Goal: Task Accomplishment & Management: Use online tool/utility

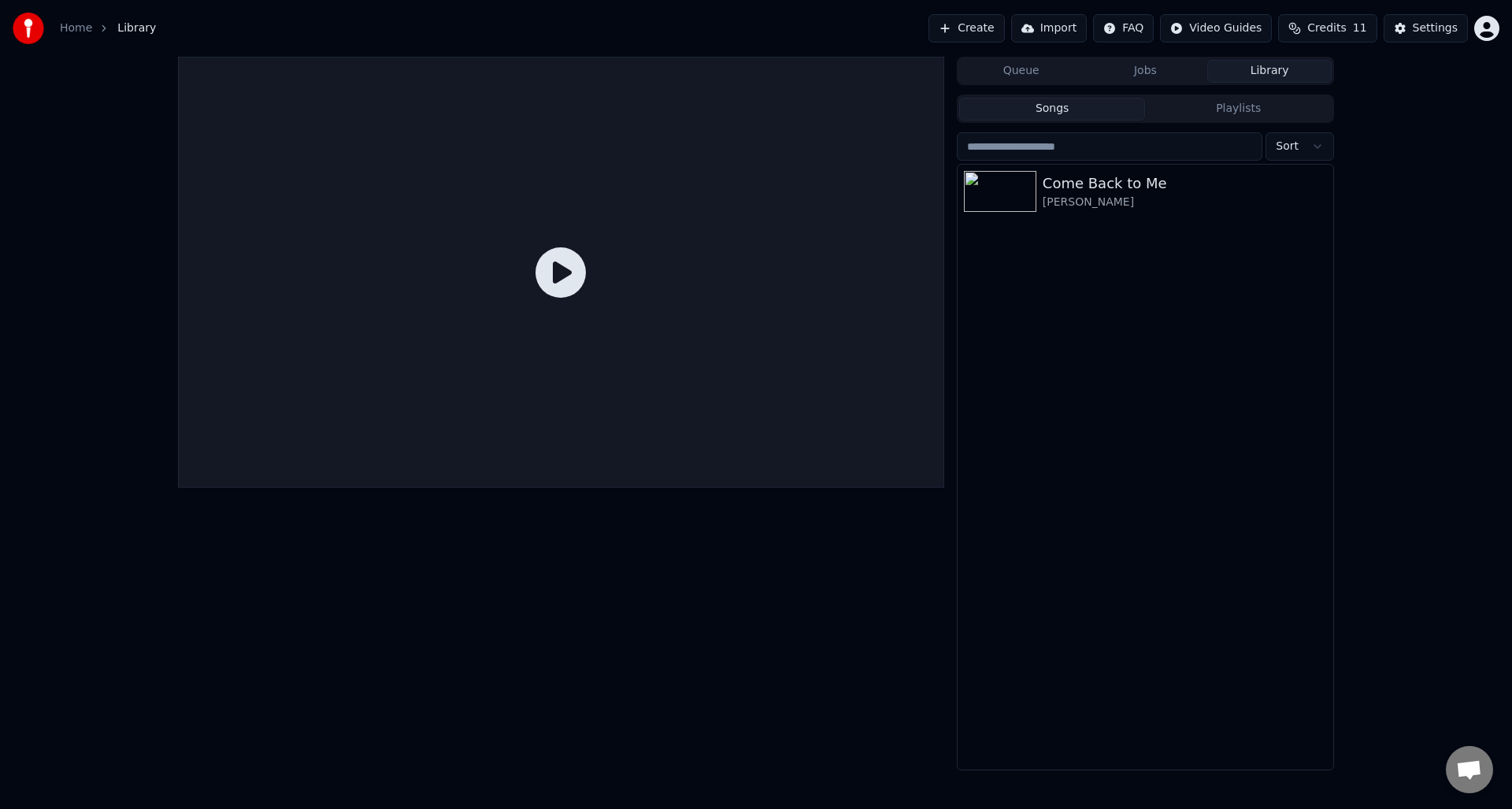
click at [971, 30] on button "Create" at bounding box center [967, 28] width 77 height 29
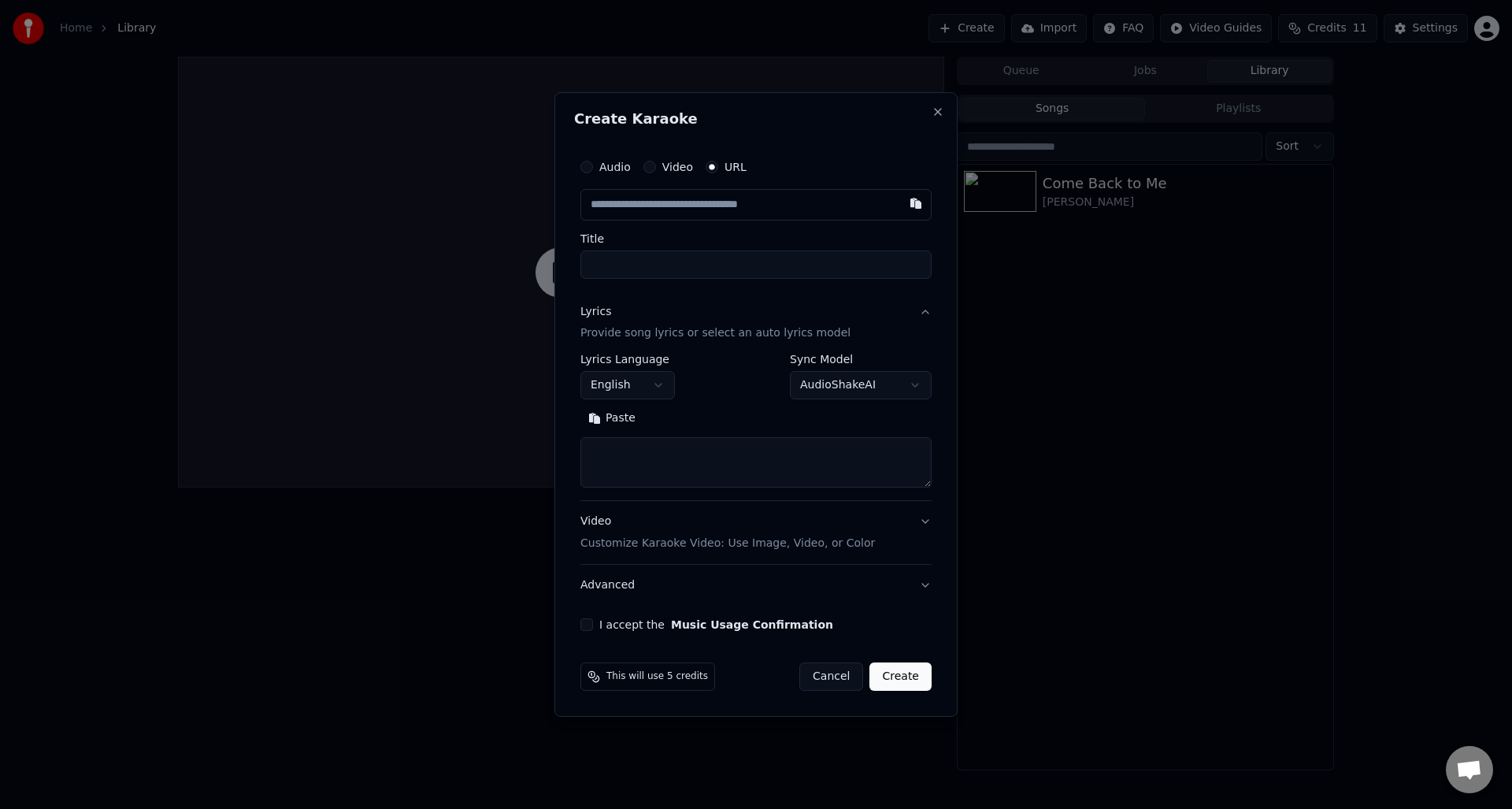
paste input "**********"
type input "**********"
click at [665, 253] on input "Title" at bounding box center [756, 264] width 352 height 29
type input "**********"
drag, startPoint x: 776, startPoint y: 268, endPoint x: 853, endPoint y: 273, distance: 77.2
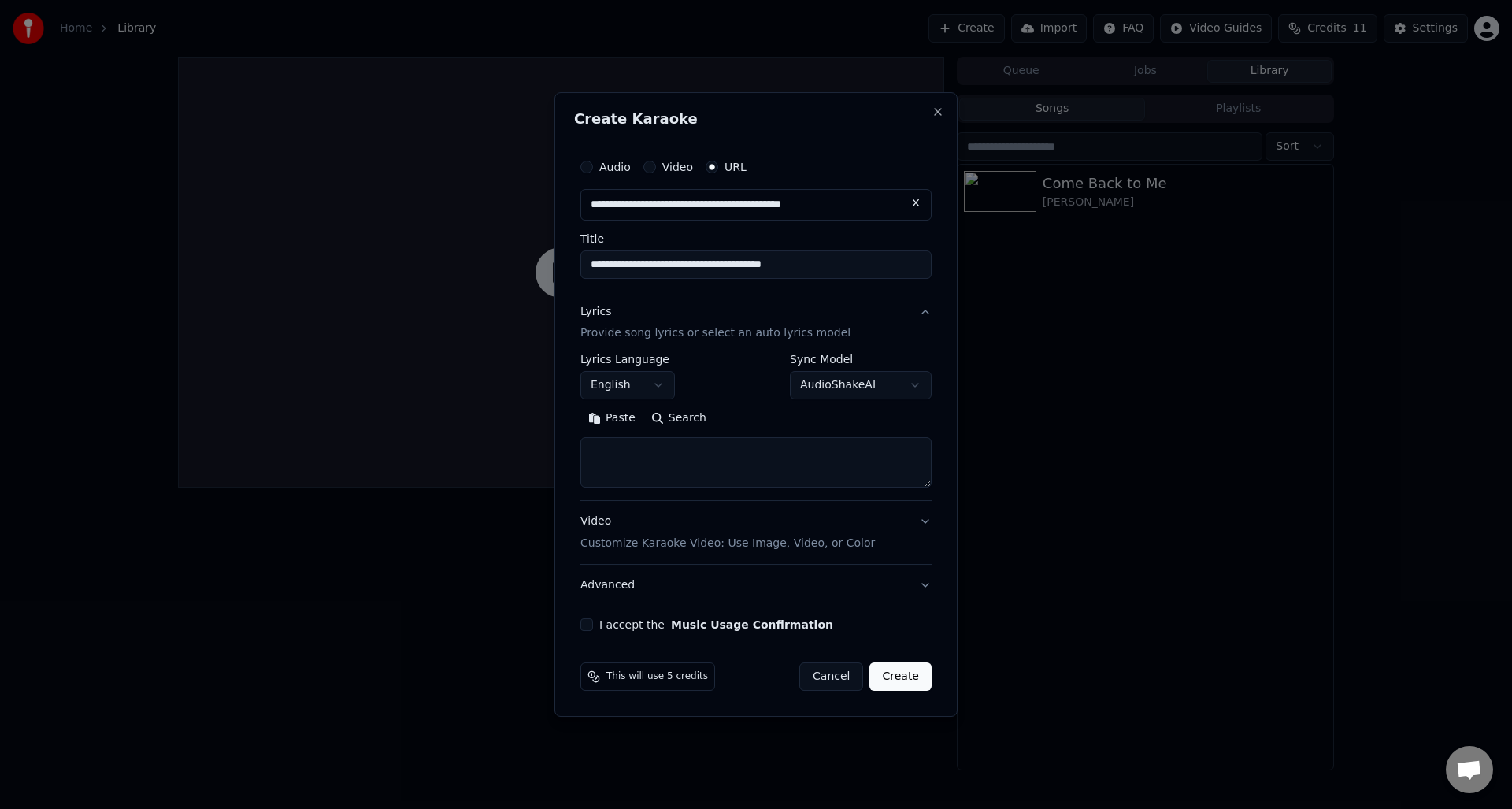
click at [853, 273] on input "**********" at bounding box center [756, 264] width 352 height 29
drag, startPoint x: 831, startPoint y: 264, endPoint x: 709, endPoint y: 262, distance: 122.0
click at [709, 262] on input "**********" at bounding box center [756, 264] width 352 height 29
type input "**********"
click at [672, 415] on button "Search" at bounding box center [679, 420] width 71 height 26
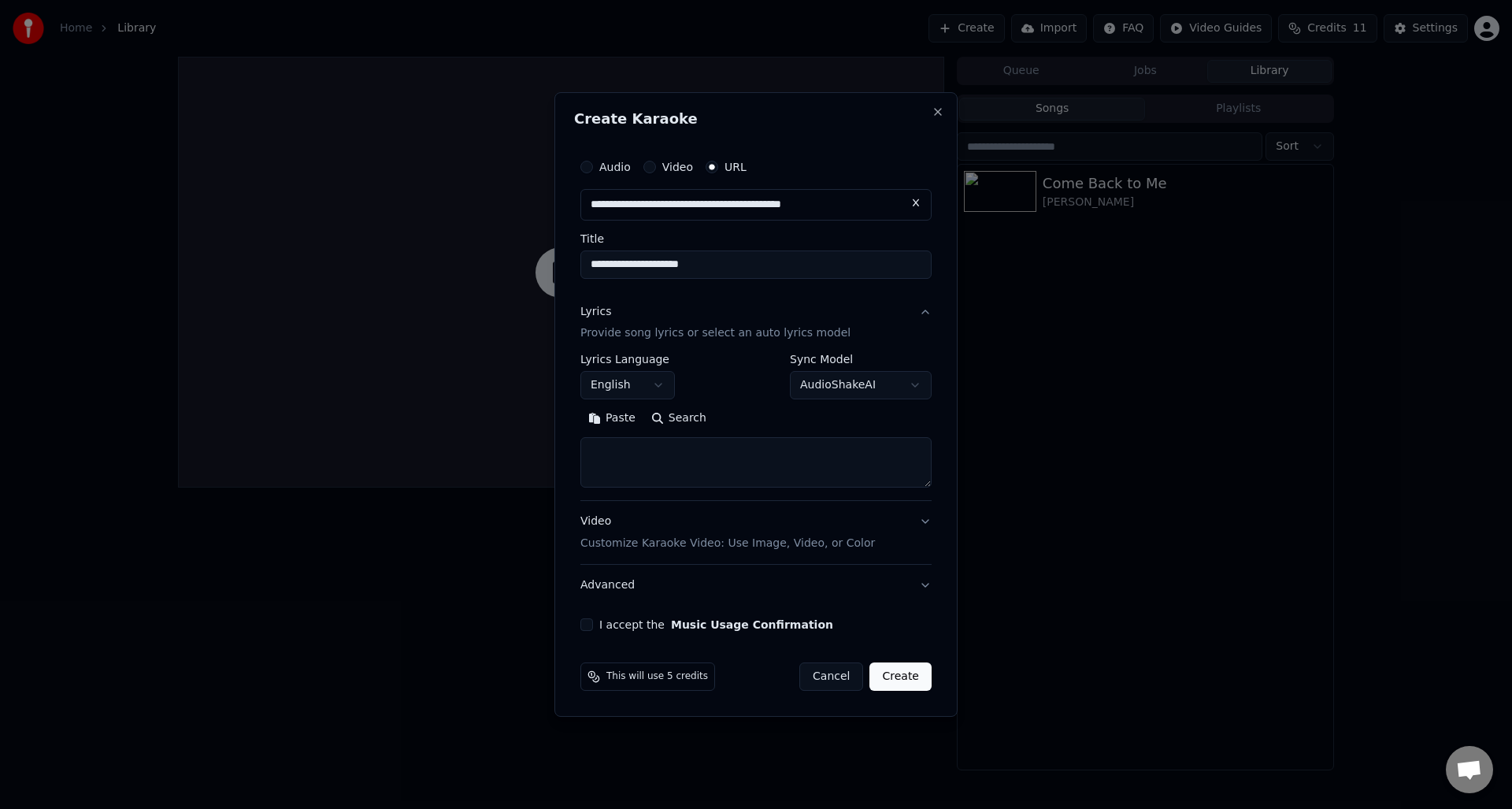
click at [673, 423] on button "Search" at bounding box center [679, 420] width 71 height 26
click at [672, 462] on textarea at bounding box center [756, 463] width 352 height 50
paste textarea "**********"
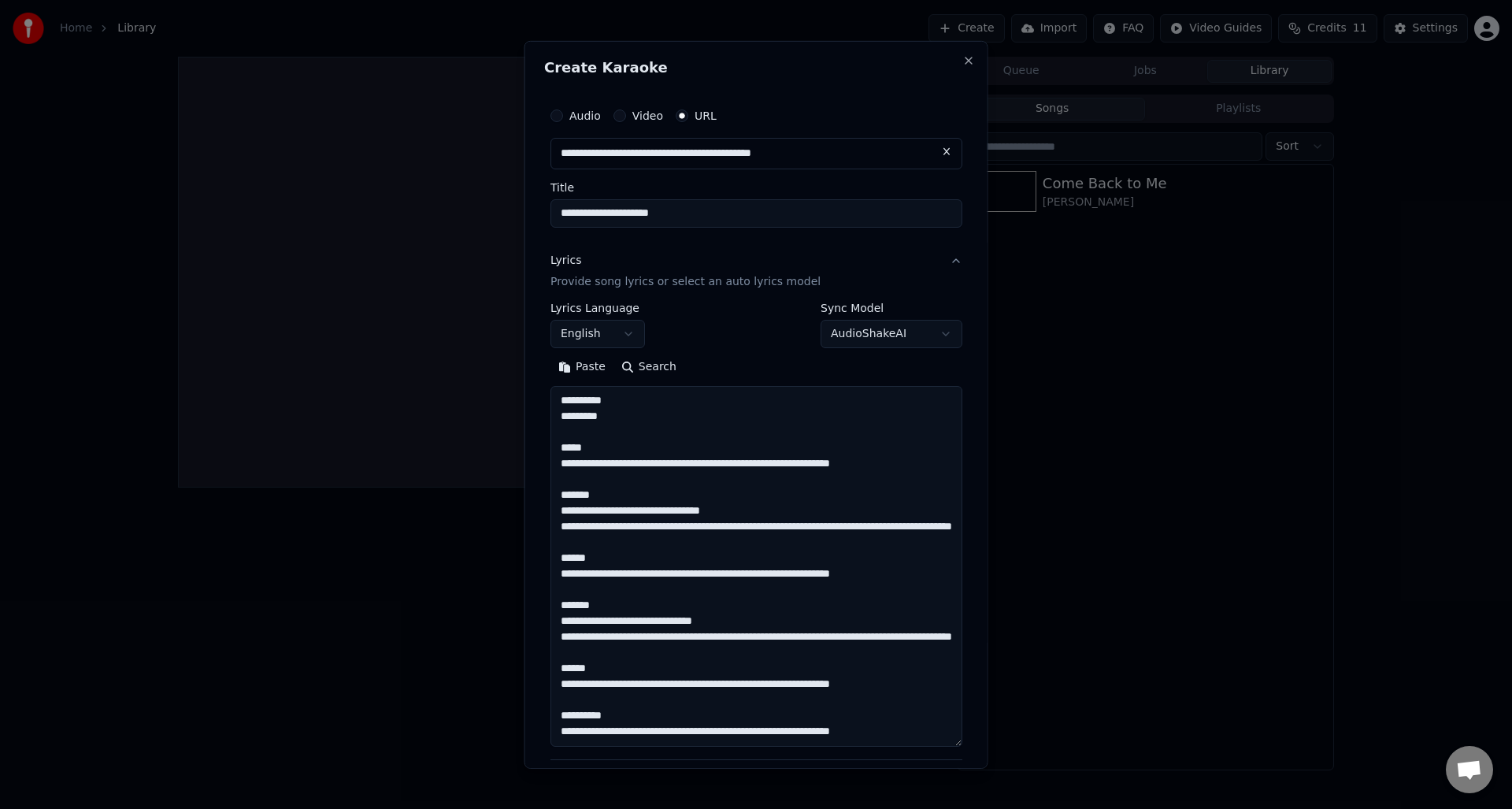
scroll to position [398, 0]
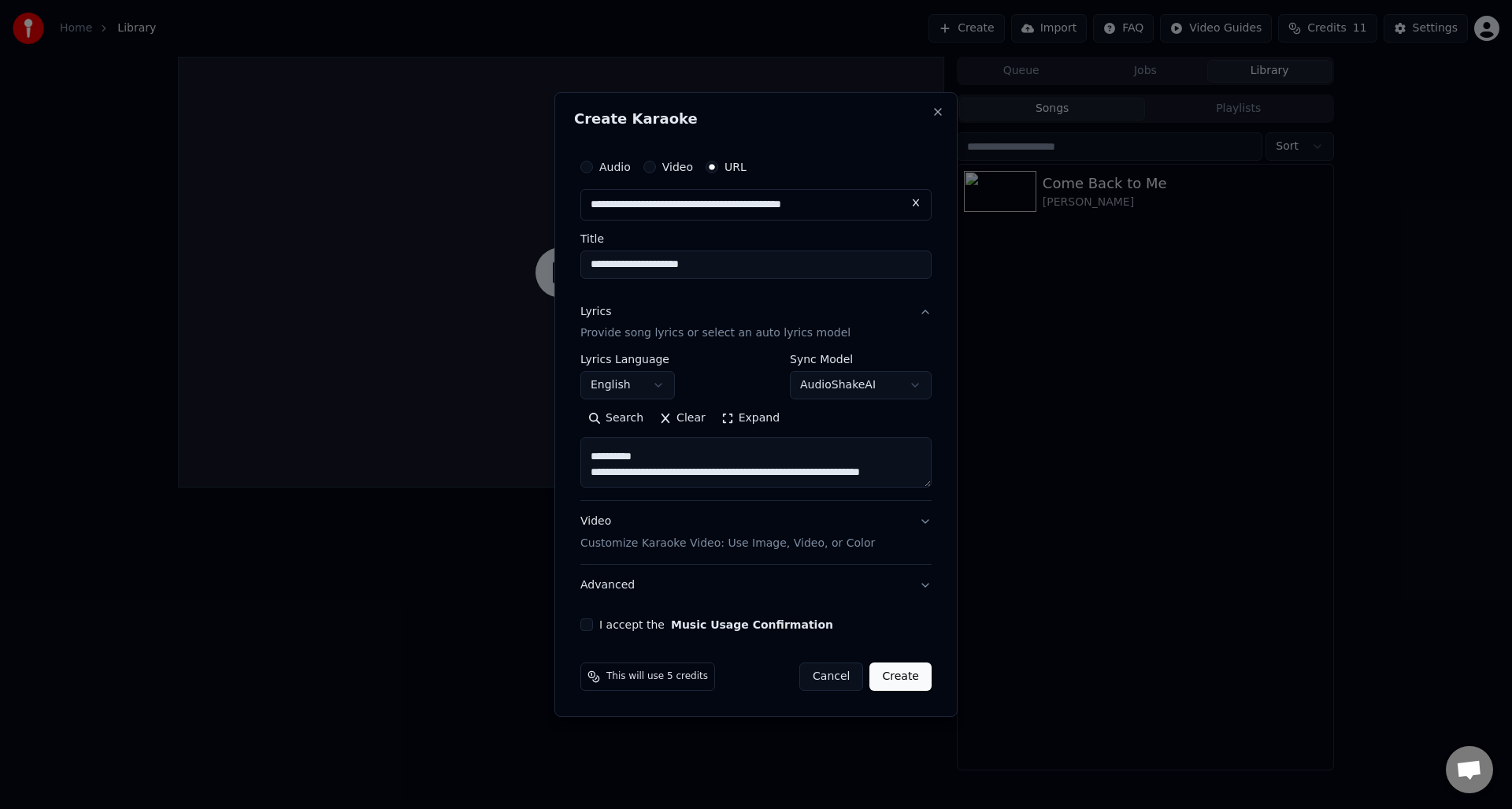
type textarea "**********"
drag, startPoint x: 659, startPoint y: 267, endPoint x: 514, endPoint y: 261, distance: 145.1
click at [514, 261] on body "**********" at bounding box center [756, 404] width 1512 height 809
click at [661, 266] on input "**********" at bounding box center [756, 264] width 352 height 29
paste input "**********"
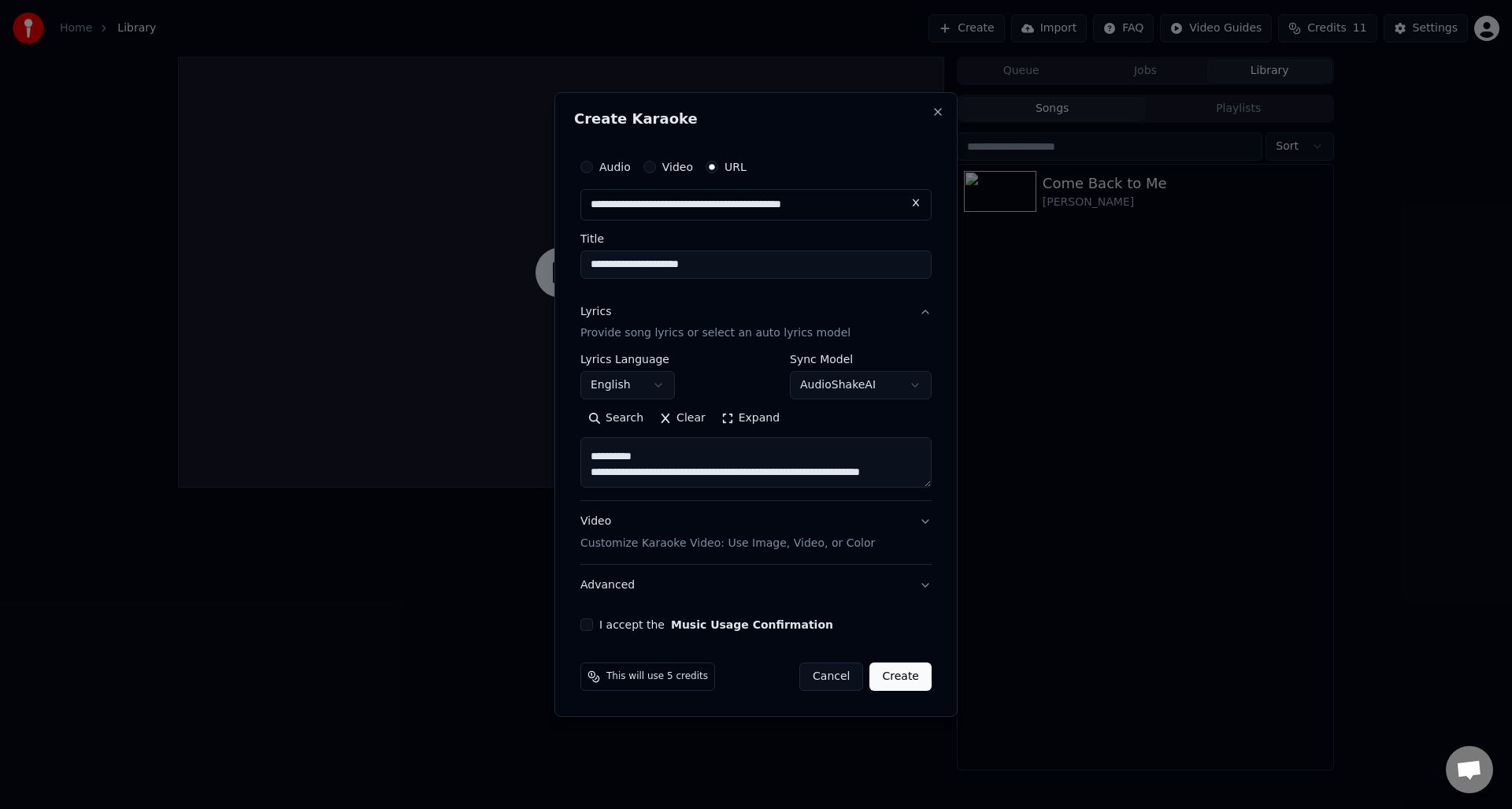
drag, startPoint x: 654, startPoint y: 267, endPoint x: 816, endPoint y: 280, distance: 162.5
click at [814, 274] on input "**********" at bounding box center [756, 264] width 352 height 29
type input "**********"
drag, startPoint x: 660, startPoint y: 470, endPoint x: 542, endPoint y: 446, distance: 120.4
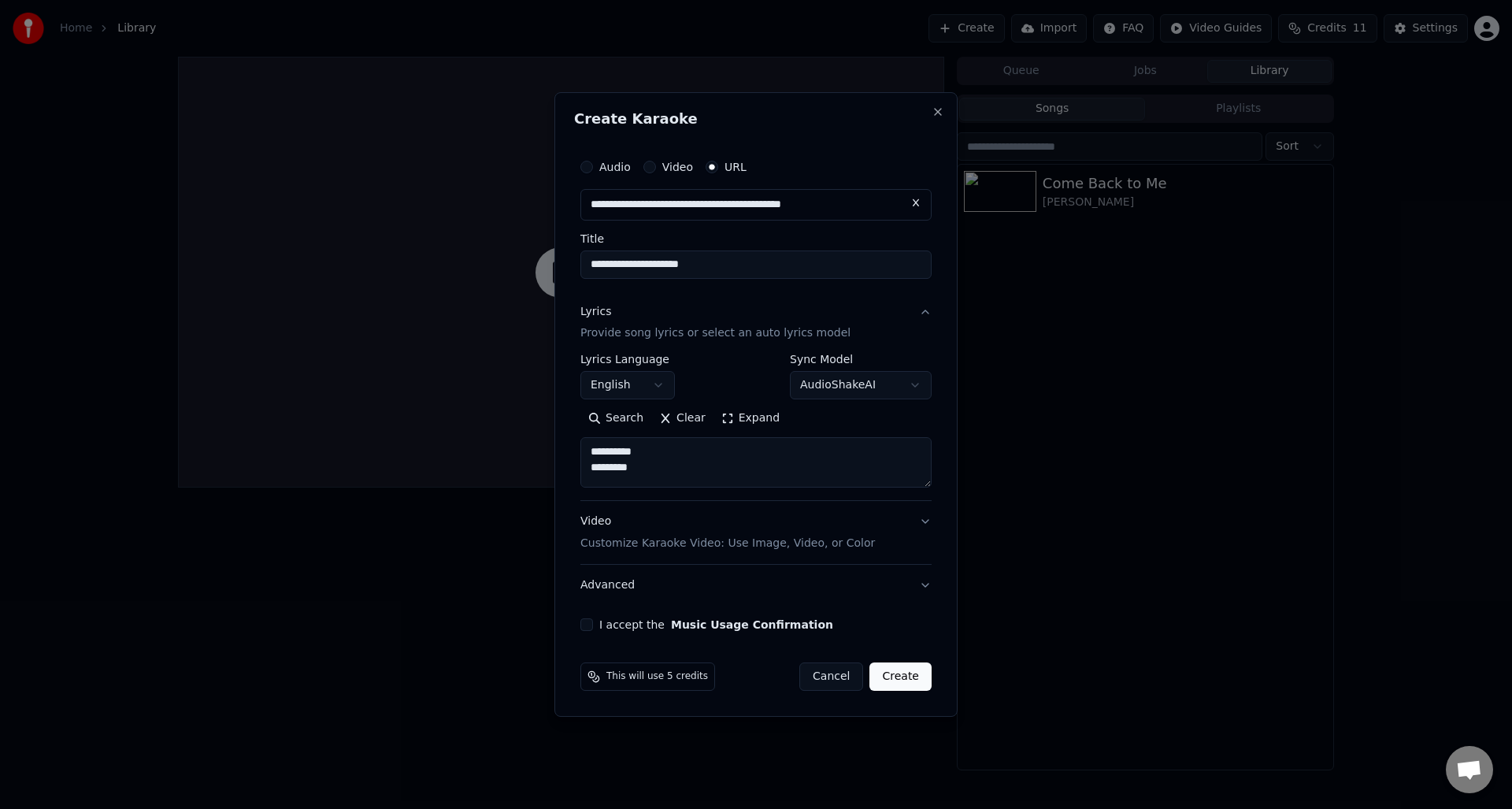
click at [542, 446] on body "**********" at bounding box center [756, 404] width 1512 height 809
drag, startPoint x: 636, startPoint y: 460, endPoint x: 583, endPoint y: 460, distance: 53.0
click at [583, 460] on textarea "**********" at bounding box center [756, 463] width 352 height 50
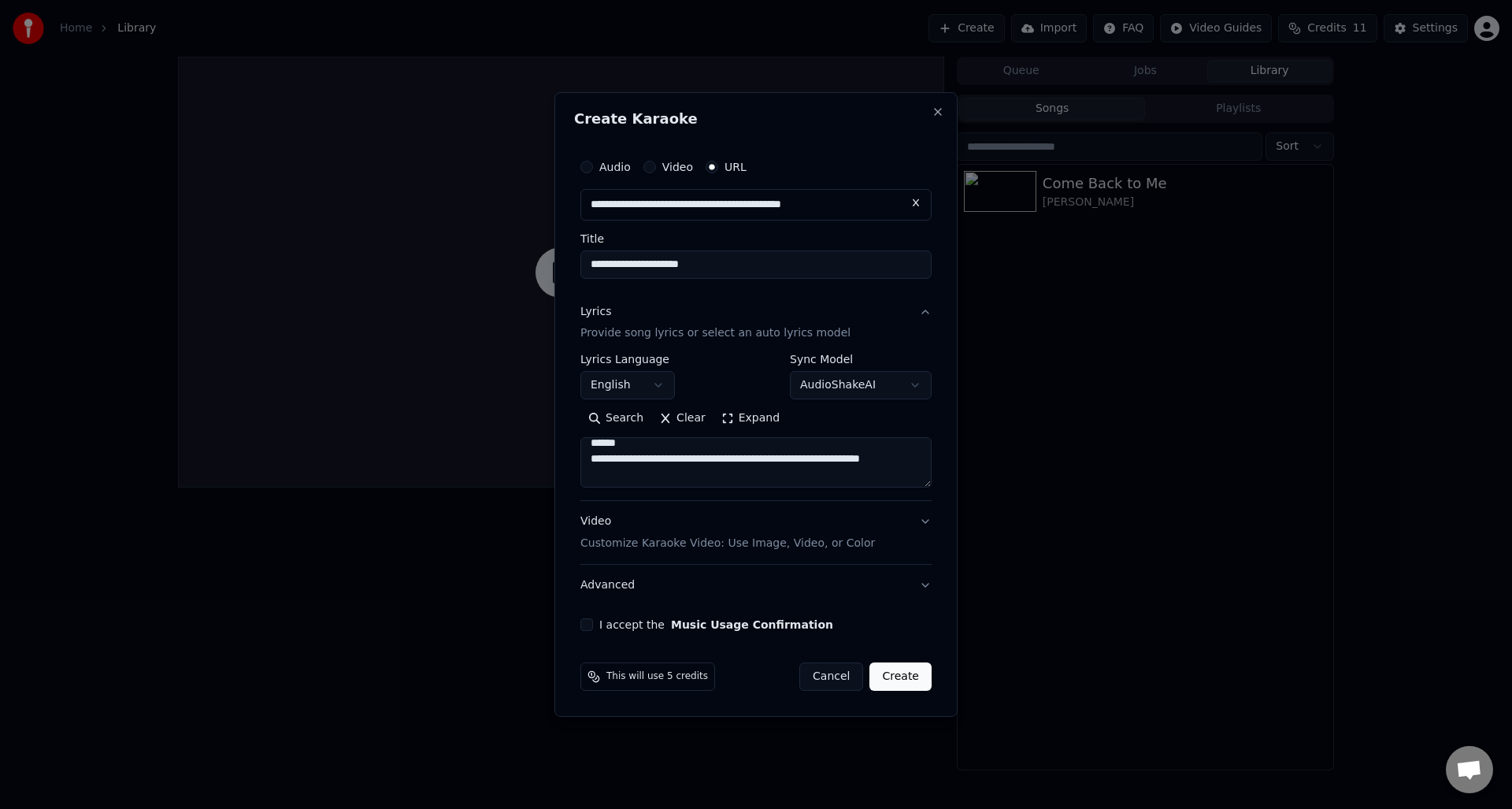
drag, startPoint x: 629, startPoint y: 459, endPoint x: 590, endPoint y: 461, distance: 39.1
click at [590, 461] on textarea "**********" at bounding box center [756, 463] width 352 height 50
drag, startPoint x: 634, startPoint y: 451, endPoint x: 600, endPoint y: 420, distance: 46.0
click at [588, 479] on textarea "**********" at bounding box center [756, 463] width 352 height 50
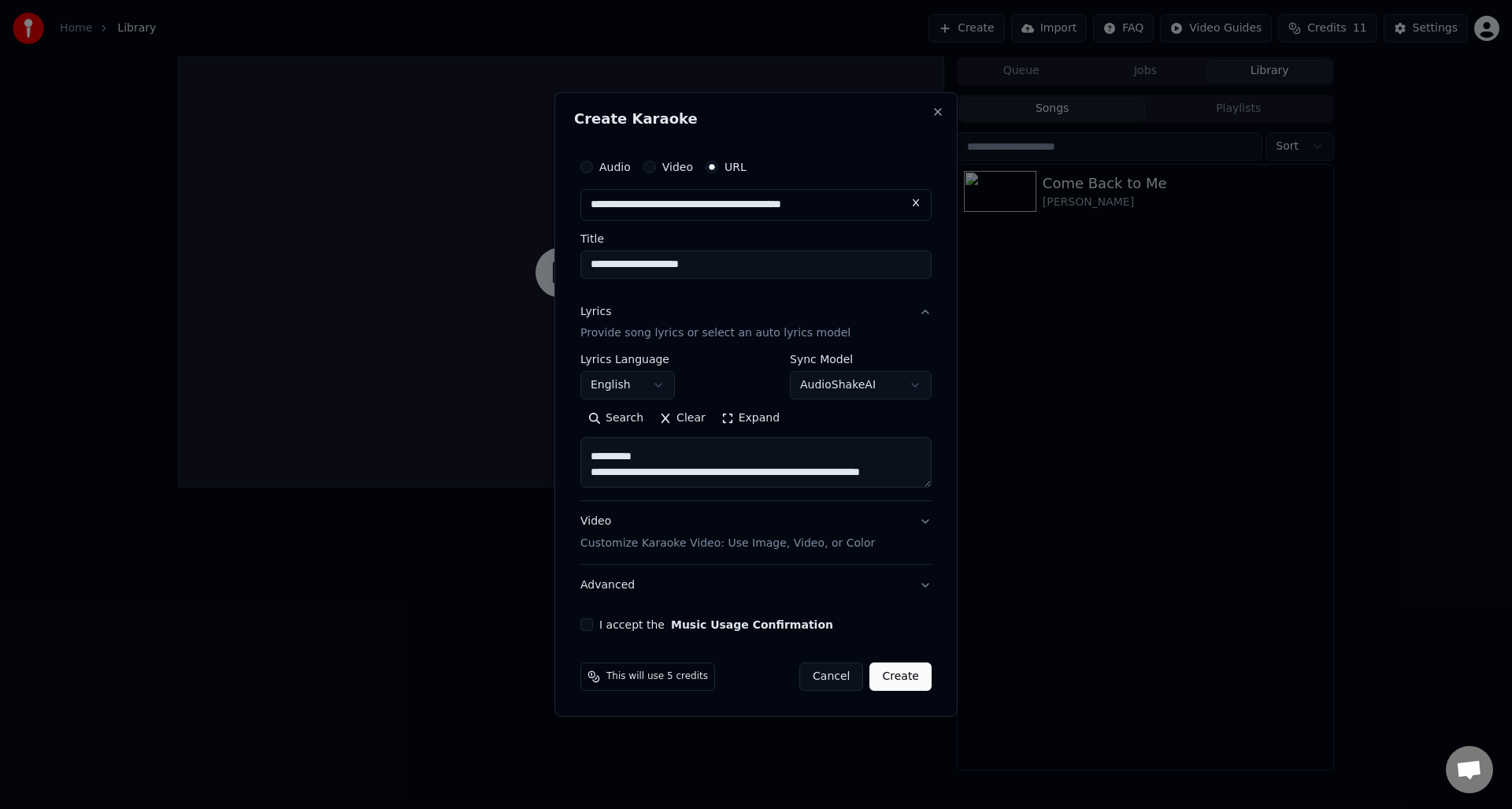
click at [634, 463] on textarea "**********" at bounding box center [756, 463] width 352 height 50
click at [610, 451] on textarea "**********" at bounding box center [756, 463] width 352 height 50
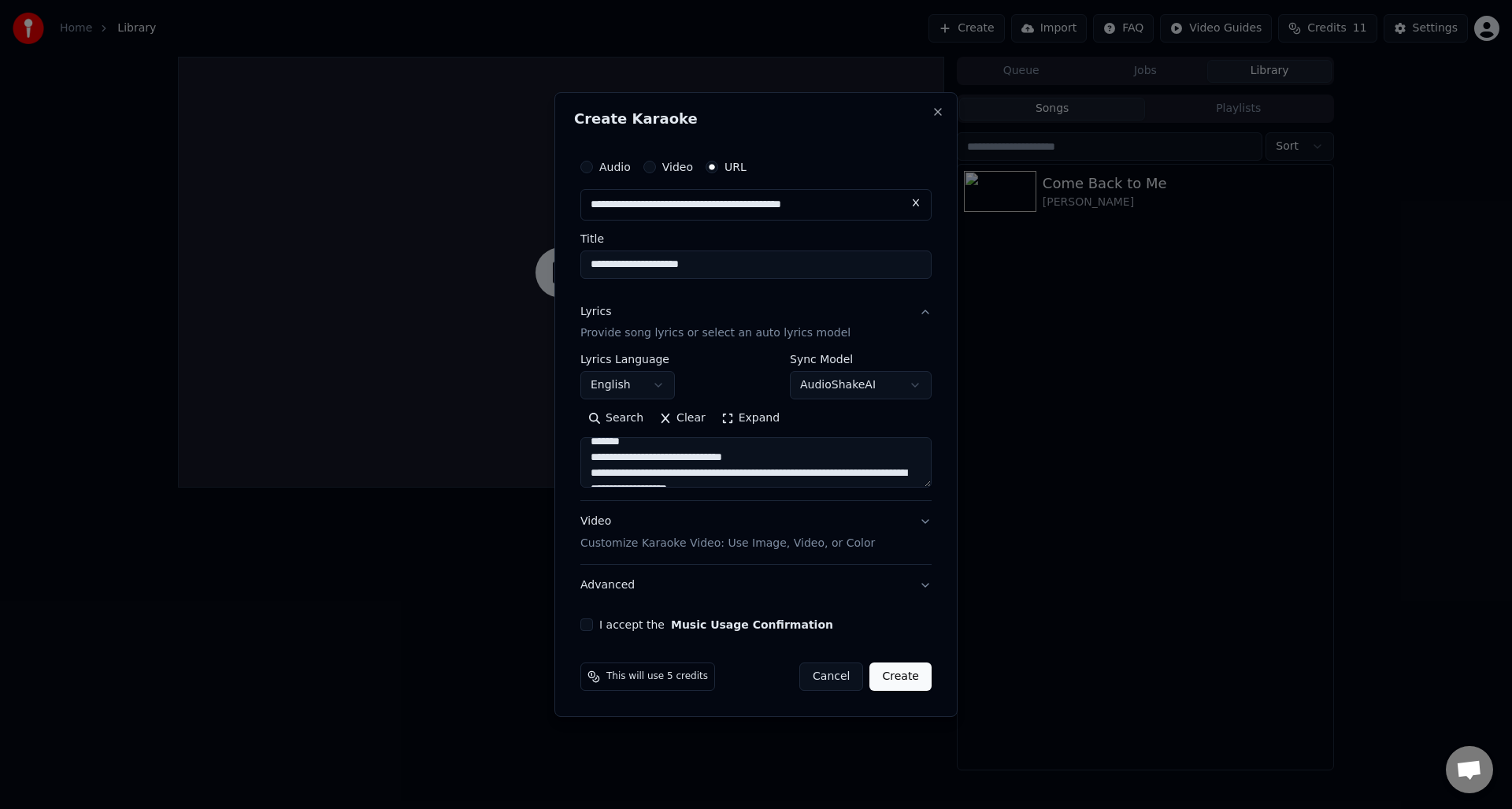
scroll to position [134, 0]
click at [618, 474] on textarea "**********" at bounding box center [756, 463] width 352 height 50
drag, startPoint x: 638, startPoint y: 476, endPoint x: 584, endPoint y: 476, distance: 54.0
click at [584, 479] on textarea "**********" at bounding box center [756, 463] width 352 height 50
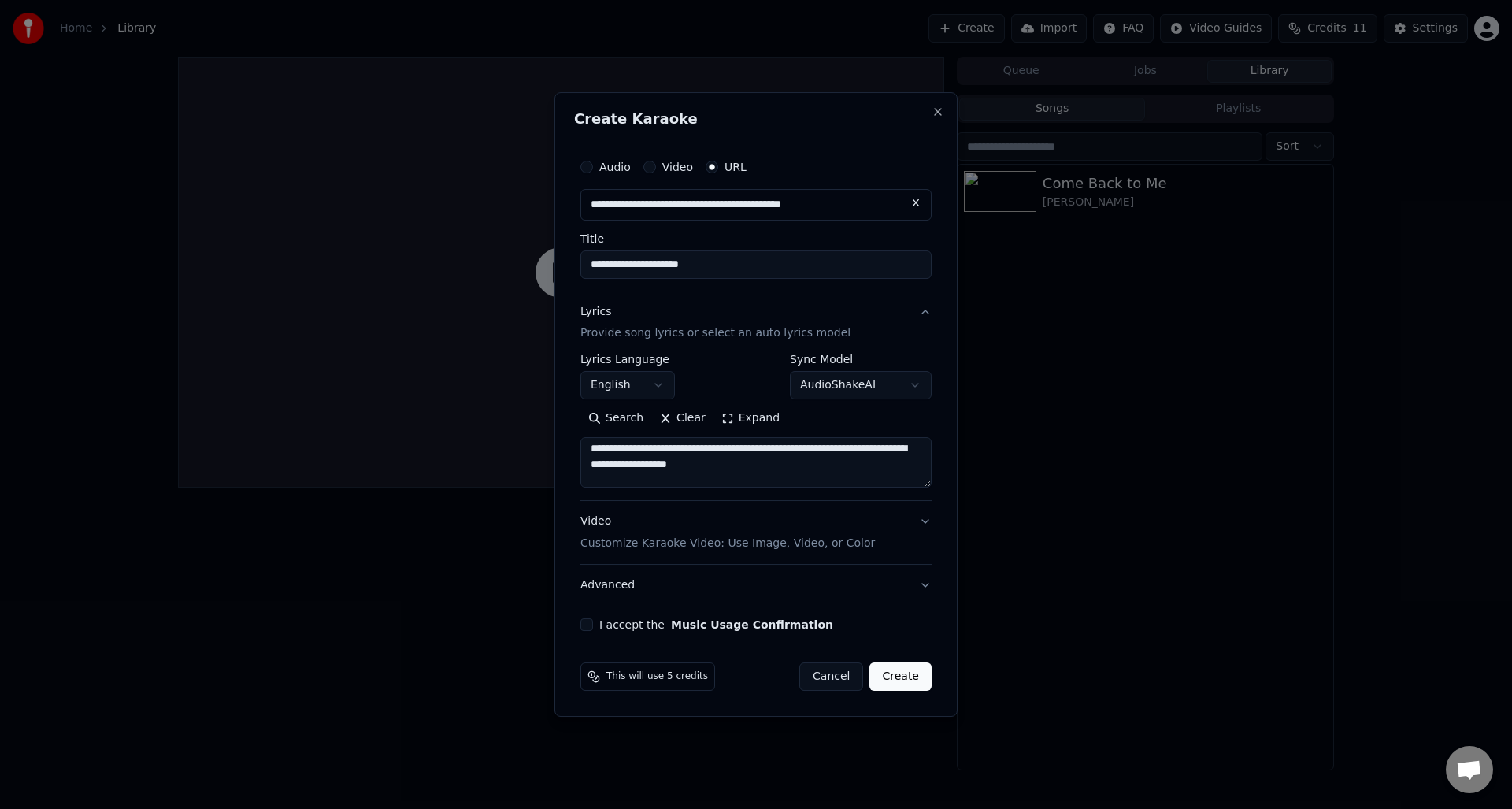
scroll to position [135, 0]
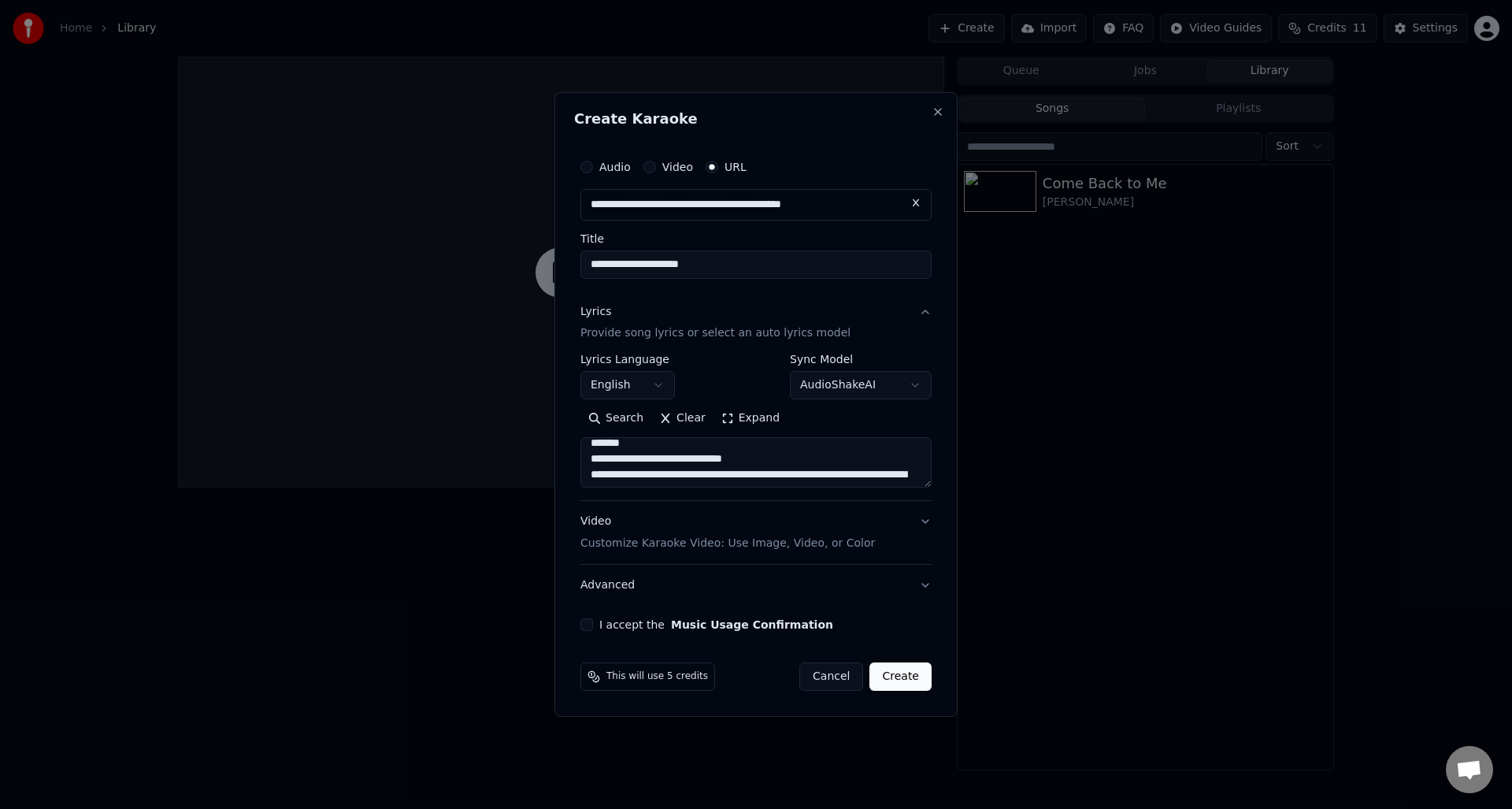
click at [634, 475] on textarea "**********" at bounding box center [756, 463] width 352 height 50
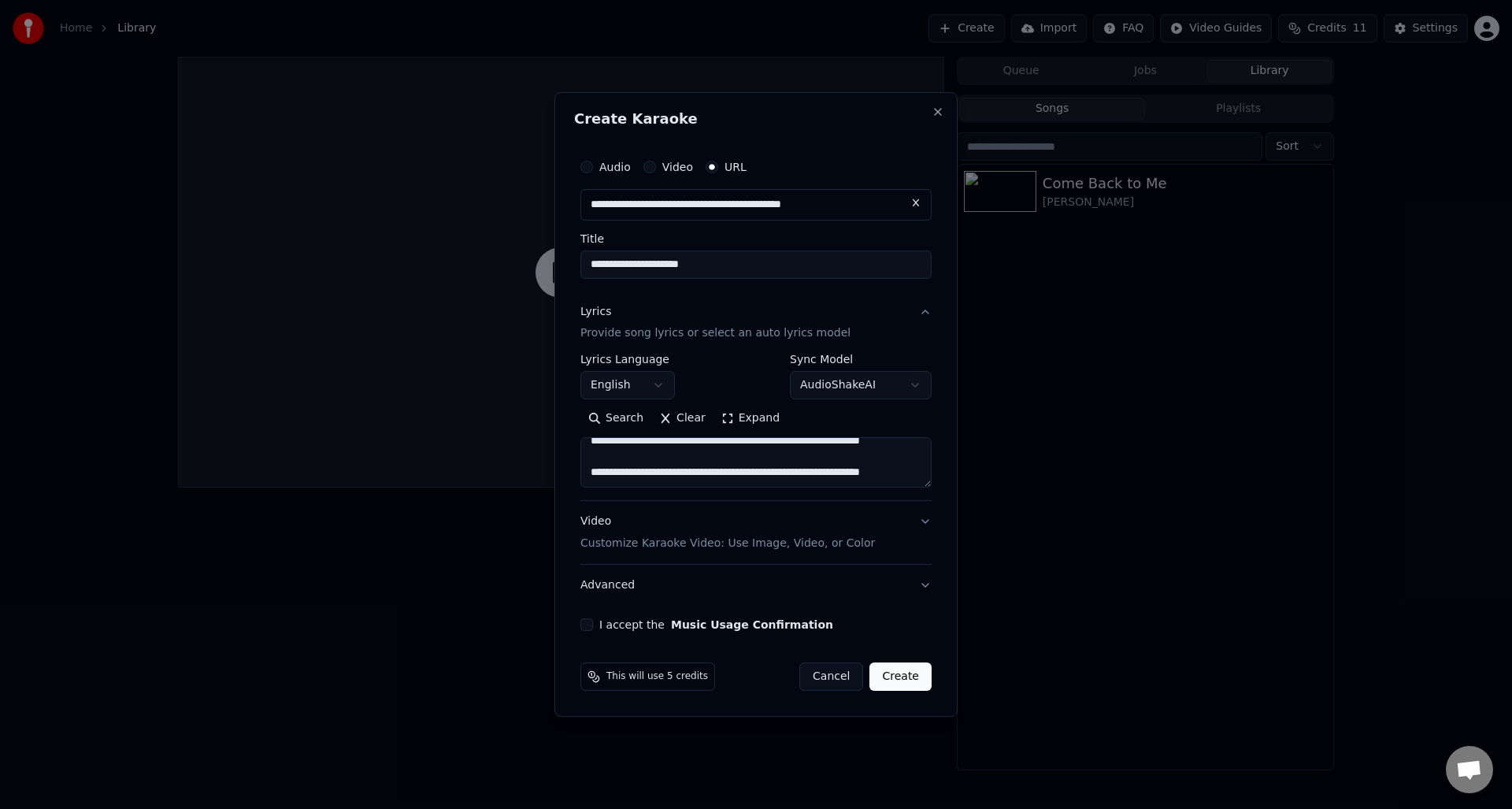
type textarea "**********"
click at [671, 541] on p "Customize Karaoke Video: Use Image, Video, or Color" at bounding box center [728, 544] width 295 height 16
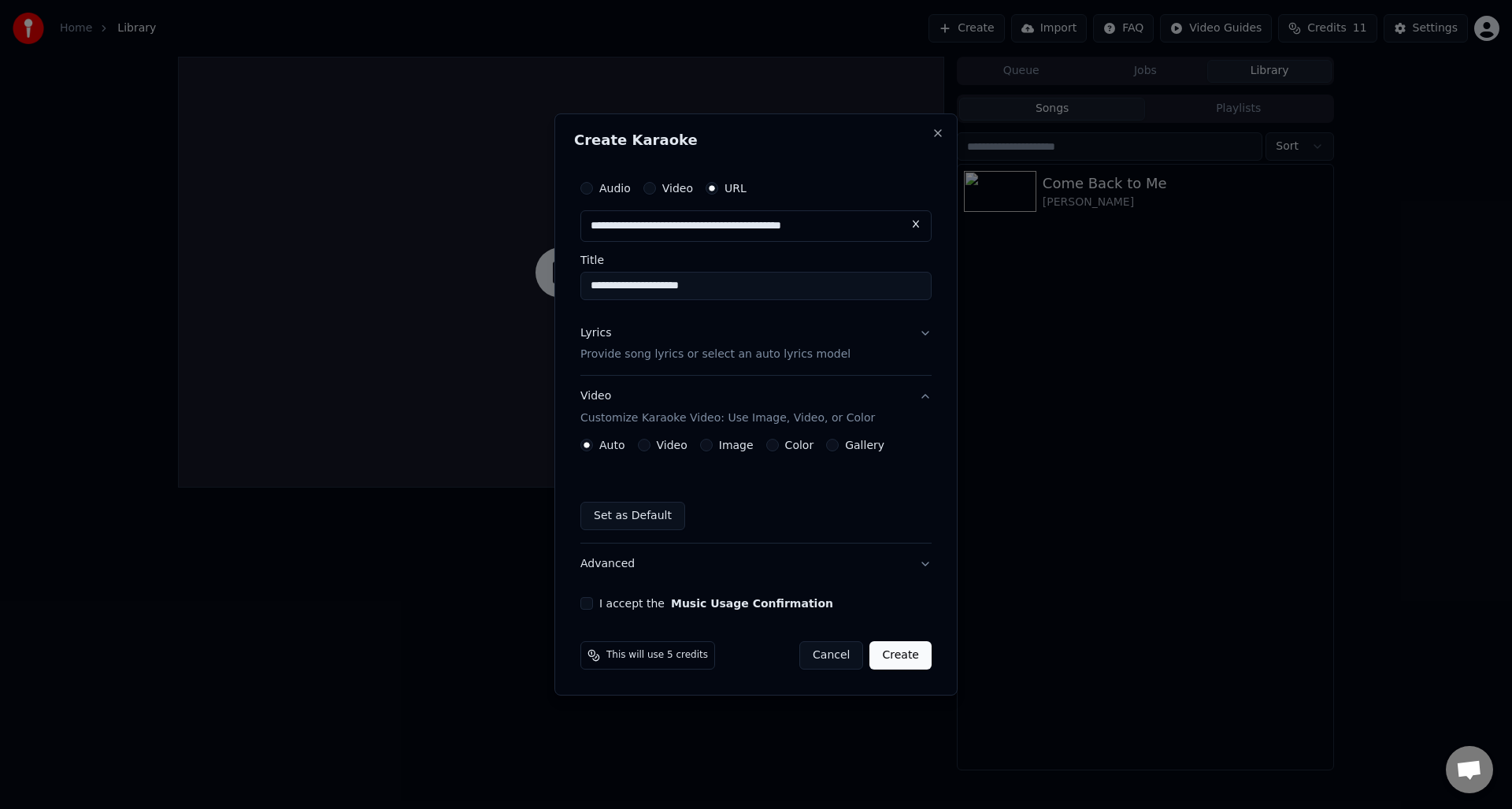
click at [668, 444] on label "Video" at bounding box center [672, 444] width 30 height 11
click at [650, 444] on button "Video" at bounding box center [644, 445] width 13 height 13
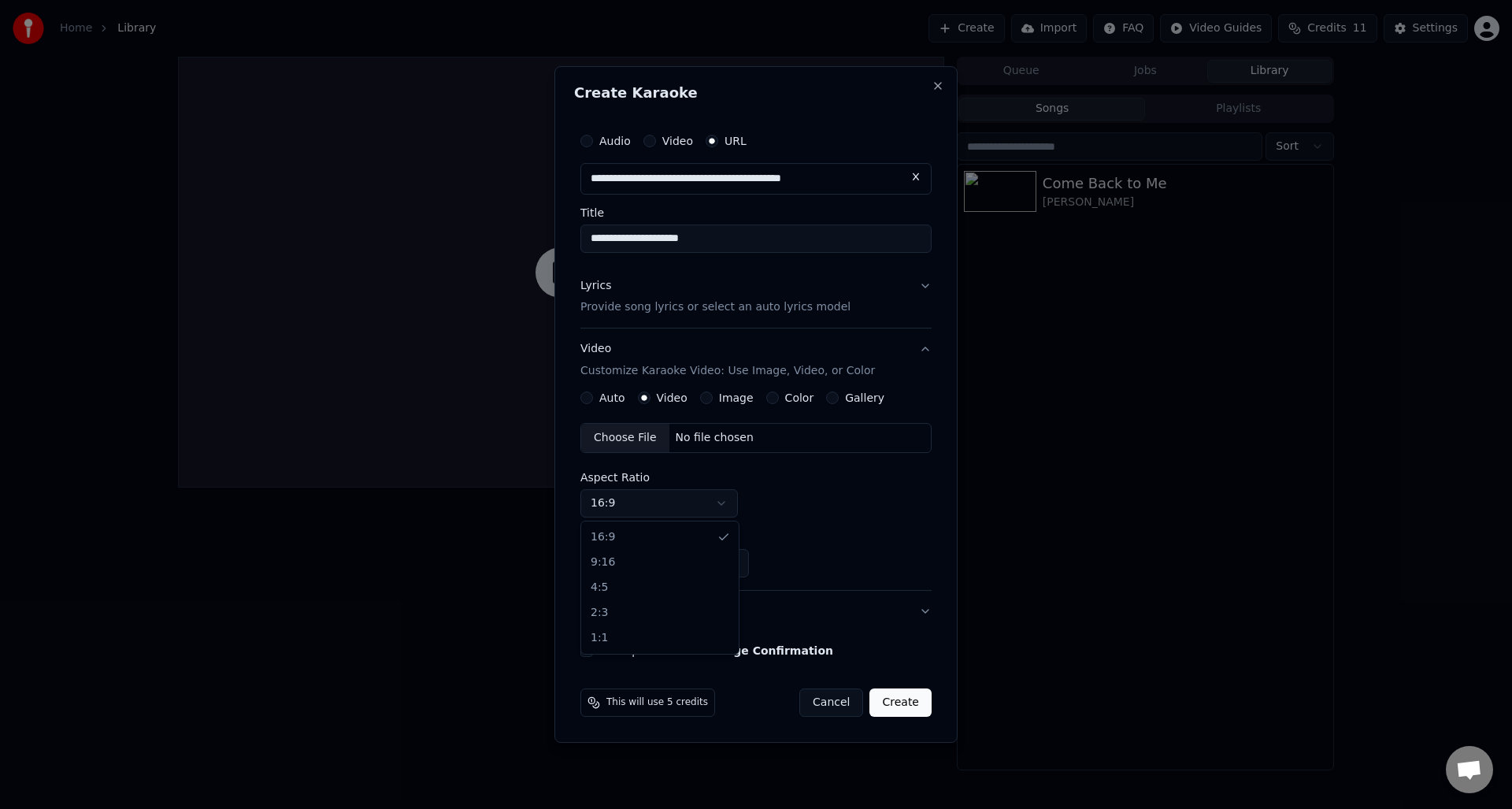
click at [673, 506] on body "**********" at bounding box center [756, 404] width 1512 height 809
click at [719, 397] on label "Image" at bounding box center [736, 397] width 34 height 11
click at [713, 397] on button "Image" at bounding box center [706, 397] width 13 height 13
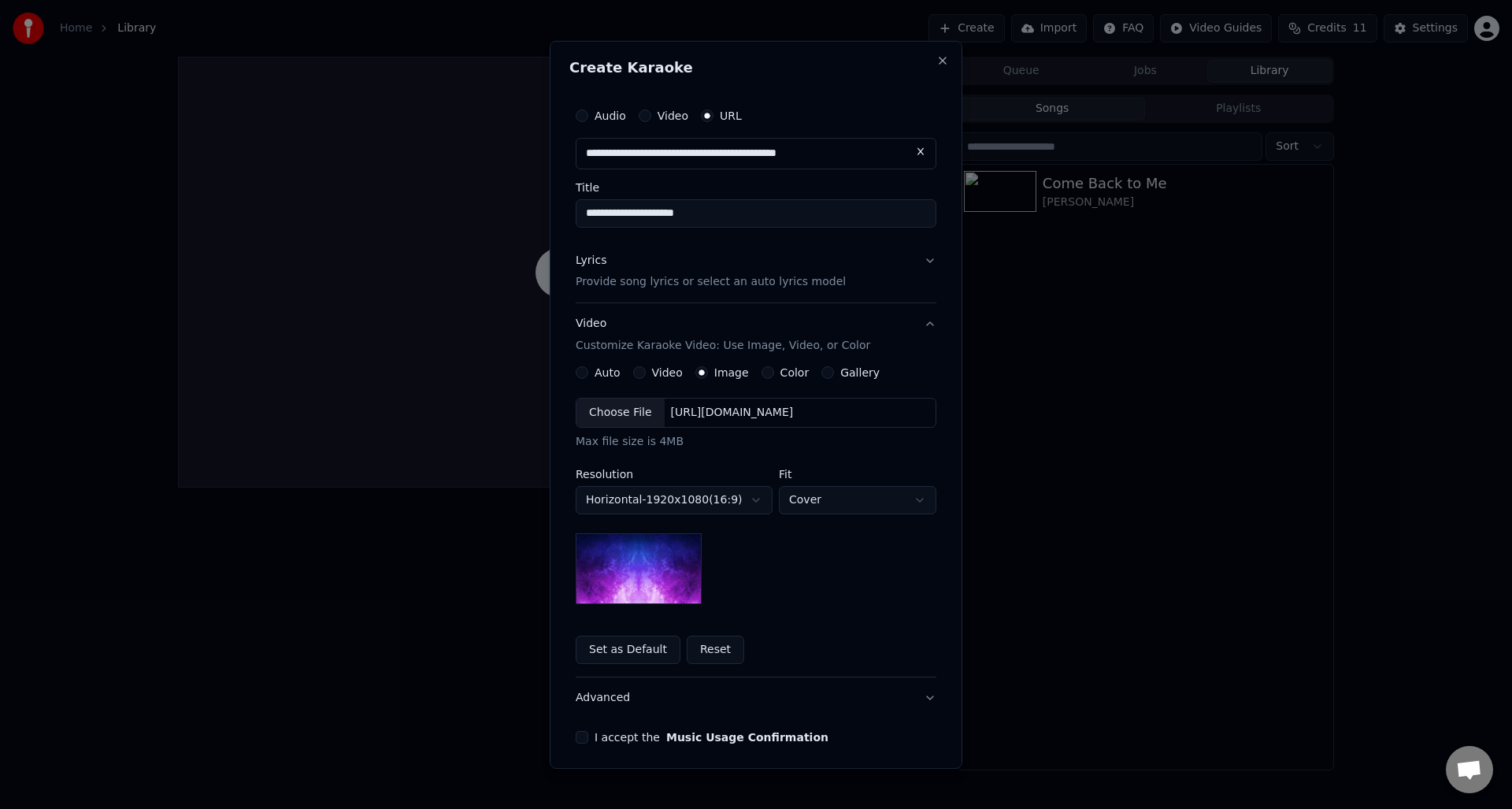
click at [785, 372] on label "Color" at bounding box center [795, 373] width 29 height 11
click at [774, 372] on button "Color" at bounding box center [767, 373] width 13 height 13
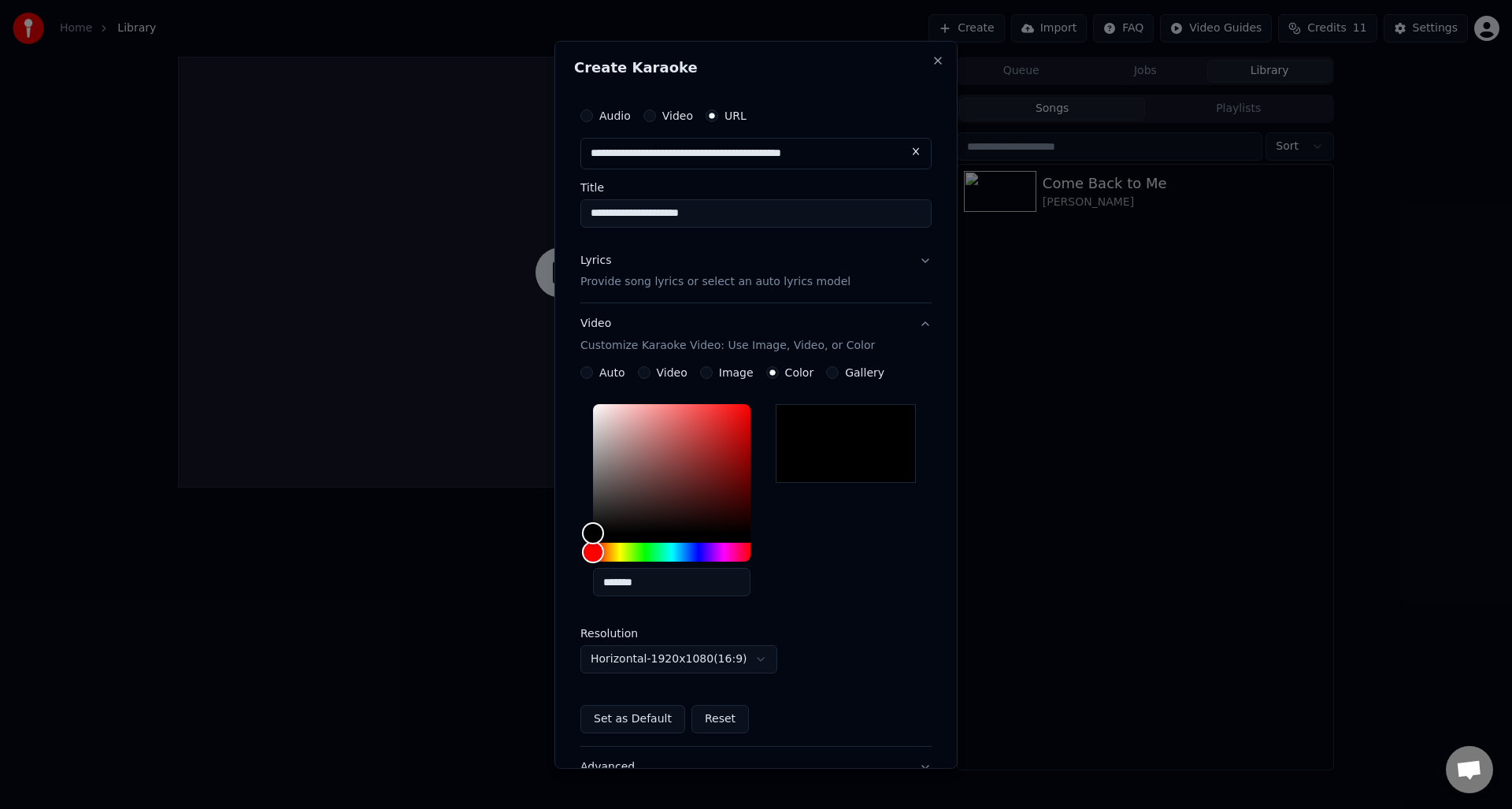
click at [853, 372] on label "Gallery" at bounding box center [865, 373] width 39 height 11
click at [839, 372] on button "Gallery" at bounding box center [832, 373] width 13 height 13
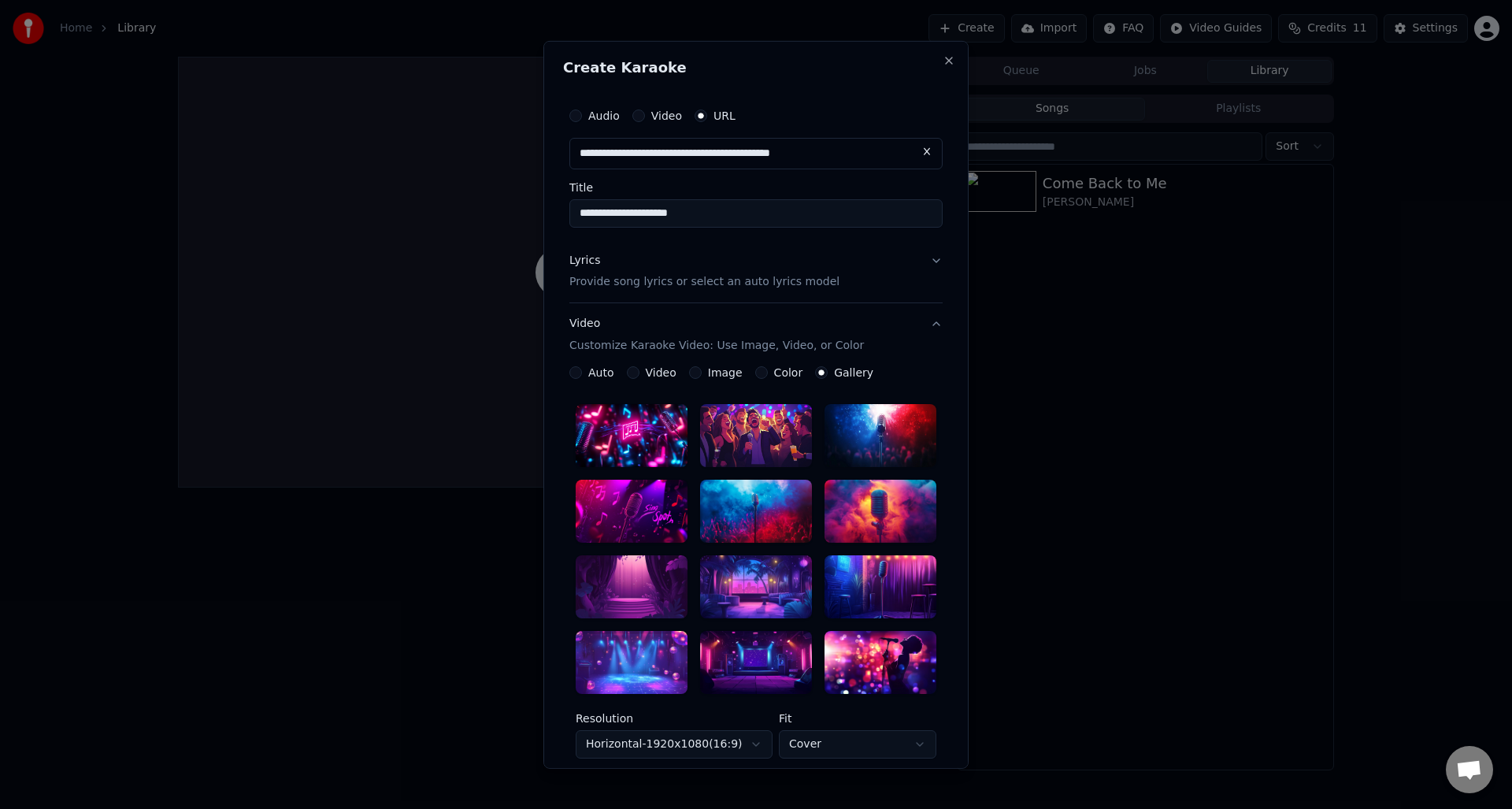
click at [576, 372] on button "Auto" at bounding box center [576, 373] width 13 height 13
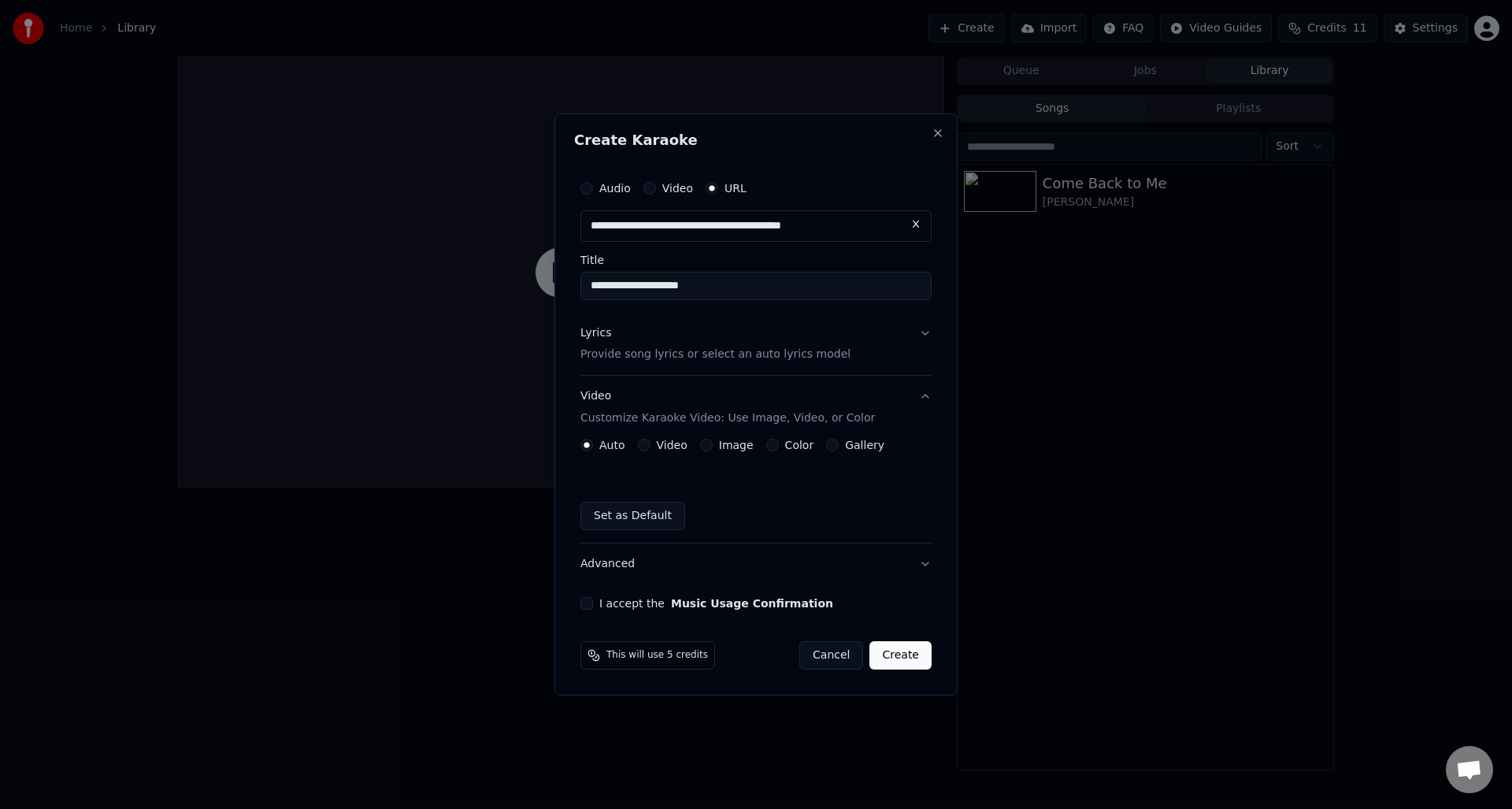
click at [589, 604] on button "I accept the Music Usage Confirmation" at bounding box center [587, 604] width 13 height 13
type button "on"
click at [719, 288] on input "**********" at bounding box center [756, 286] width 352 height 29
click at [655, 286] on input "**********" at bounding box center [756, 286] width 352 height 29
type input "**********"
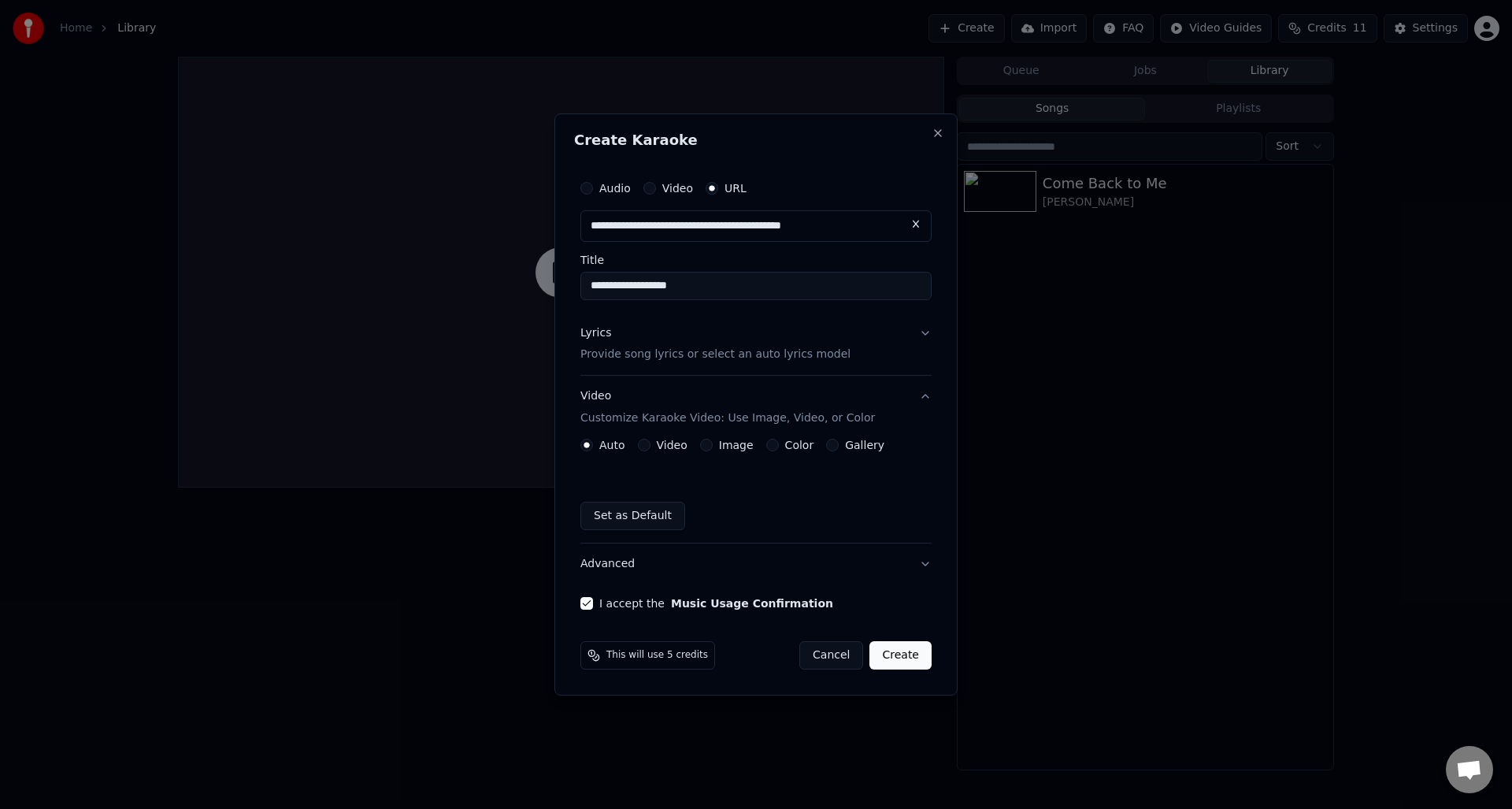
click button at bounding box center [916, 224] width 31 height 29
drag, startPoint x: 702, startPoint y: 287, endPoint x: 677, endPoint y: 288, distance: 25.0
click at [702, 287] on input "**********" at bounding box center [756, 286] width 352 height 29
click at [643, 288] on input "**********" at bounding box center [756, 286] width 352 height 29
type input "**********"
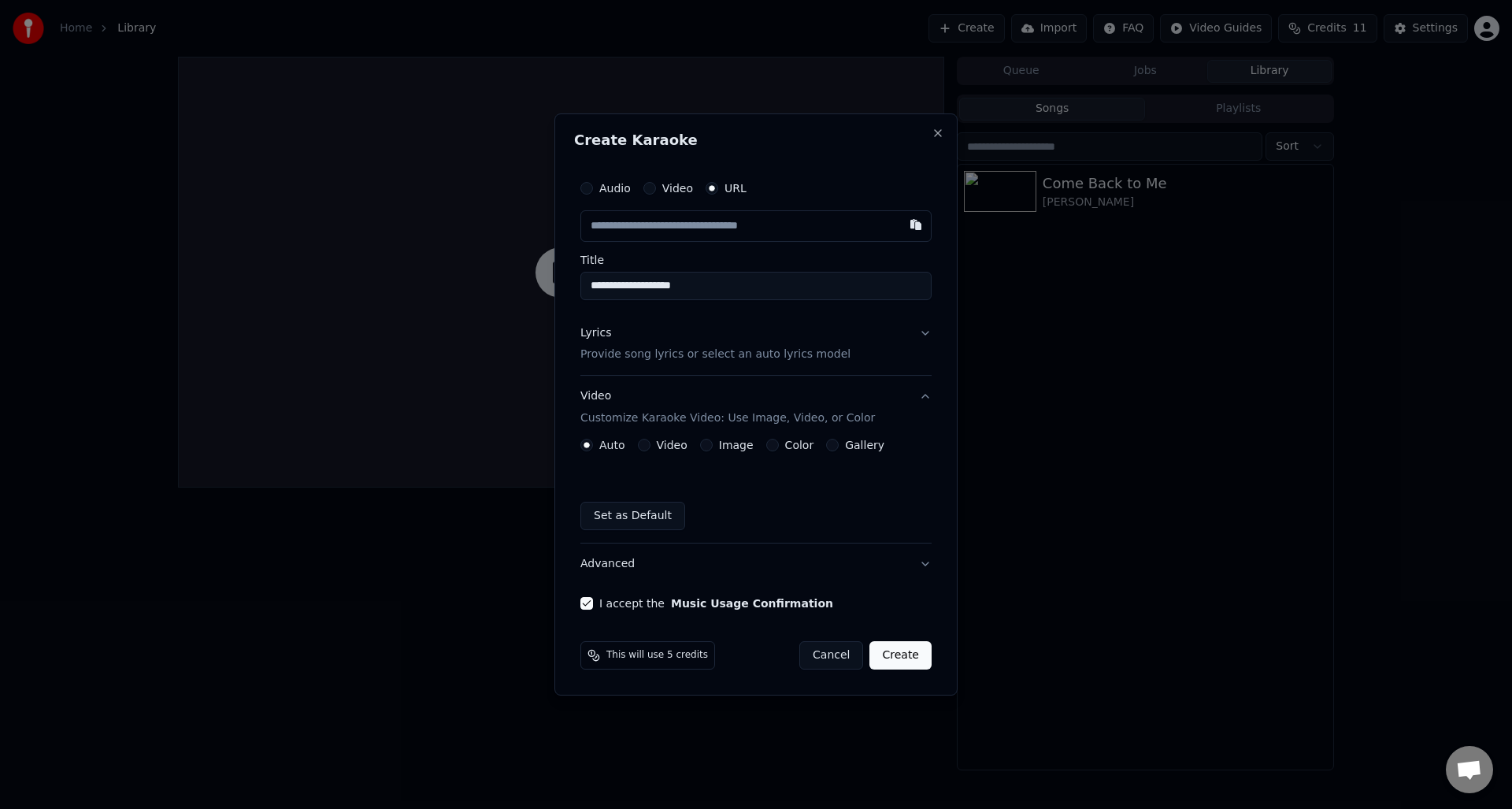
click at [658, 232] on input "text" at bounding box center [756, 226] width 352 height 31
click at [642, 228] on input "text" at bounding box center [756, 226] width 352 height 31
paste input "**********"
type input "**********"
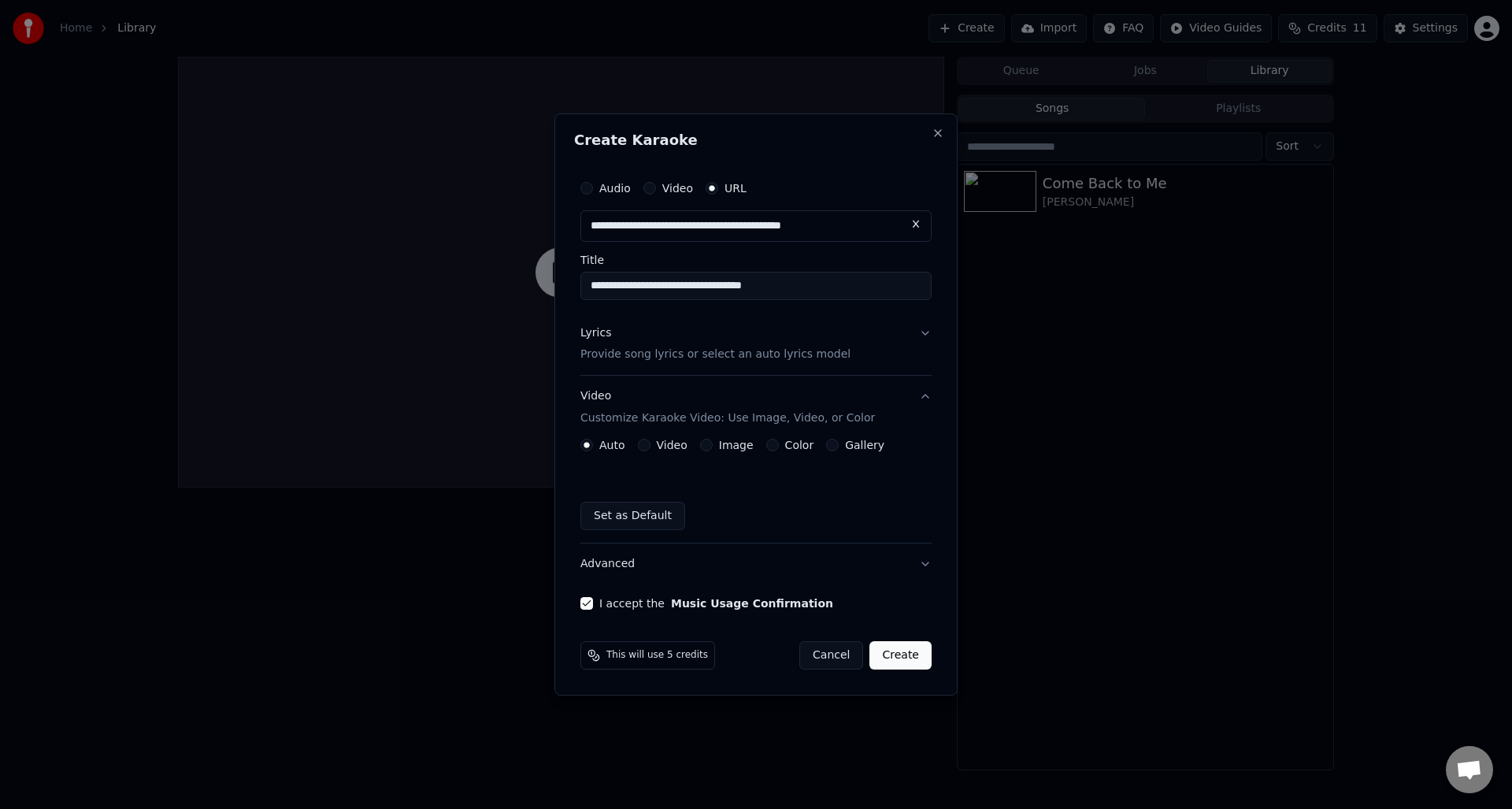
type input "**********"
drag, startPoint x: 712, startPoint y: 288, endPoint x: 908, endPoint y: 300, distance: 196.4
click at [909, 300] on div "**********" at bounding box center [756, 391] width 364 height 451
type input "**********"
click at [814, 292] on input "**********" at bounding box center [756, 286] width 352 height 29
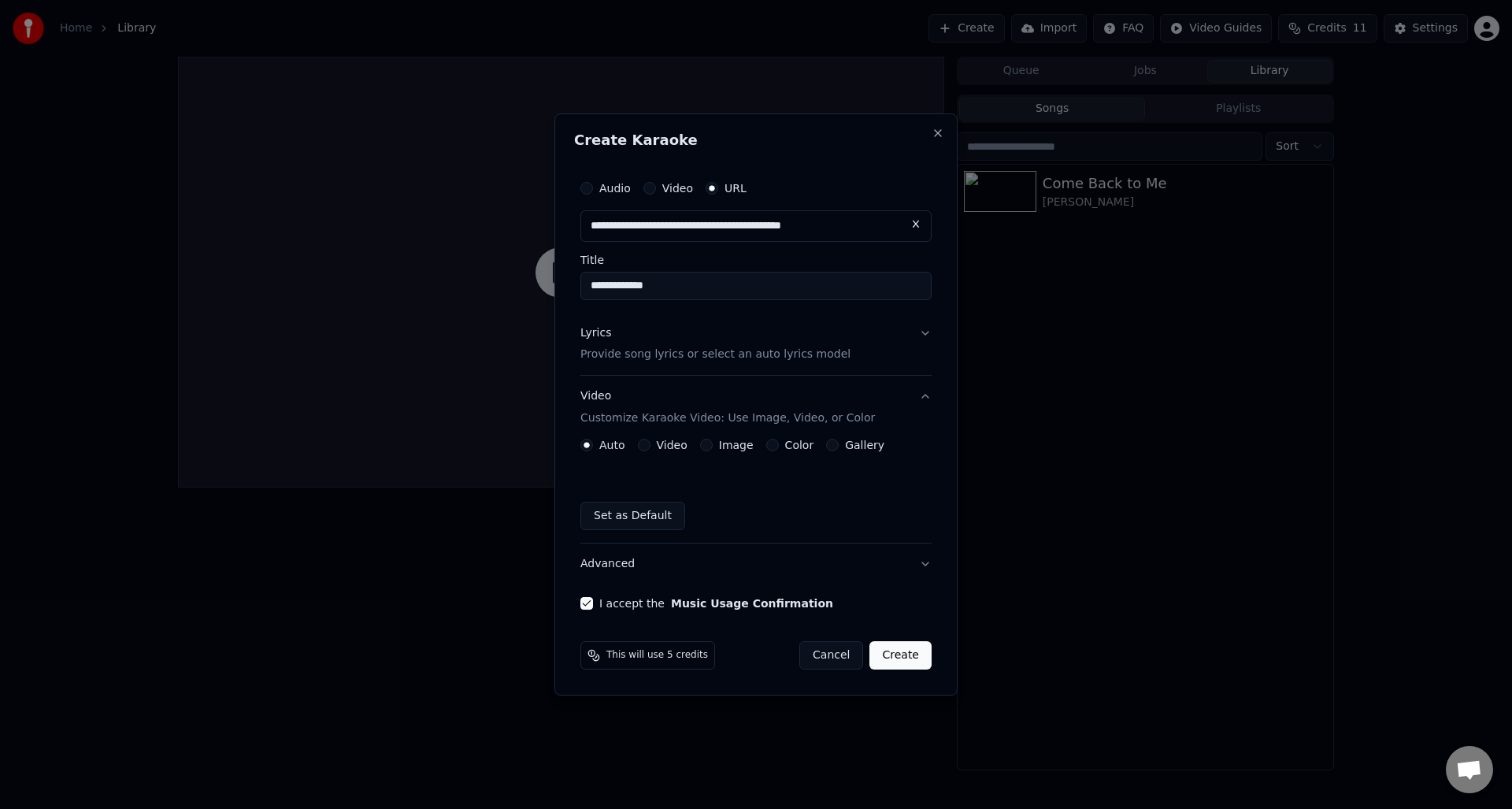
paste input "**********"
type input "**********"
click at [738, 360] on p "Provide song lyrics or select an auto lyrics model" at bounding box center [715, 356] width 270 height 16
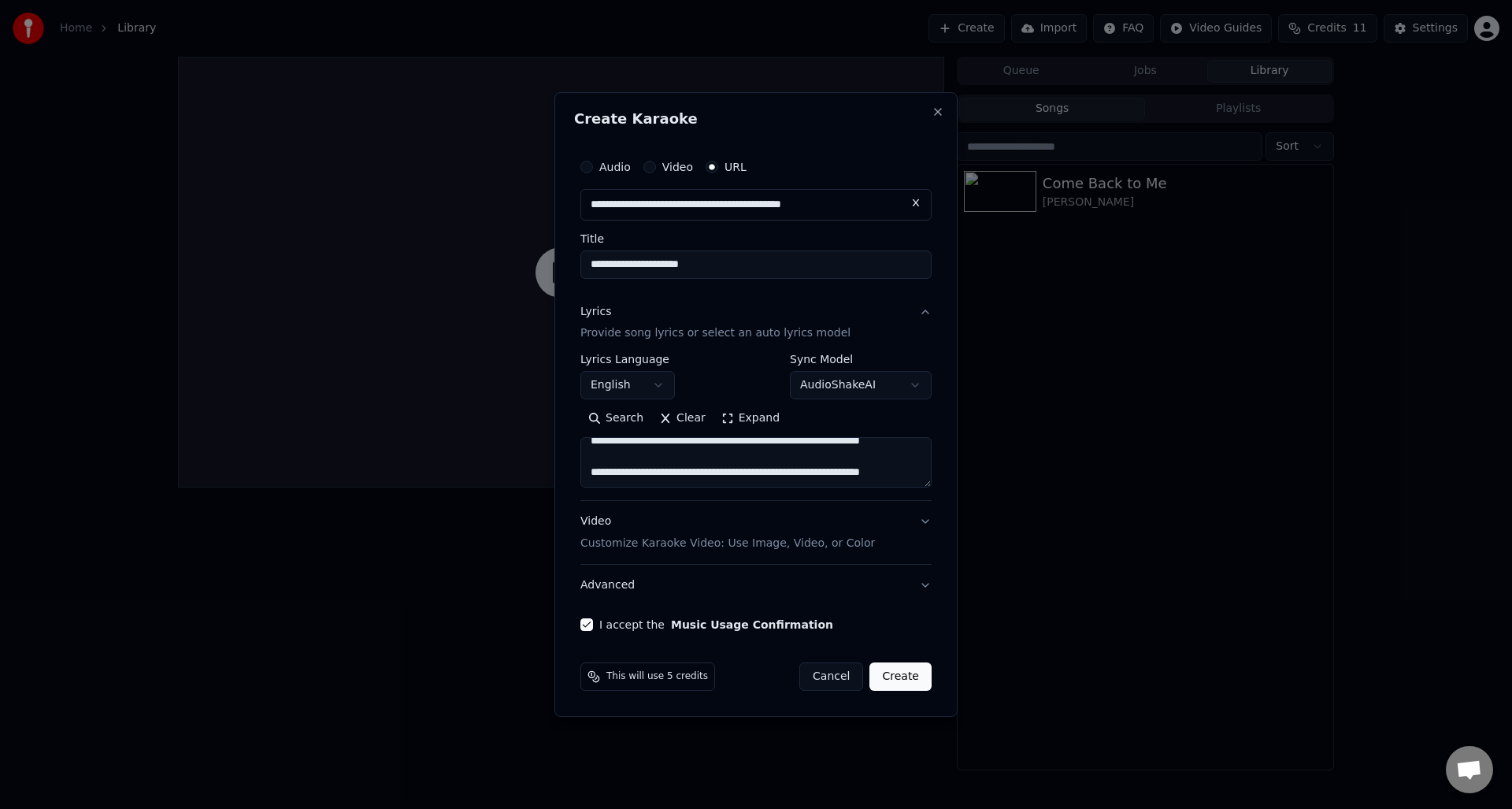
click at [895, 669] on button "Create" at bounding box center [900, 676] width 62 height 29
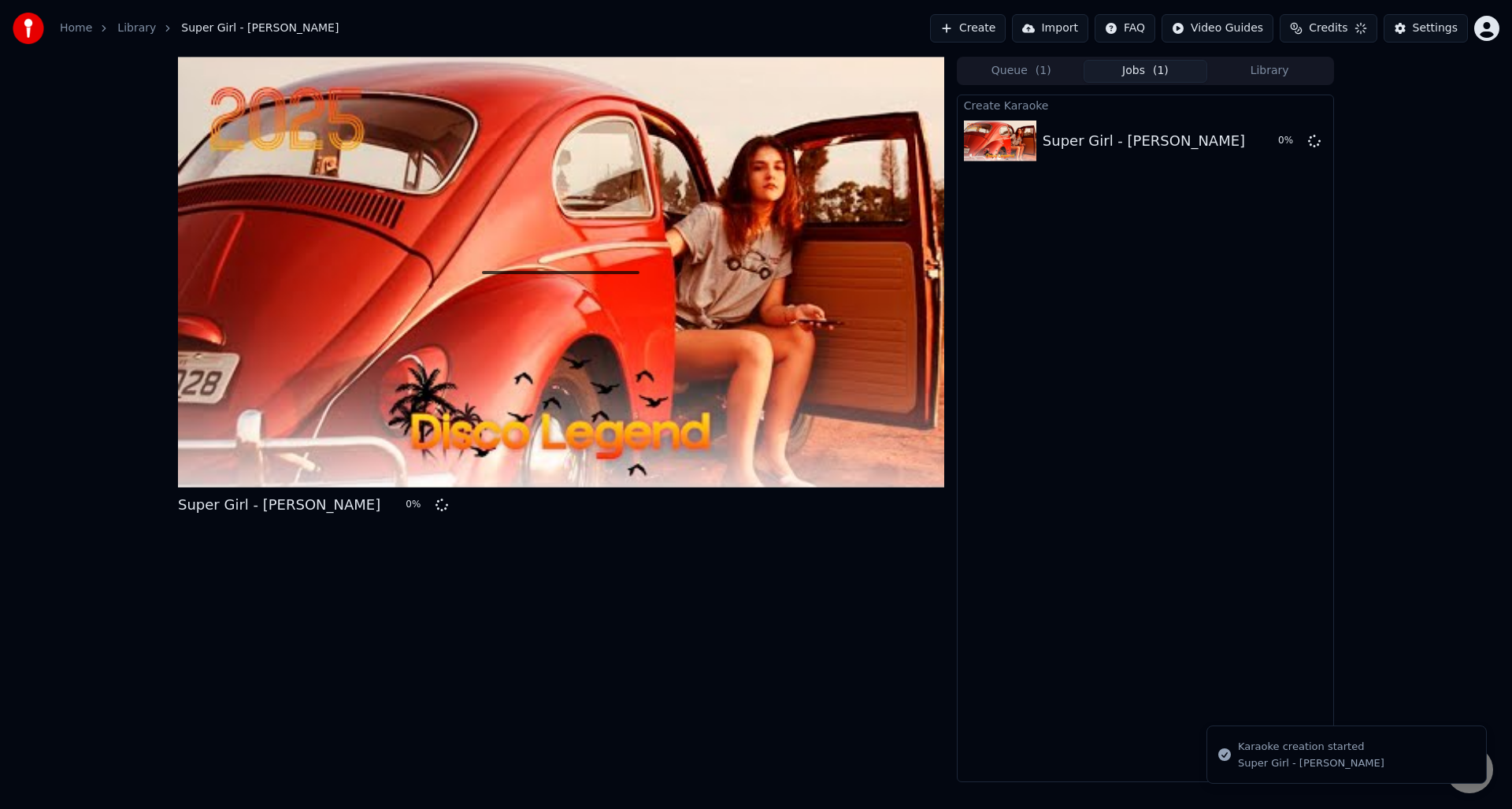
scroll to position [0, 0]
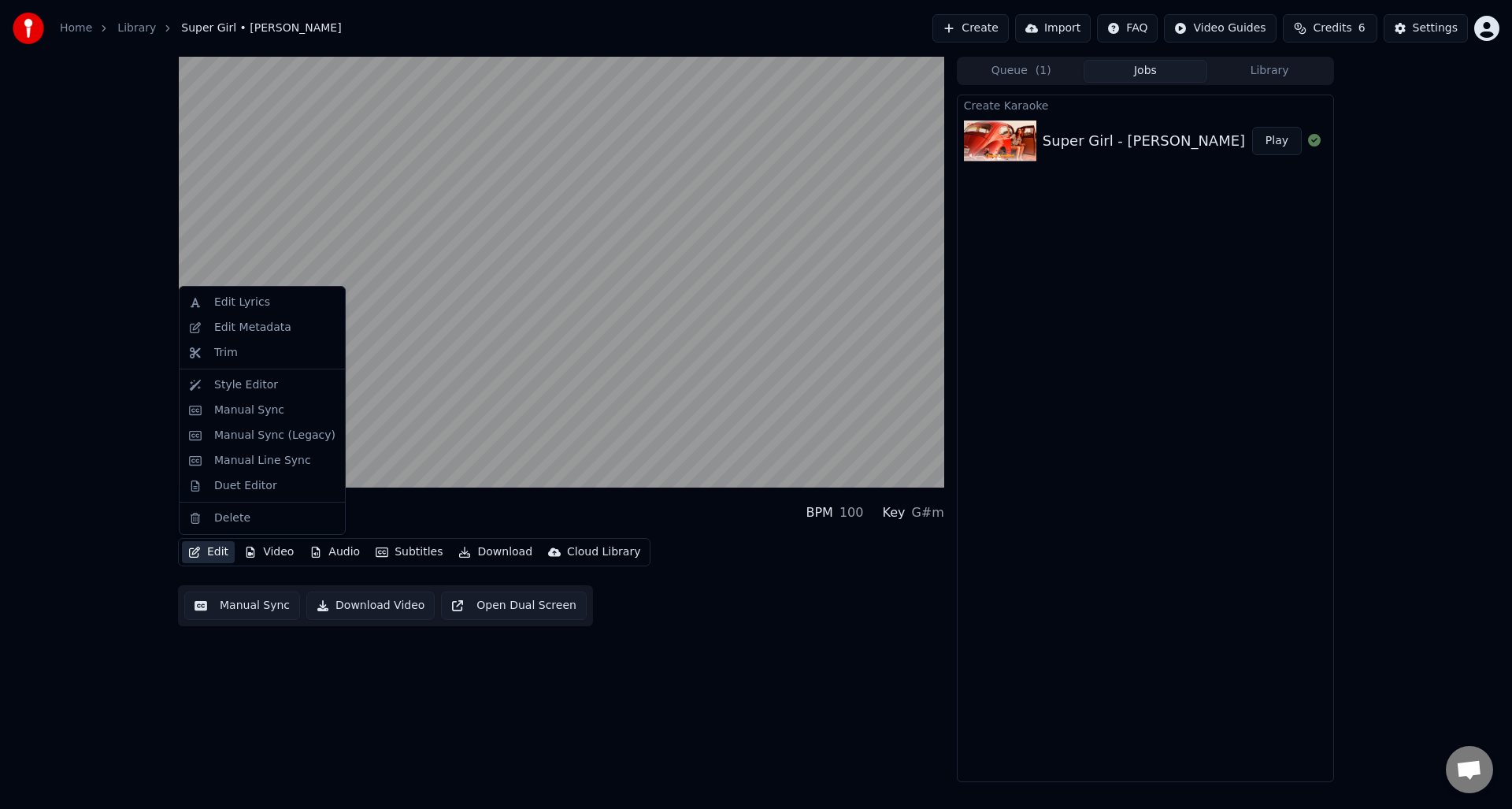
click at [212, 557] on button "Edit" at bounding box center [208, 552] width 53 height 22
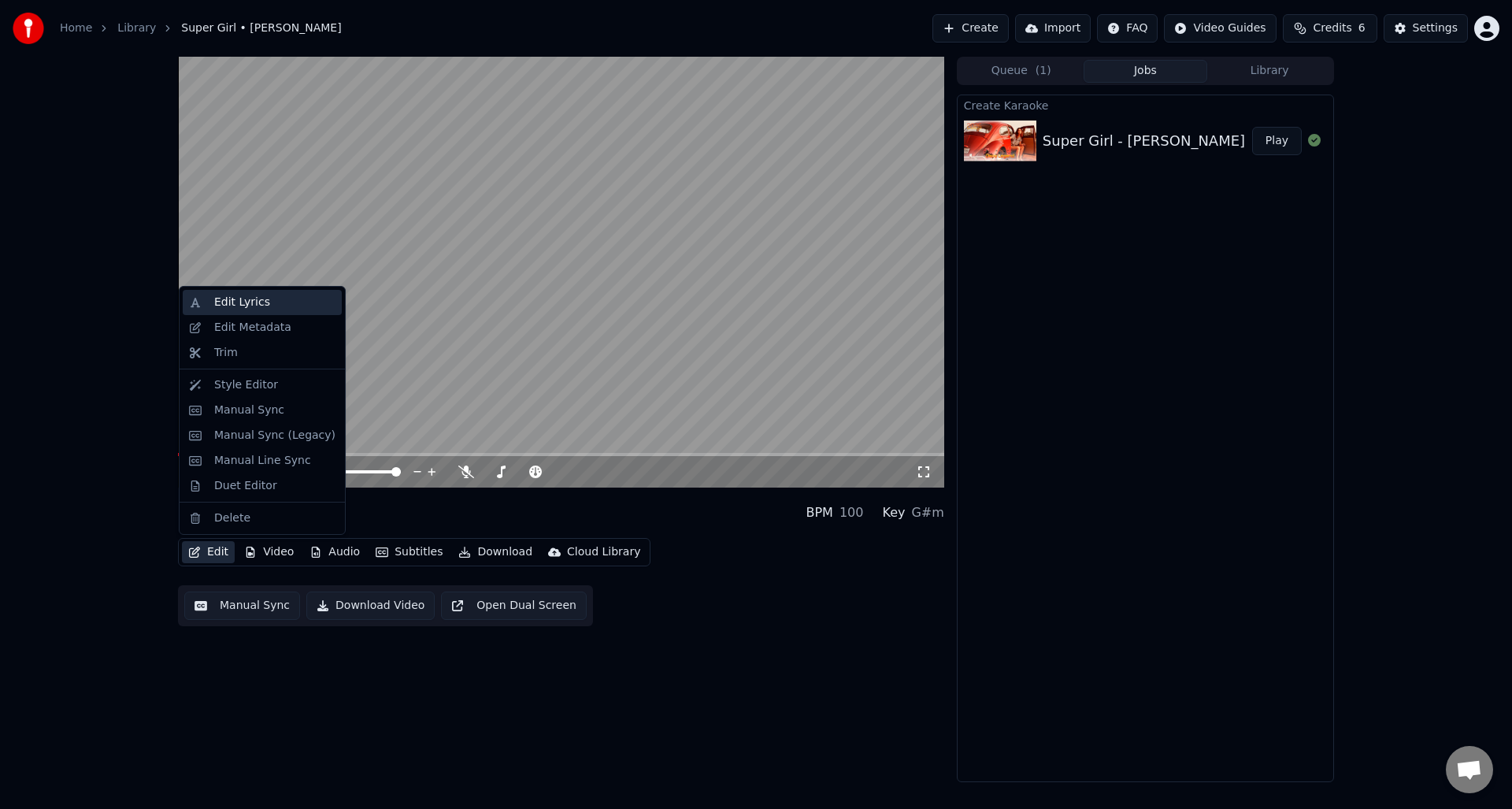
click at [271, 304] on div "Edit Lyrics" at bounding box center [274, 303] width 121 height 16
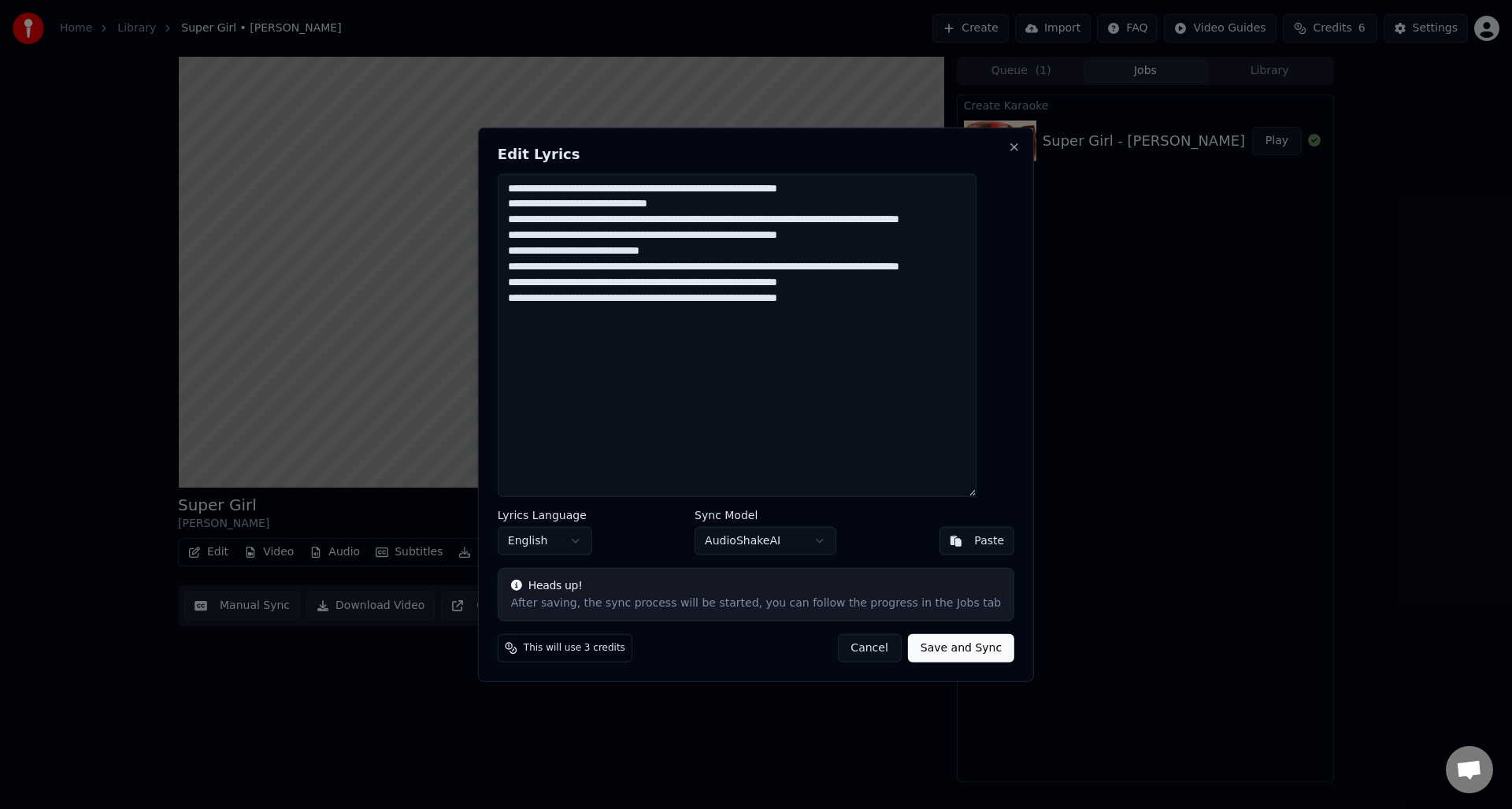
drag, startPoint x: 641, startPoint y: 145, endPoint x: 853, endPoint y: 206, distance: 220.6
click at [1046, 201] on body "**********" at bounding box center [756, 404] width 1512 height 809
drag, startPoint x: 716, startPoint y: 141, endPoint x: 976, endPoint y: 143, distance: 260.0
click at [1047, 153] on body "**********" at bounding box center [756, 404] width 1512 height 809
drag, startPoint x: 949, startPoint y: 142, endPoint x: 996, endPoint y: 166, distance: 52.8
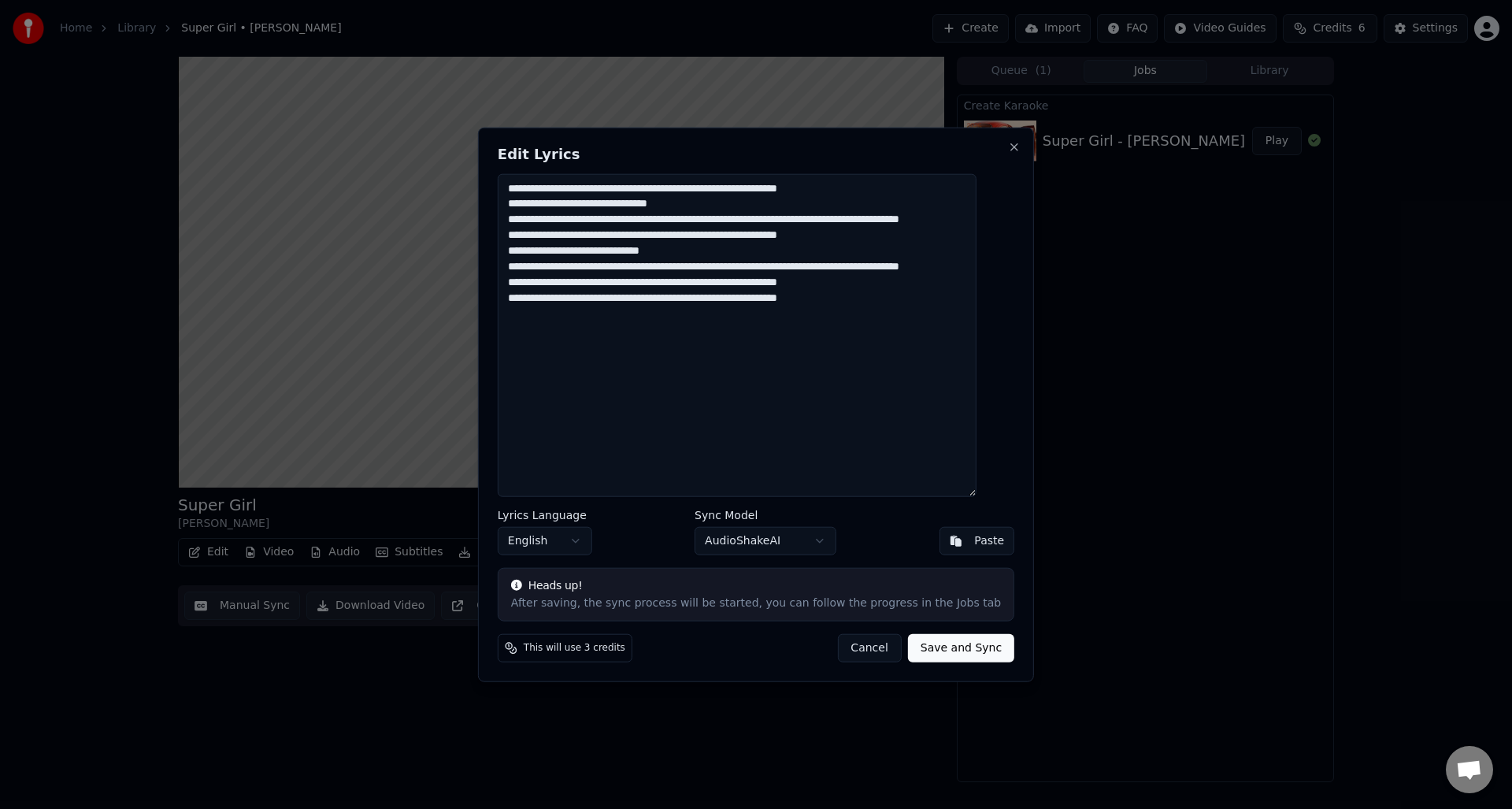
click at [1080, 148] on body "**********" at bounding box center [756, 404] width 1512 height 809
drag, startPoint x: 880, startPoint y: 354, endPoint x: 218, endPoint y: 95, distance: 710.9
click at [218, 95] on body "**********" at bounding box center [756, 404] width 1512 height 809
paste textarea
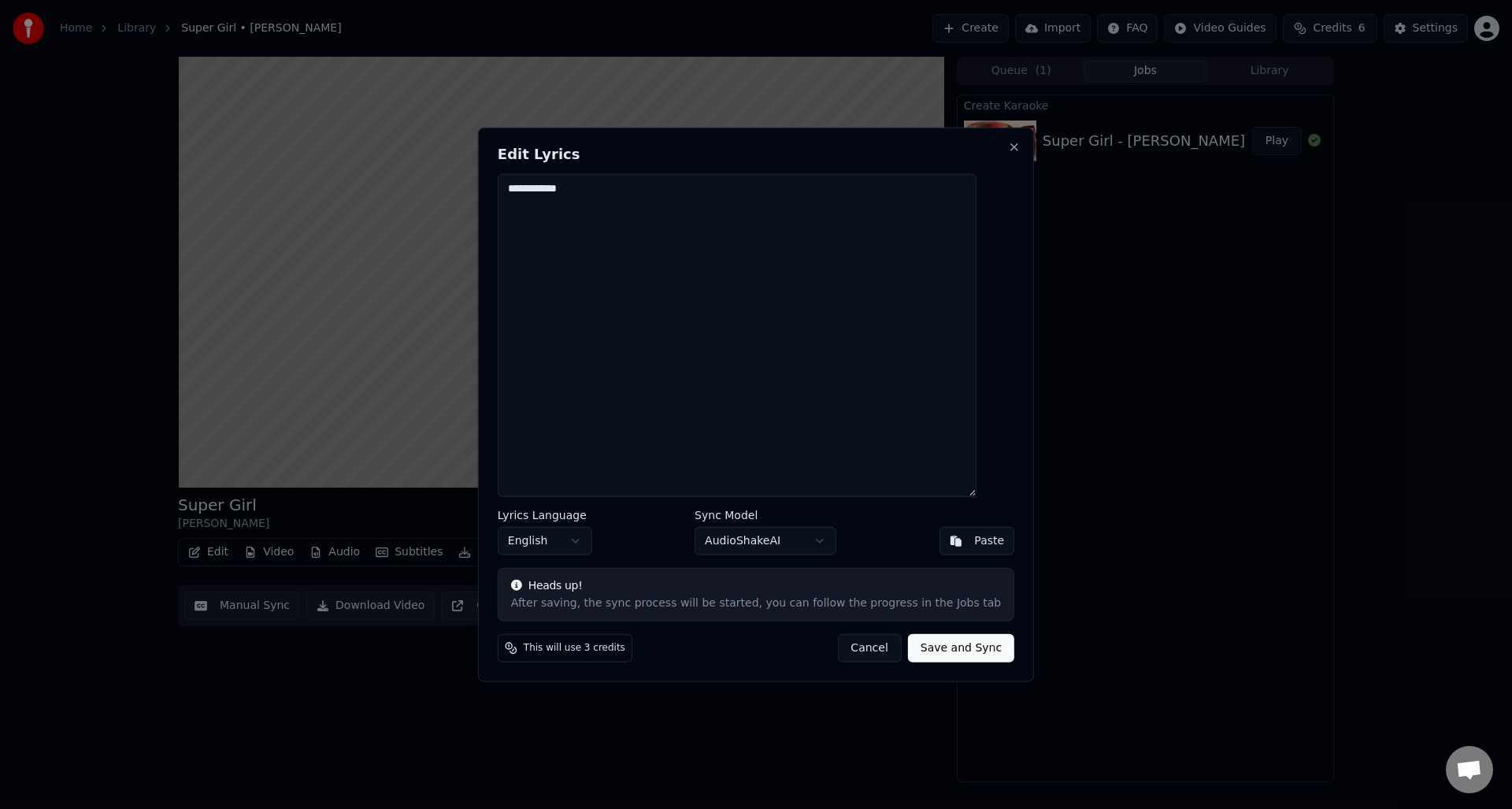
drag, startPoint x: 645, startPoint y: 257, endPoint x: 332, endPoint y: 181, distance: 322.1
click at [338, 178] on body "**********" at bounding box center [756, 404] width 1512 height 809
paste textarea "**********"
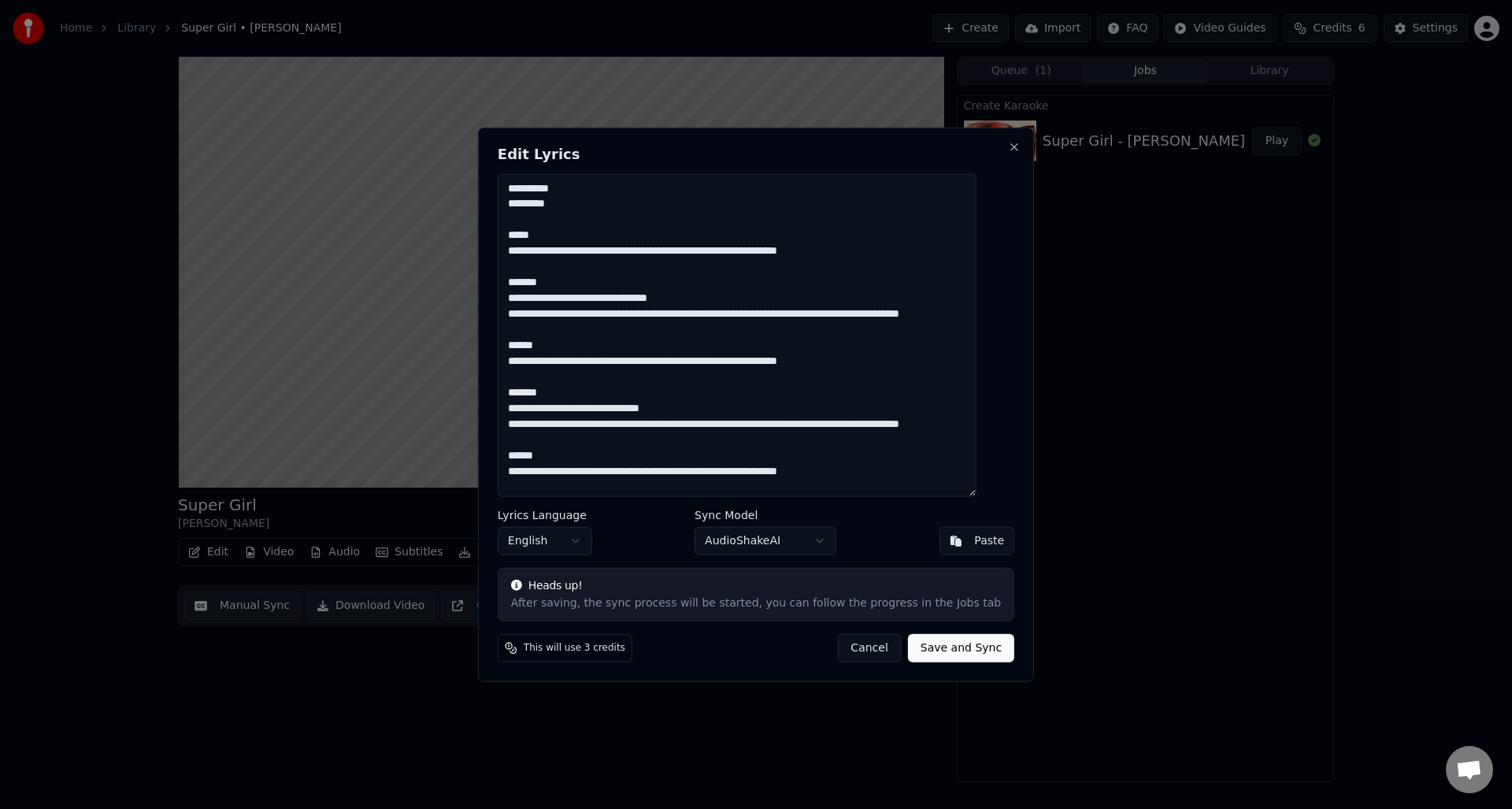
drag, startPoint x: 531, startPoint y: 212, endPoint x: 443, endPoint y: 172, distance: 96.7
click at [443, 172] on body "**********" at bounding box center [756, 404] width 1512 height 809
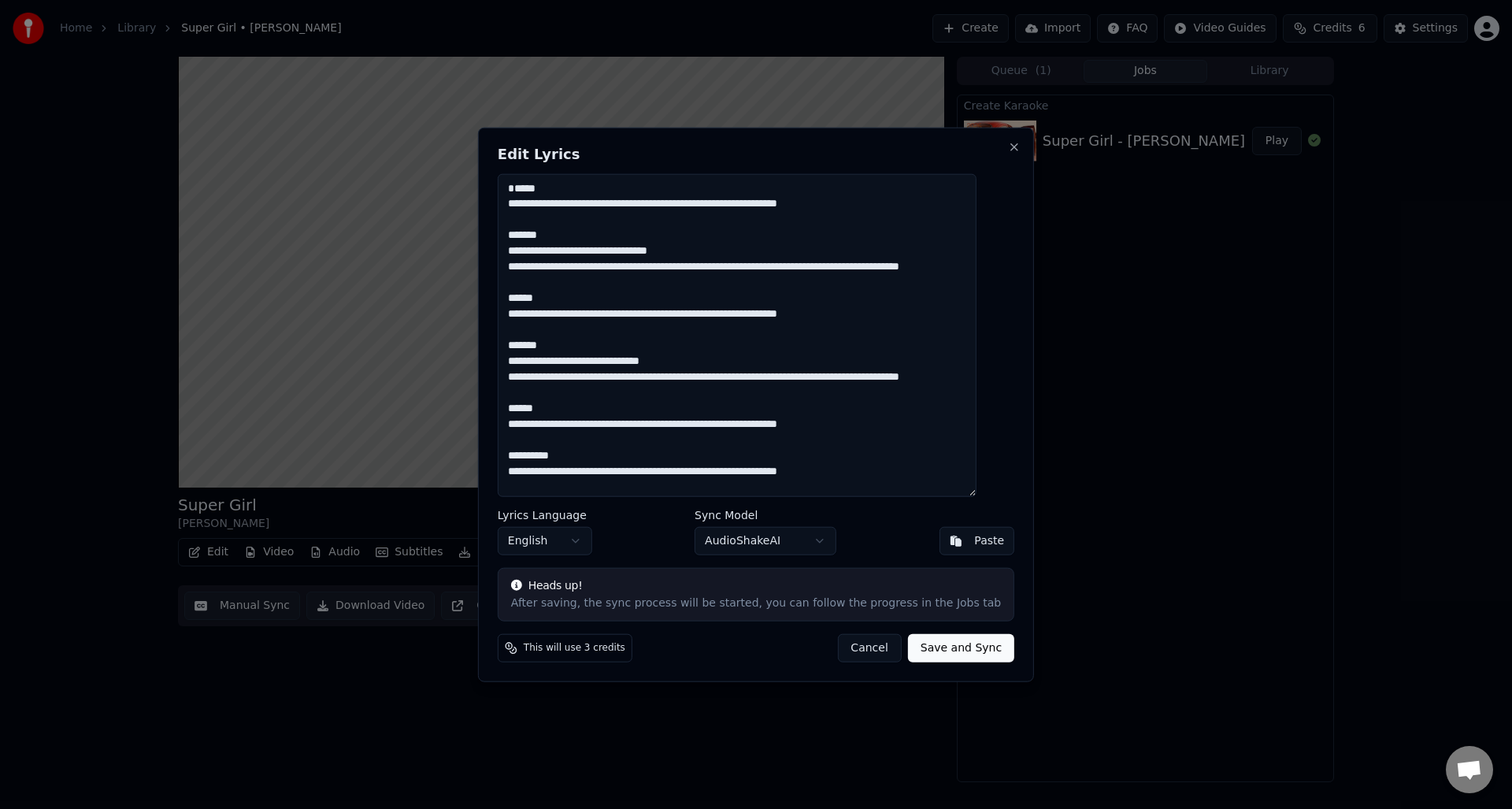
drag, startPoint x: 555, startPoint y: 205, endPoint x: 482, endPoint y: 193, distance: 74.0
click at [482, 193] on body "**********" at bounding box center [756, 404] width 1512 height 809
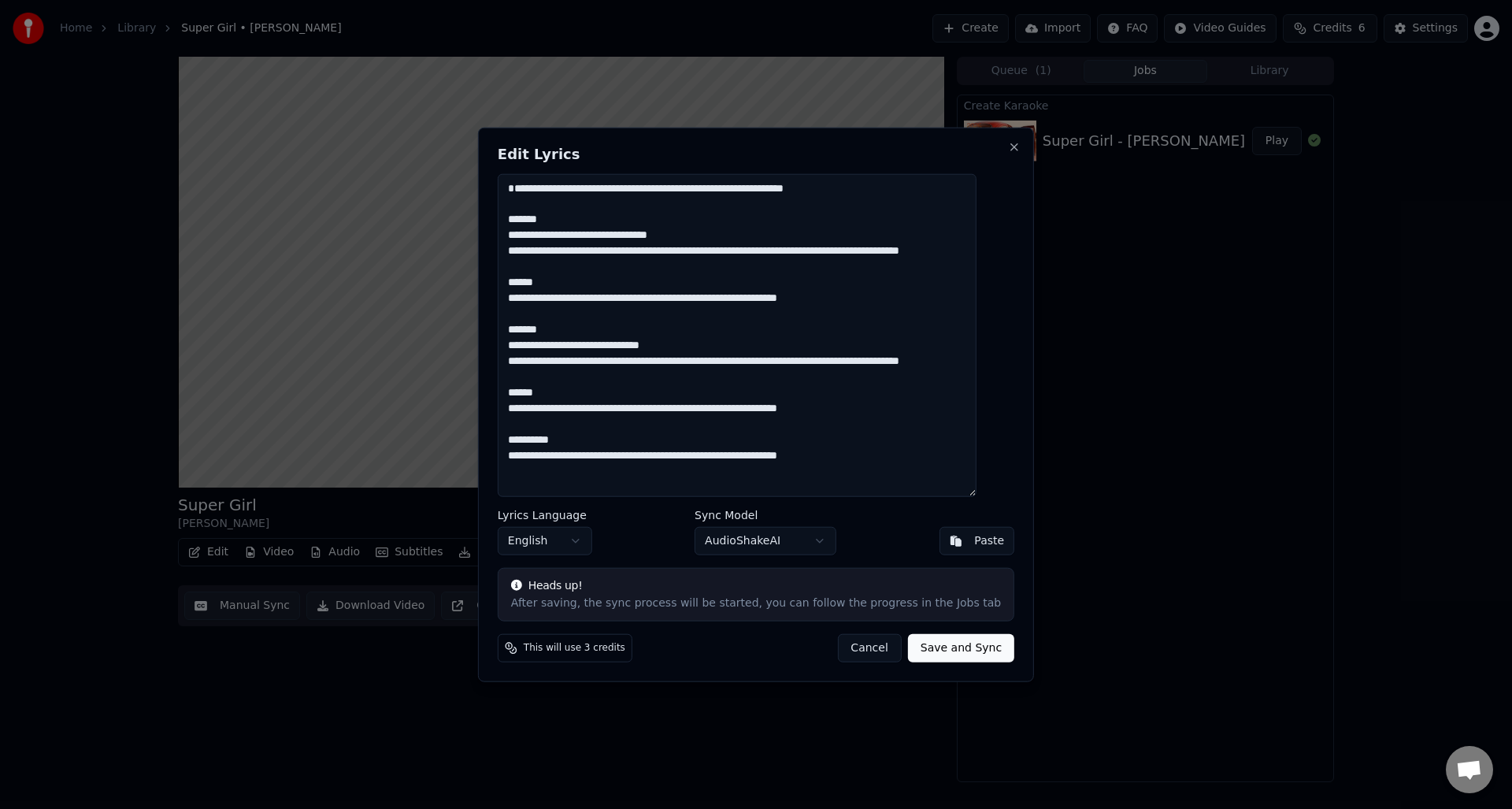
click at [528, 204] on textarea "**********" at bounding box center [737, 334] width 478 height 323
drag, startPoint x: 569, startPoint y: 220, endPoint x: 495, endPoint y: 216, distance: 74.1
click at [496, 216] on div "**********" at bounding box center [756, 404] width 556 height 555
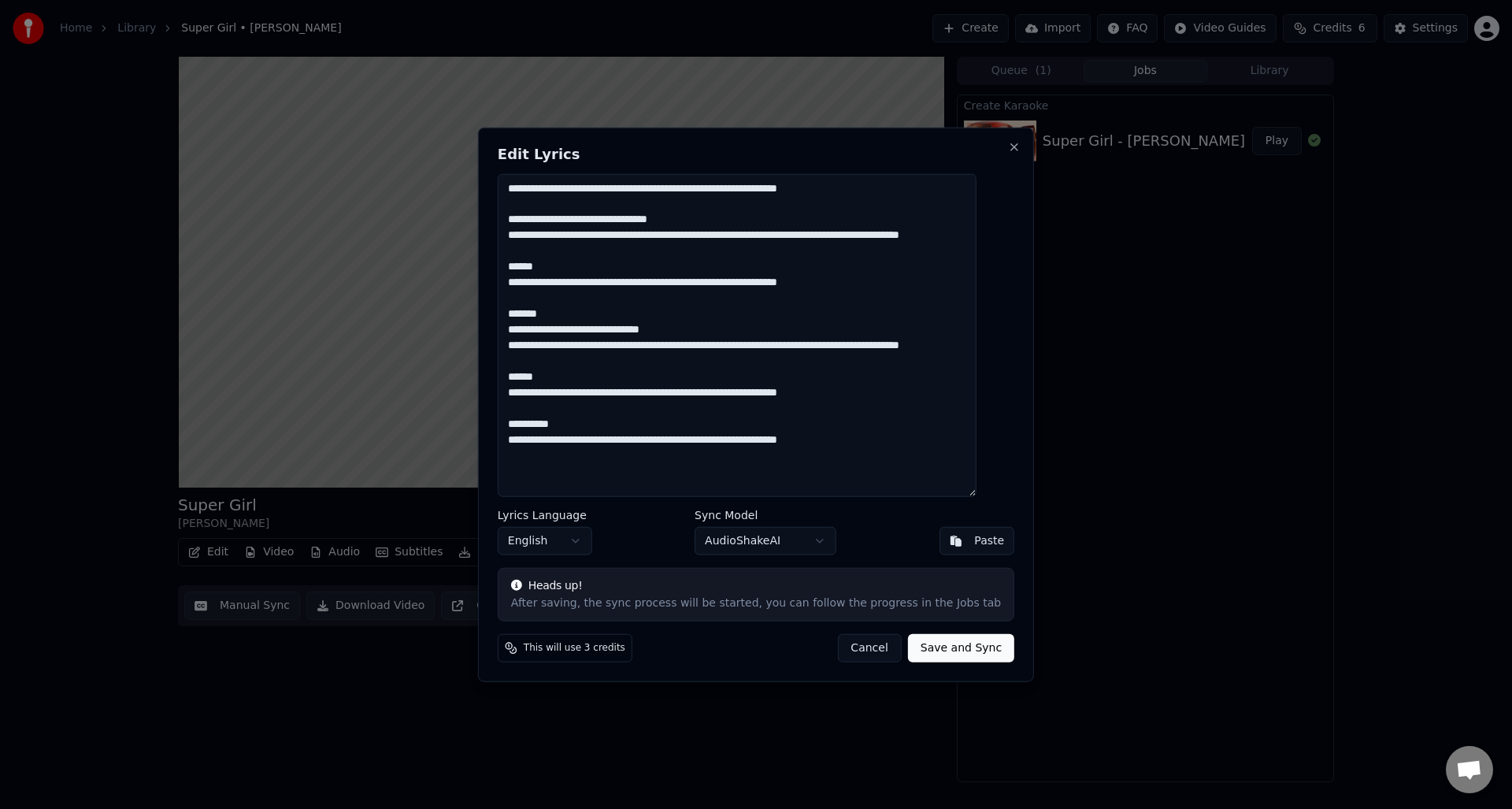
drag, startPoint x: 573, startPoint y: 284, endPoint x: 480, endPoint y: 278, distance: 93.2
click at [480, 278] on body "**********" at bounding box center [756, 404] width 1512 height 809
click at [558, 276] on textarea "**********" at bounding box center [737, 334] width 478 height 323
drag, startPoint x: 571, startPoint y: 284, endPoint x: 519, endPoint y: 285, distance: 52.0
click at [521, 286] on textarea "**********" at bounding box center [737, 334] width 478 height 323
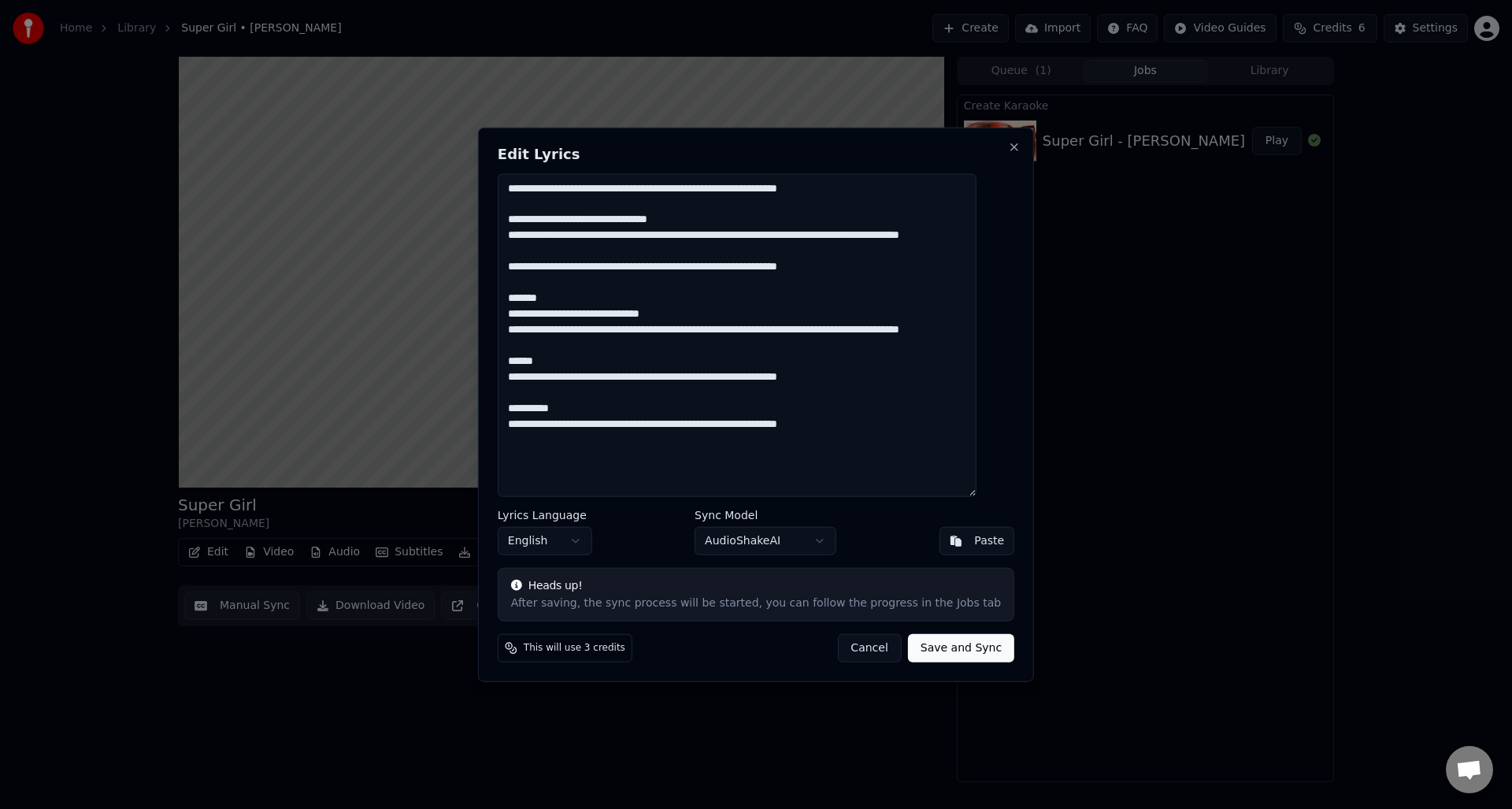
drag, startPoint x: 564, startPoint y: 312, endPoint x: 498, endPoint y: 310, distance: 66.0
click at [498, 310] on div "**********" at bounding box center [756, 404] width 556 height 555
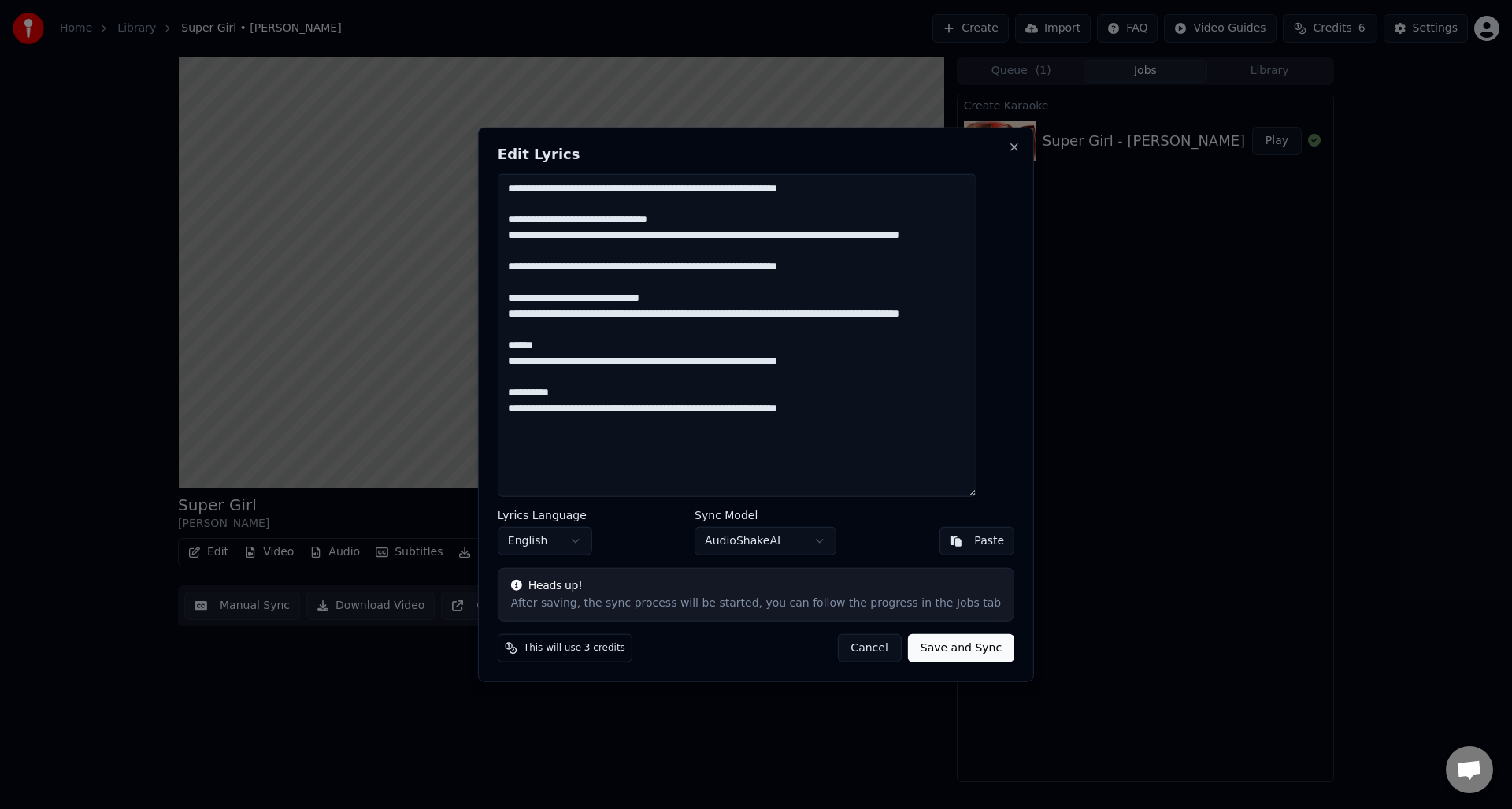
drag, startPoint x: 578, startPoint y: 376, endPoint x: 508, endPoint y: 373, distance: 70.1
click at [511, 374] on div "**********" at bounding box center [756, 404] width 556 height 555
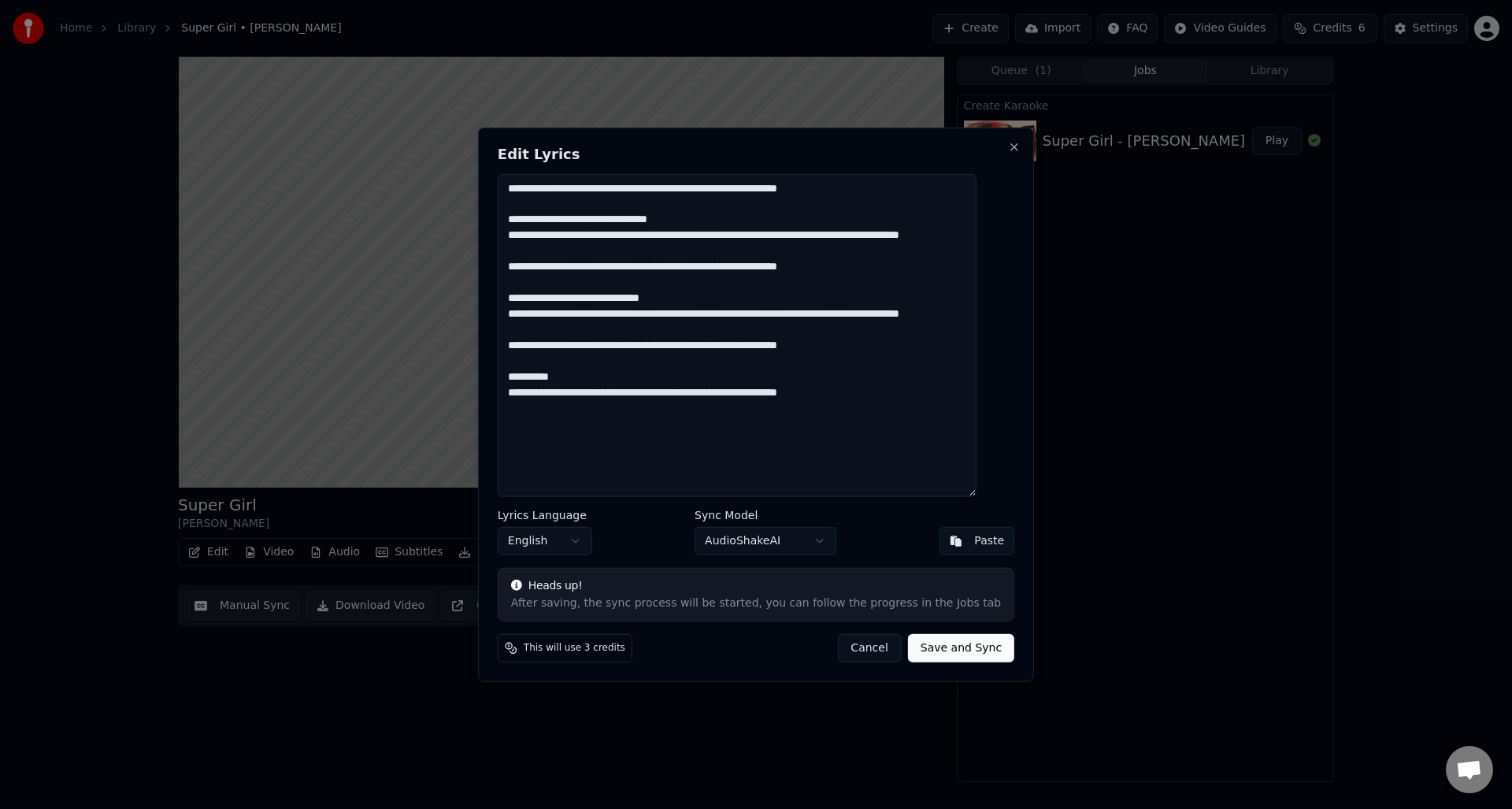
drag, startPoint x: 585, startPoint y: 408, endPoint x: 505, endPoint y: 407, distance: 80.0
click at [505, 407] on div "**********" at bounding box center [756, 404] width 556 height 555
drag, startPoint x: 694, startPoint y: 189, endPoint x: 704, endPoint y: 197, distance: 12.8
click at [695, 189] on textarea "**********" at bounding box center [737, 334] width 478 height 323
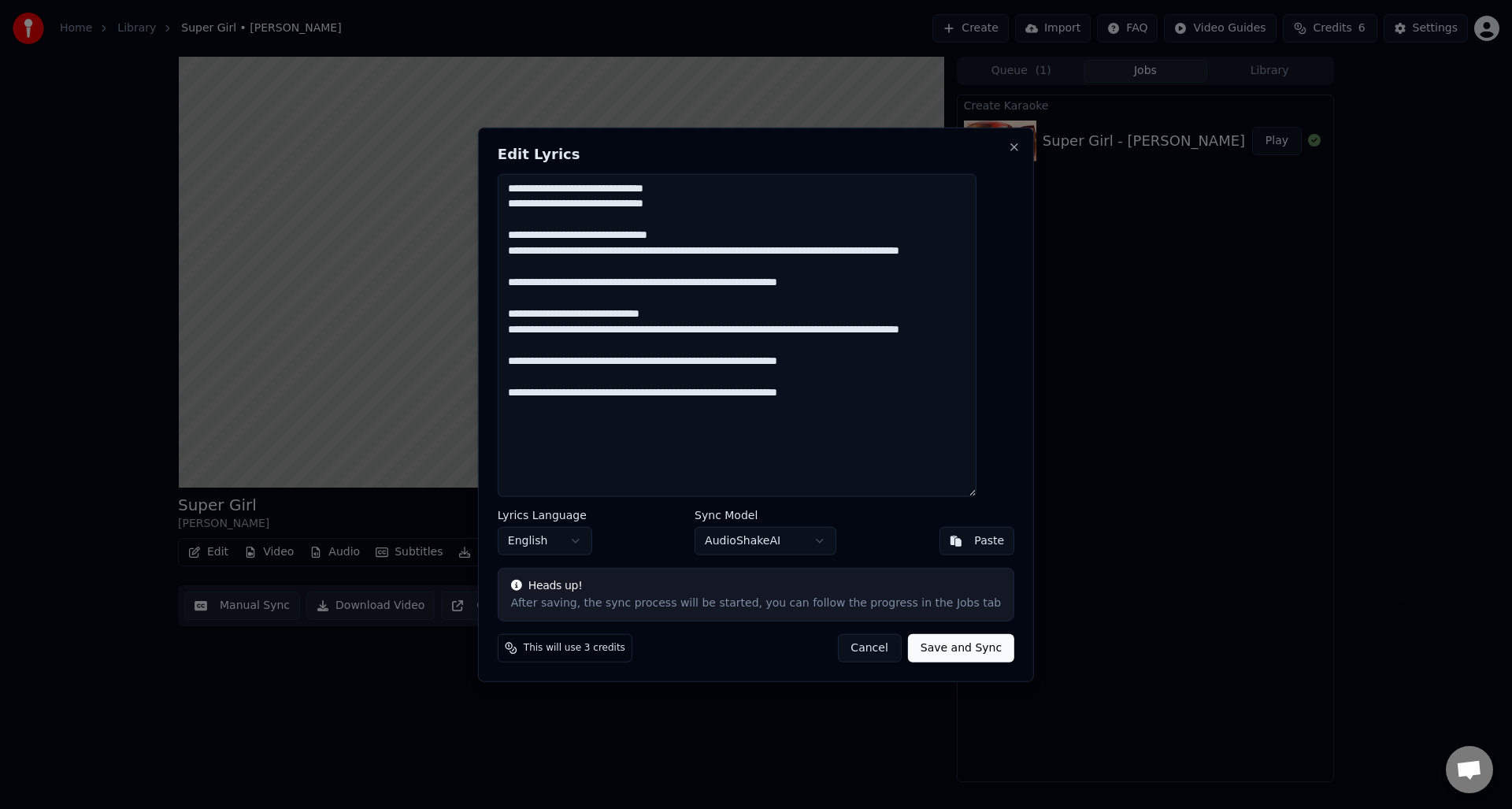
click at [695, 391] on textarea "**********" at bounding box center [737, 334] width 478 height 323
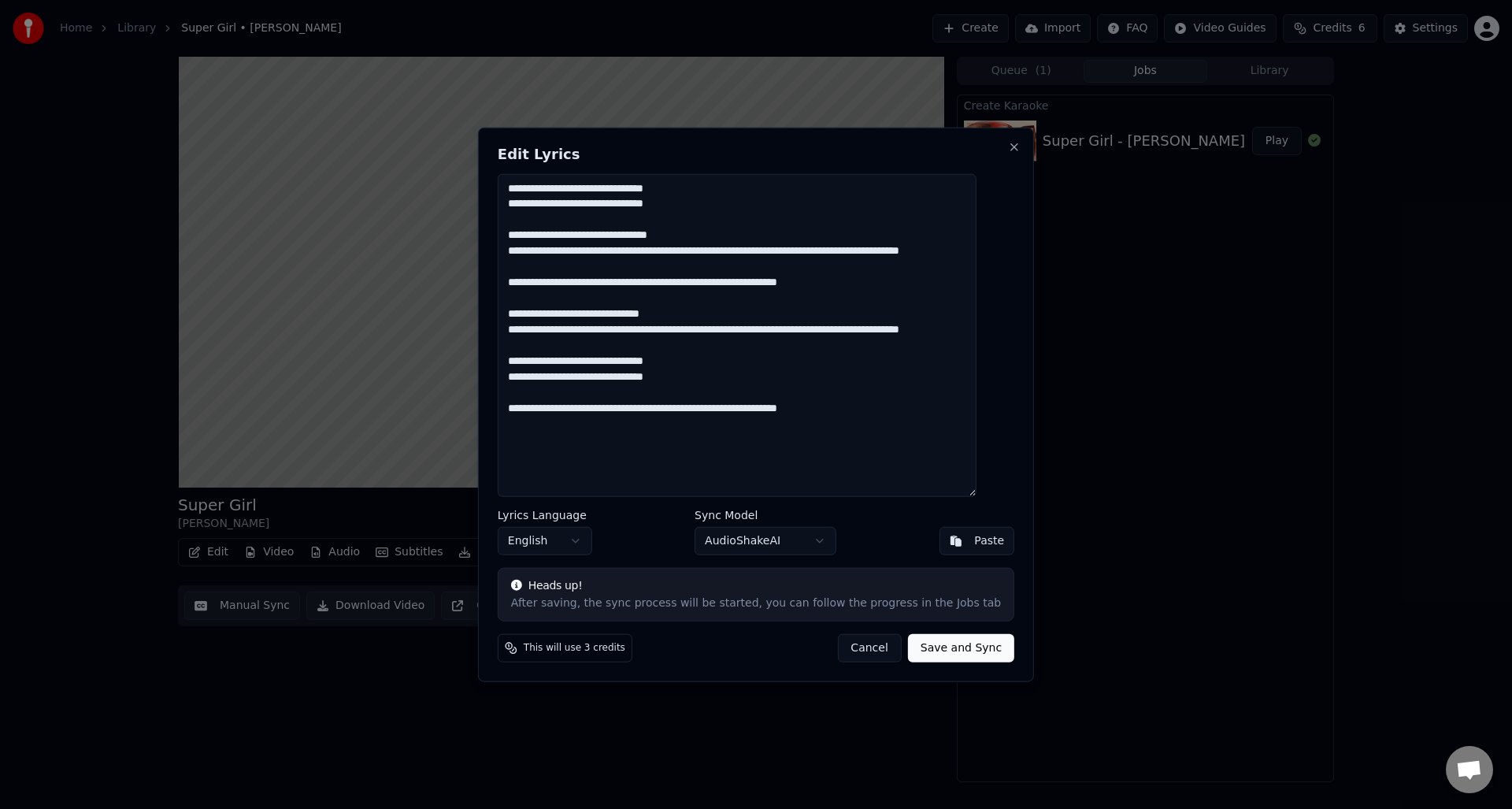
click at [696, 440] on textarea "**********" at bounding box center [737, 334] width 478 height 323
click at [728, 399] on textarea "**********" at bounding box center [737, 334] width 478 height 323
drag, startPoint x: 868, startPoint y: 253, endPoint x: 883, endPoint y: 267, distance: 20.5
click at [868, 253] on textarea "**********" at bounding box center [737, 334] width 478 height 323
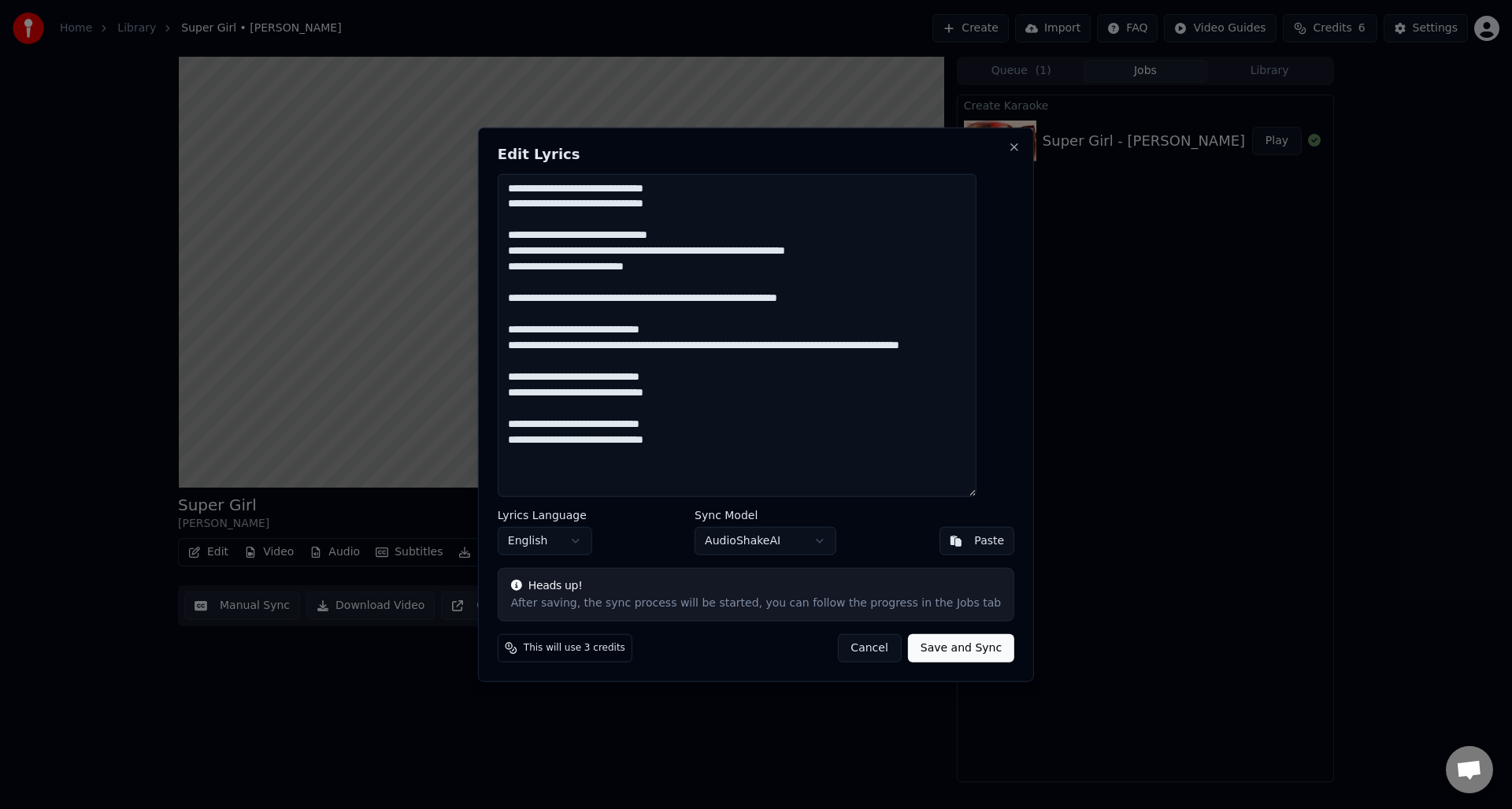
click at [697, 299] on textarea "**********" at bounding box center [737, 334] width 478 height 323
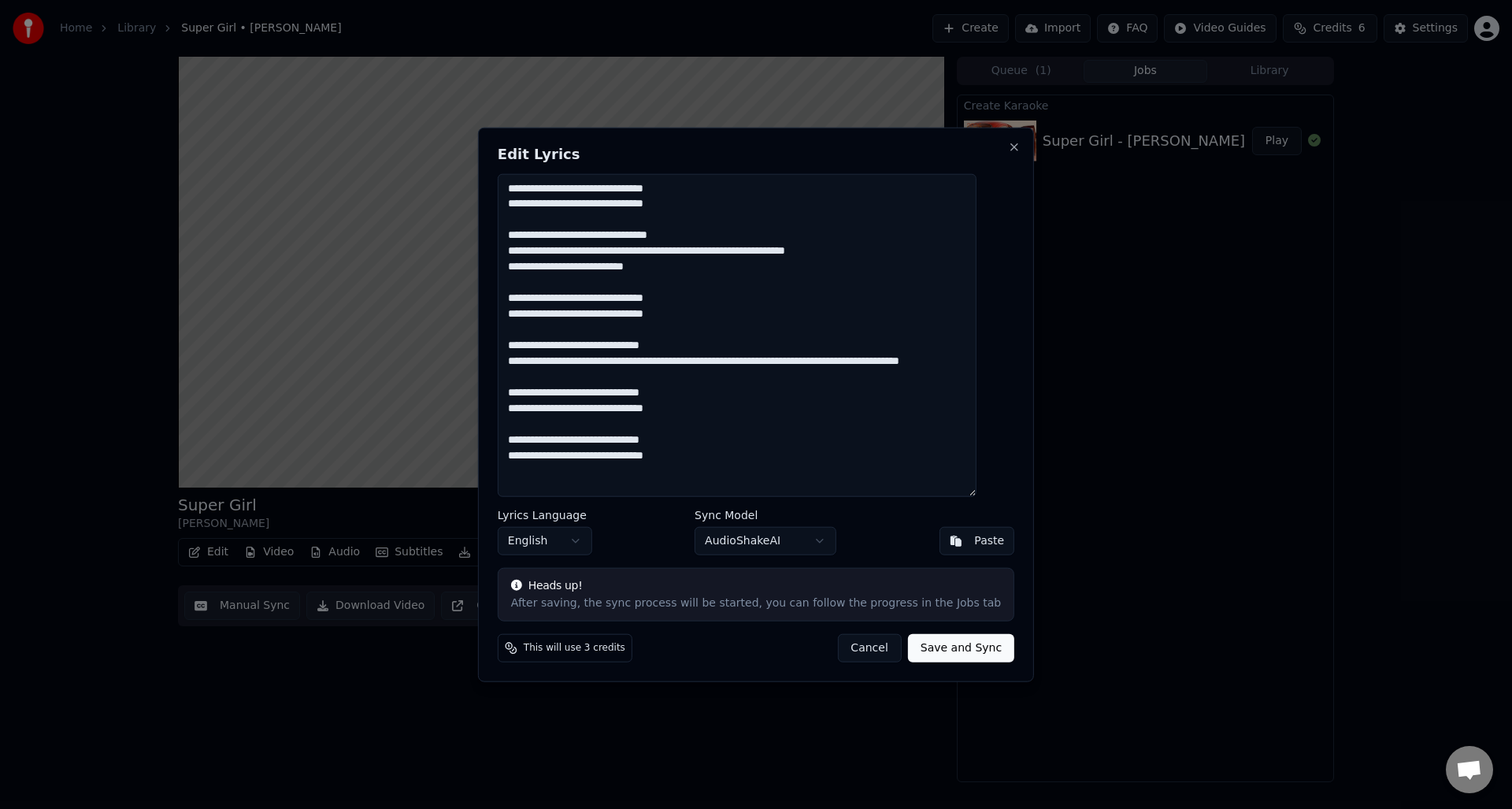
drag, startPoint x: 897, startPoint y: 364, endPoint x: 901, endPoint y: 372, distance: 8.9
click at [897, 364] on textarea "**********" at bounding box center [737, 334] width 478 height 323
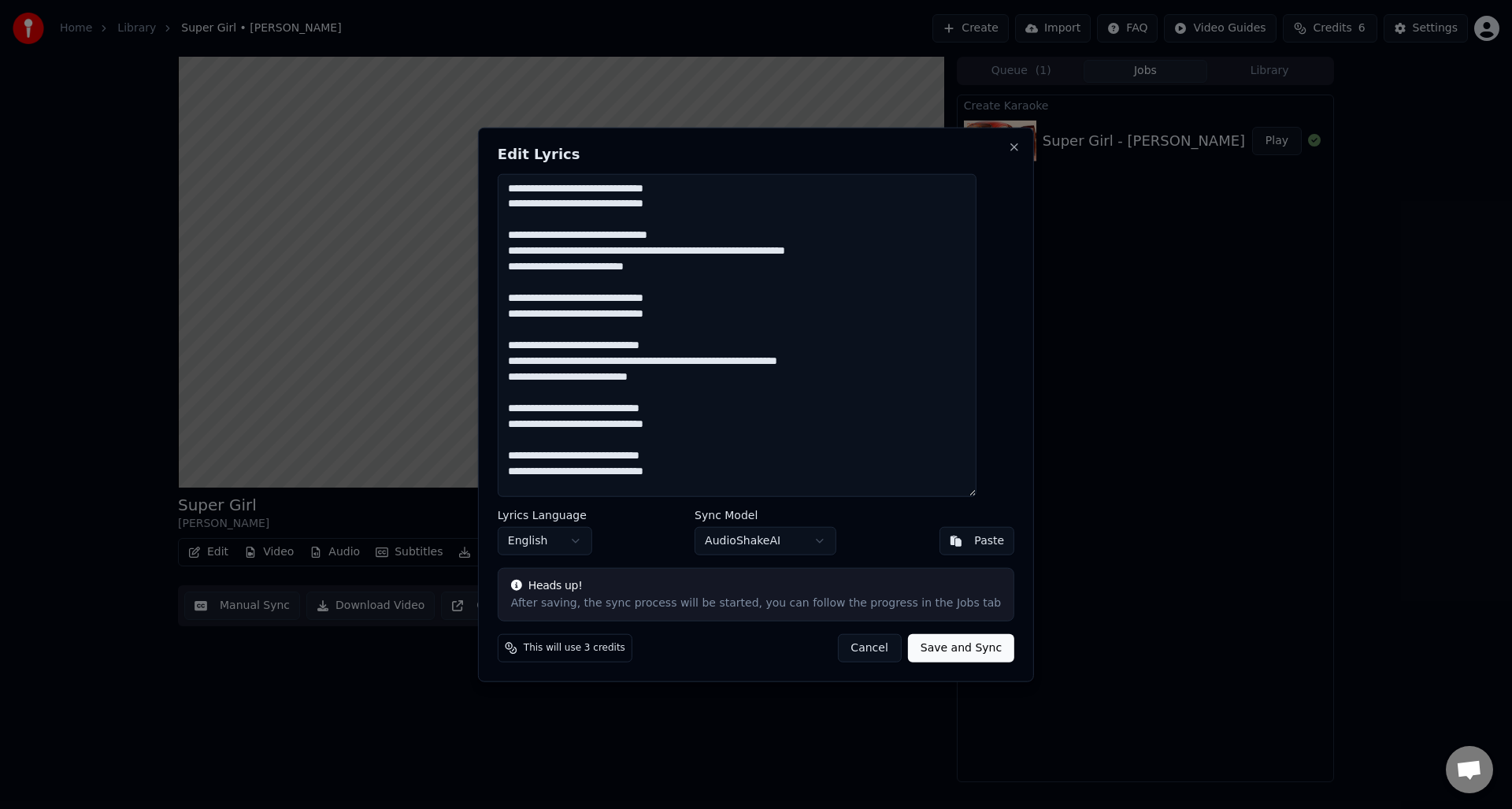
type textarea "**********"
click at [920, 653] on button "Save and Sync" at bounding box center [961, 648] width 106 height 29
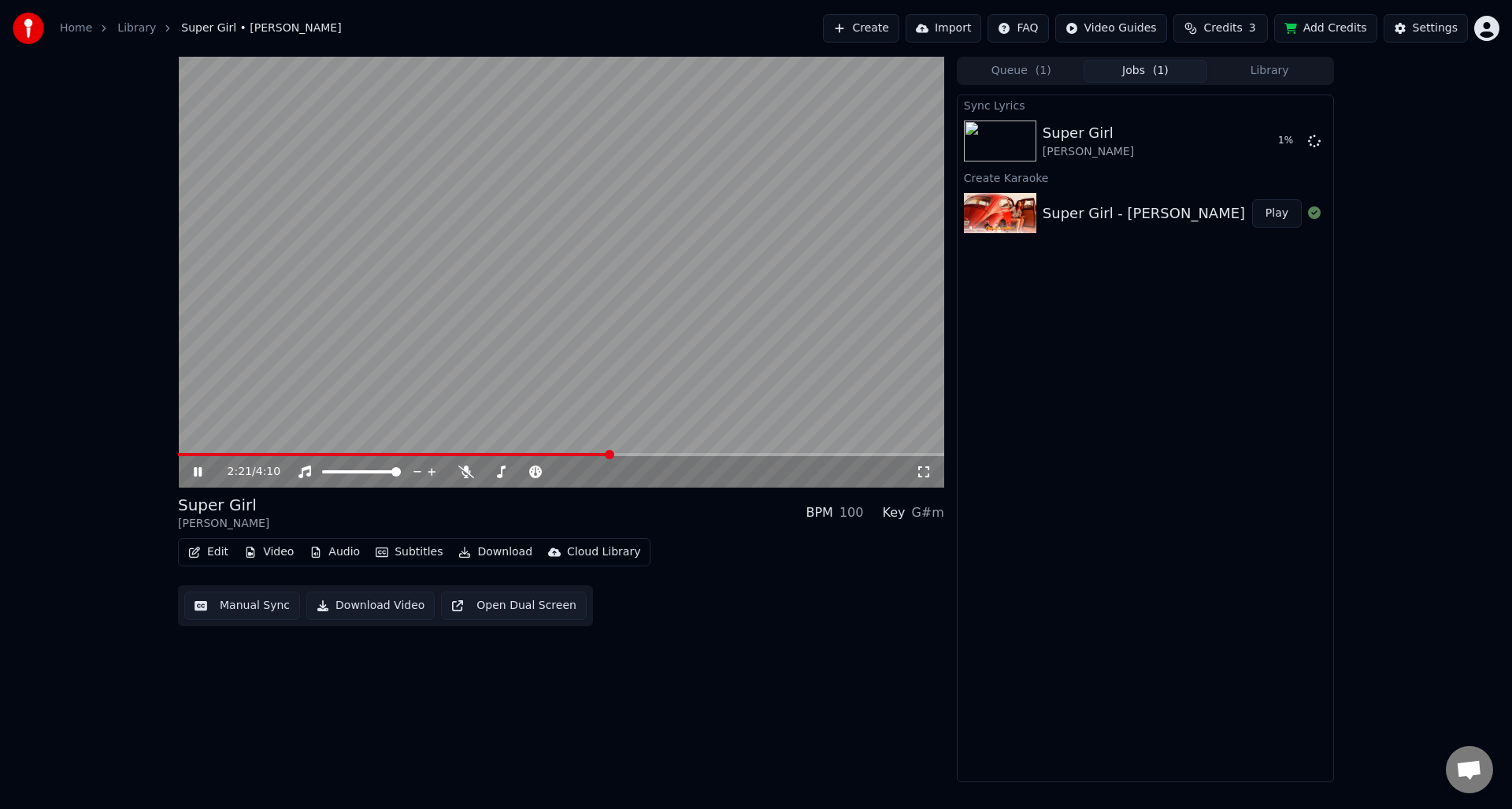
drag, startPoint x: 601, startPoint y: 451, endPoint x: 333, endPoint y: 439, distance: 268.3
click at [333, 439] on video at bounding box center [561, 272] width 766 height 432
click at [178, 459] on span at bounding box center [183, 455] width 10 height 10
click at [194, 471] on icon at bounding box center [197, 472] width 10 height 11
click at [1270, 144] on button "Play" at bounding box center [1277, 141] width 50 height 29
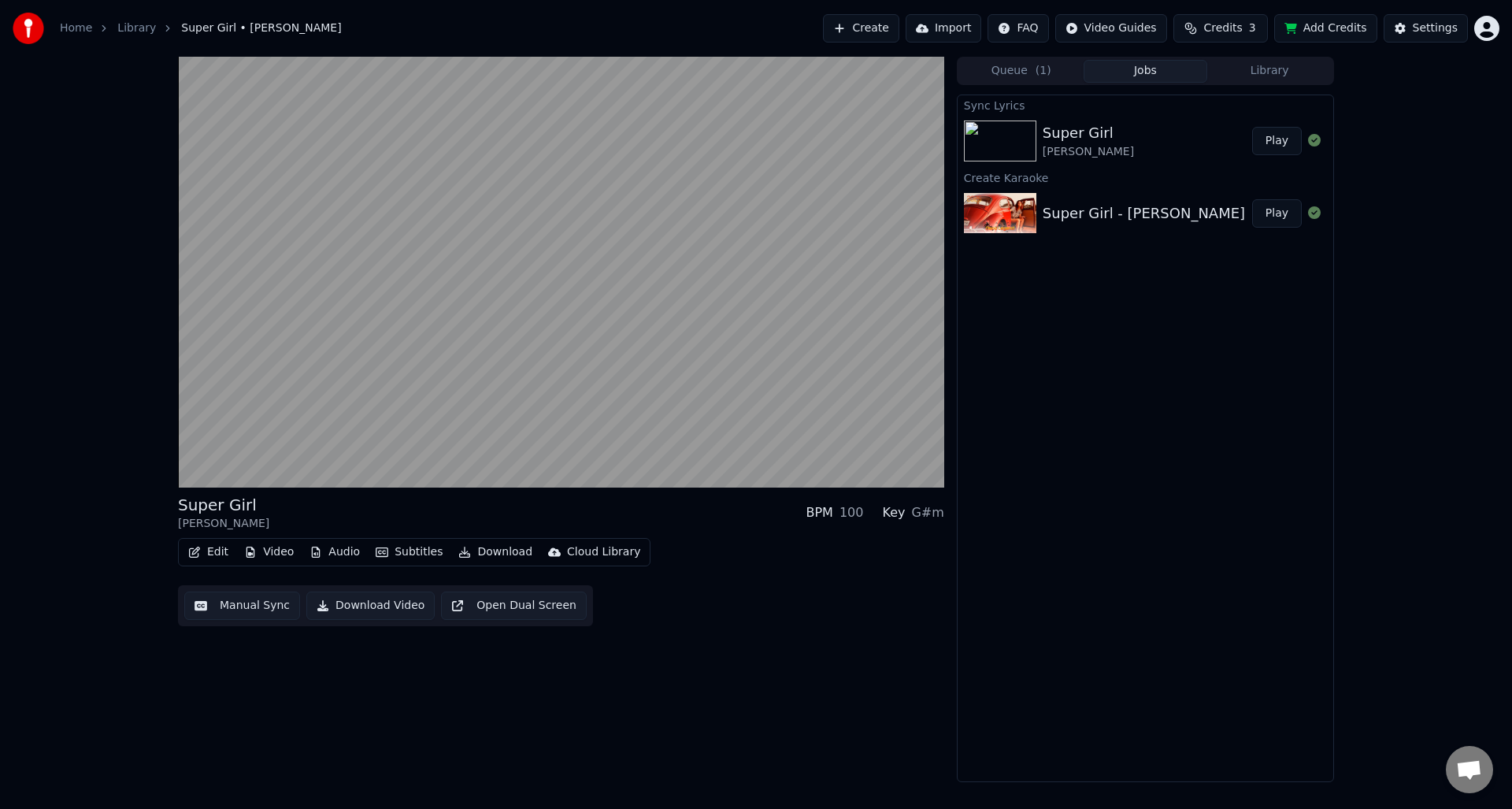
click at [200, 554] on icon "button" at bounding box center [195, 551] width 13 height 11
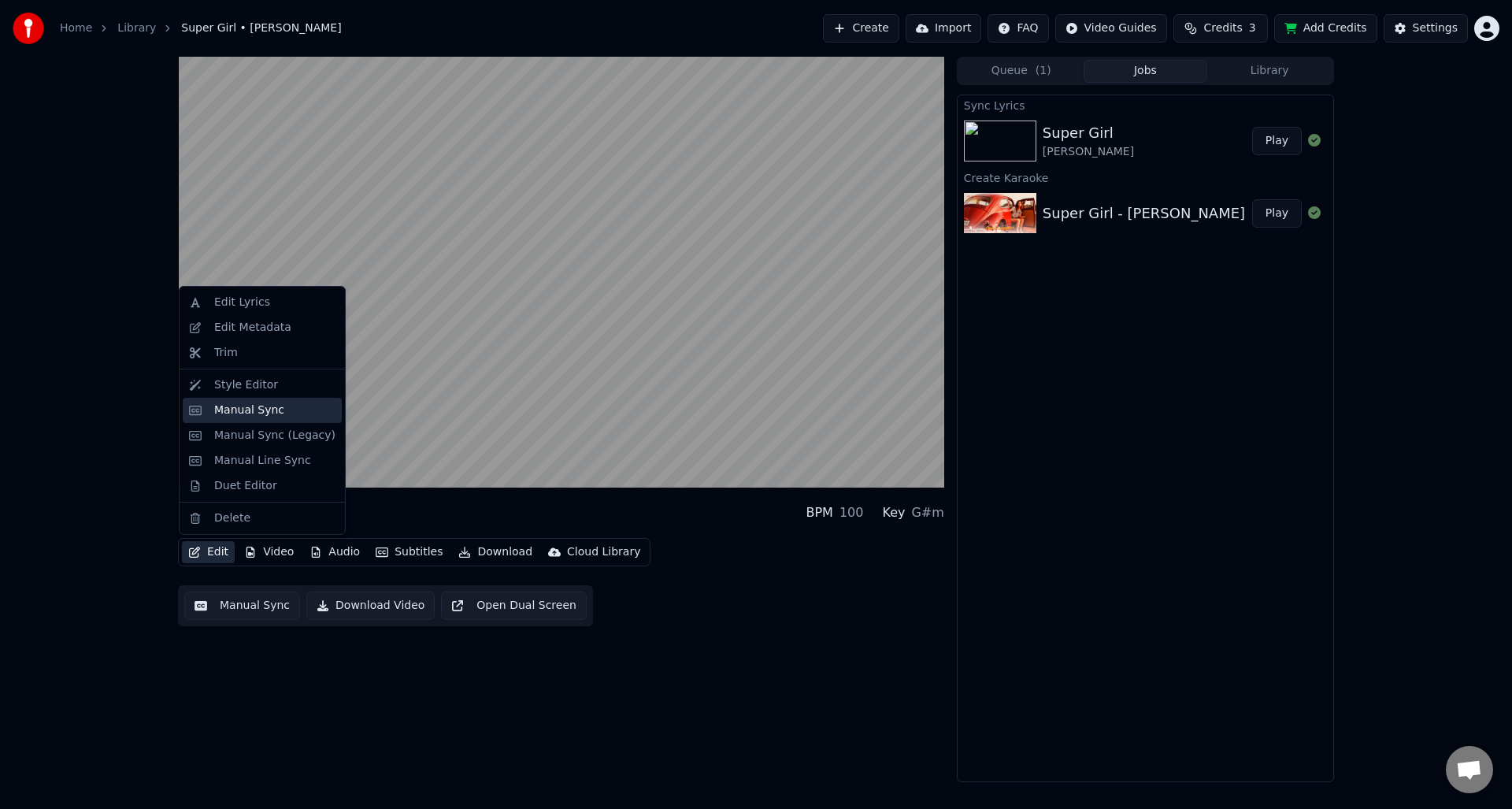
click at [237, 411] on div "Manual Sync" at bounding box center [249, 411] width 70 height 16
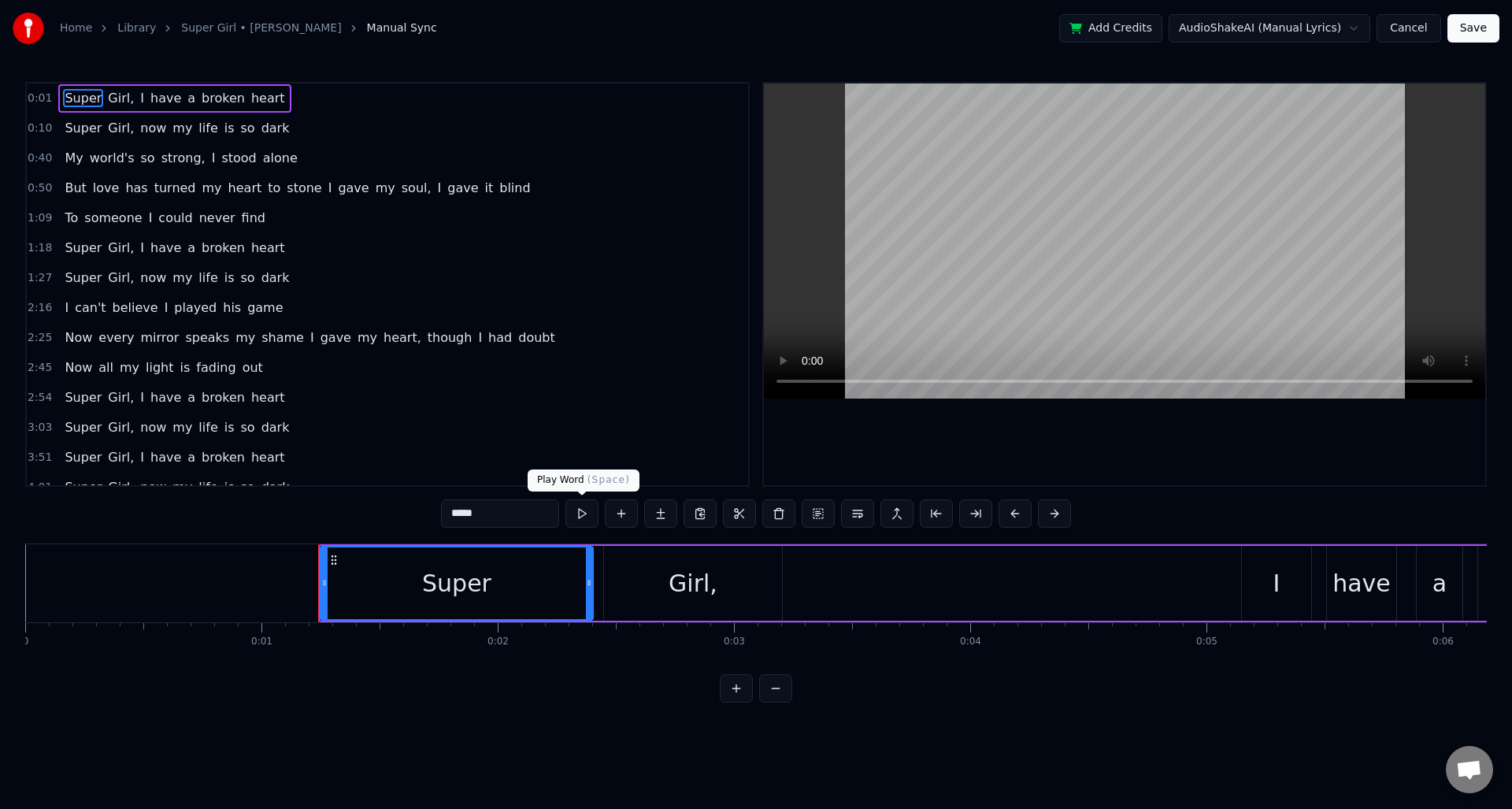
click at [584, 513] on button at bounding box center [583, 513] width 33 height 29
click at [579, 516] on button at bounding box center [583, 513] width 33 height 29
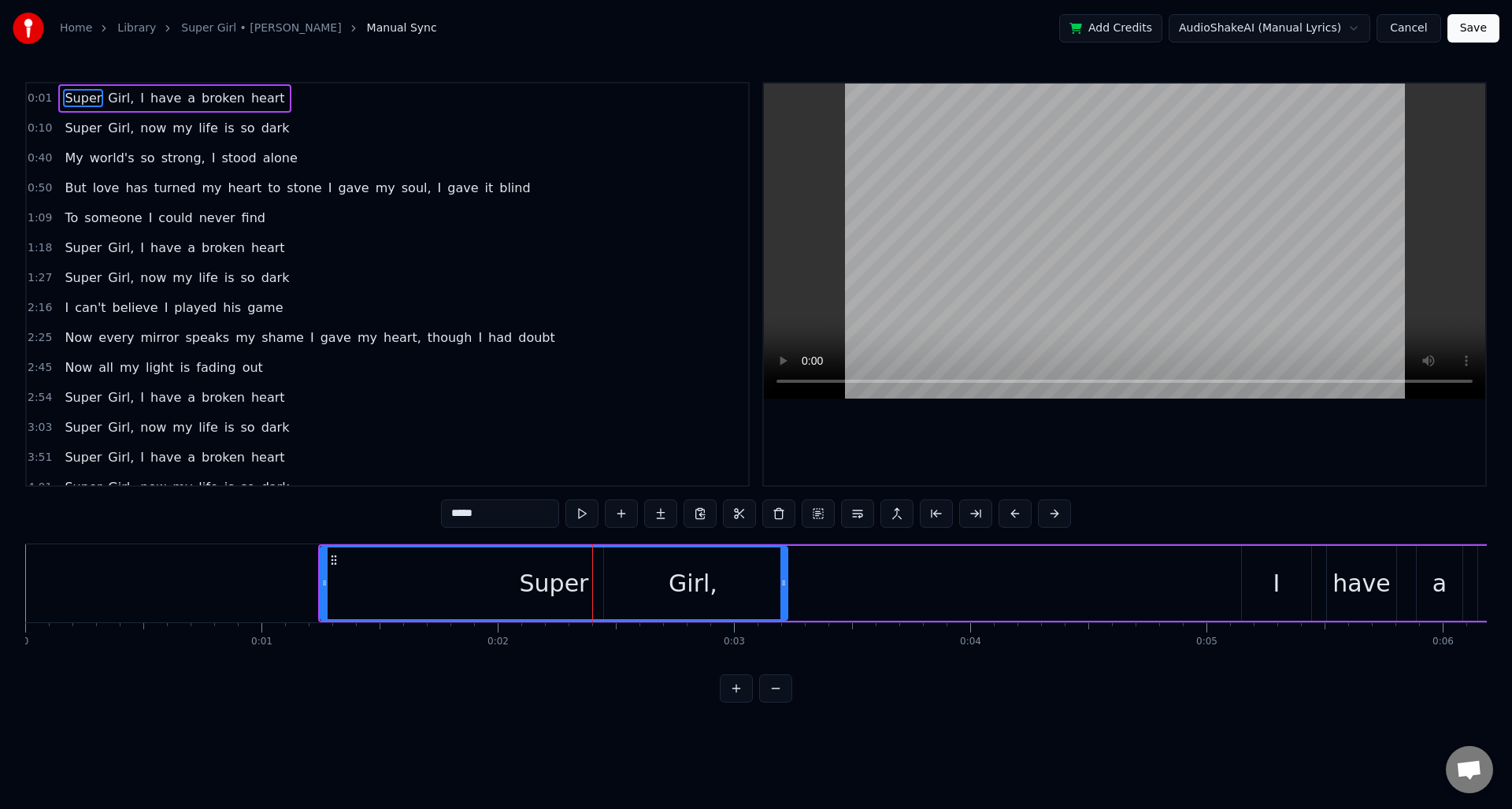
drag, startPoint x: 588, startPoint y: 580, endPoint x: 782, endPoint y: 593, distance: 194.4
click at [782, 593] on div at bounding box center [783, 583] width 6 height 72
click at [559, 522] on button at bounding box center [563, 513] width 33 height 29
click at [560, 520] on button at bounding box center [563, 513] width 33 height 29
click at [106, 96] on span "Girl," at bounding box center [121, 98] width 29 height 18
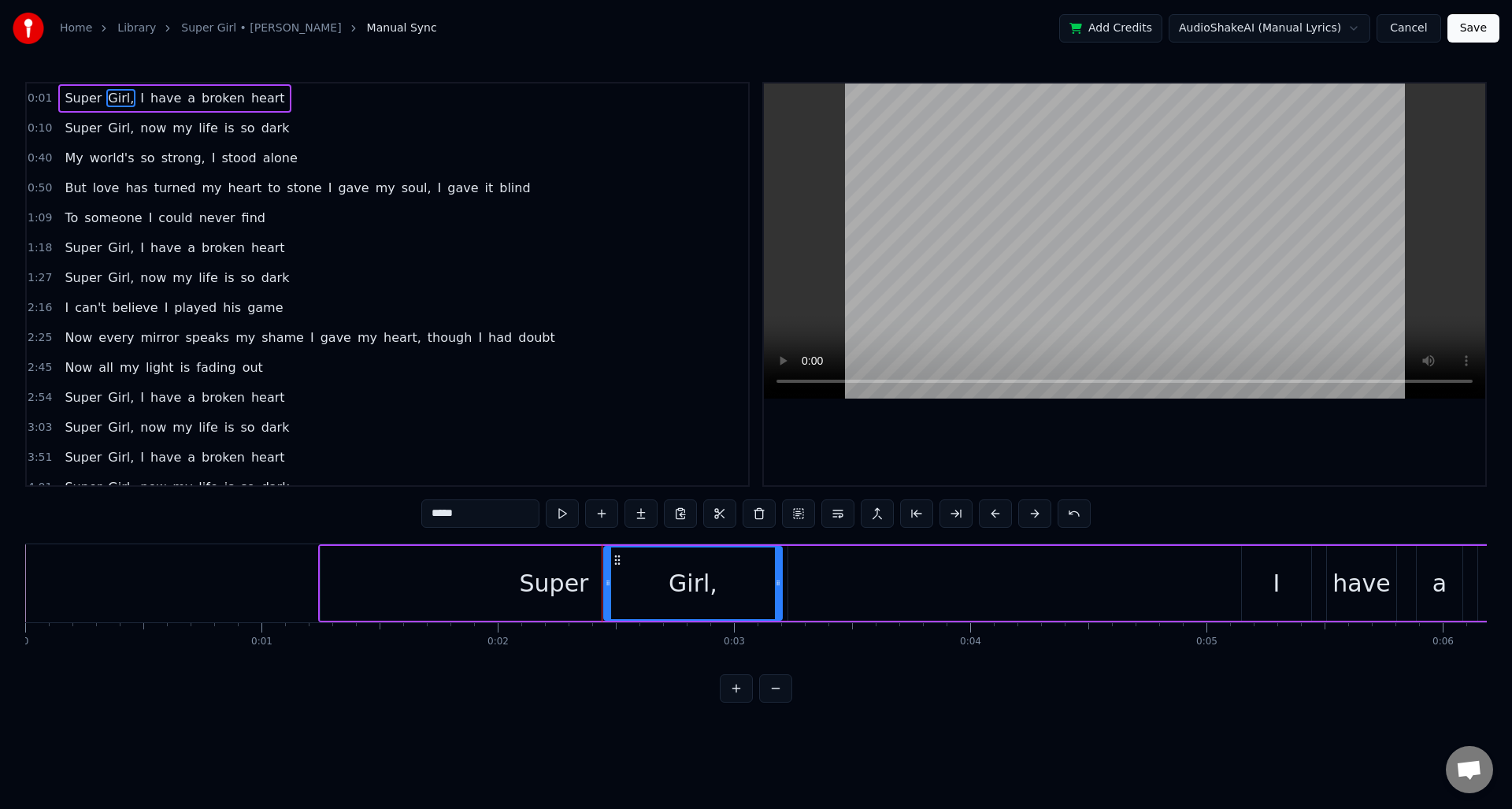
click at [81, 97] on span "Super" at bounding box center [83, 98] width 40 height 18
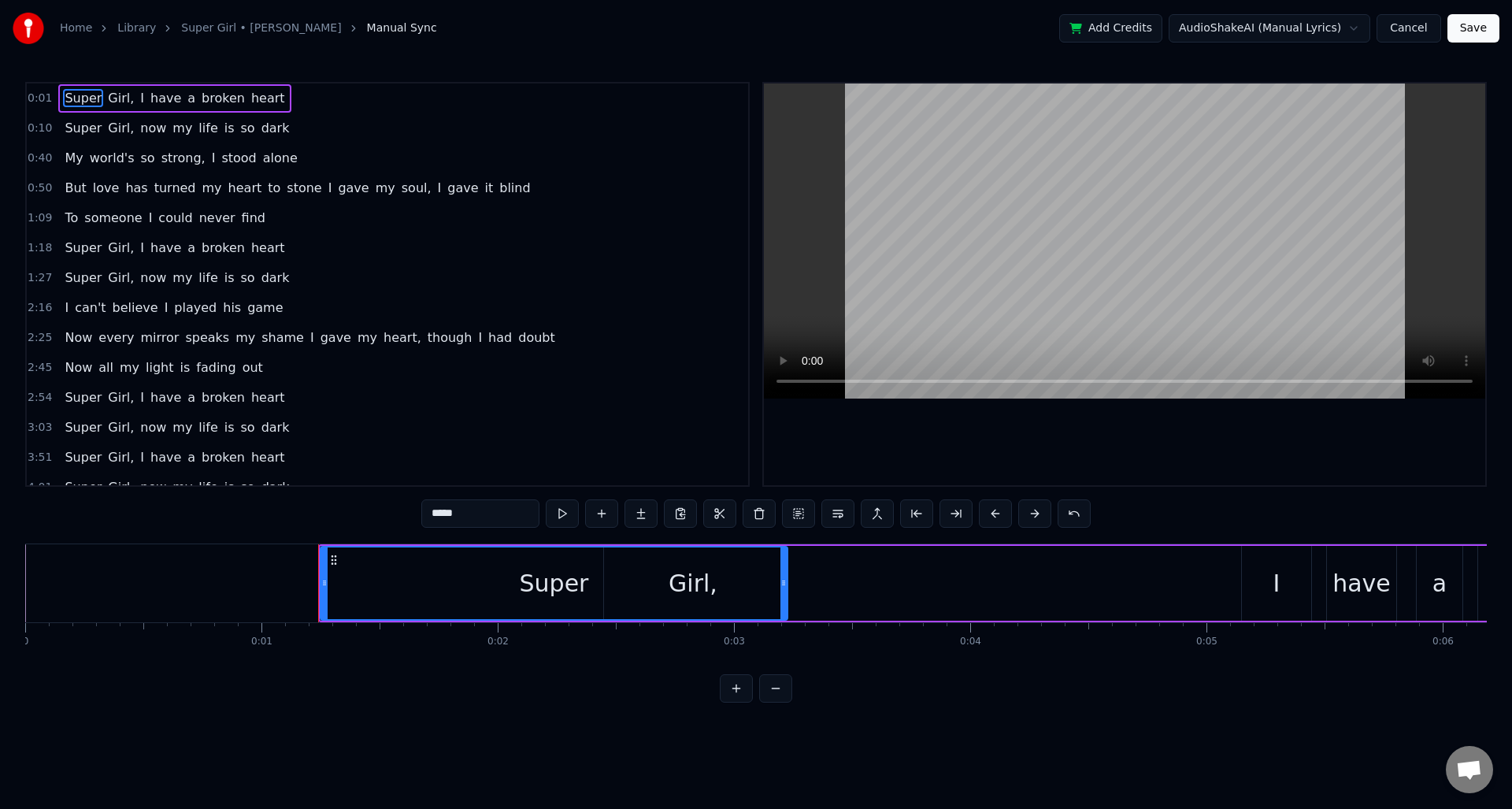
click at [106, 95] on span "Girl," at bounding box center [121, 98] width 29 height 18
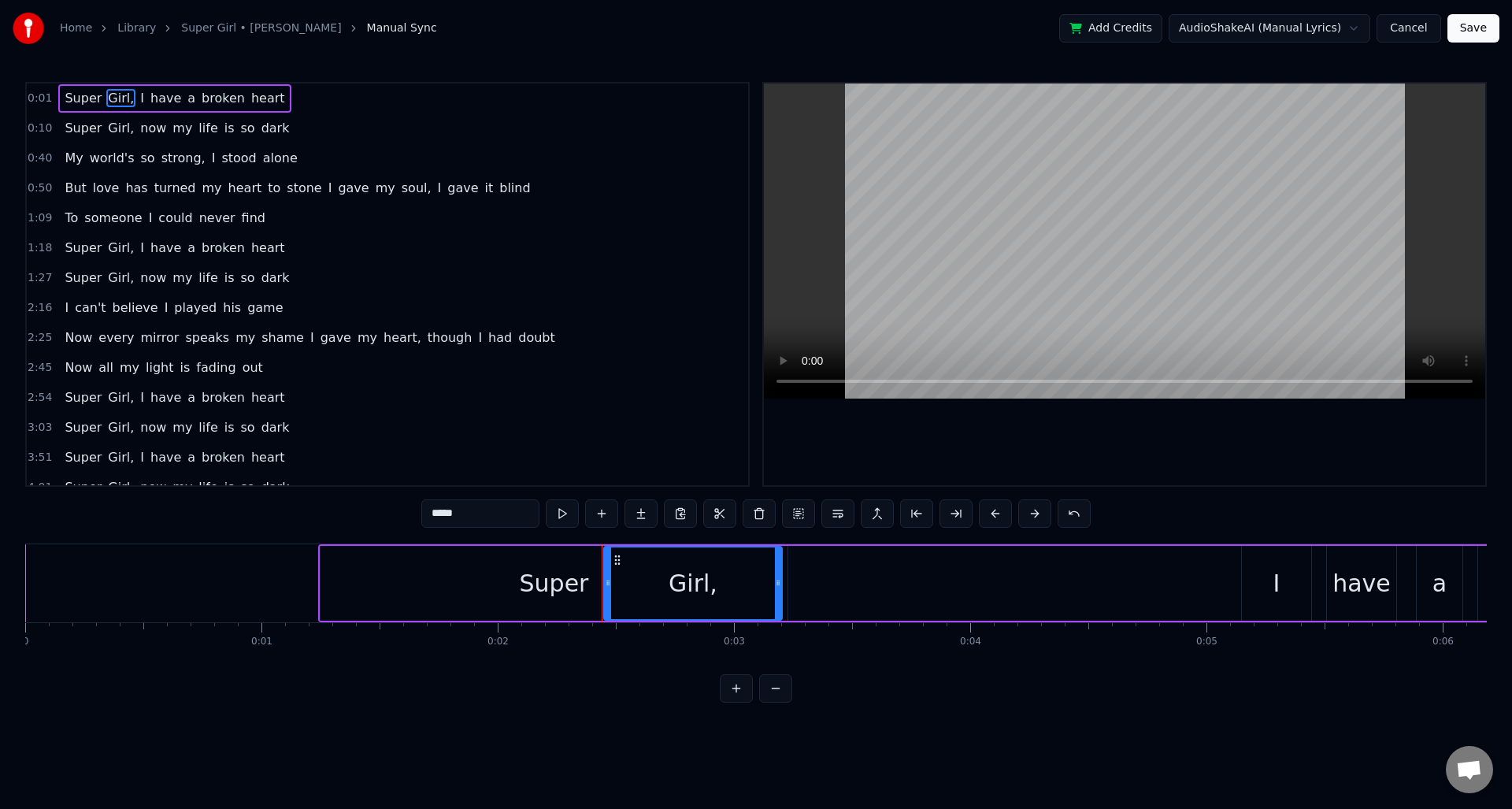
click at [75, 98] on span "Super" at bounding box center [83, 98] width 40 height 18
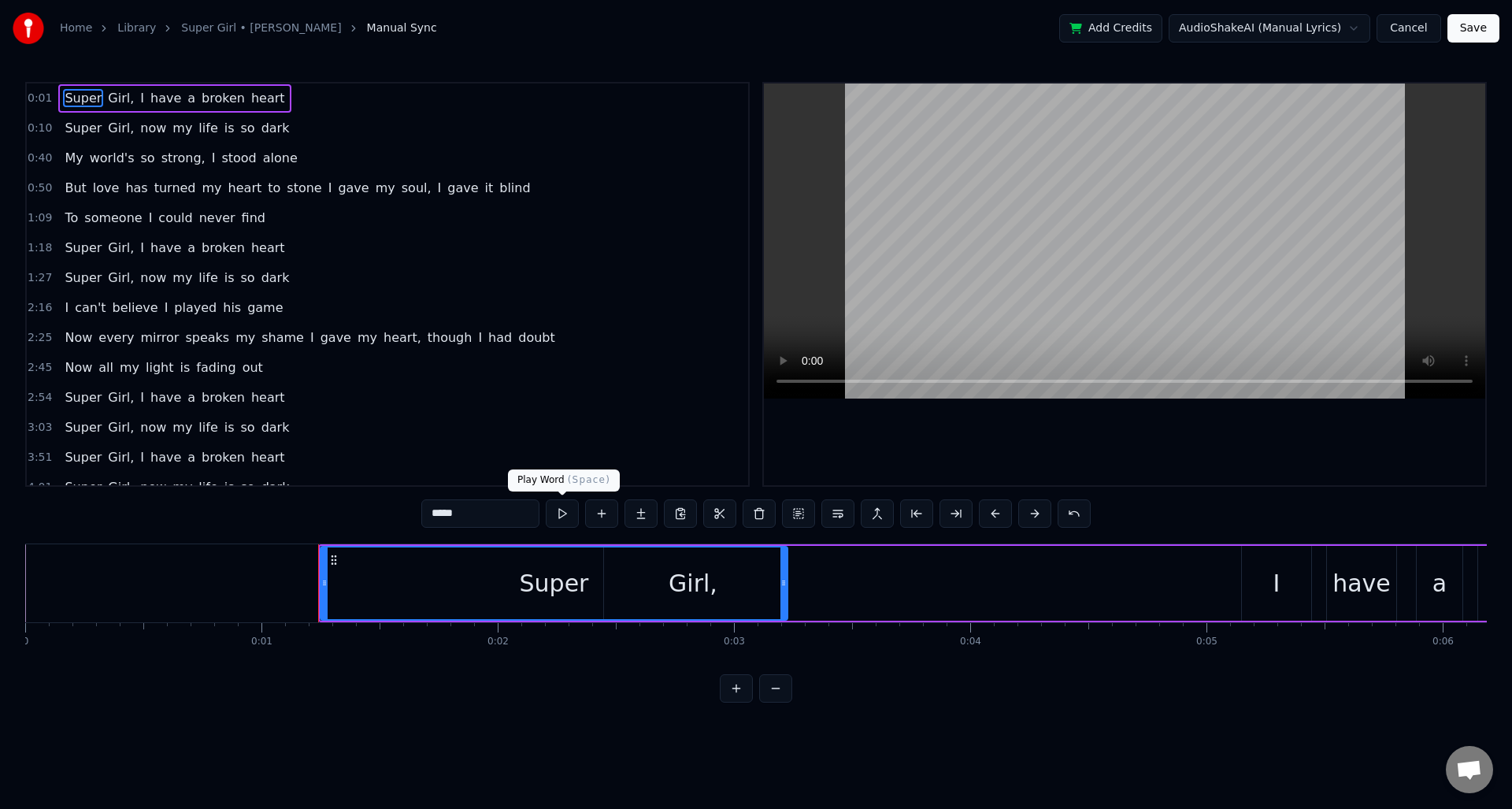
click at [560, 520] on button at bounding box center [563, 513] width 33 height 29
click at [483, 513] on input "*****" at bounding box center [480, 513] width 118 height 29
type input "*****"
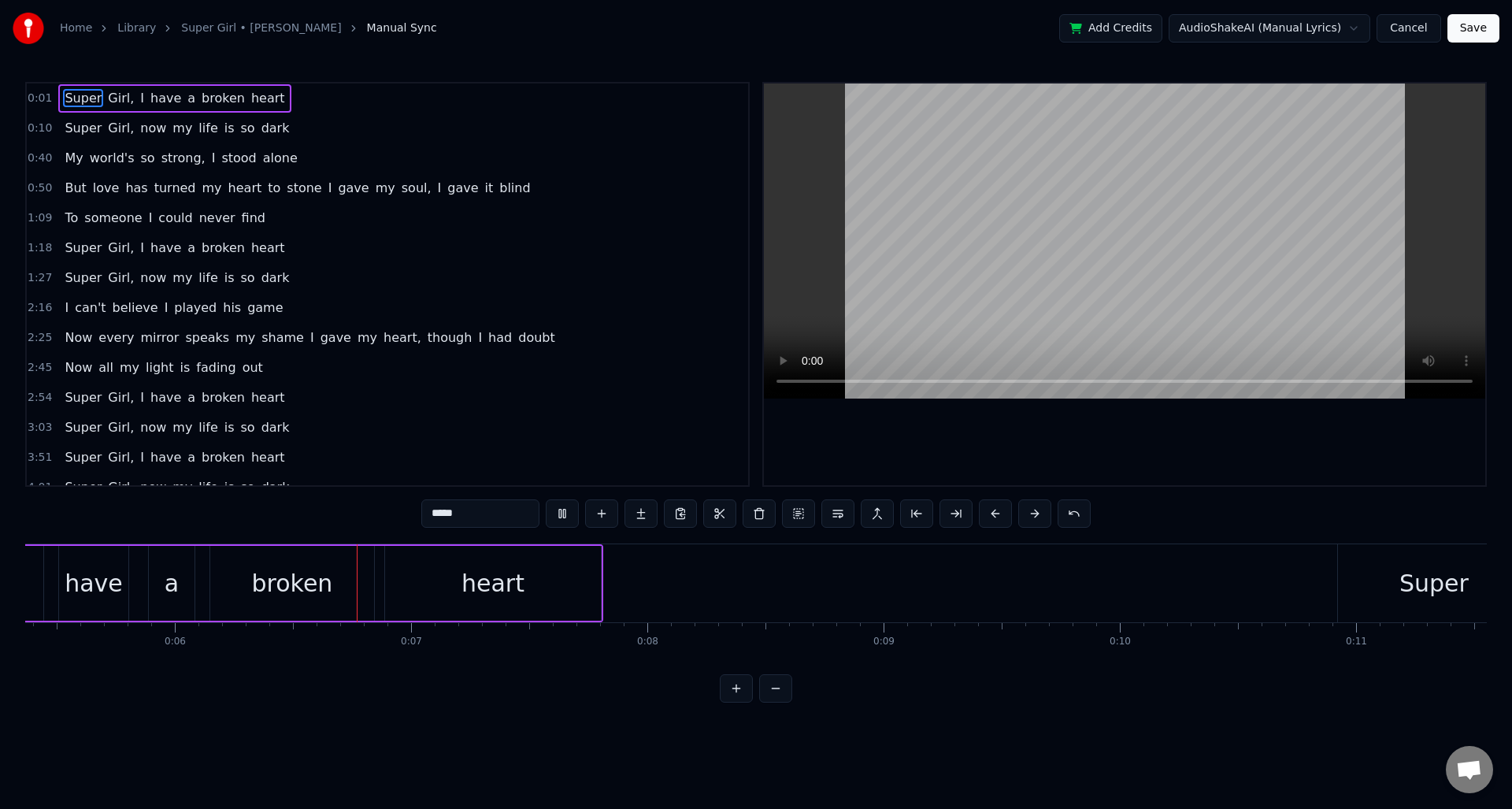
scroll to position [0, 1357]
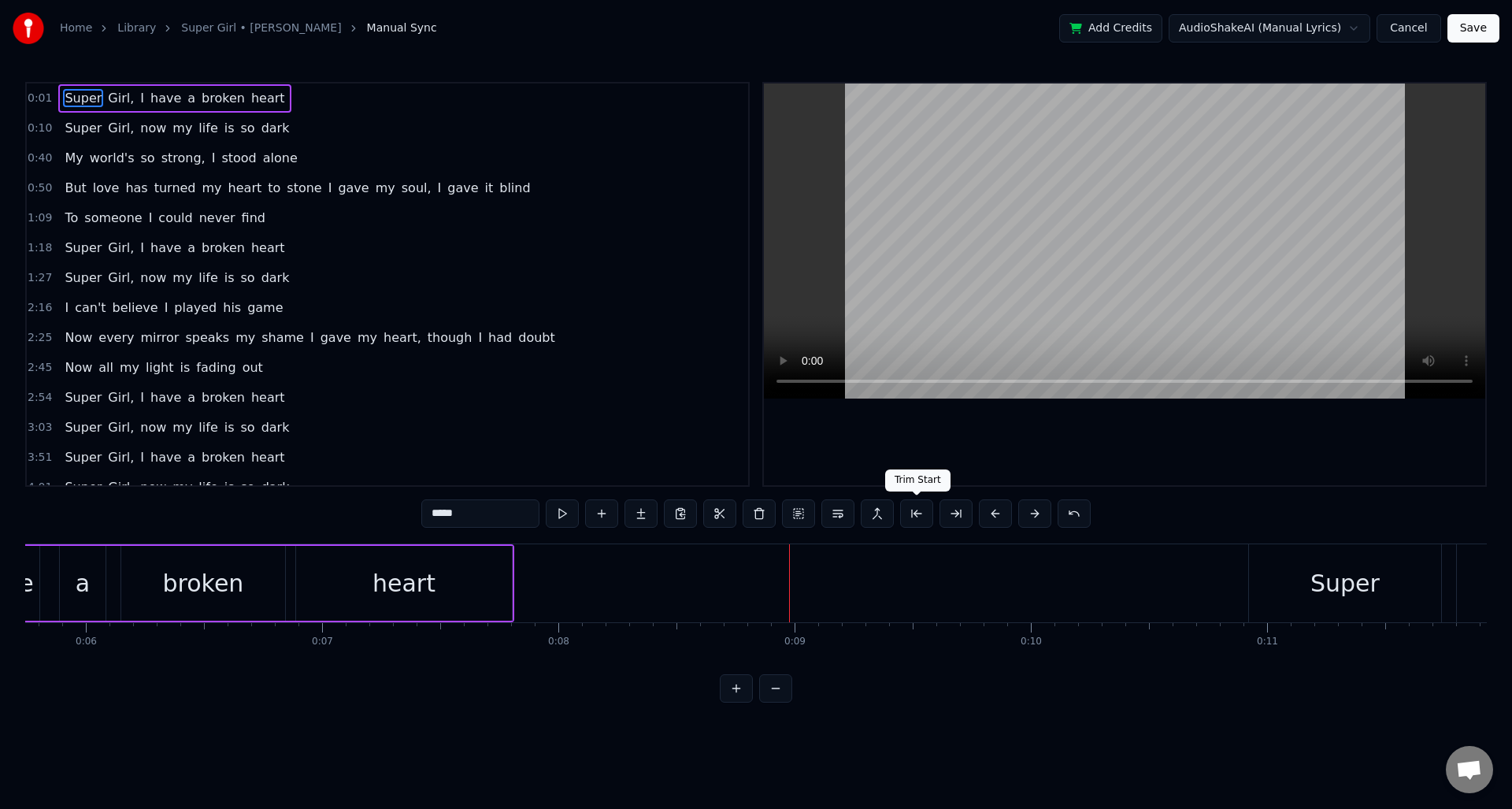
click at [914, 519] on button at bounding box center [917, 513] width 33 height 29
click at [916, 519] on button at bounding box center [917, 513] width 33 height 29
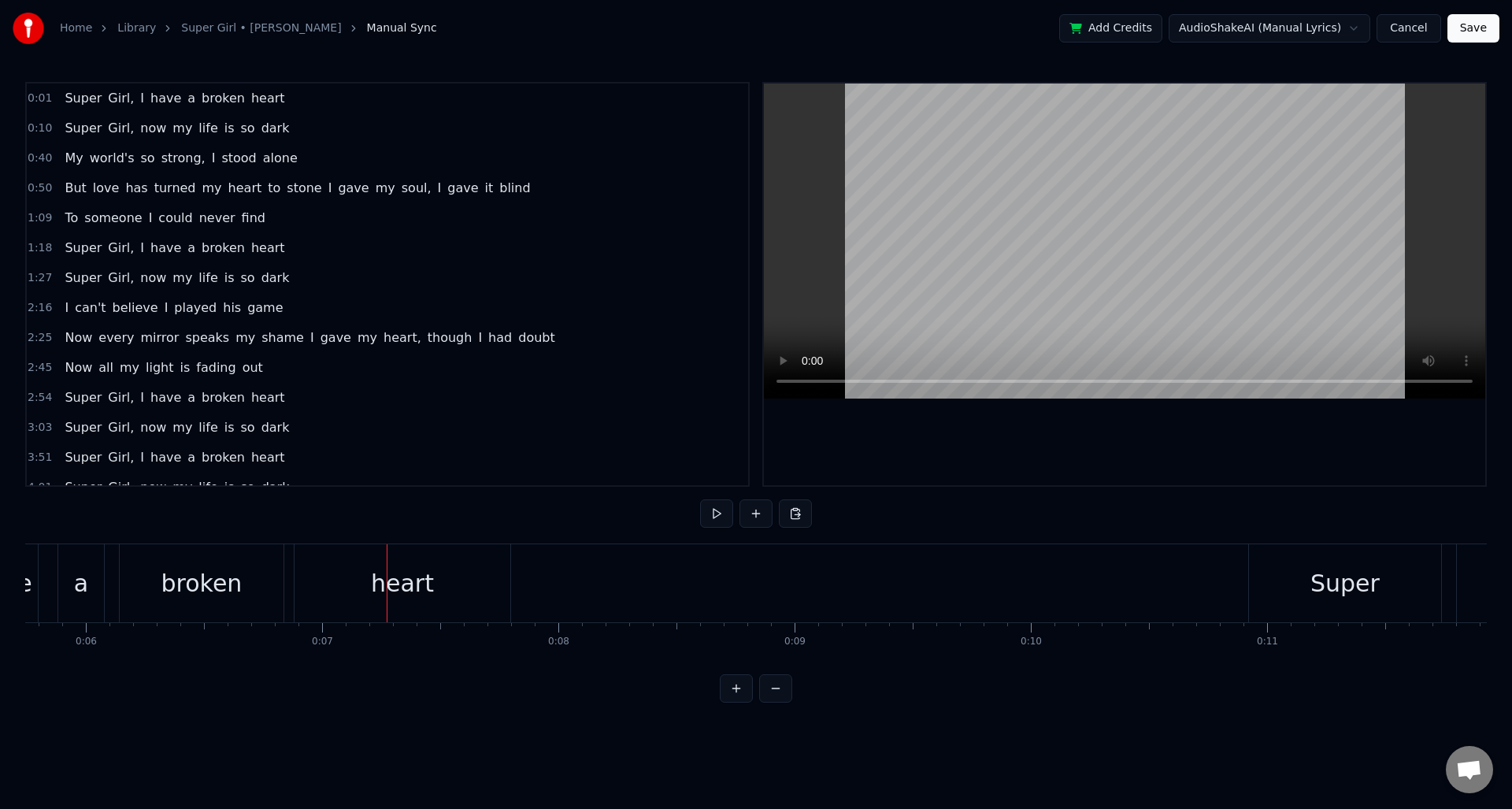
click at [352, 592] on div "heart" at bounding box center [403, 583] width 216 height 78
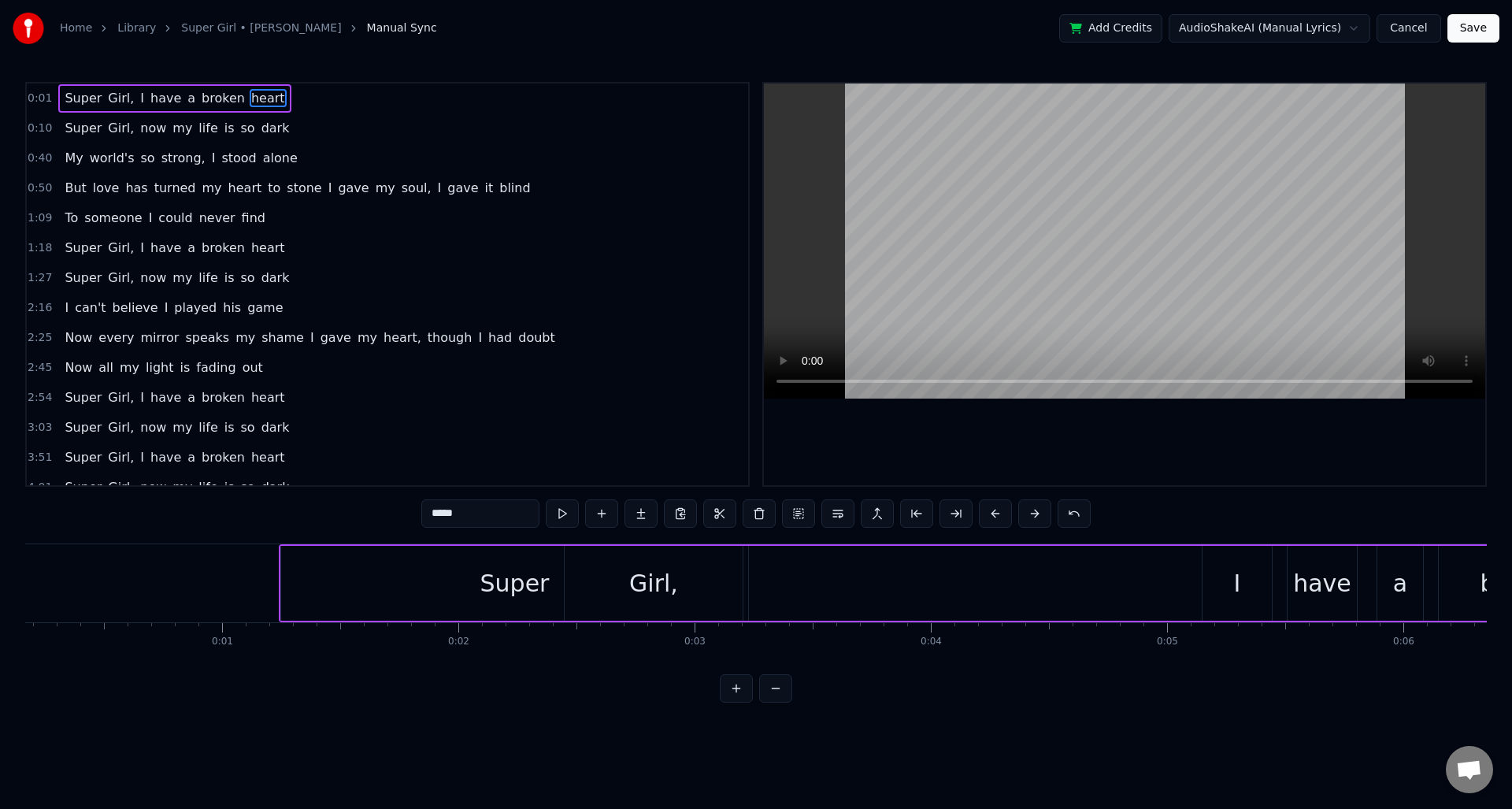
scroll to position [0, 0]
click at [527, 578] on div "Super" at bounding box center [554, 584] width 70 height 35
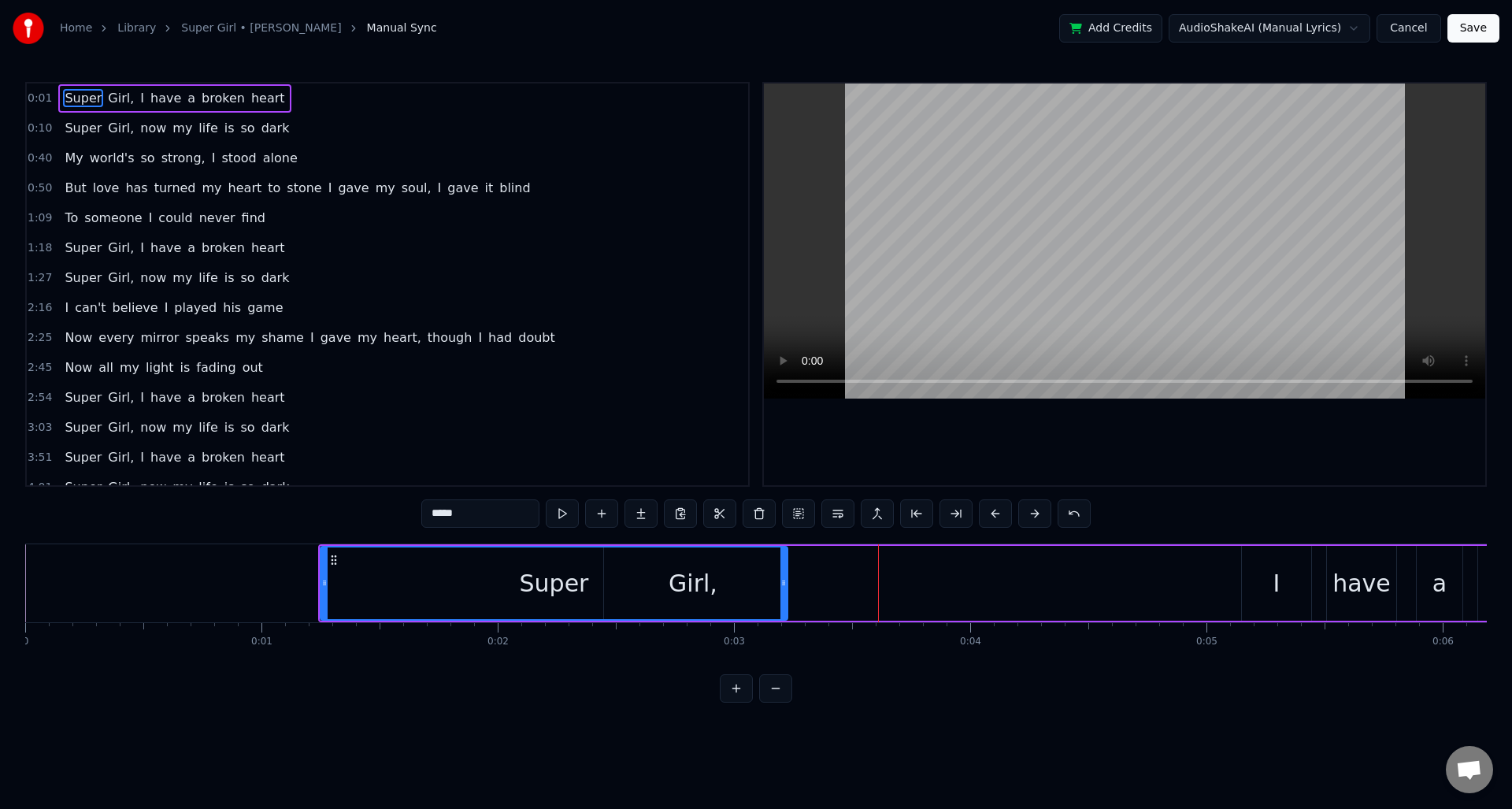
click at [389, 583] on div "Super" at bounding box center [554, 583] width 466 height 72
click at [561, 520] on button at bounding box center [563, 513] width 33 height 29
drag, startPoint x: 784, startPoint y: 584, endPoint x: 916, endPoint y: 587, distance: 132.0
click at [922, 587] on icon at bounding box center [923, 583] width 6 height 13
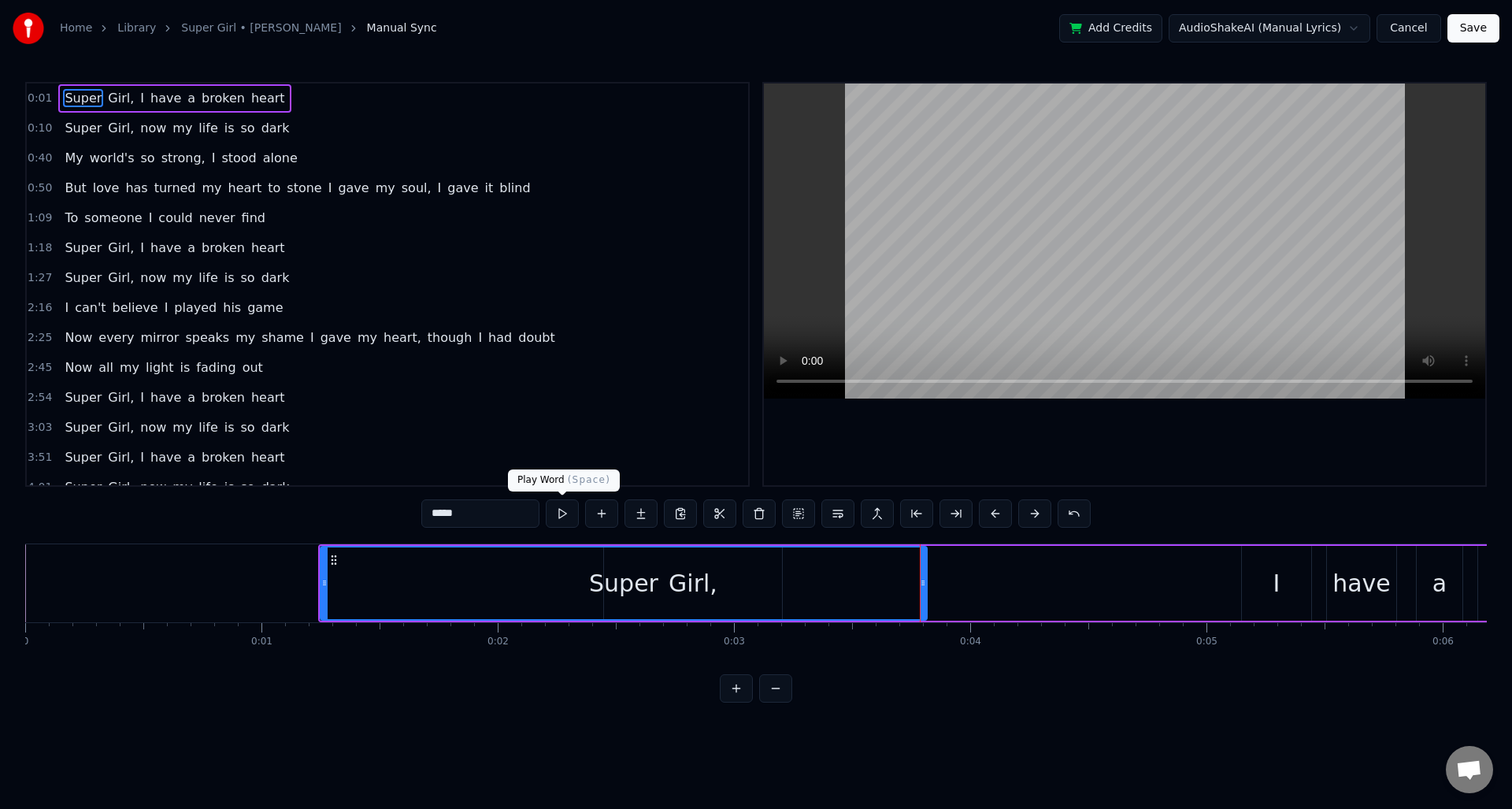
click at [561, 515] on button at bounding box center [563, 513] width 33 height 29
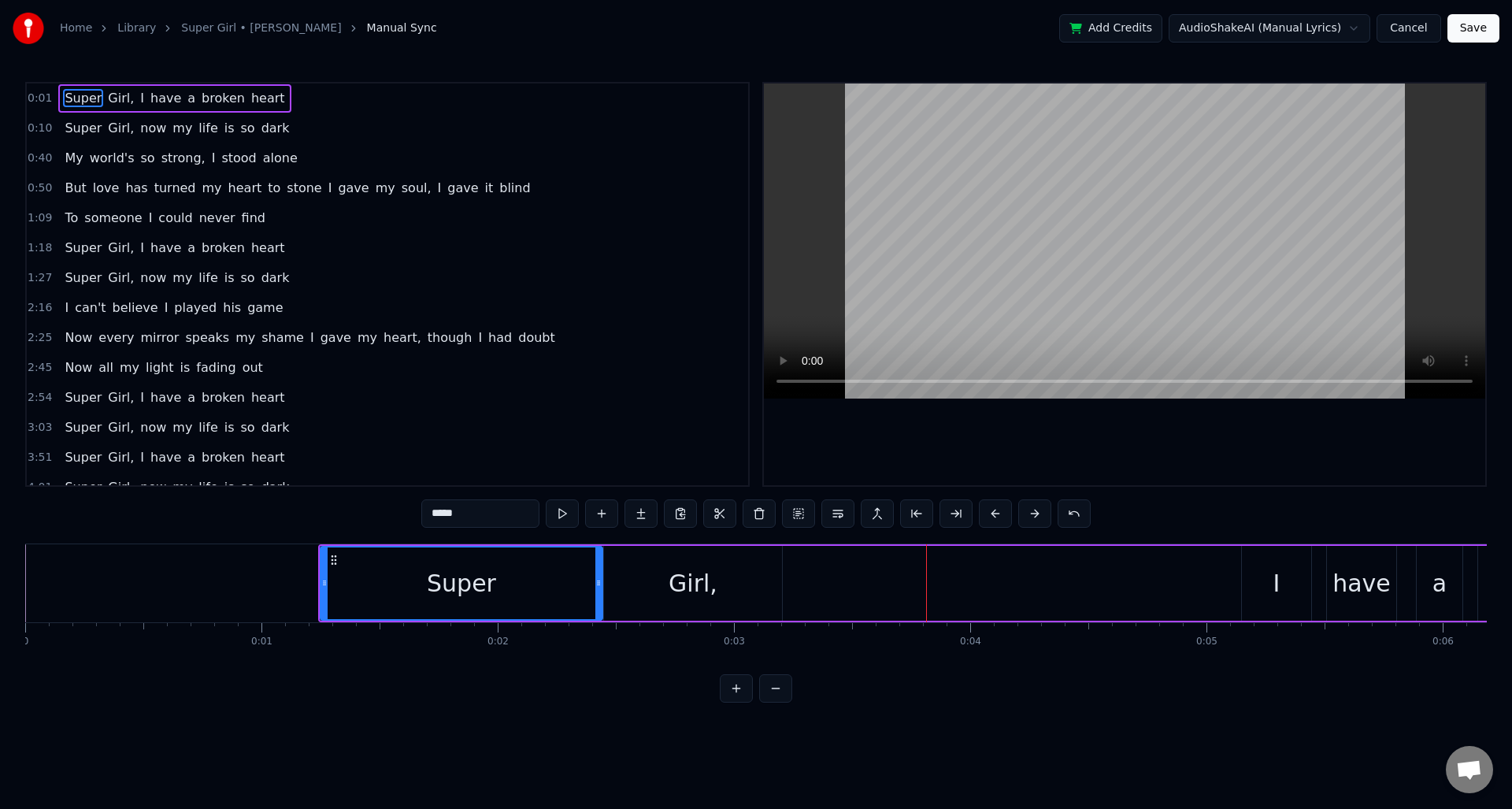
drag, startPoint x: 921, startPoint y: 585, endPoint x: 598, endPoint y: 604, distance: 323.6
click at [597, 603] on div at bounding box center [598, 583] width 6 height 72
click at [750, 607] on div "Girl," at bounding box center [693, 584] width 178 height 75
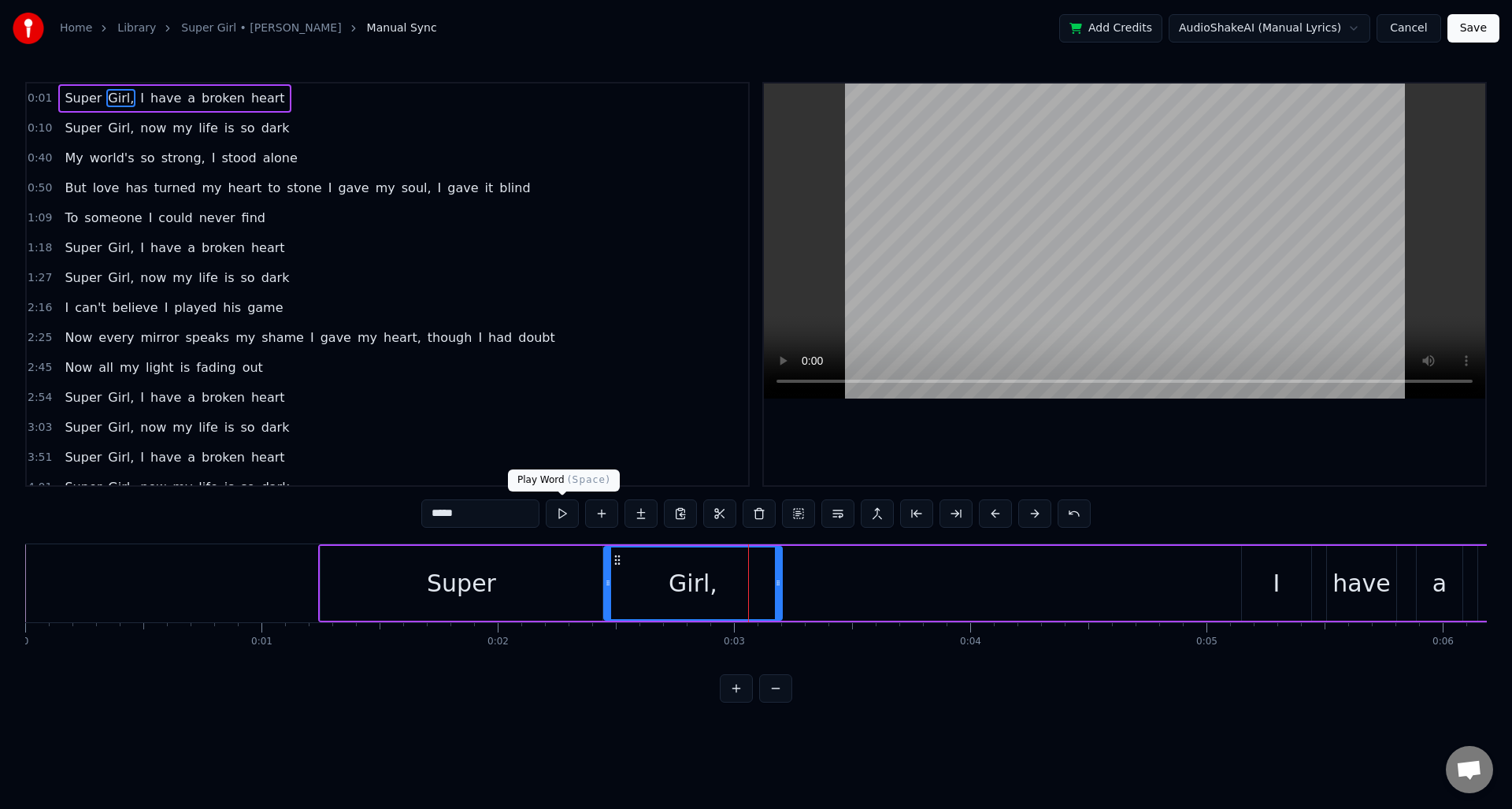
click at [566, 520] on button at bounding box center [563, 513] width 33 height 29
click at [511, 561] on div "Super" at bounding box center [461, 584] width 282 height 75
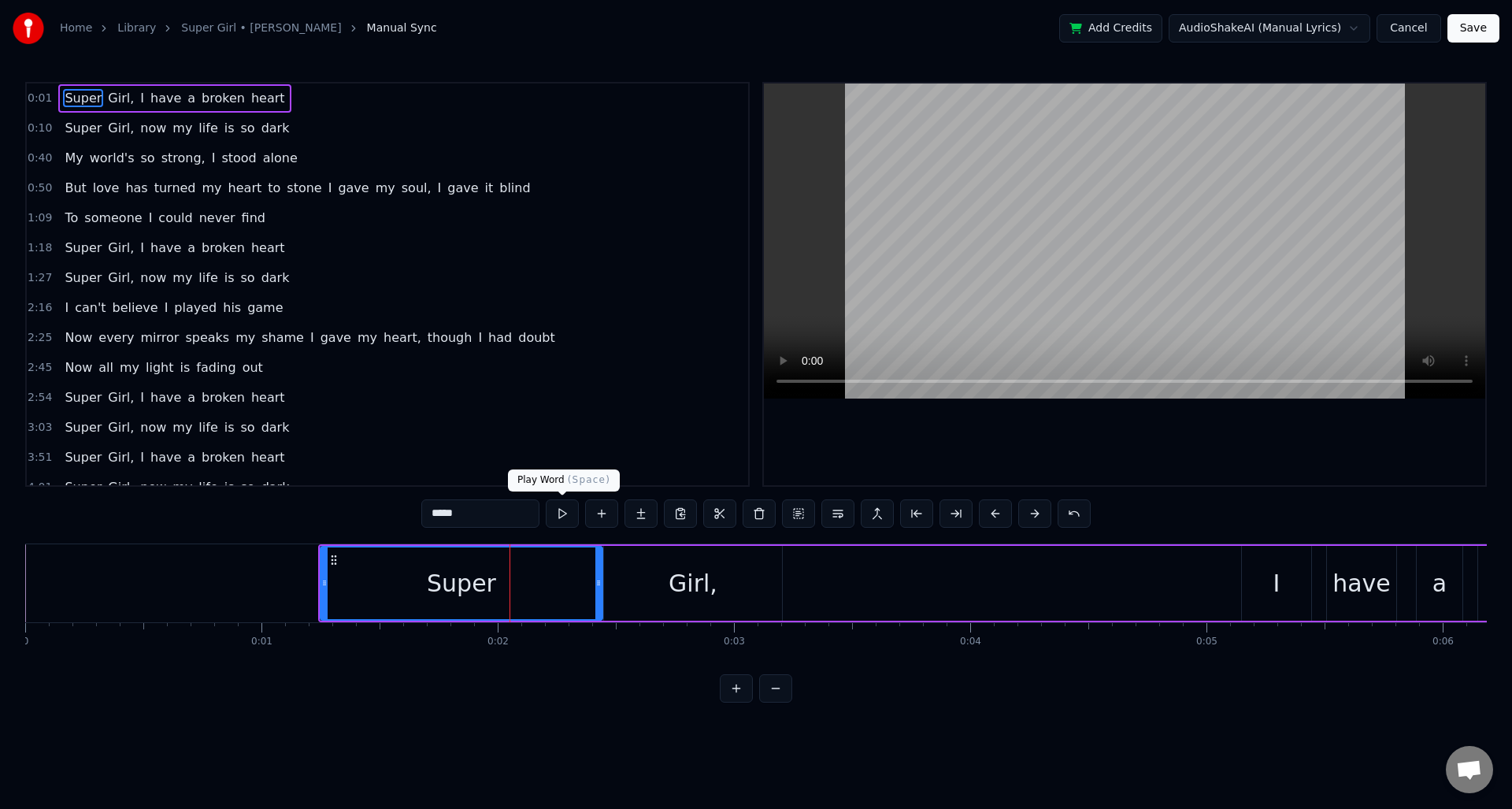
click at [555, 513] on button at bounding box center [563, 513] width 33 height 29
click at [660, 588] on div "Girl," at bounding box center [693, 584] width 178 height 75
type input "*****"
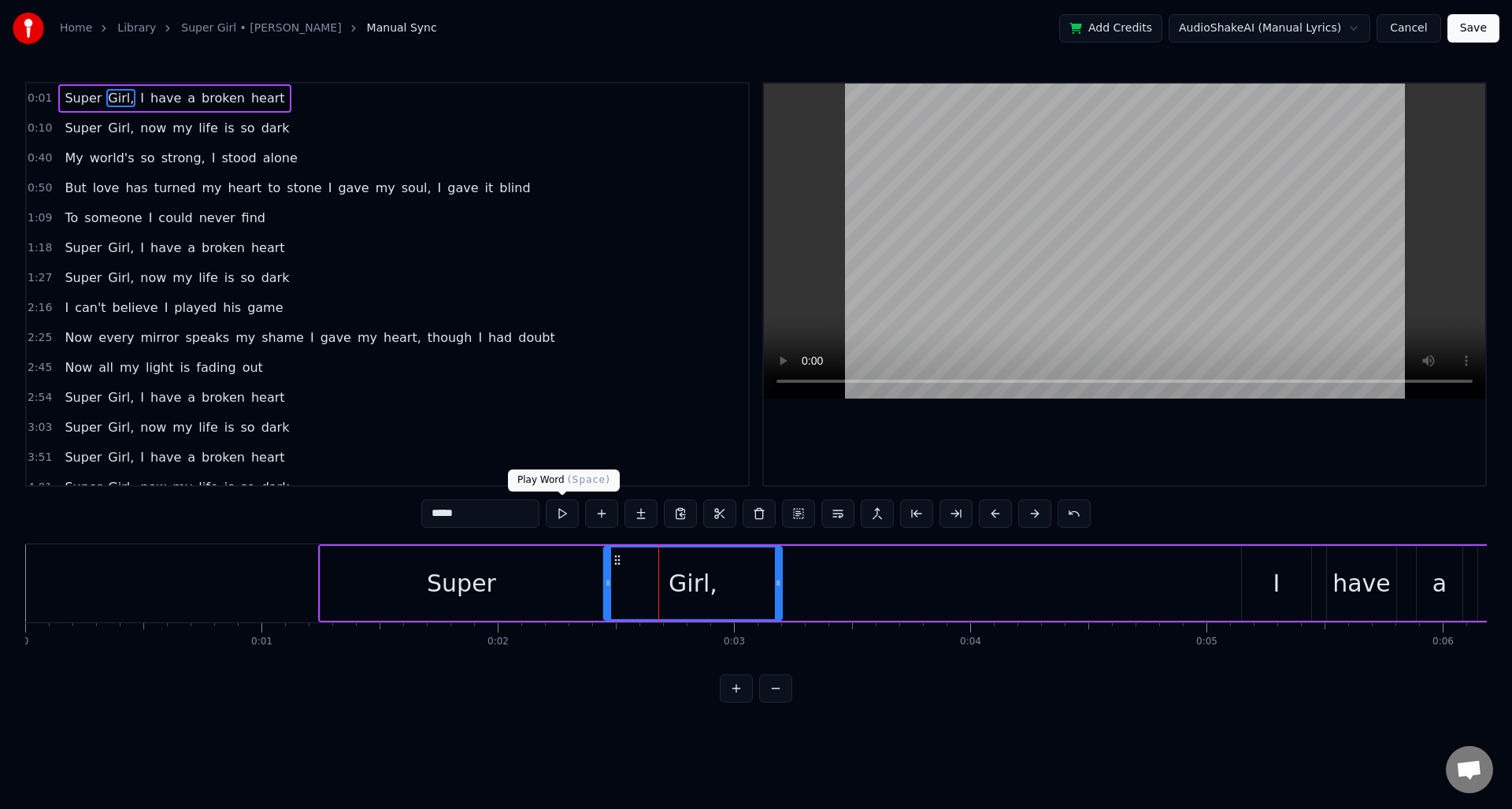
click at [564, 518] on button at bounding box center [563, 513] width 33 height 29
click at [565, 518] on button at bounding box center [563, 513] width 33 height 29
click at [856, 598] on div "Super Girl, I have a broken heart" at bounding box center [1094, 583] width 1553 height 78
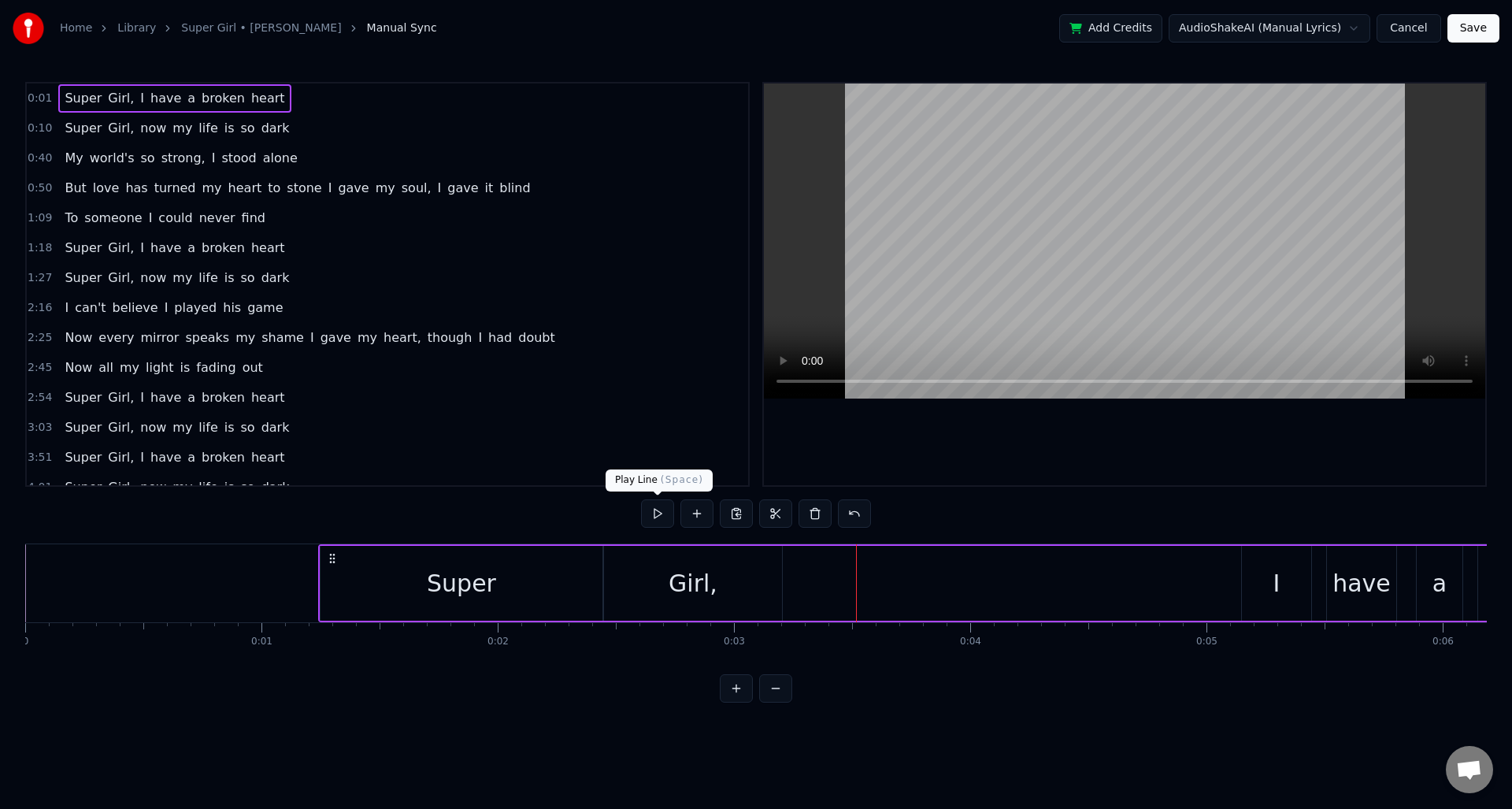
click at [653, 519] on button at bounding box center [658, 513] width 33 height 29
click at [652, 519] on button at bounding box center [658, 513] width 33 height 29
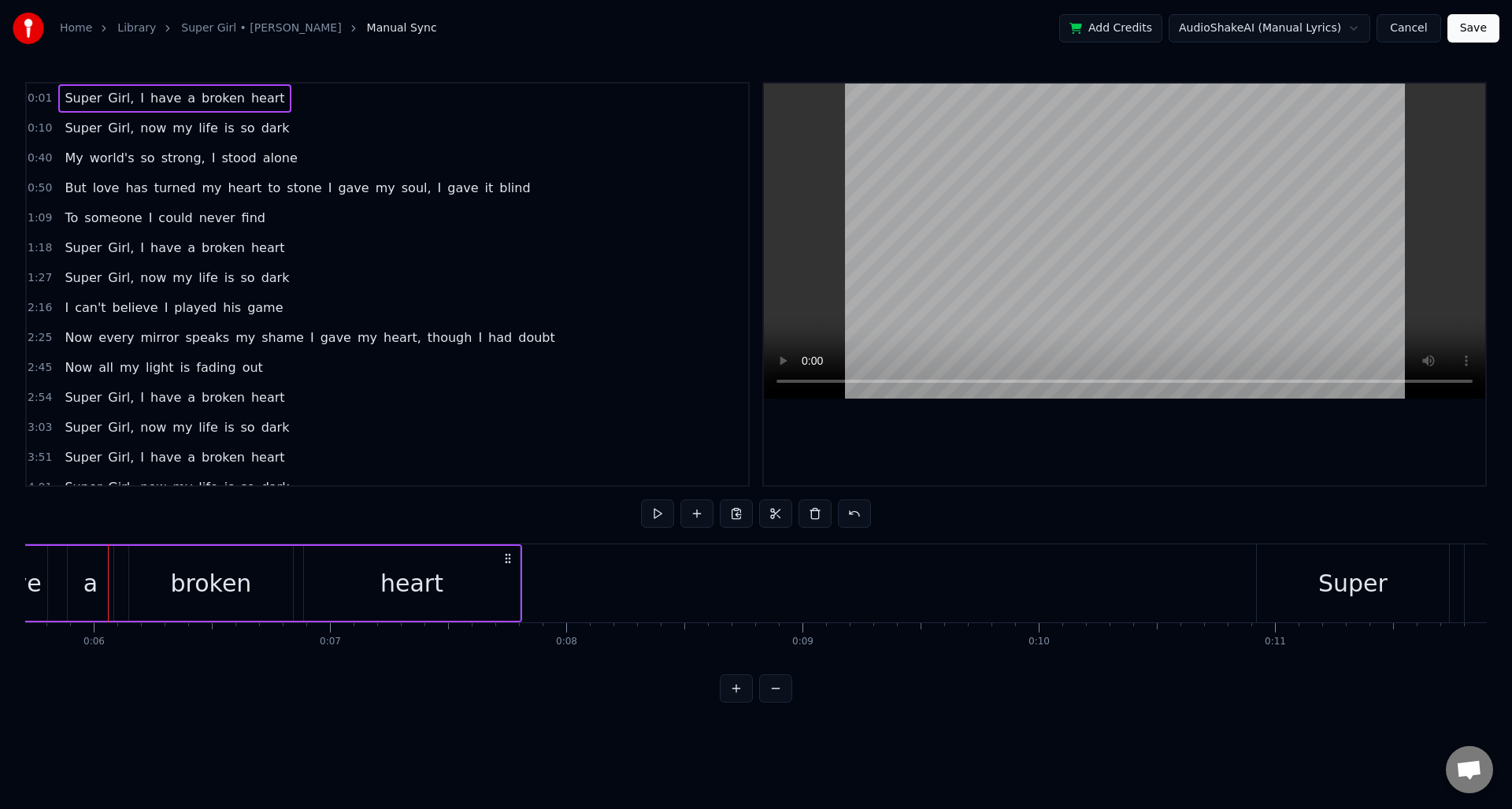
scroll to position [0, 1353]
click at [653, 513] on button at bounding box center [658, 513] width 33 height 29
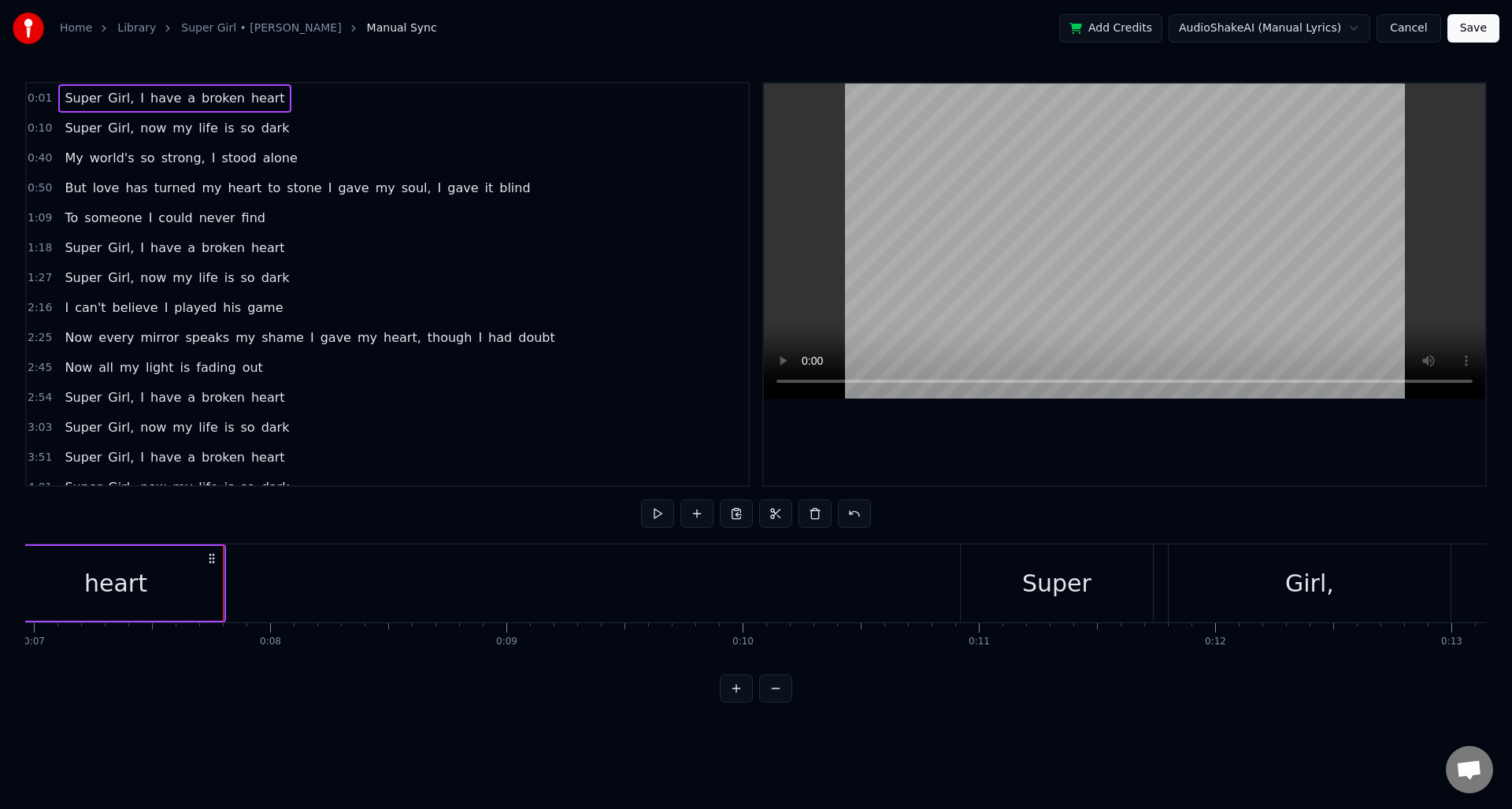
scroll to position [0, 1652]
click at [260, 132] on span "dark" at bounding box center [276, 128] width 31 height 18
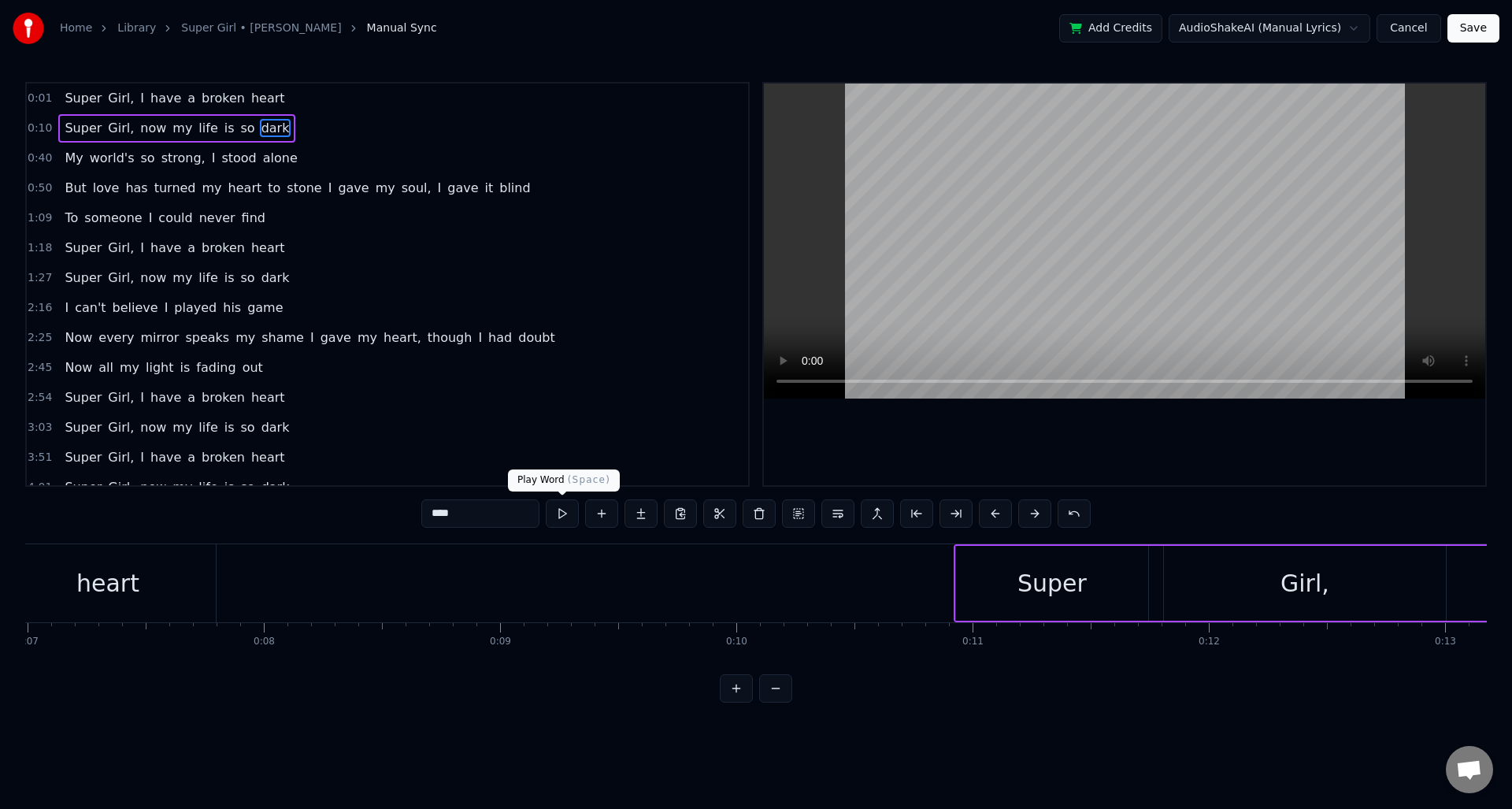
click at [568, 513] on button at bounding box center [563, 513] width 33 height 29
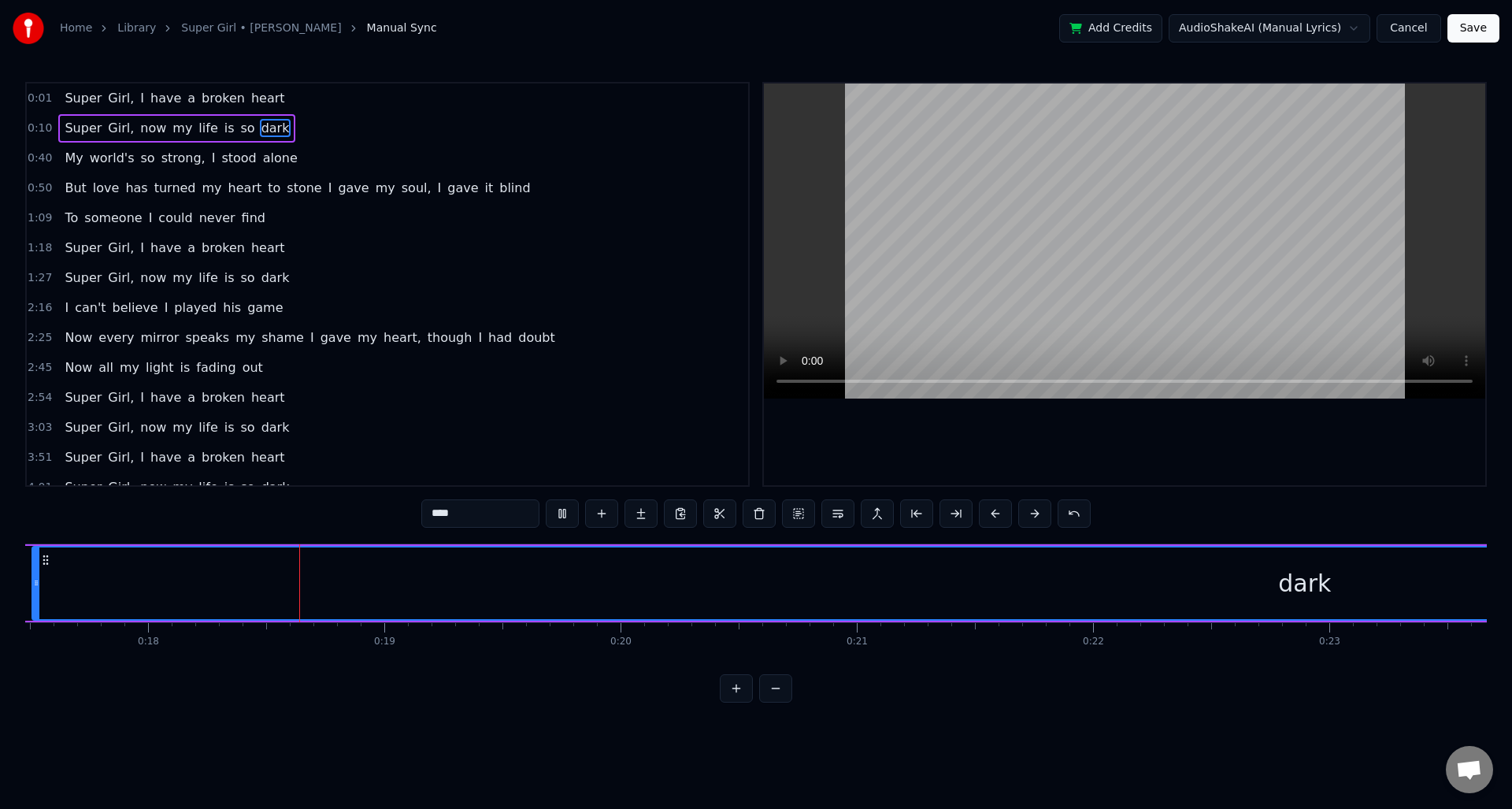
scroll to position [0, 4169]
click at [568, 513] on button at bounding box center [563, 513] width 33 height 29
click at [81, 127] on span "Super" at bounding box center [83, 128] width 40 height 18
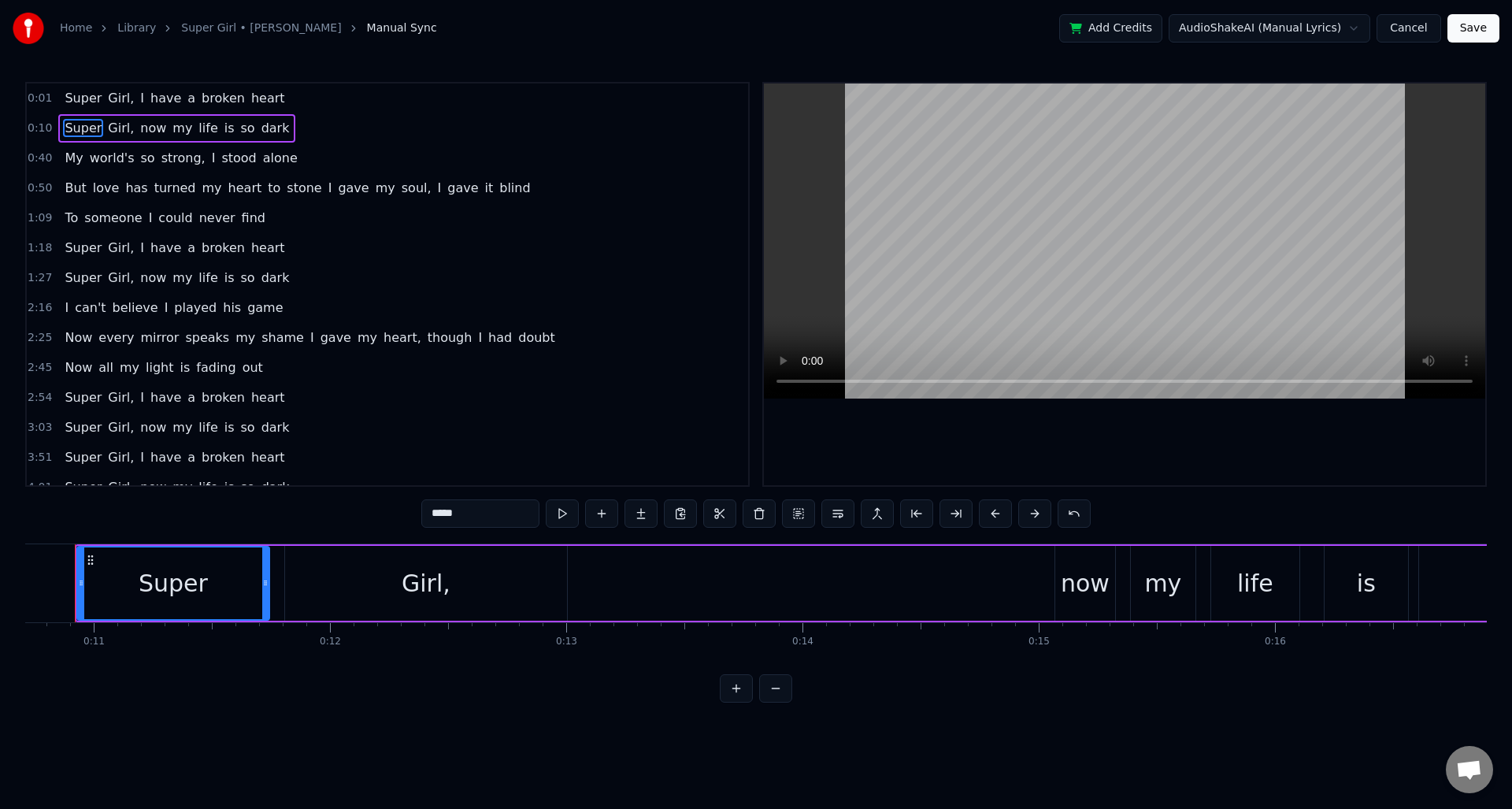
scroll to position [0, 2501]
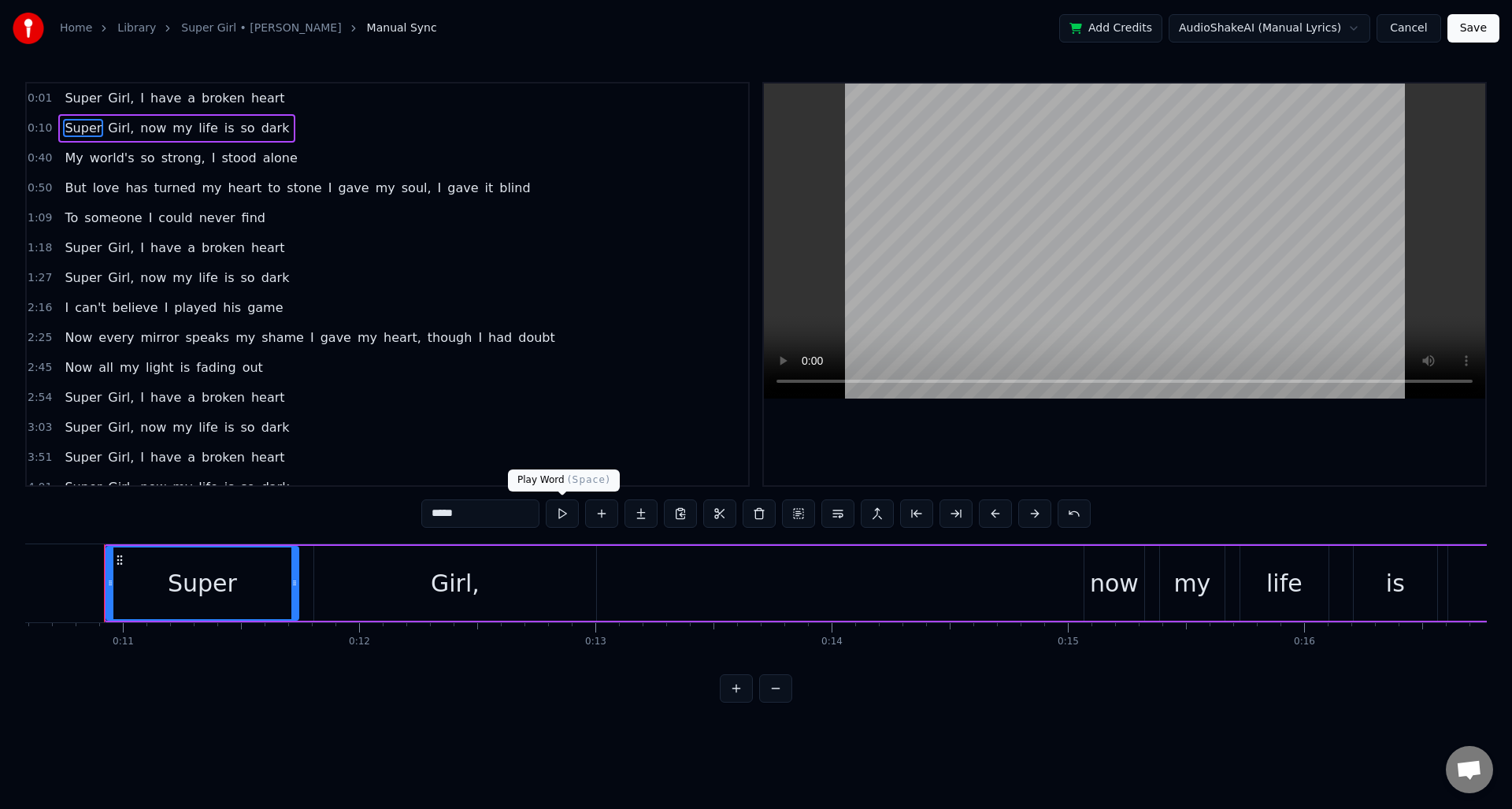
click at [566, 514] on button at bounding box center [563, 513] width 33 height 29
click at [362, 513] on div "0:01 Super Girl, I have a broken heart 0:10 Super Girl, now my life is so dark …" at bounding box center [756, 392] width 1462 height 621
click at [346, 603] on div "Girl," at bounding box center [455, 584] width 282 height 75
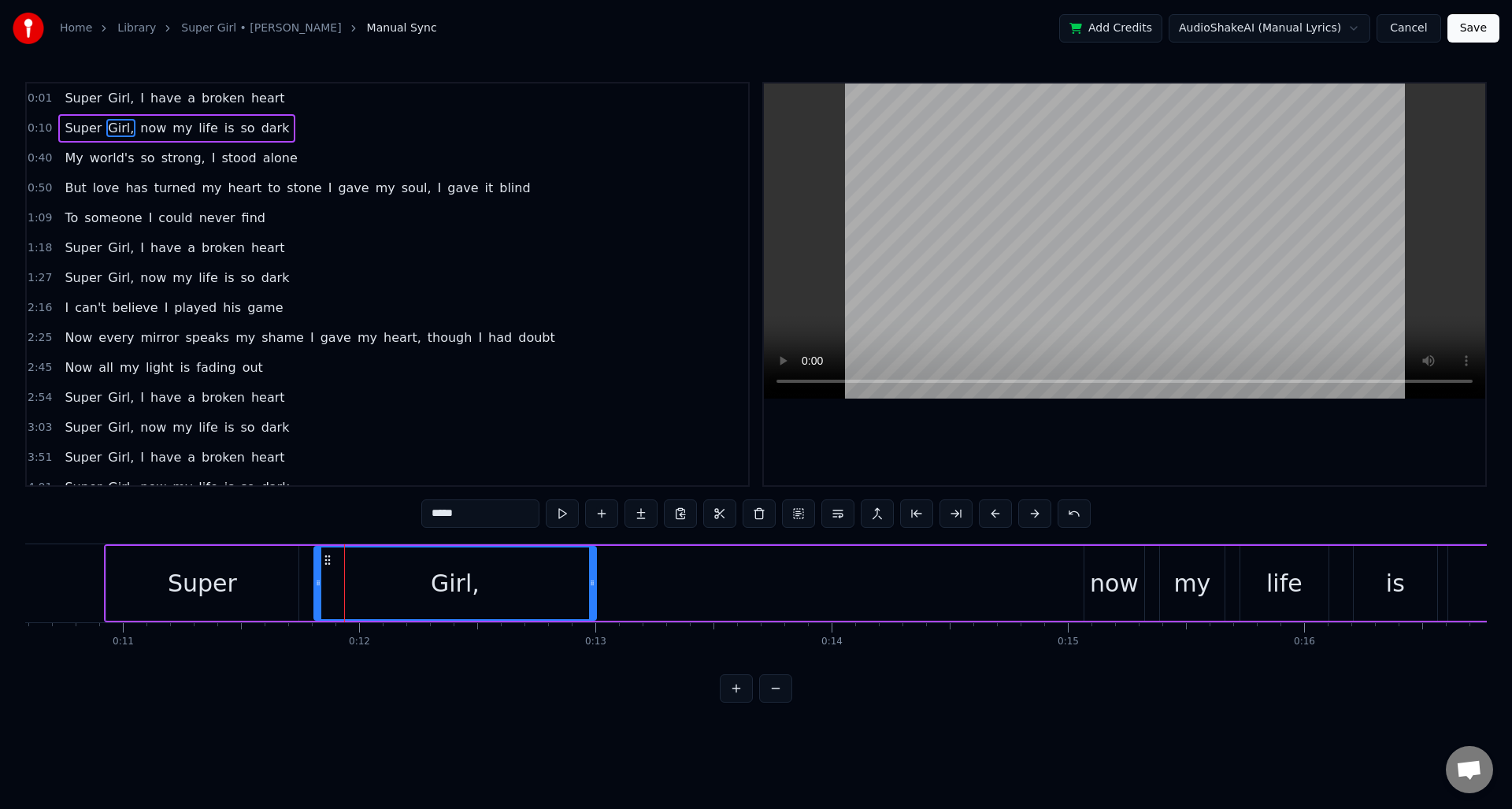
click at [344, 672] on div "0:01 Super Girl, I have a broken heart 0:10 Super Girl, now my life is so dark …" at bounding box center [756, 392] width 1462 height 621
click at [280, 605] on div "Super" at bounding box center [202, 584] width 193 height 75
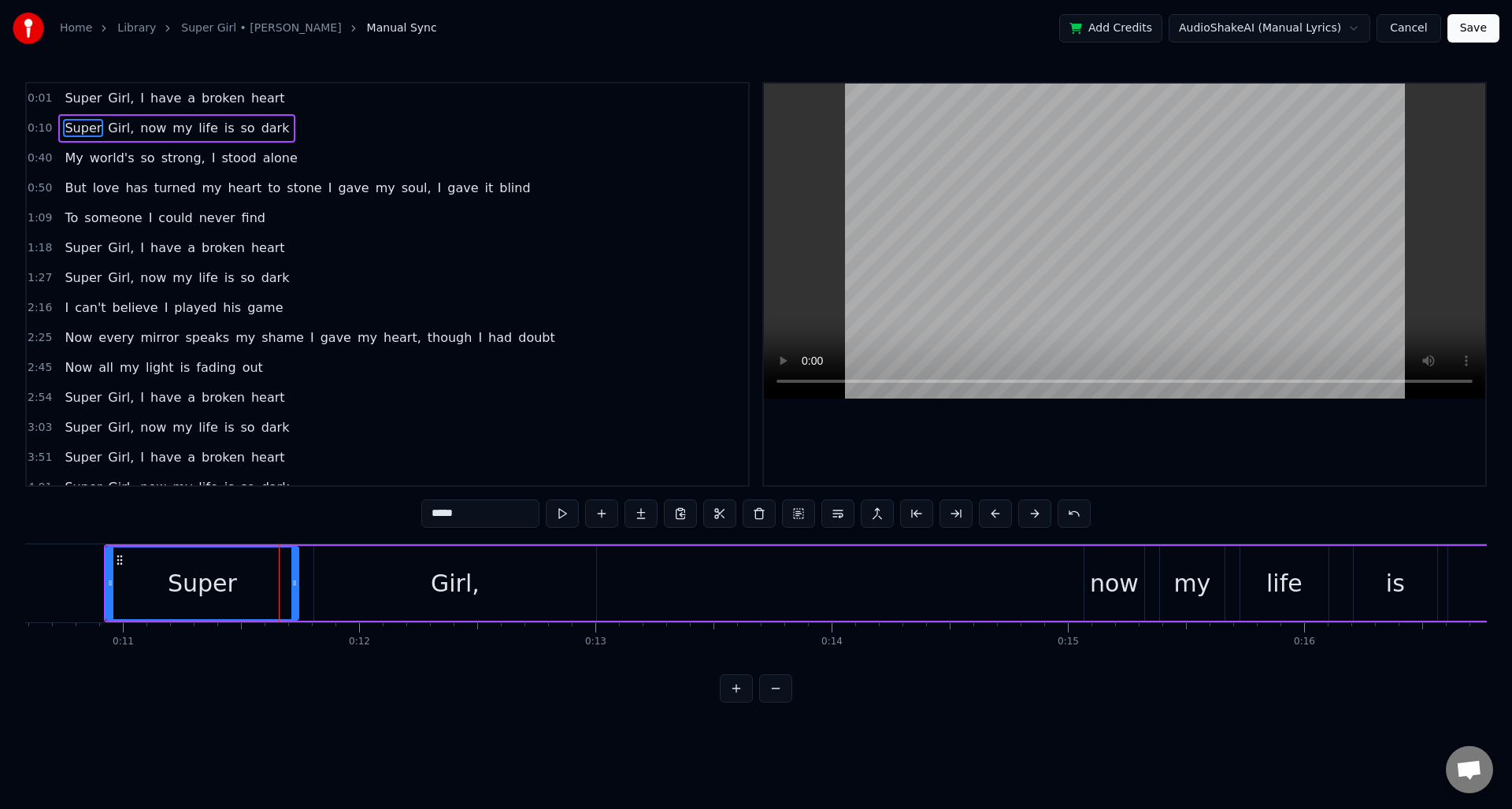
click at [313, 578] on div "Girl," at bounding box center [455, 584] width 284 height 75
type input "*****"
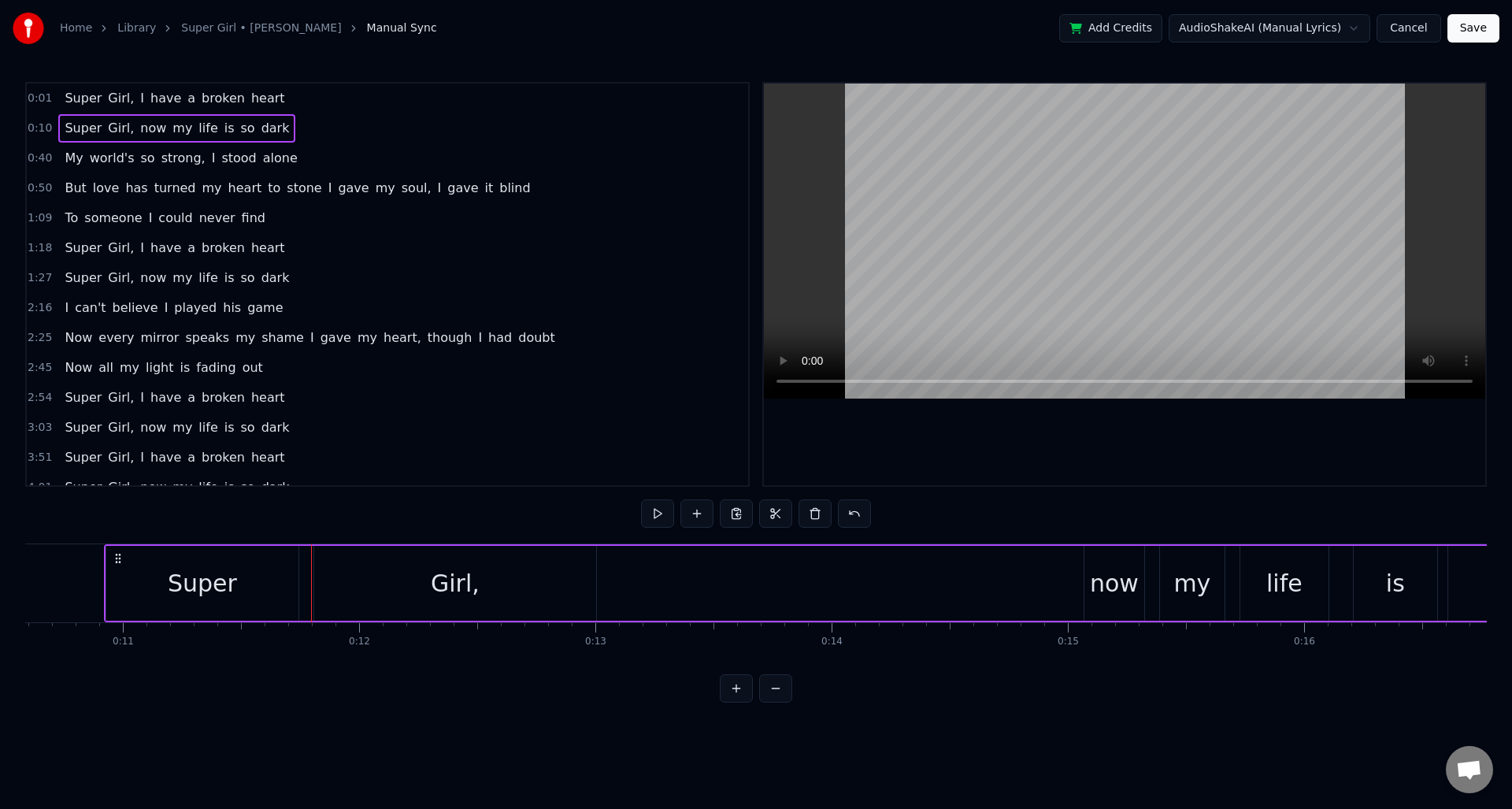
click at [258, 578] on div "Super" at bounding box center [202, 584] width 193 height 75
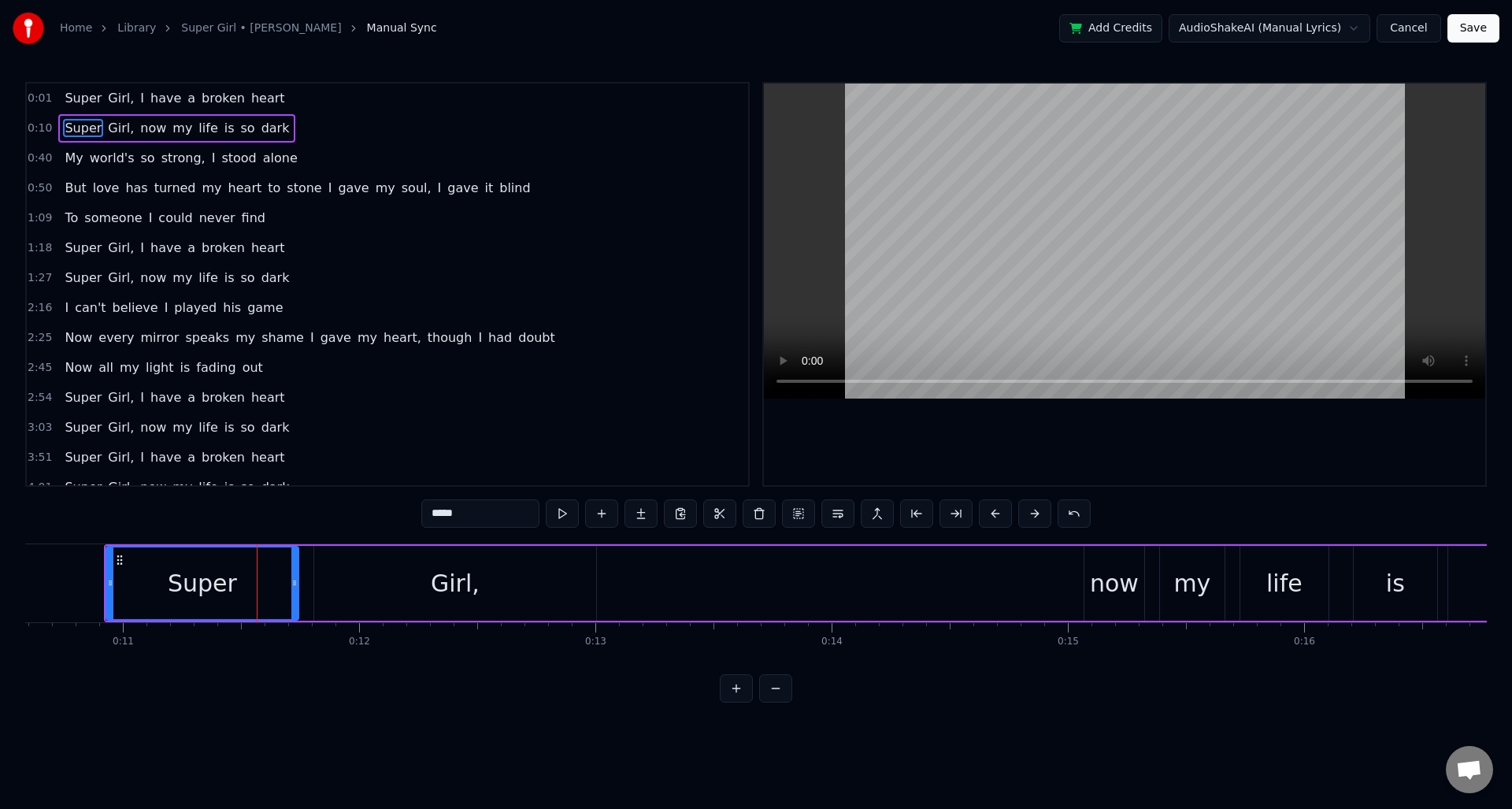
click at [315, 516] on div "0:01 Super Girl, I have a broken heart 0:10 Super Girl, now my life is so dark …" at bounding box center [756, 392] width 1462 height 621
click at [319, 531] on div "0:01 Super Girl, I have a broken heart 0:10 Super Girl, now my life is so dark …" at bounding box center [756, 392] width 1462 height 621
drag, startPoint x: 334, startPoint y: 531, endPoint x: 349, endPoint y: 533, distance: 15.1
click at [334, 531] on div "0:01 Super Girl, I have a broken heart 0:10 Super Girl, now my life is so dark …" at bounding box center [756, 392] width 1462 height 621
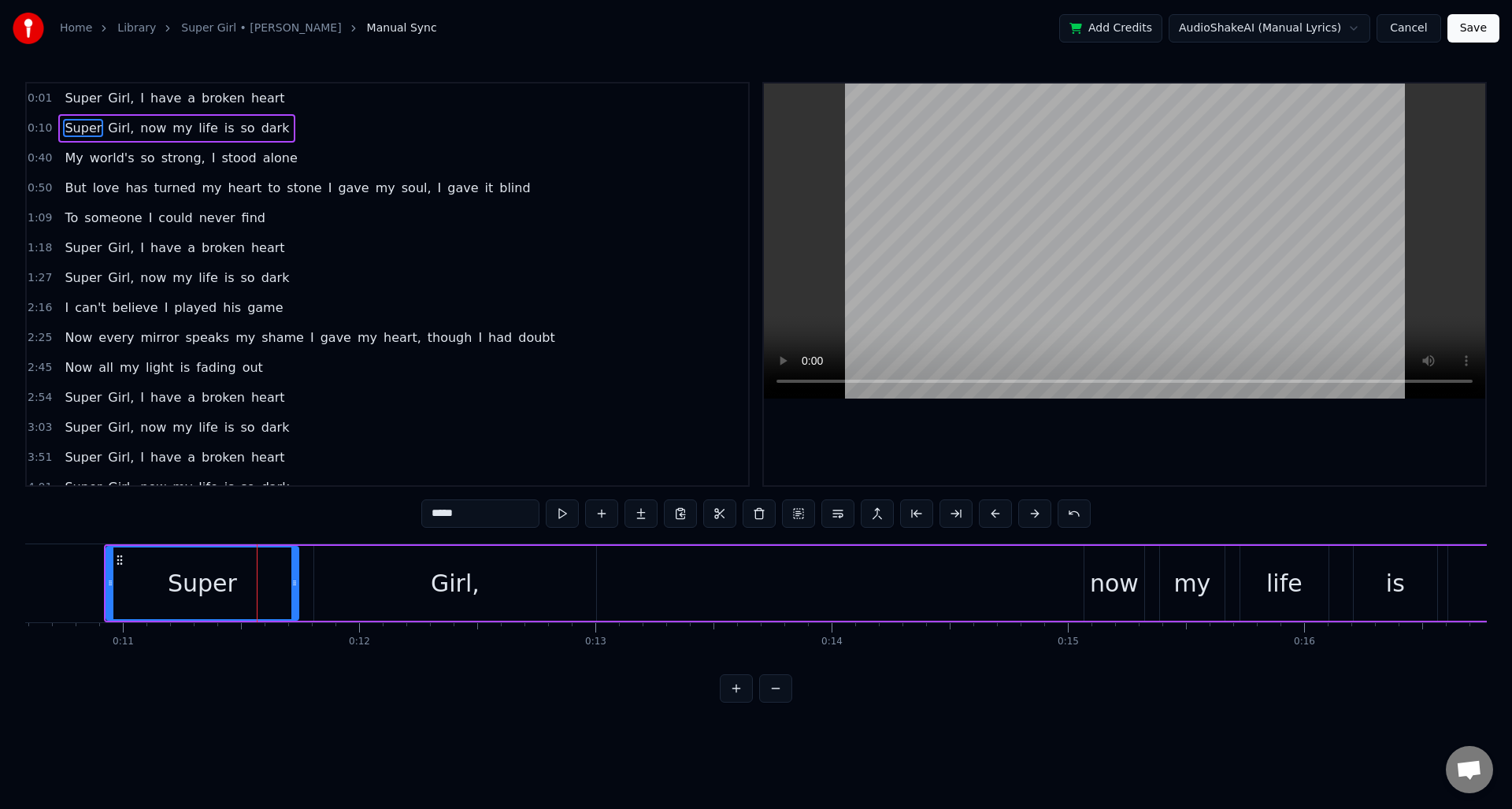
drag, startPoint x: 582, startPoint y: 654, endPoint x: 627, endPoint y: 670, distance: 47.8
click at [583, 654] on div "Super Girl, I have a broken heart Super Girl, now my life is so dark My world's…" at bounding box center [756, 603] width 1462 height 118
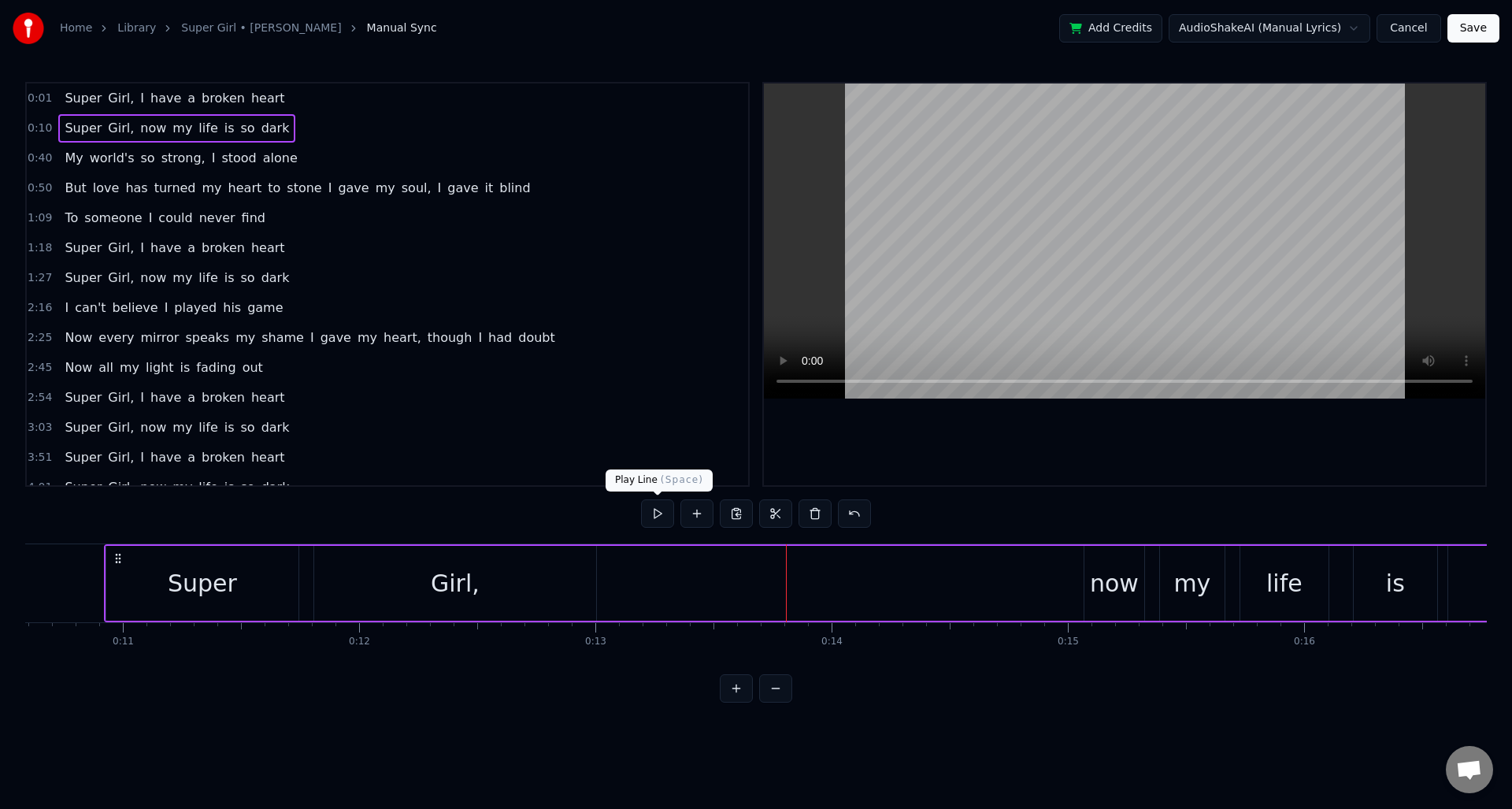
click at [653, 515] on button at bounding box center [658, 513] width 33 height 29
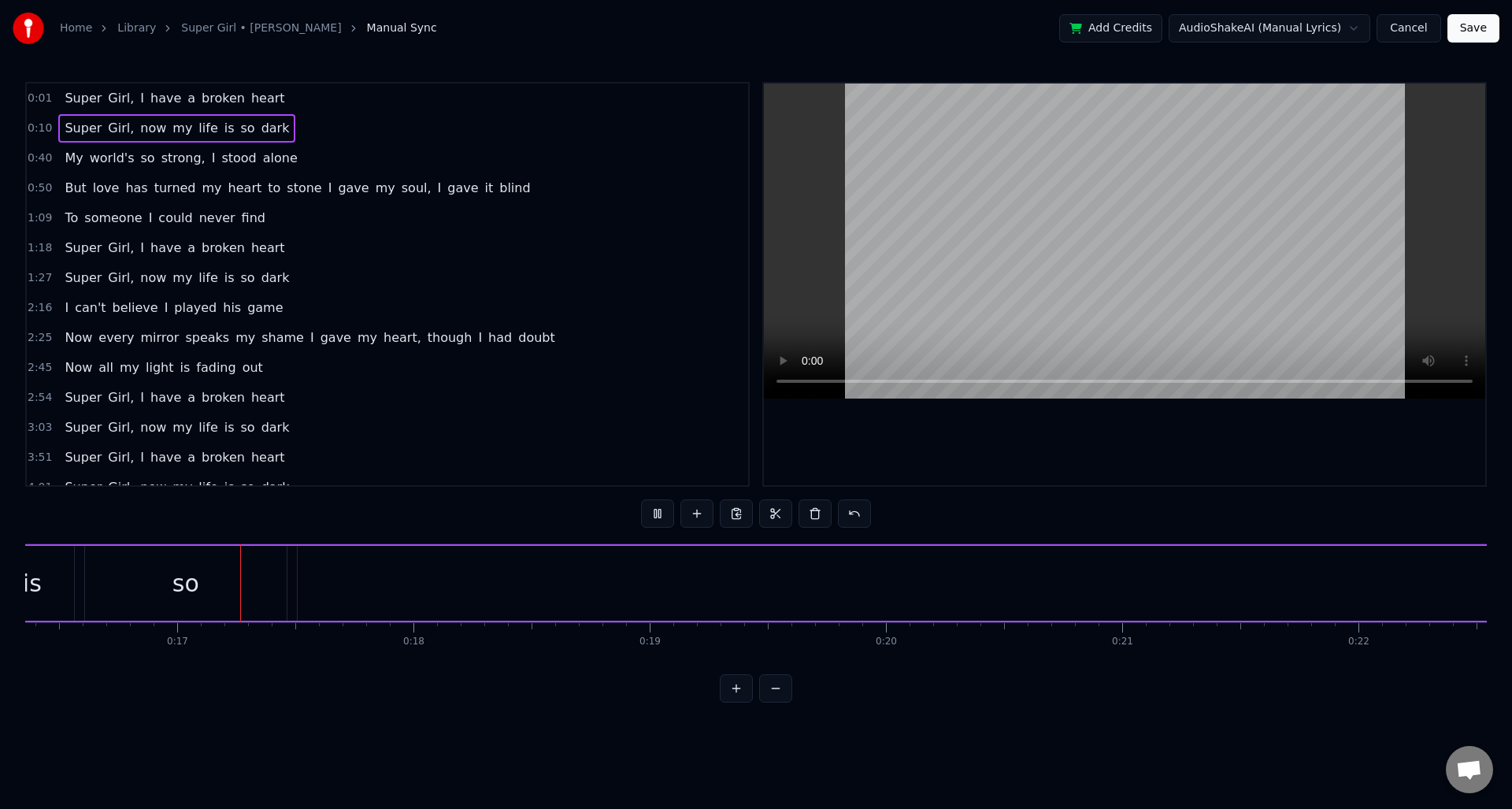
scroll to position [0, 3869]
click at [653, 514] on button at bounding box center [658, 513] width 33 height 29
click at [1036, 586] on div "dark" at bounding box center [1006, 584] width 2546 height 75
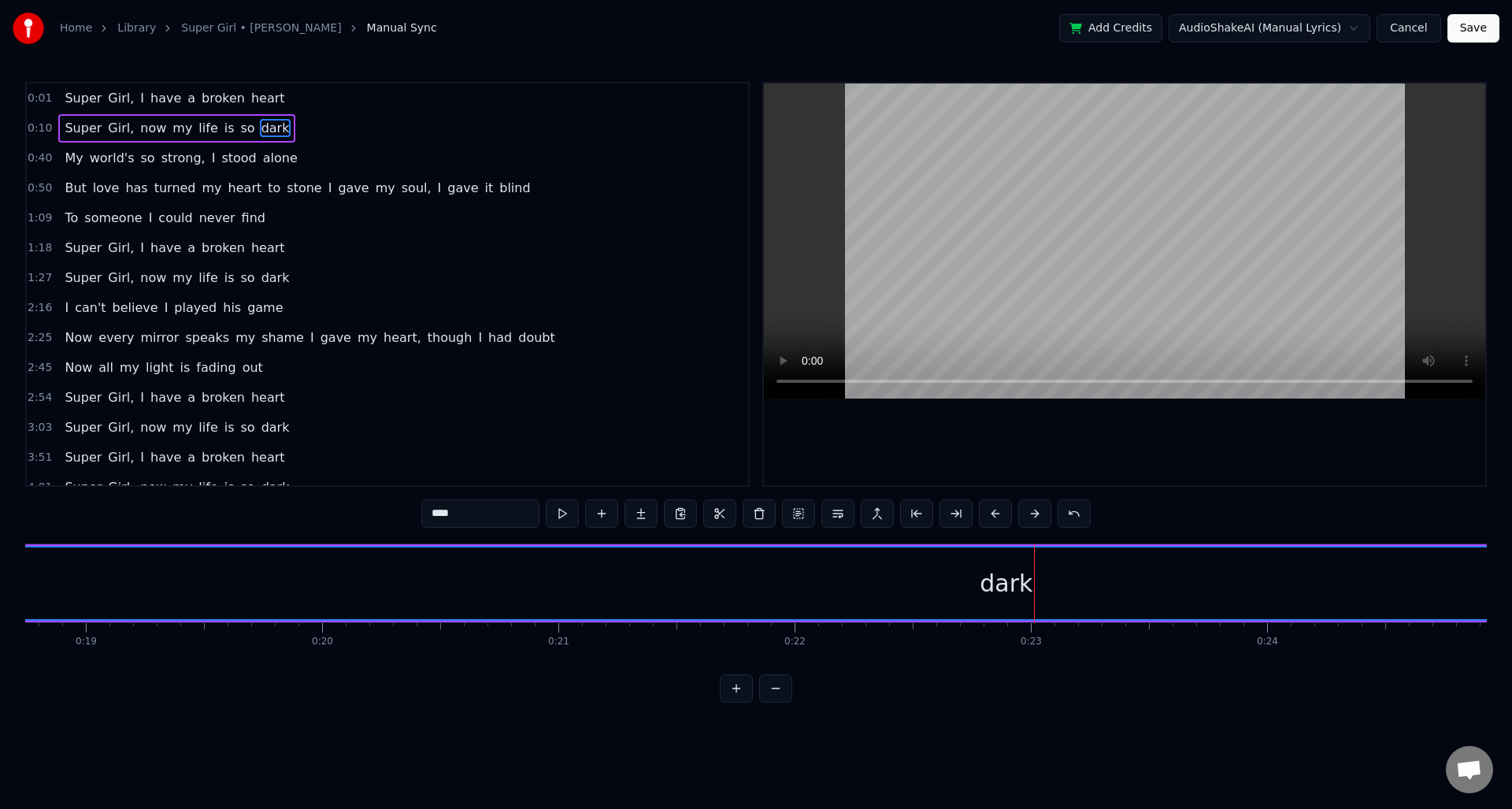
click at [991, 582] on div "dark" at bounding box center [1006, 584] width 53 height 35
click at [904, 576] on div "dark" at bounding box center [1006, 583] width 2544 height 72
drag, startPoint x: 904, startPoint y: 576, endPoint x: 996, endPoint y: 583, distance: 92.3
click at [904, 576] on div "dark" at bounding box center [1006, 583] width 2544 height 72
click at [1007, 586] on div "dark" at bounding box center [1006, 584] width 53 height 35
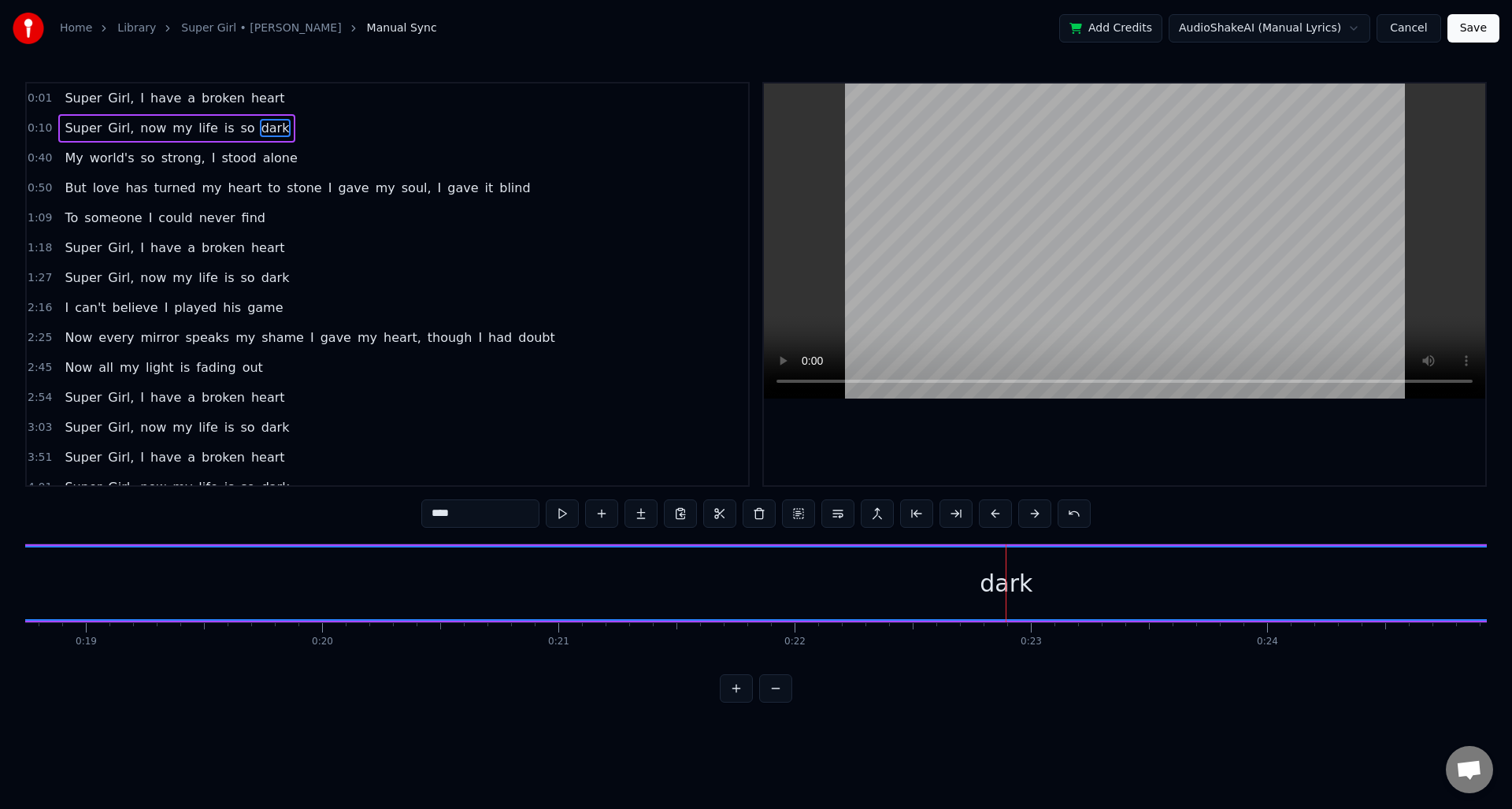
click at [1007, 586] on div "dark" at bounding box center [1006, 584] width 53 height 35
click at [260, 129] on span "dark" at bounding box center [276, 128] width 31 height 18
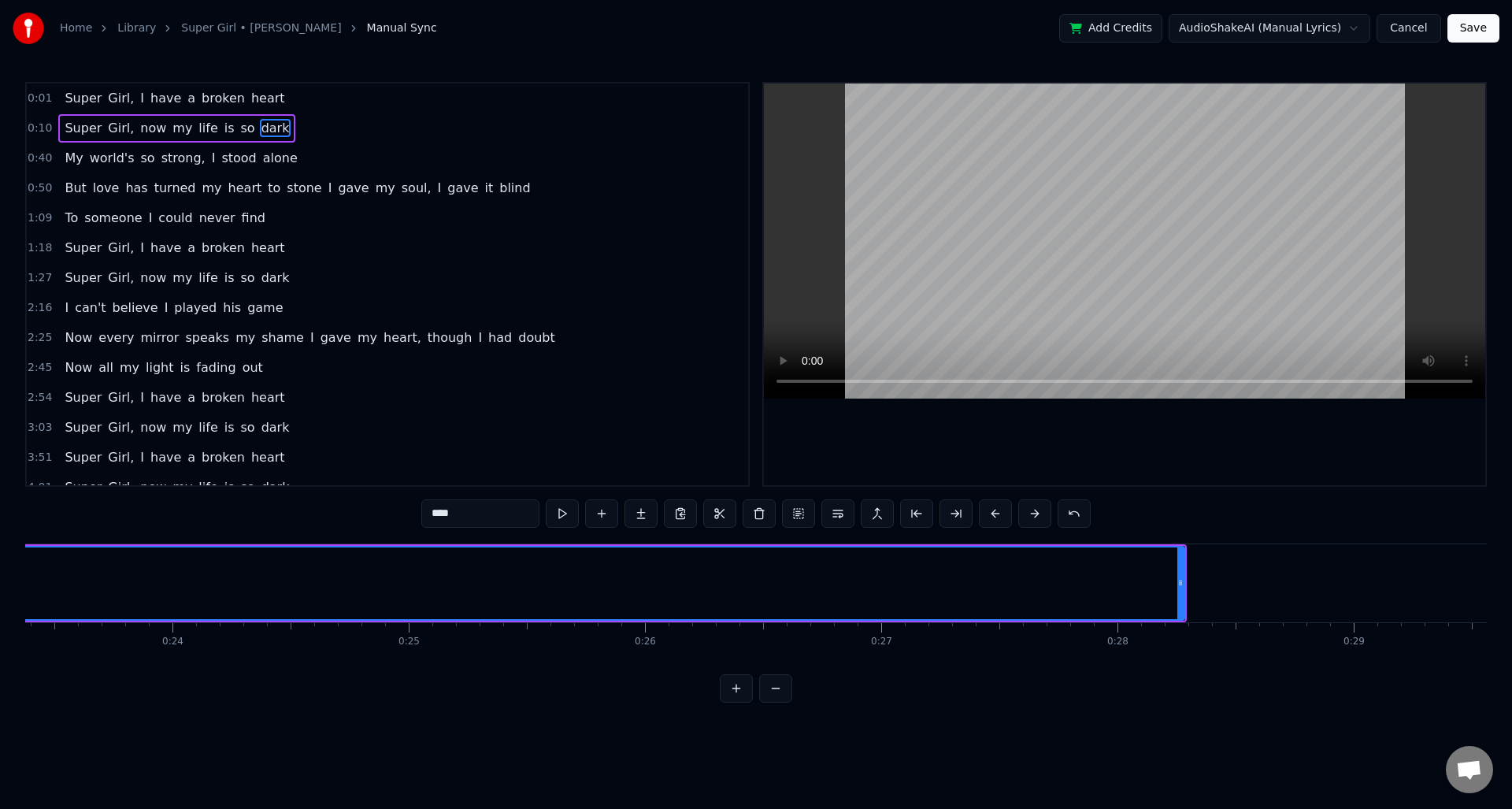
scroll to position [0, 5525]
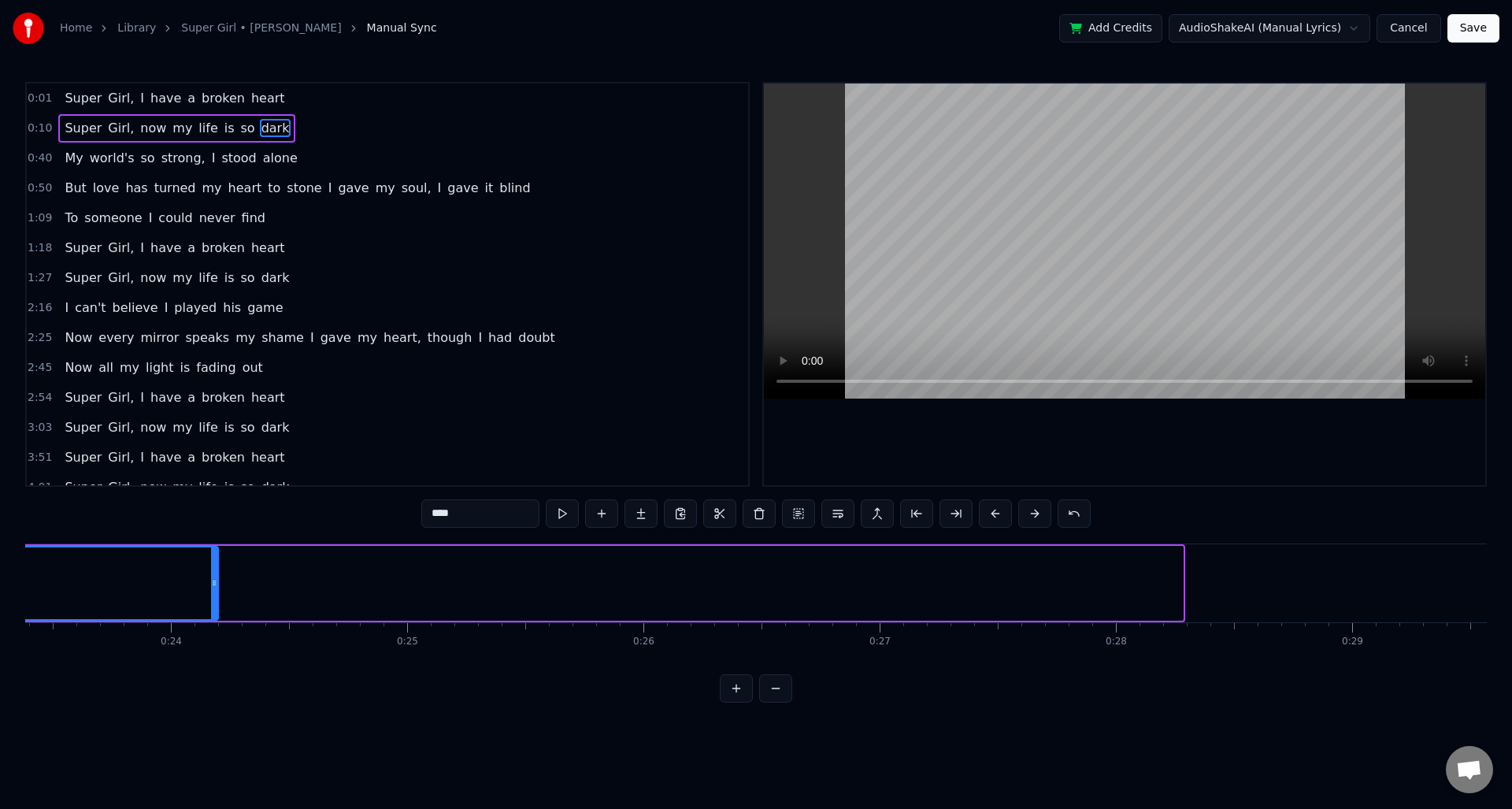
drag, startPoint x: 1180, startPoint y: 584, endPoint x: 215, endPoint y: 545, distance: 965.8
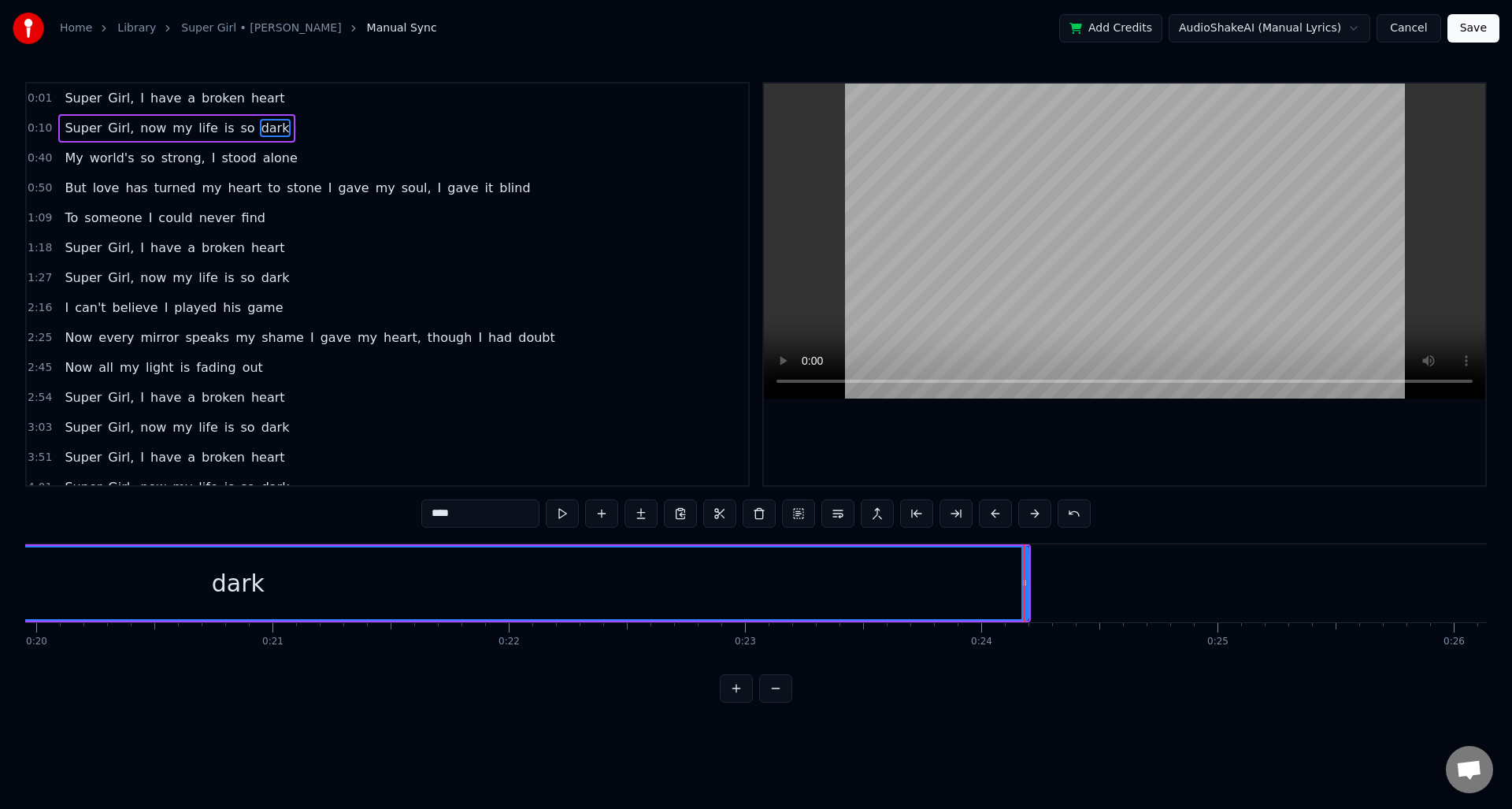
scroll to position [0, 4716]
drag, startPoint x: 1023, startPoint y: 577, endPoint x: 1000, endPoint y: 614, distance: 43.6
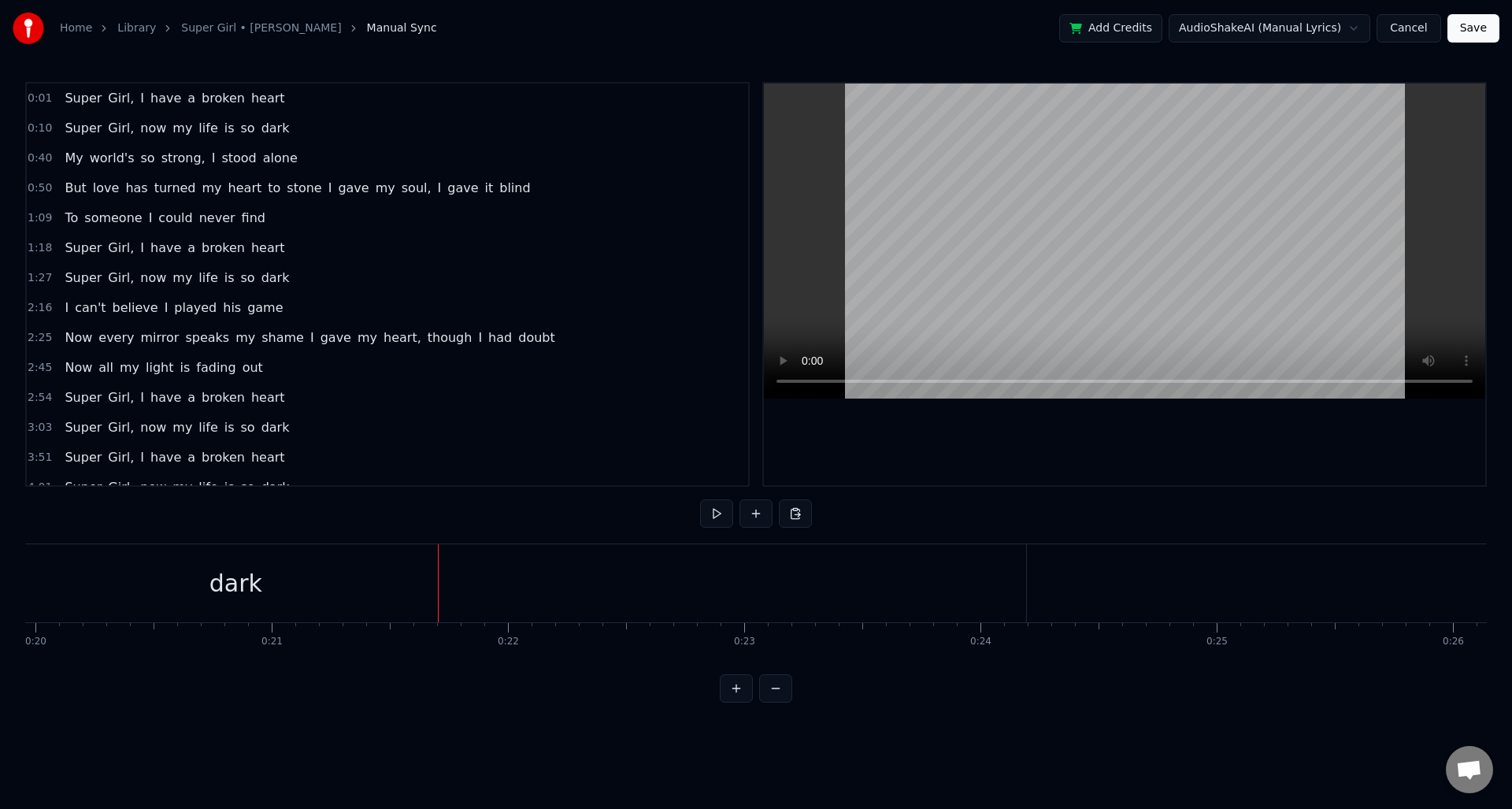
drag, startPoint x: 622, startPoint y: 614, endPoint x: 663, endPoint y: 614, distance: 41.0
click at [622, 614] on div "dark" at bounding box center [236, 583] width 1581 height 78
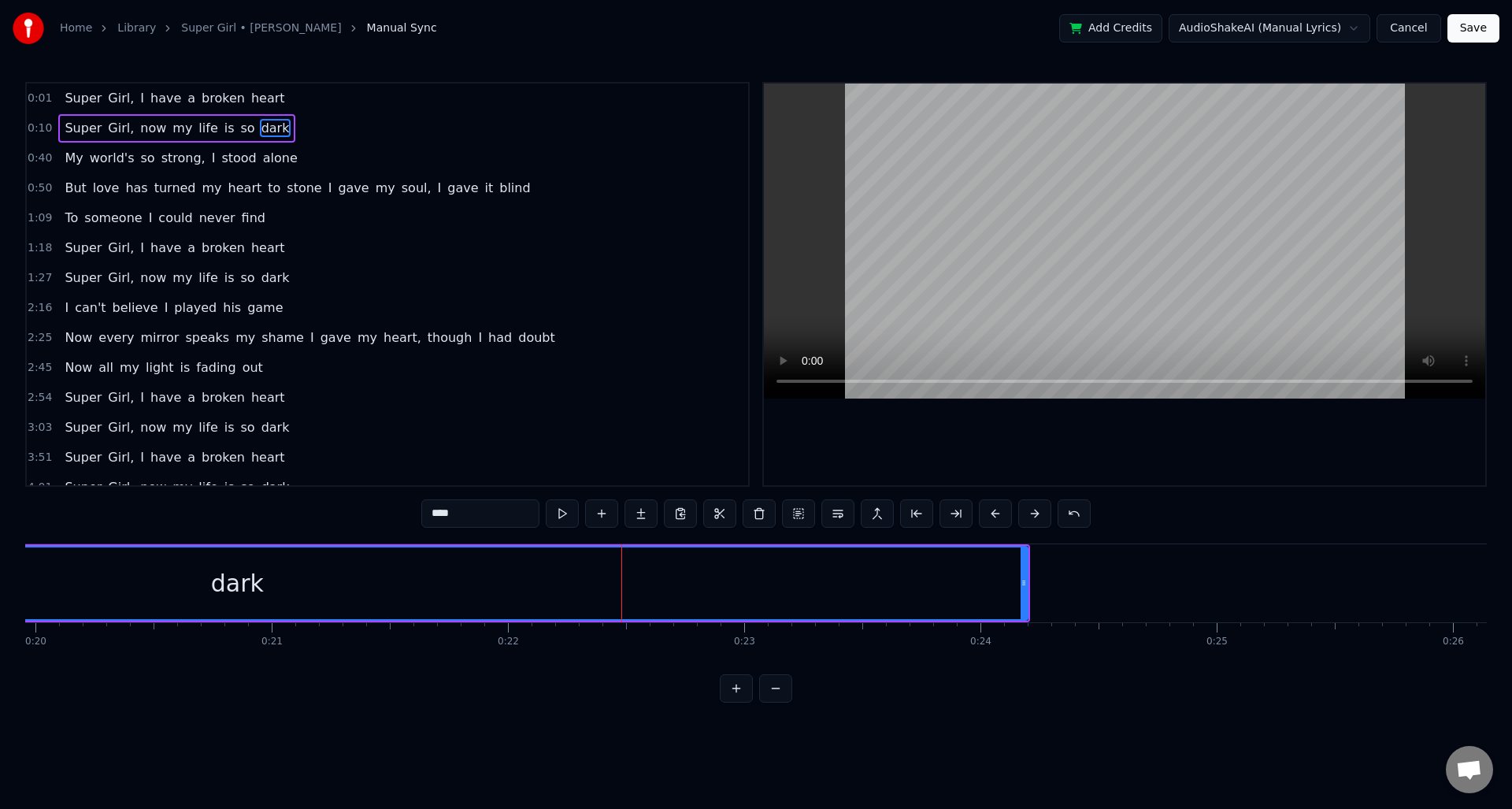
click at [1027, 583] on div "dark" at bounding box center [237, 584] width 1583 height 75
drag, startPoint x: 1027, startPoint y: 584, endPoint x: 825, endPoint y: 601, distance: 202.7
click at [601, 581] on div "dark" at bounding box center [237, 584] width 1583 height 75
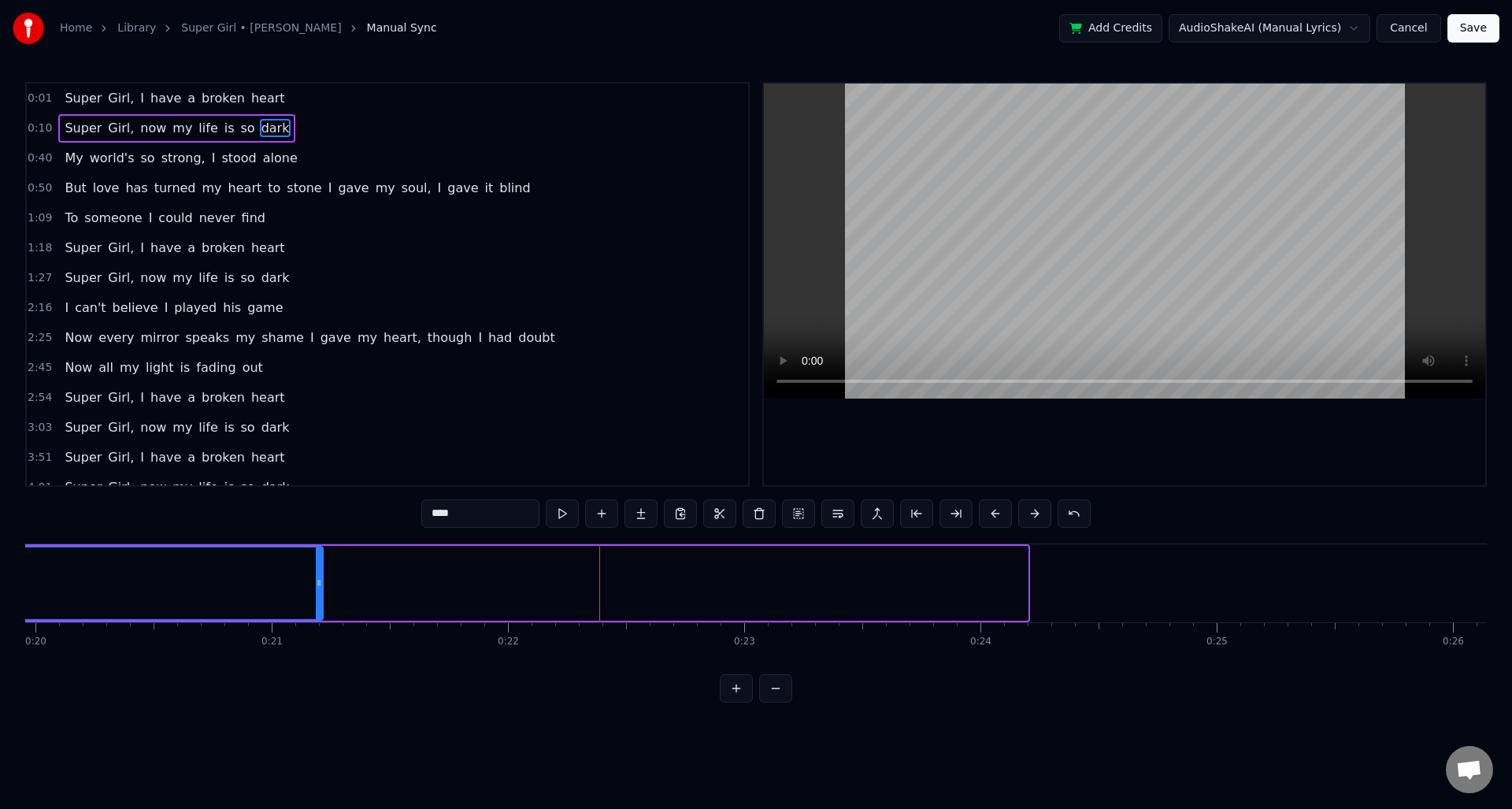
drag, startPoint x: 1023, startPoint y: 586, endPoint x: 317, endPoint y: 596, distance: 706.1
click at [317, 596] on div at bounding box center [318, 583] width 6 height 72
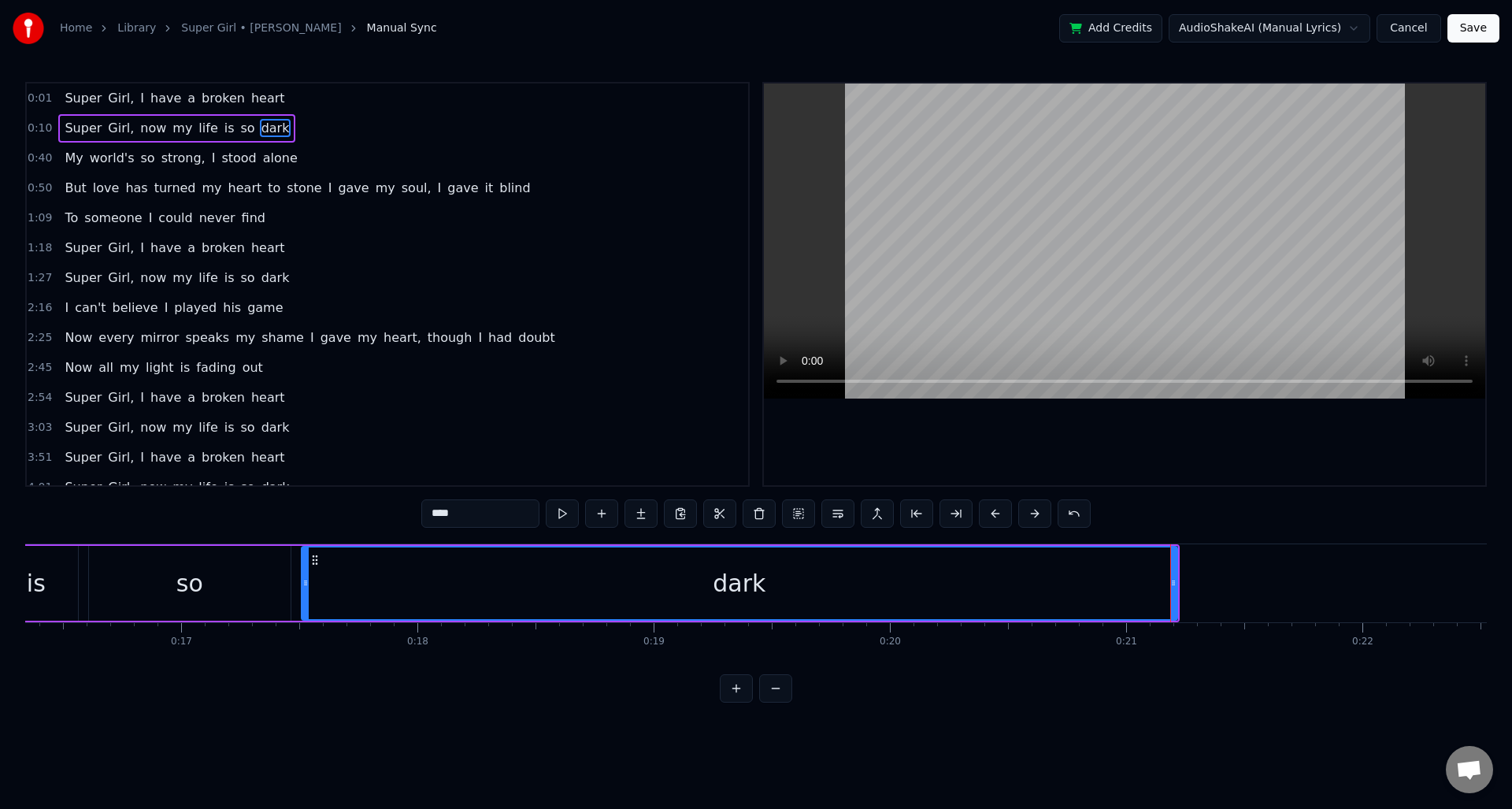
scroll to position [0, 3830]
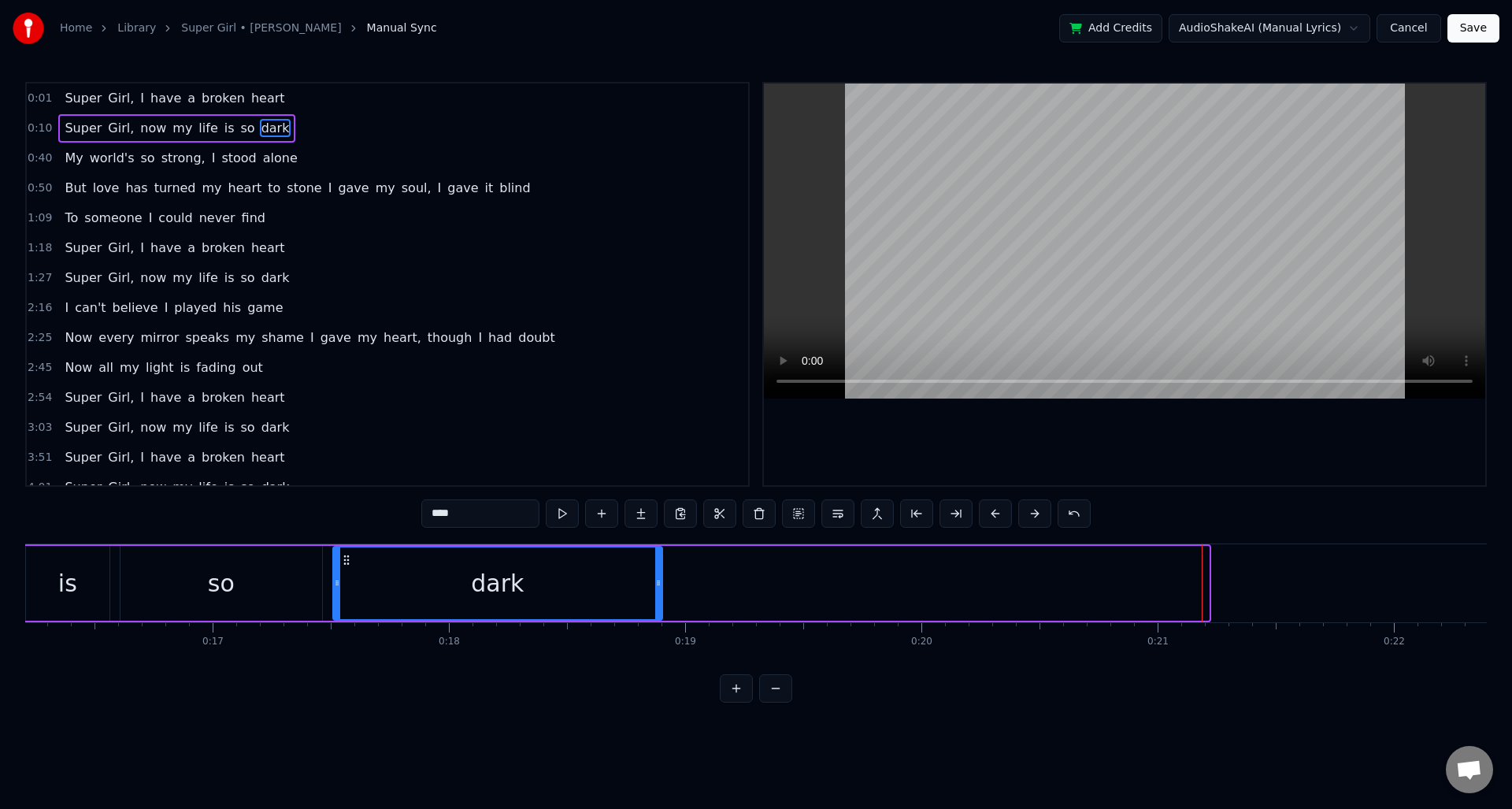
drag, startPoint x: 1207, startPoint y: 585, endPoint x: 661, endPoint y: 562, distance: 546.5
click at [661, 562] on div at bounding box center [658, 583] width 6 height 72
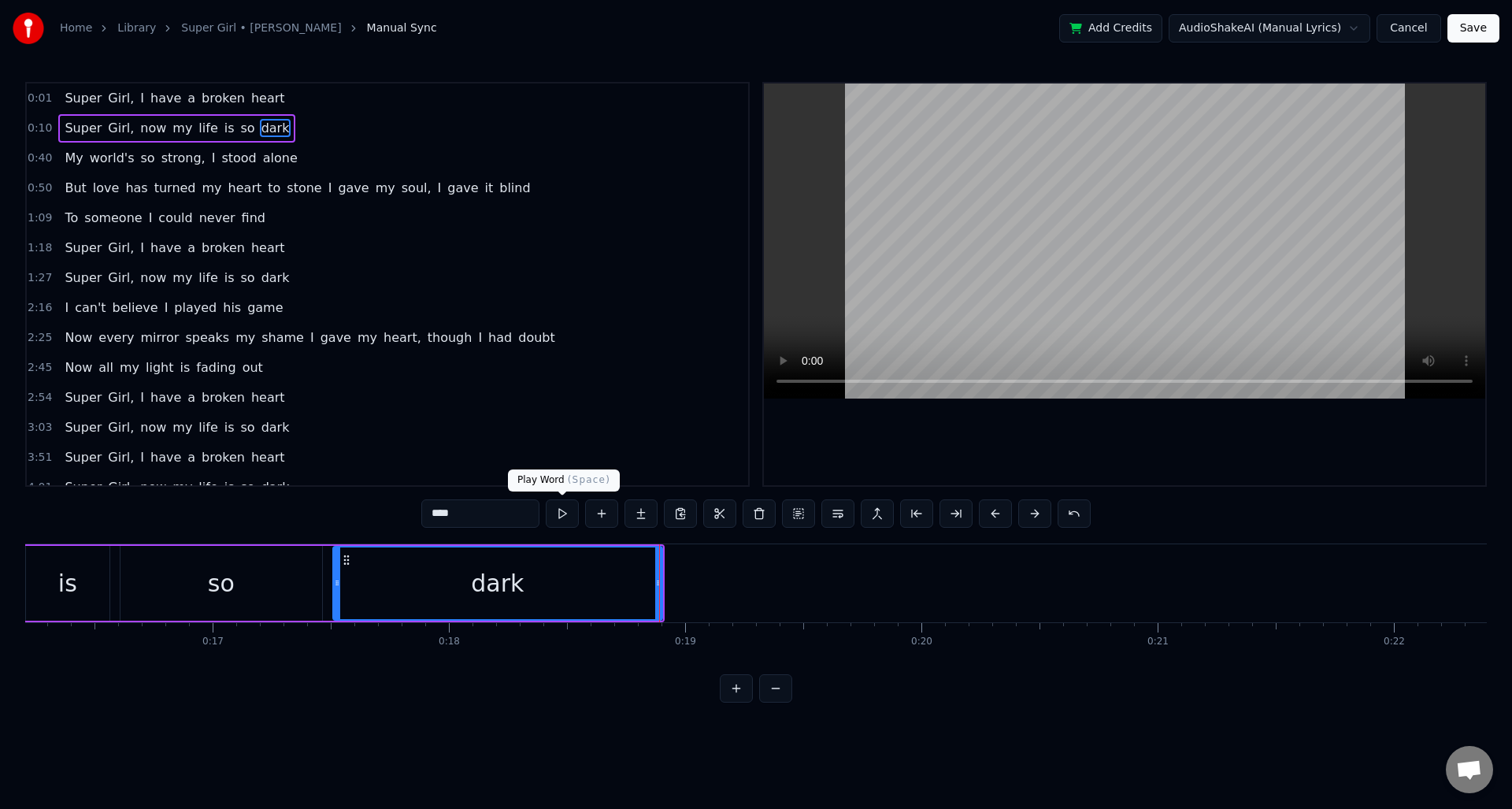
click at [561, 513] on button at bounding box center [563, 513] width 33 height 29
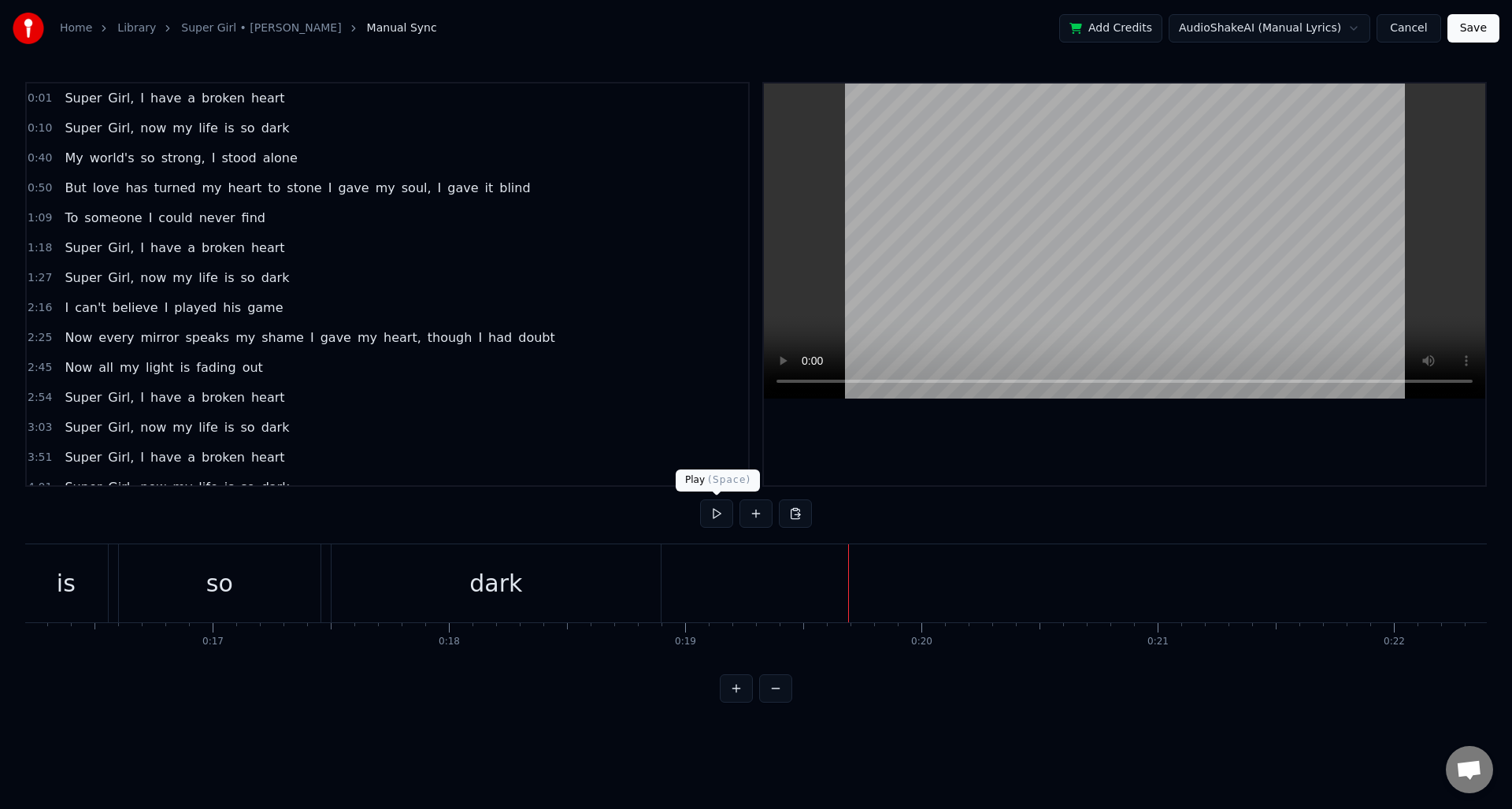
click at [723, 513] on button at bounding box center [717, 513] width 33 height 29
click at [723, 512] on button at bounding box center [717, 513] width 33 height 29
click at [63, 129] on span "Super" at bounding box center [83, 128] width 40 height 18
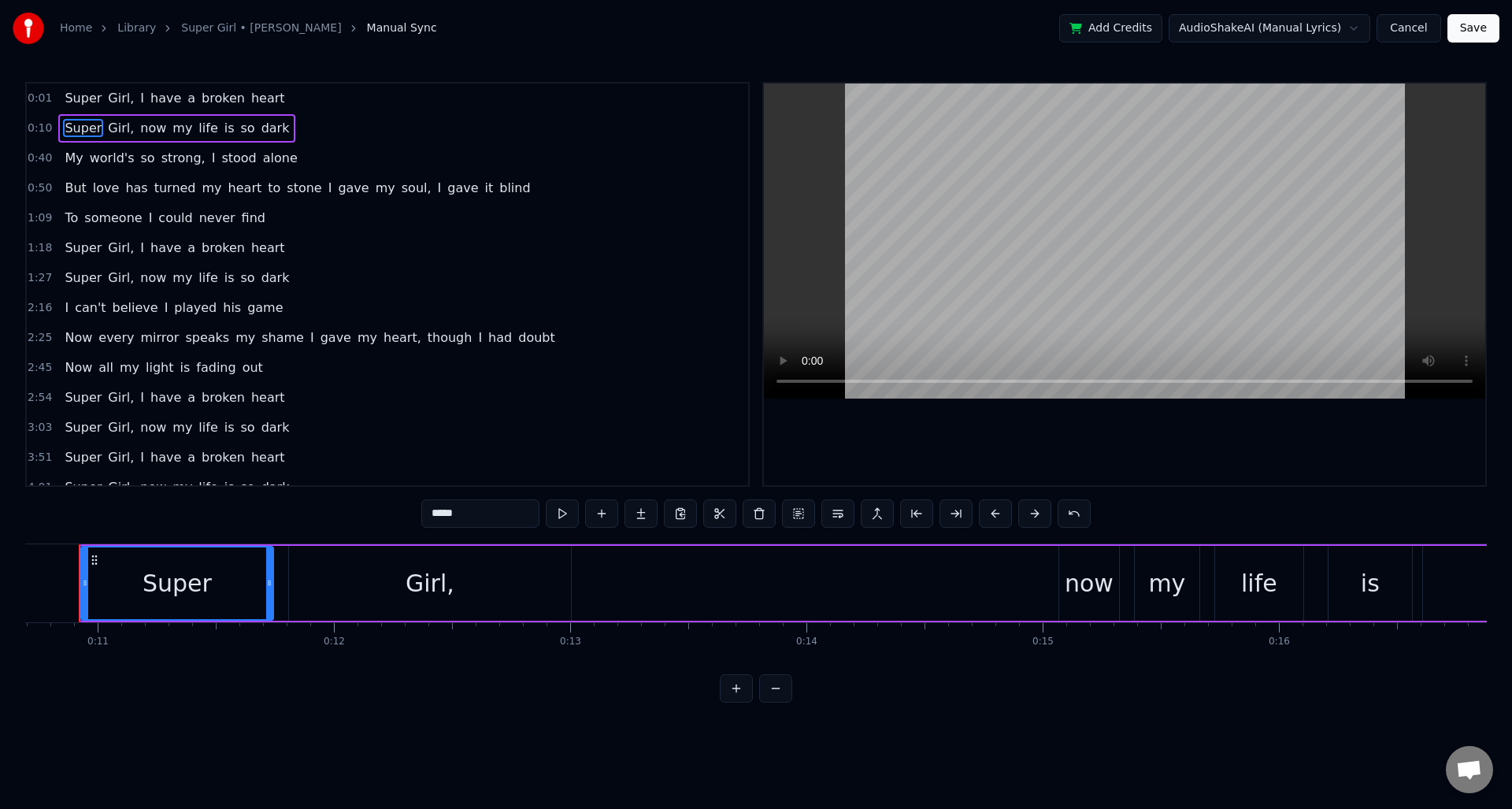
scroll to position [0, 2501]
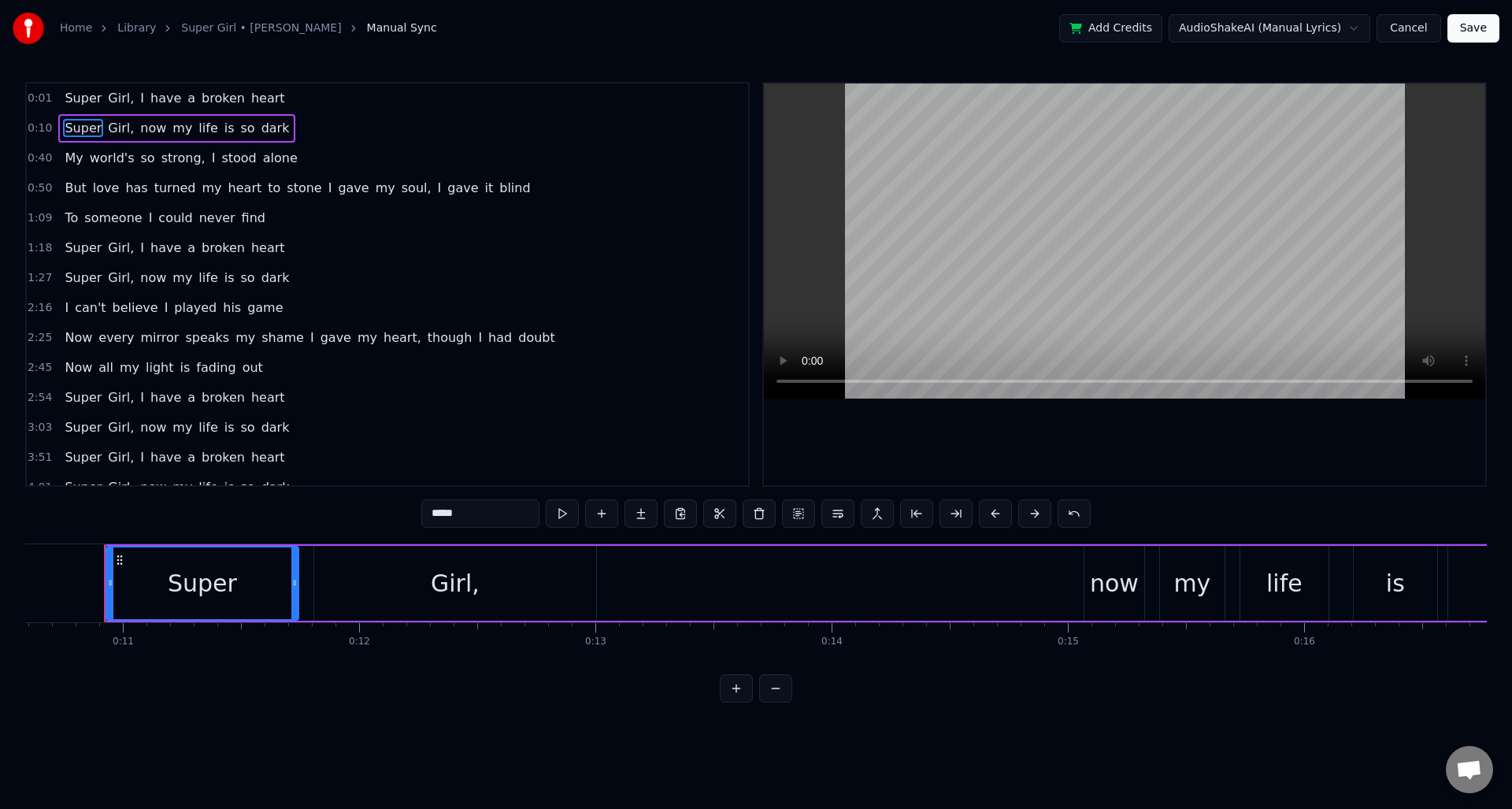
click at [45, 129] on span "0:10" at bounding box center [39, 129] width 25 height 16
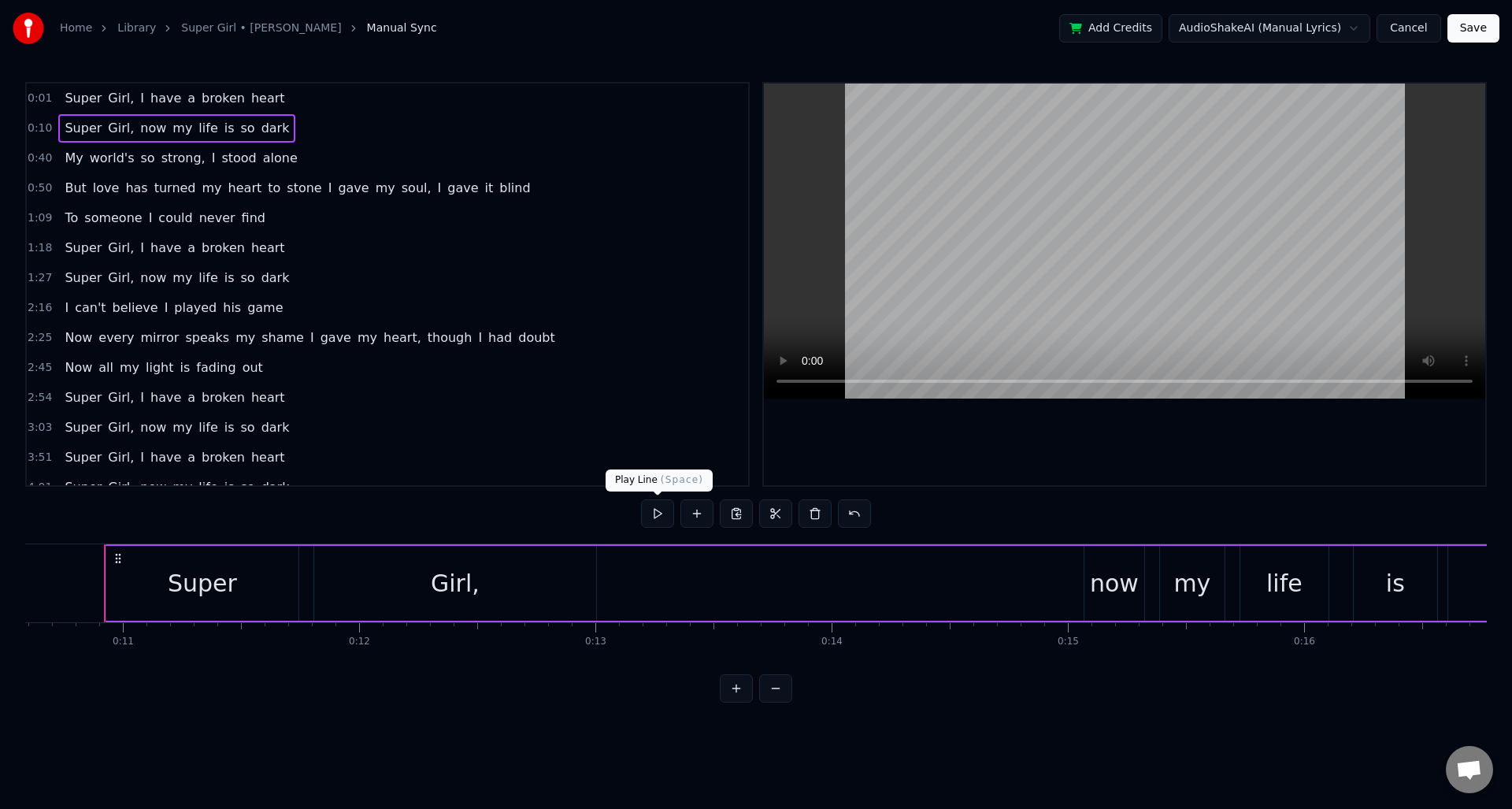
click at [665, 511] on button at bounding box center [658, 513] width 33 height 29
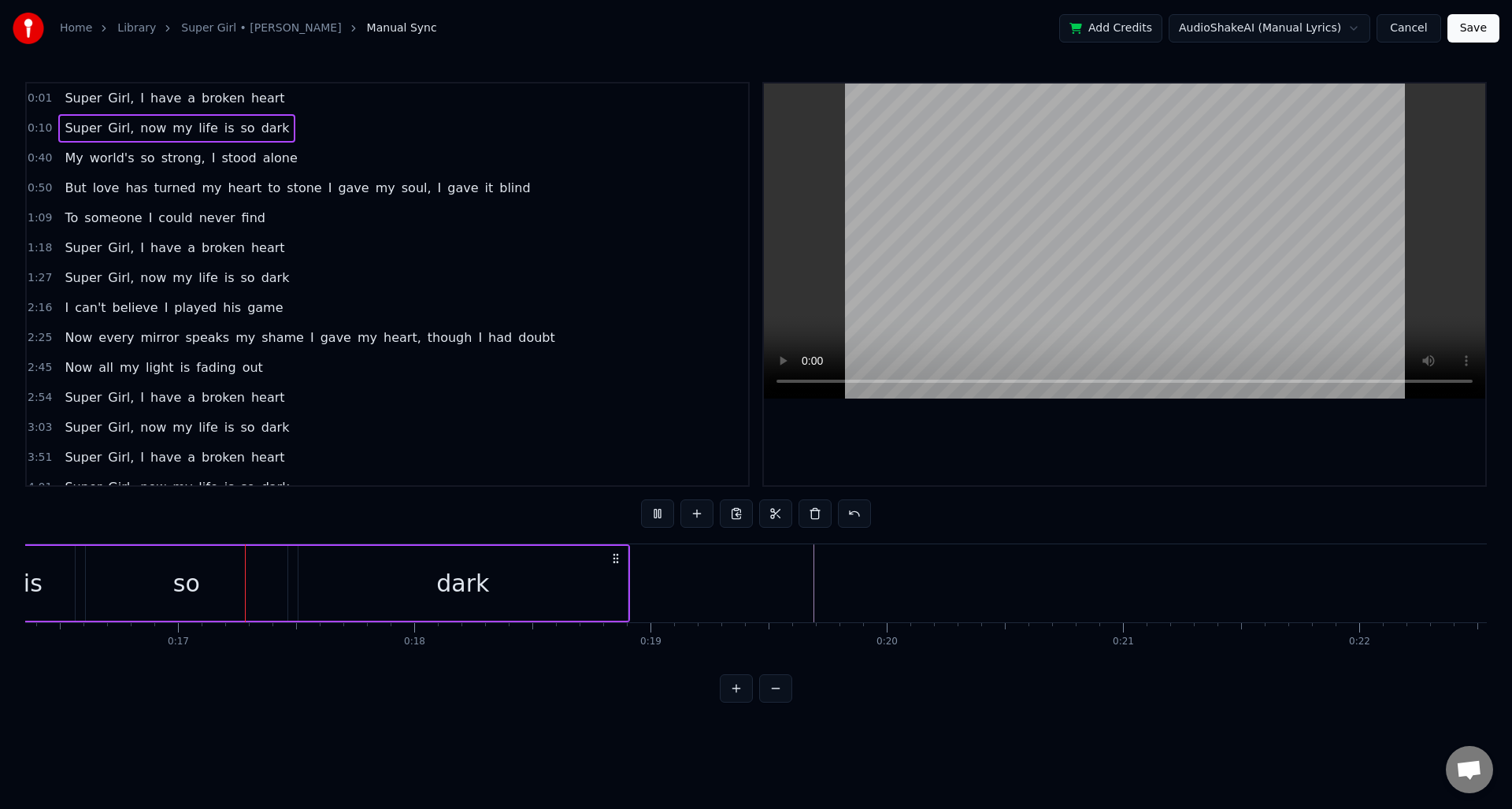
scroll to position [0, 3865]
click at [665, 511] on button at bounding box center [658, 513] width 33 height 29
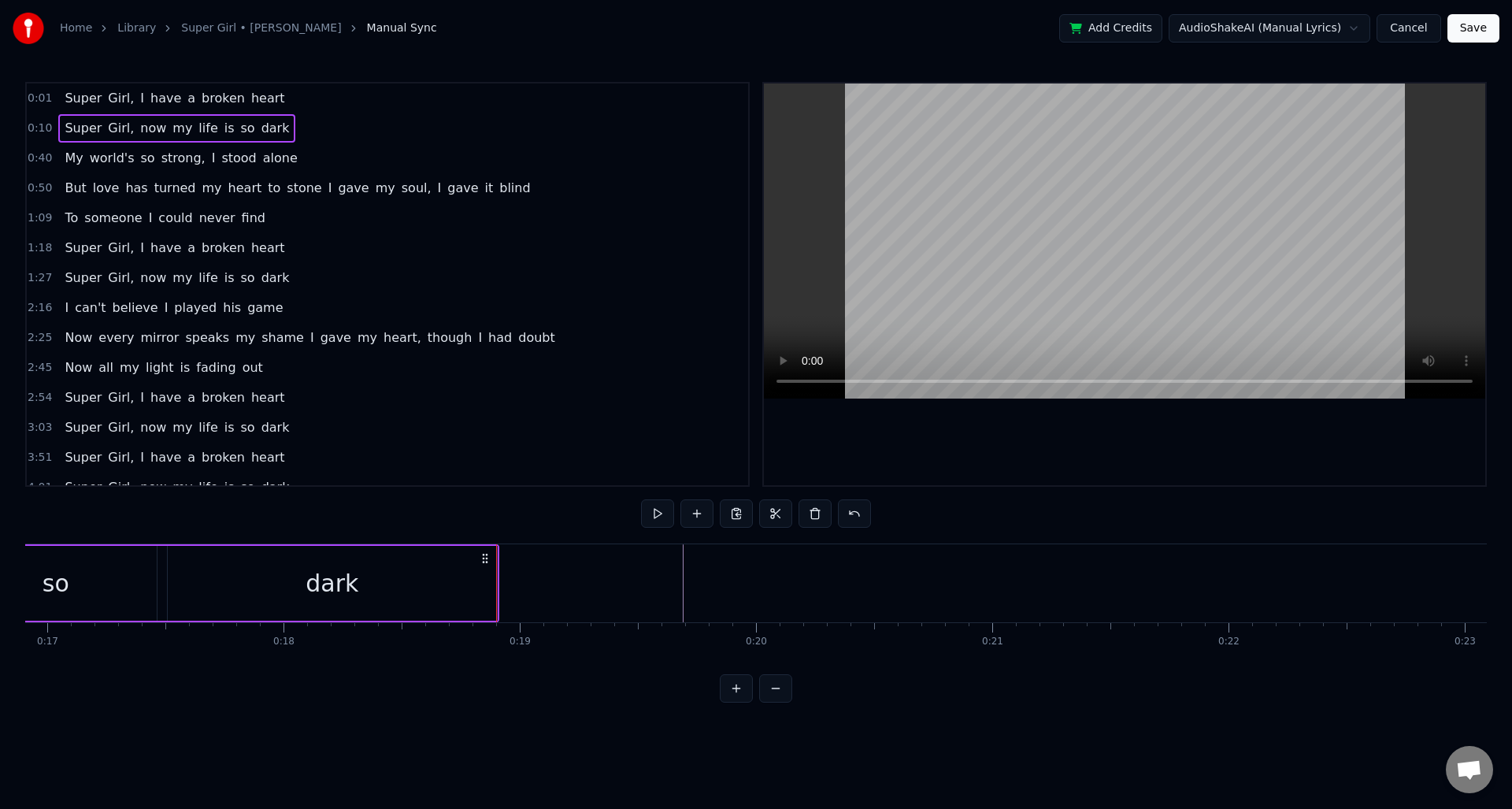
click at [78, 160] on span "My" at bounding box center [74, 158] width 22 height 18
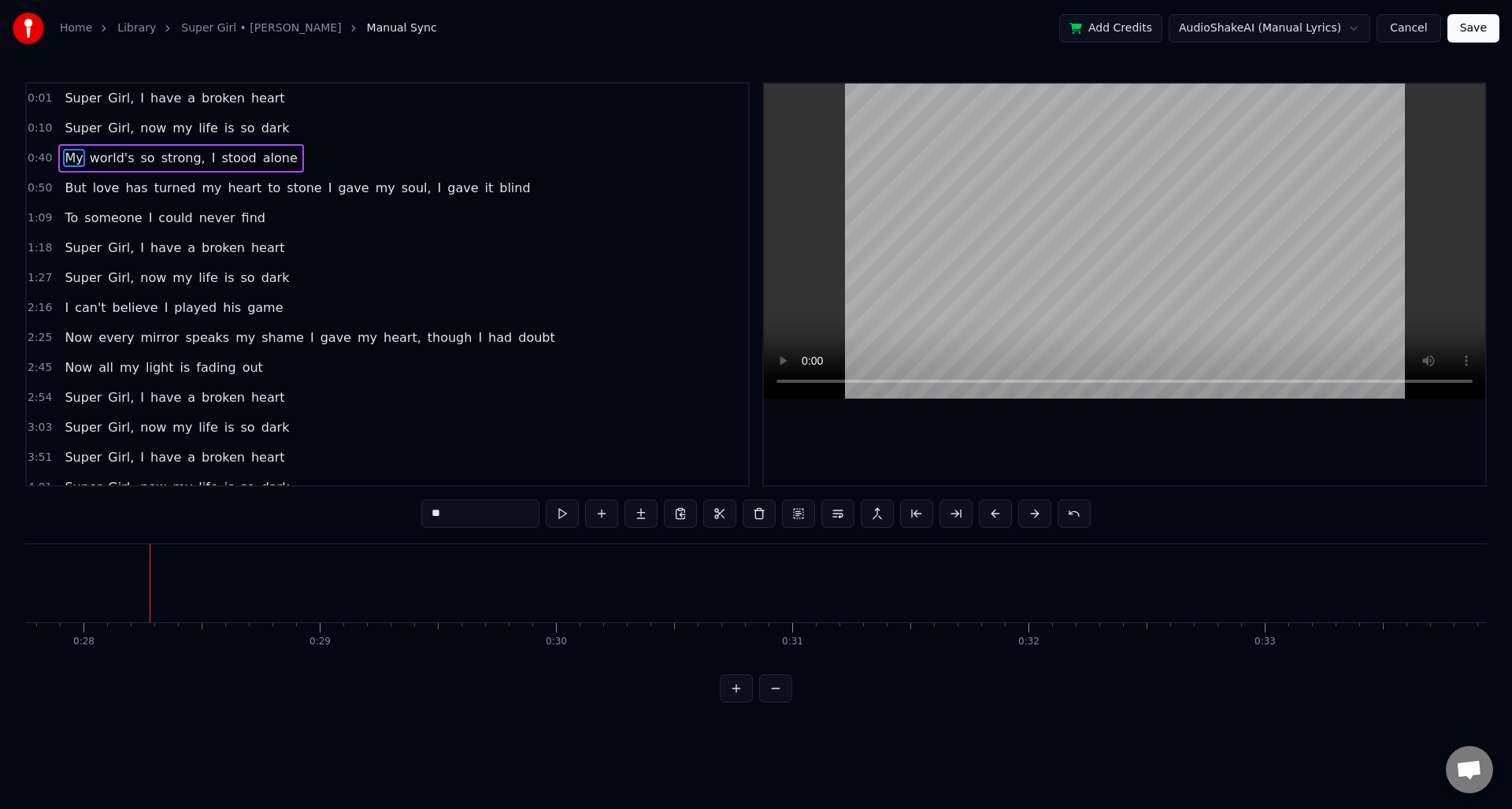
scroll to position [0, 6603]
click at [35, 161] on span "0:40" at bounding box center [39, 158] width 25 height 16
click at [40, 160] on span "0:40" at bounding box center [39, 158] width 25 height 16
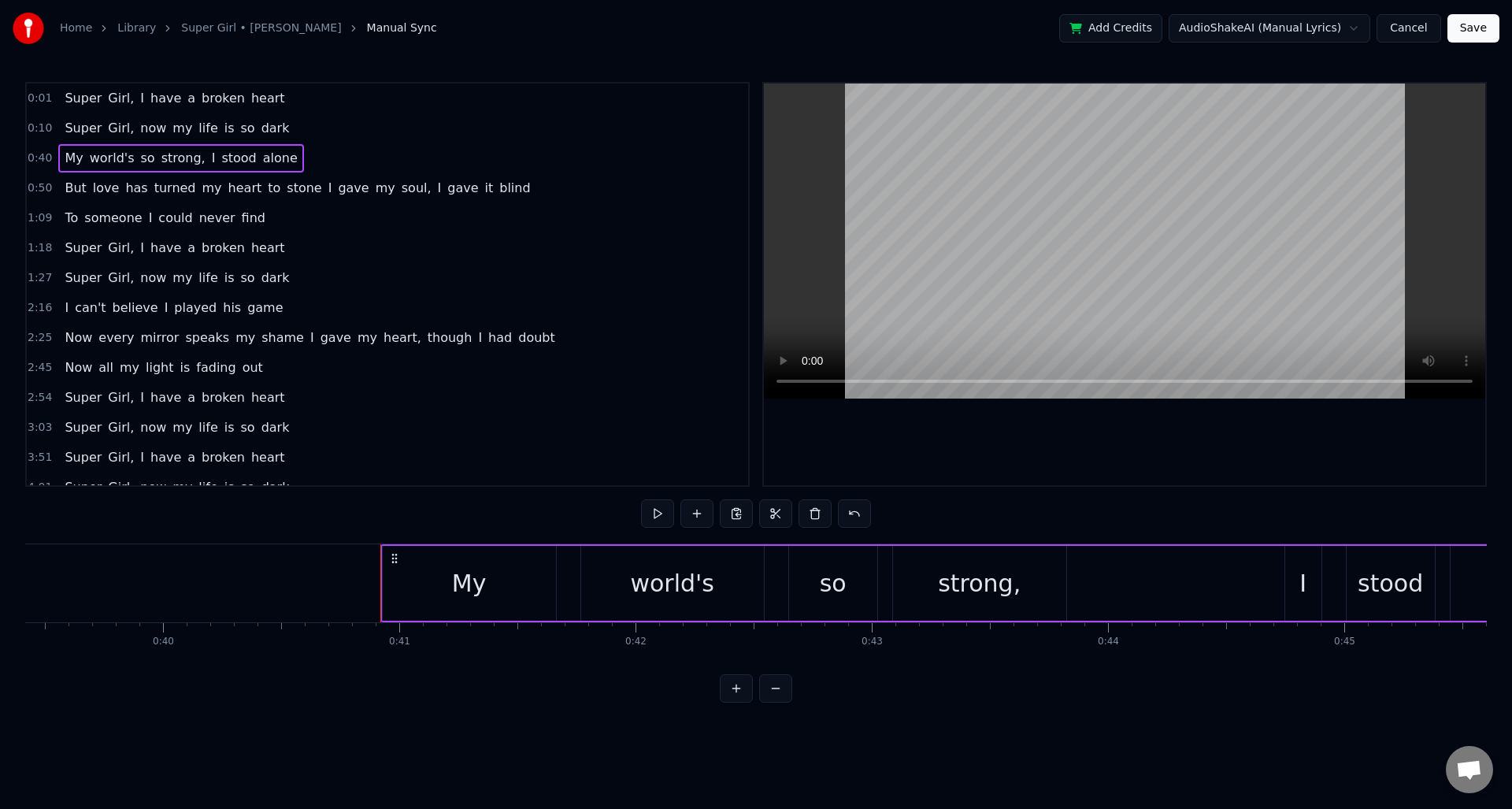
scroll to position [0, 9590]
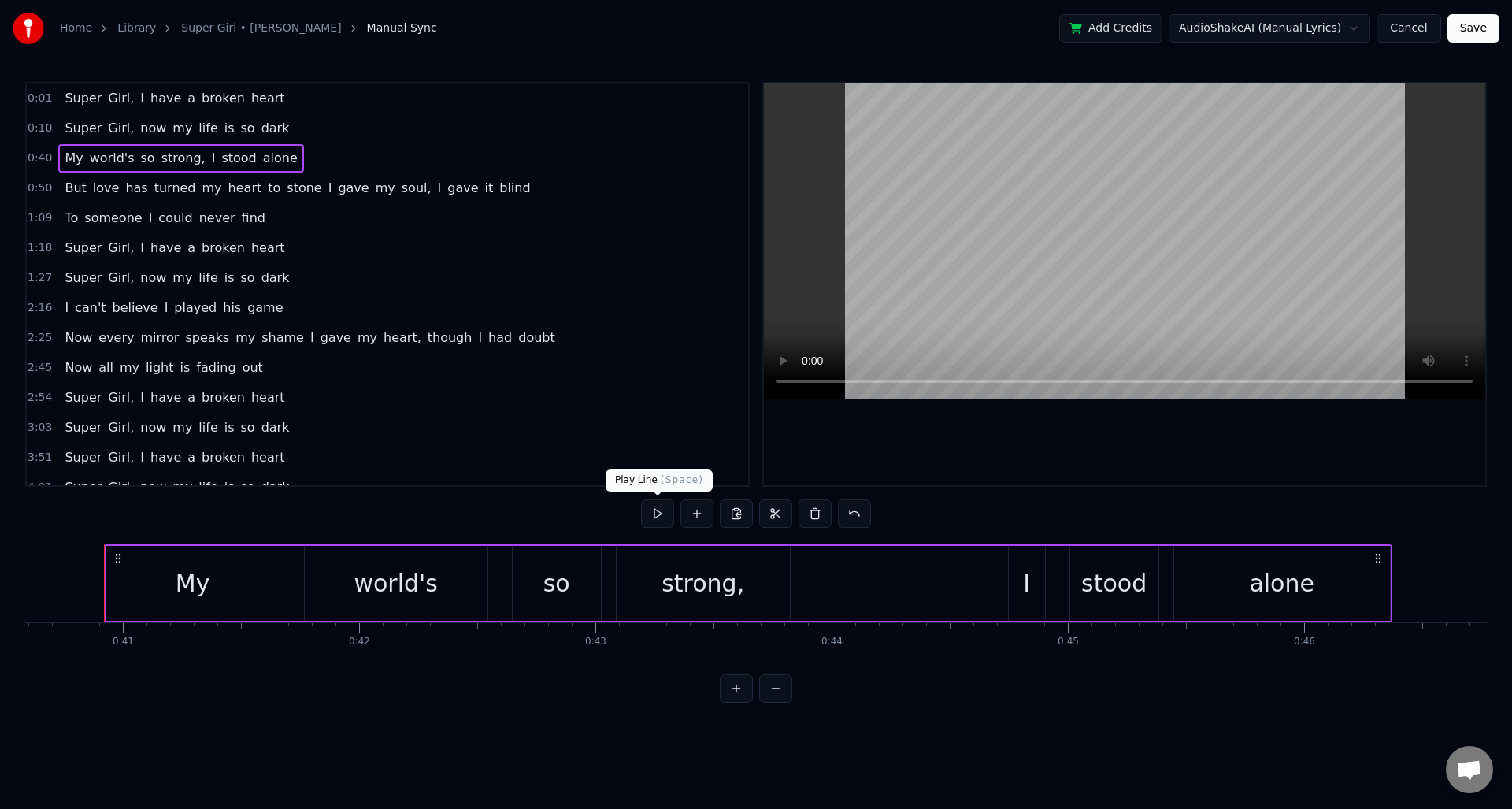
click at [653, 515] on button at bounding box center [658, 513] width 33 height 29
click at [39, 197] on div "0:50 But love has turned my heart to stone I gave my soul, I gave it blind" at bounding box center [387, 188] width 721 height 29
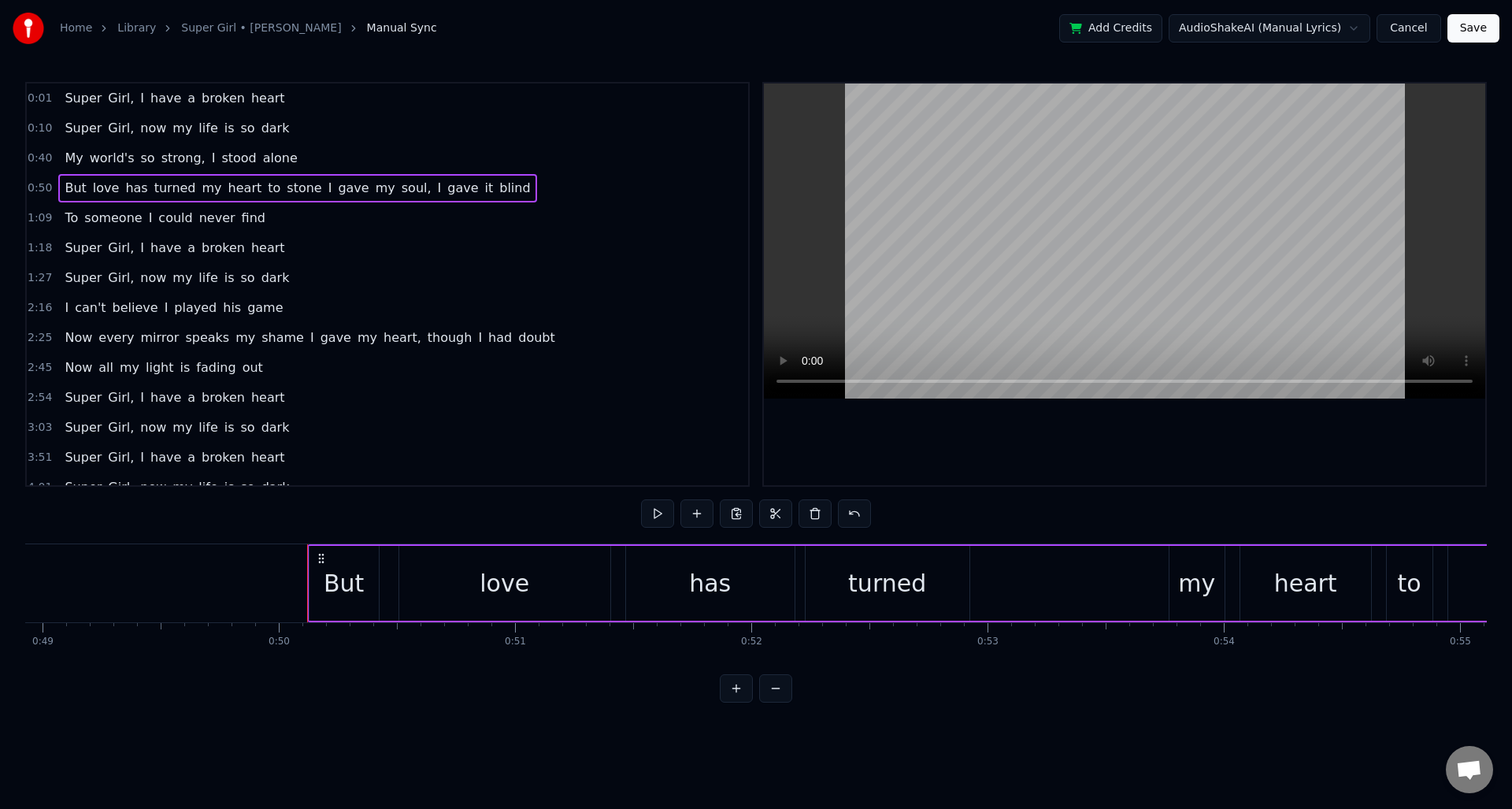
scroll to position [0, 11764]
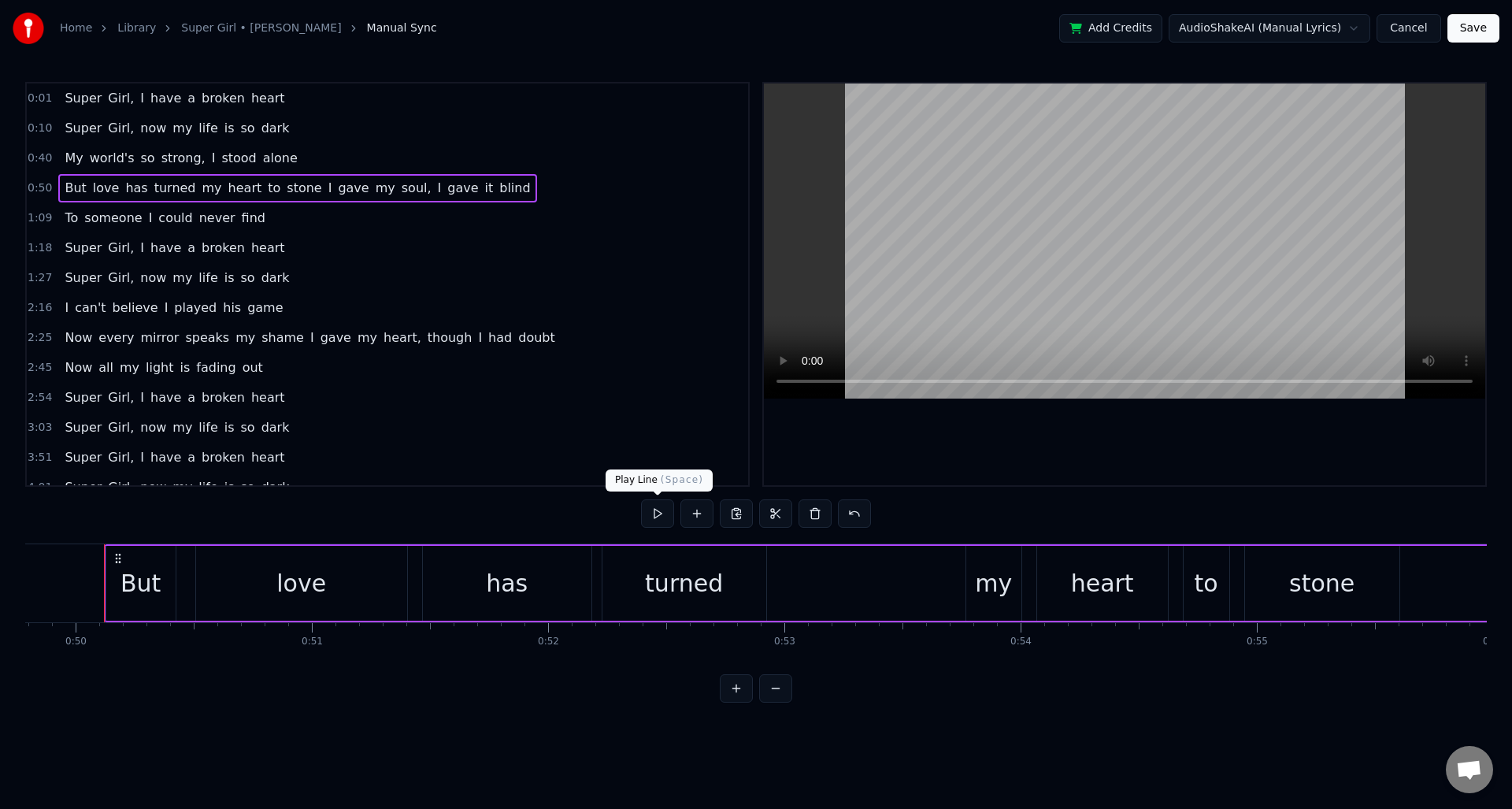
click at [663, 507] on button at bounding box center [658, 513] width 33 height 29
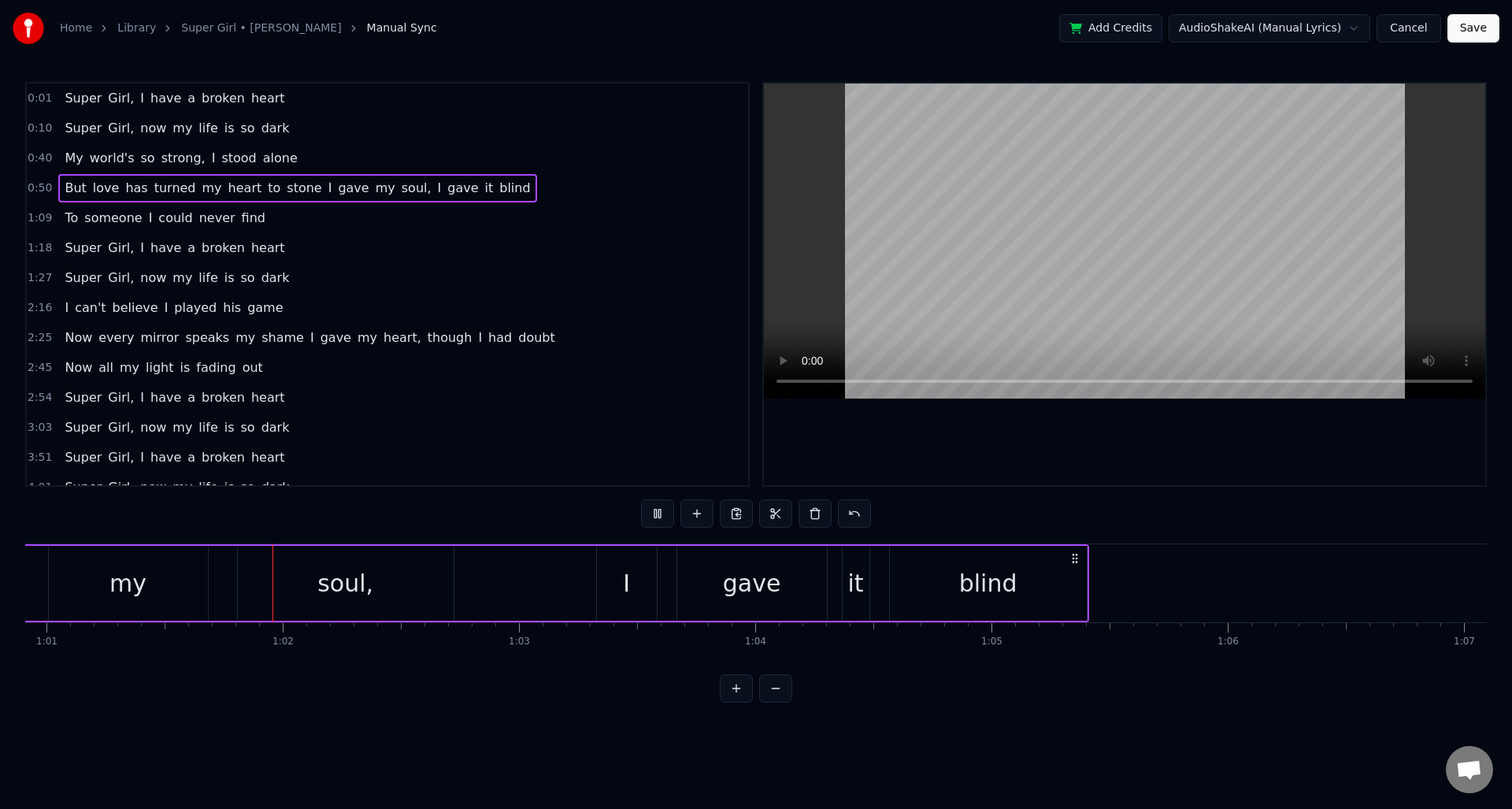
scroll to position [0, 14447]
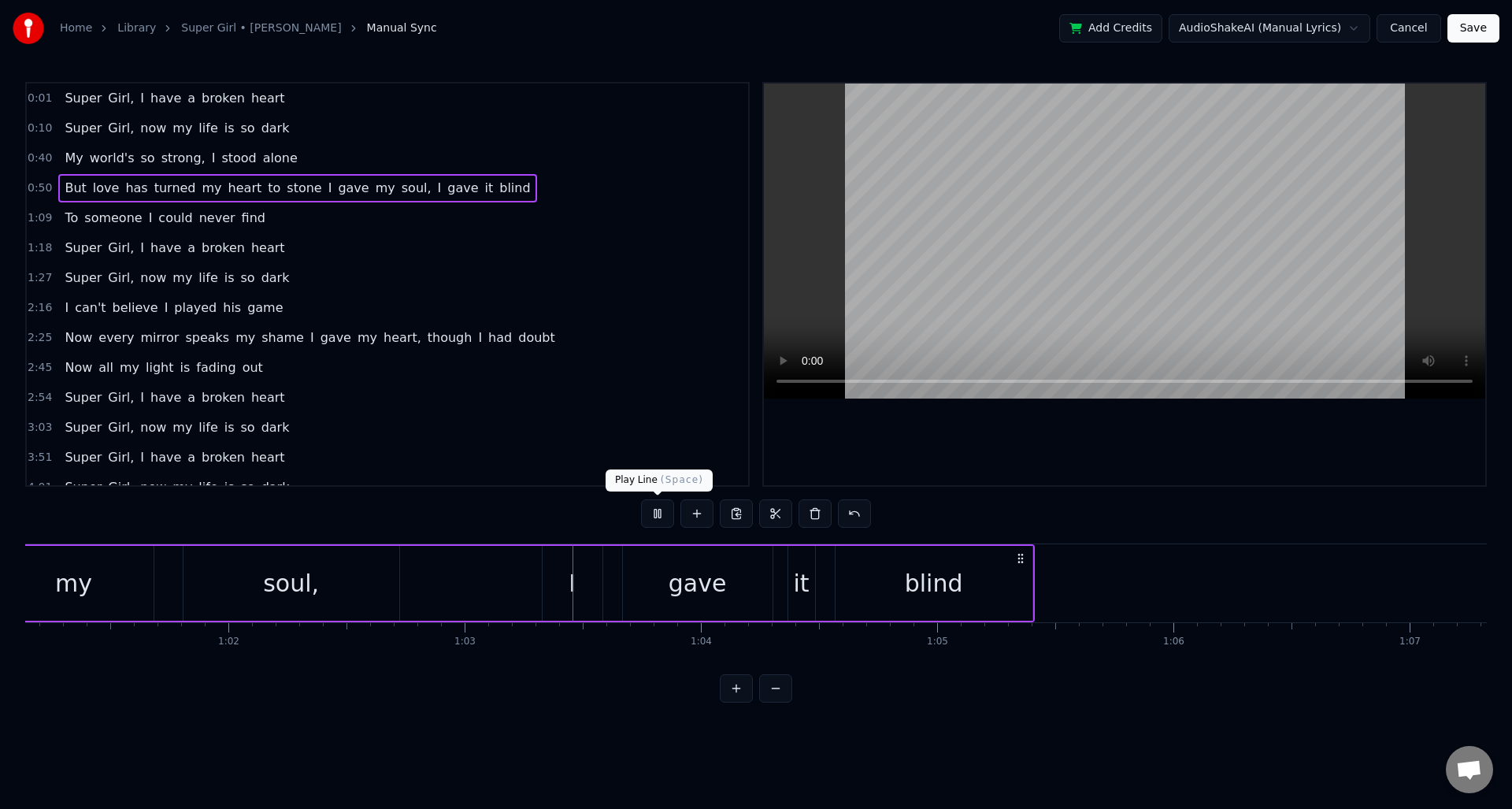
click at [651, 510] on button at bounding box center [658, 513] width 33 height 29
click at [285, 189] on span "stone" at bounding box center [304, 188] width 37 height 18
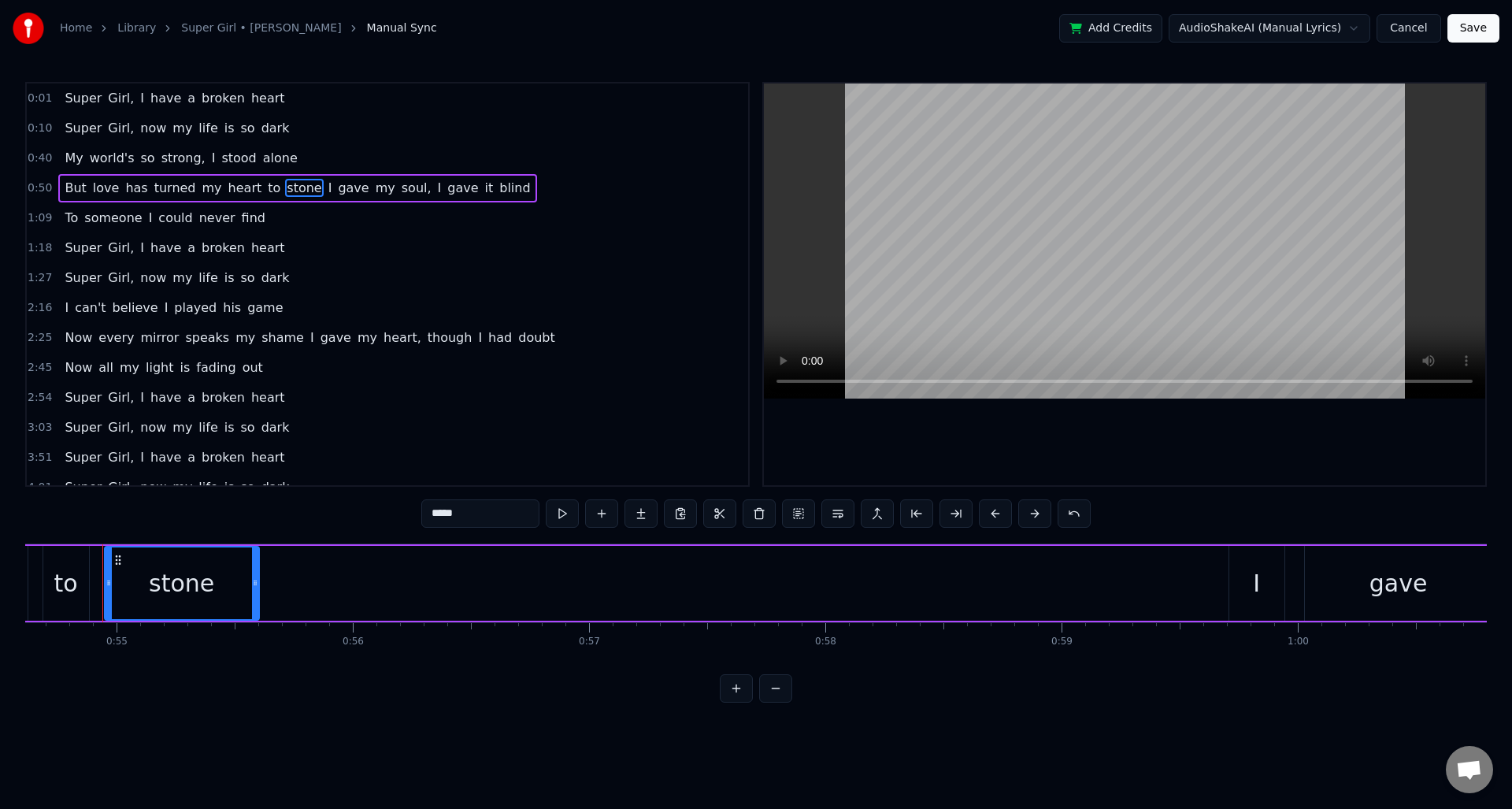
click at [327, 187] on span "I" at bounding box center [330, 188] width 7 height 18
type input "*"
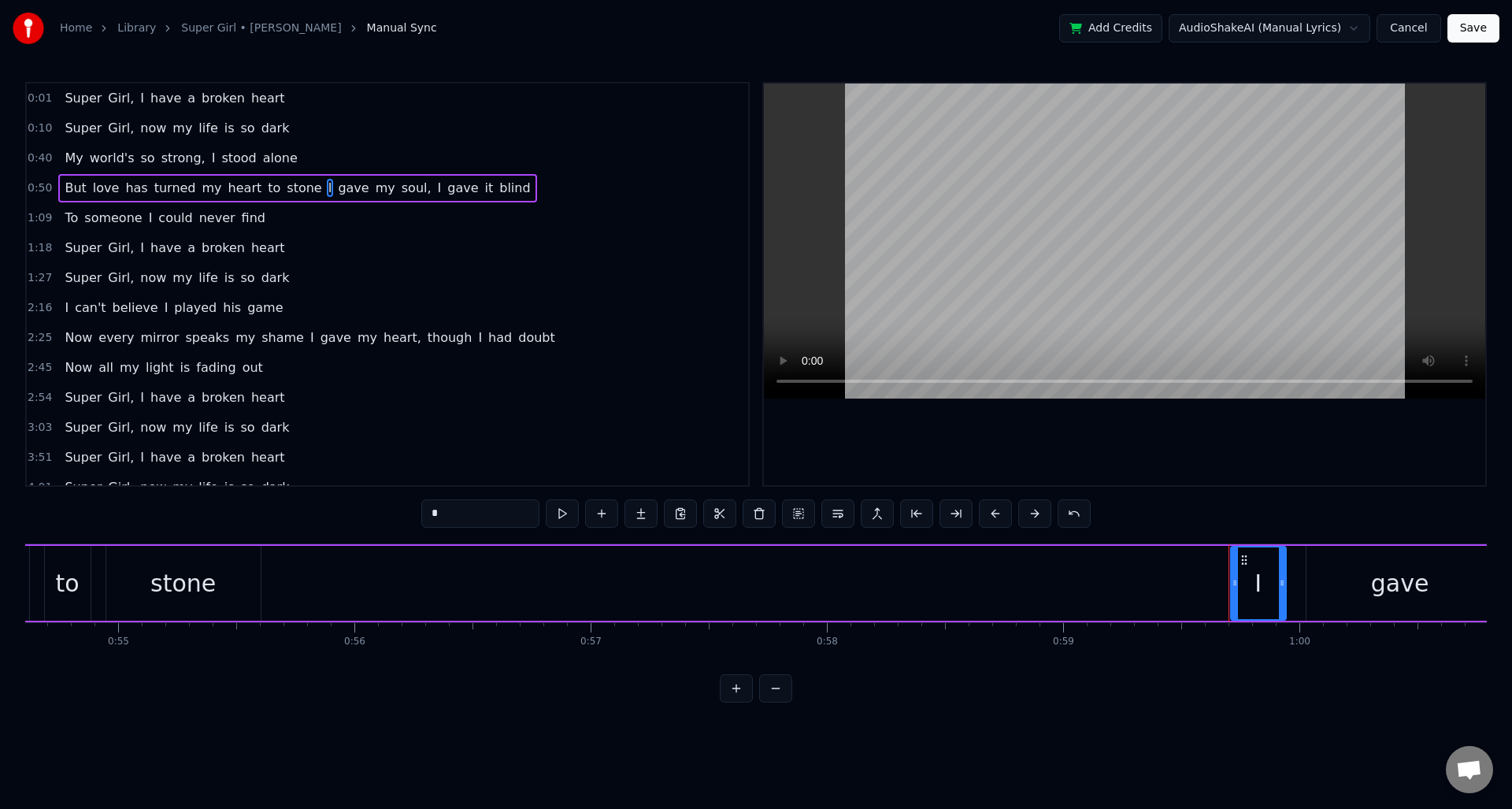
scroll to position [18, 0]
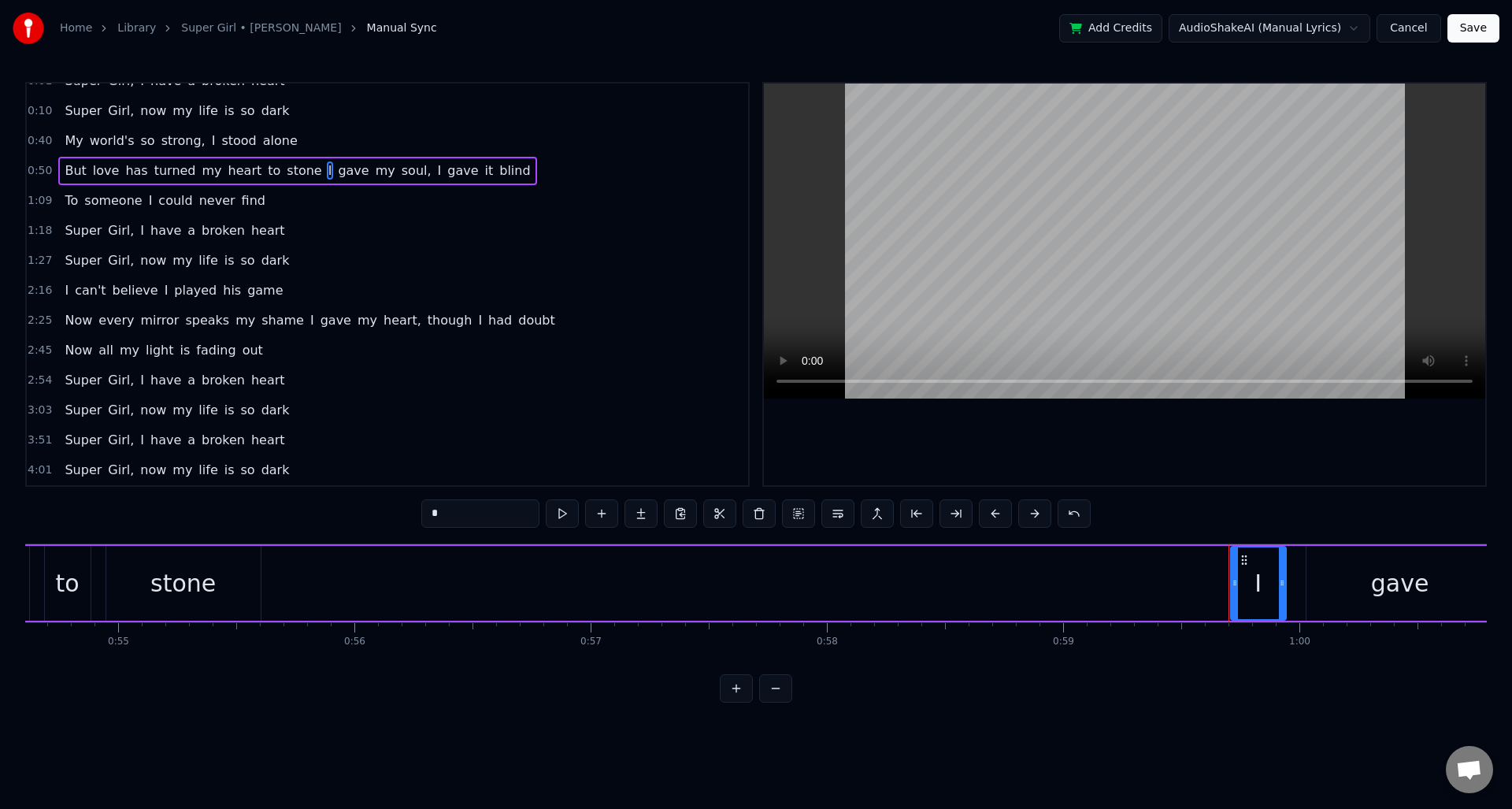
click at [302, 173] on div "But love has turned my heart to stone I gave my soul, I gave it blind" at bounding box center [297, 171] width 478 height 29
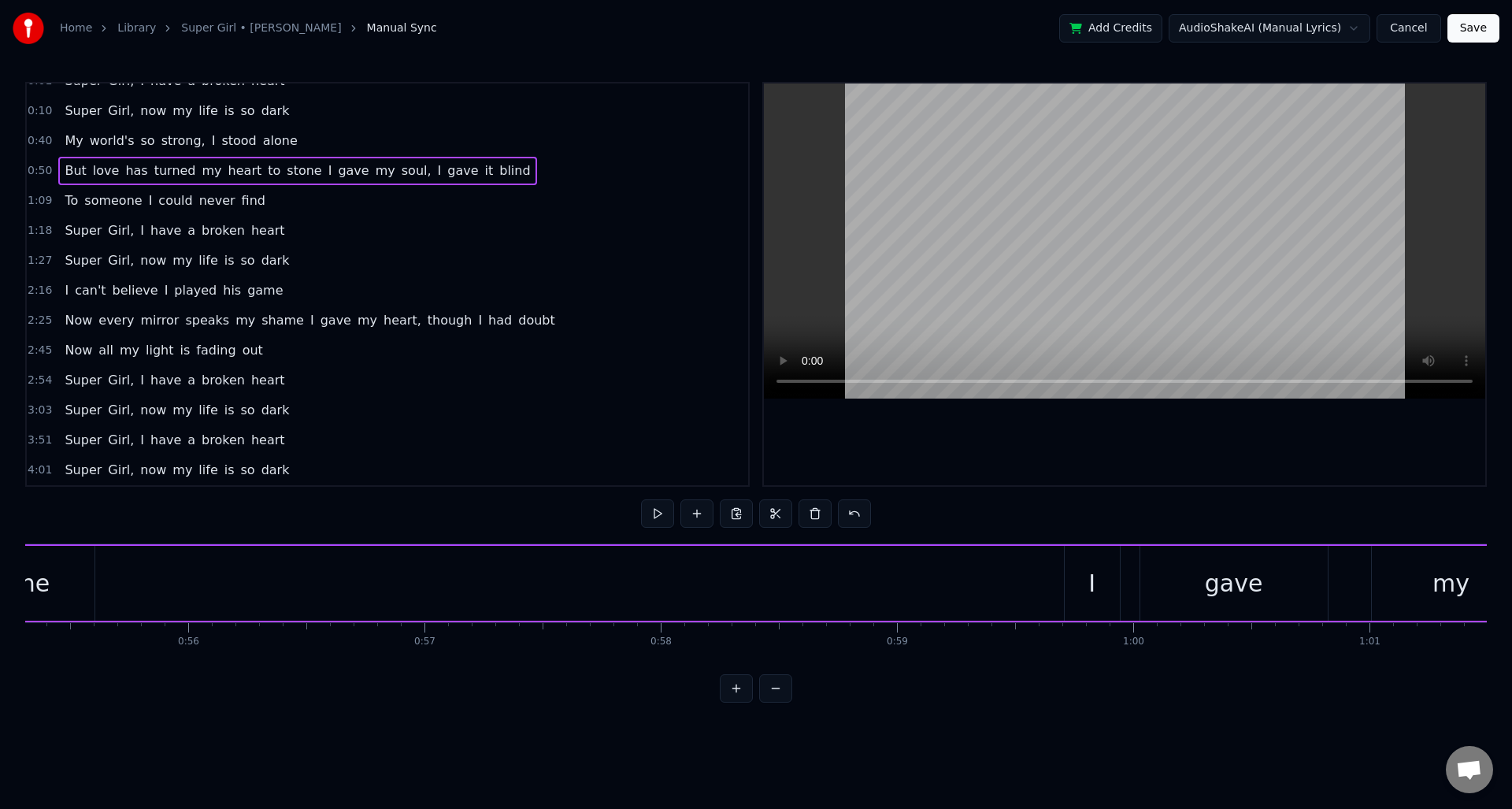
scroll to position [0, 13076]
click at [1084, 578] on div "I" at bounding box center [1086, 584] width 7 height 35
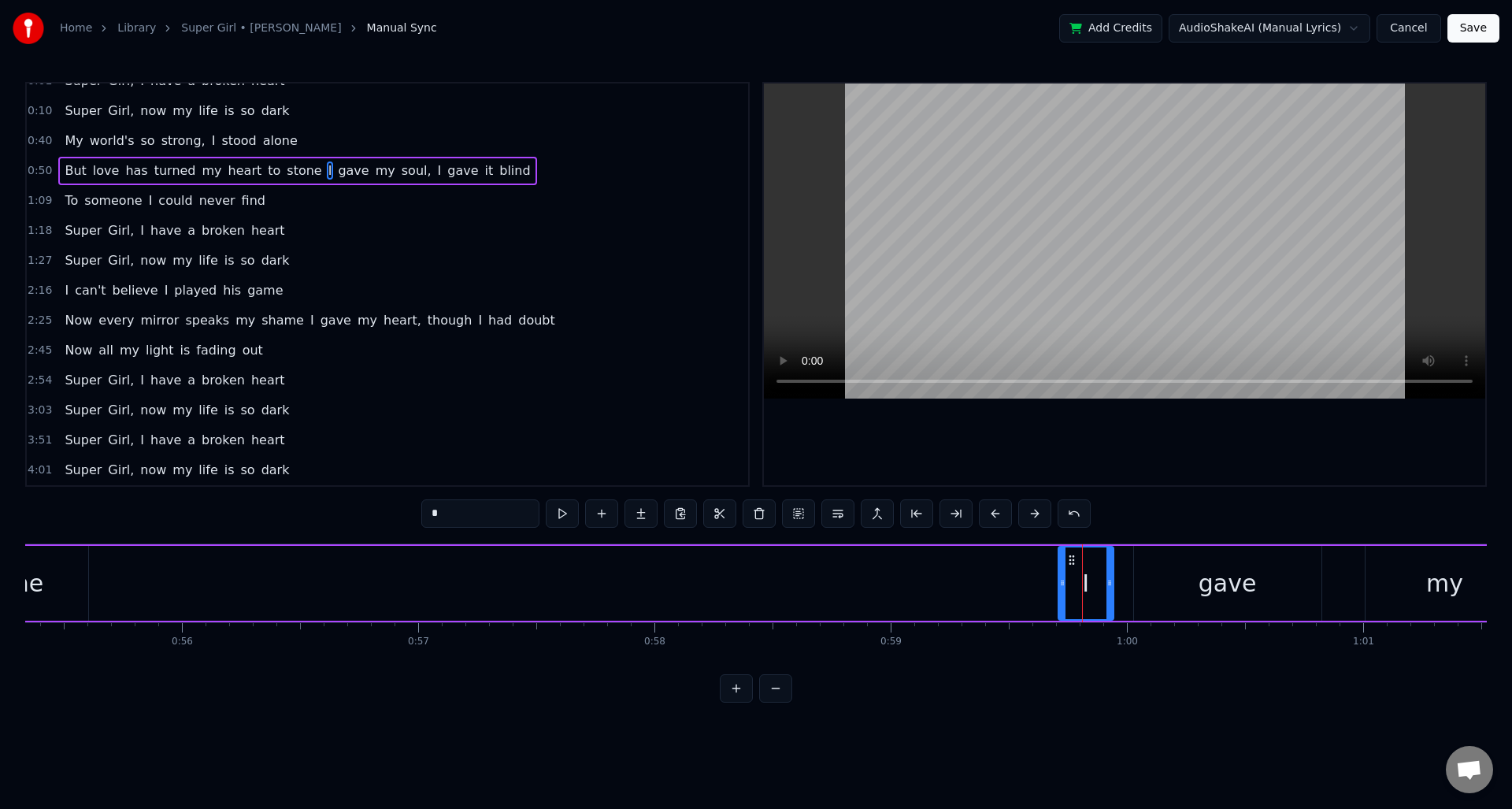
scroll to position [0, 0]
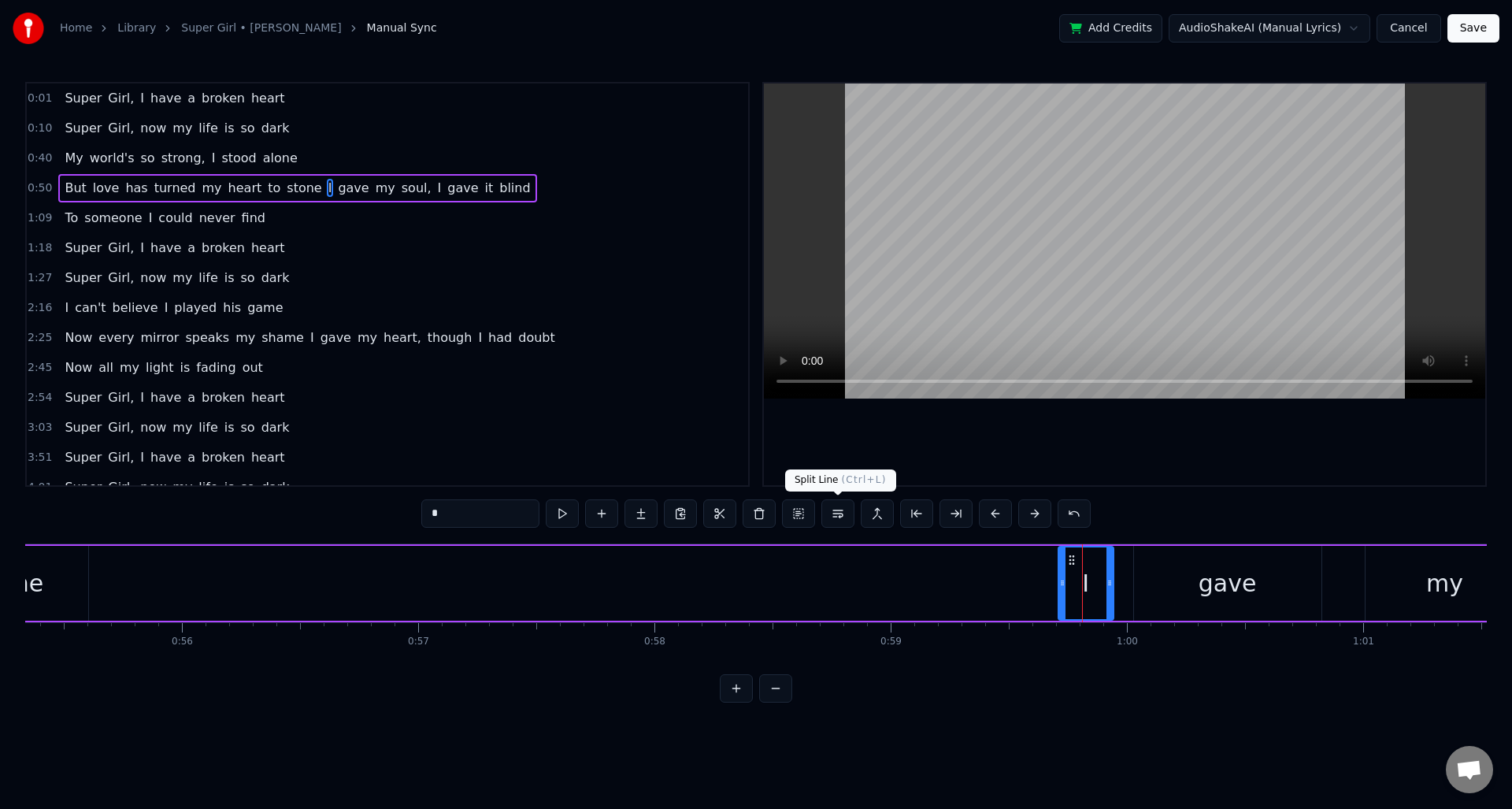
click at [831, 517] on button at bounding box center [838, 513] width 33 height 29
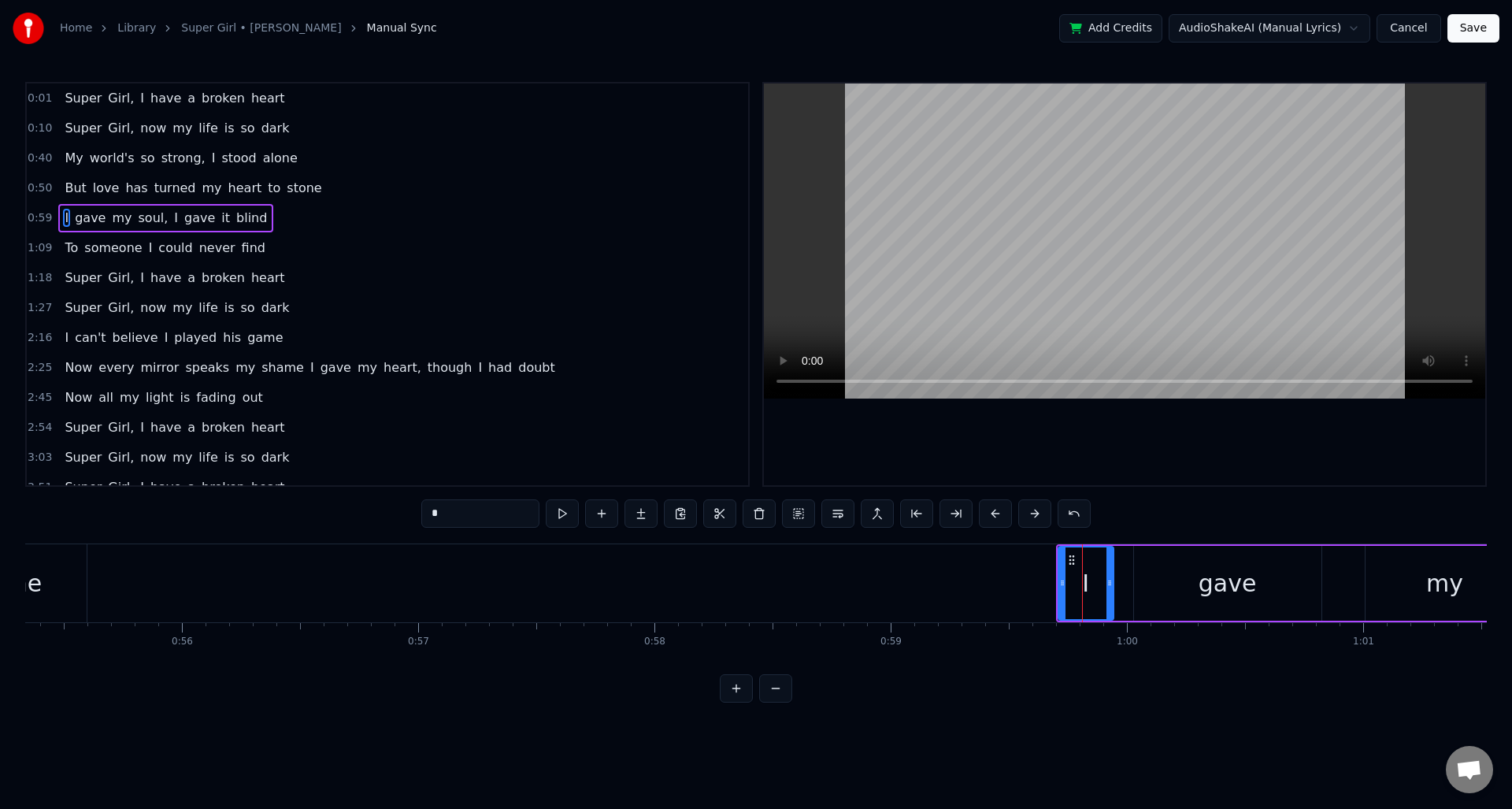
click at [308, 371] on span "I" at bounding box center [311, 368] width 7 height 18
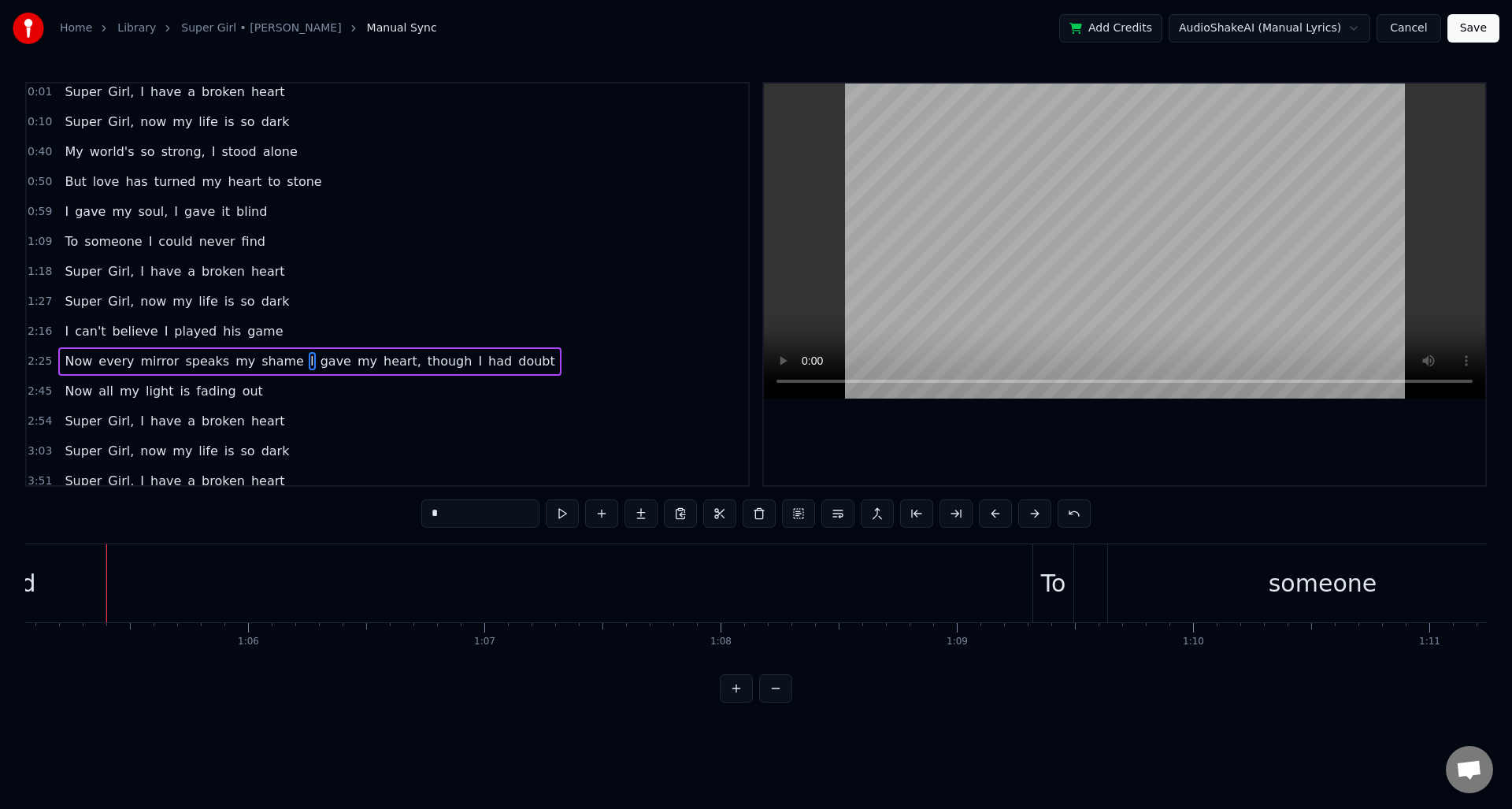
scroll to position [0, 15374]
click at [833, 517] on button at bounding box center [838, 513] width 33 height 29
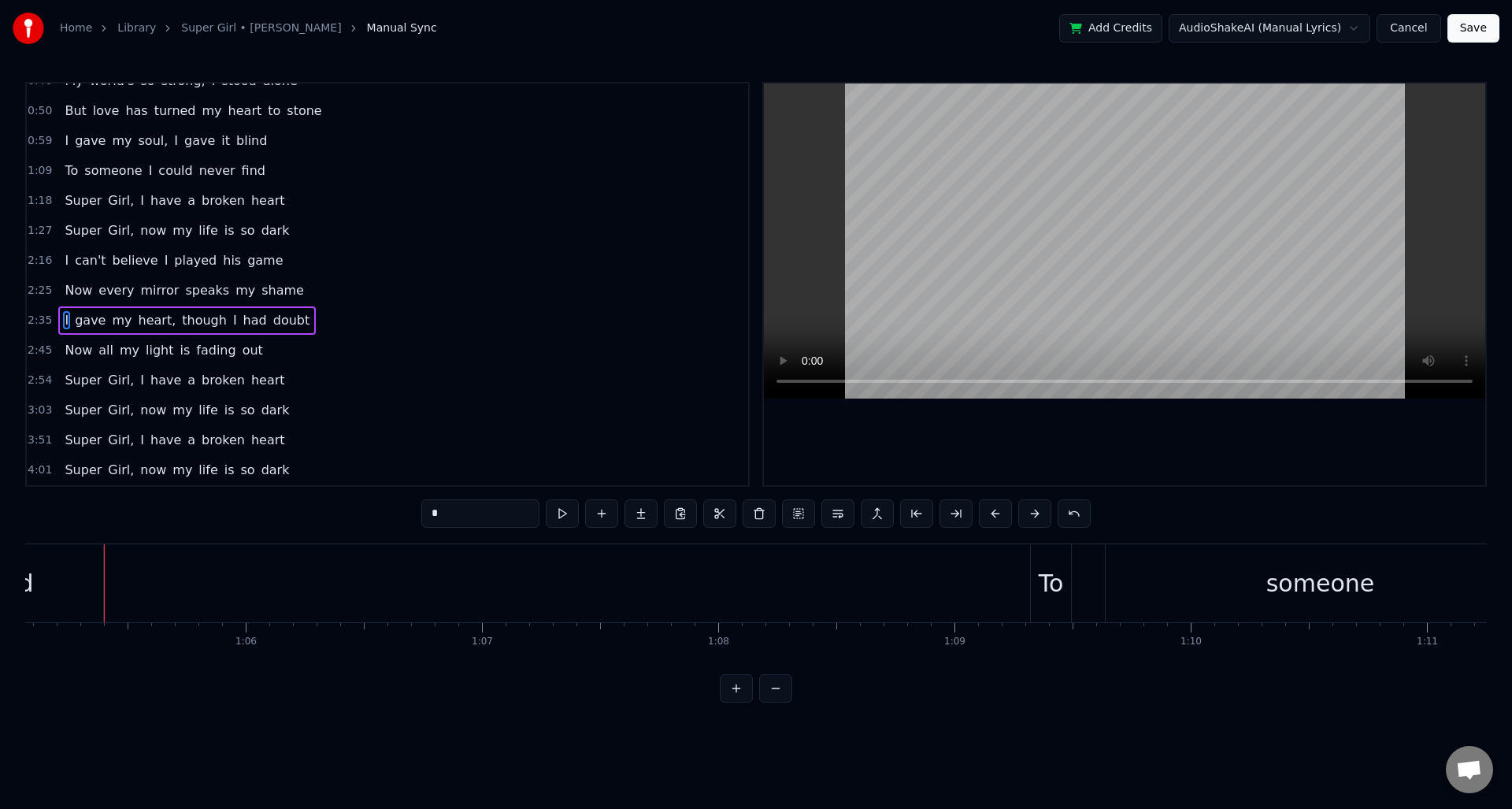
scroll to position [0, 0]
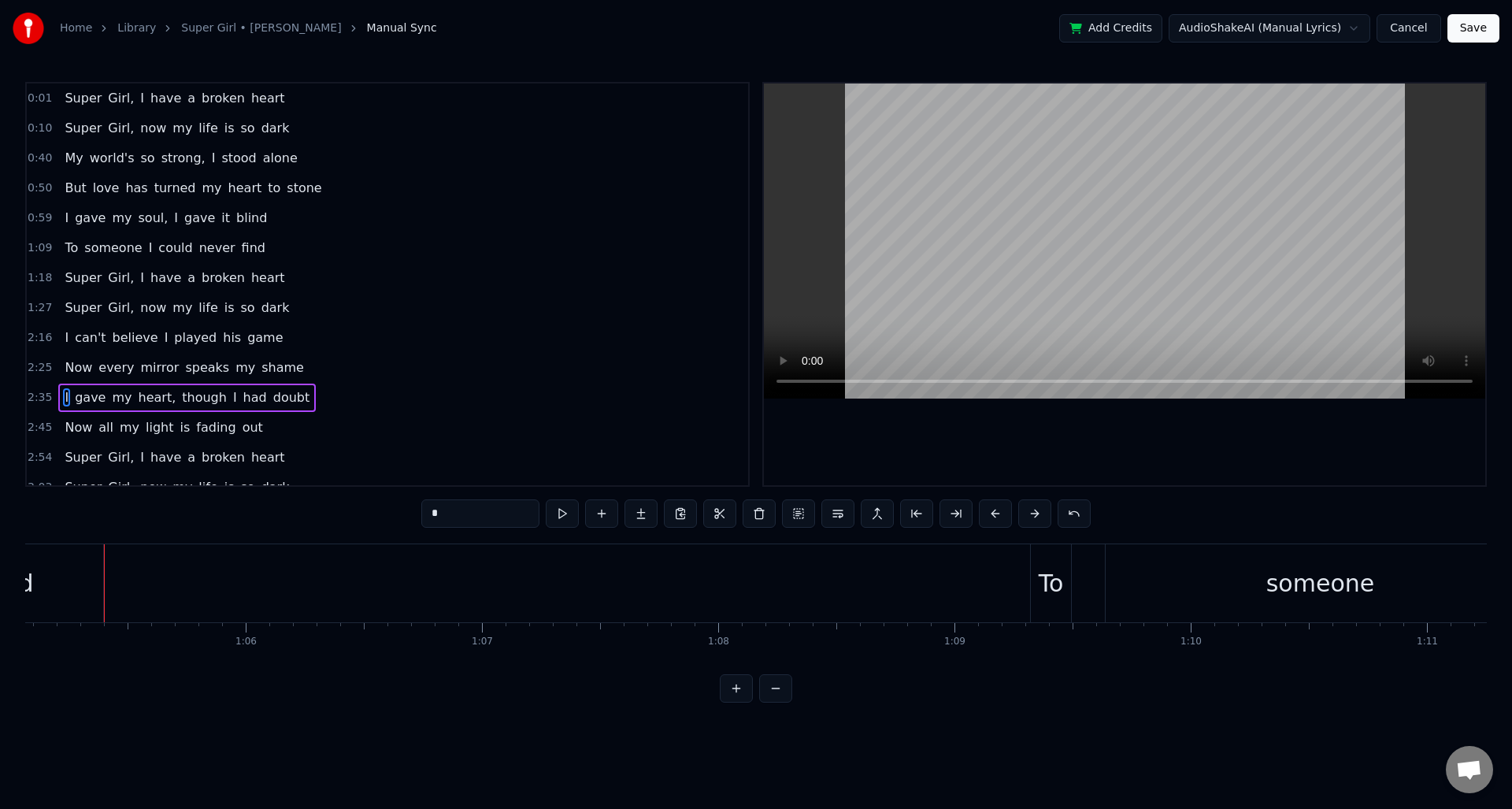
click at [33, 217] on span "0:59" at bounding box center [39, 218] width 25 height 16
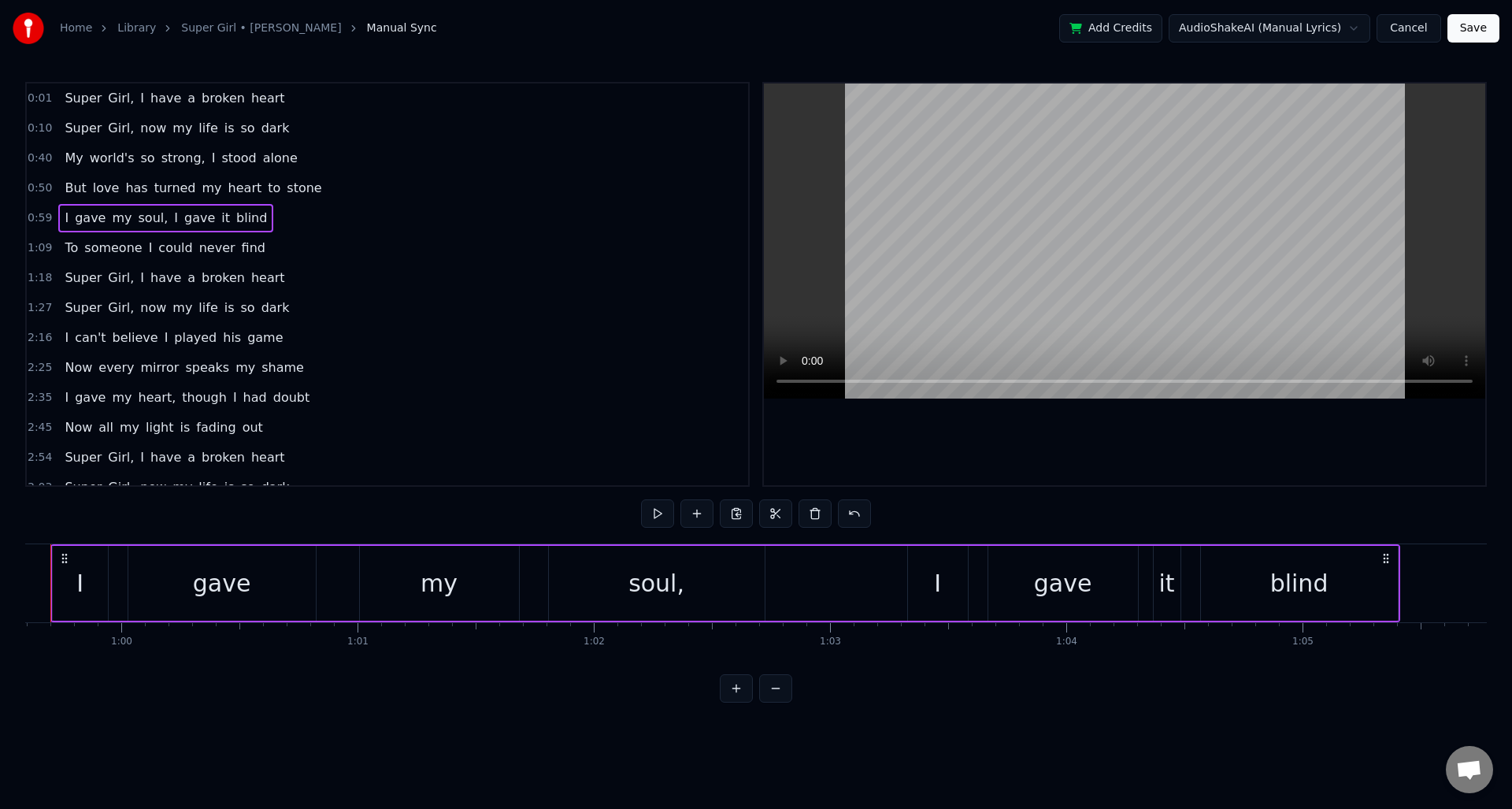
scroll to position [0, 14028]
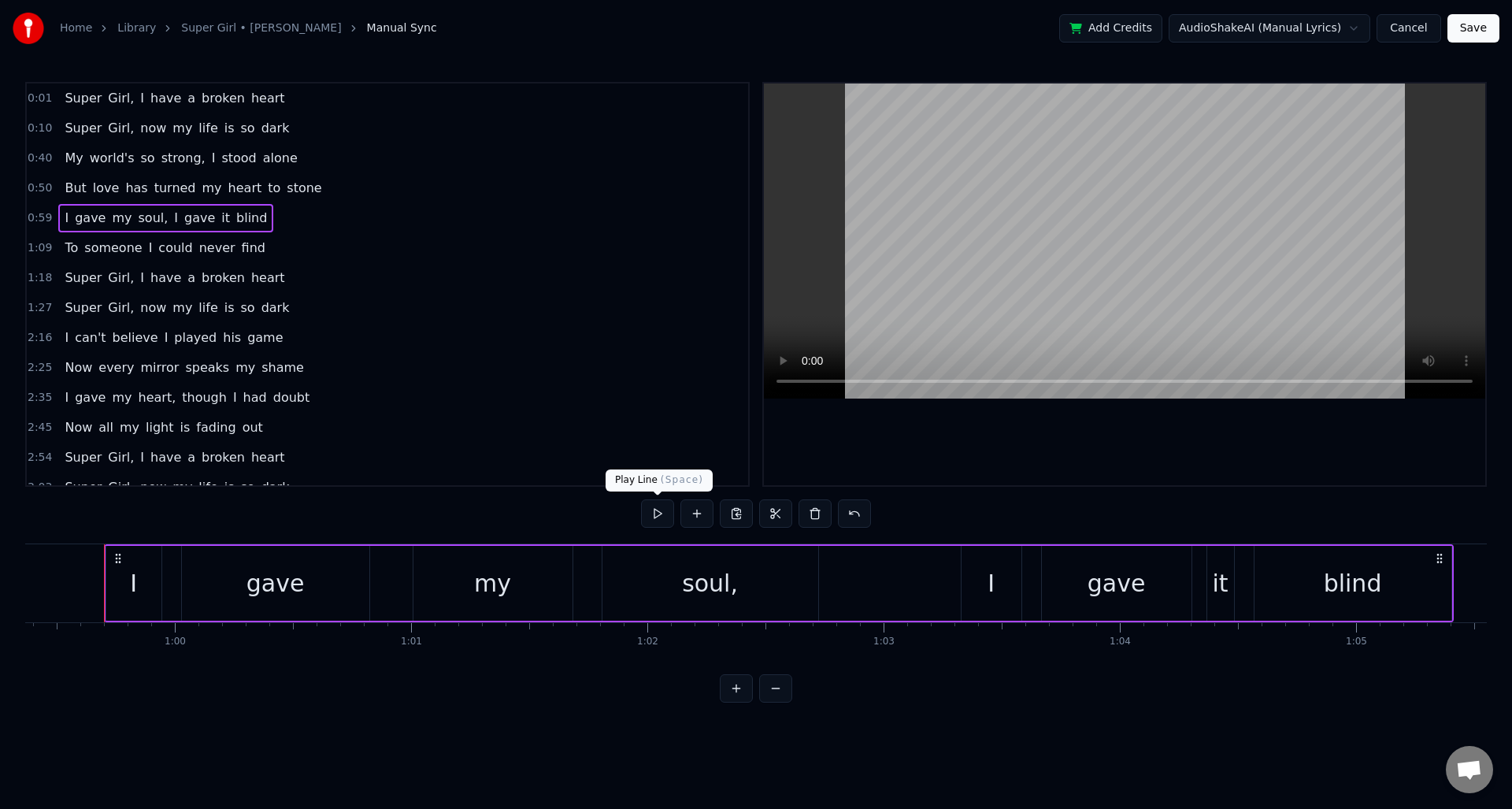
click at [655, 508] on button at bounding box center [658, 513] width 33 height 29
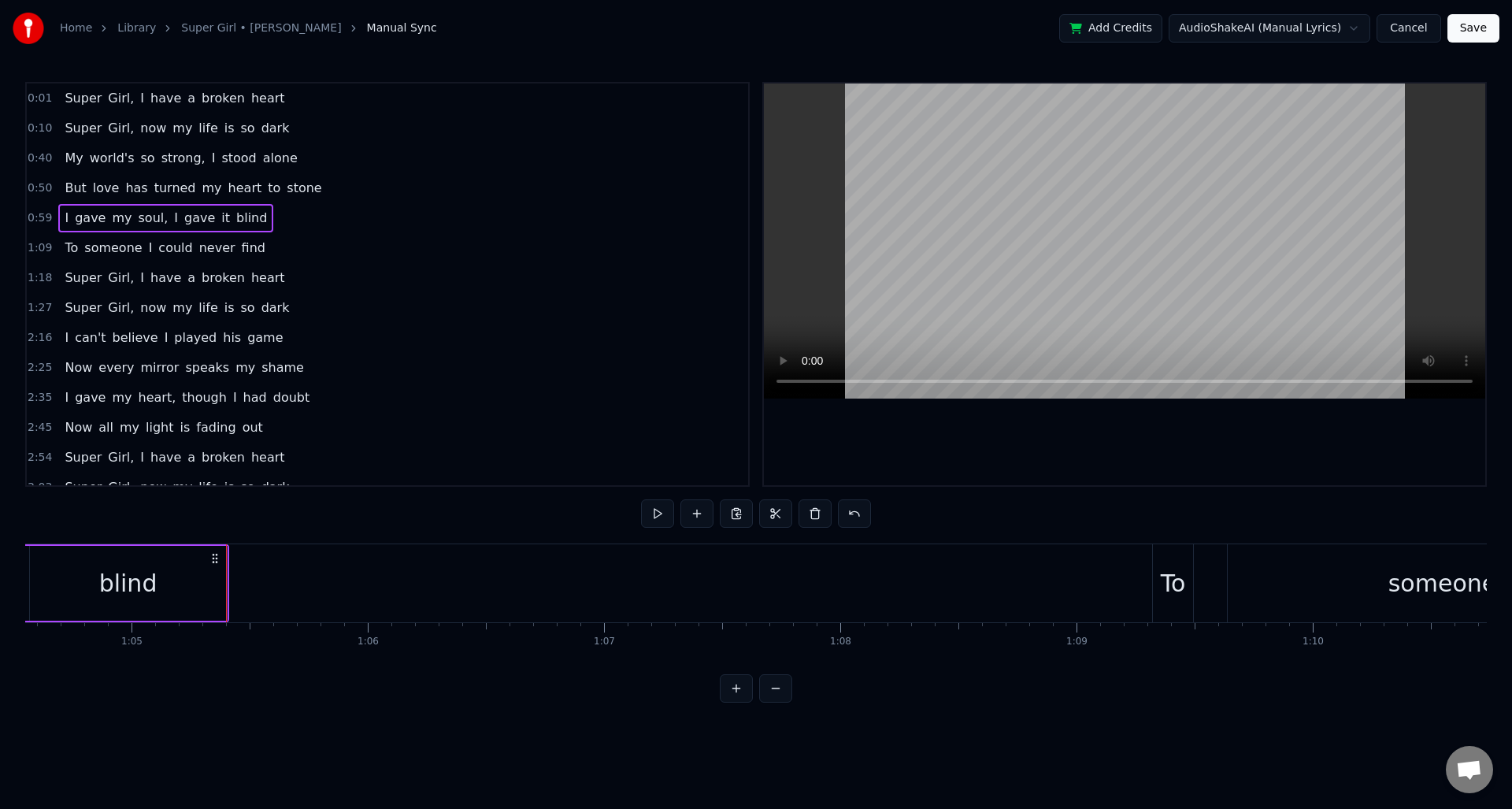
scroll to position [0, 15374]
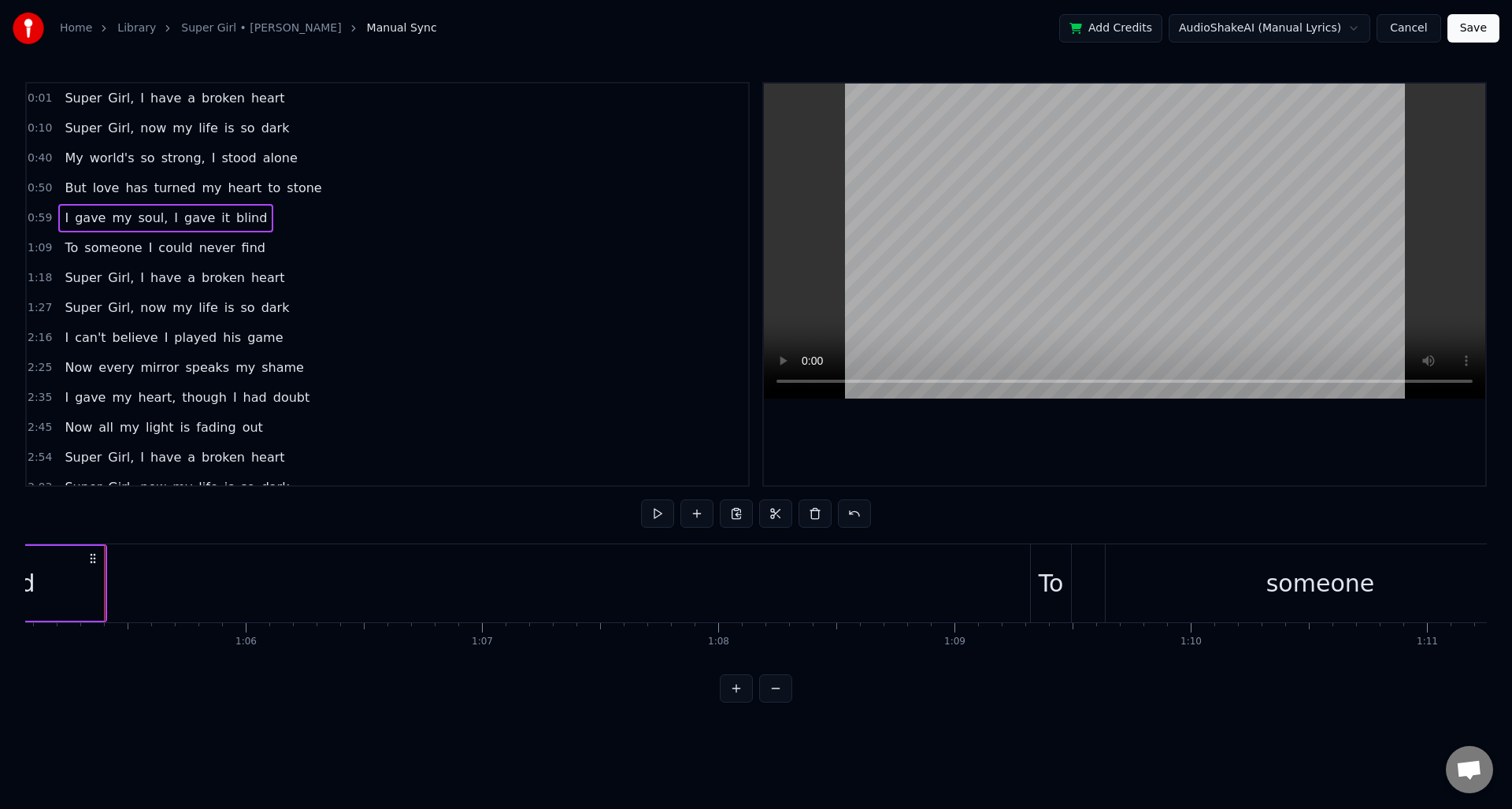
click at [39, 249] on span "1:09" at bounding box center [39, 249] width 25 height 16
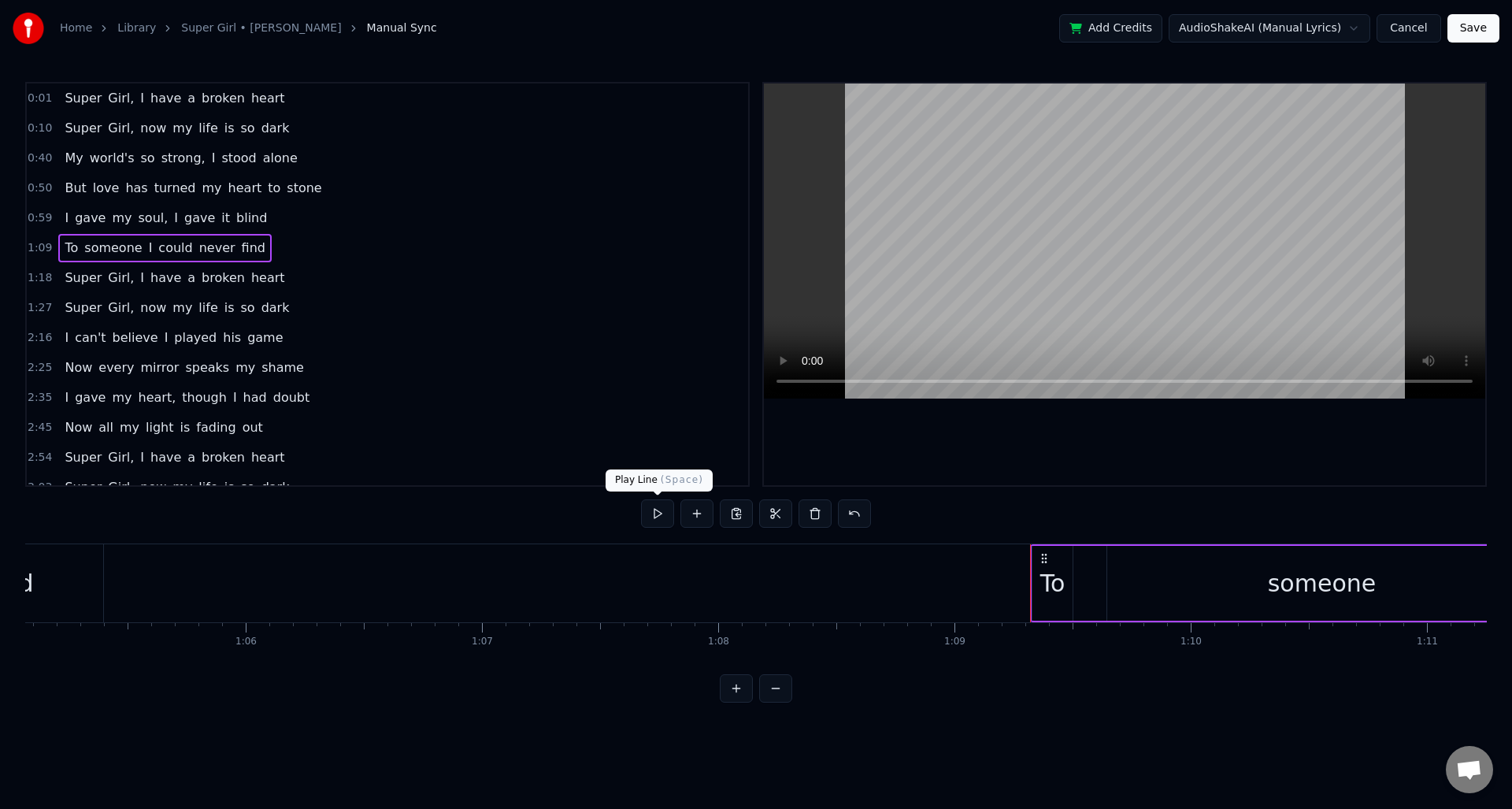
click at [661, 509] on button at bounding box center [658, 513] width 33 height 29
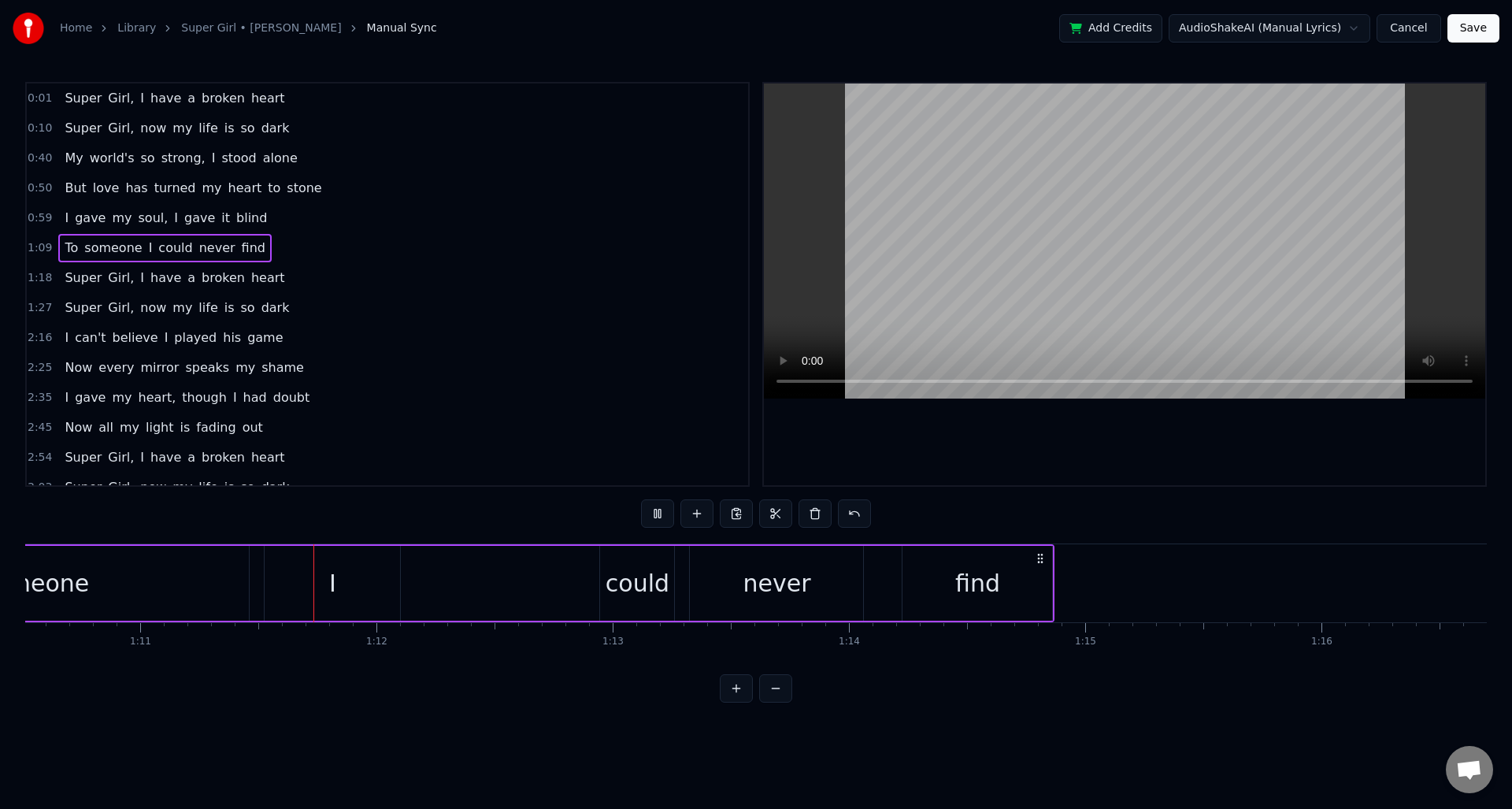
scroll to position [0, 16727]
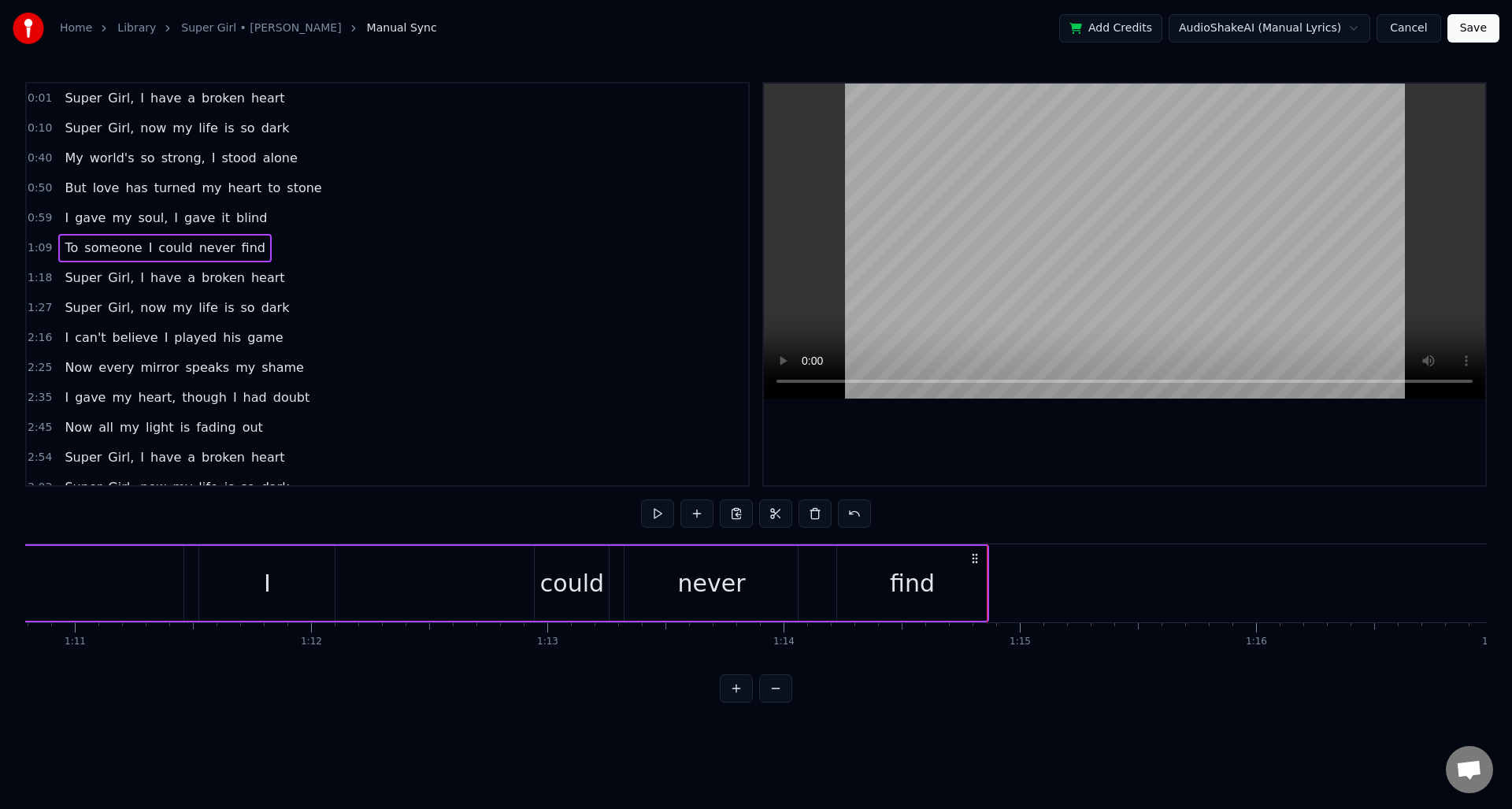
click at [35, 281] on span "1:18" at bounding box center [39, 278] width 25 height 16
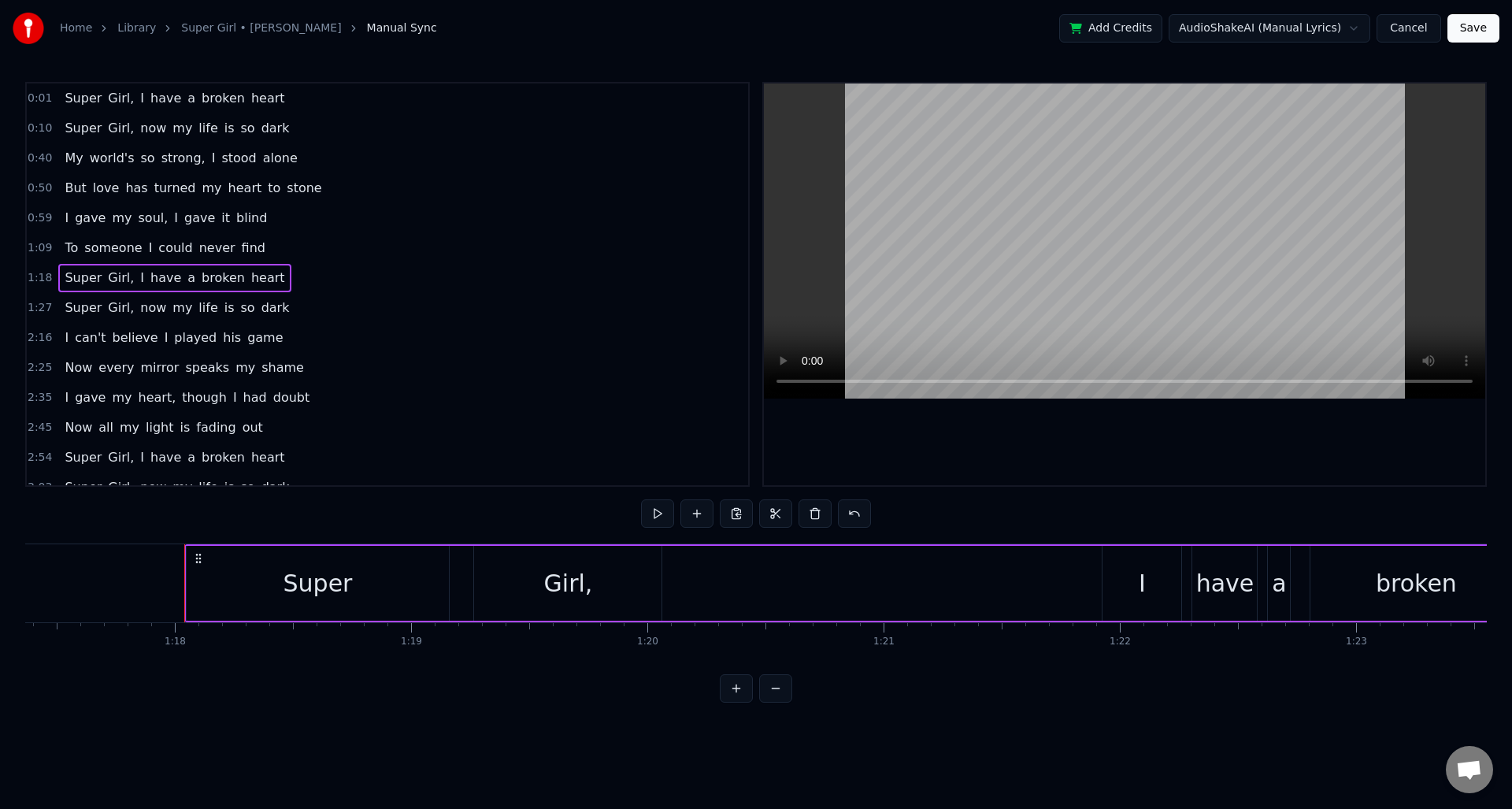
scroll to position [0, 18360]
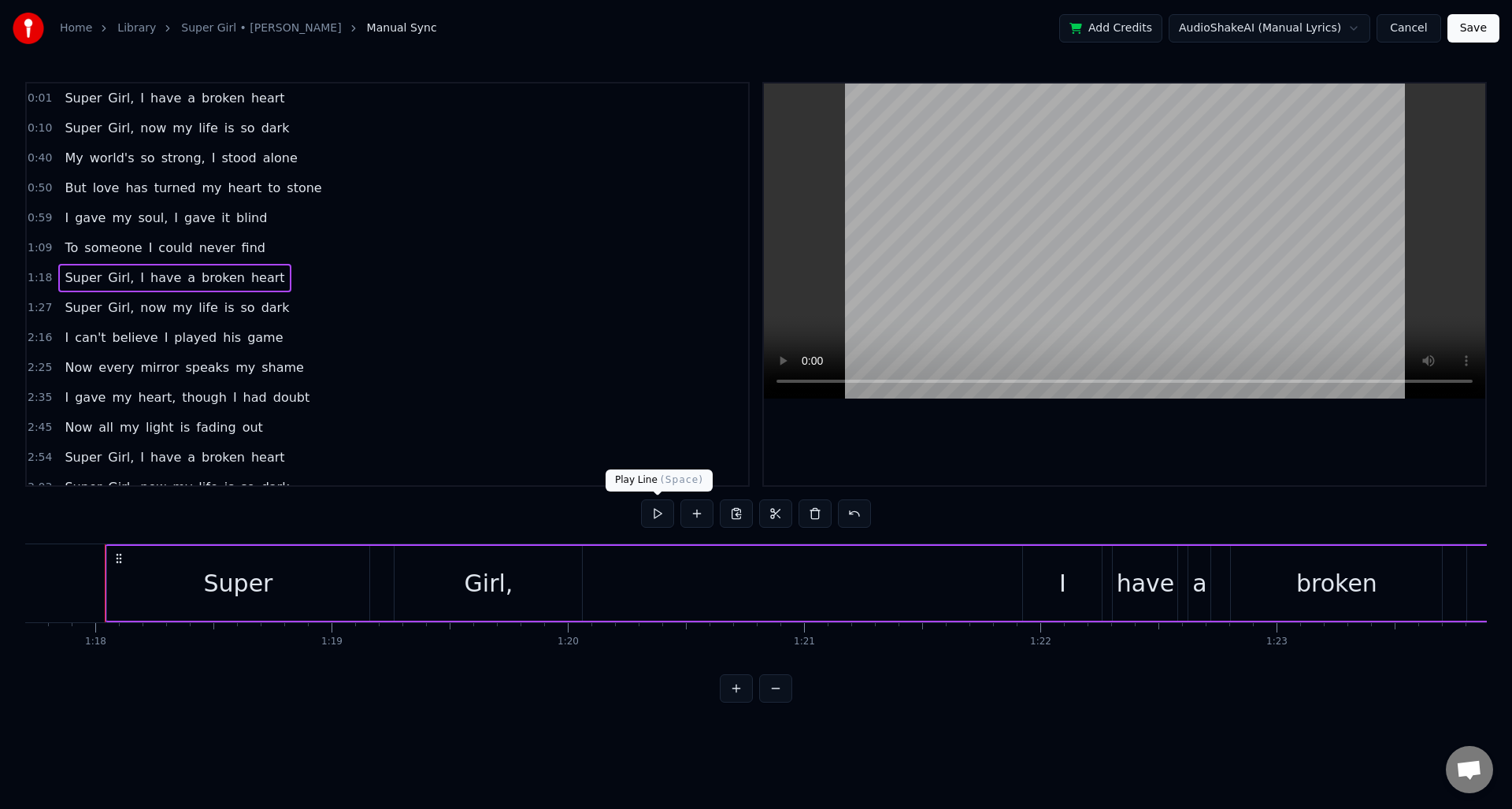
click at [655, 515] on button at bounding box center [658, 513] width 33 height 29
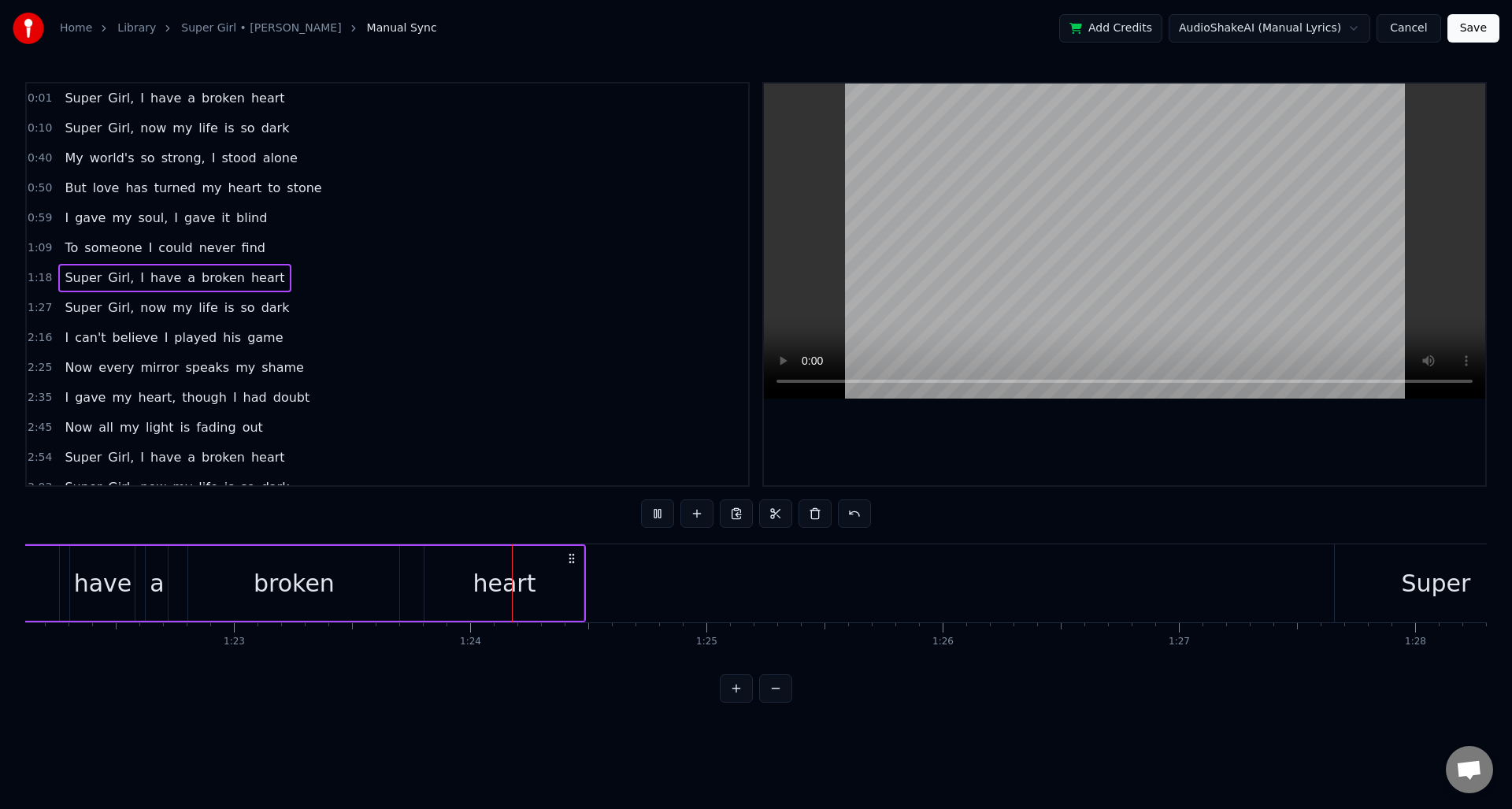
scroll to position [0, 19671]
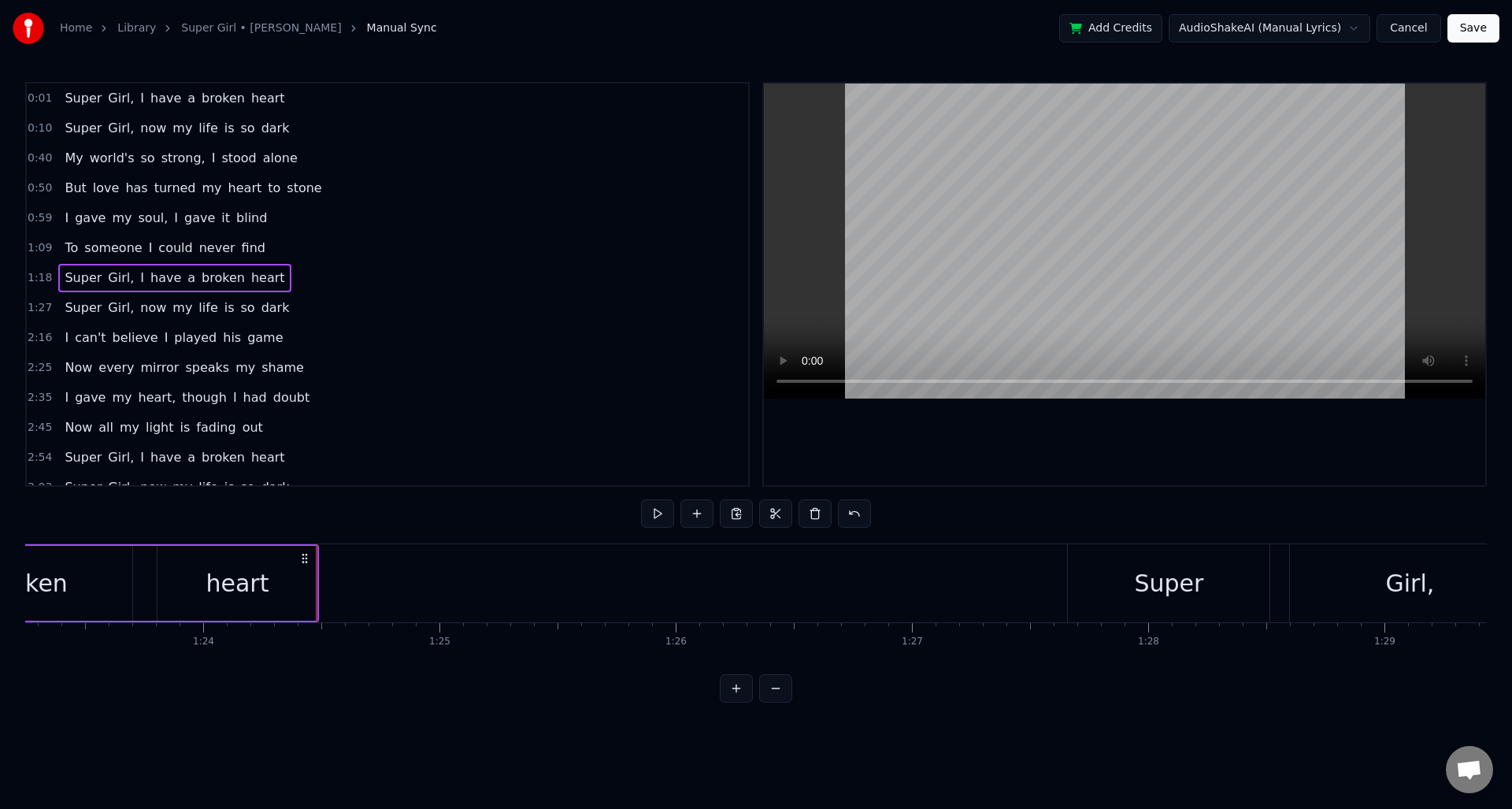
click at [41, 312] on span "1:27" at bounding box center [39, 308] width 25 height 16
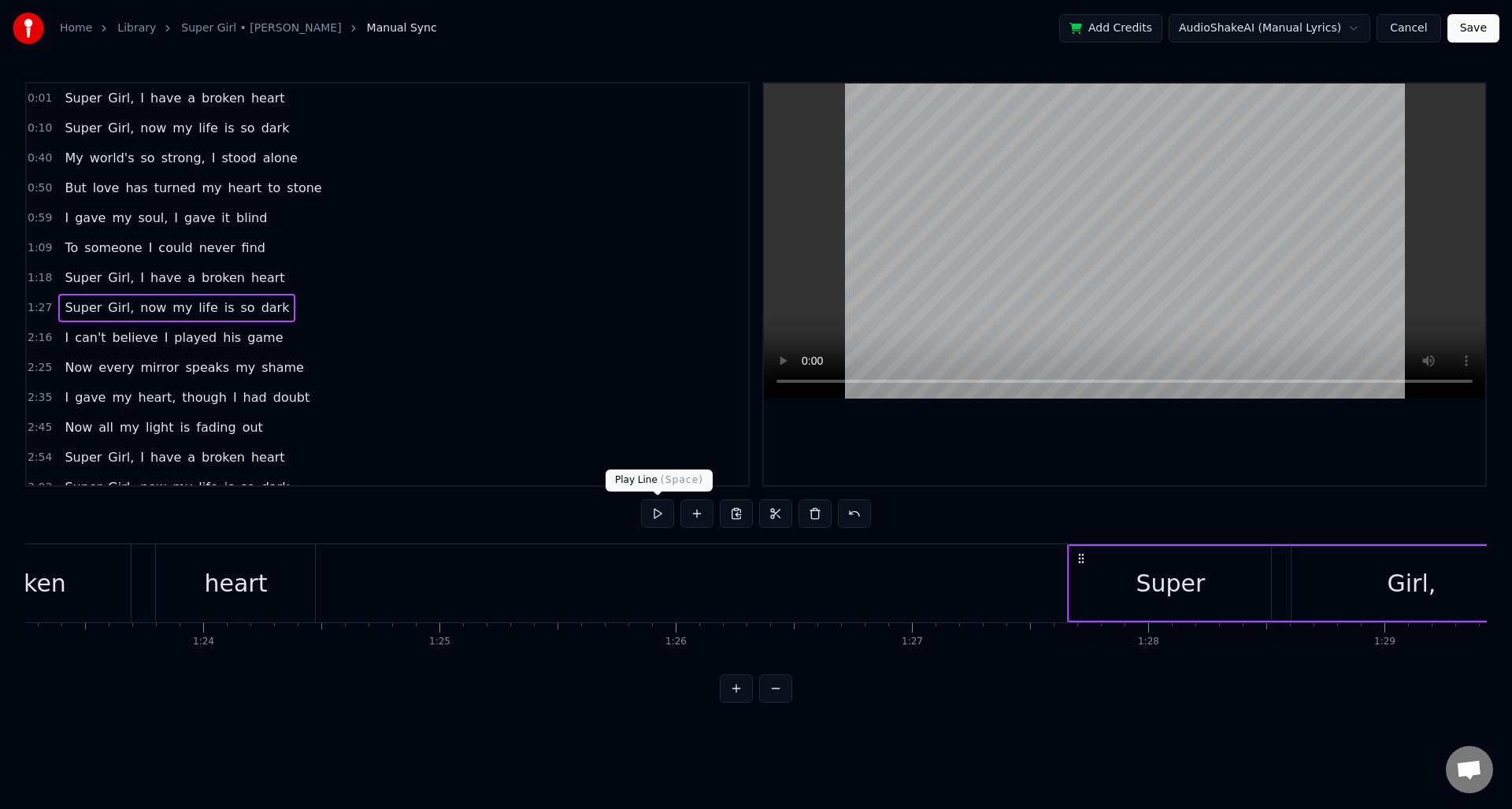
click at [658, 515] on button at bounding box center [658, 513] width 33 height 29
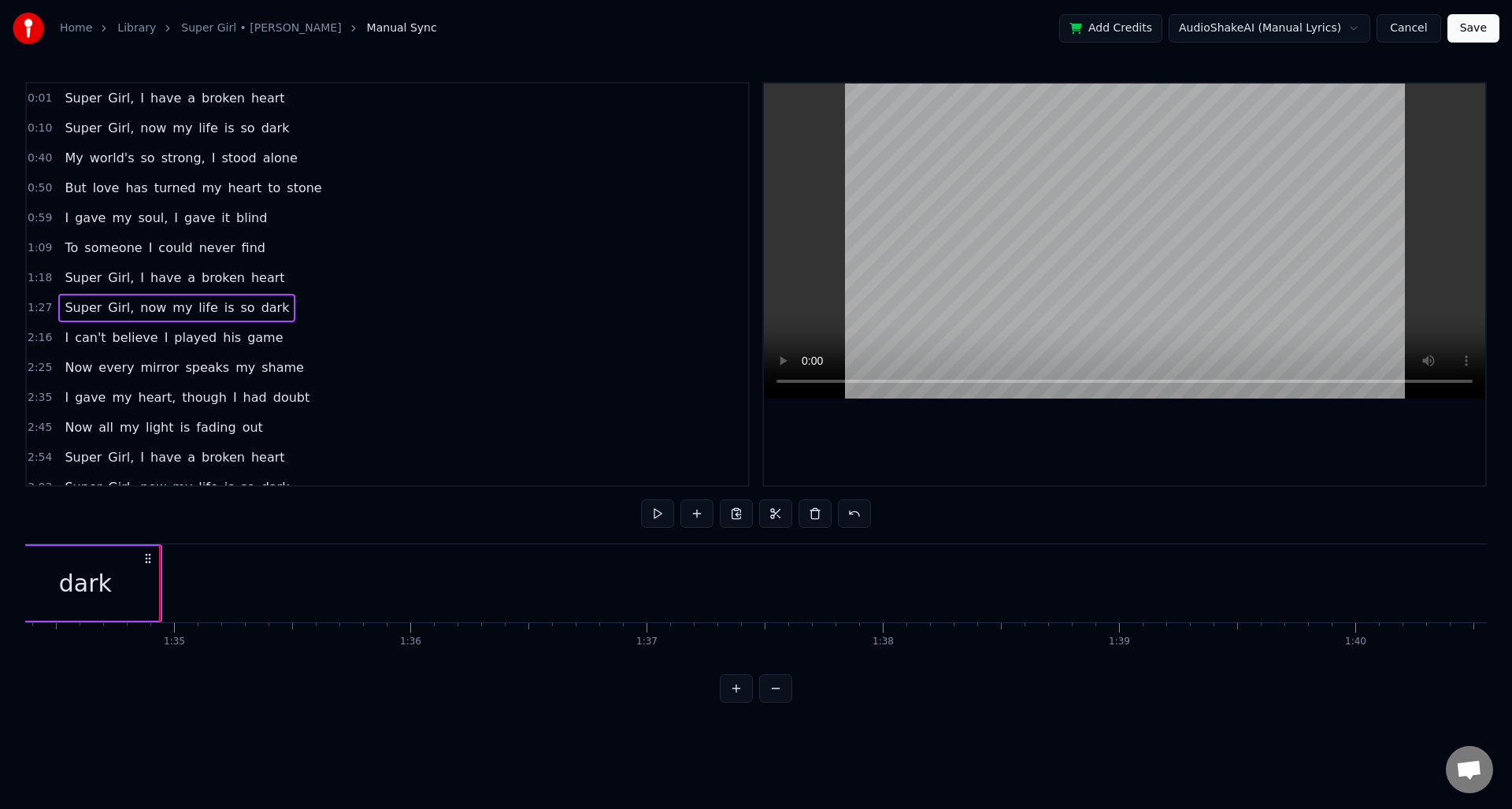
scroll to position [0, 22354]
click at [43, 340] on span "2:16" at bounding box center [39, 338] width 25 height 16
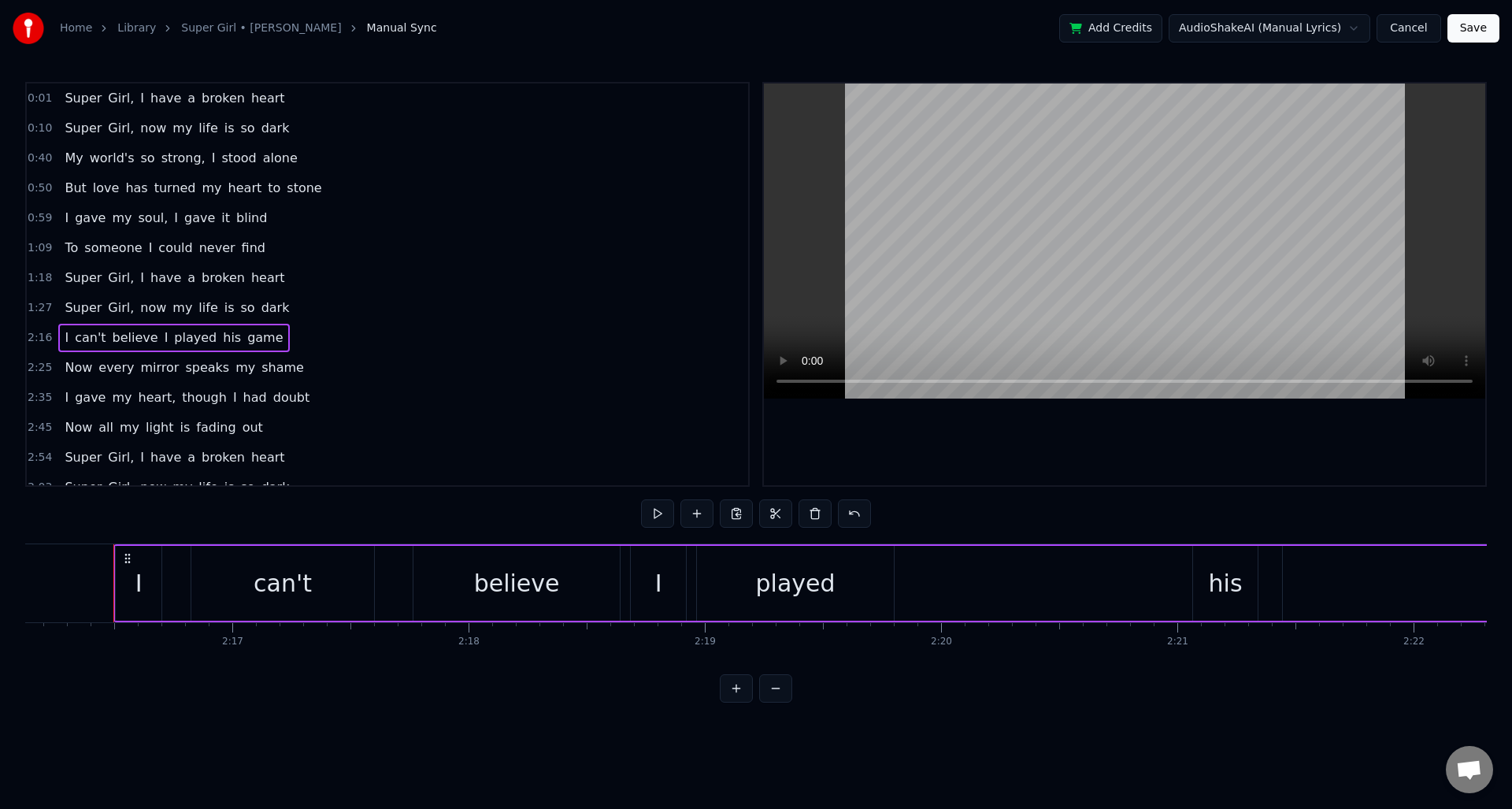
scroll to position [0, 32174]
click at [667, 518] on button at bounding box center [658, 513] width 33 height 29
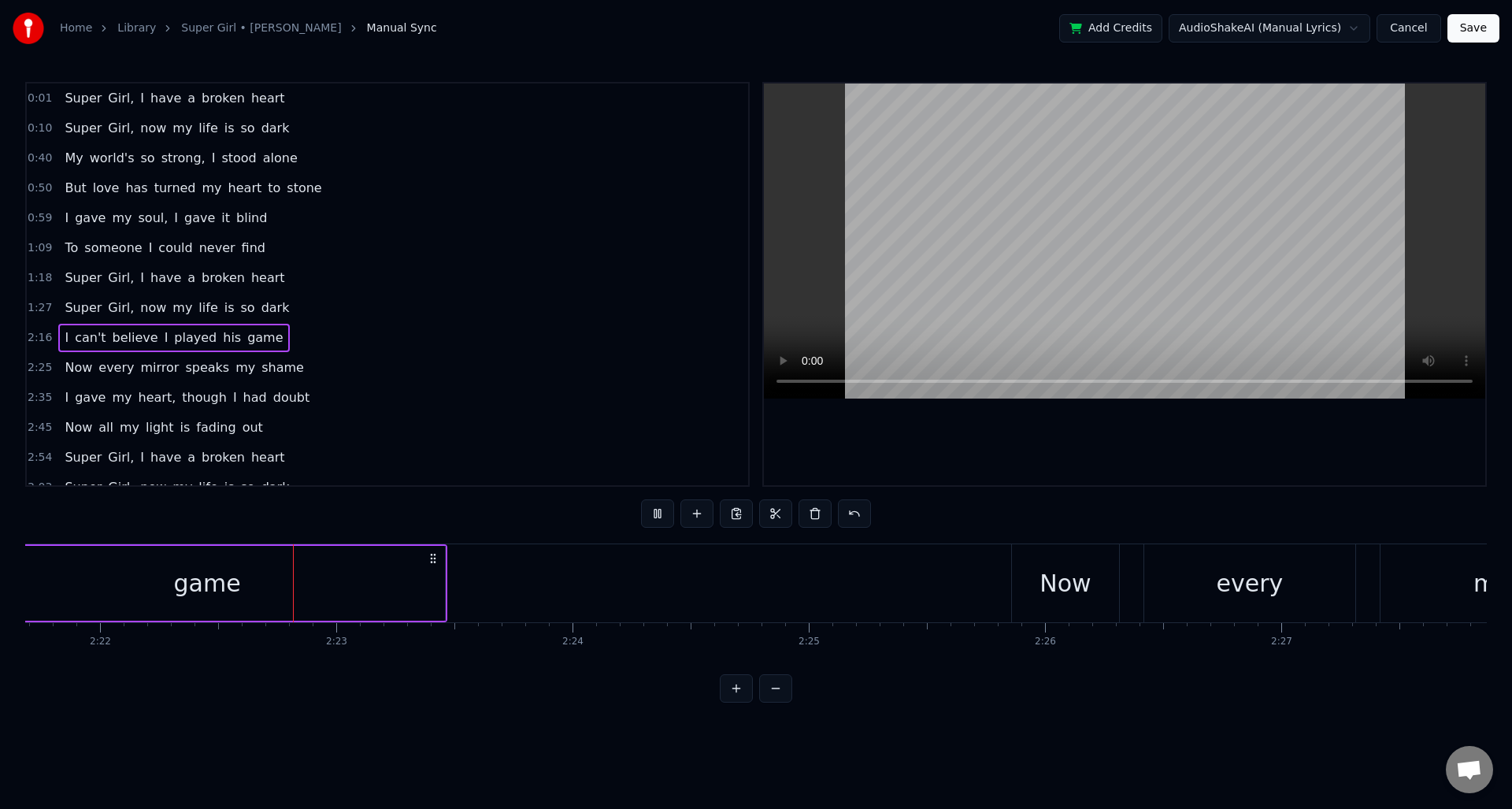
scroll to position [0, 33479]
click at [40, 372] on span "2:25" at bounding box center [39, 368] width 25 height 16
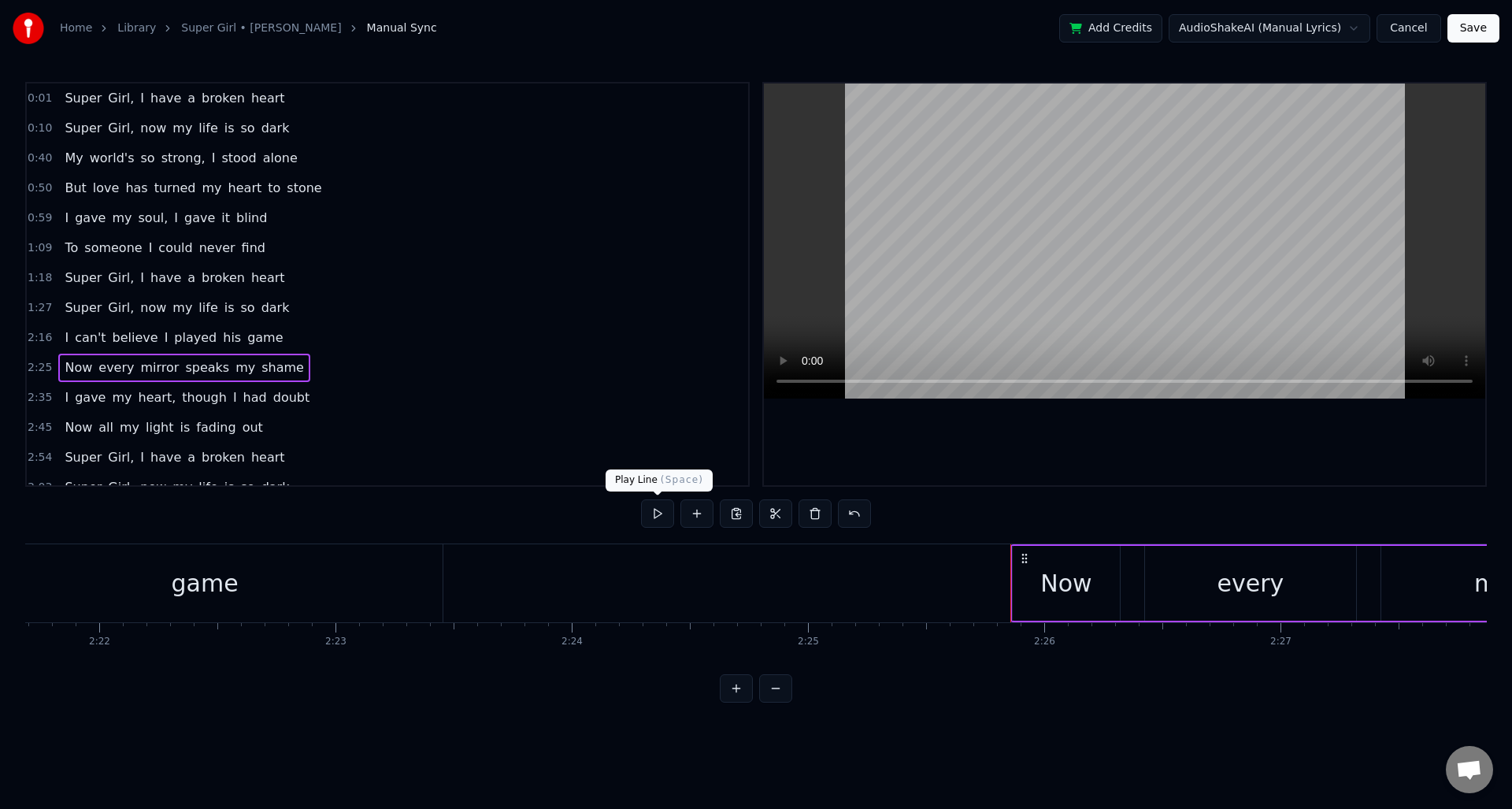
drag, startPoint x: 657, startPoint y: 515, endPoint x: 539, endPoint y: 490, distance: 120.6
click at [657, 515] on button at bounding box center [658, 513] width 33 height 29
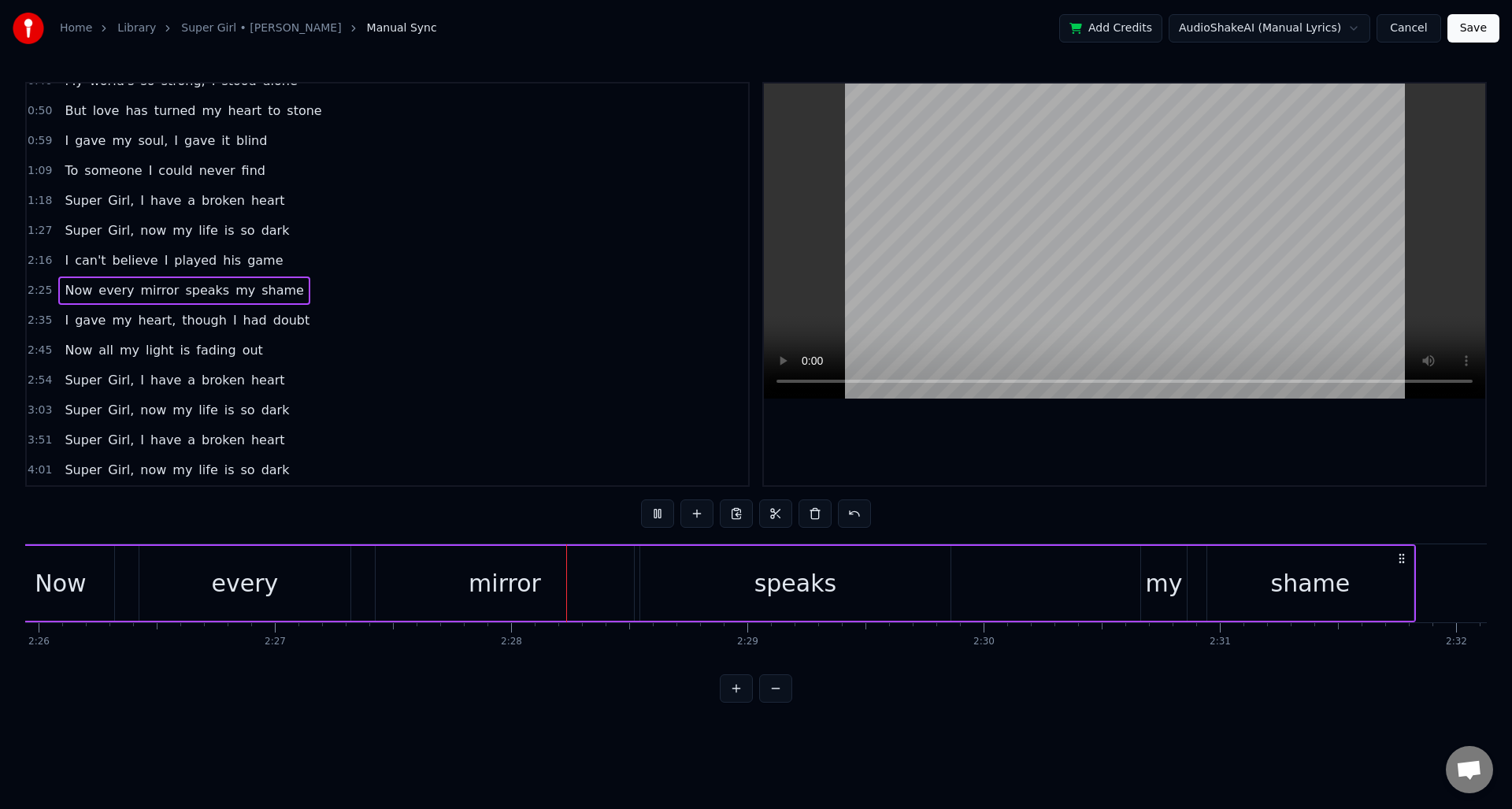
scroll to position [0, 34810]
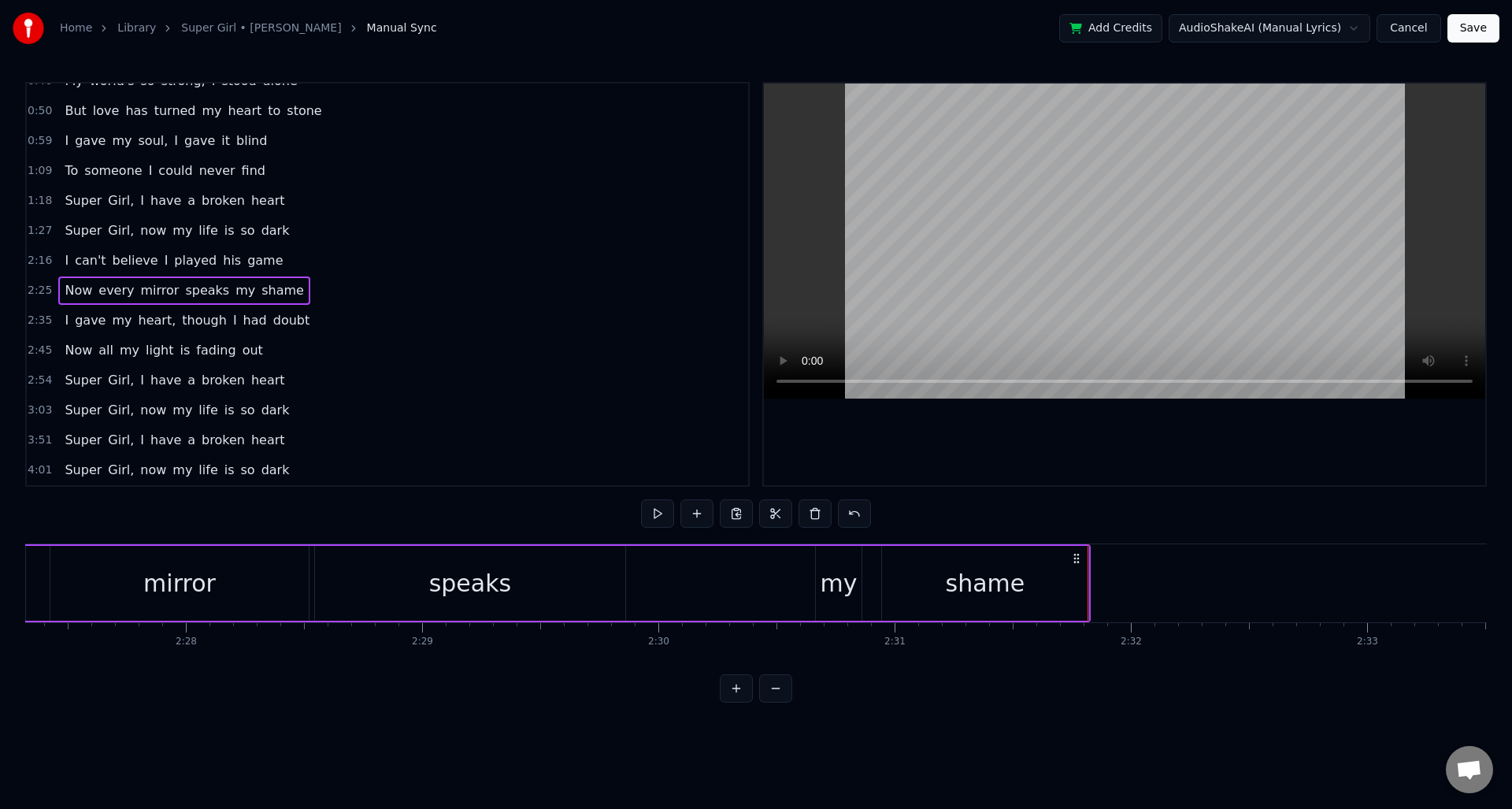
click at [41, 322] on span "2:35" at bounding box center [39, 320] width 25 height 16
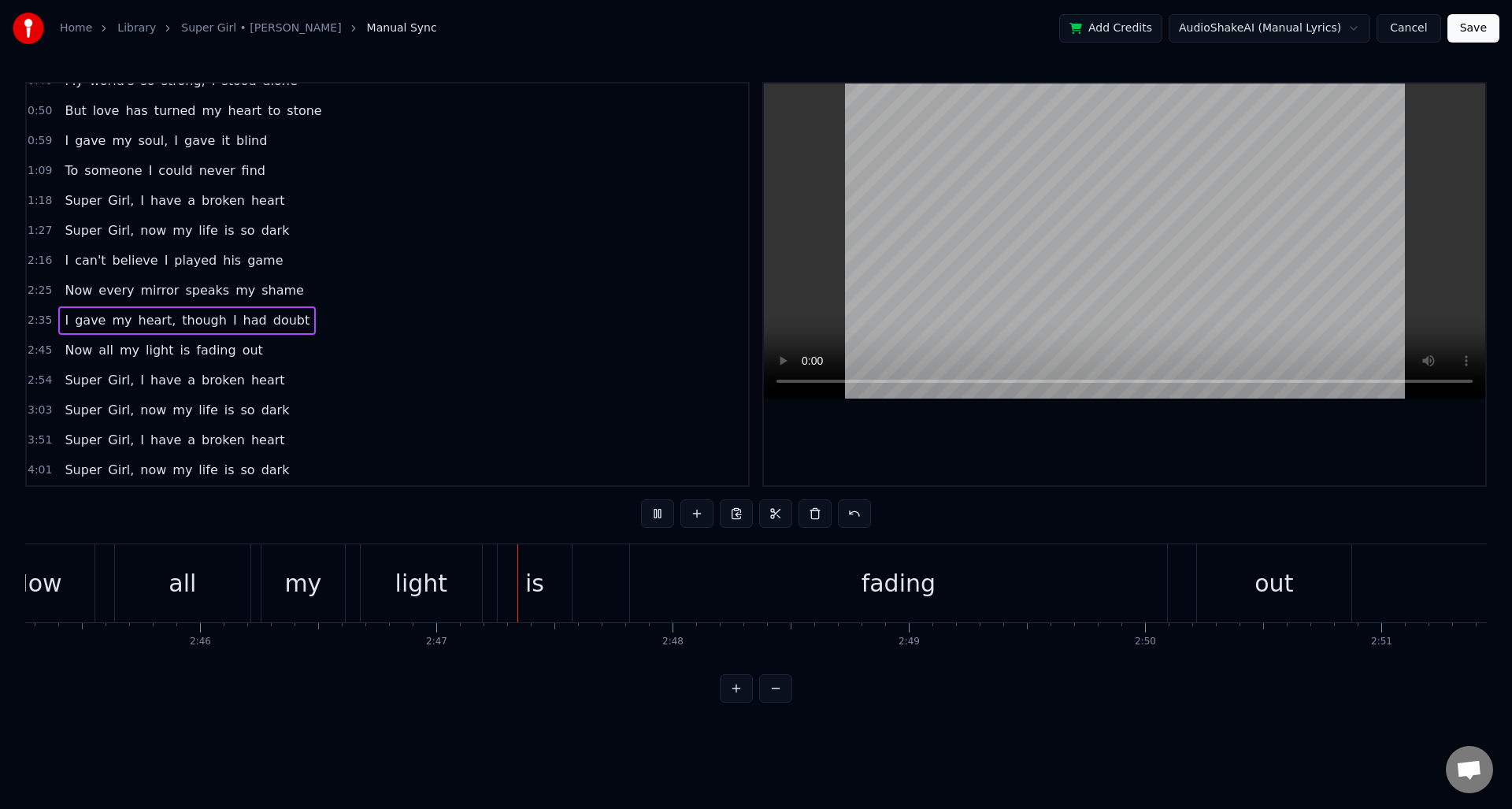
scroll to position [0, 39323]
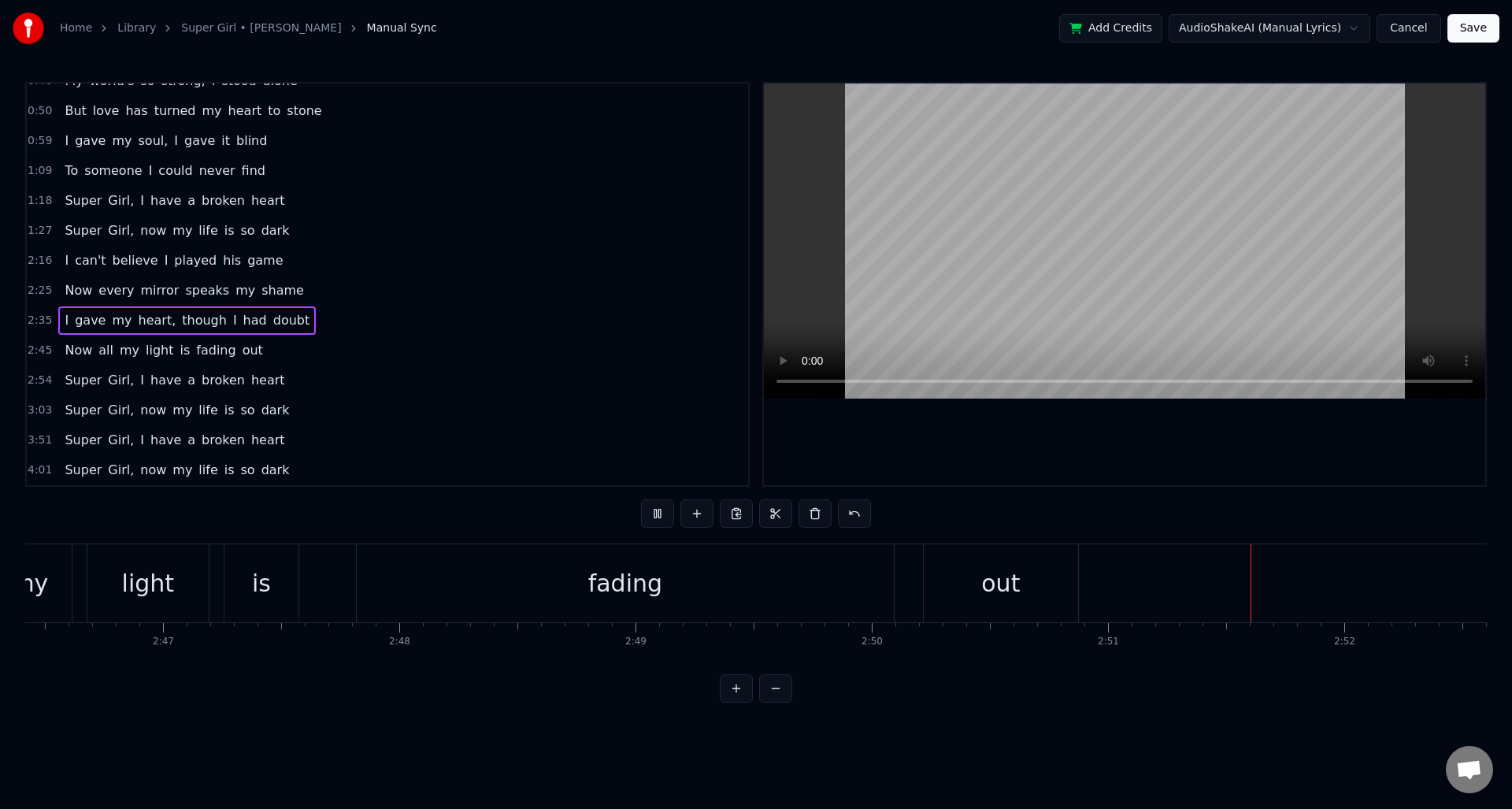
click at [47, 348] on span "2:45" at bounding box center [39, 351] width 25 height 16
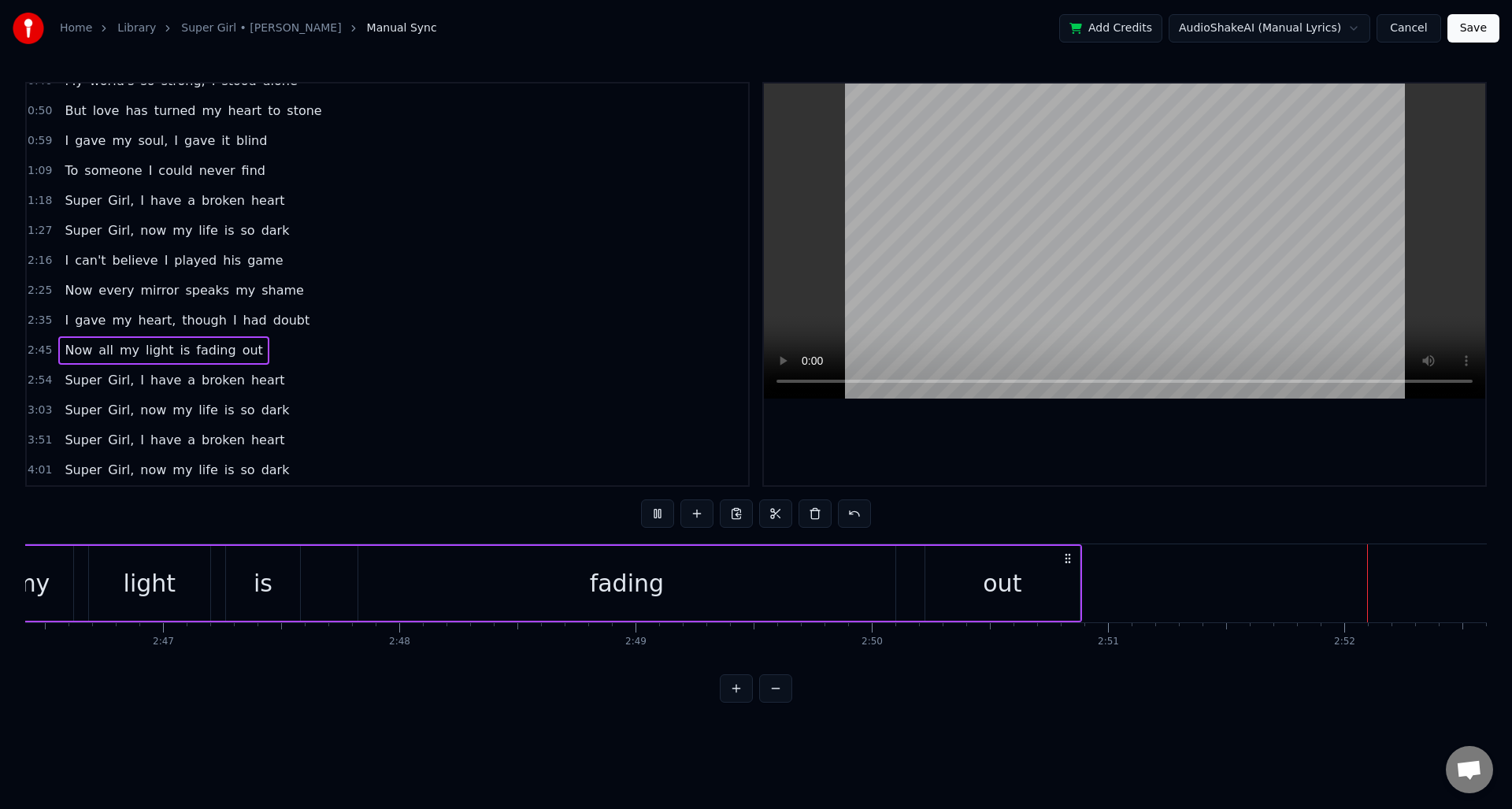
click at [41, 351] on span "2:45" at bounding box center [39, 351] width 25 height 16
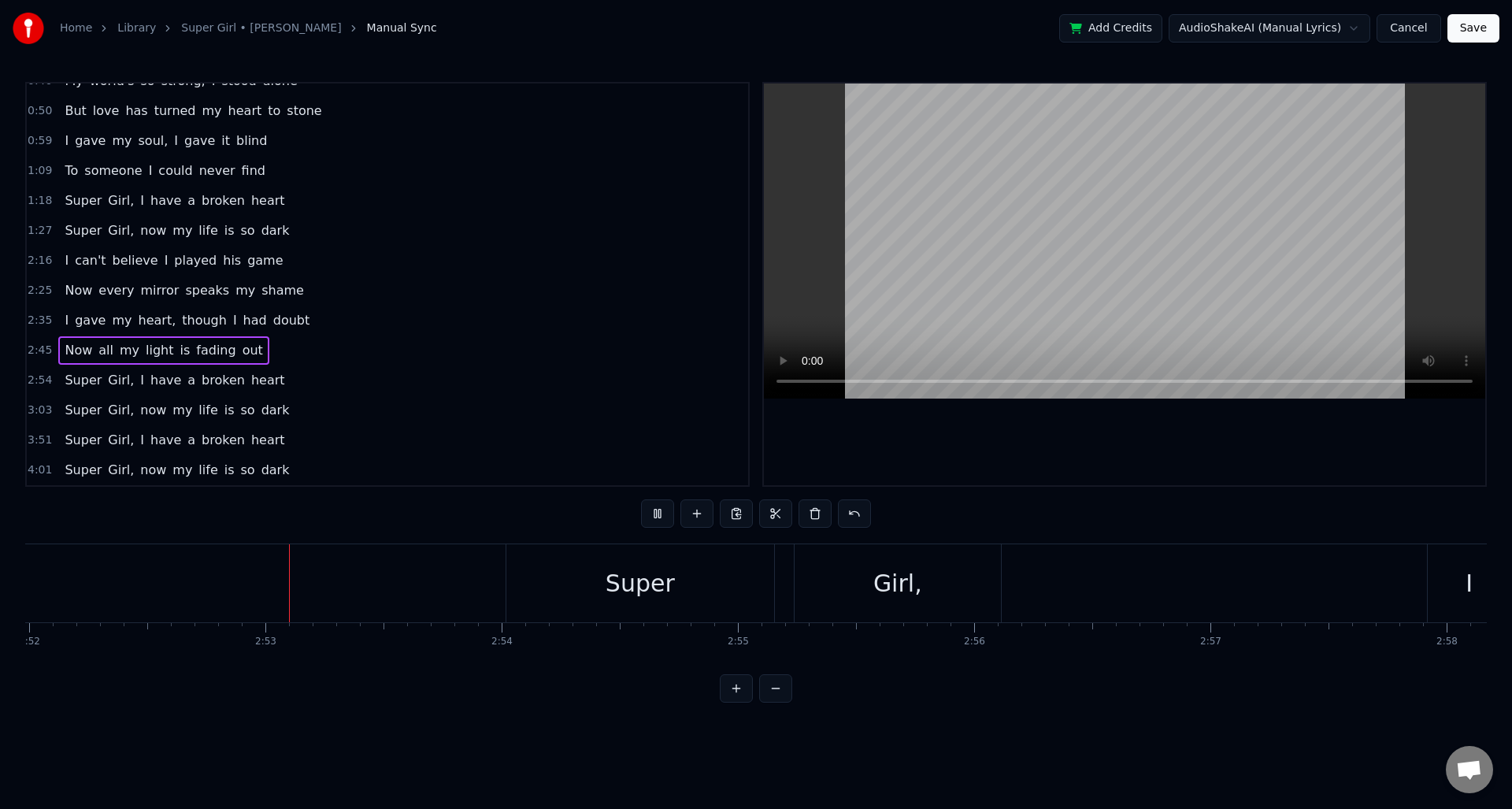
scroll to position [0, 40643]
click at [665, 510] on button at bounding box center [658, 513] width 33 height 29
click at [46, 323] on span "2:35" at bounding box center [39, 320] width 25 height 16
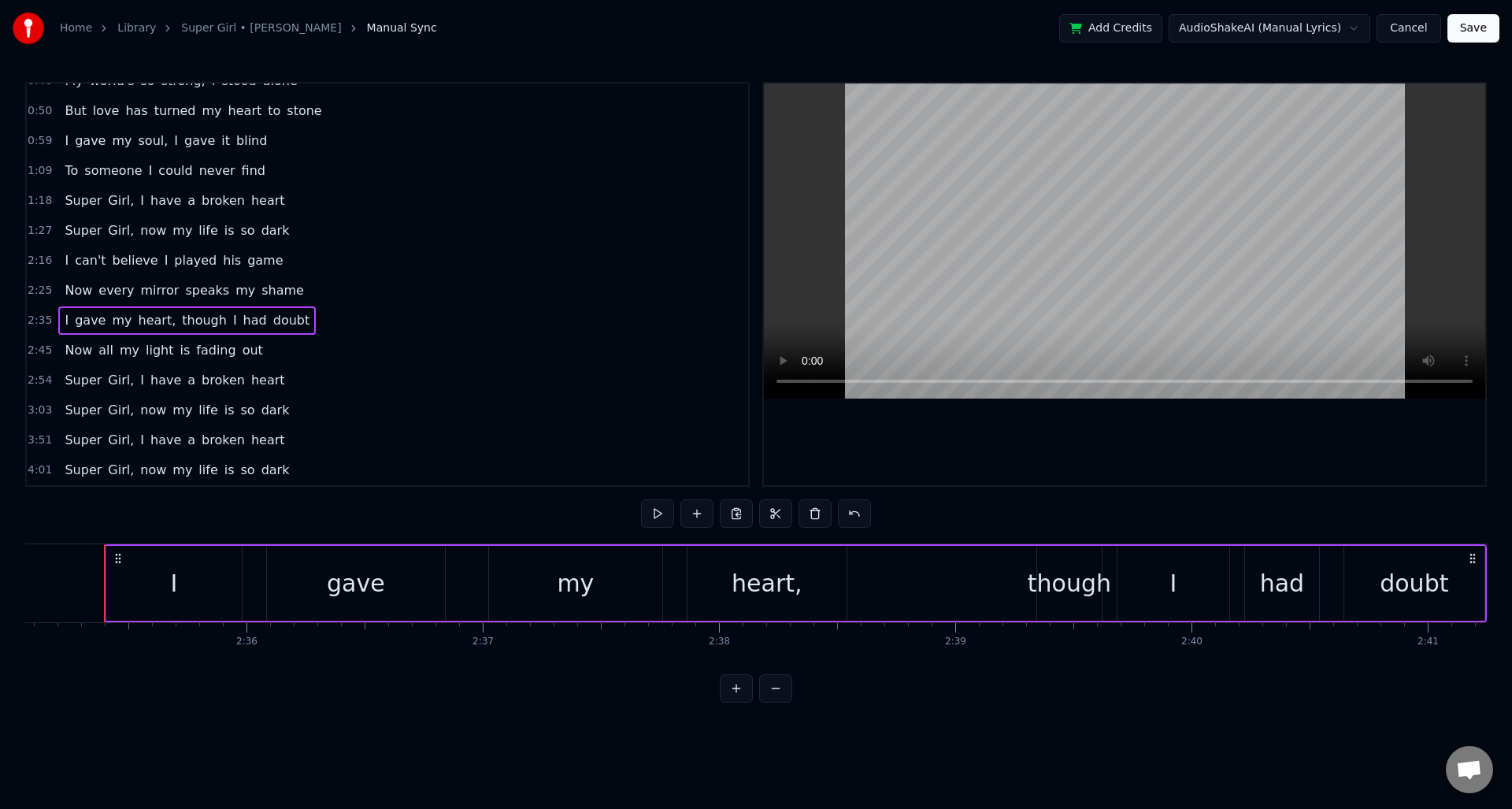
click at [41, 348] on span "2:45" at bounding box center [39, 351] width 25 height 16
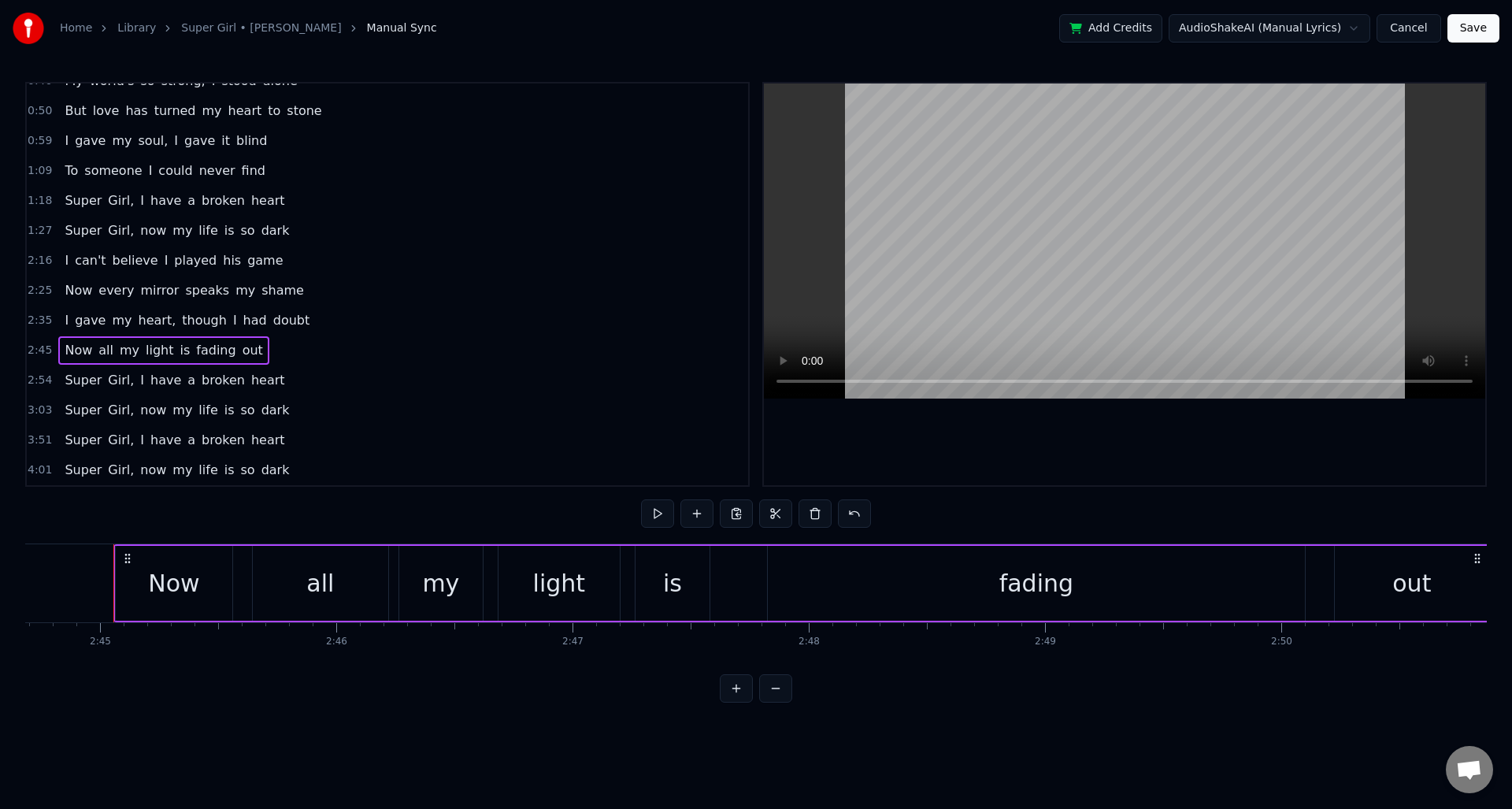
scroll to position [0, 38923]
click at [654, 519] on button at bounding box center [658, 513] width 33 height 29
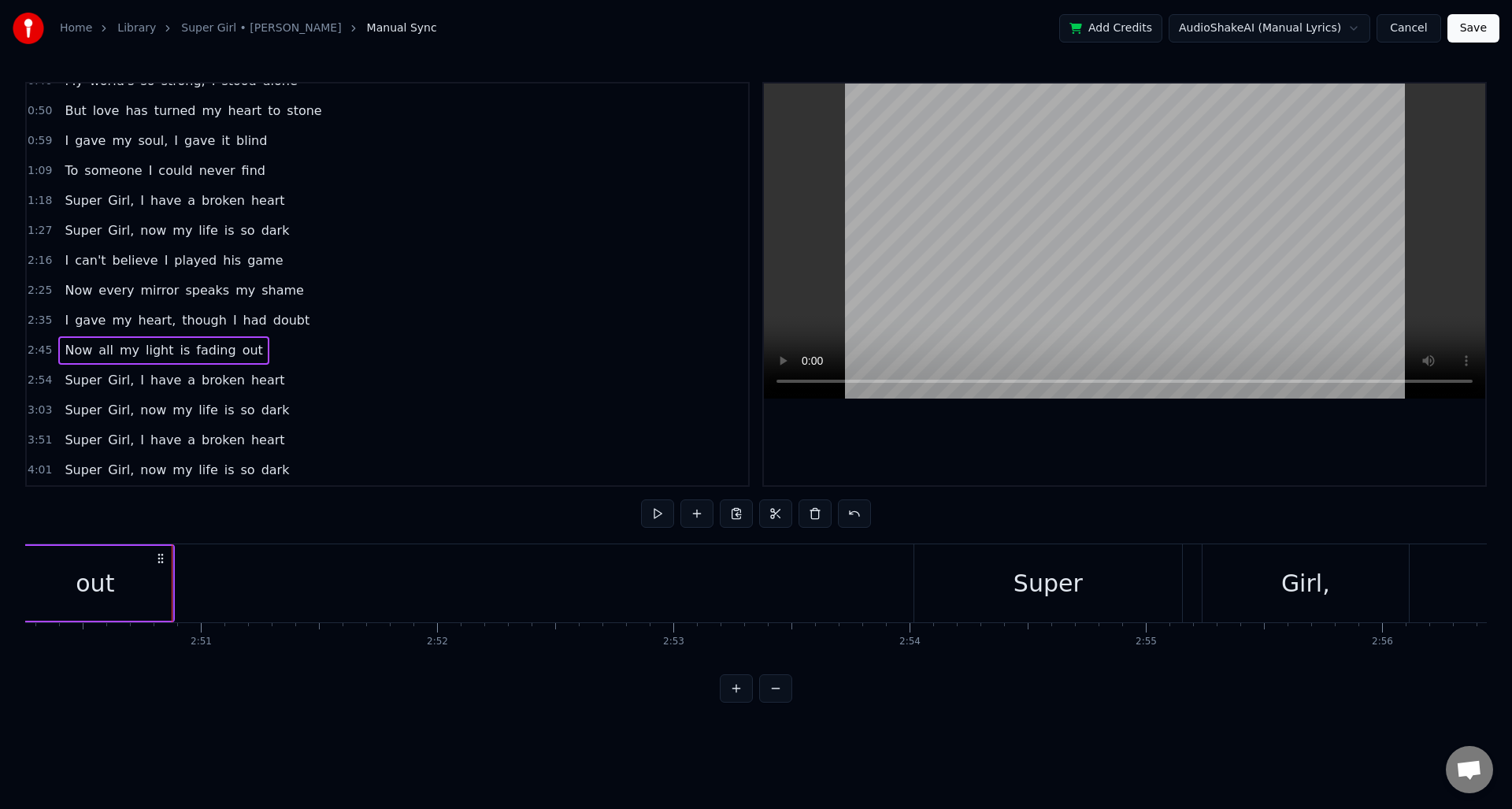
scroll to position [0, 40297]
click at [40, 381] on span "2:54" at bounding box center [39, 380] width 25 height 16
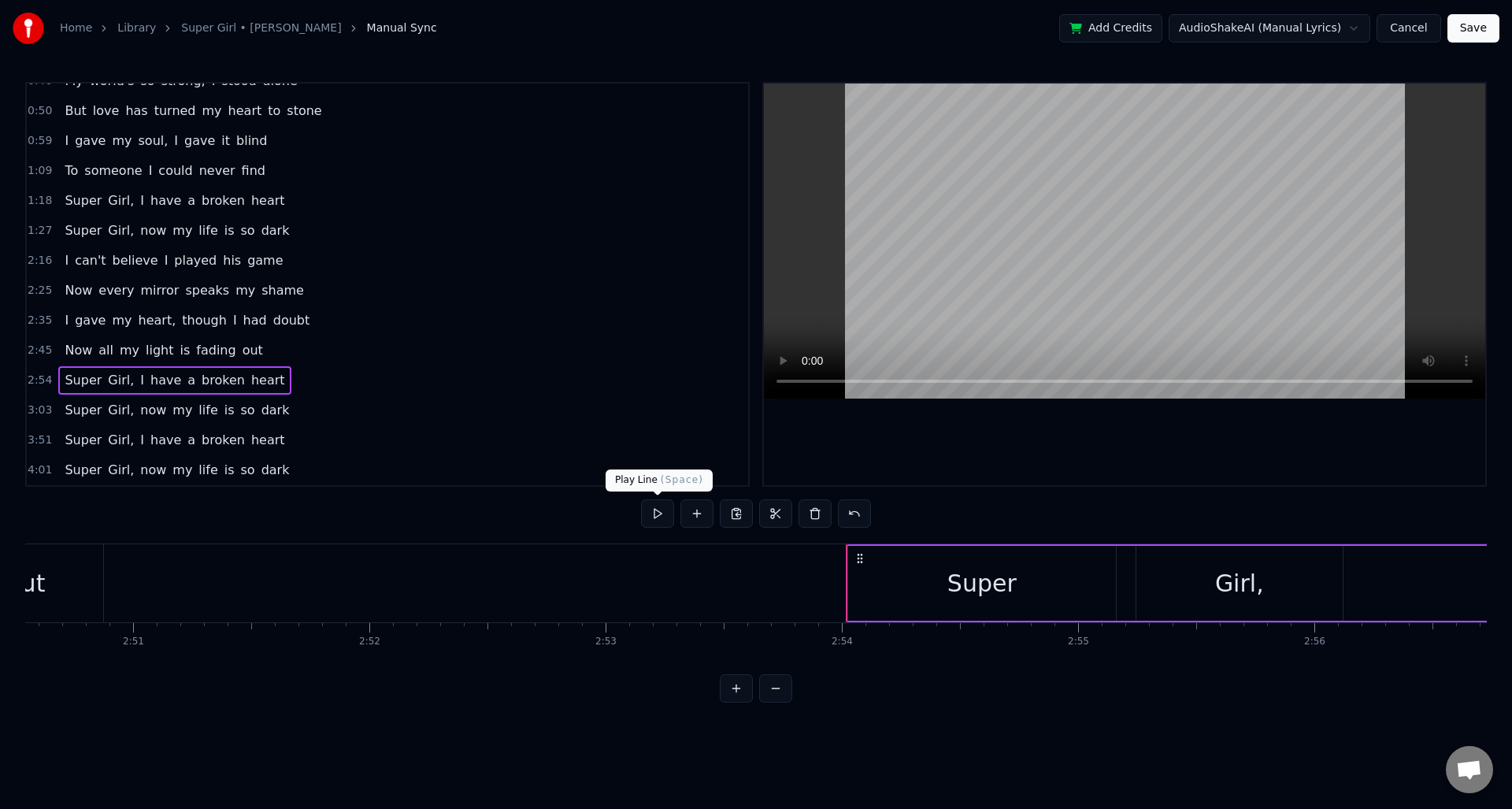
click at [654, 511] on button at bounding box center [658, 513] width 33 height 29
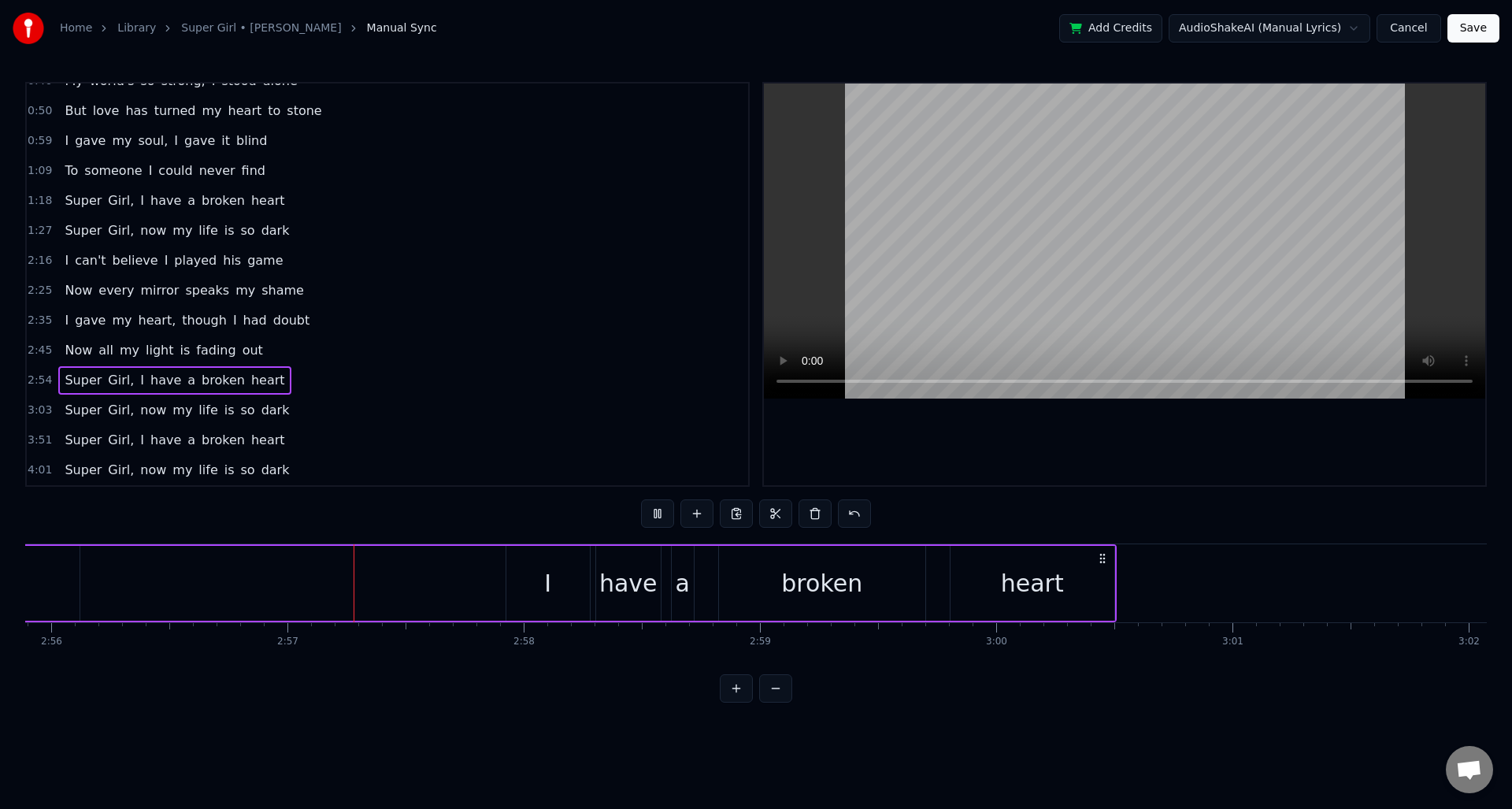
scroll to position [0, 41647]
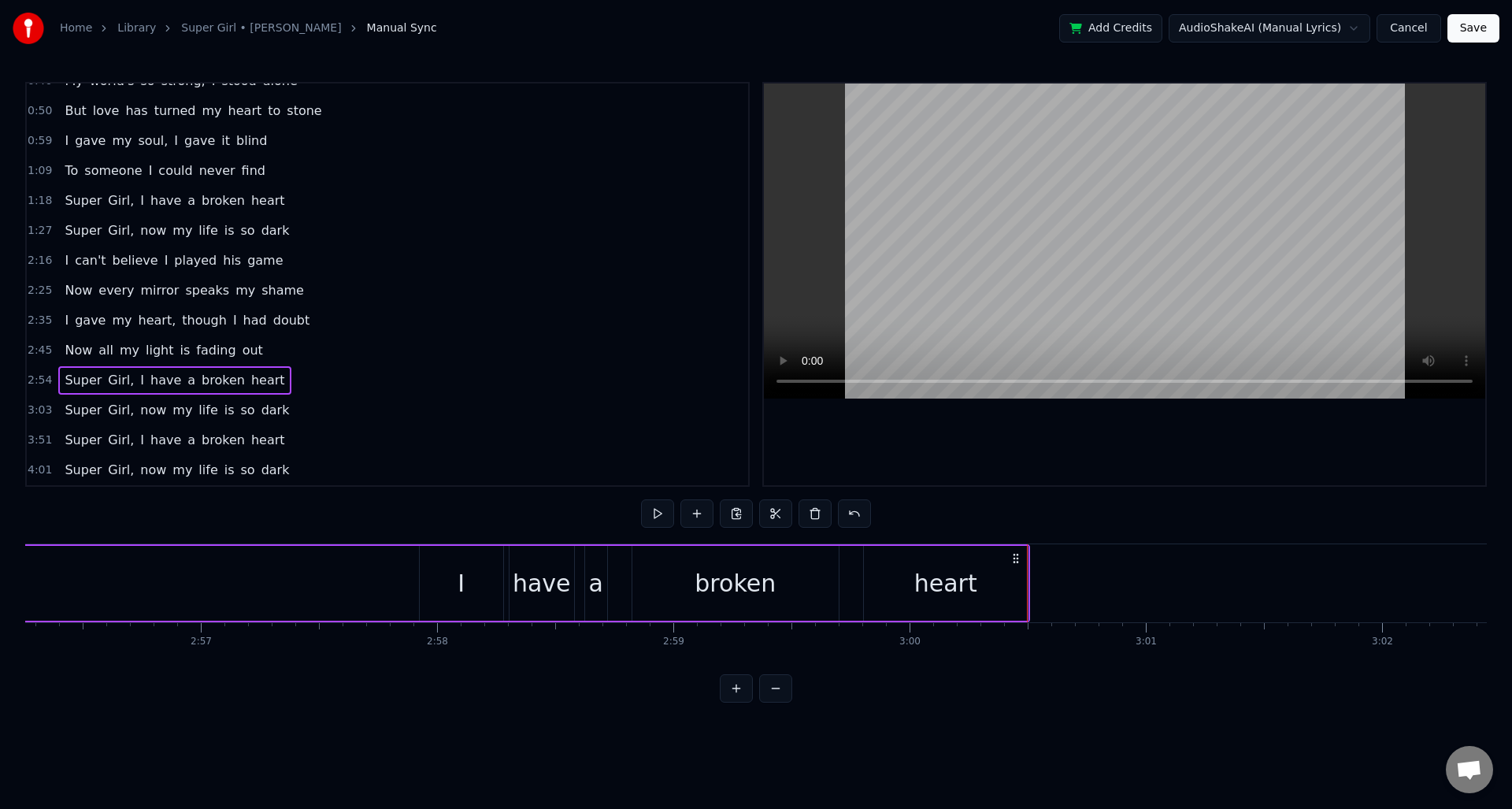
click at [35, 412] on span "3:03" at bounding box center [39, 411] width 25 height 16
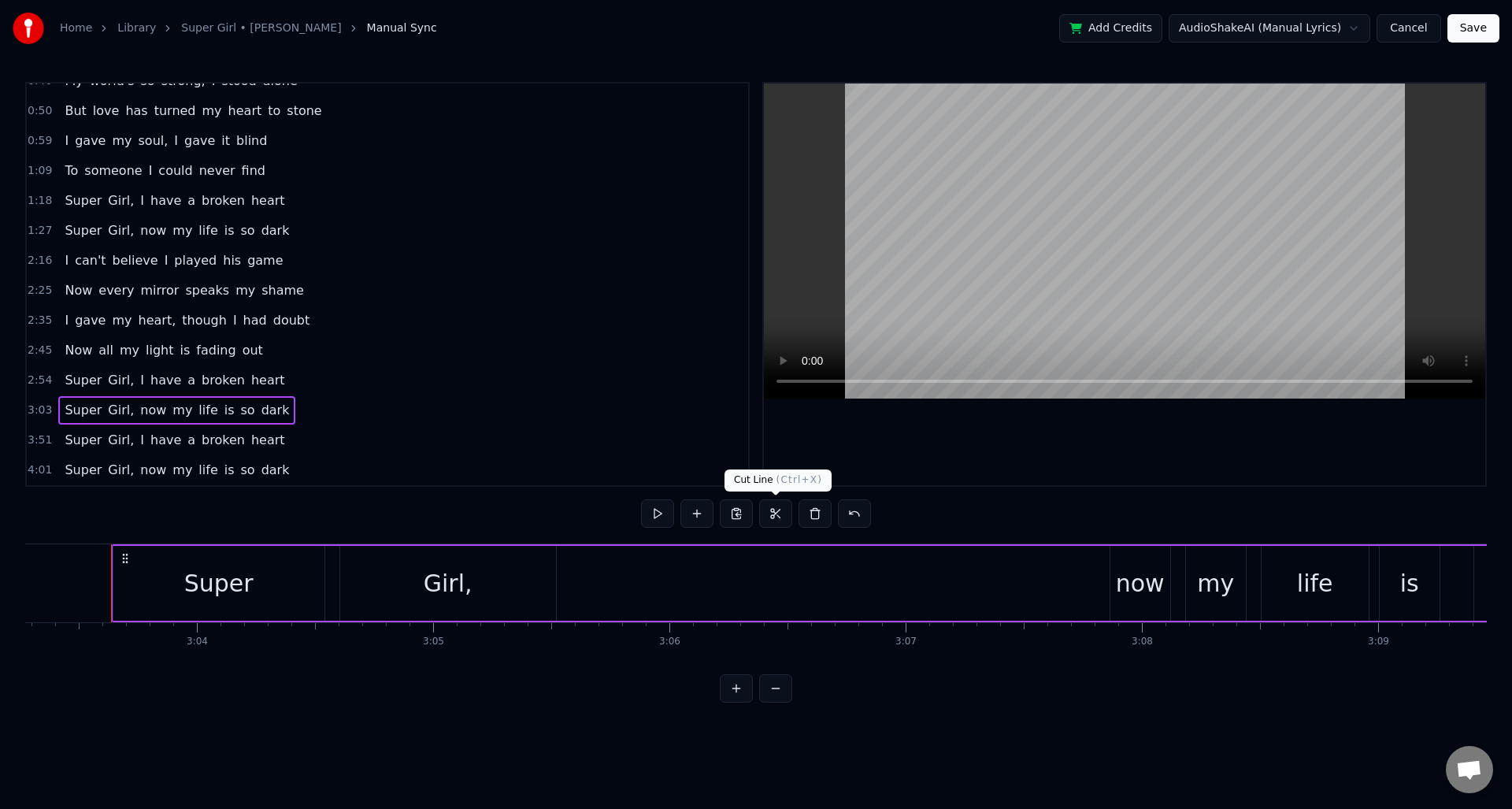
scroll to position [0, 43313]
click at [661, 515] on button at bounding box center [658, 513] width 33 height 29
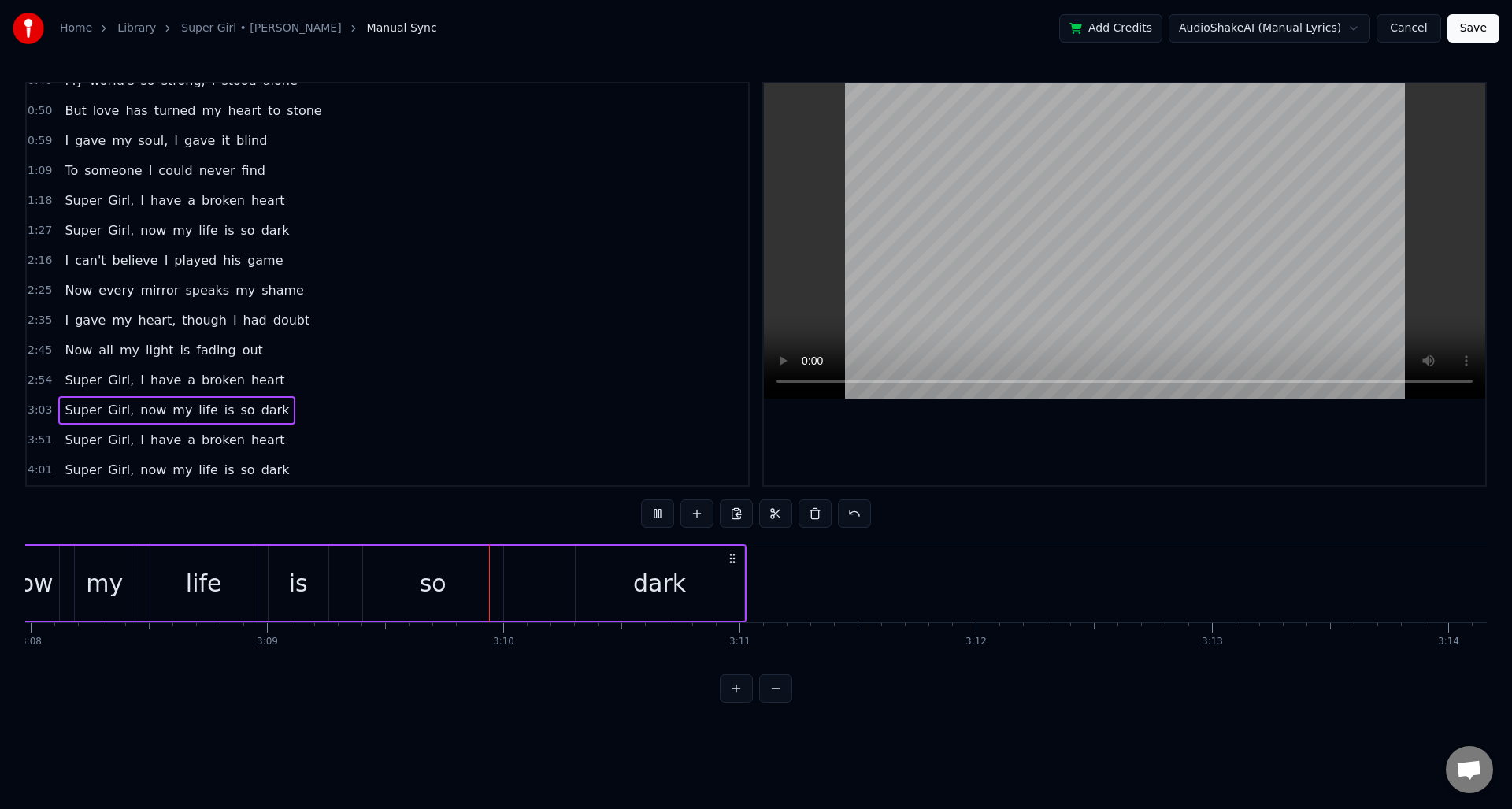
scroll to position [0, 44676]
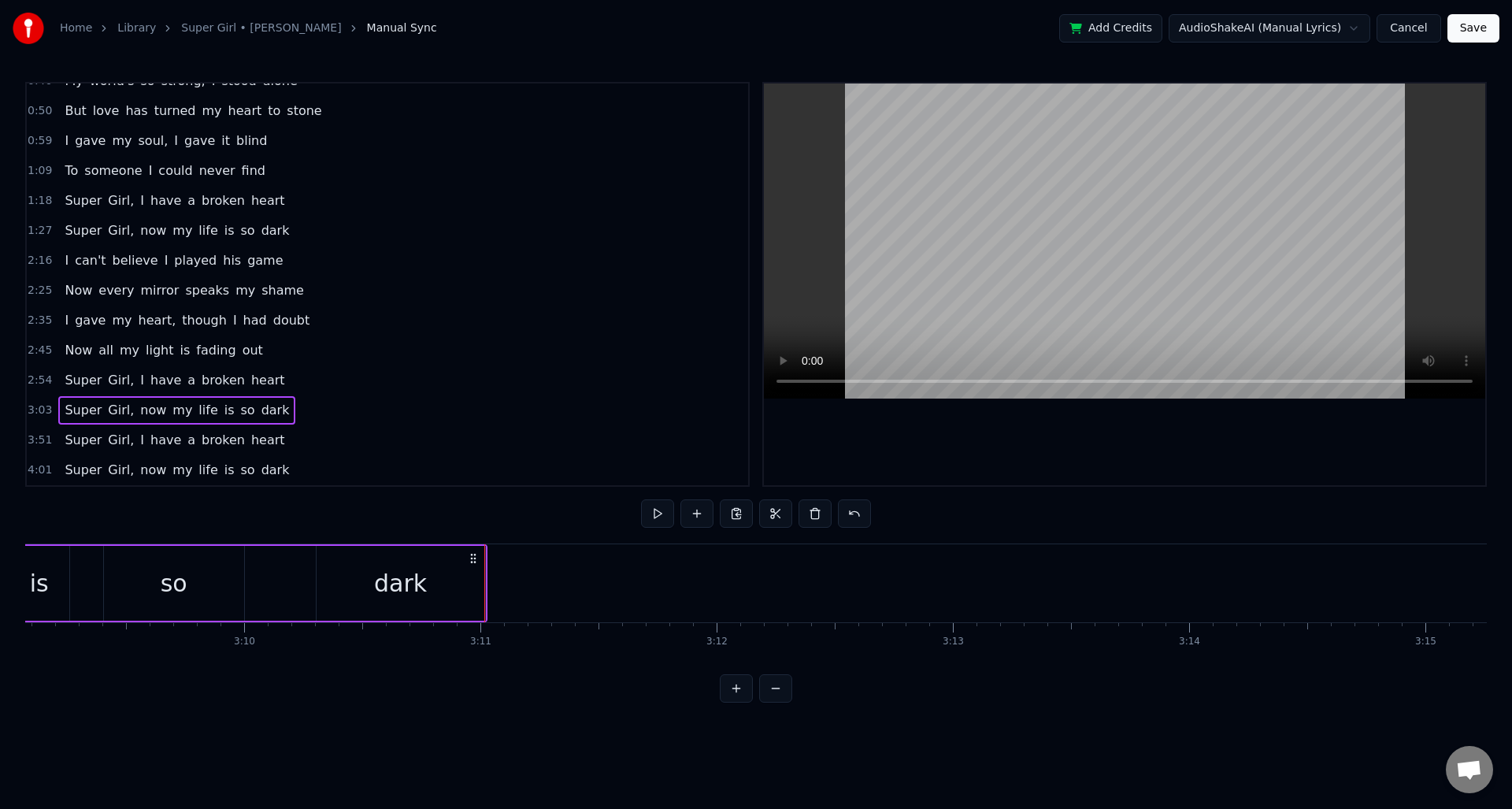
click at [41, 444] on span "3:51" at bounding box center [39, 440] width 25 height 16
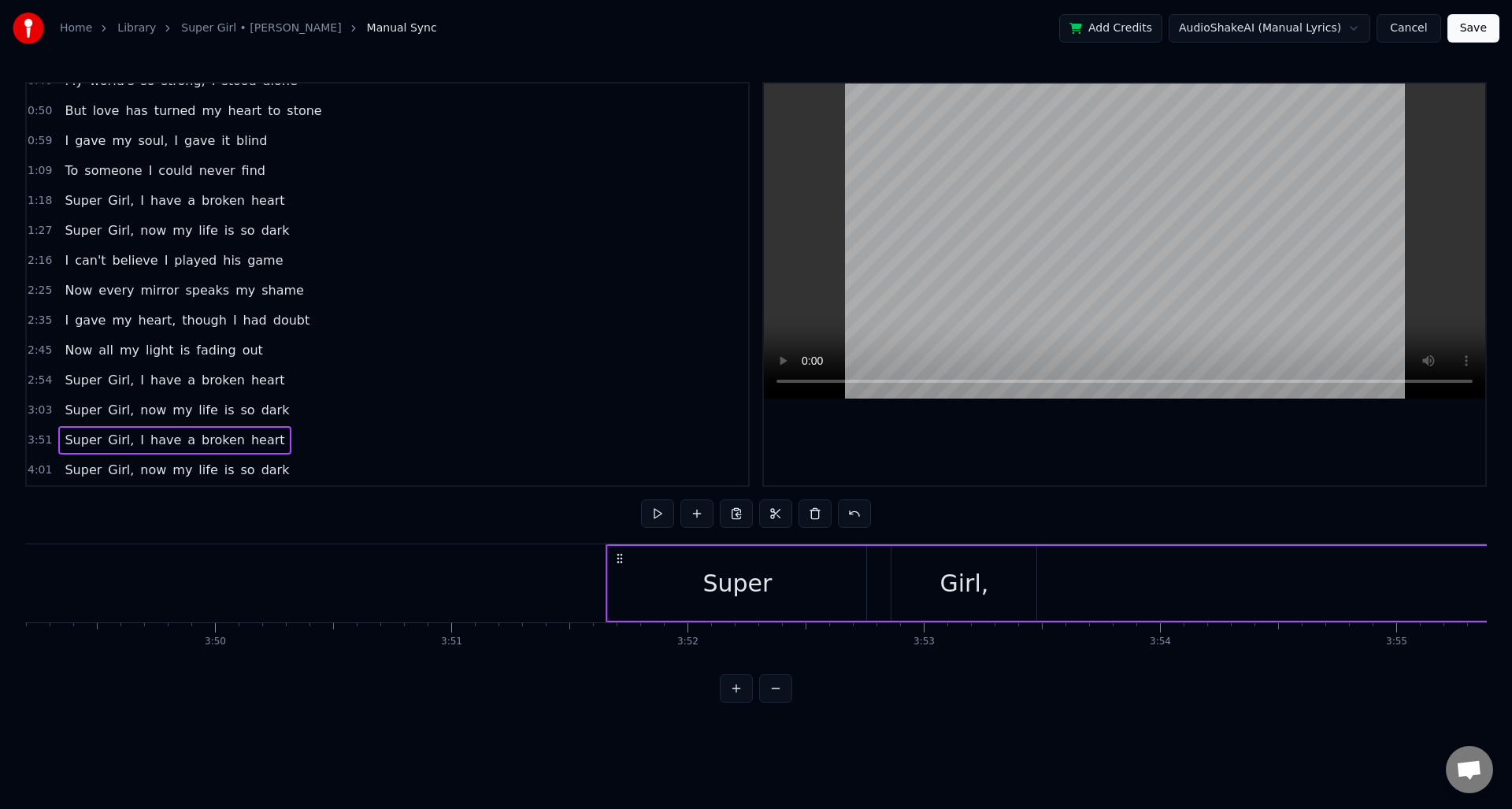
scroll to position [0, 54659]
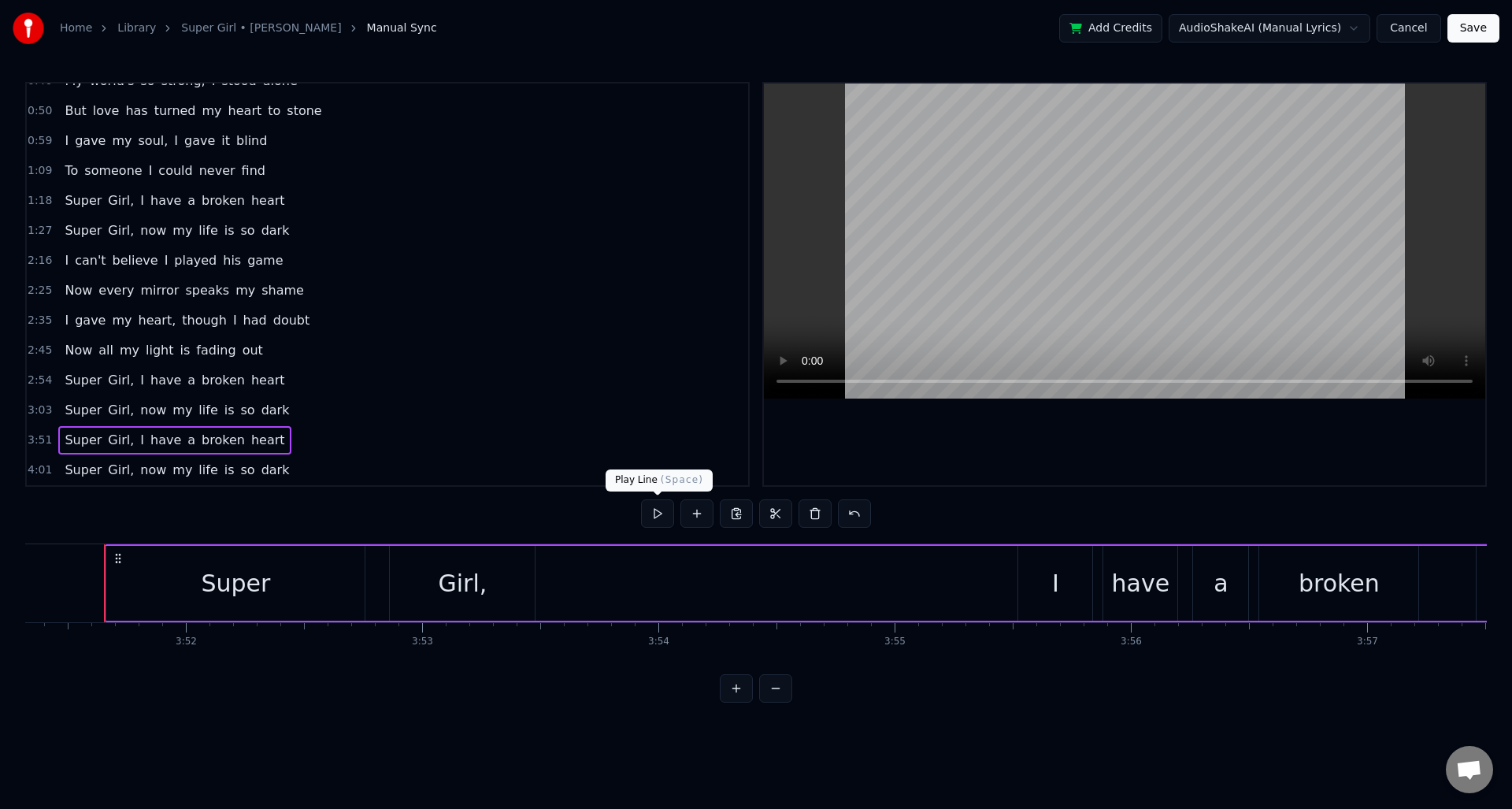
click at [651, 517] on button at bounding box center [658, 513] width 33 height 29
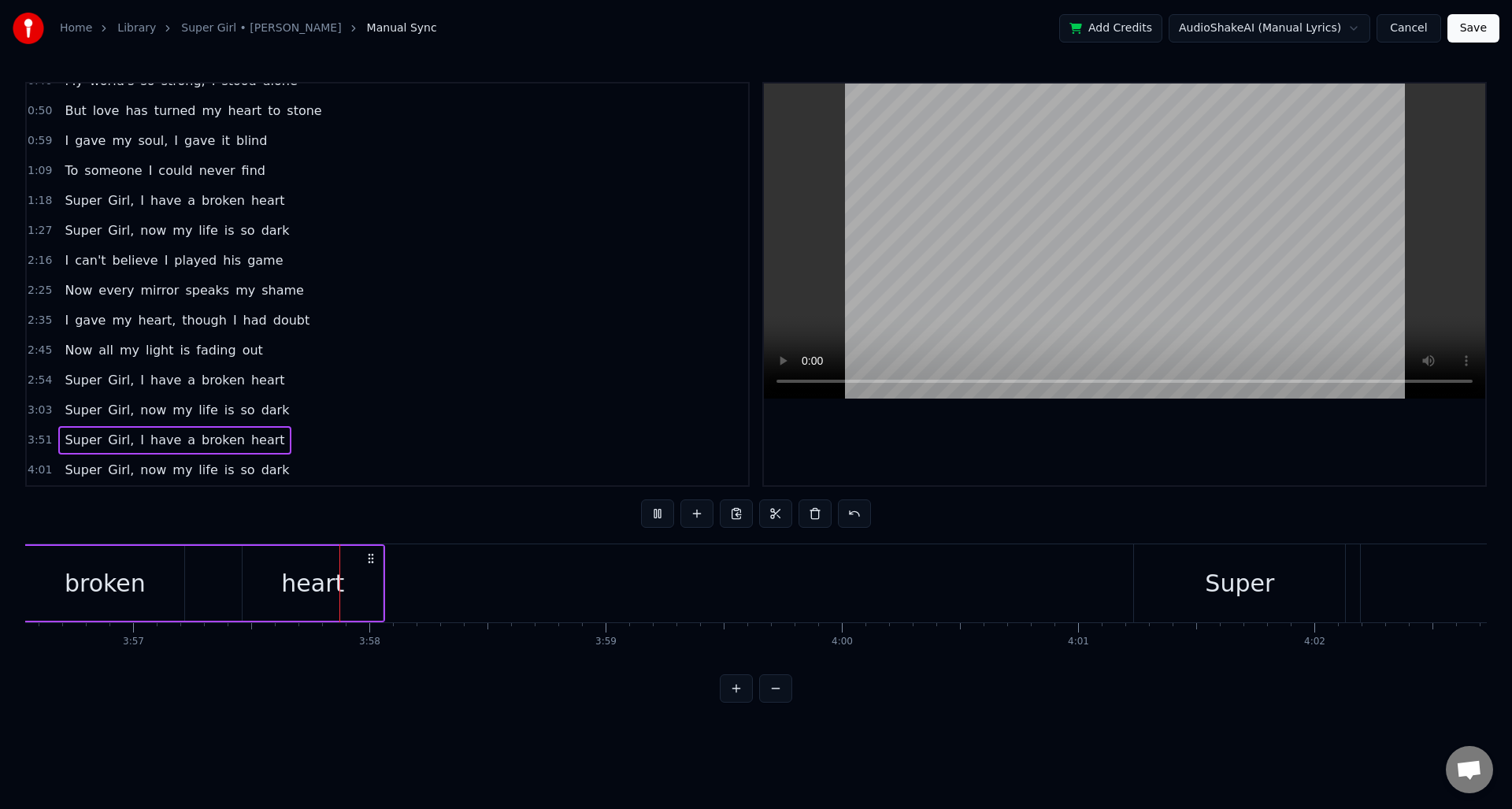
scroll to position [0, 55963]
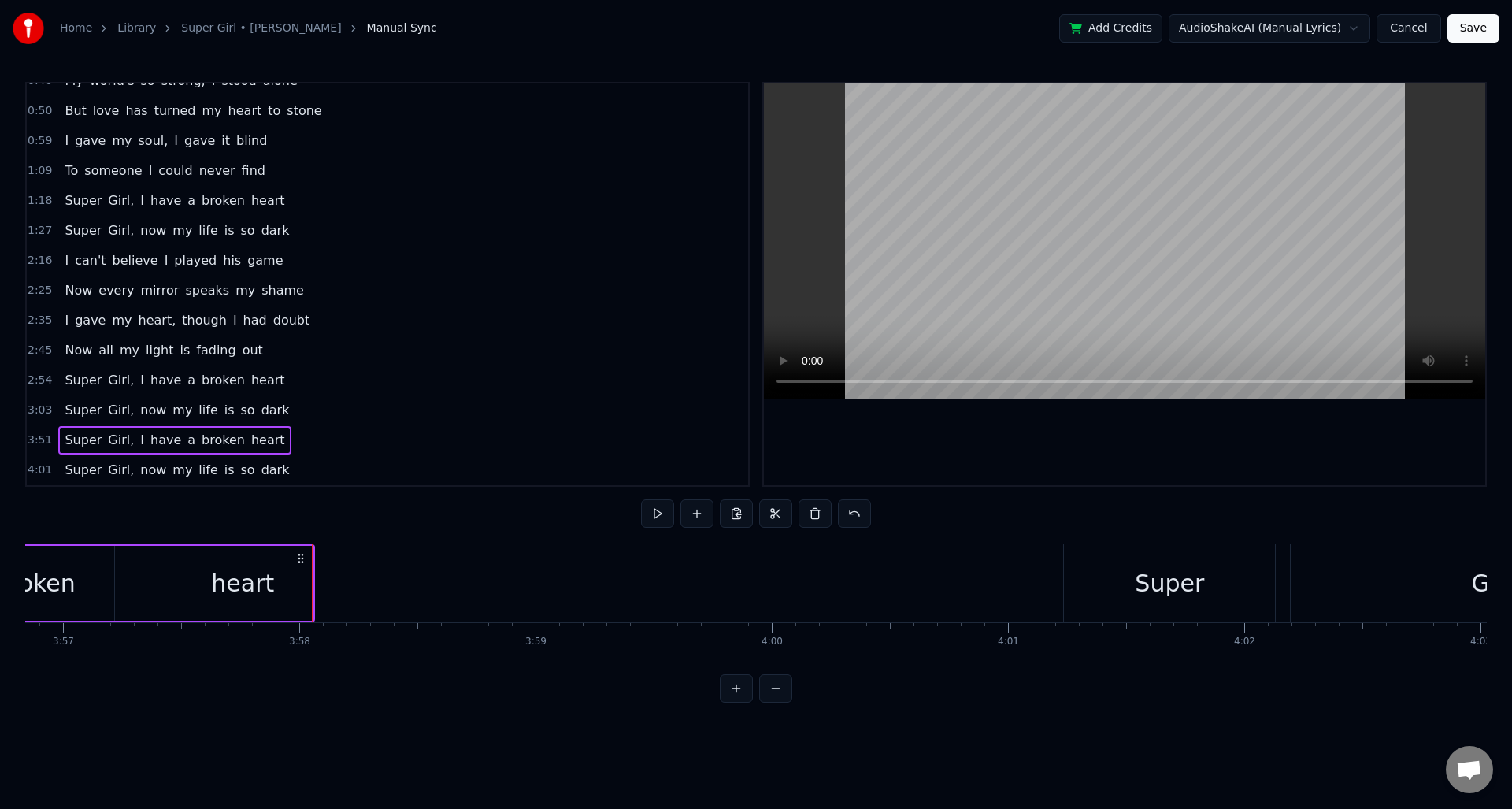
drag, startPoint x: 36, startPoint y: 470, endPoint x: 55, endPoint y: 474, distance: 19.4
click at [36, 470] on span "4:01" at bounding box center [39, 471] width 25 height 16
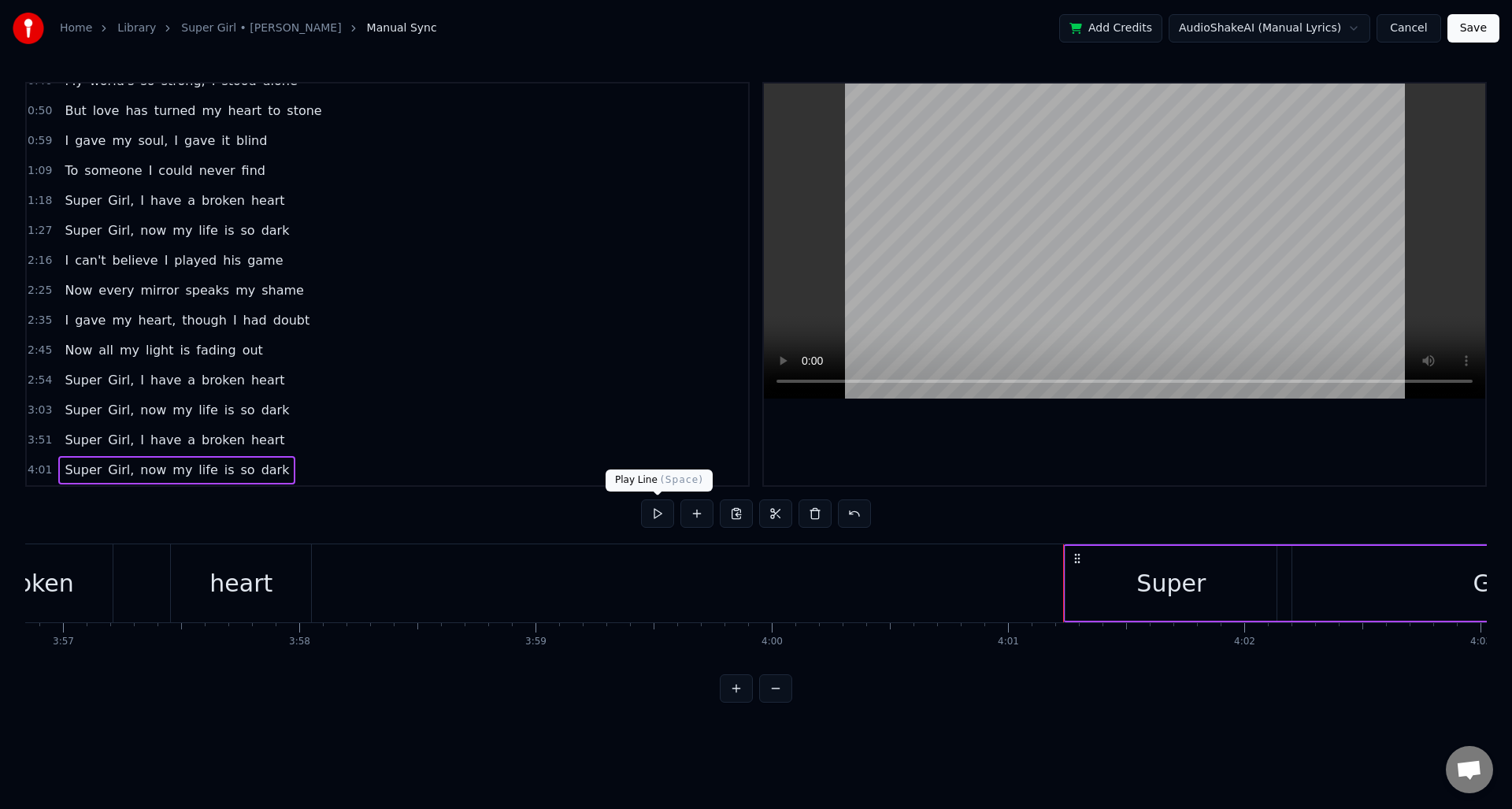
click at [650, 519] on button at bounding box center [658, 513] width 33 height 29
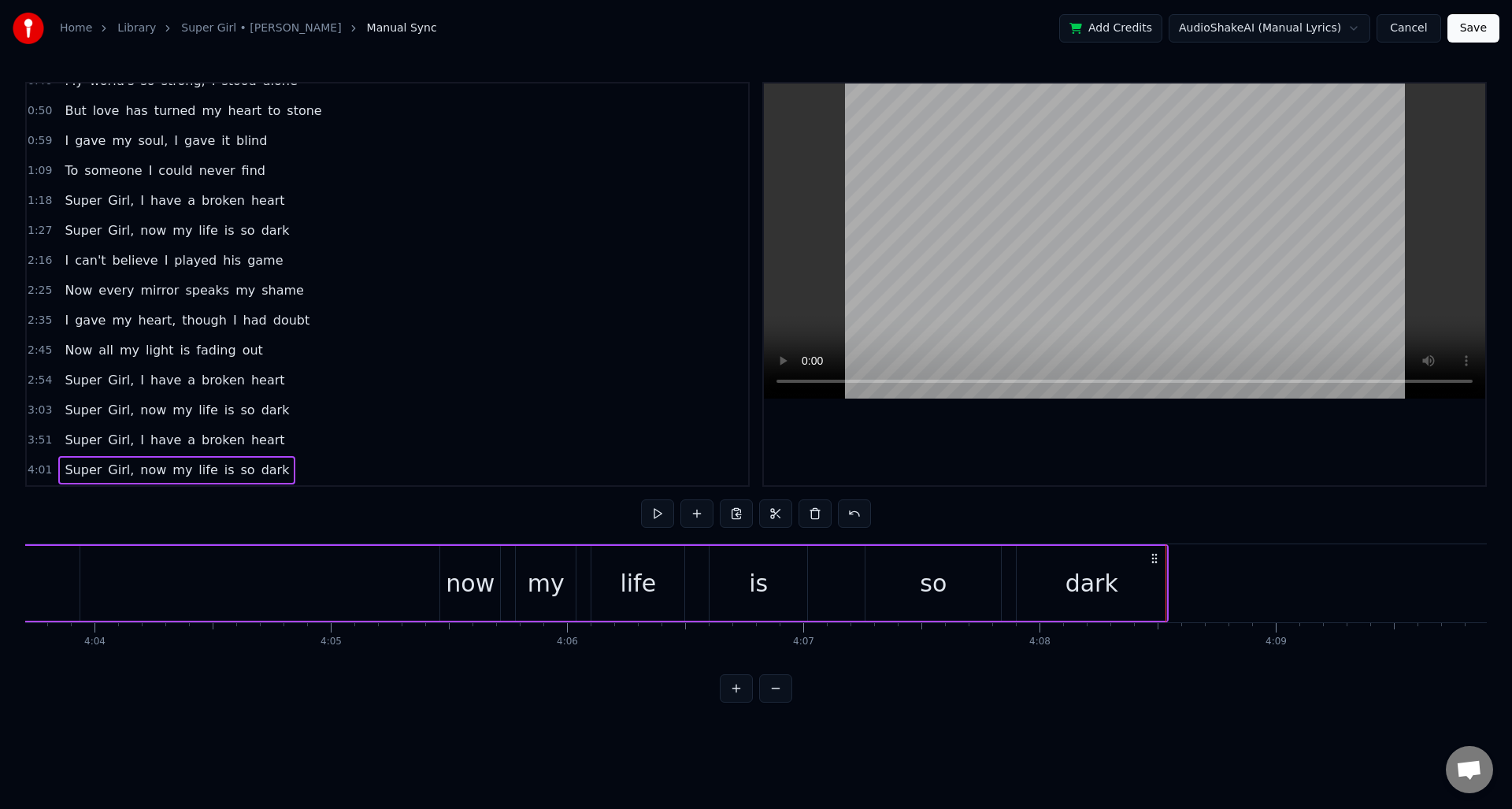
scroll to position [0, 57811]
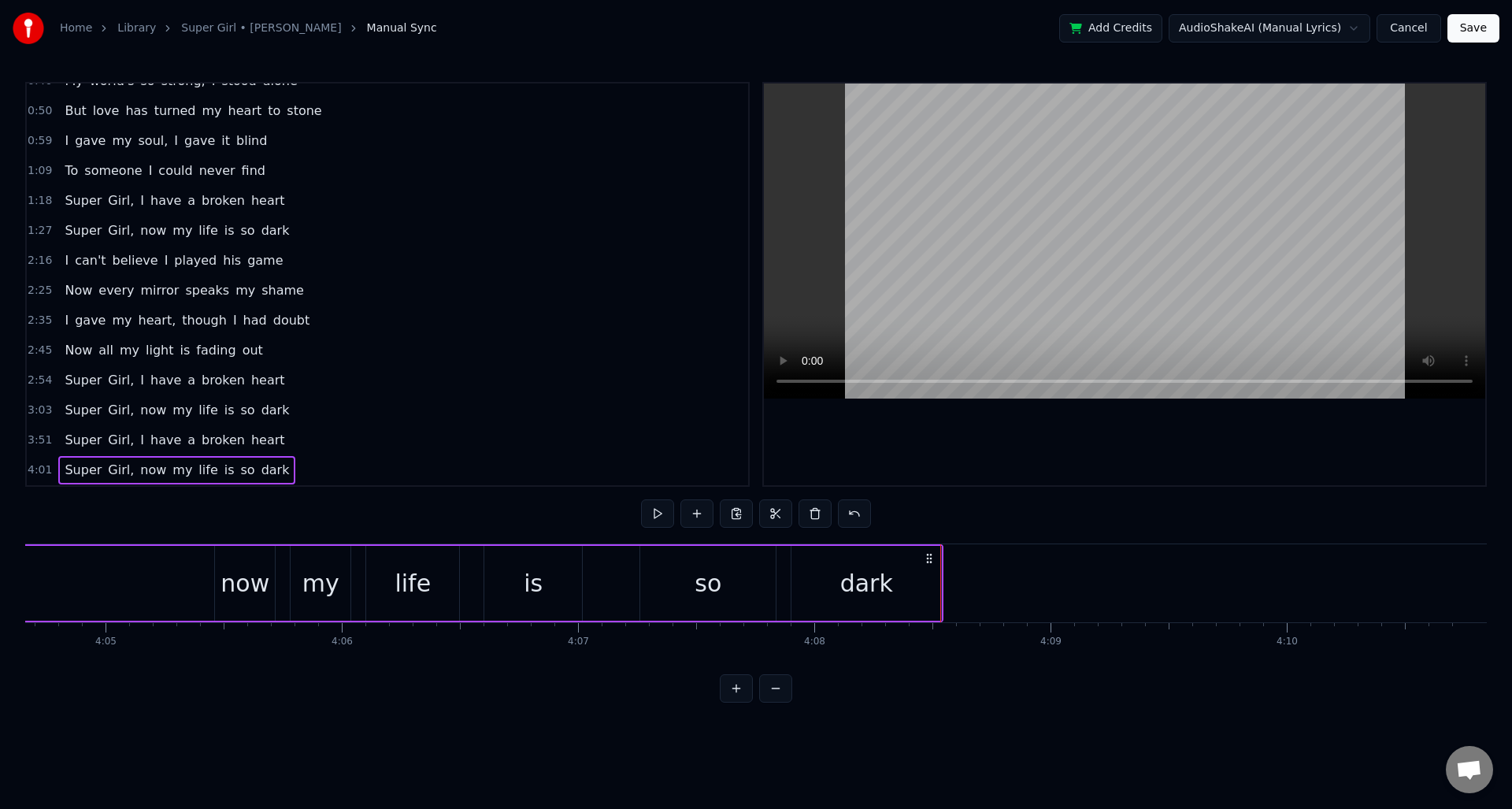
click at [1469, 26] on button "Save" at bounding box center [1474, 28] width 52 height 29
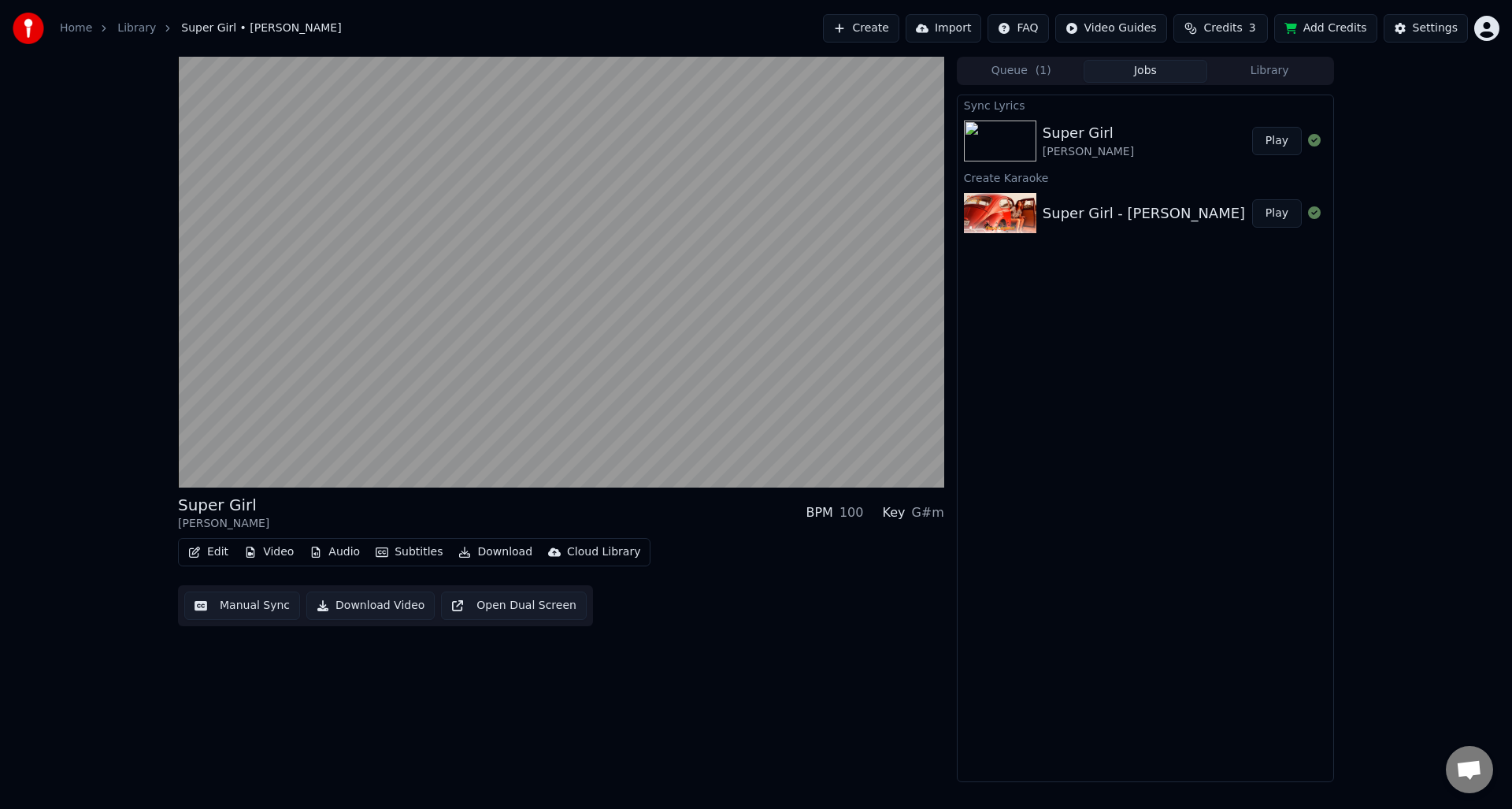
click at [999, 142] on img at bounding box center [1000, 142] width 73 height 41
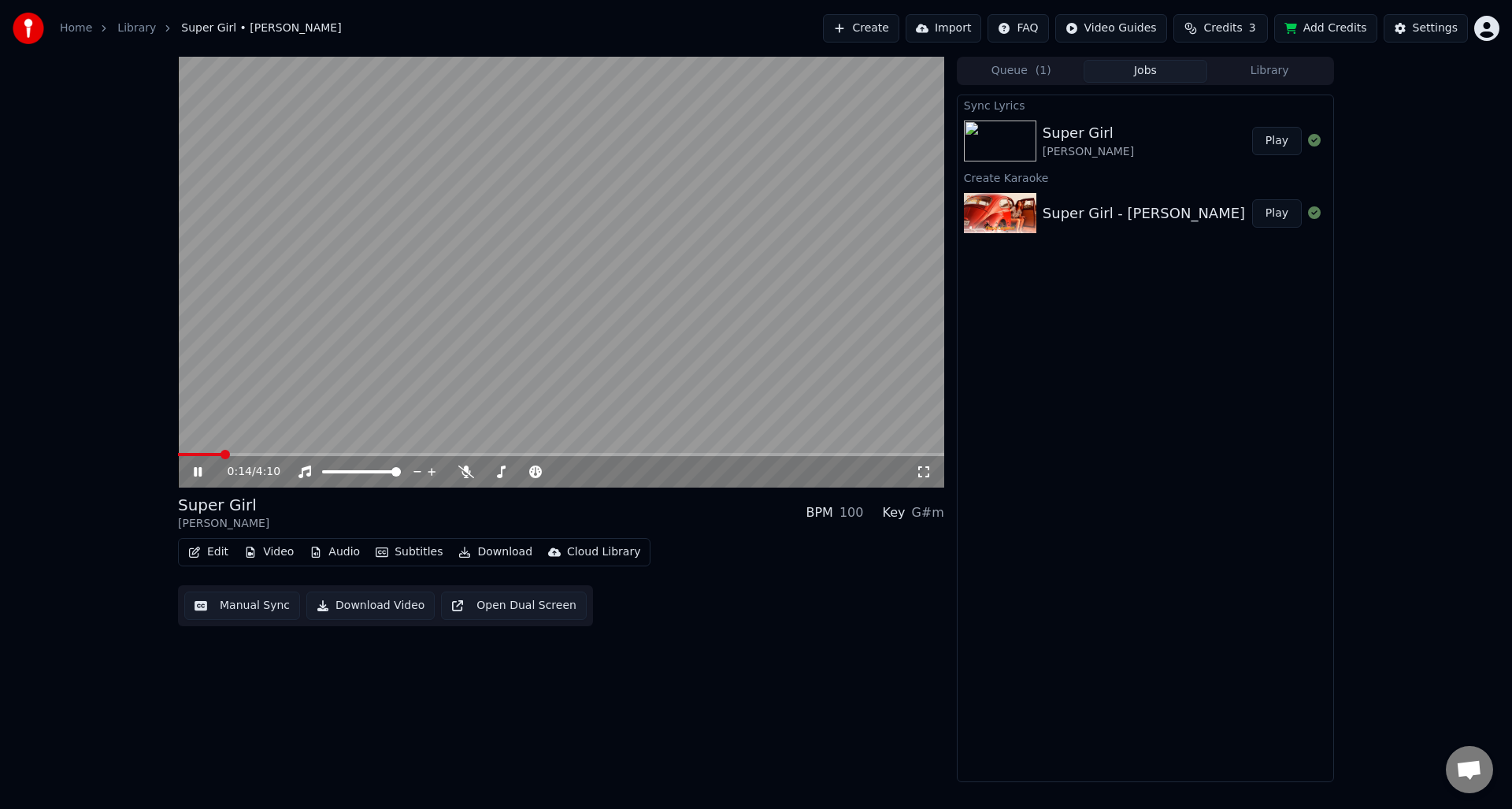
click at [134, 30] on link "Library" at bounding box center [136, 29] width 38 height 16
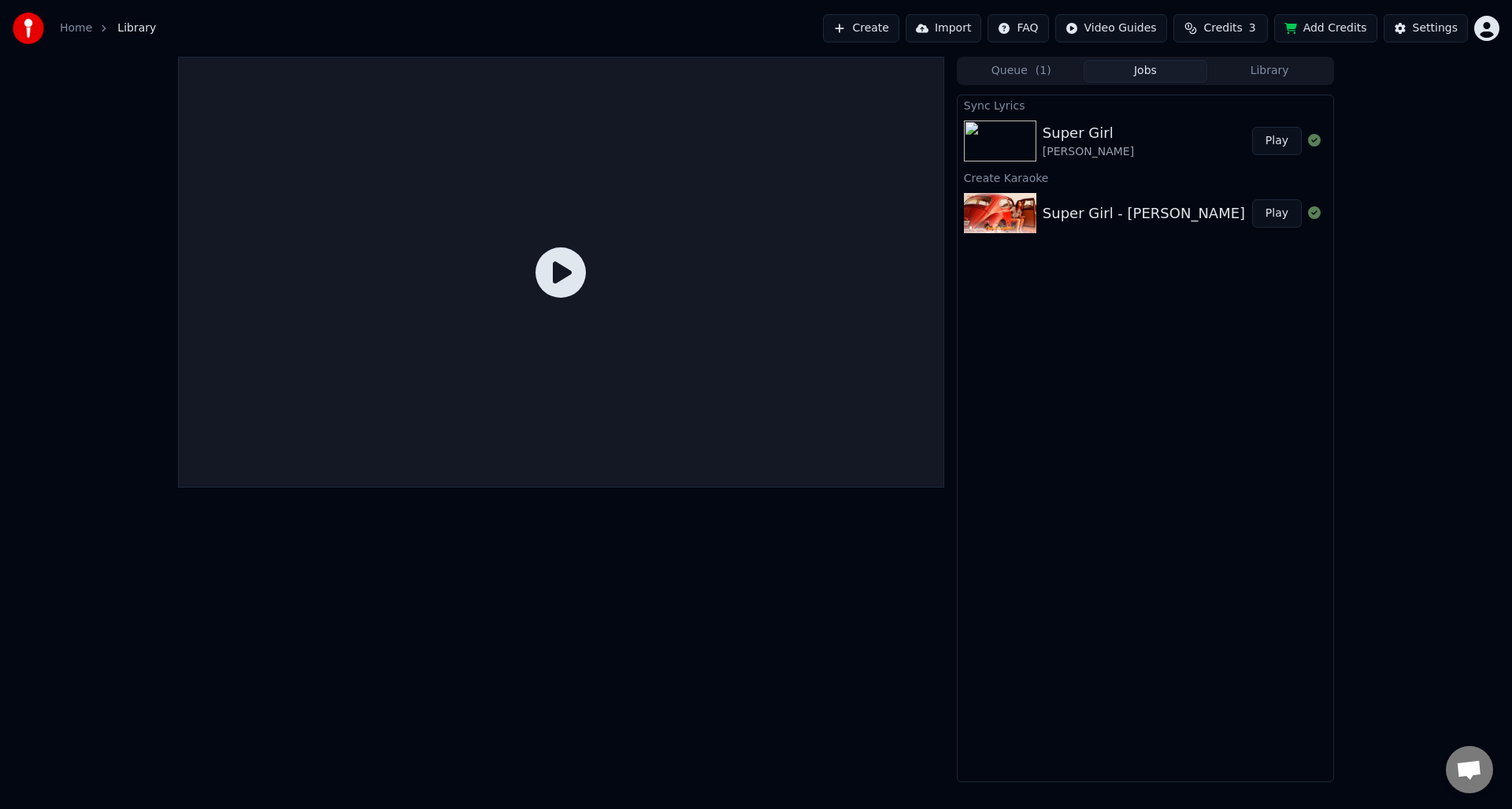
click at [136, 28] on span "Library" at bounding box center [136, 29] width 38 height 16
click at [88, 28] on link "Home" at bounding box center [76, 29] width 32 height 16
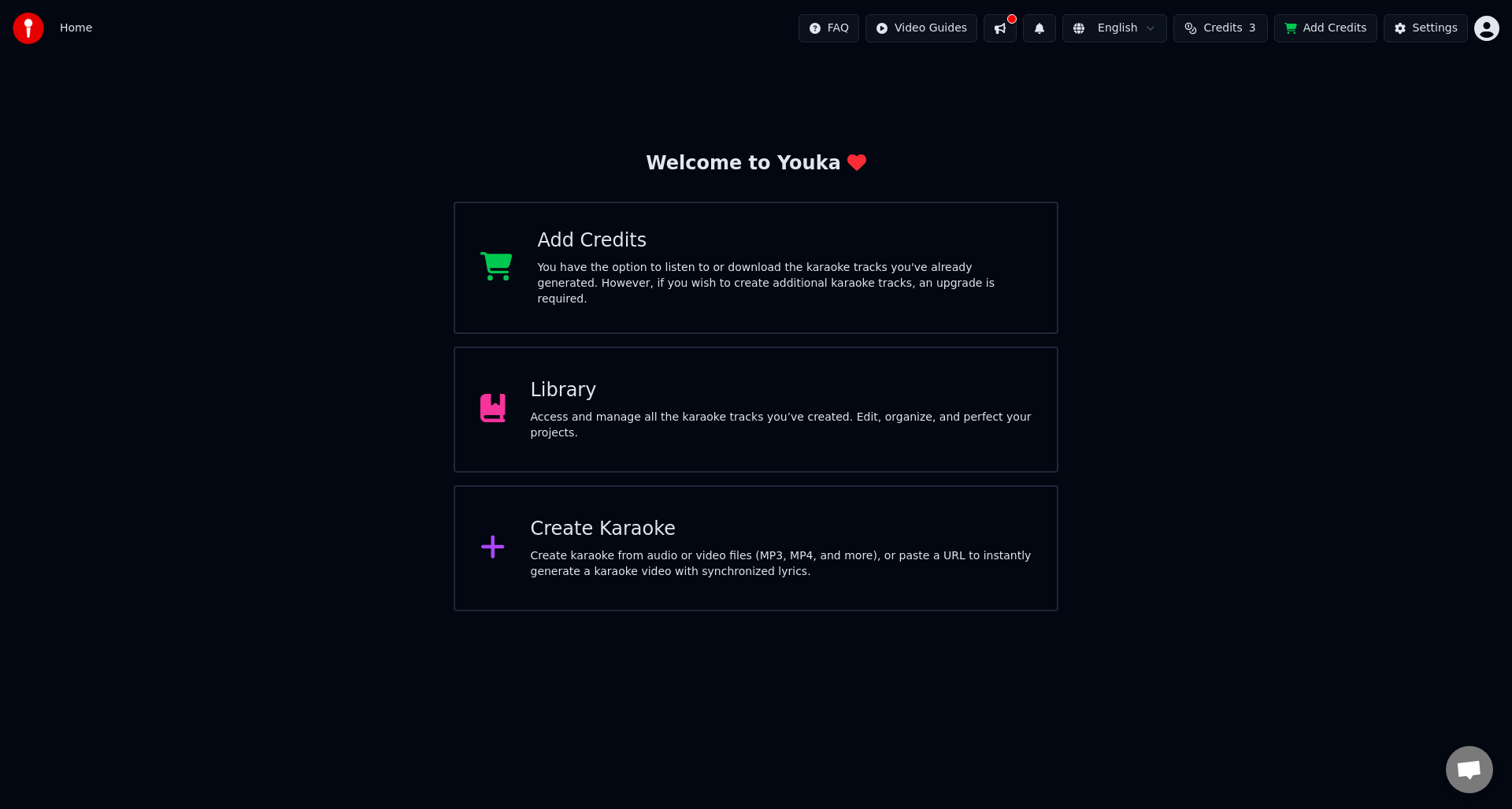
click at [645, 410] on div "Access and manage all the karaoke tracks you’ve created. Edit, organize, and pe…" at bounding box center [781, 426] width 502 height 31
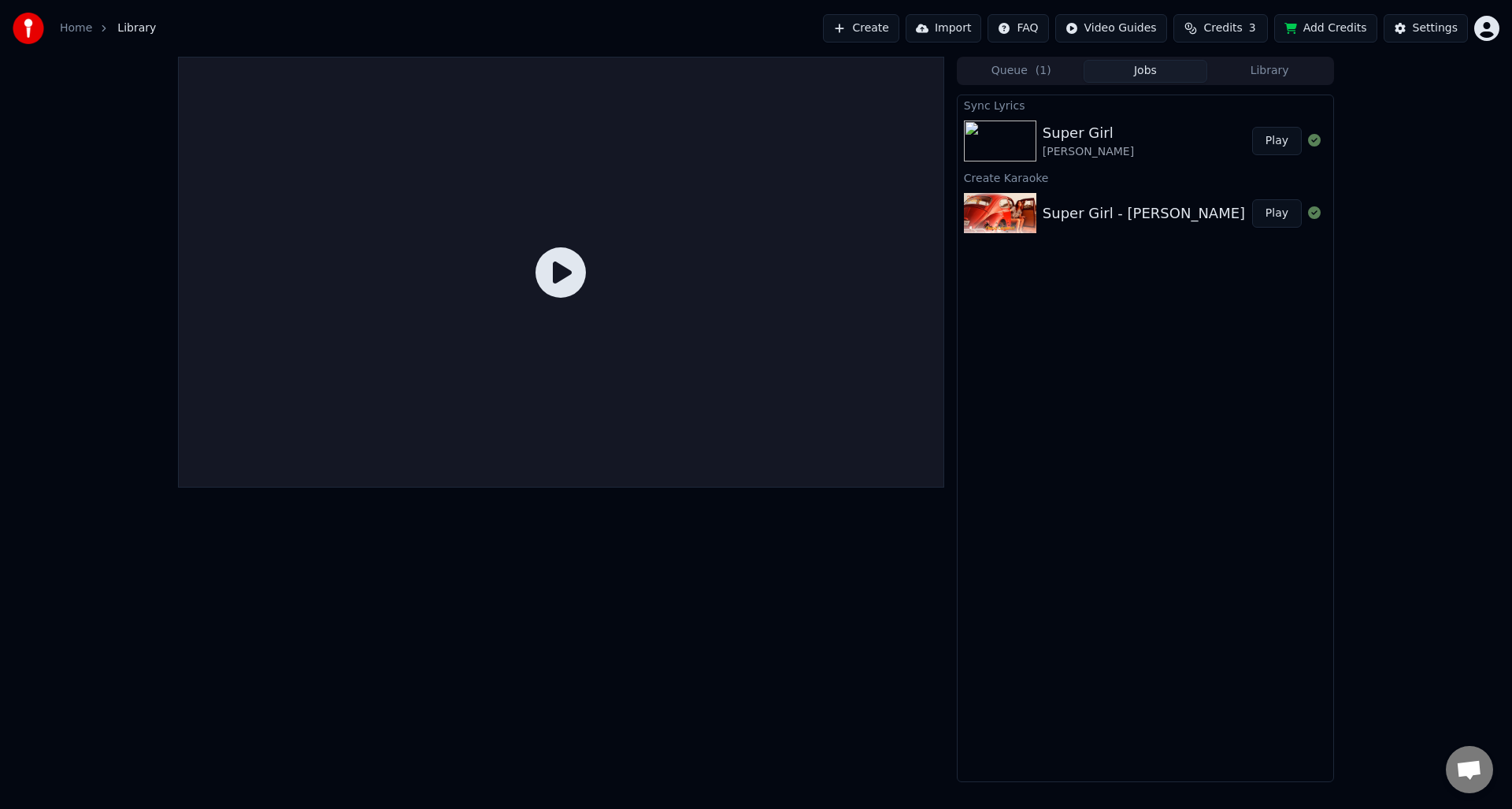
click at [1169, 319] on div "Sync Lyrics Super Girl Umar Keyn Play Create Karaoke Super Girl - Umar Keyn Play" at bounding box center [1146, 438] width 377 height 688
click at [1148, 69] on button "Jobs" at bounding box center [1146, 71] width 125 height 23
click at [1245, 78] on button "Library" at bounding box center [1269, 71] width 125 height 23
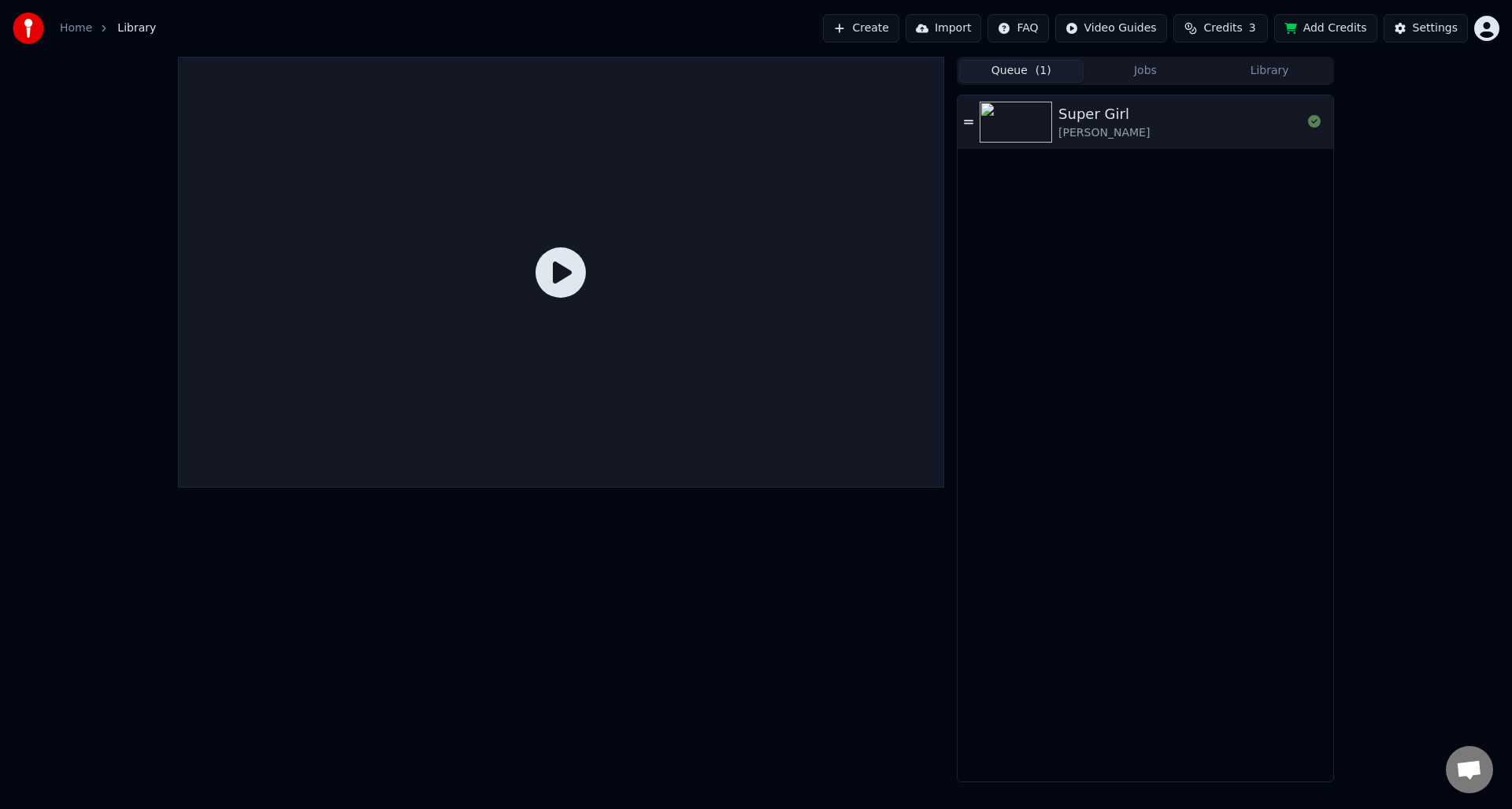
click at [1008, 74] on button "Queue ( 1 )" at bounding box center [1021, 71] width 125 height 23
click at [1271, 75] on button "Library" at bounding box center [1269, 71] width 125 height 23
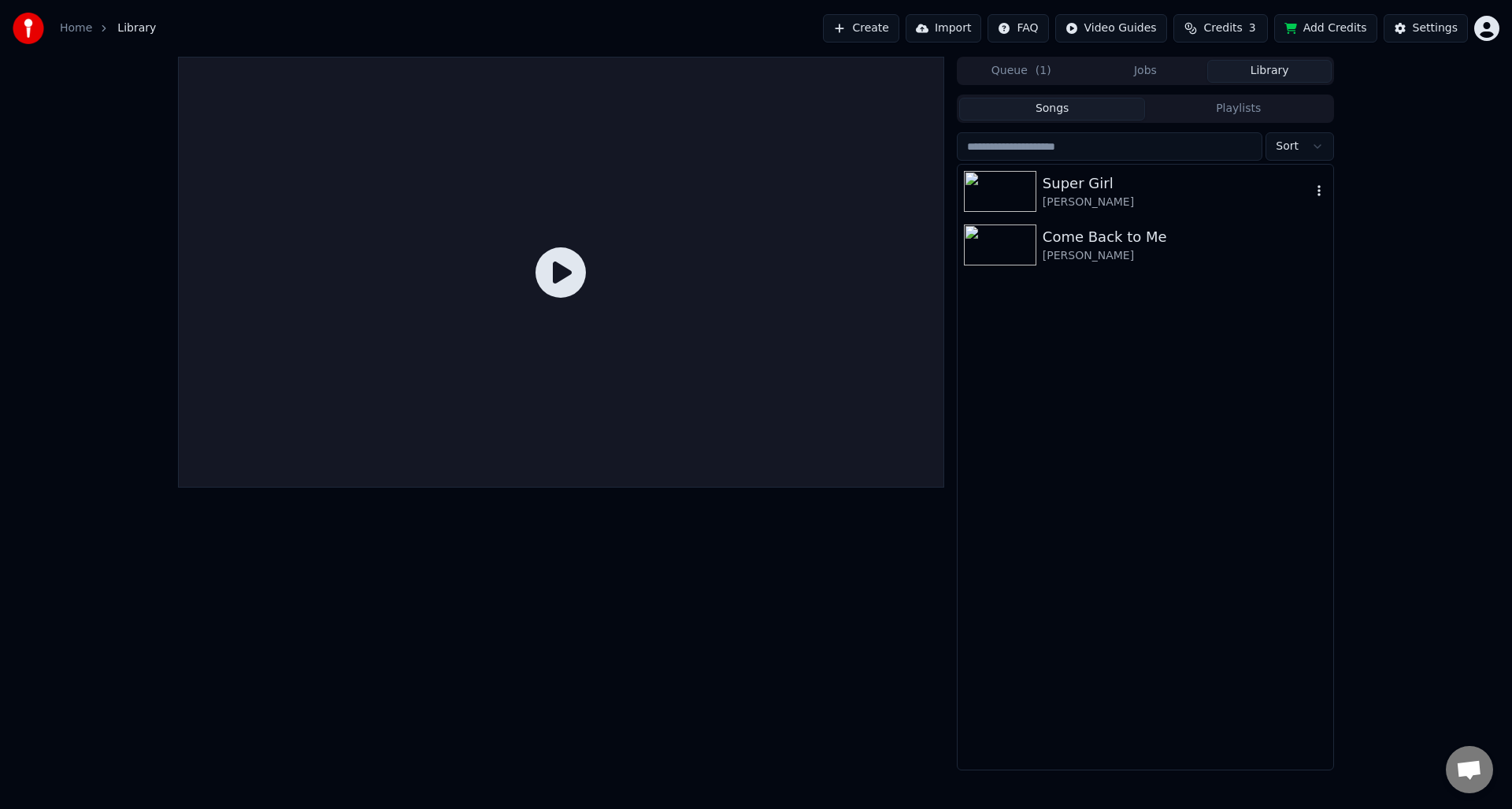
click at [1027, 193] on img at bounding box center [1000, 192] width 73 height 41
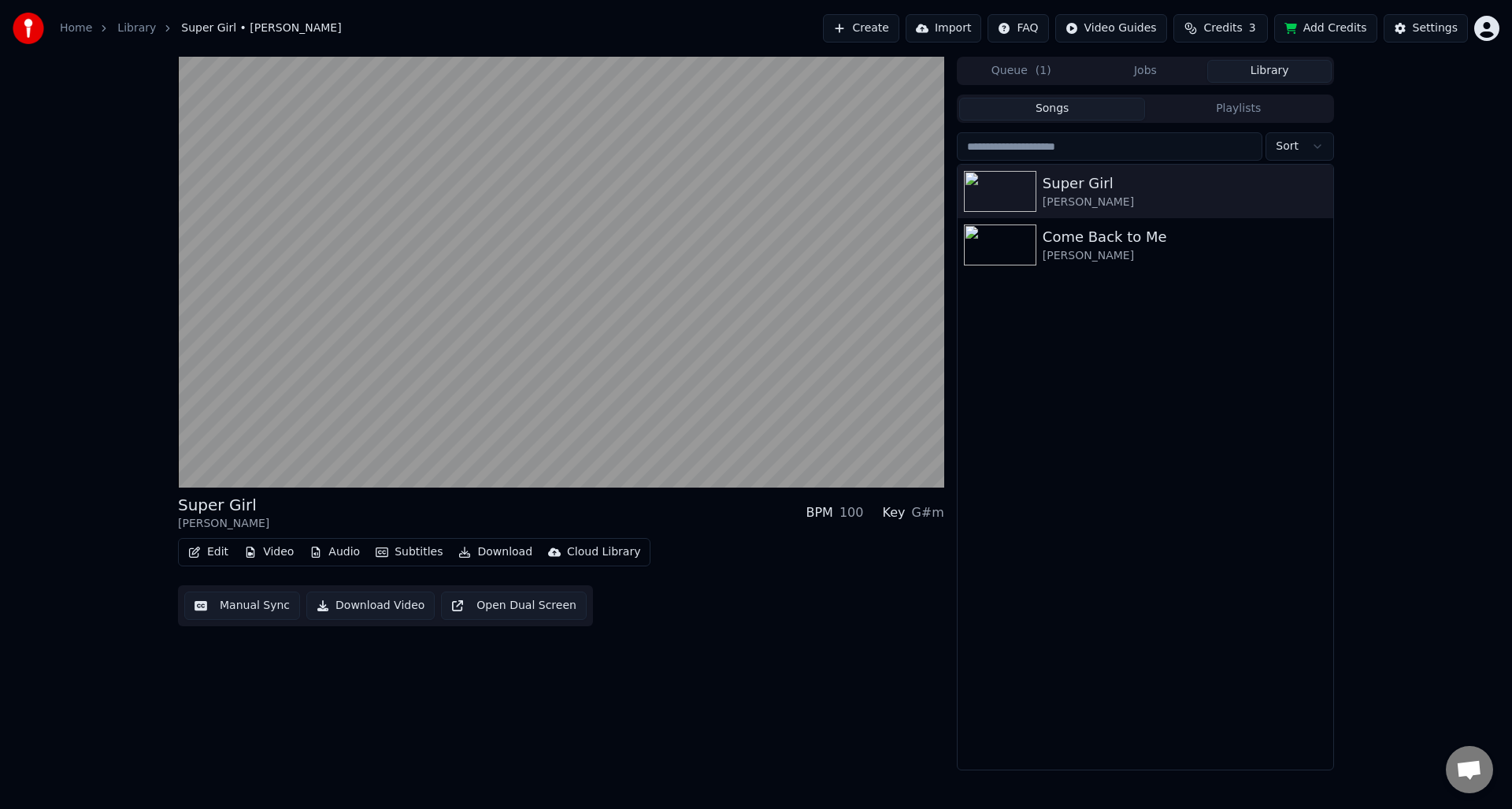
click at [209, 558] on button "Edit" at bounding box center [208, 552] width 53 height 22
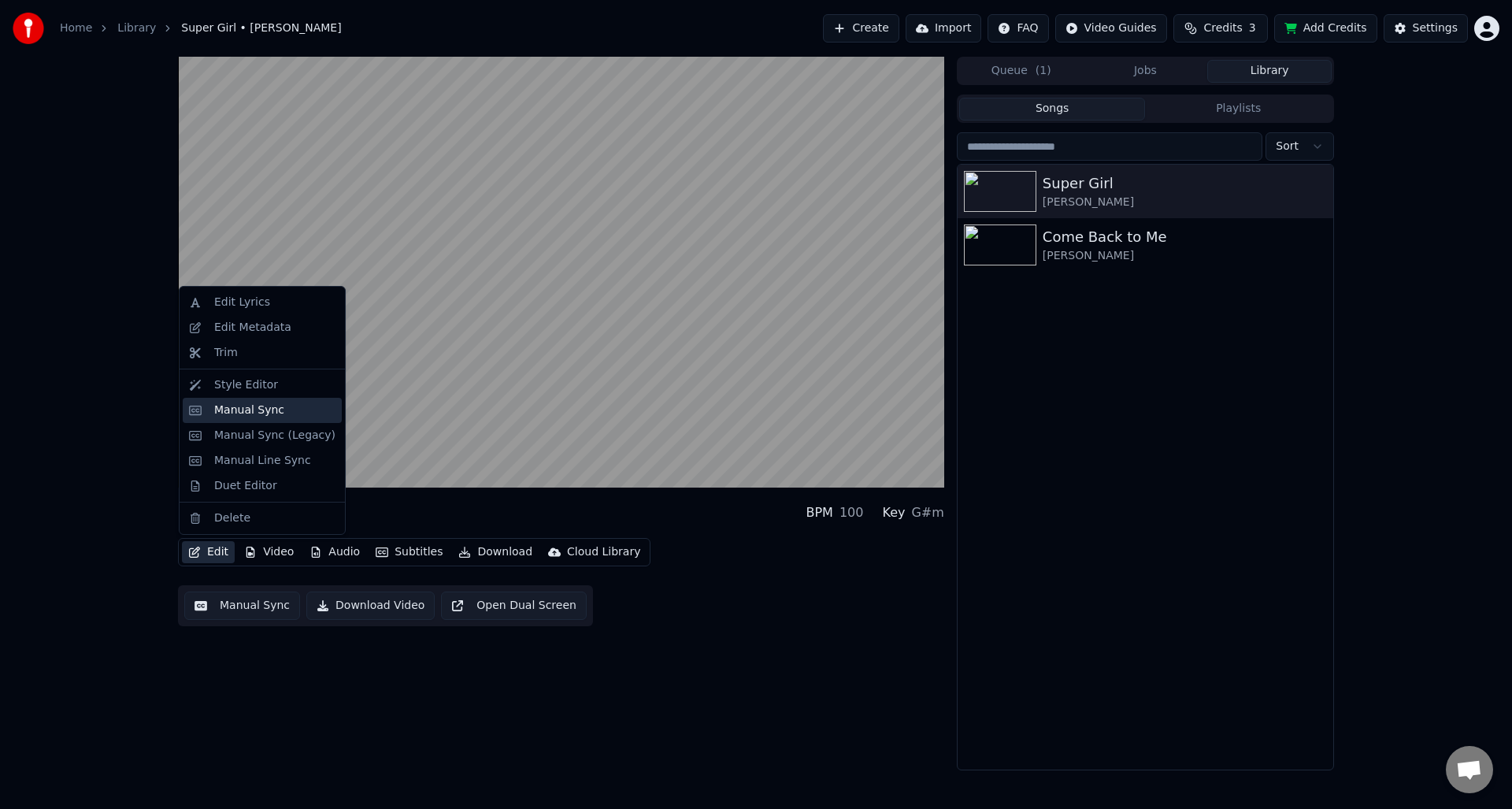
click at [243, 415] on div "Manual Sync" at bounding box center [249, 411] width 70 height 16
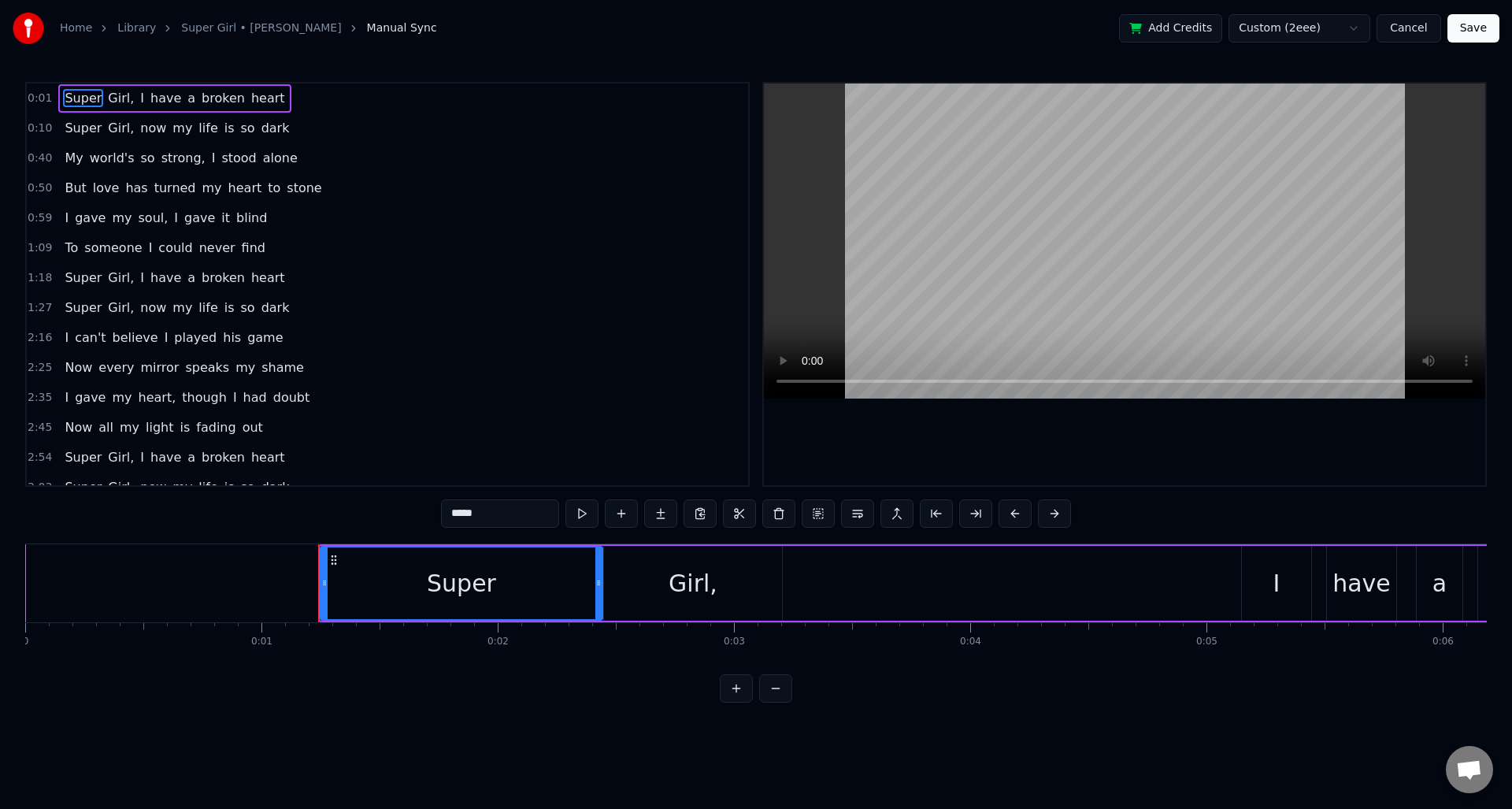
click at [1404, 29] on button "Cancel" at bounding box center [1408, 28] width 64 height 29
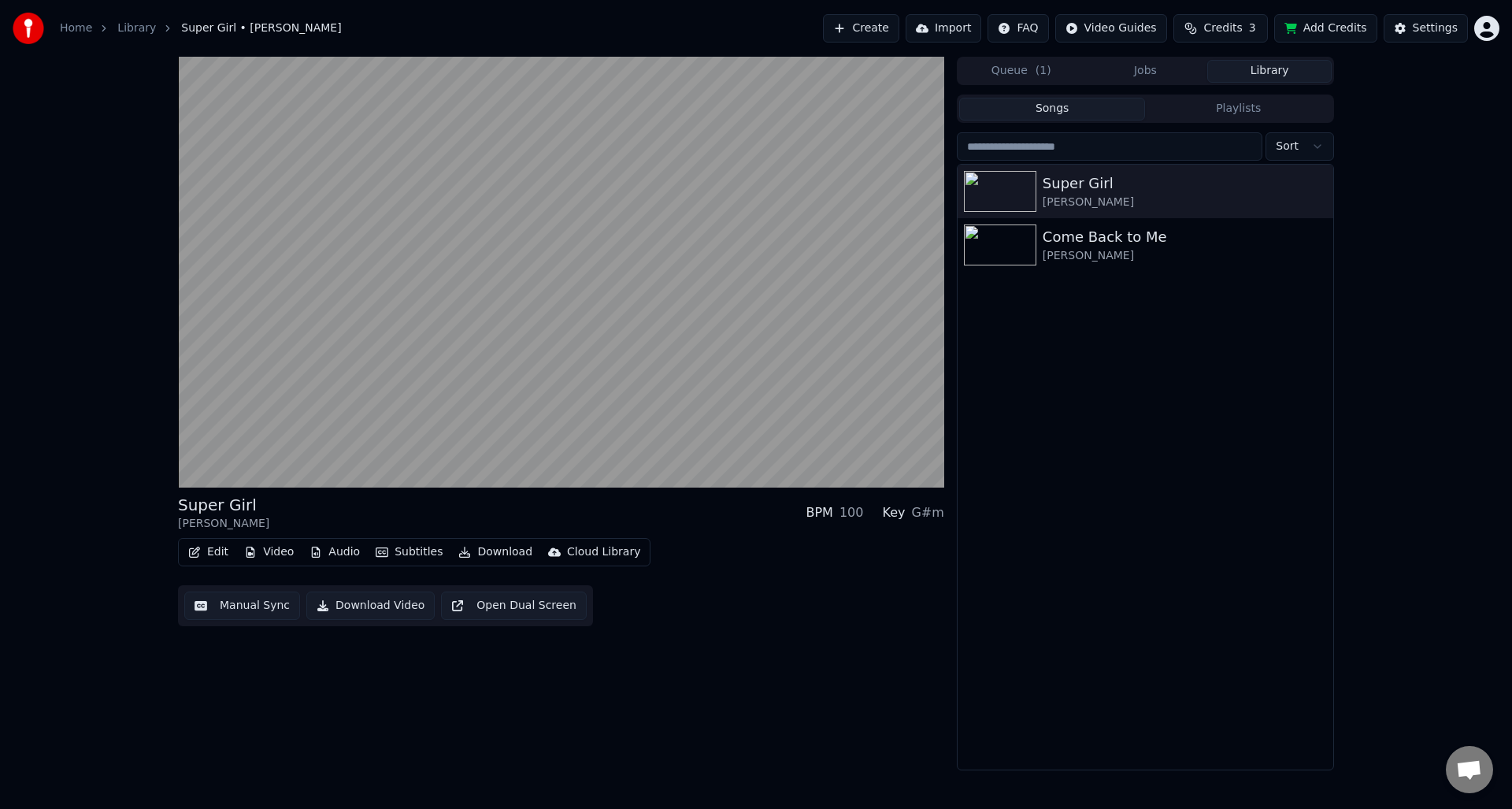
click at [1014, 70] on button "Queue ( 1 )" at bounding box center [1021, 71] width 125 height 23
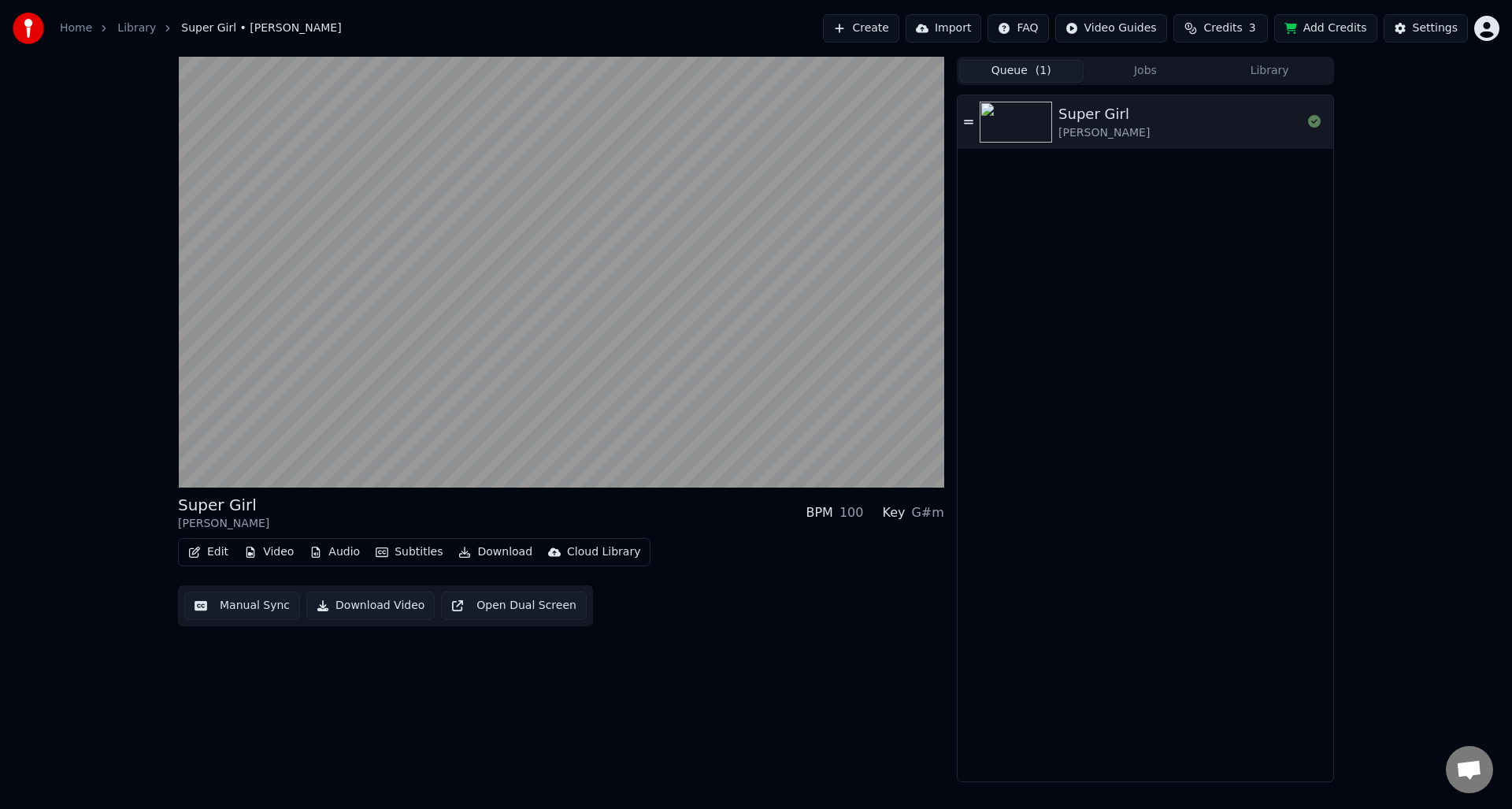
click at [967, 118] on icon at bounding box center [969, 122] width 10 height 11
click at [967, 121] on icon at bounding box center [969, 122] width 10 height 4
click at [1312, 123] on icon at bounding box center [1315, 121] width 13 height 13
click at [1316, 125] on icon at bounding box center [1315, 121] width 13 height 13
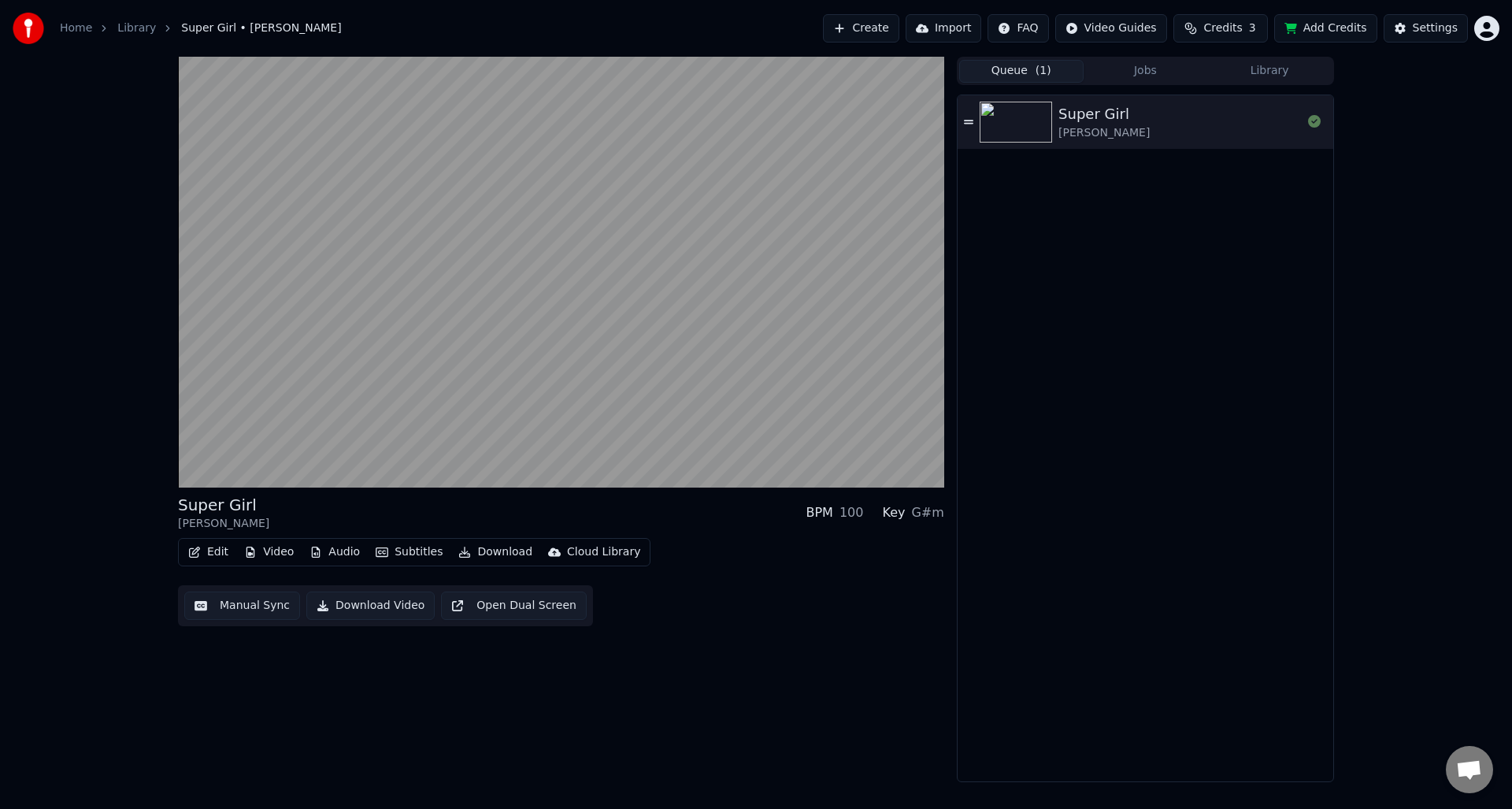
drag, startPoint x: 1316, startPoint y: 125, endPoint x: 1304, endPoint y: 119, distance: 13.4
click at [1316, 125] on icon at bounding box center [1315, 121] width 13 height 13
click at [1162, 70] on button "Jobs" at bounding box center [1146, 71] width 125 height 23
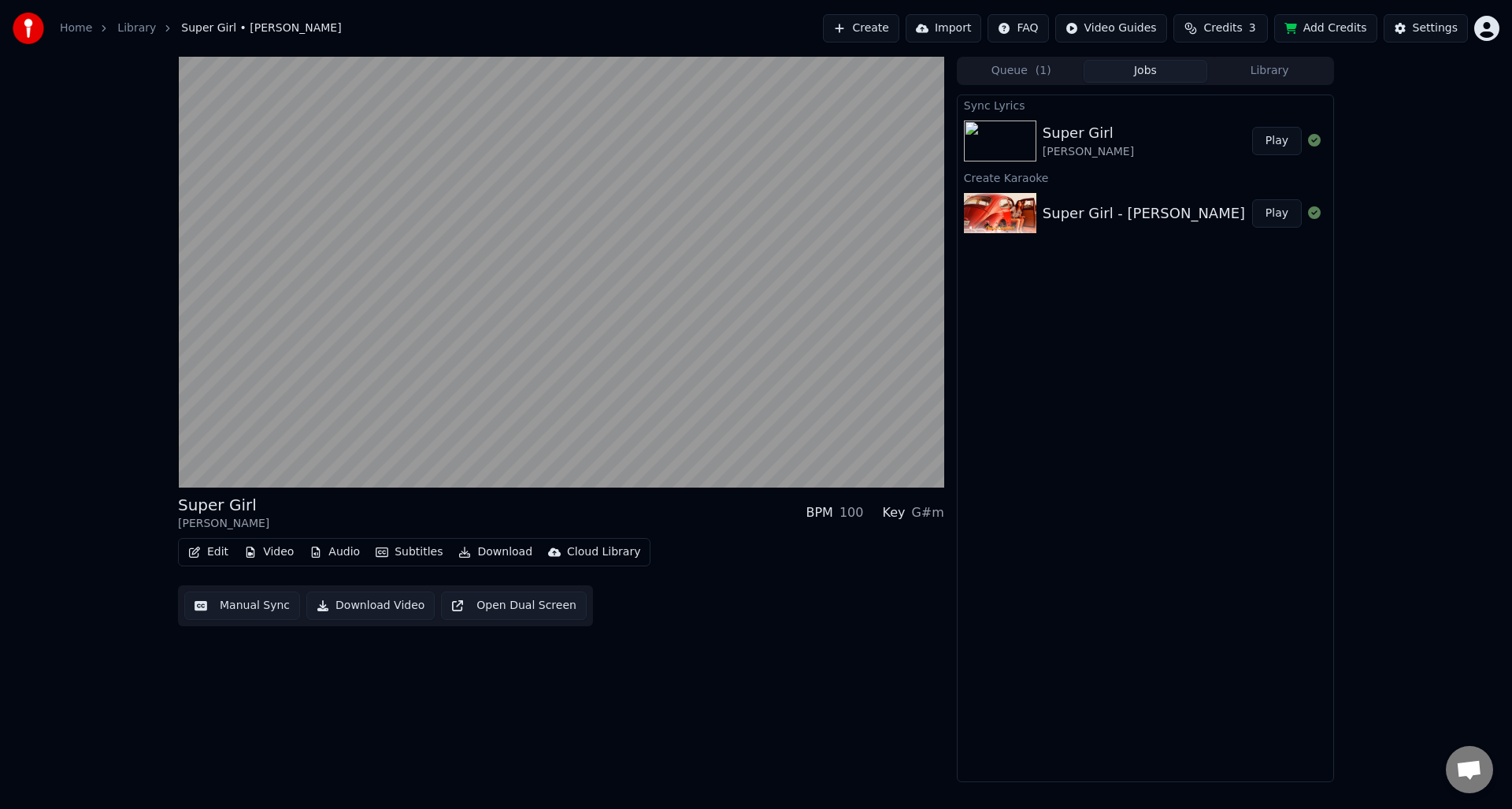
click at [1012, 205] on img at bounding box center [1000, 213] width 73 height 41
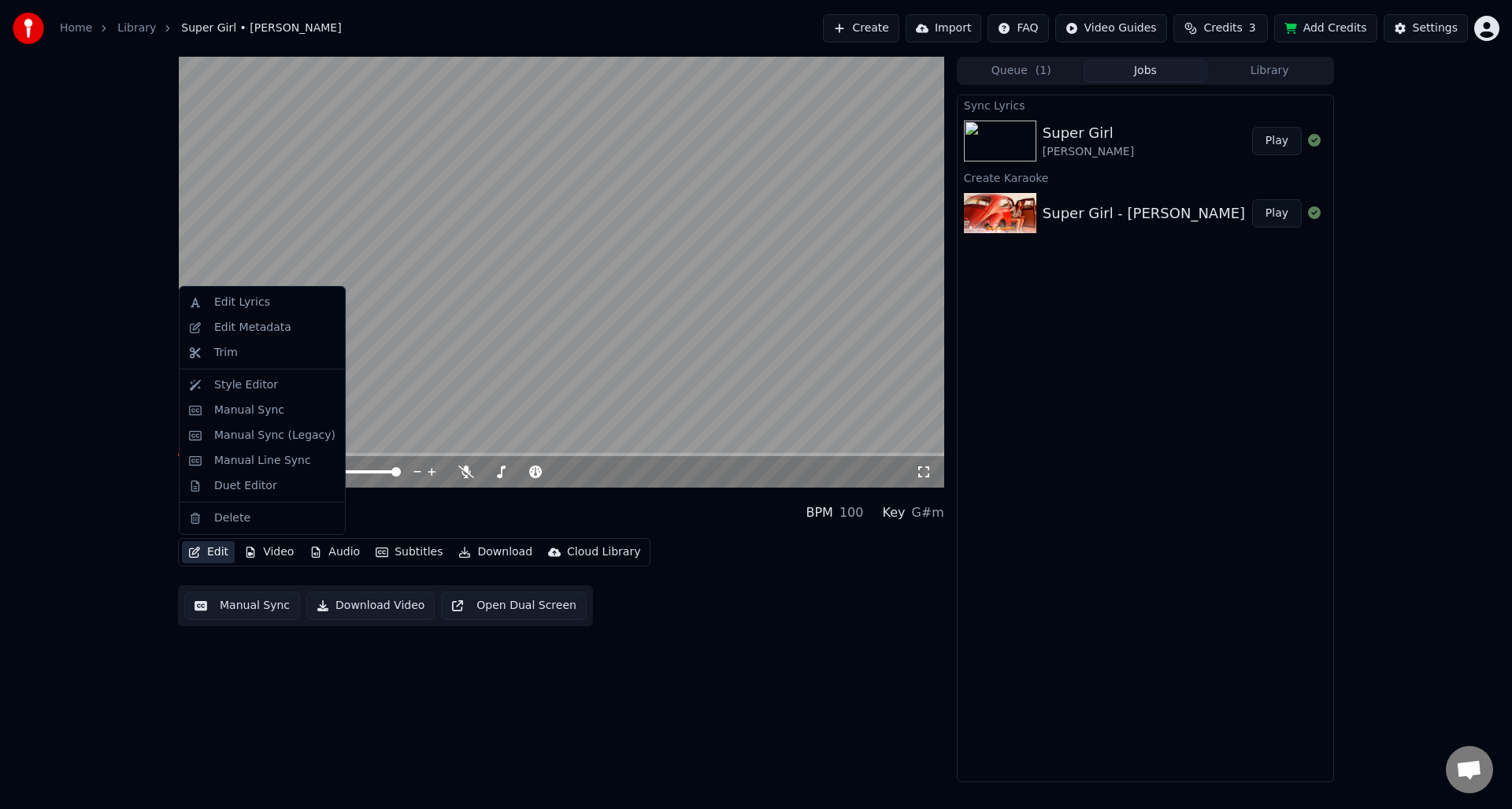
click at [226, 550] on button "Edit" at bounding box center [208, 552] width 53 height 22
click at [1086, 220] on div "Super Girl - Umar Keyn" at bounding box center [1144, 213] width 202 height 22
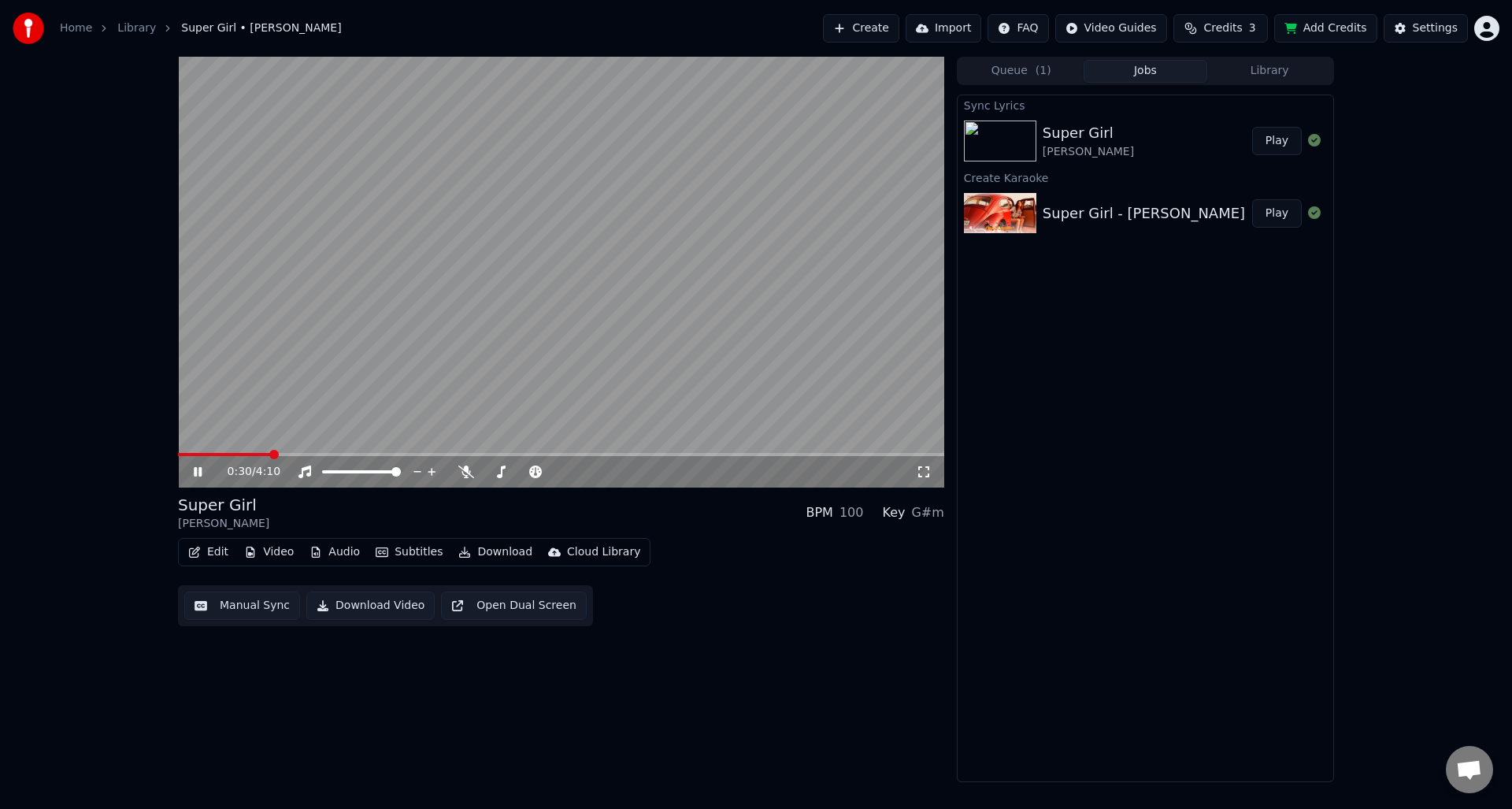
click at [203, 557] on button "Edit" at bounding box center [208, 552] width 53 height 22
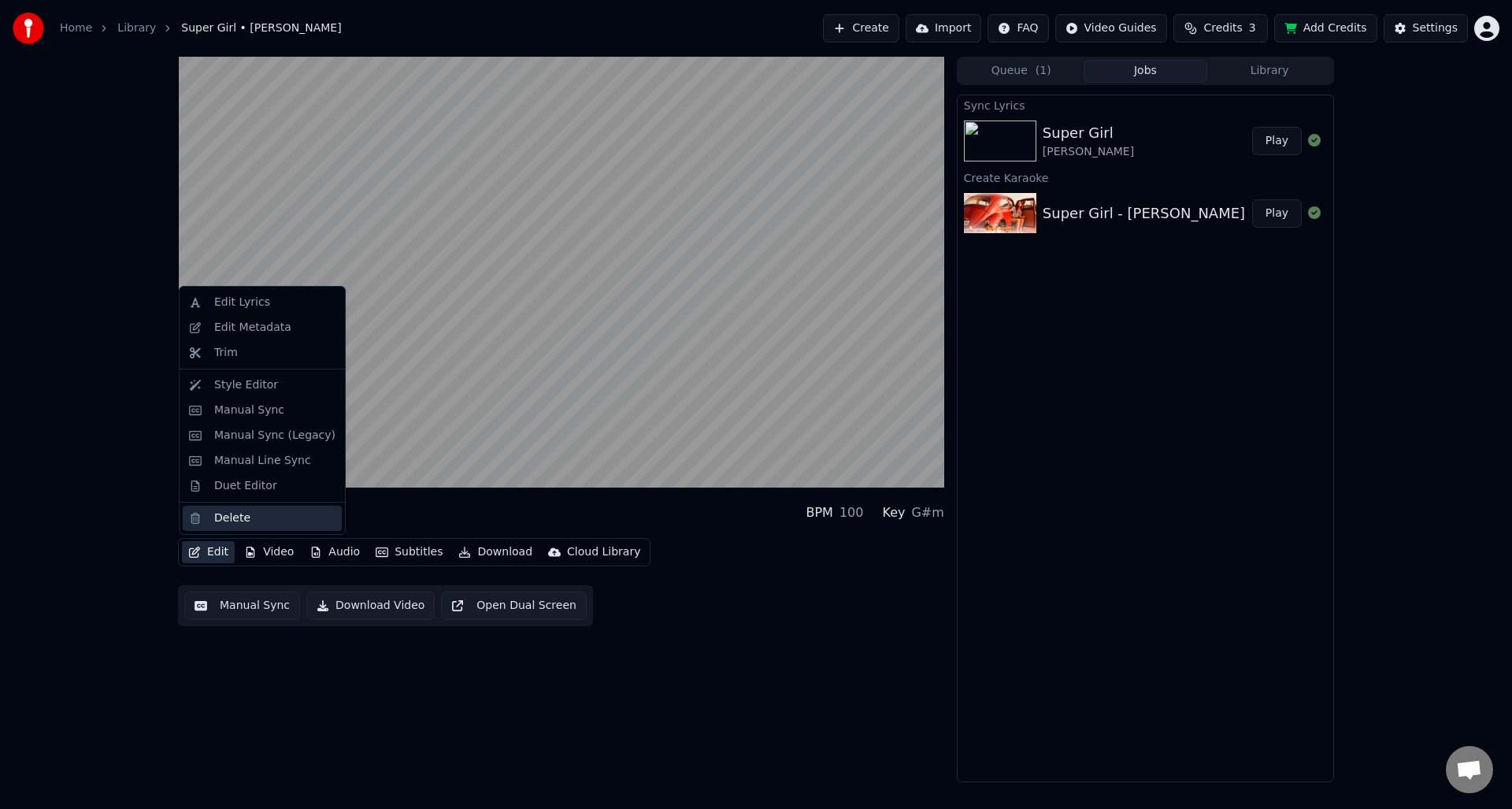
click at [231, 522] on div "Delete" at bounding box center [232, 519] width 36 height 16
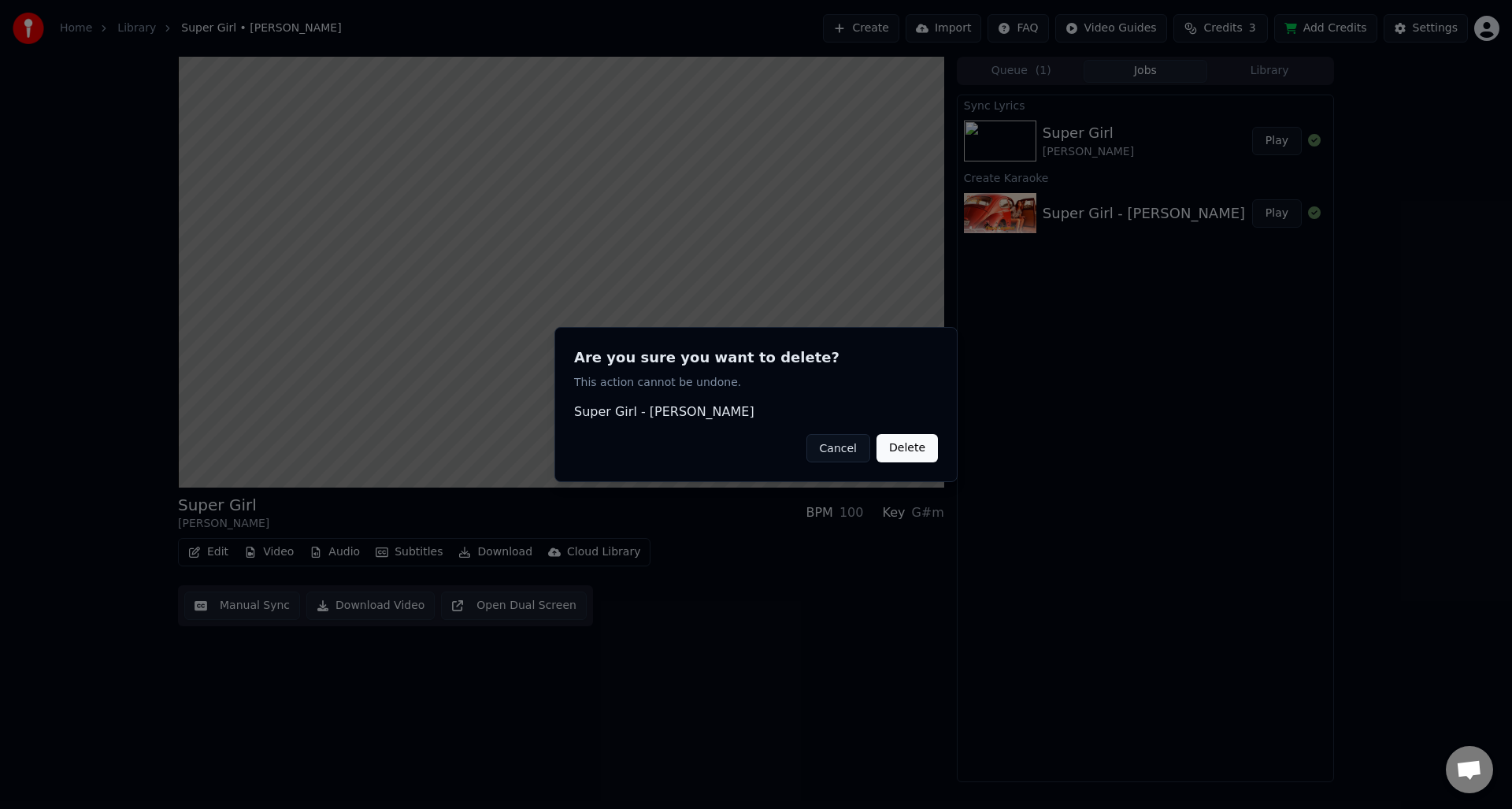
click at [900, 448] on button "Delete" at bounding box center [907, 448] width 62 height 29
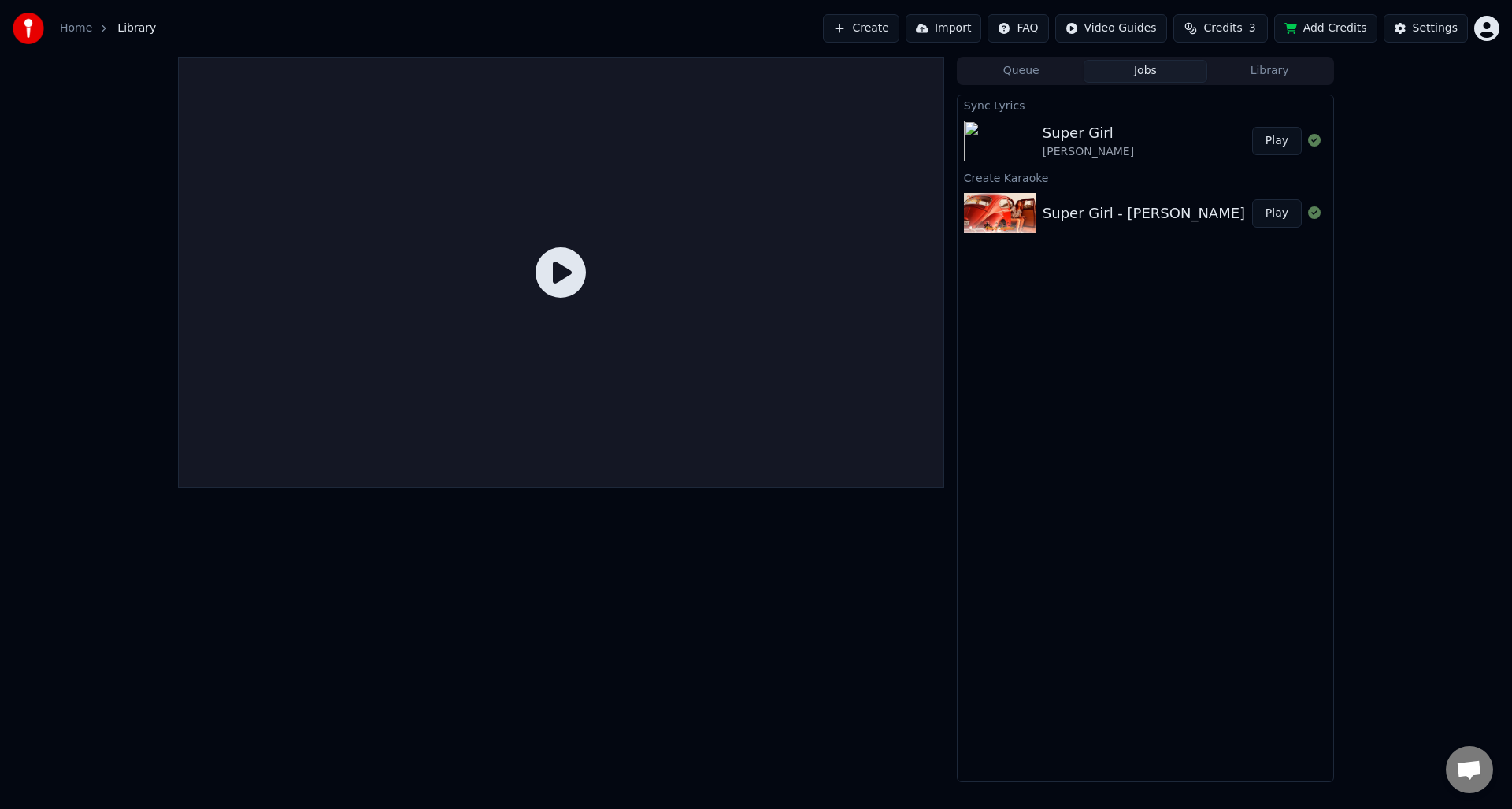
click at [1007, 147] on img at bounding box center [1000, 142] width 73 height 41
click at [1006, 148] on img at bounding box center [1000, 142] width 73 height 41
click at [1262, 68] on button "Library" at bounding box center [1269, 71] width 125 height 23
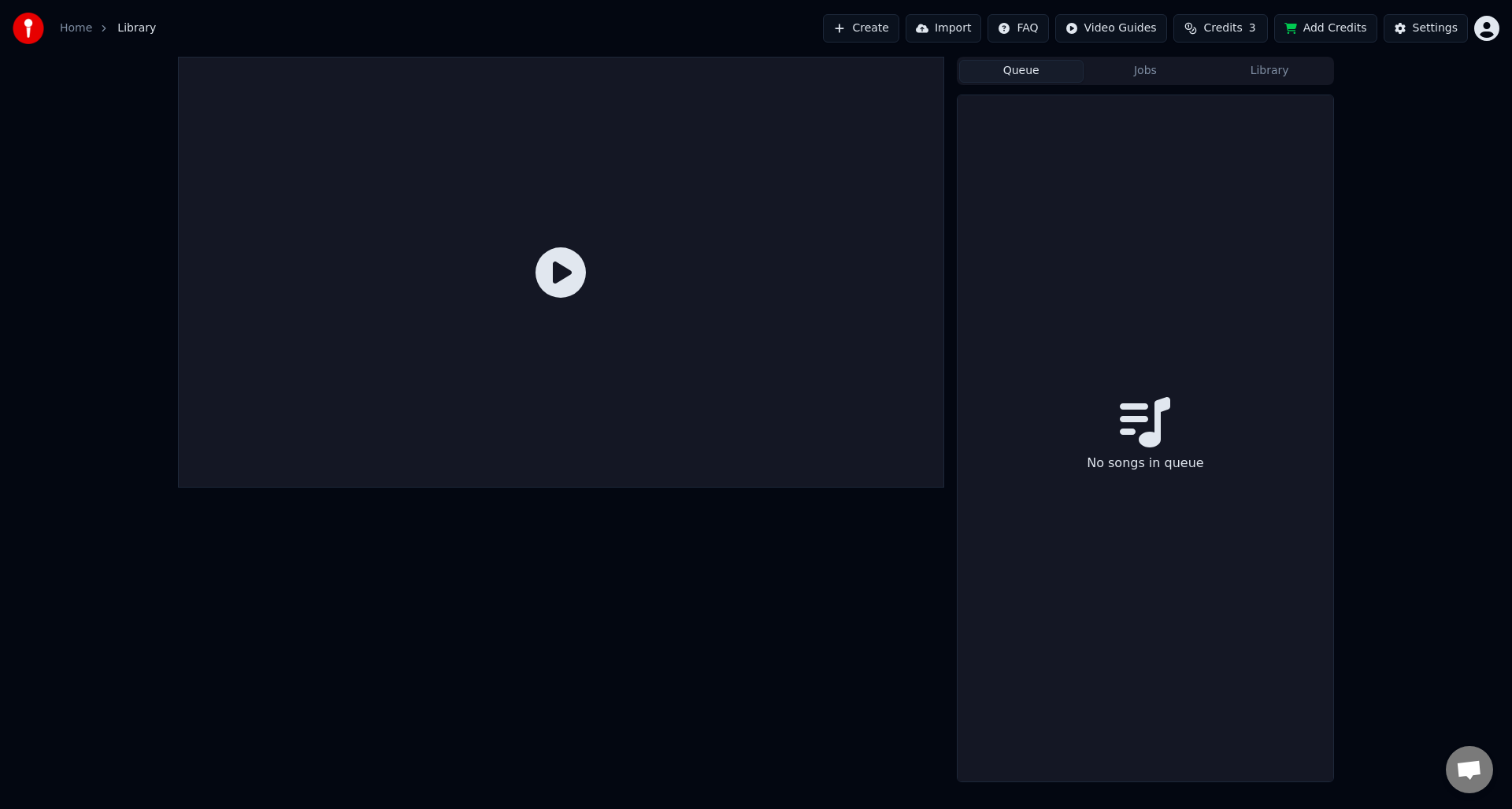
click at [1014, 73] on button "Queue" at bounding box center [1021, 71] width 125 height 23
click at [1159, 77] on button "Jobs" at bounding box center [1146, 71] width 125 height 23
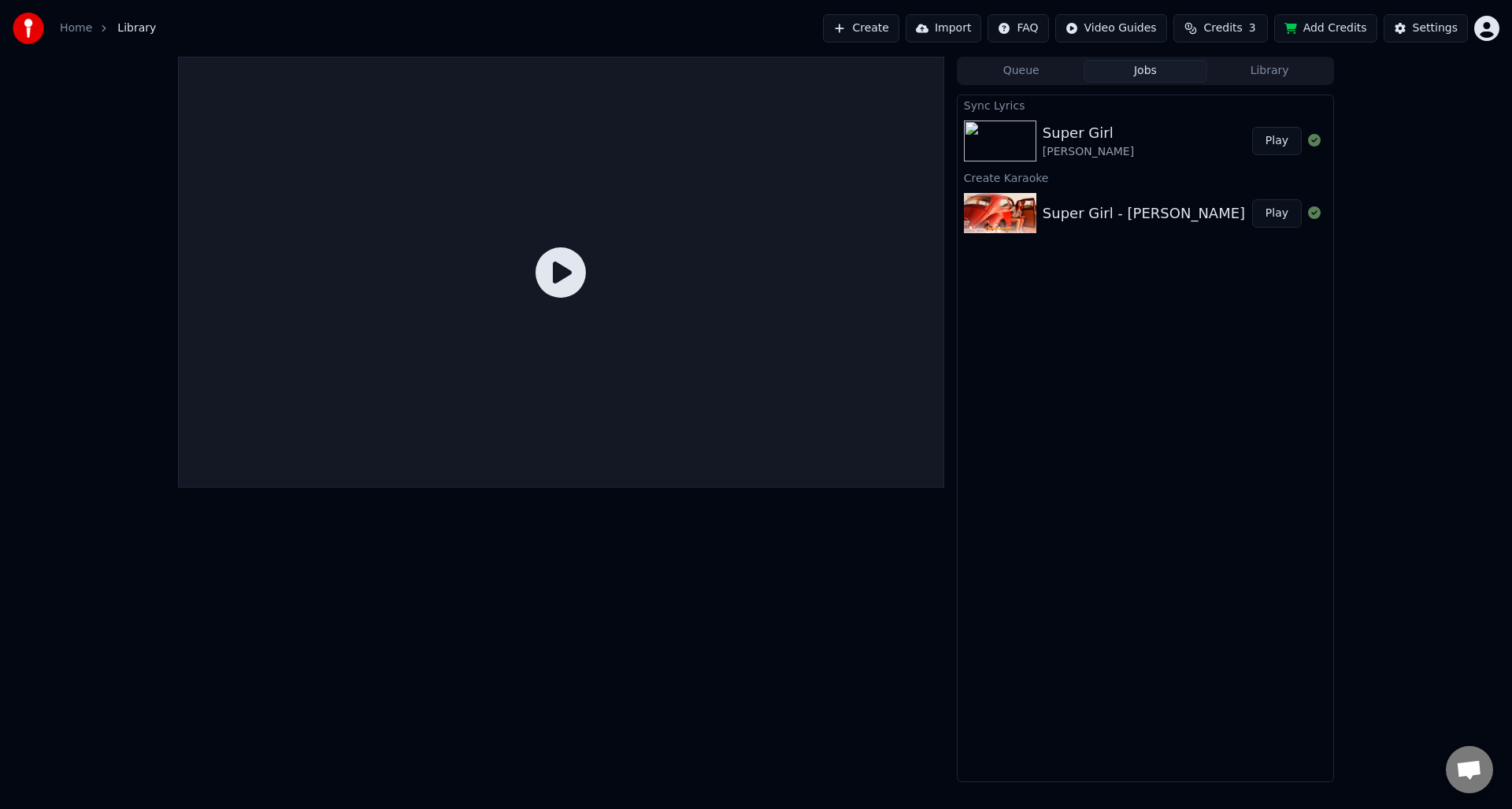
click at [1026, 138] on img at bounding box center [1000, 142] width 73 height 41
click at [1025, 138] on img at bounding box center [1000, 142] width 73 height 41
click at [1282, 148] on button "Play" at bounding box center [1277, 141] width 50 height 29
click at [1279, 144] on button "Play" at bounding box center [1277, 141] width 50 height 29
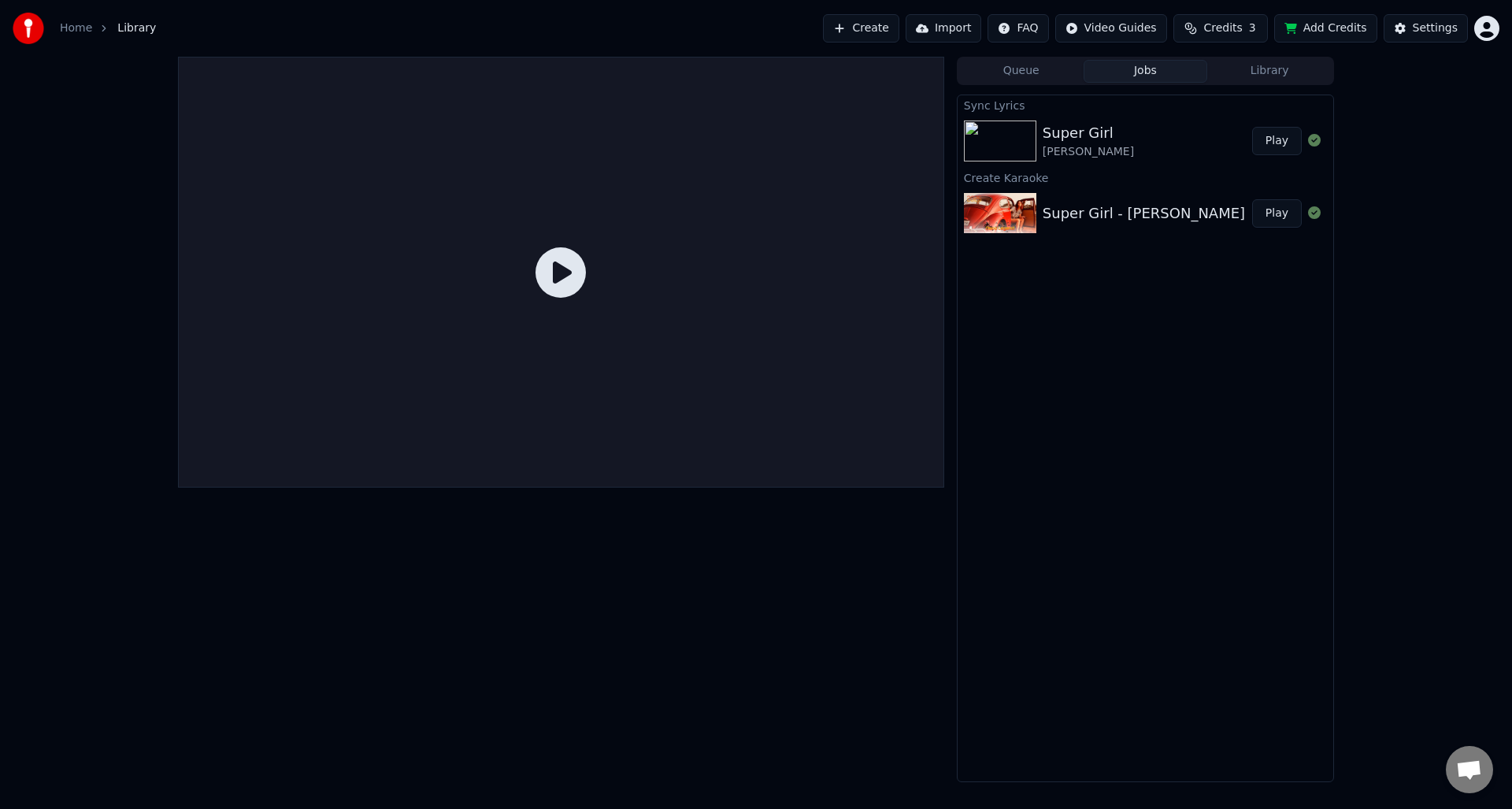
click at [1279, 144] on button "Play" at bounding box center [1277, 141] width 50 height 29
click at [1020, 143] on img at bounding box center [1000, 142] width 73 height 41
click at [1002, 137] on img at bounding box center [1000, 142] width 73 height 41
drag, startPoint x: 1002, startPoint y: 137, endPoint x: 1043, endPoint y: 150, distance: 43.0
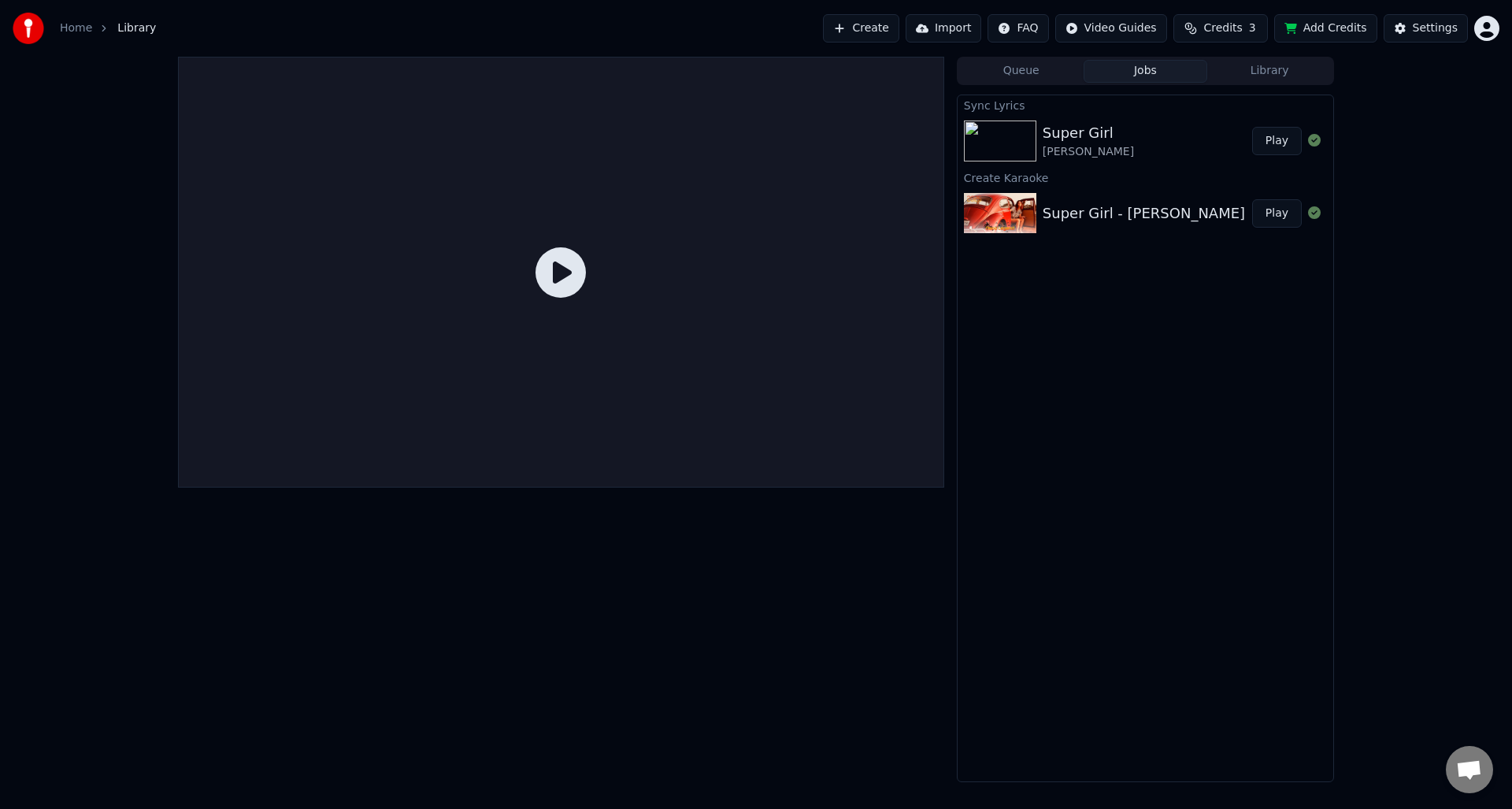
click at [1003, 137] on img at bounding box center [1000, 142] width 73 height 41
click at [1163, 203] on div "Super Girl - Umar Keyn" at bounding box center [1144, 213] width 202 height 22
click at [1292, 220] on button "Play" at bounding box center [1277, 213] width 50 height 29
drag, startPoint x: 1292, startPoint y: 220, endPoint x: 1315, endPoint y: 219, distance: 23.0
click at [1293, 219] on button "Play" at bounding box center [1277, 213] width 50 height 29
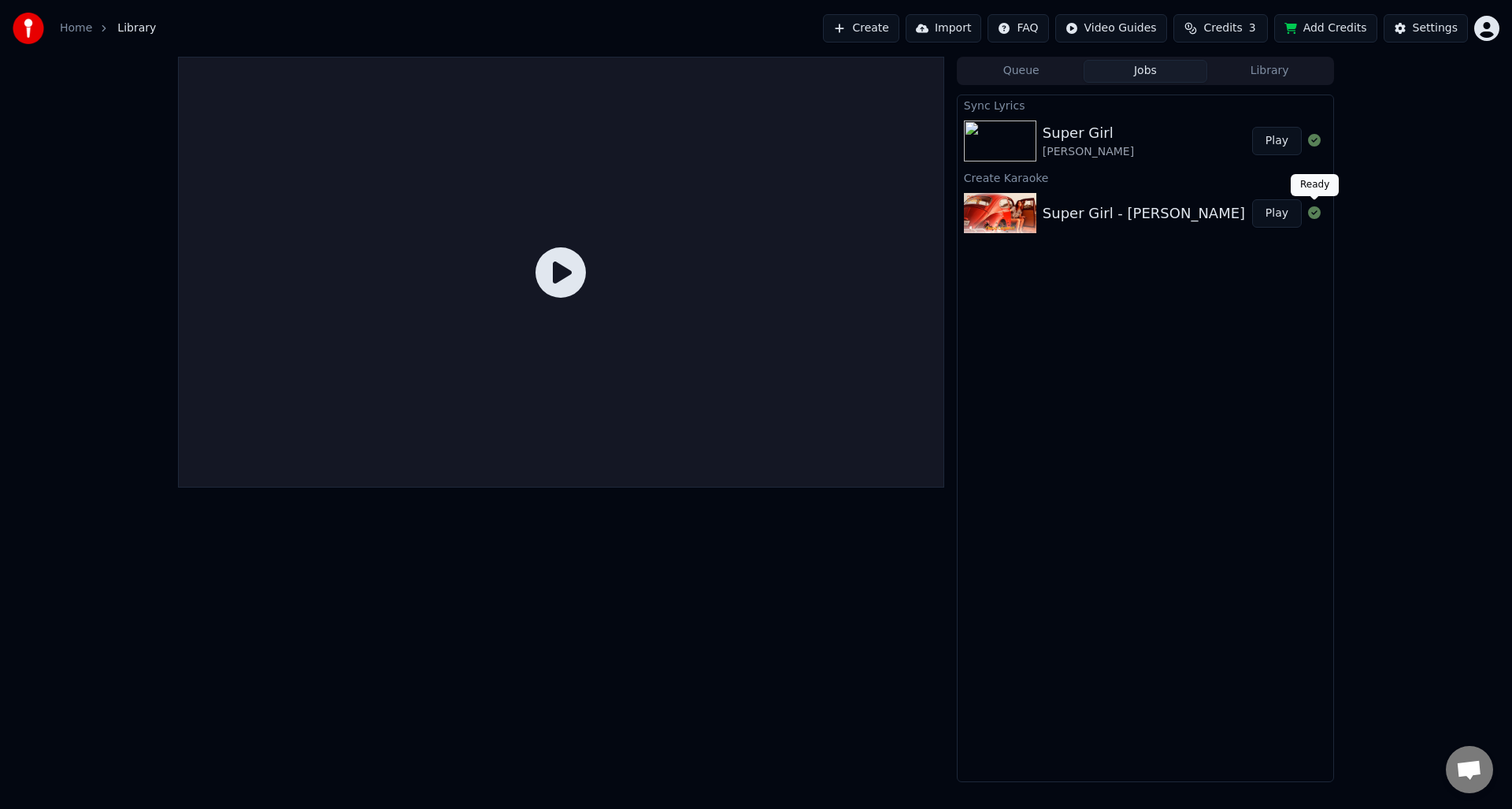
drag, startPoint x: 1315, startPoint y: 219, endPoint x: 935, endPoint y: 203, distance: 380.3
click at [1315, 219] on button at bounding box center [1315, 213] width 13 height 19
click at [562, 270] on icon at bounding box center [560, 272] width 50 height 50
click at [1046, 149] on div "Umar Keyn" at bounding box center [1088, 152] width 91 height 16
click at [1045, 149] on div "Umar Keyn" at bounding box center [1088, 152] width 91 height 16
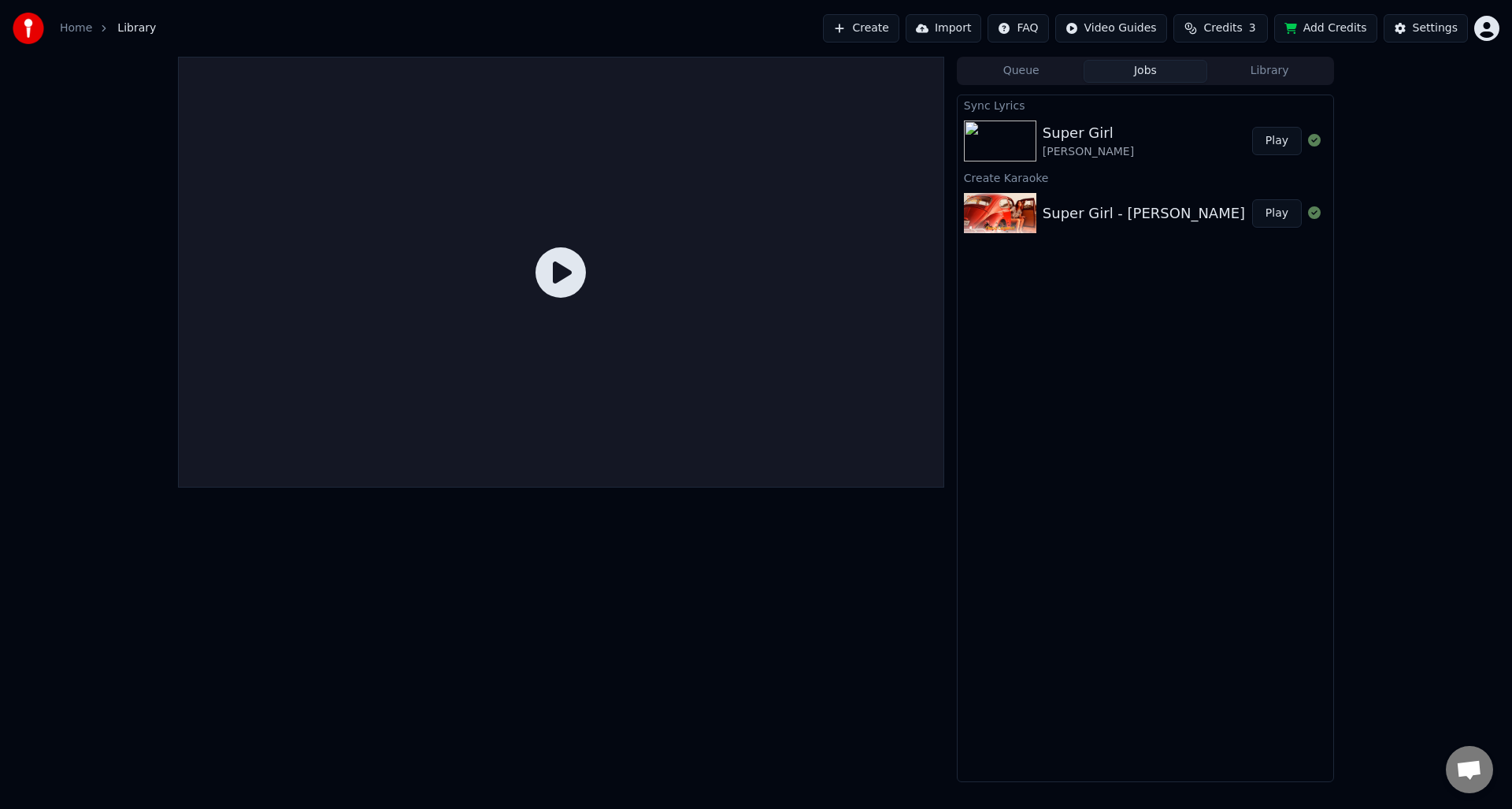
click at [1045, 149] on div "Umar Keyn" at bounding box center [1088, 152] width 91 height 16
click at [1046, 149] on div "Umar Keyn" at bounding box center [1088, 152] width 91 height 16
click at [1241, 75] on button "Library" at bounding box center [1269, 71] width 125 height 23
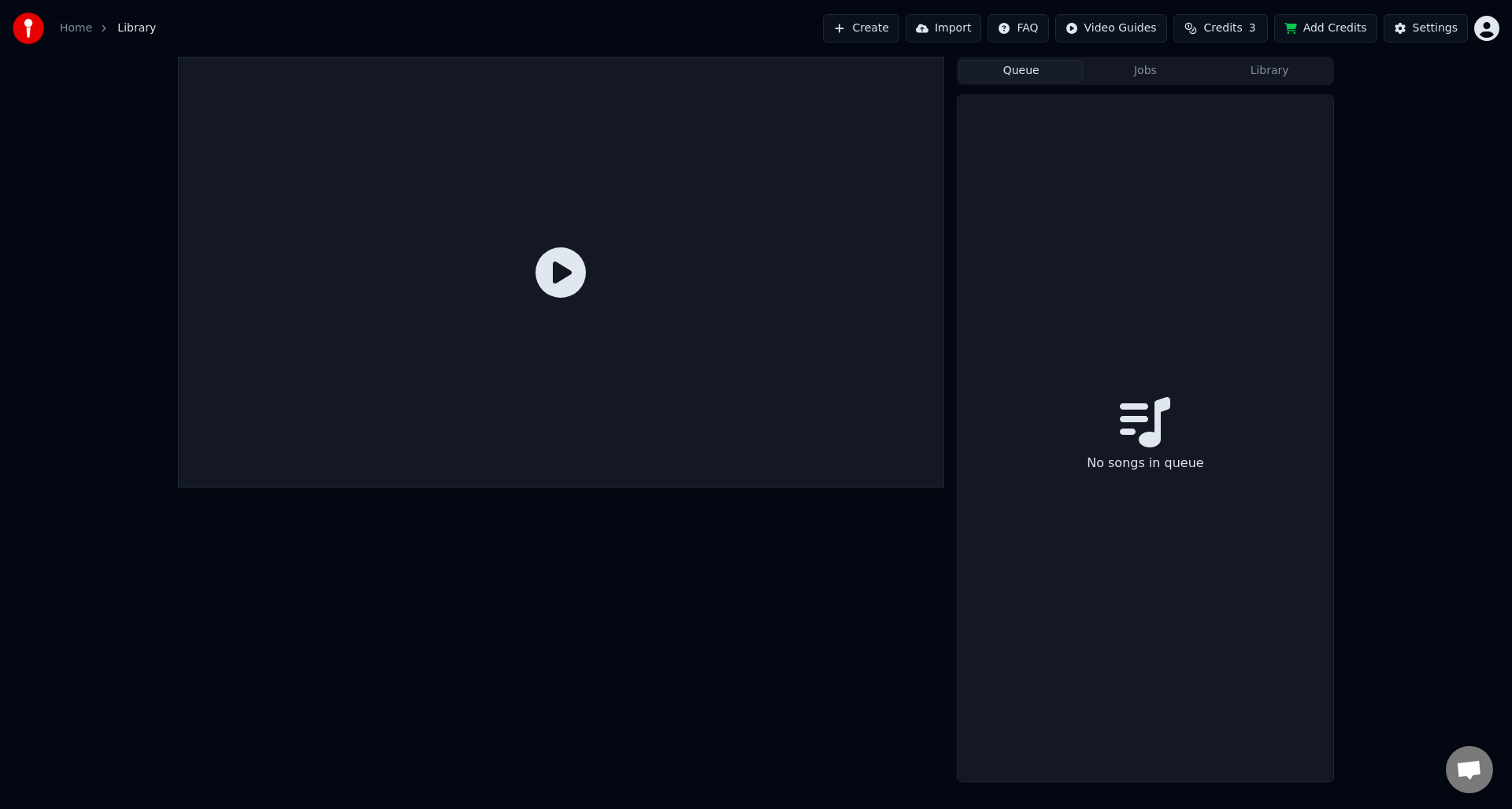
click at [1005, 73] on button "Queue" at bounding box center [1021, 71] width 125 height 23
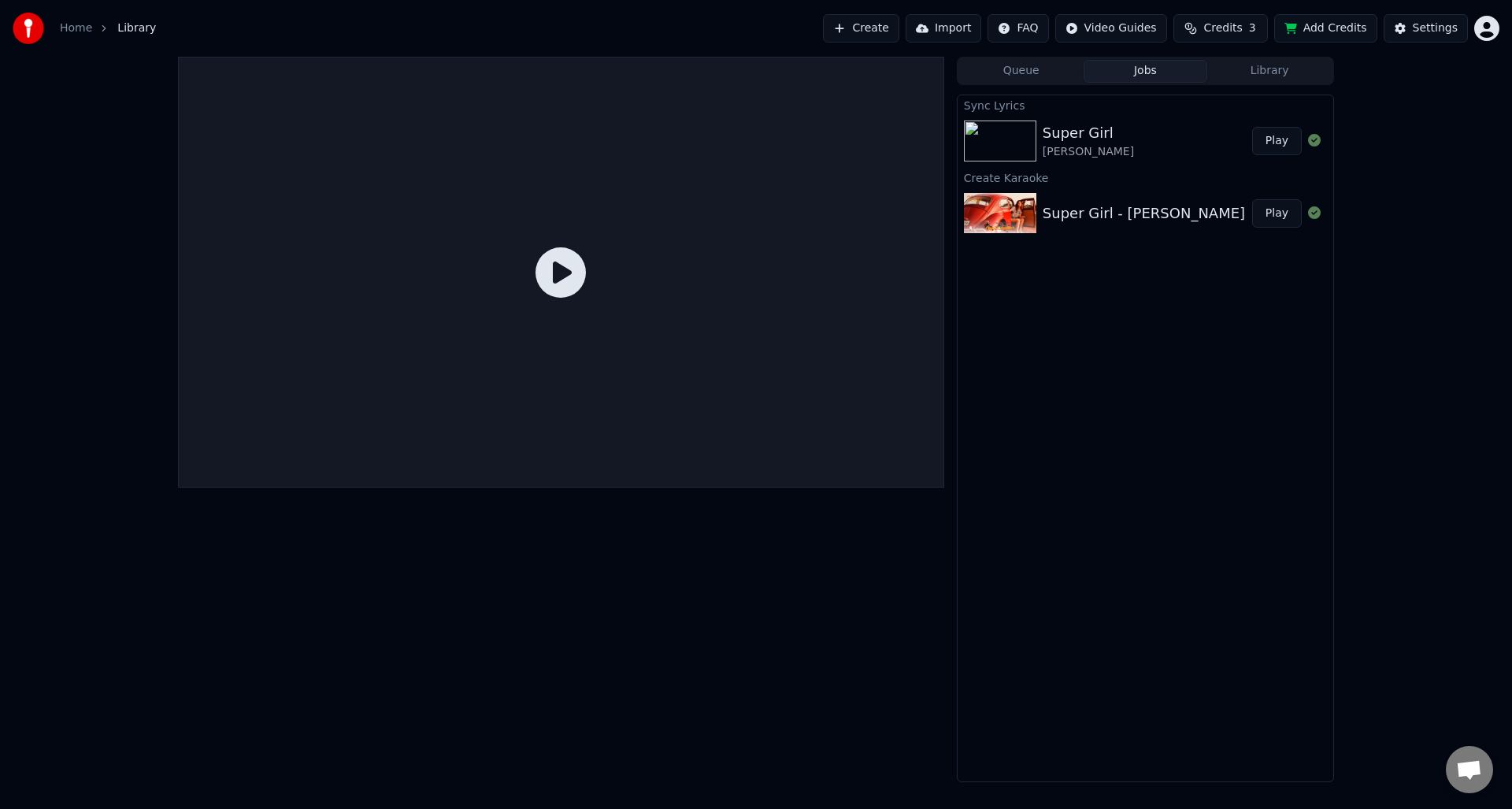
click at [1139, 70] on button "Jobs" at bounding box center [1146, 71] width 125 height 23
drag, startPoint x: 1067, startPoint y: 150, endPoint x: 1006, endPoint y: 146, distance: 61.1
click at [1067, 150] on div "Umar Keyn" at bounding box center [1088, 152] width 91 height 16
click at [1003, 146] on img at bounding box center [1000, 142] width 73 height 41
drag, startPoint x: 1002, startPoint y: 146, endPoint x: 1003, endPoint y: 202, distance: 56.0
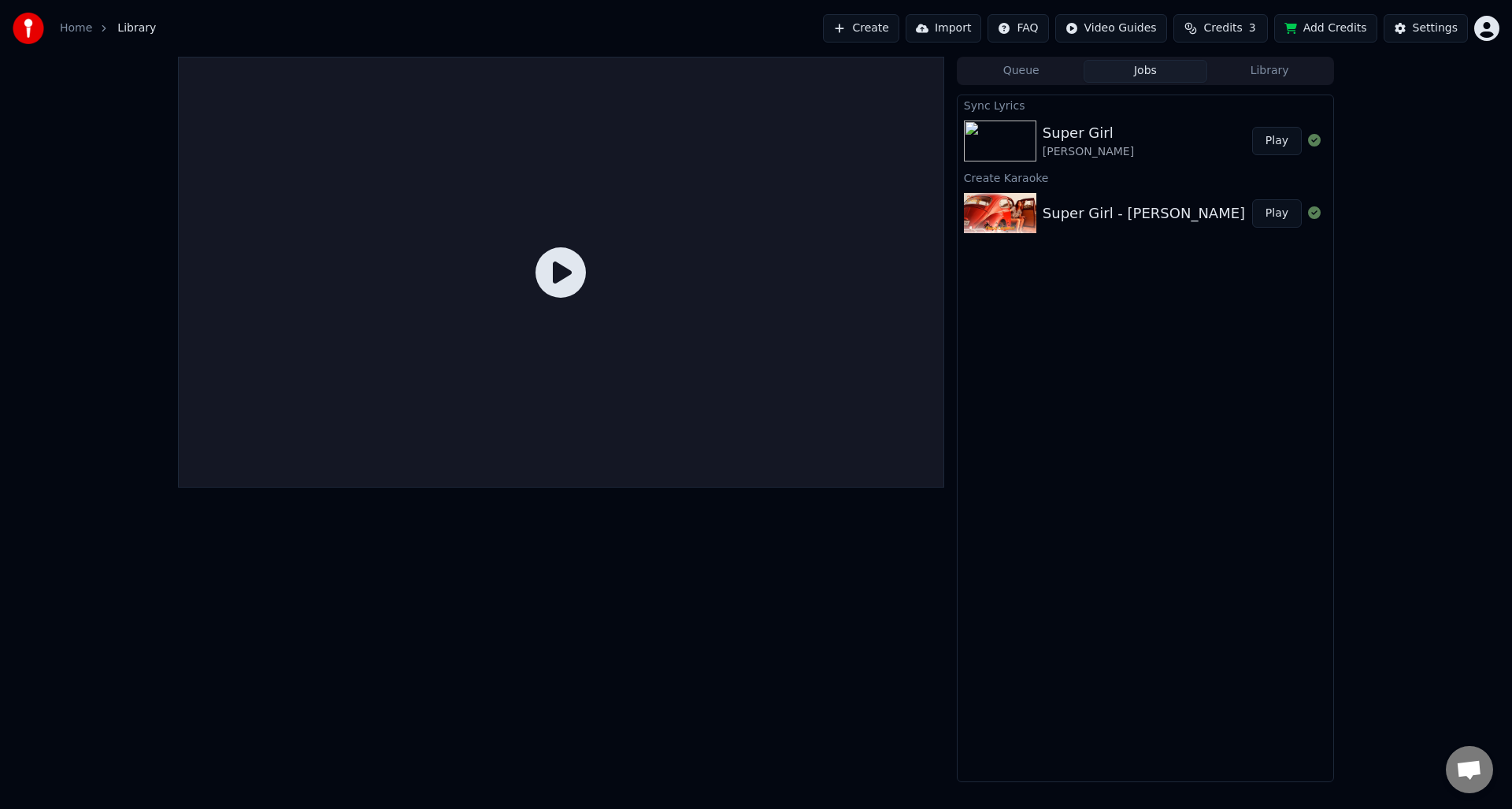
click at [1002, 146] on img at bounding box center [1000, 142] width 73 height 41
click at [999, 208] on img at bounding box center [1000, 213] width 73 height 41
click at [1258, 143] on button "Play" at bounding box center [1277, 141] width 50 height 29
drag, startPoint x: 1264, startPoint y: 144, endPoint x: 1105, endPoint y: 121, distance: 160.7
click at [1261, 144] on button "Play" at bounding box center [1277, 141] width 50 height 29
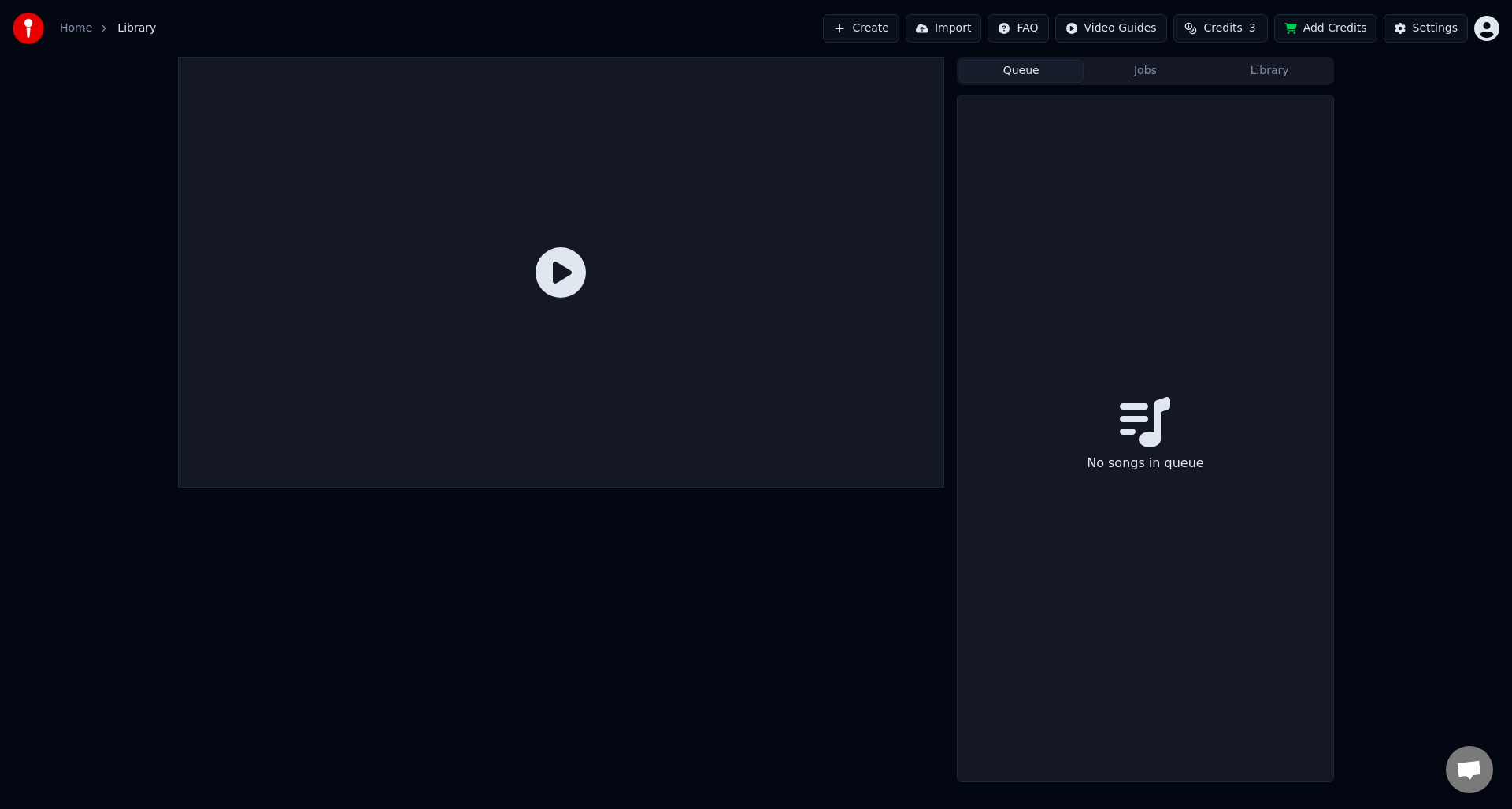
click at [1023, 82] on button "Queue" at bounding box center [1021, 71] width 125 height 23
click at [1134, 81] on button "Jobs" at bounding box center [1146, 71] width 125 height 23
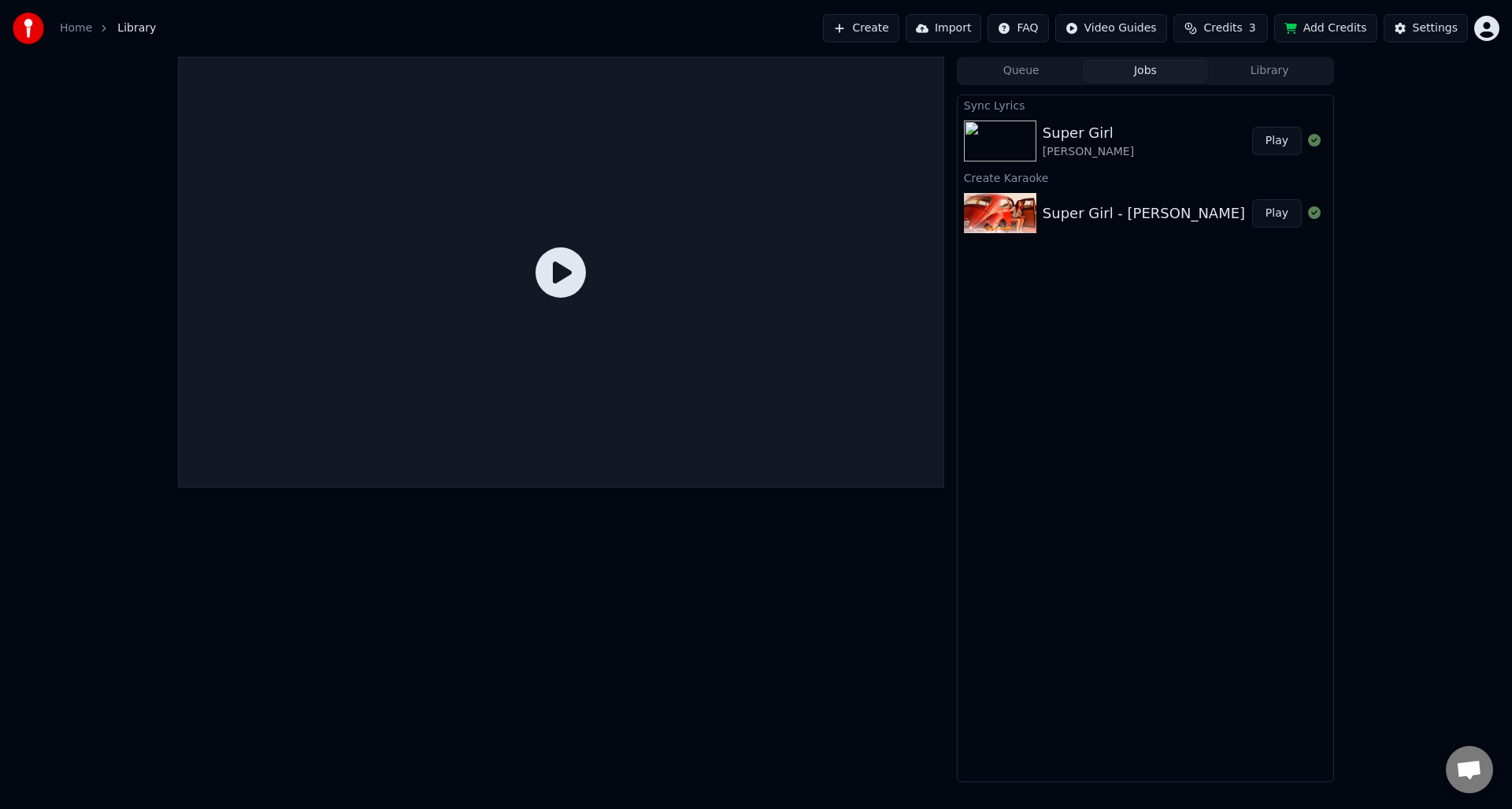
click at [1309, 160] on div "Super Girl Umar Keyn Play" at bounding box center [1146, 141] width 375 height 54
drag, startPoint x: 1305, startPoint y: 160, endPoint x: 1314, endPoint y: 157, distance: 9.5
click at [1306, 159] on div "Super Girl Umar Keyn Play" at bounding box center [1146, 141] width 375 height 54
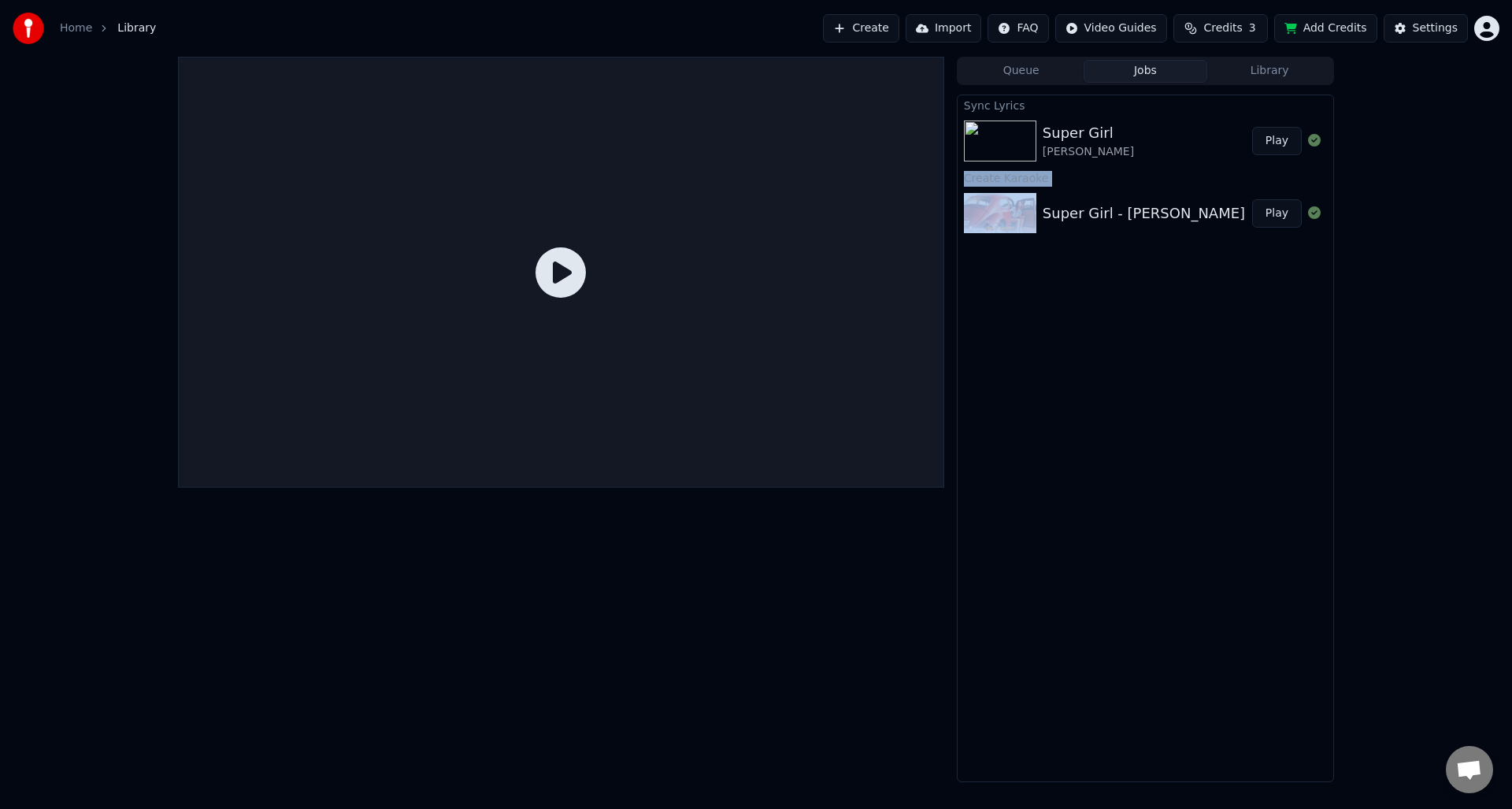
drag, startPoint x: 1314, startPoint y: 157, endPoint x: 1318, endPoint y: 141, distance: 16.5
click at [1316, 151] on div "Super Girl Umar Keyn Play" at bounding box center [1146, 141] width 375 height 54
click at [1318, 141] on icon at bounding box center [1315, 140] width 13 height 13
click at [1318, 142] on icon at bounding box center [1315, 140] width 13 height 13
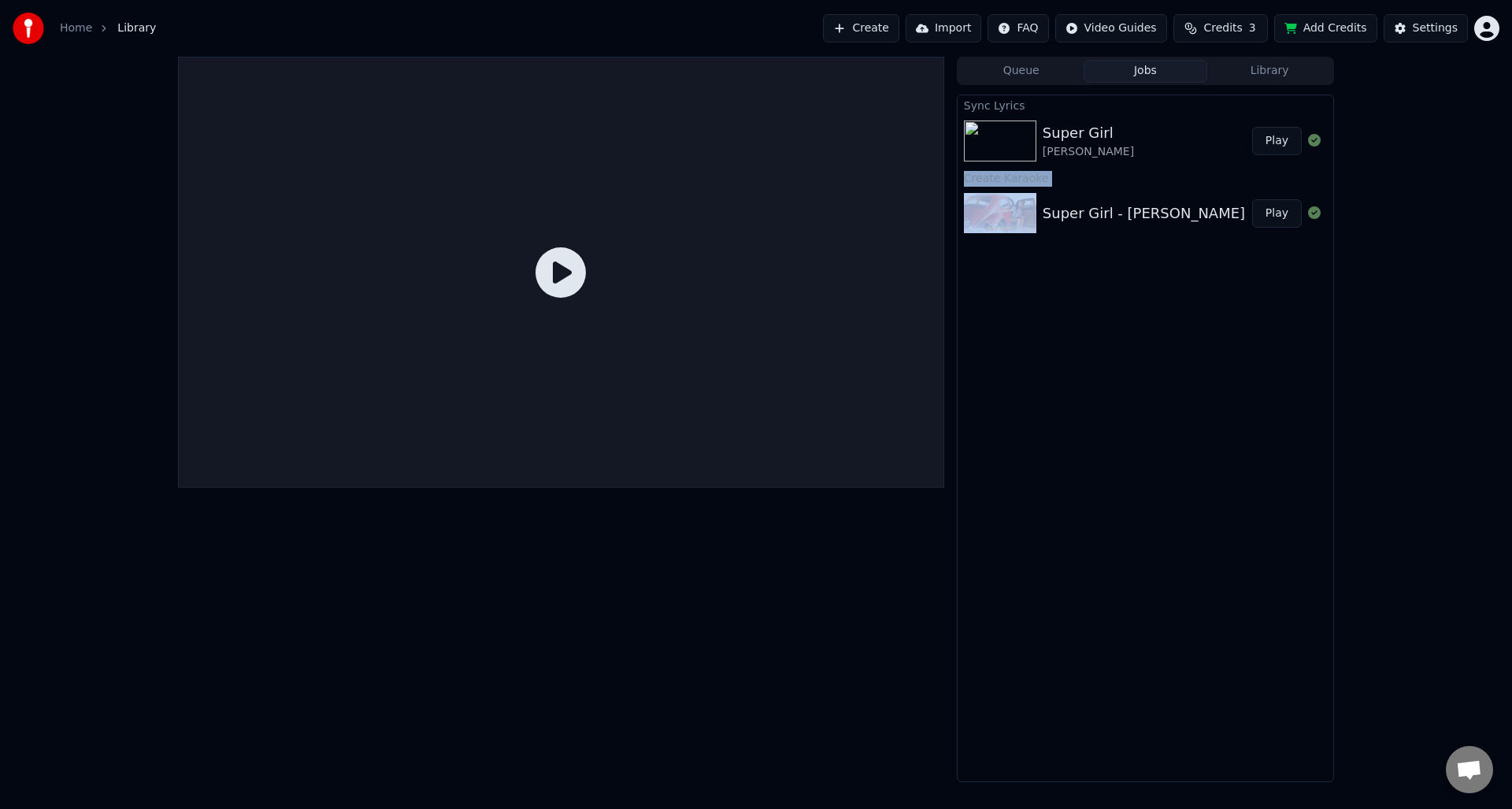
drag, startPoint x: 1318, startPoint y: 142, endPoint x: 1213, endPoint y: 130, distance: 105.7
click at [1298, 142] on div "Super Girl Umar Keyn Play" at bounding box center [1146, 141] width 375 height 54
drag, startPoint x: 1054, startPoint y: 143, endPoint x: 845, endPoint y: 145, distance: 209.0
click at [1051, 144] on div "Super Girl Umar Keyn" at bounding box center [1088, 141] width 91 height 37
click at [710, 283] on div at bounding box center [561, 272] width 766 height 432
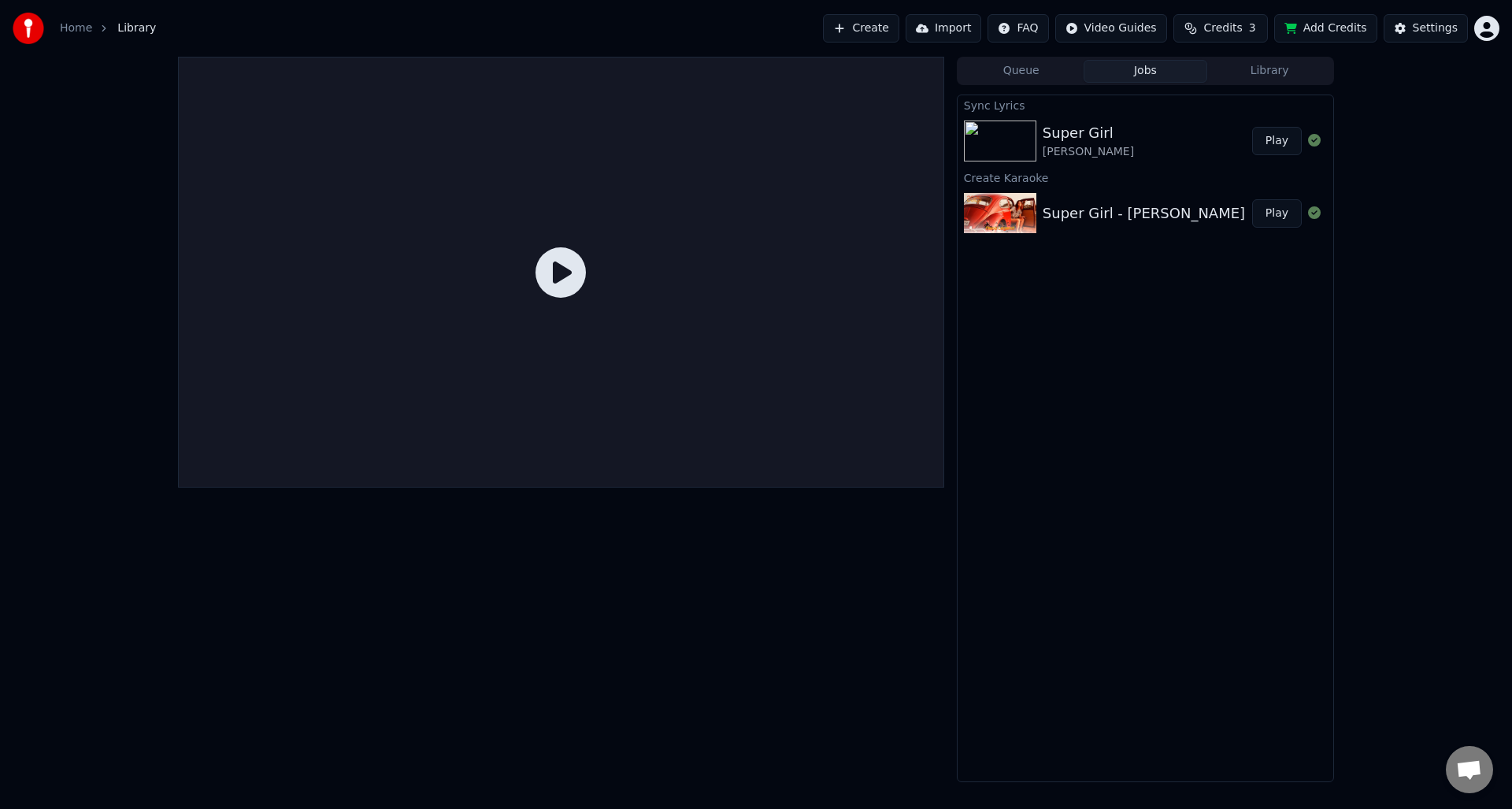
click at [559, 275] on icon at bounding box center [560, 272] width 50 height 50
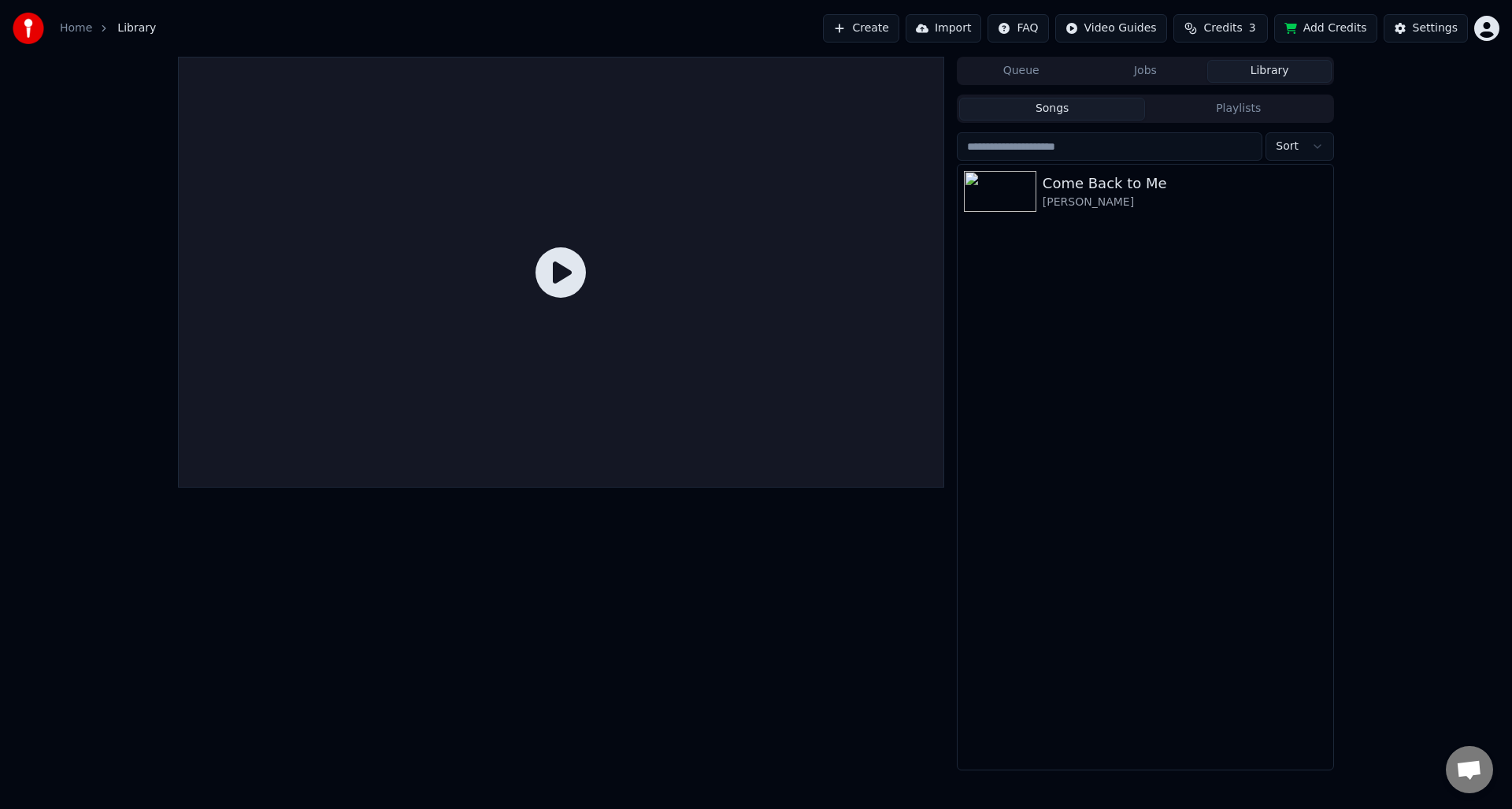
click at [1280, 69] on button "Library" at bounding box center [1269, 71] width 125 height 23
click at [1297, 148] on html "Home Library Create Import FAQ Video Guides Credits 3 Add Credits Settings Queu…" at bounding box center [756, 404] width 1512 height 809
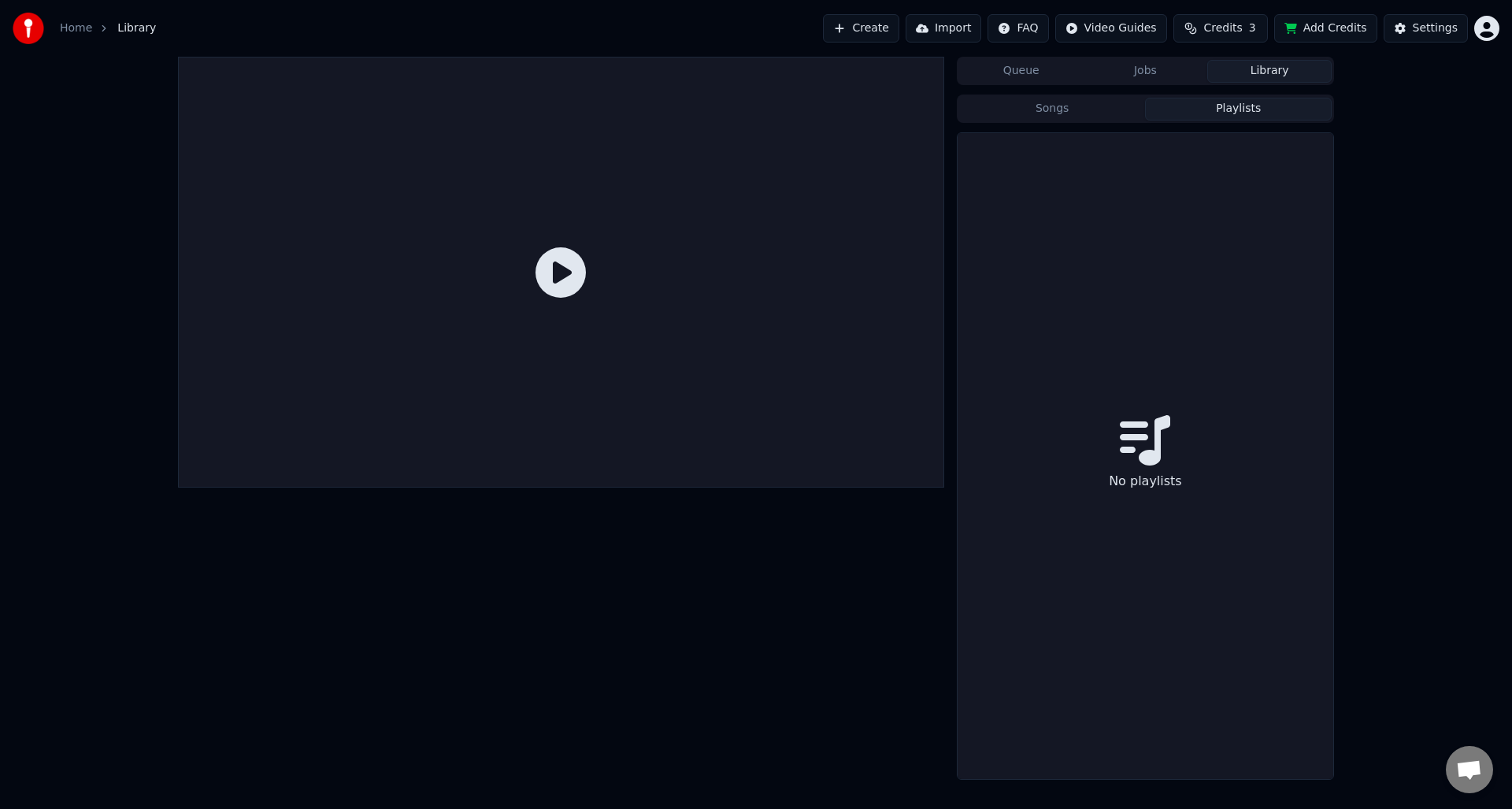
click at [1248, 101] on button "Playlists" at bounding box center [1239, 108] width 187 height 23
click at [1026, 99] on button "Songs" at bounding box center [1052, 108] width 187 height 23
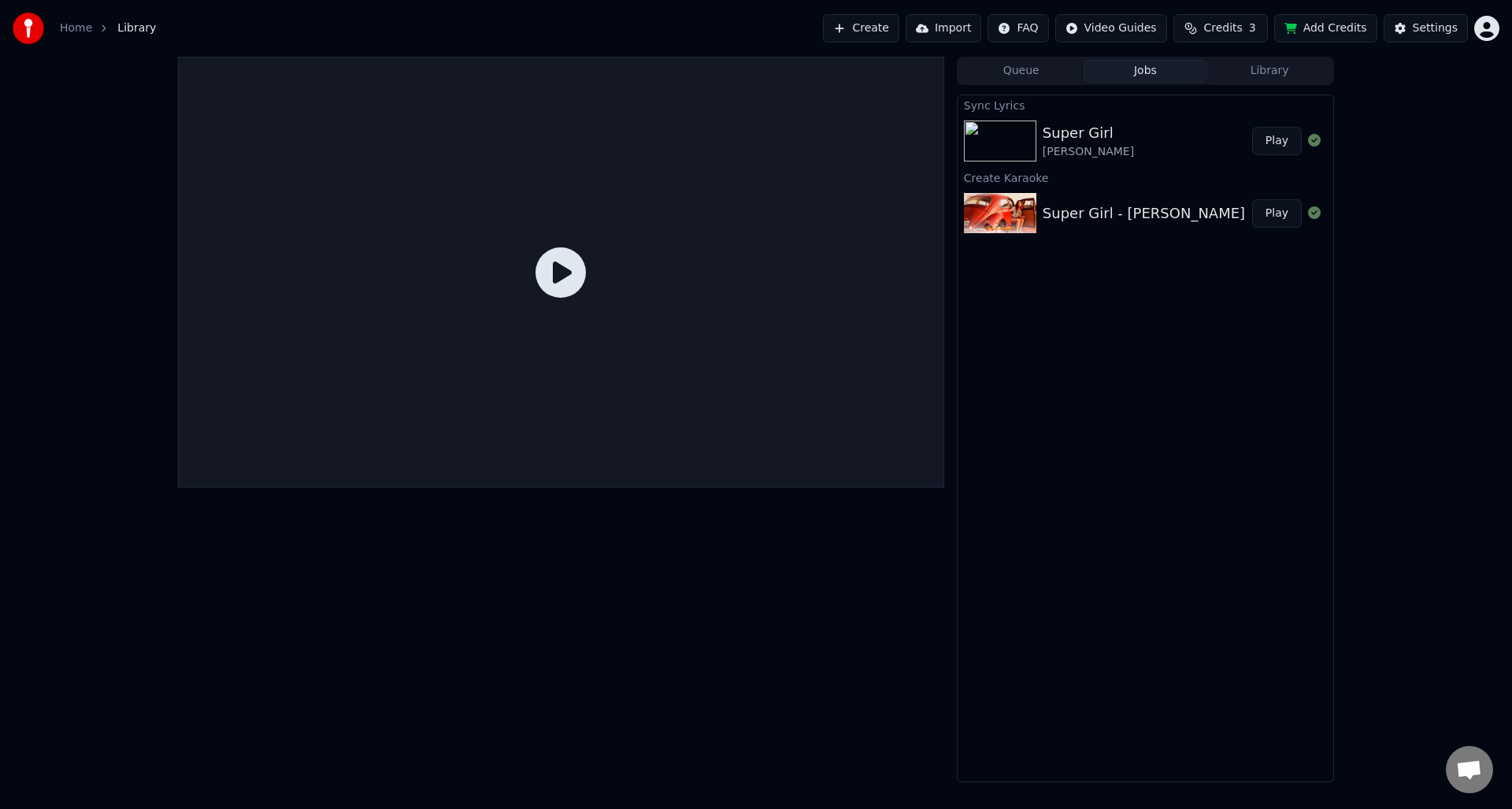
click at [1152, 78] on button "Jobs" at bounding box center [1146, 71] width 125 height 23
click at [1075, 149] on div "Umar Keyn" at bounding box center [1088, 152] width 91 height 16
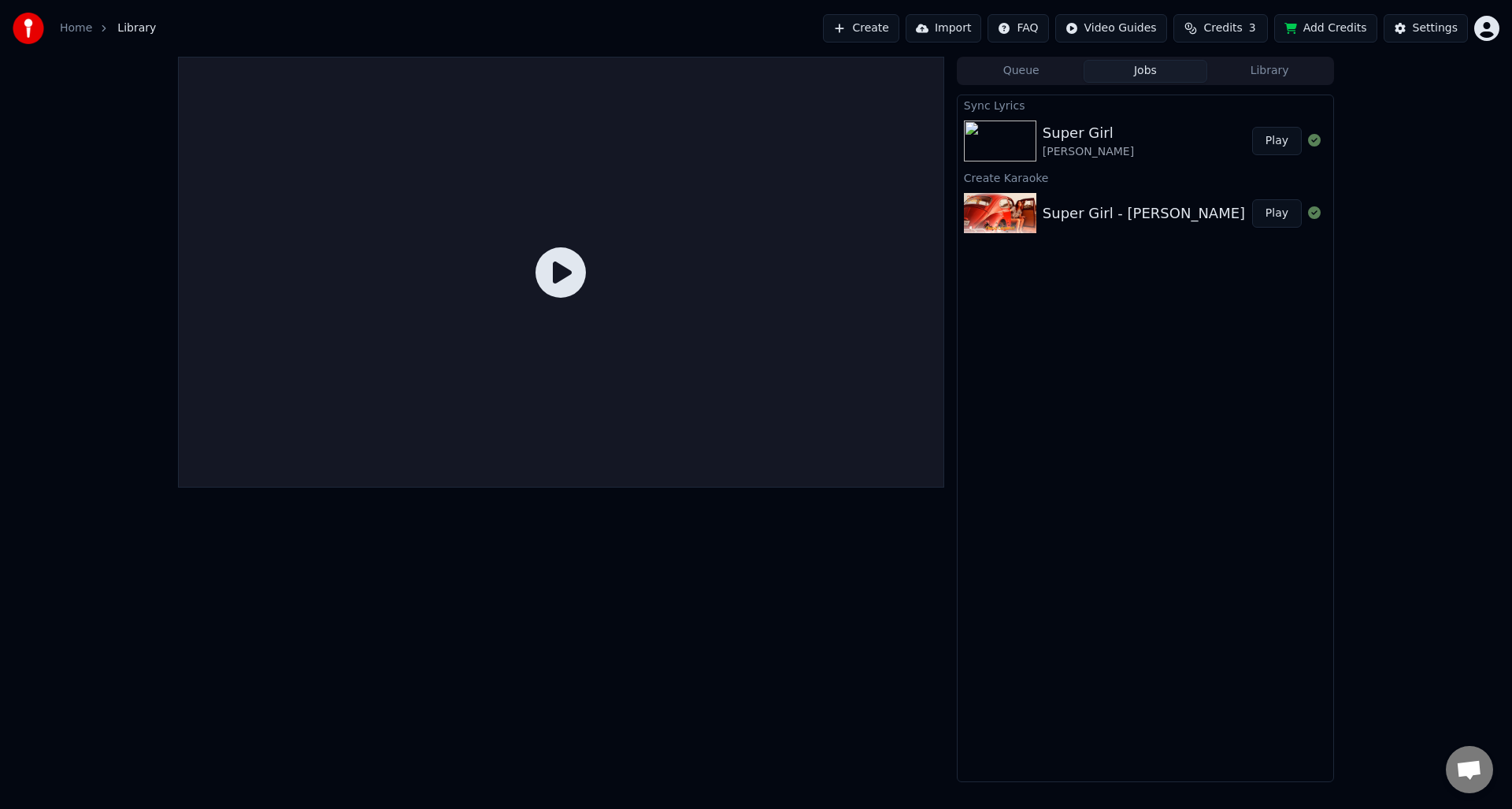
drag, startPoint x: 1262, startPoint y: 151, endPoint x: 1272, endPoint y: 149, distance: 10.2
click at [1262, 151] on button "Play" at bounding box center [1277, 141] width 50 height 29
click at [1272, 149] on button "Play" at bounding box center [1277, 141] width 50 height 29
drag, startPoint x: 1277, startPoint y: 149, endPoint x: 1104, endPoint y: 149, distance: 173.0
click at [1268, 149] on button "Play" at bounding box center [1277, 141] width 50 height 29
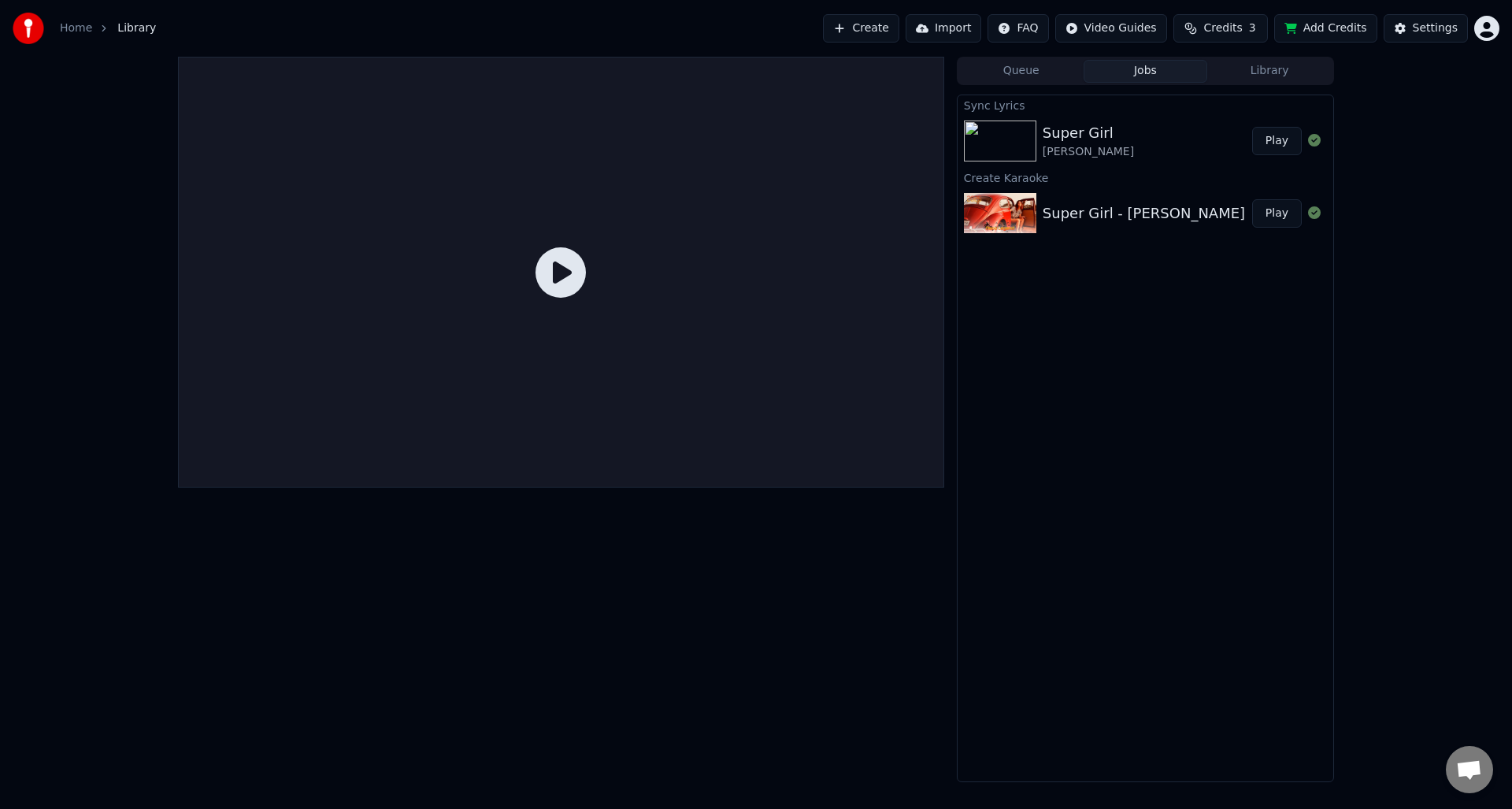
click at [947, 32] on button "Import" at bounding box center [943, 28] width 76 height 29
click at [1115, 32] on html "Home Library Create Import FAQ Video Guides Credits 3 Add Credits Settings Queu…" at bounding box center [756, 404] width 1512 height 809
click at [1114, 32] on html "Home Library Create Import FAQ Video Guides Credits 3 Add Credits Settings Queu…" at bounding box center [756, 404] width 1512 height 809
click at [1249, 26] on button "Credits 3" at bounding box center [1221, 28] width 94 height 29
click at [1283, 104] on td "29" at bounding box center [1282, 104] width 106 height 29
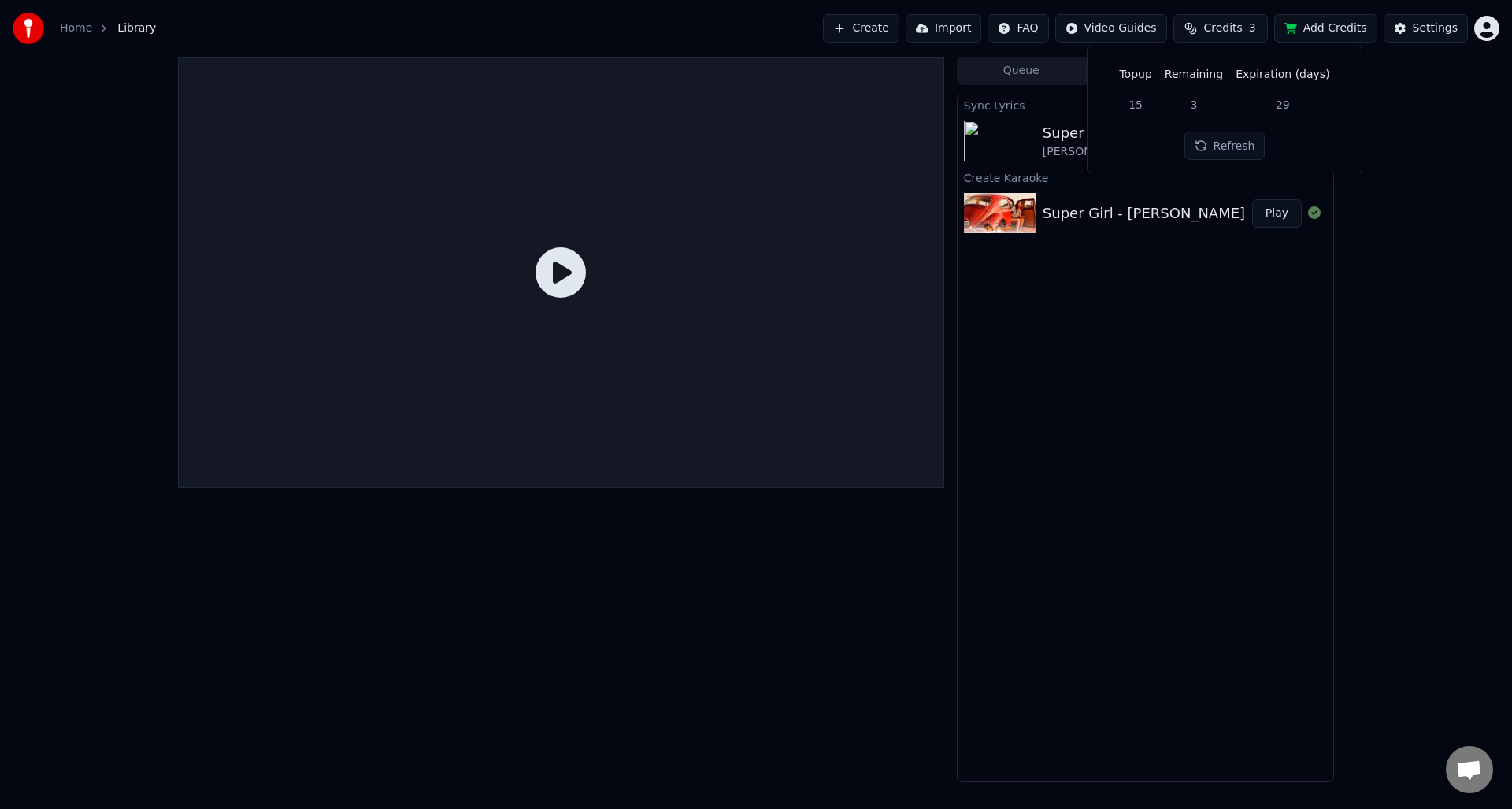
drag, startPoint x: 1286, startPoint y: 109, endPoint x: 1196, endPoint y: 108, distance: 90.0
click at [1285, 109] on td "29" at bounding box center [1282, 104] width 106 height 29
click at [1147, 106] on td "15" at bounding box center [1136, 104] width 45 height 29
click at [1190, 109] on td "3" at bounding box center [1194, 104] width 71 height 29
drag, startPoint x: 1201, startPoint y: 109, endPoint x: 1209, endPoint y: 112, distance: 8.5
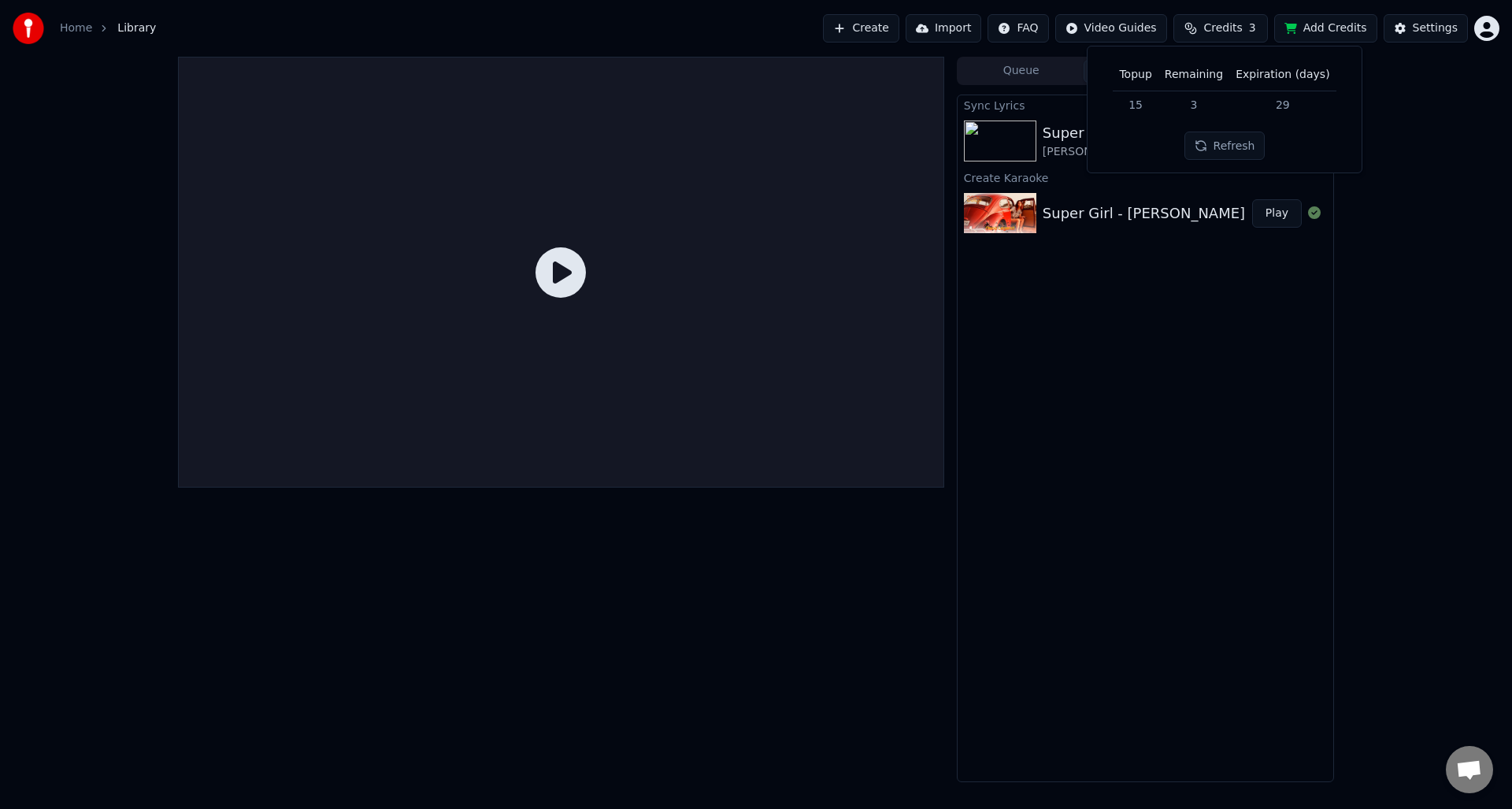
click at [1201, 109] on td "3" at bounding box center [1194, 104] width 71 height 29
drag, startPoint x: 1243, startPoint y: 116, endPoint x: 1295, endPoint y: 115, distance: 52.0
click at [1243, 116] on td "29" at bounding box center [1282, 104] width 106 height 29
click at [1301, 114] on td "29" at bounding box center [1282, 104] width 106 height 29
click at [1297, 114] on td "29" at bounding box center [1282, 104] width 106 height 29
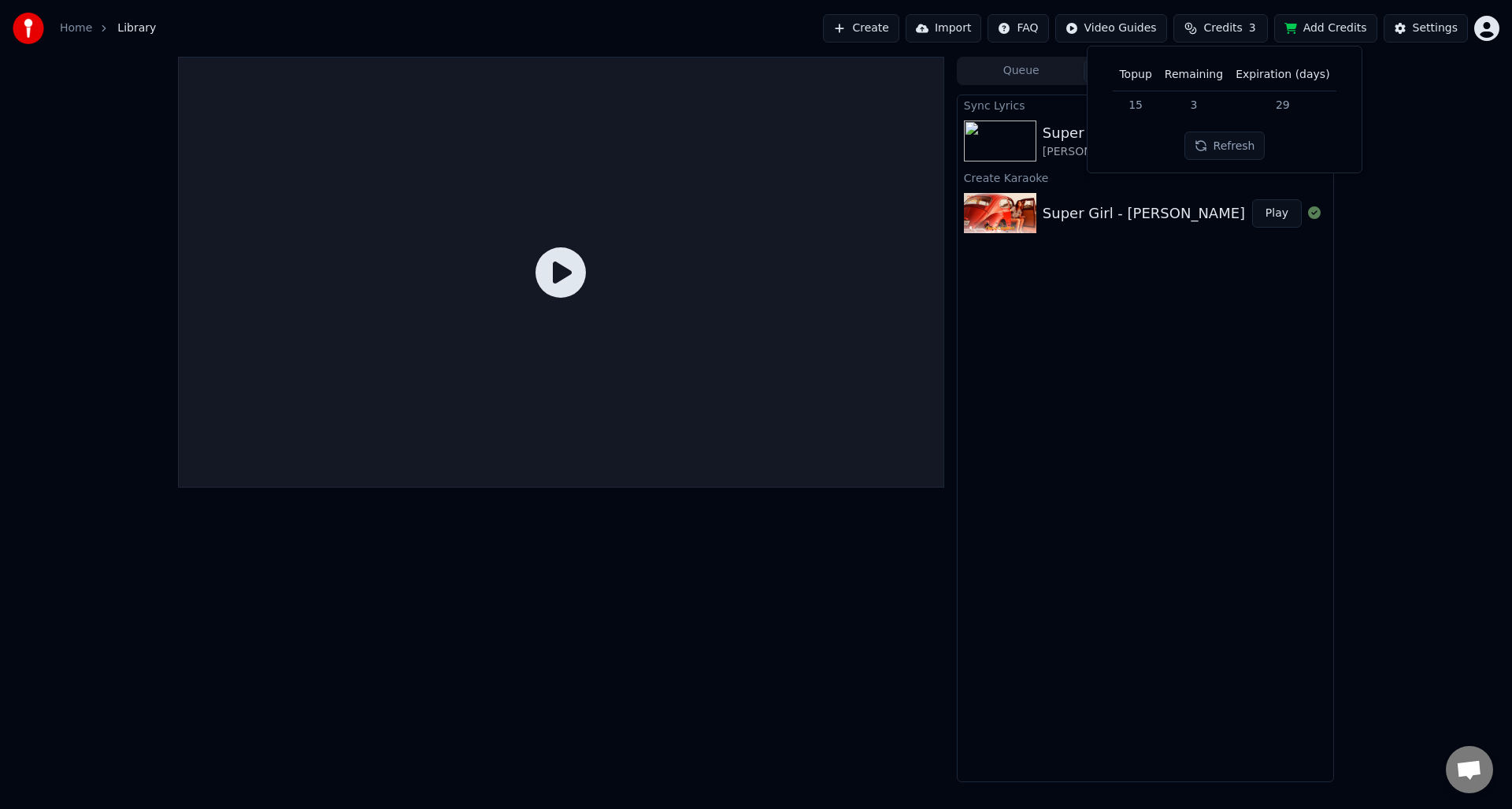
drag, startPoint x: 1288, startPoint y: 113, endPoint x: 1273, endPoint y: 114, distance: 15.0
click at [1287, 113] on td "29" at bounding box center [1282, 104] width 106 height 29
drag, startPoint x: 1258, startPoint y: 114, endPoint x: 1203, endPoint y: 112, distance: 55.0
click at [1242, 114] on td "29" at bounding box center [1282, 104] width 106 height 29
drag, startPoint x: 1166, startPoint y: 109, endPoint x: 1142, endPoint y: 108, distance: 24.0
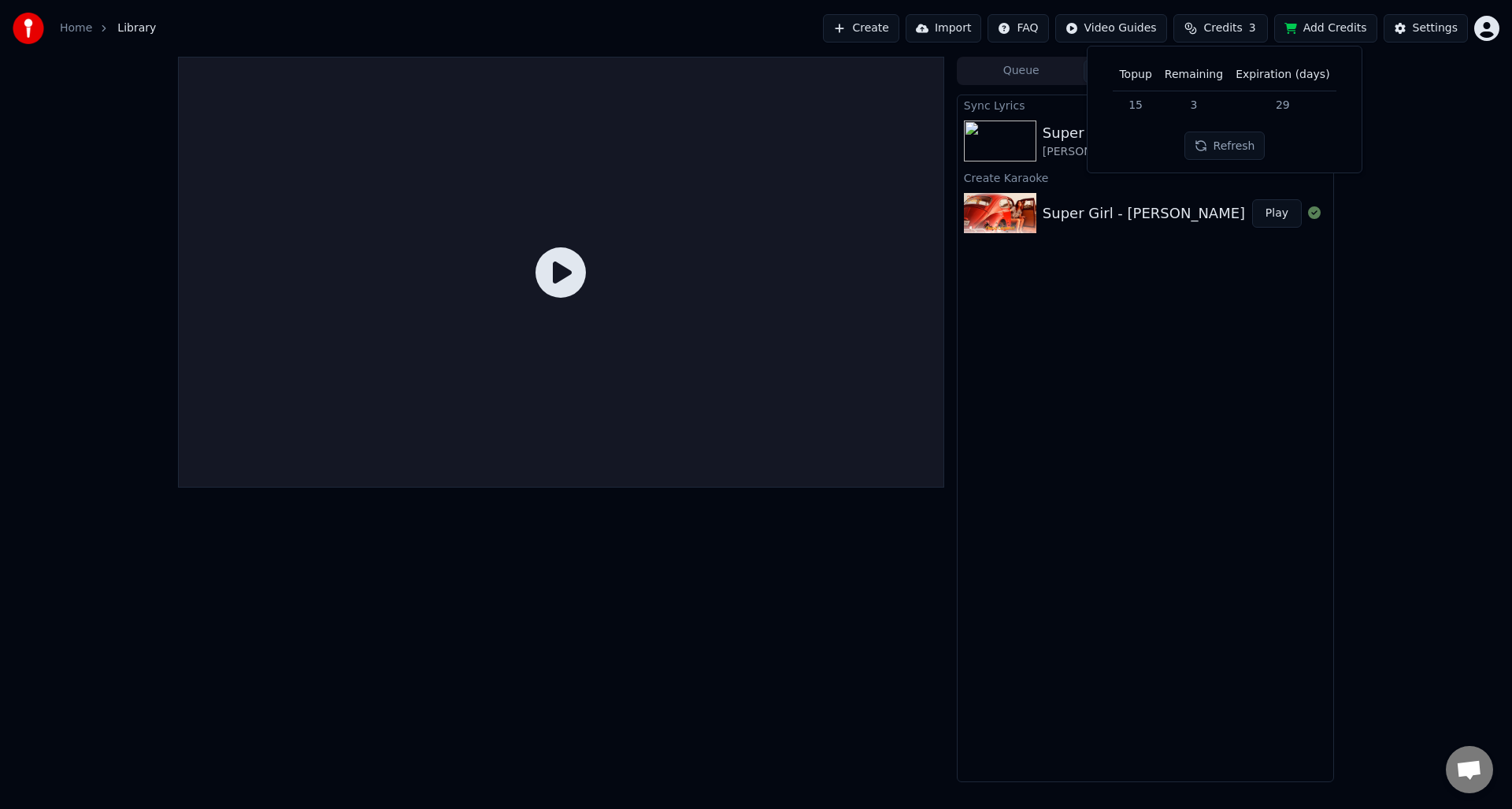
click at [1153, 109] on tr "15 3 29" at bounding box center [1224, 104] width 223 height 29
click at [1138, 108] on td "15" at bounding box center [1136, 104] width 45 height 29
click at [1137, 108] on td "15" at bounding box center [1136, 104] width 45 height 29
drag, startPoint x: 1138, startPoint y: 108, endPoint x: 1173, endPoint y: 130, distance: 41.3
click at [1138, 108] on td "15" at bounding box center [1136, 104] width 45 height 29
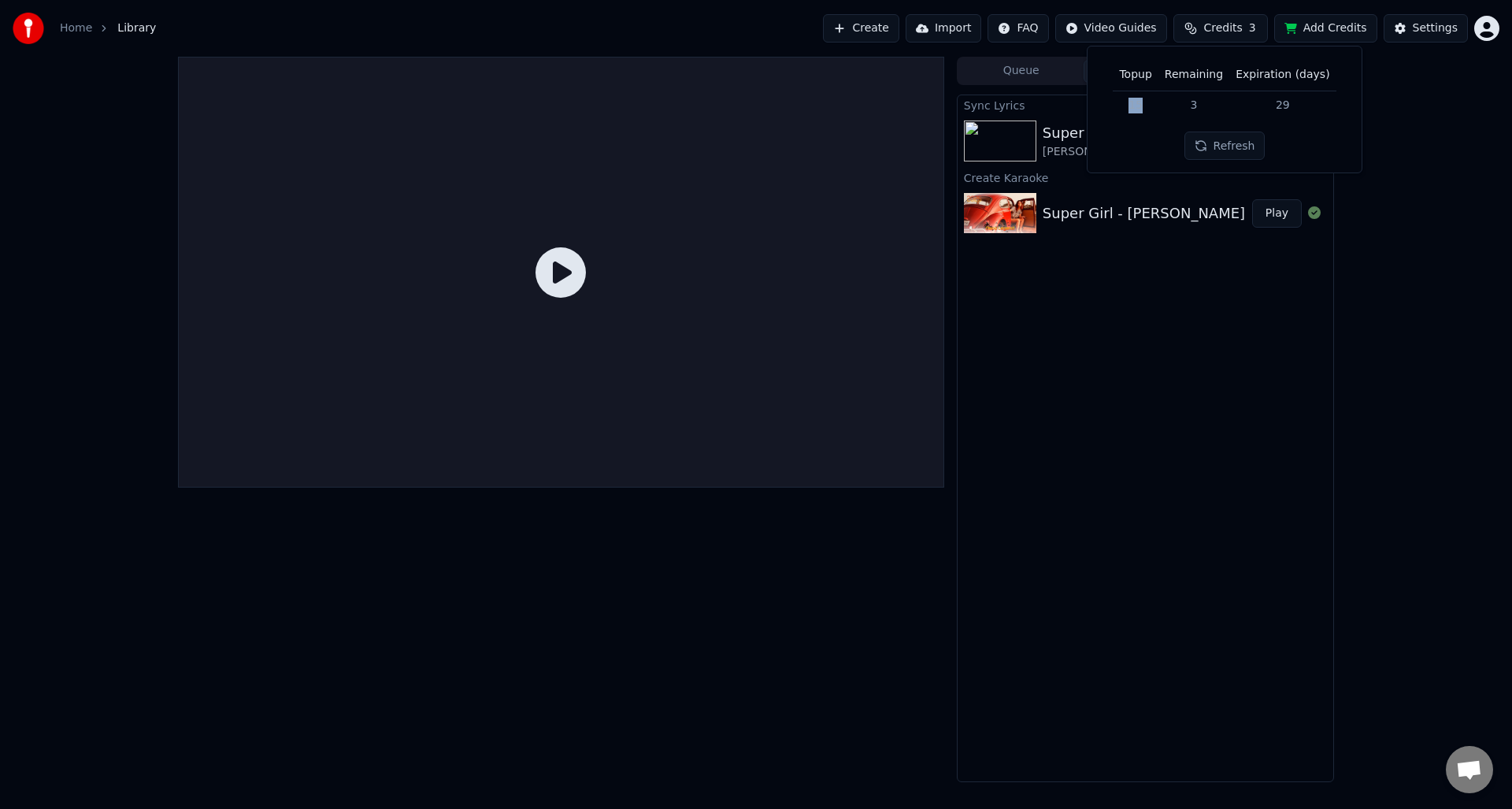
click at [1229, 153] on button "Refresh" at bounding box center [1225, 145] width 82 height 29
click at [1224, 254] on div "Sync Lyrics Super Girl Umar Keyn Play Create Karaoke Super Girl - Umar Keyn Play" at bounding box center [1146, 438] width 377 height 688
click at [1050, 152] on div "Umar Keyn" at bounding box center [1088, 152] width 91 height 16
click at [1266, 78] on button "Library" at bounding box center [1269, 71] width 125 height 23
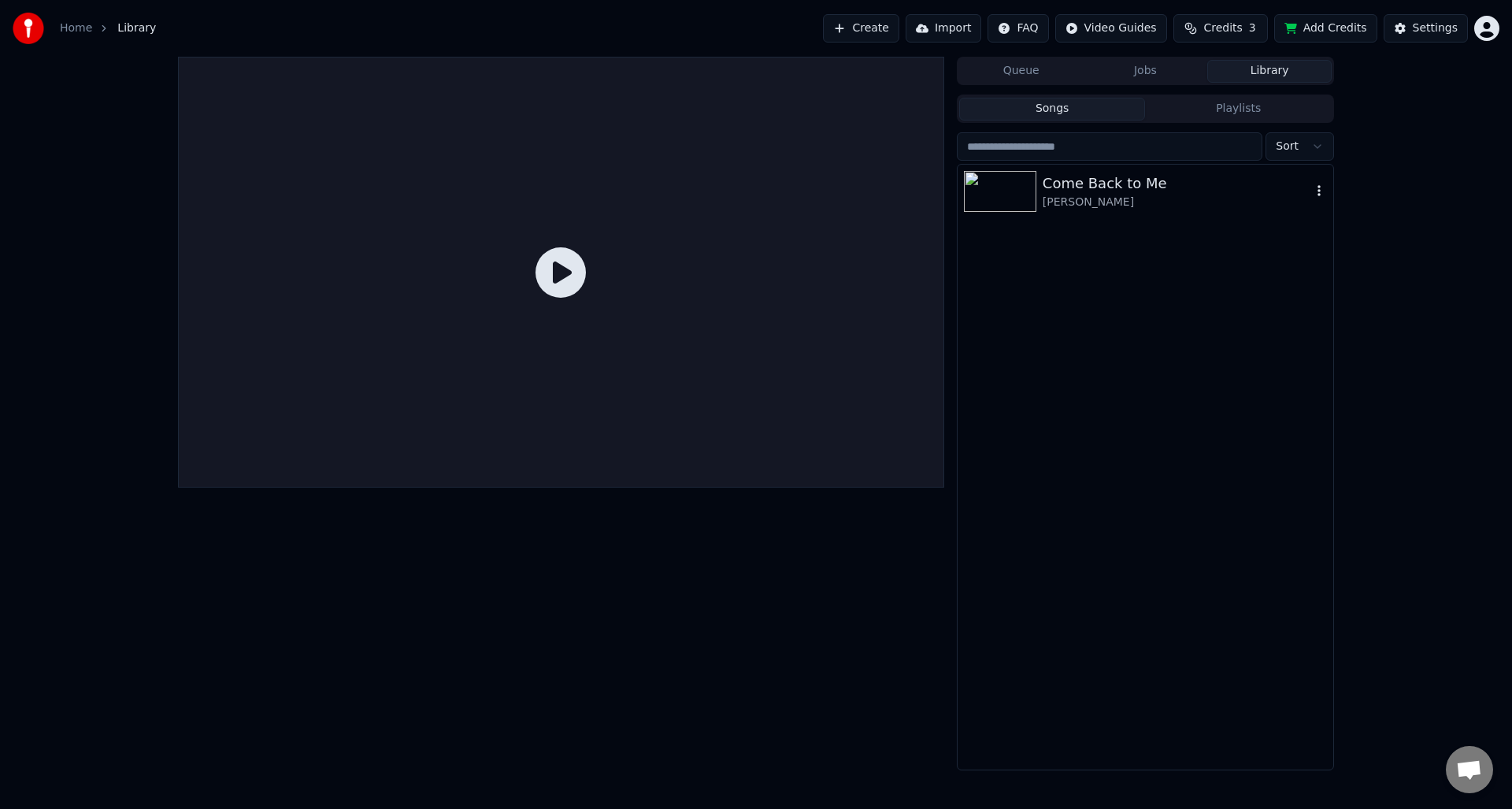
click at [1162, 179] on div "Come Back to Me" at bounding box center [1176, 184] width 268 height 22
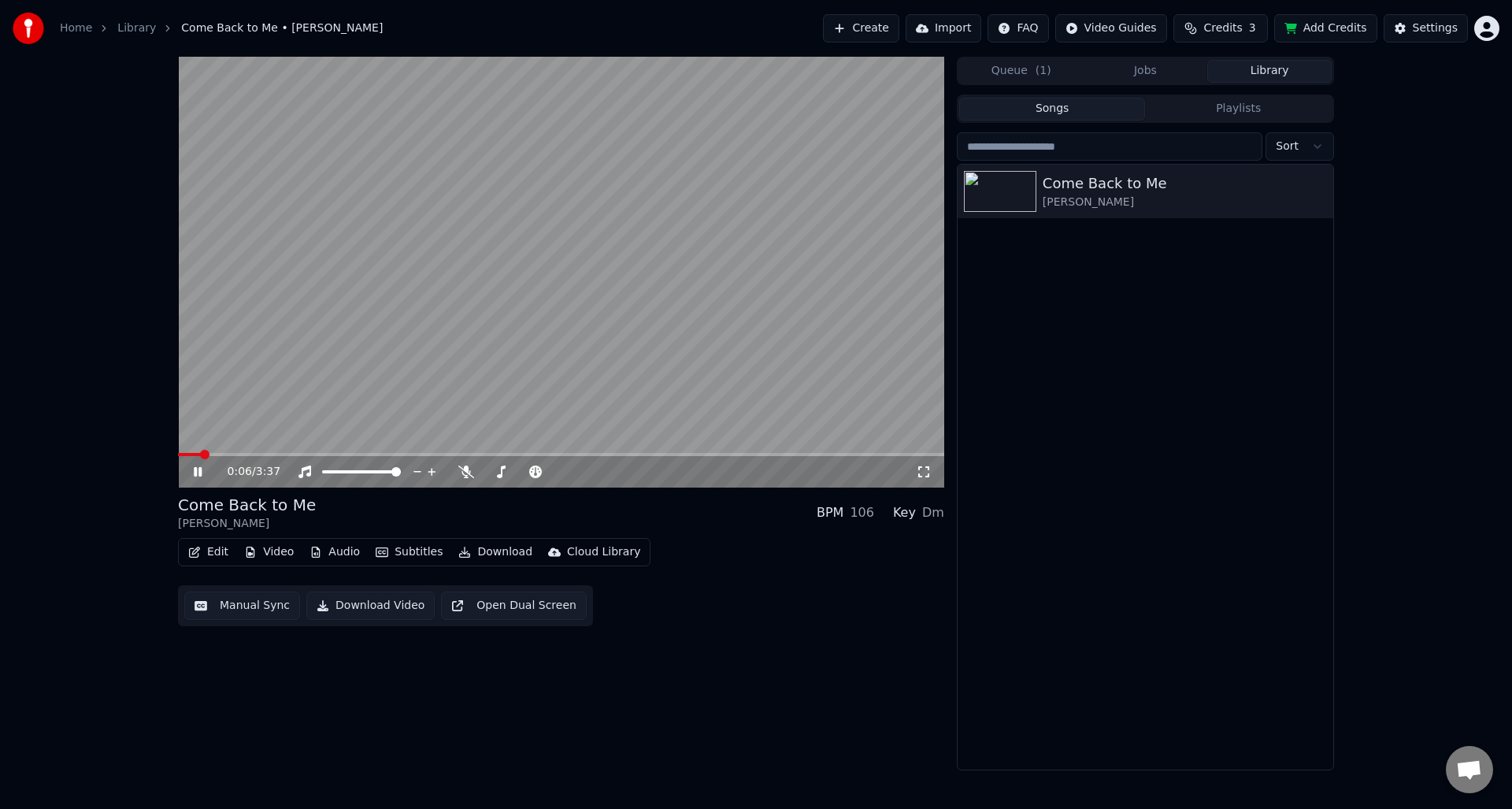
click at [1031, 70] on button "Queue ( 1 )" at bounding box center [1021, 71] width 125 height 23
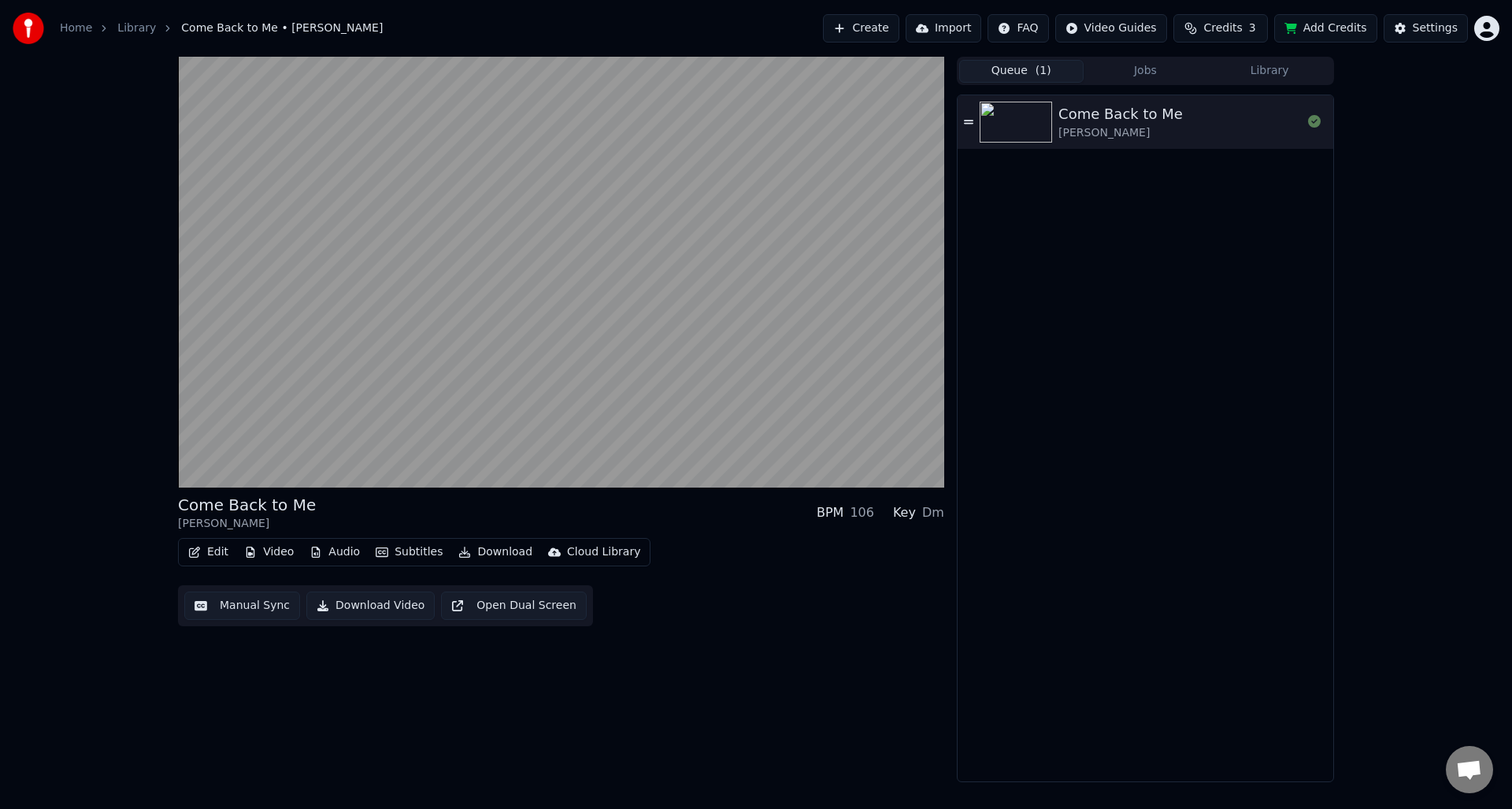
click at [1170, 76] on button "Jobs" at bounding box center [1146, 71] width 125 height 23
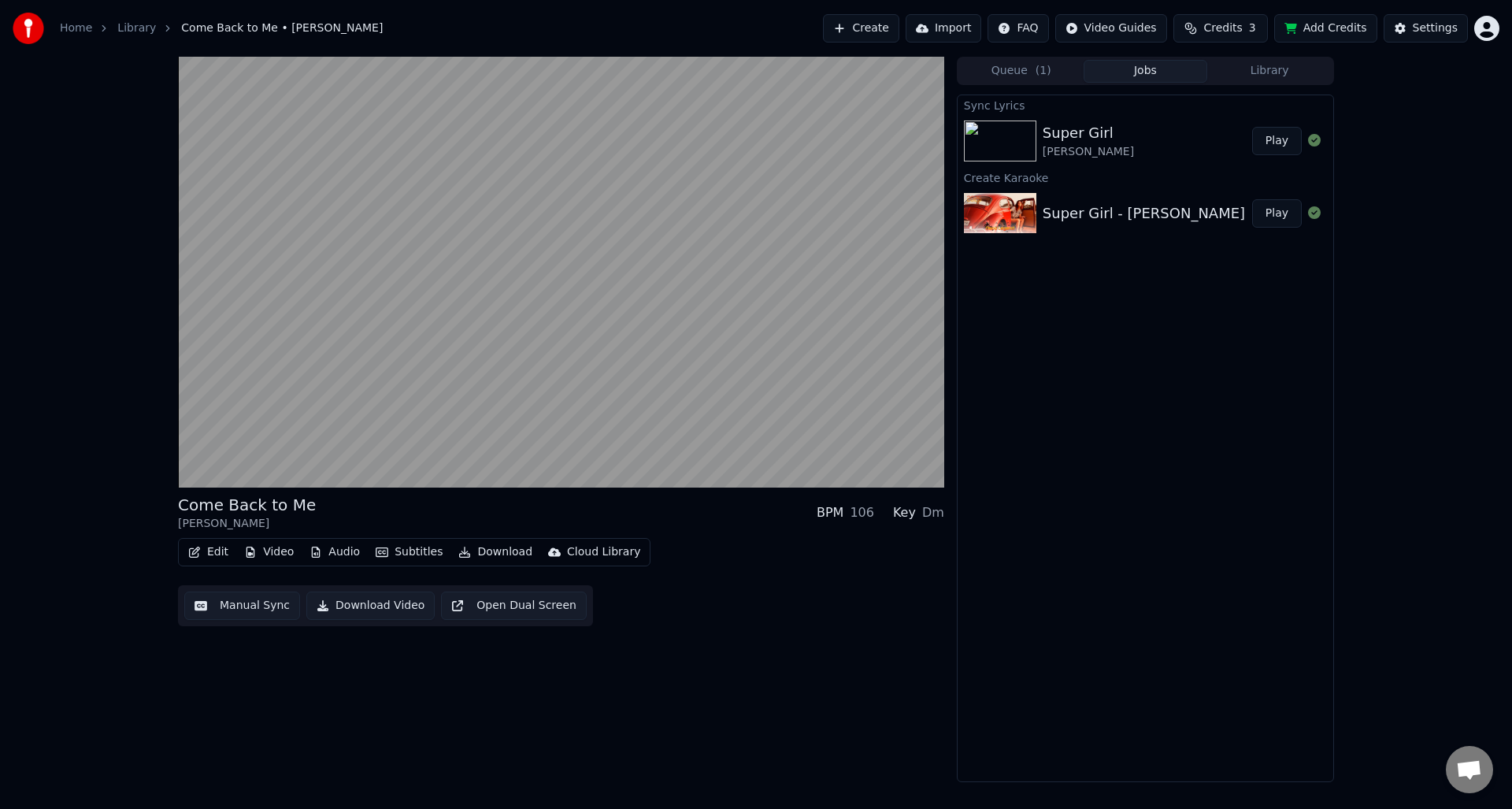
click at [1038, 141] on div at bounding box center [1003, 142] width 79 height 41
click at [1310, 137] on icon at bounding box center [1315, 140] width 13 height 13
click at [1316, 135] on icon at bounding box center [1315, 140] width 13 height 13
click at [1316, 144] on icon at bounding box center [1315, 140] width 13 height 13
drag, startPoint x: 1316, startPoint y: 144, endPoint x: 1143, endPoint y: 162, distance: 173.9
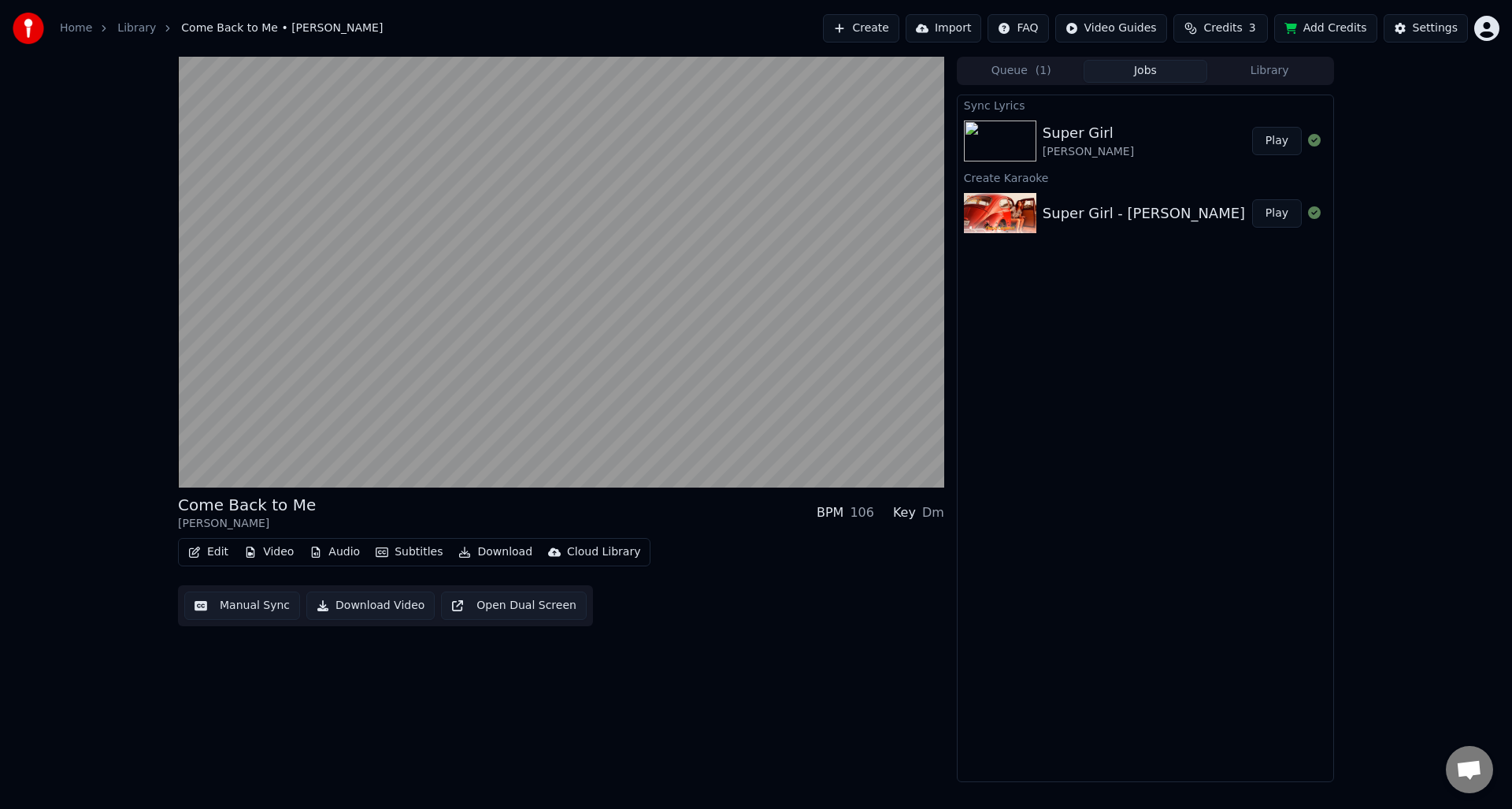
click at [1315, 144] on icon at bounding box center [1315, 140] width 13 height 13
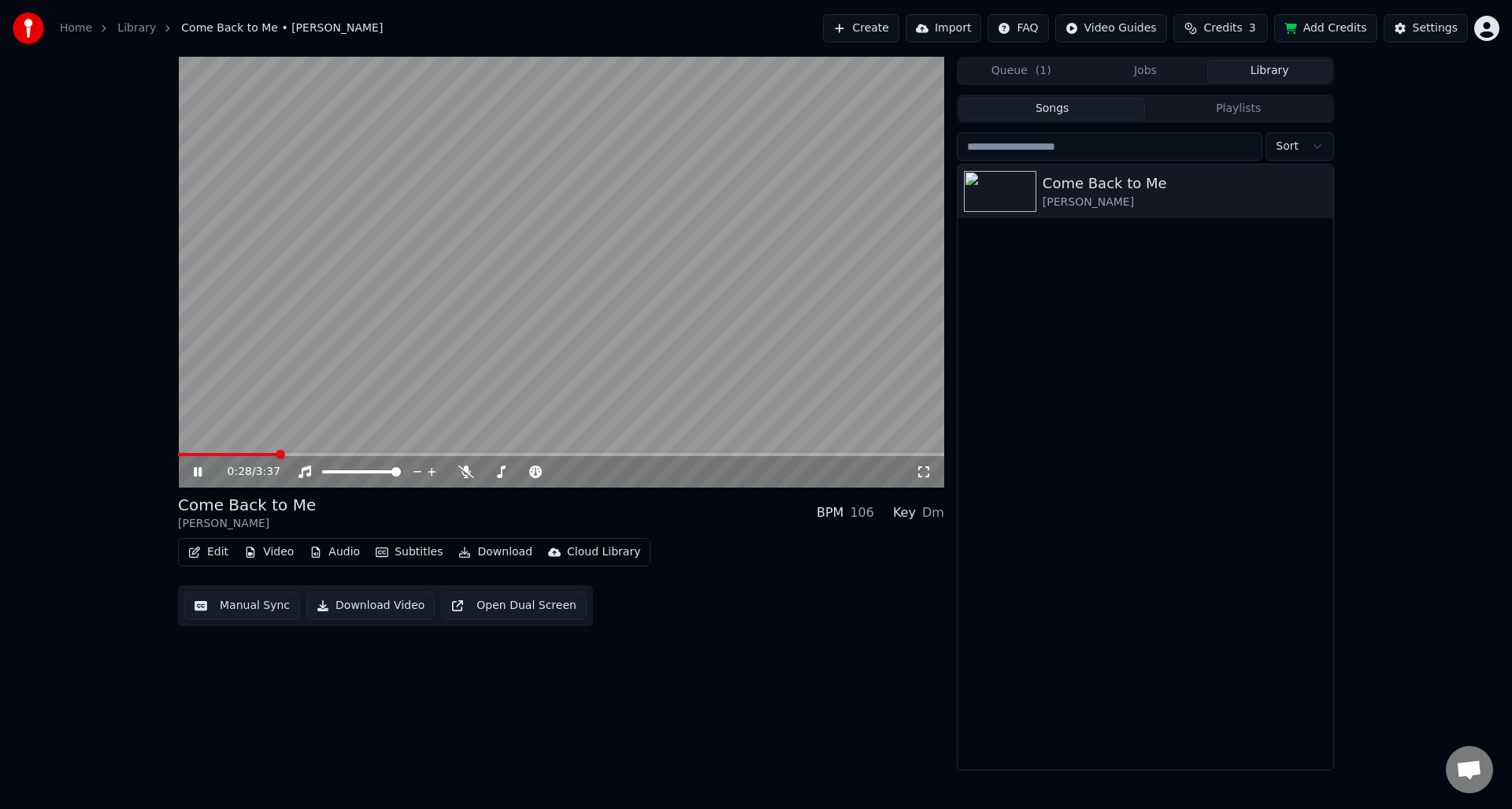
click at [1269, 75] on button "Library" at bounding box center [1269, 71] width 125 height 23
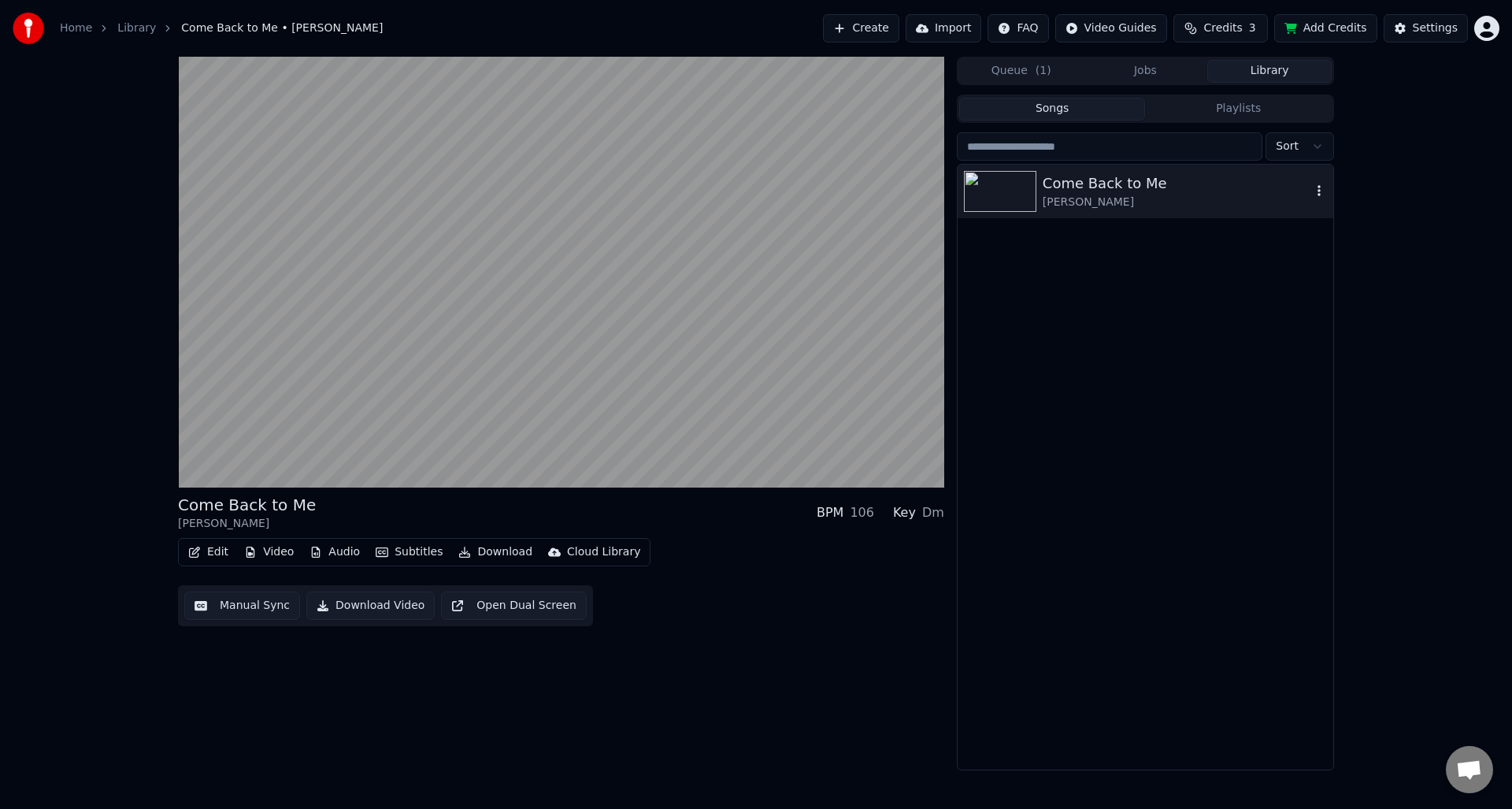
click at [1079, 200] on div "Umar Keyn" at bounding box center [1176, 202] width 268 height 16
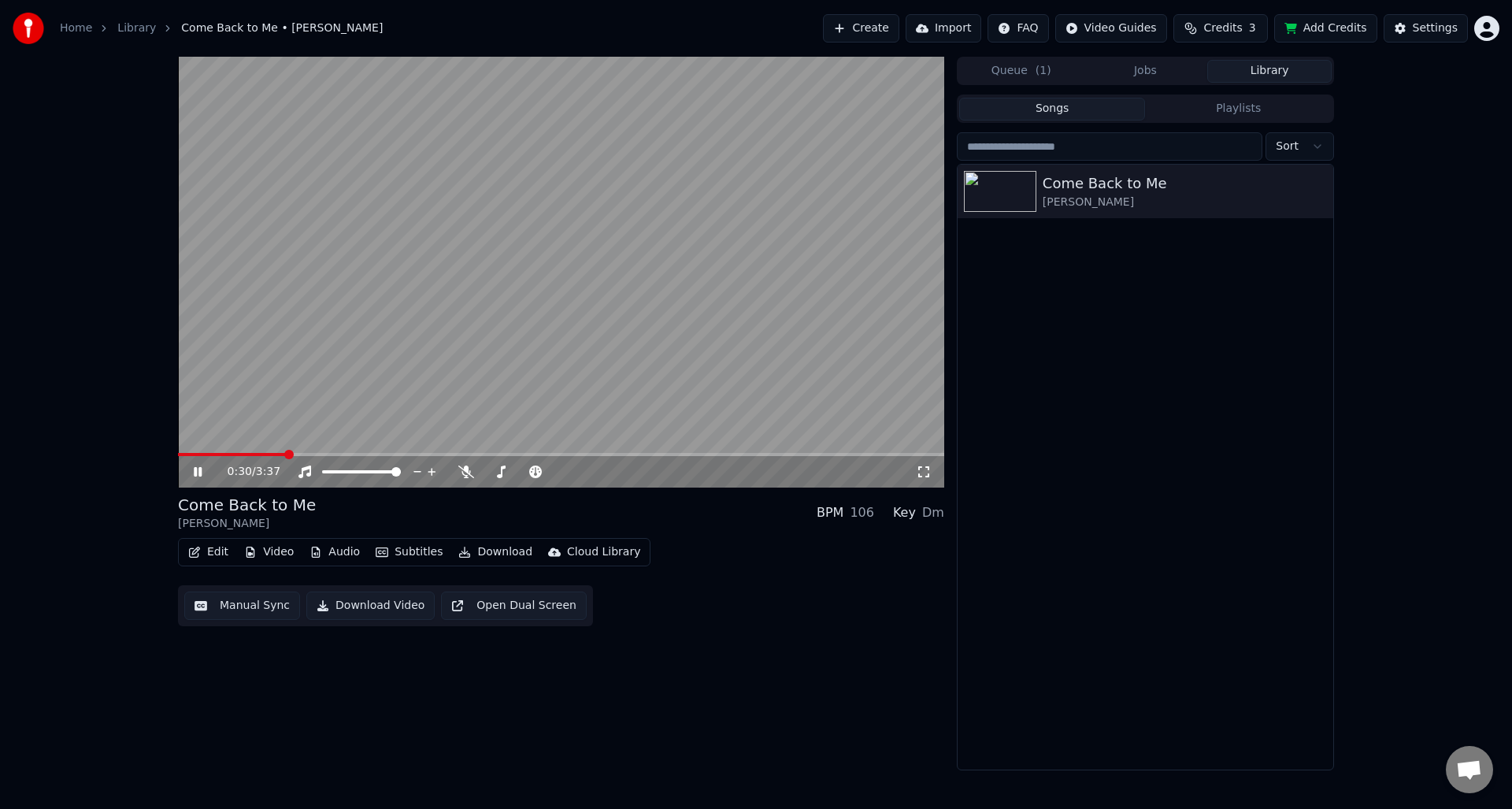
click at [214, 554] on button "Edit" at bounding box center [208, 552] width 53 height 22
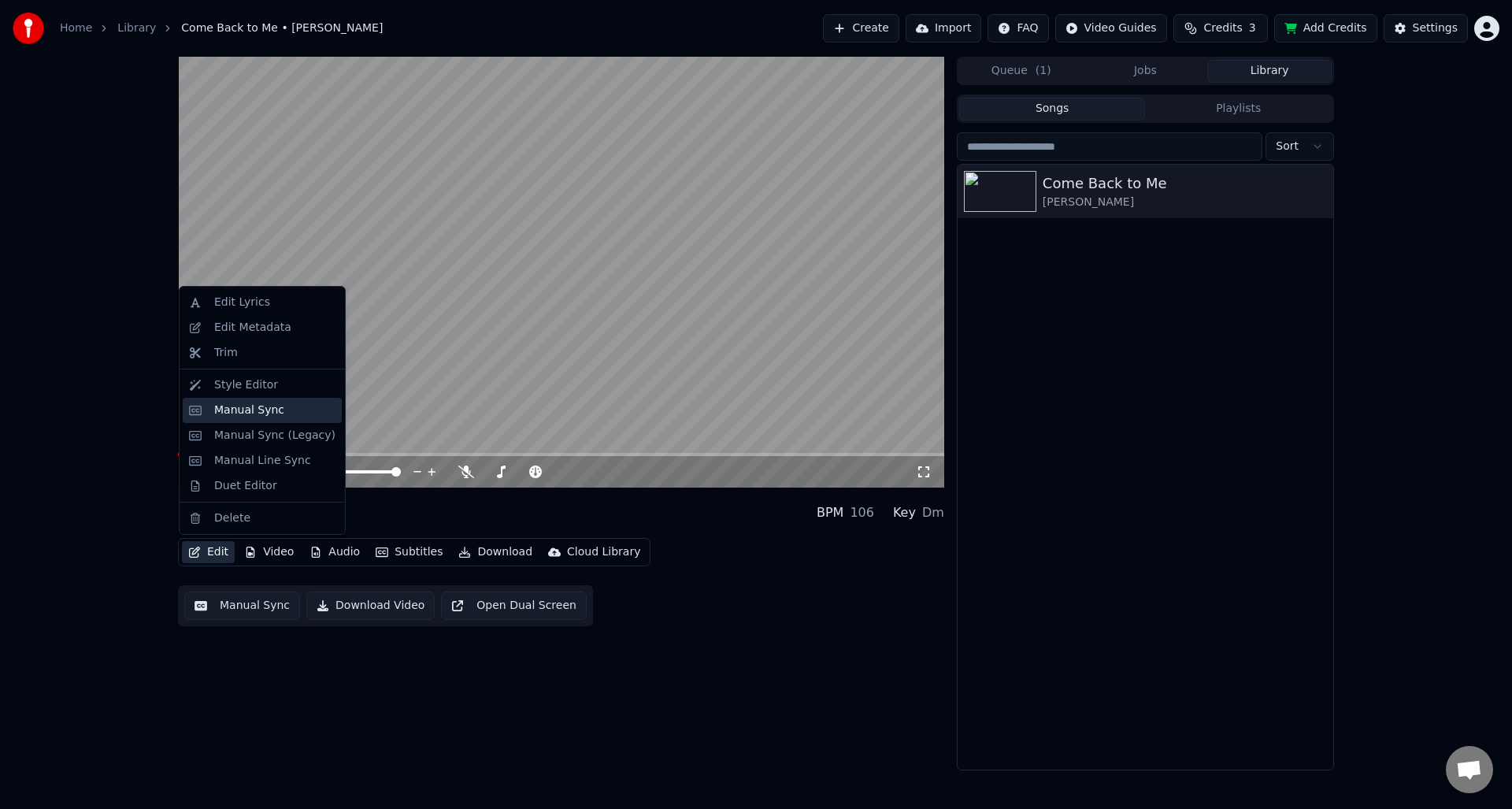
click at [250, 422] on div "Manual Sync" at bounding box center [262, 411] width 159 height 26
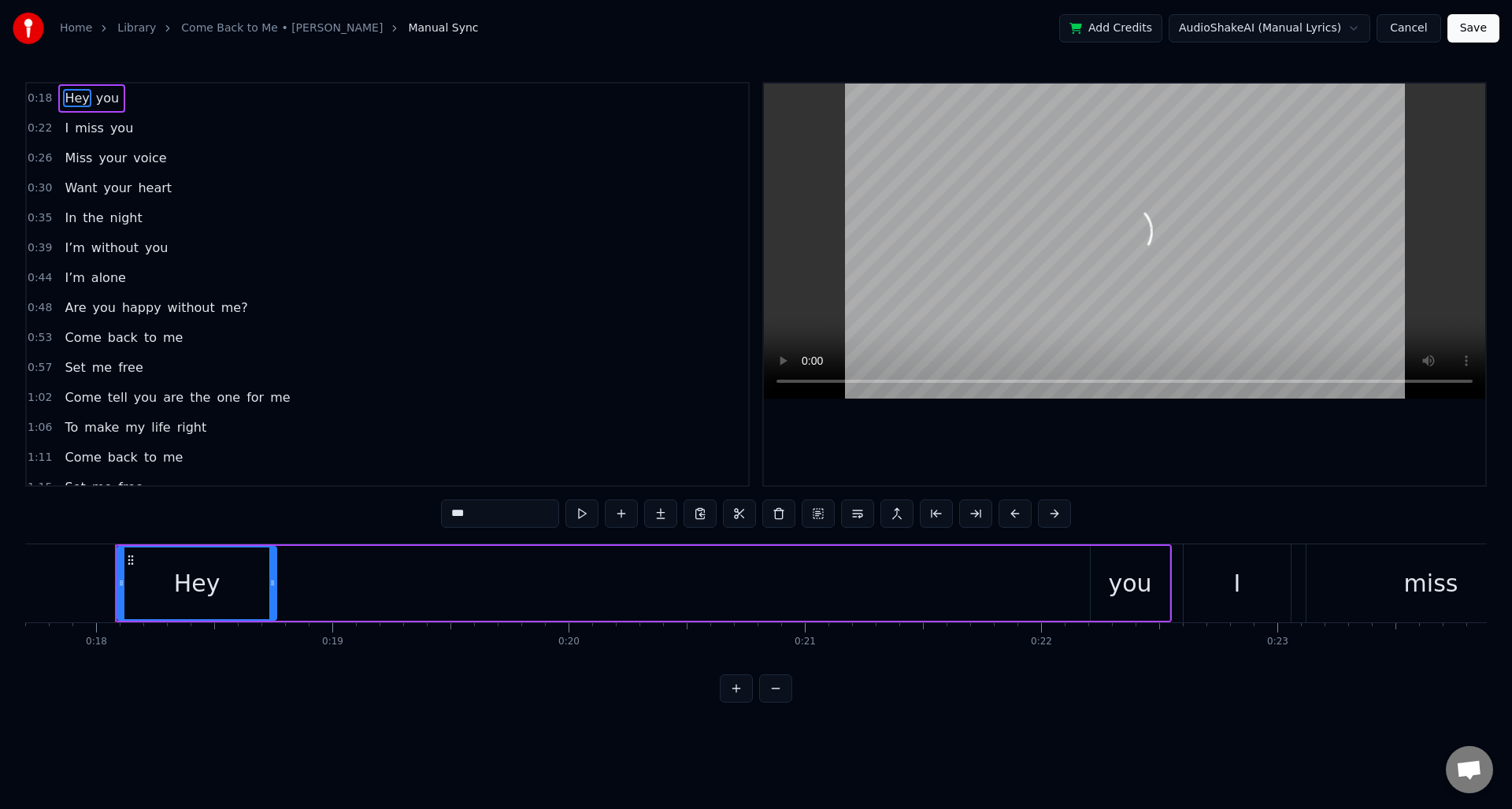
scroll to position [0, 4193]
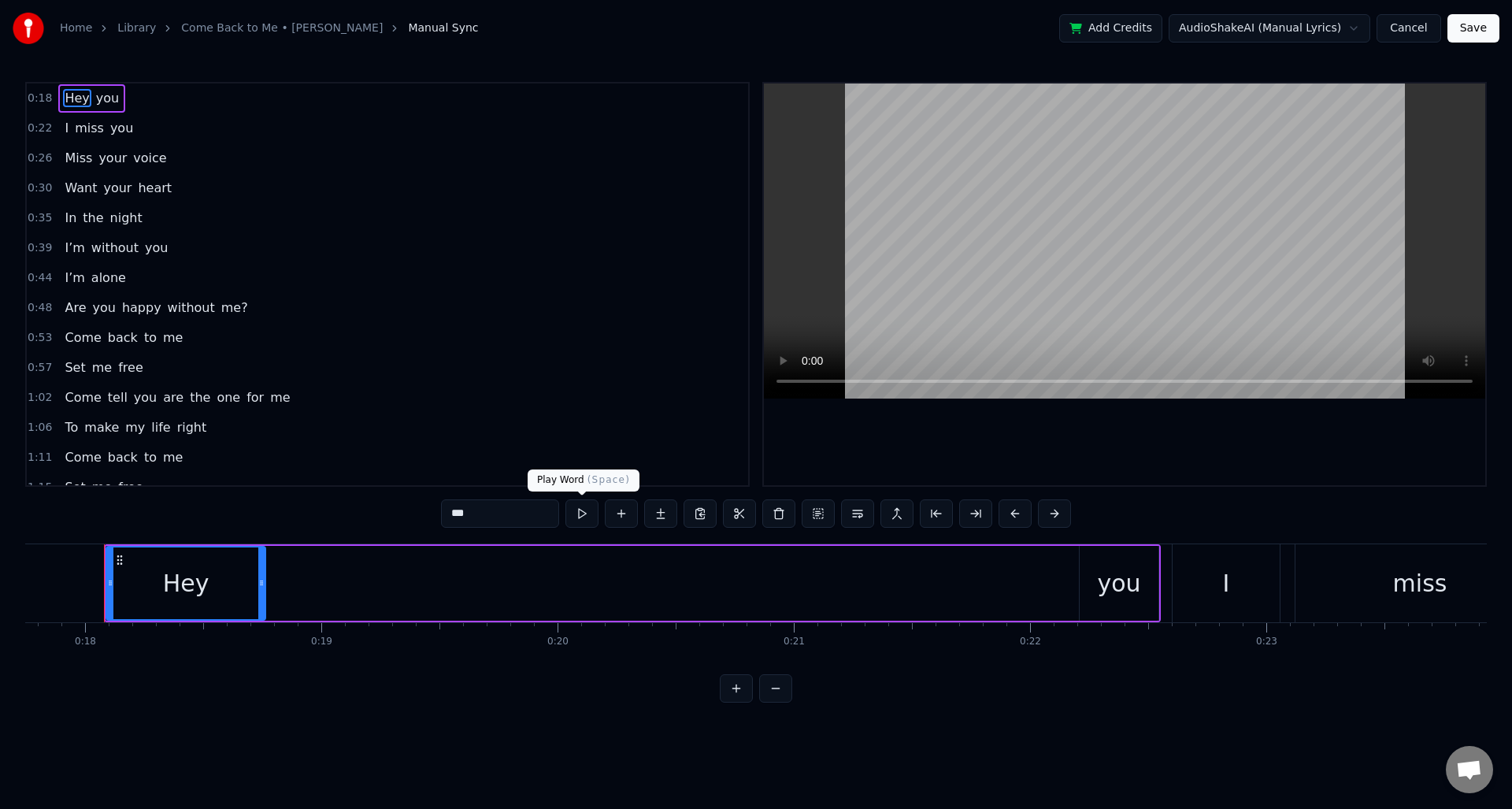
click at [580, 517] on button at bounding box center [583, 513] width 33 height 29
click at [577, 519] on button at bounding box center [583, 513] width 33 height 29
drag, startPoint x: 860, startPoint y: 614, endPoint x: 1056, endPoint y: 600, distance: 196.5
click at [860, 614] on div "Hey you" at bounding box center [633, 583] width 1057 height 78
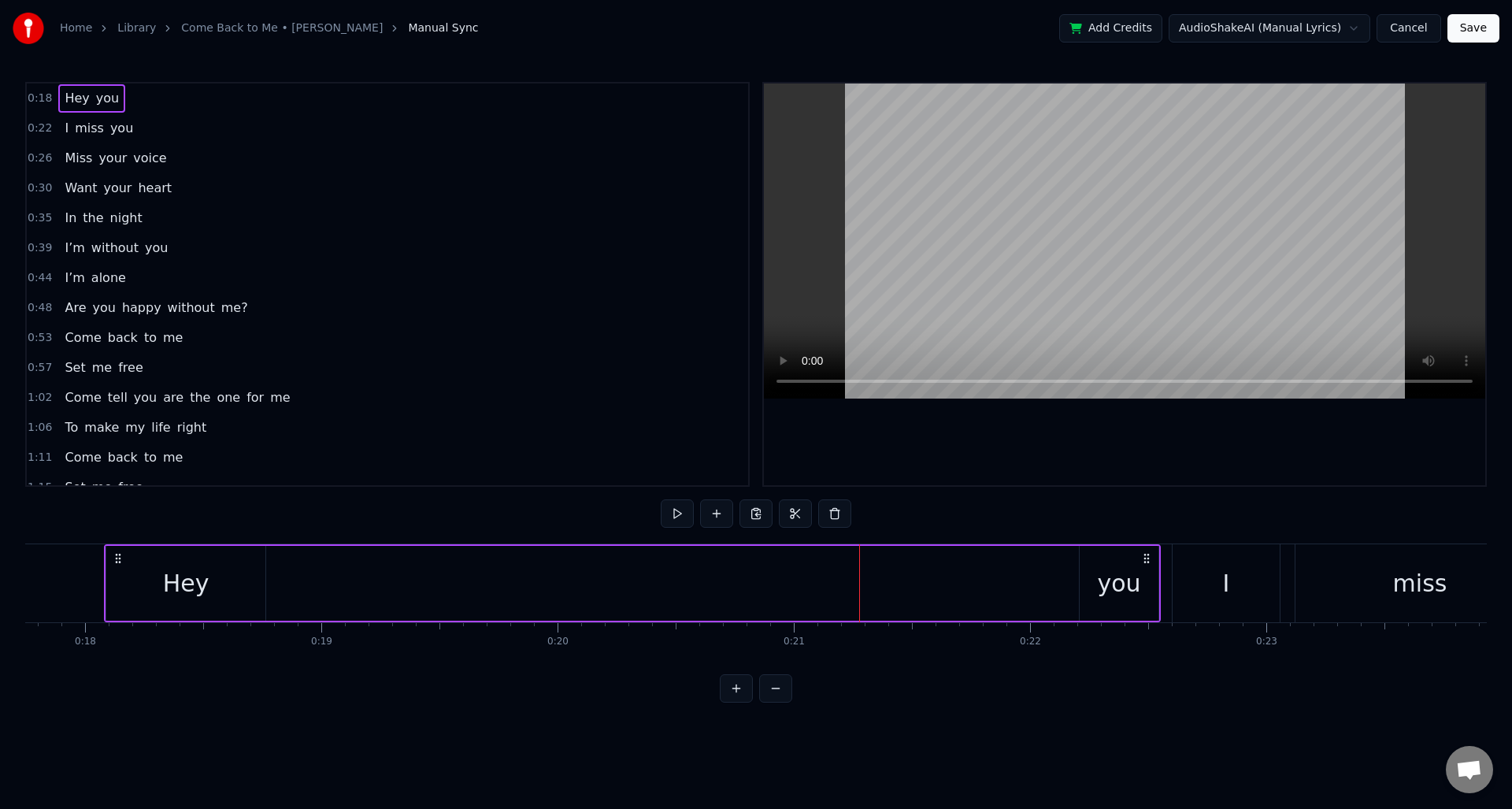
click at [1130, 596] on div "you" at bounding box center [1119, 584] width 43 height 35
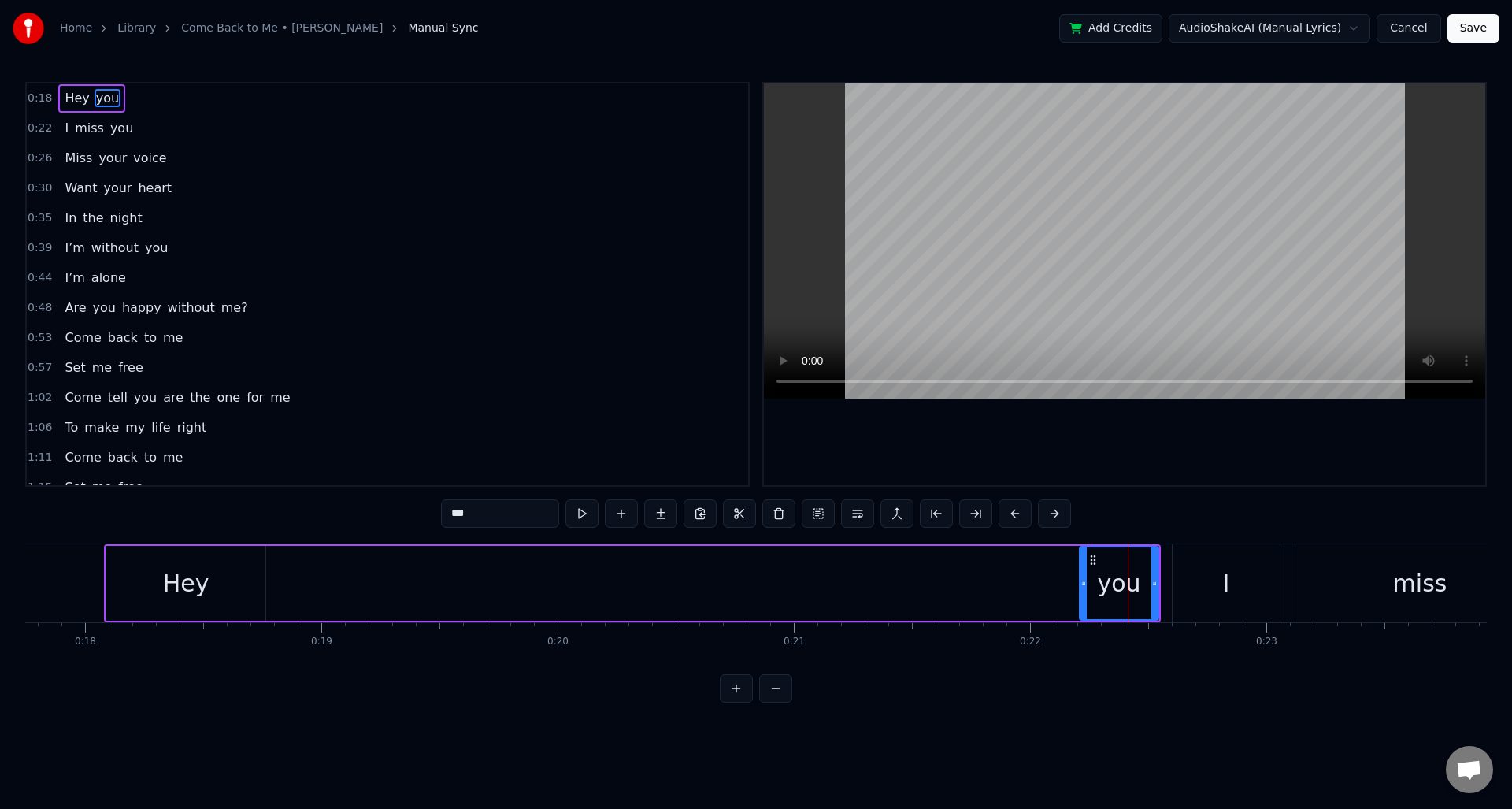
drag, startPoint x: 1113, startPoint y: 586, endPoint x: 1054, endPoint y: 590, distance: 59.1
click at [974, 597] on div "Hey you" at bounding box center [633, 583] width 1057 height 78
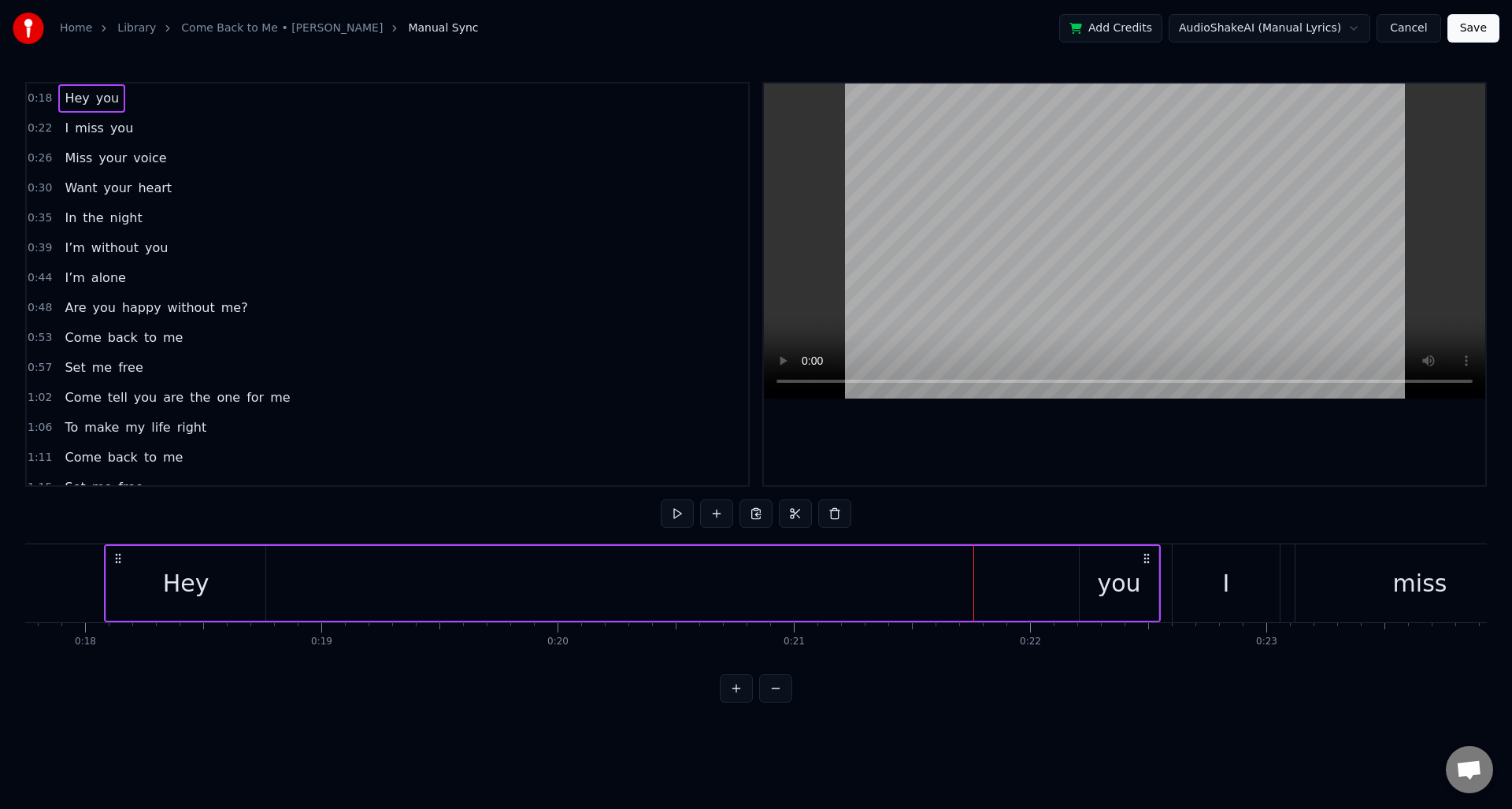
click at [1094, 584] on div "you" at bounding box center [1119, 584] width 79 height 75
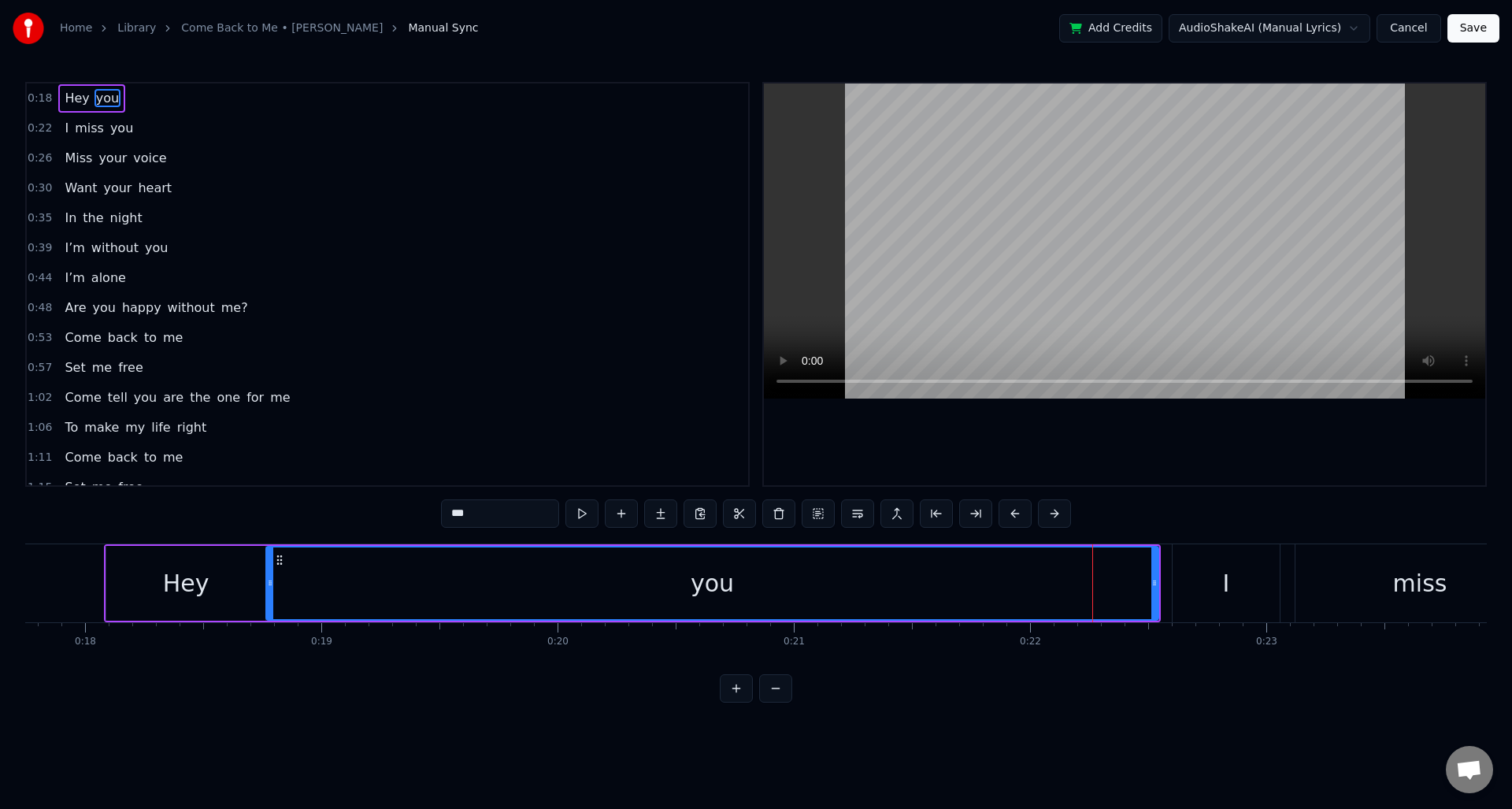
drag, startPoint x: 1083, startPoint y: 584, endPoint x: 268, endPoint y: 583, distance: 815.0
click at [268, 583] on icon at bounding box center [270, 583] width 6 height 13
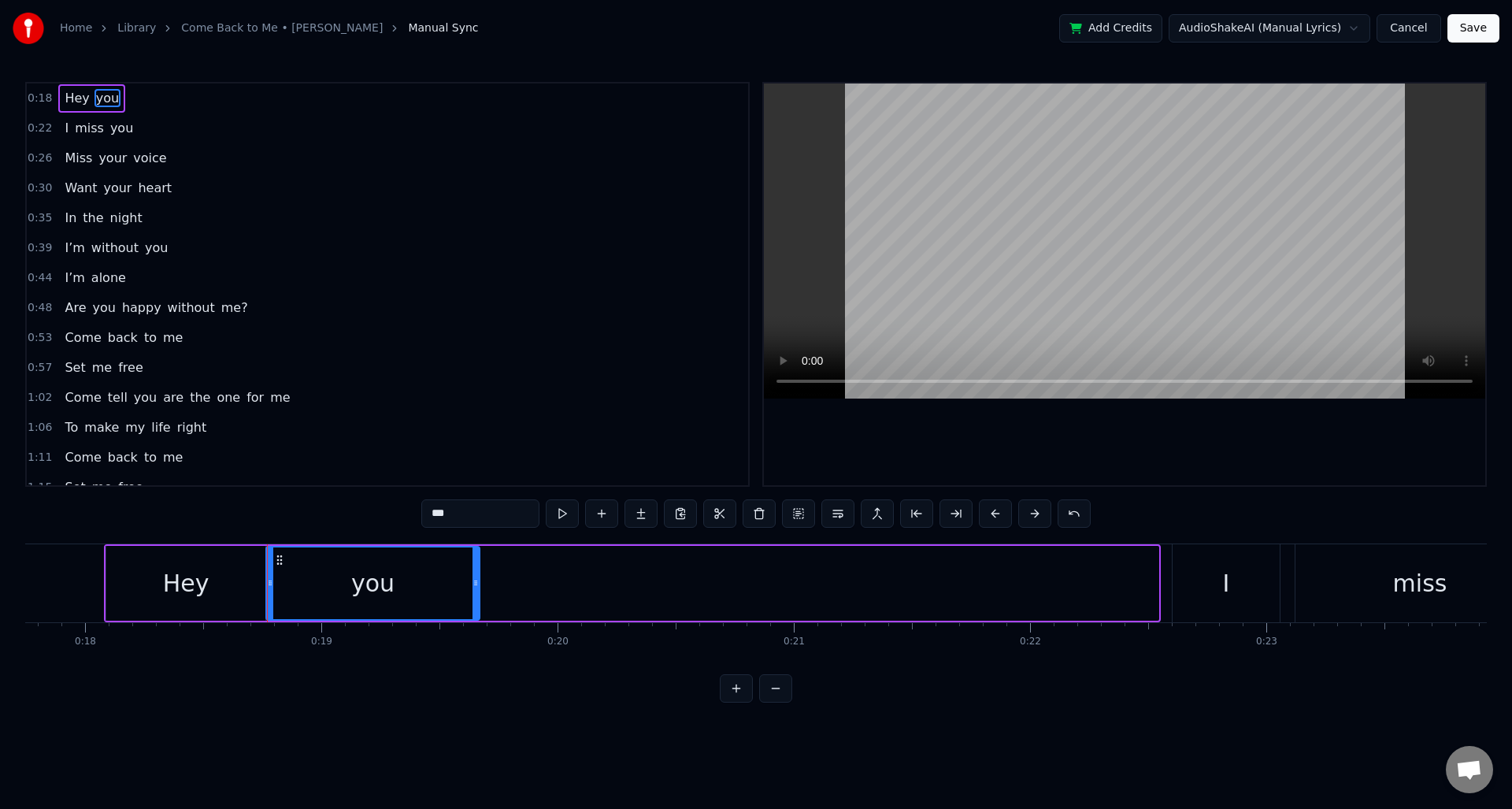
drag, startPoint x: 1154, startPoint y: 586, endPoint x: 476, endPoint y: 586, distance: 678.0
click at [476, 586] on icon at bounding box center [476, 583] width 6 height 13
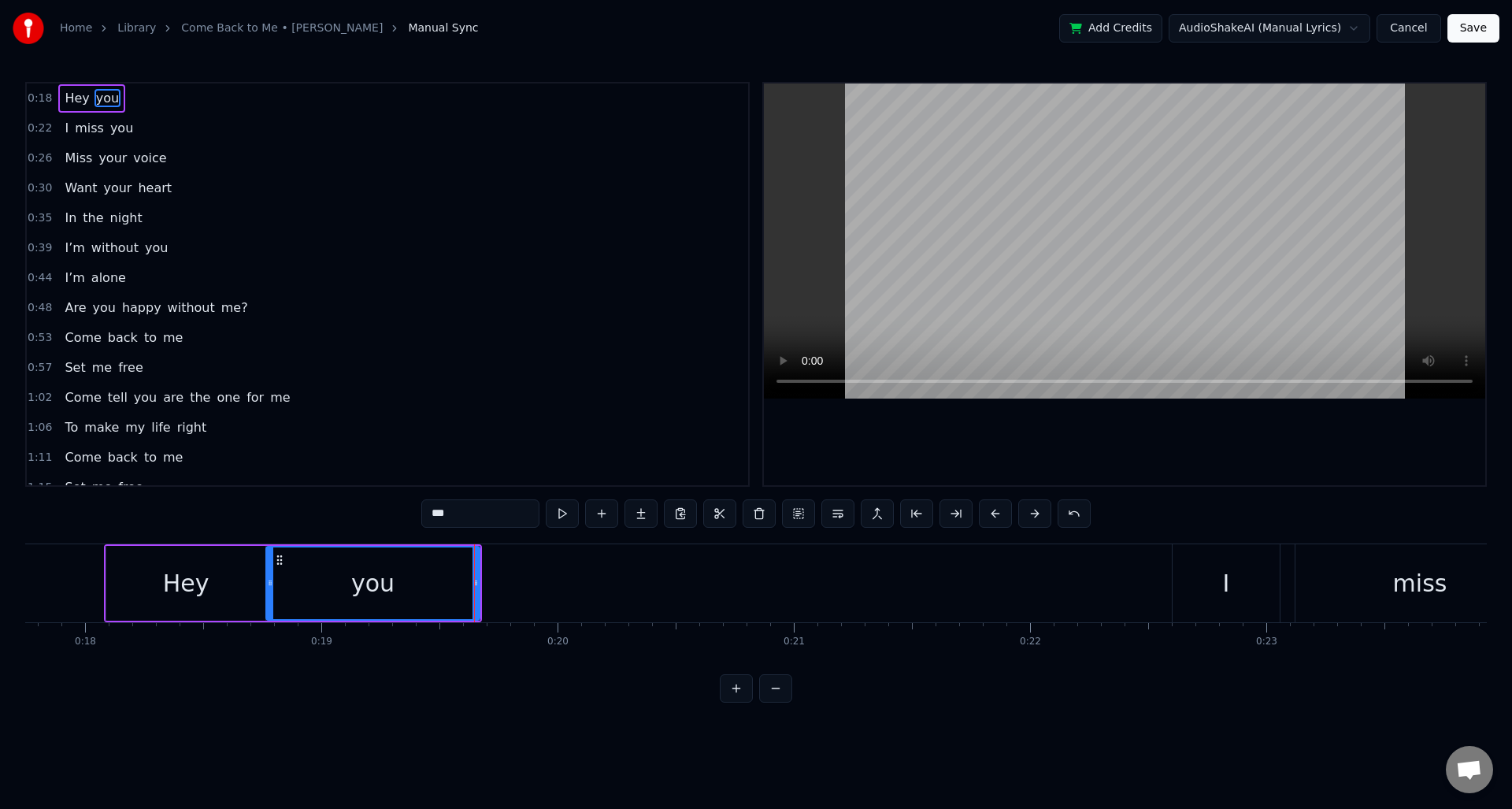
click at [42, 103] on span "0:18" at bounding box center [39, 98] width 25 height 16
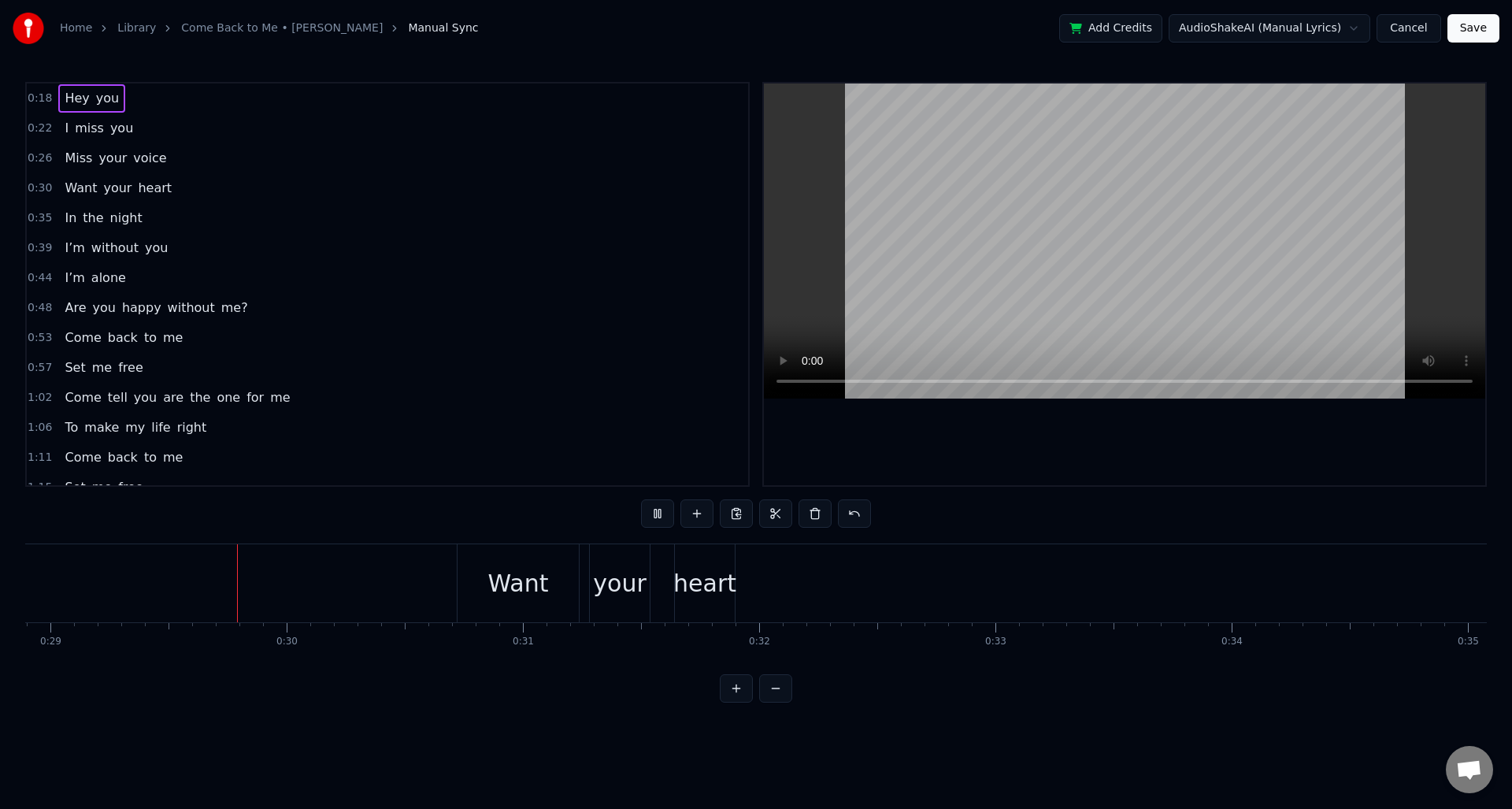
scroll to position [0, 6833]
click at [33, 189] on span "0:30" at bounding box center [39, 189] width 25 height 16
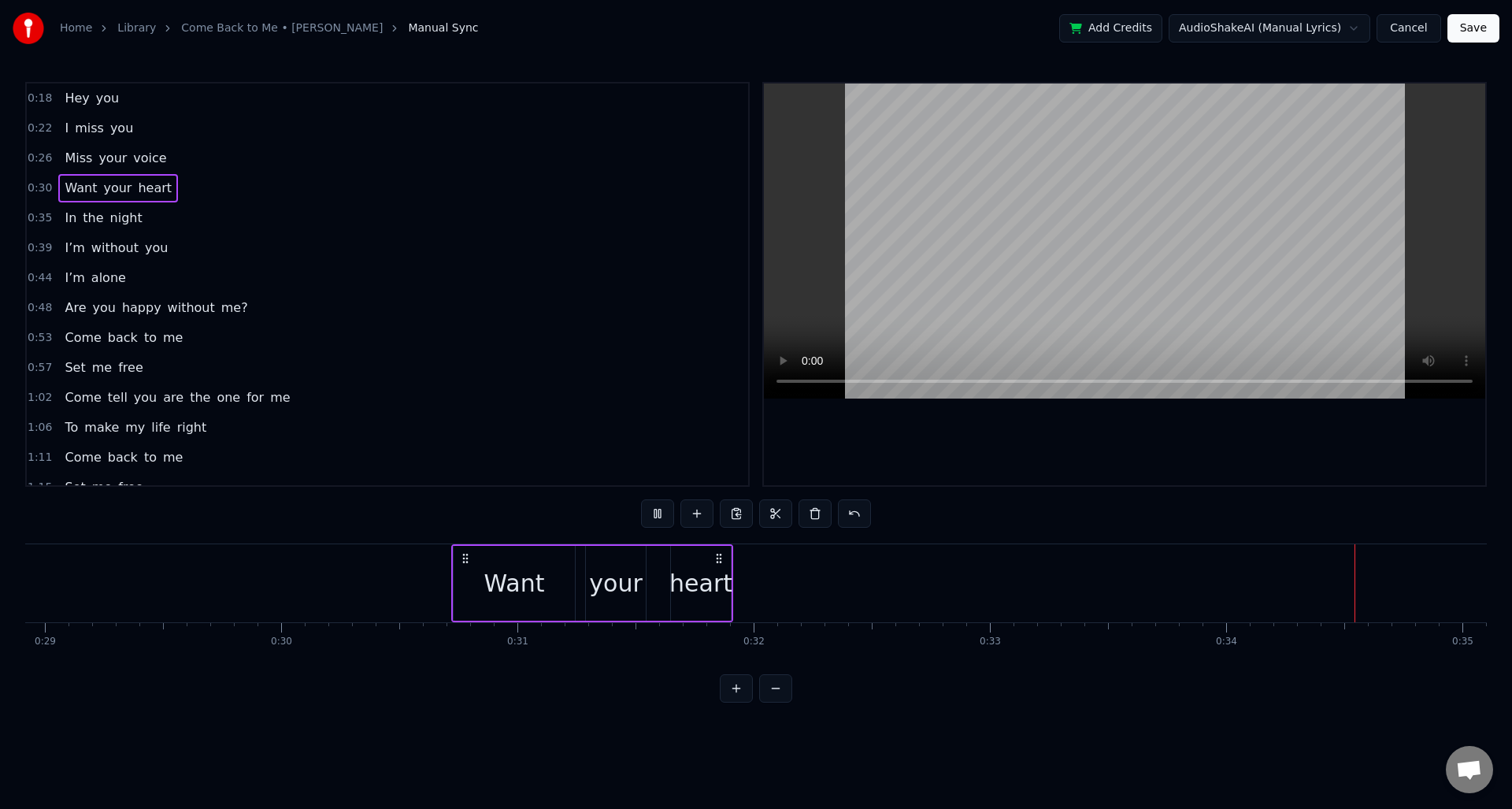
click at [37, 220] on span "0:35" at bounding box center [39, 218] width 25 height 16
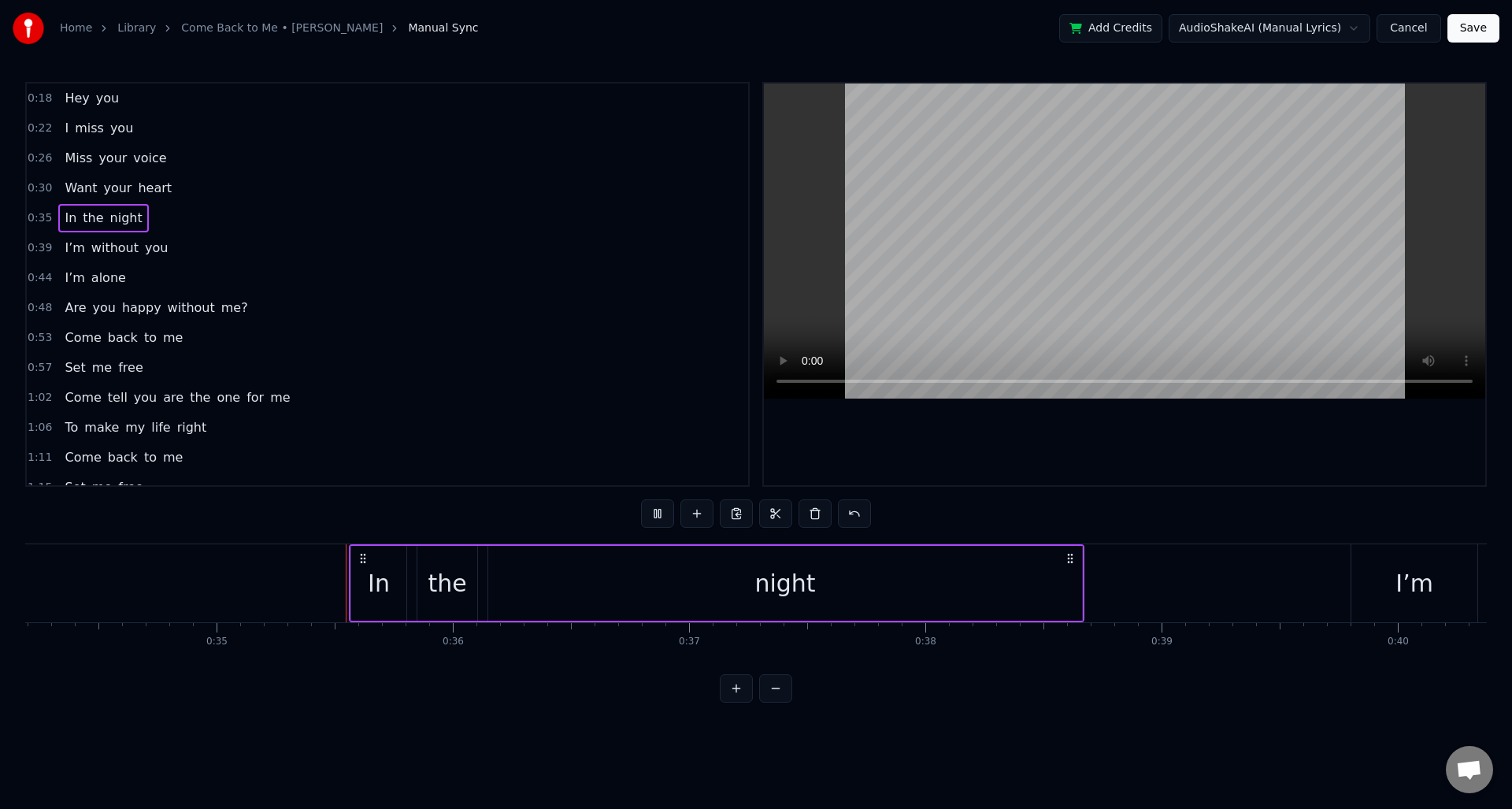
scroll to position [0, 8155]
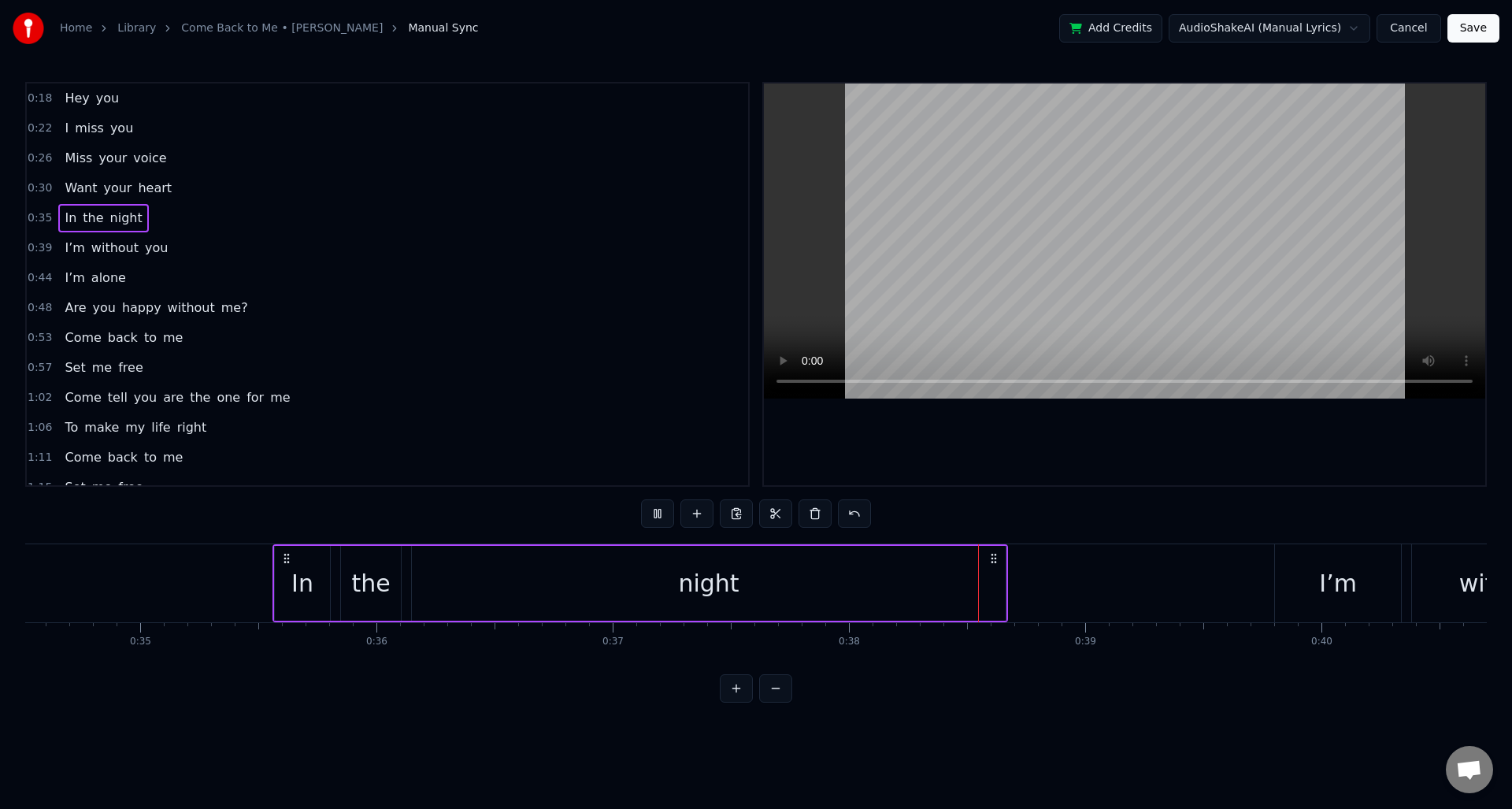
click at [38, 249] on span "0:39" at bounding box center [39, 249] width 25 height 16
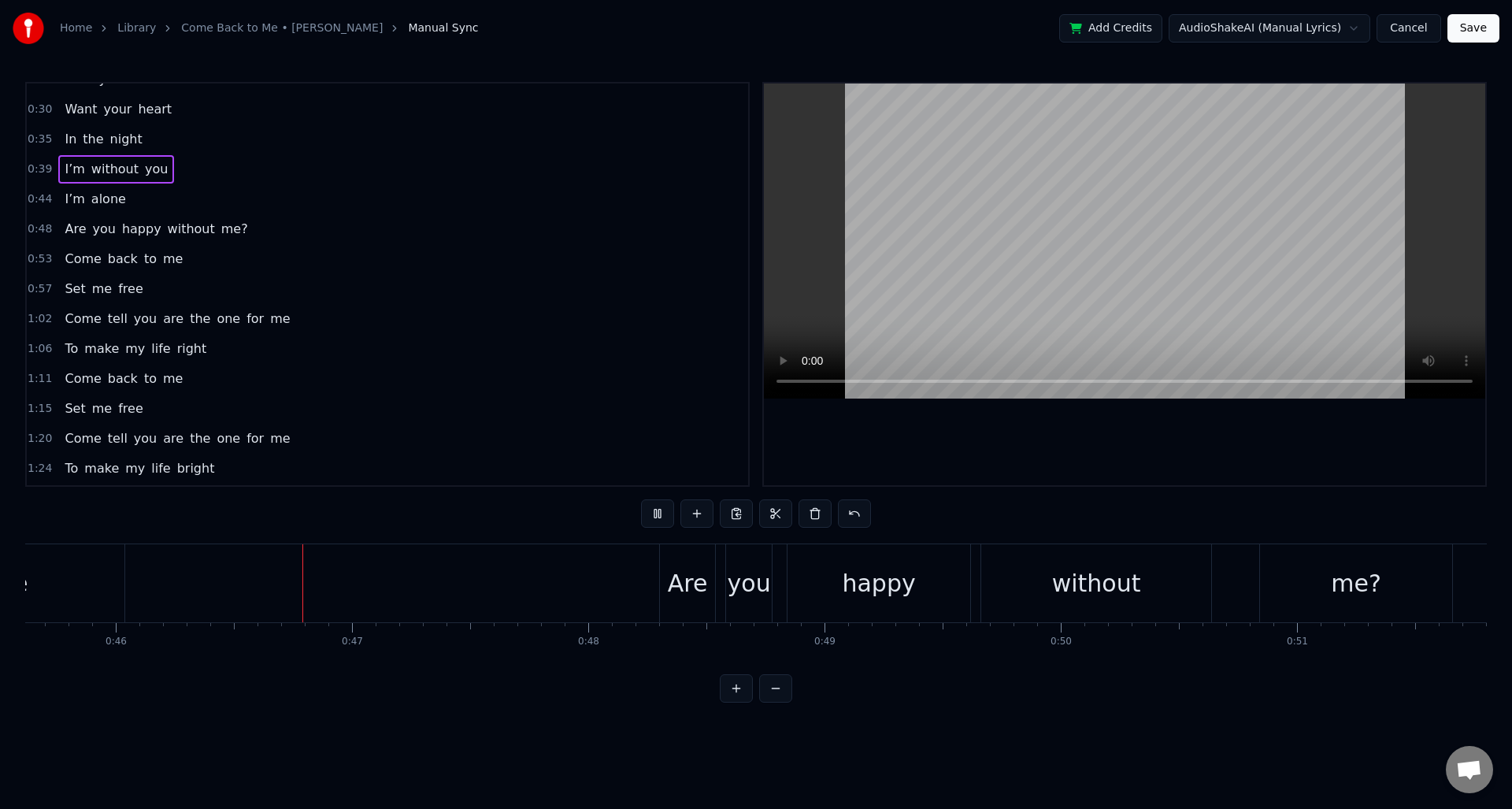
scroll to position [0, 10802]
click at [43, 230] on span "0:48" at bounding box center [39, 229] width 25 height 16
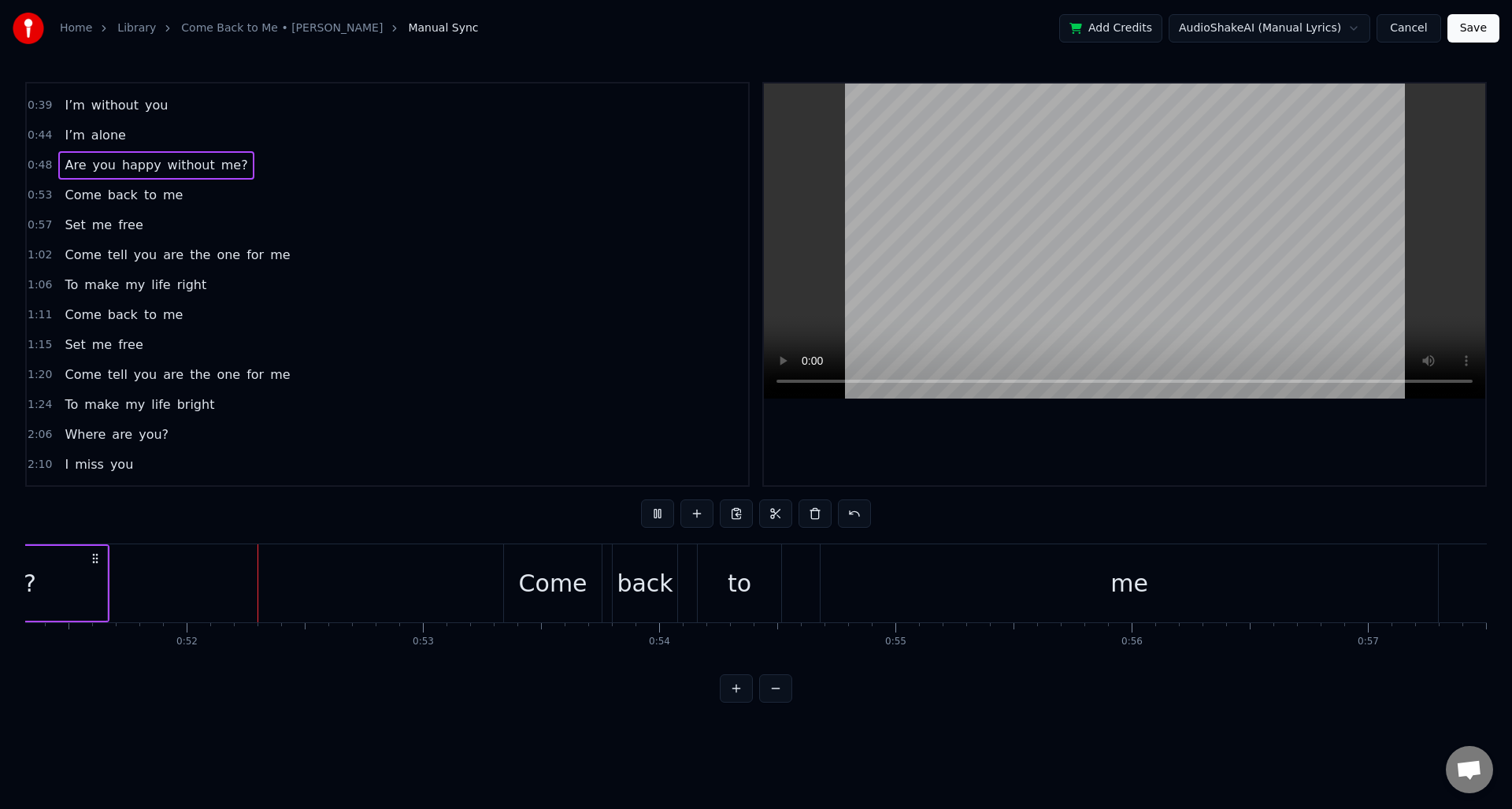
scroll to position [0, 12127]
click at [39, 197] on span "0:53" at bounding box center [39, 196] width 25 height 16
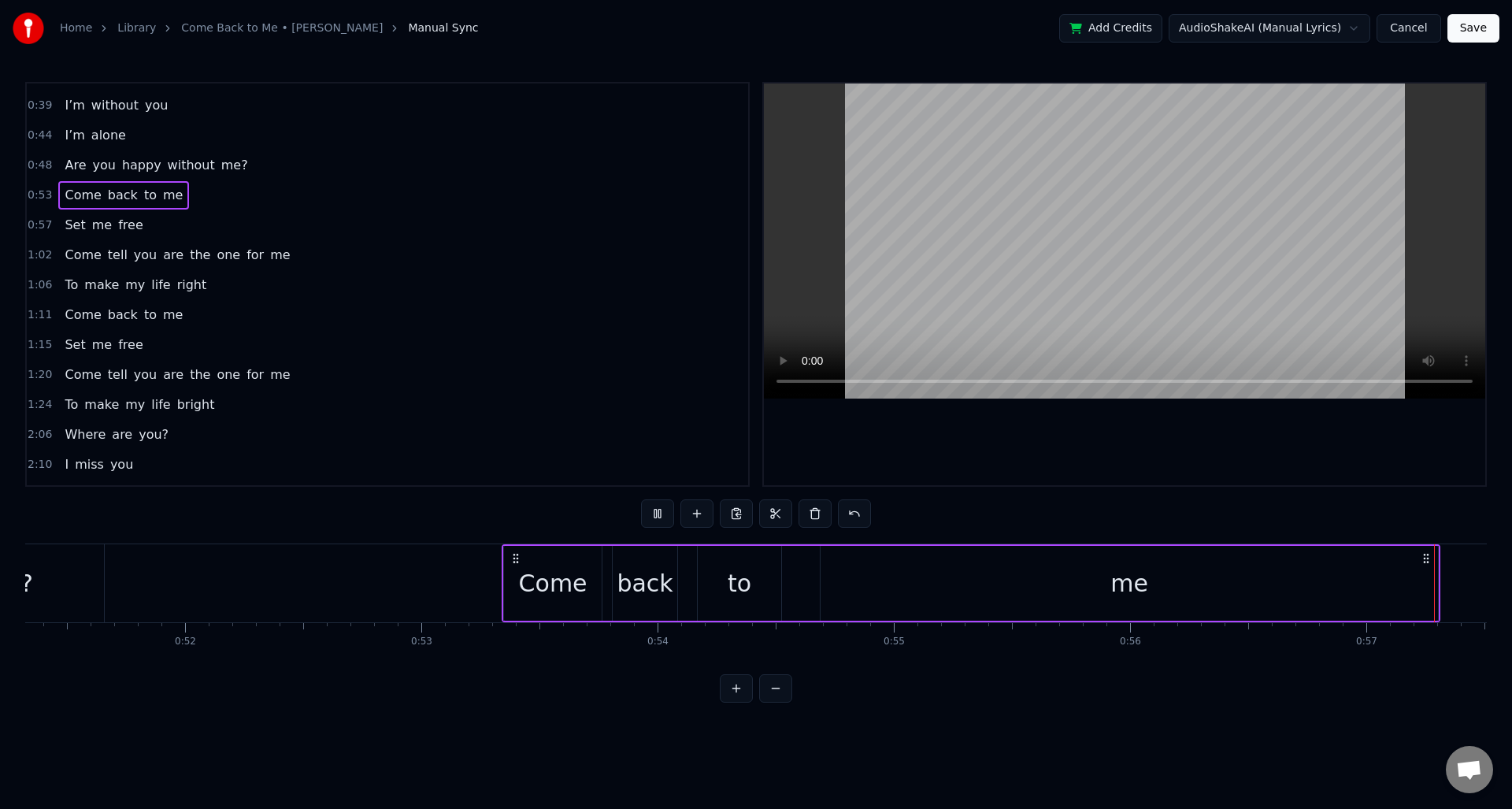
click at [37, 234] on div "0:57 Set me free" at bounding box center [387, 225] width 721 height 29
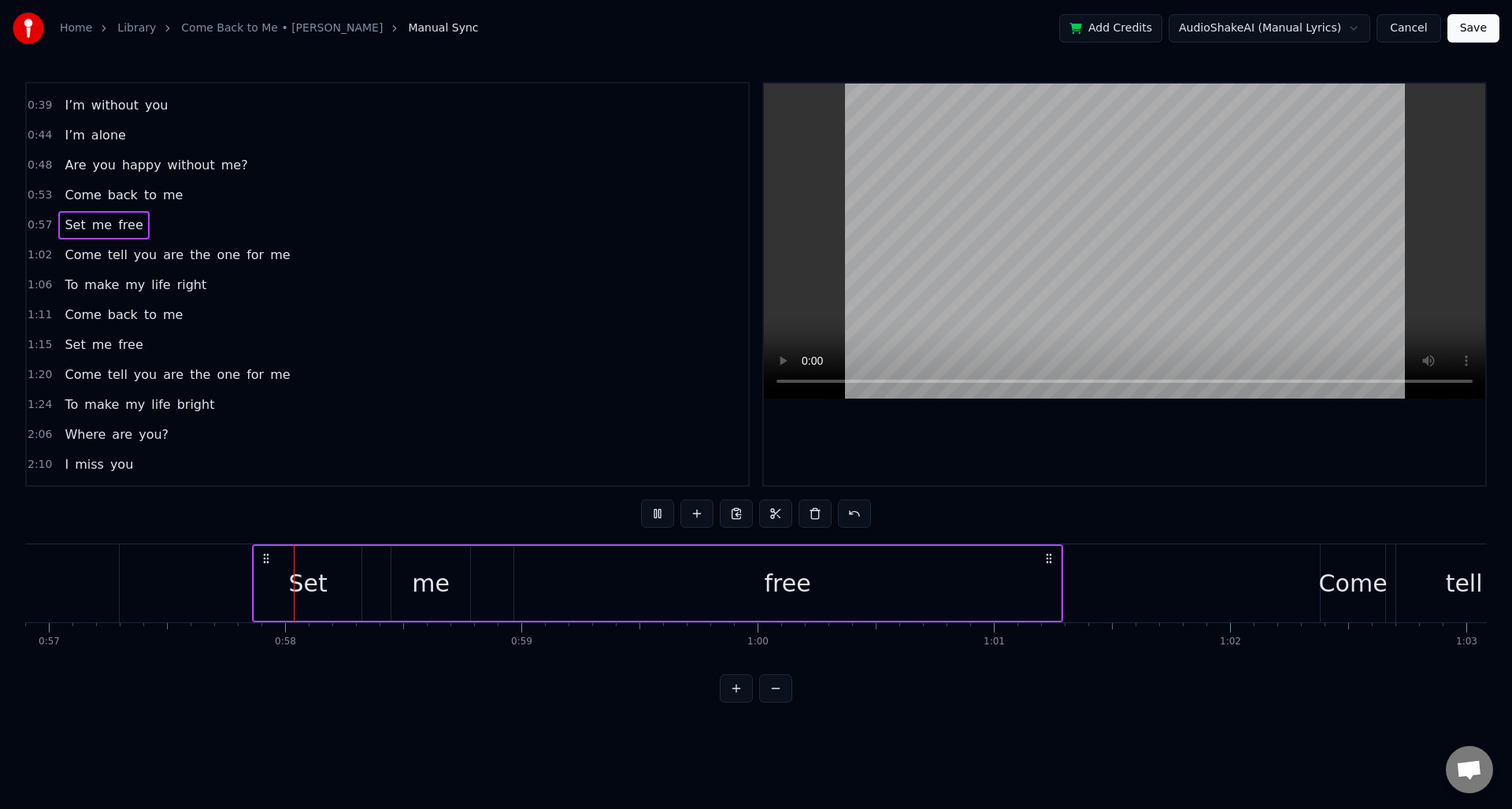
scroll to position [0, 13447]
click at [33, 256] on span "1:02" at bounding box center [39, 256] width 25 height 16
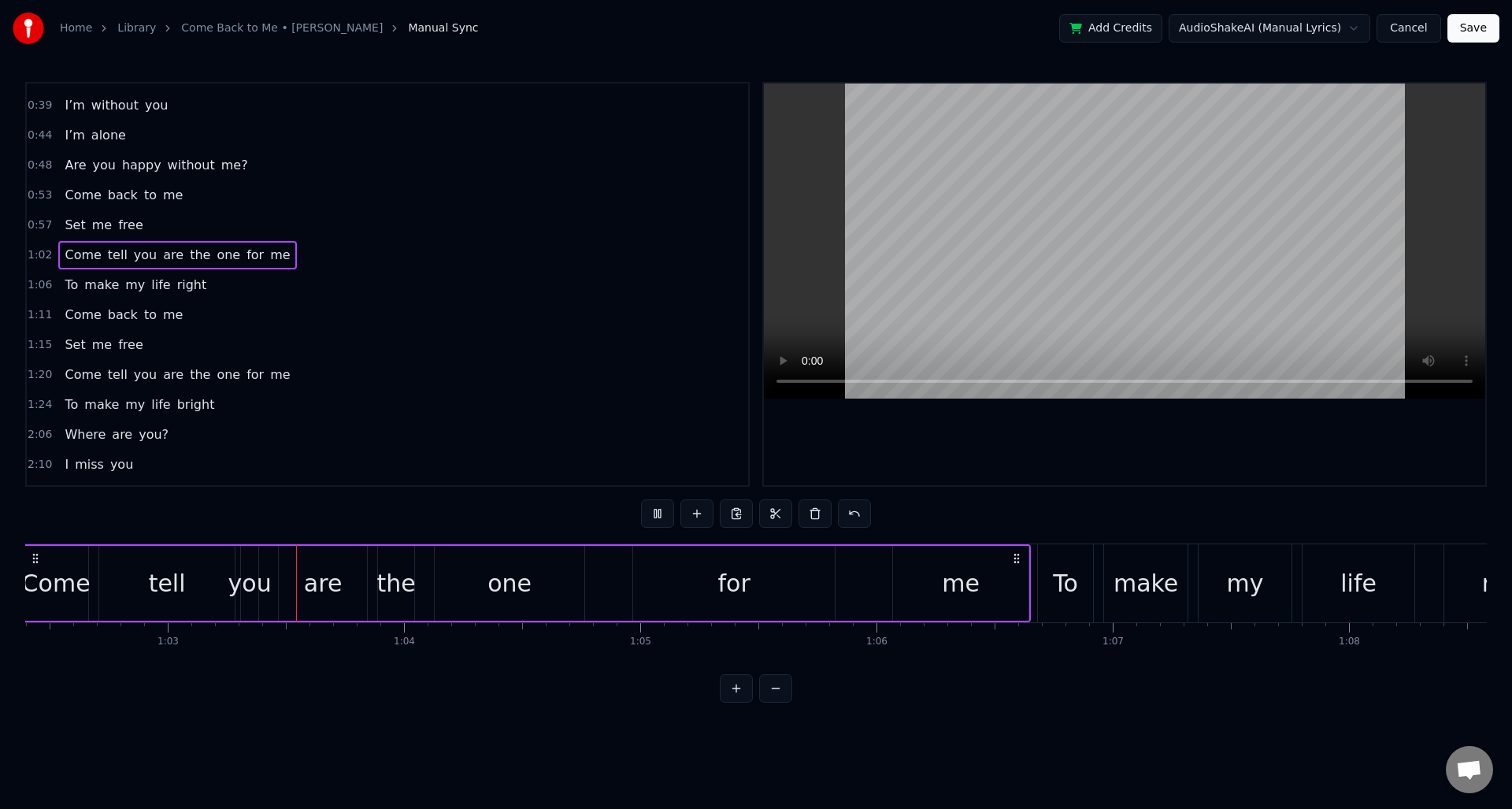
scroll to position [0, 14767]
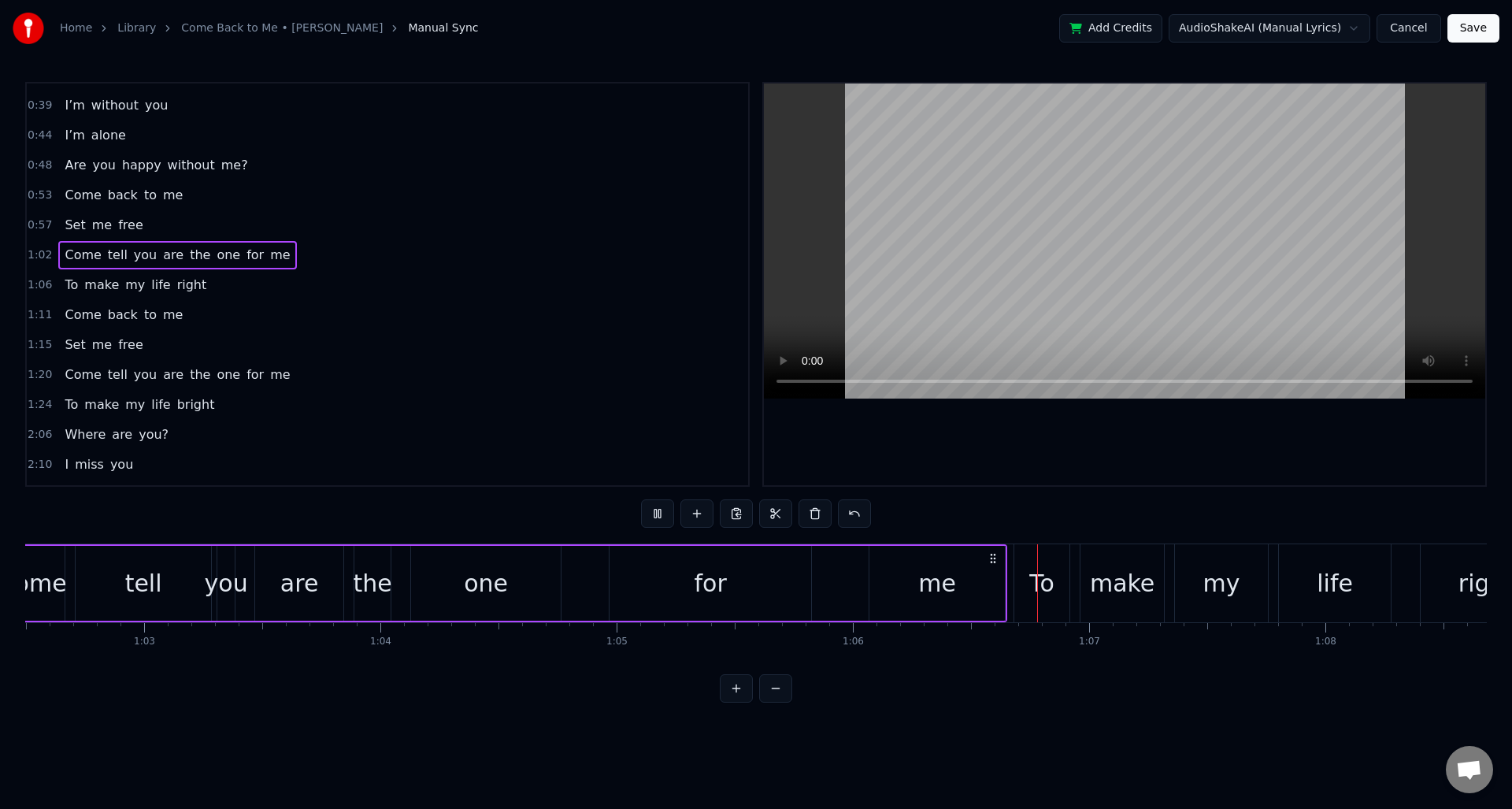
click at [37, 288] on span "1:06" at bounding box center [39, 285] width 25 height 16
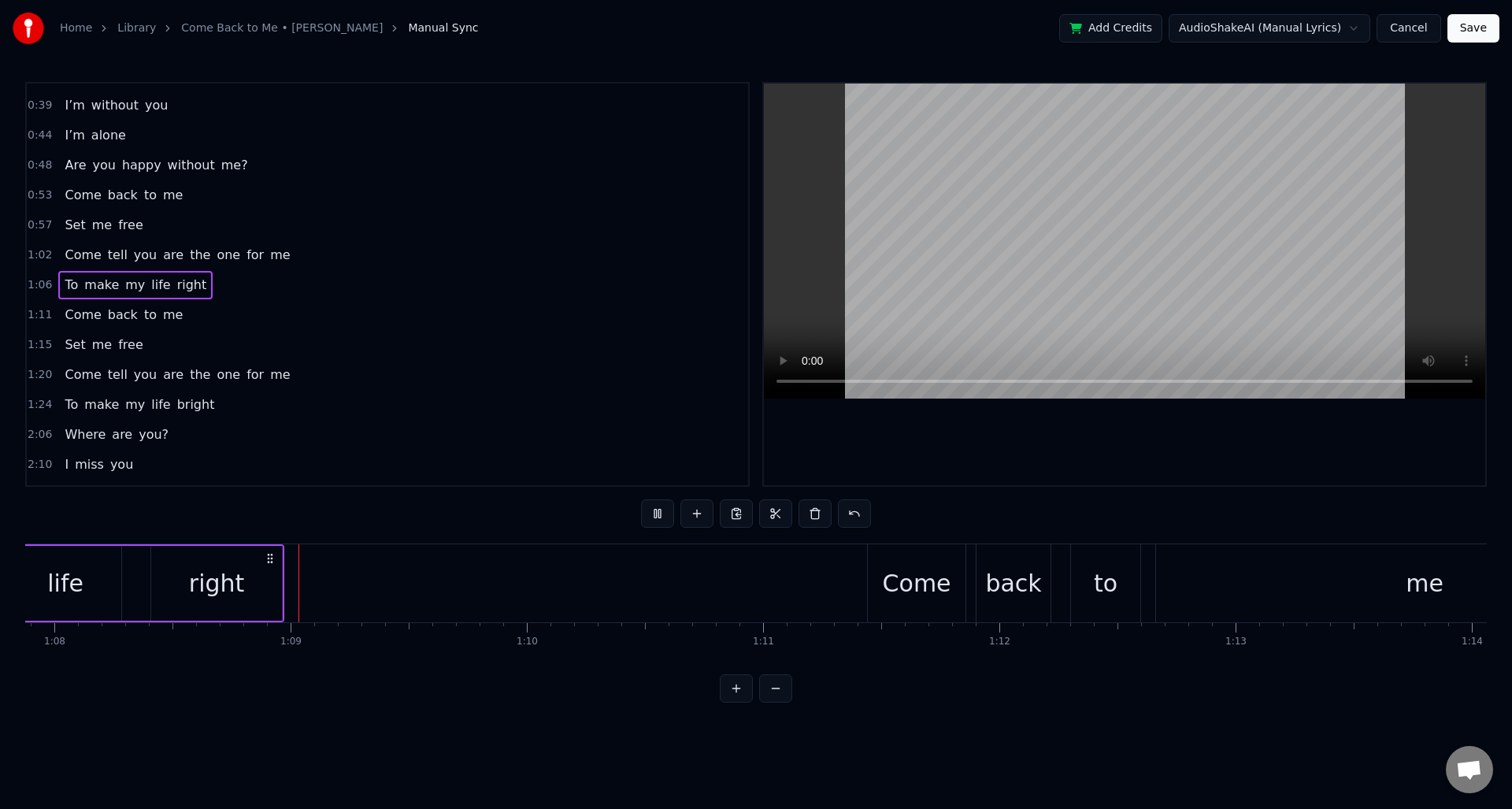
scroll to position [0, 16097]
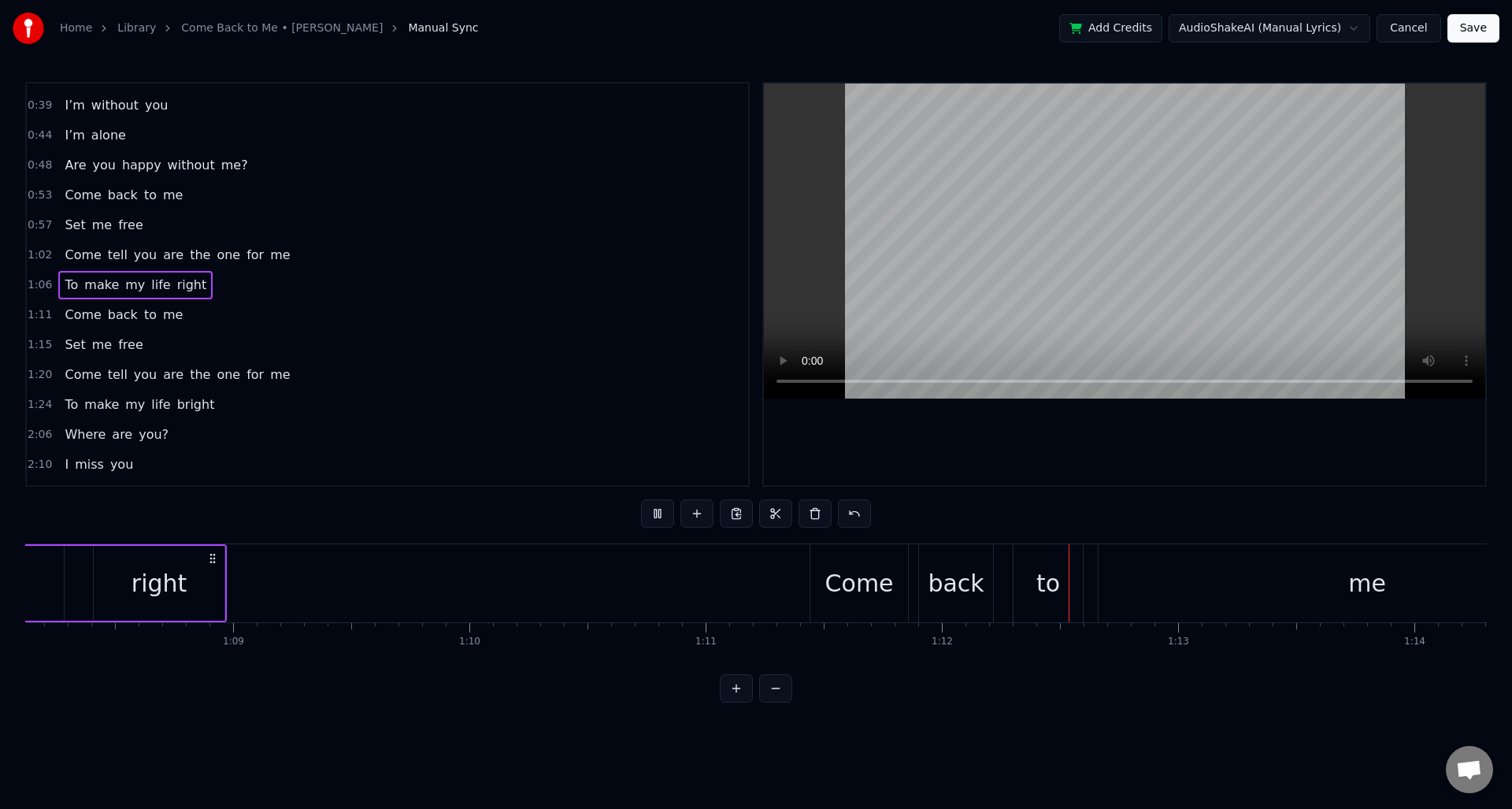
click at [42, 318] on span "1:11" at bounding box center [39, 316] width 25 height 16
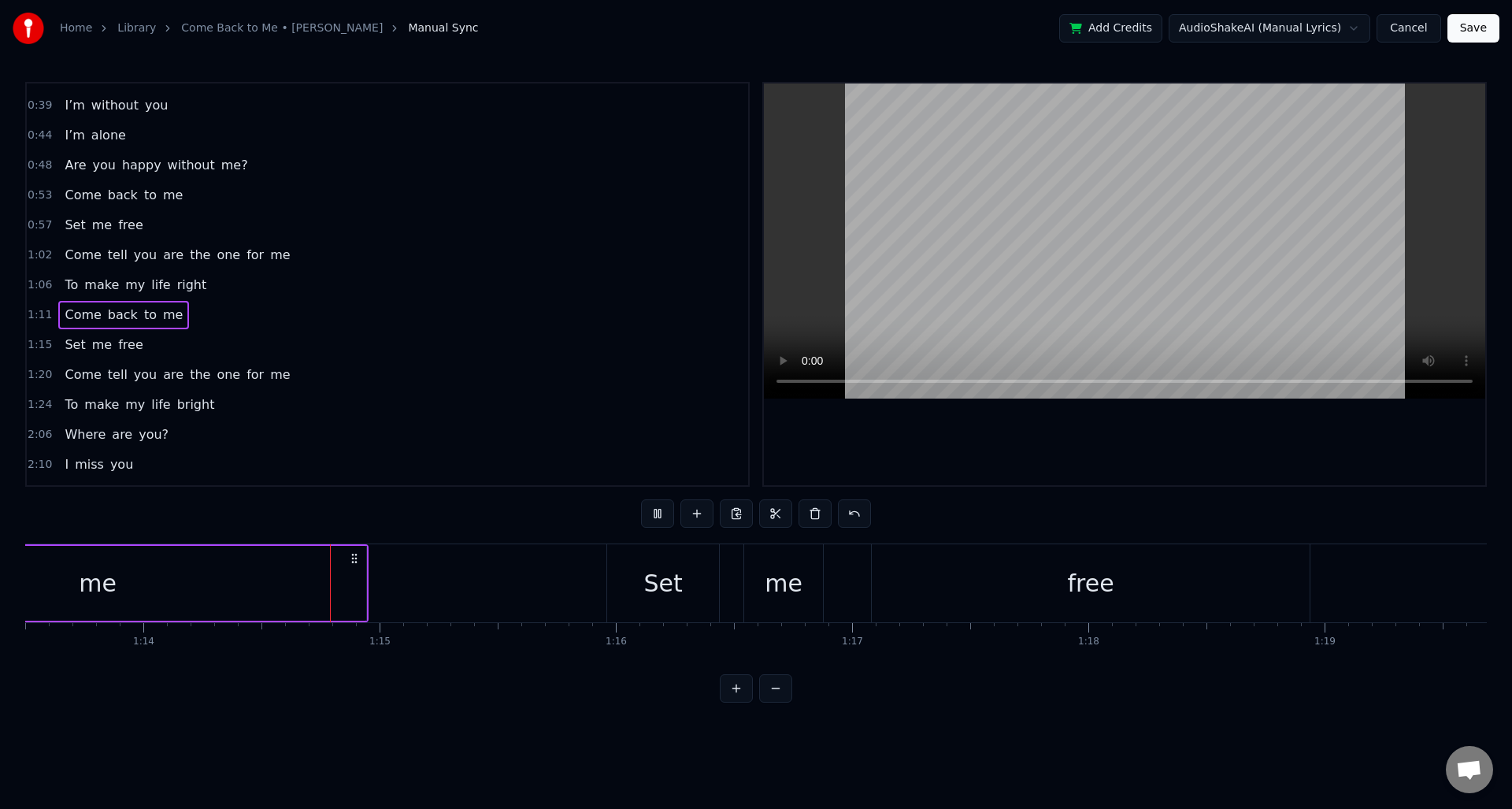
scroll to position [0, 17425]
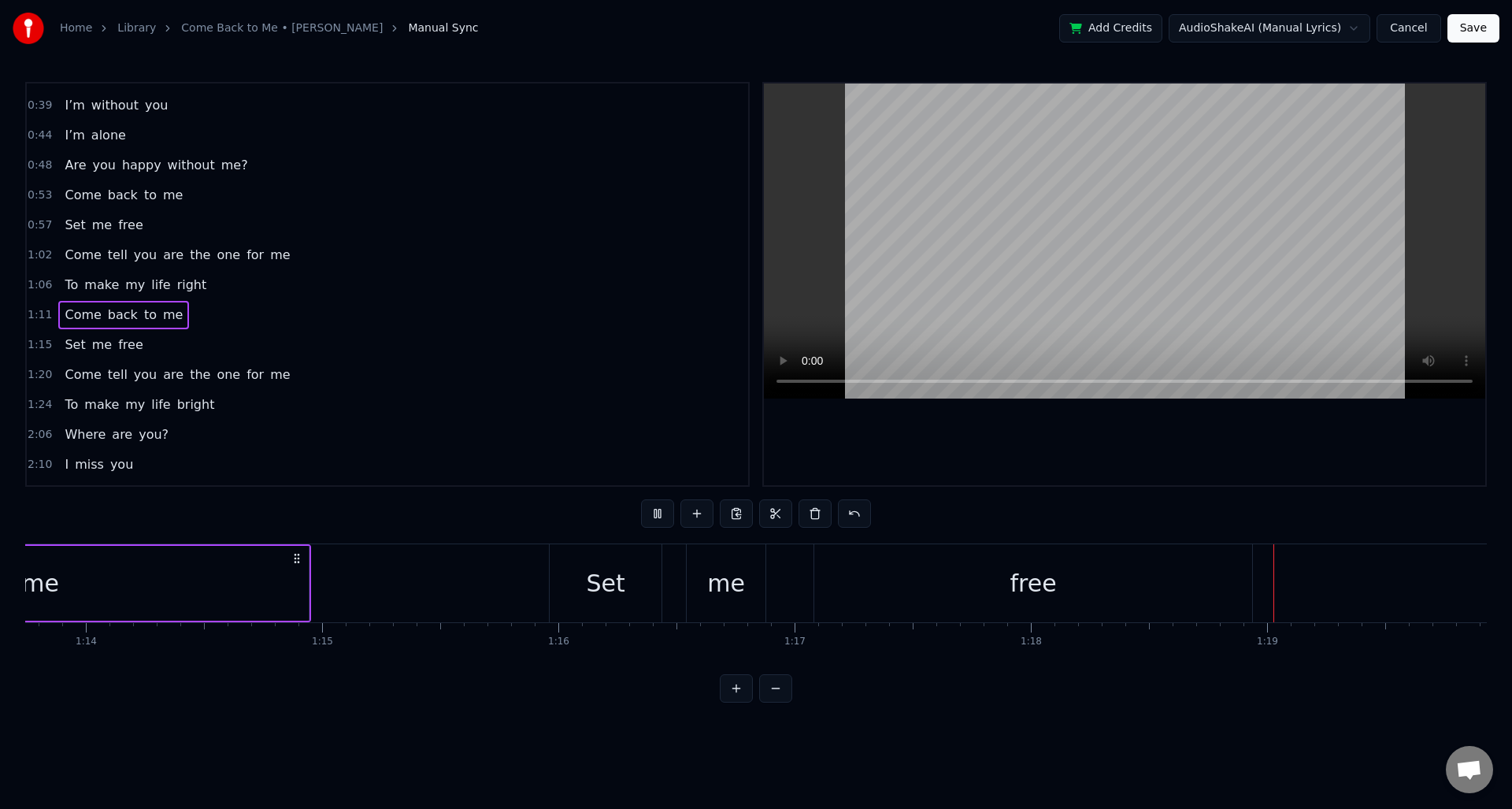
click at [38, 348] on span "1:15" at bounding box center [39, 345] width 25 height 16
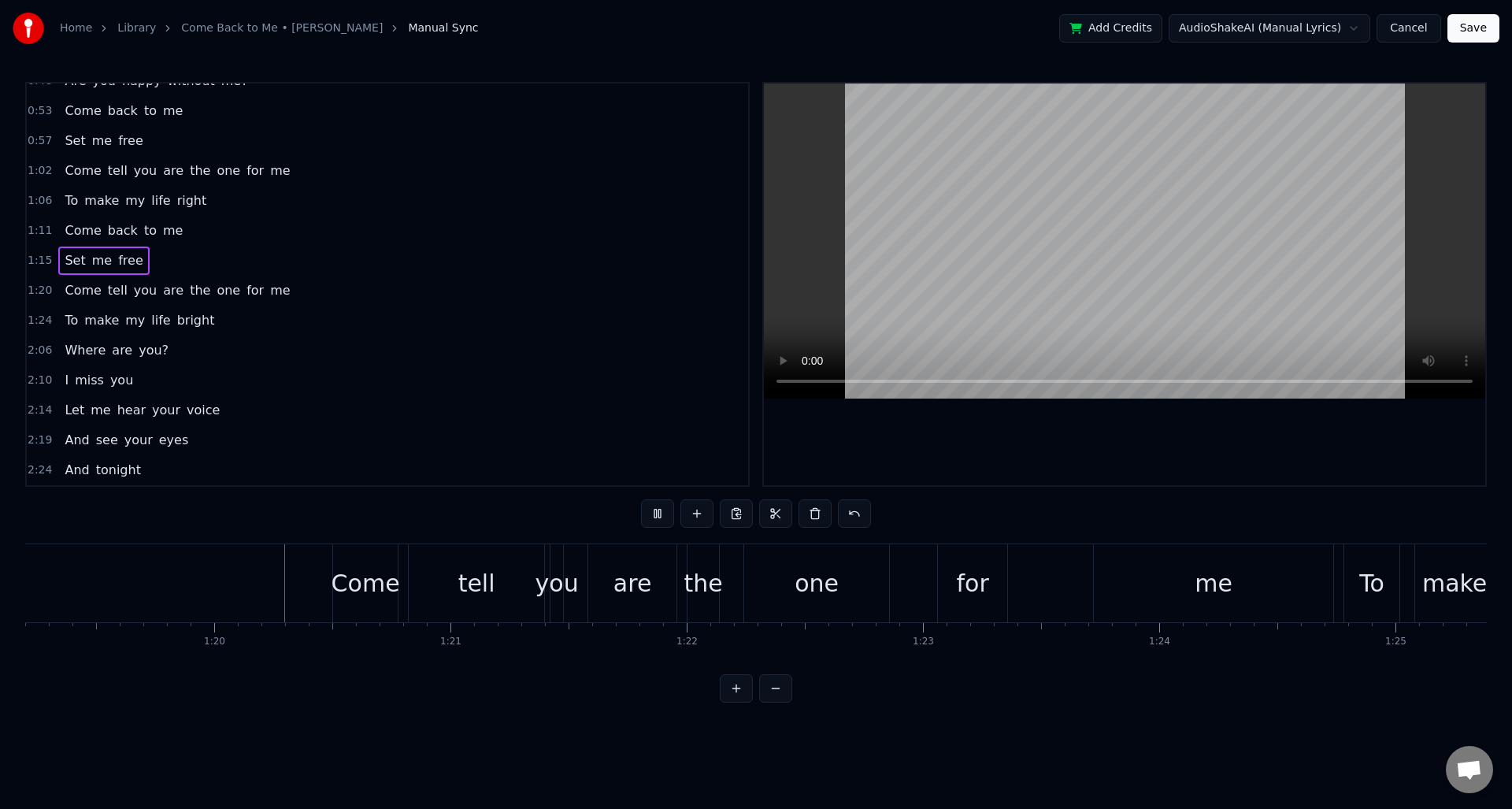
scroll to position [0, 18753]
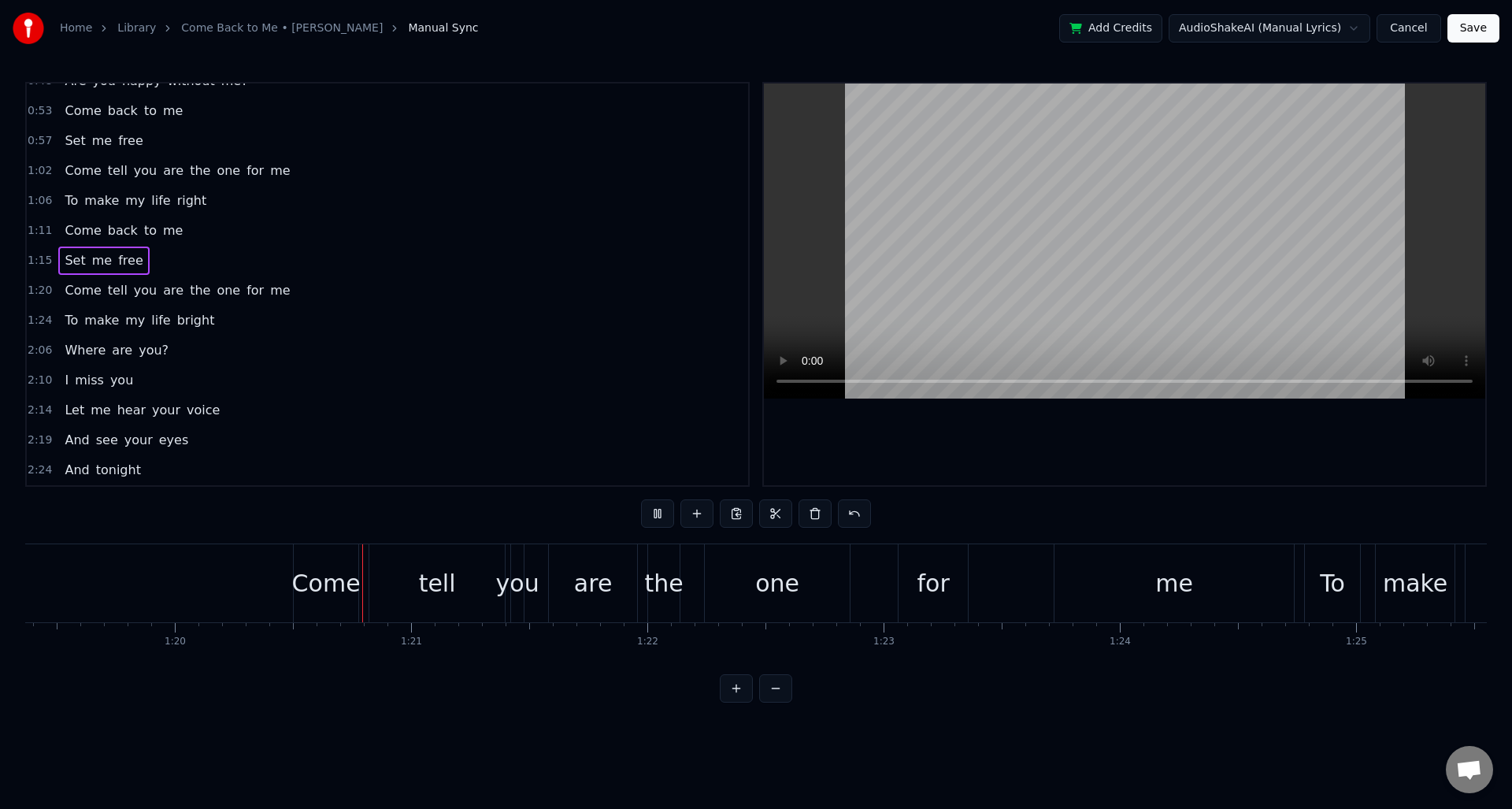
click at [43, 296] on span "1:20" at bounding box center [39, 291] width 25 height 16
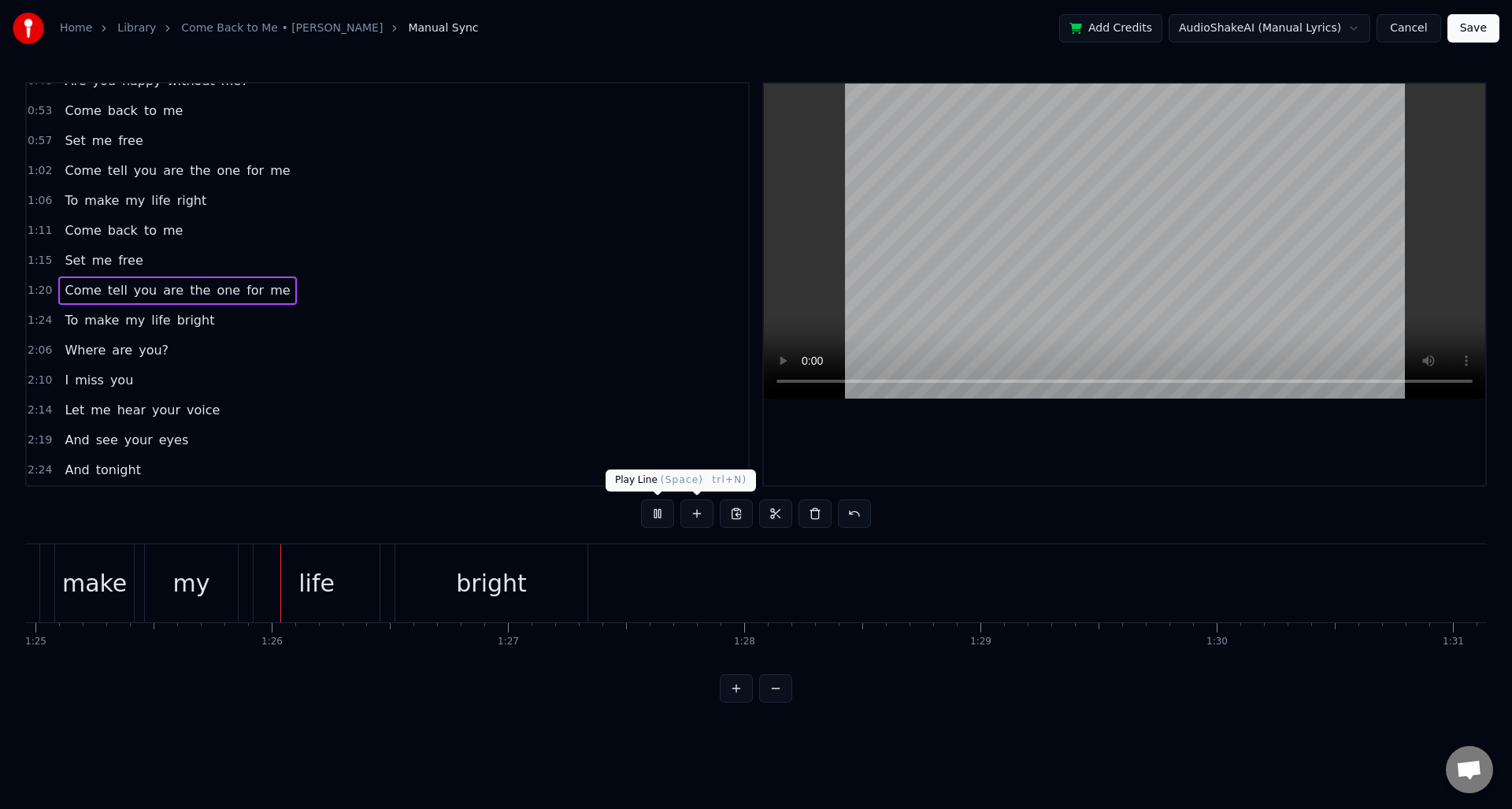
scroll to position [0, 20076]
click at [651, 511] on button at bounding box center [658, 513] width 33 height 29
click at [42, 290] on span "1:20" at bounding box center [39, 291] width 25 height 16
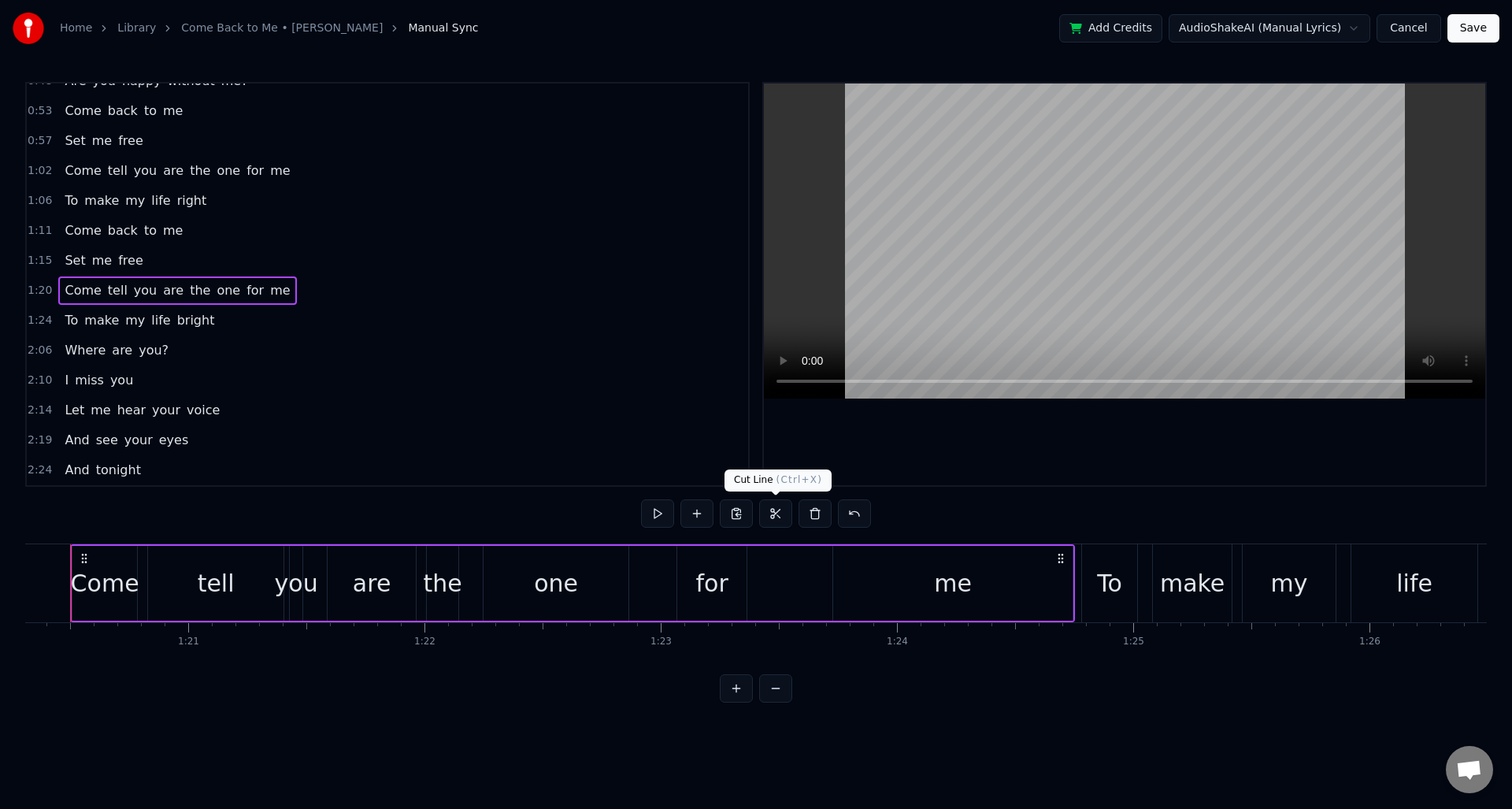
scroll to position [0, 18943]
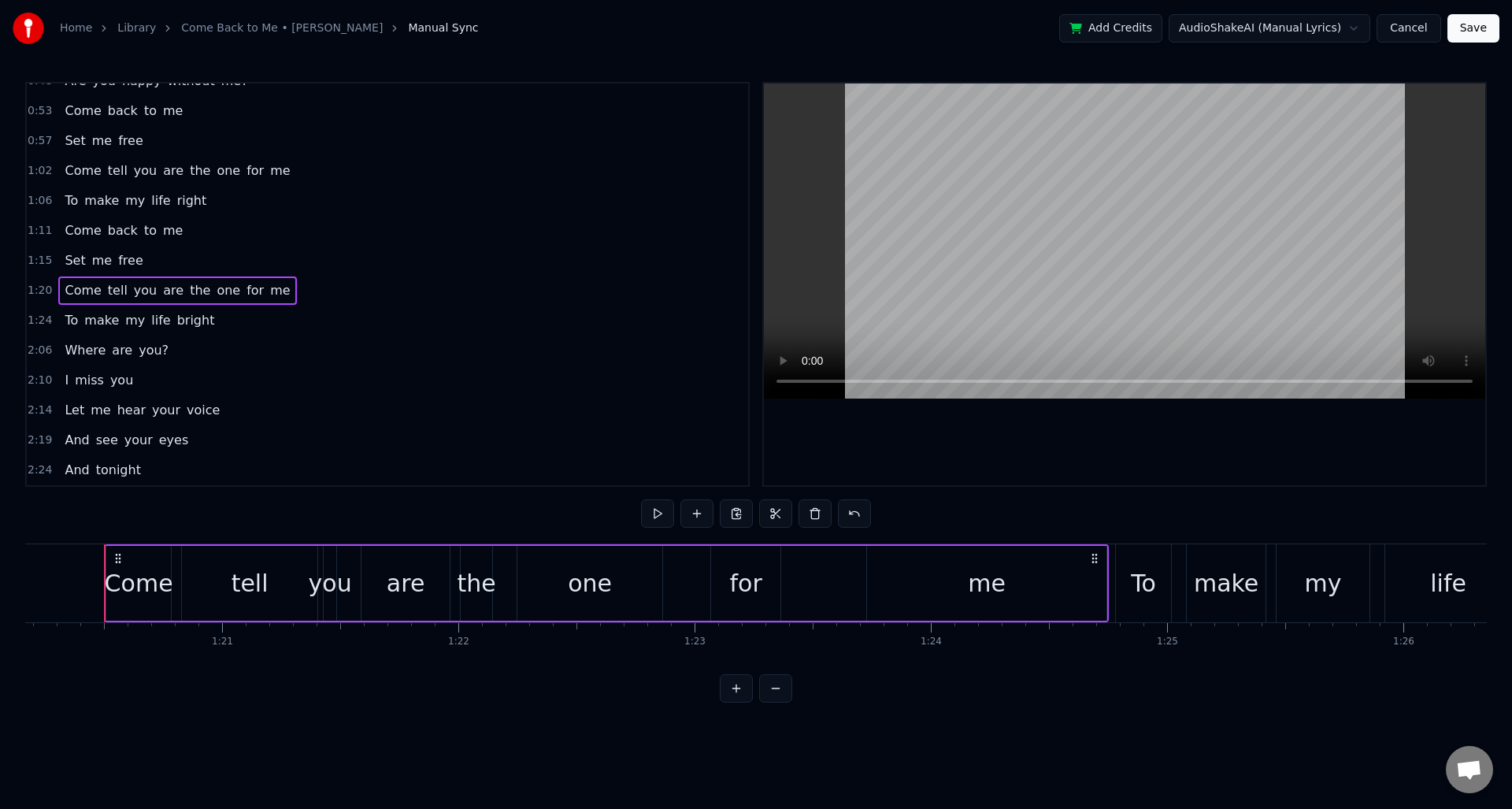
drag, startPoint x: 948, startPoint y: 586, endPoint x: 940, endPoint y: 586, distance: 8.0
click at [948, 586] on div "me" at bounding box center [987, 584] width 240 height 75
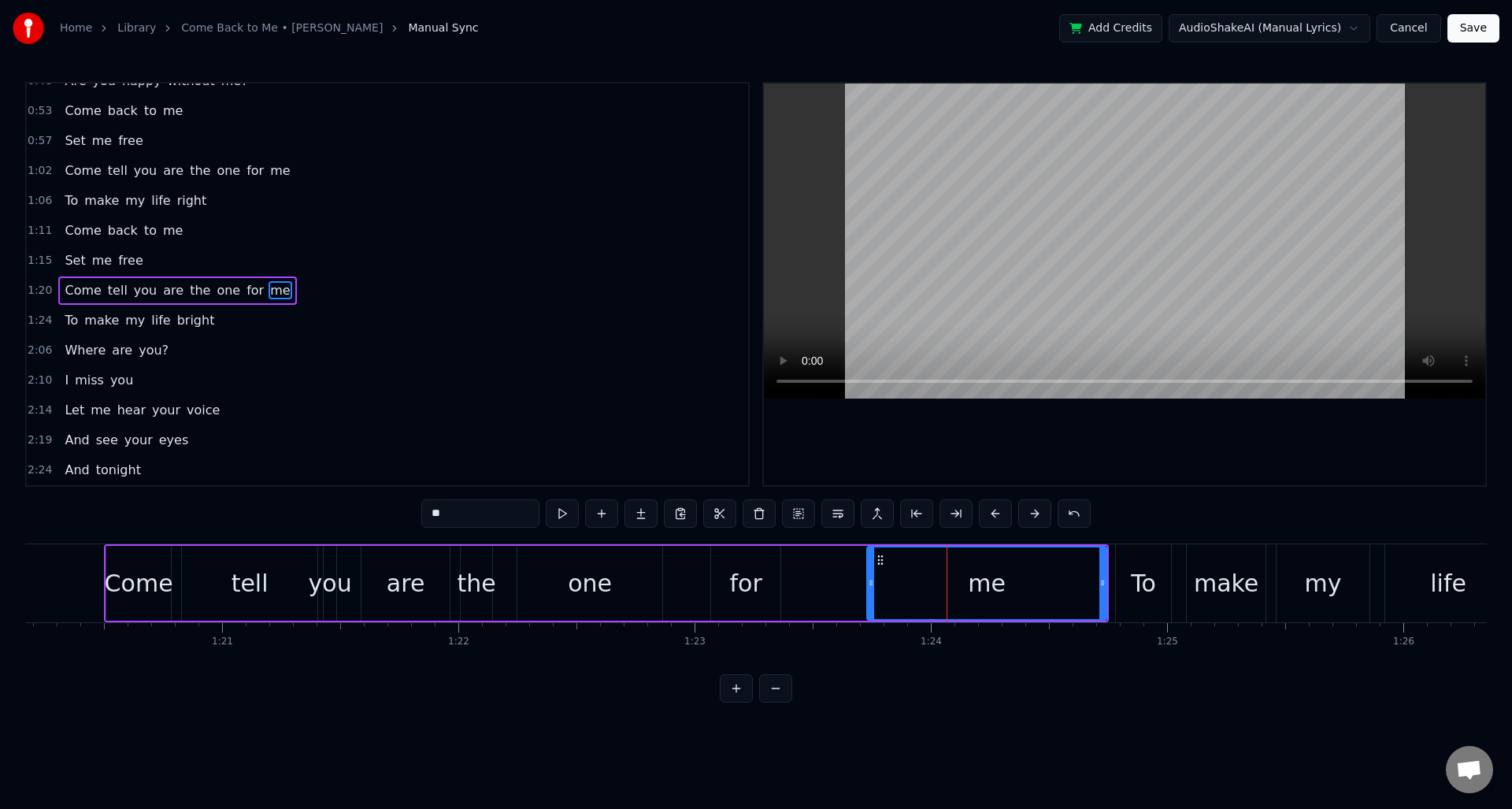
scroll to position [233, 0]
drag, startPoint x: 903, startPoint y: 586, endPoint x: 851, endPoint y: 587, distance: 52.0
click at [838, 586] on div "Come tell you are the one for me" at bounding box center [606, 583] width 1005 height 78
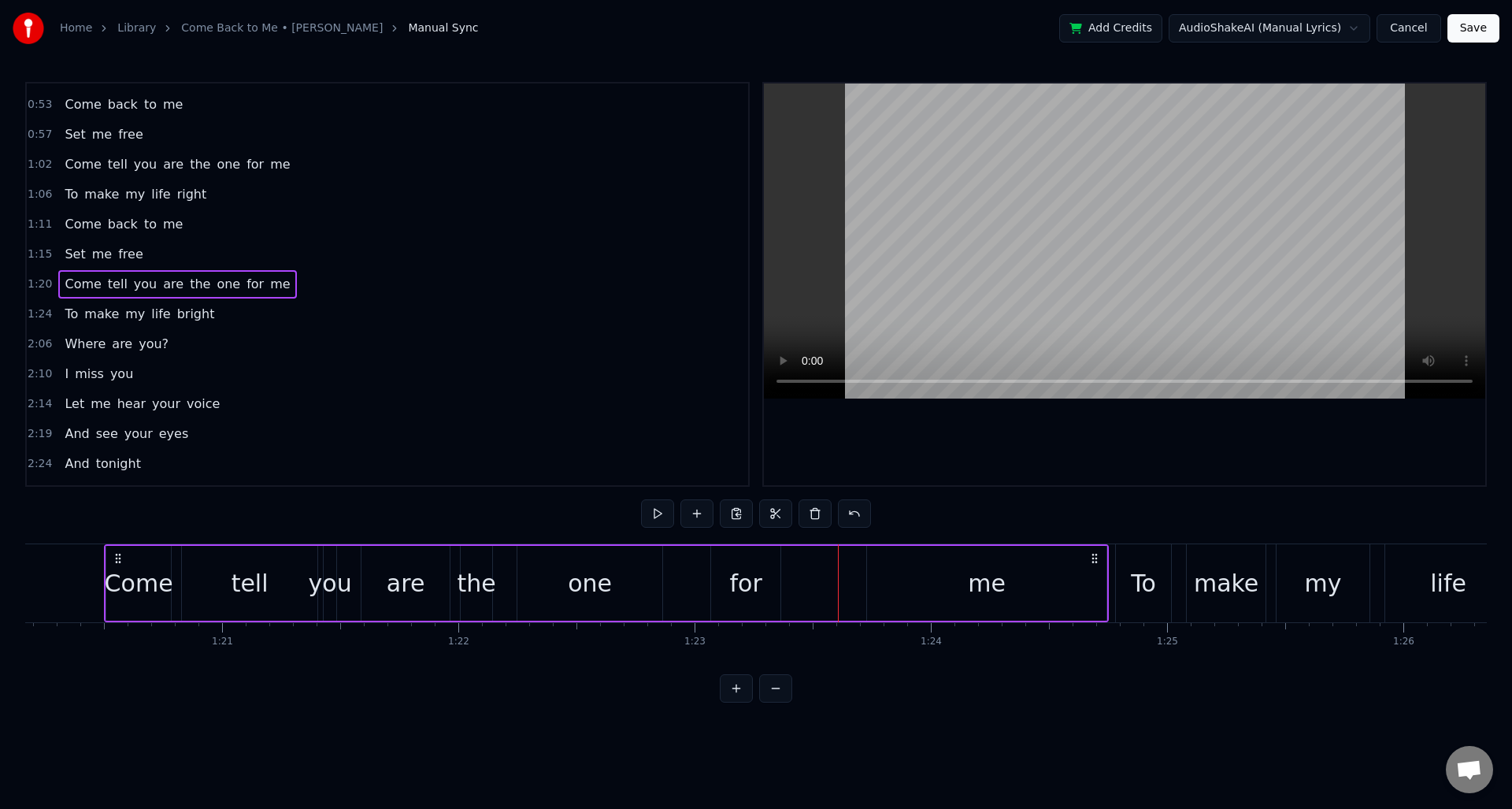
click at [908, 591] on div "me" at bounding box center [987, 584] width 240 height 75
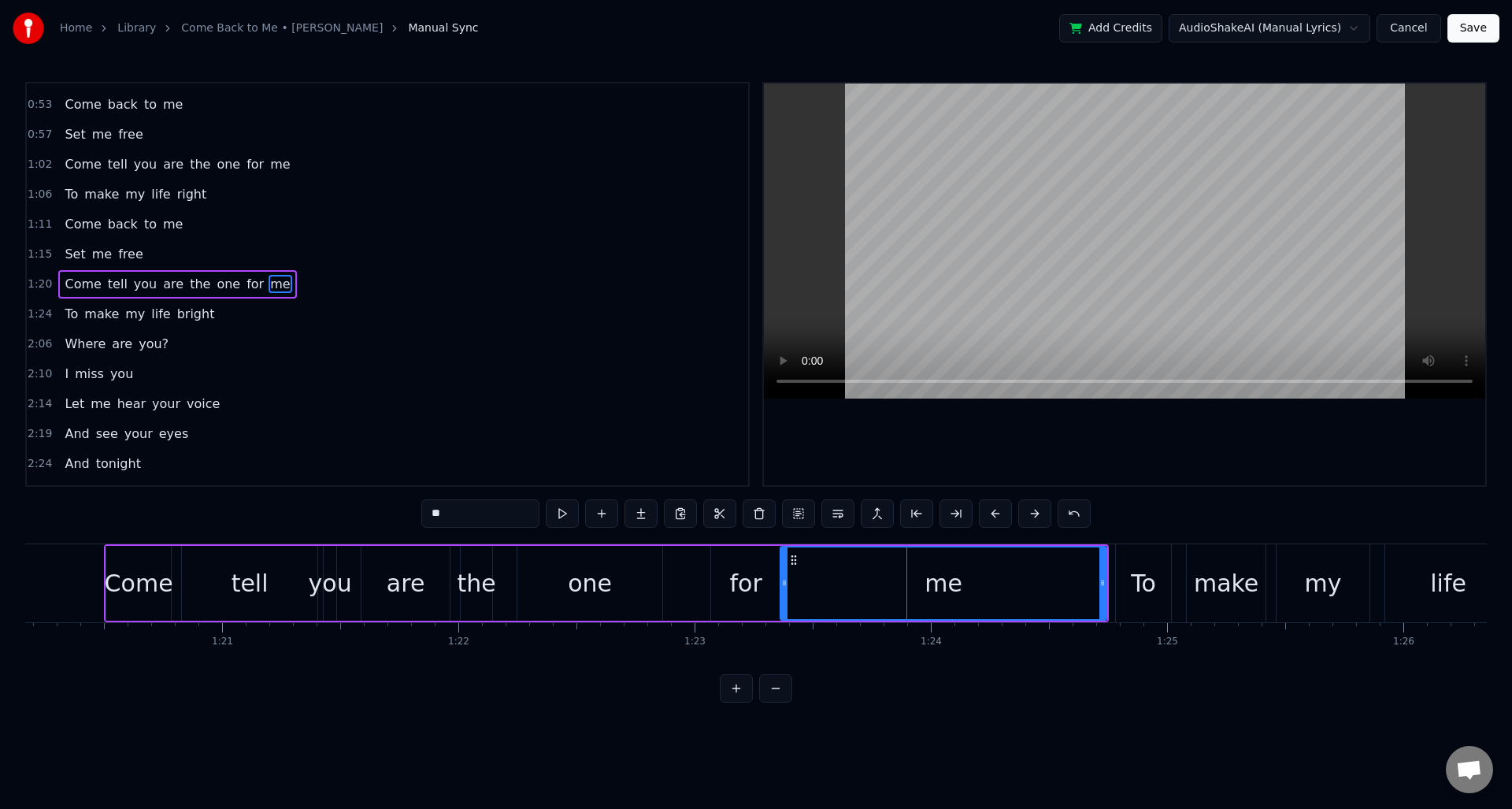
drag, startPoint x: 871, startPoint y: 589, endPoint x: 785, endPoint y: 587, distance: 86.0
click at [785, 587] on icon at bounding box center [784, 583] width 6 height 13
drag, startPoint x: 1104, startPoint y: 588, endPoint x: 1104, endPoint y: 598, distance: 10.0
click at [1104, 598] on div at bounding box center [1102, 583] width 6 height 72
click at [43, 283] on span "1:20" at bounding box center [39, 284] width 25 height 16
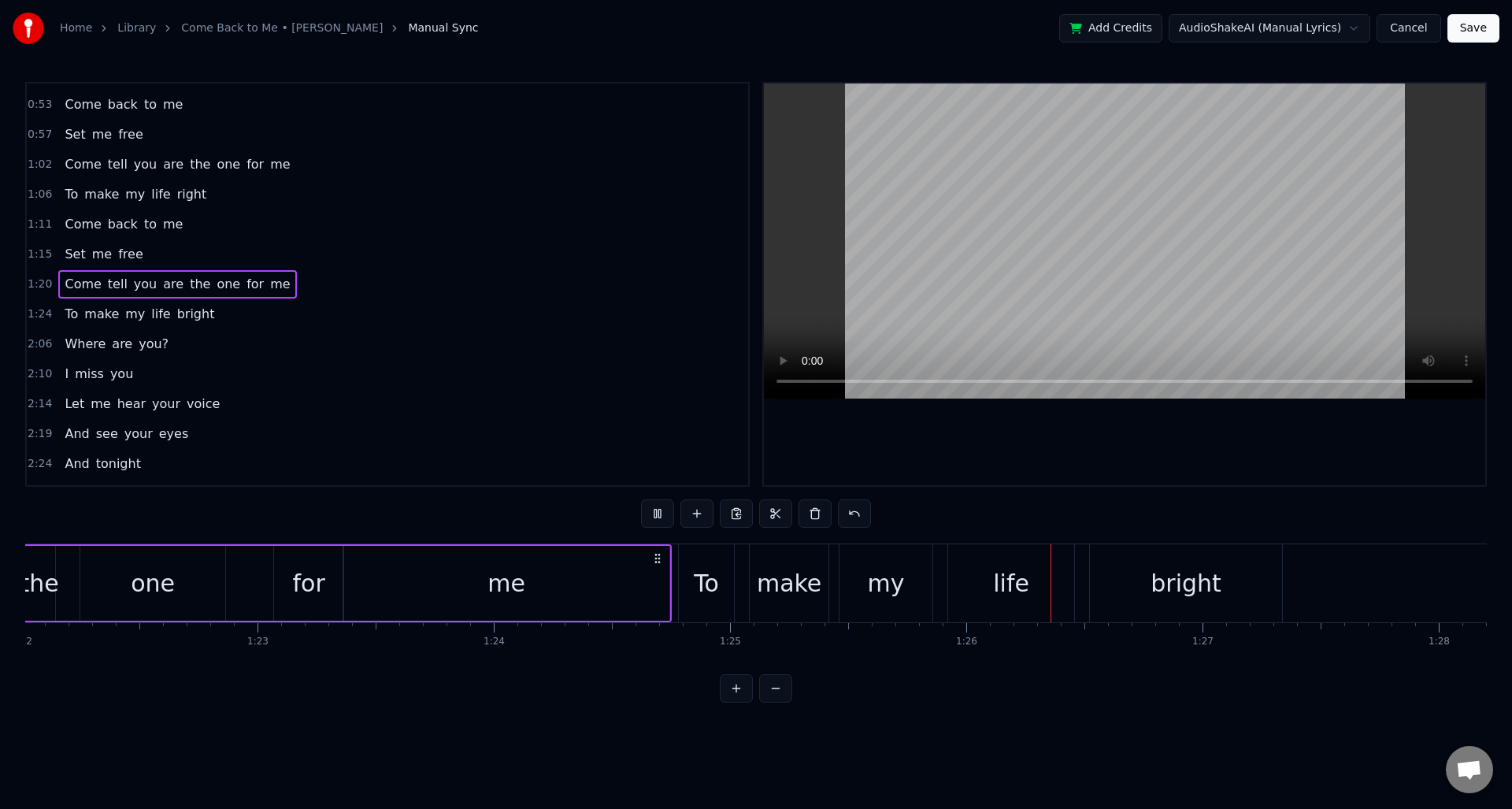
click at [37, 283] on span "1:20" at bounding box center [39, 284] width 25 height 16
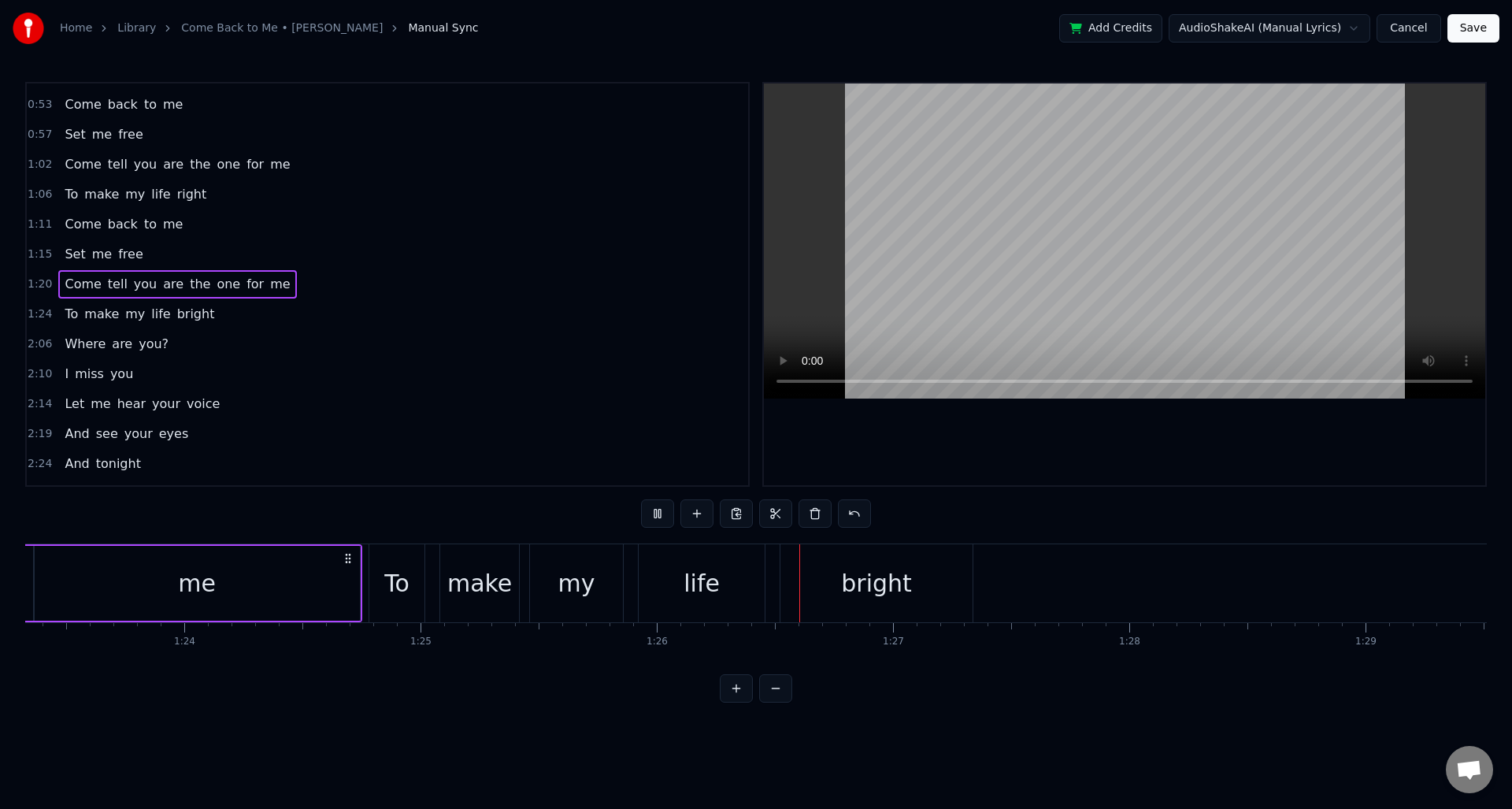
scroll to position [0, 20268]
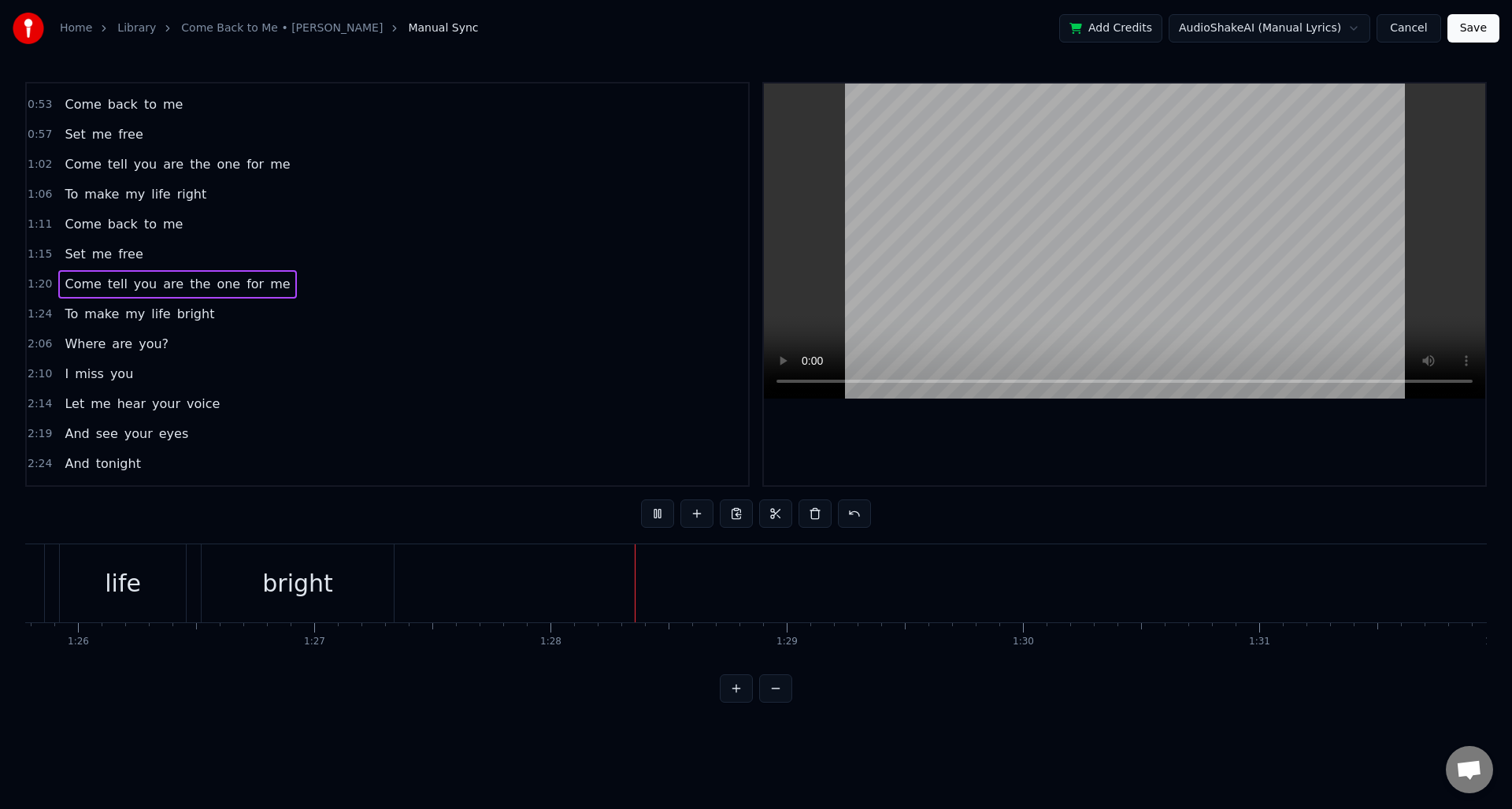
click at [37, 283] on span "1:20" at bounding box center [39, 284] width 25 height 16
click at [41, 258] on span "1:15" at bounding box center [39, 255] width 25 height 16
click at [43, 284] on span "1:20" at bounding box center [39, 284] width 25 height 16
click at [652, 509] on button at bounding box center [658, 513] width 33 height 29
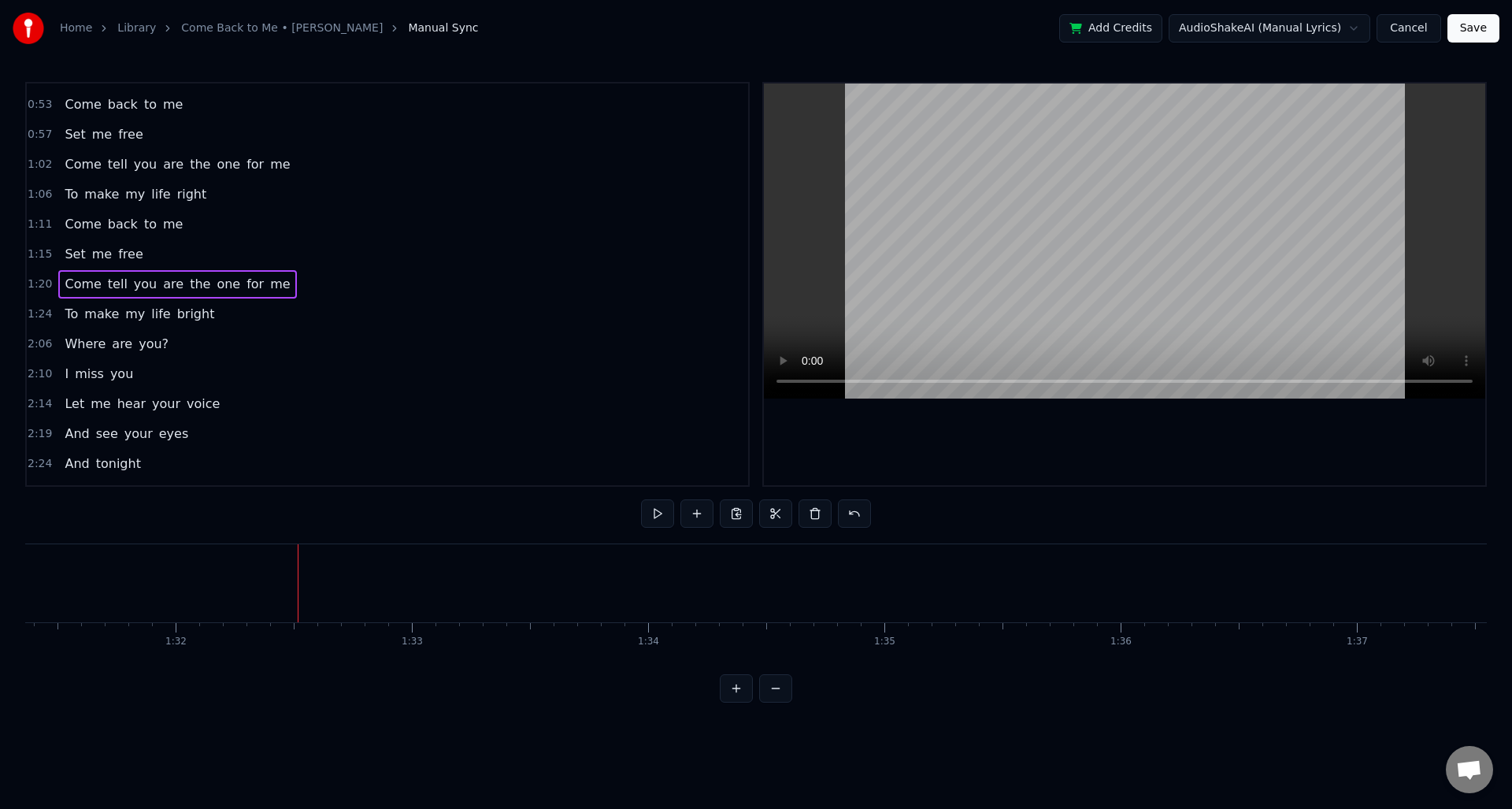
click at [35, 281] on span "1:20" at bounding box center [39, 284] width 25 height 16
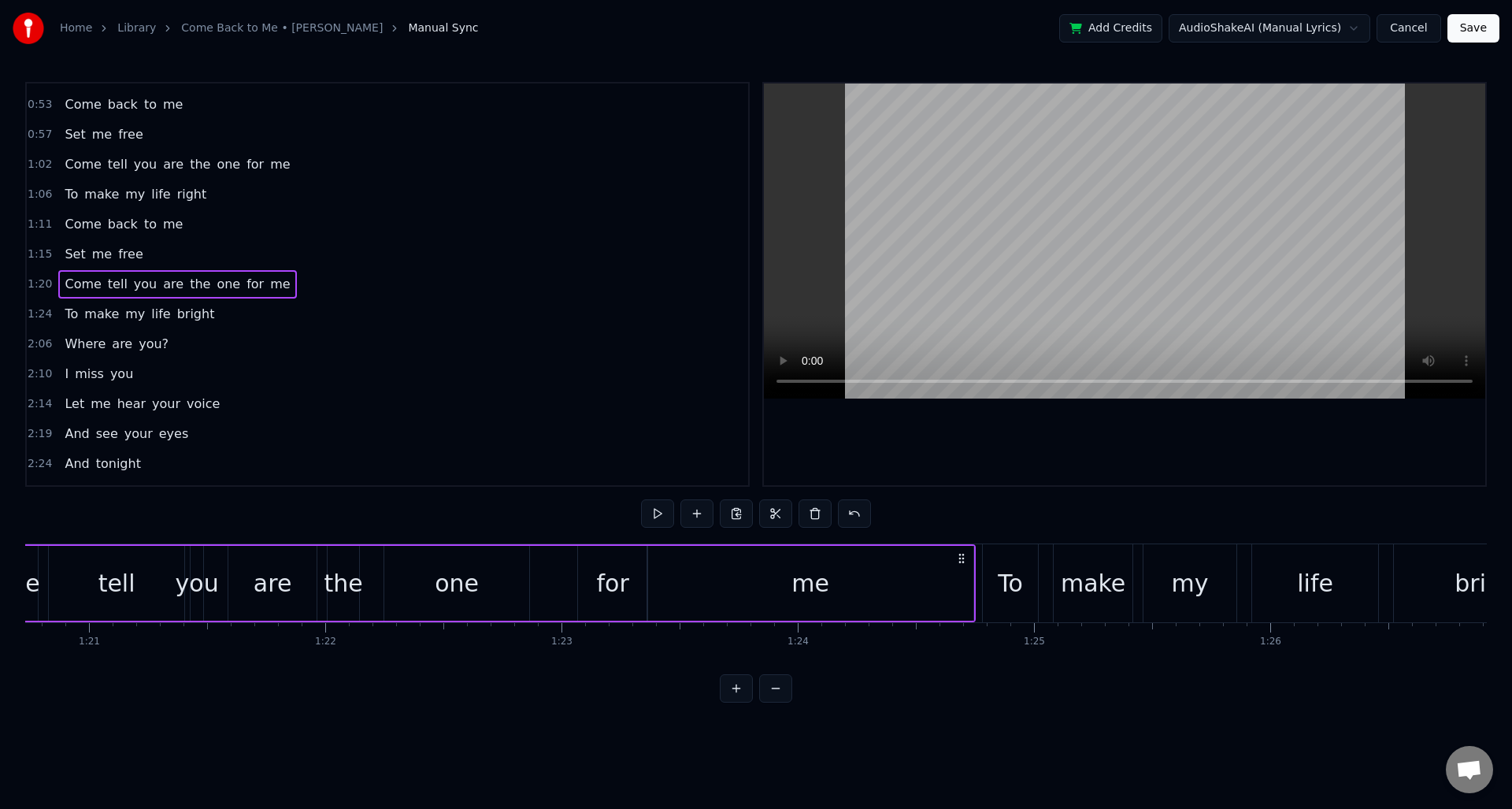
scroll to position [0, 18943]
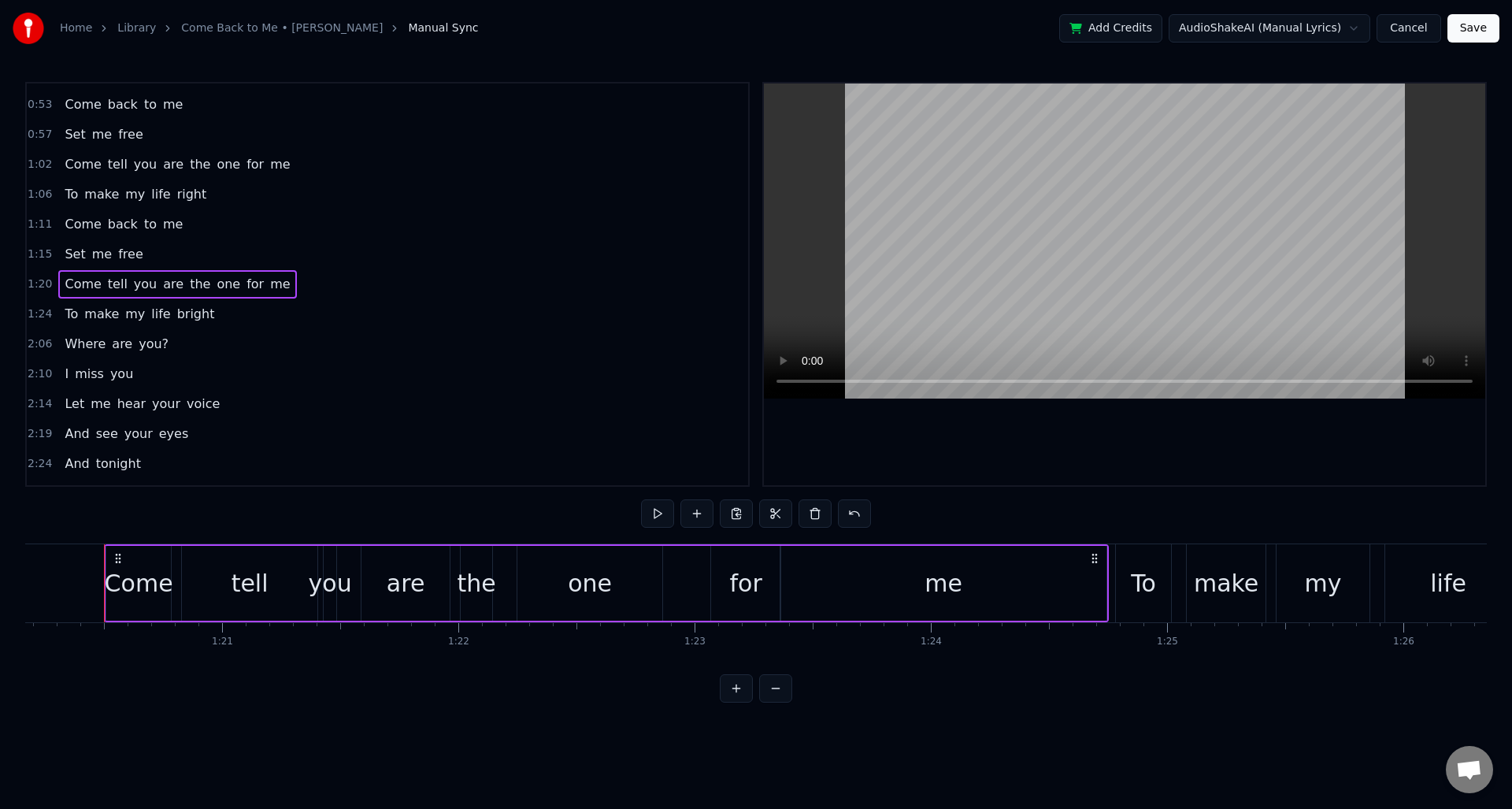
click at [737, 588] on div "for" at bounding box center [745, 584] width 32 height 35
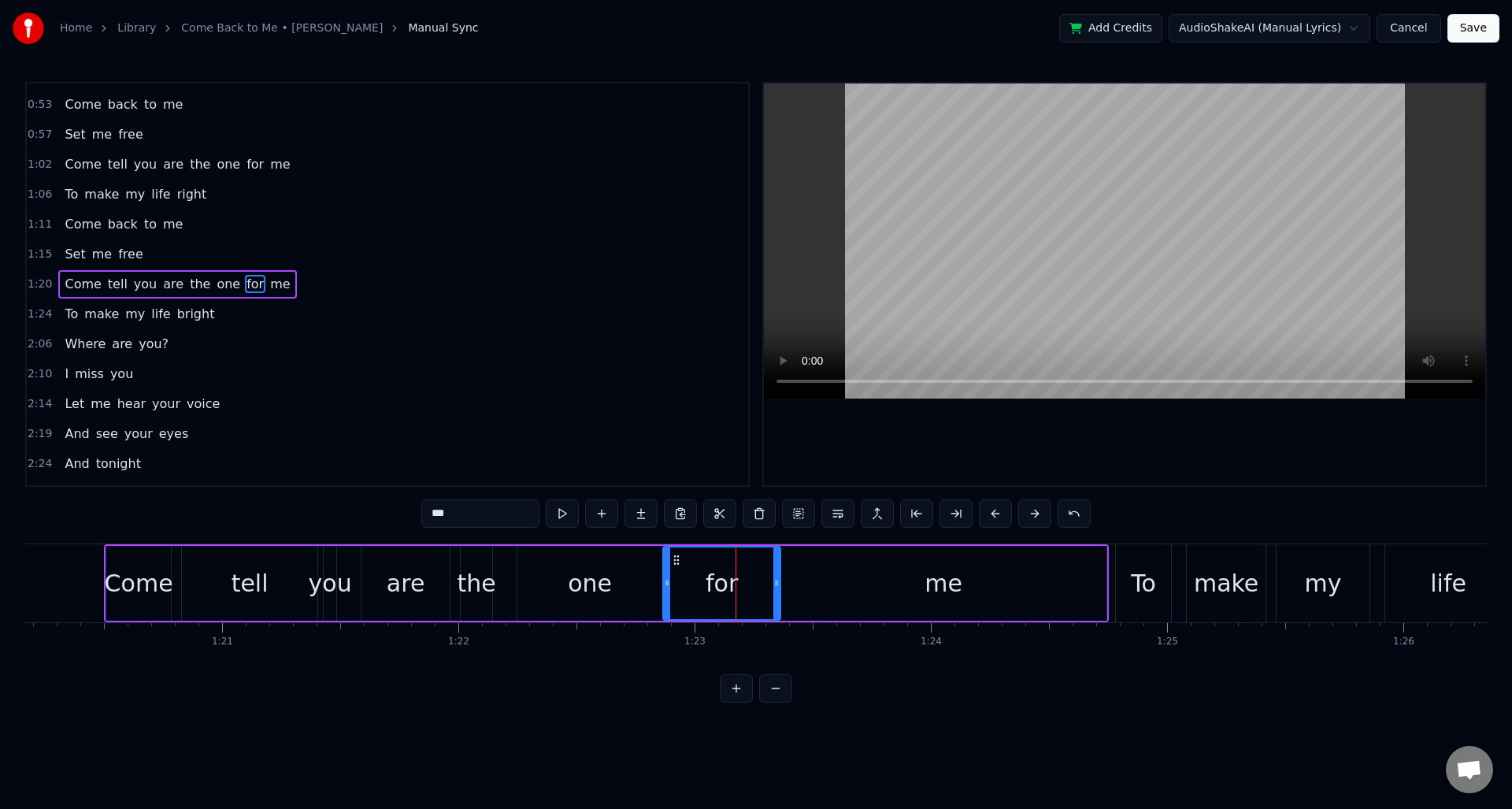
drag, startPoint x: 716, startPoint y: 584, endPoint x: 701, endPoint y: 585, distance: 15.0
click at [668, 579] on icon at bounding box center [667, 583] width 6 height 13
drag, startPoint x: 776, startPoint y: 586, endPoint x: 800, endPoint y: 596, distance: 26.0
click at [721, 589] on icon at bounding box center [718, 583] width 6 height 13
click at [828, 598] on div "me" at bounding box center [943, 584] width 326 height 75
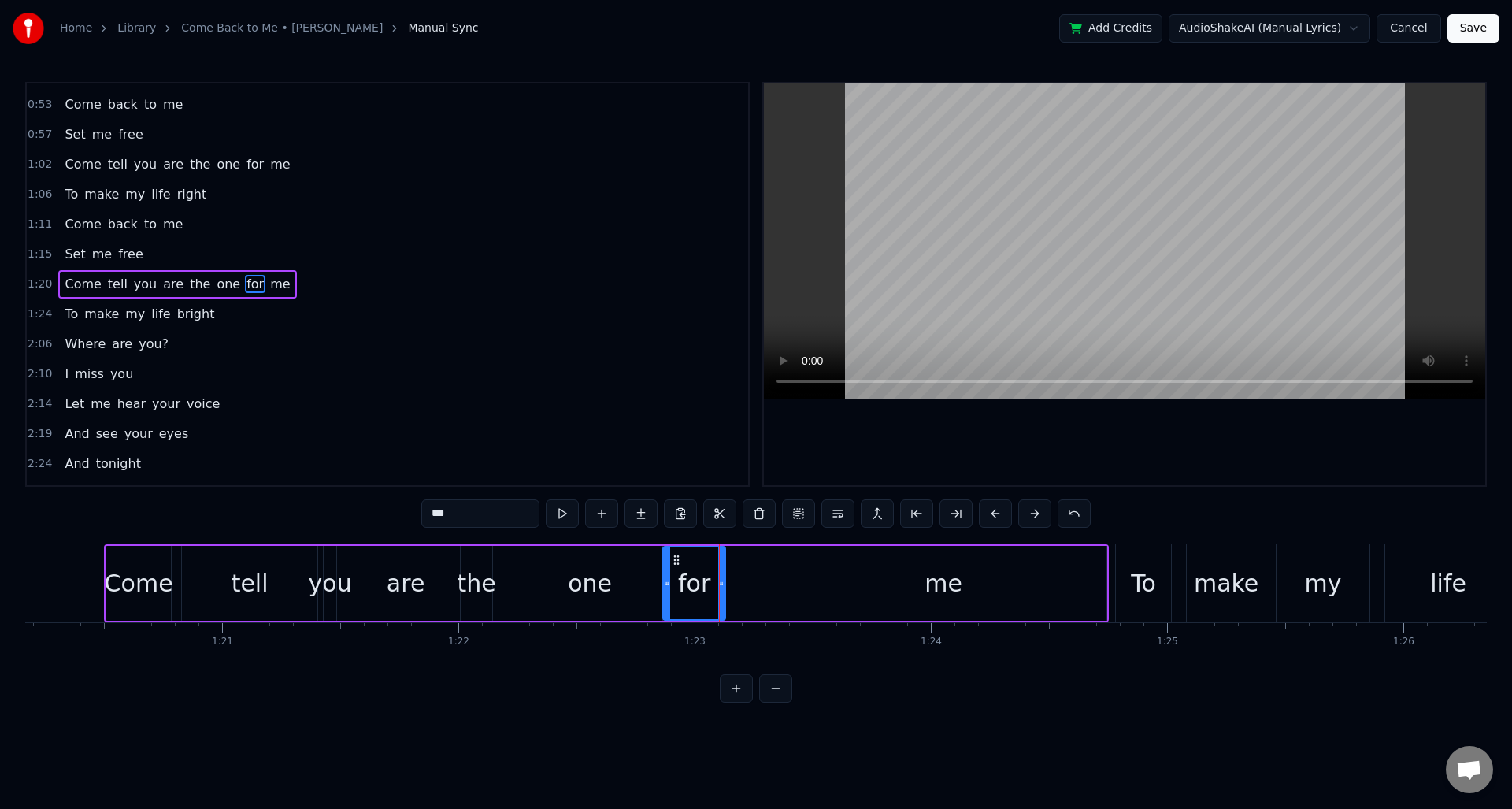
type input "**"
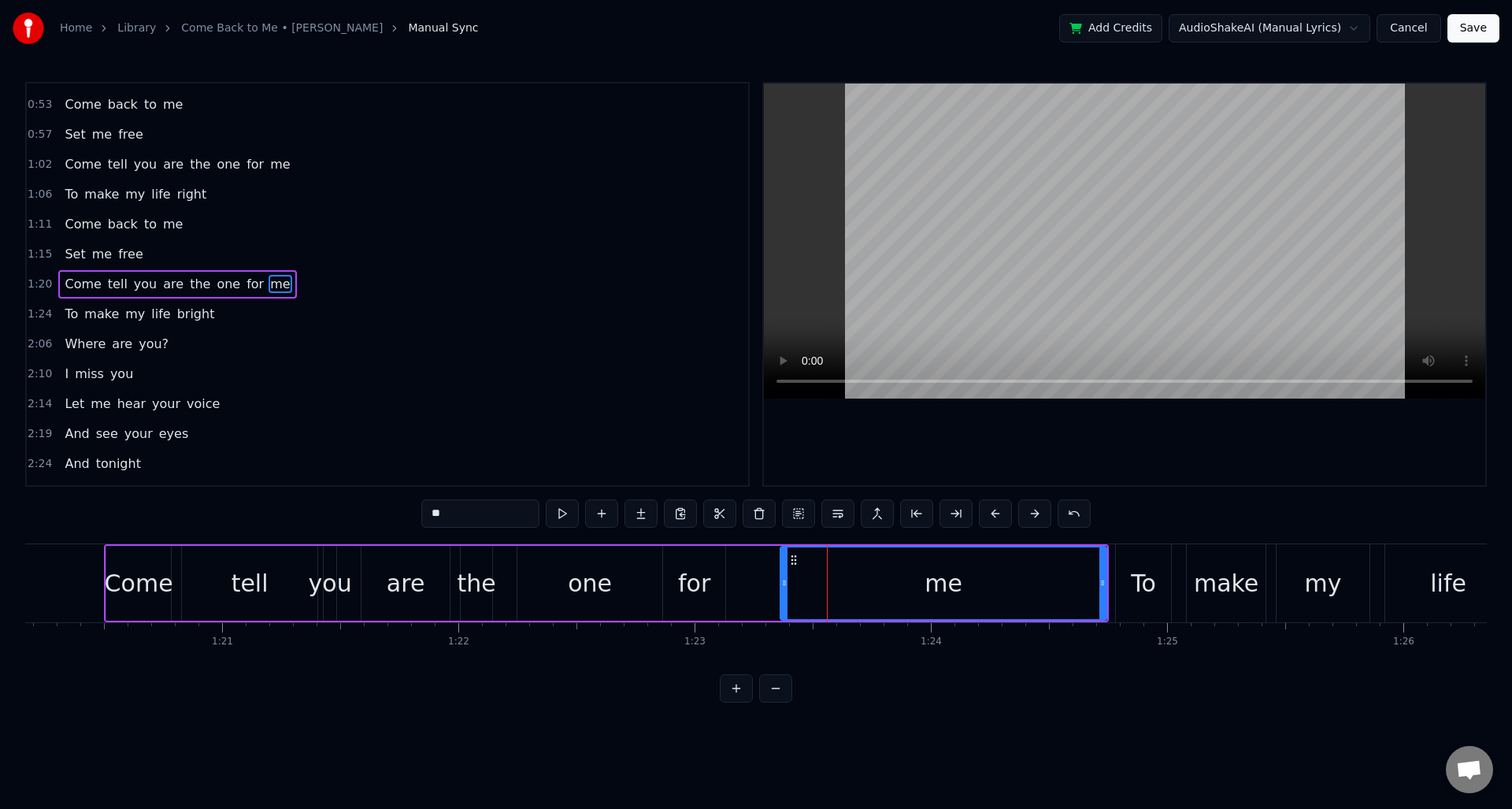
drag, startPoint x: 982, startPoint y: 594, endPoint x: 930, endPoint y: 594, distance: 52.0
click at [941, 597] on div "me" at bounding box center [943, 583] width 324 height 72
drag, startPoint x: 784, startPoint y: 586, endPoint x: 897, endPoint y: 586, distance: 113.0
click at [730, 582] on icon at bounding box center [730, 583] width 6 height 13
drag, startPoint x: 1106, startPoint y: 587, endPoint x: 1068, endPoint y: 589, distance: 38.1
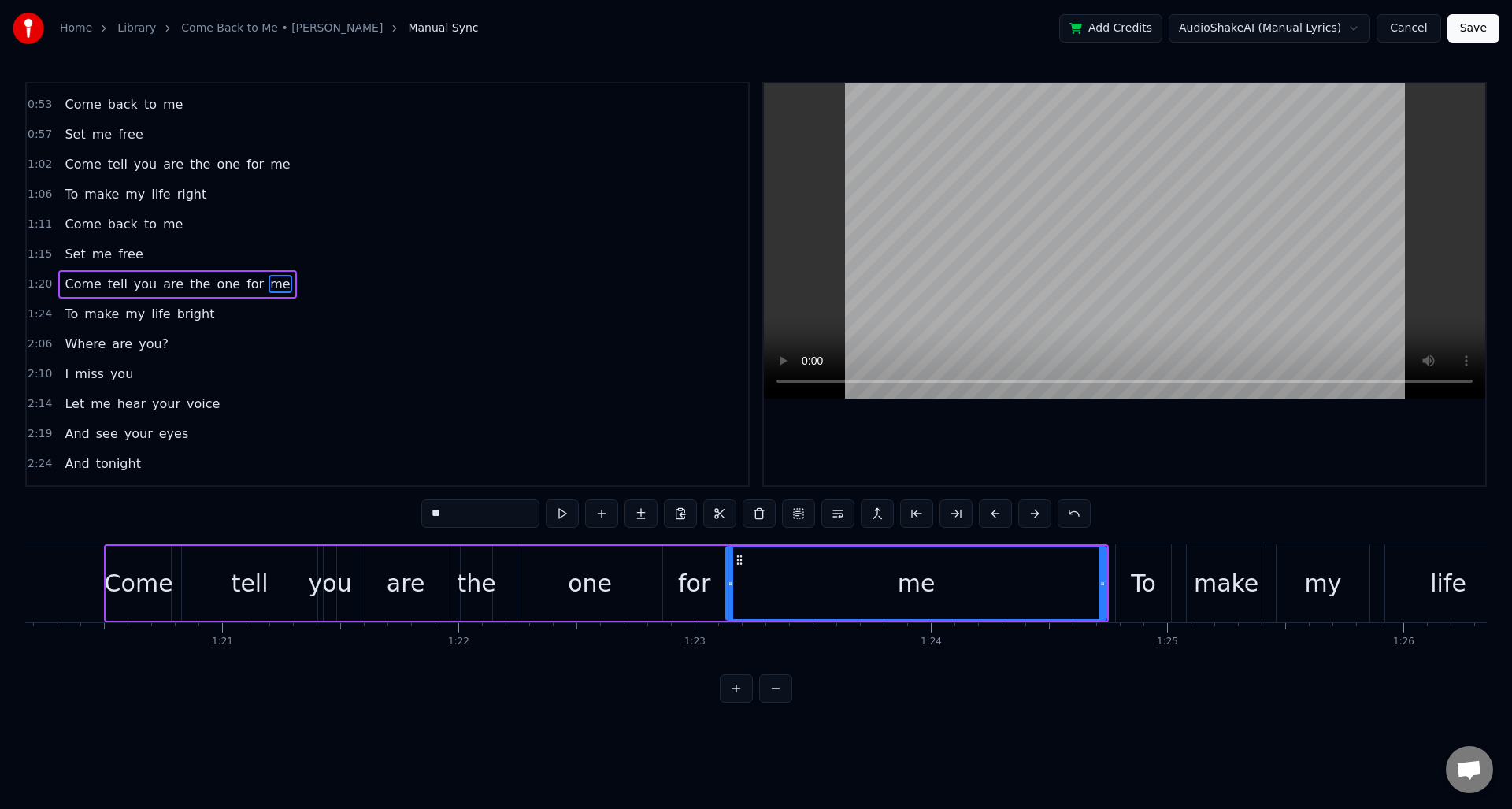
click at [951, 586] on div "me" at bounding box center [916, 584] width 382 height 75
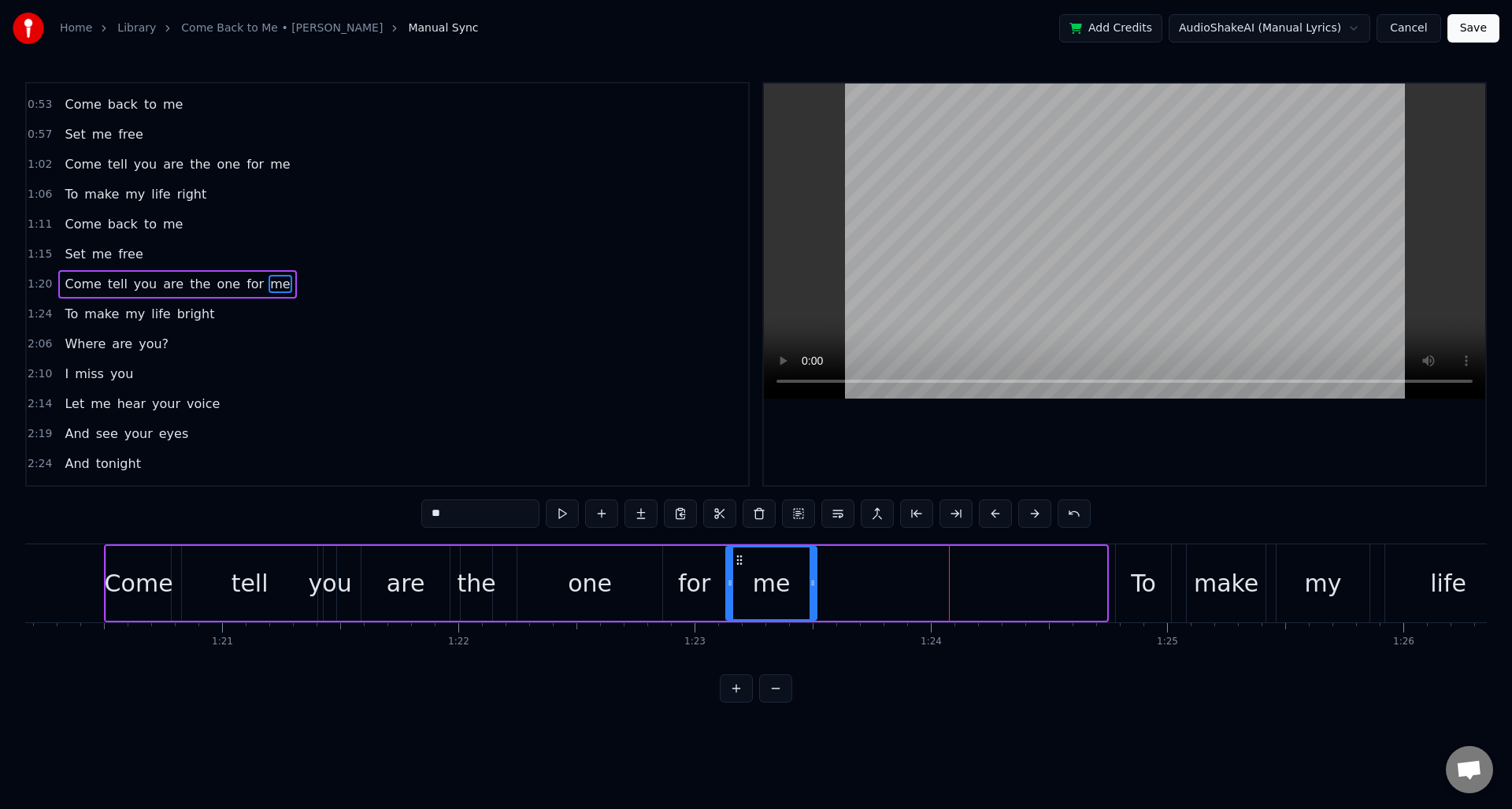
drag, startPoint x: 1103, startPoint y: 586, endPoint x: 815, endPoint y: 574, distance: 288.2
click at [812, 574] on div at bounding box center [812, 583] width 6 height 72
click at [34, 280] on span "1:20" at bounding box center [39, 284] width 25 height 16
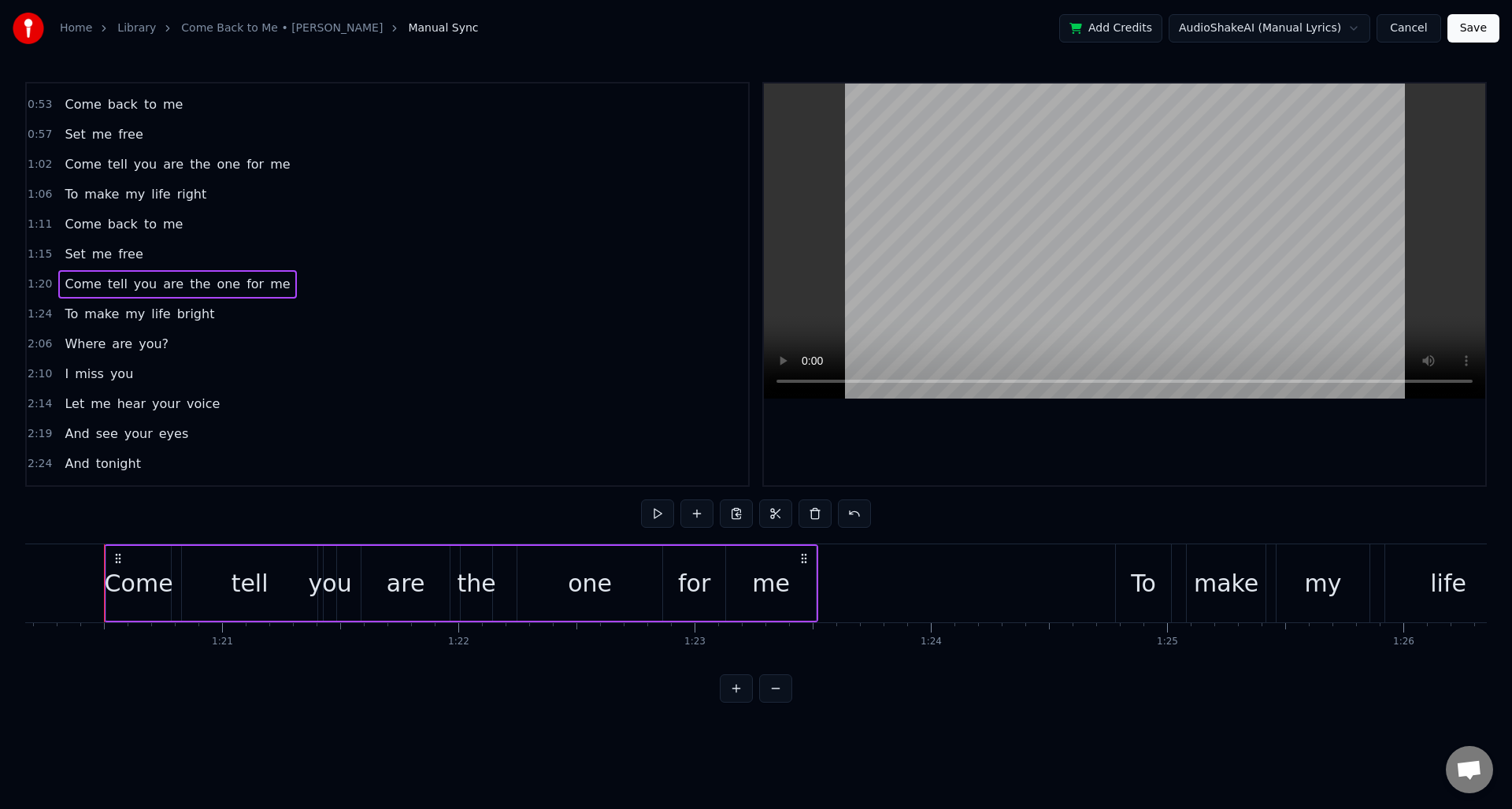
click at [36, 283] on span "1:20" at bounding box center [39, 284] width 25 height 16
click at [662, 508] on button at bounding box center [658, 513] width 33 height 29
click at [661, 508] on button at bounding box center [658, 513] width 33 height 29
click at [653, 511] on button at bounding box center [658, 513] width 33 height 29
click at [40, 284] on span "1:20" at bounding box center [39, 284] width 25 height 16
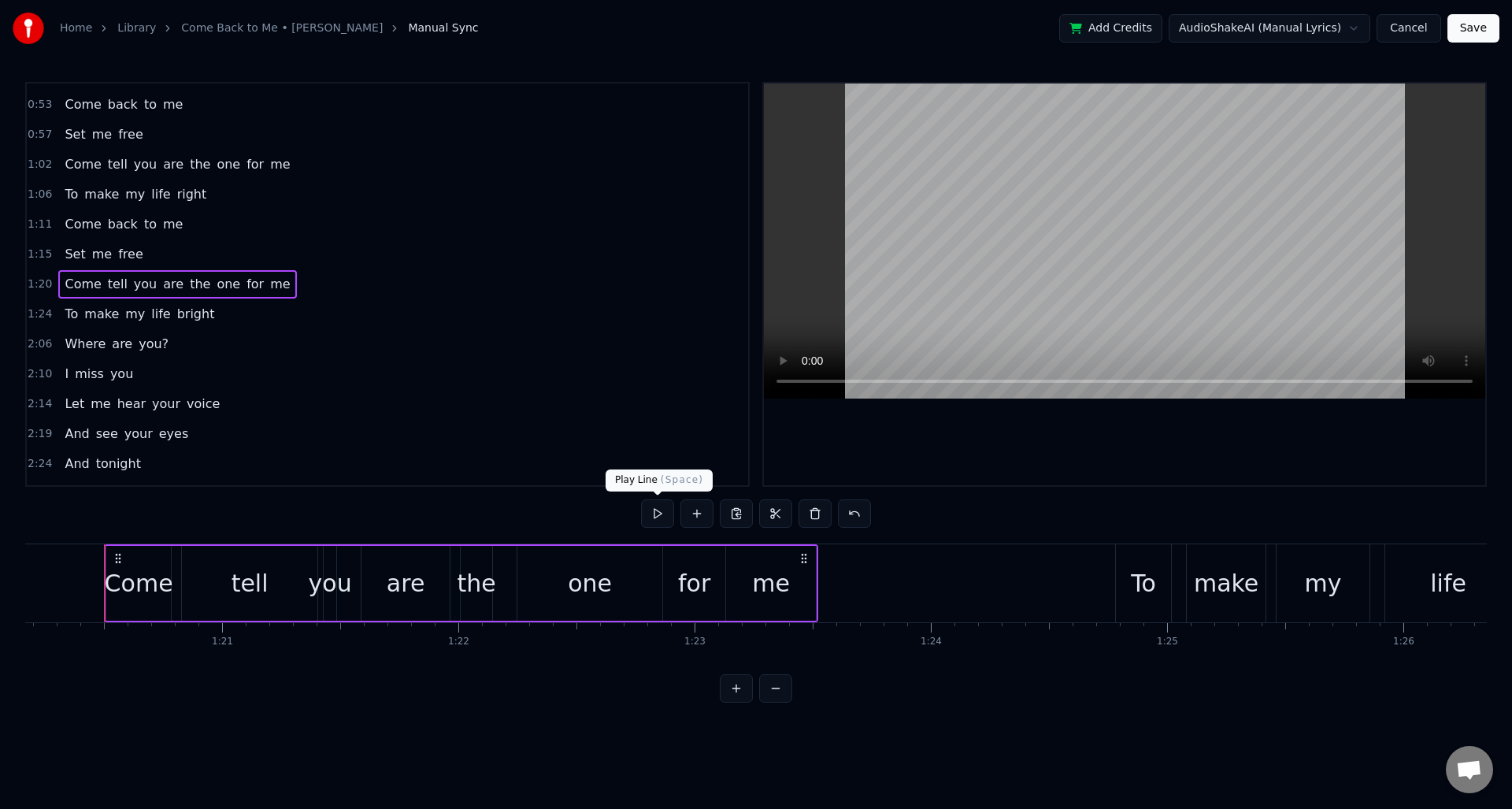
click at [667, 519] on button at bounding box center [658, 513] width 33 height 29
click at [665, 519] on button at bounding box center [658, 513] width 33 height 29
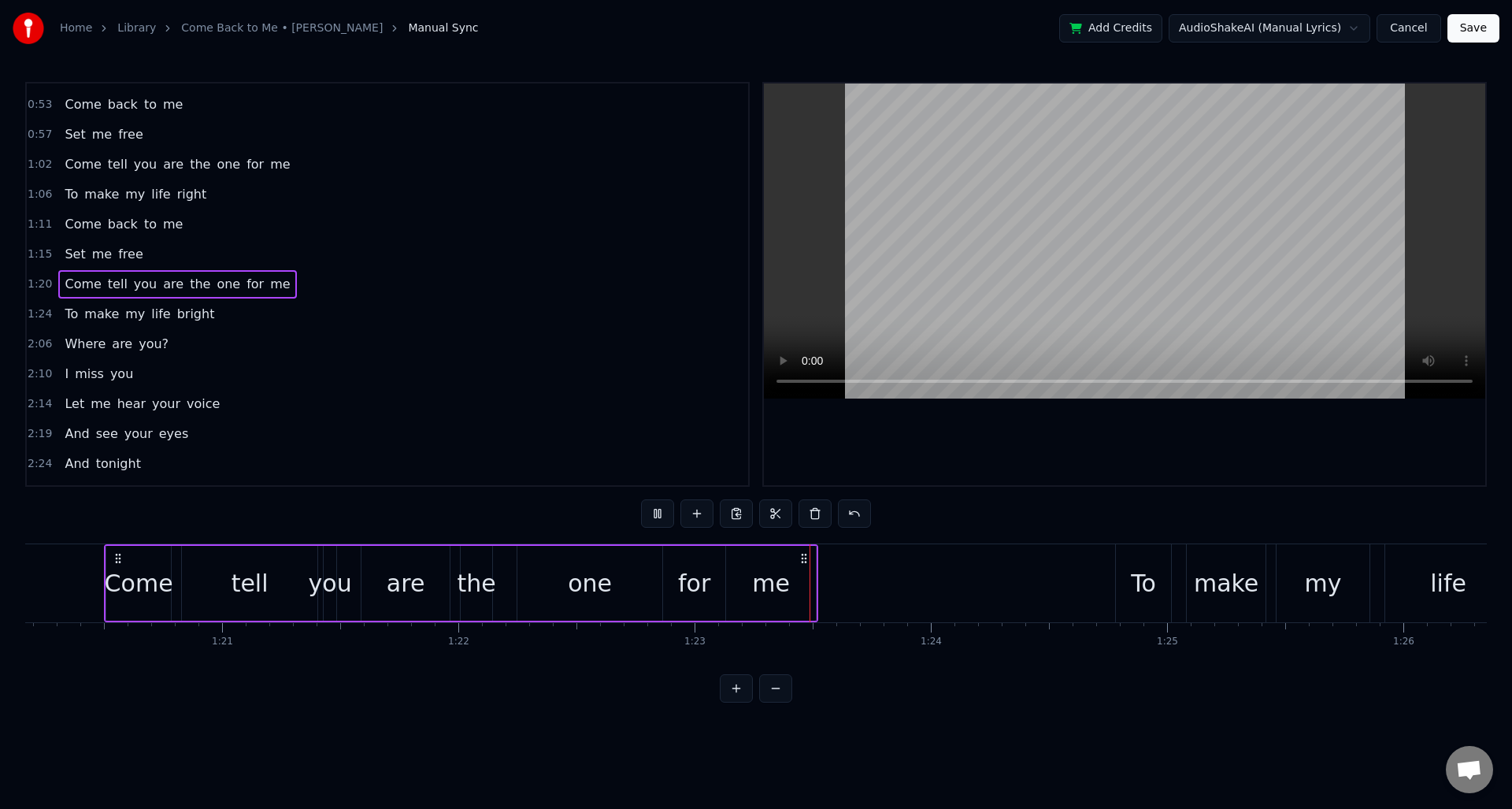
click at [665, 519] on button at bounding box center [658, 513] width 33 height 29
click at [649, 506] on button at bounding box center [658, 513] width 33 height 29
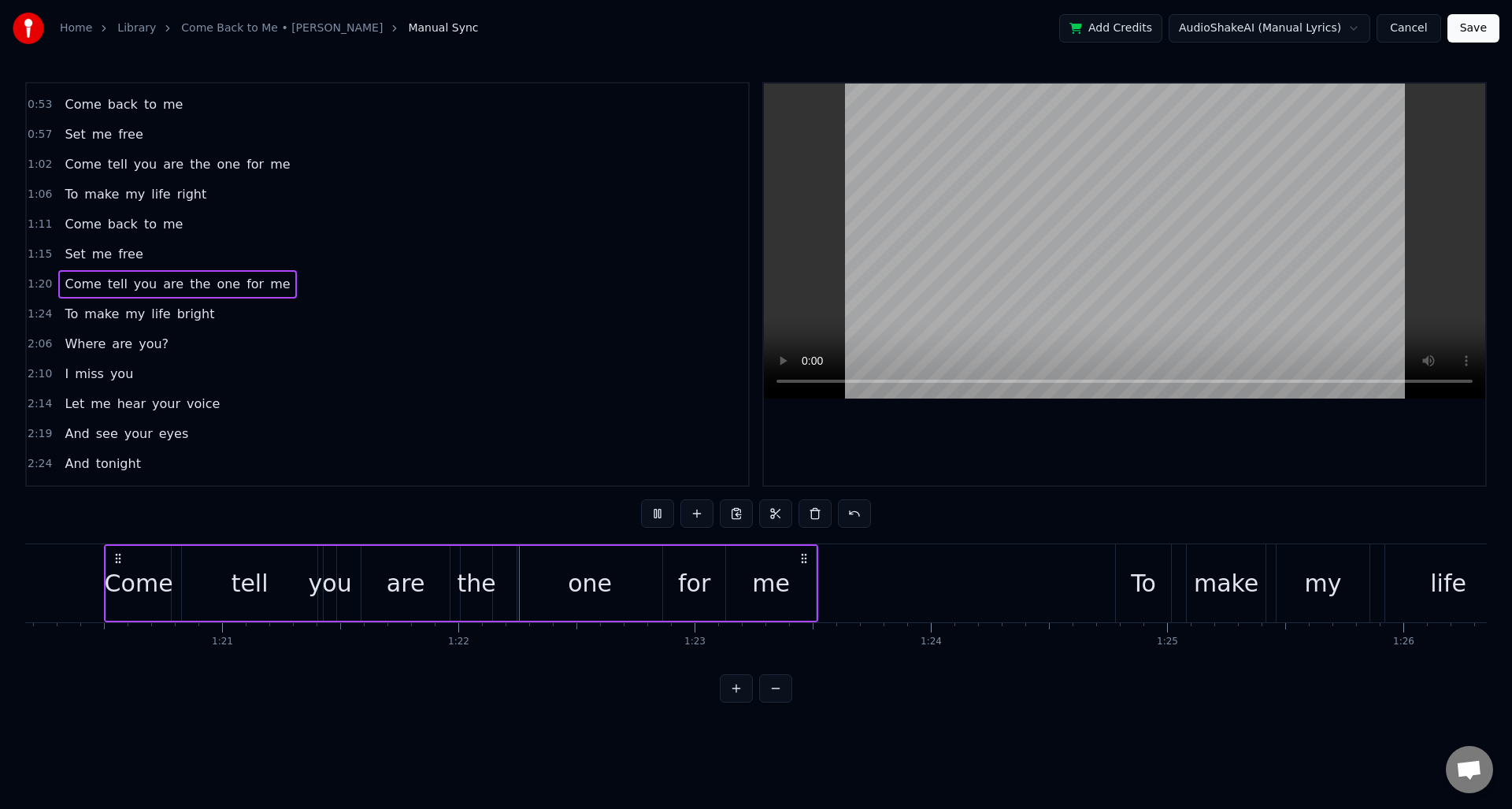
click at [649, 506] on button at bounding box center [658, 513] width 33 height 29
click at [289, 605] on div "tell" at bounding box center [250, 584] width 136 height 75
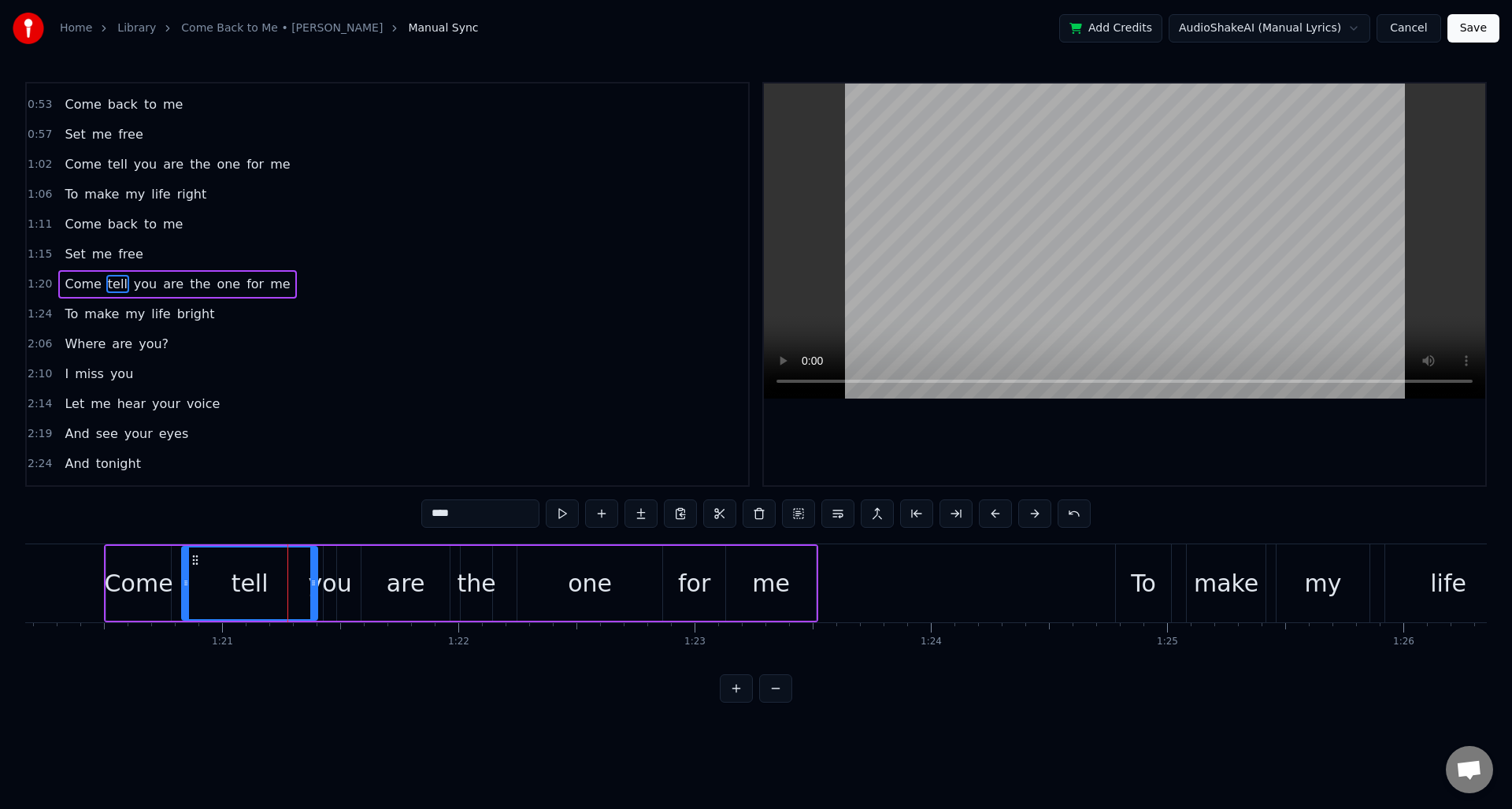
click at [334, 594] on div "you" at bounding box center [330, 584] width 43 height 35
click at [316, 587] on div "you" at bounding box center [330, 584] width 43 height 35
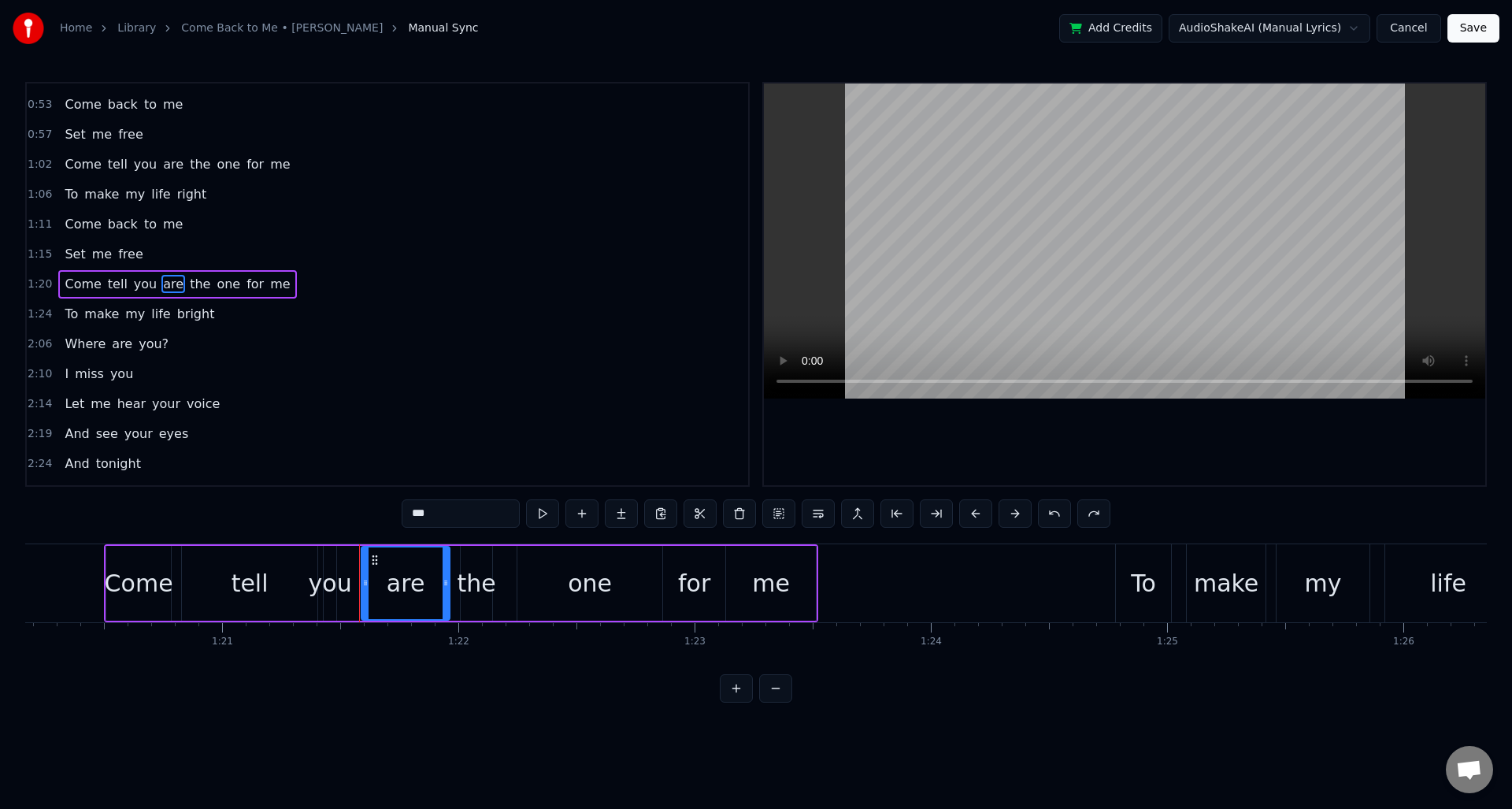
click at [328, 593] on div "you" at bounding box center [330, 584] width 43 height 35
click at [555, 594] on div "one" at bounding box center [590, 584] width 145 height 75
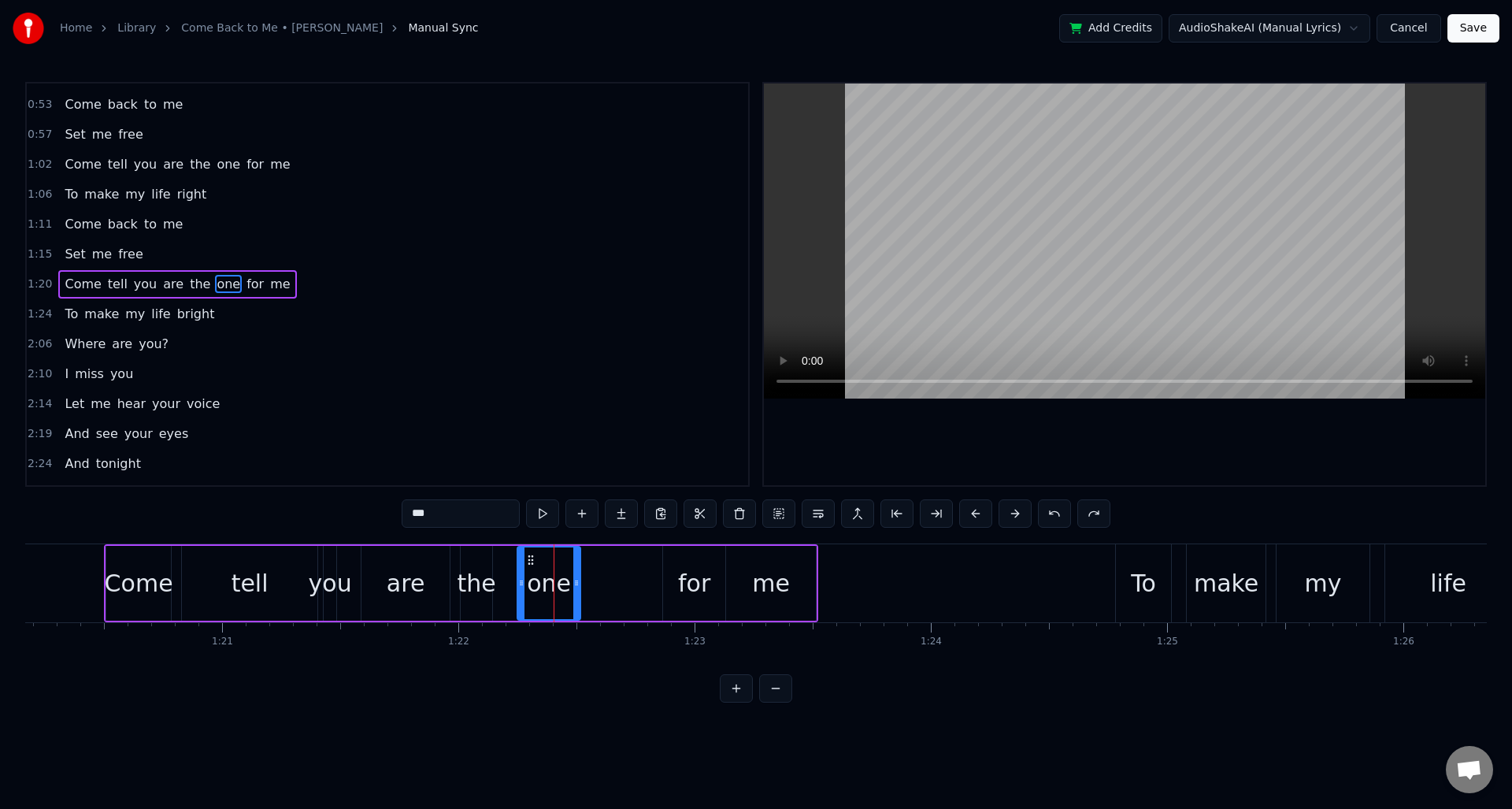
drag, startPoint x: 661, startPoint y: 584, endPoint x: 586, endPoint y: 607, distance: 78.4
click at [580, 586] on div "one" at bounding box center [549, 584] width 65 height 75
click at [699, 589] on div "for" at bounding box center [694, 584] width 32 height 35
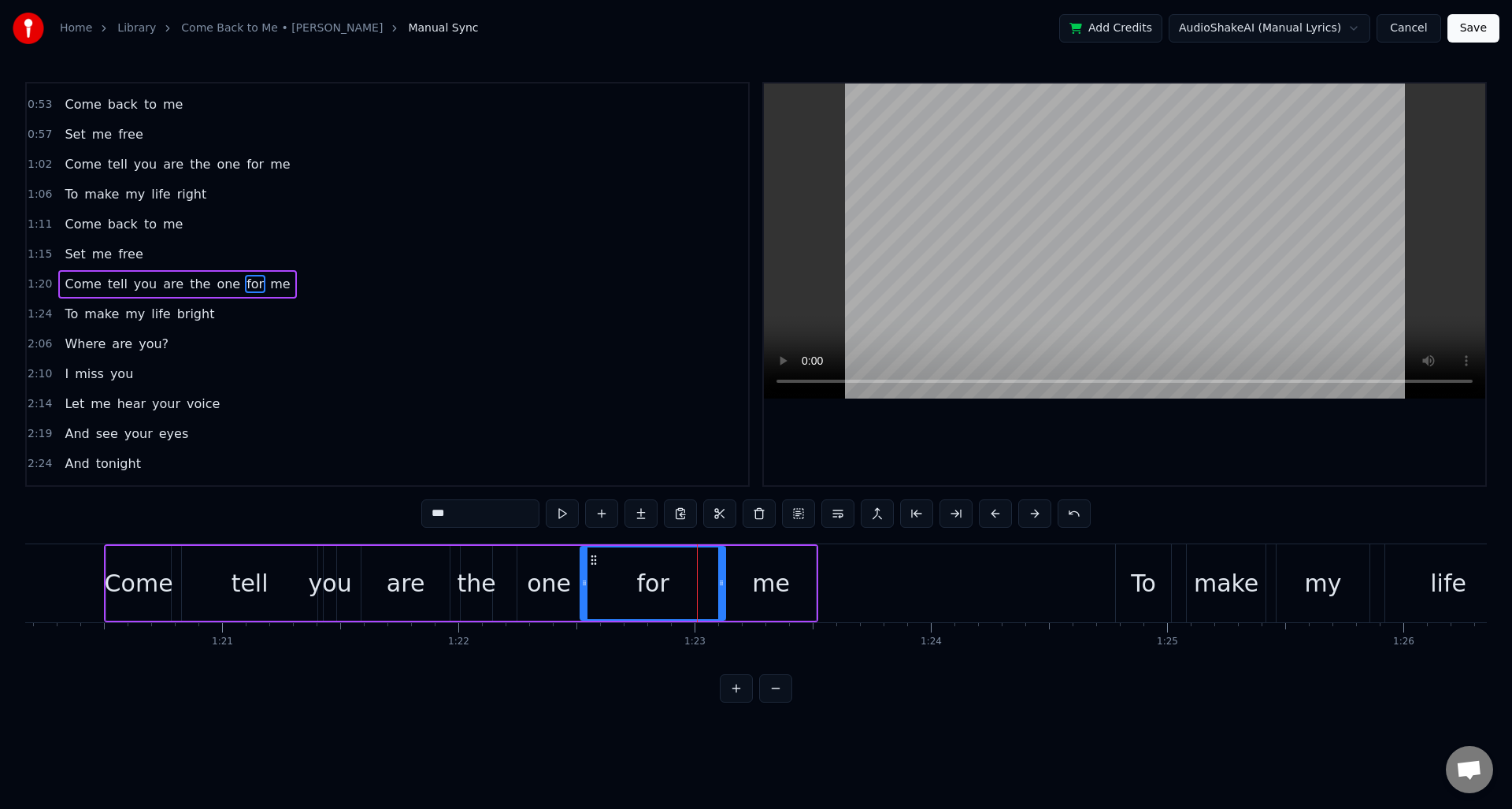
drag, startPoint x: 665, startPoint y: 587, endPoint x: 639, endPoint y: 598, distance: 28.2
click at [585, 590] on div at bounding box center [585, 583] width 6 height 72
drag, startPoint x: 721, startPoint y: 583, endPoint x: 695, endPoint y: 596, distance: 29.1
click at [644, 587] on icon at bounding box center [644, 583] width 6 height 13
click at [782, 591] on div "me" at bounding box center [771, 584] width 37 height 35
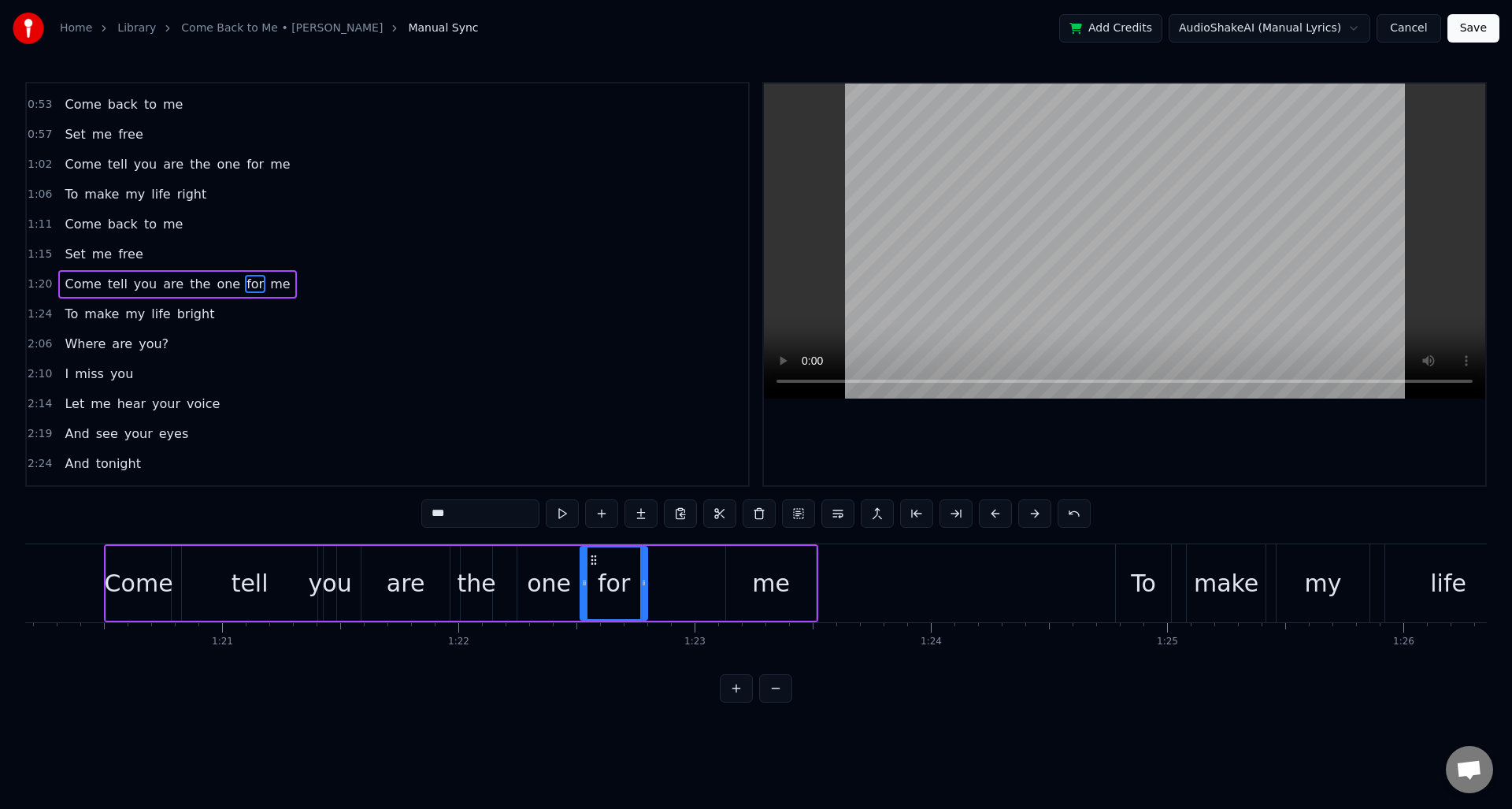
type input "**"
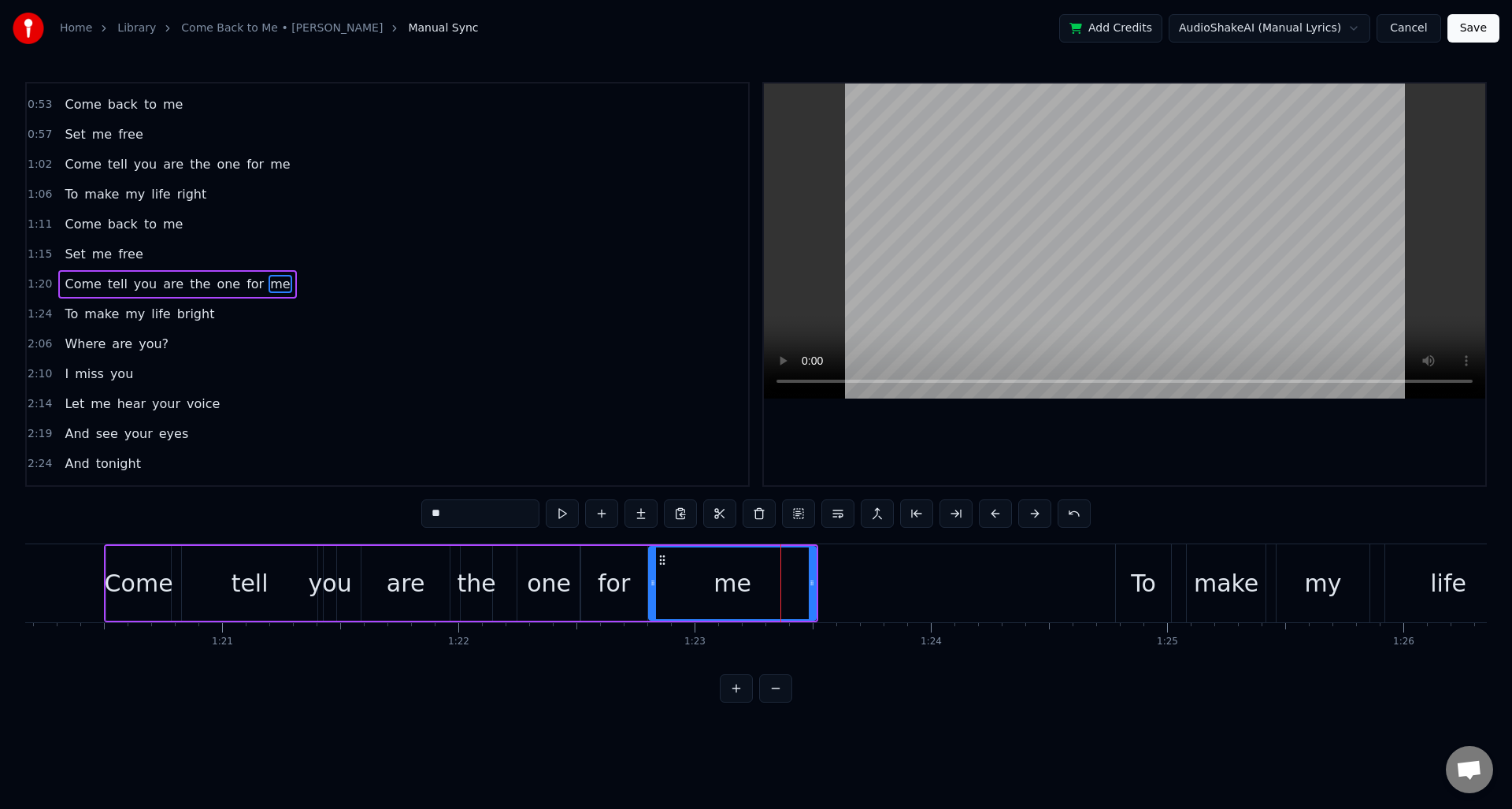
click at [654, 585] on icon at bounding box center [652, 583] width 6 height 13
drag, startPoint x: 812, startPoint y: 586, endPoint x: 698, endPoint y: 592, distance: 114.2
click at [698, 592] on div at bounding box center [697, 583] width 6 height 72
click at [39, 287] on span "1:20" at bounding box center [39, 284] width 25 height 16
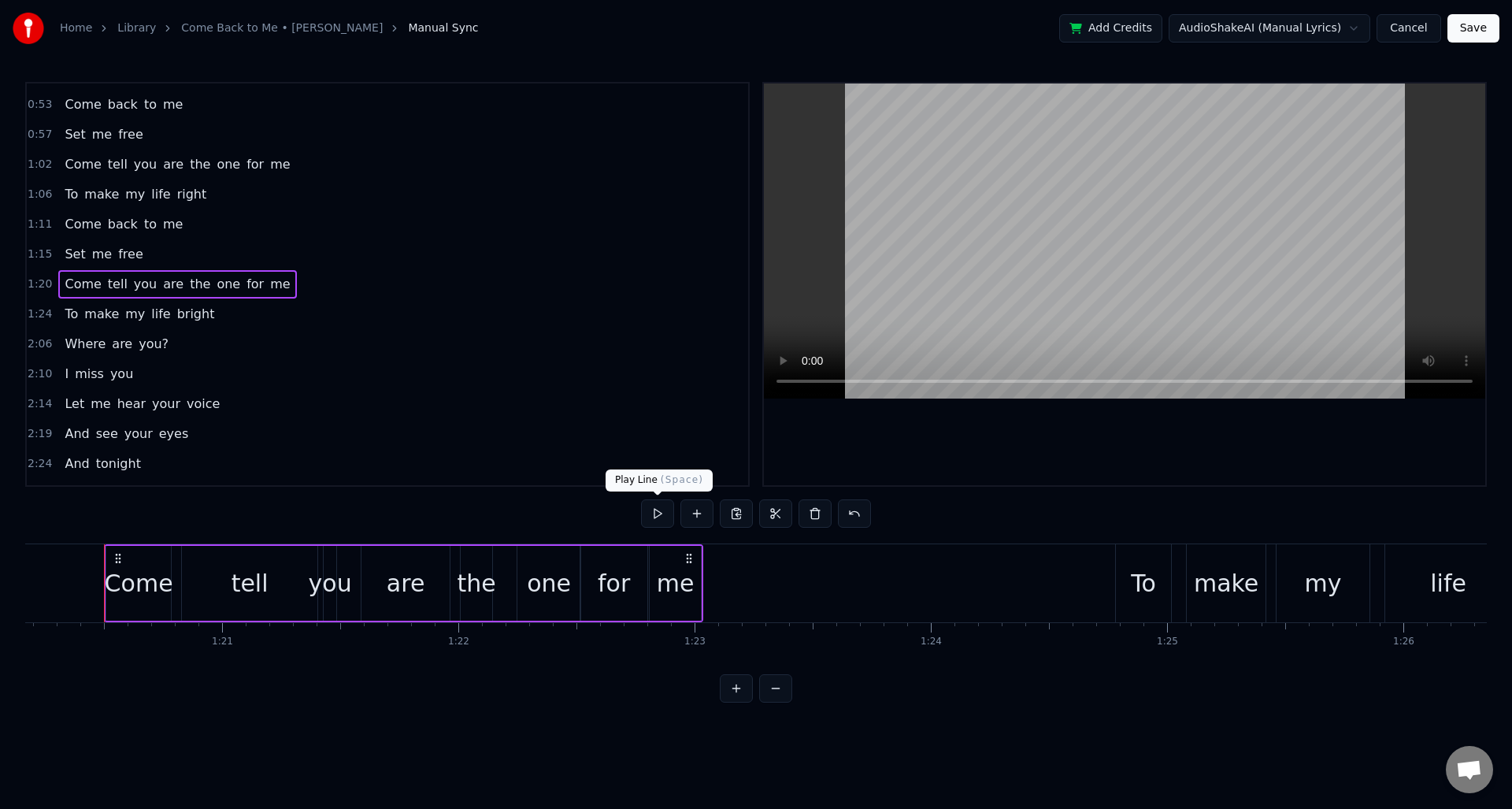
click at [659, 517] on button at bounding box center [658, 513] width 33 height 29
click at [658, 517] on button at bounding box center [658, 513] width 33 height 29
click at [683, 597] on div "me" at bounding box center [676, 584] width 37 height 35
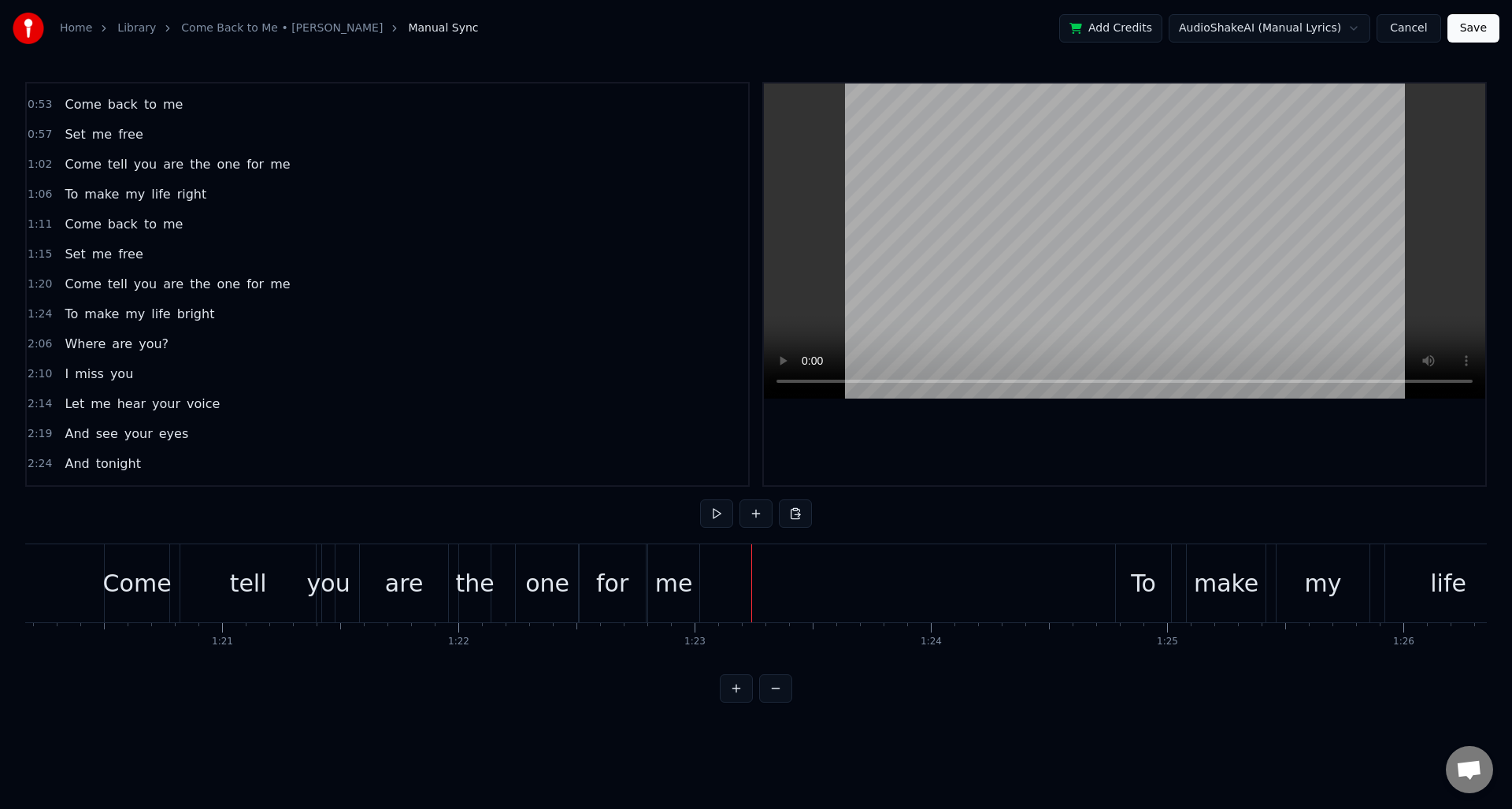
click at [685, 578] on div "me" at bounding box center [674, 584] width 37 height 35
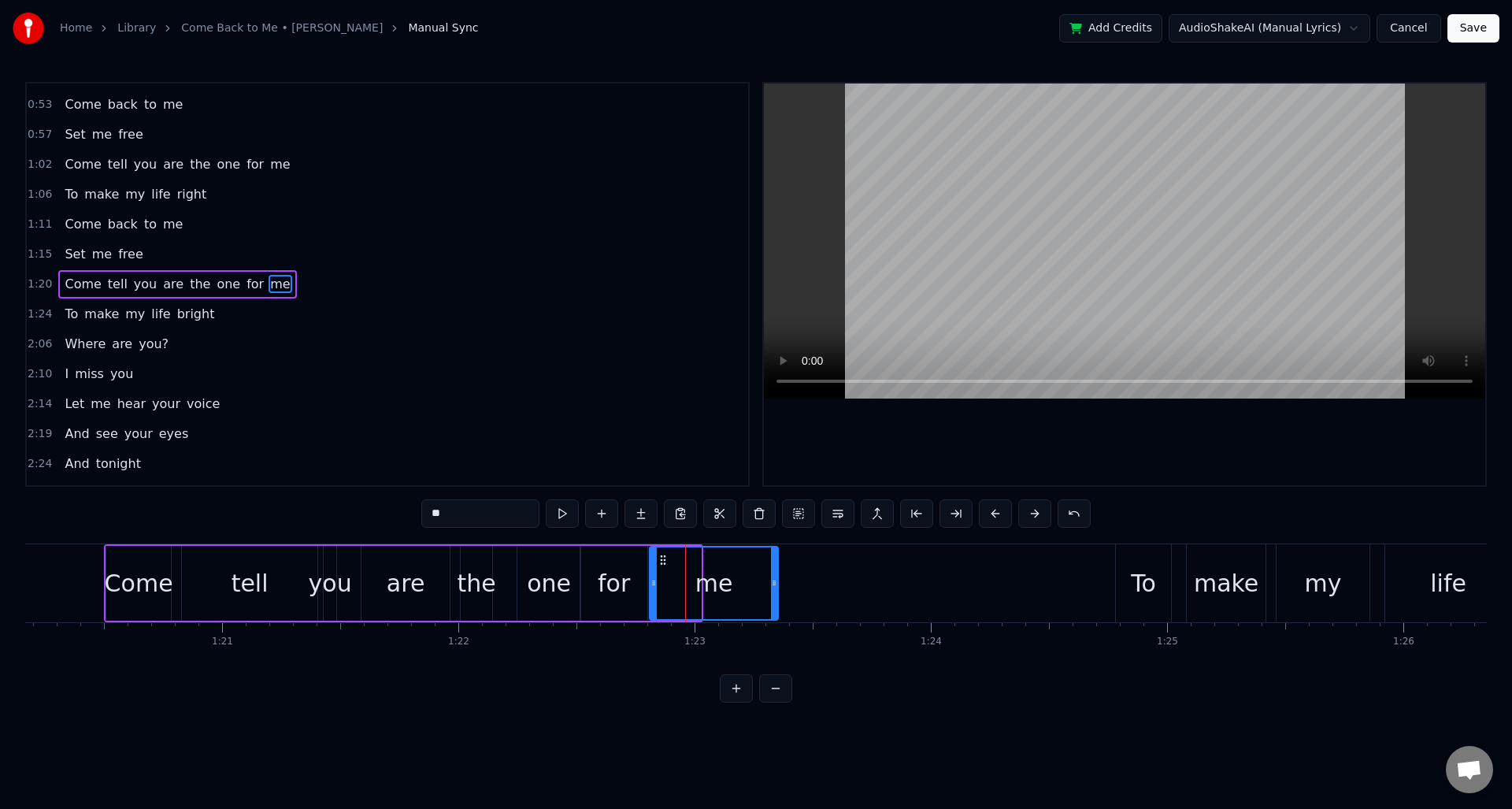
drag, startPoint x: 698, startPoint y: 585, endPoint x: 664, endPoint y: 551, distance: 48.1
click at [775, 590] on div at bounding box center [774, 583] width 6 height 72
click at [43, 286] on span "1:20" at bounding box center [39, 284] width 25 height 16
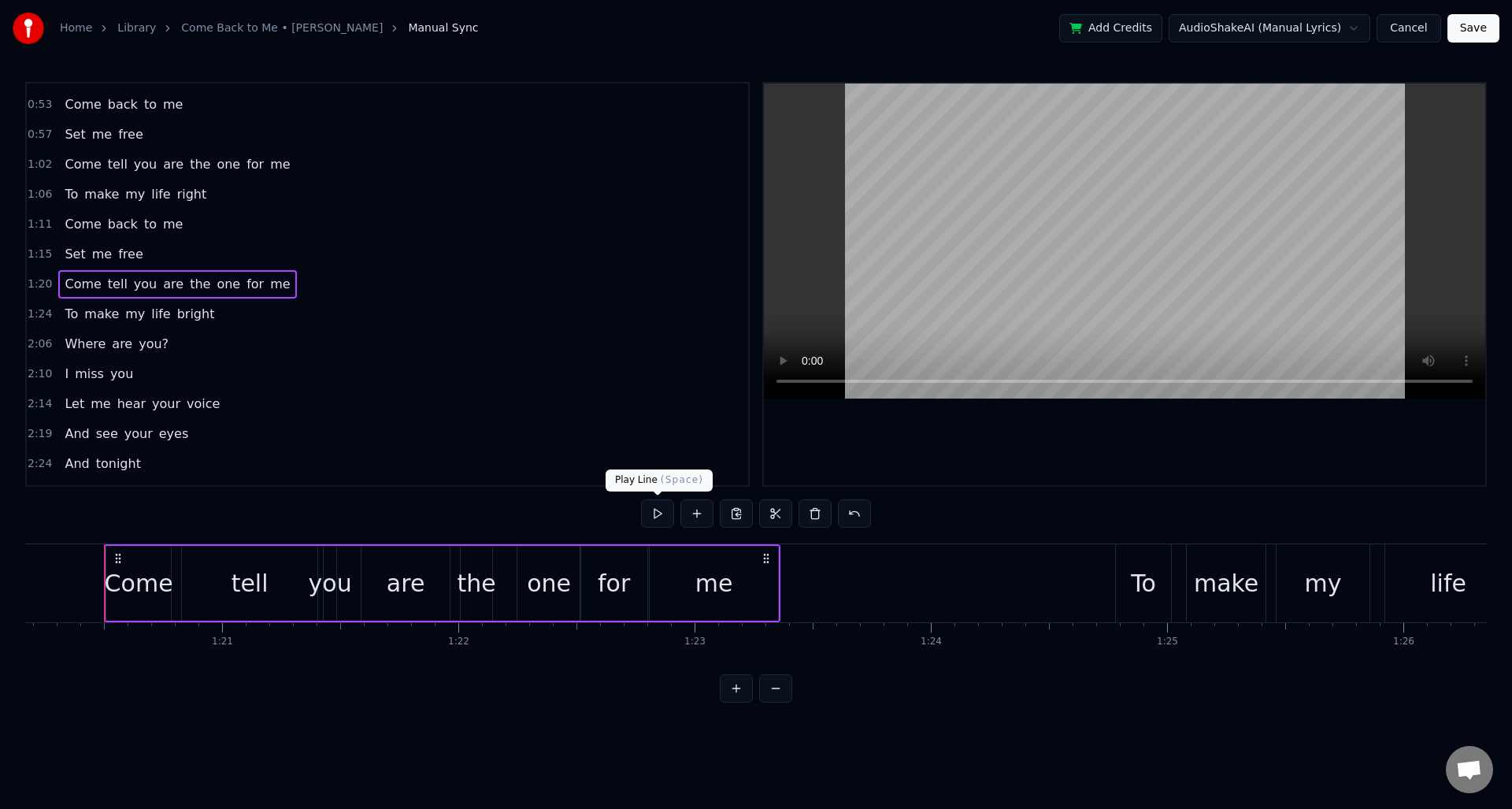
click at [663, 515] on button at bounding box center [658, 513] width 33 height 29
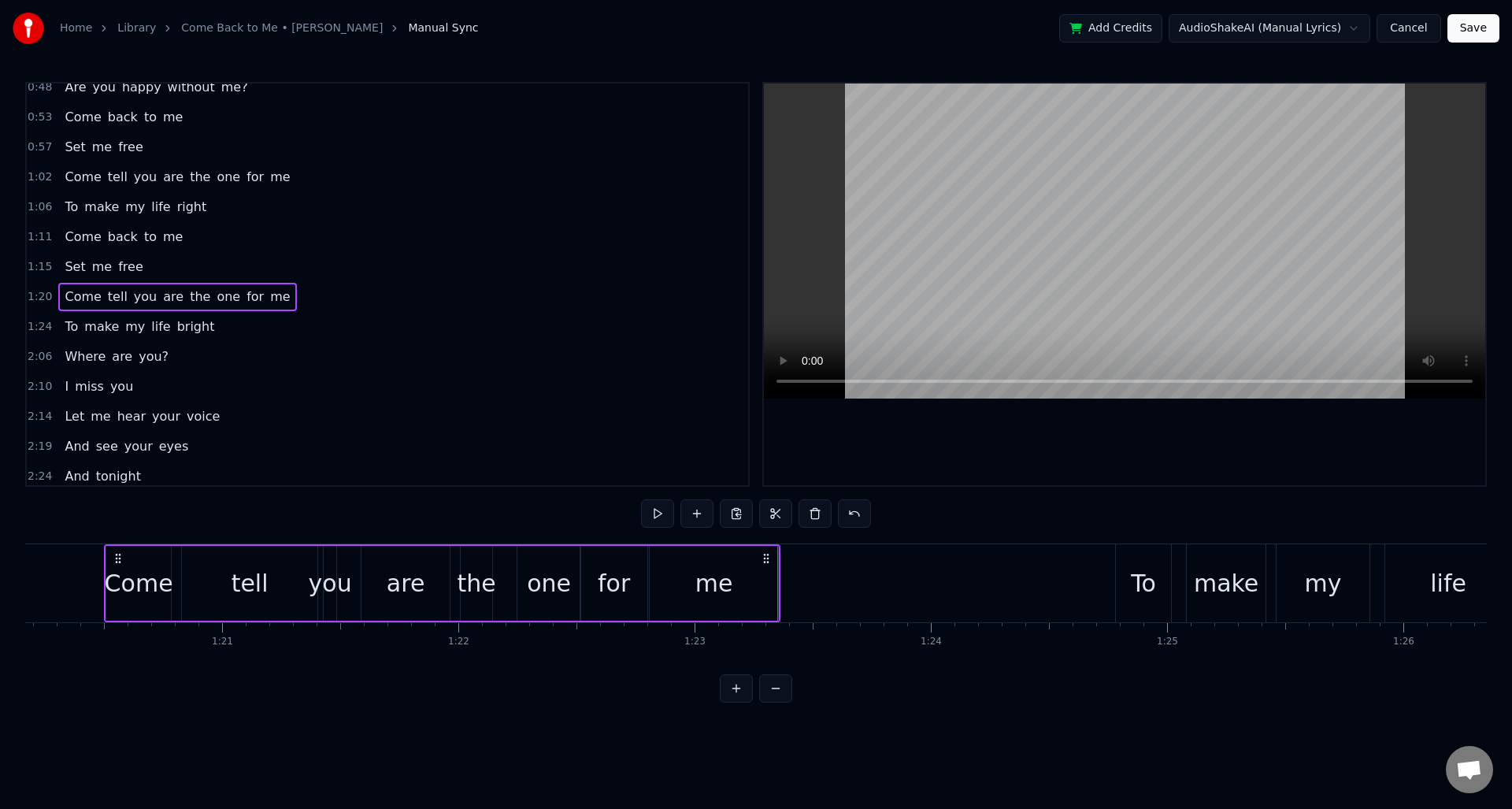
scroll to position [219, 0]
click at [32, 181] on span "1:02" at bounding box center [39, 179] width 25 height 16
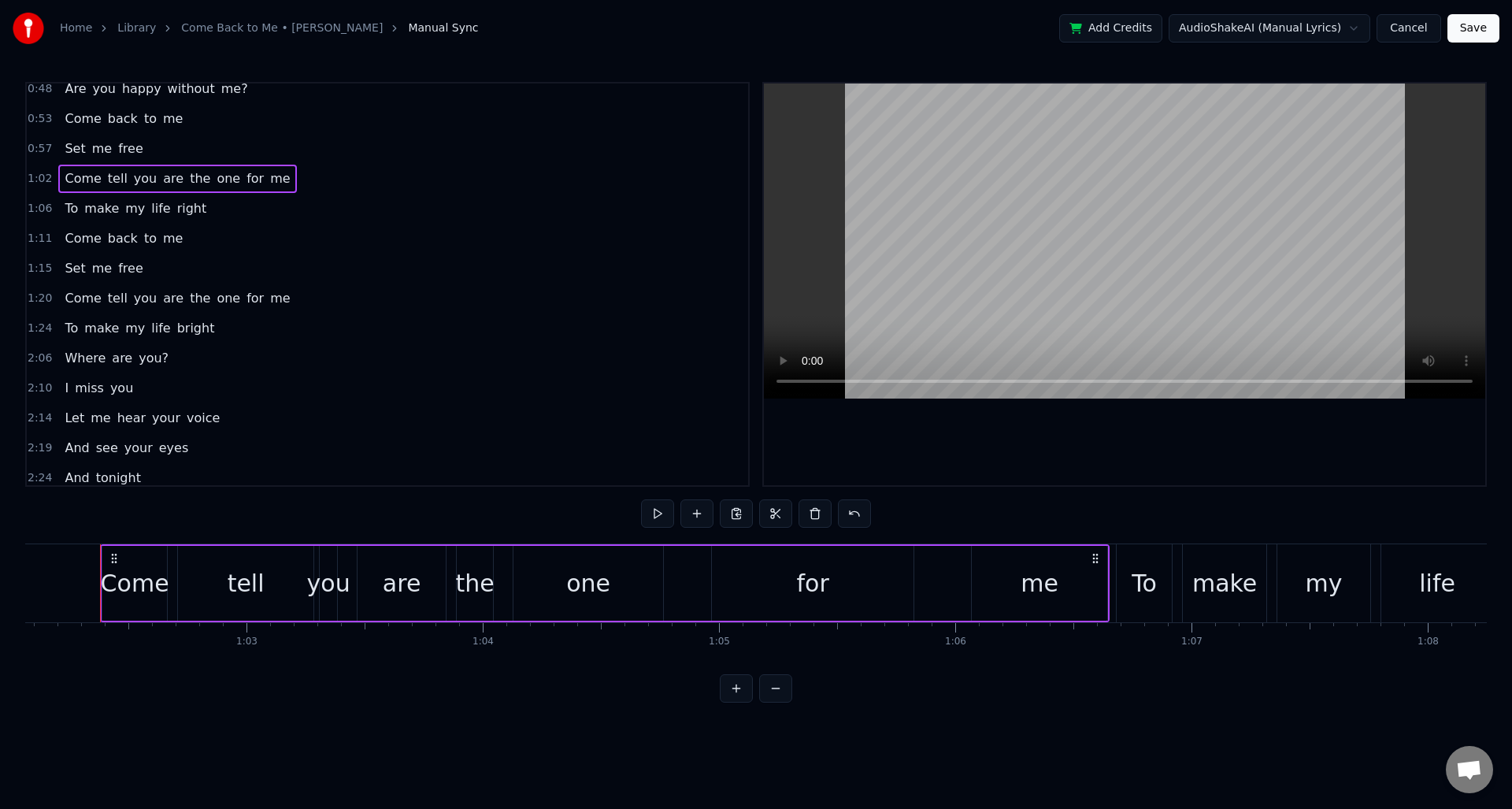
scroll to position [0, 14661]
click at [621, 594] on div "one" at bounding box center [592, 584] width 149 height 75
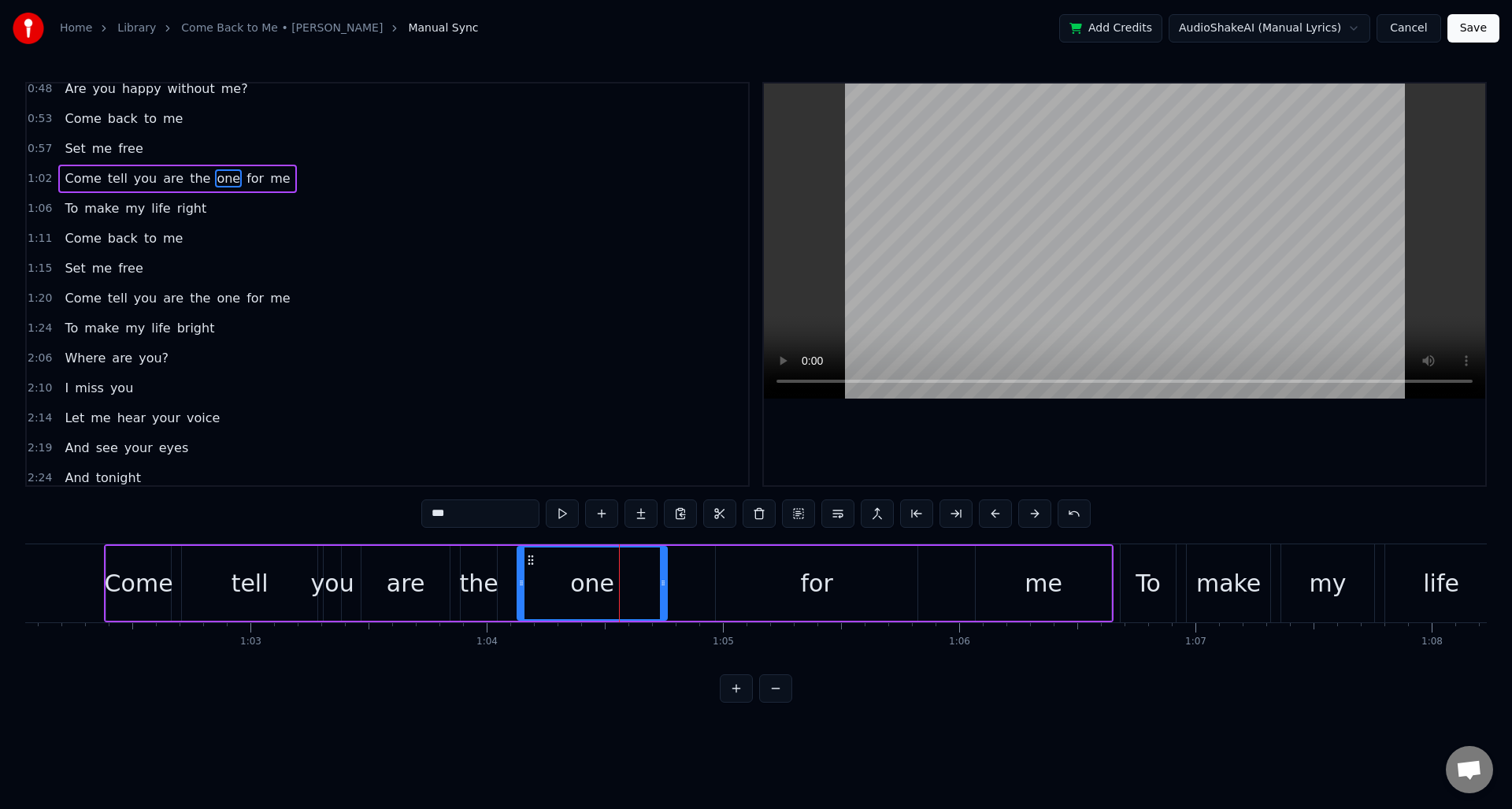
scroll to position [113, 0]
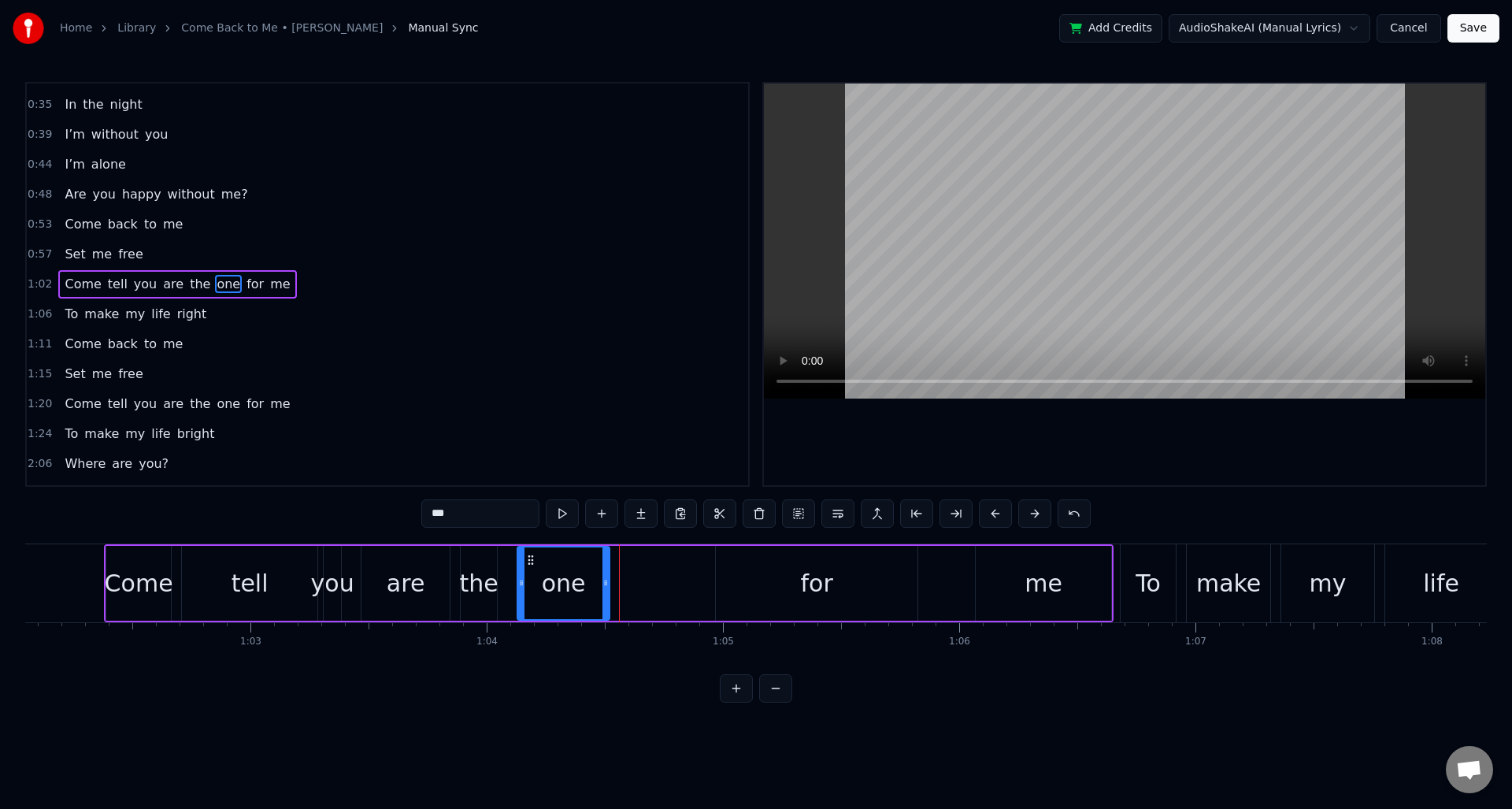
drag, startPoint x: 664, startPoint y: 584, endPoint x: 668, endPoint y: 602, distance: 18.4
click at [606, 587] on icon at bounding box center [605, 583] width 6 height 13
click at [817, 585] on div "for" at bounding box center [816, 584] width 32 height 35
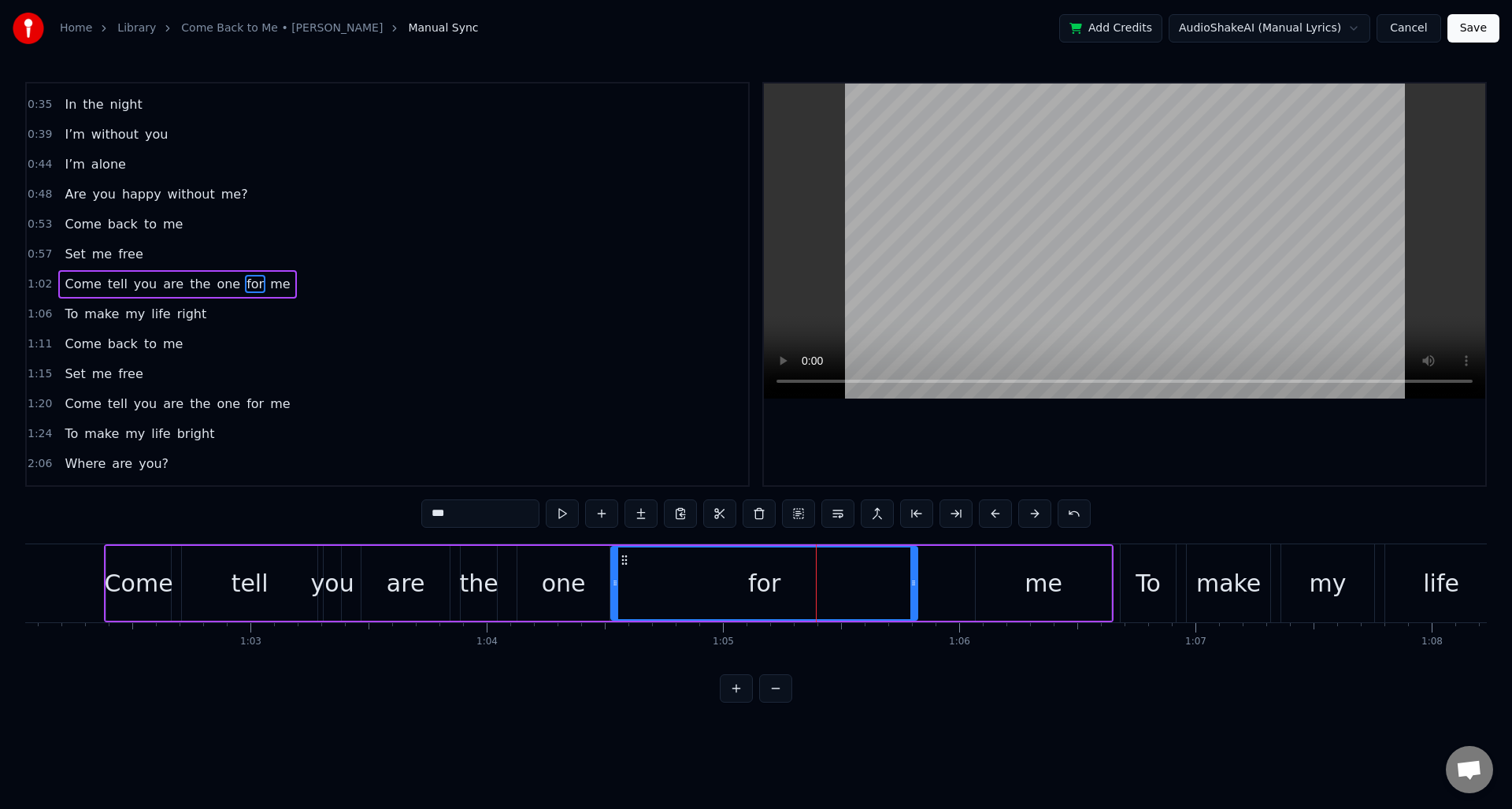
drag, startPoint x: 718, startPoint y: 584, endPoint x: 635, endPoint y: 590, distance: 83.2
click at [615, 586] on icon at bounding box center [615, 583] width 6 height 13
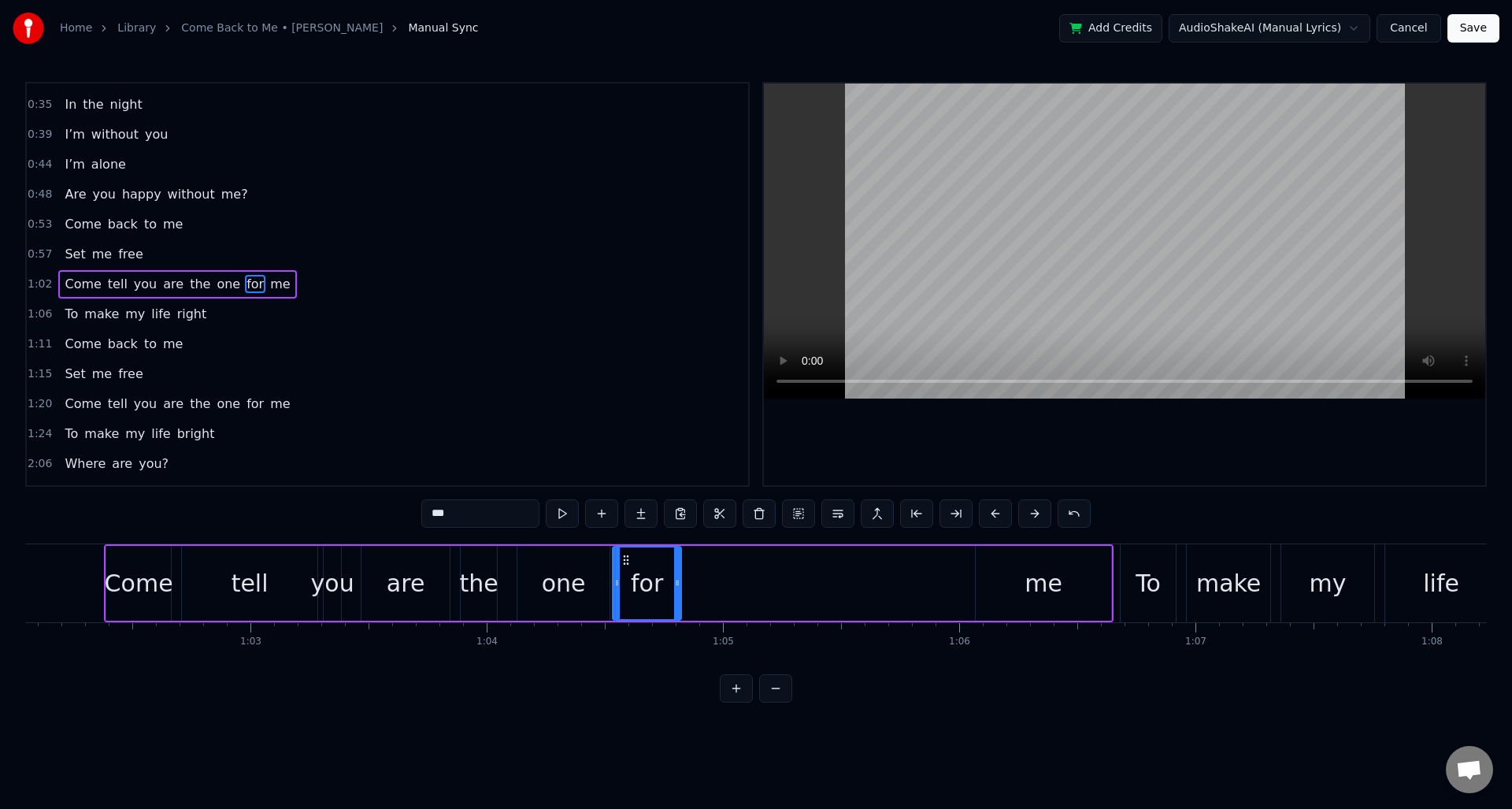
drag, startPoint x: 916, startPoint y: 582, endPoint x: 772, endPoint y: 584, distance: 144.0
click at [679, 578] on icon at bounding box center [677, 583] width 6 height 13
click at [1011, 590] on div "me" at bounding box center [1043, 584] width 136 height 75
type input "**"
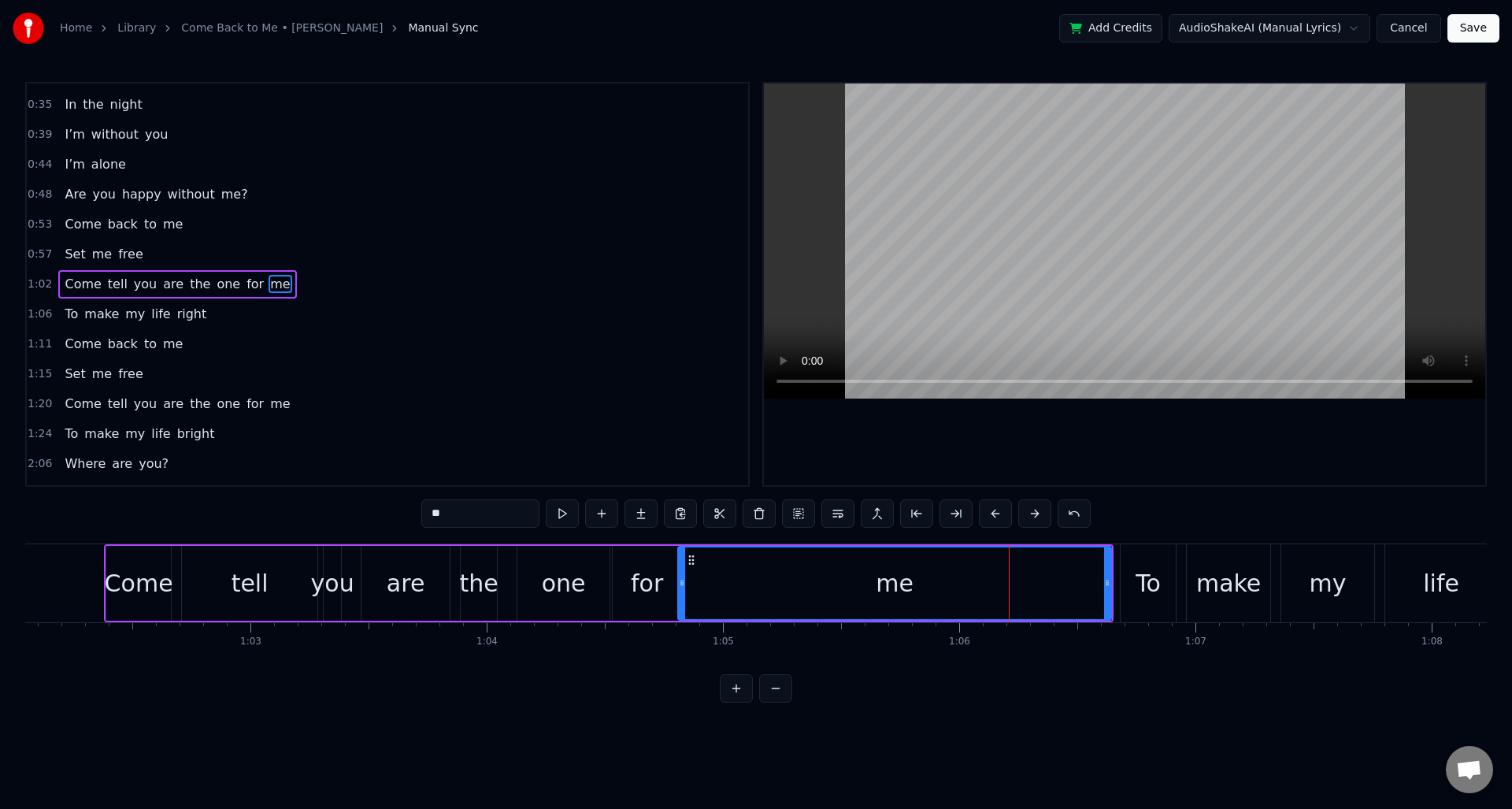
drag, startPoint x: 979, startPoint y: 583, endPoint x: 868, endPoint y: 592, distance: 111.4
click at [684, 586] on icon at bounding box center [682, 583] width 6 height 13
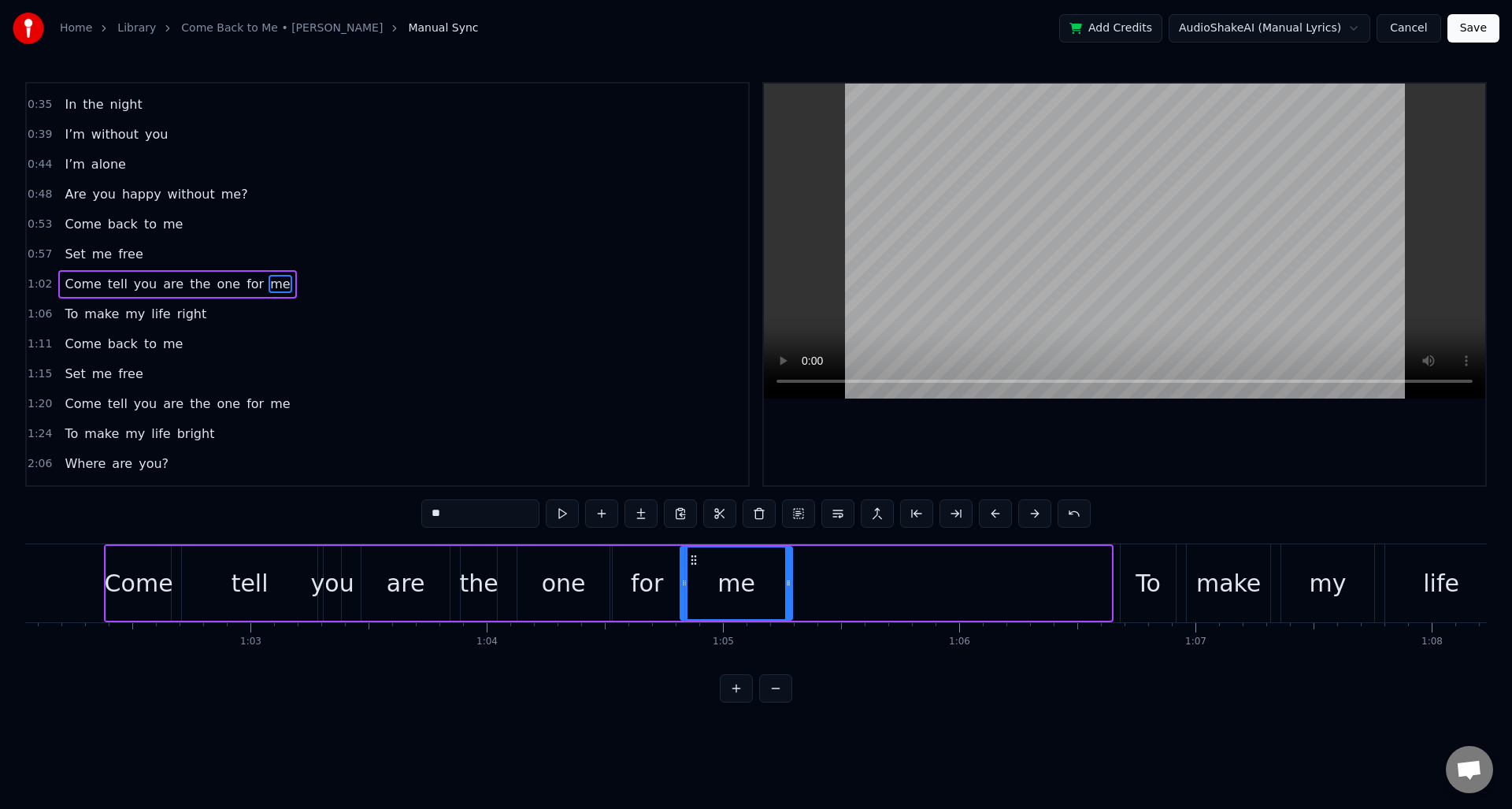
drag, startPoint x: 1109, startPoint y: 588, endPoint x: 790, endPoint y: 573, distance: 319.4
click at [790, 573] on div at bounding box center [788, 583] width 6 height 72
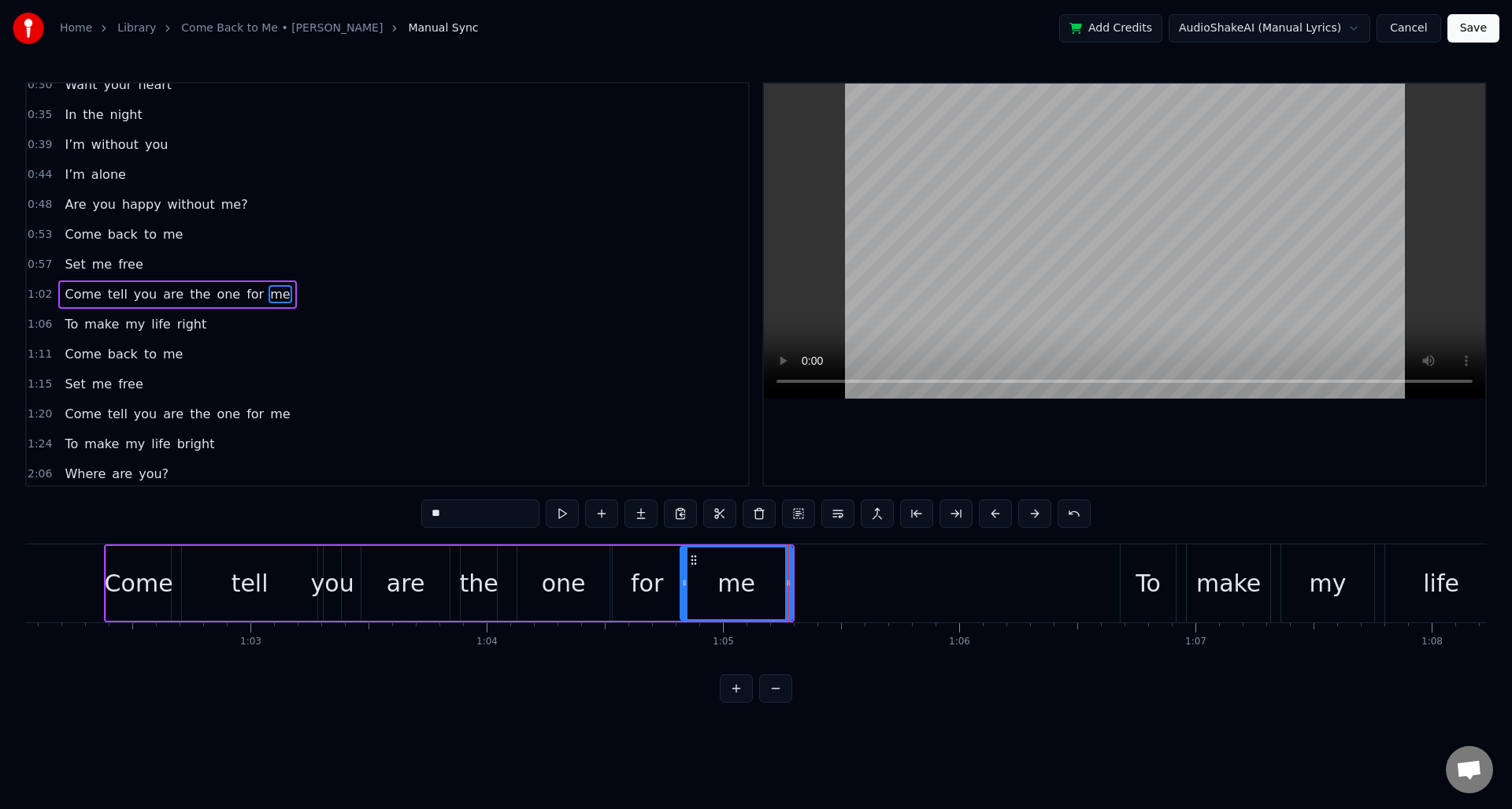
scroll to position [102, 0]
click at [41, 296] on span "1:02" at bounding box center [39, 296] width 25 height 16
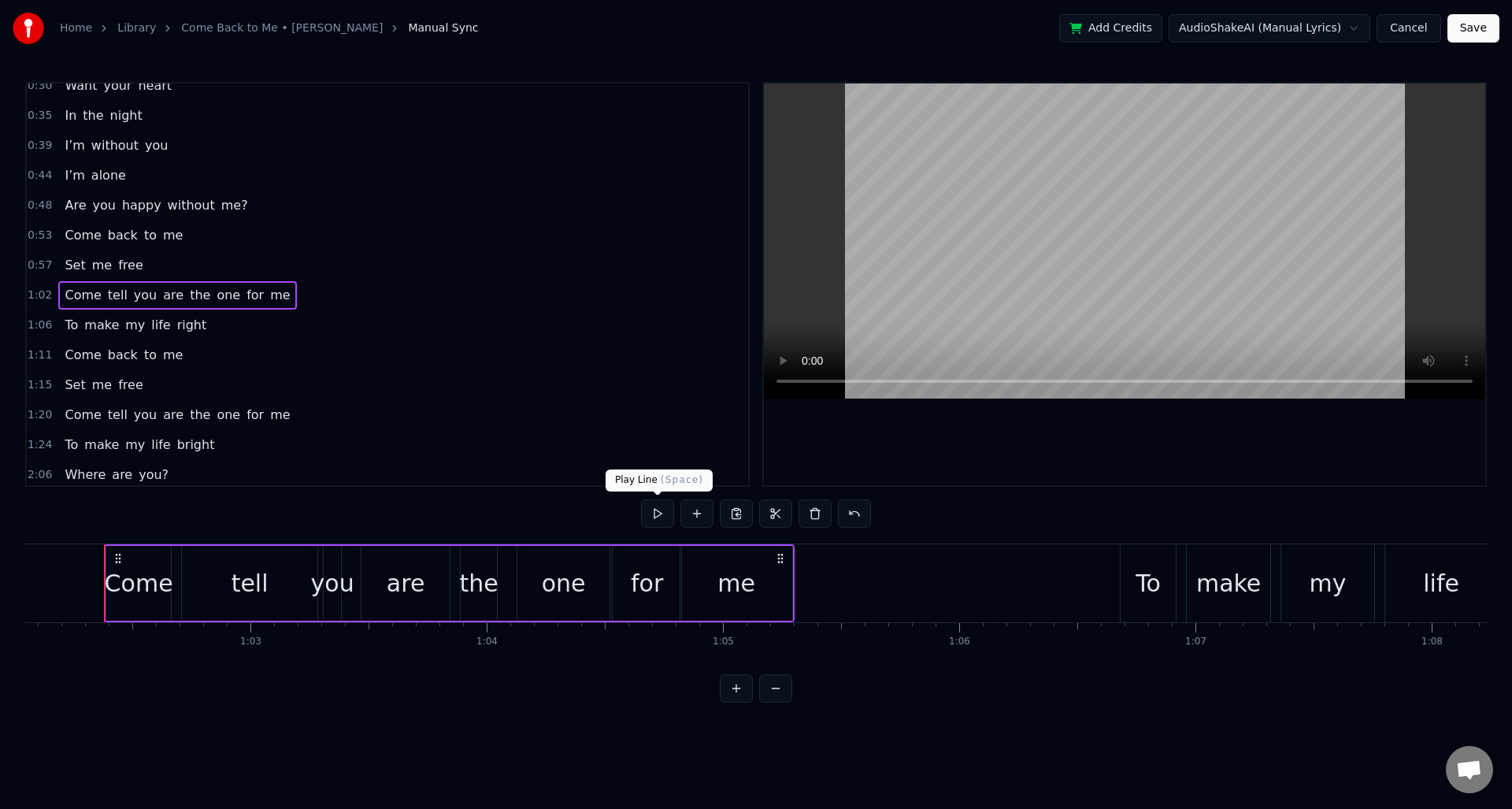
click at [653, 511] on button at bounding box center [658, 513] width 33 height 29
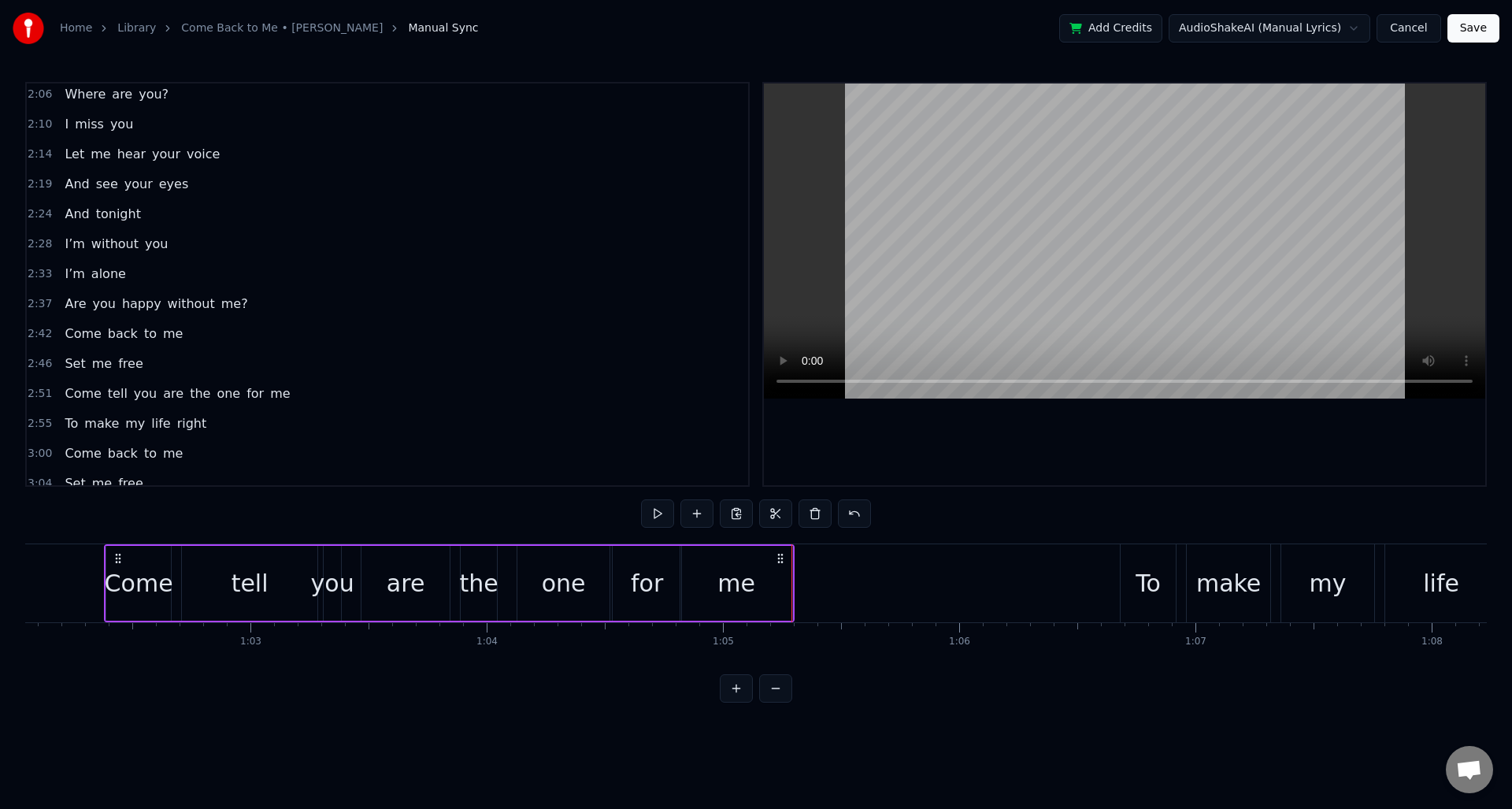
scroll to position [500, 0]
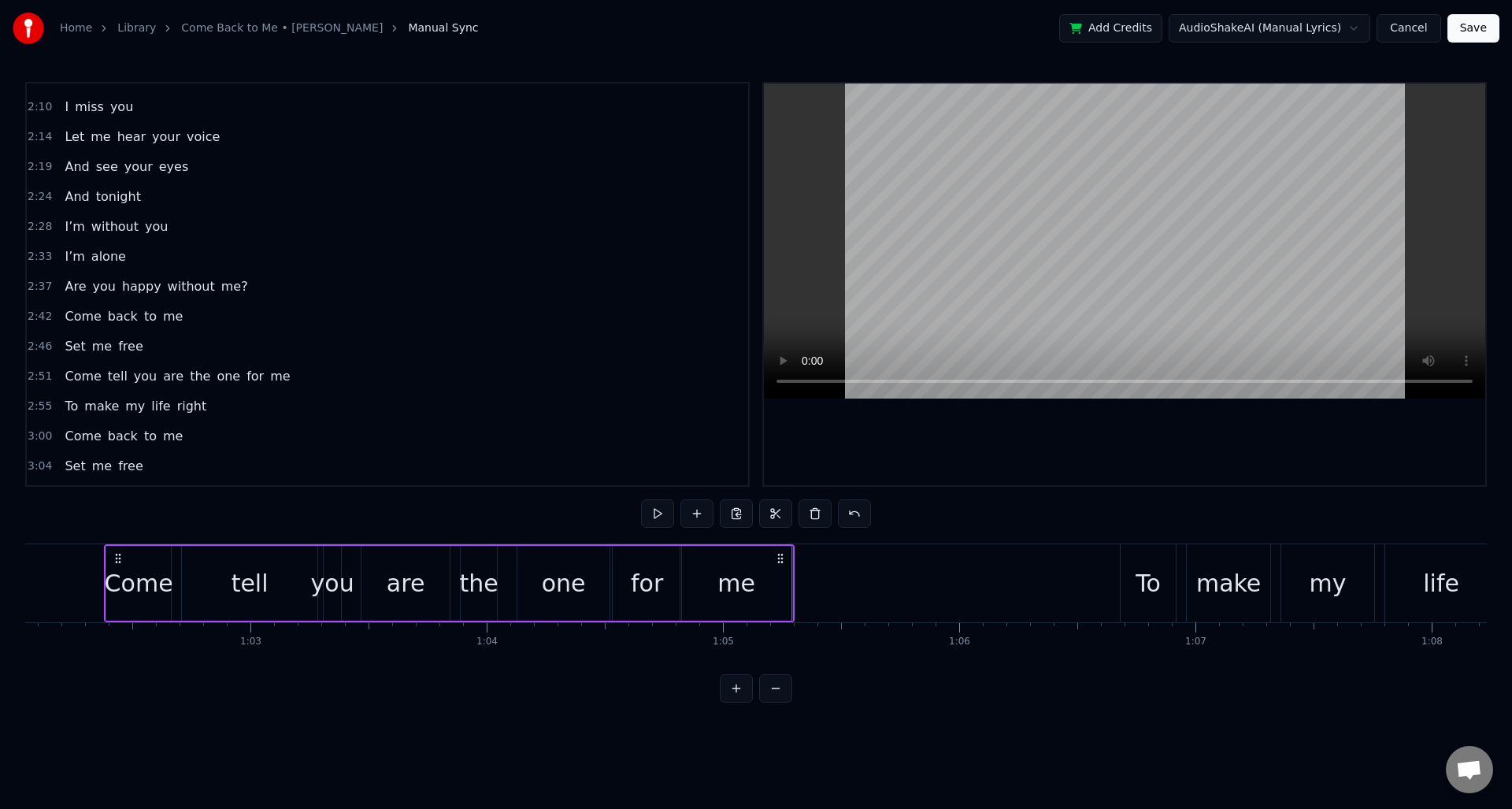
click at [35, 379] on span "2:51" at bounding box center [39, 376] width 25 height 16
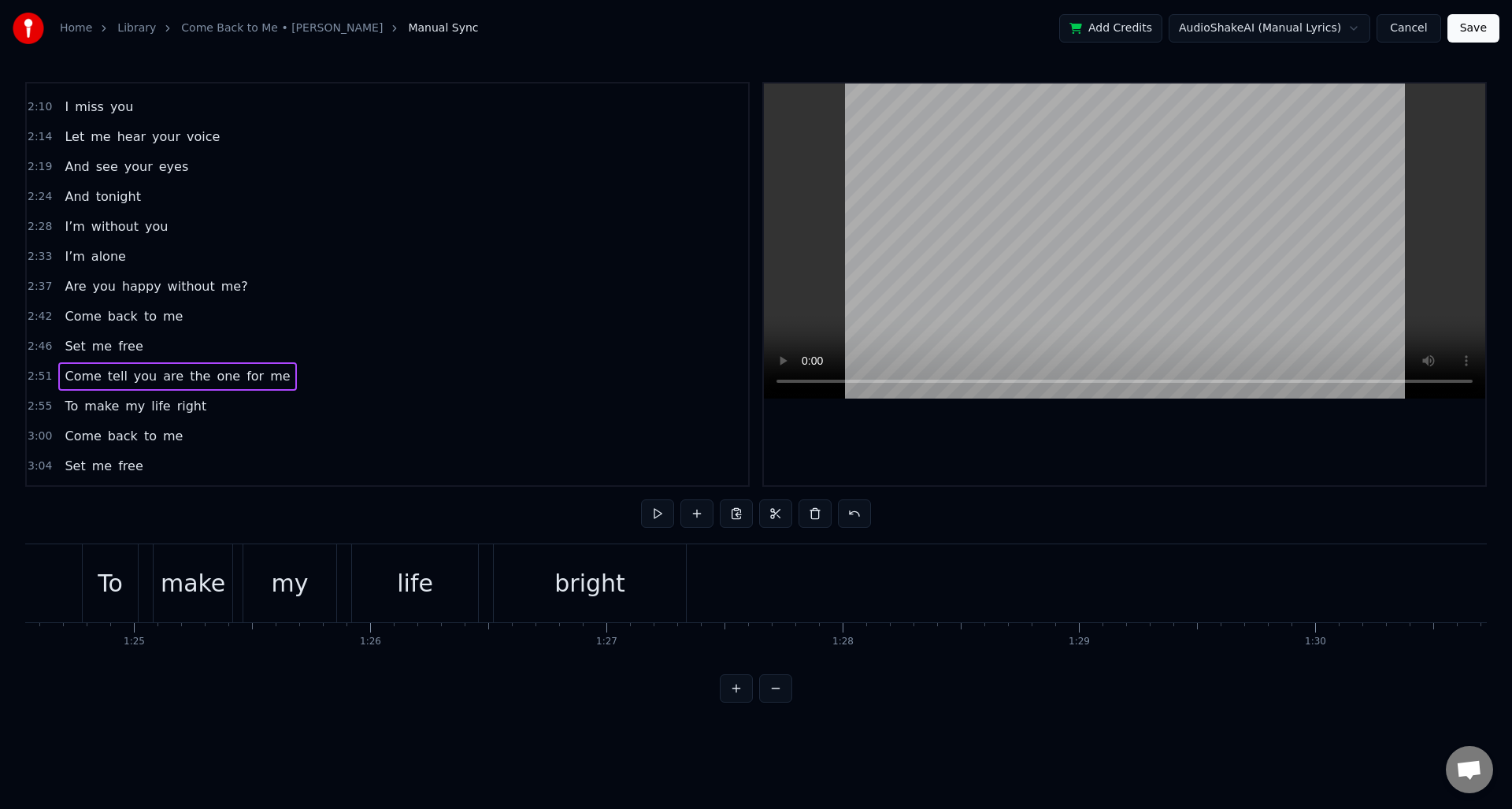
scroll to position [0, 19654]
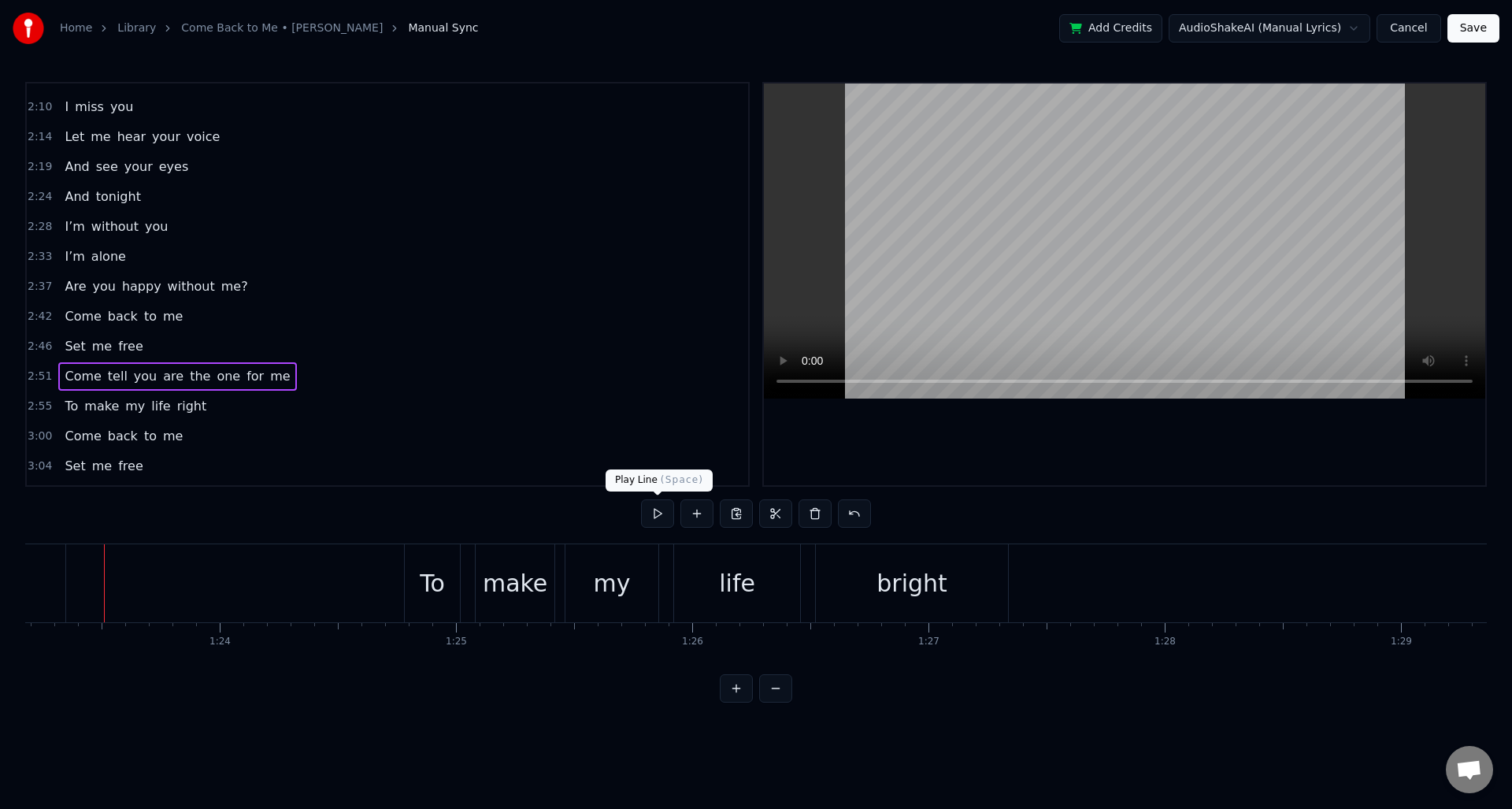
click at [649, 513] on button at bounding box center [658, 513] width 33 height 29
click at [41, 379] on span "2:51" at bounding box center [39, 376] width 25 height 16
click at [658, 521] on button at bounding box center [658, 513] width 33 height 29
click at [657, 515] on button at bounding box center [658, 513] width 33 height 29
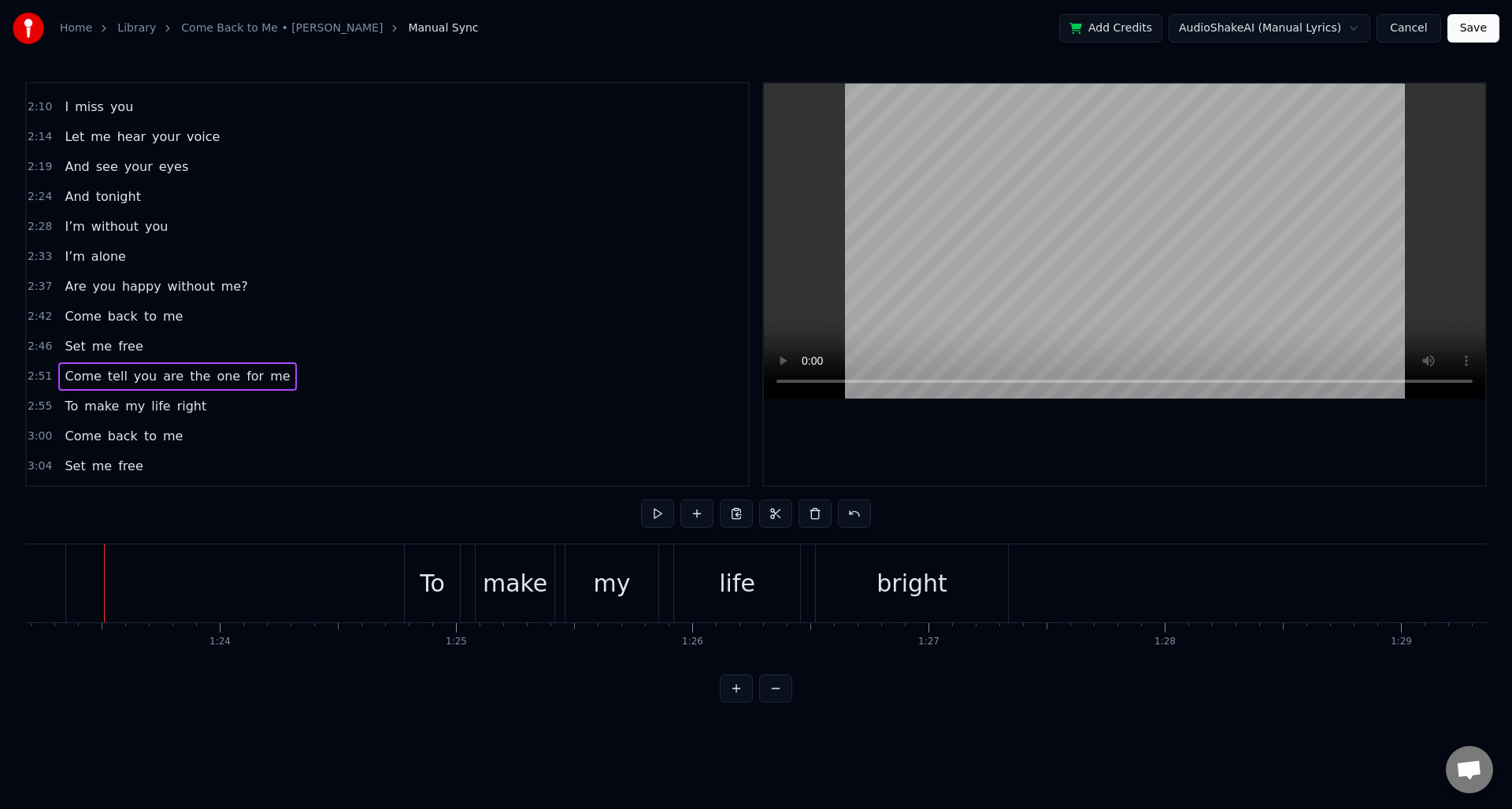
click at [41, 348] on span "2:46" at bounding box center [39, 347] width 25 height 16
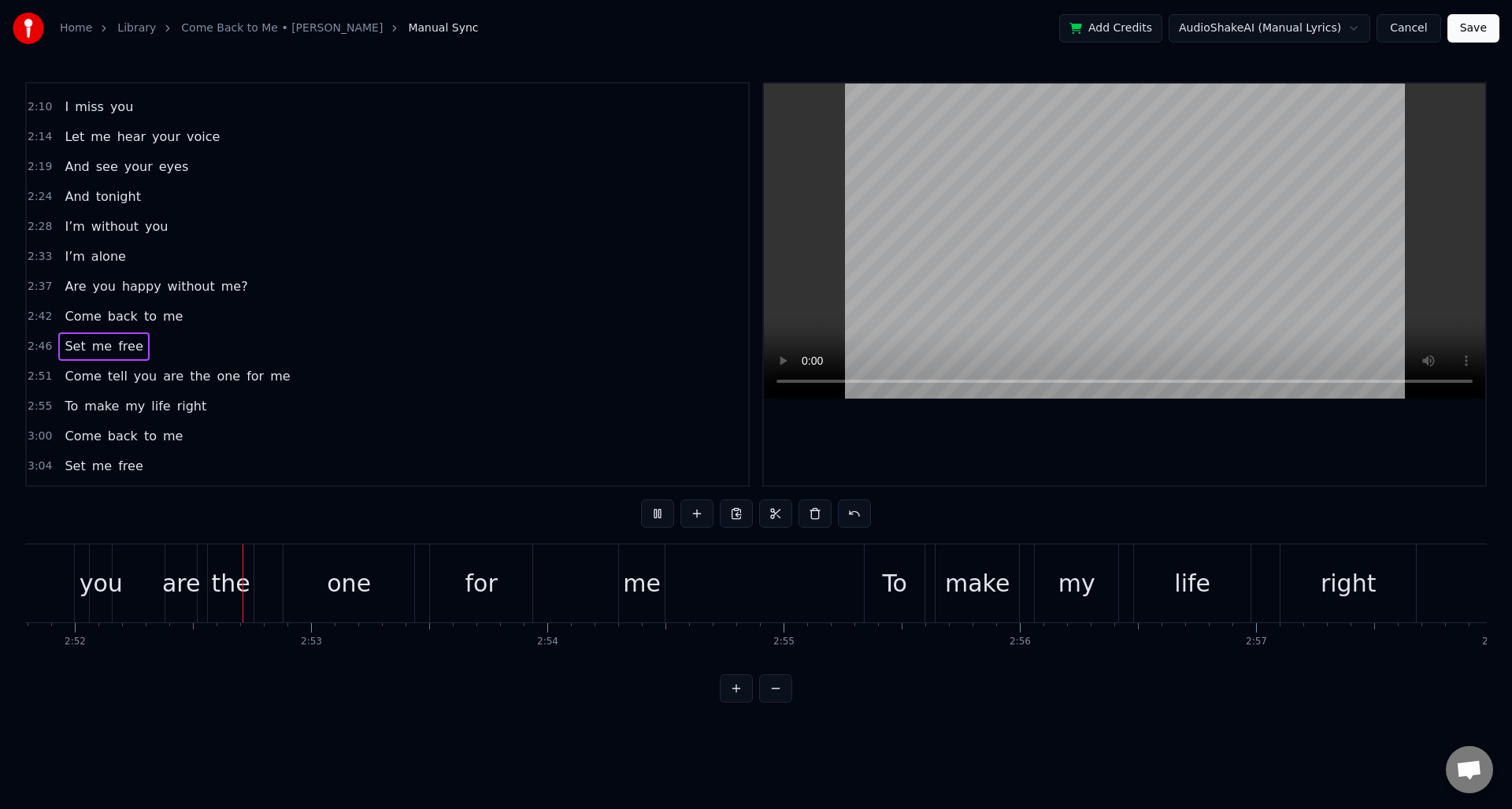
scroll to position [0, 40599]
click at [37, 374] on span "2:51" at bounding box center [39, 376] width 25 height 16
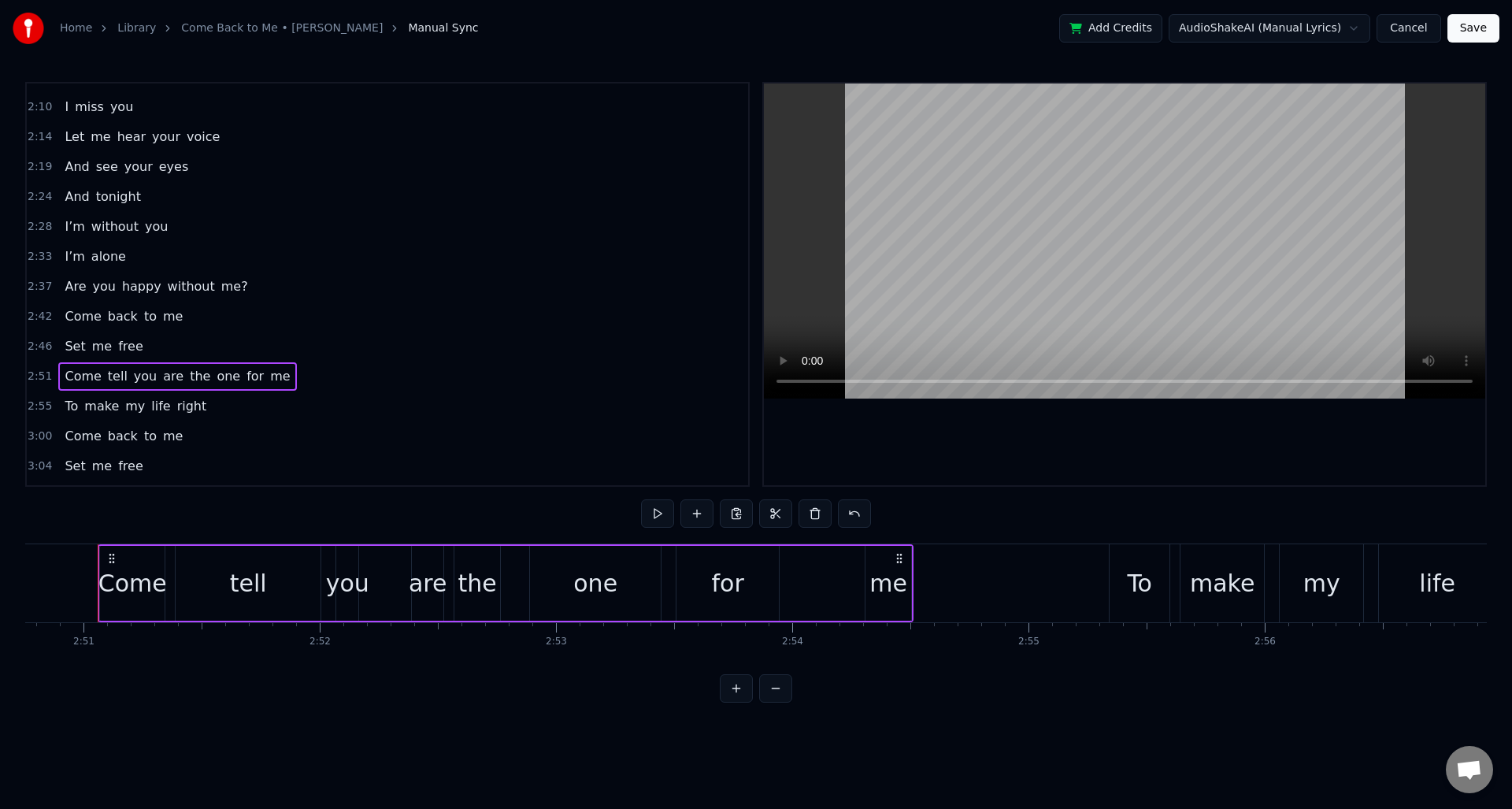
click at [41, 385] on div "2:51 Come tell you are the one for me" at bounding box center [387, 376] width 721 height 29
drag, startPoint x: 590, startPoint y: 583, endPoint x: 624, endPoint y: 585, distance: 34.1
click at [590, 583] on div "one" at bounding box center [601, 584] width 44 height 35
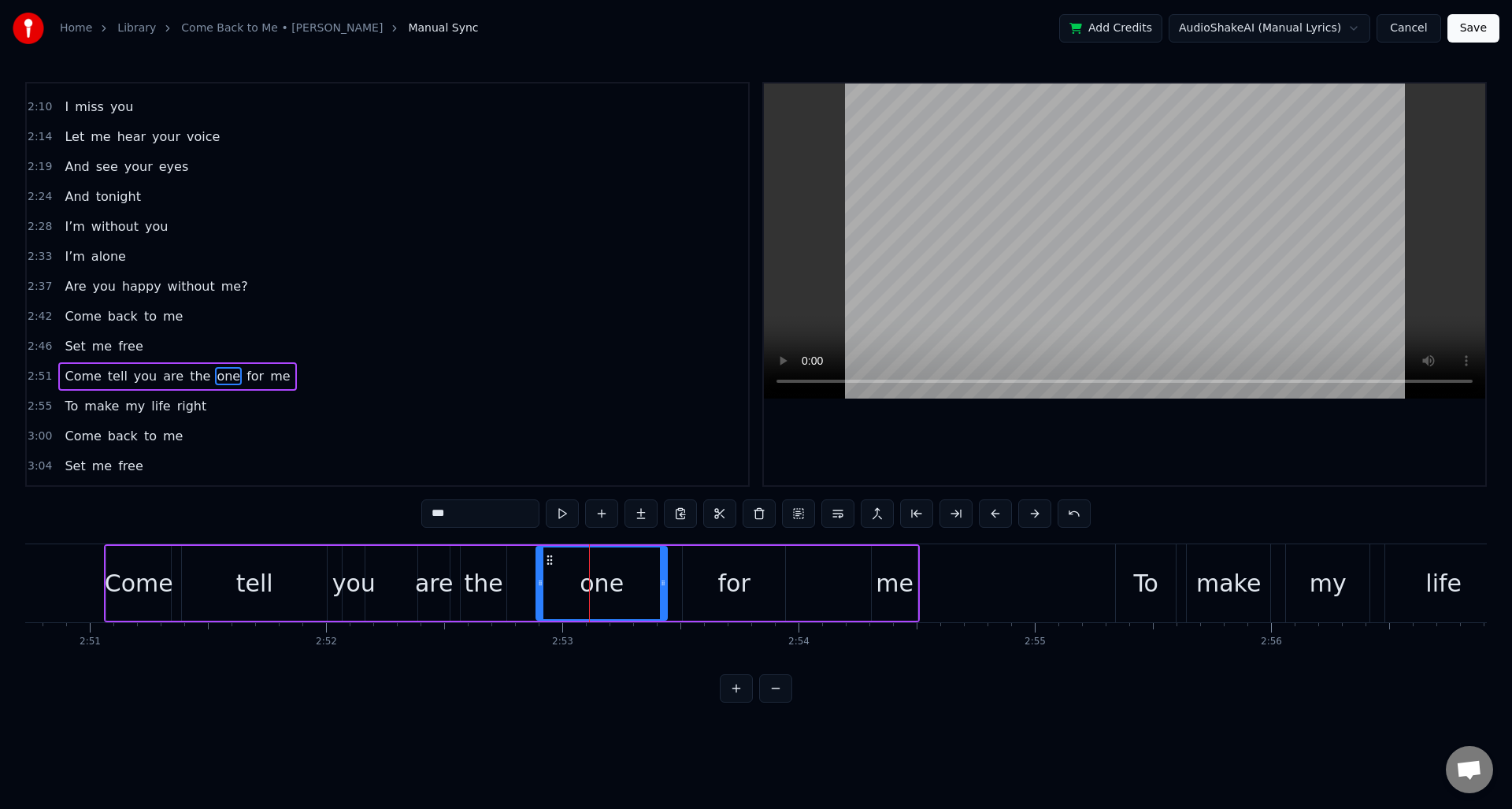
scroll to position [556, 0]
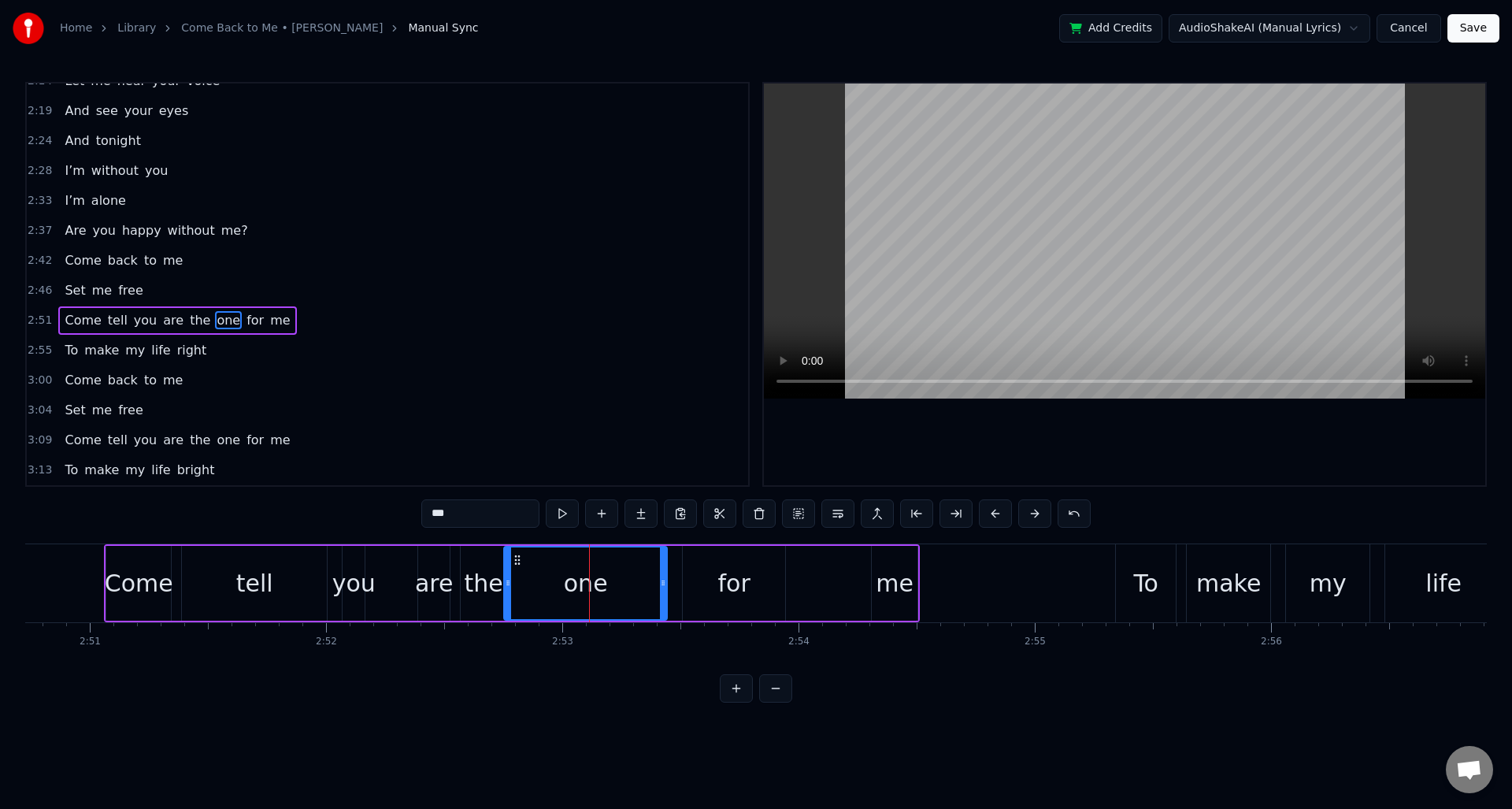
drag, startPoint x: 539, startPoint y: 583, endPoint x: 605, endPoint y: 598, distance: 67.7
click at [507, 583] on circle at bounding box center [507, 583] width 1 height 1
drag, startPoint x: 665, startPoint y: 582, endPoint x: 647, endPoint y: 602, distance: 26.9
click at [565, 588] on icon at bounding box center [563, 583] width 6 height 13
drag, startPoint x: 700, startPoint y: 592, endPoint x: 692, endPoint y: 590, distance: 8.2
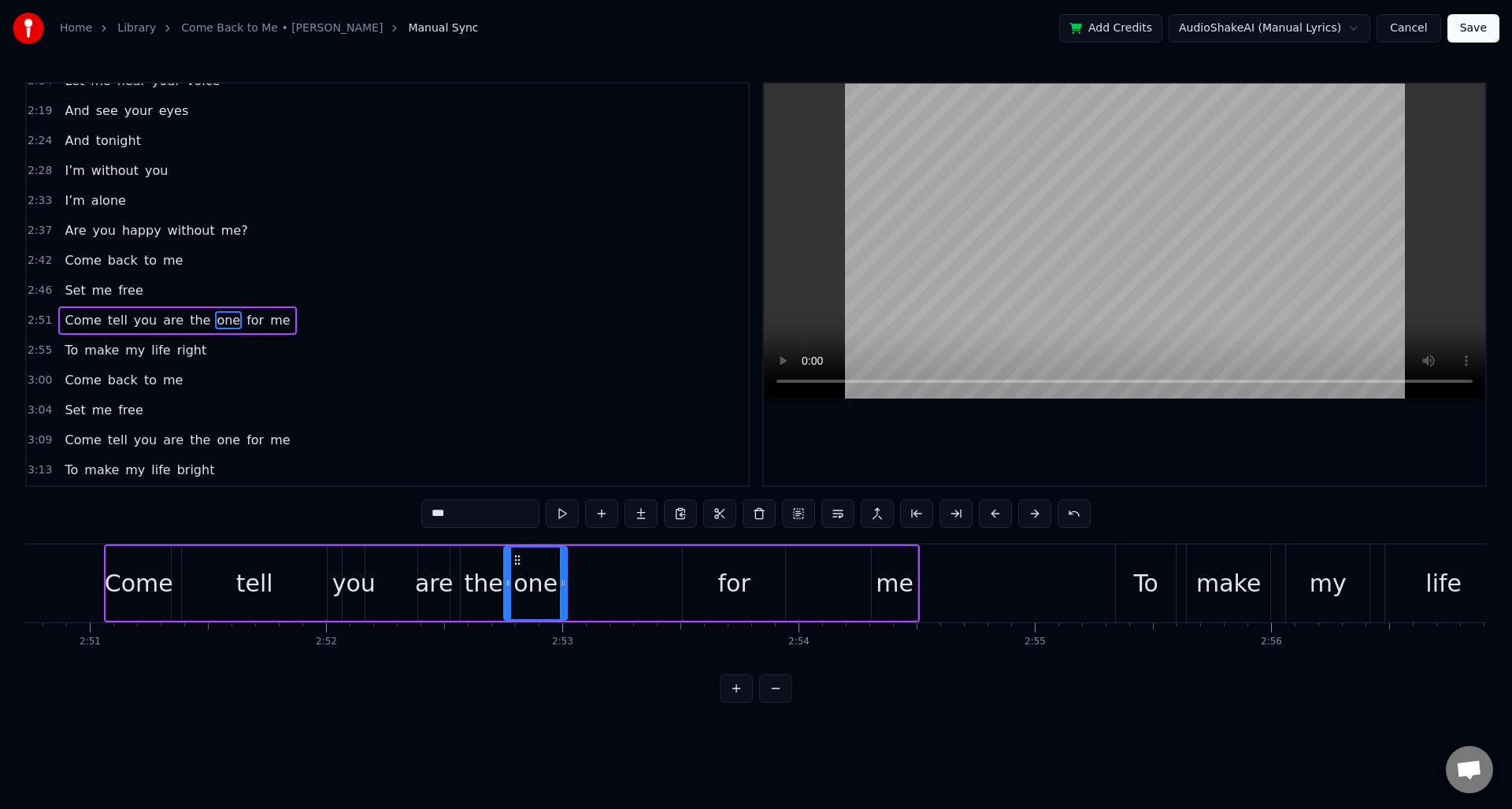
click at [700, 592] on div "for" at bounding box center [734, 584] width 102 height 75
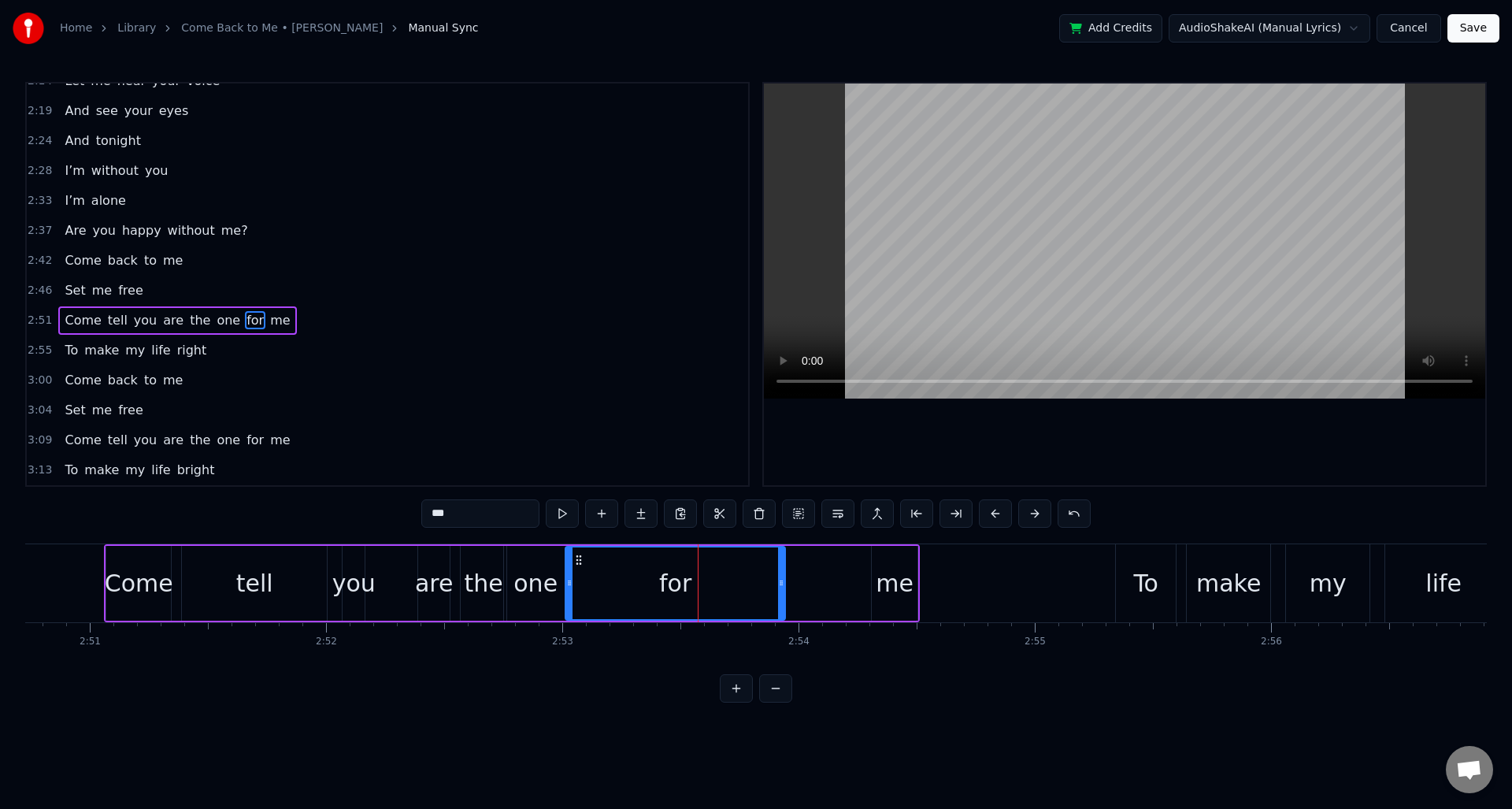
drag, startPoint x: 689, startPoint y: 586, endPoint x: 607, endPoint y: 592, distance: 82.2
click at [571, 588] on icon at bounding box center [569, 583] width 6 height 13
drag, startPoint x: 783, startPoint y: 588, endPoint x: 905, endPoint y: 598, distance: 122.4
click at [638, 600] on div at bounding box center [636, 583] width 6 height 72
click at [906, 592] on div "me" at bounding box center [894, 584] width 37 height 35
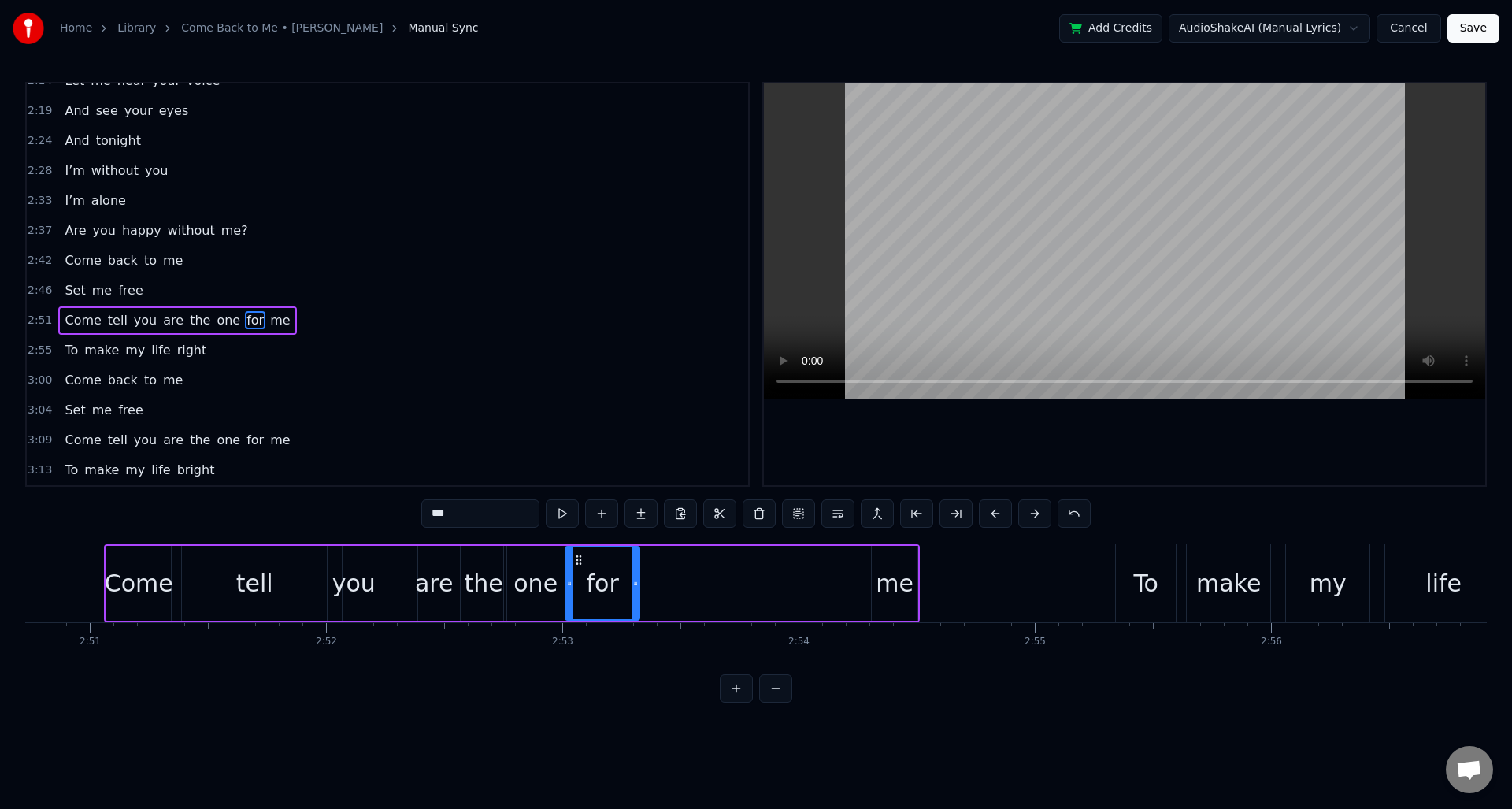
type input "**"
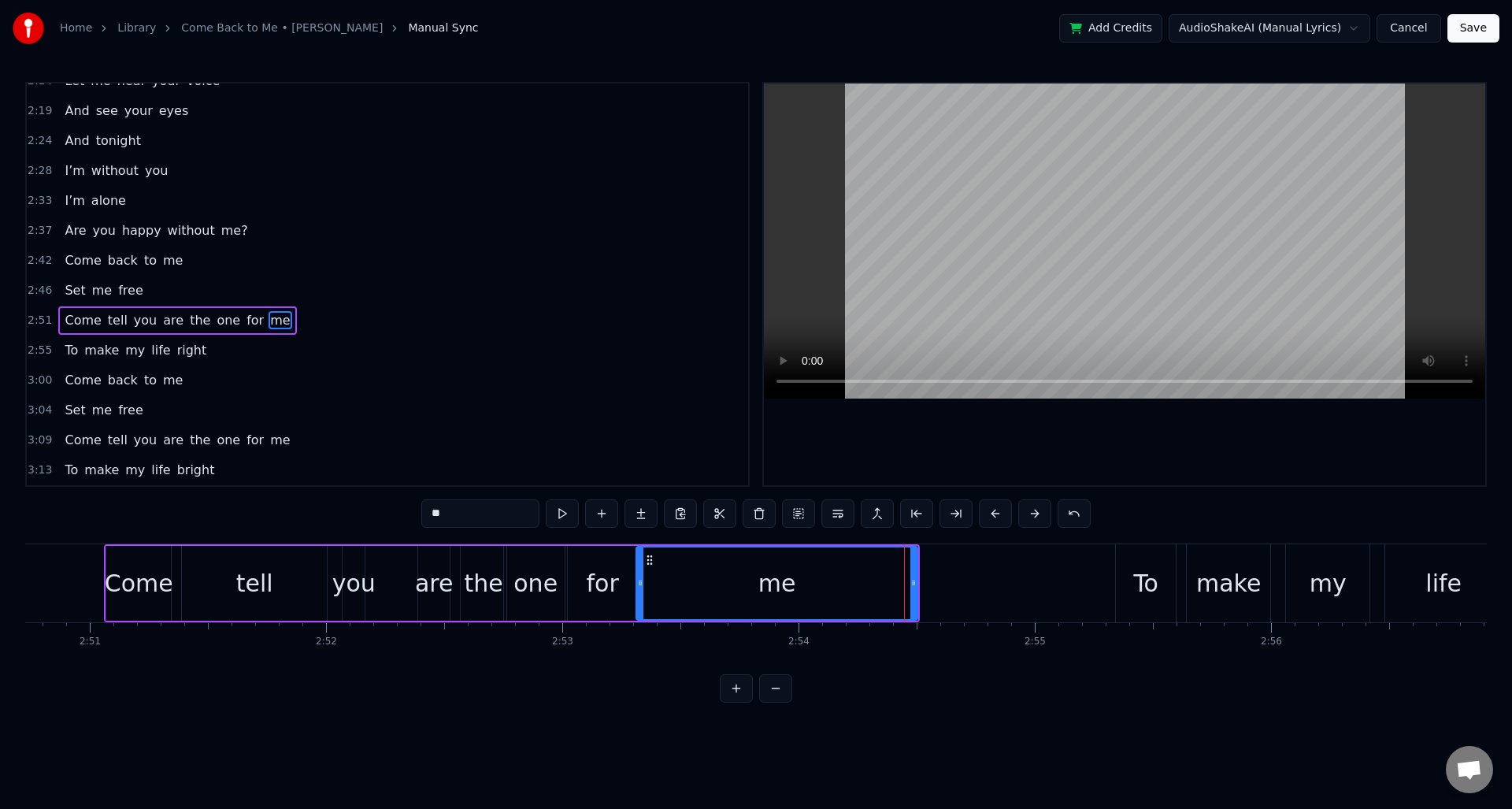
drag, startPoint x: 875, startPoint y: 586, endPoint x: 717, endPoint y: 598, distance: 158.5
click at [641, 583] on icon at bounding box center [641, 583] width 6 height 13
drag, startPoint x: 916, startPoint y: 585, endPoint x: 804, endPoint y: 593, distance: 112.3
click at [801, 594] on div at bounding box center [798, 583] width 6 height 72
click at [42, 323] on span "2:51" at bounding box center [39, 320] width 25 height 16
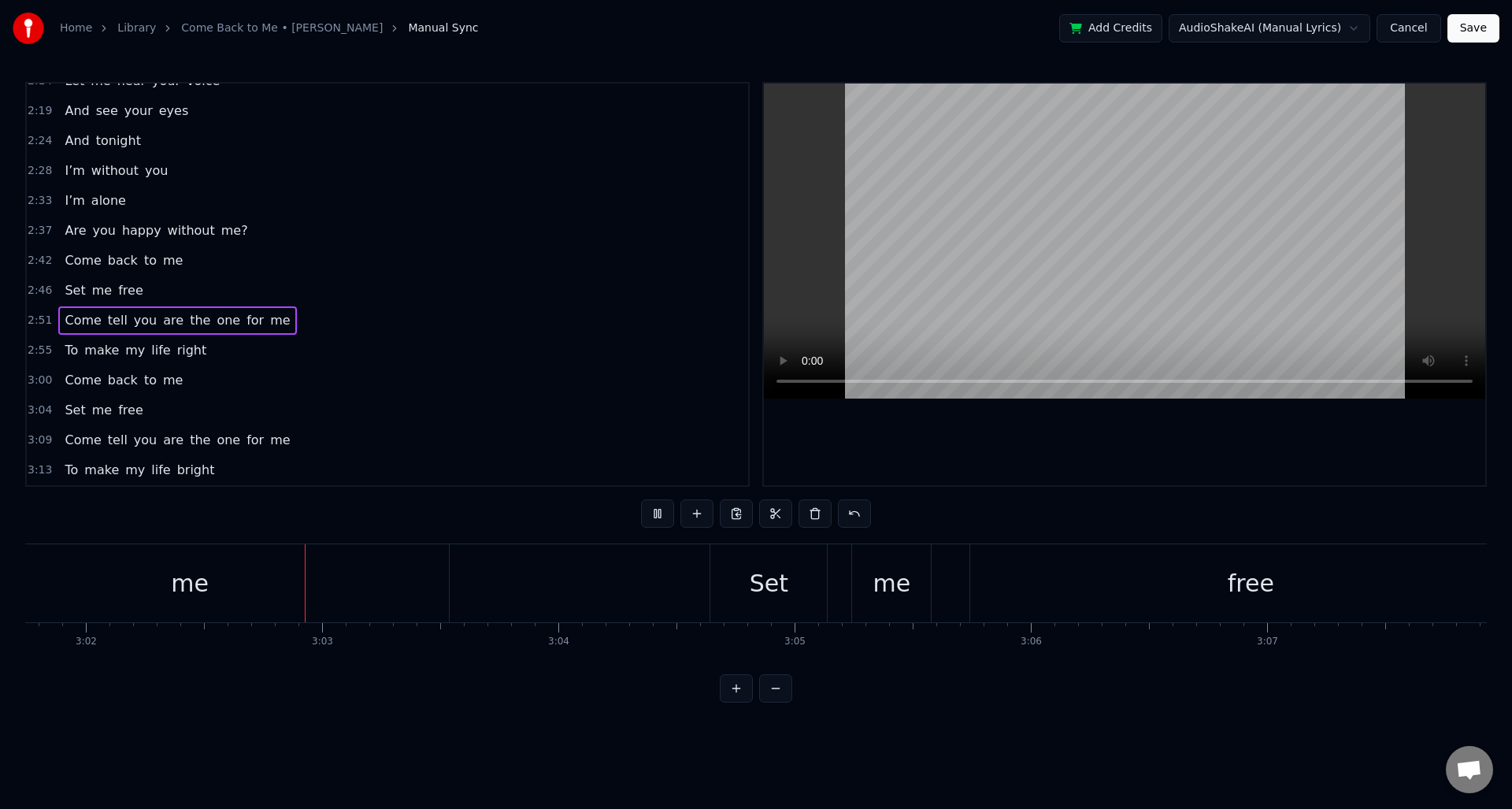
scroll to position [0, 43001]
click at [38, 441] on span "3:09" at bounding box center [39, 440] width 25 height 16
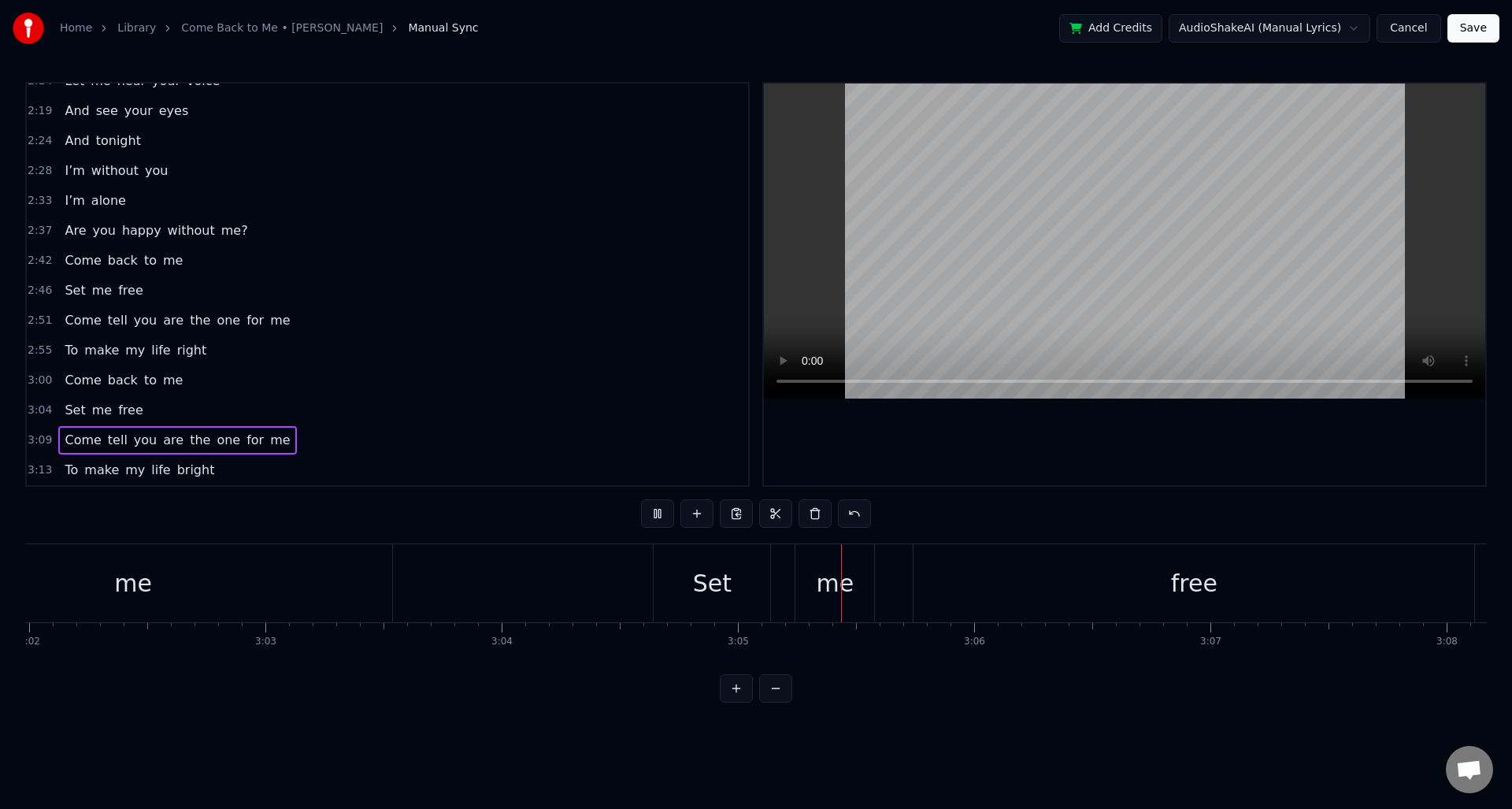
click at [38, 441] on span "3:09" at bounding box center [39, 440] width 25 height 16
drag, startPoint x: 37, startPoint y: 441, endPoint x: 196, endPoint y: 445, distance: 159.1
click at [37, 441] on span "3:09" at bounding box center [39, 440] width 25 height 16
click at [651, 513] on button at bounding box center [658, 513] width 33 height 29
click at [36, 440] on span "3:09" at bounding box center [39, 440] width 25 height 16
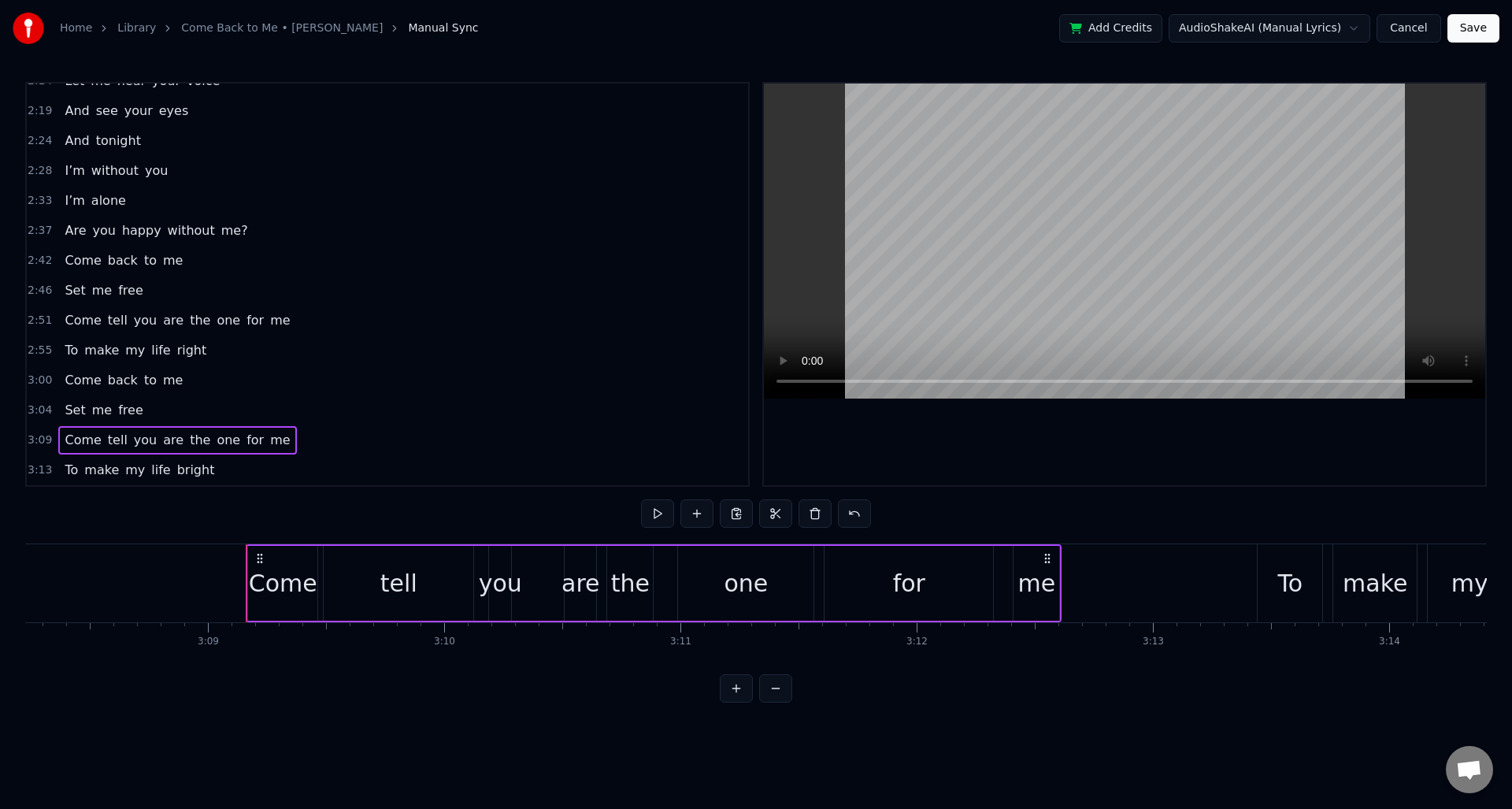
scroll to position [0, 44618]
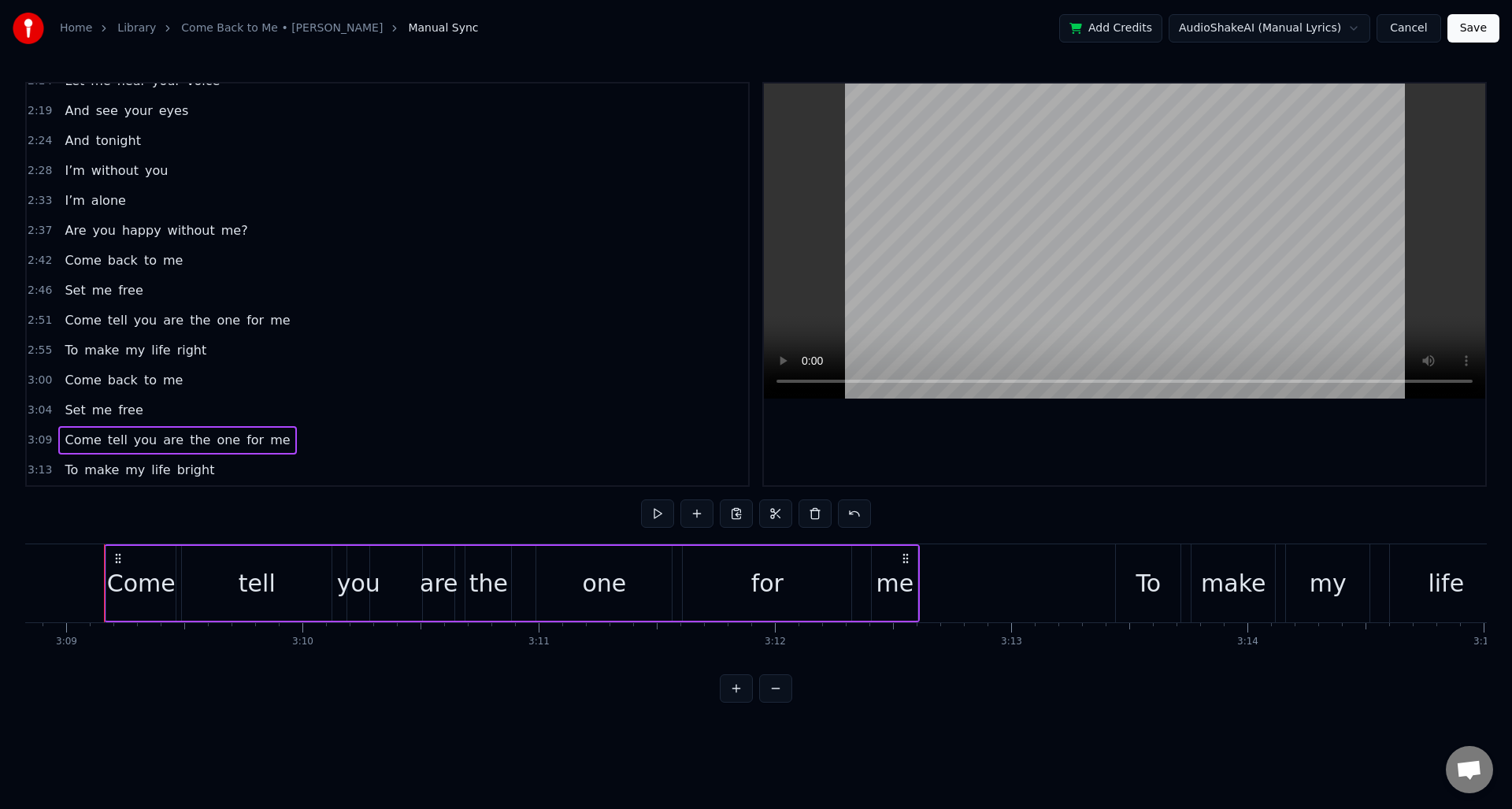
click at [606, 594] on div "one" at bounding box center [603, 584] width 44 height 35
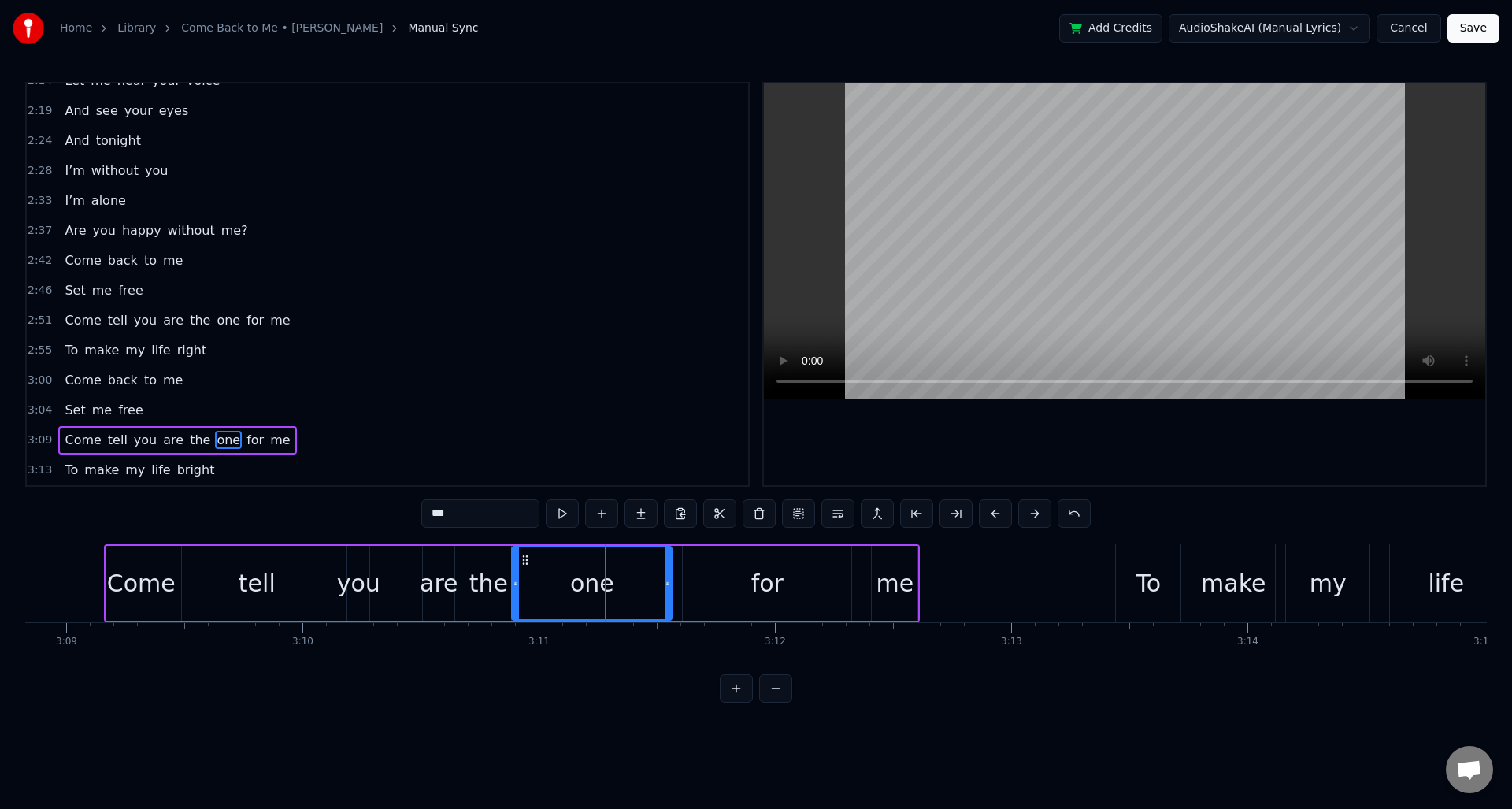
drag, startPoint x: 535, startPoint y: 587, endPoint x: 560, endPoint y: 597, distance: 26.9
click at [514, 588] on icon at bounding box center [516, 583] width 6 height 13
drag, startPoint x: 665, startPoint y: 582, endPoint x: 713, endPoint y: 603, distance: 52.4
click at [586, 586] on icon at bounding box center [587, 583] width 6 height 13
drag, startPoint x: 747, startPoint y: 592, endPoint x: 721, endPoint y: 587, distance: 26.5
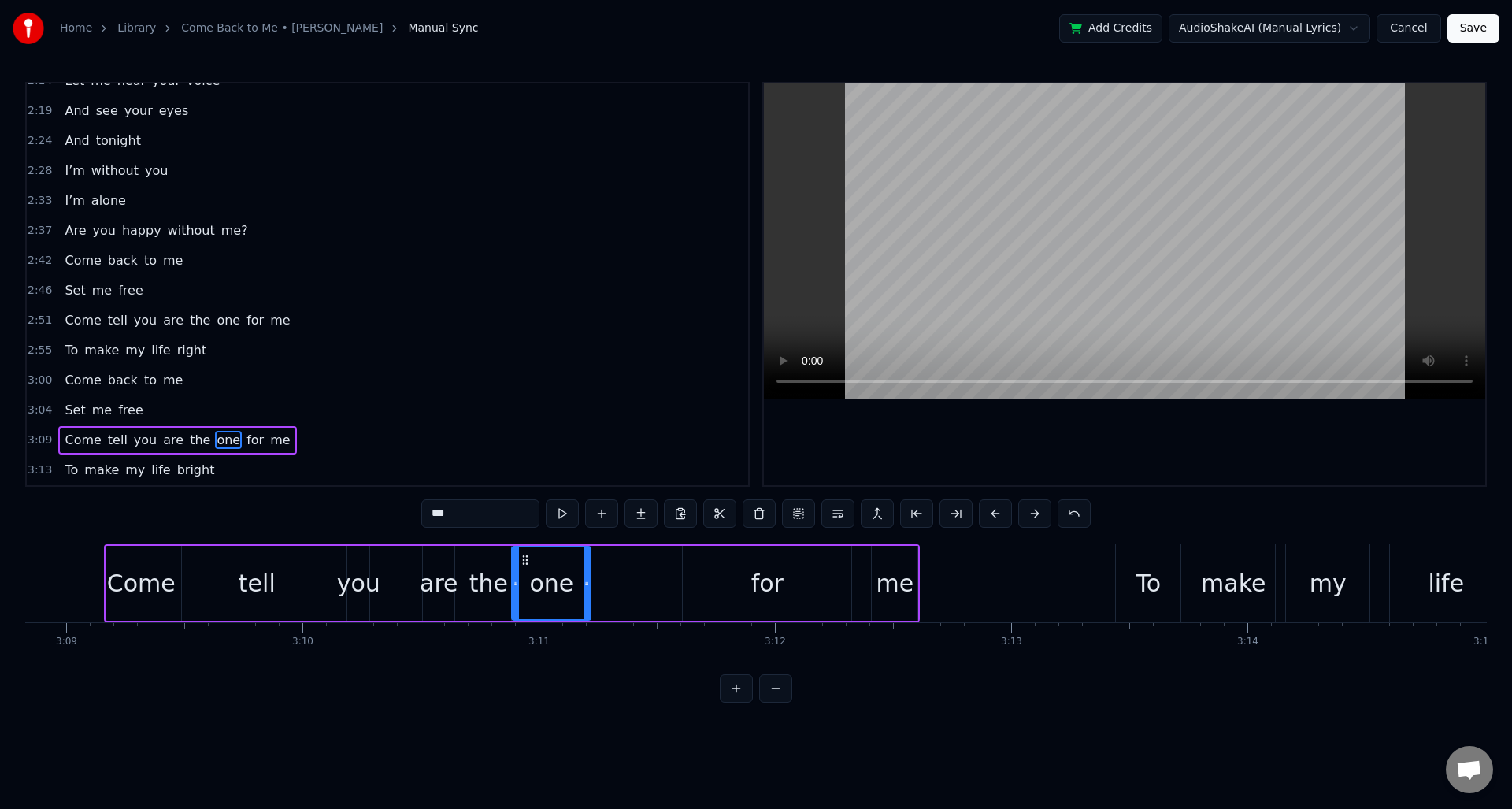
click at [747, 592] on div "for" at bounding box center [767, 584] width 169 height 75
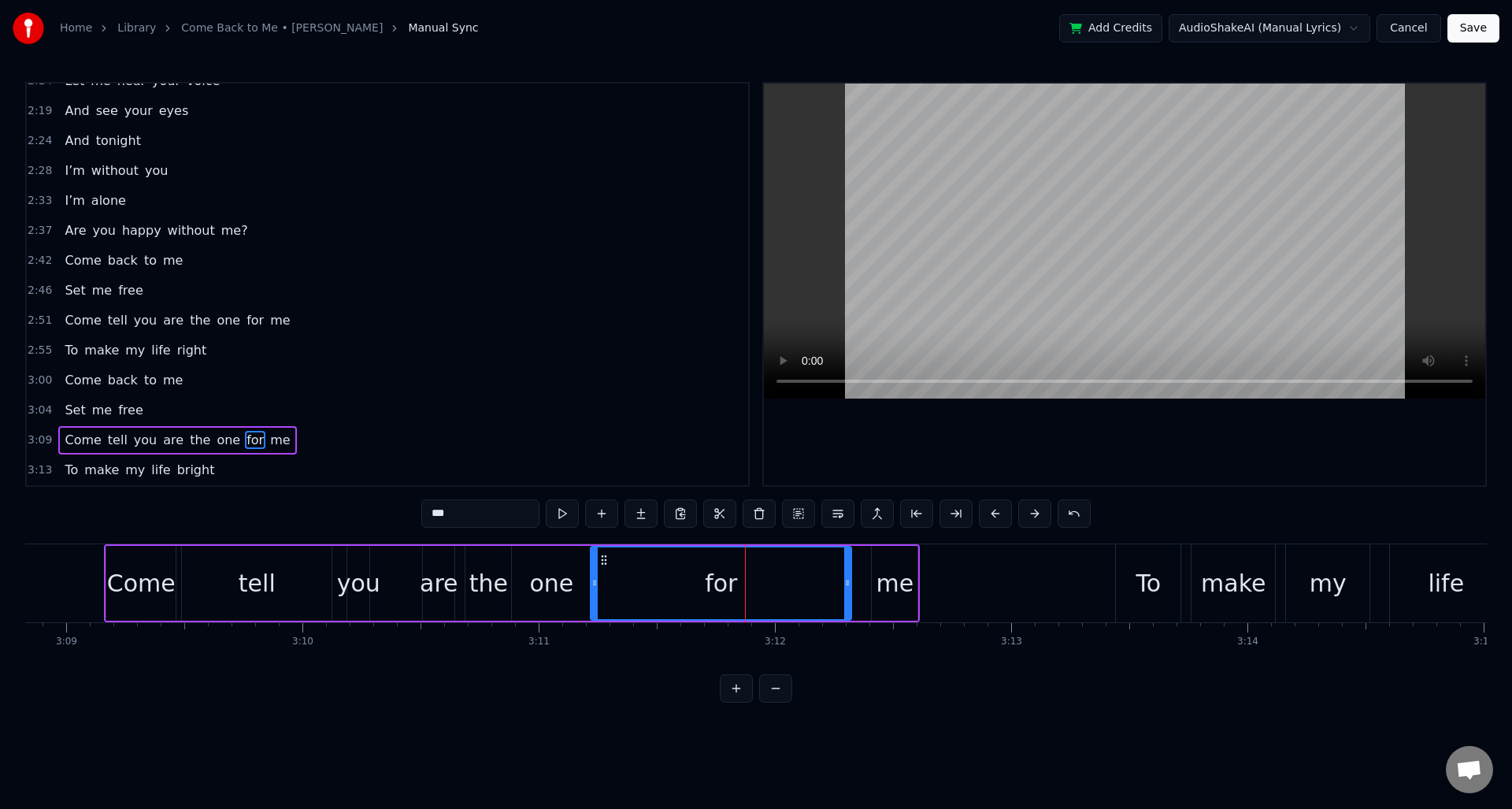
drag, startPoint x: 685, startPoint y: 587, endPoint x: 604, endPoint y: 589, distance: 81.0
click at [593, 588] on icon at bounding box center [594, 583] width 6 height 13
drag, startPoint x: 845, startPoint y: 588, endPoint x: 727, endPoint y: 594, distance: 118.2
click at [654, 593] on div at bounding box center [655, 583] width 6 height 72
click at [892, 591] on div "me" at bounding box center [894, 584] width 37 height 35
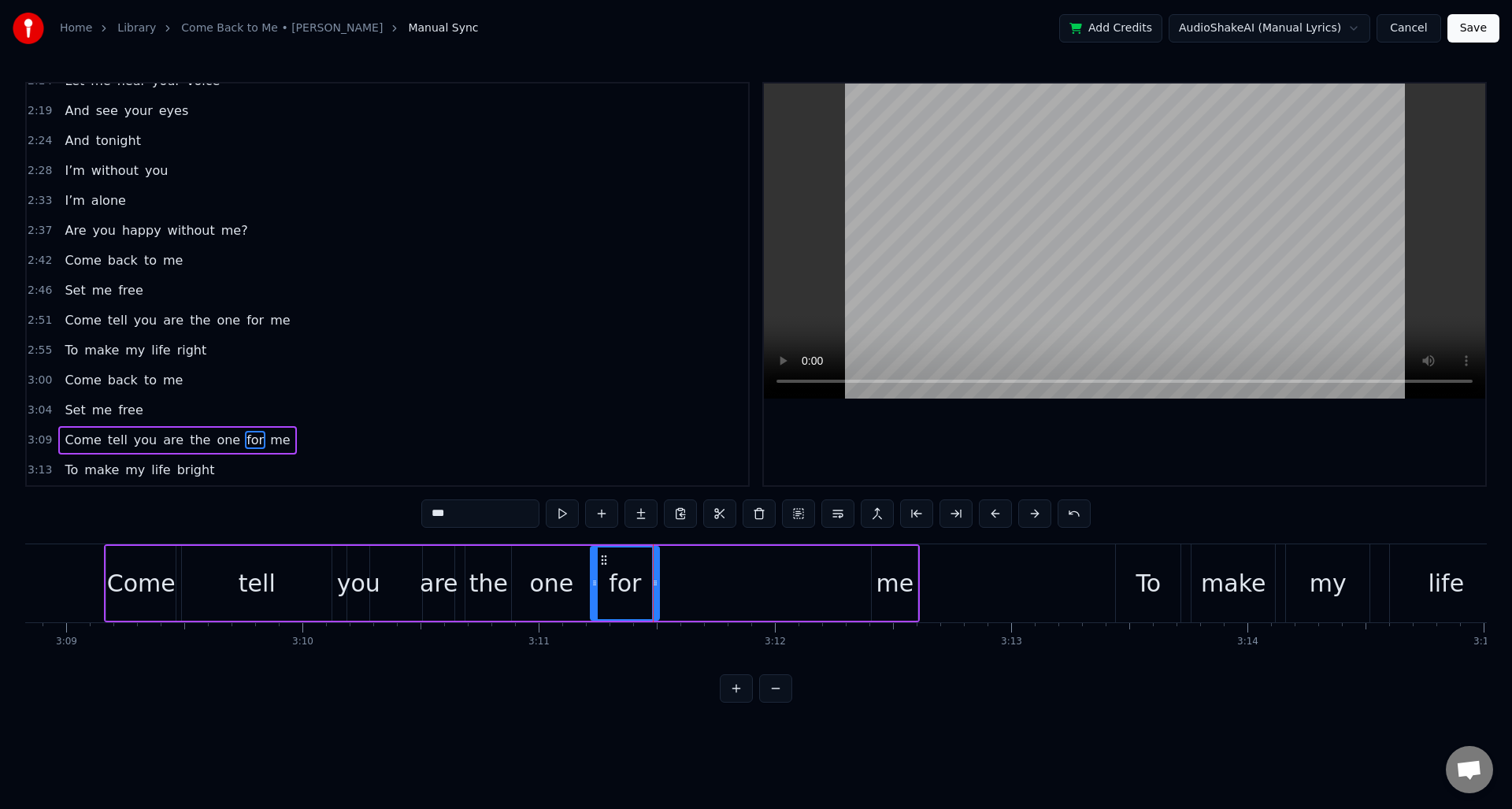
type input "**"
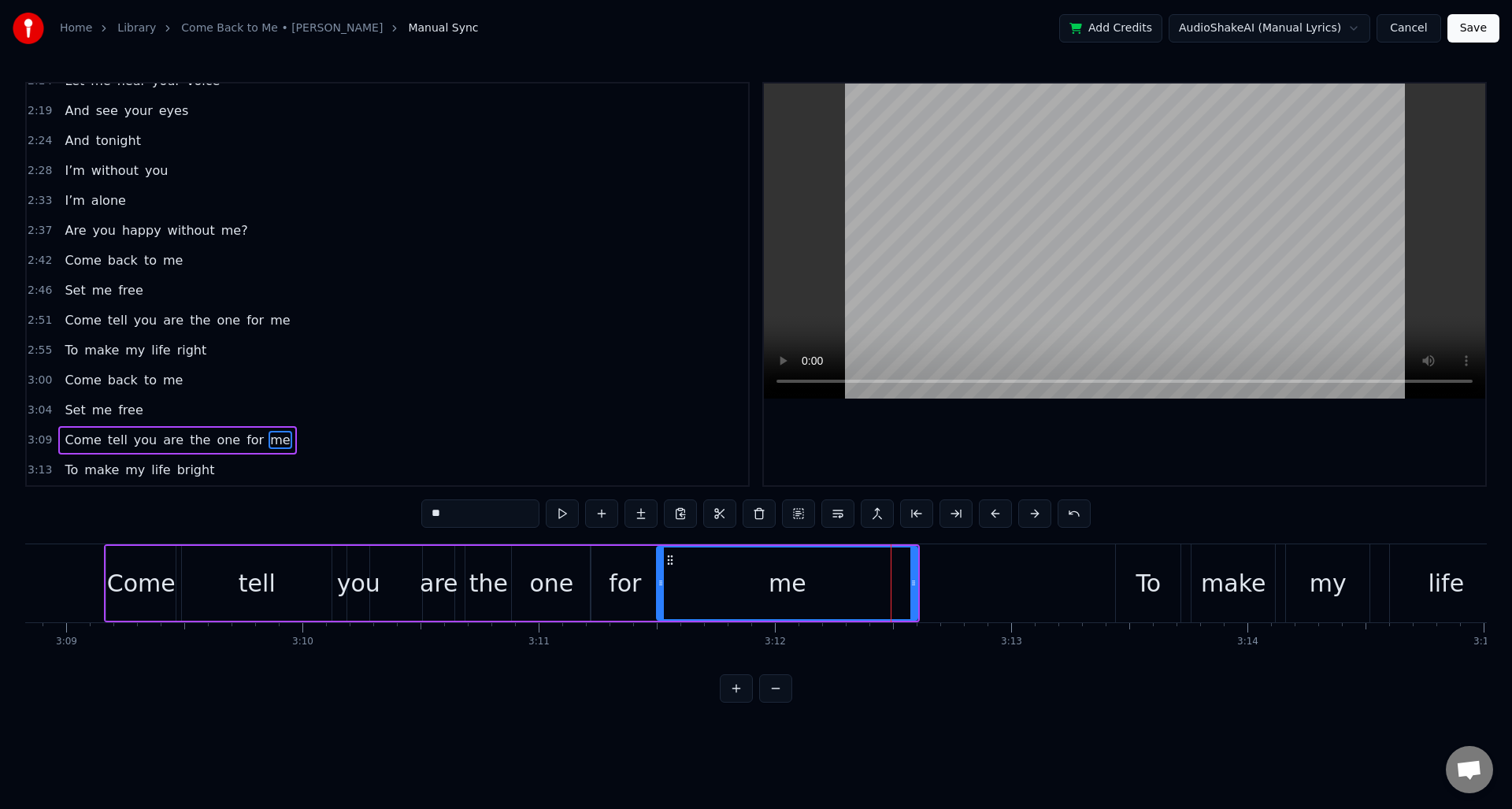
drag, startPoint x: 877, startPoint y: 584, endPoint x: 677, endPoint y: 596, distance: 200.4
click at [662, 592] on div at bounding box center [660, 583] width 6 height 72
drag, startPoint x: 915, startPoint y: 586, endPoint x: 781, endPoint y: 592, distance: 134.1
click at [776, 591] on div at bounding box center [775, 583] width 6 height 72
click at [38, 438] on span "3:09" at bounding box center [39, 440] width 25 height 16
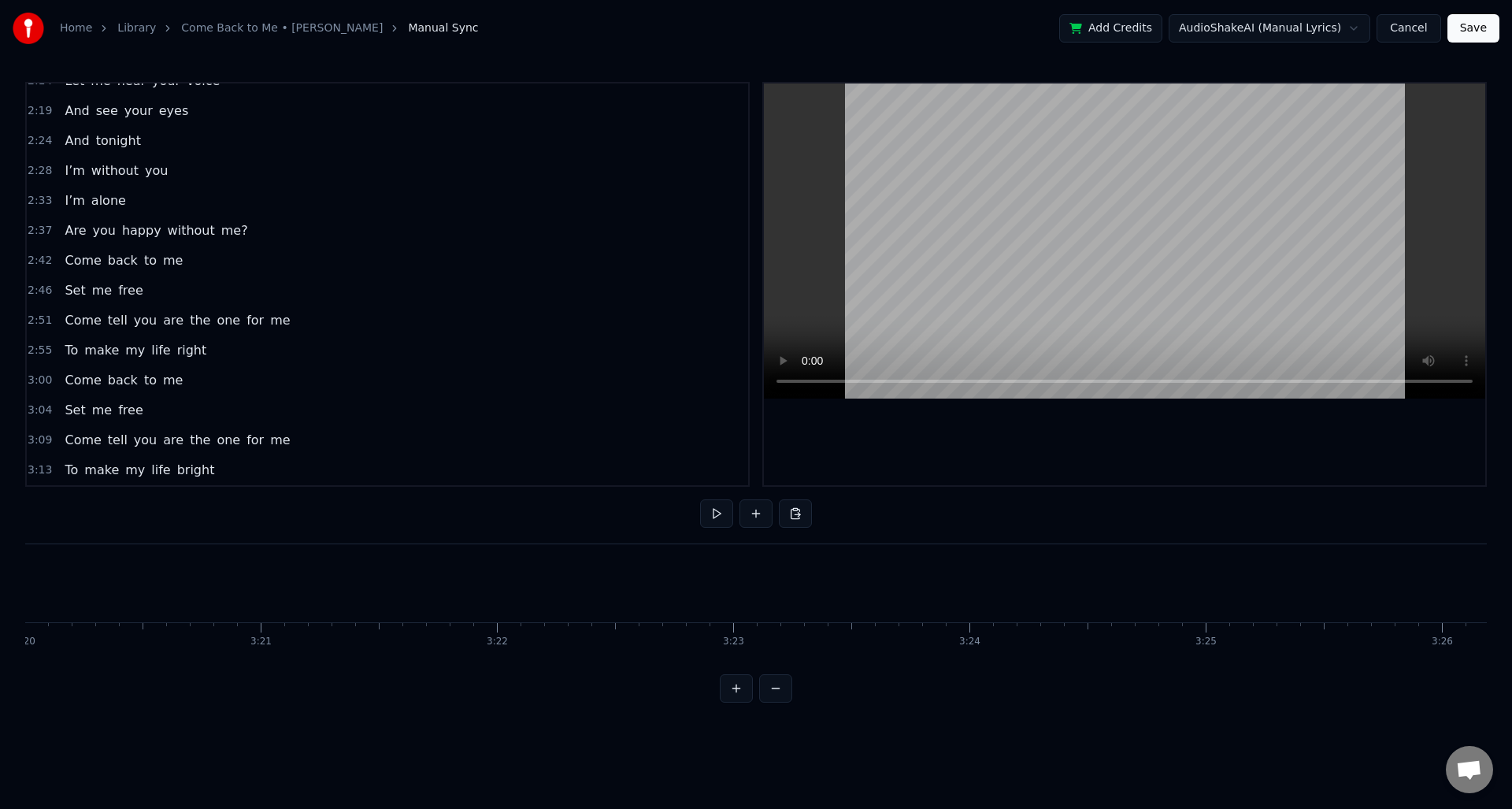
scroll to position [0, 47264]
click at [36, 476] on span "3:13" at bounding box center [39, 471] width 25 height 16
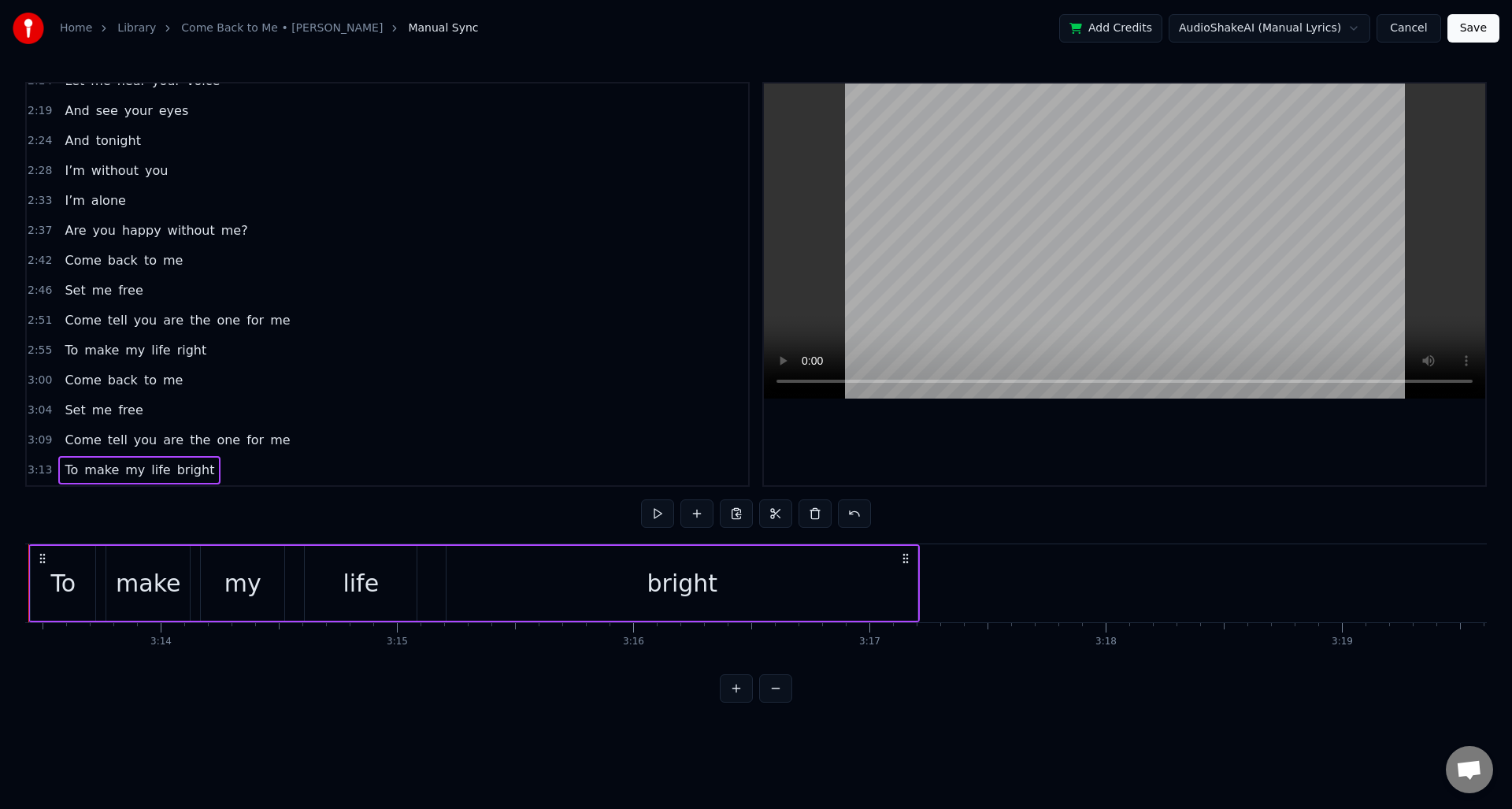
scroll to position [0, 45629]
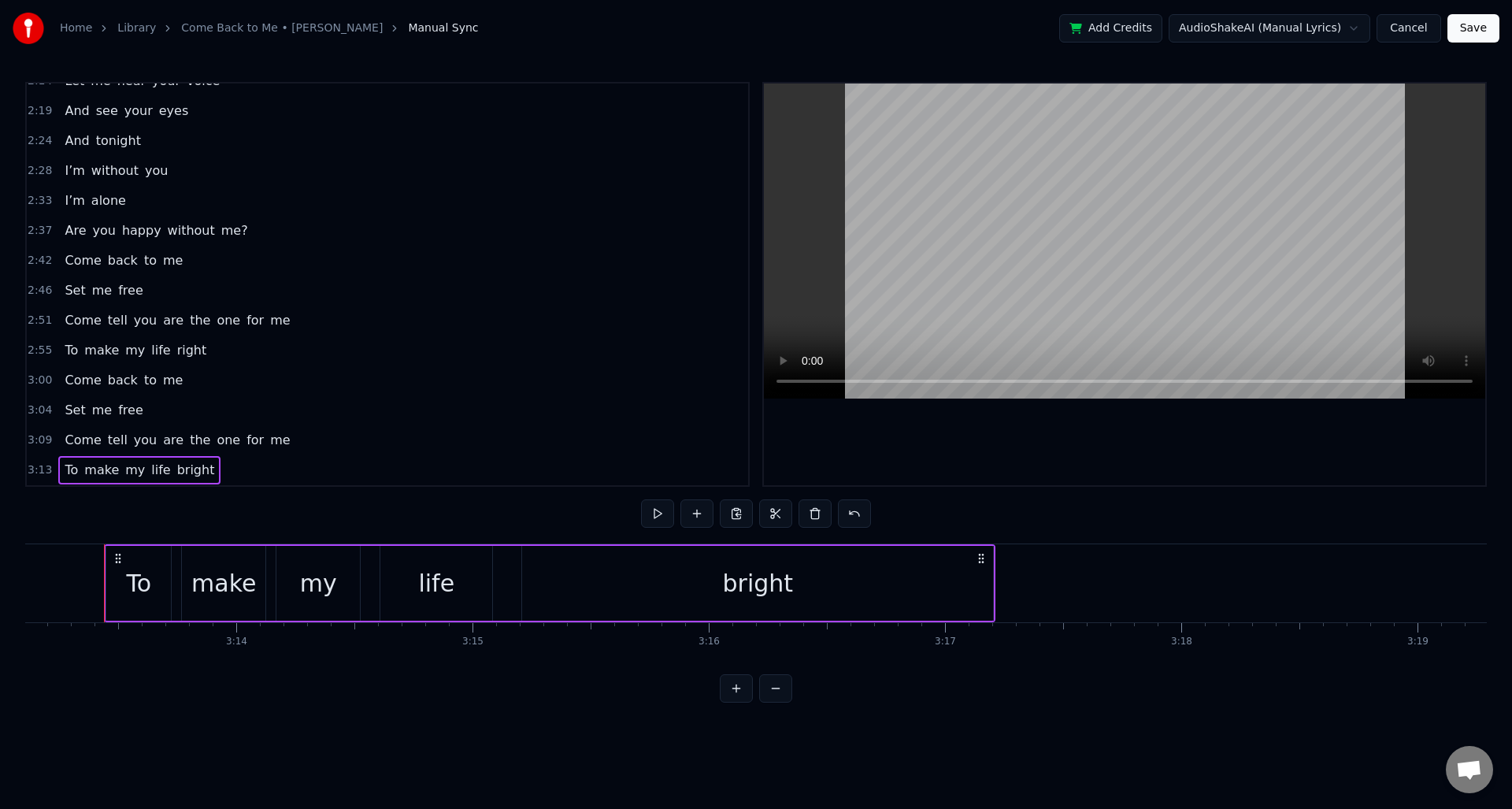
click at [939, 591] on div "bright" at bounding box center [757, 584] width 471 height 75
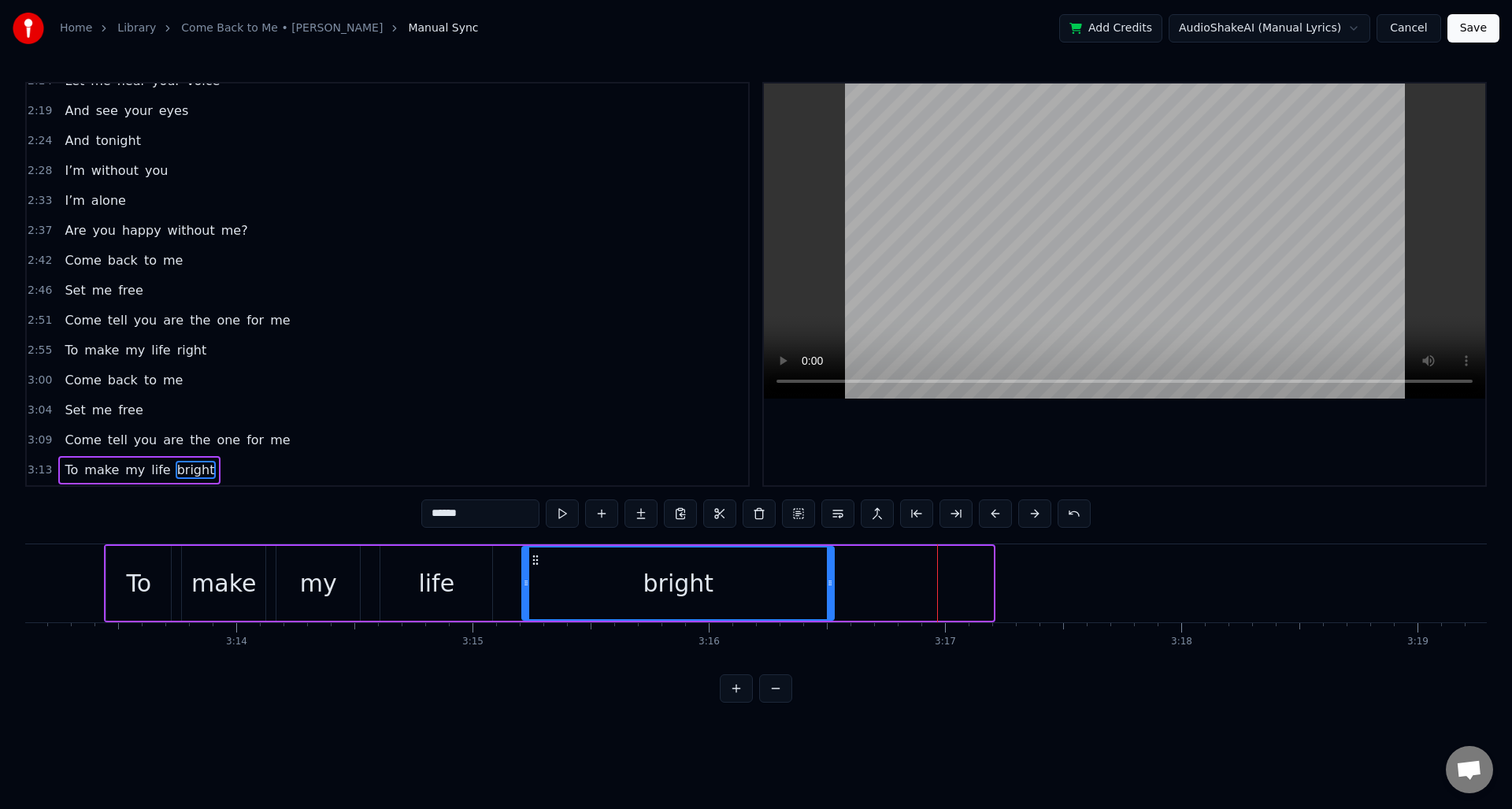
drag, startPoint x: 990, startPoint y: 587, endPoint x: 831, endPoint y: 598, distance: 159.4
click at [831, 598] on div at bounding box center [830, 583] width 6 height 72
click at [570, 510] on button at bounding box center [563, 513] width 33 height 29
drag, startPoint x: 832, startPoint y: 582, endPoint x: 933, endPoint y: 582, distance: 101.0
click at [967, 586] on icon at bounding box center [966, 583] width 6 height 13
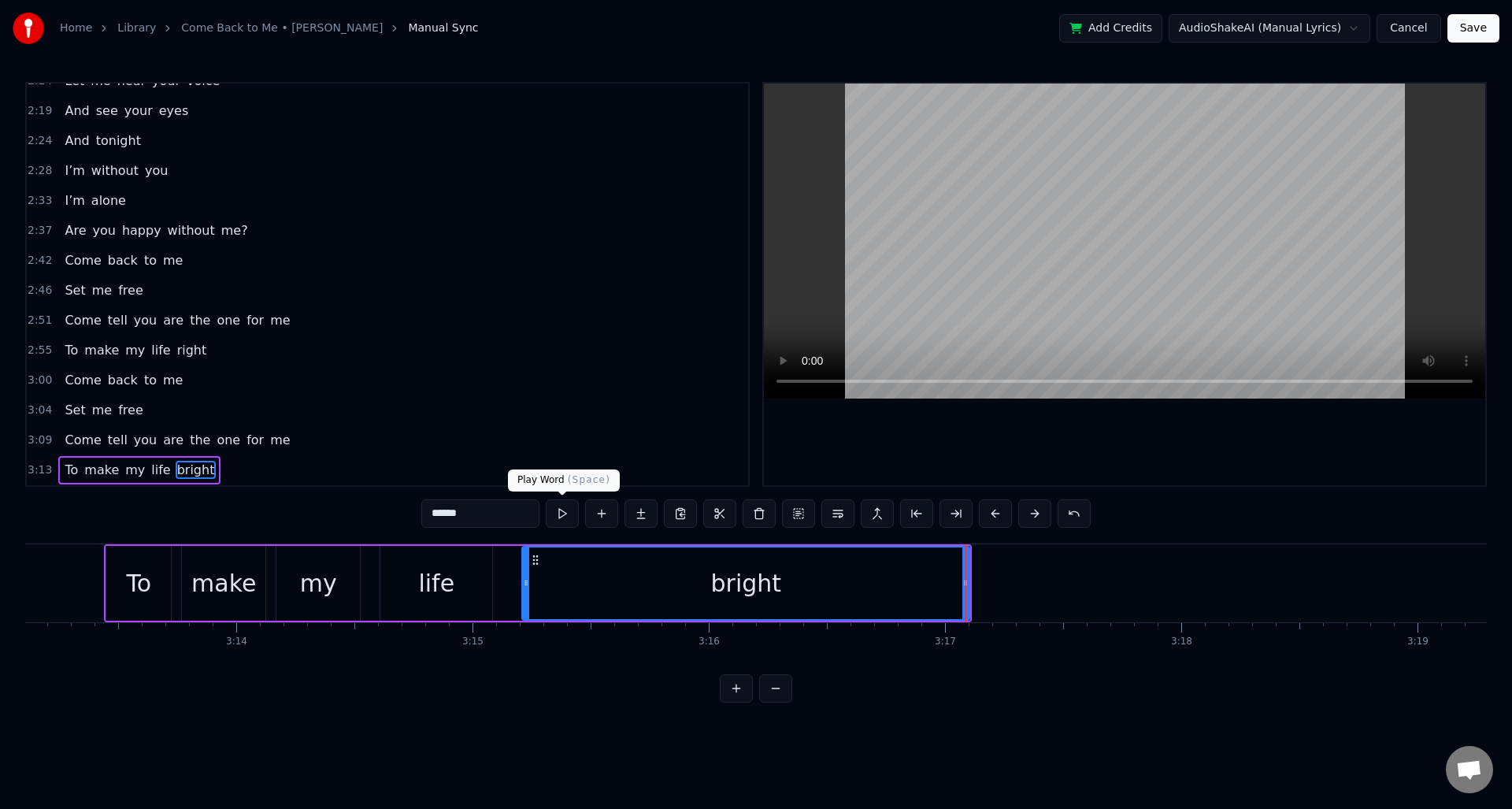
click at [563, 516] on button at bounding box center [563, 513] width 33 height 29
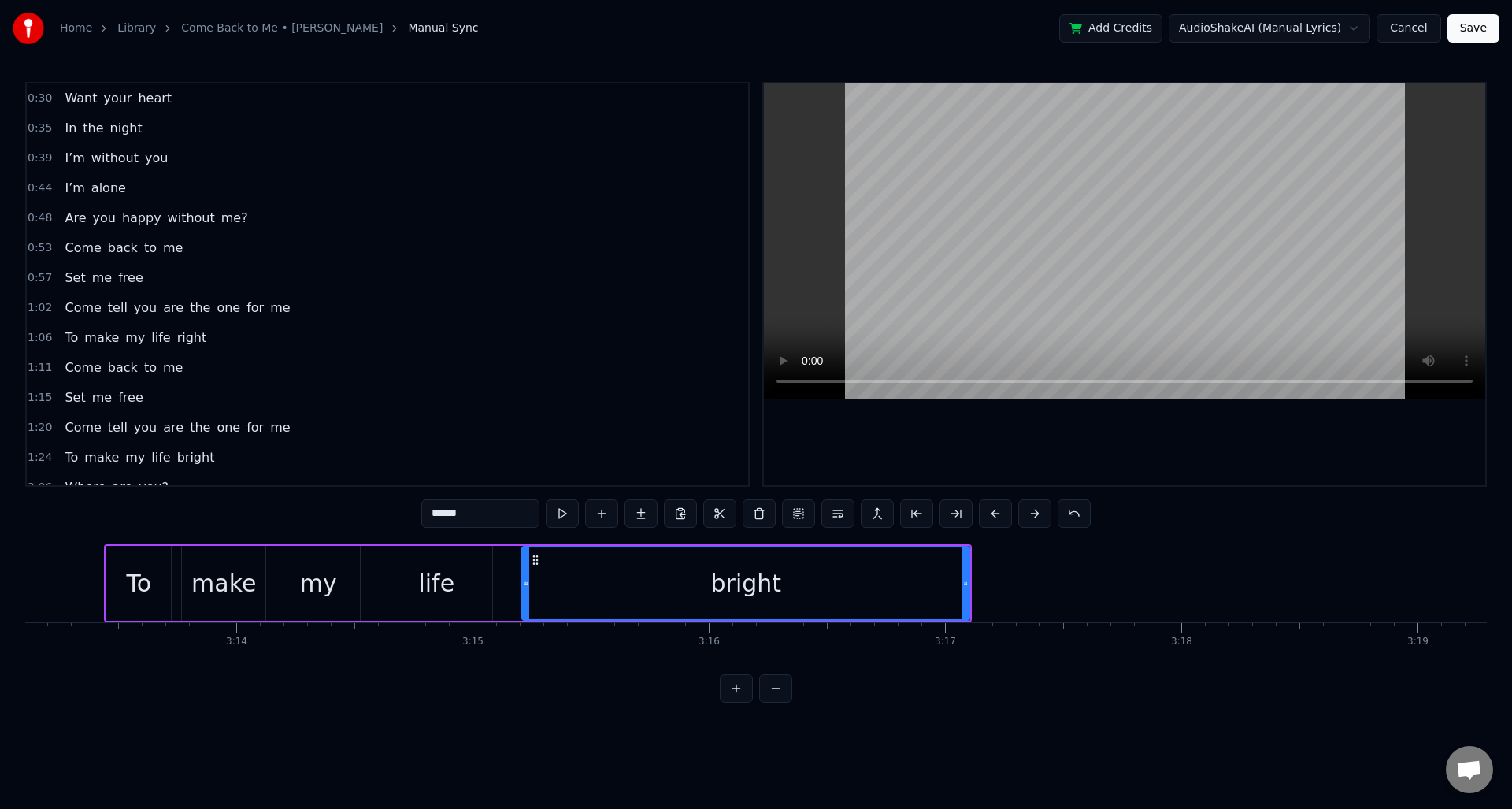
scroll to position [0, 0]
click at [34, 98] on span "0:18" at bounding box center [39, 98] width 25 height 16
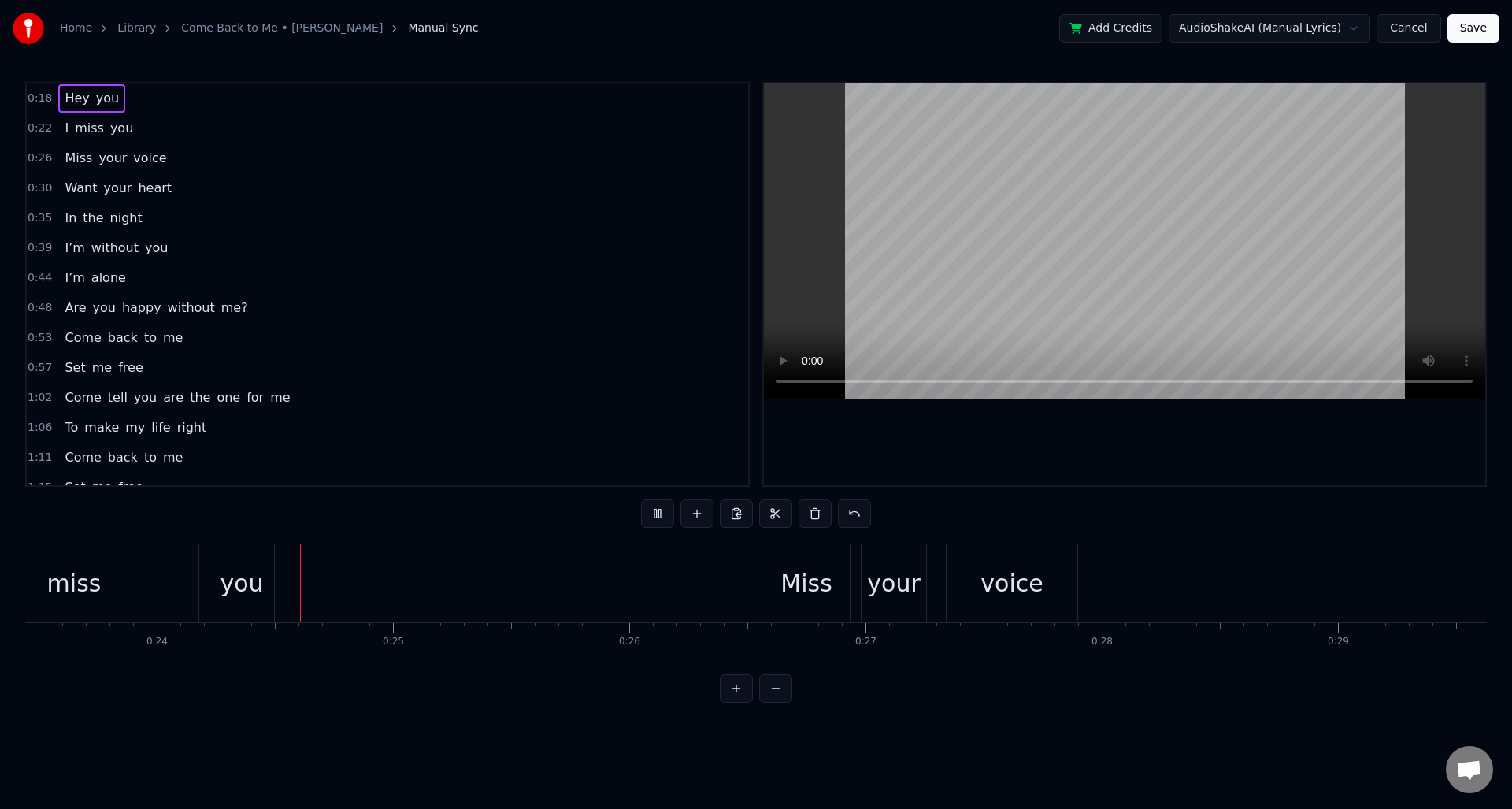
scroll to position [0, 5560]
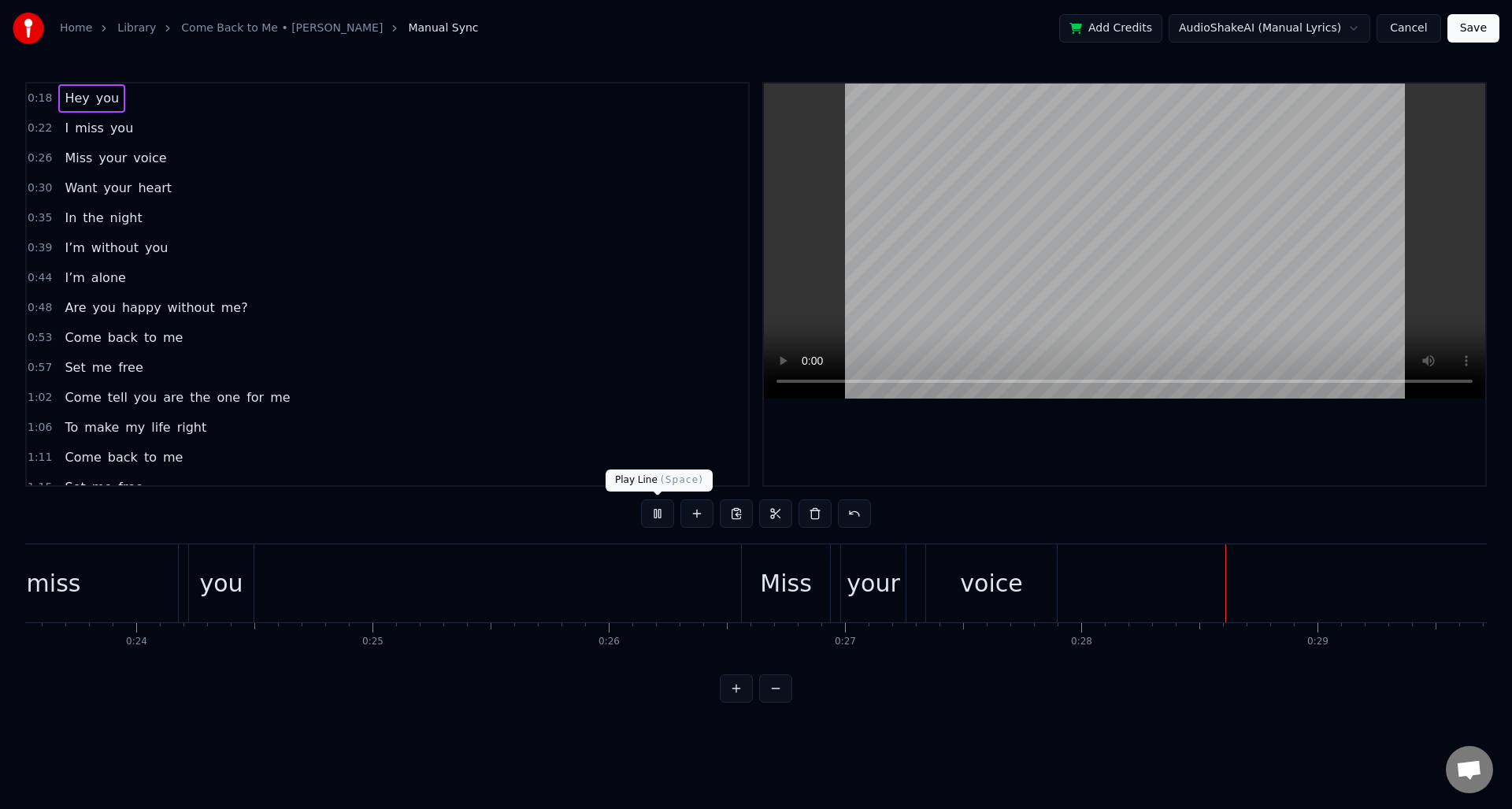
click at [652, 518] on button at bounding box center [658, 513] width 33 height 29
click at [36, 130] on span "0:22" at bounding box center [39, 129] width 25 height 16
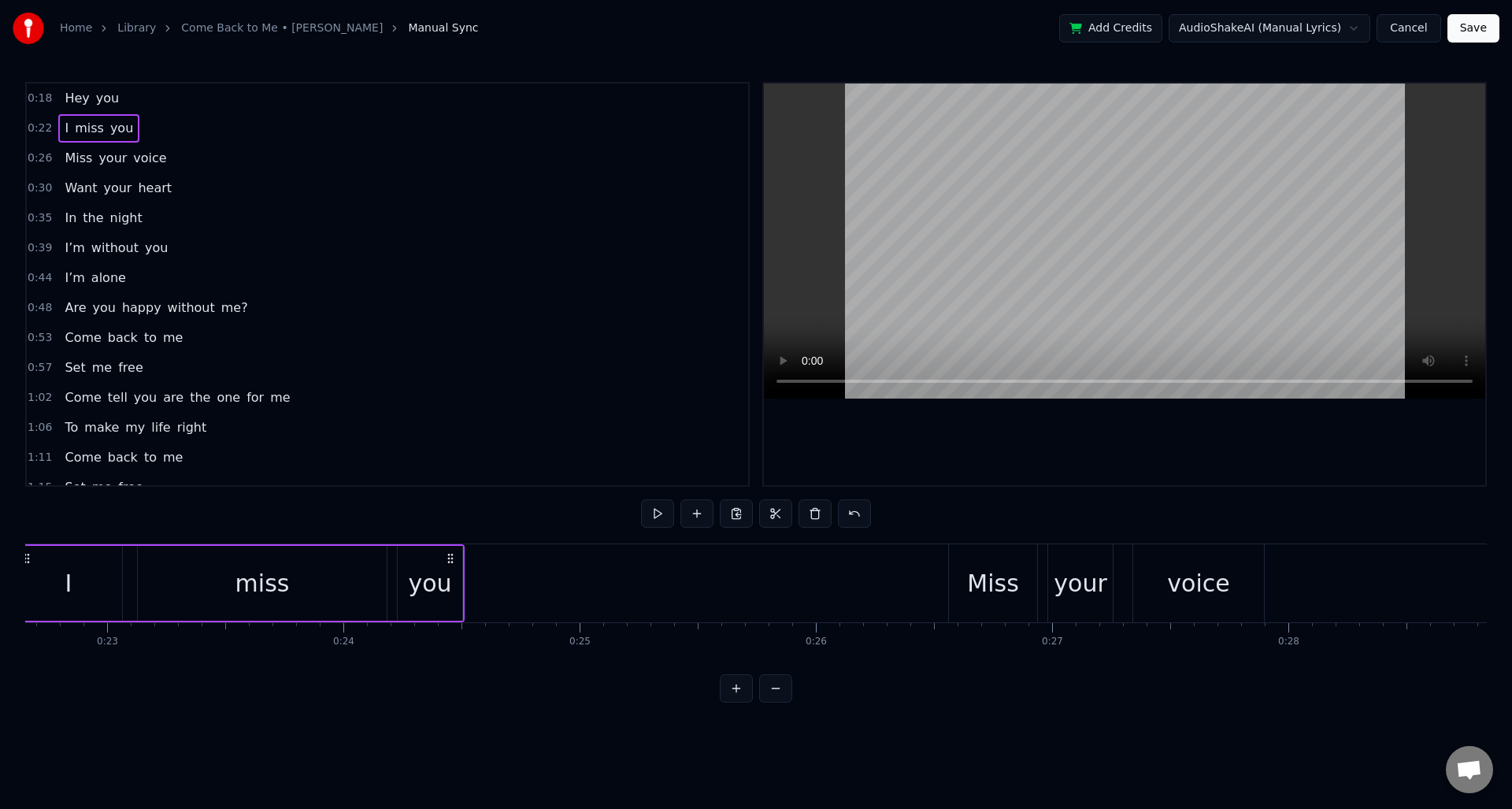
scroll to position [0, 5261]
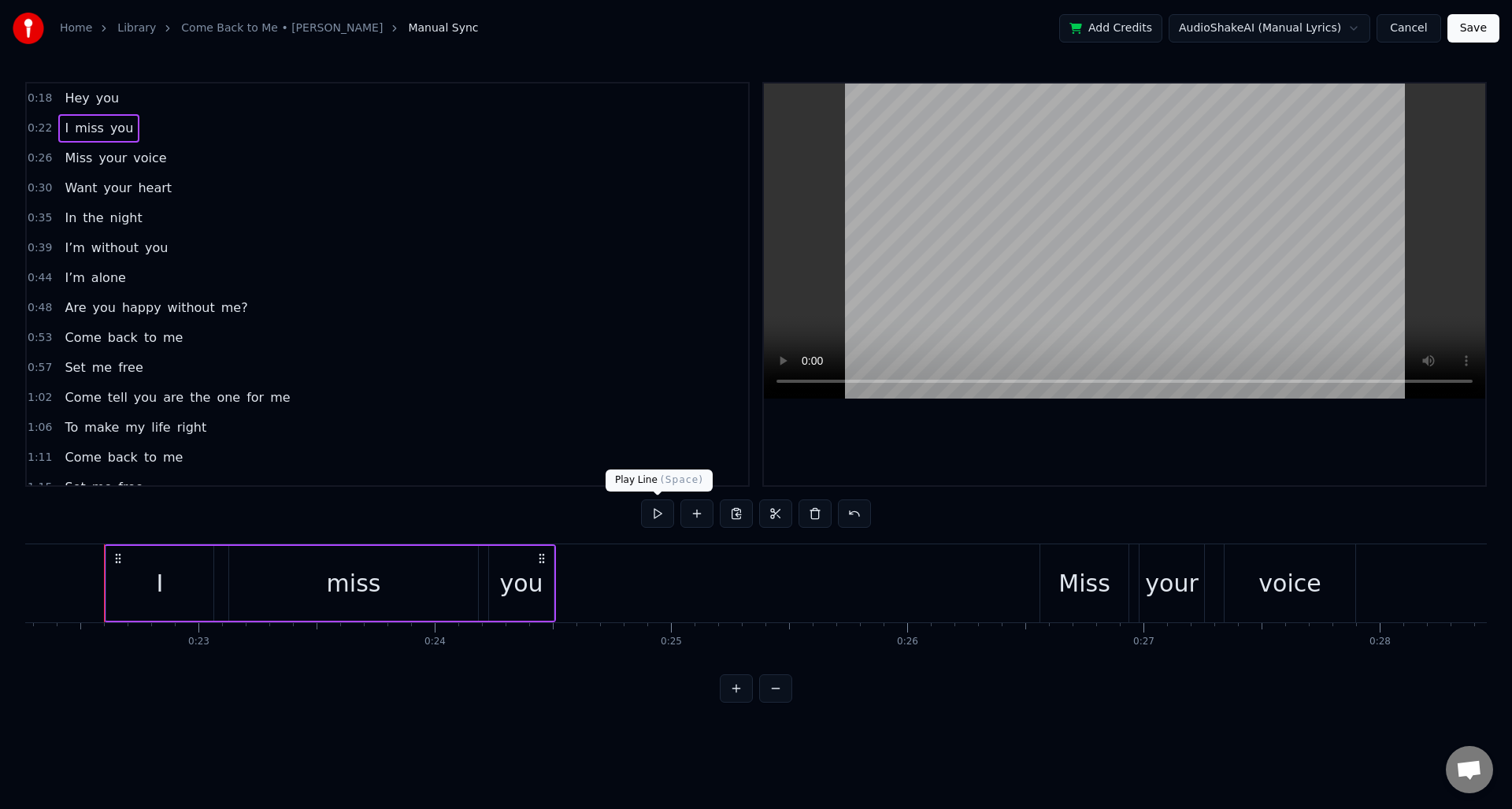
click at [653, 515] on button at bounding box center [658, 513] width 33 height 29
click at [653, 516] on button at bounding box center [658, 513] width 33 height 29
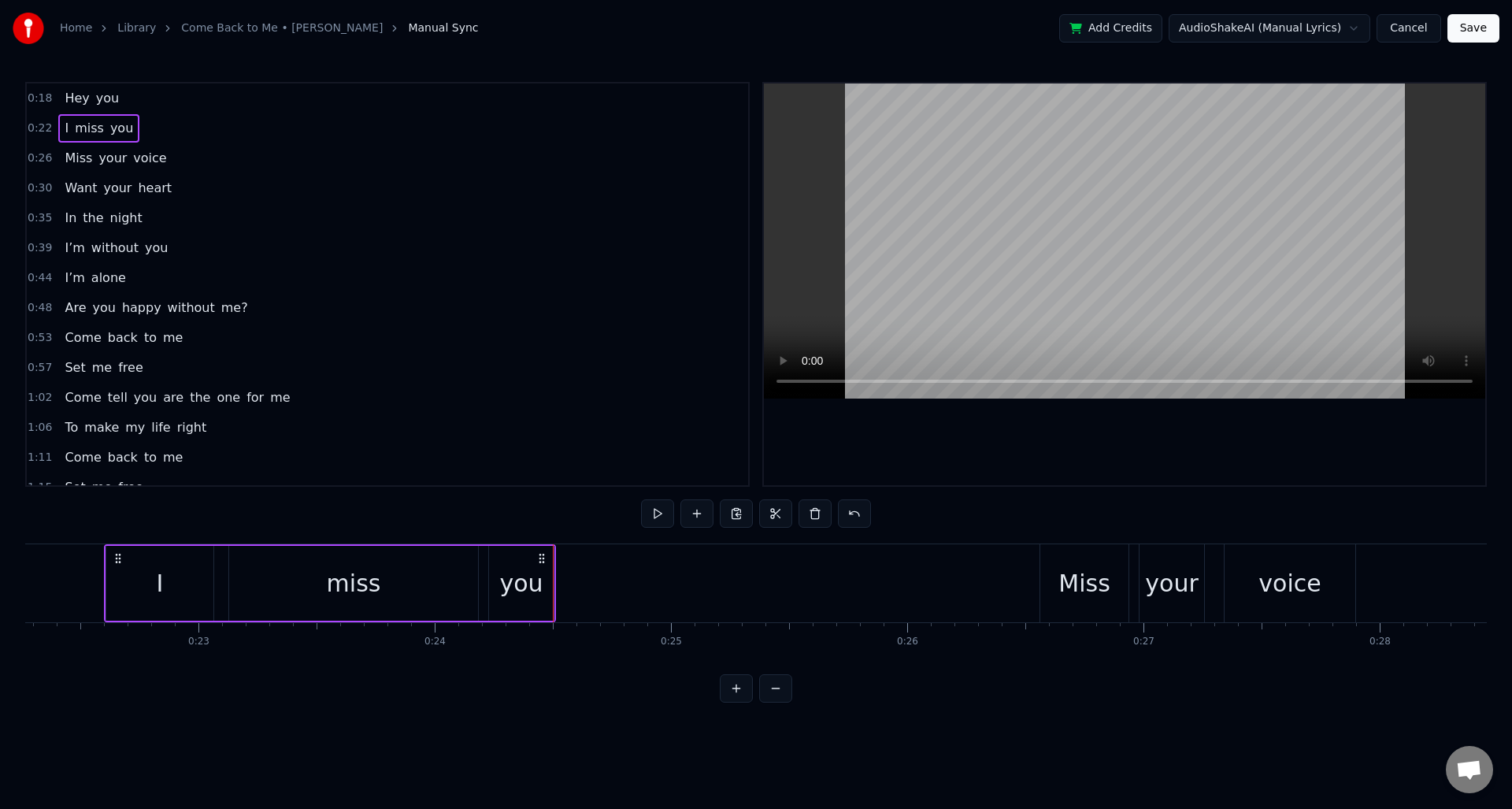
click at [39, 101] on span "0:18" at bounding box center [39, 98] width 25 height 16
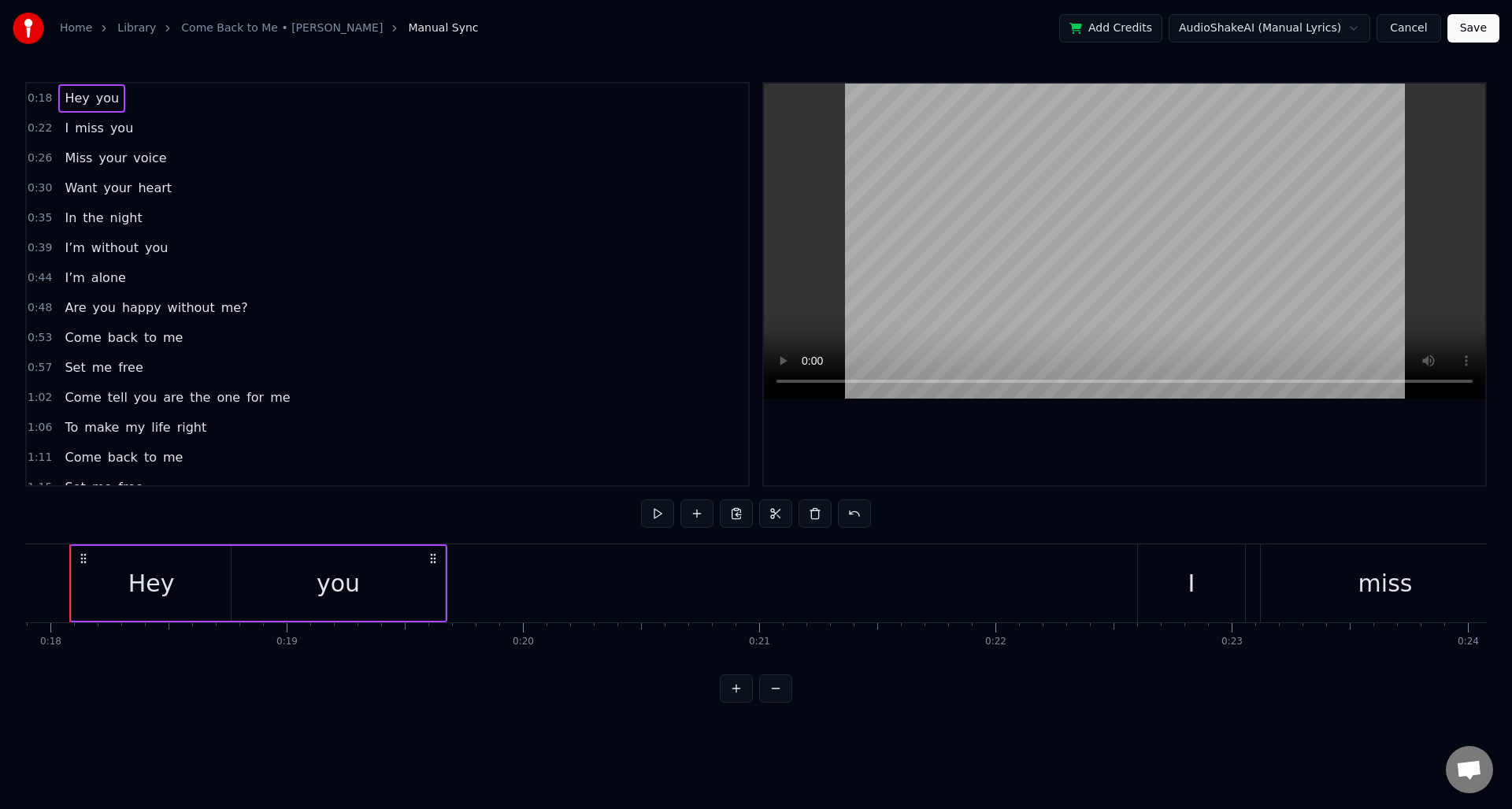
scroll to position [0, 4193]
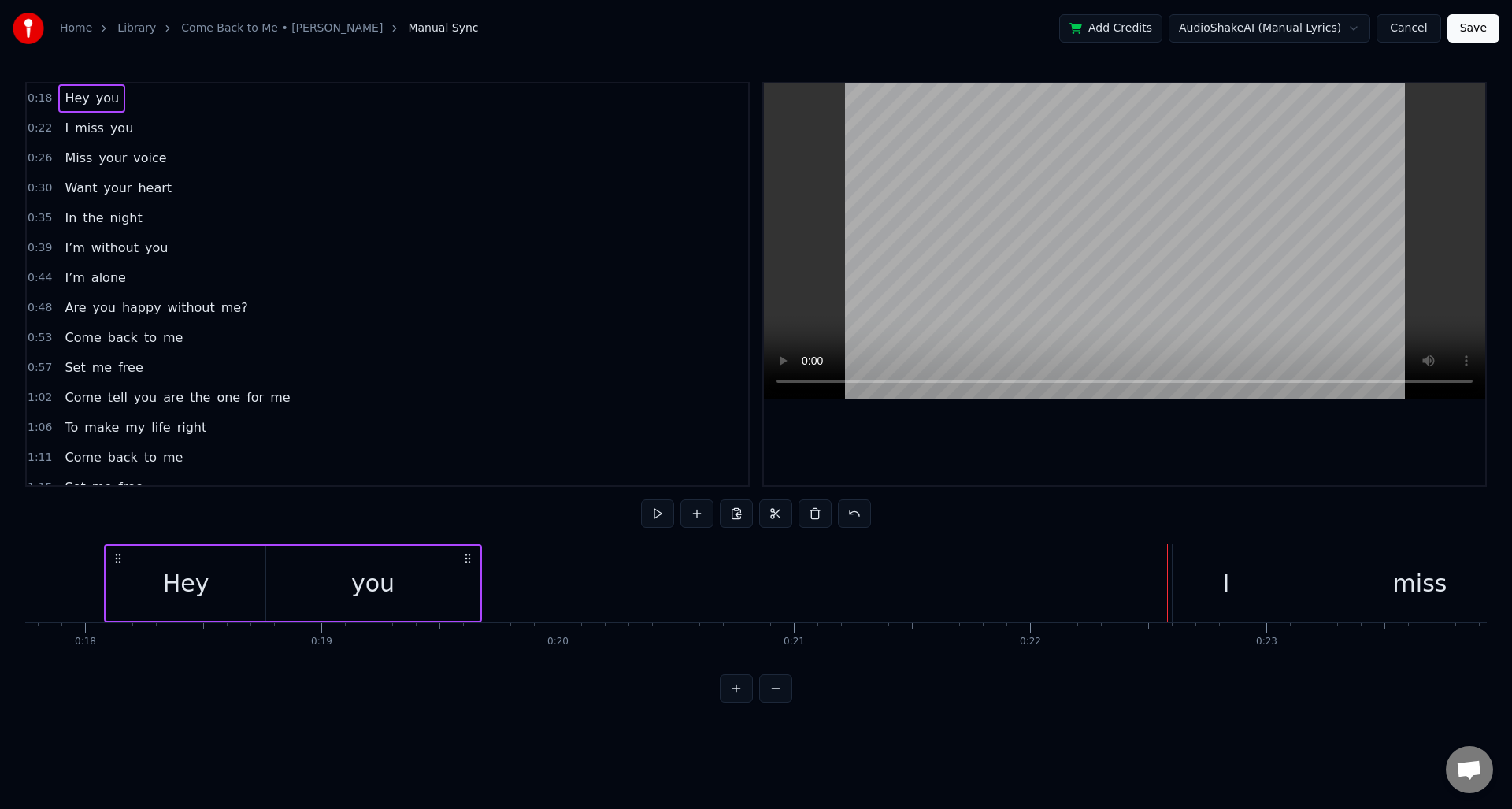
click at [1229, 599] on div "I" at bounding box center [1226, 583] width 107 height 78
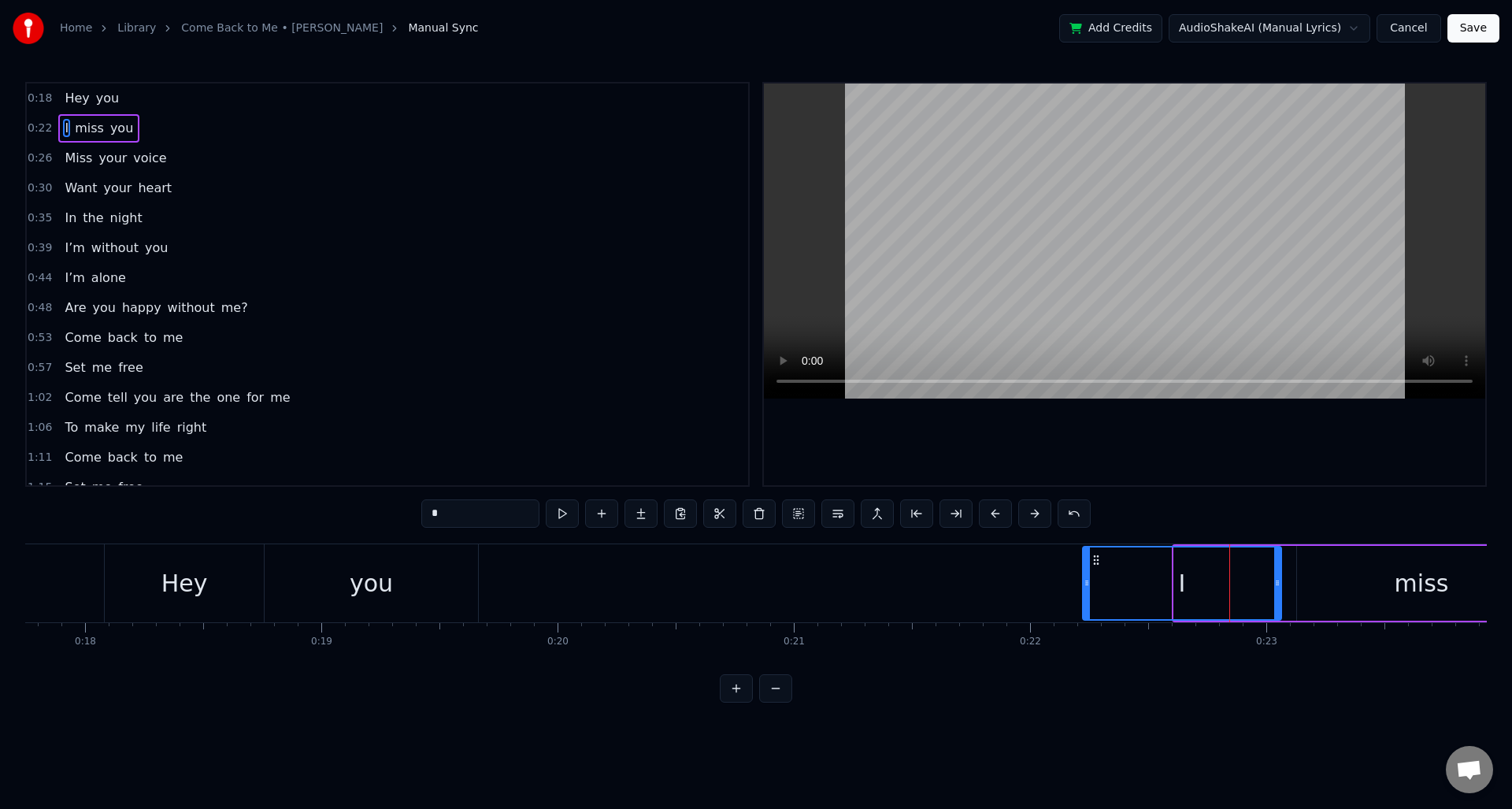
drag, startPoint x: 1177, startPoint y: 582, endPoint x: 1121, endPoint y: 594, distance: 57.3
click at [1086, 588] on icon at bounding box center [1087, 583] width 6 height 13
drag, startPoint x: 1278, startPoint y: 586, endPoint x: 1277, endPoint y: 594, distance: 8.1
click at [1221, 588] on icon at bounding box center [1220, 583] width 6 height 13
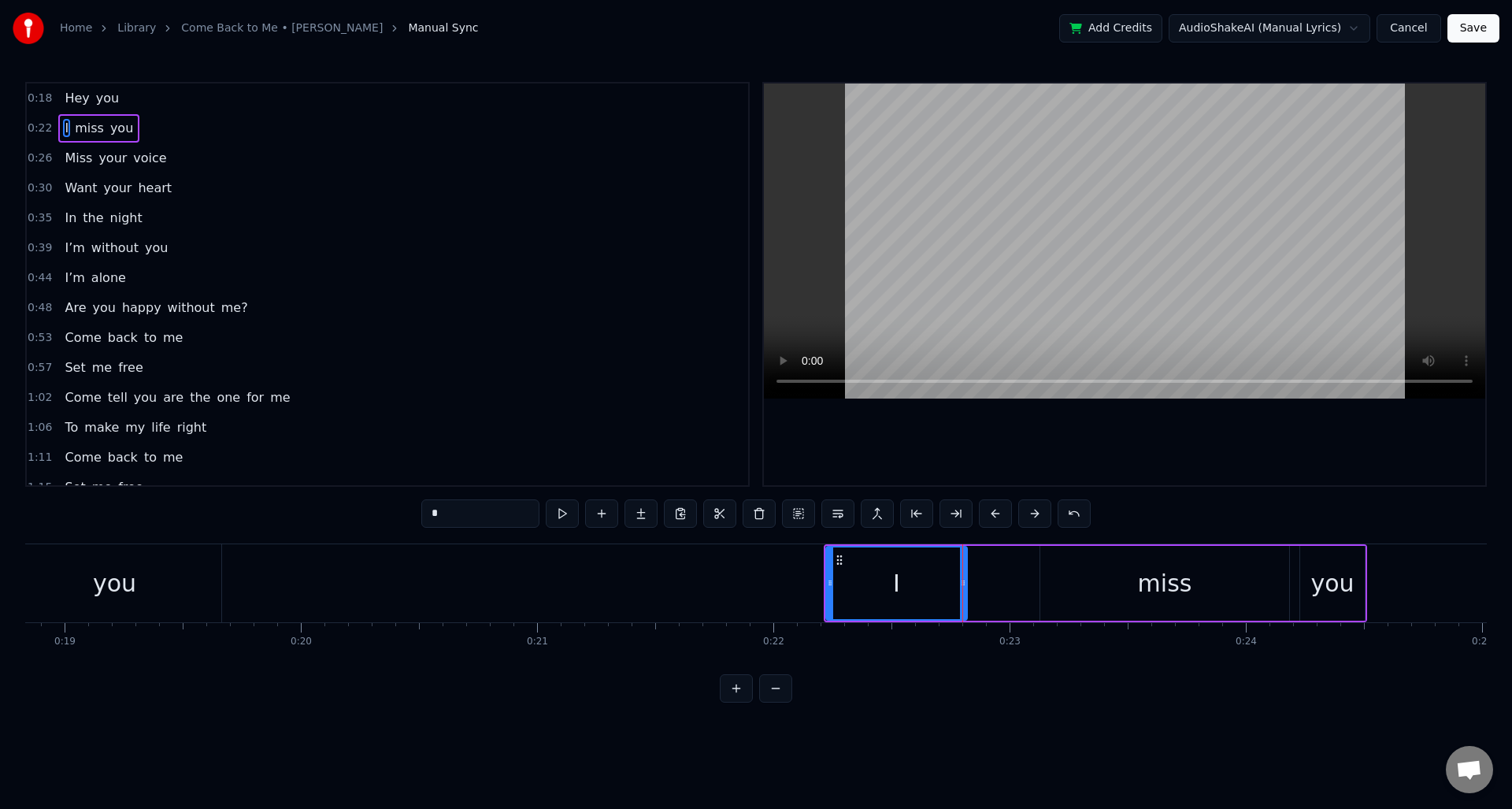
scroll to position [0, 4453]
click at [1176, 596] on div "miss" at bounding box center [1161, 584] width 54 height 35
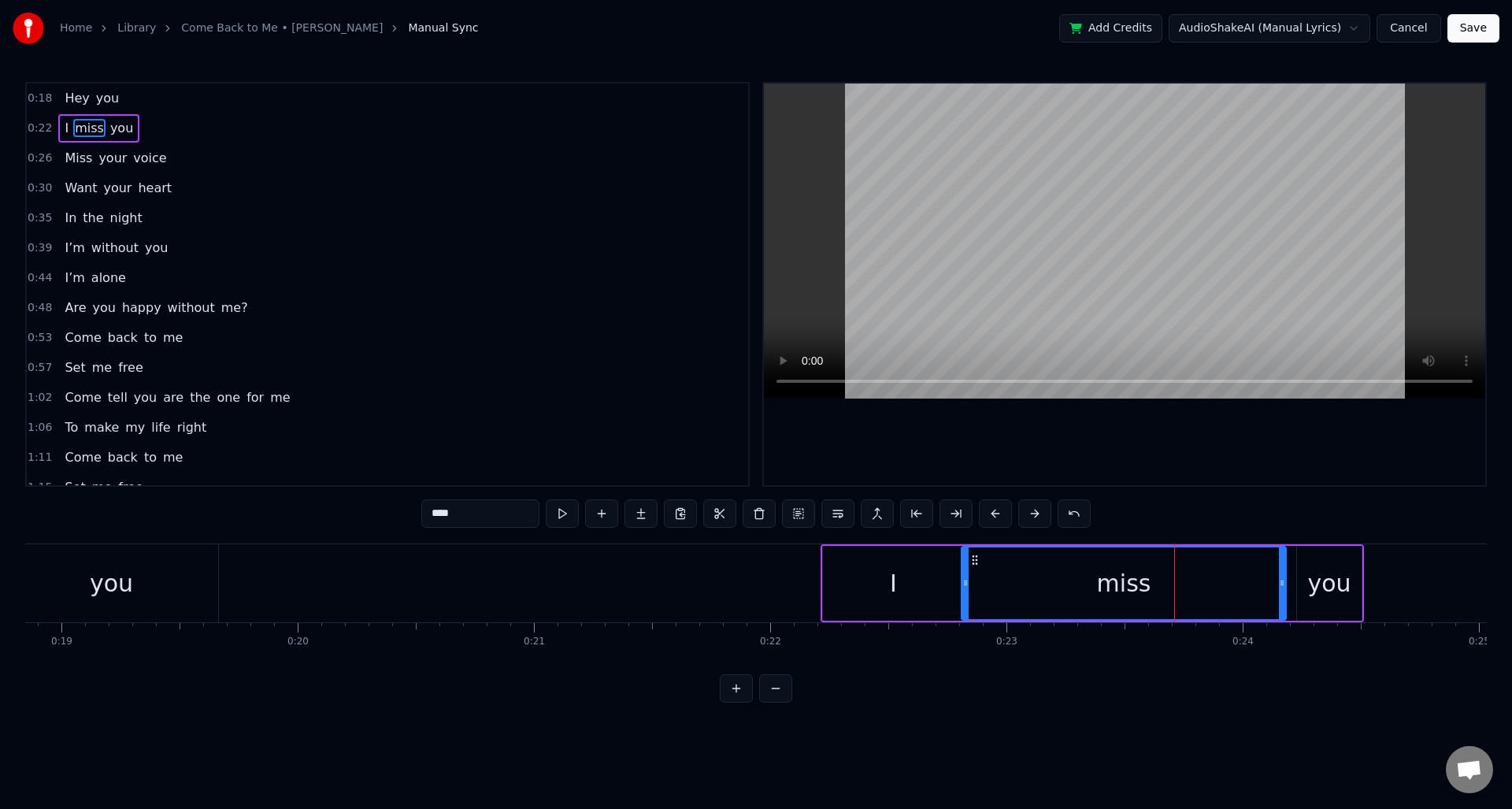
drag, startPoint x: 1040, startPoint y: 582, endPoint x: 976, endPoint y: 584, distance: 64.0
click at [965, 583] on icon at bounding box center [966, 583] width 6 height 13
drag, startPoint x: 1284, startPoint y: 586, endPoint x: 1254, endPoint y: 586, distance: 30.0
click at [1146, 588] on icon at bounding box center [1145, 583] width 6 height 13
drag, startPoint x: 1316, startPoint y: 588, endPoint x: 1305, endPoint y: 586, distance: 11.2
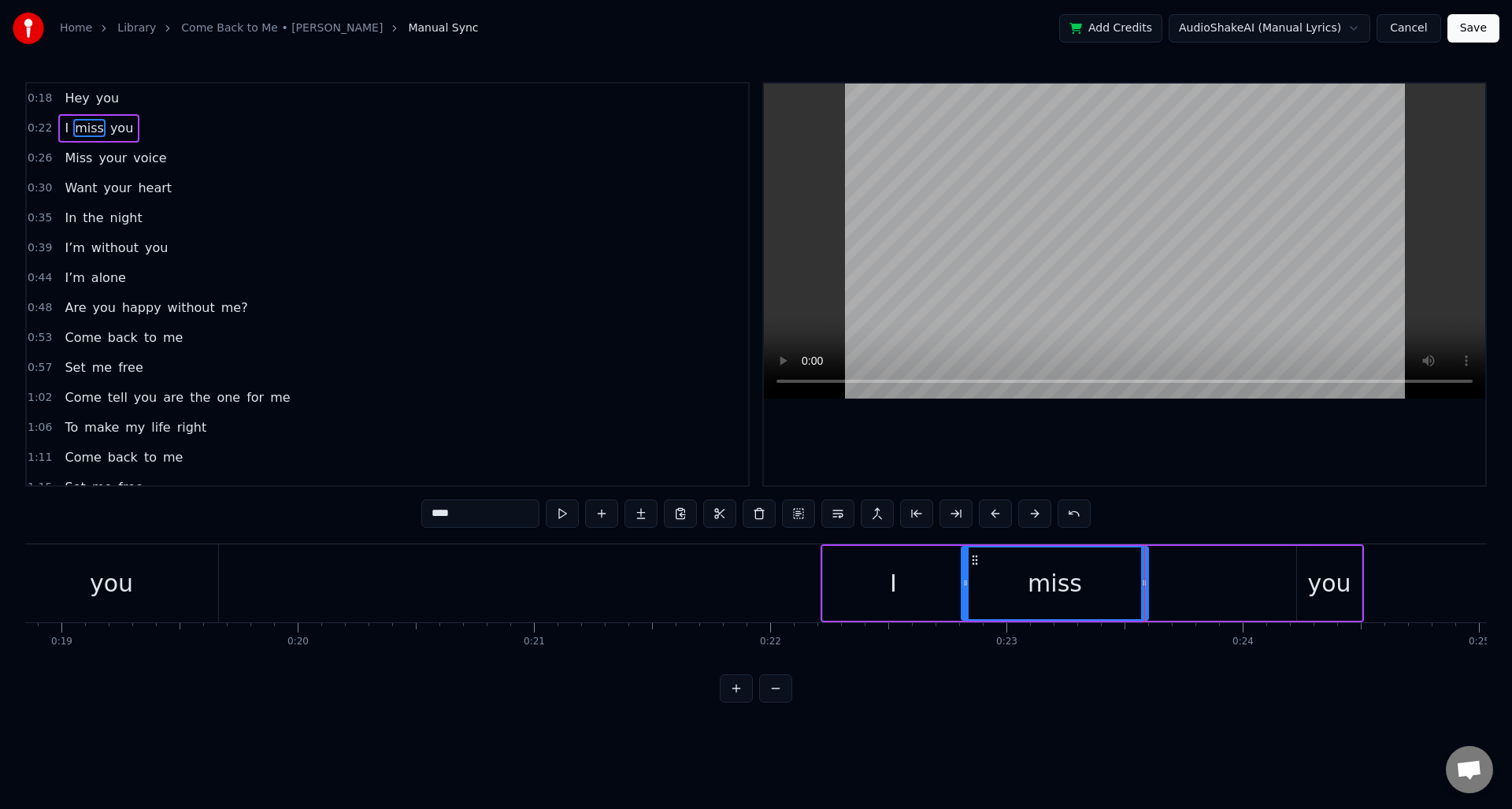
click at [1316, 588] on div "you" at bounding box center [1329, 584] width 43 height 35
type input "***"
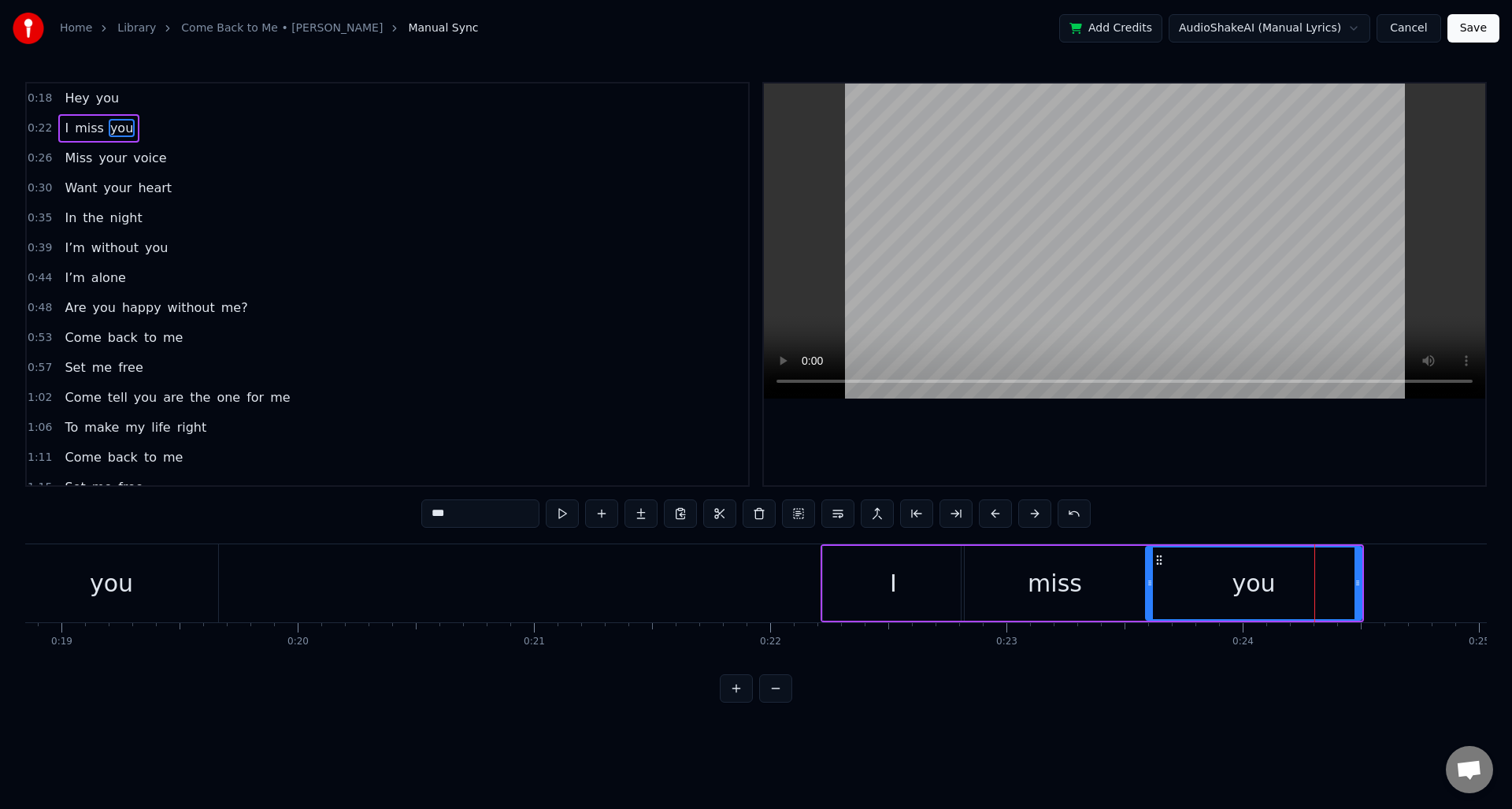
drag, startPoint x: 1300, startPoint y: 581, endPoint x: 1260, endPoint y: 595, distance: 42.4
click at [1149, 588] on icon at bounding box center [1149, 583] width 6 height 13
drag, startPoint x: 1359, startPoint y: 585, endPoint x: 1249, endPoint y: 583, distance: 110.0
click at [1288, 588] on icon at bounding box center [1287, 583] width 6 height 13
click at [37, 129] on span "0:22" at bounding box center [39, 129] width 25 height 16
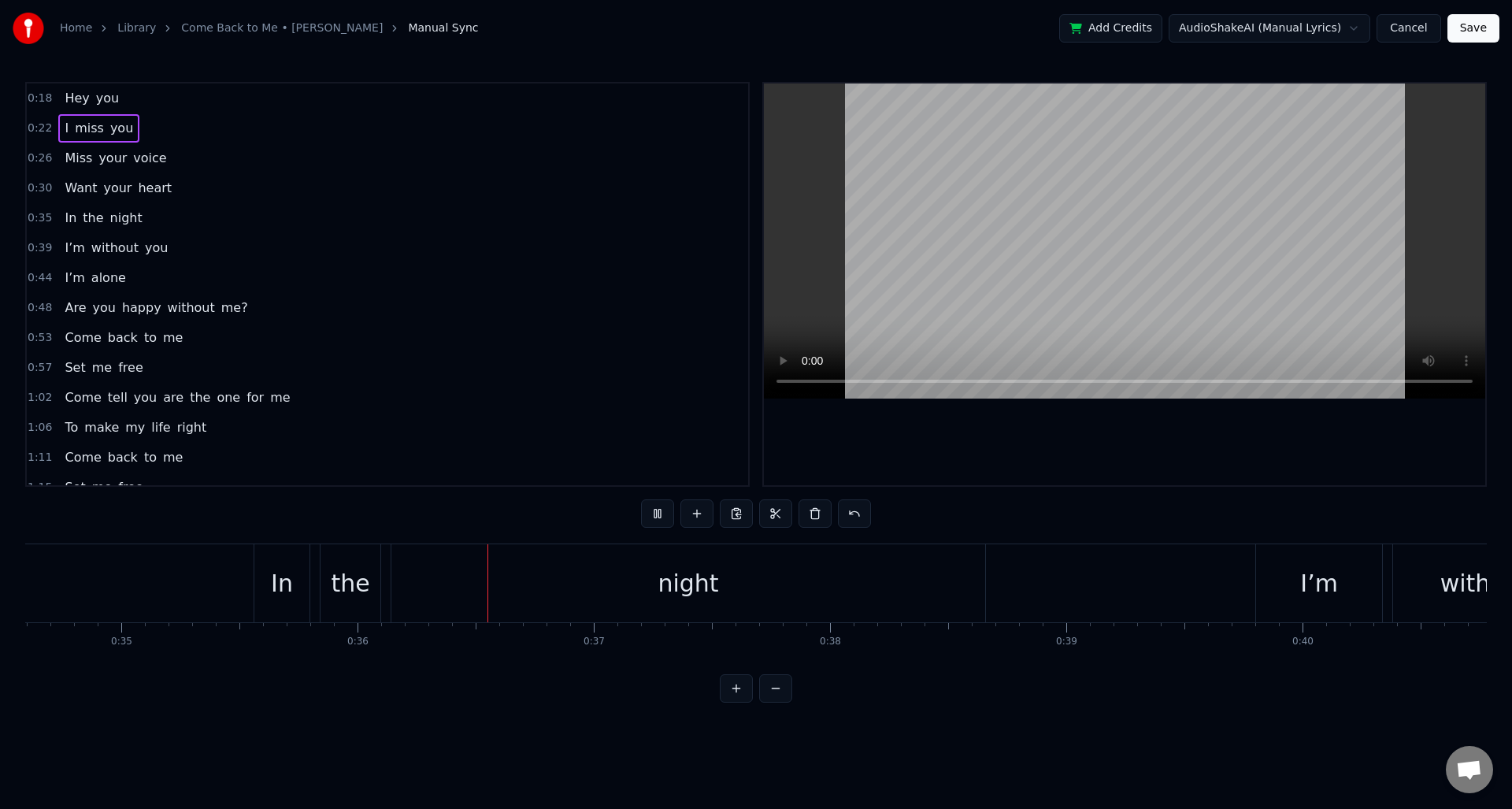
scroll to position [0, 8449]
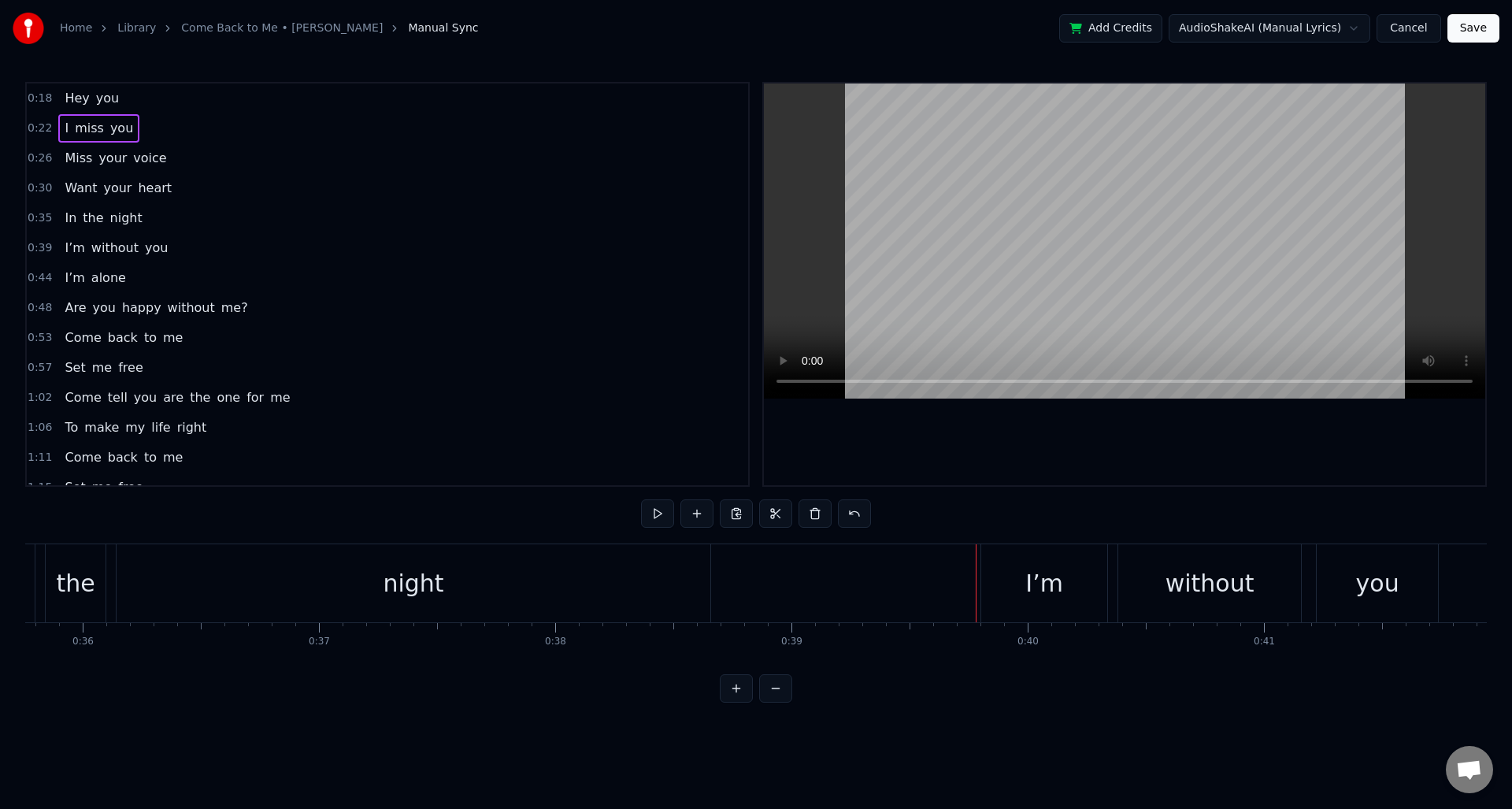
click at [32, 219] on span "0:35" at bounding box center [39, 218] width 25 height 16
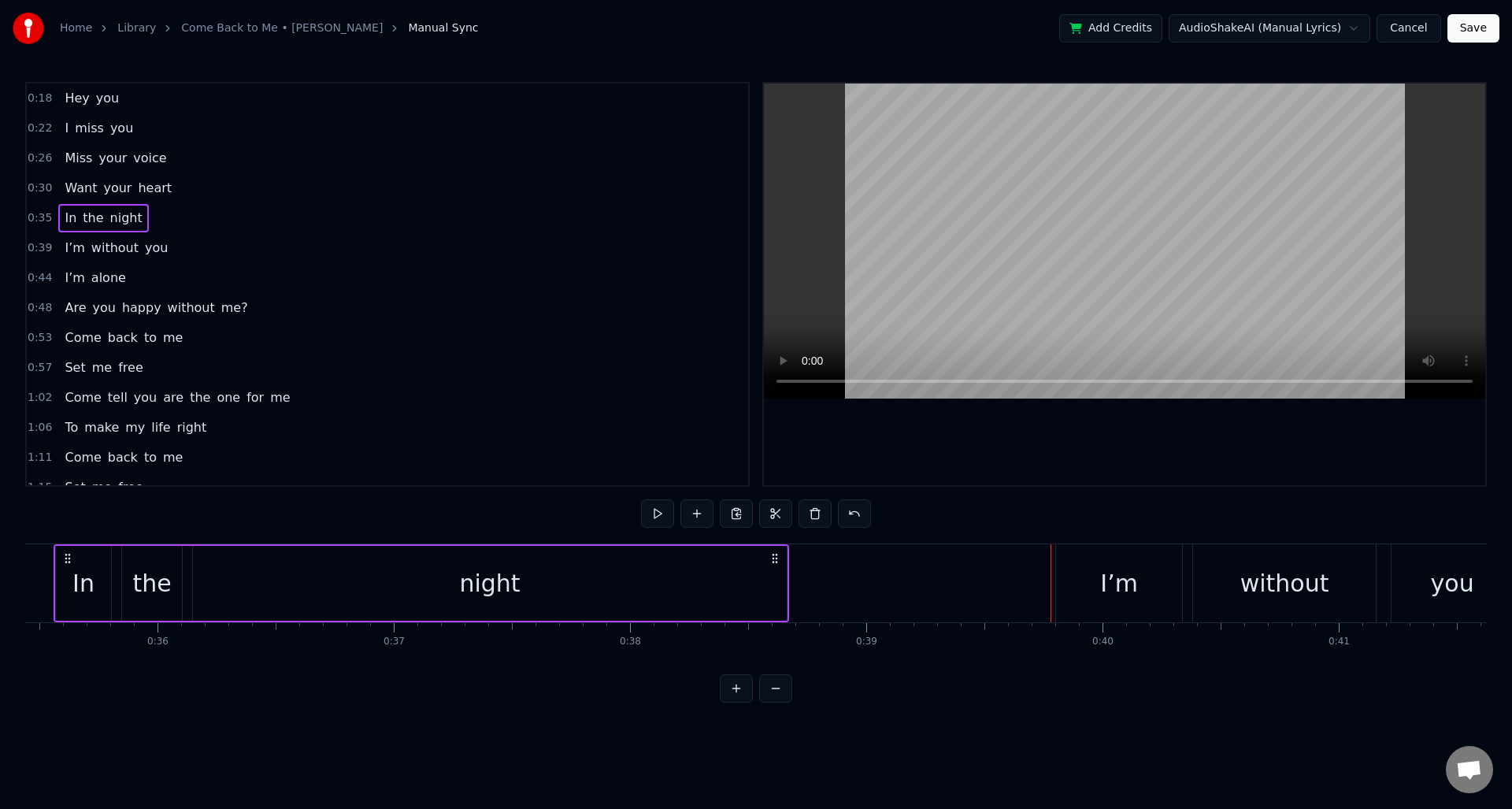
scroll to position [0, 8323]
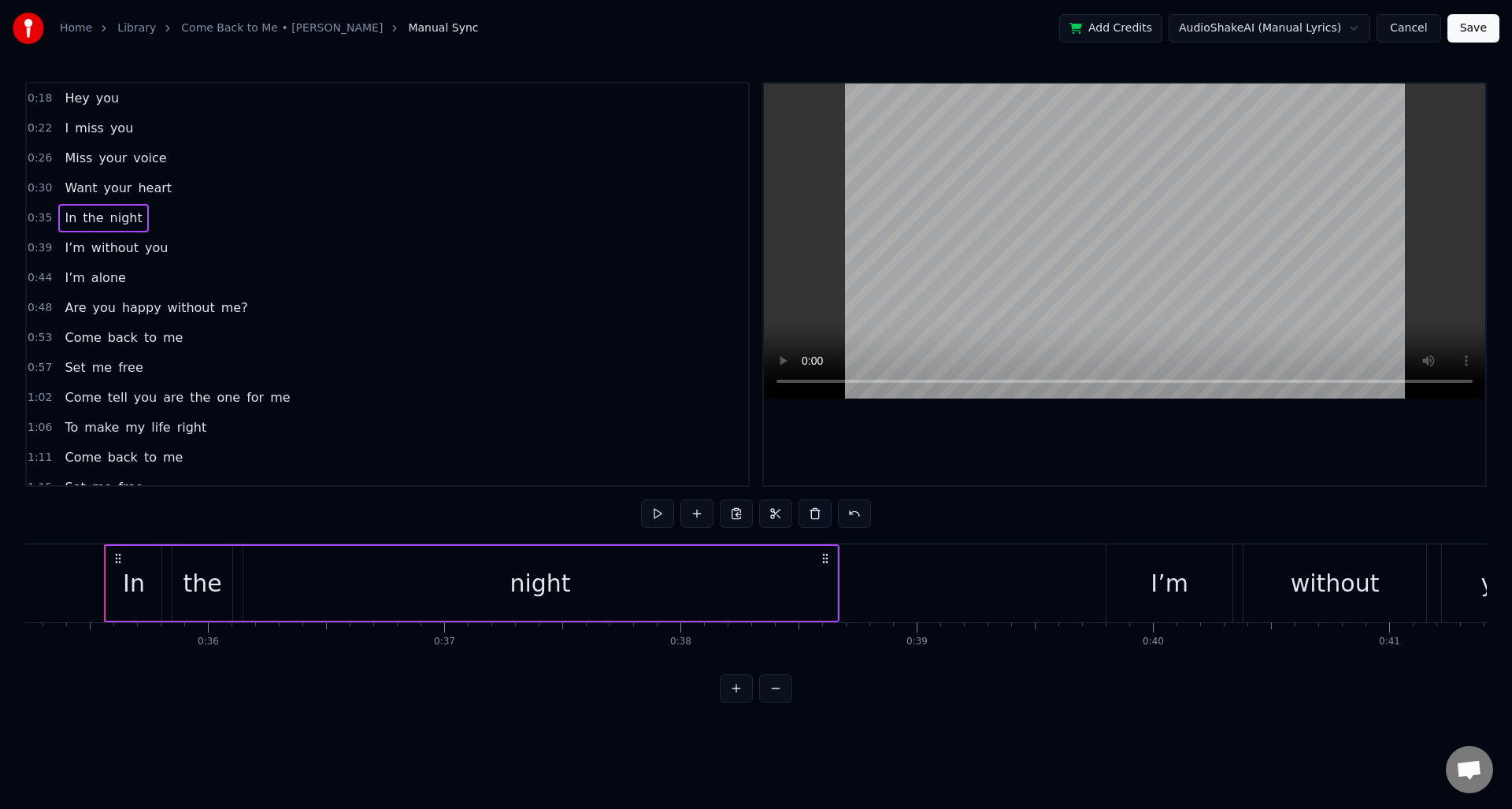
click at [789, 590] on div "night" at bounding box center [540, 584] width 593 height 75
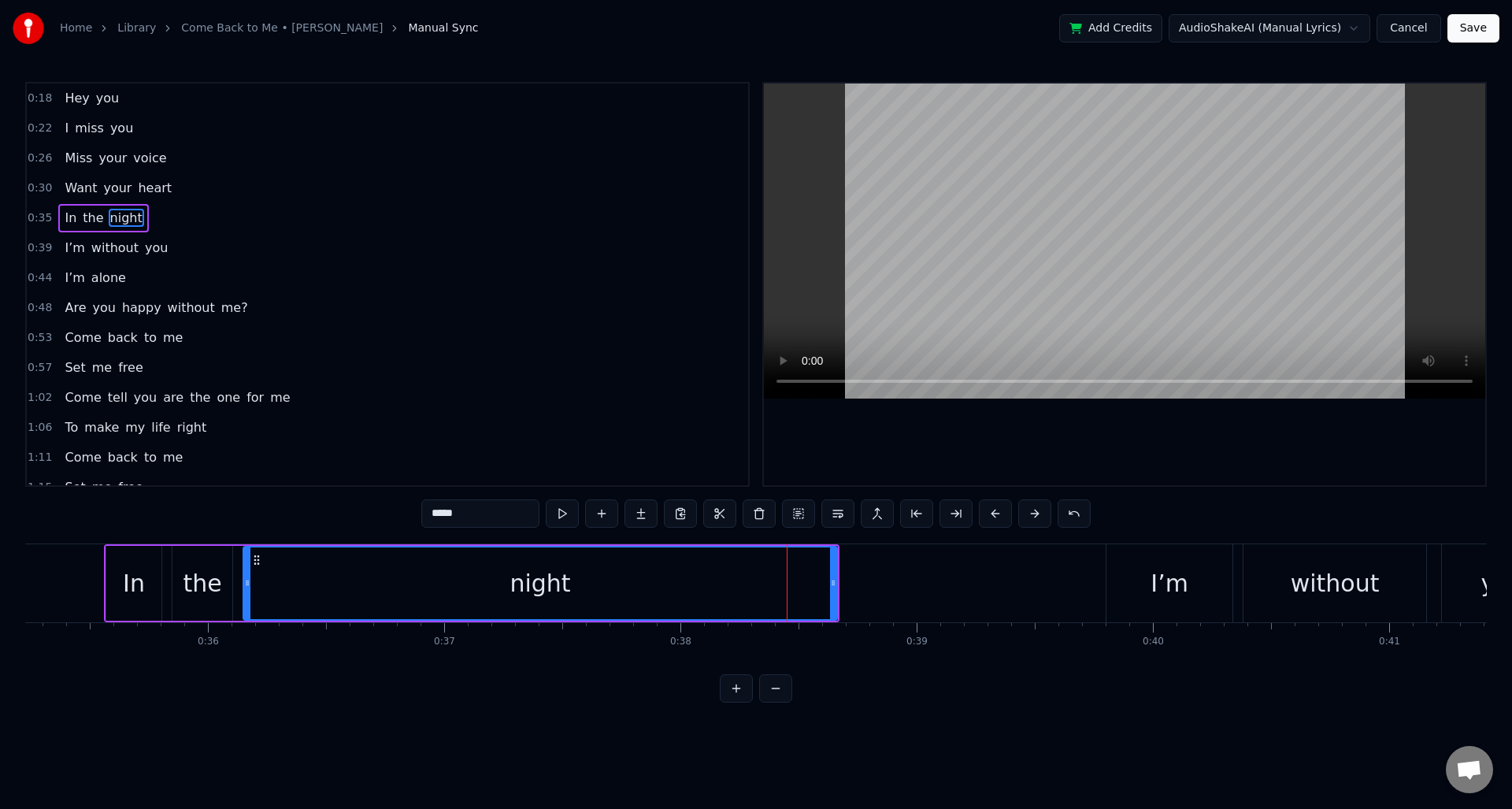
drag, startPoint x: 837, startPoint y: 587, endPoint x: 678, endPoint y: 590, distance: 159.0
click at [678, 590] on div "night" at bounding box center [540, 584] width 595 height 75
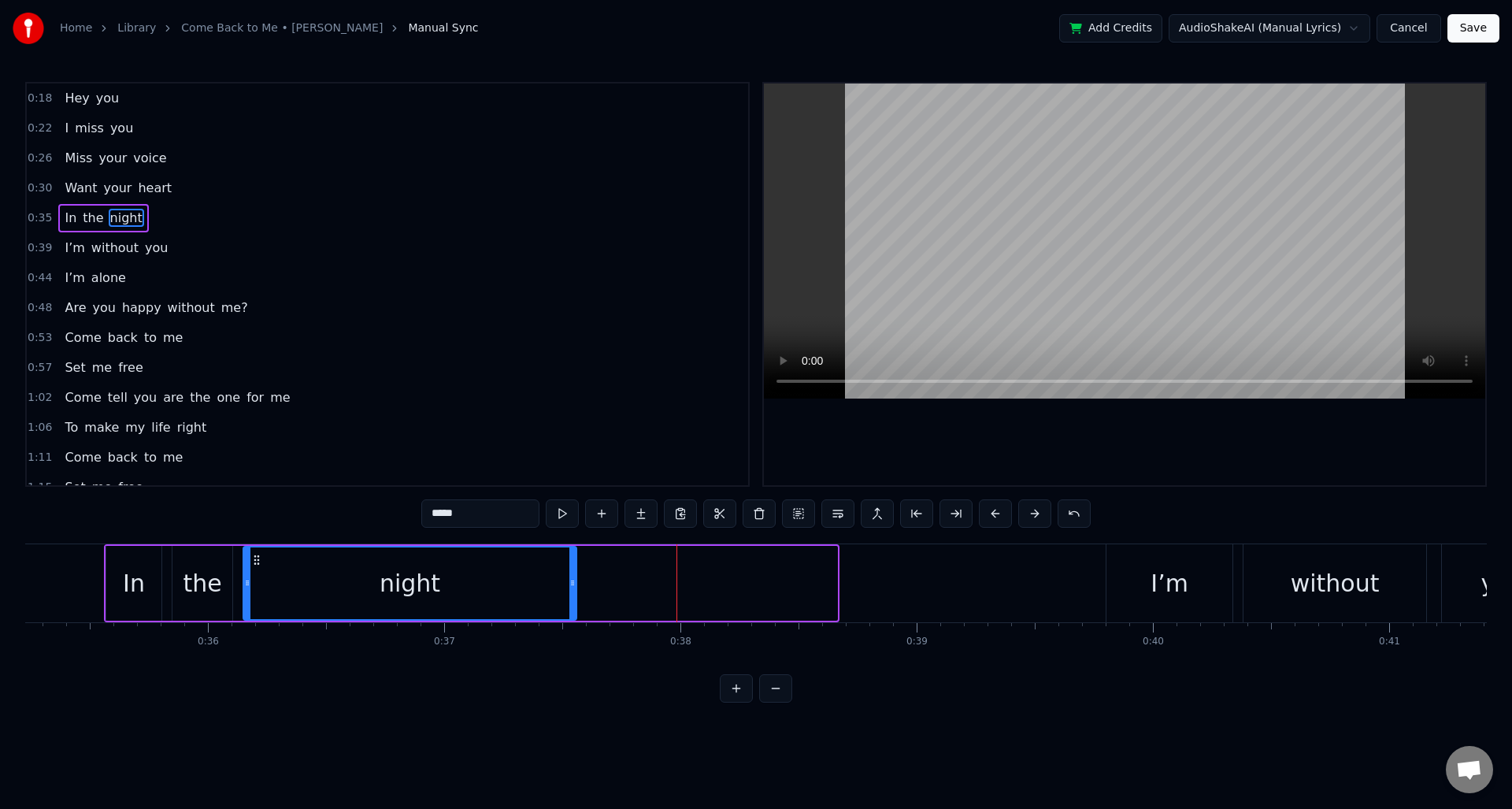
drag, startPoint x: 834, startPoint y: 587, endPoint x: 578, endPoint y: 582, distance: 256.0
click at [574, 584] on icon at bounding box center [573, 583] width 6 height 13
click at [33, 221] on span "0:35" at bounding box center [39, 218] width 25 height 16
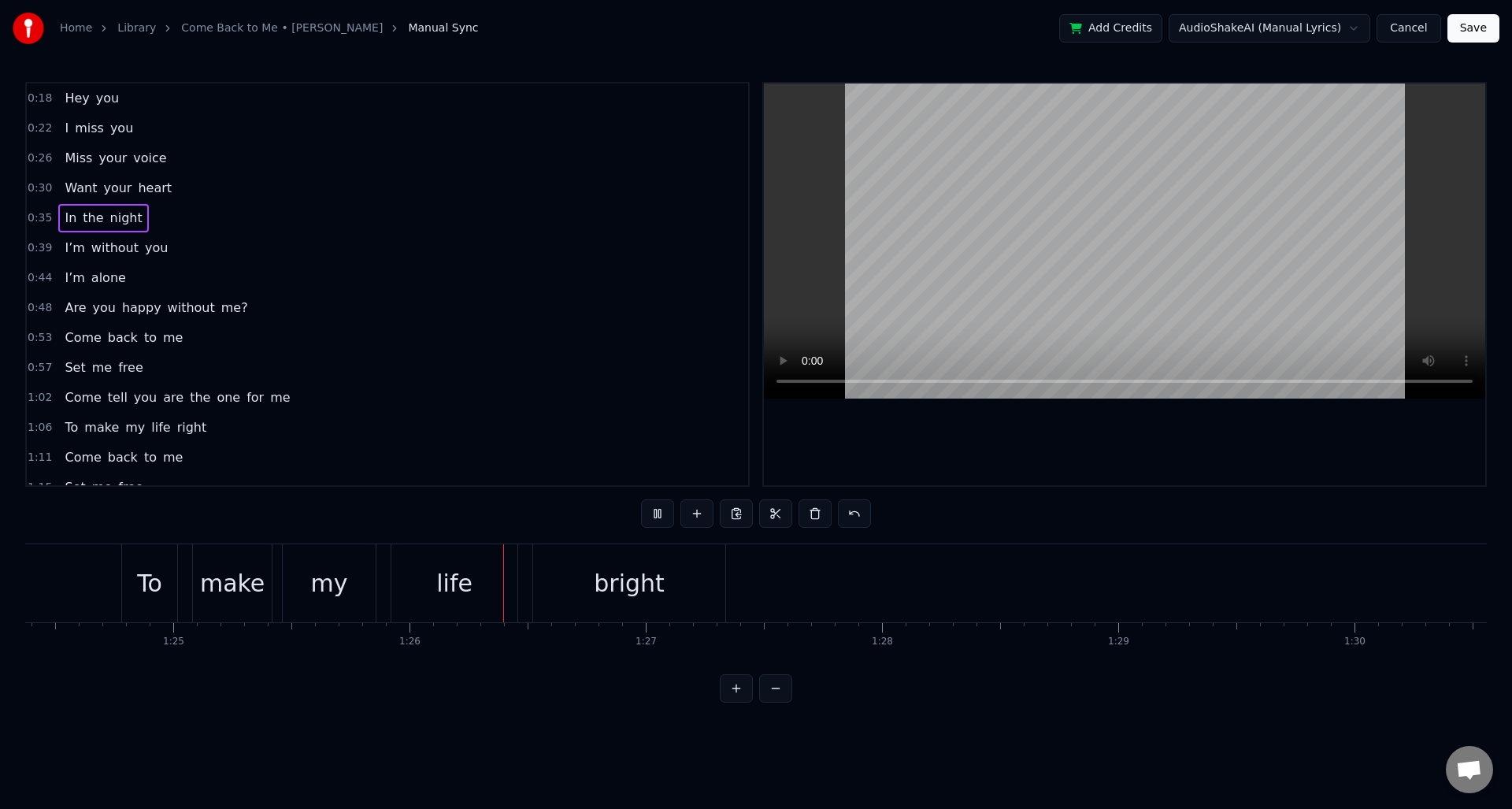
scroll to position [0, 20214]
click at [1111, 30] on button "Add Credits" at bounding box center [1110, 28] width 103 height 29
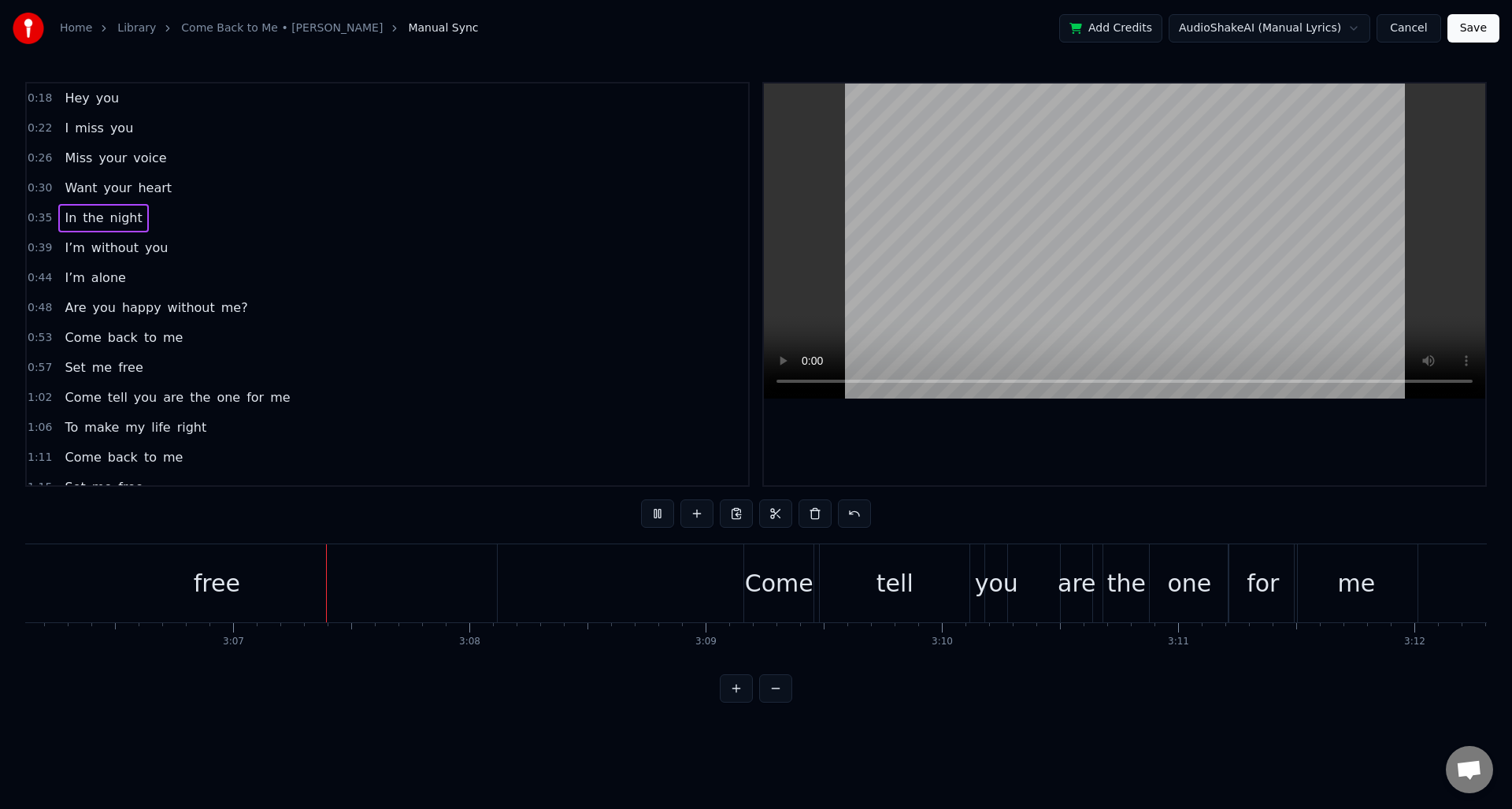
scroll to position [0, 44054]
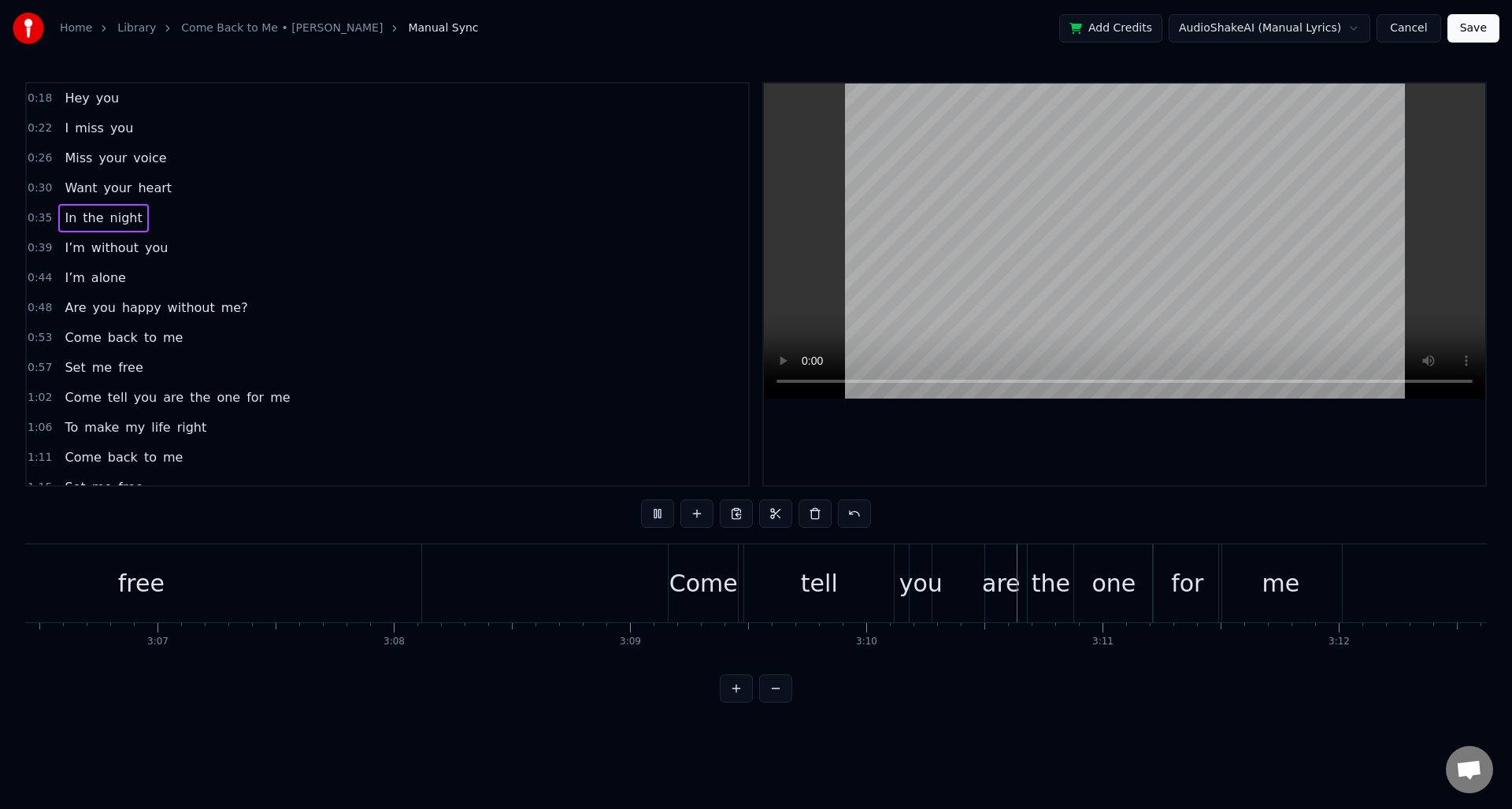
click at [1471, 24] on button "Save" at bounding box center [1474, 28] width 52 height 29
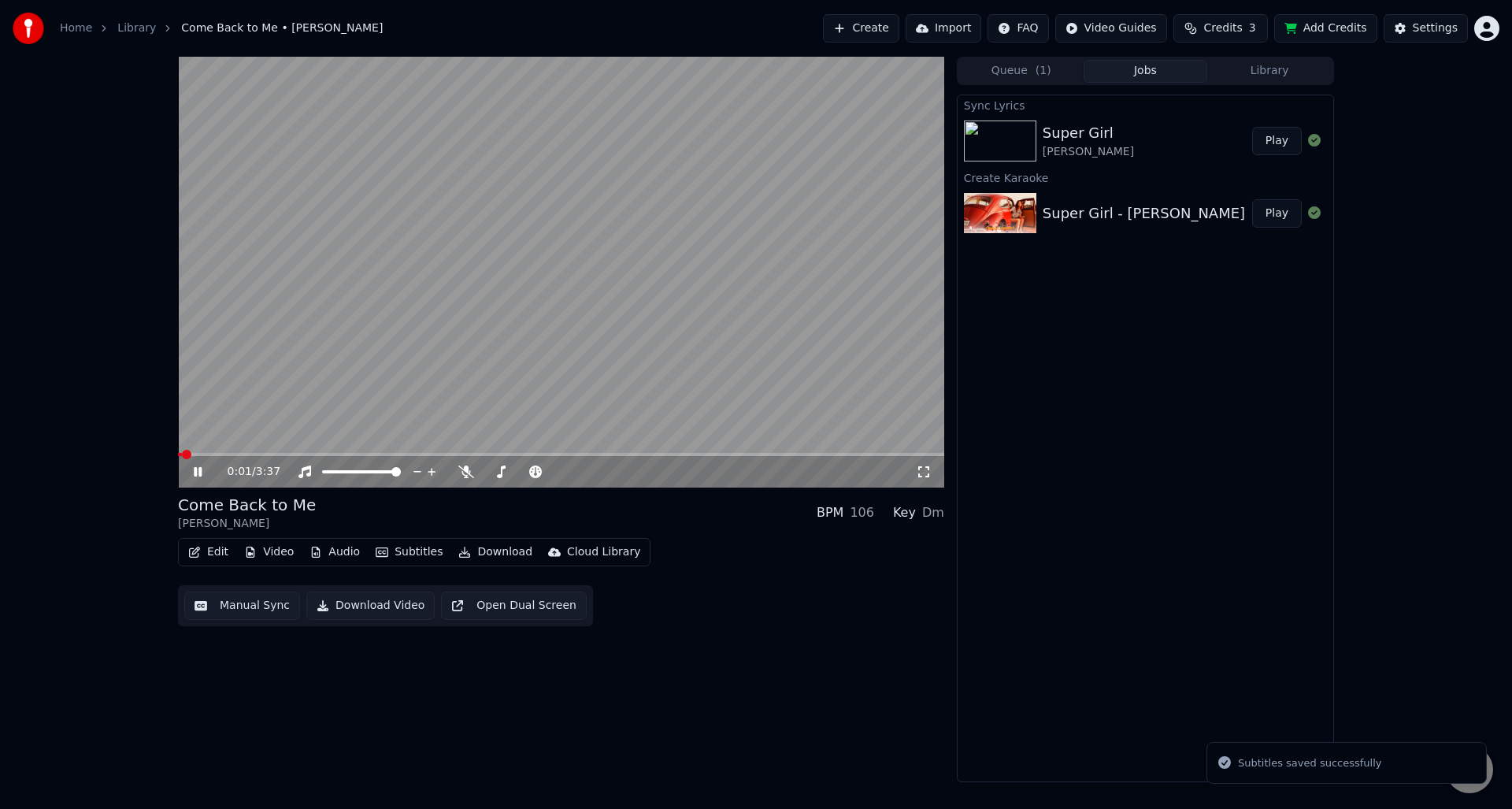
click at [1147, 69] on button "Jobs" at bounding box center [1146, 71] width 125 height 23
click at [1035, 144] on img at bounding box center [1000, 142] width 73 height 41
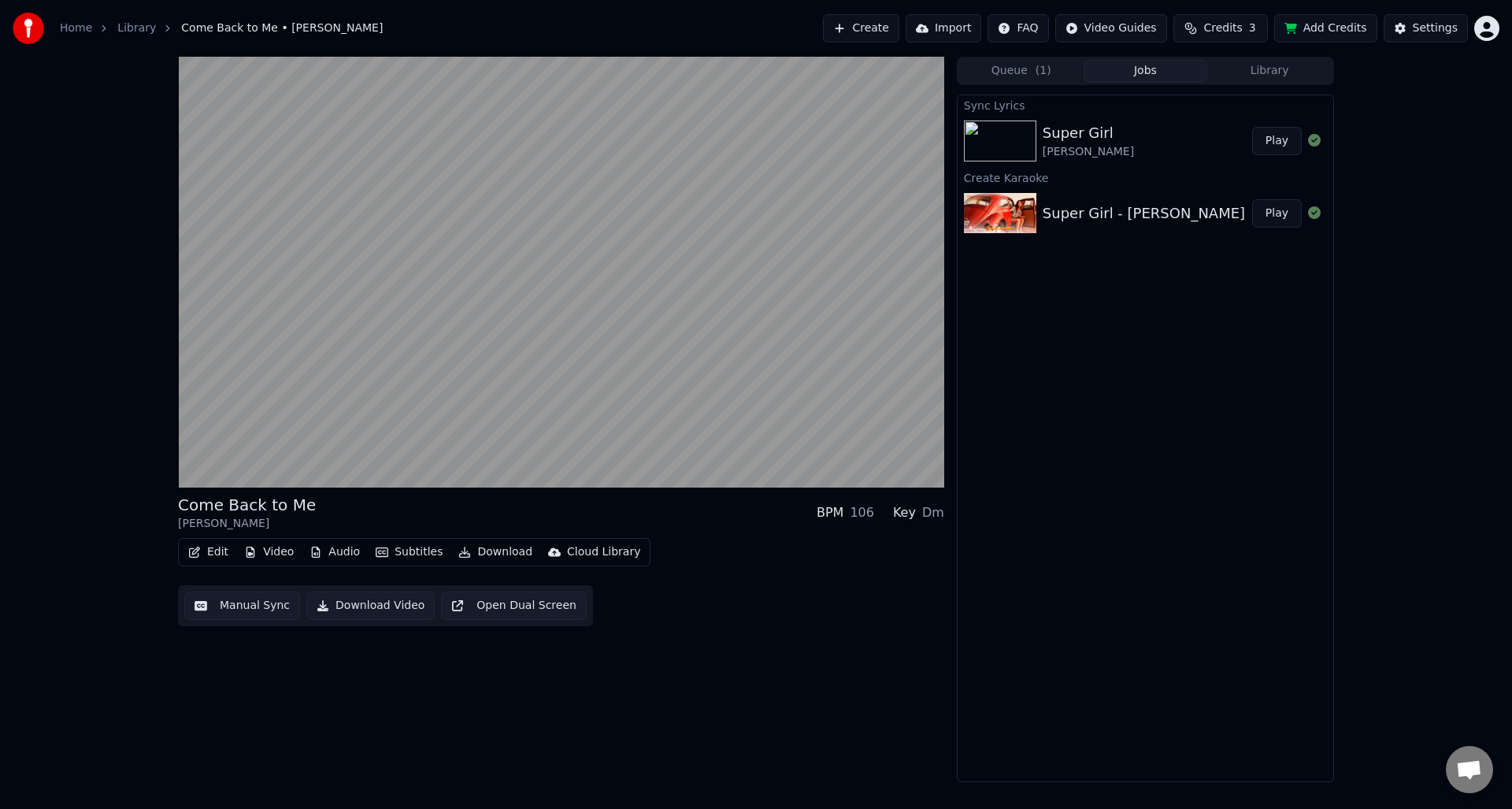
click at [1015, 143] on img at bounding box center [1000, 142] width 73 height 41
drag, startPoint x: 1015, startPoint y: 143, endPoint x: 1074, endPoint y: 144, distance: 59.0
click at [1015, 143] on img at bounding box center [1000, 142] width 73 height 41
drag, startPoint x: 1298, startPoint y: 143, endPoint x: 1286, endPoint y: 142, distance: 12.0
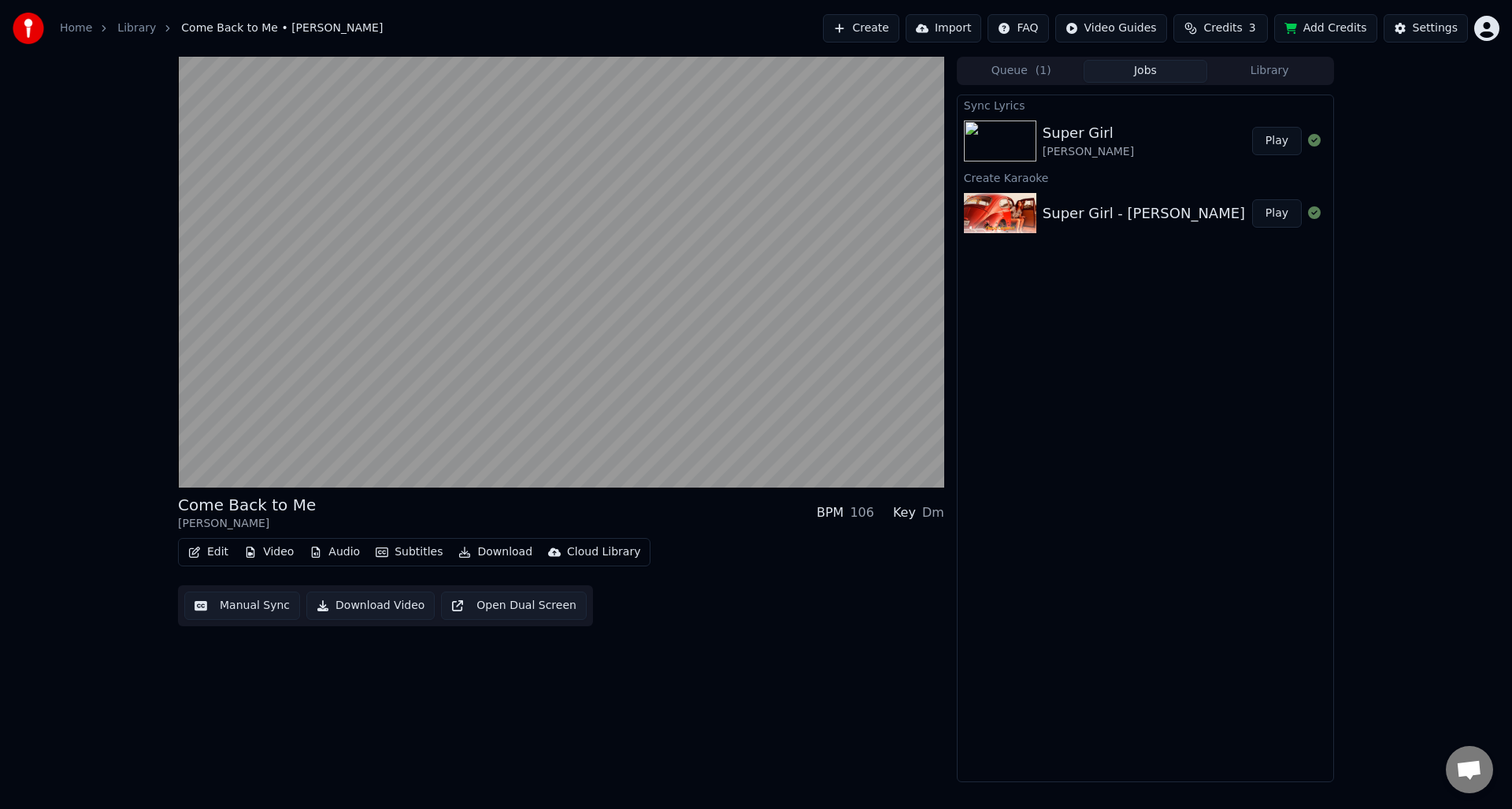
click at [1298, 143] on button "Play" at bounding box center [1277, 141] width 50 height 29
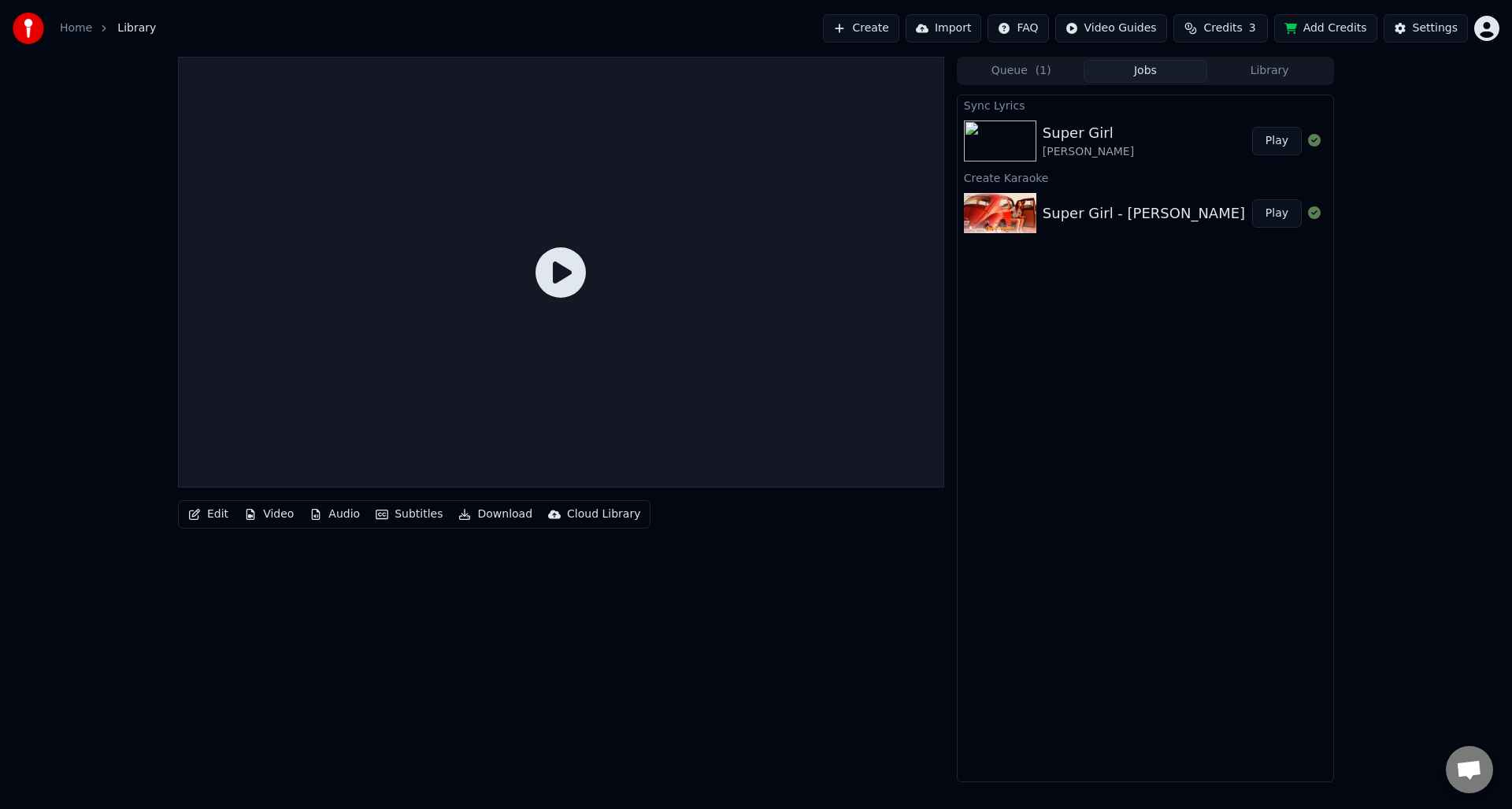
click at [1284, 142] on button "Play" at bounding box center [1277, 141] width 50 height 29
click at [1031, 70] on button "Queue ( 1 )" at bounding box center [1021, 71] width 125 height 23
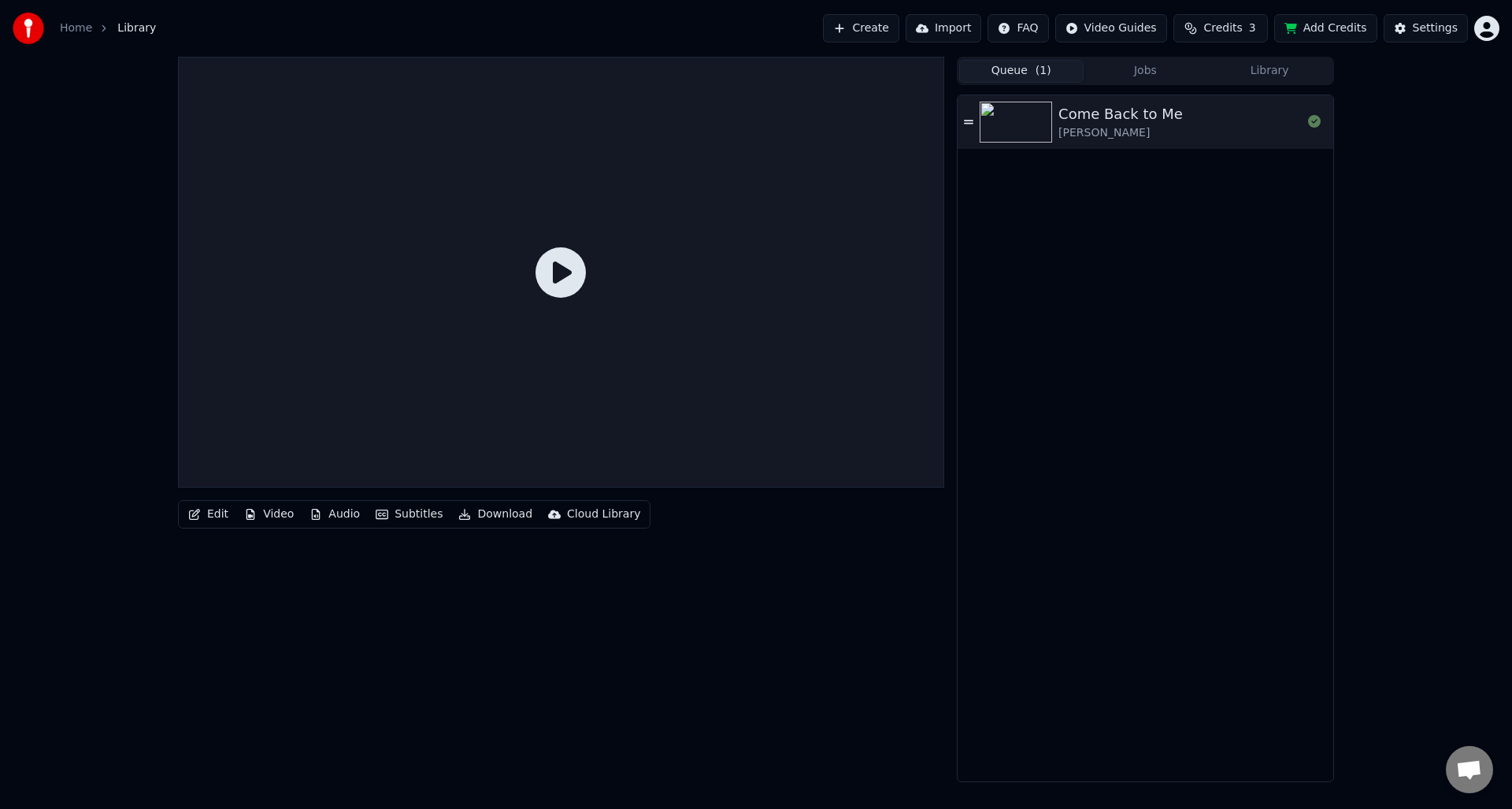
click at [1148, 69] on button "Jobs" at bounding box center [1146, 71] width 125 height 23
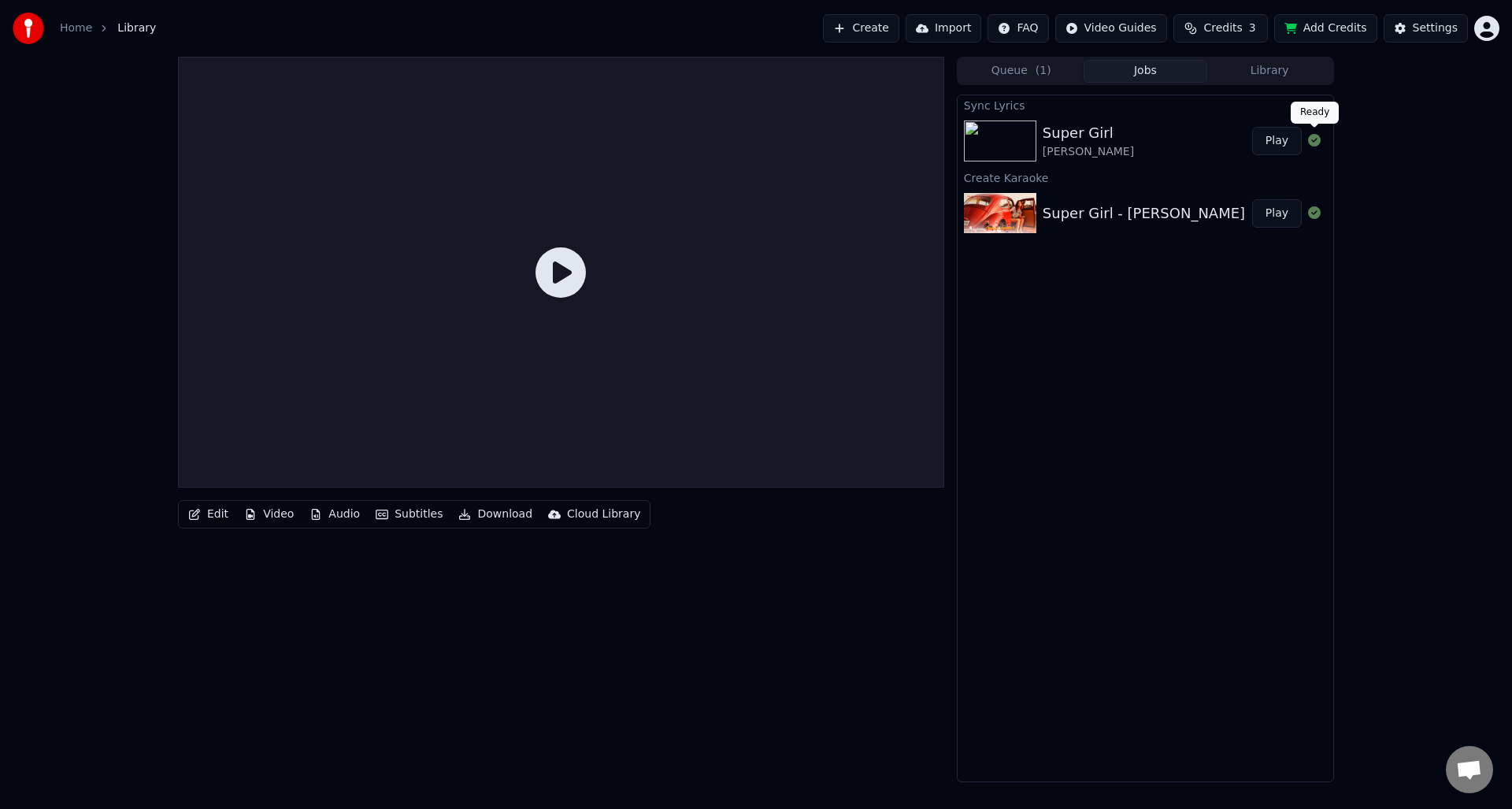
click at [1316, 142] on icon at bounding box center [1315, 140] width 13 height 13
click at [995, 134] on img at bounding box center [1000, 142] width 73 height 41
click at [221, 519] on button "Edit" at bounding box center [208, 514] width 53 height 22
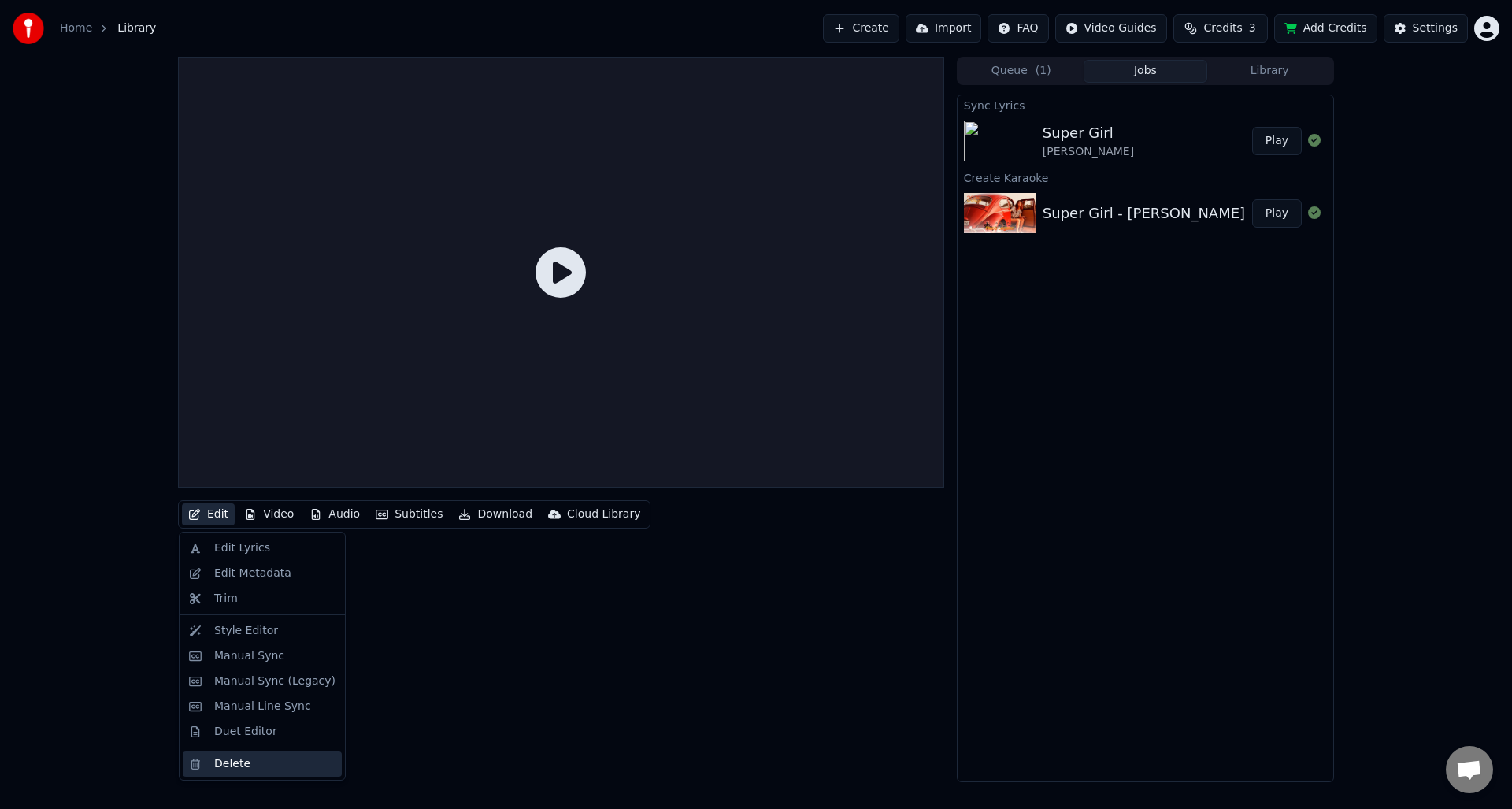
click at [268, 764] on div "Delete" at bounding box center [274, 765] width 121 height 16
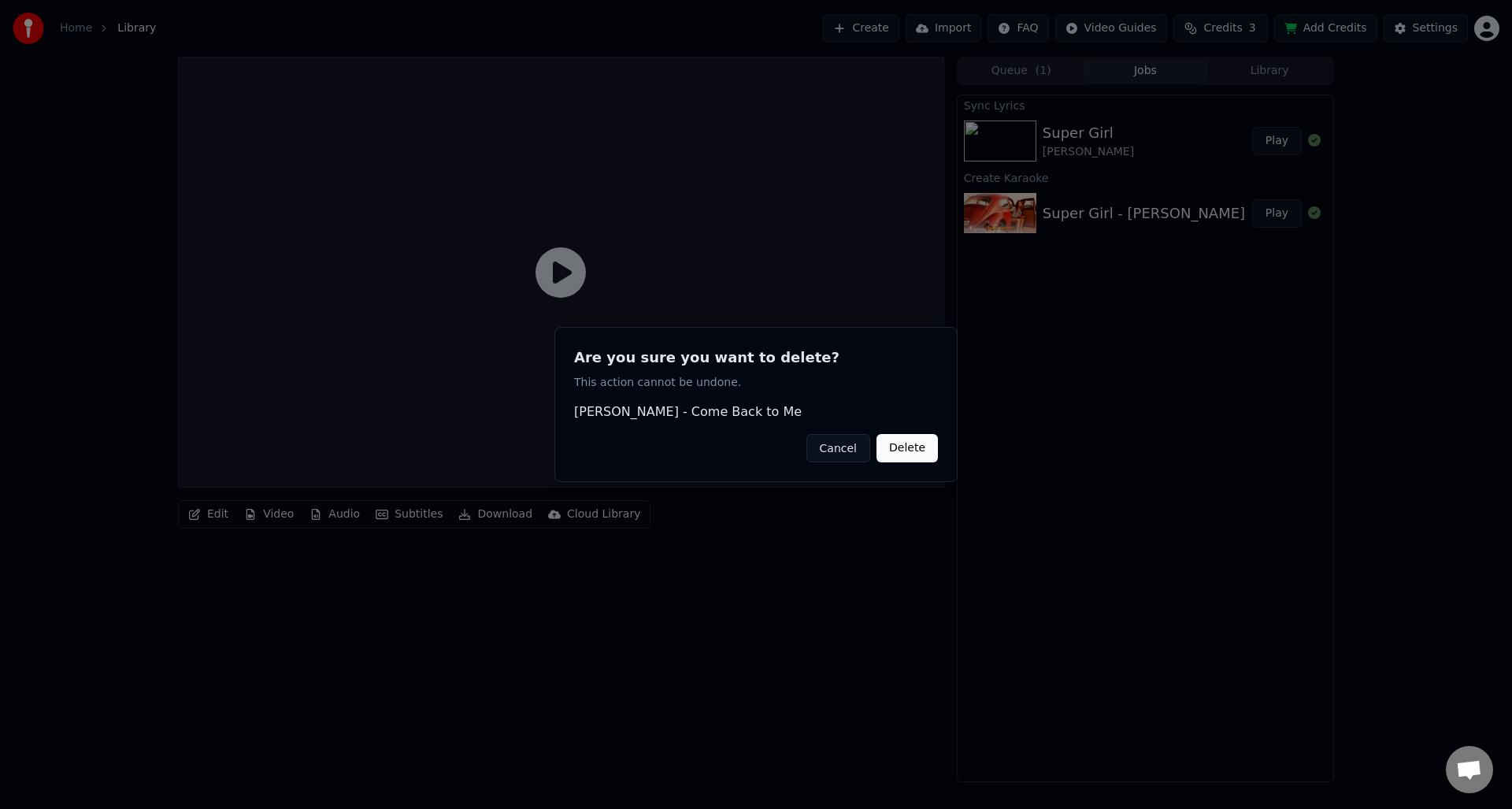
click at [848, 452] on button "Cancel" at bounding box center [838, 448] width 64 height 29
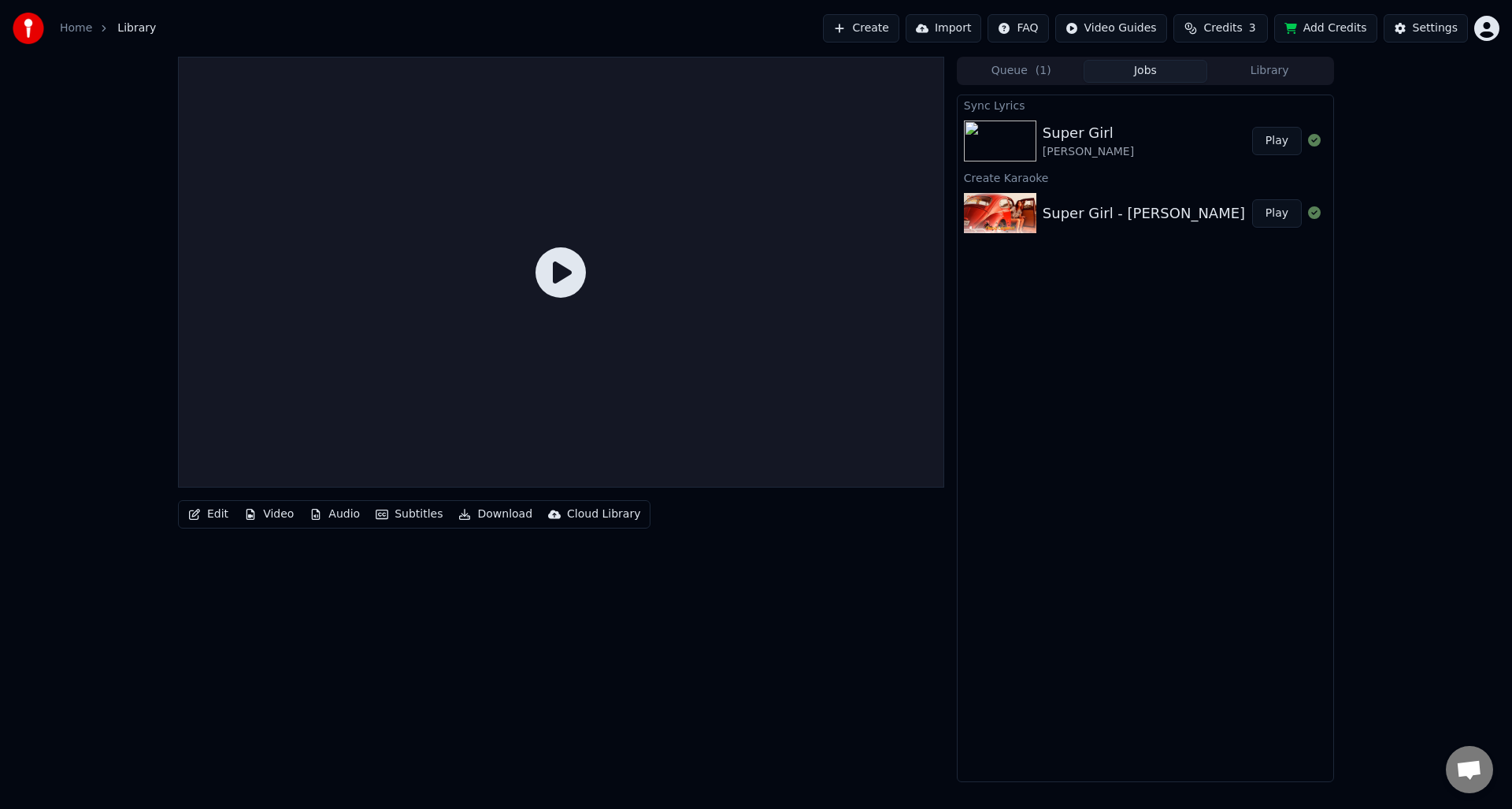
click at [1104, 218] on div "Super Girl - Umar Keyn" at bounding box center [1144, 213] width 202 height 22
click at [70, 32] on link "Home" at bounding box center [76, 29] width 32 height 16
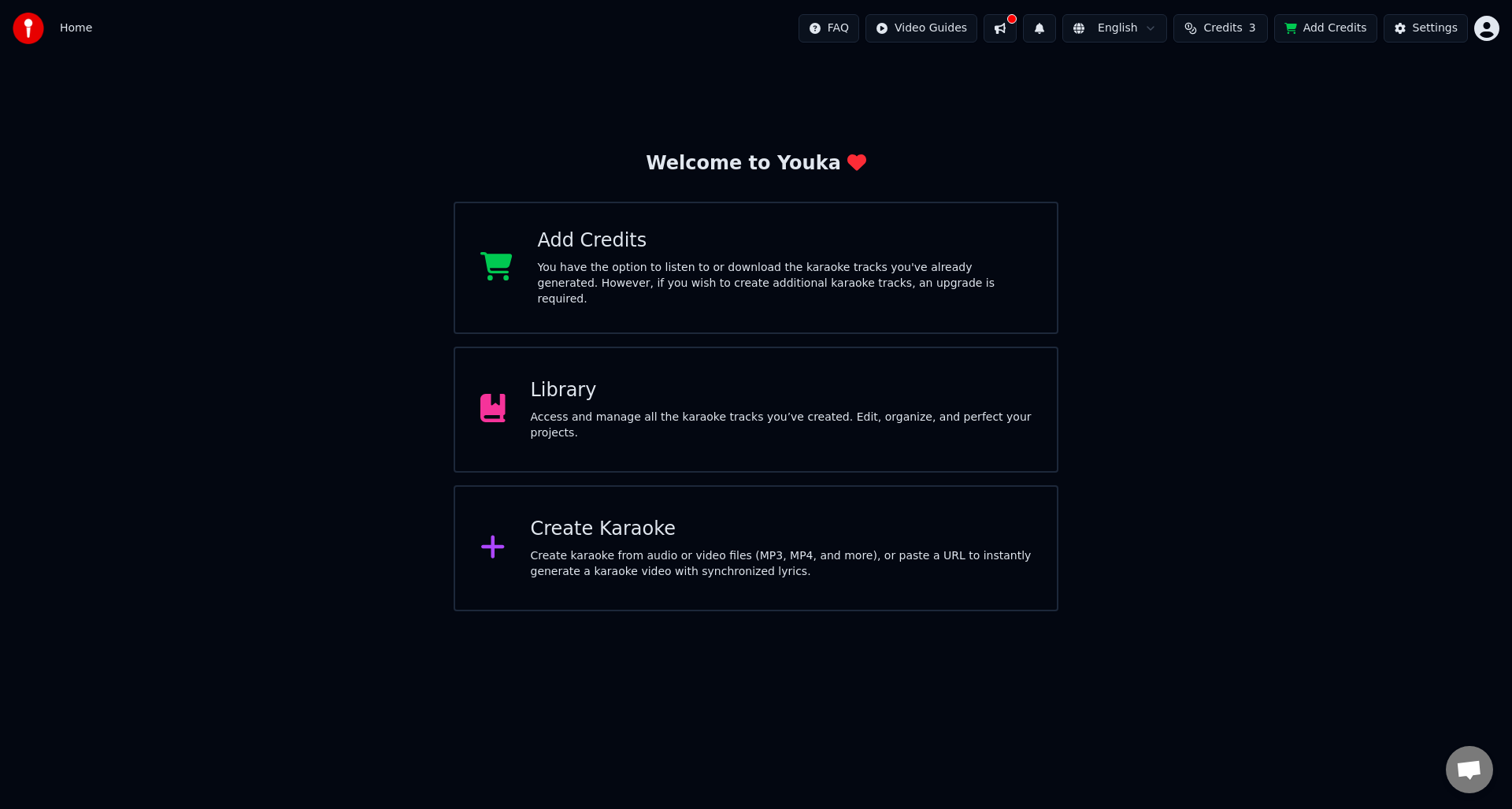
click at [1006, 21] on button at bounding box center [1000, 28] width 33 height 29
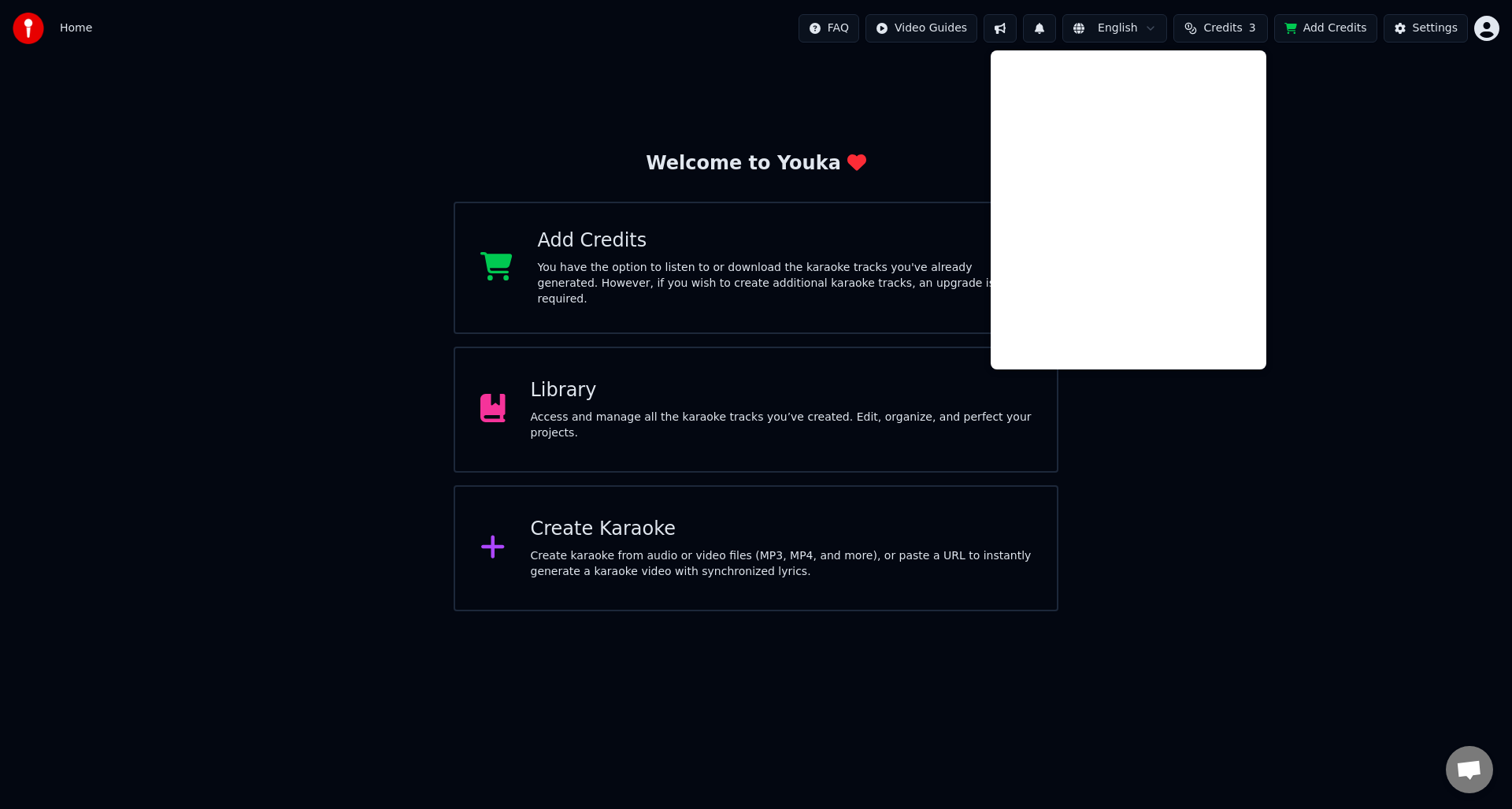
click at [1495, 37] on html "Home FAQ Video Guides English Credits 3 Add Credits Settings Welcome to Youka A…" at bounding box center [756, 306] width 1512 height 611
click at [1494, 37] on html "Home FAQ Video Guides English Credits 3 Add Credits Settings Welcome to Youka A…" at bounding box center [756, 306] width 1512 height 611
click at [519, 436] on div "Library Access and manage all the karaoke tracks you’ve created. Edit, organize…" at bounding box center [756, 410] width 605 height 126
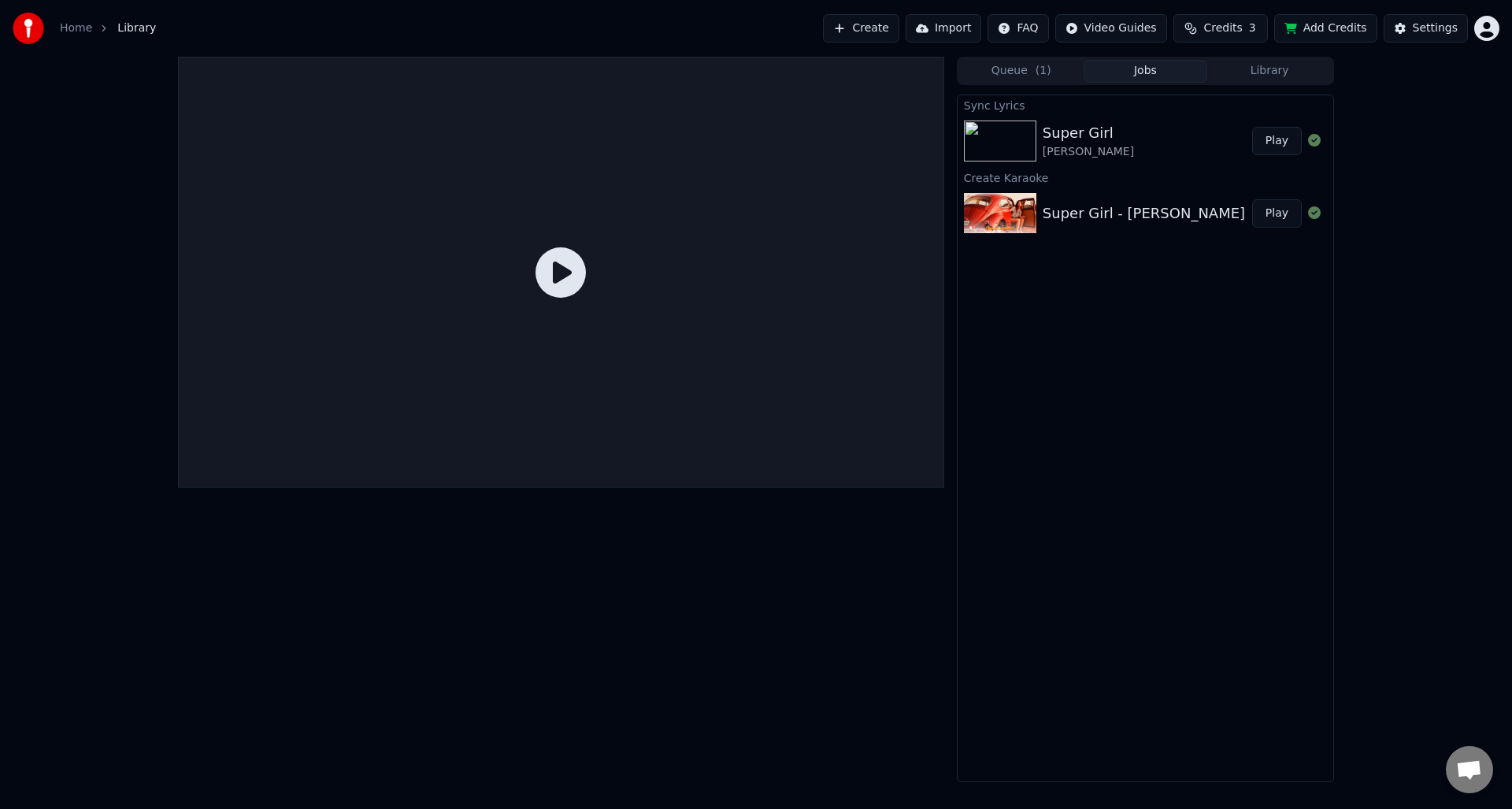
drag, startPoint x: 93, startPoint y: 30, endPoint x: 83, endPoint y: 33, distance: 10.4
click at [91, 30] on div "Home" at bounding box center [84, 29] width 50 height 16
click at [78, 33] on link "Home" at bounding box center [76, 29] width 32 height 16
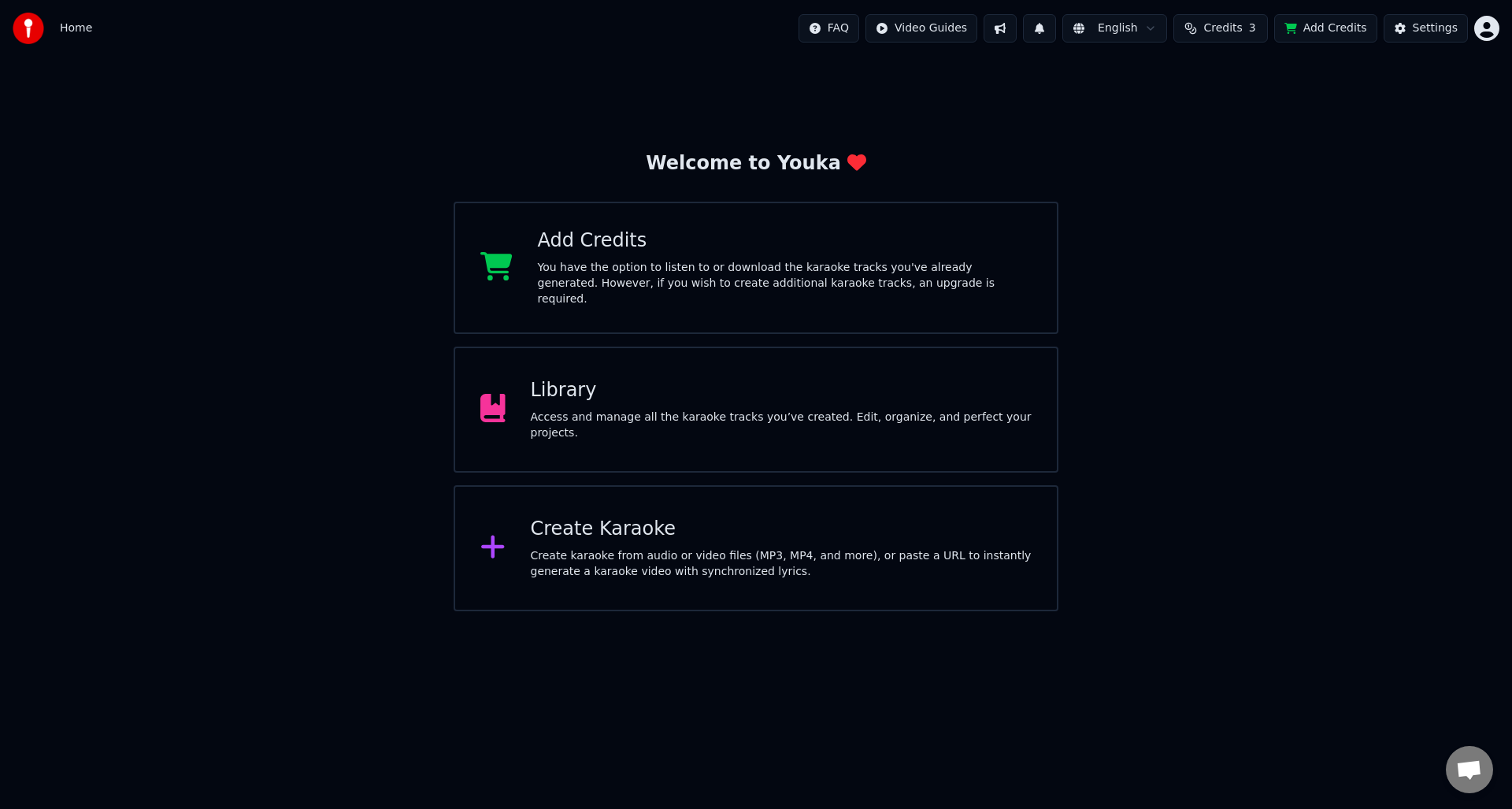
click at [604, 401] on div "Library Access and manage all the karaoke tracks you’ve created. Edit, organize…" at bounding box center [781, 410] width 502 height 63
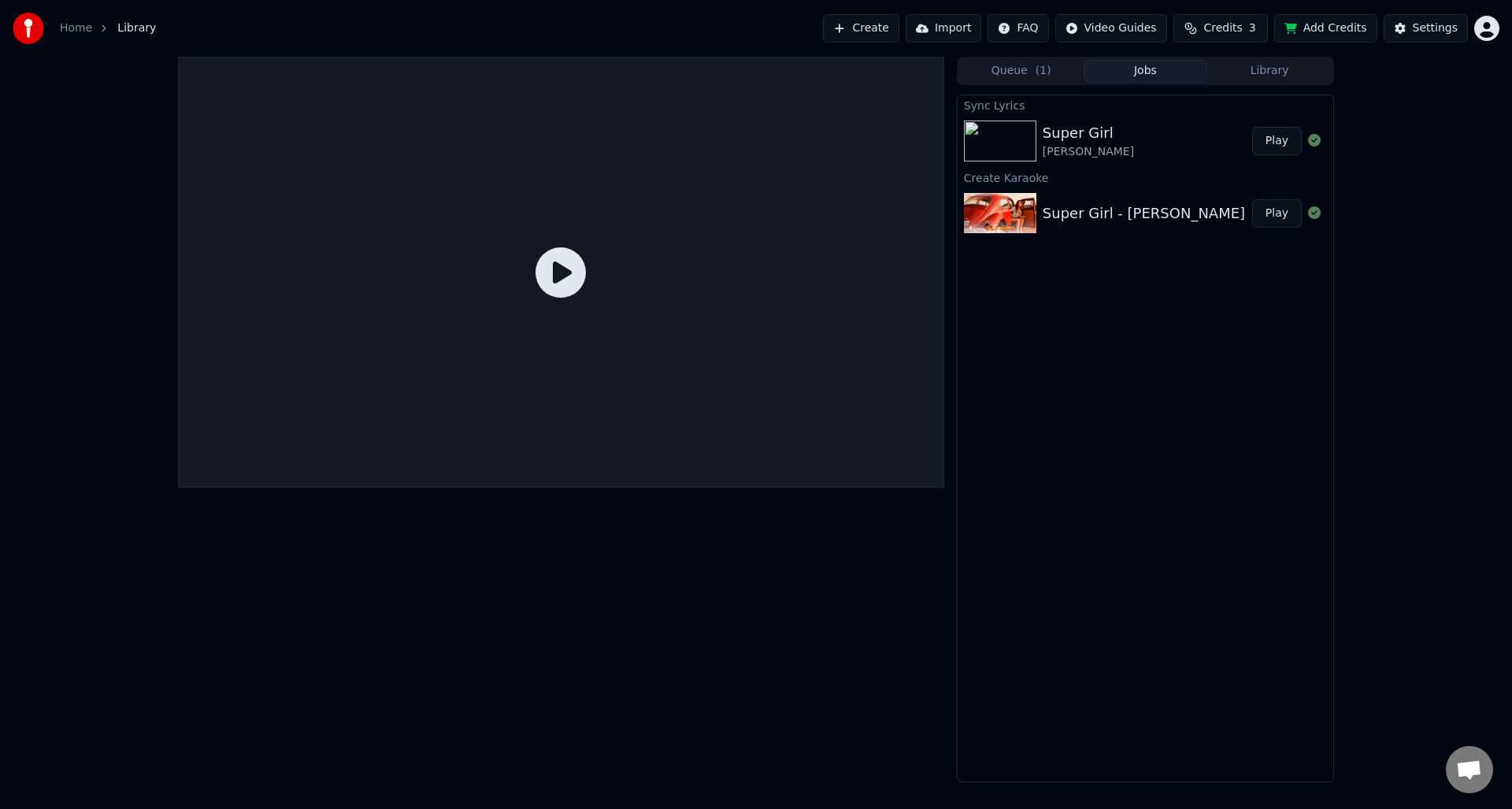
click at [1142, 75] on button "Jobs" at bounding box center [1146, 71] width 125 height 23
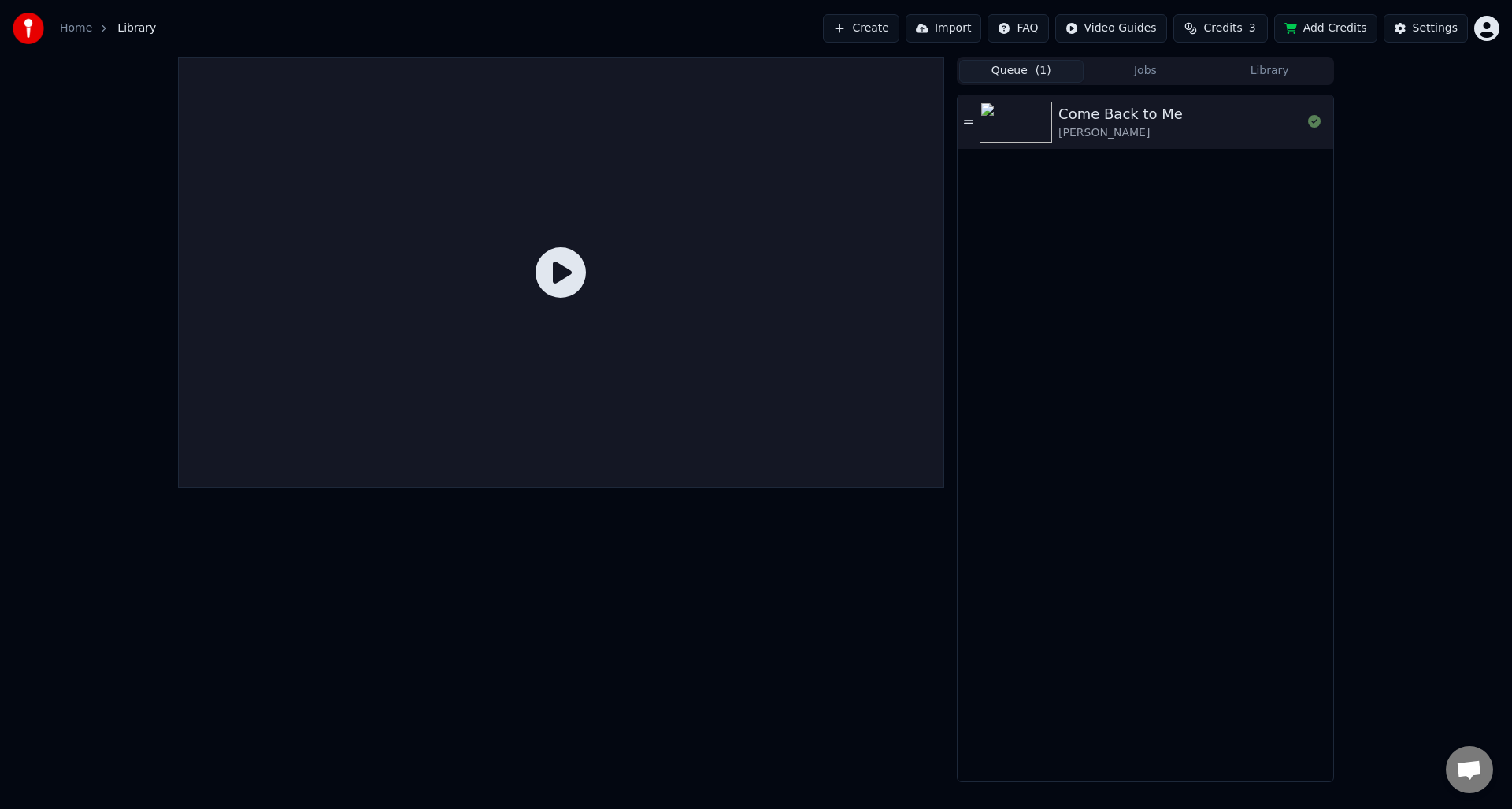
drag, startPoint x: 1028, startPoint y: 80, endPoint x: 1087, endPoint y: 75, distance: 59.2
click at [1036, 80] on button "Queue ( 1 )" at bounding box center [1021, 71] width 125 height 23
click at [1281, 71] on button "Library" at bounding box center [1269, 71] width 125 height 23
click at [1016, 75] on button "Queue ( 1 )" at bounding box center [1021, 71] width 125 height 23
drag, startPoint x: 1036, startPoint y: 75, endPoint x: 1011, endPoint y: 103, distance: 37.5
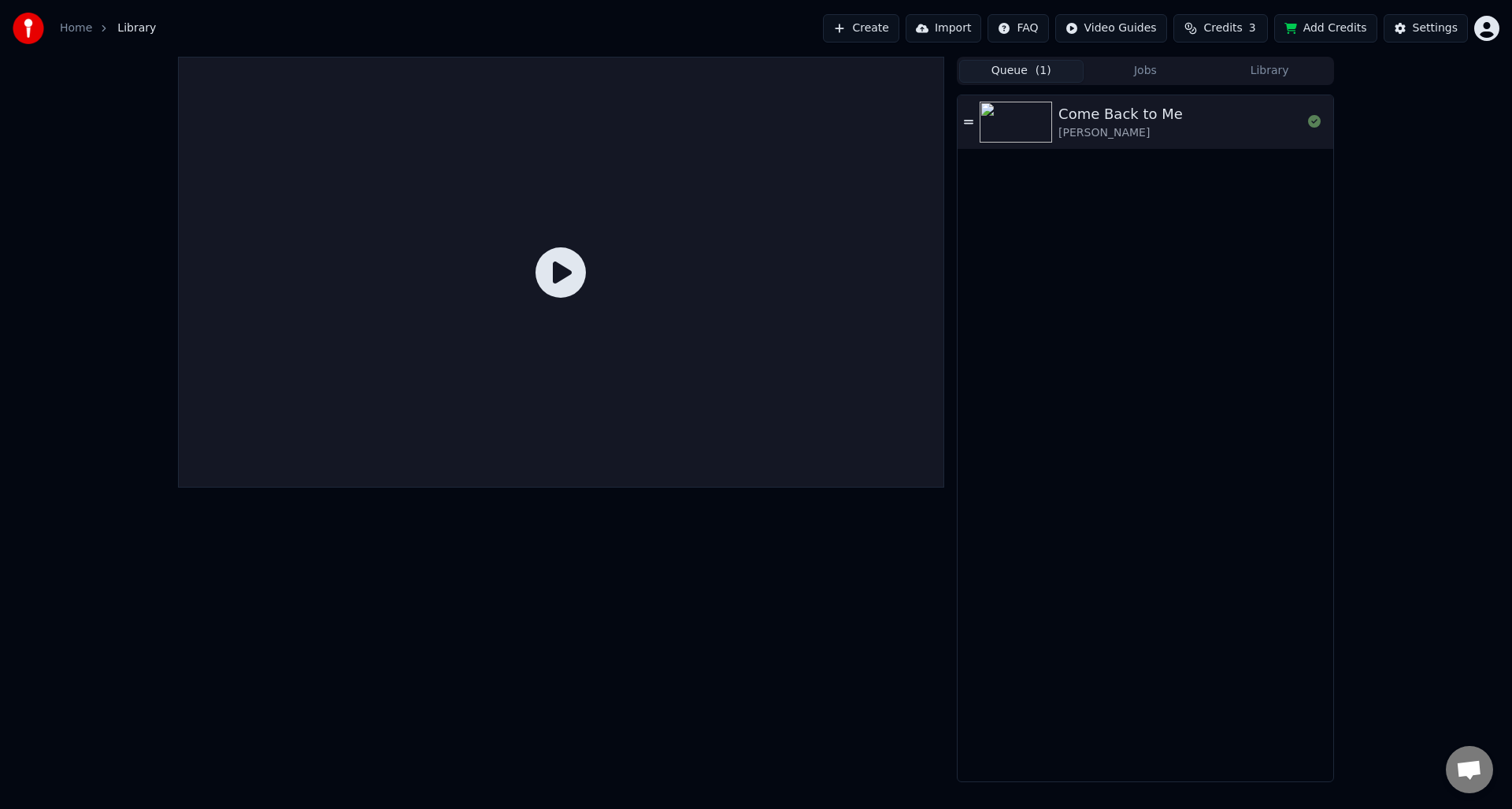
click at [1035, 76] on button "Queue ( 1 )" at bounding box center [1021, 71] width 125 height 23
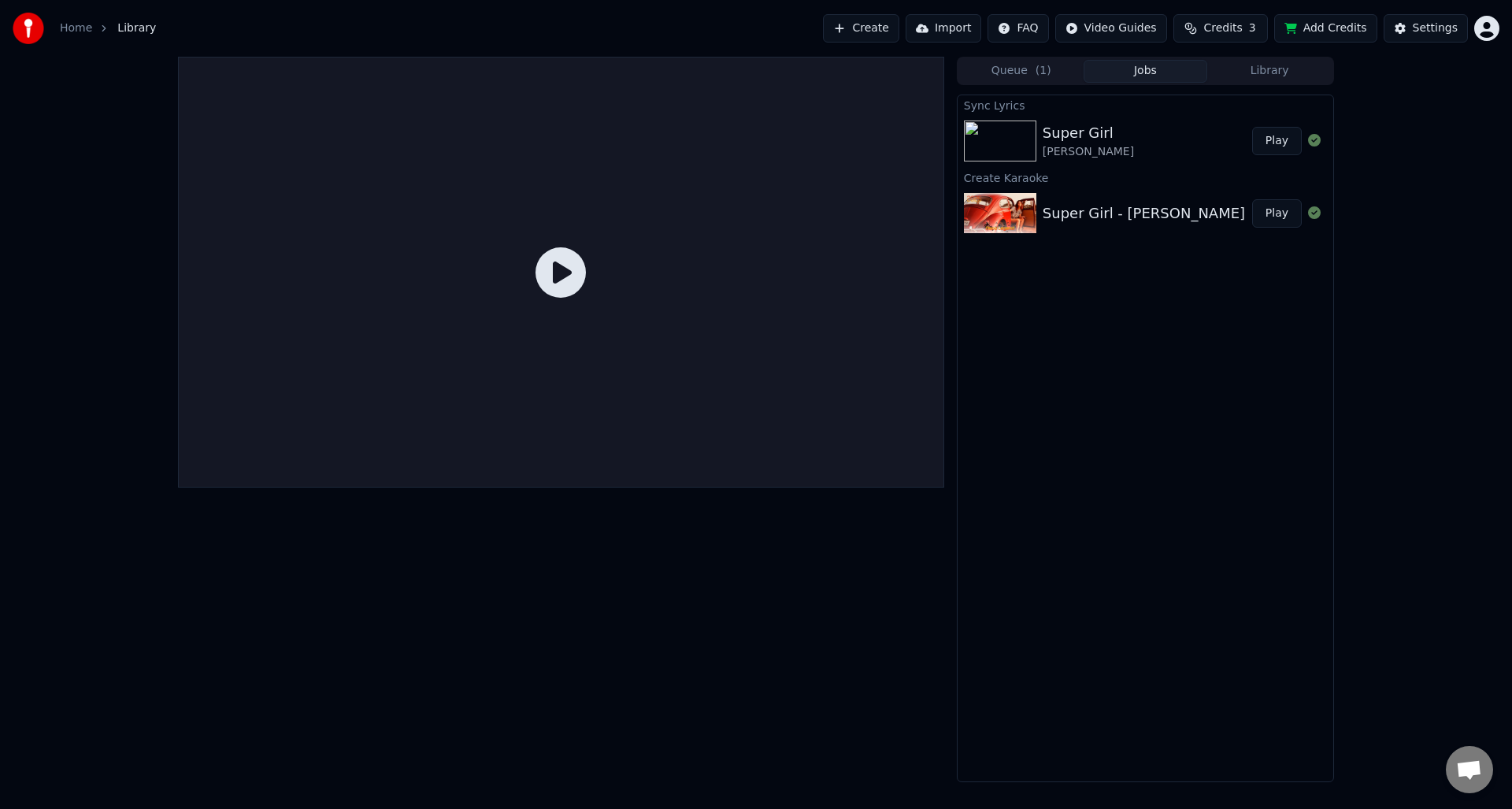
click at [1147, 82] on button "Jobs" at bounding box center [1146, 71] width 125 height 23
click at [1149, 77] on button "Jobs" at bounding box center [1146, 71] width 125 height 23
click at [991, 135] on img at bounding box center [1000, 142] width 73 height 41
click at [546, 275] on icon at bounding box center [560, 272] width 50 height 50
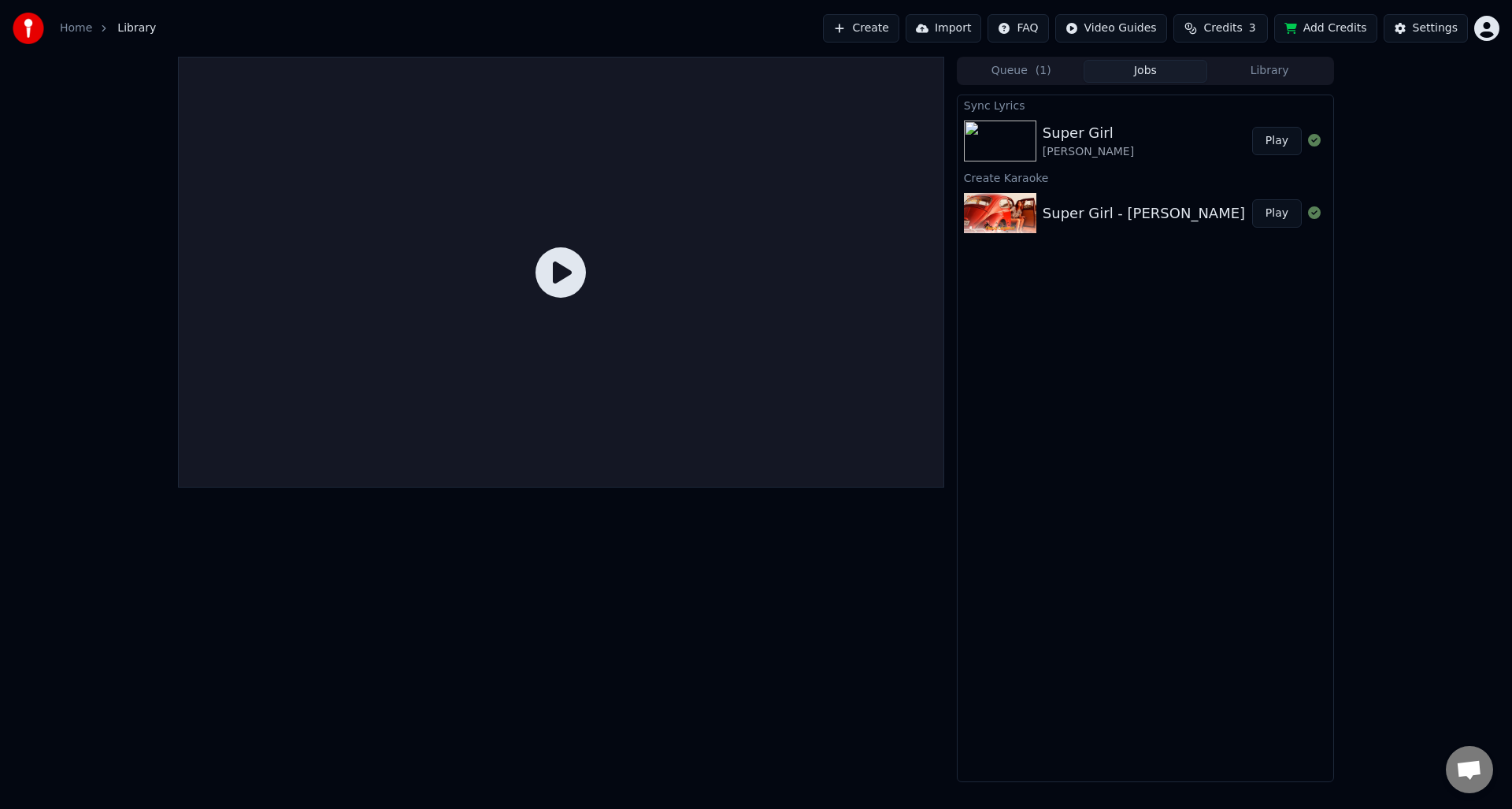
click at [558, 276] on icon at bounding box center [560, 272] width 50 height 50
click at [1178, 207] on div "Super Girl - Umar Keyn" at bounding box center [1144, 213] width 202 height 22
click at [1031, 213] on img at bounding box center [1000, 213] width 73 height 41
click at [562, 279] on icon at bounding box center [560, 272] width 50 height 50
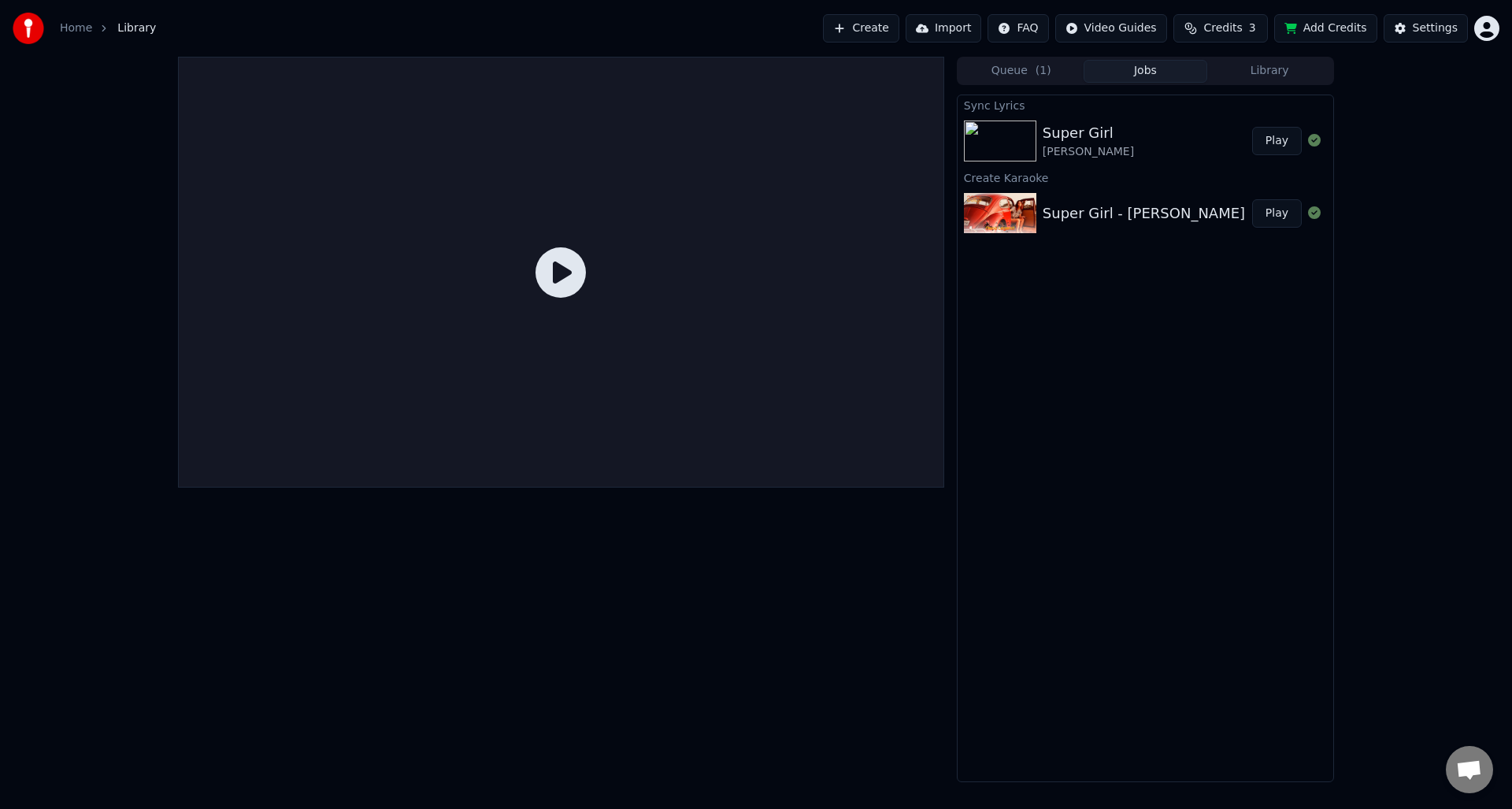
click at [1028, 70] on button "Queue ( 1 )" at bounding box center [1021, 71] width 125 height 23
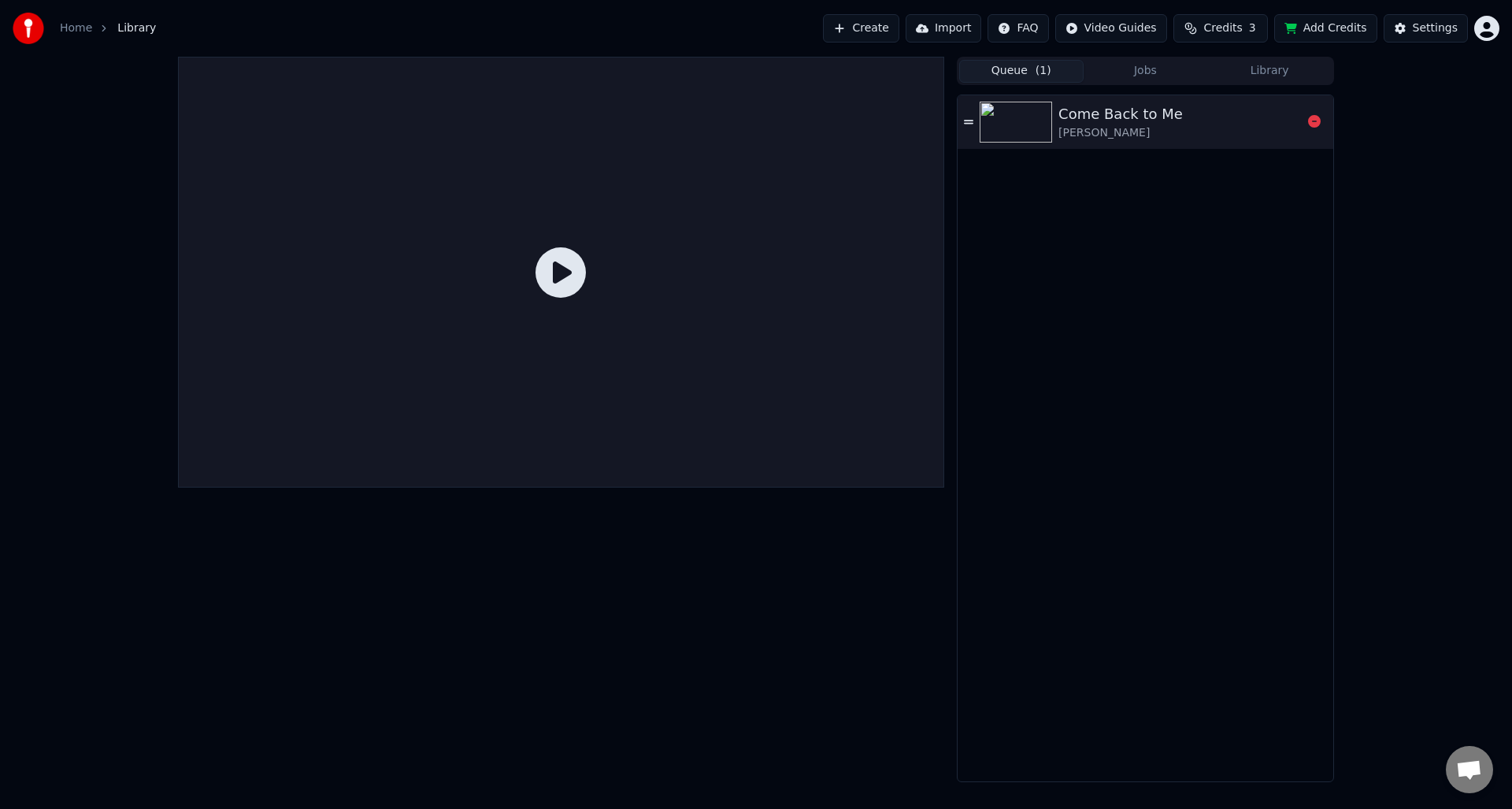
click at [971, 122] on icon at bounding box center [969, 122] width 10 height 11
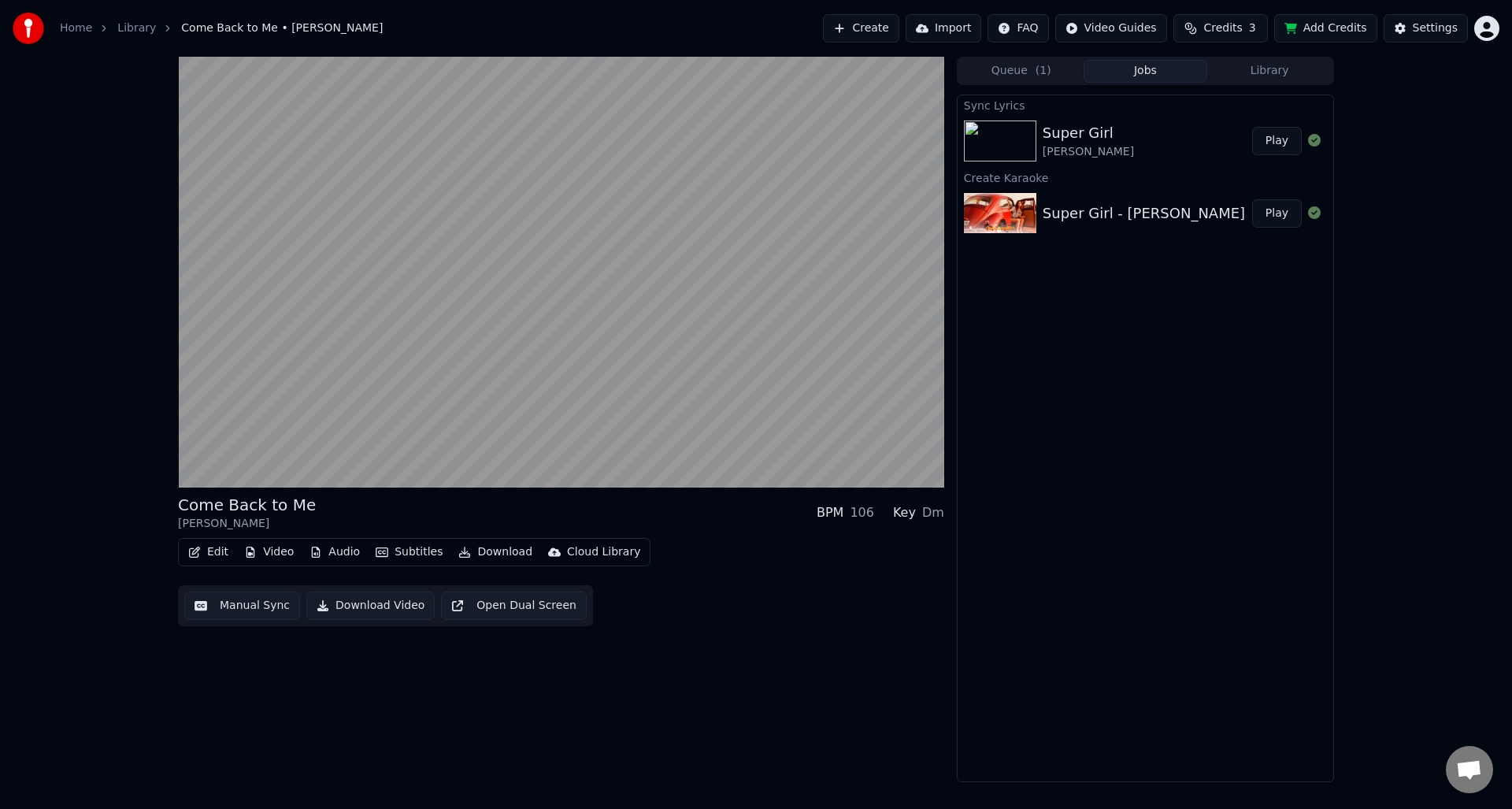
click at [1152, 78] on button "Jobs" at bounding box center [1146, 71] width 125 height 23
click at [1316, 144] on icon at bounding box center [1315, 140] width 13 height 13
click at [1035, 143] on img at bounding box center [1000, 142] width 73 height 41
drag, startPoint x: 1067, startPoint y: 142, endPoint x: 1097, endPoint y: 126, distance: 34.0
click at [1285, 71] on button "Library" at bounding box center [1269, 71] width 125 height 23
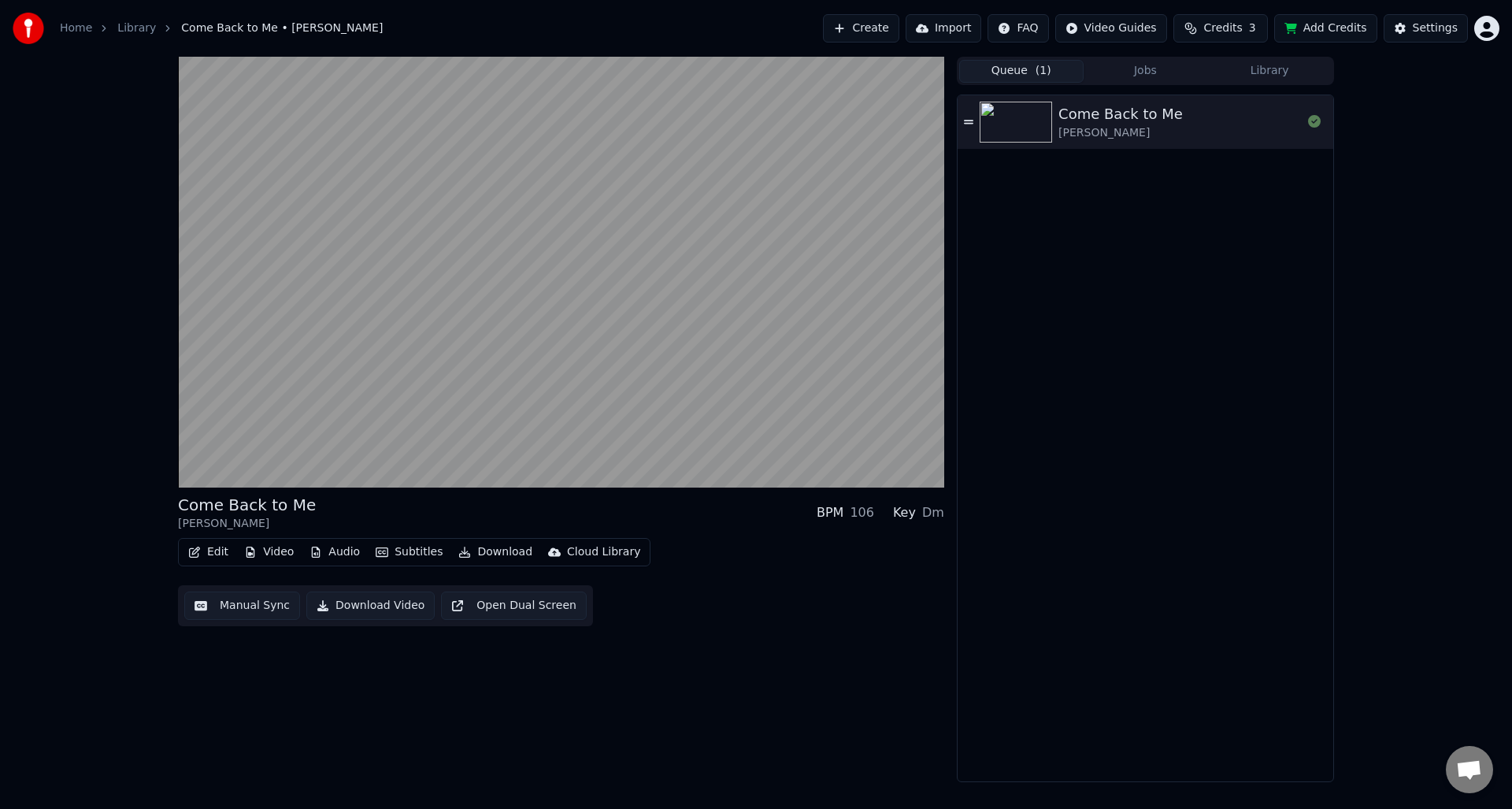
click at [1014, 76] on button "Queue ( 1 )" at bounding box center [1021, 71] width 125 height 23
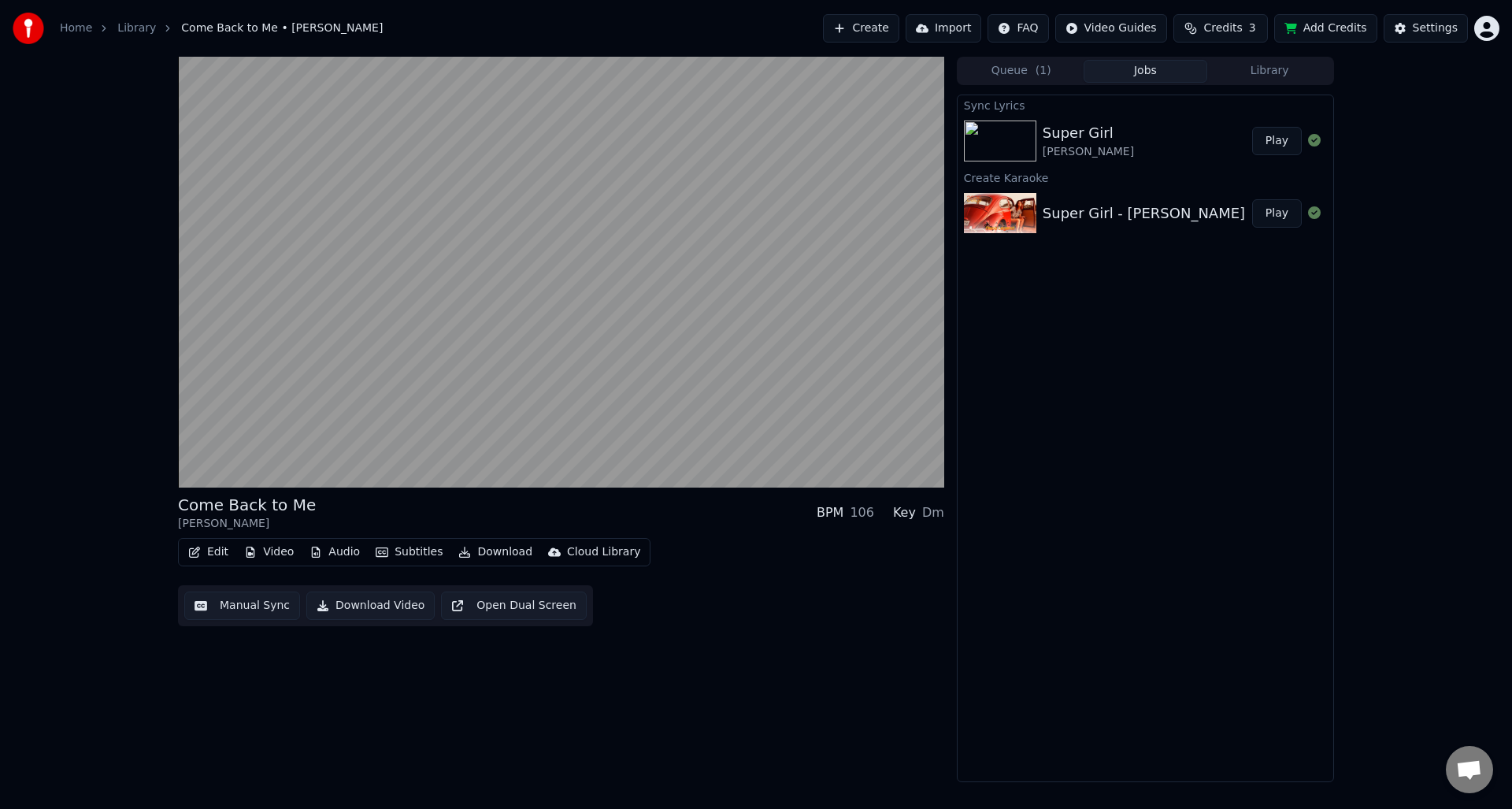
click at [1139, 79] on button "Jobs" at bounding box center [1146, 71] width 125 height 23
drag, startPoint x: 1019, startPoint y: 144, endPoint x: 1019, endPoint y: 154, distance: 10.0
click at [1066, 157] on div "Umar Keyn" at bounding box center [1088, 152] width 91 height 16
click at [1316, 141] on icon at bounding box center [1315, 140] width 13 height 13
click at [1042, 219] on div "Super Girl - Umar Keyn" at bounding box center [1144, 213] width 202 height 22
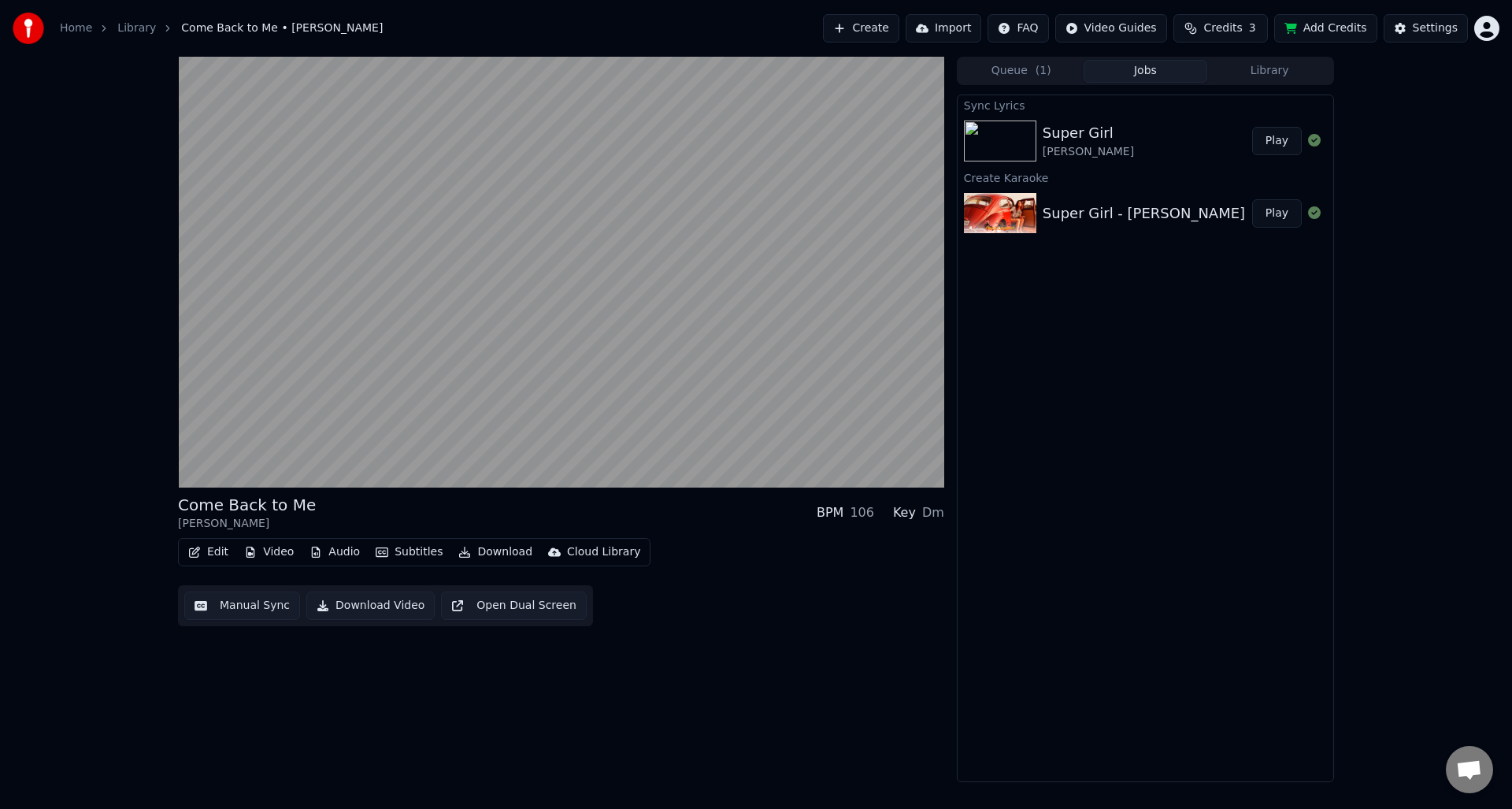
click at [1019, 140] on img at bounding box center [1000, 142] width 73 height 41
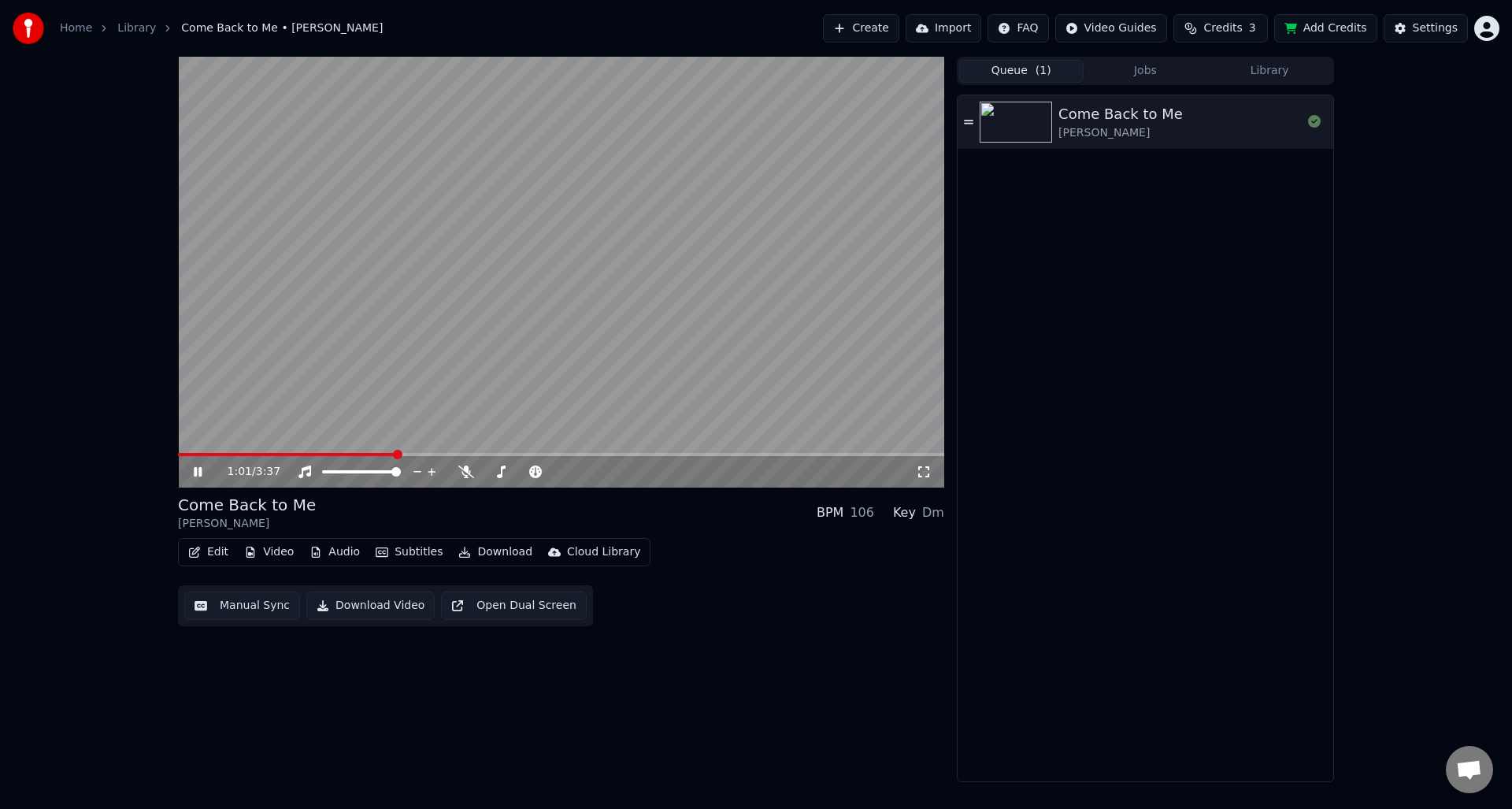
click at [1015, 74] on button "Queue ( 1 )" at bounding box center [1021, 71] width 125 height 23
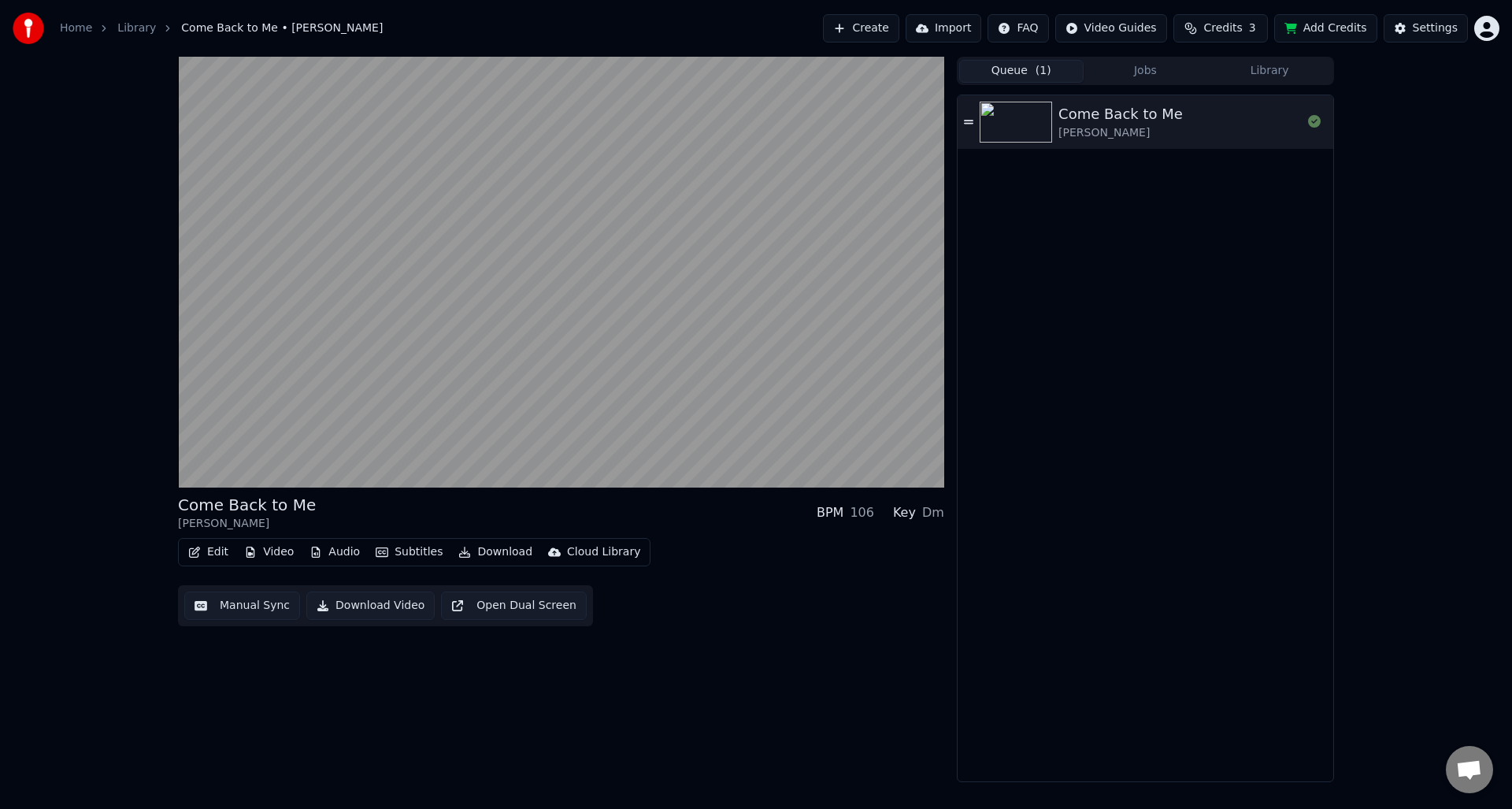
click at [1250, 78] on button "Library" at bounding box center [1269, 71] width 125 height 23
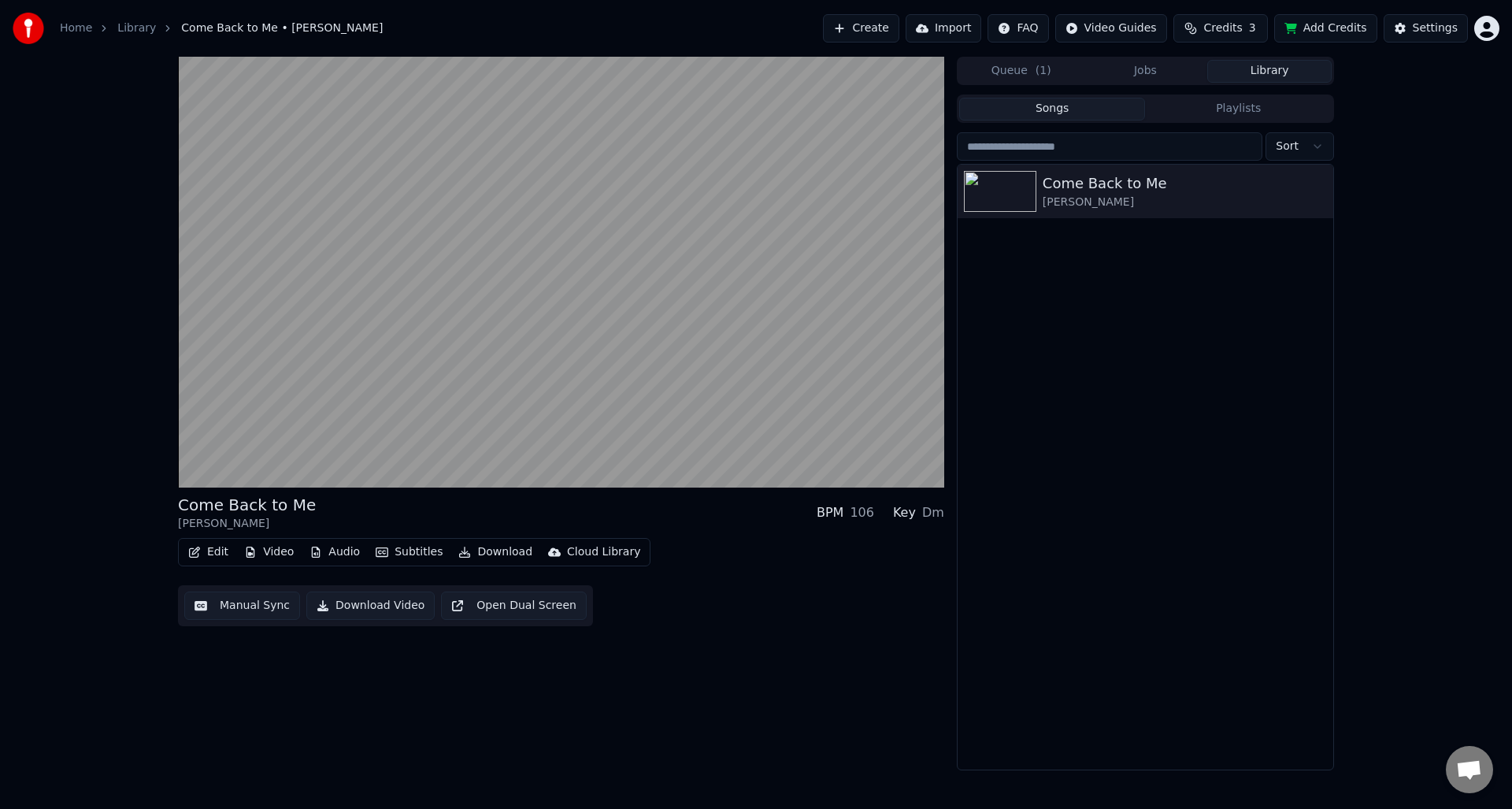
click at [1170, 72] on button "Jobs" at bounding box center [1146, 71] width 125 height 23
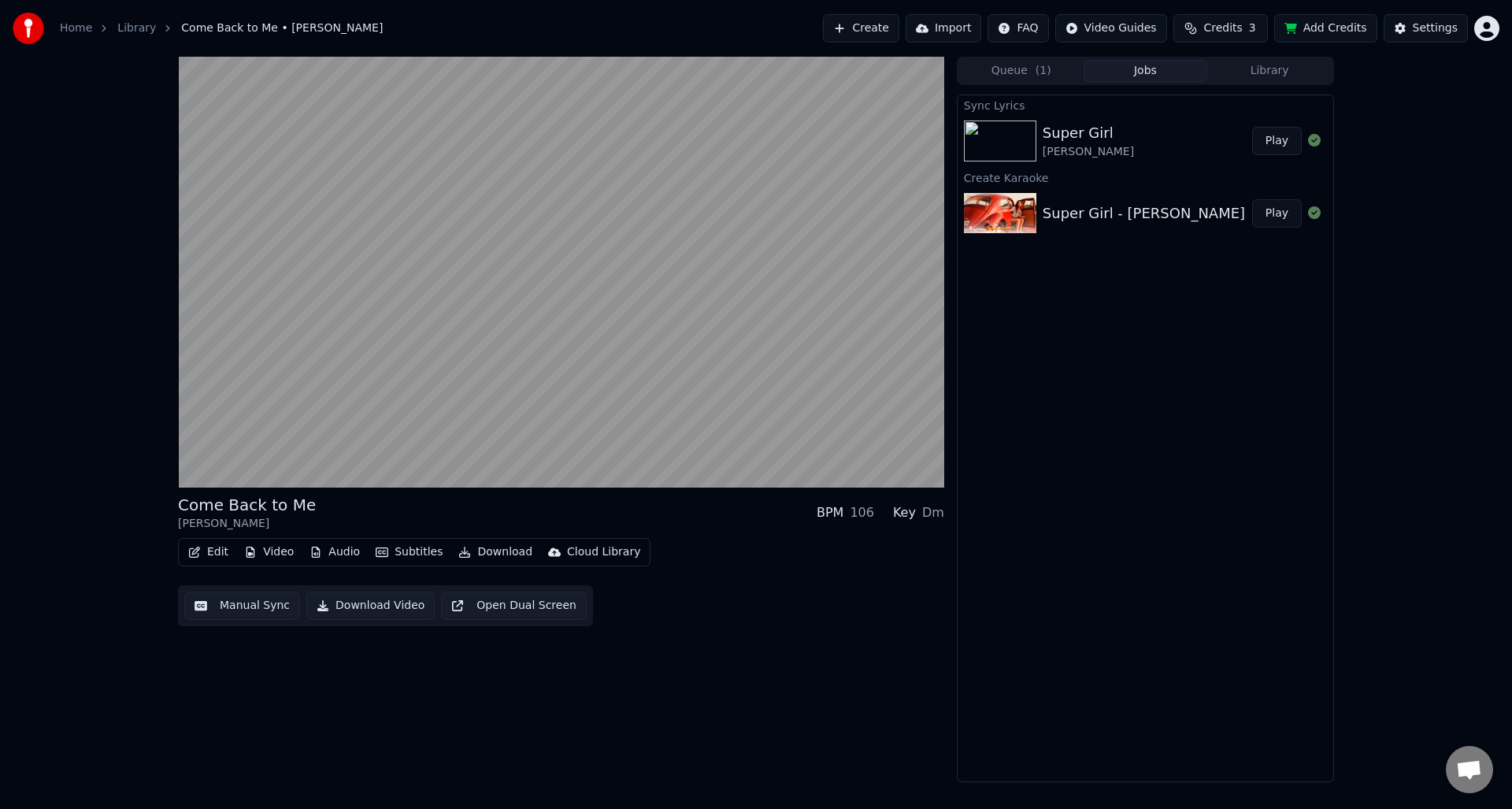
click at [1009, 150] on img at bounding box center [1000, 142] width 73 height 41
drag, startPoint x: 971, startPoint y: 239, endPoint x: 981, endPoint y: 232, distance: 12.2
click at [971, 239] on div "Super Girl - Umar Keyn Play" at bounding box center [1146, 213] width 375 height 54
drag, startPoint x: 983, startPoint y: 224, endPoint x: 1054, endPoint y: 211, distance: 72.2
click at [983, 224] on img at bounding box center [1000, 213] width 73 height 41
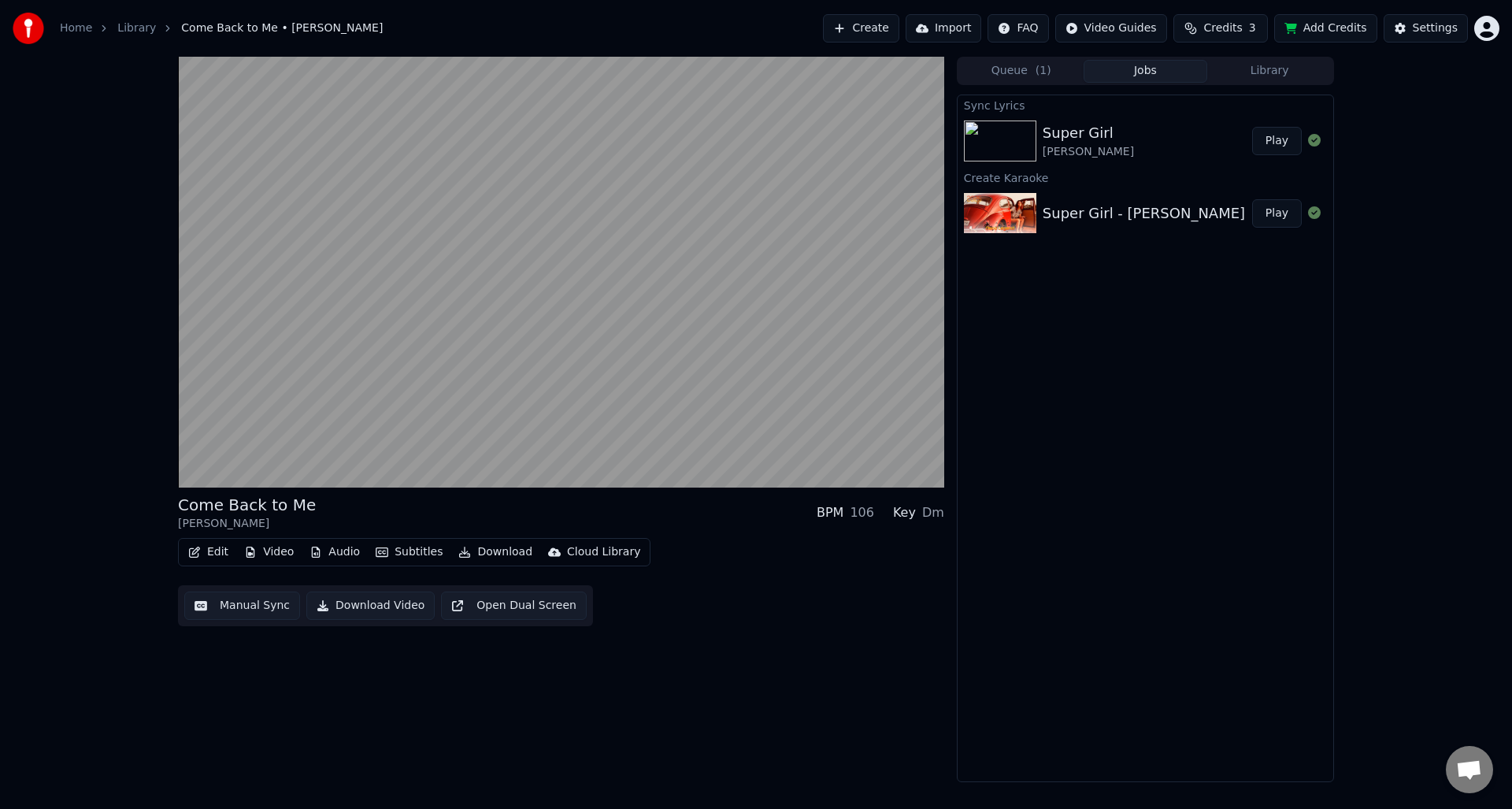
click at [1010, 131] on img at bounding box center [1000, 142] width 73 height 41
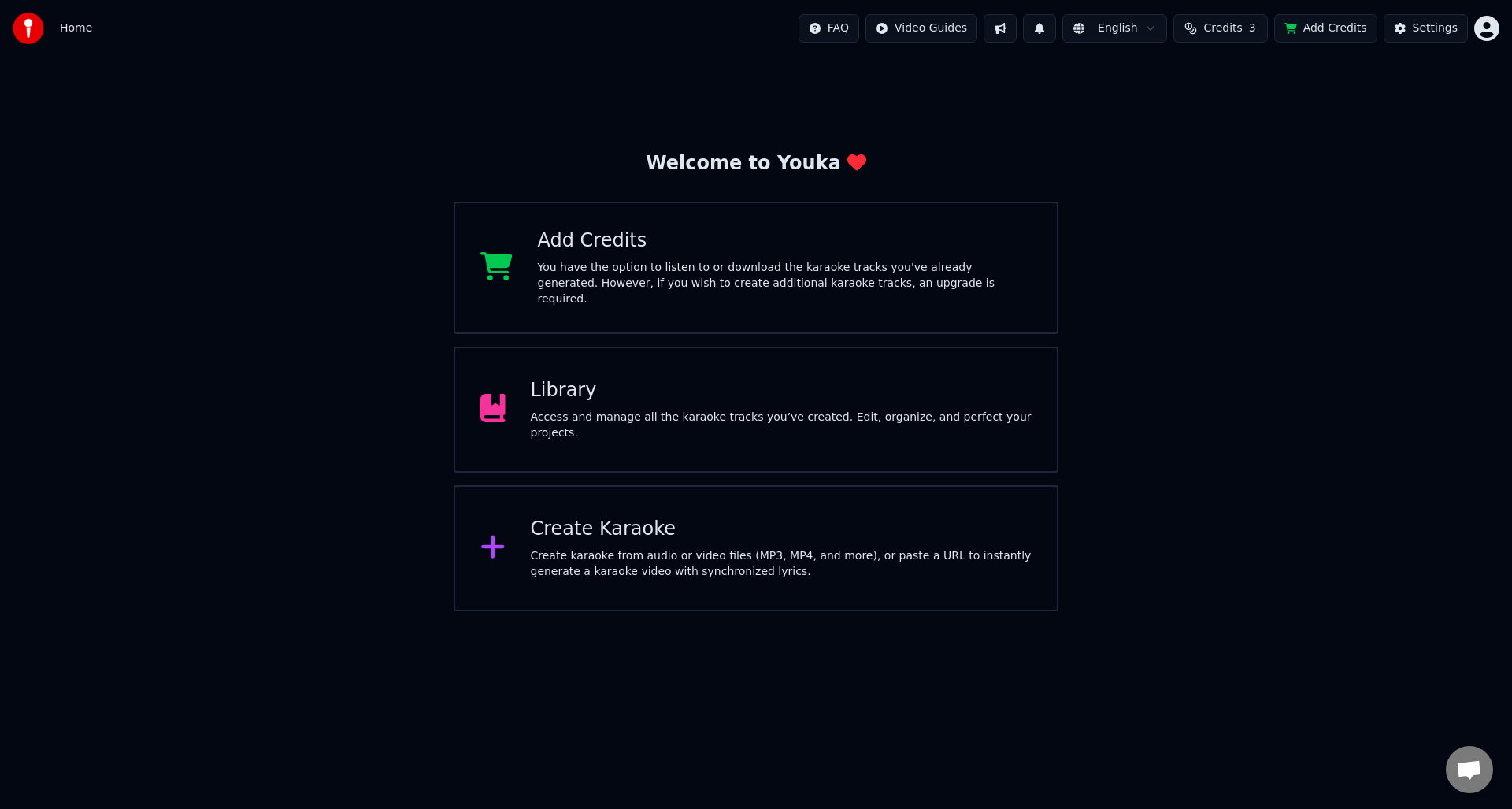
click at [642, 368] on div "Library Access and manage all the karaoke tracks you’ve created. Edit, organize…" at bounding box center [756, 410] width 605 height 126
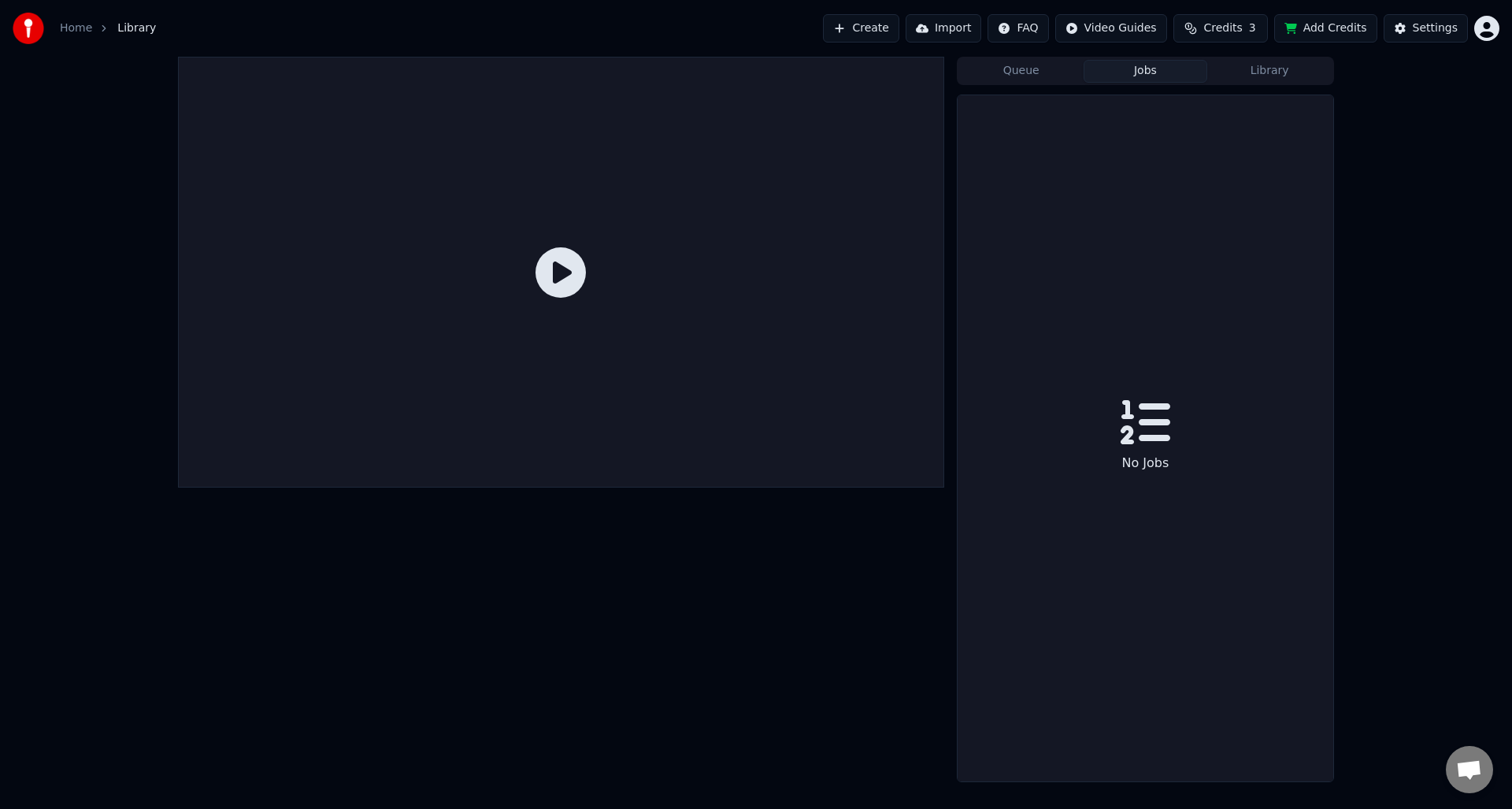
click at [1132, 71] on button "Jobs" at bounding box center [1146, 71] width 125 height 23
click at [1023, 73] on button "Queue" at bounding box center [1021, 71] width 125 height 23
click at [1116, 68] on button "Jobs" at bounding box center [1146, 71] width 125 height 23
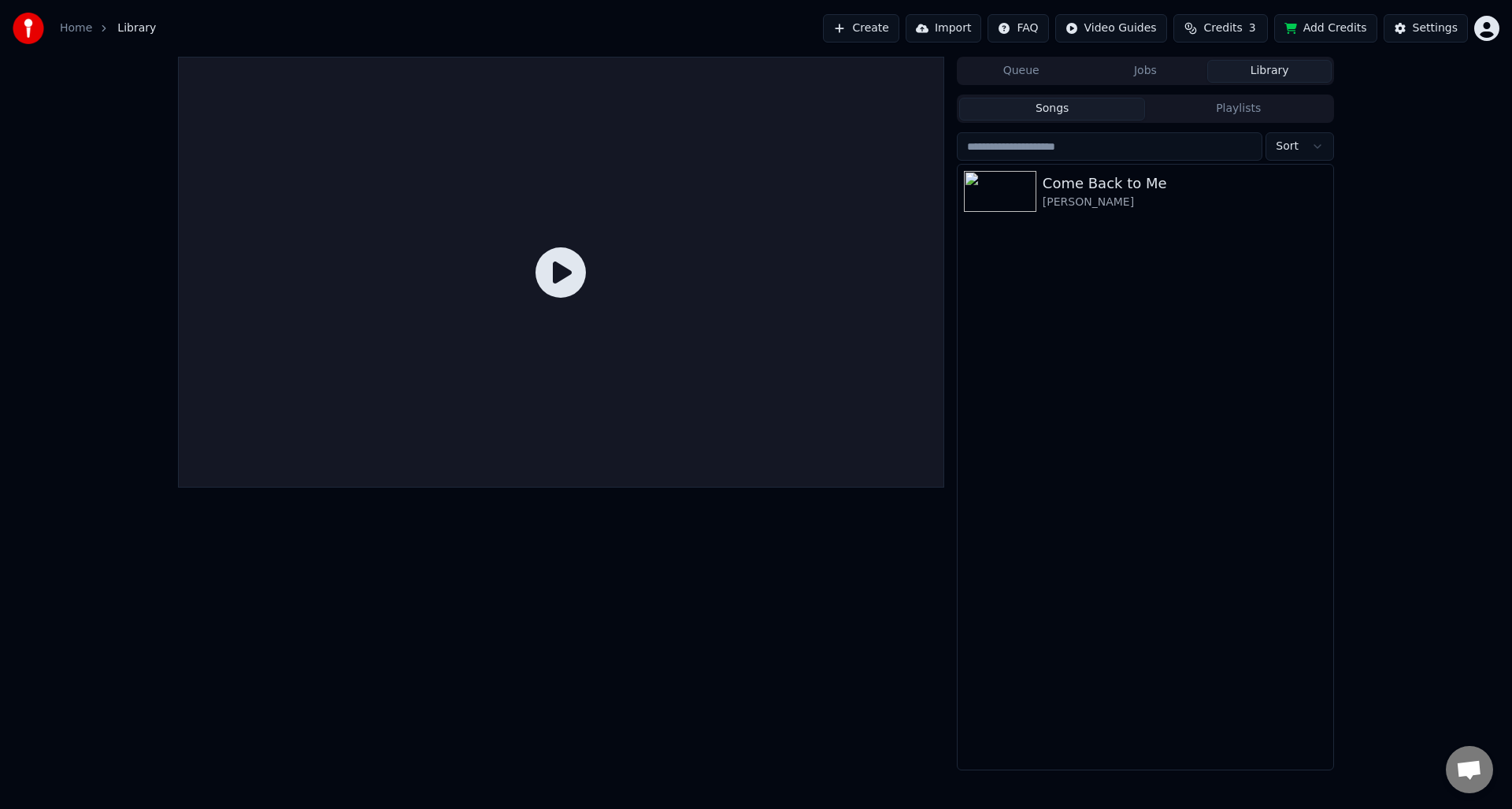
click at [1246, 74] on button "Library" at bounding box center [1269, 71] width 125 height 23
click at [1223, 33] on span "Credits" at bounding box center [1222, 29] width 38 height 16
click at [1322, 29] on button "Add Credits" at bounding box center [1325, 28] width 103 height 29
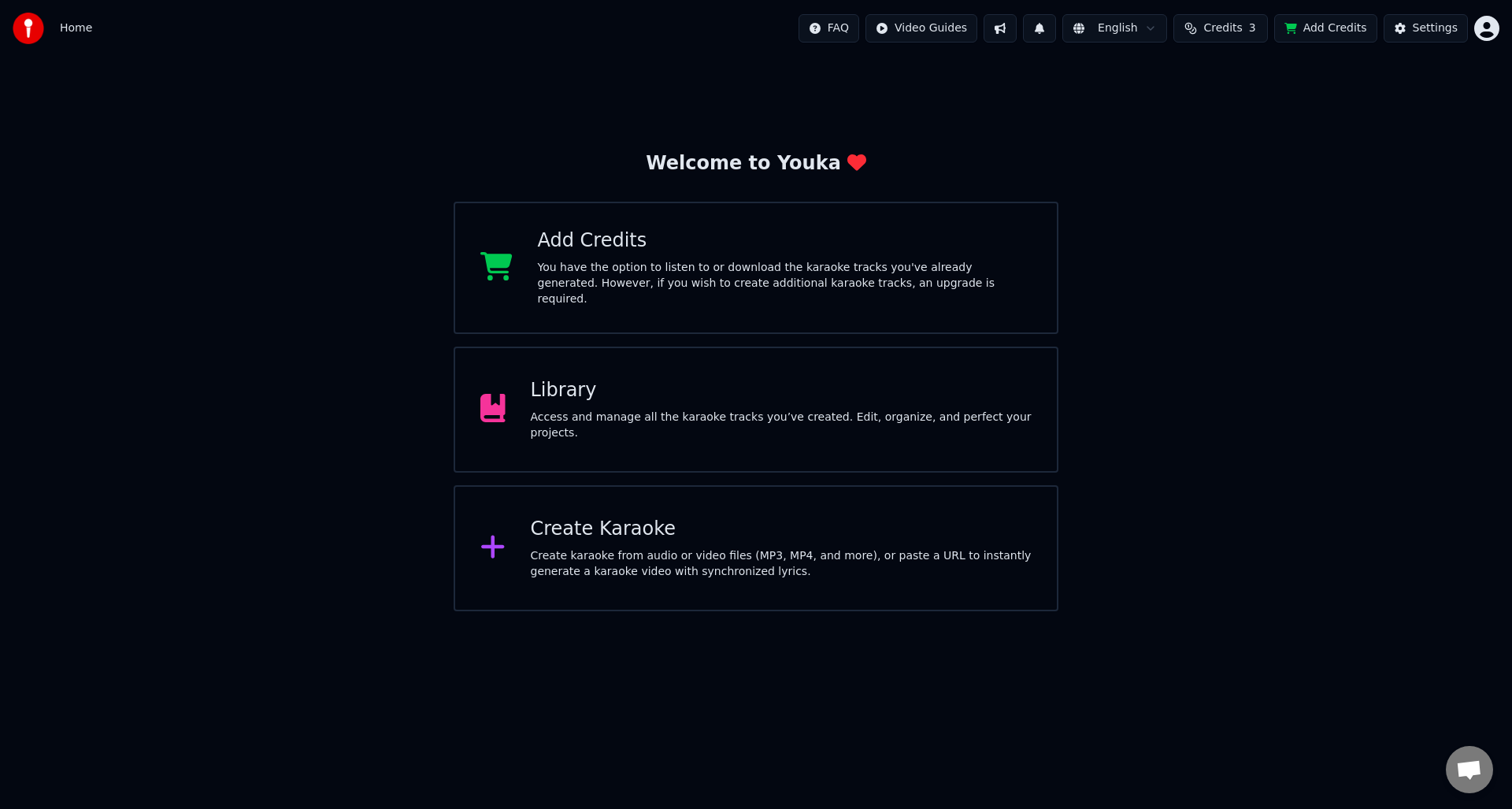
click at [599, 273] on div "You have the option to listen to or download the karaoke tracks you've already …" at bounding box center [785, 284] width 494 height 47
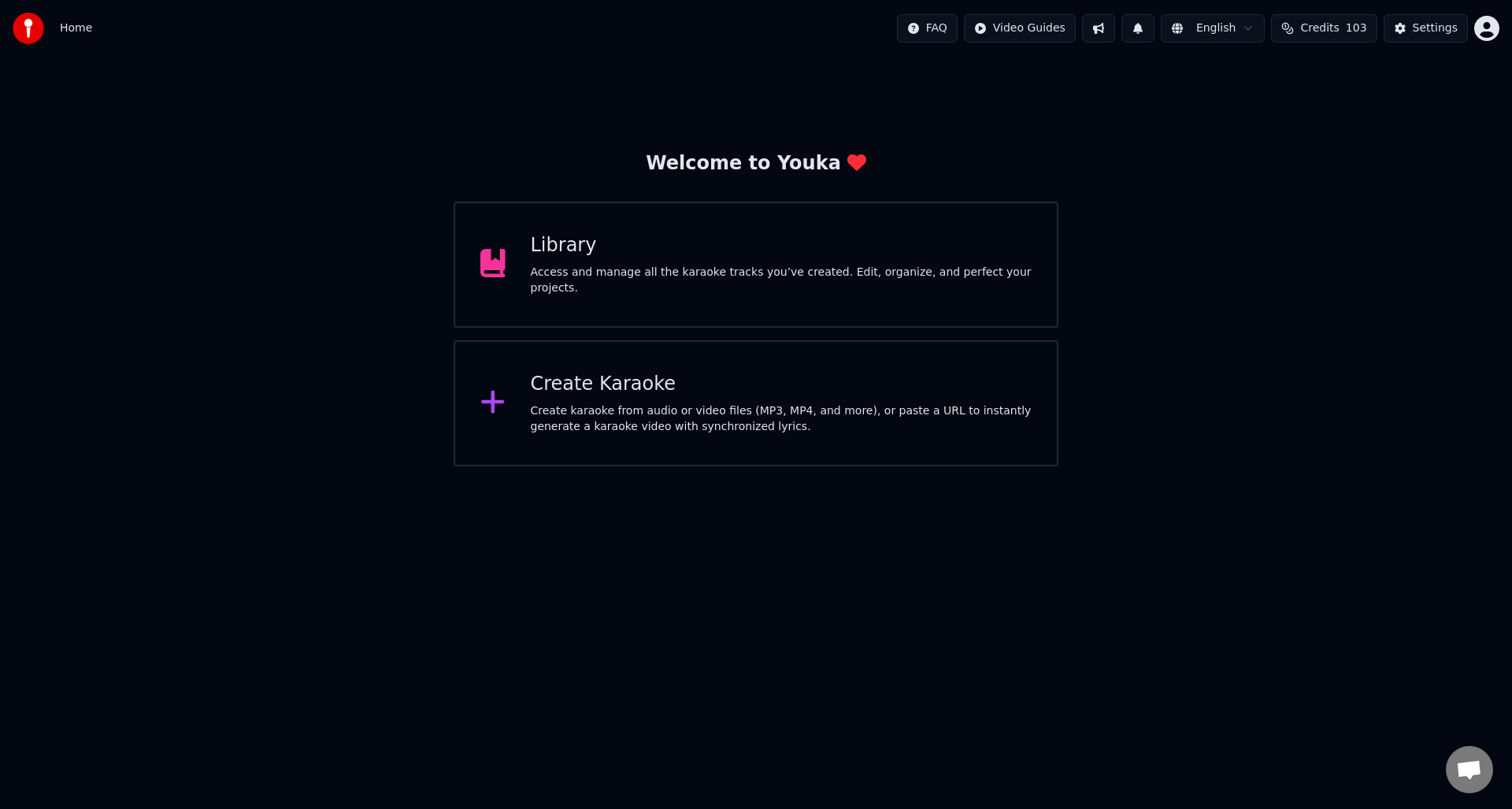
click at [582, 428] on div "Create karaoke from audio or video files (MP3, MP4, and more), or paste a URL t…" at bounding box center [781, 419] width 502 height 31
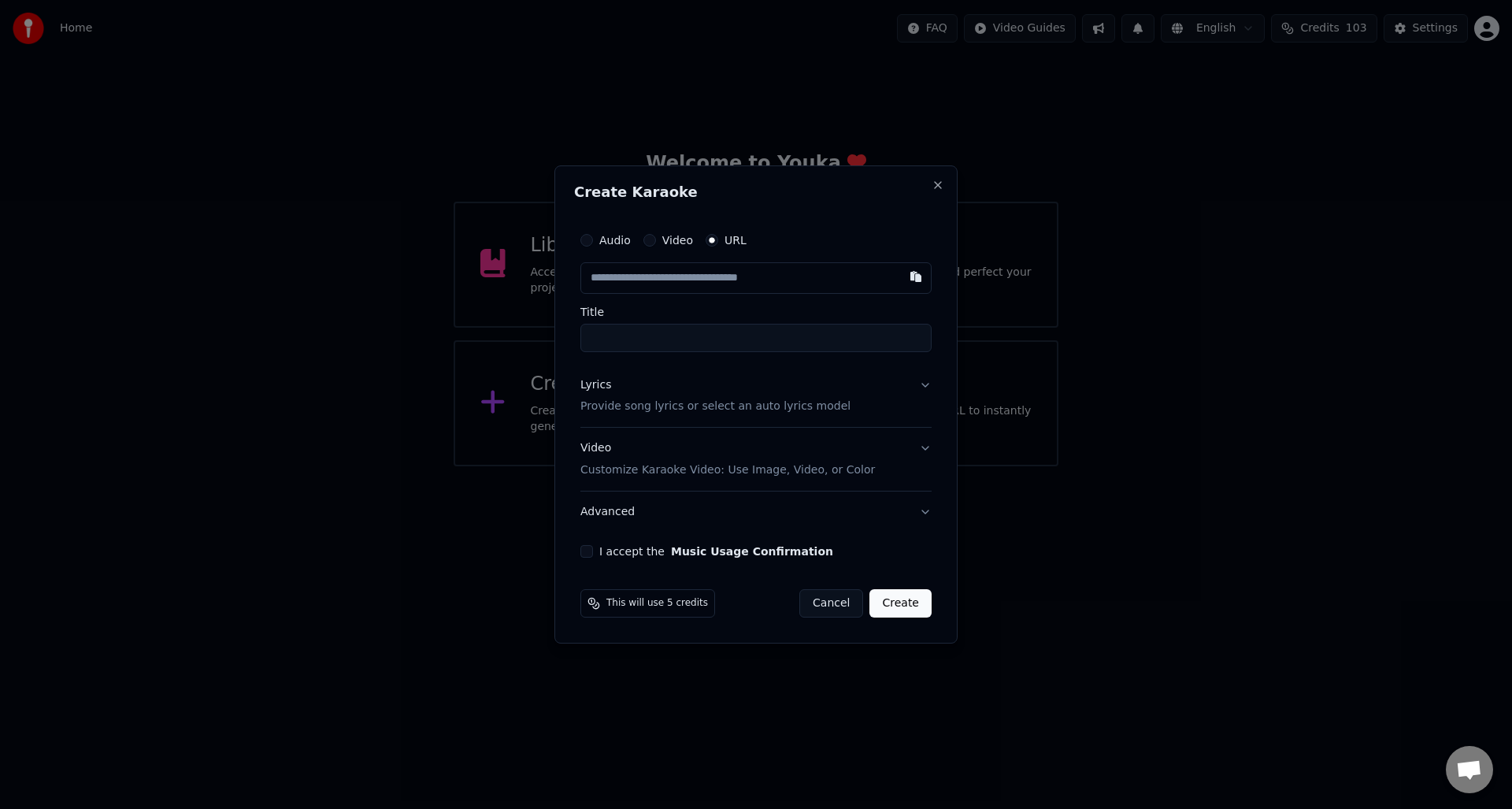
click at [711, 237] on icon "button" at bounding box center [712, 240] width 6 height 6
click at [707, 278] on input "text" at bounding box center [756, 278] width 352 height 31
click at [649, 276] on input "text" at bounding box center [756, 278] width 352 height 31
paste input "**********"
type input "**********"
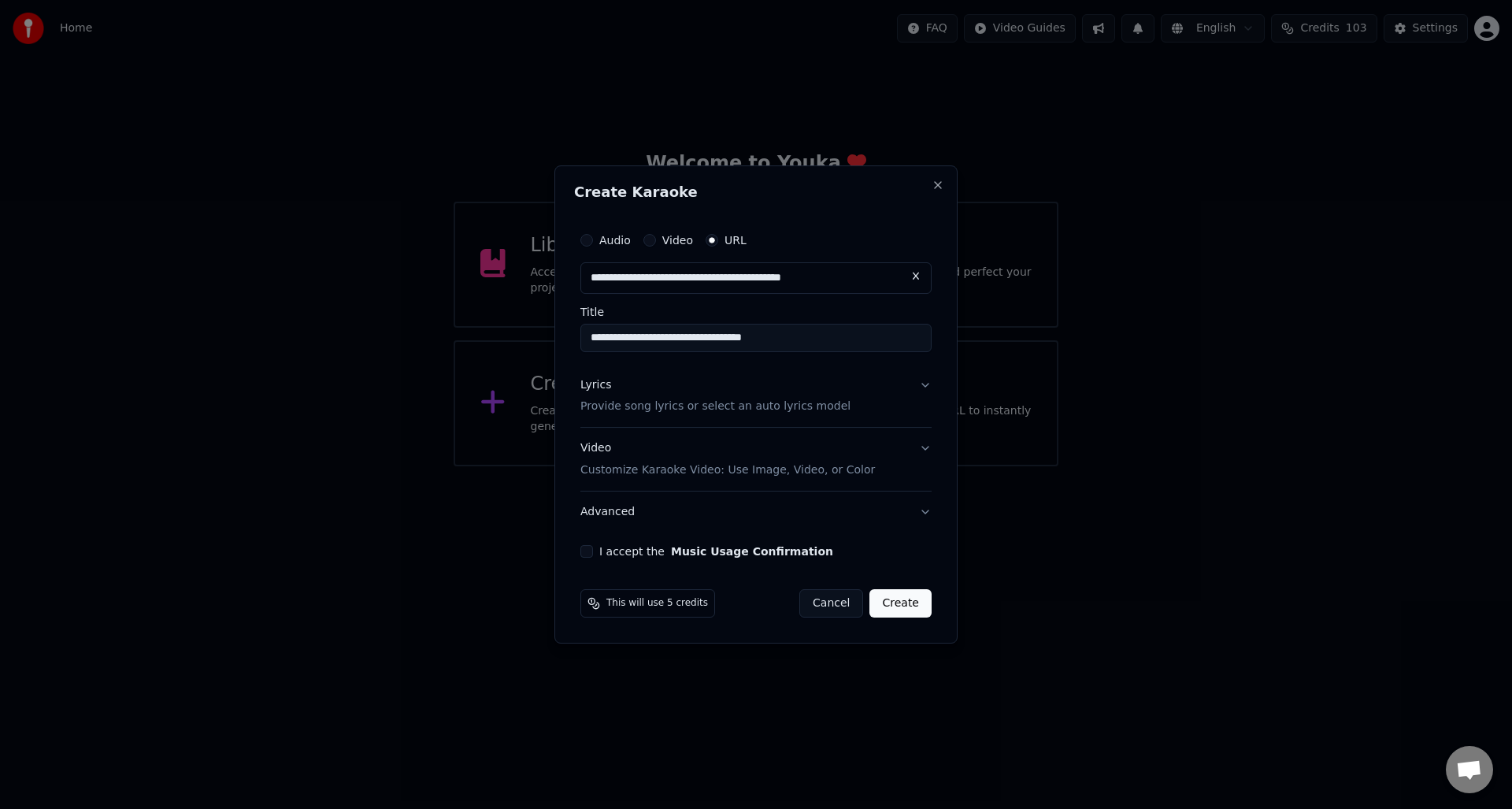
click at [685, 338] on input "**********" at bounding box center [756, 337] width 352 height 29
drag, startPoint x: 709, startPoint y: 337, endPoint x: 868, endPoint y: 346, distance: 159.3
click at [868, 345] on input "**********" at bounding box center [756, 337] width 352 height 29
click at [656, 337] on input "**********" at bounding box center [756, 337] width 352 height 29
drag, startPoint x: 593, startPoint y: 336, endPoint x: 635, endPoint y: 363, distance: 49.9
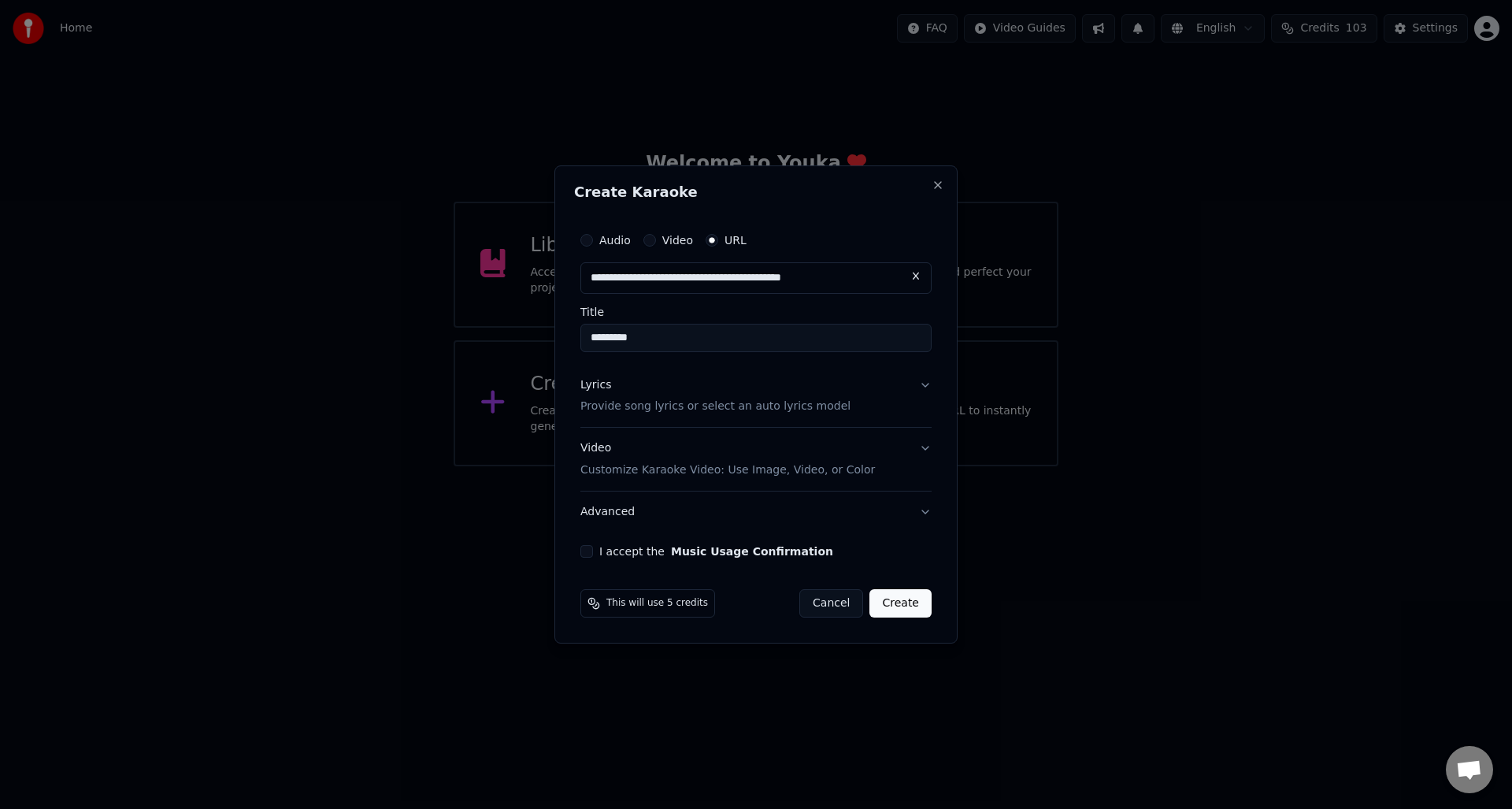
click at [593, 337] on input "*********" at bounding box center [756, 337] width 352 height 29
paste input "**********"
type input "**********"
click at [594, 384] on div "Lyrics" at bounding box center [595, 385] width 30 height 16
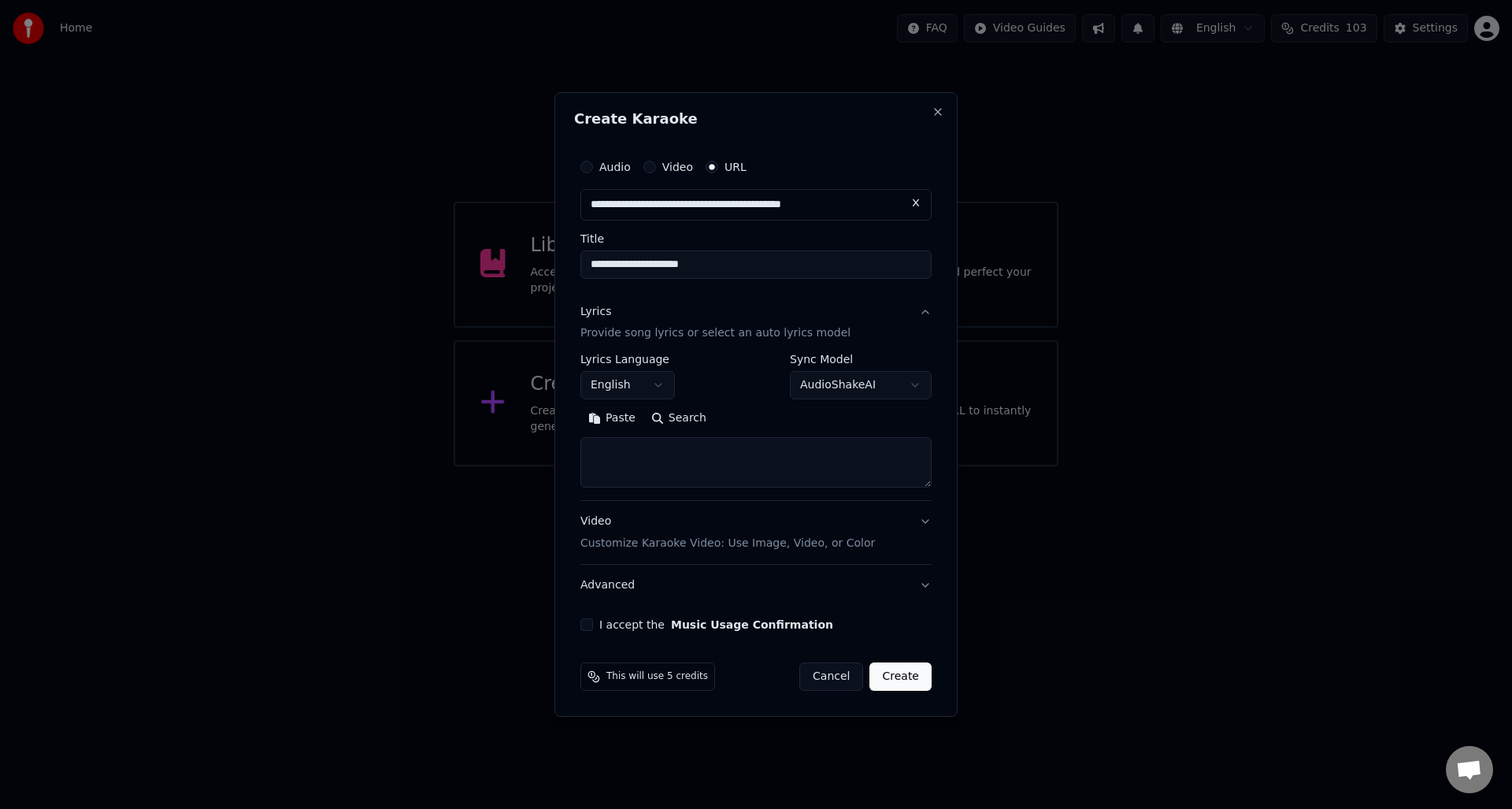
click at [695, 422] on button "Search" at bounding box center [679, 420] width 71 height 26
click at [654, 461] on textarea at bounding box center [756, 463] width 352 height 50
paste textarea "**********"
drag, startPoint x: 658, startPoint y: 449, endPoint x: 610, endPoint y: 485, distance: 60.0
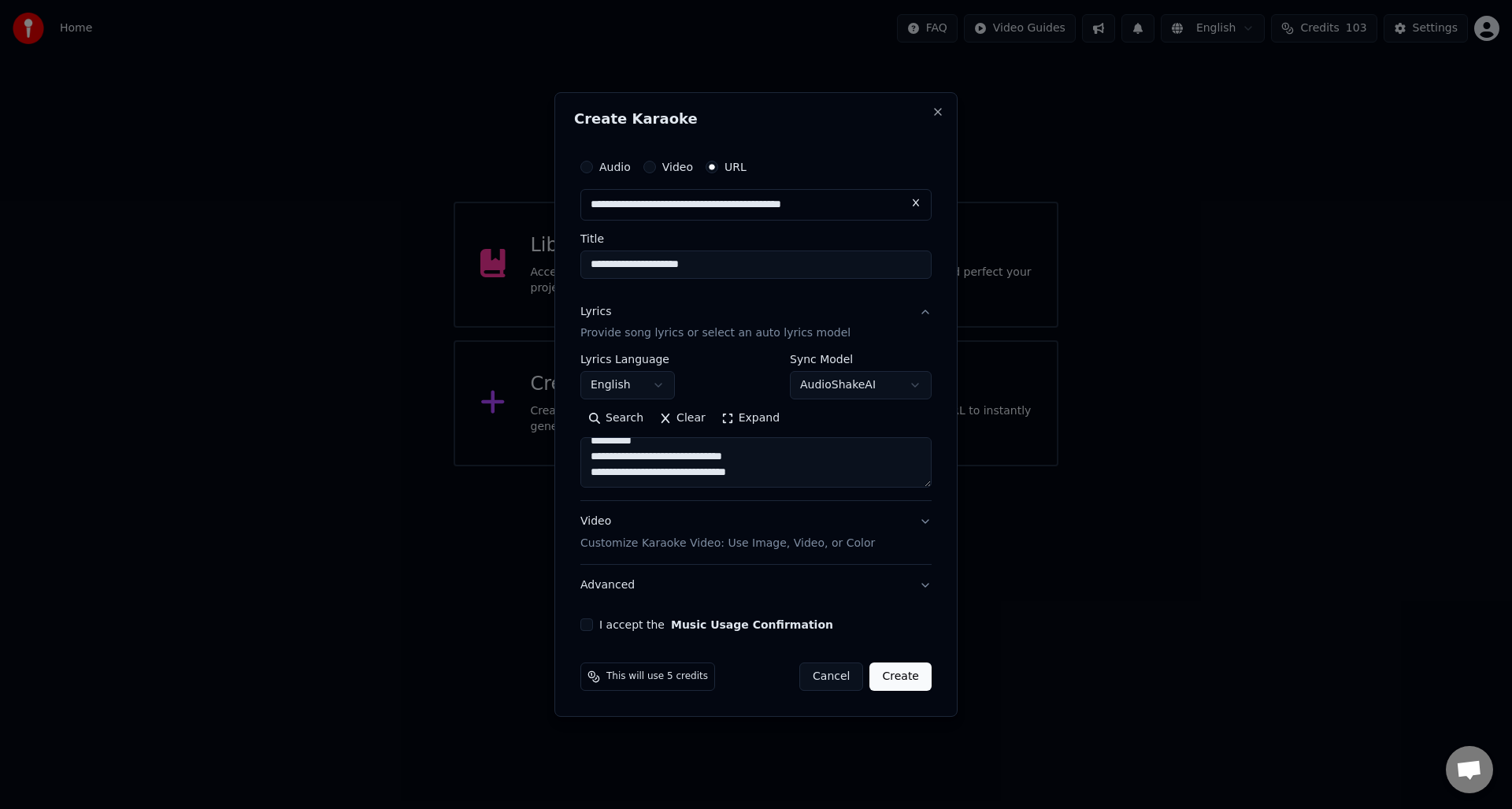
click at [610, 485] on textarea "**********" at bounding box center [756, 463] width 352 height 50
click at [630, 441] on textarea "**********" at bounding box center [756, 463] width 352 height 50
click at [625, 442] on textarea "**********" at bounding box center [756, 463] width 352 height 50
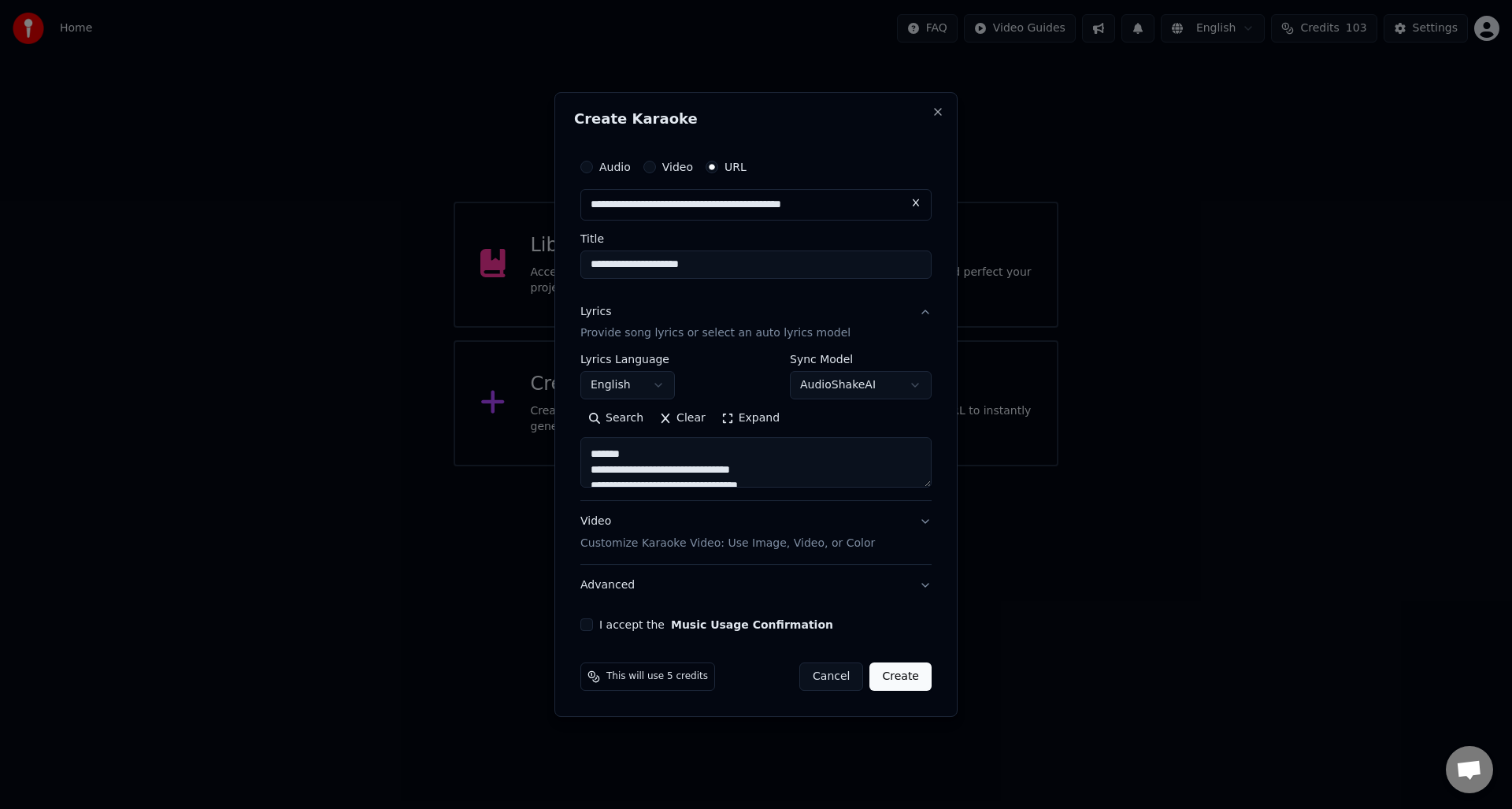
click at [642, 459] on textarea "**********" at bounding box center [756, 463] width 352 height 50
click at [645, 481] on textarea "**********" at bounding box center [756, 463] width 352 height 50
click at [697, 455] on textarea "**********" at bounding box center [756, 463] width 352 height 50
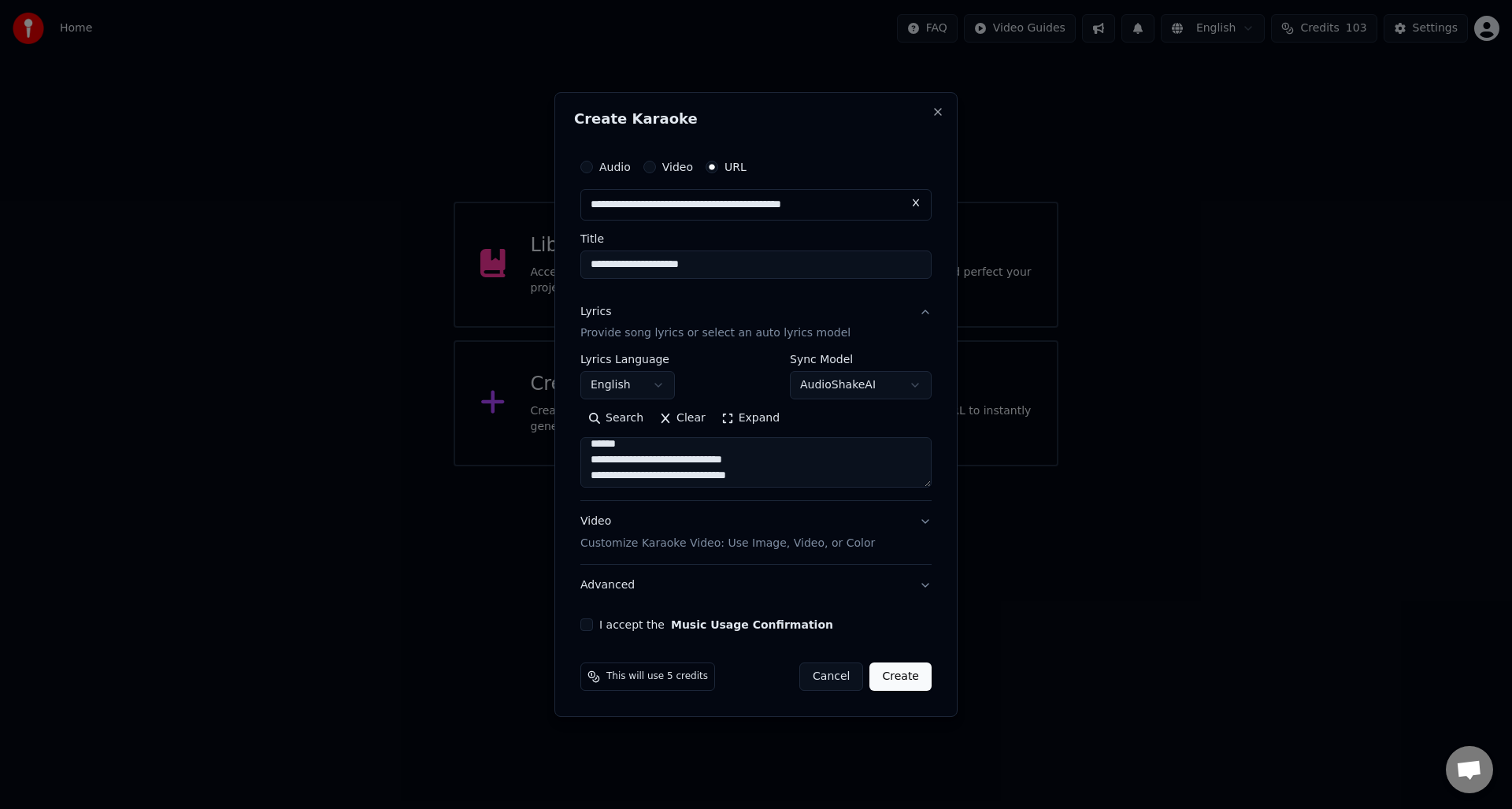
scroll to position [261, 0]
click at [659, 443] on textarea "**********" at bounding box center [756, 463] width 352 height 50
type textarea "**********"
click at [586, 626] on button "I accept the Music Usage Confirmation" at bounding box center [587, 624] width 13 height 13
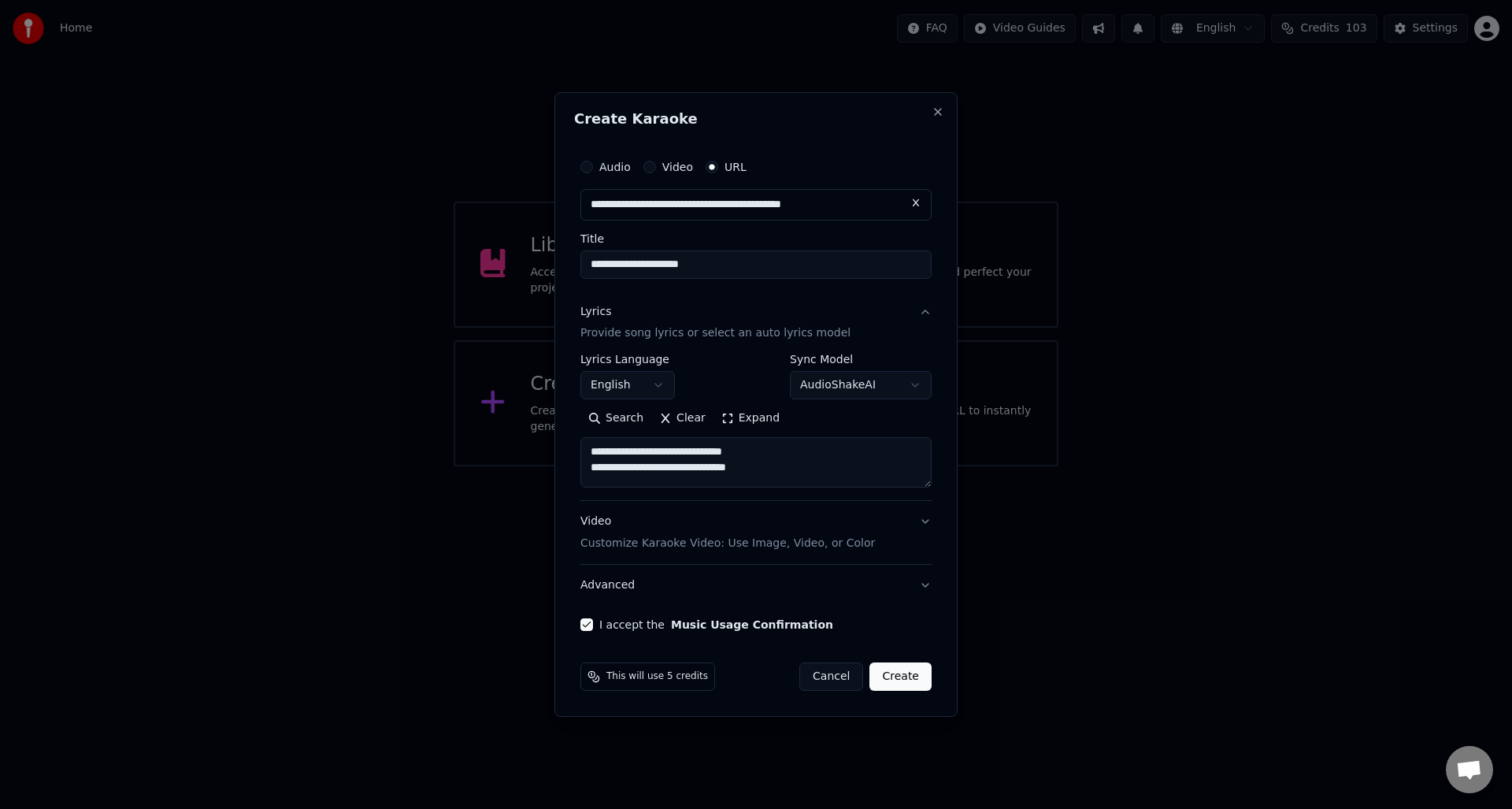
click at [897, 677] on button "Create" at bounding box center [900, 676] width 62 height 29
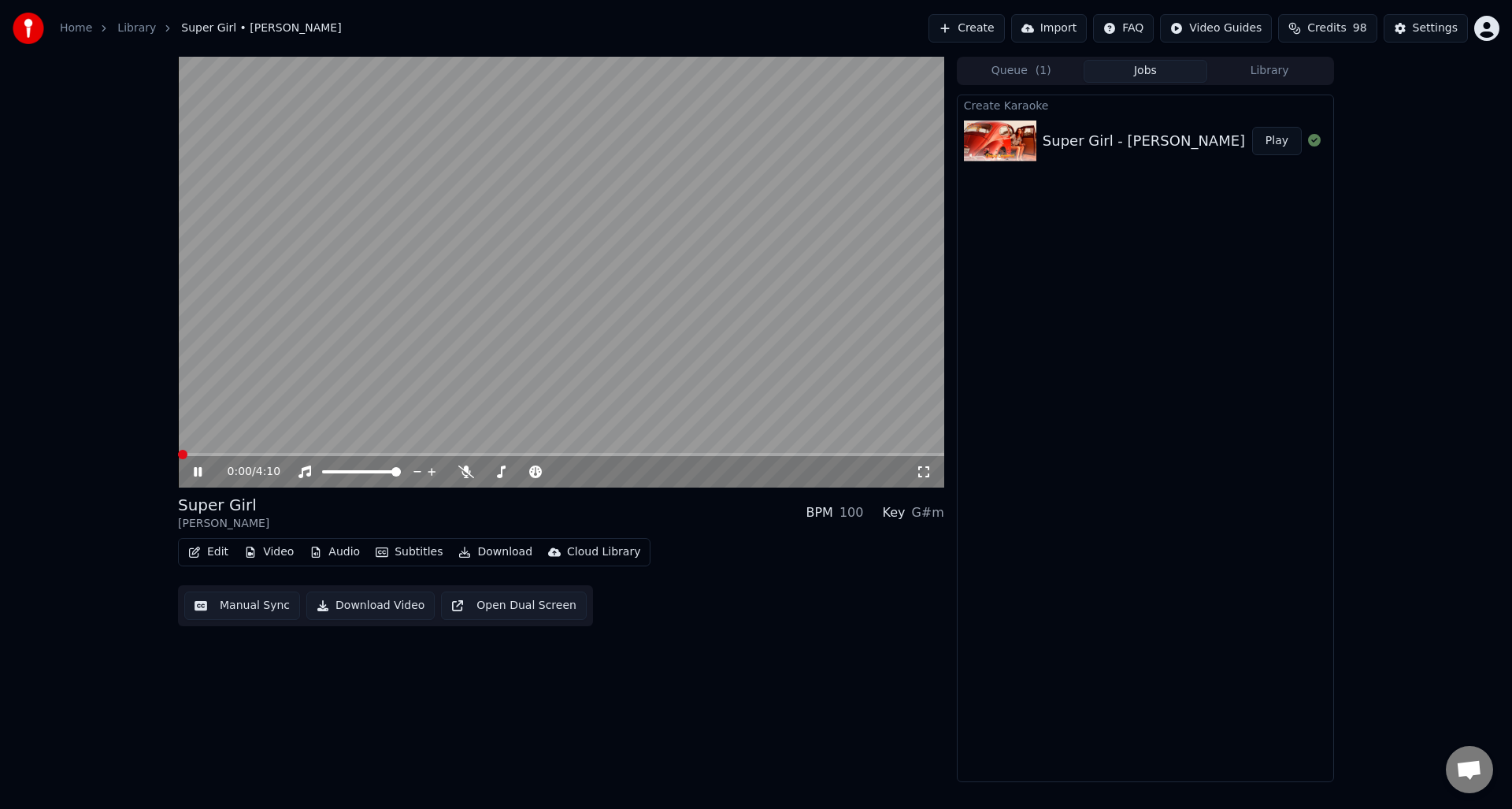
click at [178, 450] on span at bounding box center [183, 455] width 10 height 10
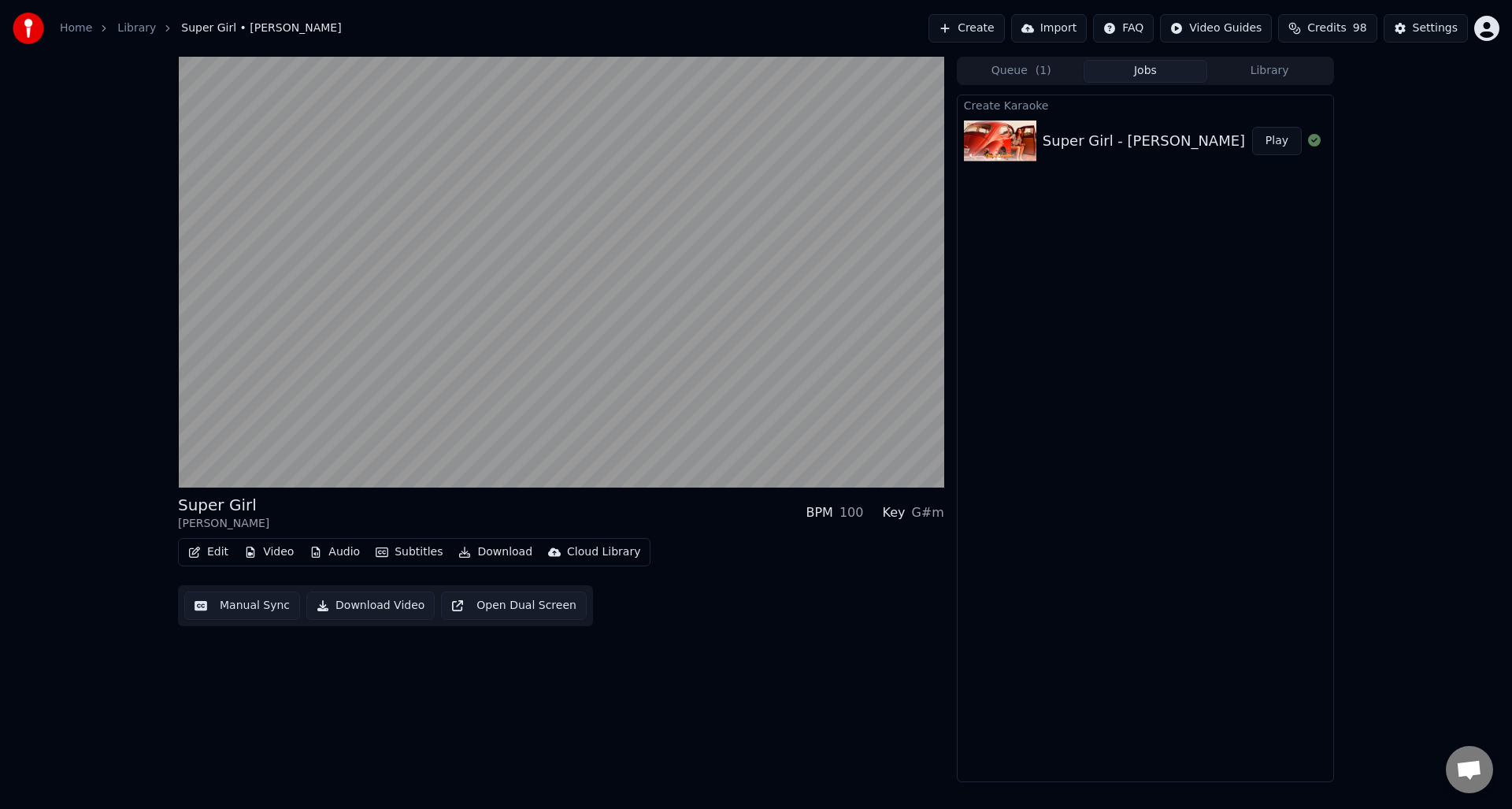
click at [210, 553] on button "Edit" at bounding box center [208, 552] width 53 height 22
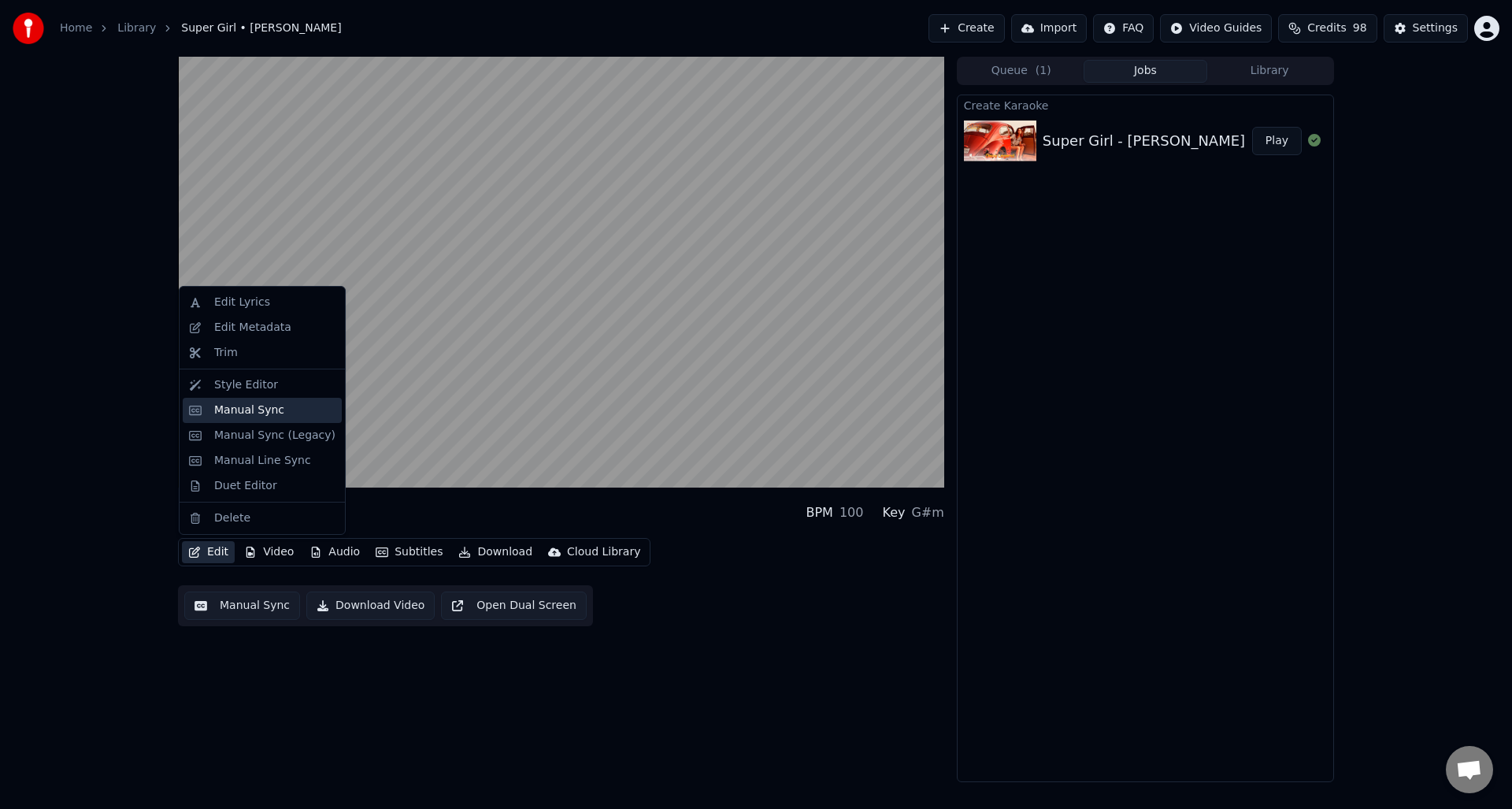
click at [251, 412] on div "Manual Sync" at bounding box center [249, 411] width 70 height 16
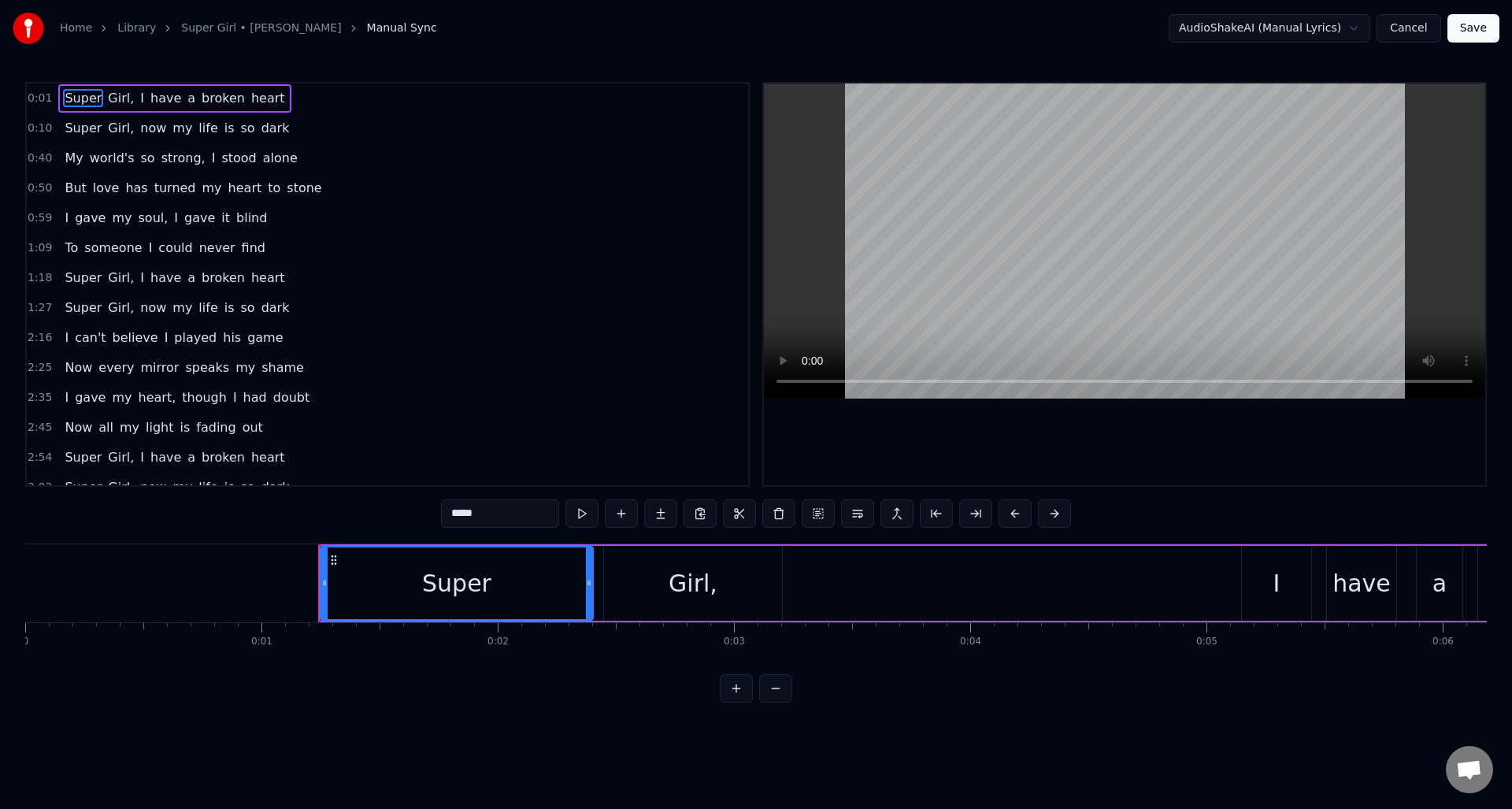
click at [36, 101] on span "0:01" at bounding box center [39, 98] width 25 height 16
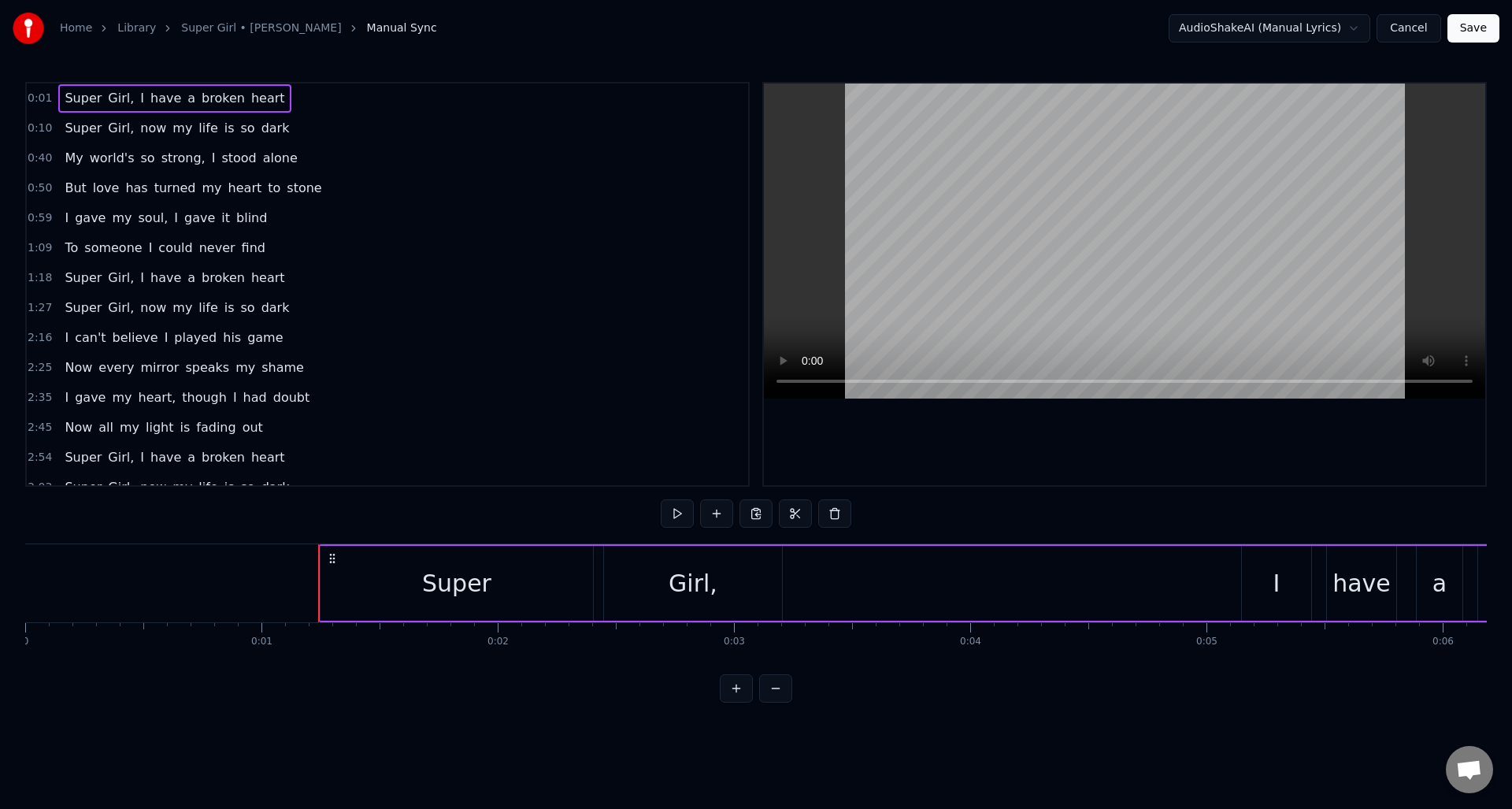
click at [36, 101] on span "0:01" at bounding box center [39, 98] width 25 height 16
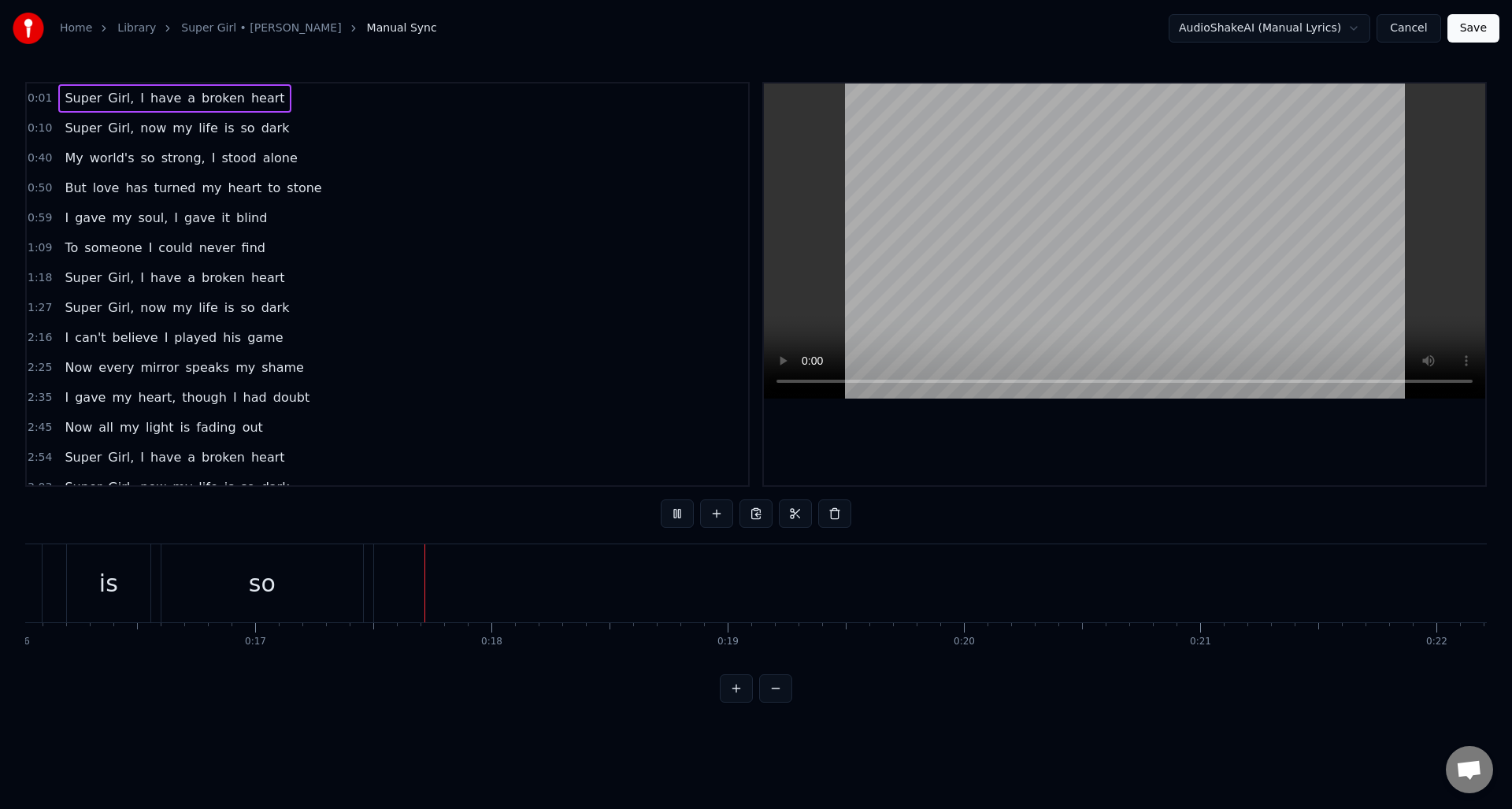
scroll to position [0, 3980]
click at [47, 131] on span "0:10" at bounding box center [39, 129] width 25 height 16
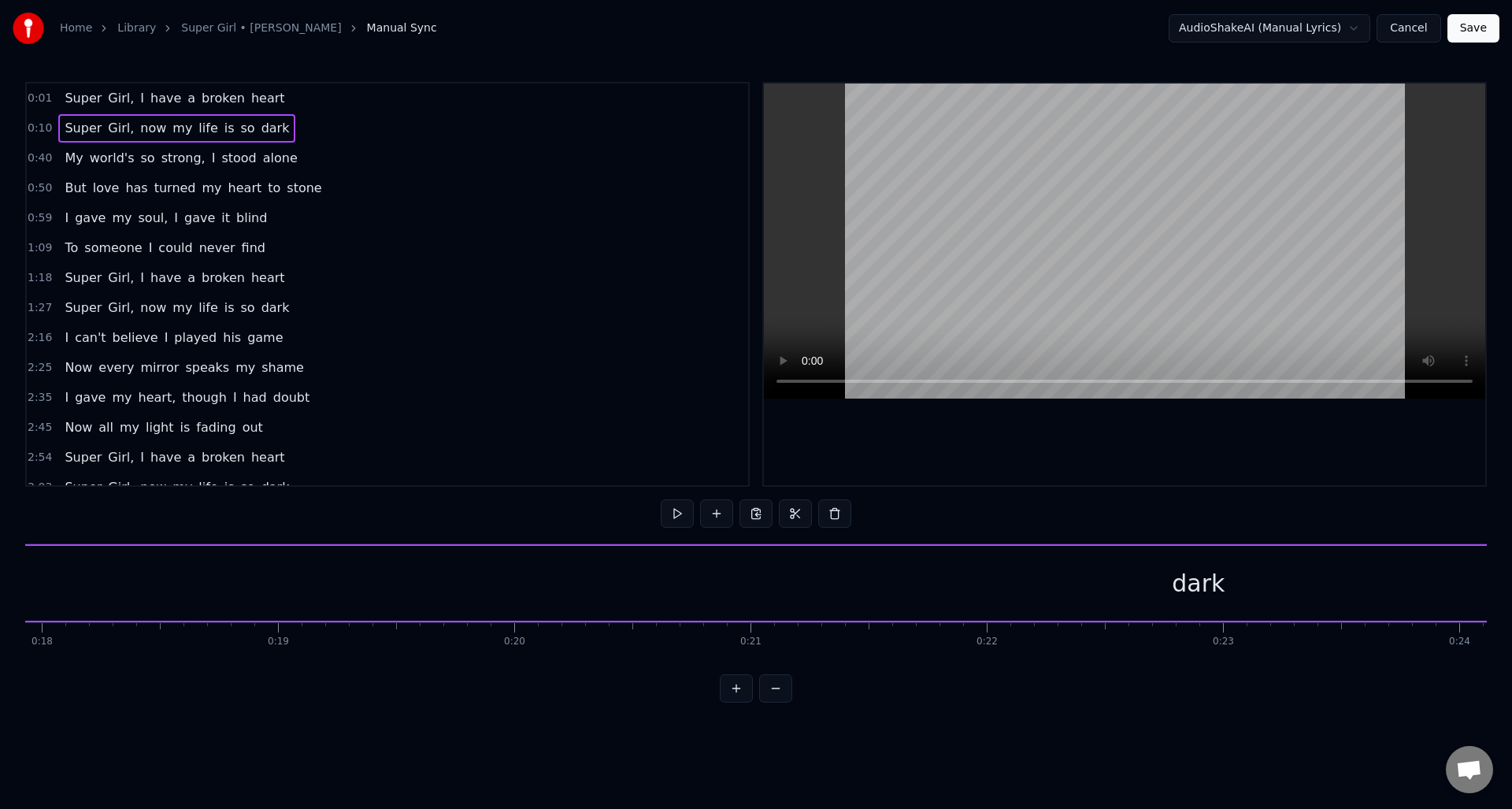
scroll to position [0, 4372]
click at [1047, 575] on div "dark" at bounding box center [1063, 584] width 53 height 35
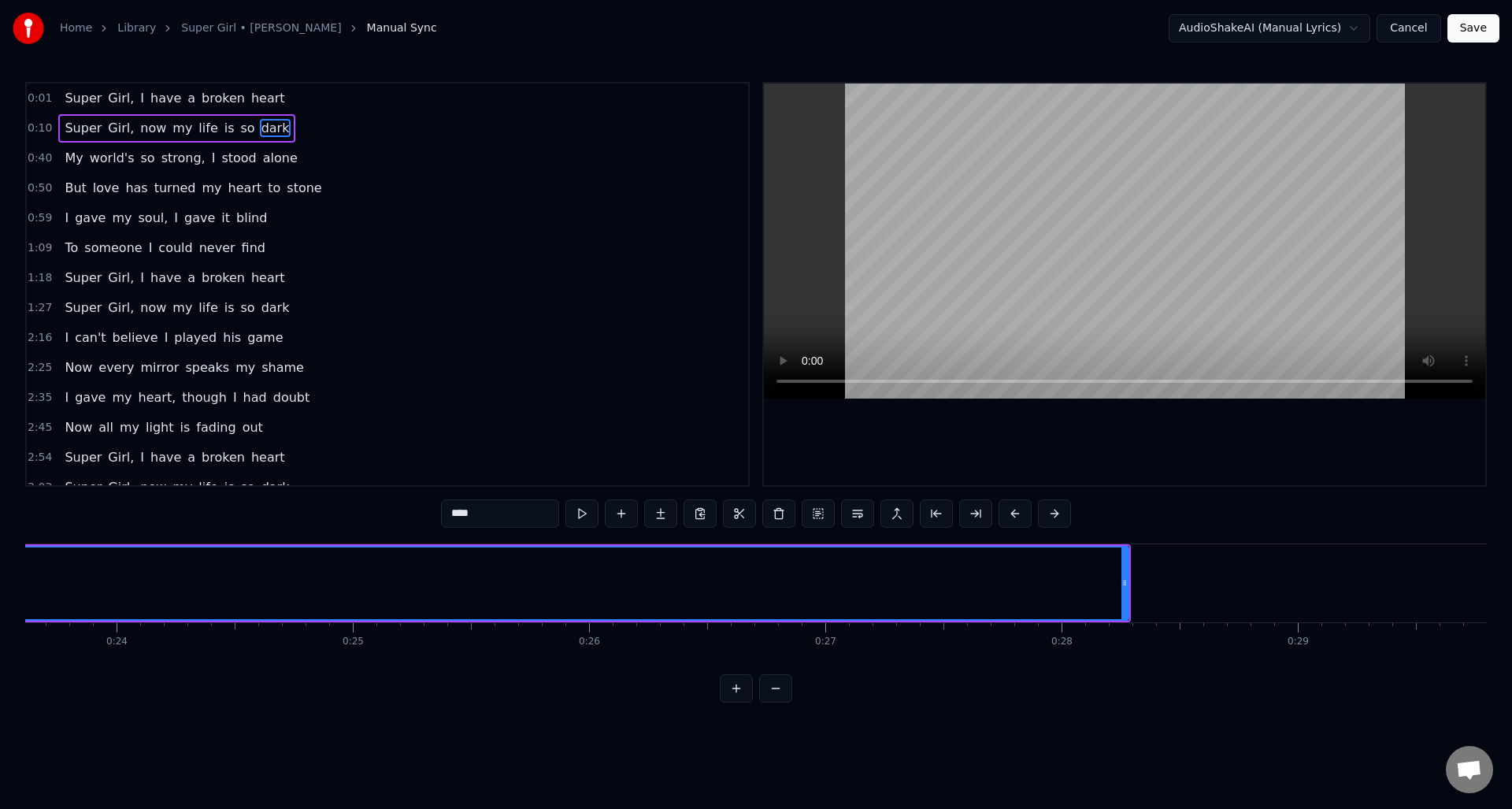
scroll to position [0, 5587]
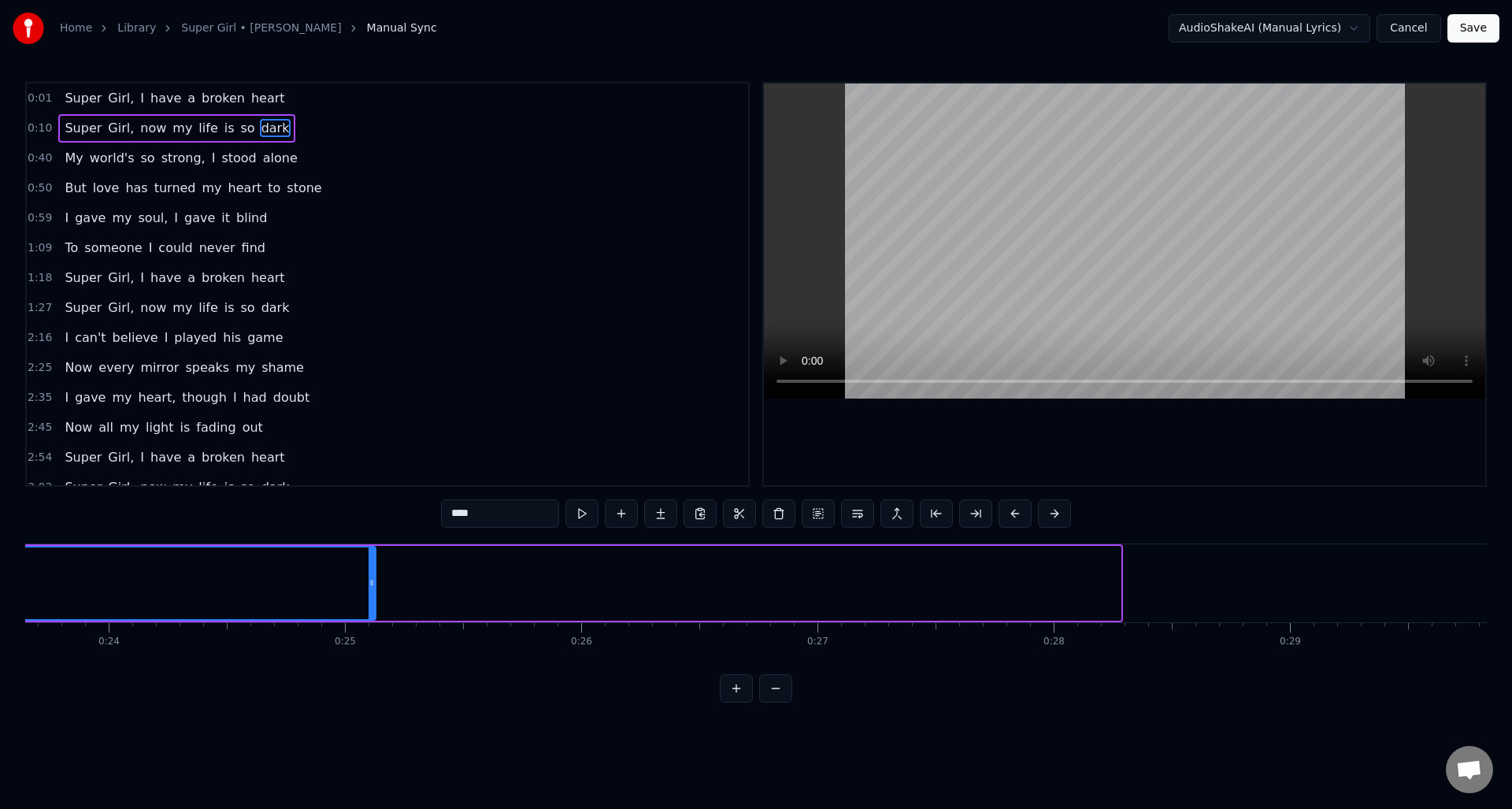
drag, startPoint x: 1118, startPoint y: 580, endPoint x: 367, endPoint y: 572, distance: 751.0
click at [368, 572] on div at bounding box center [371, 583] width 6 height 72
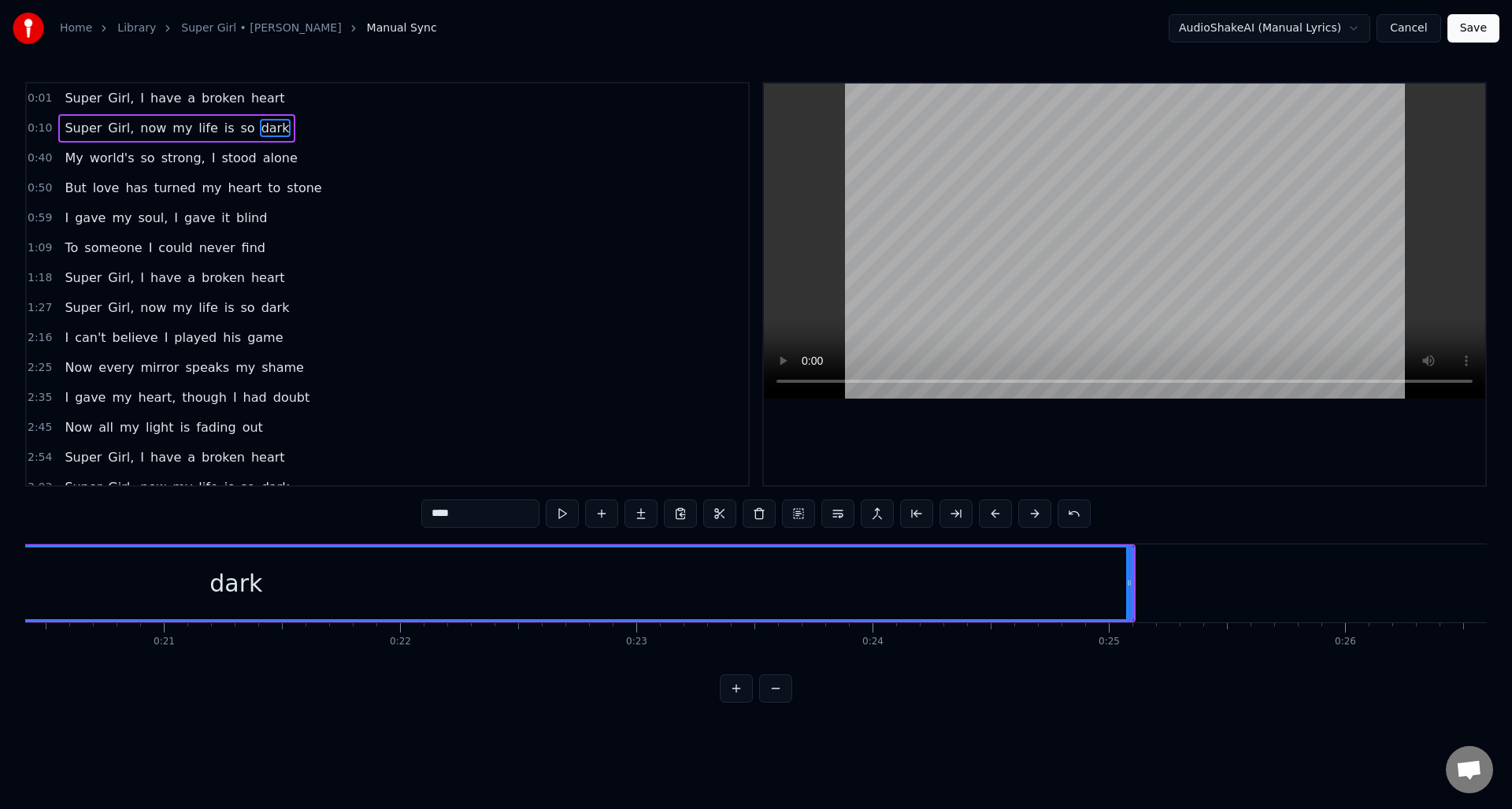
scroll to position [0, 4803]
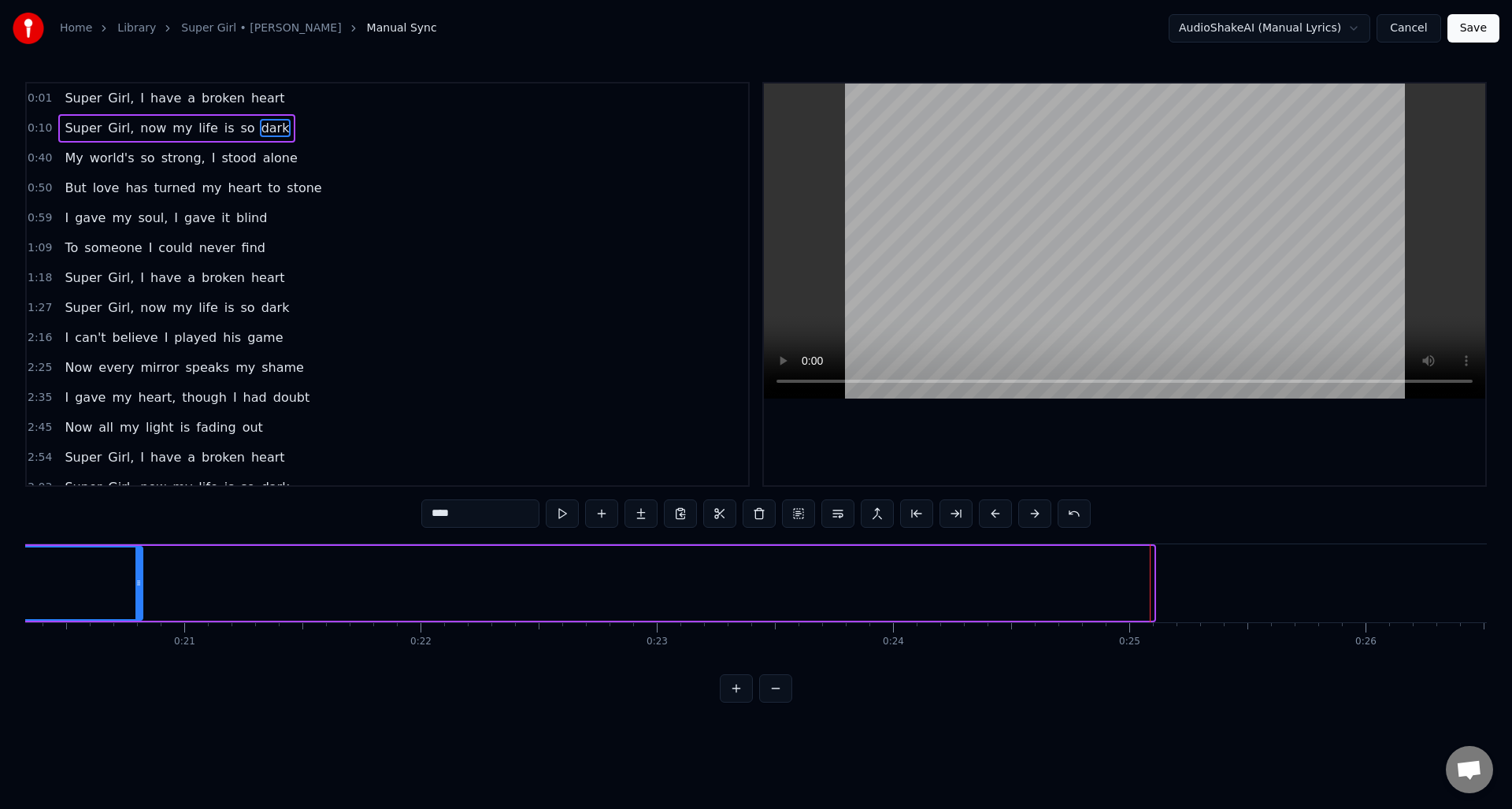
drag, startPoint x: 1152, startPoint y: 582, endPoint x: 136, endPoint y: 549, distance: 1016.5
click at [136, 549] on div at bounding box center [139, 583] width 6 height 72
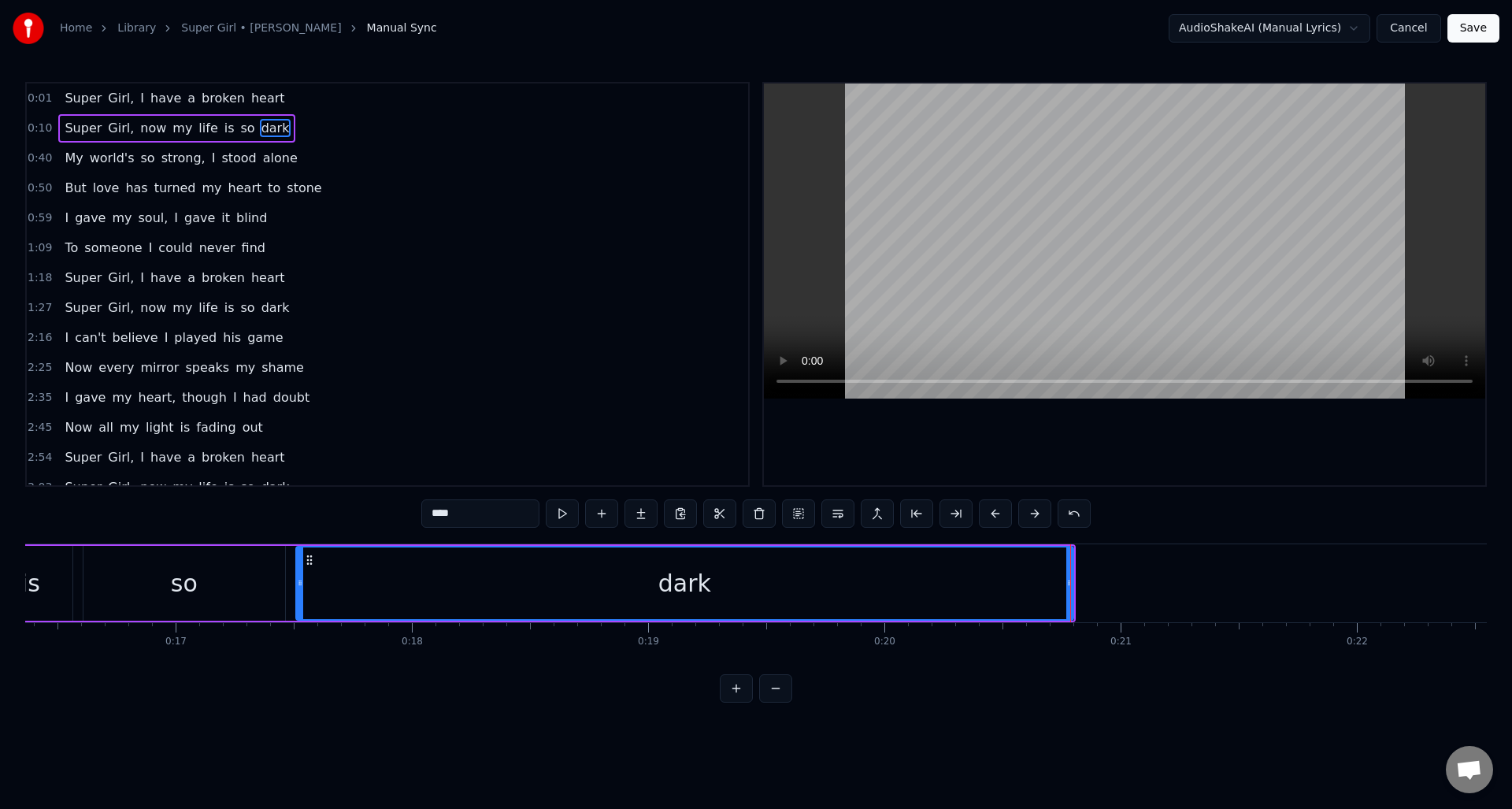
scroll to position [0, 3830]
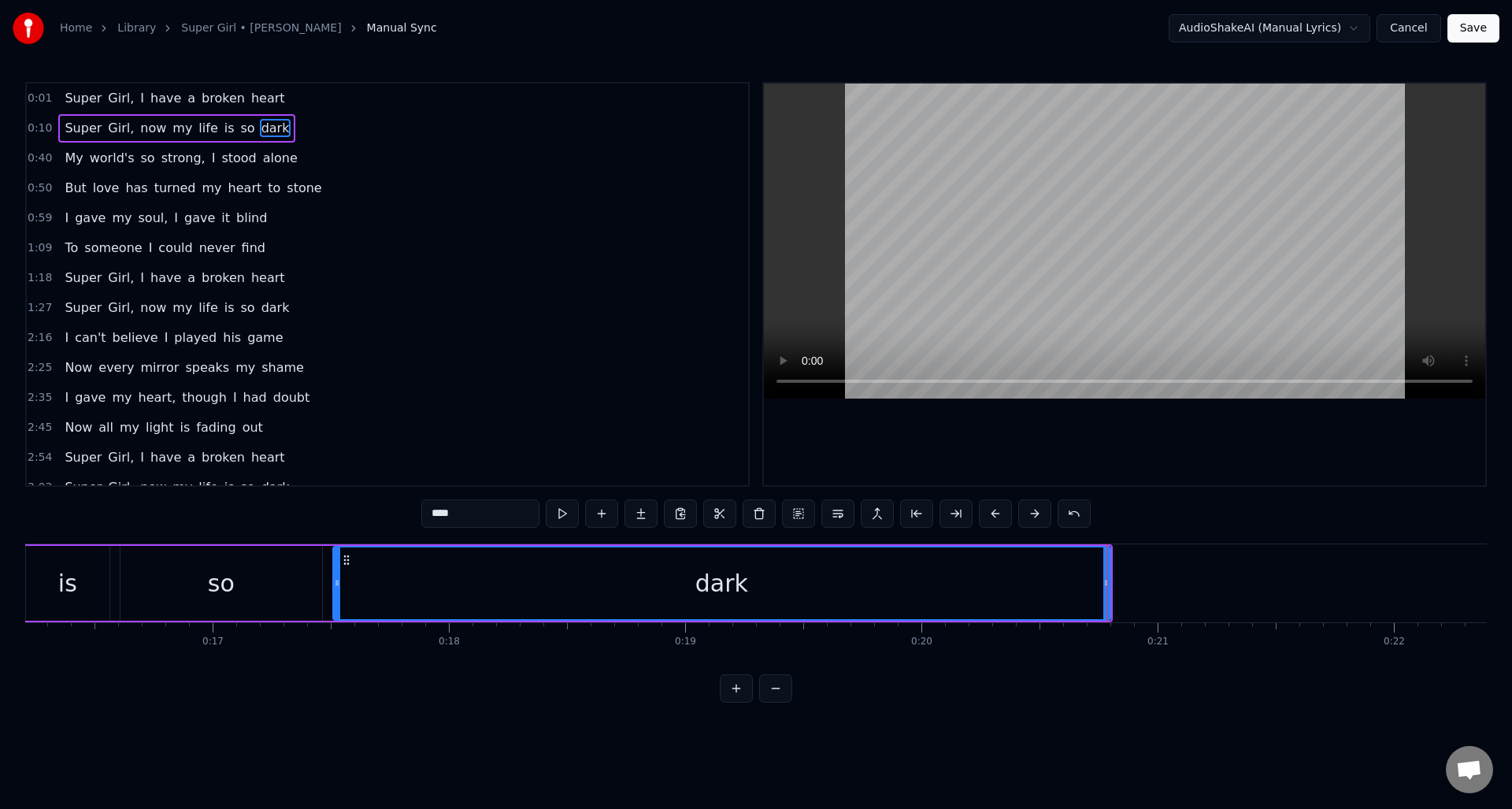
drag, startPoint x: 1107, startPoint y: 578, endPoint x: 713, endPoint y: 582, distance: 394.0
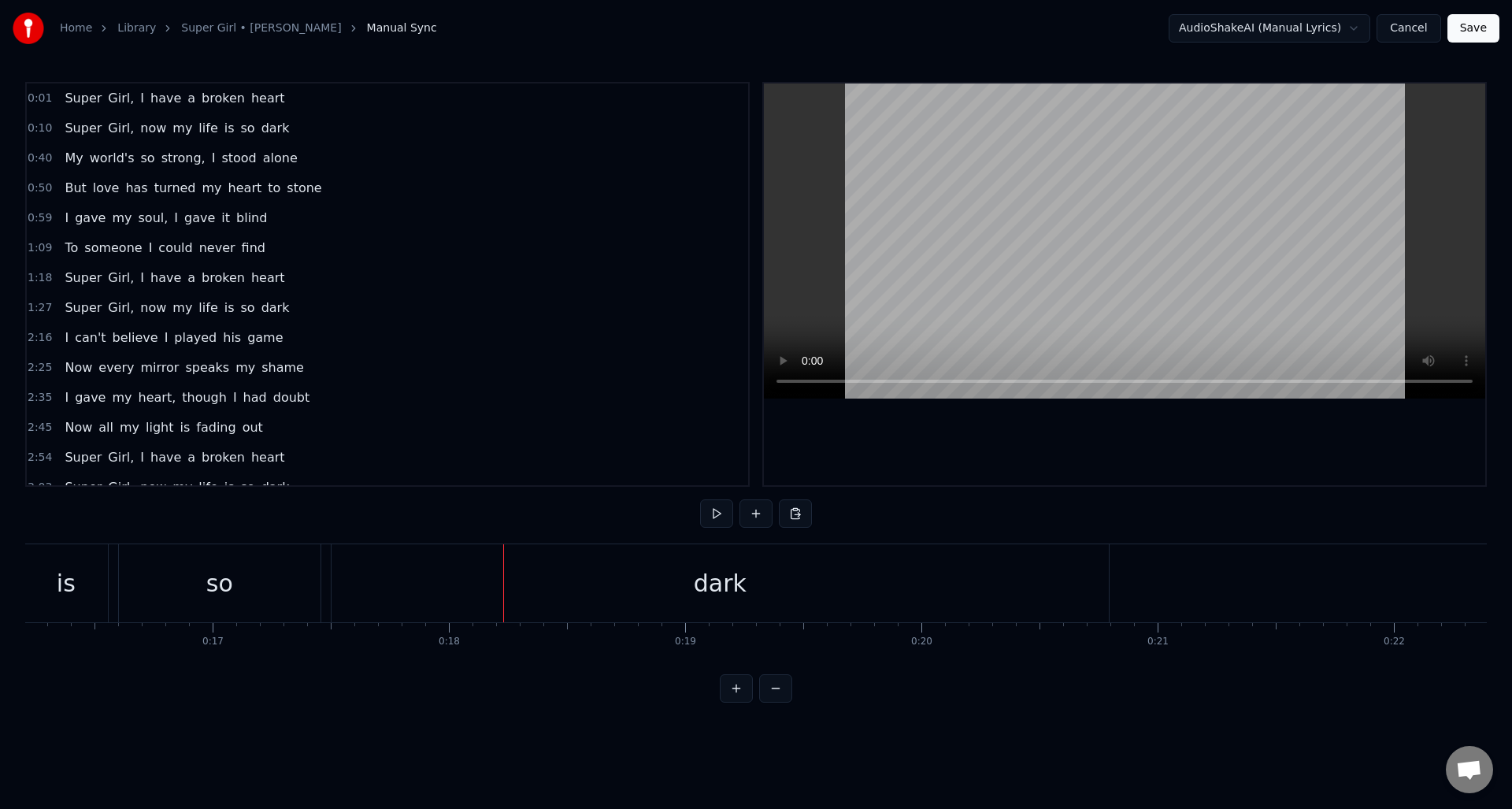
click at [1083, 578] on div "dark" at bounding box center [720, 583] width 777 height 78
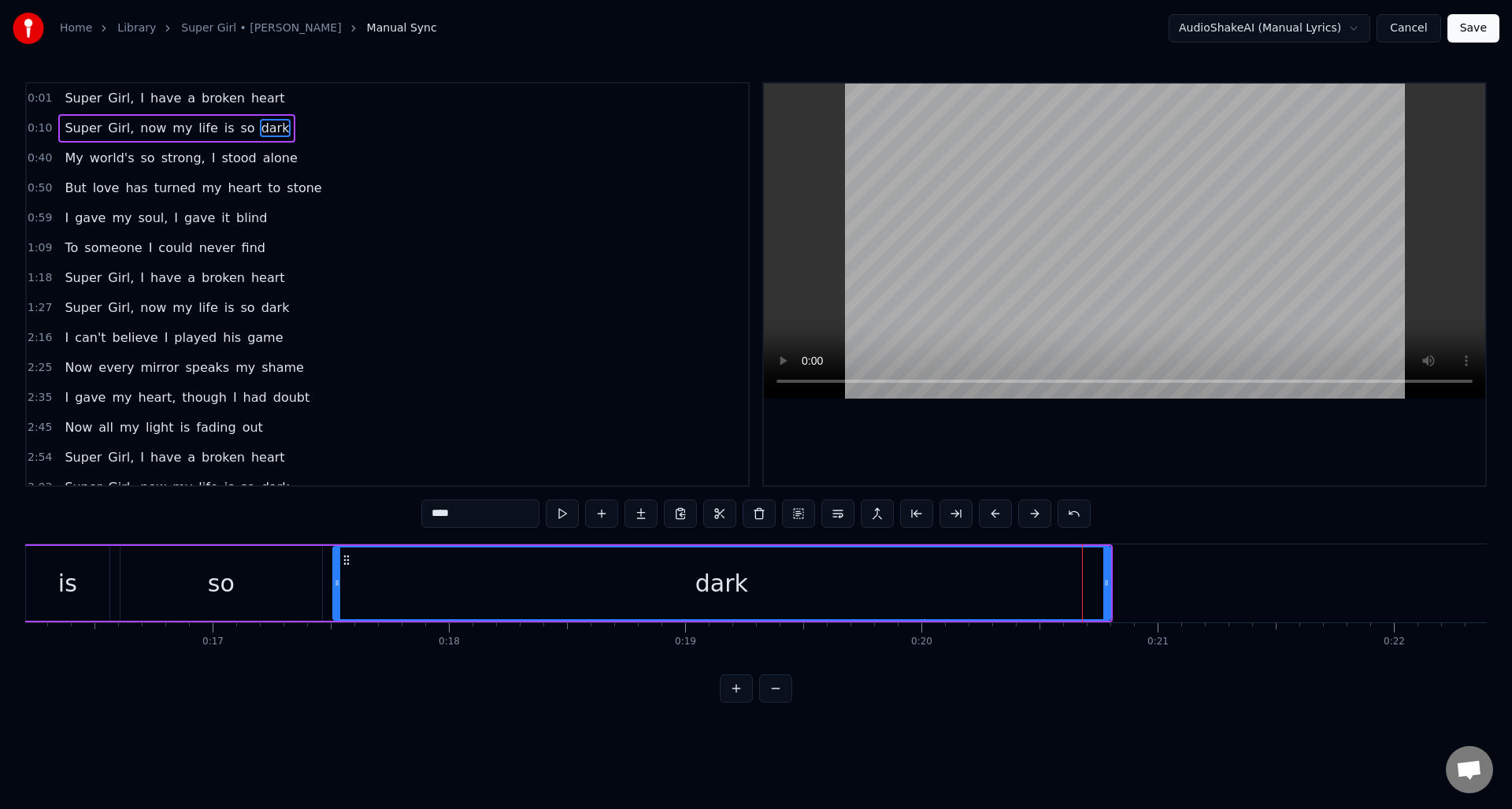
drag, startPoint x: 1110, startPoint y: 583, endPoint x: 1013, endPoint y: 581, distance: 97.0
click at [986, 582] on div "dark" at bounding box center [721, 584] width 779 height 75
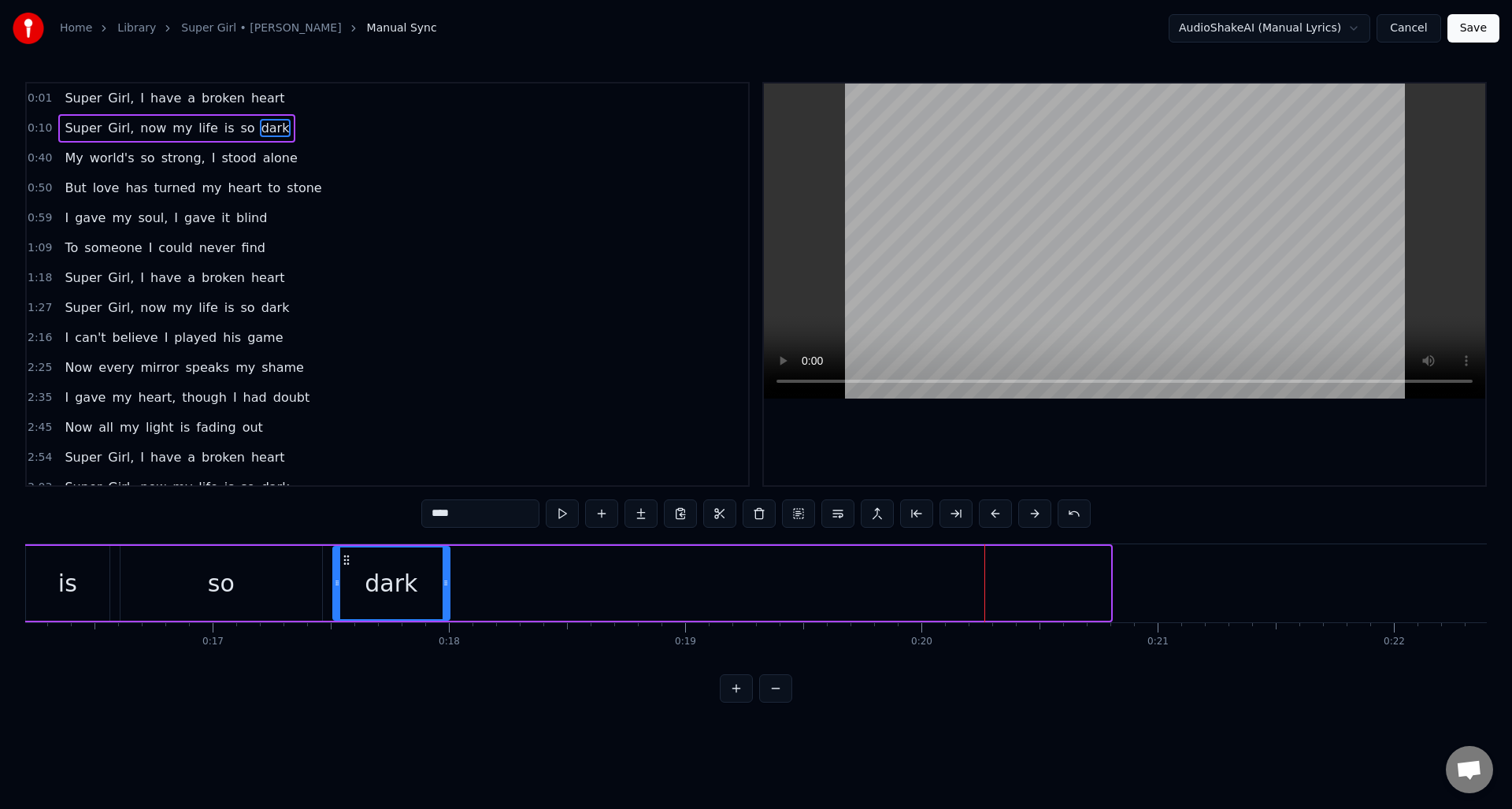
drag, startPoint x: 1107, startPoint y: 584, endPoint x: 449, endPoint y: 595, distance: 658.1
click at [447, 596] on div at bounding box center [446, 583] width 6 height 72
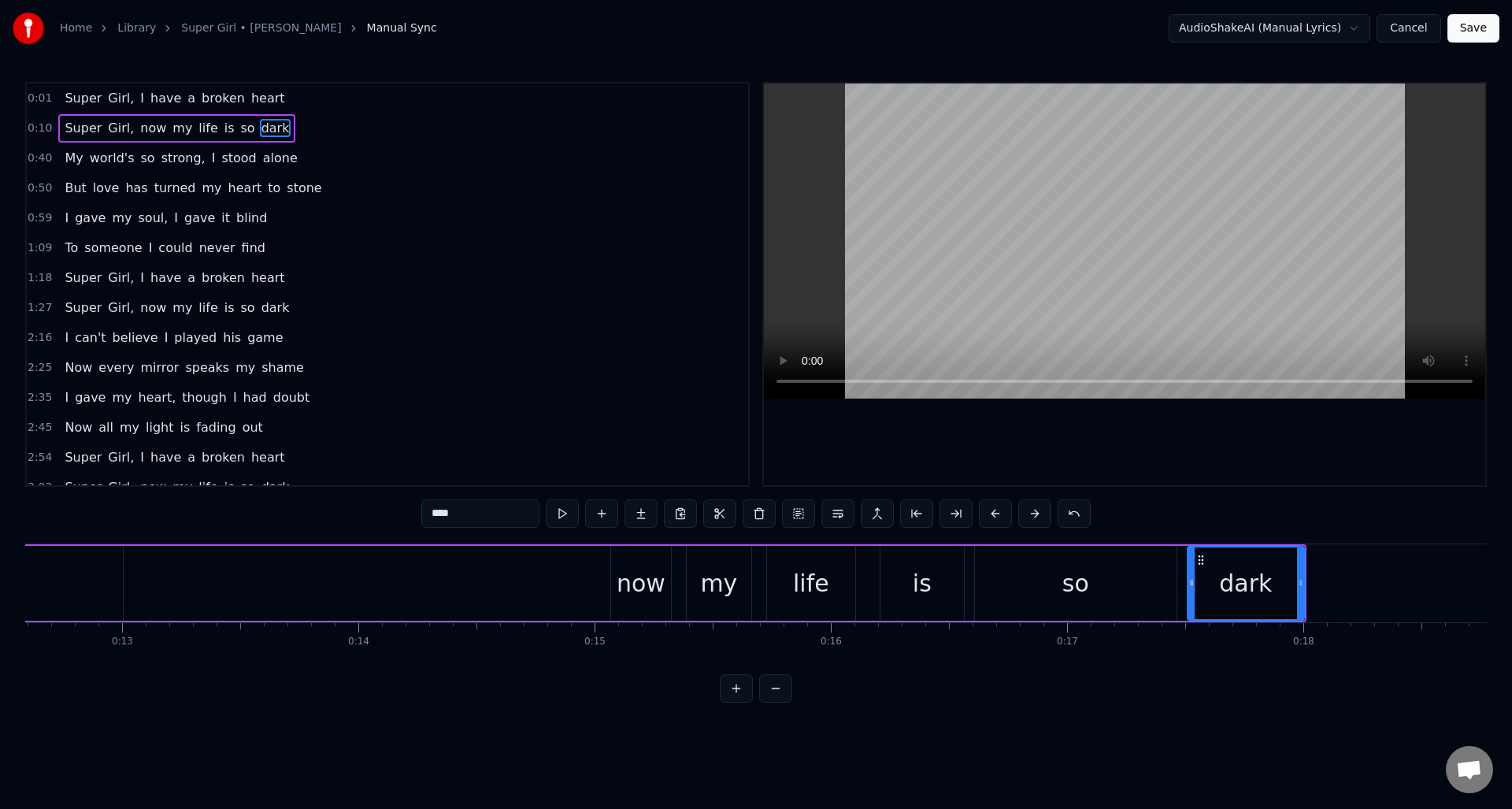
scroll to position [0, 2973]
click at [33, 125] on span "0:10" at bounding box center [39, 129] width 25 height 16
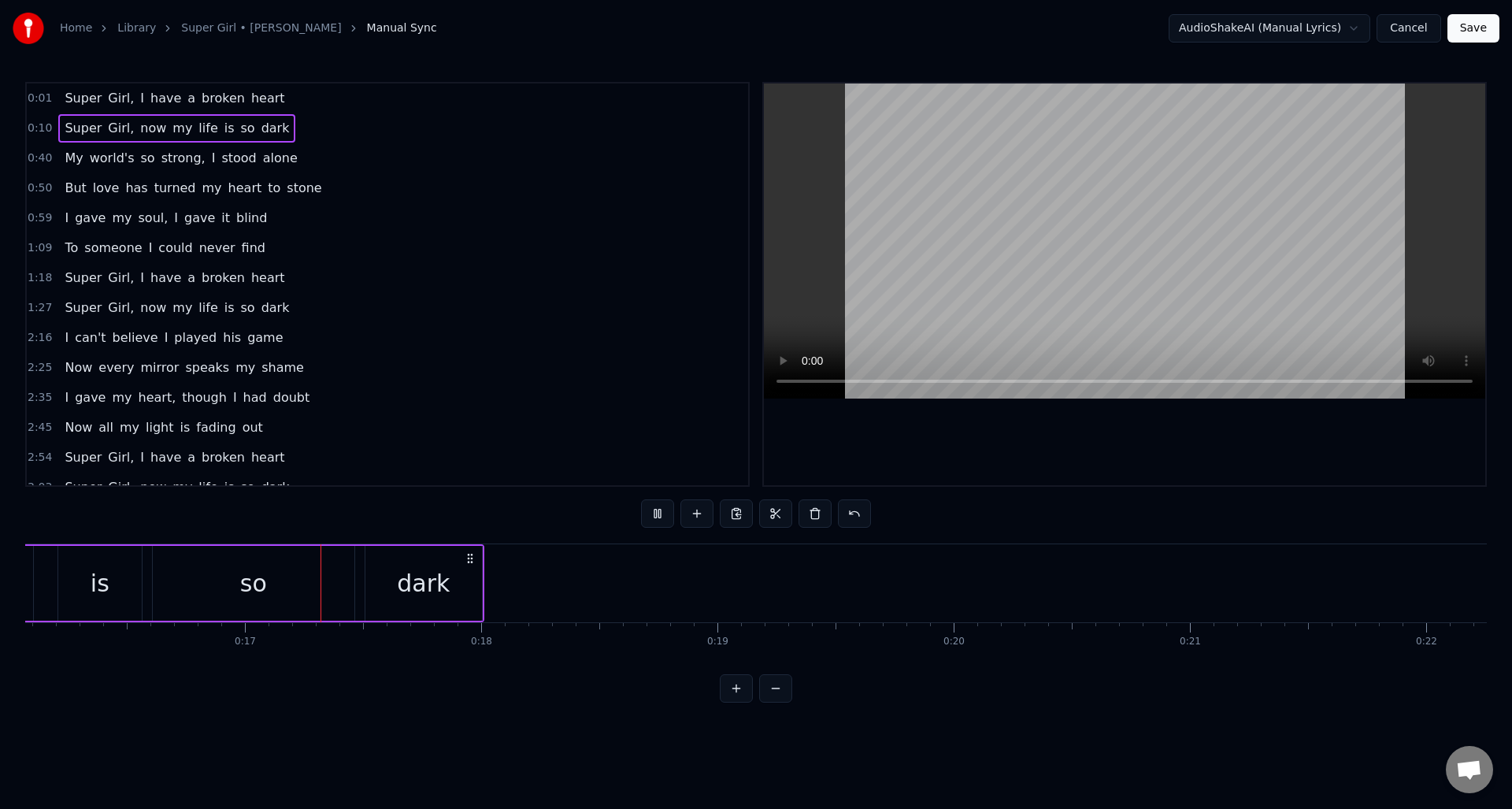
scroll to position [0, 3866]
click at [103, 162] on span "world's" at bounding box center [112, 158] width 48 height 18
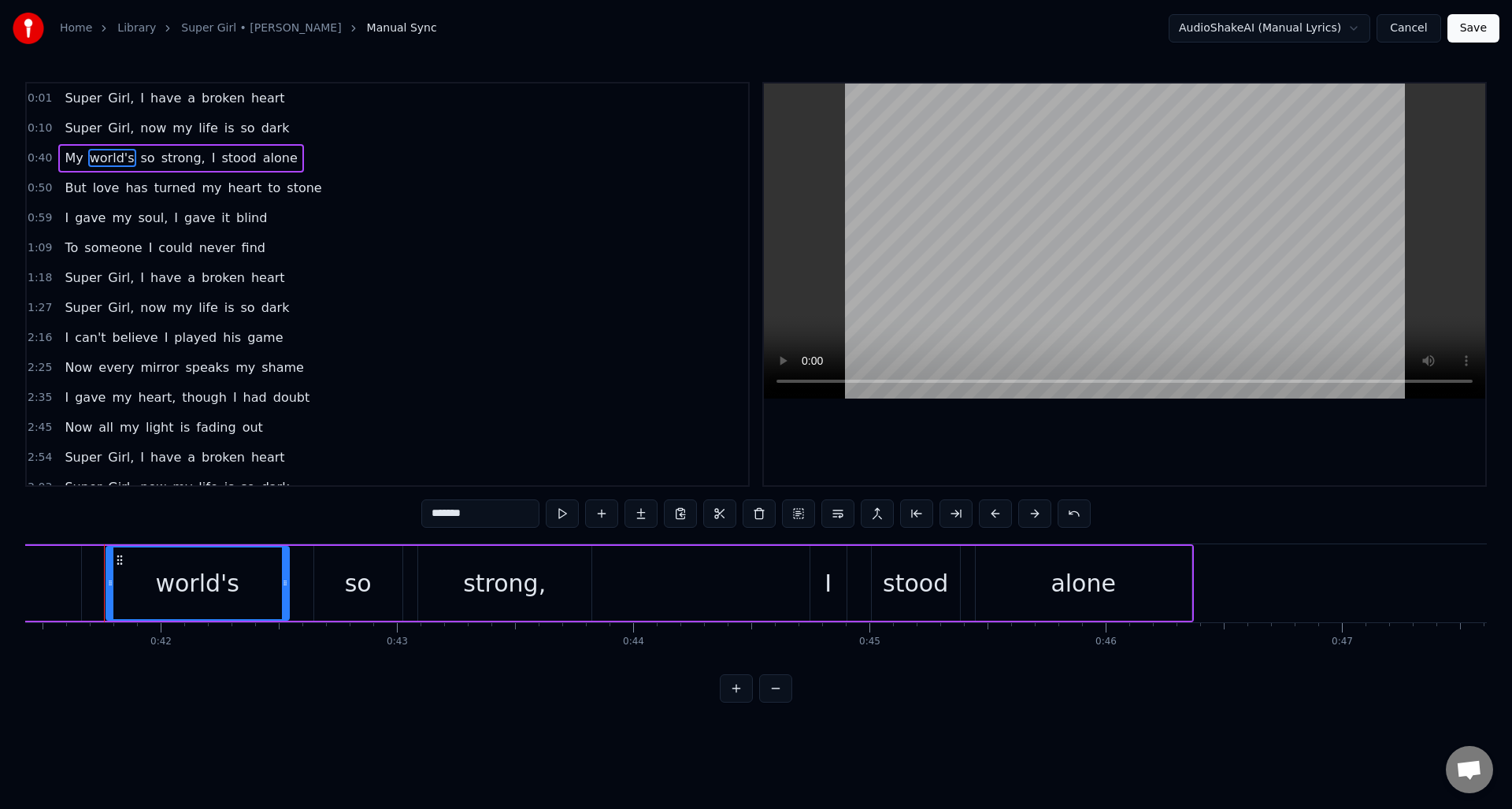
click at [41, 160] on span "0:40" at bounding box center [39, 158] width 25 height 16
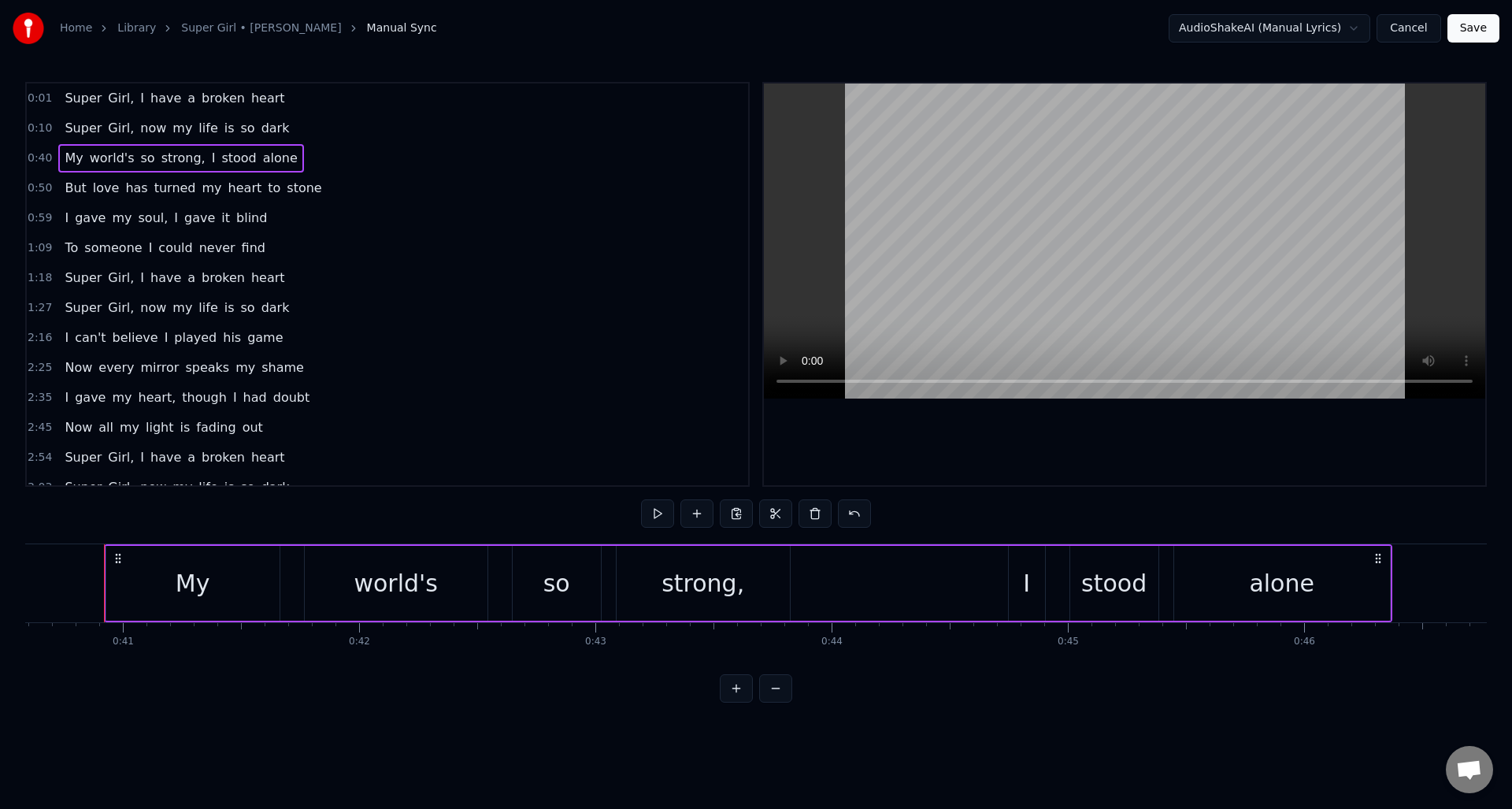
click at [40, 125] on span "0:10" at bounding box center [39, 129] width 25 height 16
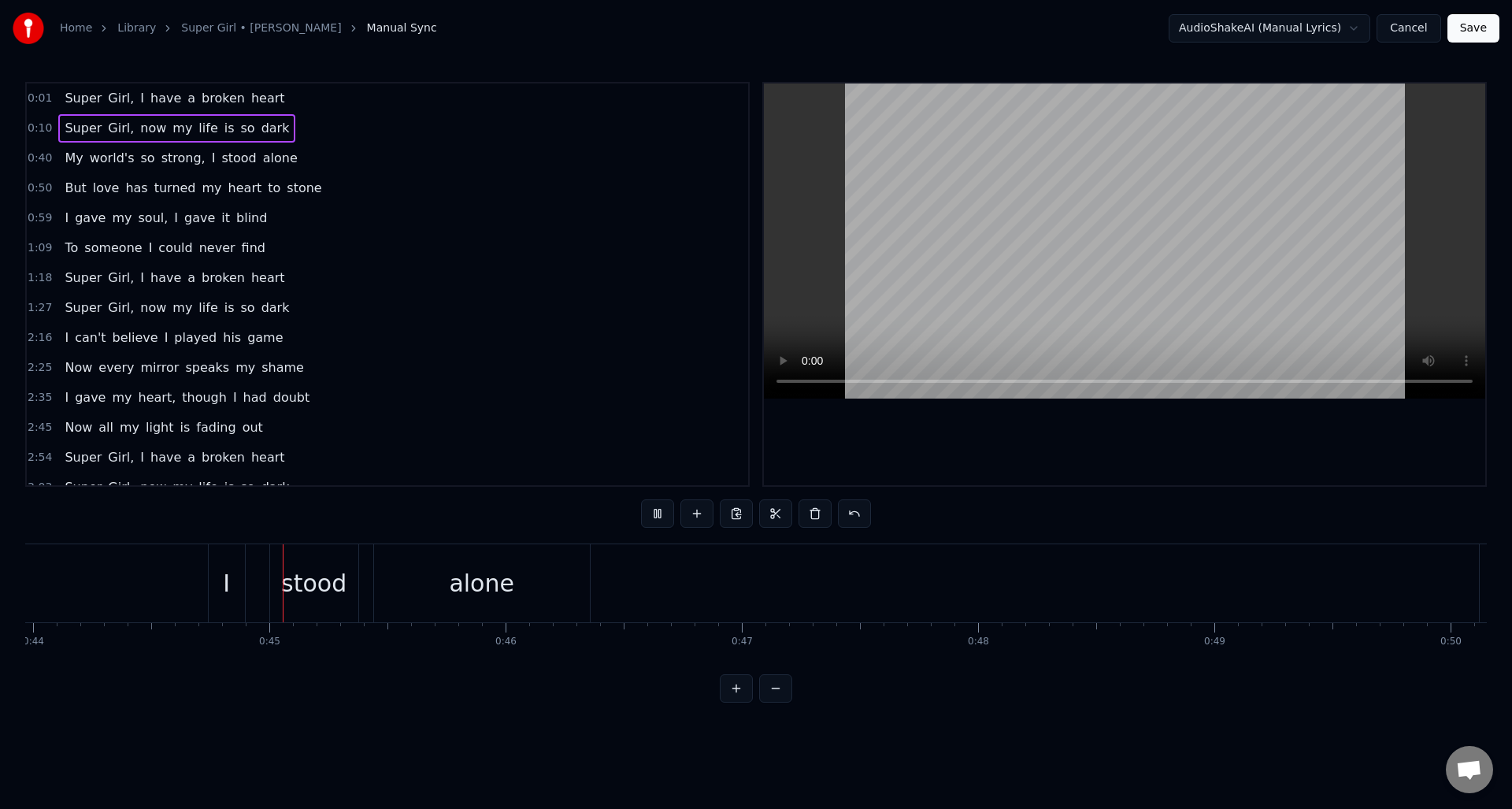
scroll to position [0, 10464]
click at [39, 91] on span "0:01" at bounding box center [39, 98] width 25 height 16
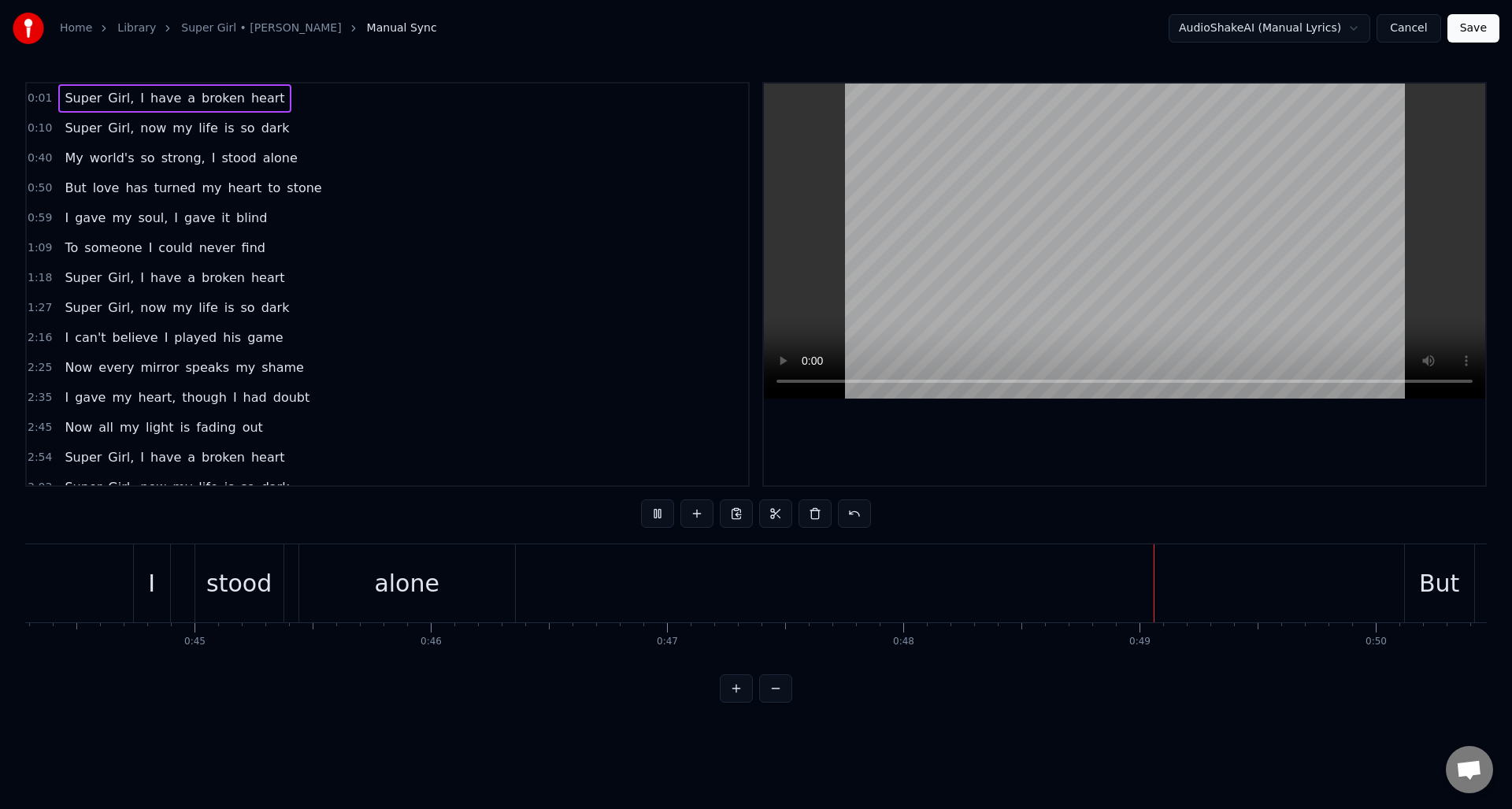
click at [38, 99] on span "0:01" at bounding box center [39, 98] width 25 height 16
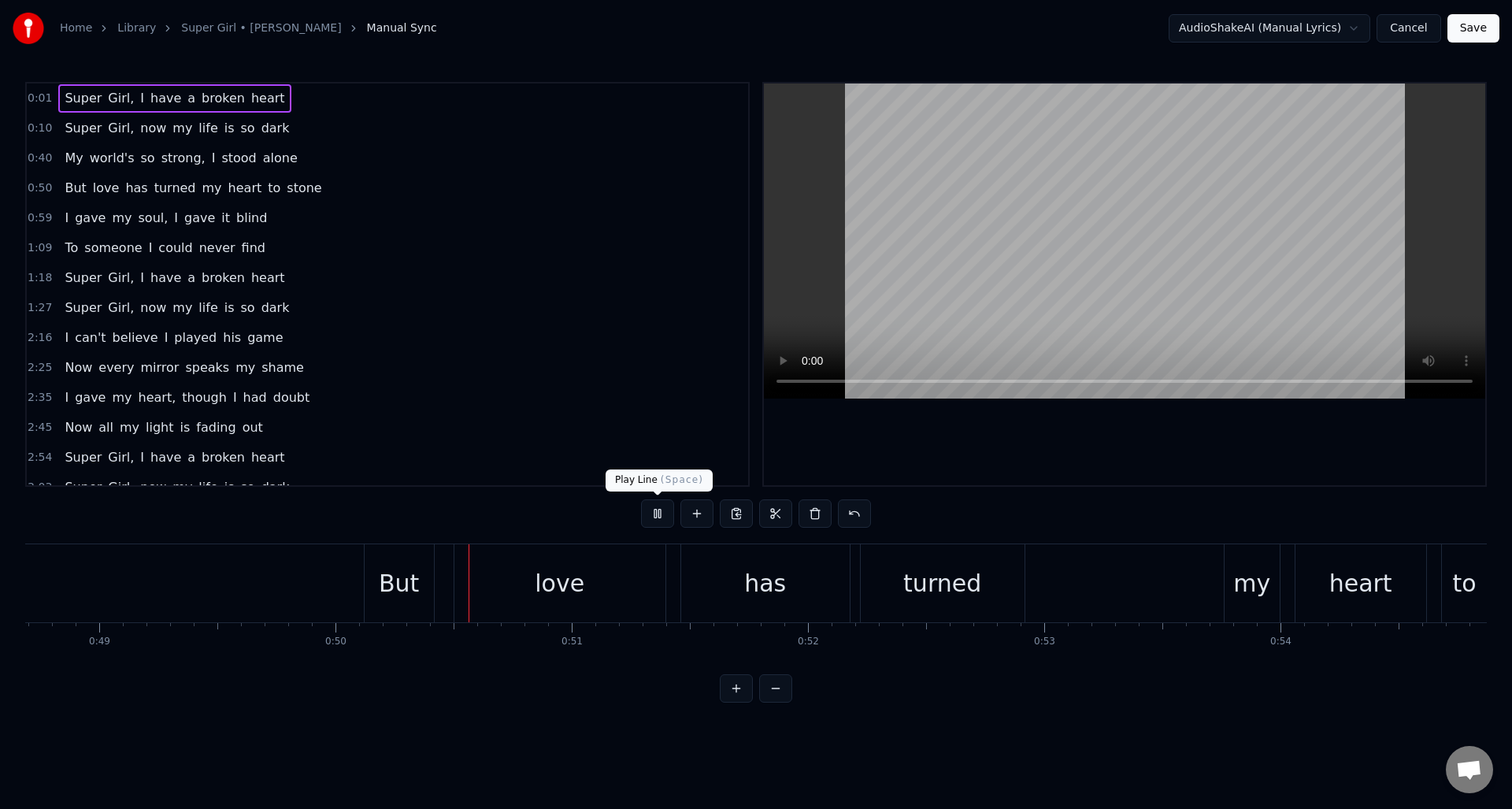
click at [646, 515] on button at bounding box center [658, 513] width 33 height 29
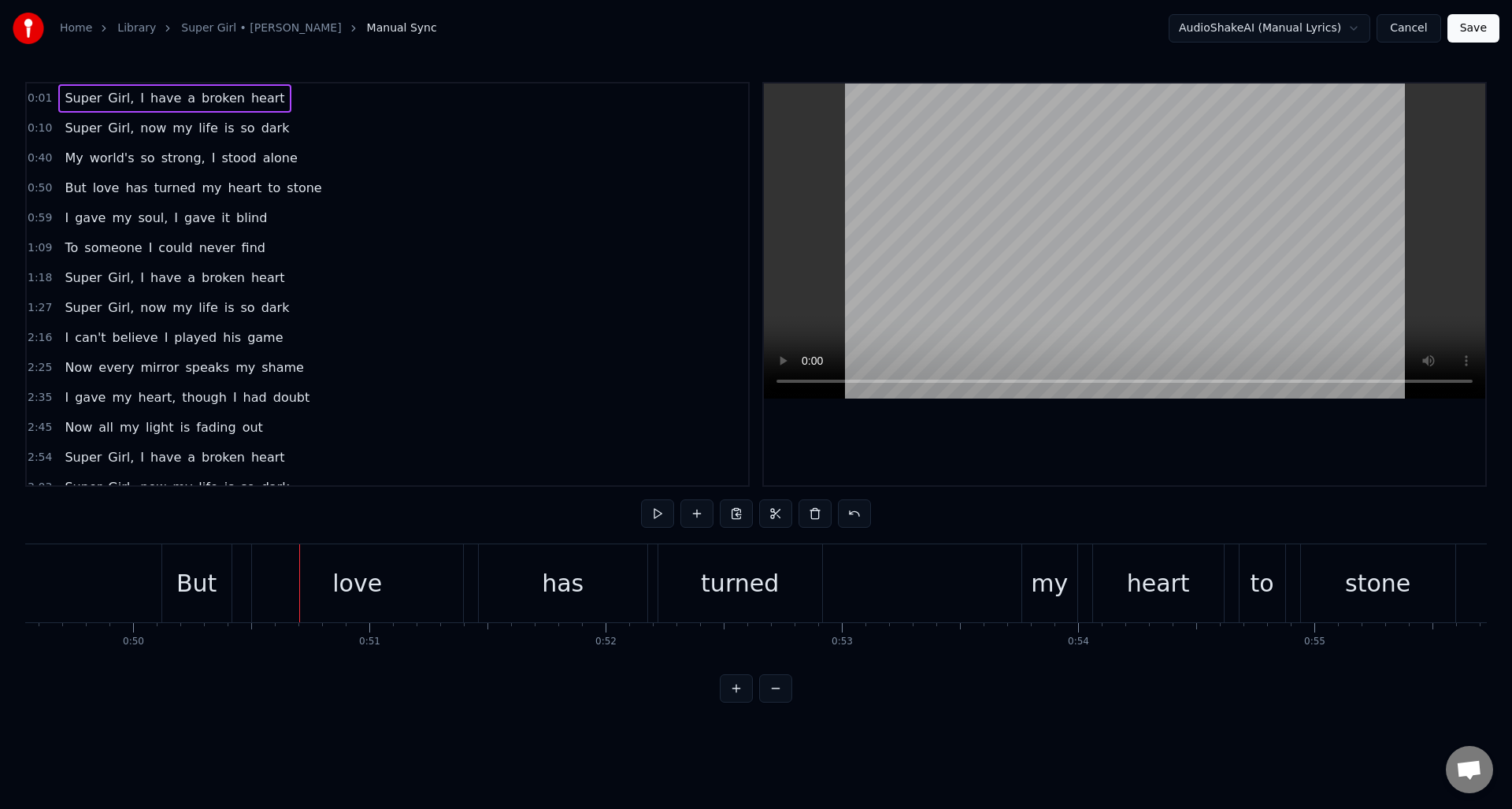
scroll to position [0, 11783]
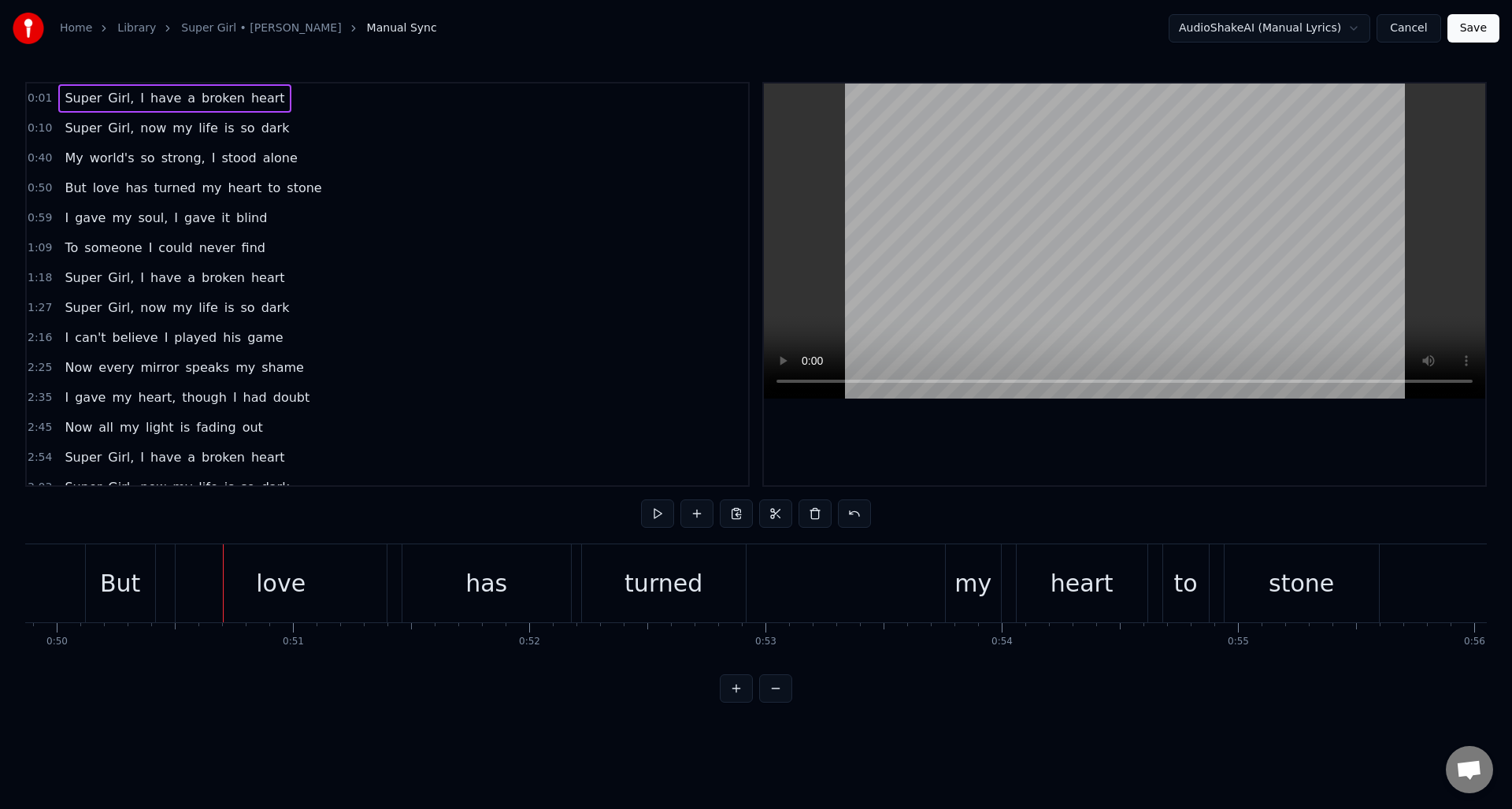
click at [41, 97] on span "0:01" at bounding box center [39, 98] width 25 height 16
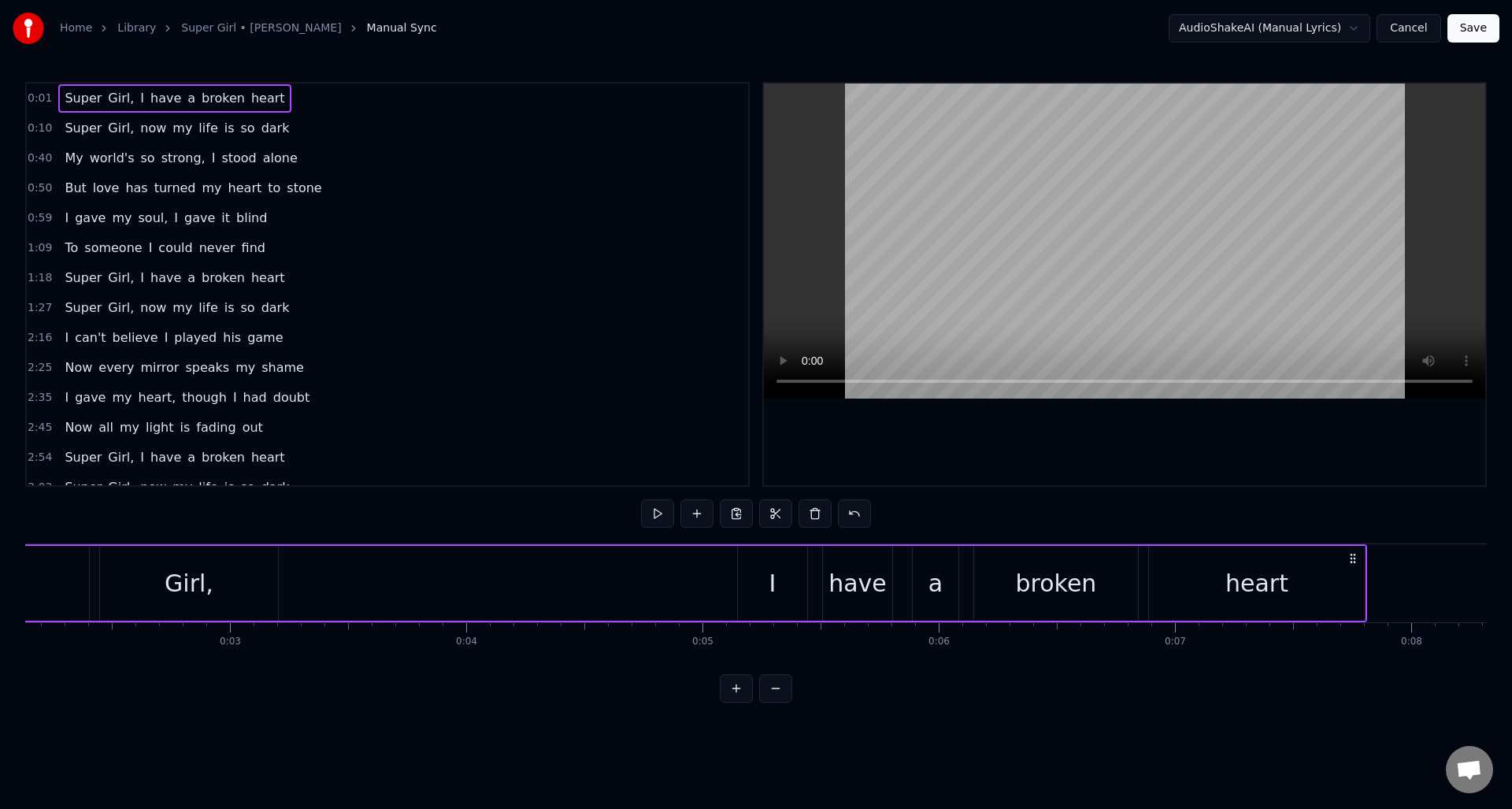
scroll to position [0, 214]
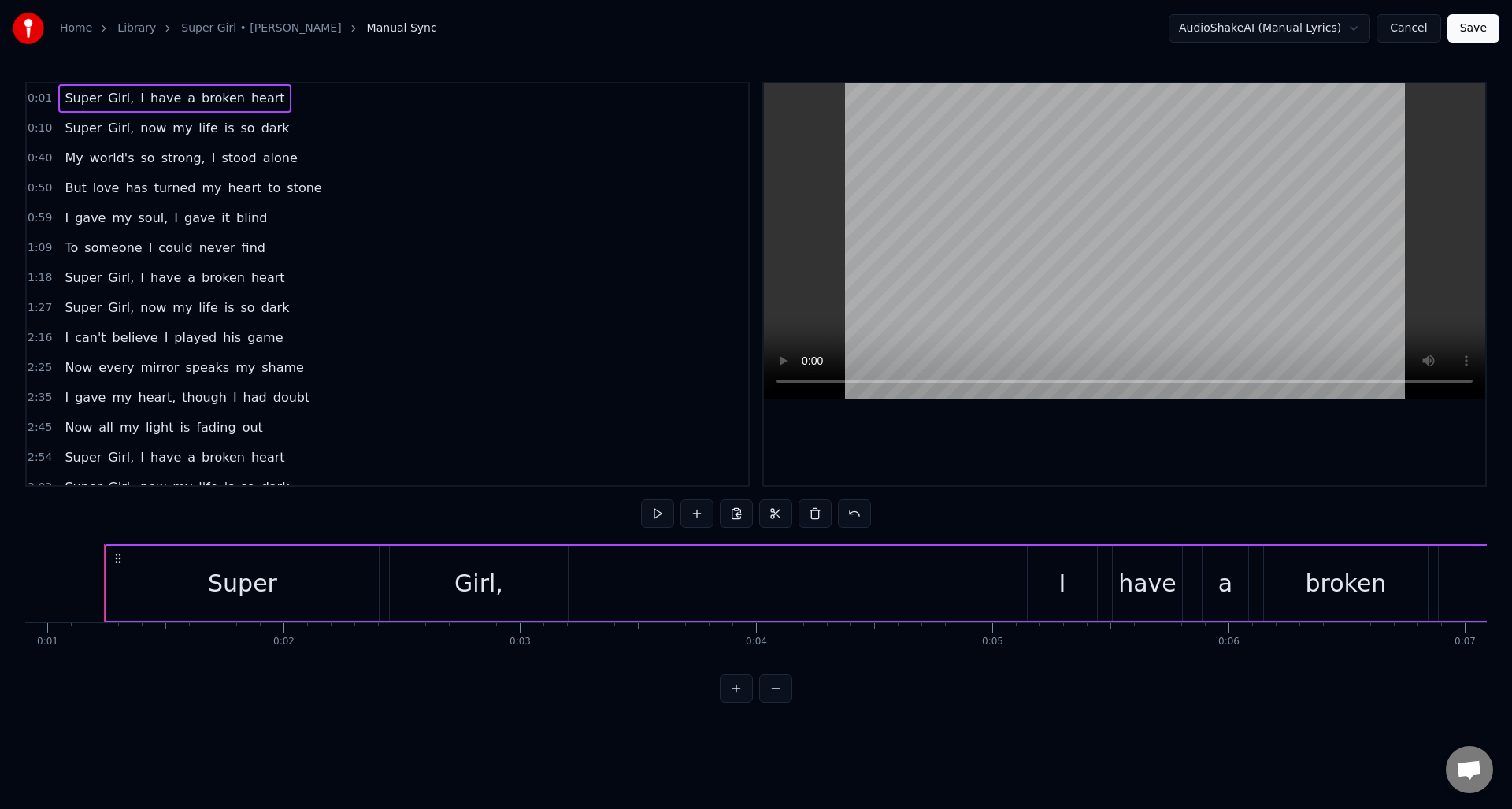
click at [264, 26] on link "Super Girl • Umar Keyn" at bounding box center [260, 29] width 160 height 16
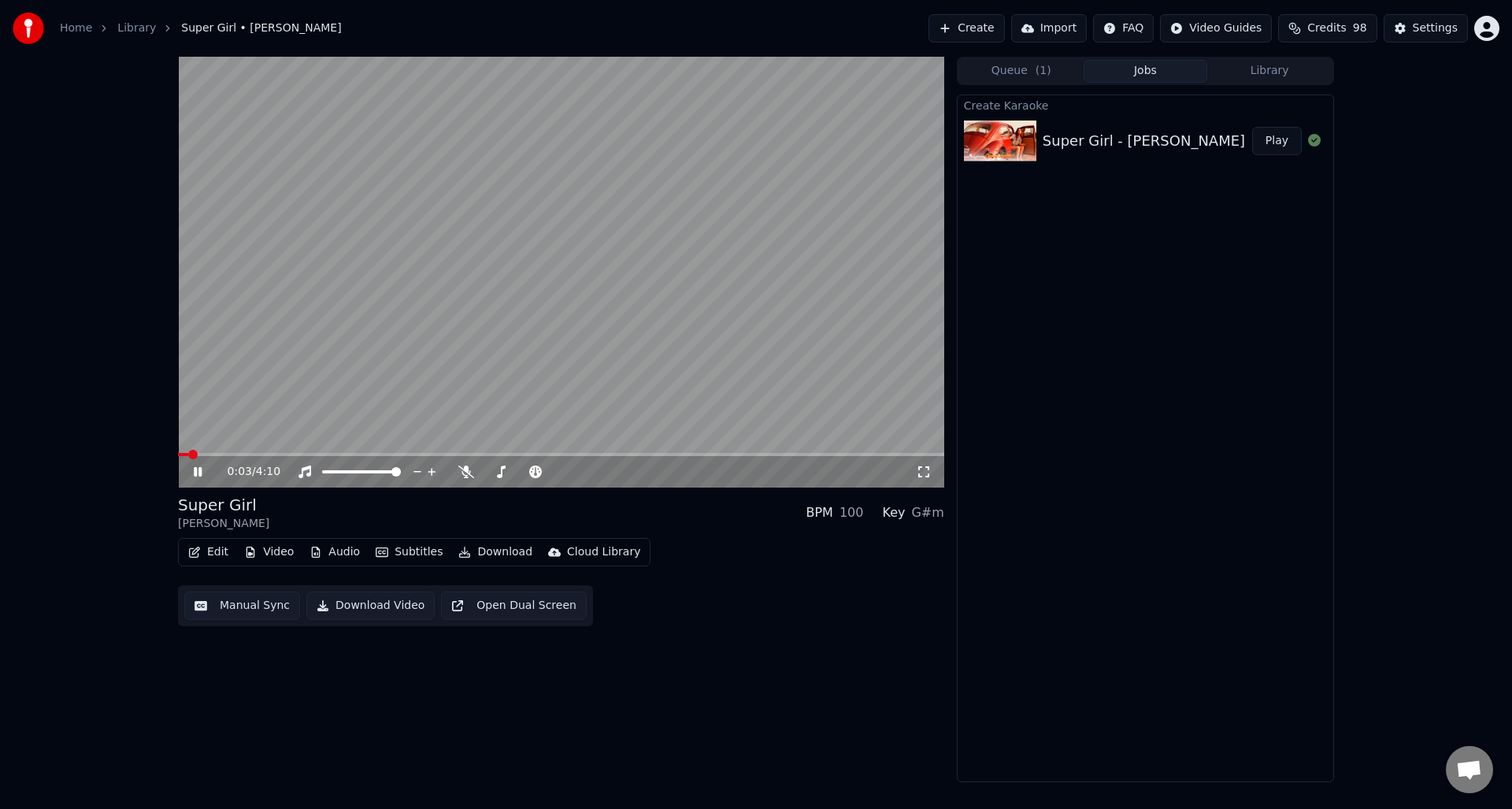
click at [209, 552] on button "Edit" at bounding box center [208, 552] width 53 height 22
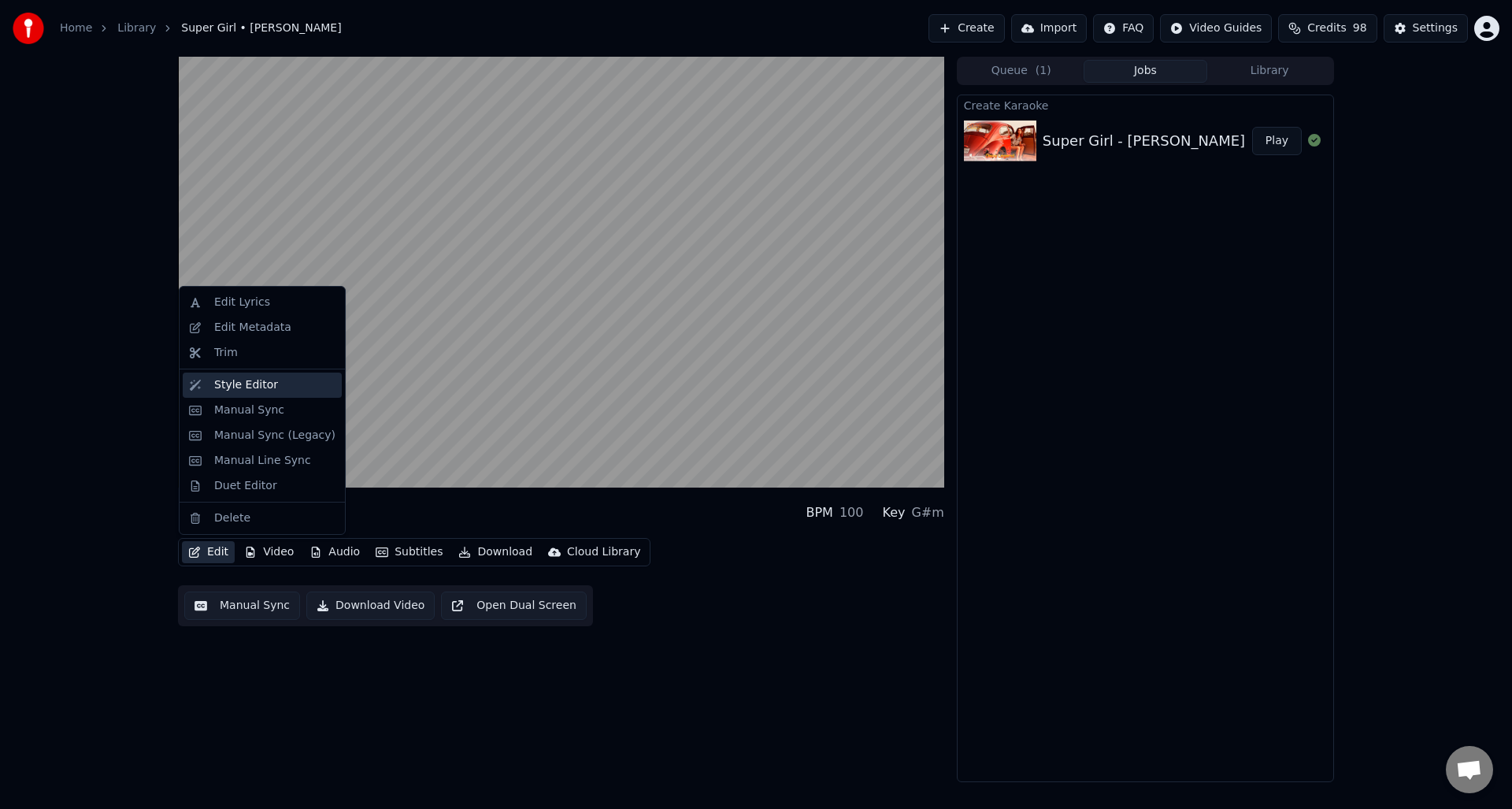
click at [252, 383] on div "Style Editor" at bounding box center [246, 385] width 64 height 16
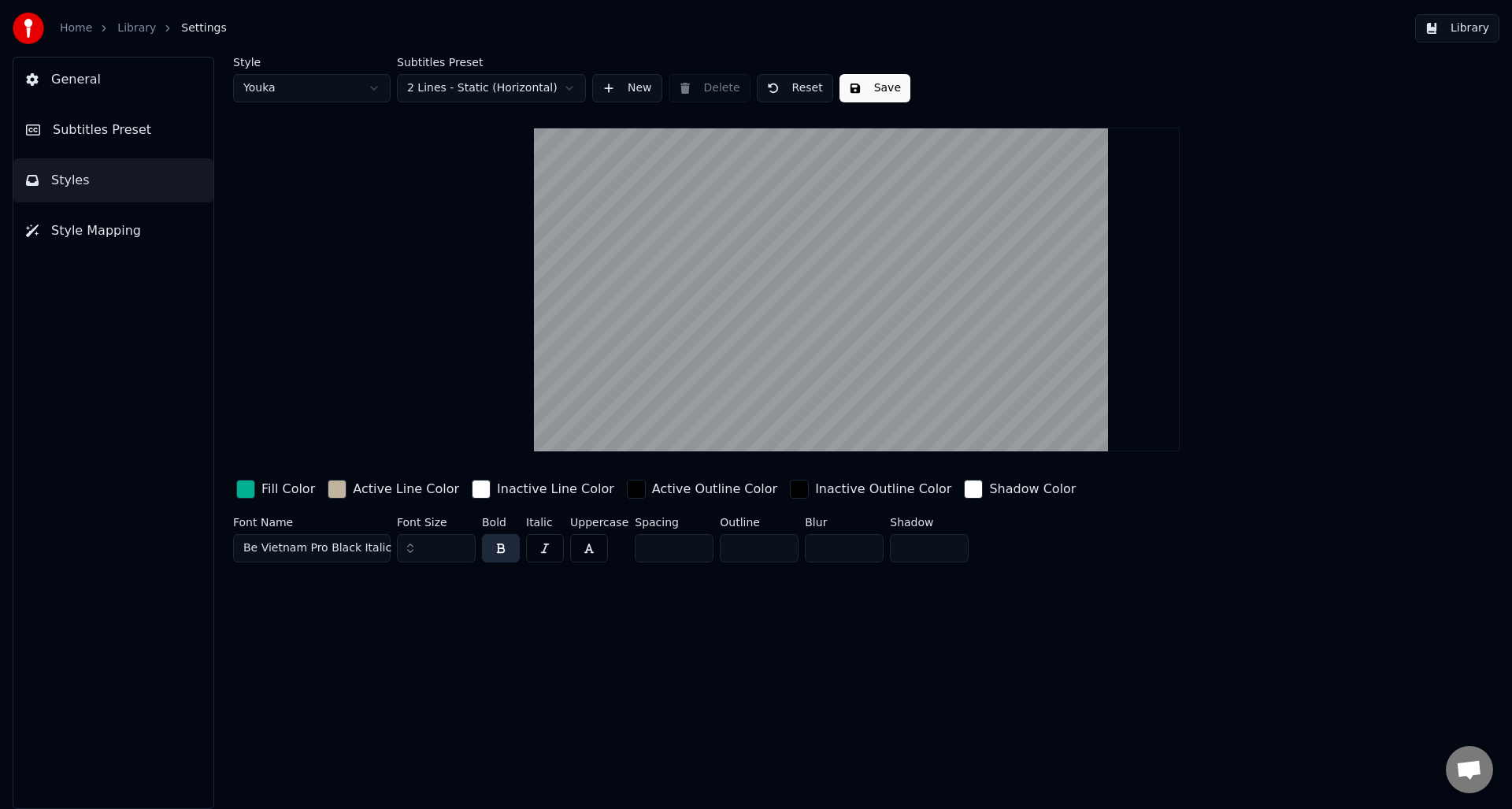
click at [82, 82] on span "General" at bounding box center [76, 79] width 50 height 19
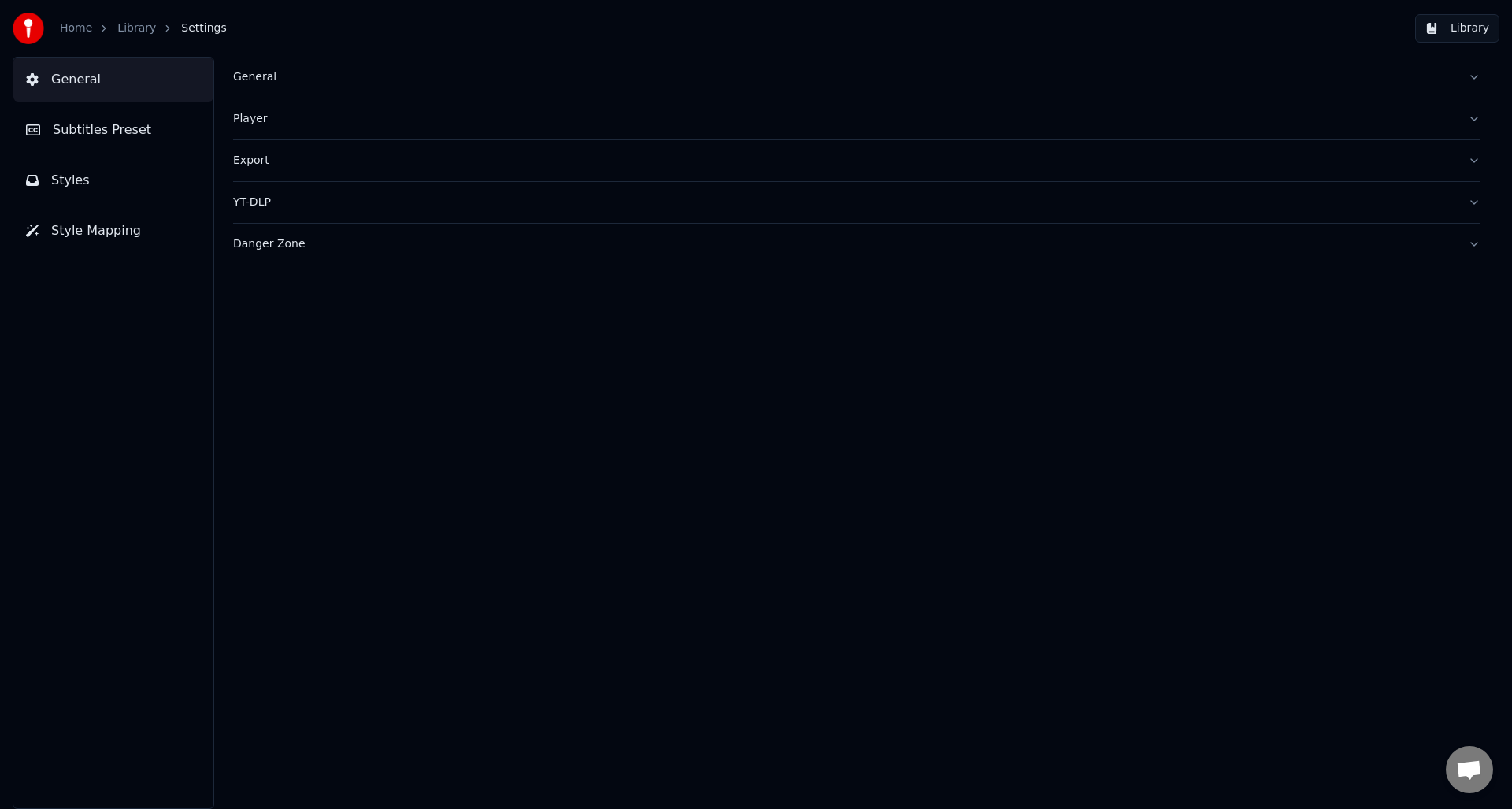
click at [81, 127] on span "Subtitles Preset" at bounding box center [102, 130] width 98 height 19
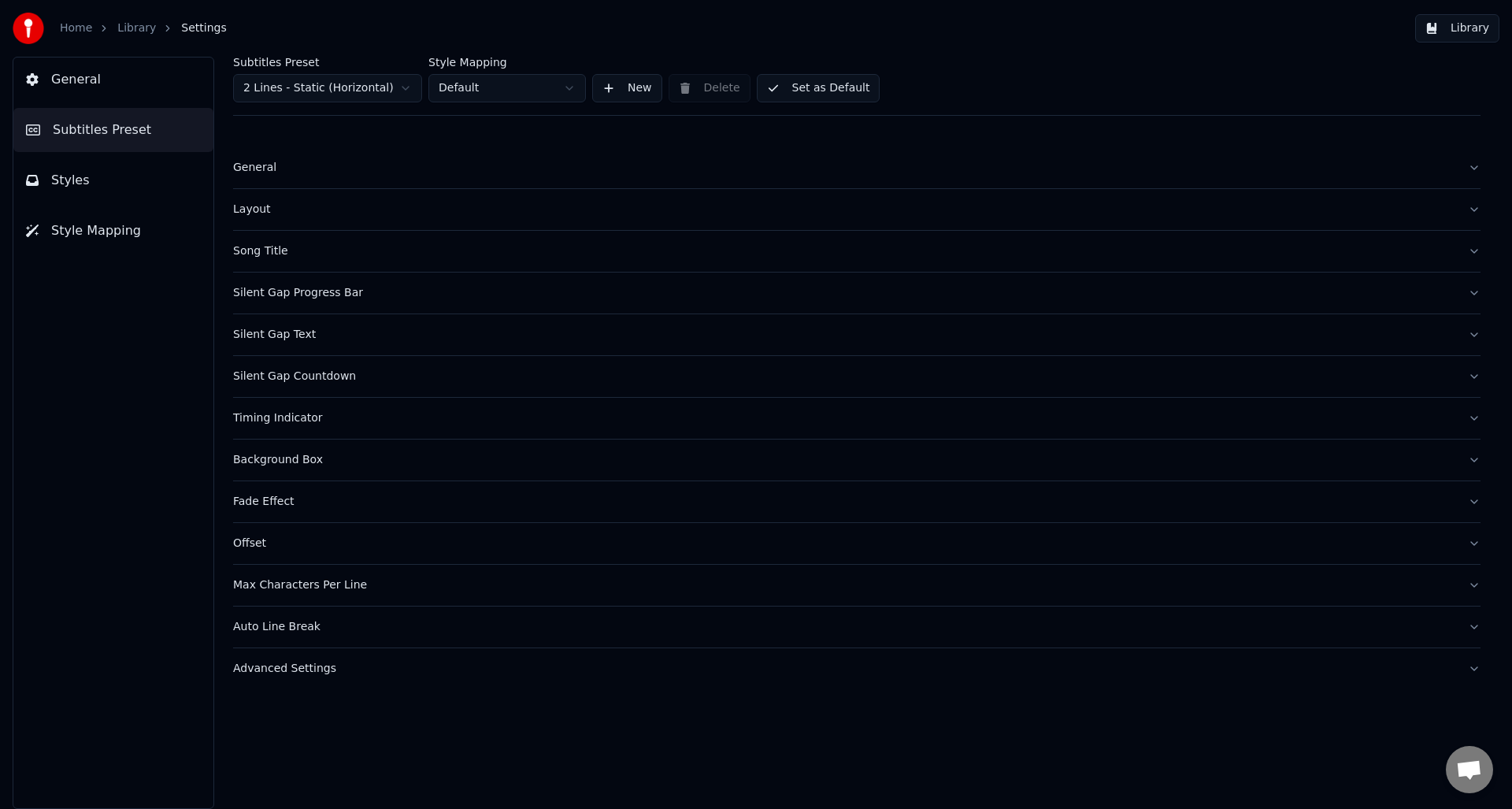
click at [79, 177] on span "Styles" at bounding box center [70, 180] width 38 height 19
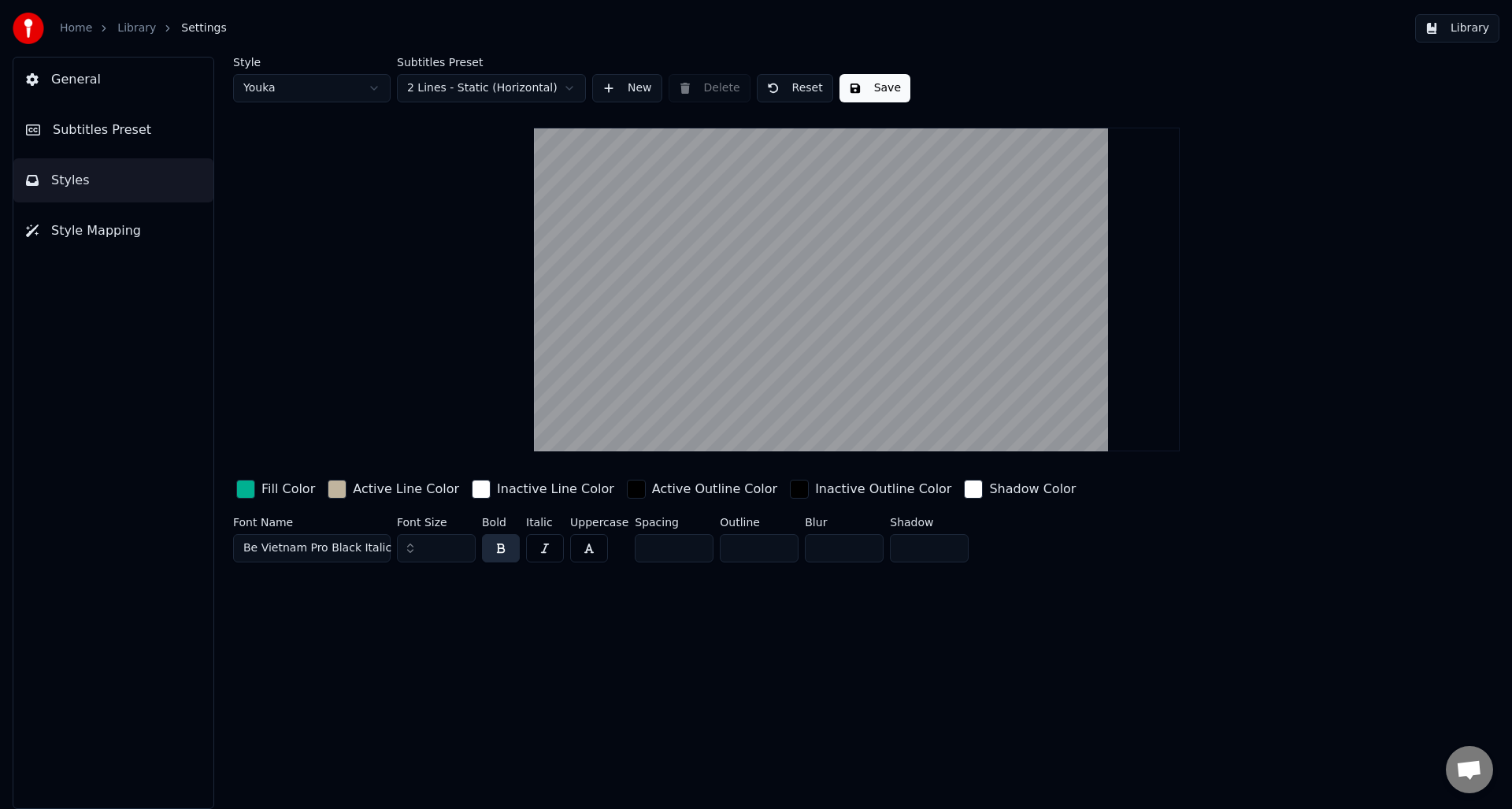
click at [124, 25] on link "Library" at bounding box center [136, 29] width 38 height 16
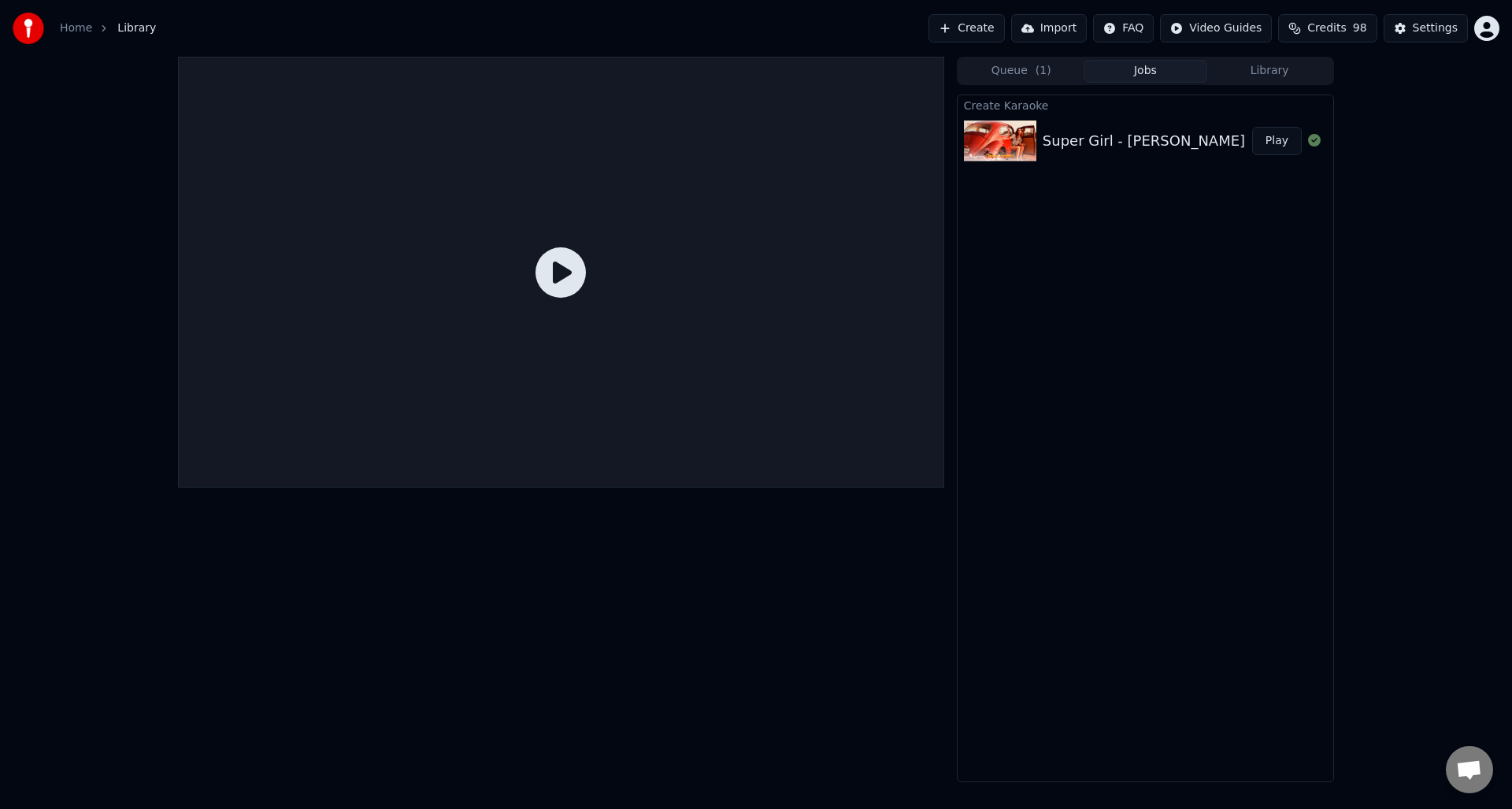
click at [999, 144] on img at bounding box center [1000, 142] width 73 height 41
click at [1023, 145] on img at bounding box center [1000, 142] width 73 height 41
click at [1051, 147] on div "Super Girl - Umar Keyn" at bounding box center [1144, 141] width 202 height 22
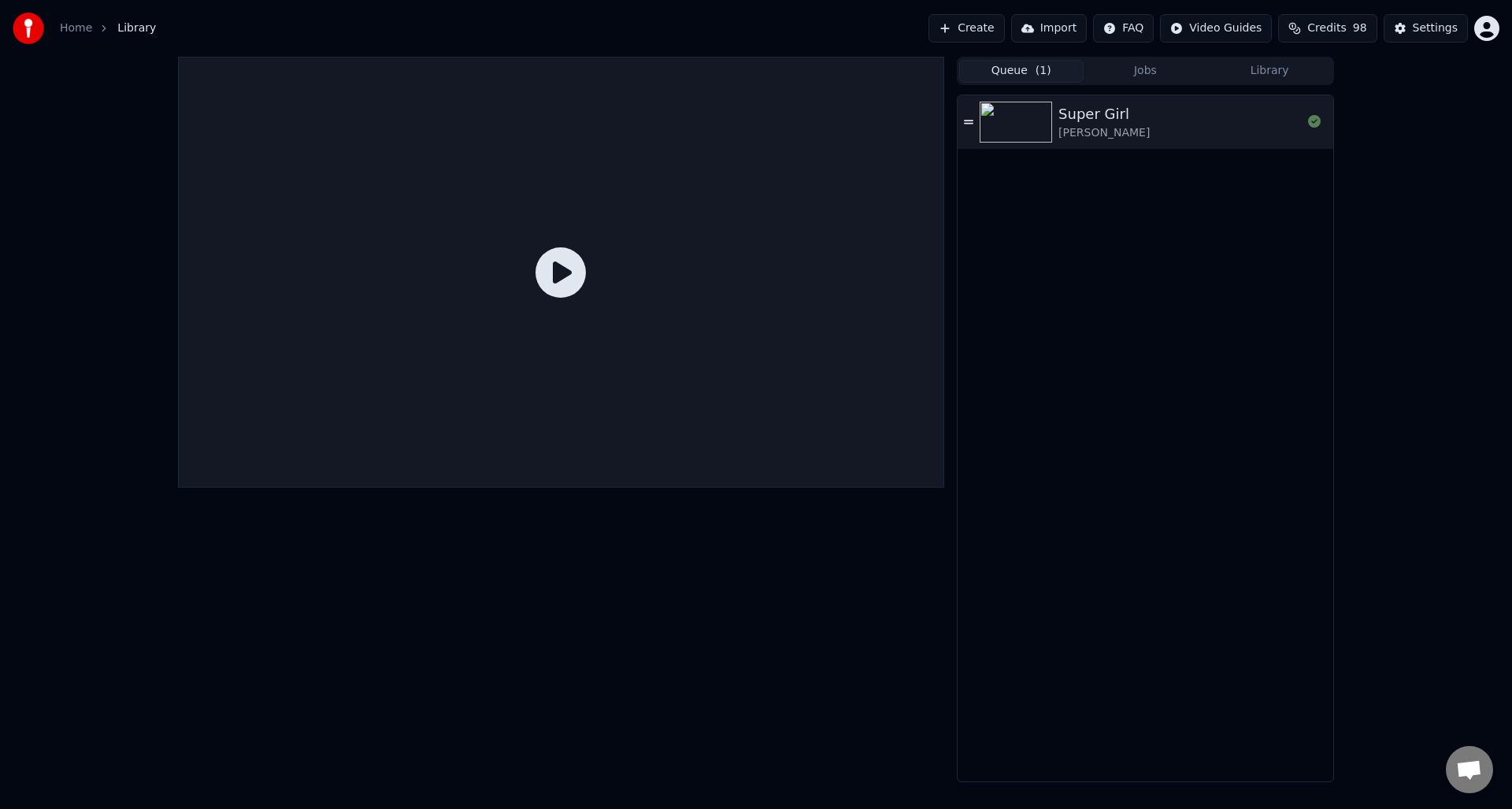
click at [1011, 72] on button "Queue ( 1 )" at bounding box center [1021, 71] width 125 height 23
click at [1049, 109] on img at bounding box center [1016, 122] width 73 height 41
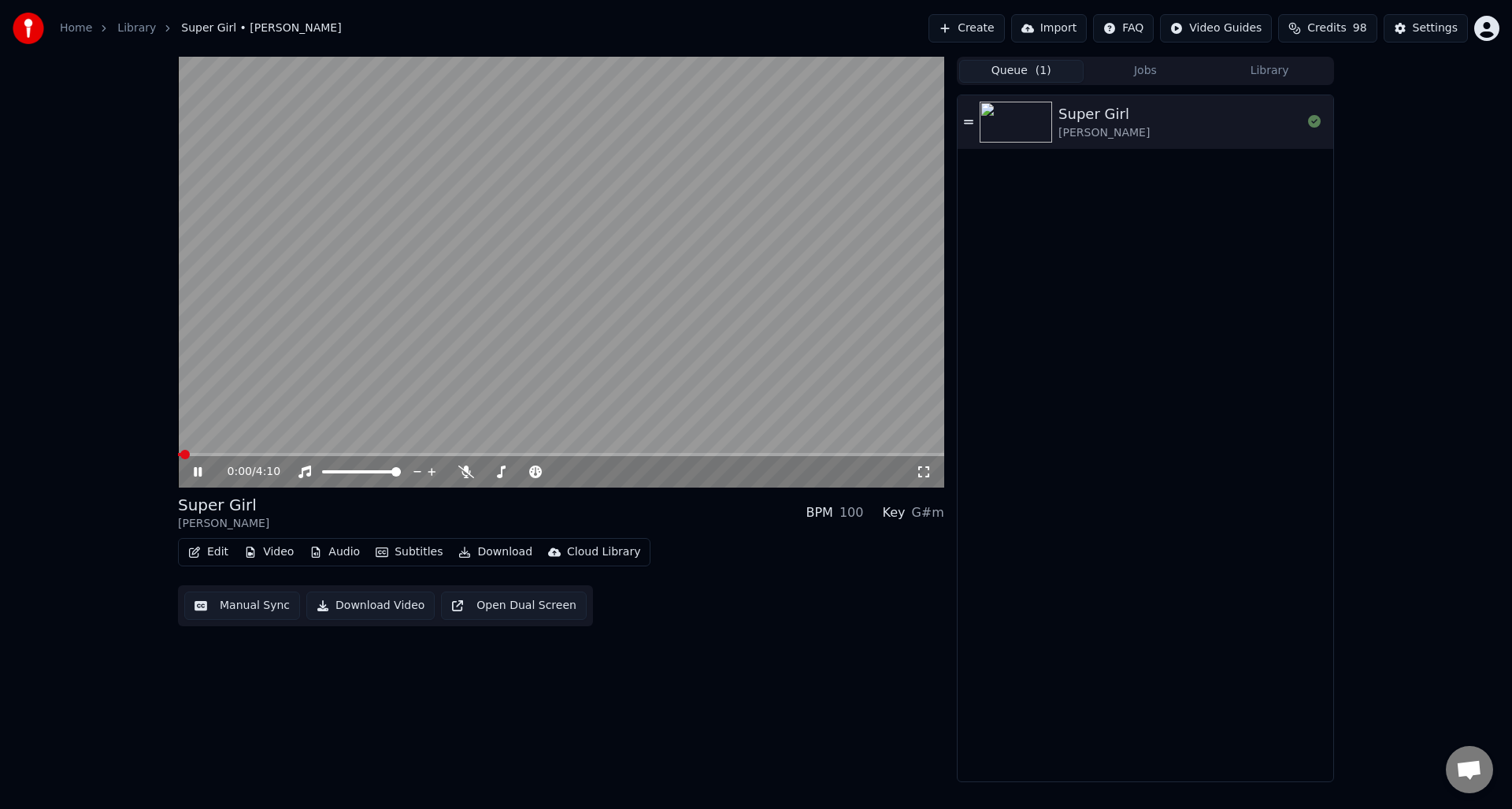
click at [208, 558] on button "Edit" at bounding box center [208, 552] width 53 height 22
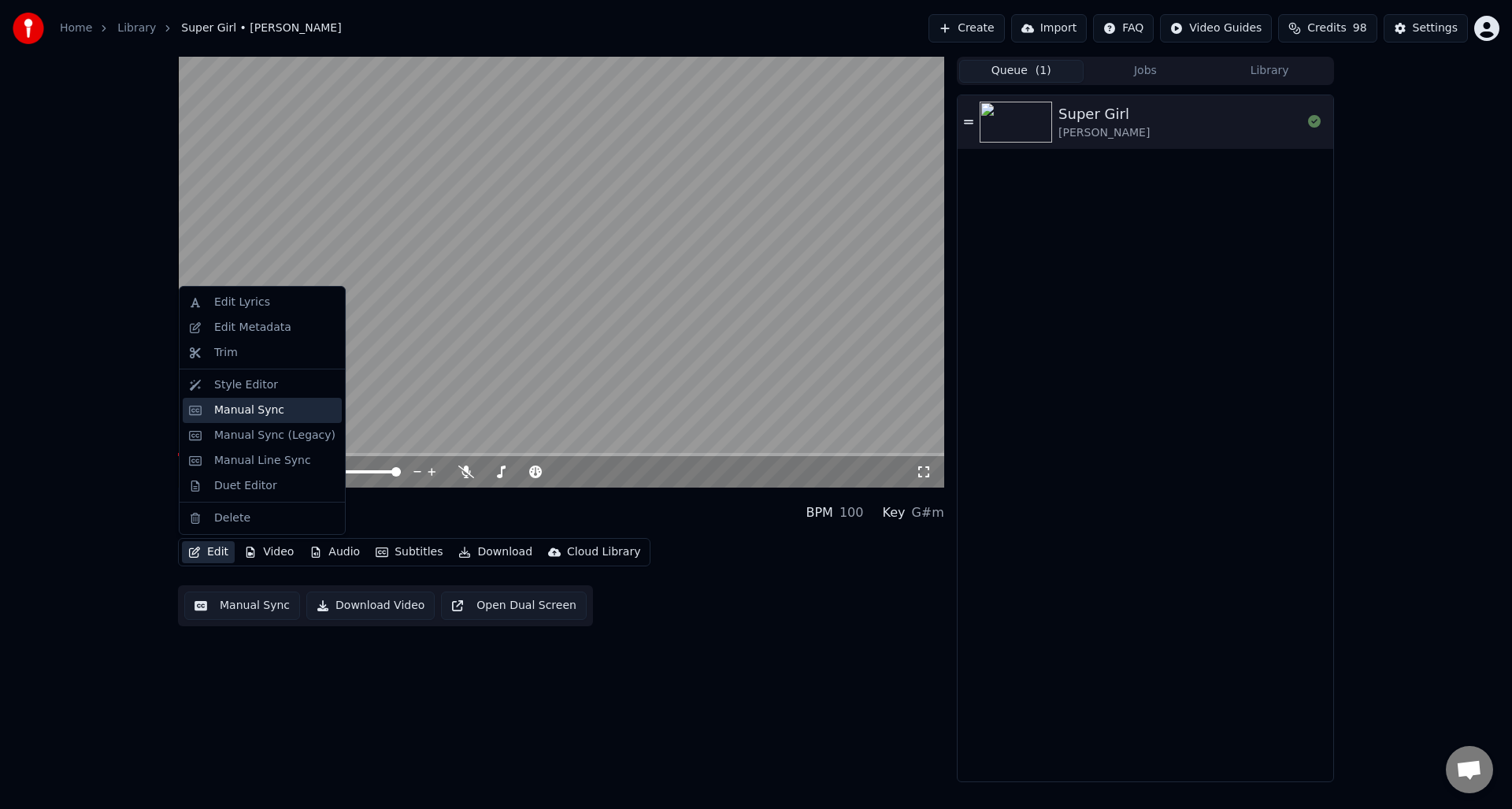
click at [233, 411] on div "Manual Sync" at bounding box center [249, 411] width 70 height 16
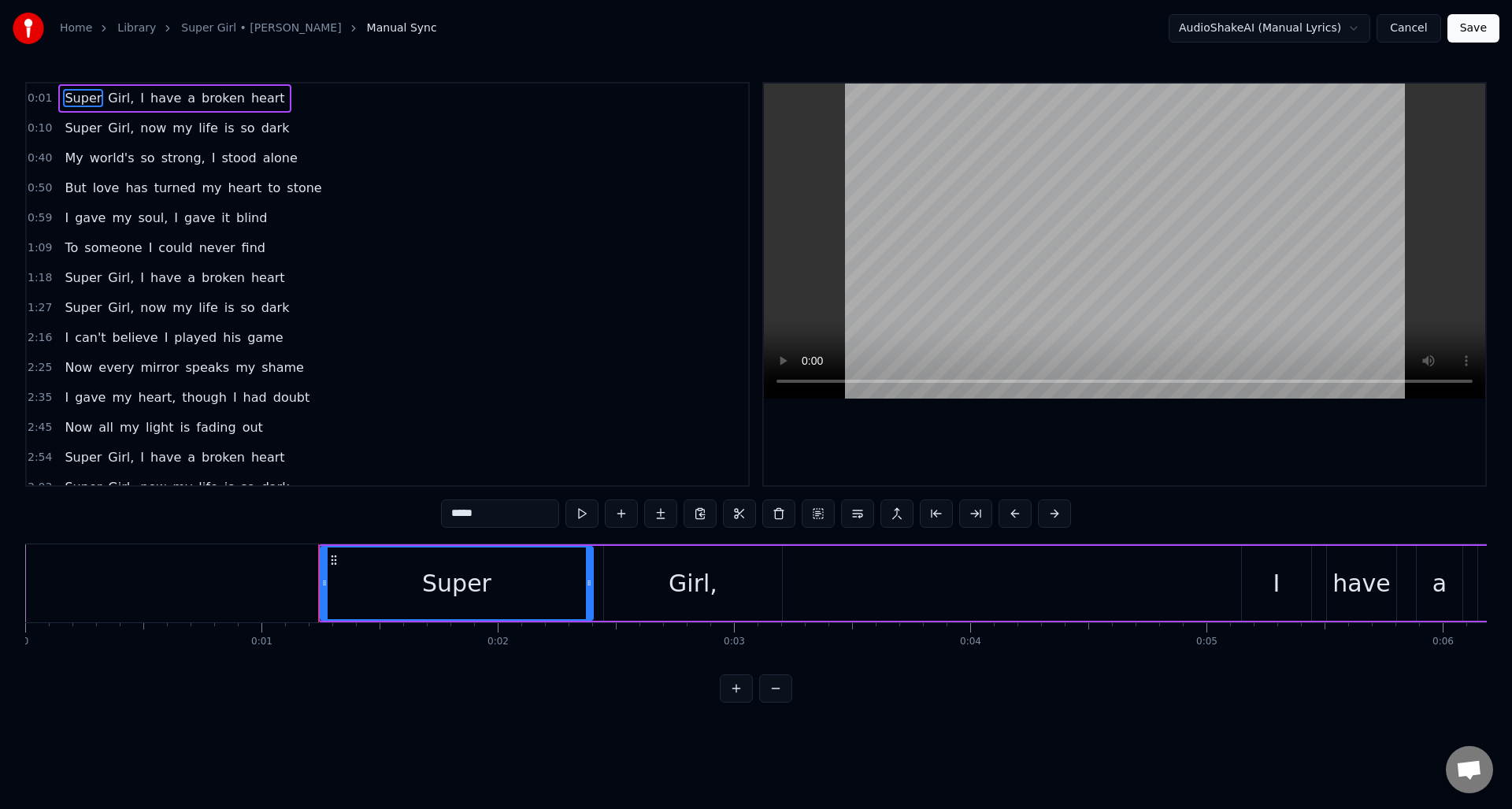
click at [41, 97] on span "0:01" at bounding box center [39, 98] width 25 height 16
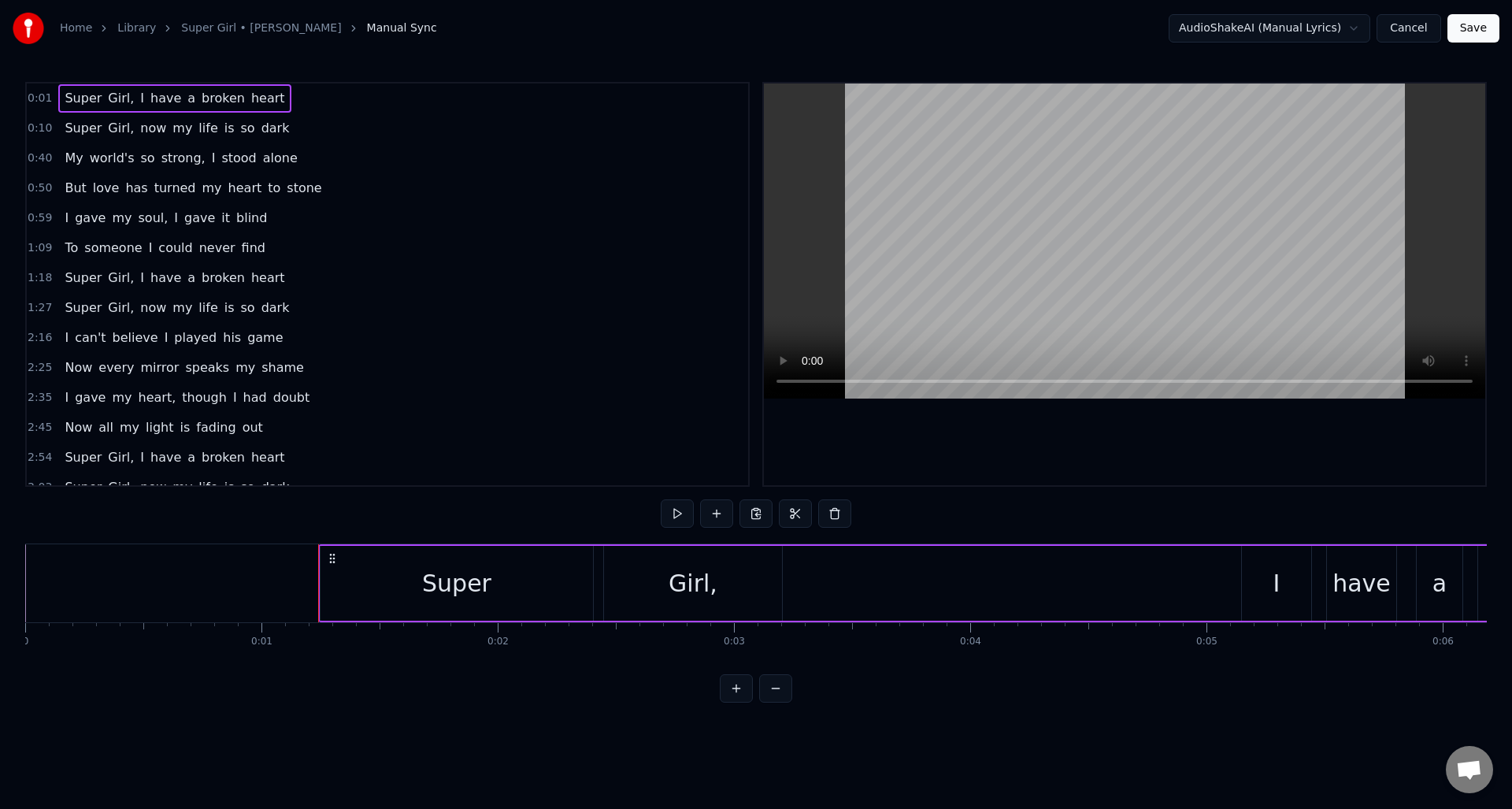
click at [41, 97] on span "0:01" at bounding box center [39, 98] width 25 height 16
click at [662, 523] on button at bounding box center [678, 513] width 33 height 29
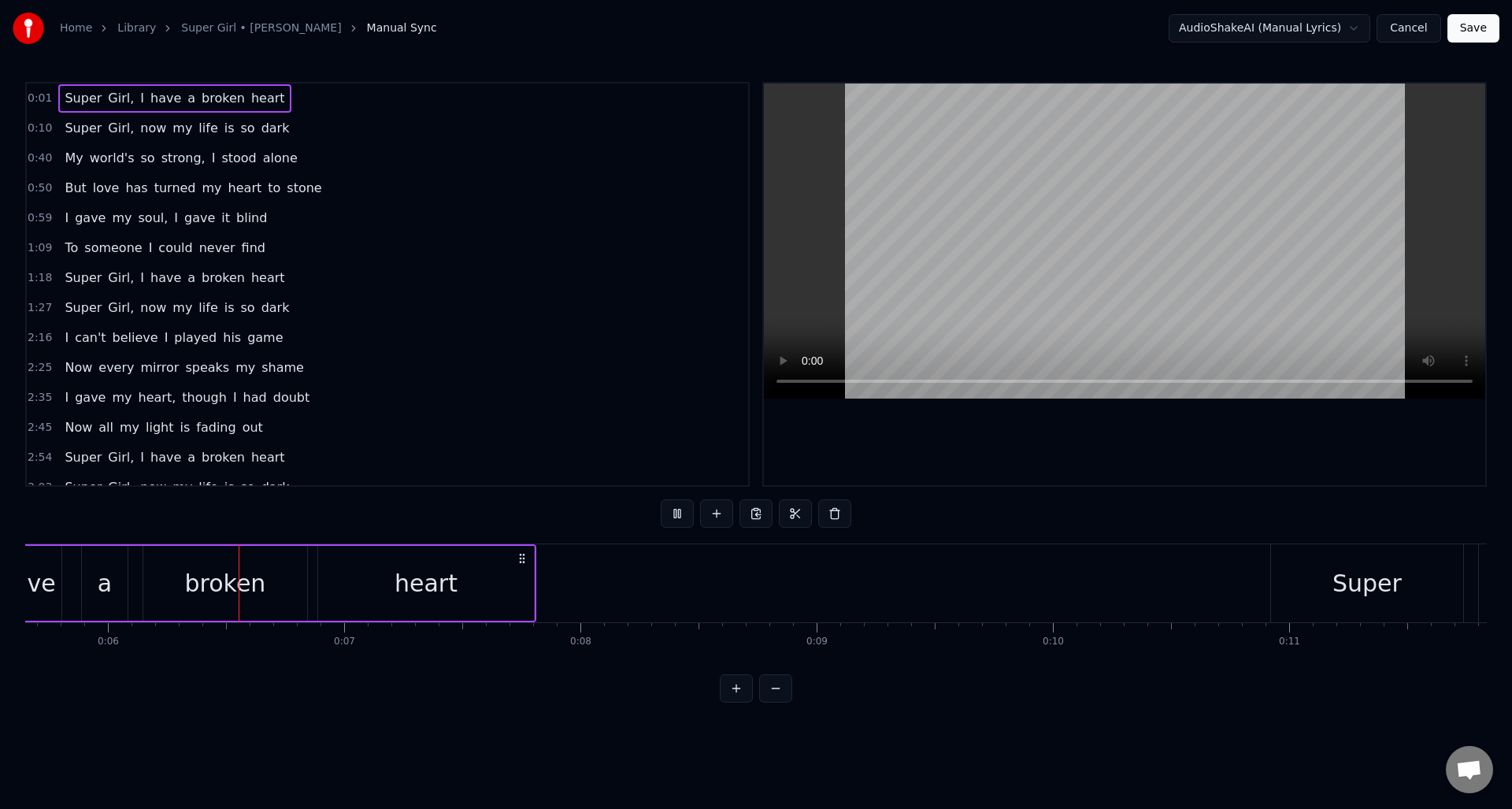
scroll to position [0, 1336]
click at [39, 133] on span "0:10" at bounding box center [39, 129] width 25 height 16
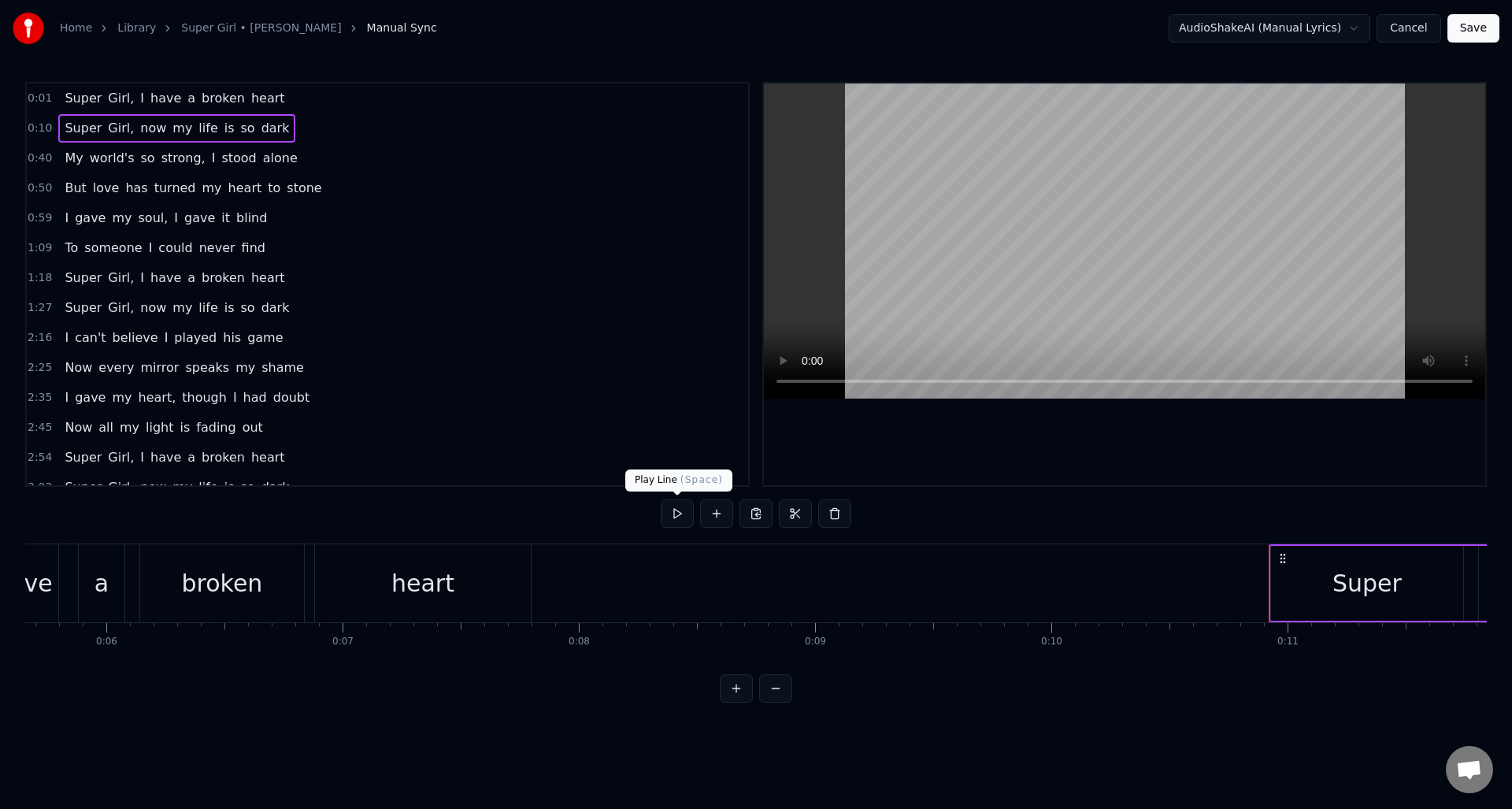
click at [680, 512] on button at bounding box center [678, 513] width 33 height 29
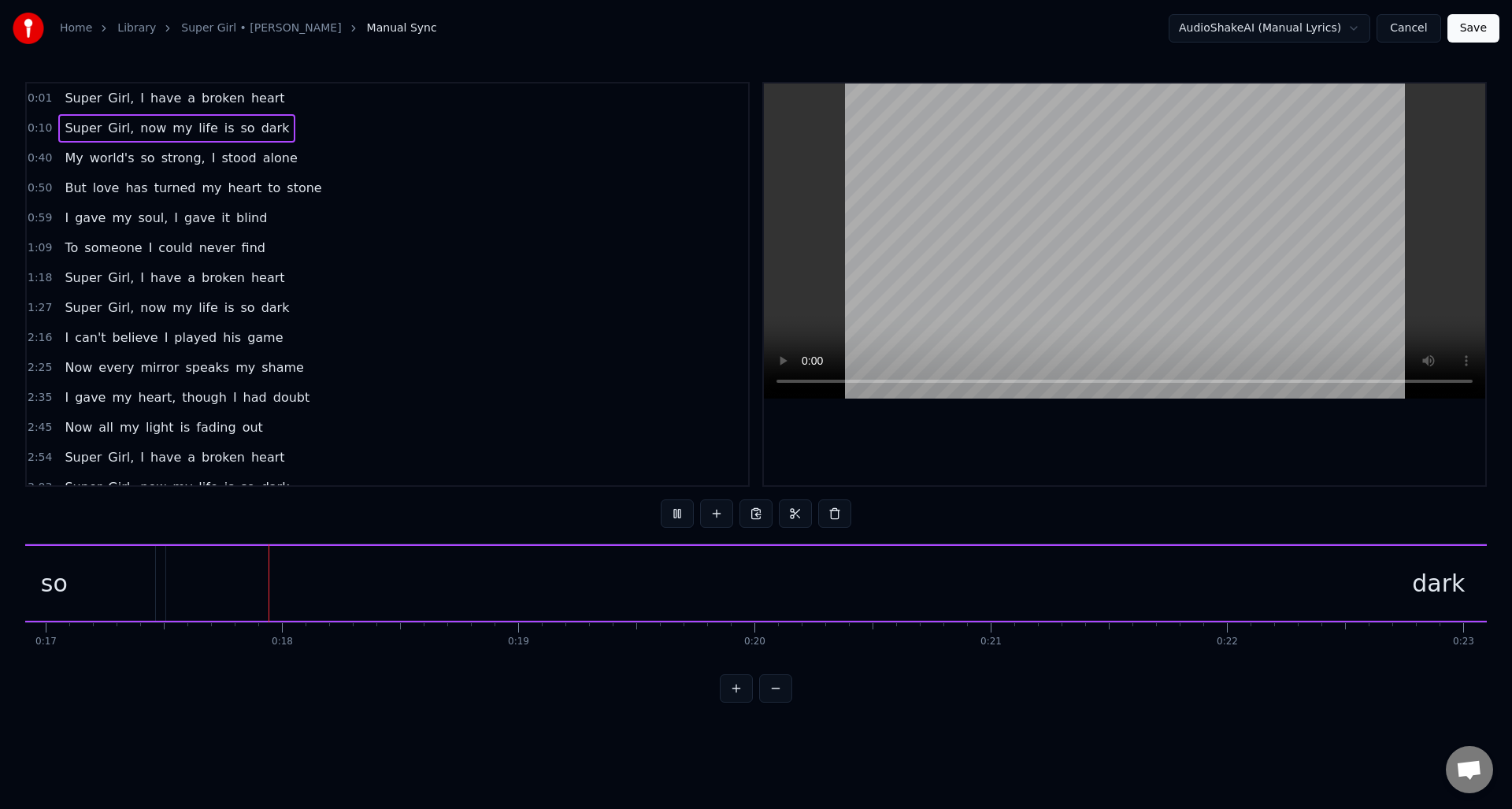
scroll to position [0, 3998]
click at [680, 512] on button at bounding box center [678, 513] width 33 height 29
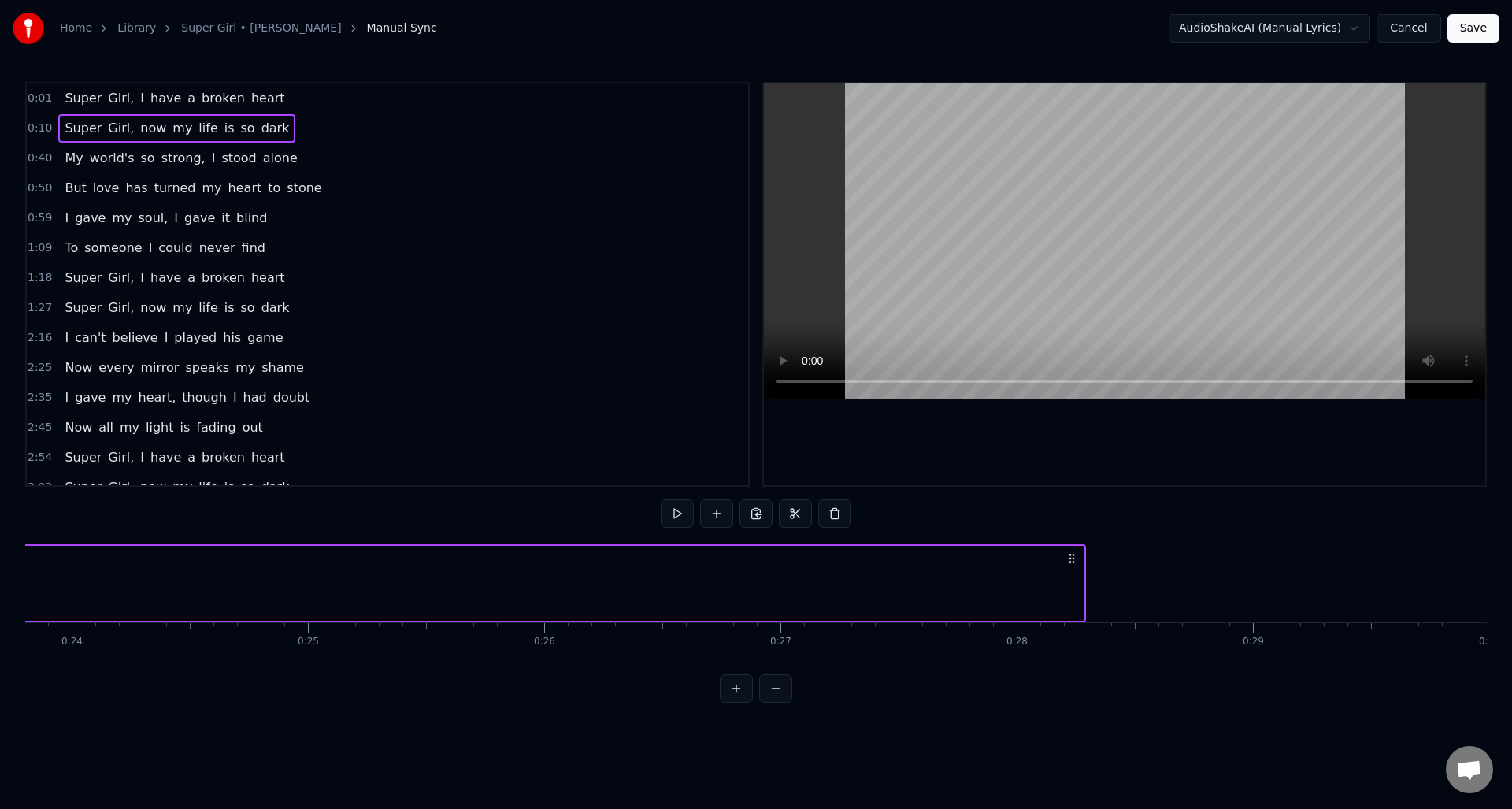
scroll to position [0, 5633]
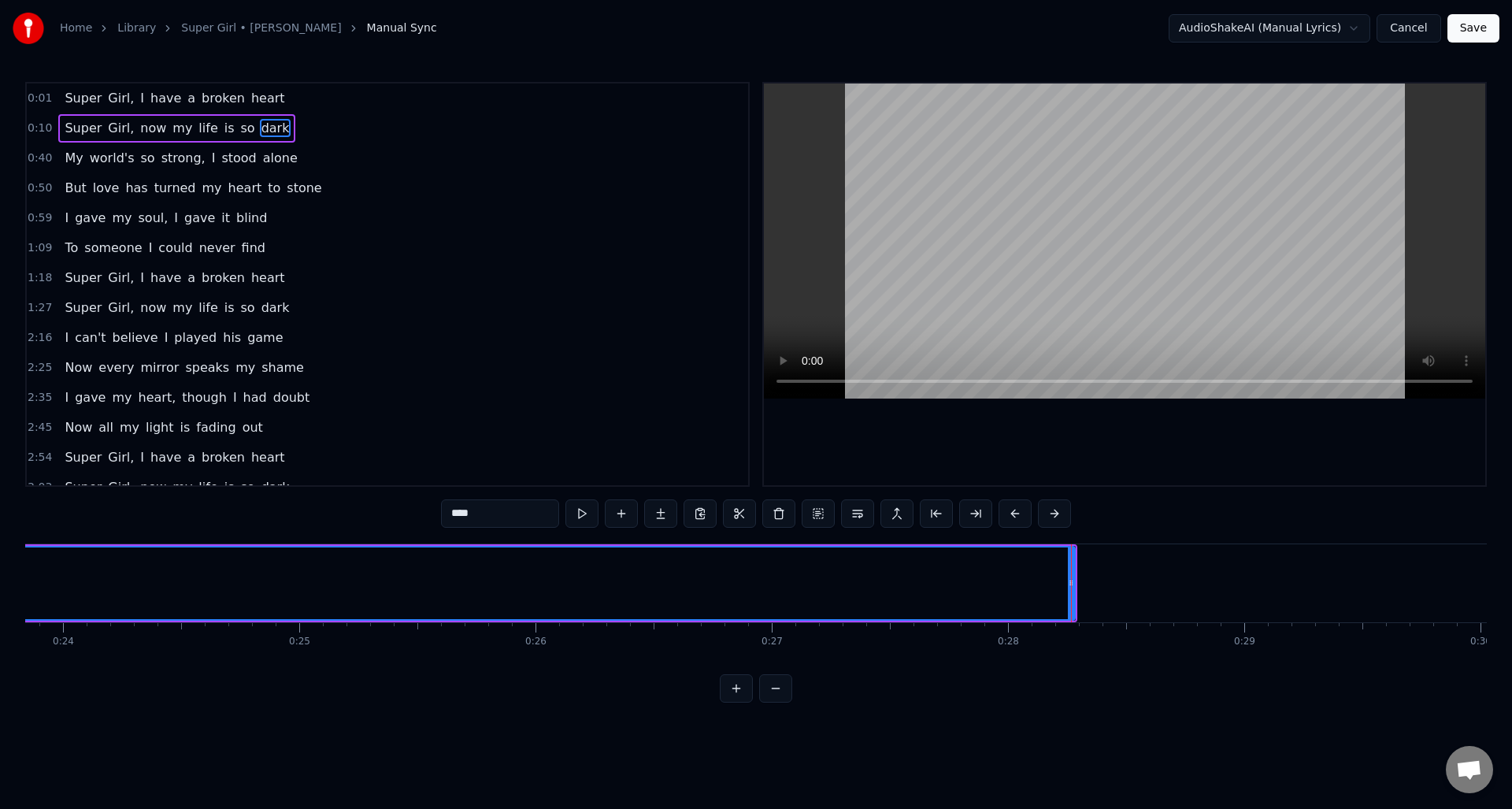
drag, startPoint x: 1072, startPoint y: 583, endPoint x: 252, endPoint y: 598, distance: 820.1
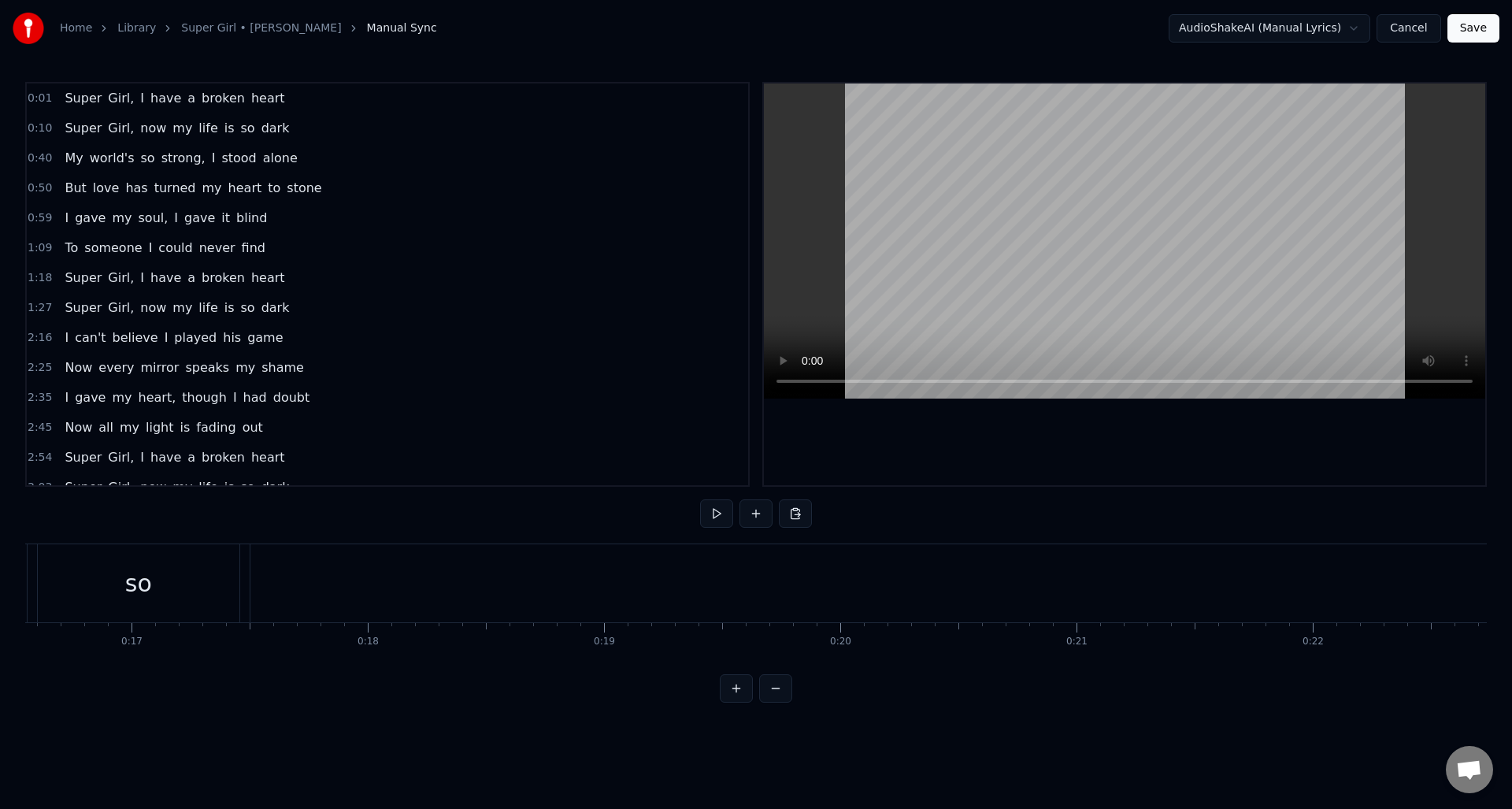
scroll to position [0, 3908]
click at [527, 601] on div "dark" at bounding box center [1525, 583] width 2546 height 78
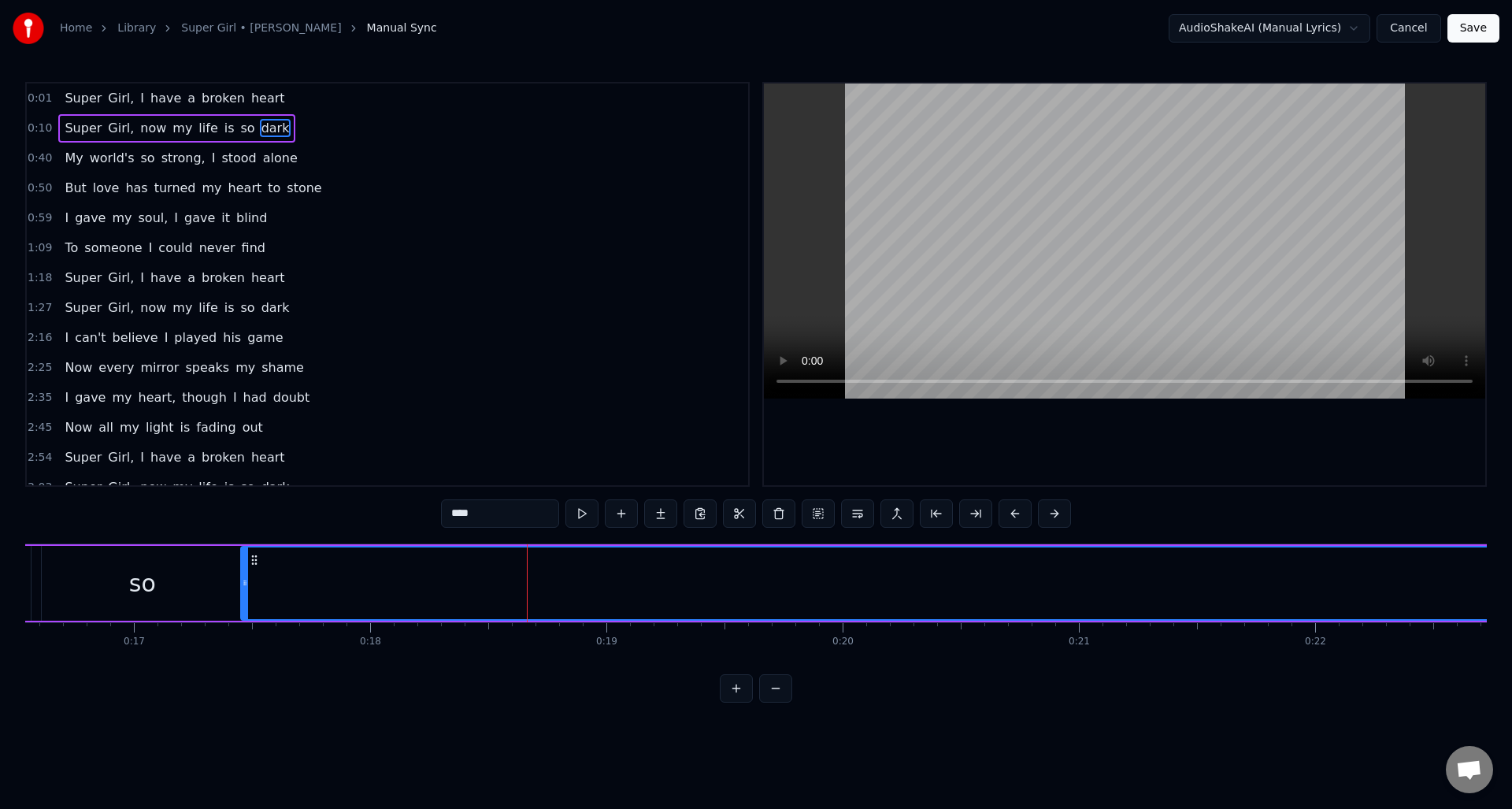
drag, startPoint x: 260, startPoint y: 586, endPoint x: 351, endPoint y: 604, distance: 92.8
click at [248, 586] on div "dark" at bounding box center [1520, 583] width 2557 height 72
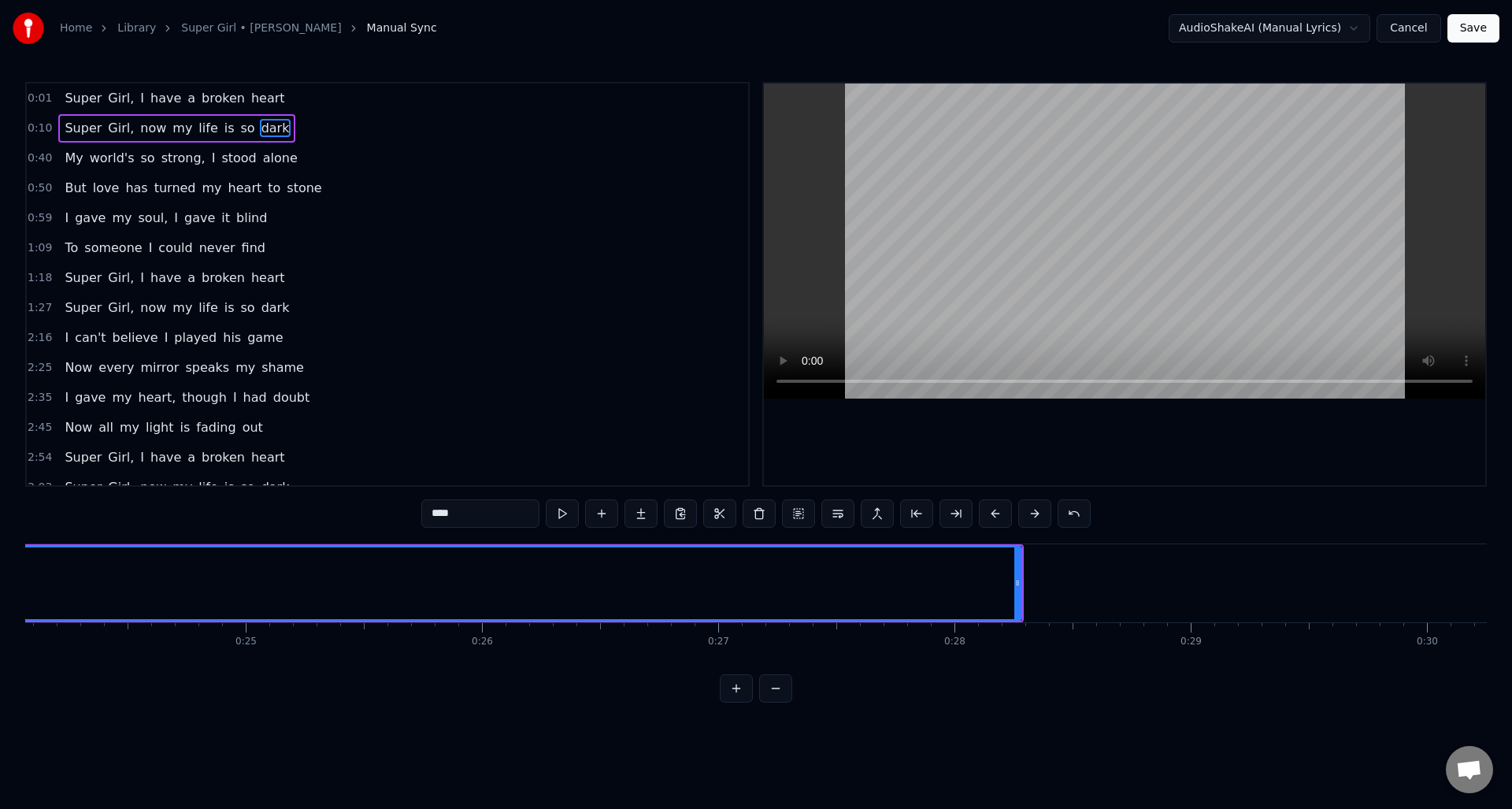
scroll to position [0, 5689]
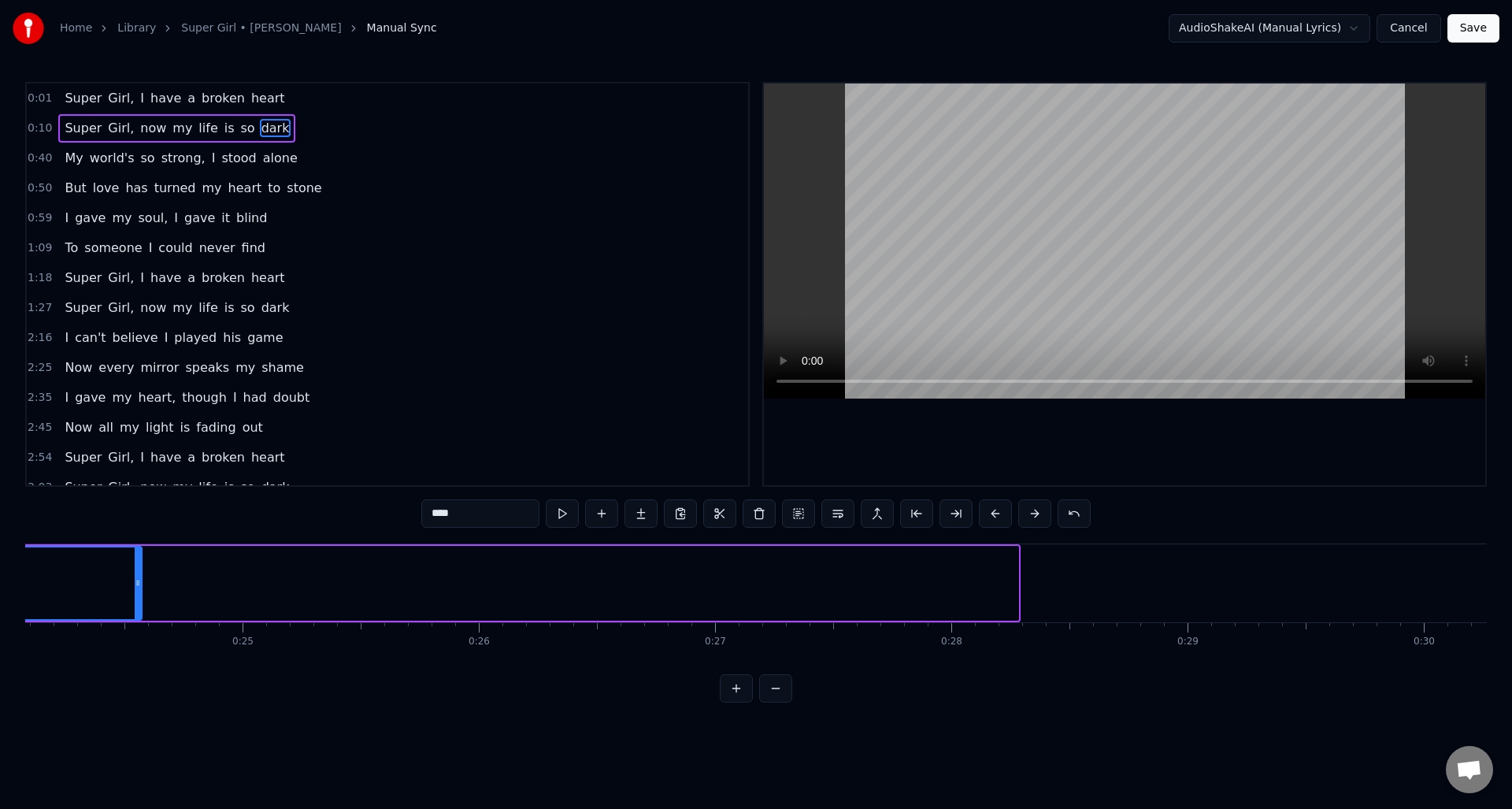
drag, startPoint x: 1015, startPoint y: 583, endPoint x: 137, endPoint y: 574, distance: 878.0
click at [137, 574] on div at bounding box center [138, 583] width 6 height 72
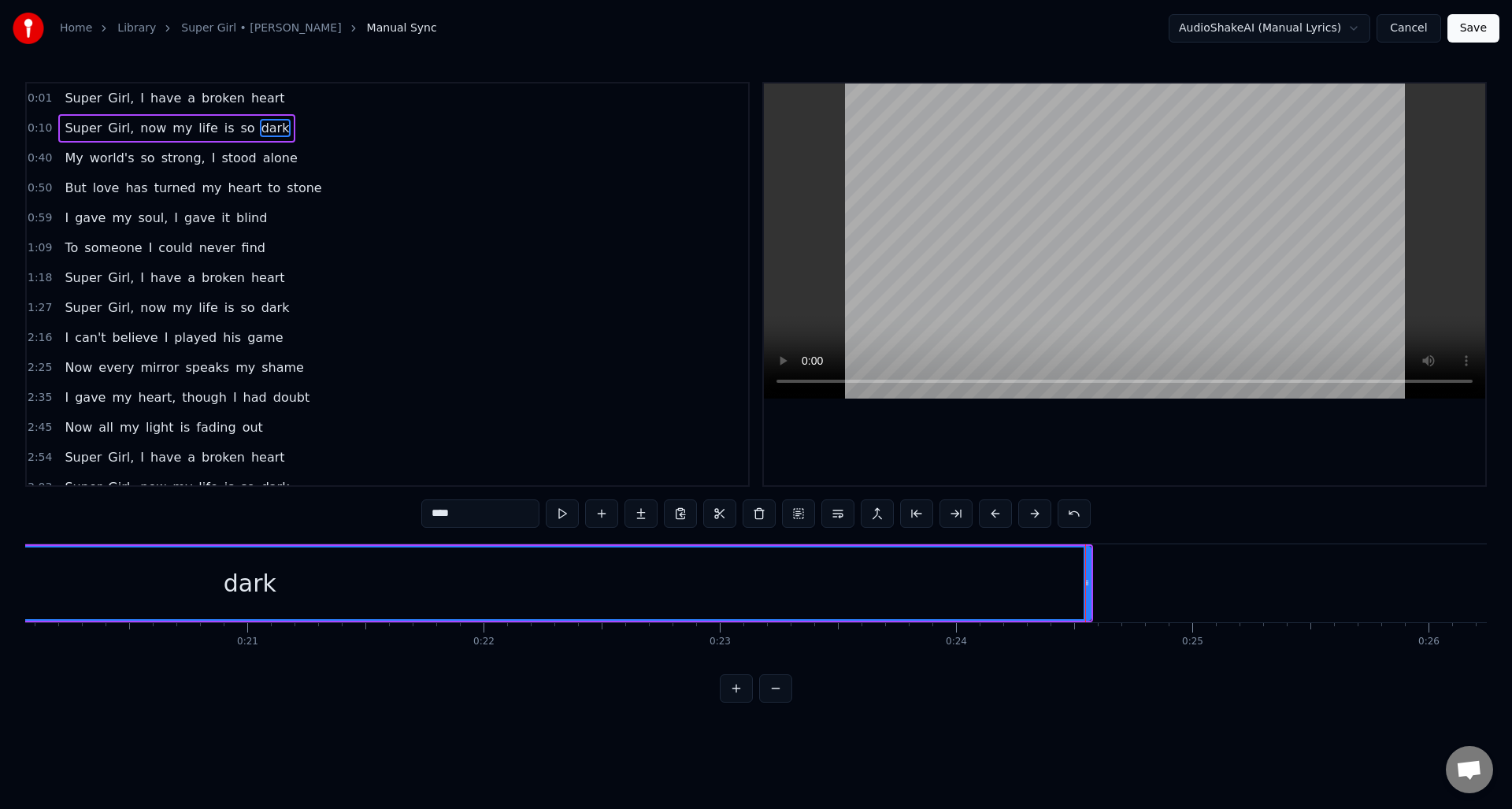
scroll to position [0, 4697]
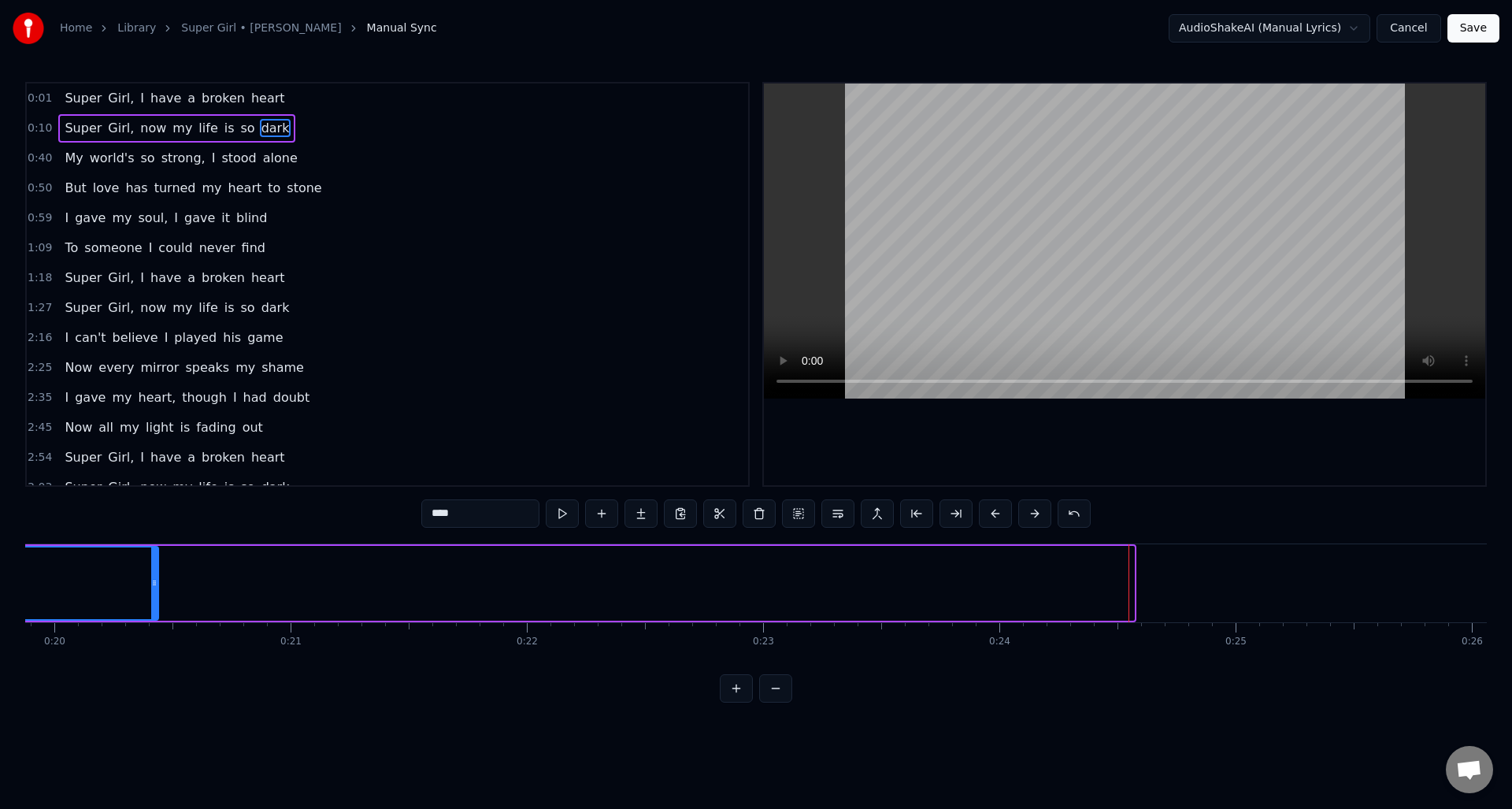
drag, startPoint x: 1131, startPoint y: 575, endPoint x: 150, endPoint y: 559, distance: 981.1
click at [153, 560] on div at bounding box center [154, 583] width 6 height 72
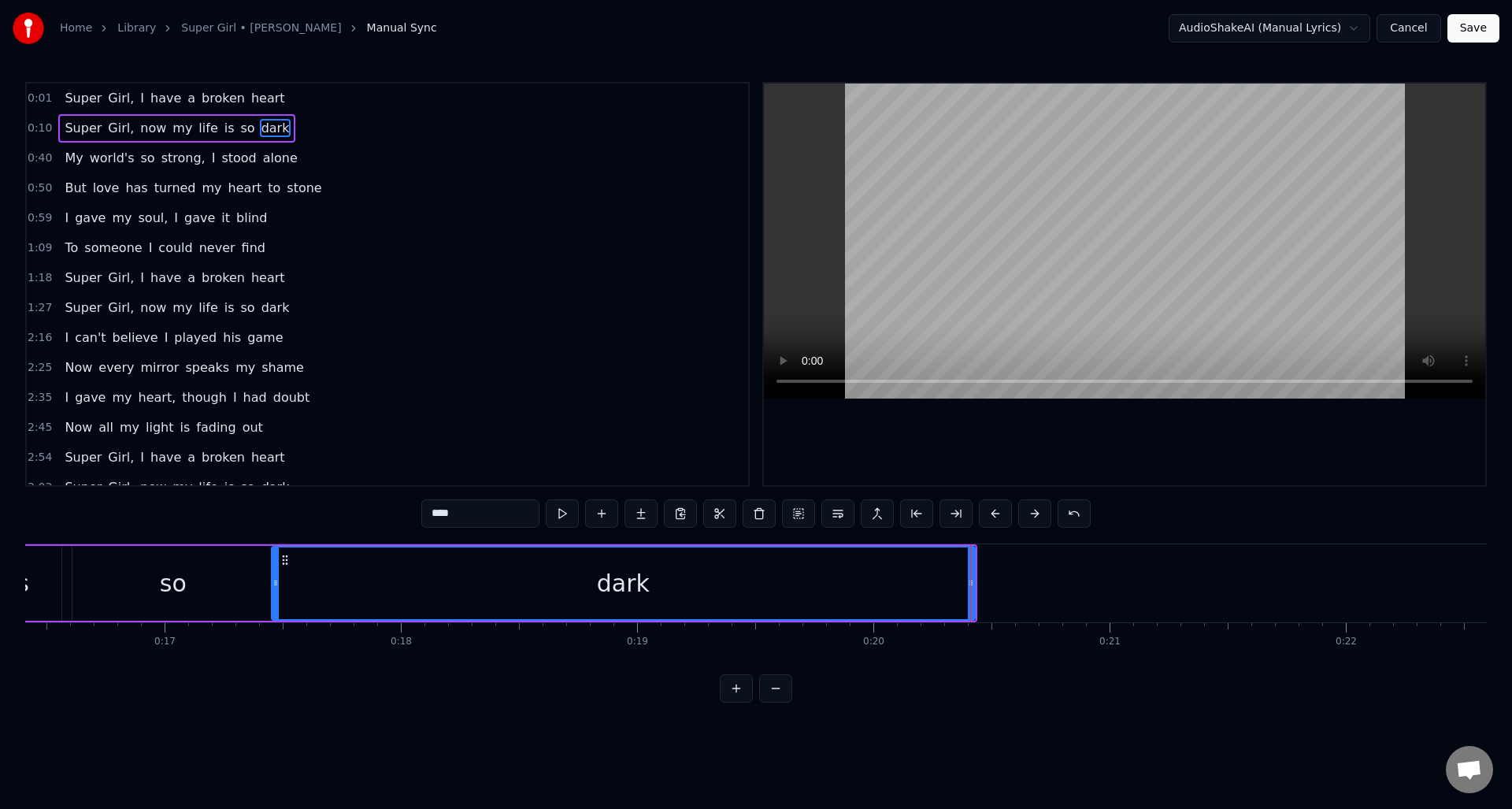
scroll to position [0, 3877]
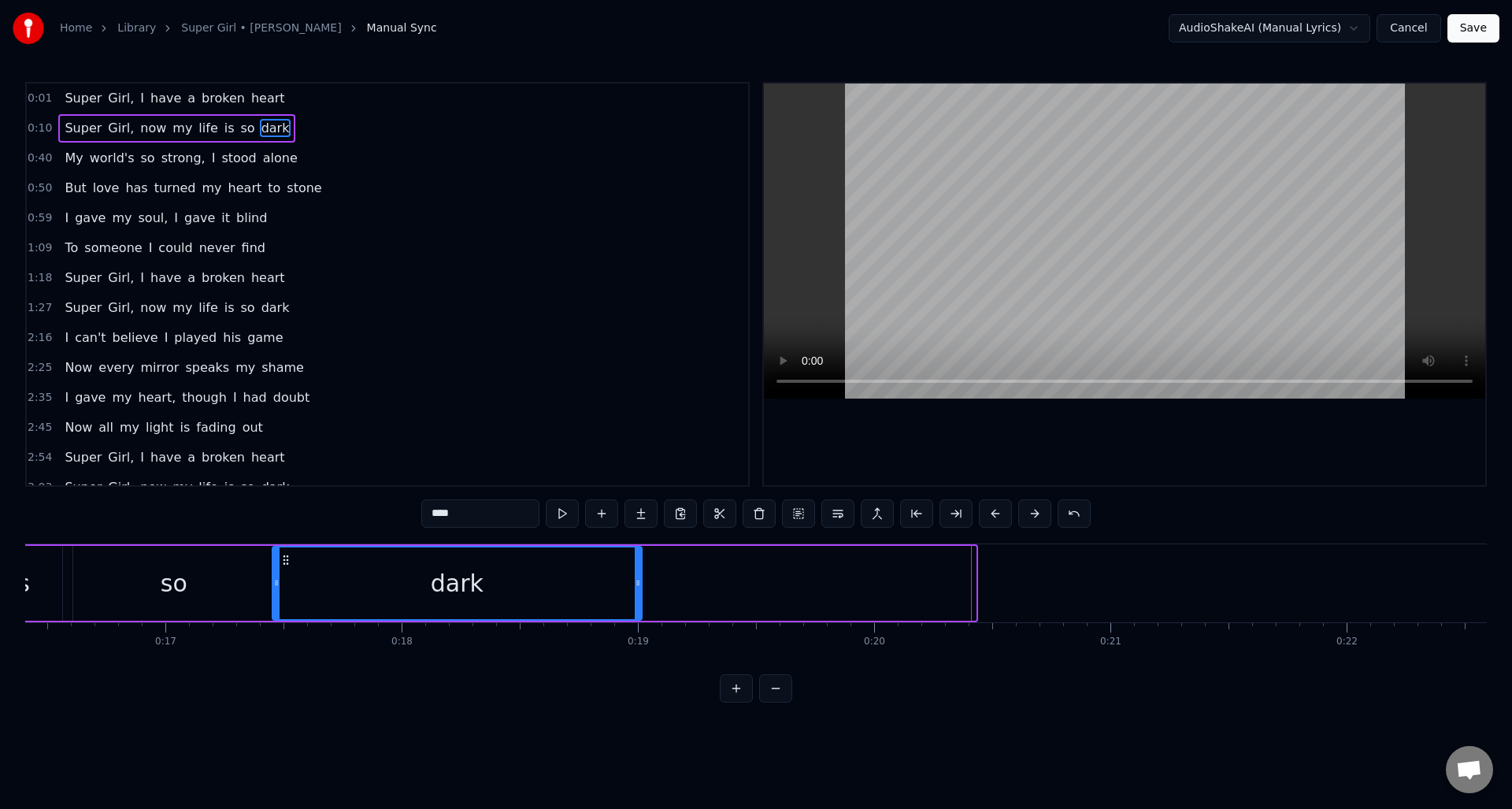
drag, startPoint x: 975, startPoint y: 579, endPoint x: 640, endPoint y: 573, distance: 335.1
click at [640, 573] on div at bounding box center [638, 583] width 6 height 72
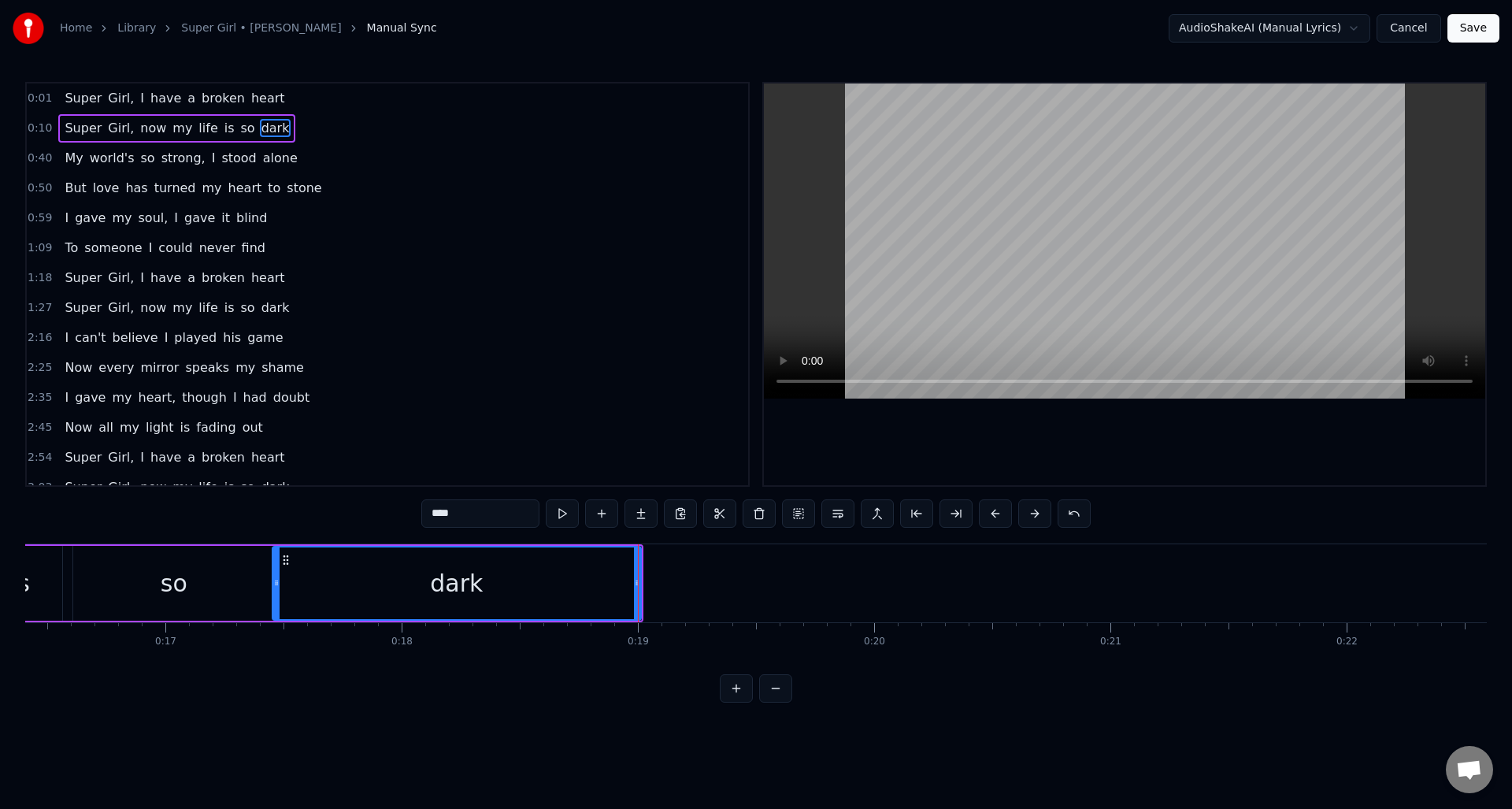
click at [47, 137] on div "0:10 Super Girl, now my life is so dark" at bounding box center [387, 128] width 721 height 29
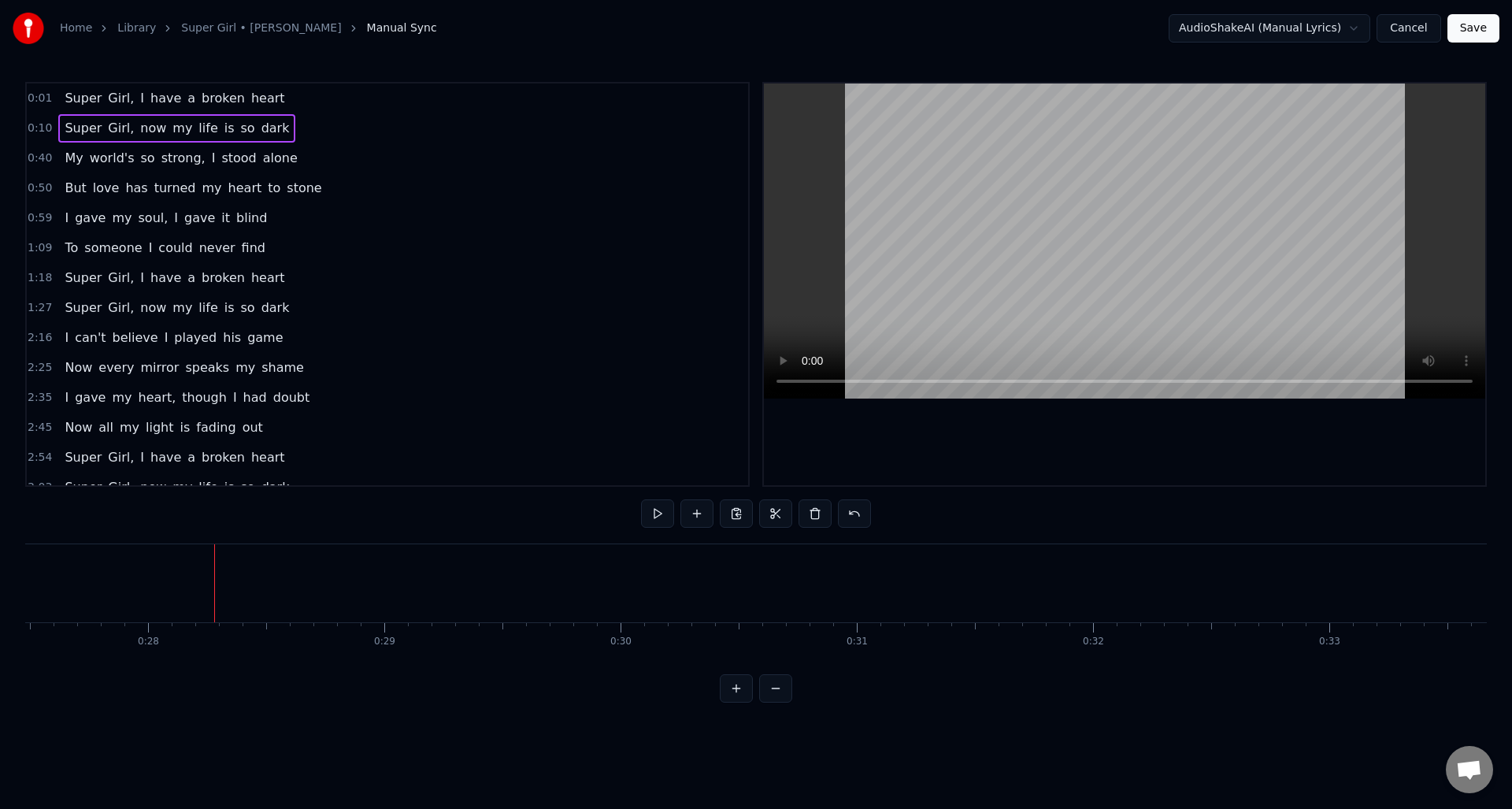
scroll to position [0, 6495]
click at [36, 158] on span "0:40" at bounding box center [39, 158] width 25 height 16
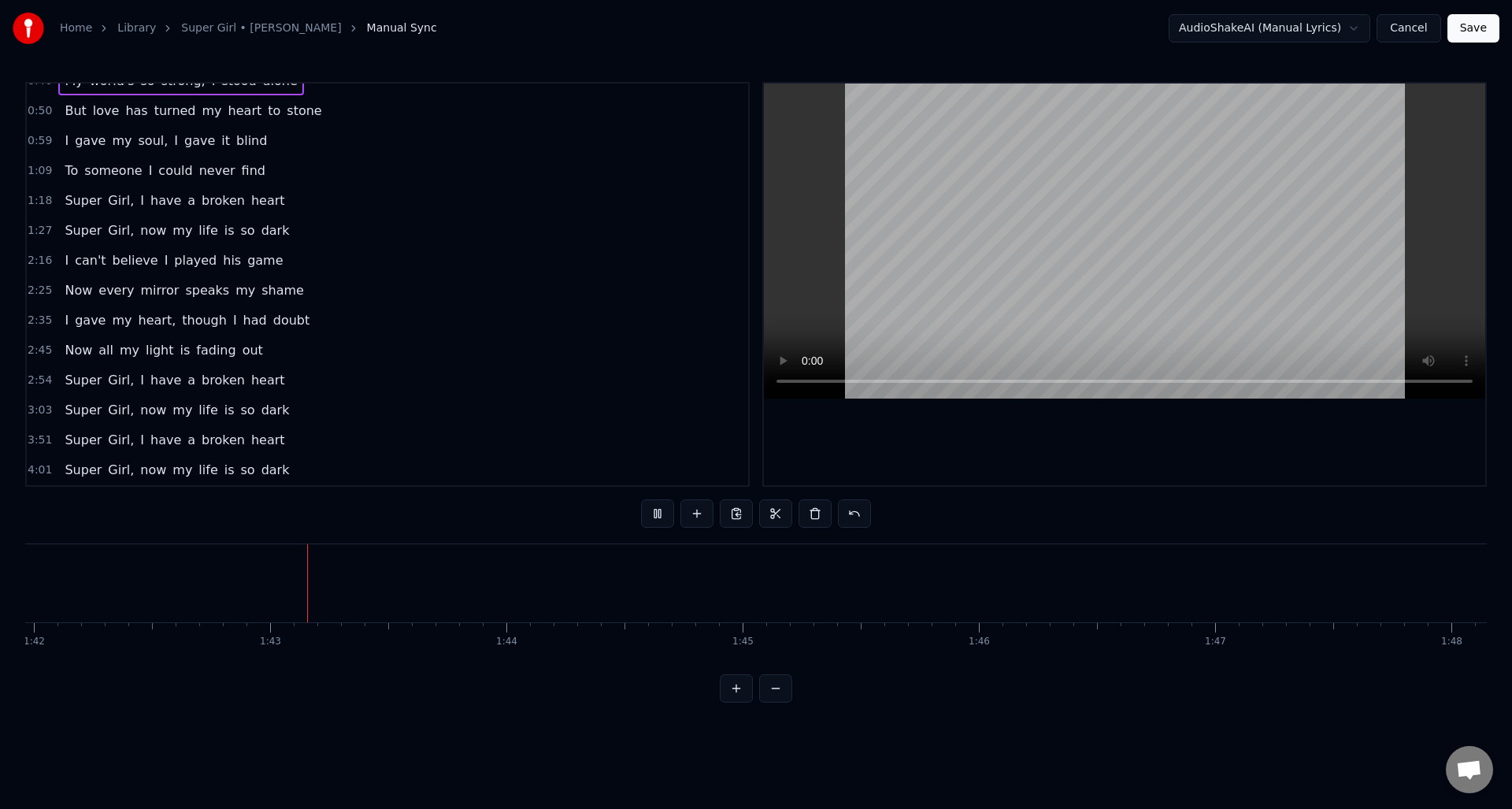
scroll to position [0, 24148]
click at [36, 260] on span "2:16" at bounding box center [39, 260] width 25 height 16
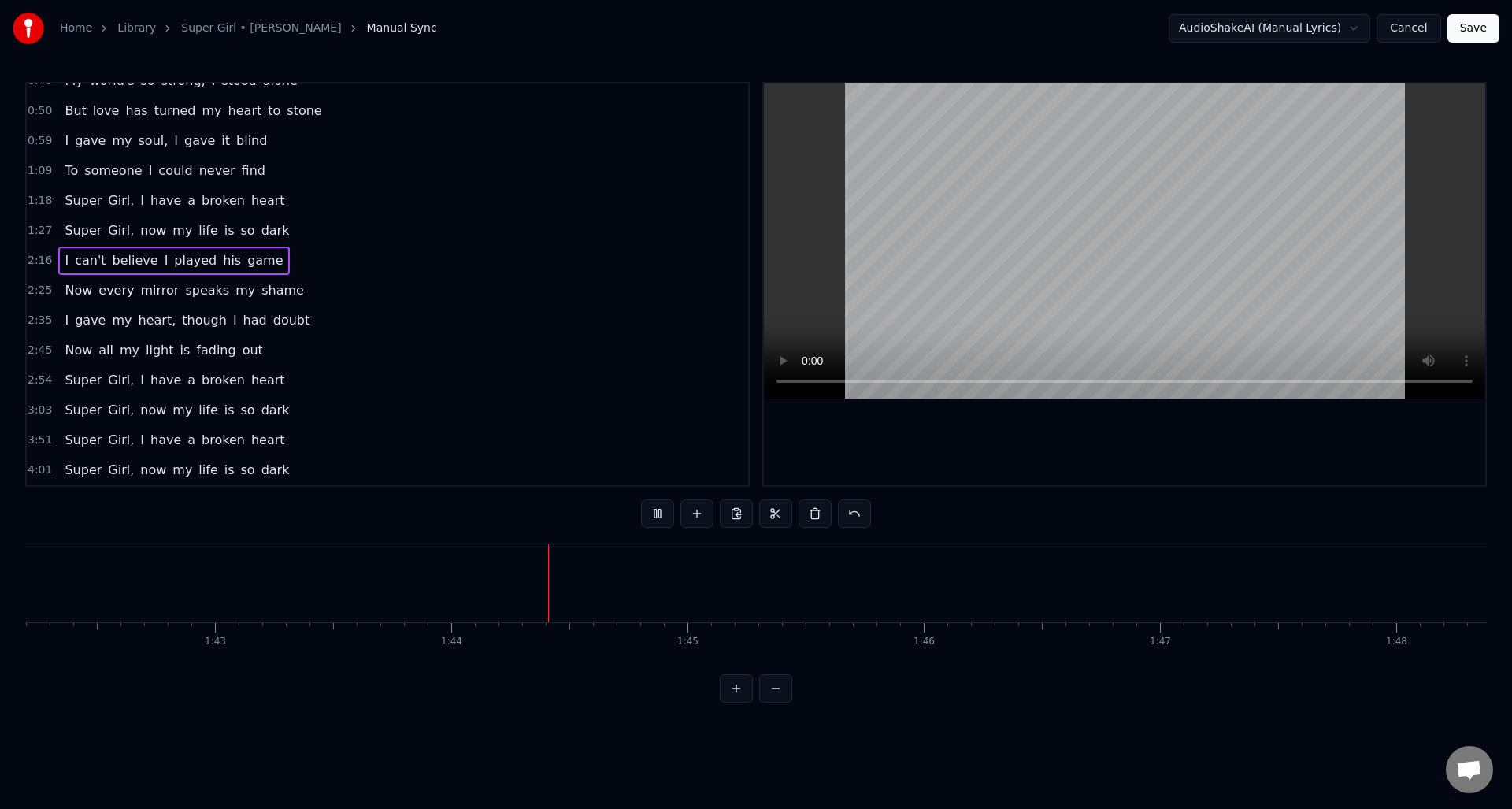
click at [36, 260] on span "2:16" at bounding box center [39, 260] width 25 height 16
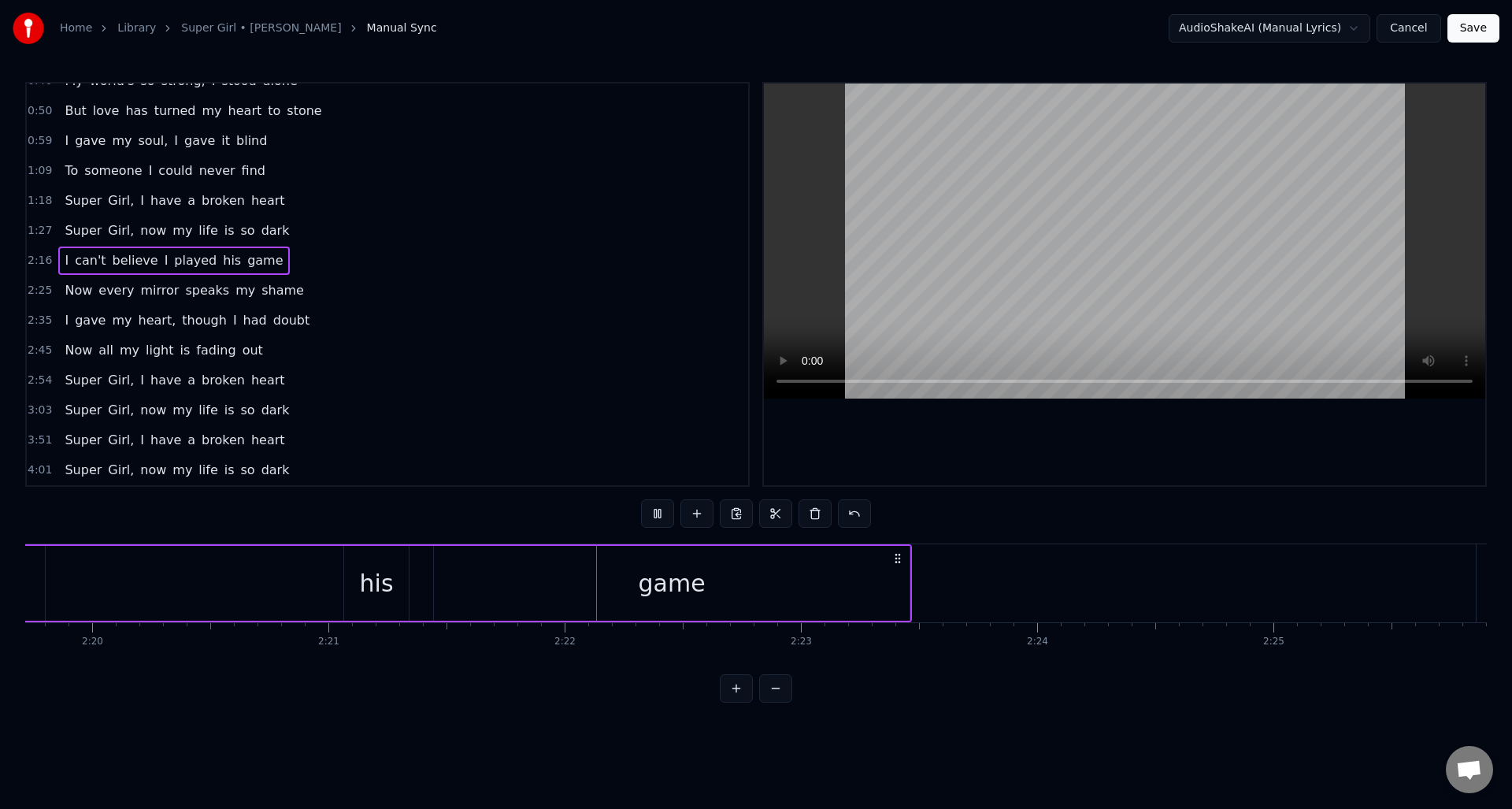
scroll to position [0, 33378]
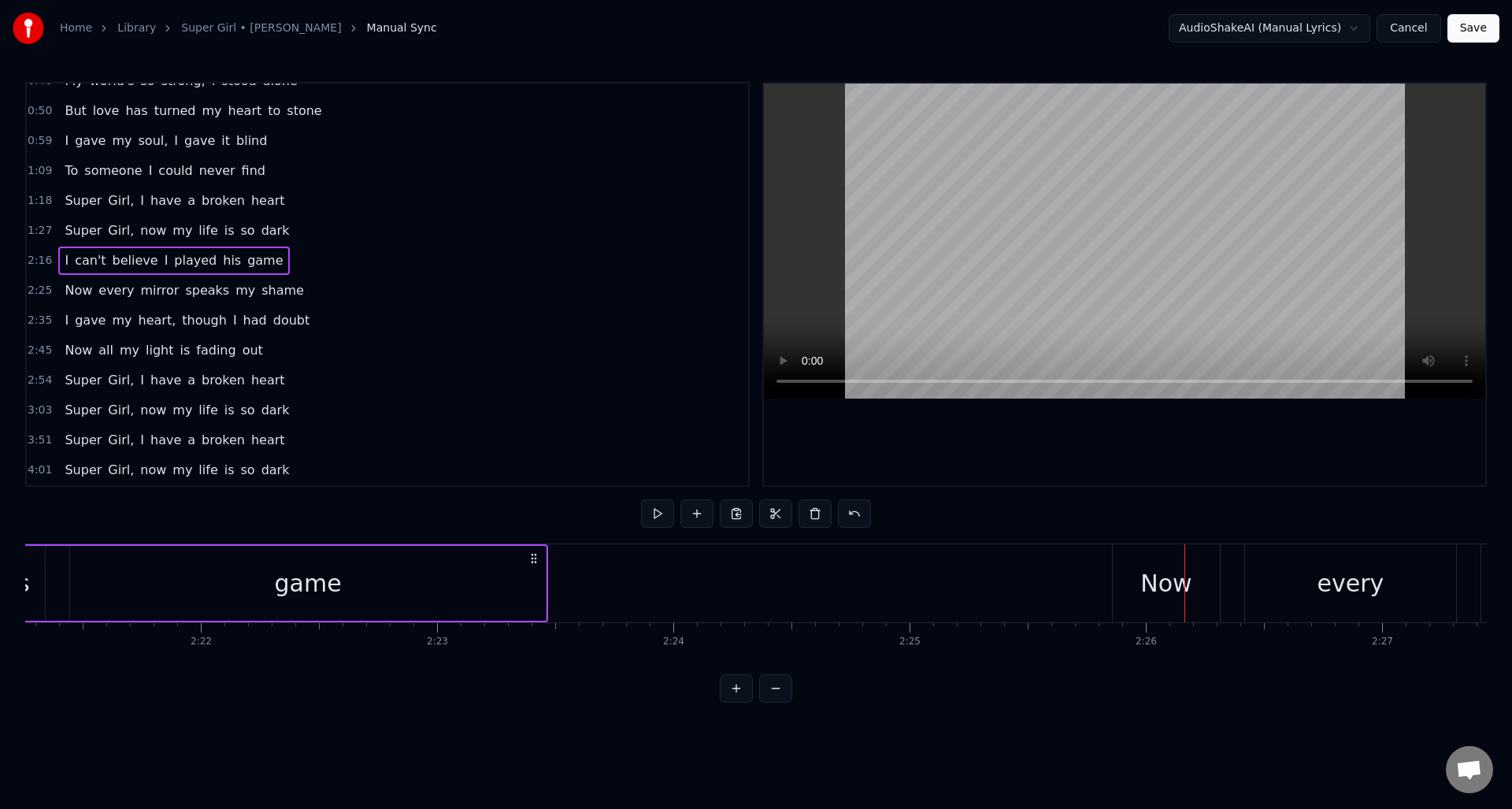
drag, startPoint x: 36, startPoint y: 260, endPoint x: 125, endPoint y: 312, distance: 103.1
click at [36, 260] on span "2:16" at bounding box center [39, 260] width 25 height 16
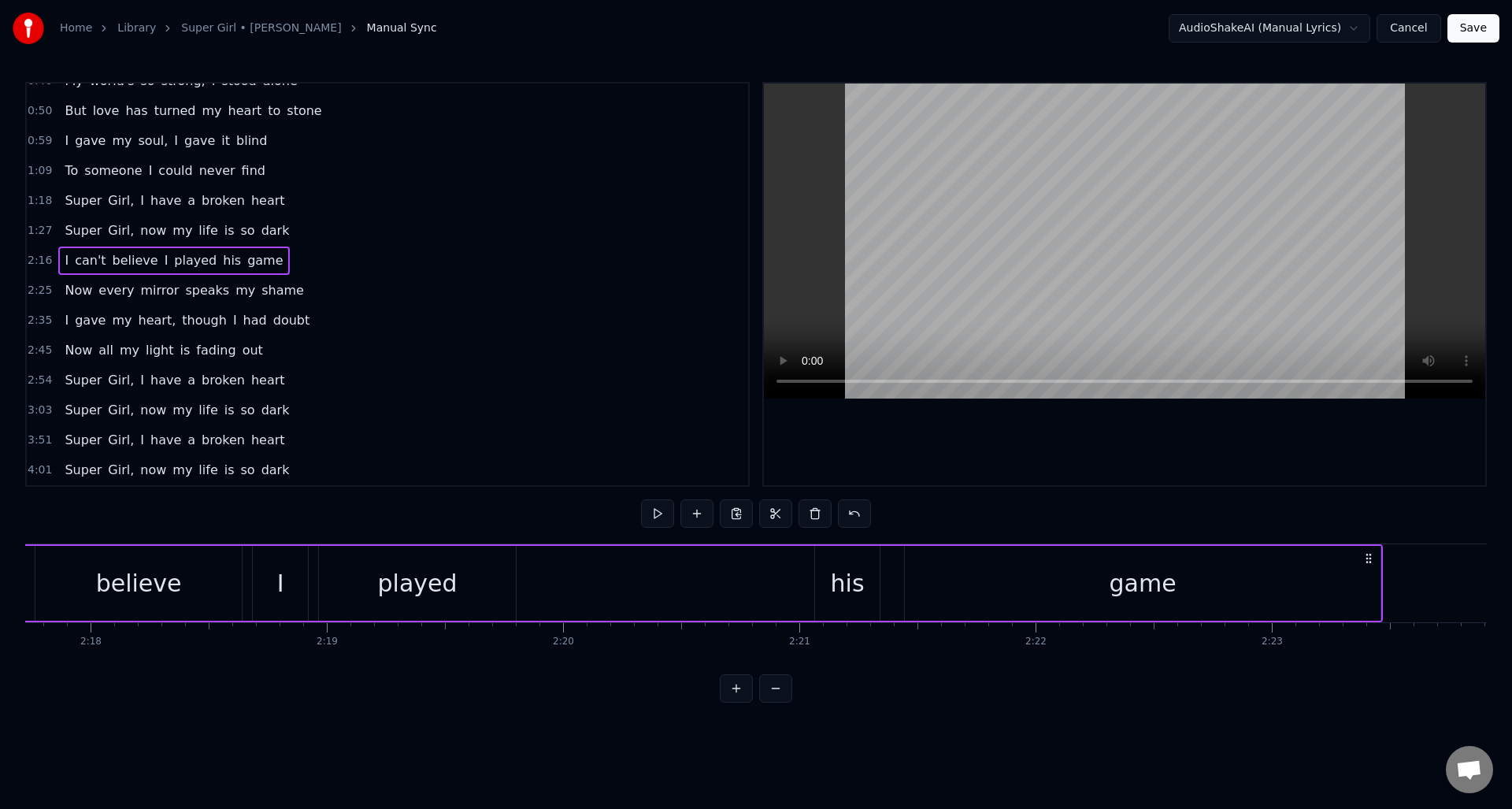
scroll to position [0, 32548]
click at [1042, 586] on div "game" at bounding box center [1138, 584] width 476 height 75
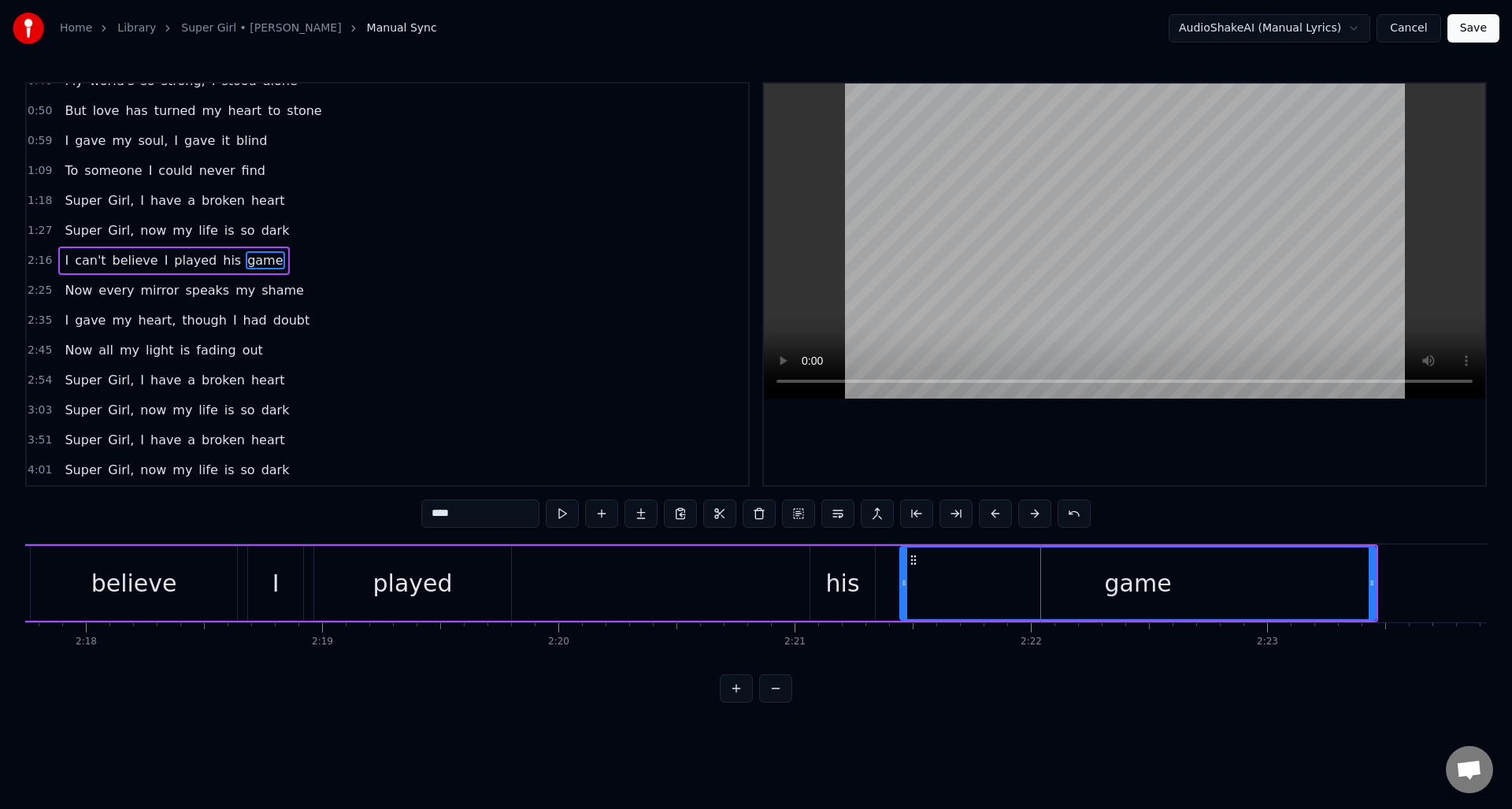
scroll to position [54, 0]
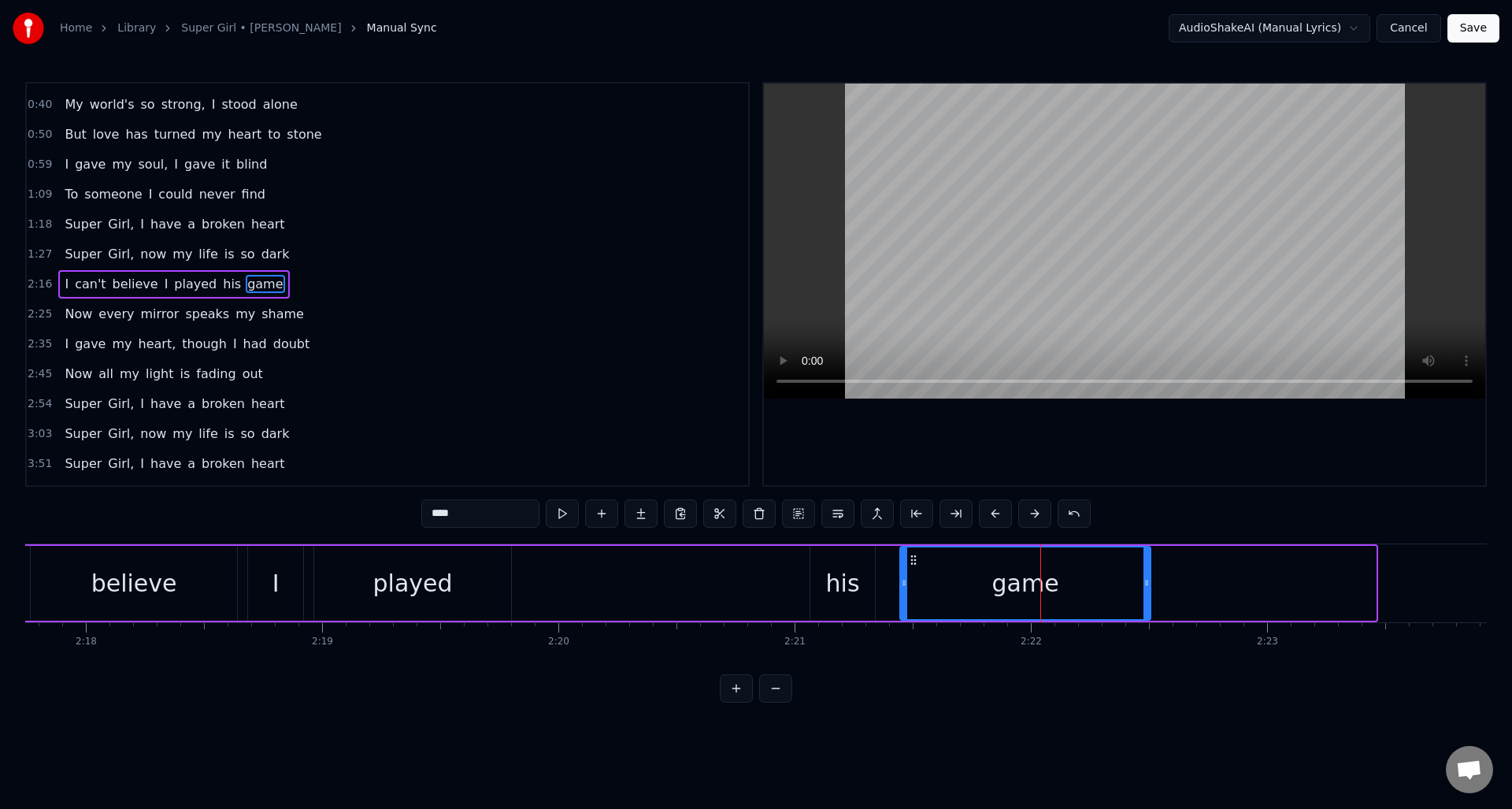
drag, startPoint x: 1373, startPoint y: 586, endPoint x: 1147, endPoint y: 587, distance: 226.0
click at [1148, 585] on icon at bounding box center [1147, 583] width 6 height 13
click at [35, 286] on span "2:16" at bounding box center [39, 284] width 25 height 16
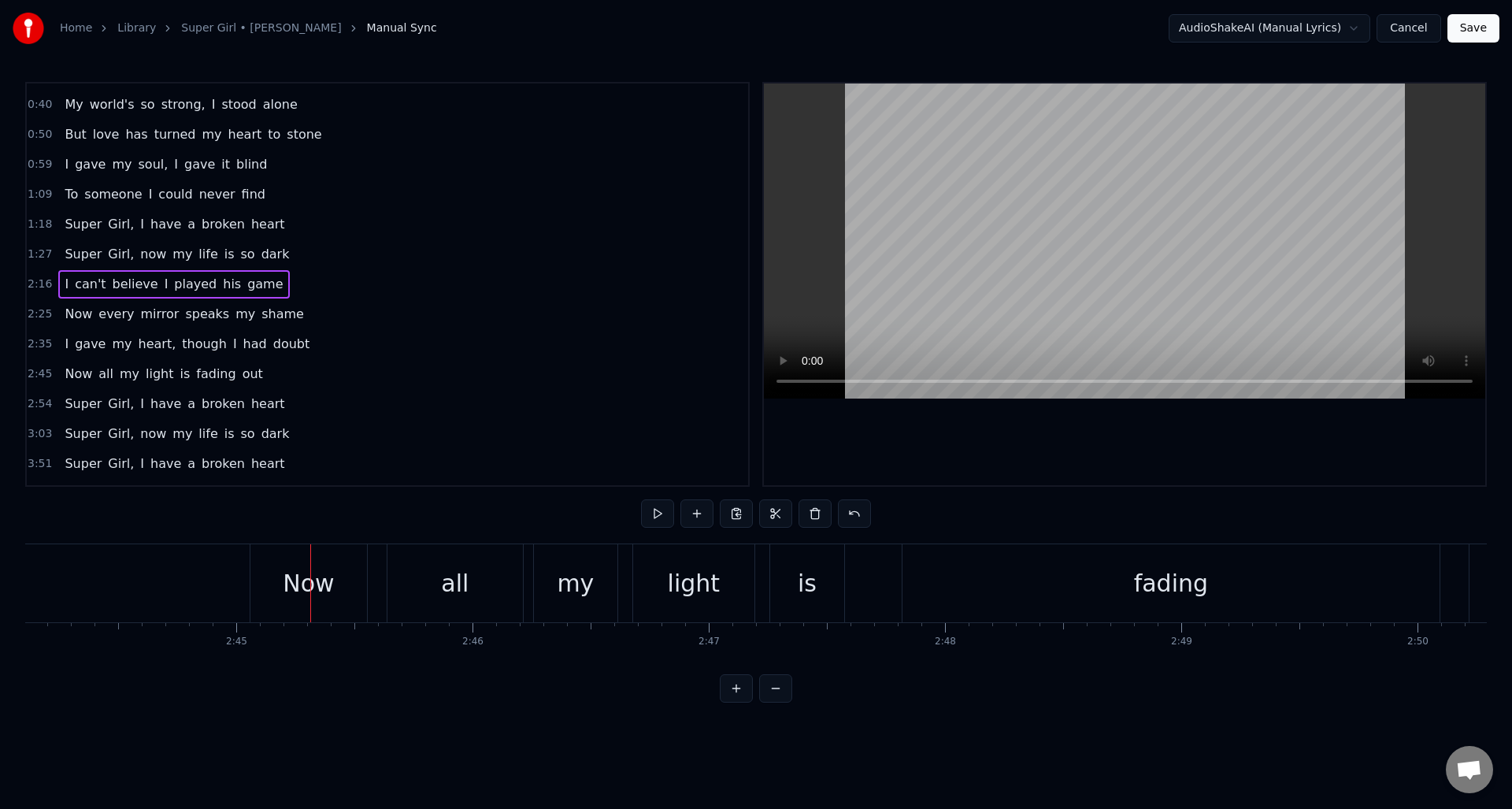
scroll to position [0, 38837]
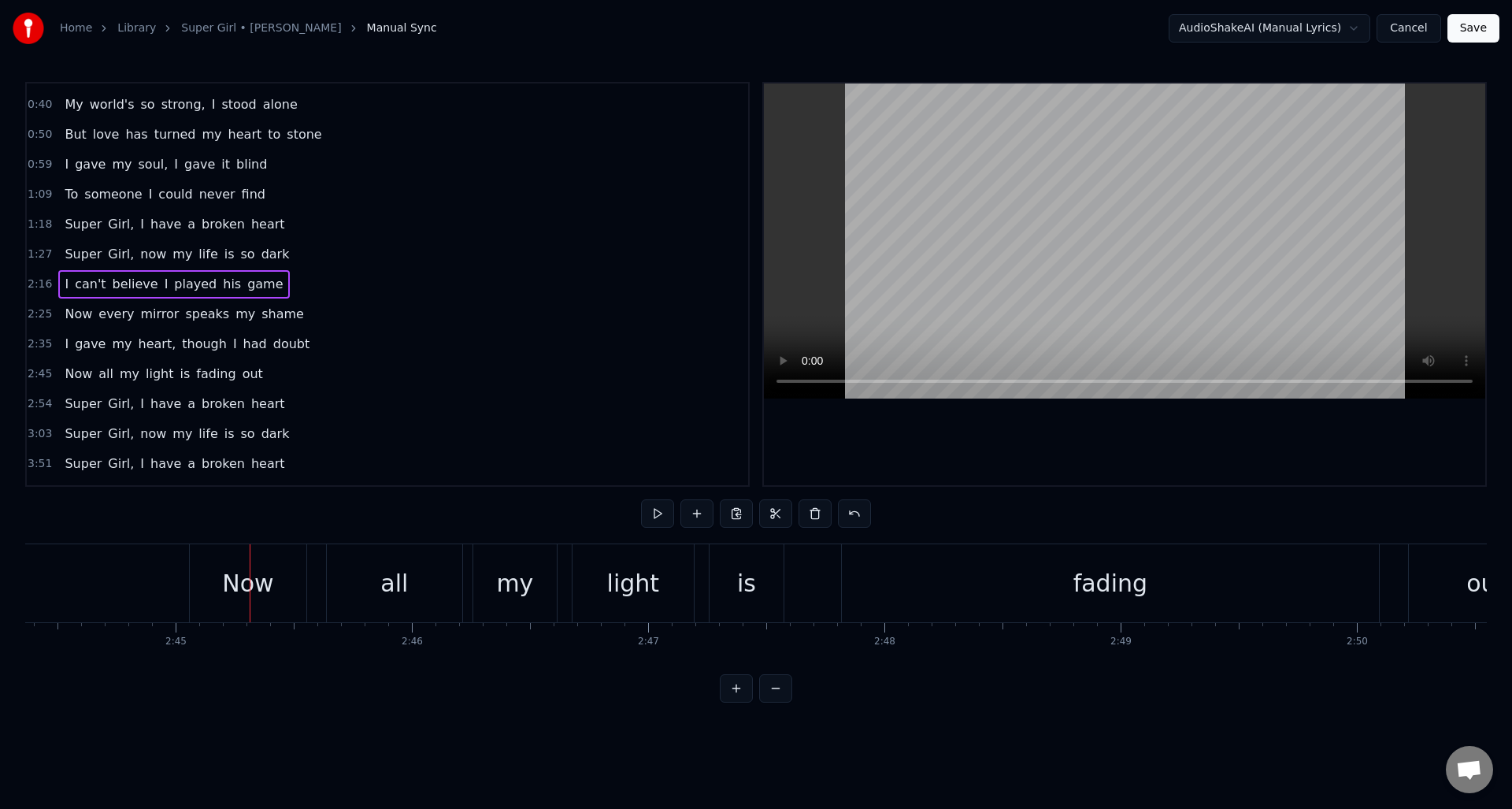
click at [272, 346] on span "doubt" at bounding box center [292, 344] width 40 height 18
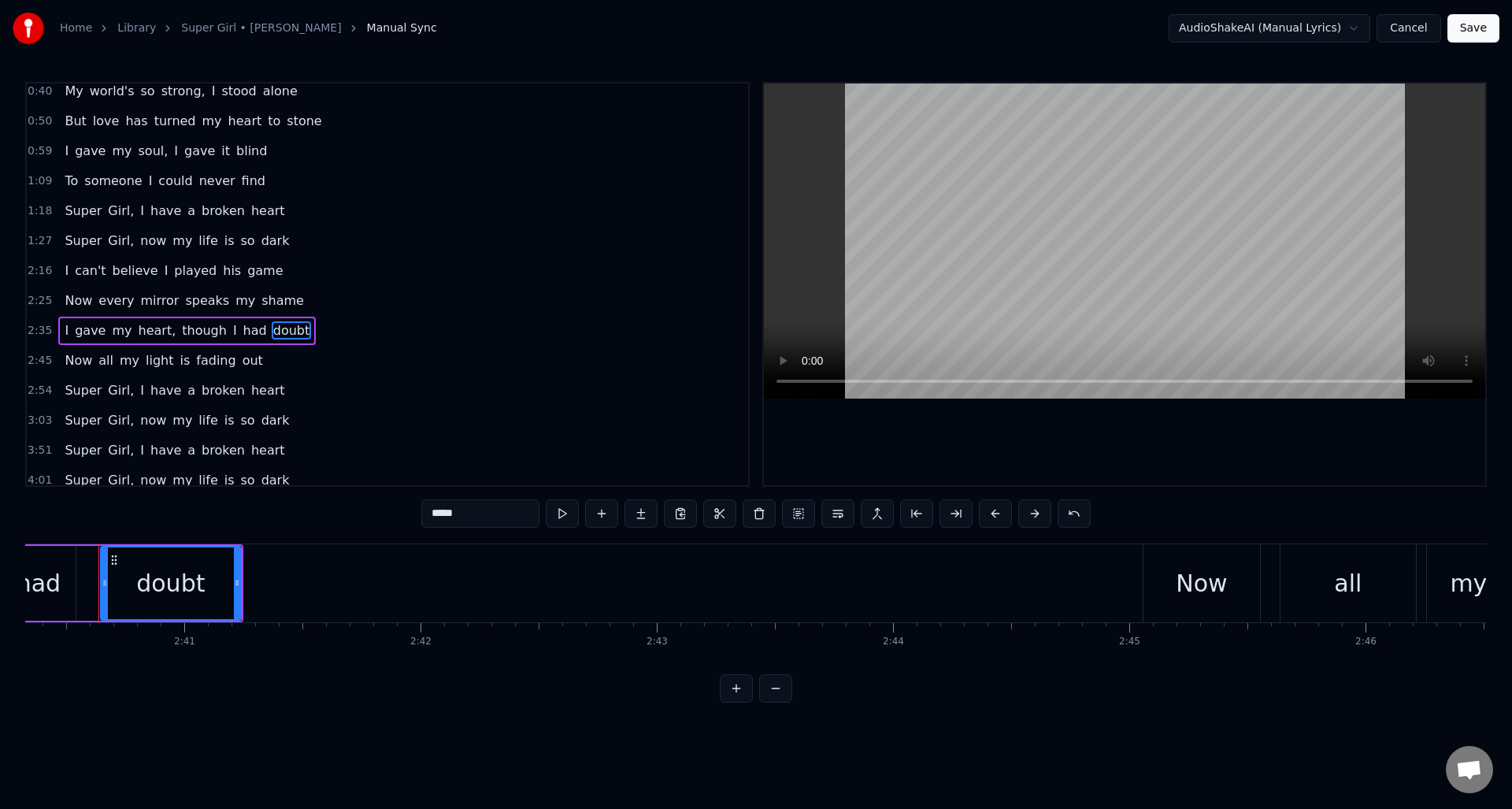
scroll to position [0, 37879]
click at [472, 516] on input "*****" at bounding box center [480, 513] width 118 height 29
type input "******"
click at [475, 447] on div "3:51 Super Girl, I have a broken heart" at bounding box center [387, 450] width 721 height 29
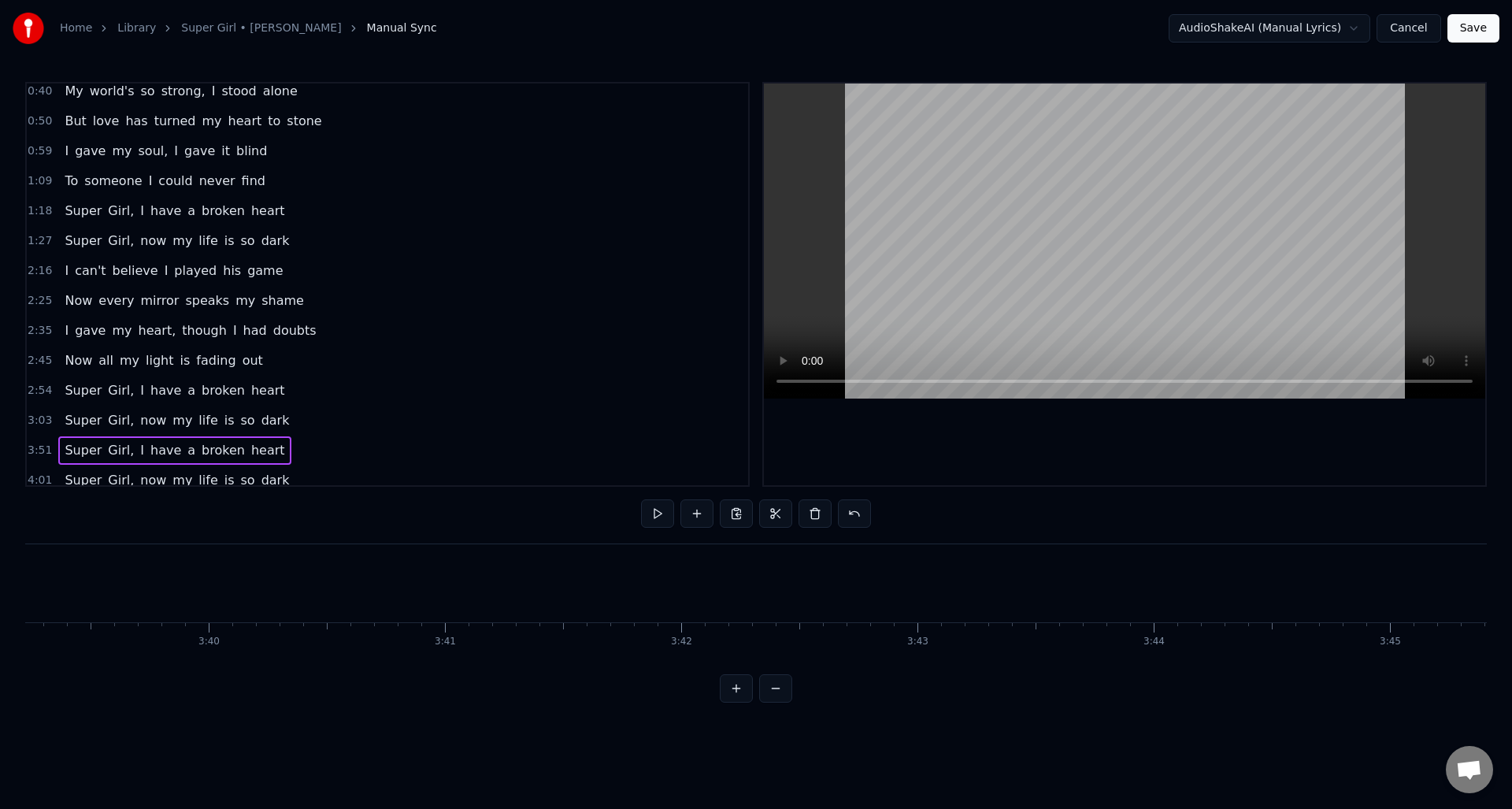
scroll to position [0, 54659]
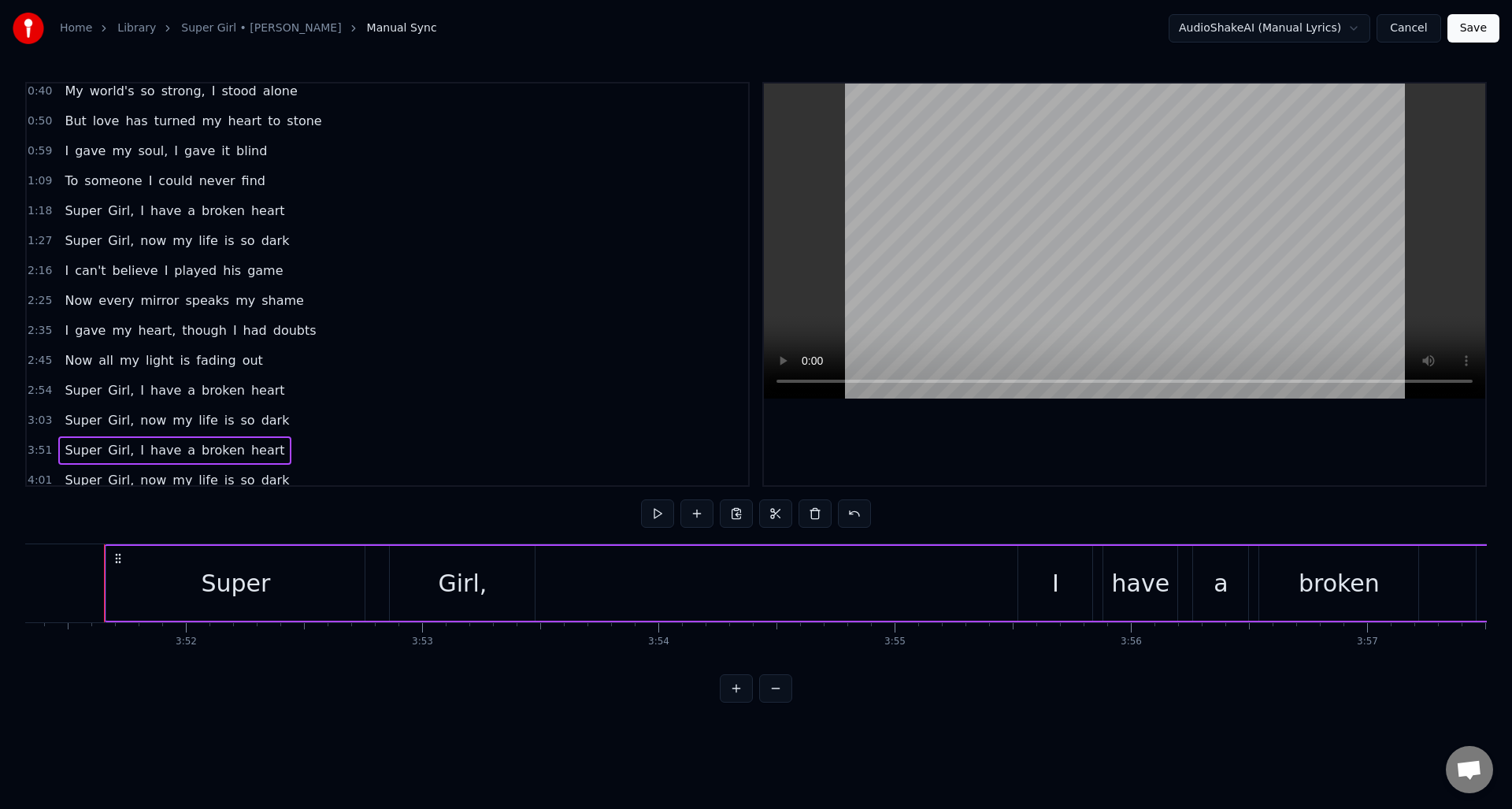
click at [37, 328] on span "2:35" at bounding box center [39, 331] width 25 height 16
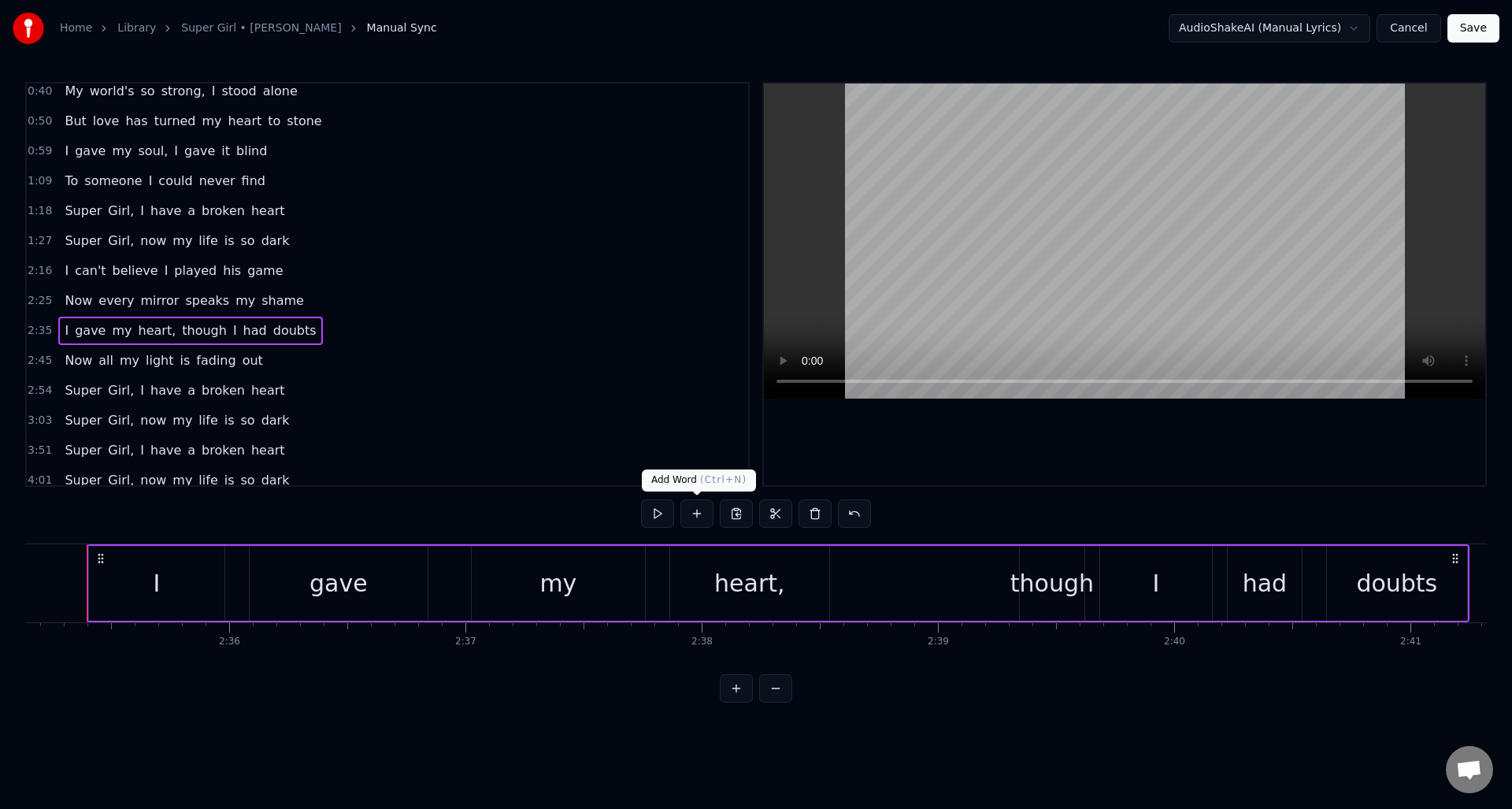
scroll to position [0, 36640]
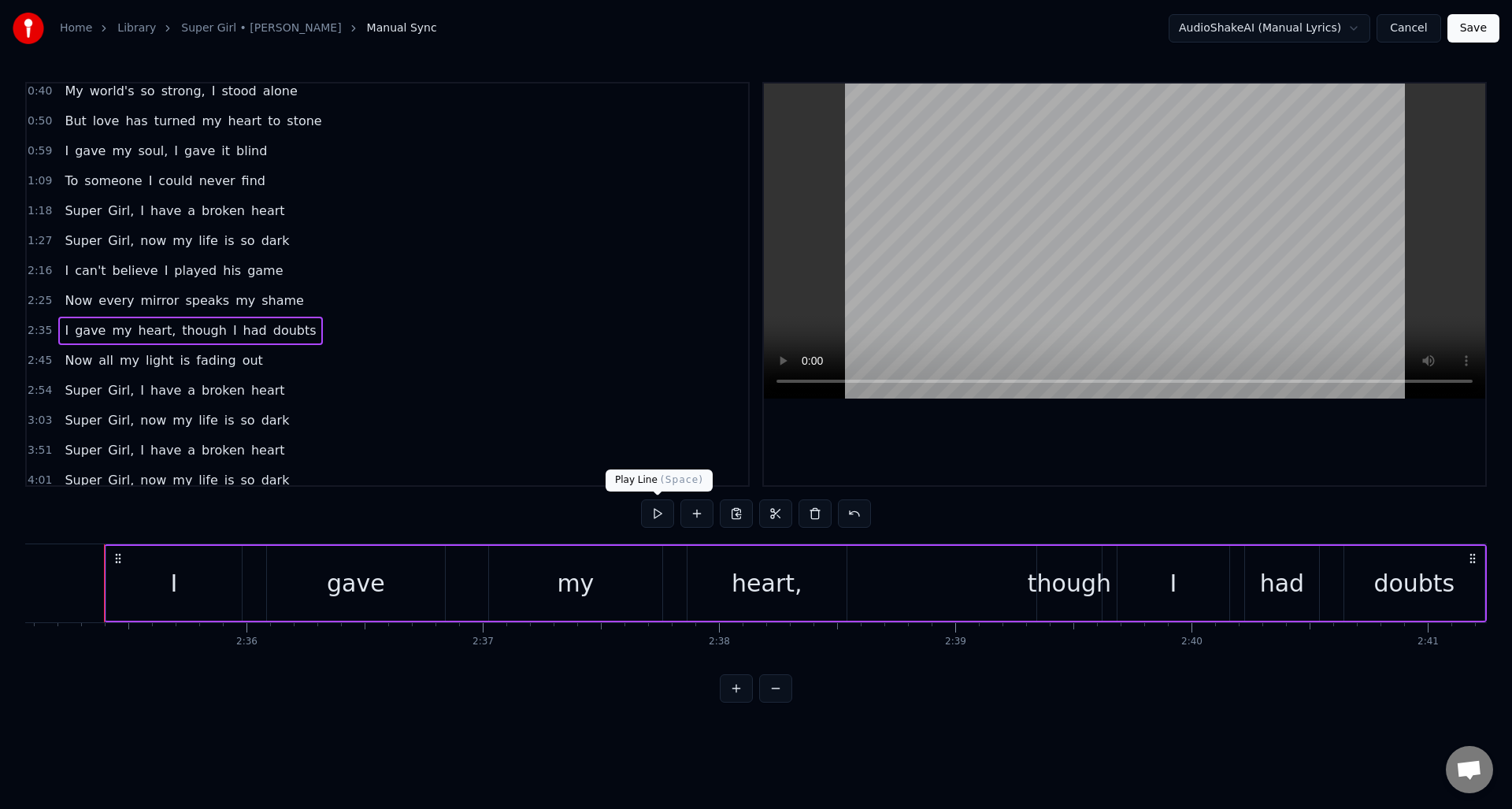
click at [655, 516] on button at bounding box center [658, 513] width 33 height 29
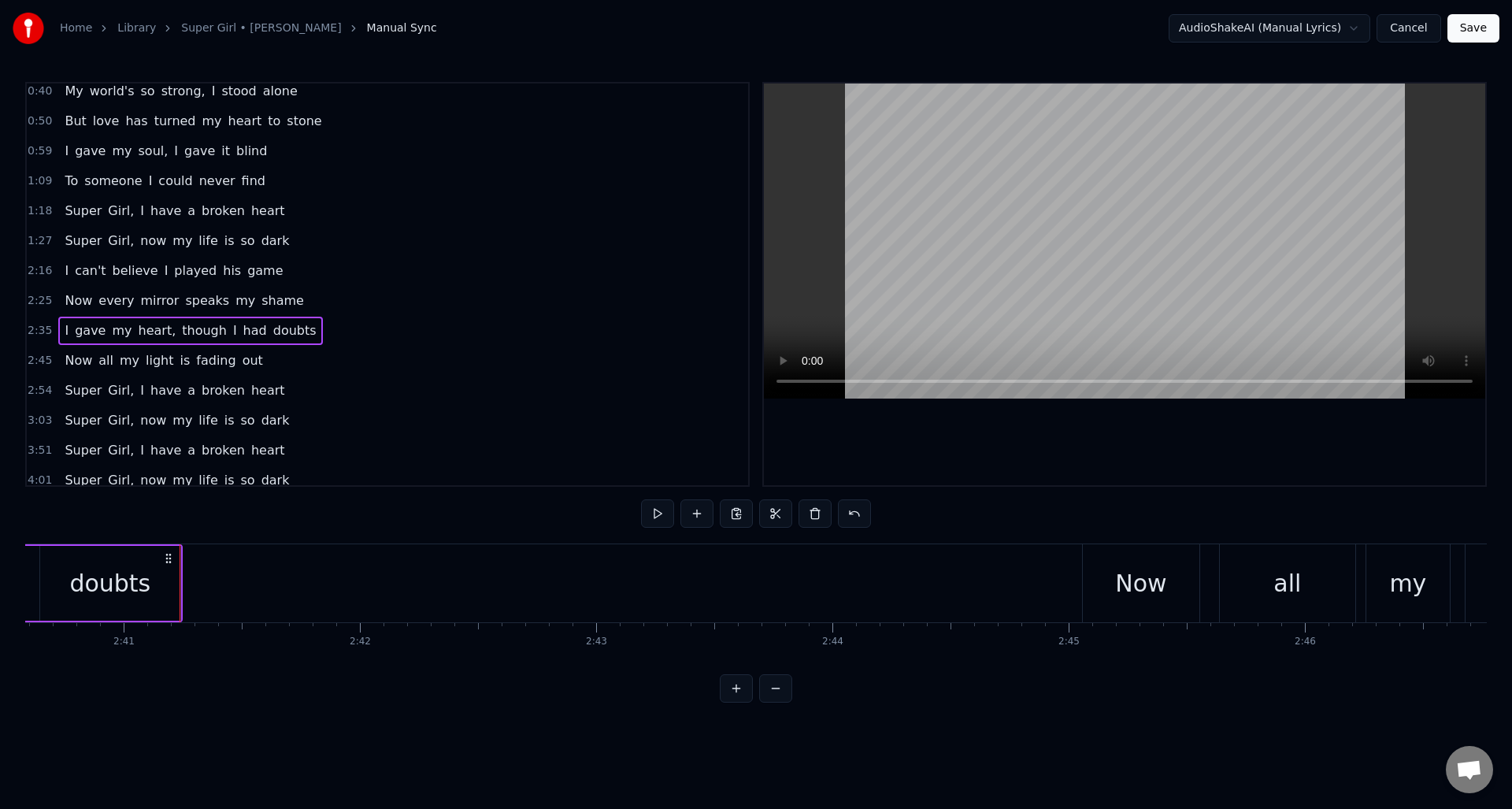
scroll to position [0, 37945]
click at [33, 359] on span "2:45" at bounding box center [39, 361] width 25 height 16
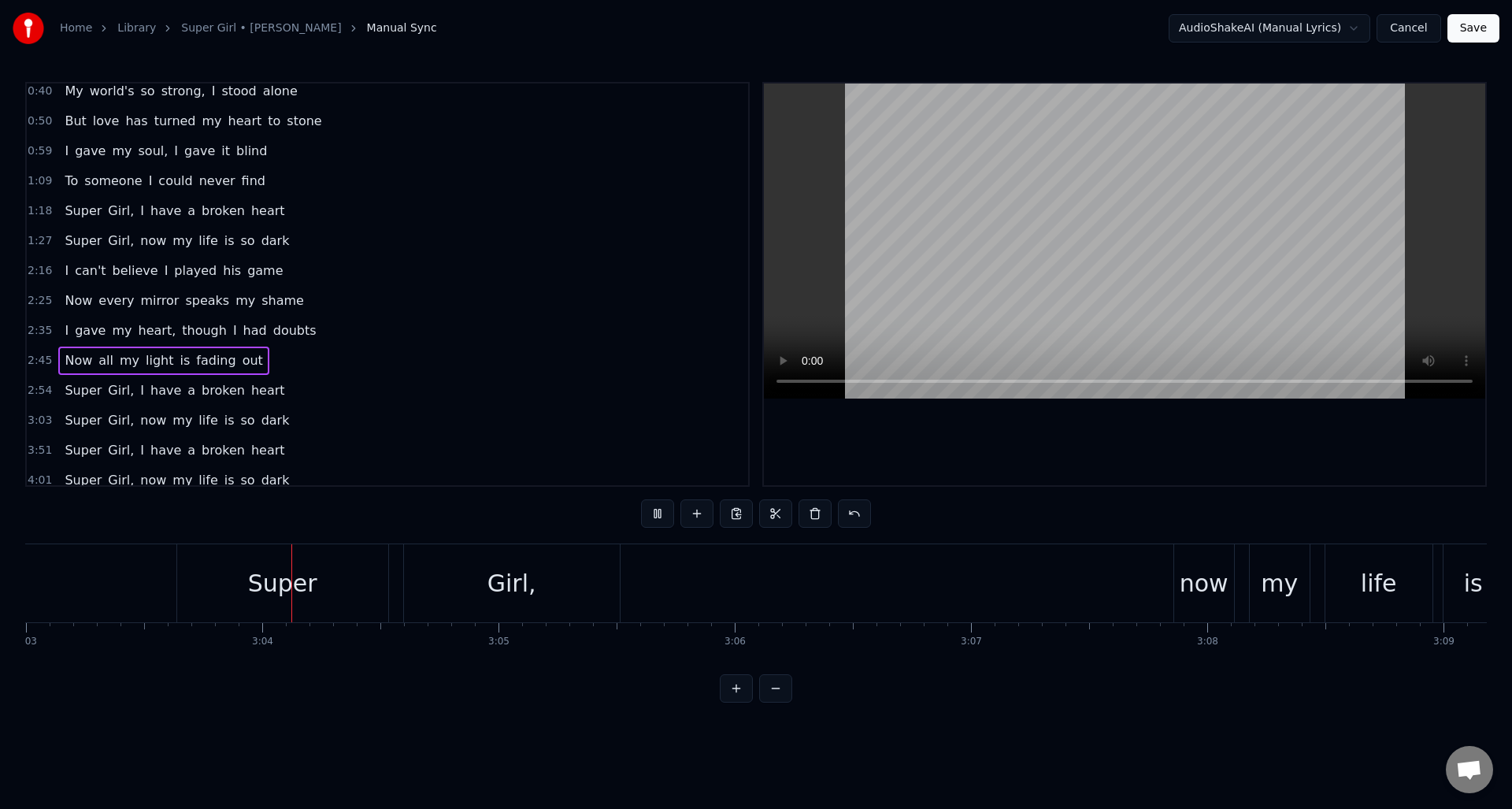
scroll to position [0, 43242]
click at [37, 391] on span "2:54" at bounding box center [39, 391] width 25 height 16
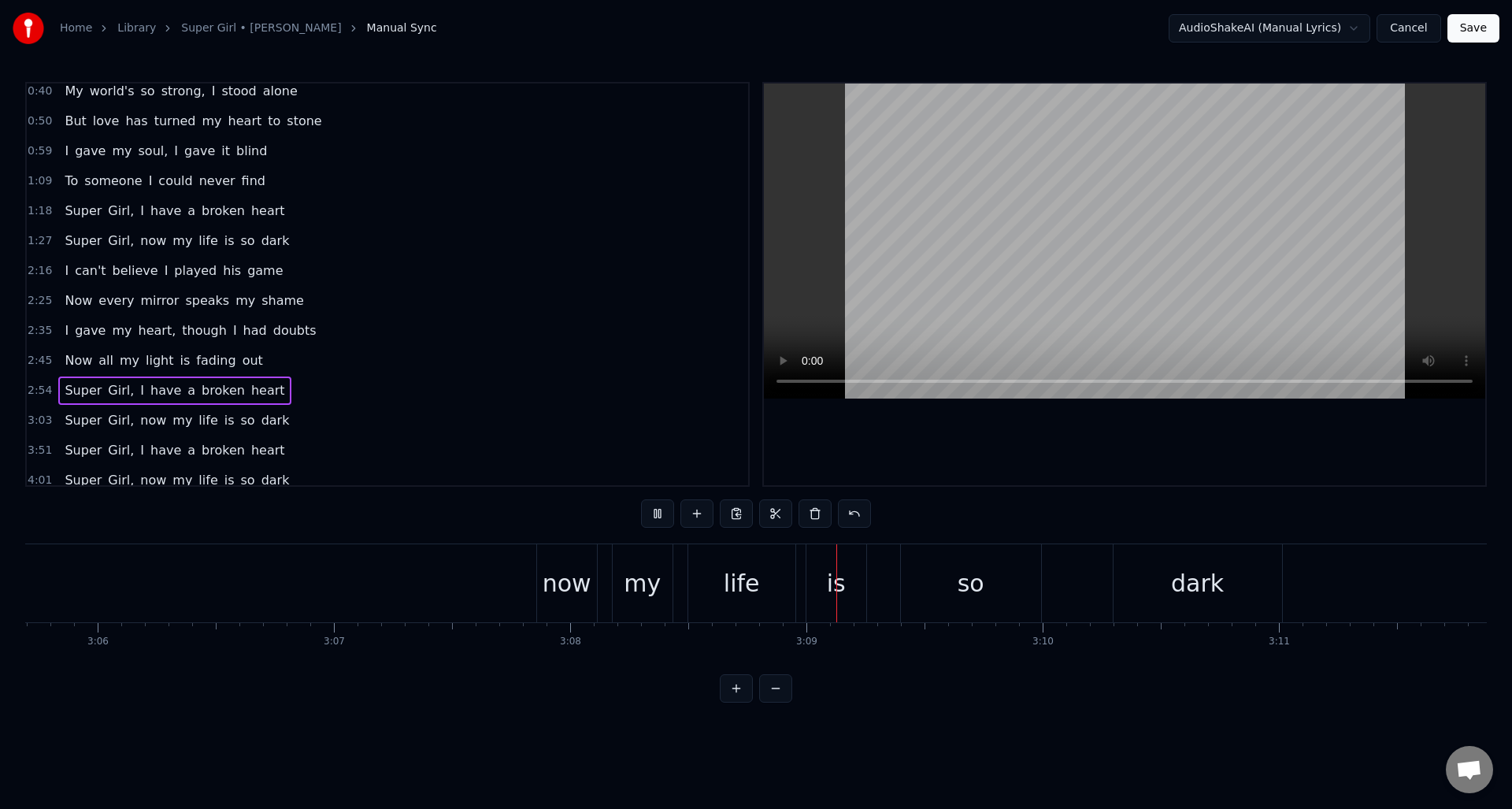
click at [33, 421] on span "3:03" at bounding box center [39, 421] width 25 height 16
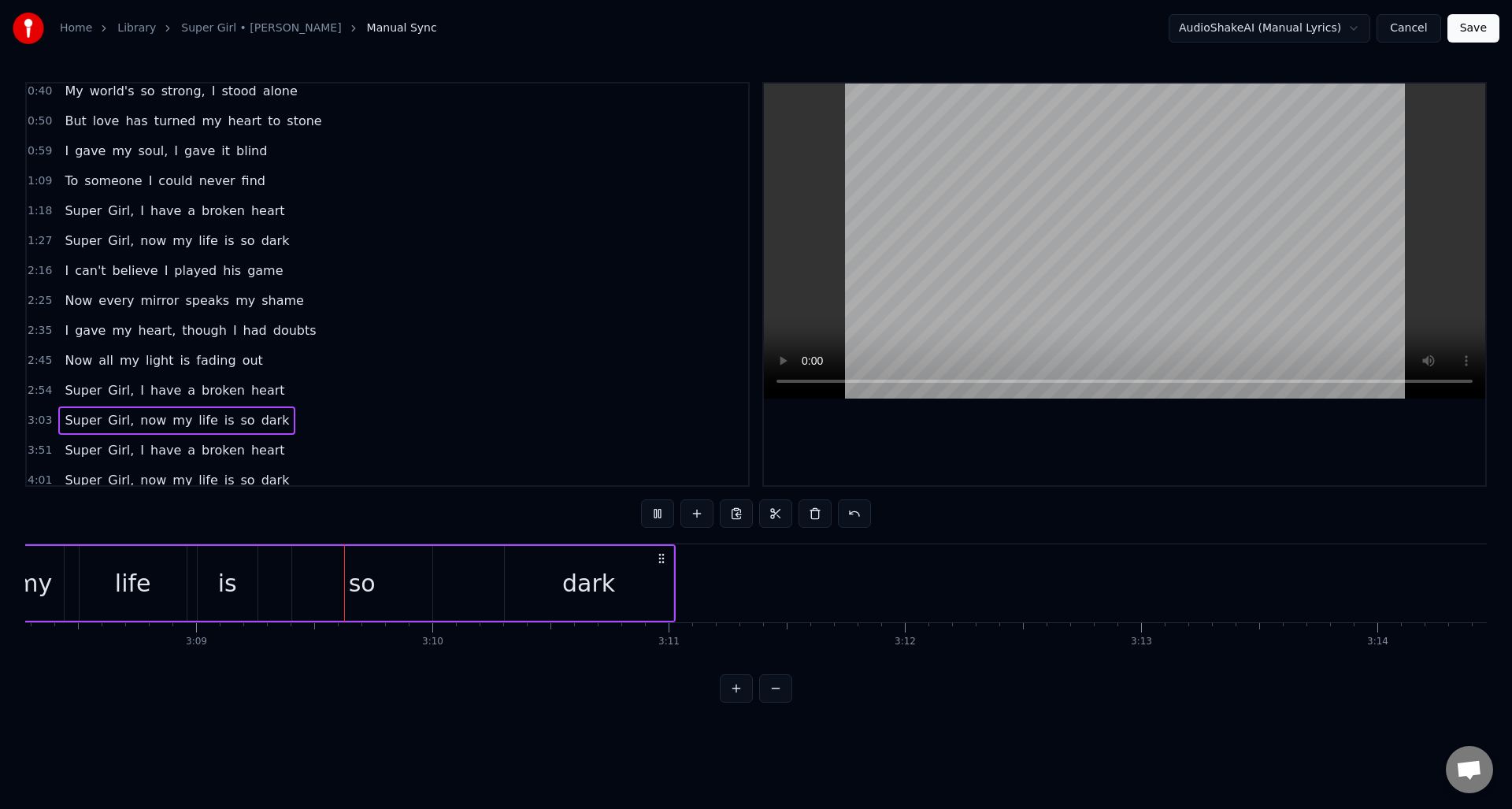
scroll to position [0, 44564]
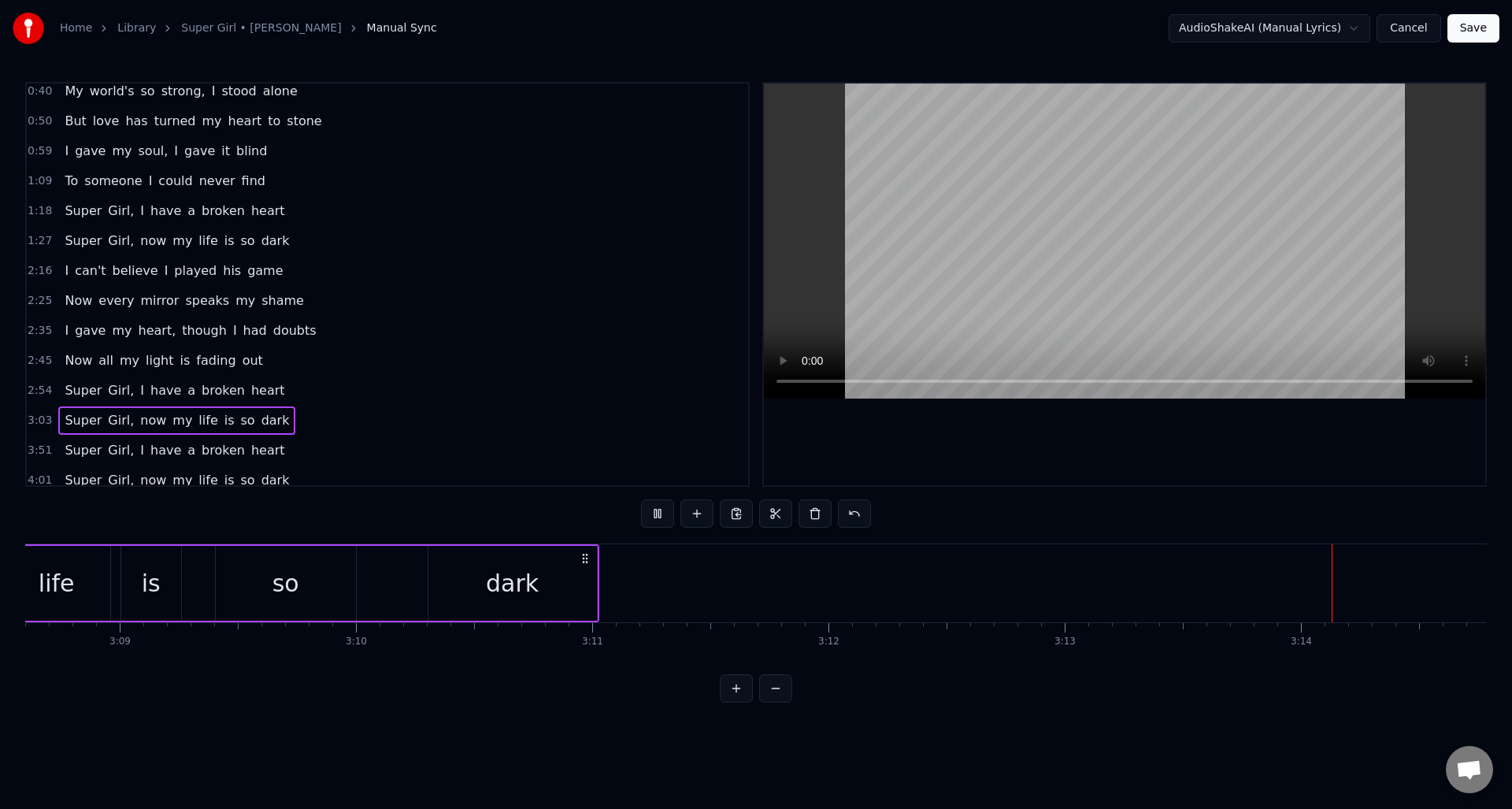
click at [39, 393] on span "2:54" at bounding box center [39, 391] width 25 height 16
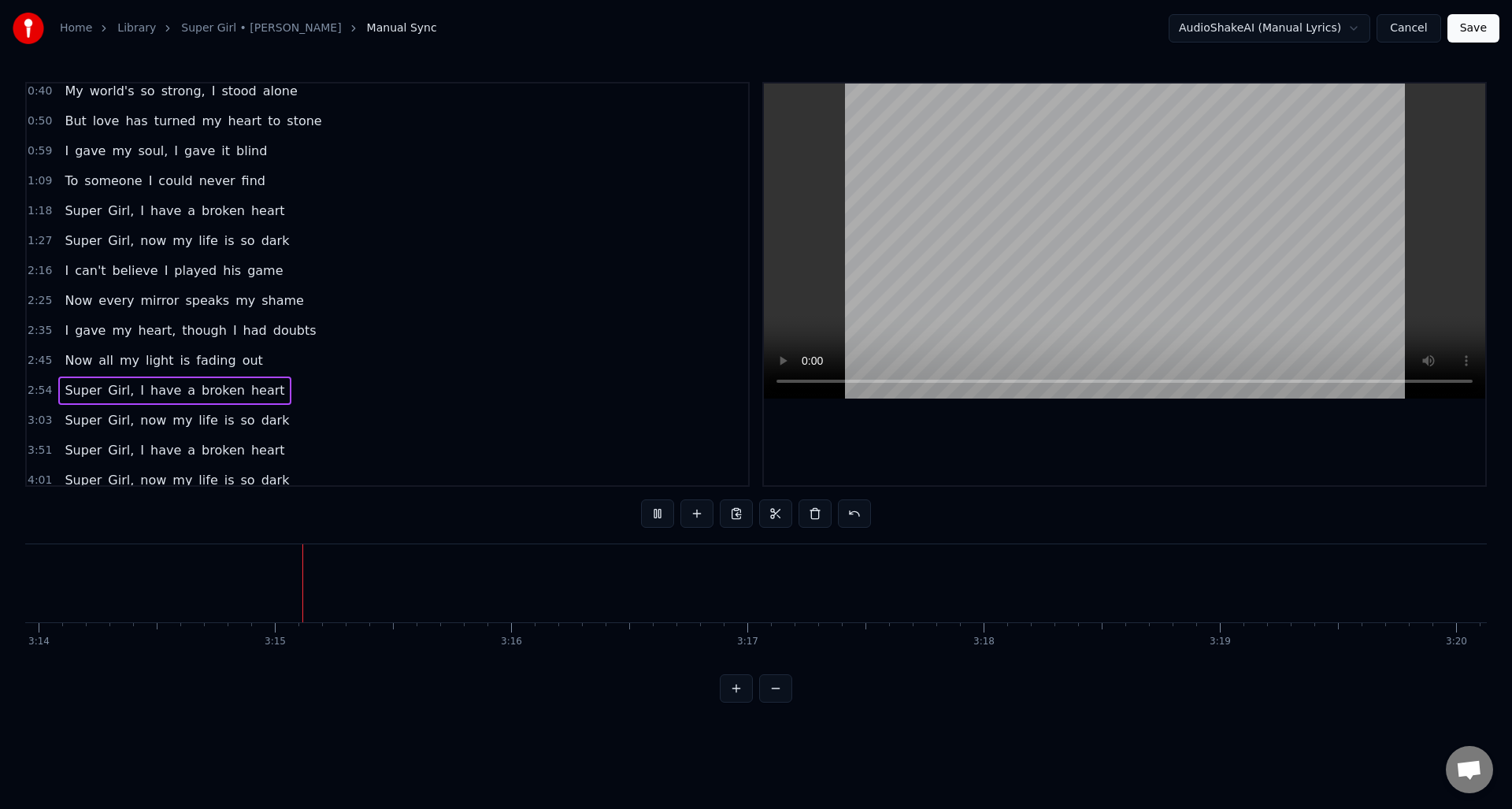
scroll to position [0, 45882]
drag, startPoint x: 653, startPoint y: 513, endPoint x: 644, endPoint y: 512, distance: 9.1
click at [653, 513] on button at bounding box center [658, 513] width 33 height 29
click at [38, 364] on span "2:45" at bounding box center [39, 361] width 25 height 16
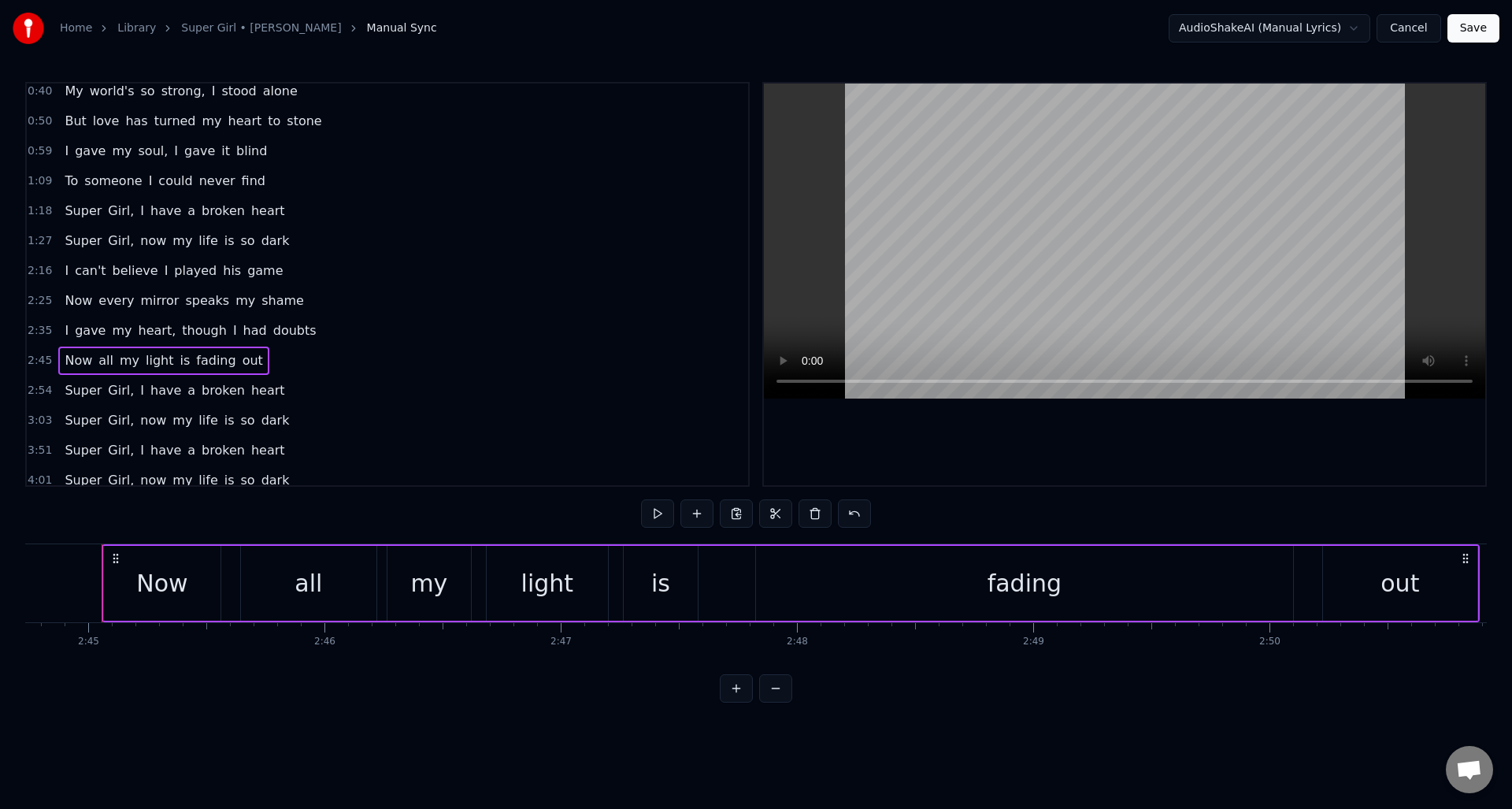
scroll to position [0, 38923]
click at [34, 395] on span "2:54" at bounding box center [39, 391] width 25 height 16
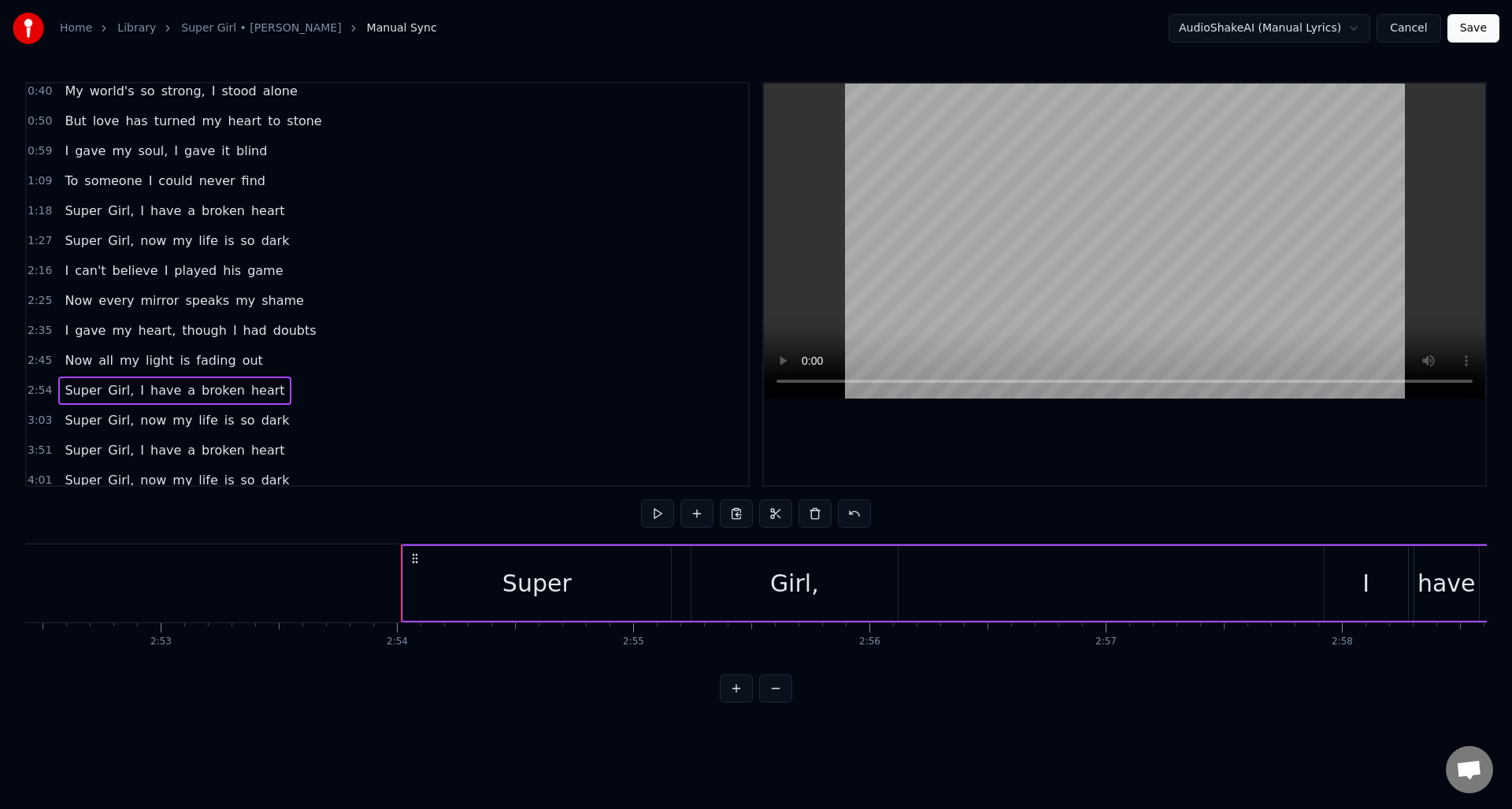
scroll to position [0, 41040]
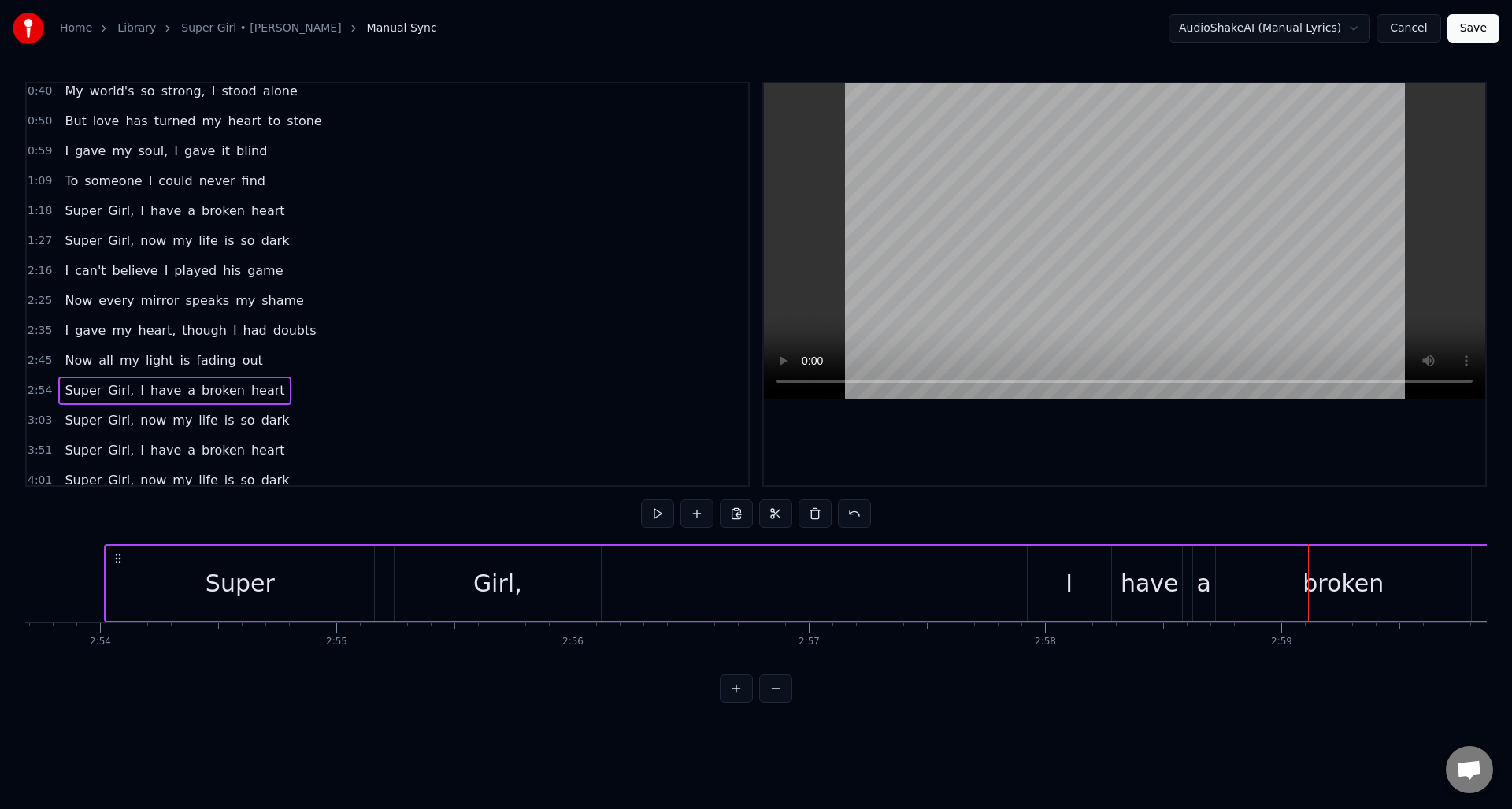
click at [1036, 614] on div "I" at bounding box center [1069, 584] width 84 height 75
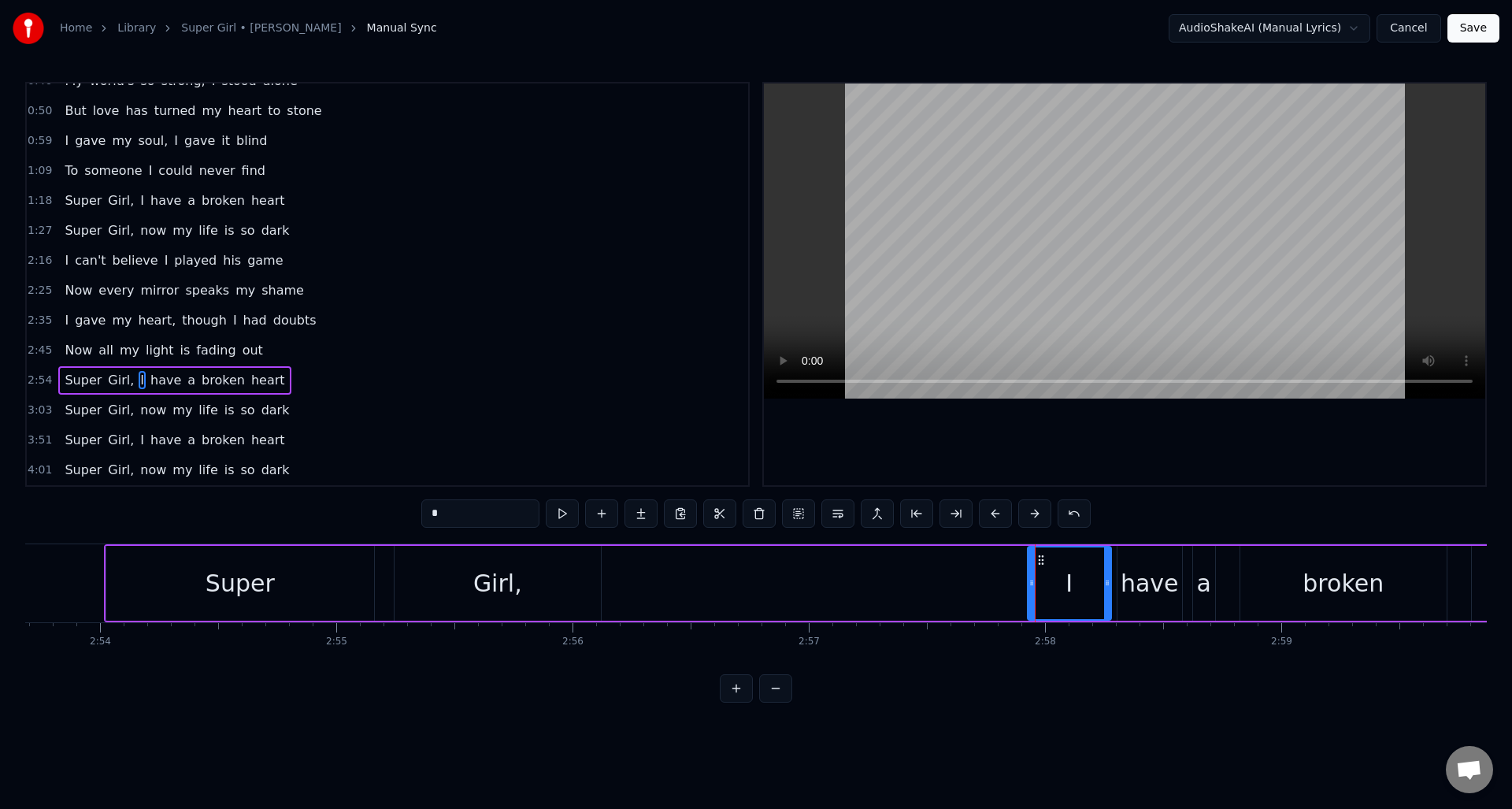
click at [1120, 606] on div "have" at bounding box center [1150, 584] width 65 height 75
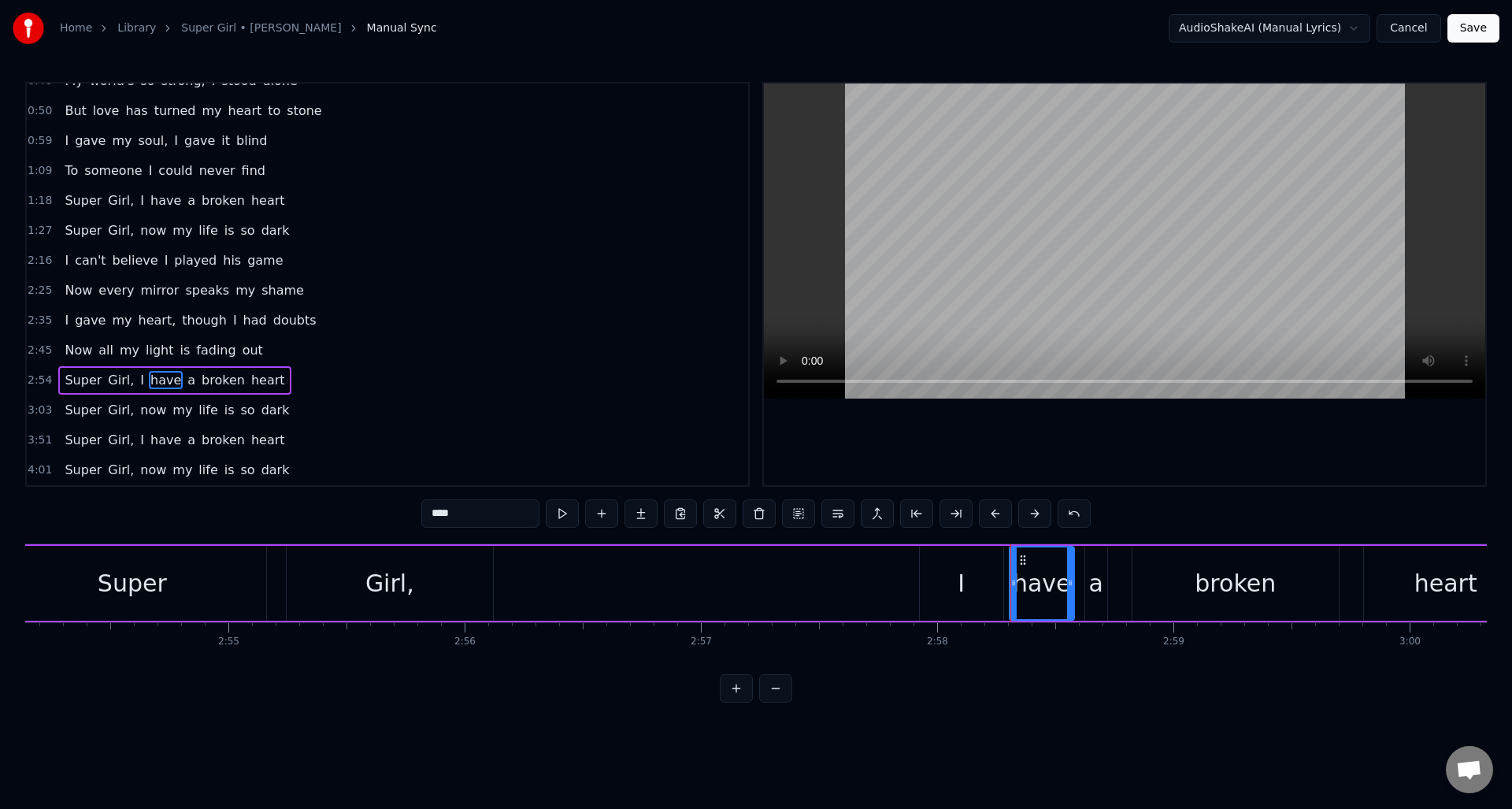
scroll to position [0, 41180]
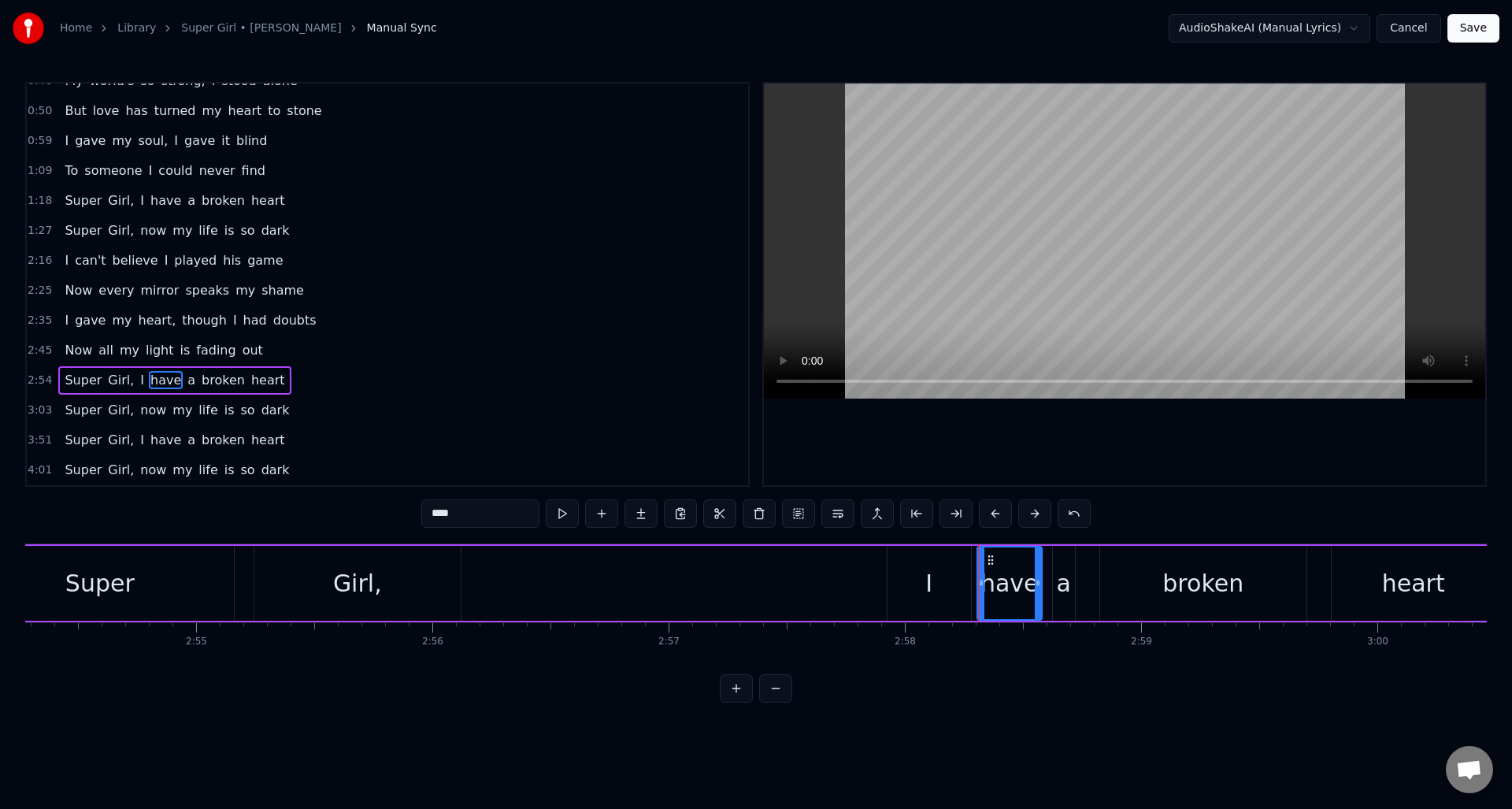
click at [1059, 598] on div "a" at bounding box center [1064, 584] width 14 height 35
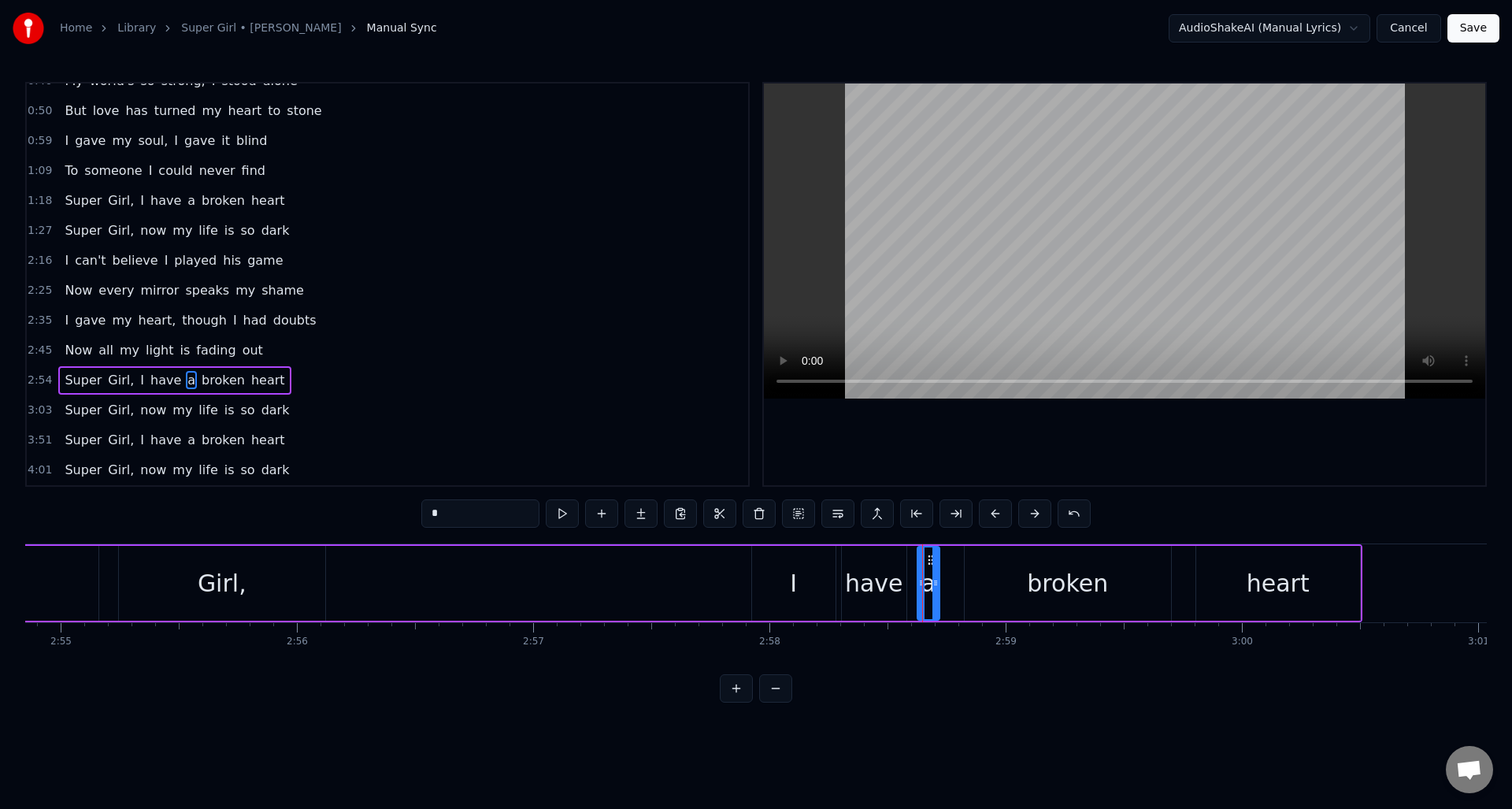
scroll to position [0, 41327]
click at [1035, 591] on div "broken" at bounding box center [1055, 584] width 82 height 35
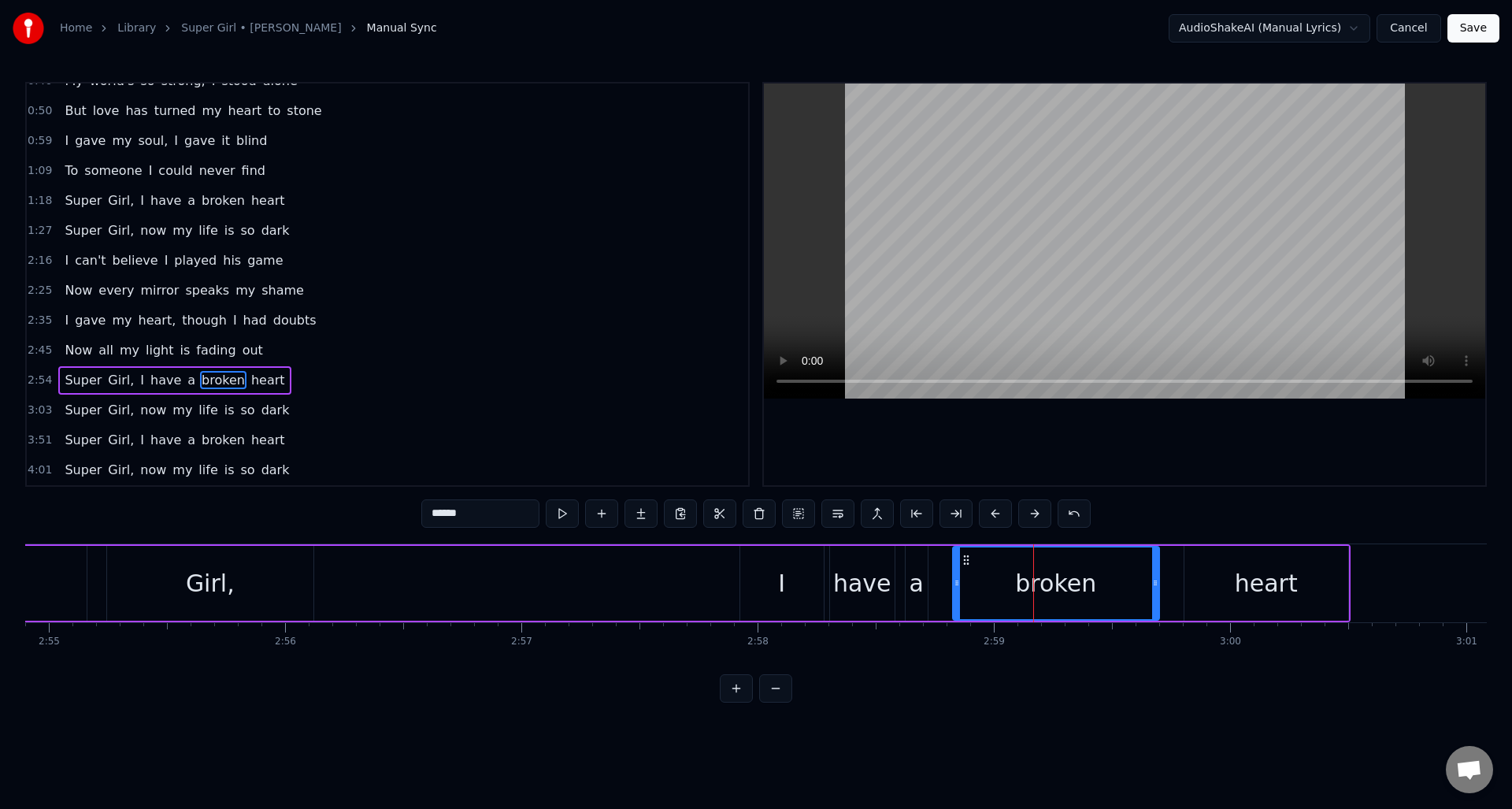
click at [1234, 592] on div "heart" at bounding box center [1266, 584] width 164 height 75
type input "*****"
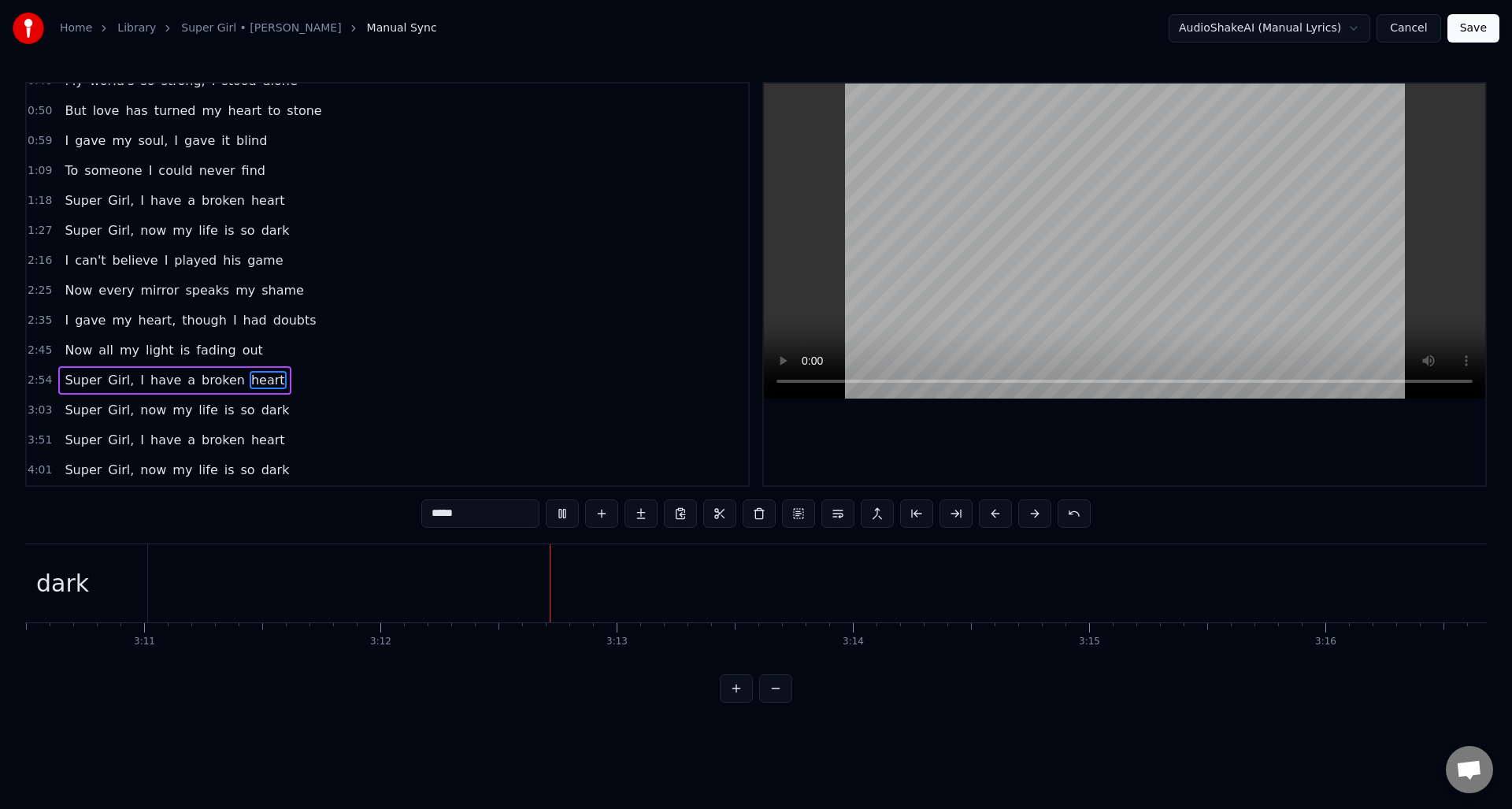
scroll to position [0, 45329]
click at [364, 403] on div "3:03 Super Girl, now my life is so dark" at bounding box center [387, 410] width 721 height 29
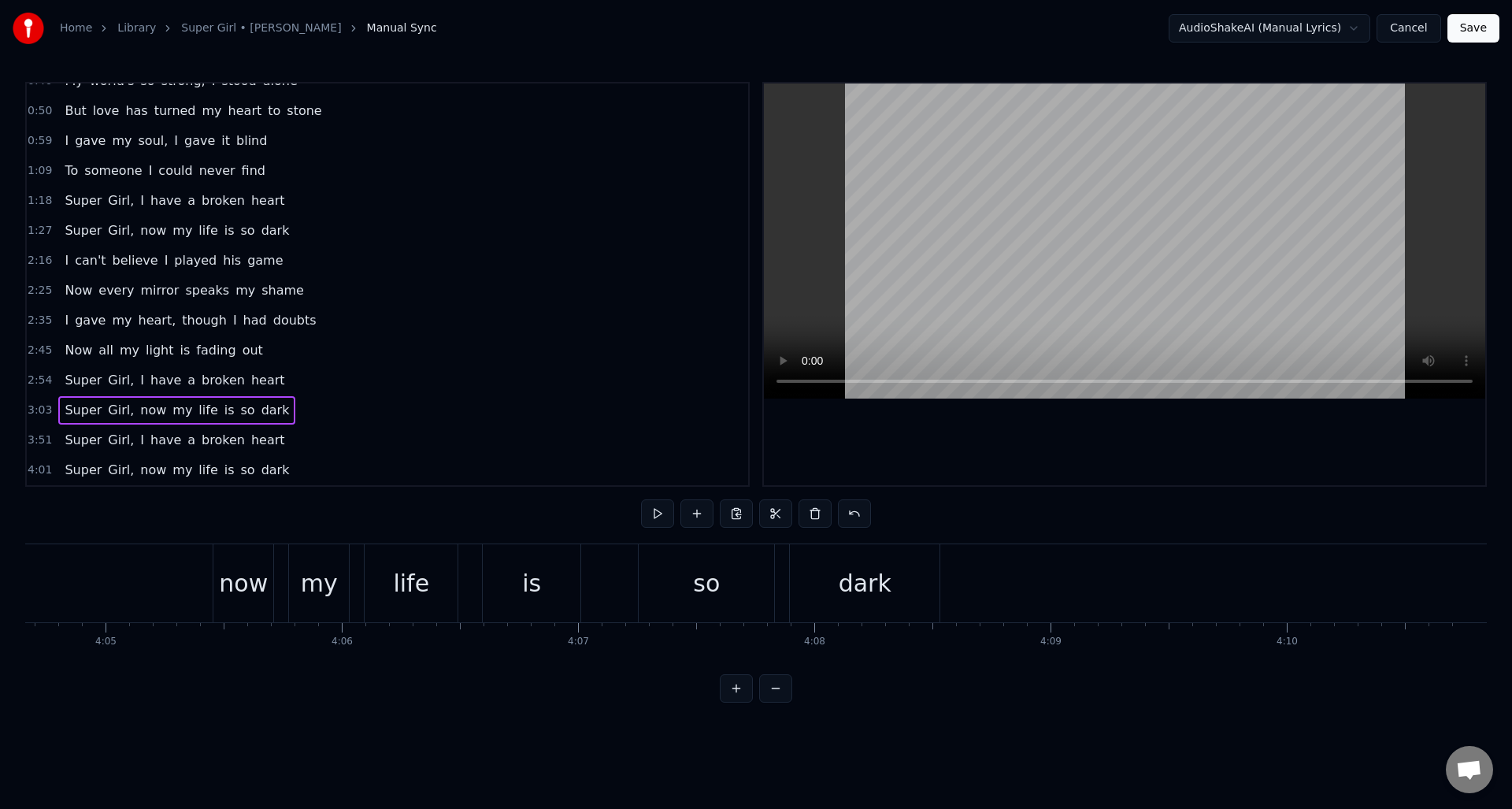
scroll to position [0, 57812]
click at [1322, 26] on button "Save" at bounding box center [1474, 28] width 52 height 29
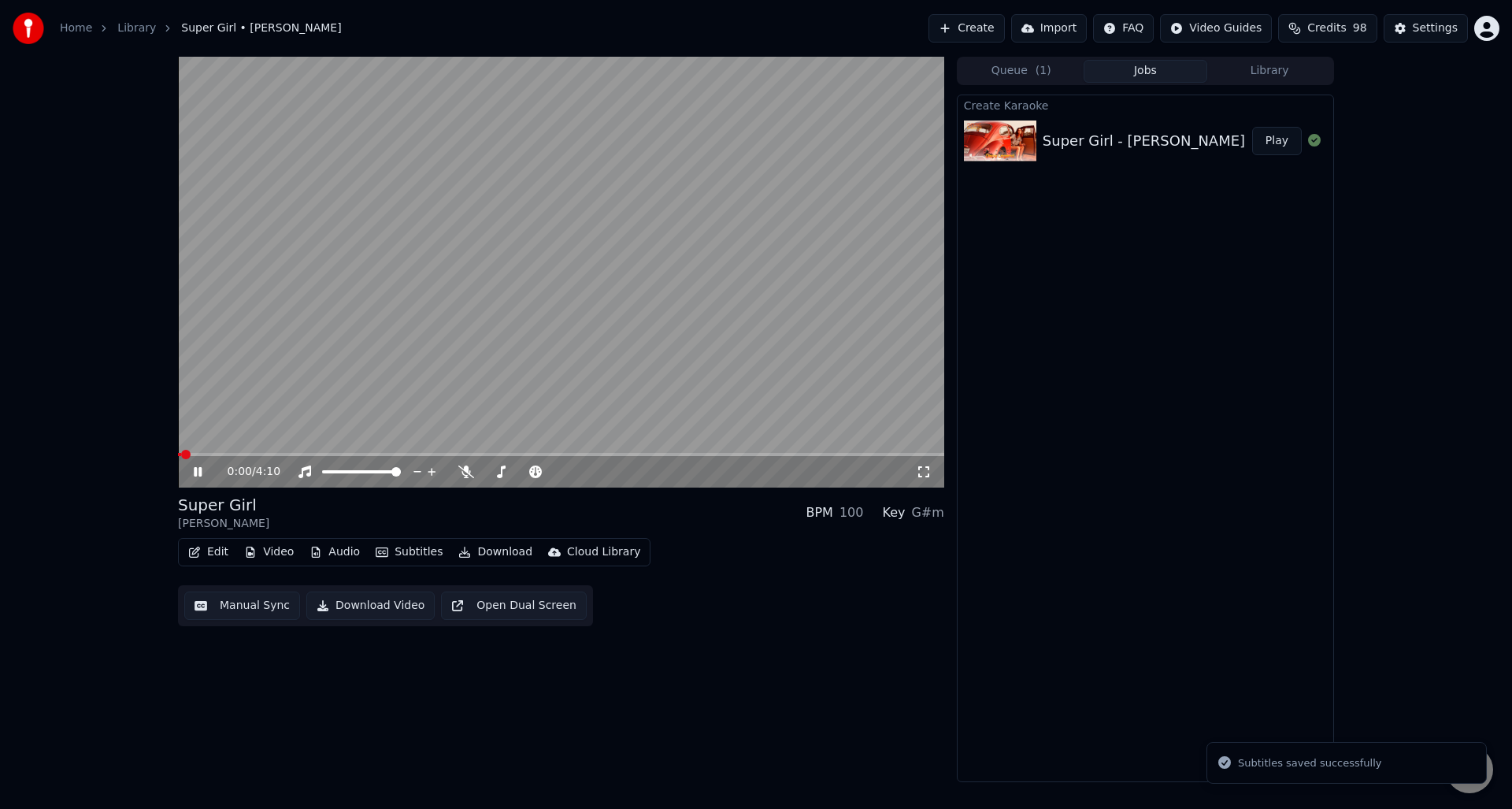
click at [1152, 77] on button "Jobs" at bounding box center [1146, 71] width 125 height 23
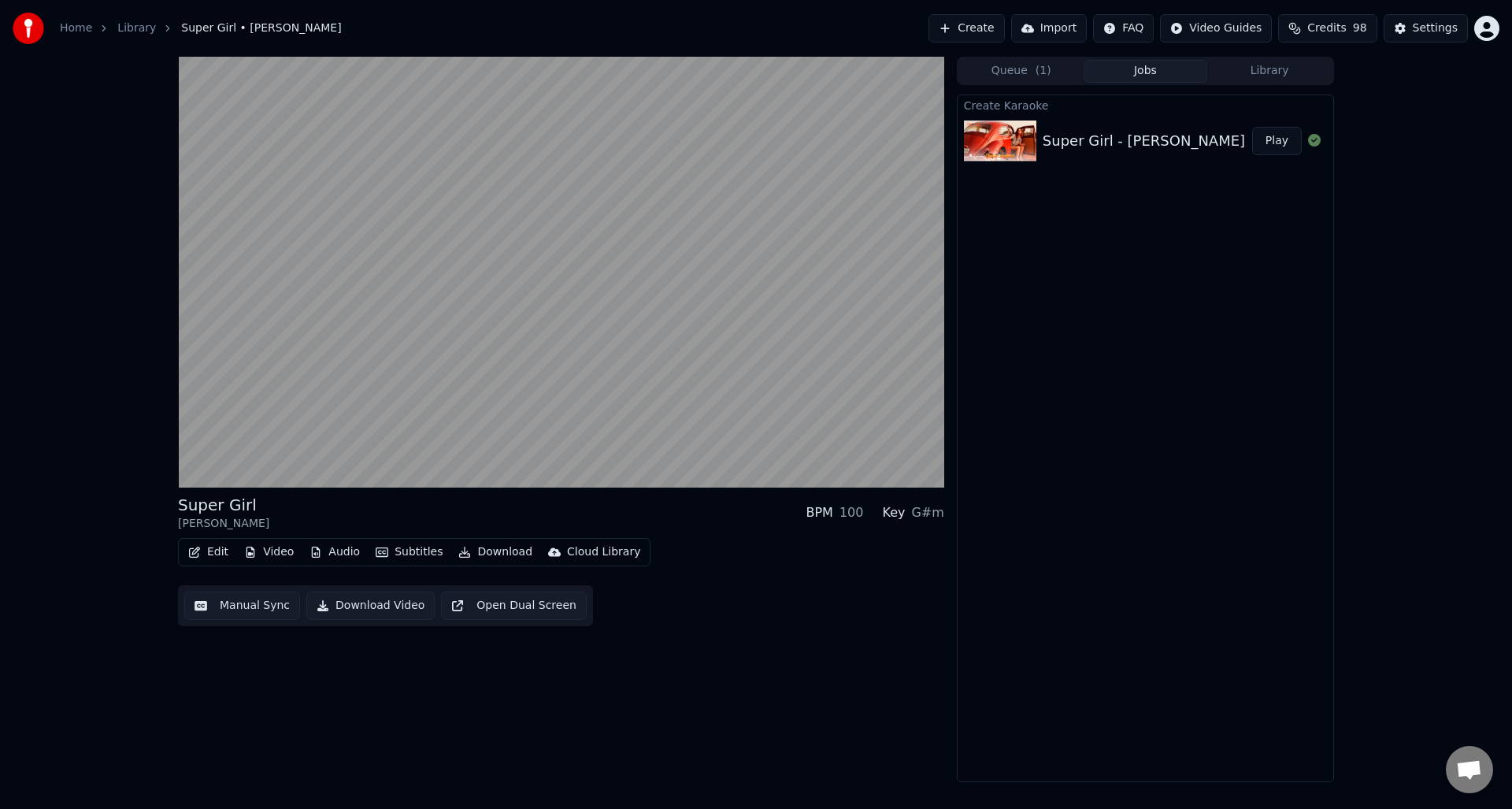
click at [1127, 142] on div "Super Girl - Umar Keyn" at bounding box center [1144, 141] width 202 height 22
click at [1013, 70] on button "Queue ( 1 )" at bounding box center [1021, 71] width 125 height 23
click at [1147, 77] on button "Jobs" at bounding box center [1146, 71] width 125 height 23
click at [1109, 141] on div "Super Girl - Umar Keyn" at bounding box center [1144, 141] width 202 height 22
click at [273, 554] on button "Video" at bounding box center [268, 552] width 62 height 22
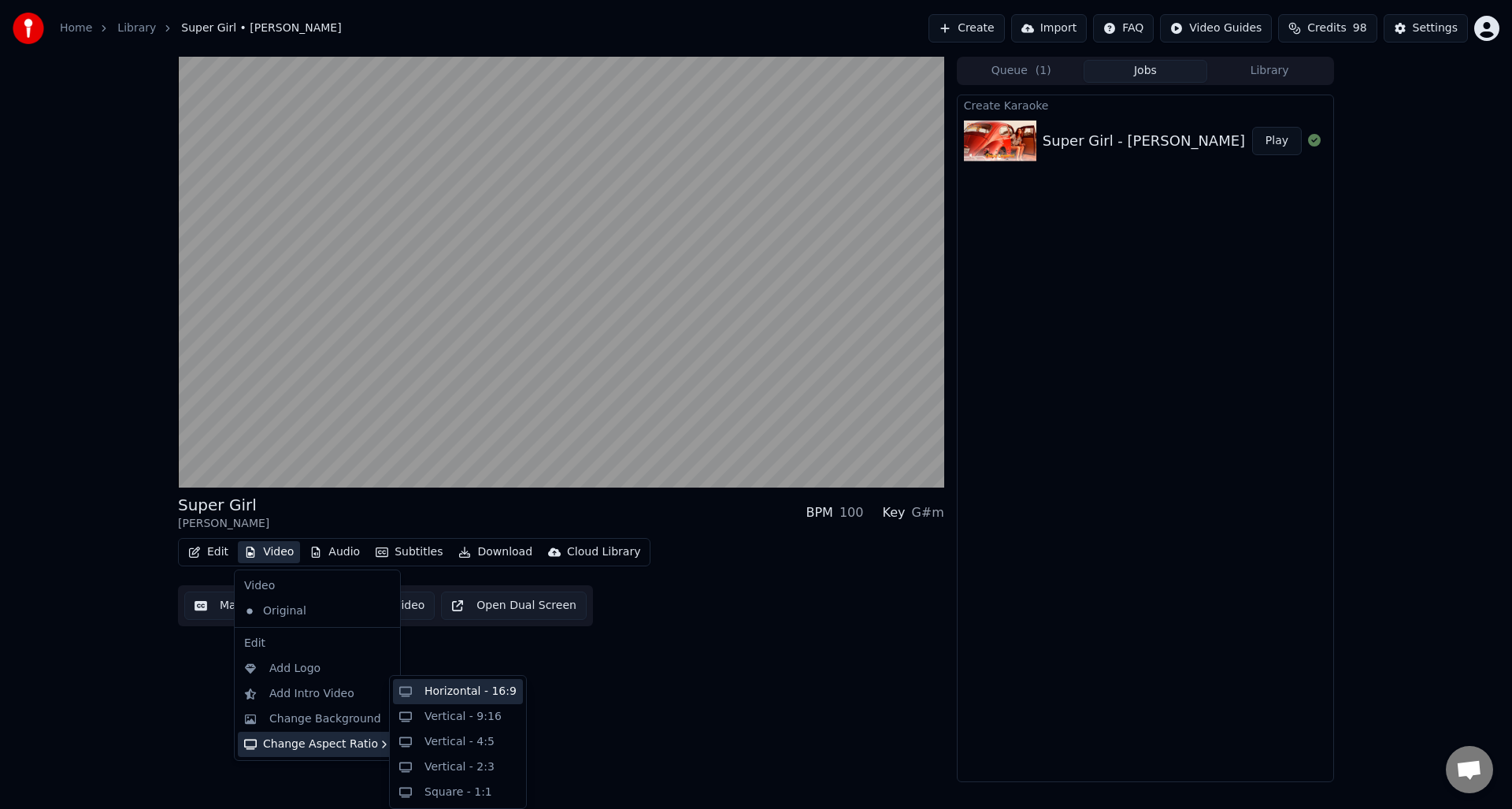
click at [425, 698] on div "Horizontal - 16:9" at bounding box center [471, 692] width 92 height 16
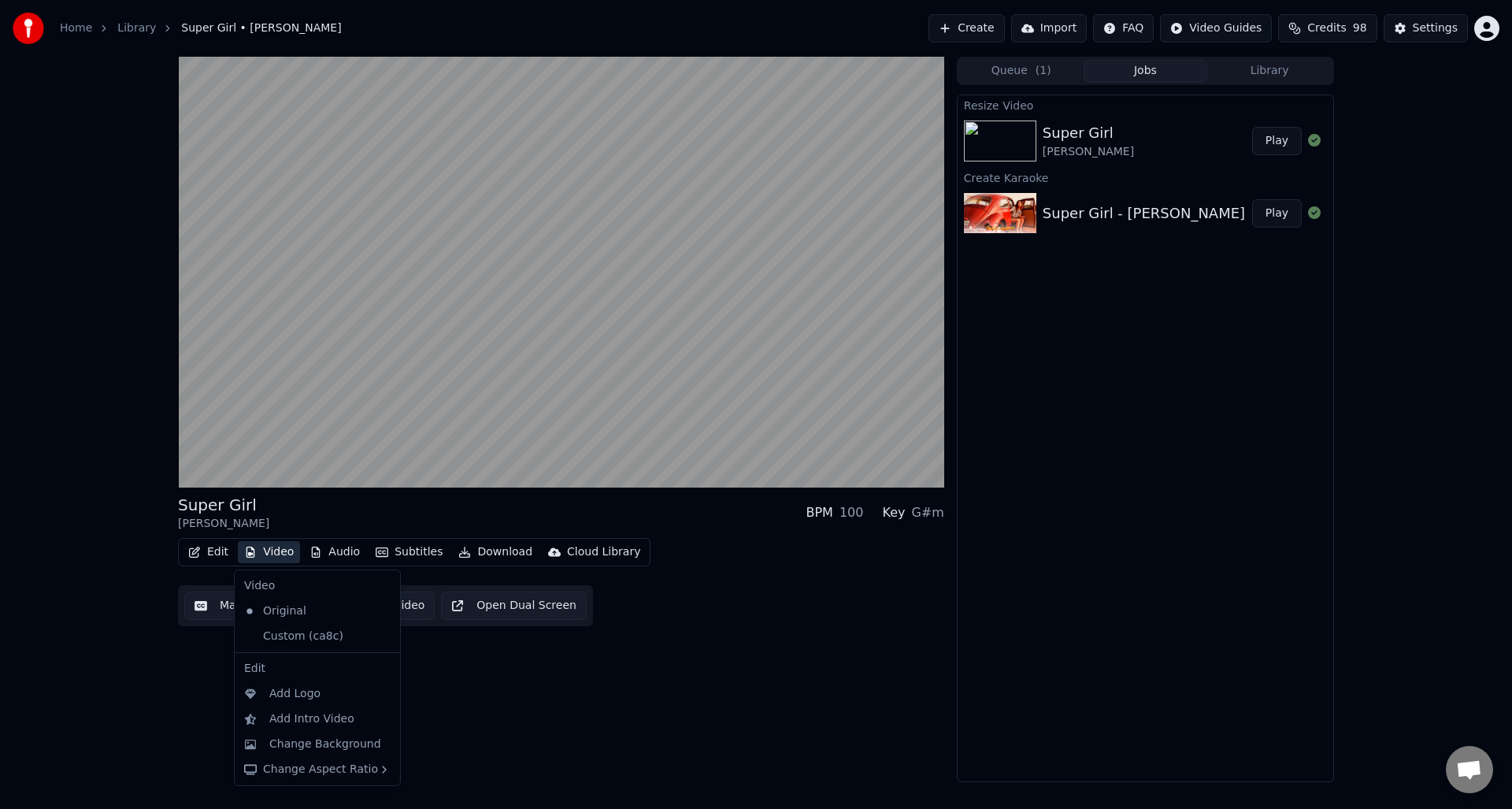
click at [274, 553] on button "Video" at bounding box center [268, 552] width 62 height 22
click at [277, 693] on div "Add Logo" at bounding box center [295, 694] width 51 height 16
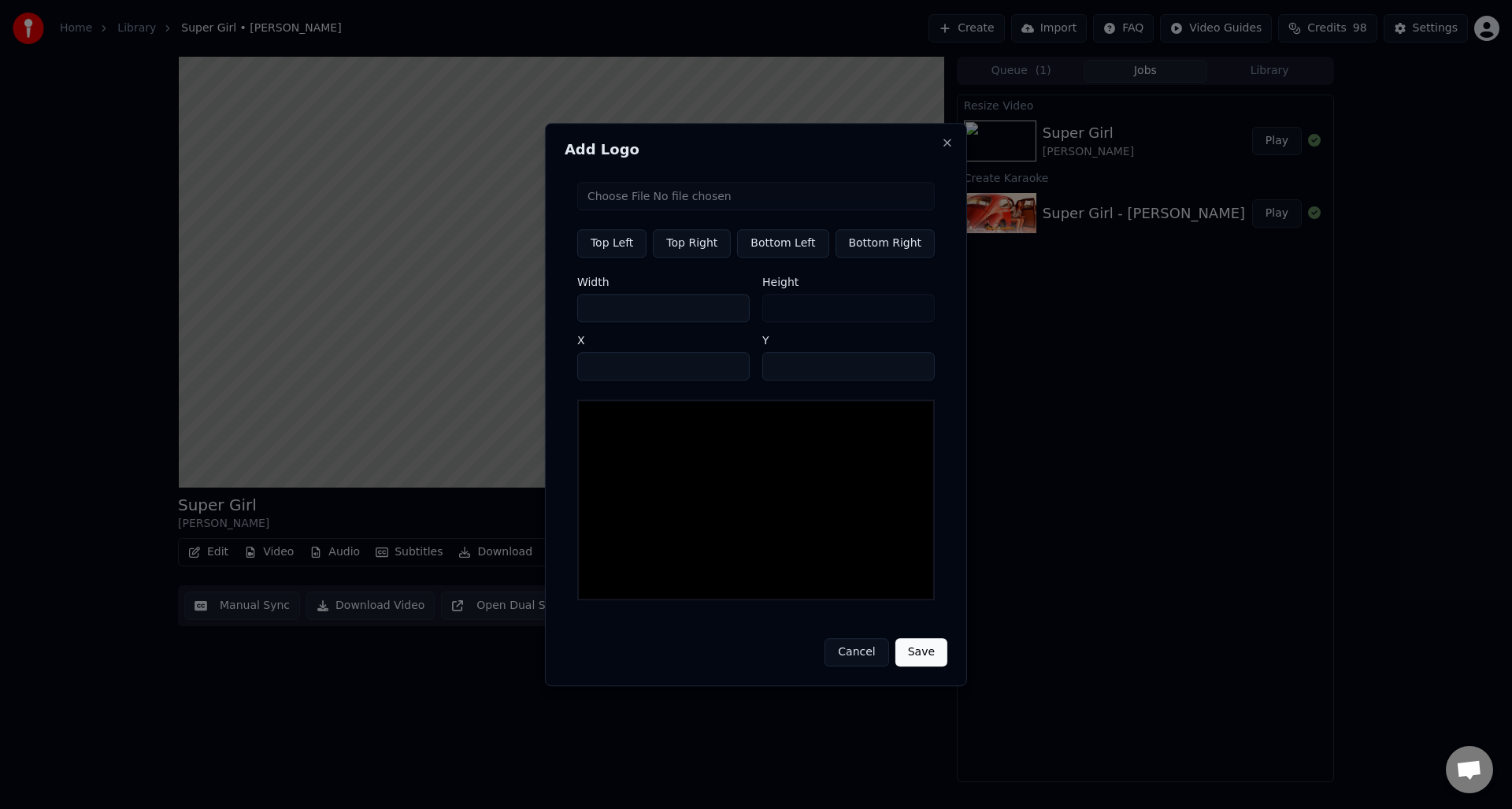
click at [849, 647] on button "Cancel" at bounding box center [856, 652] width 64 height 29
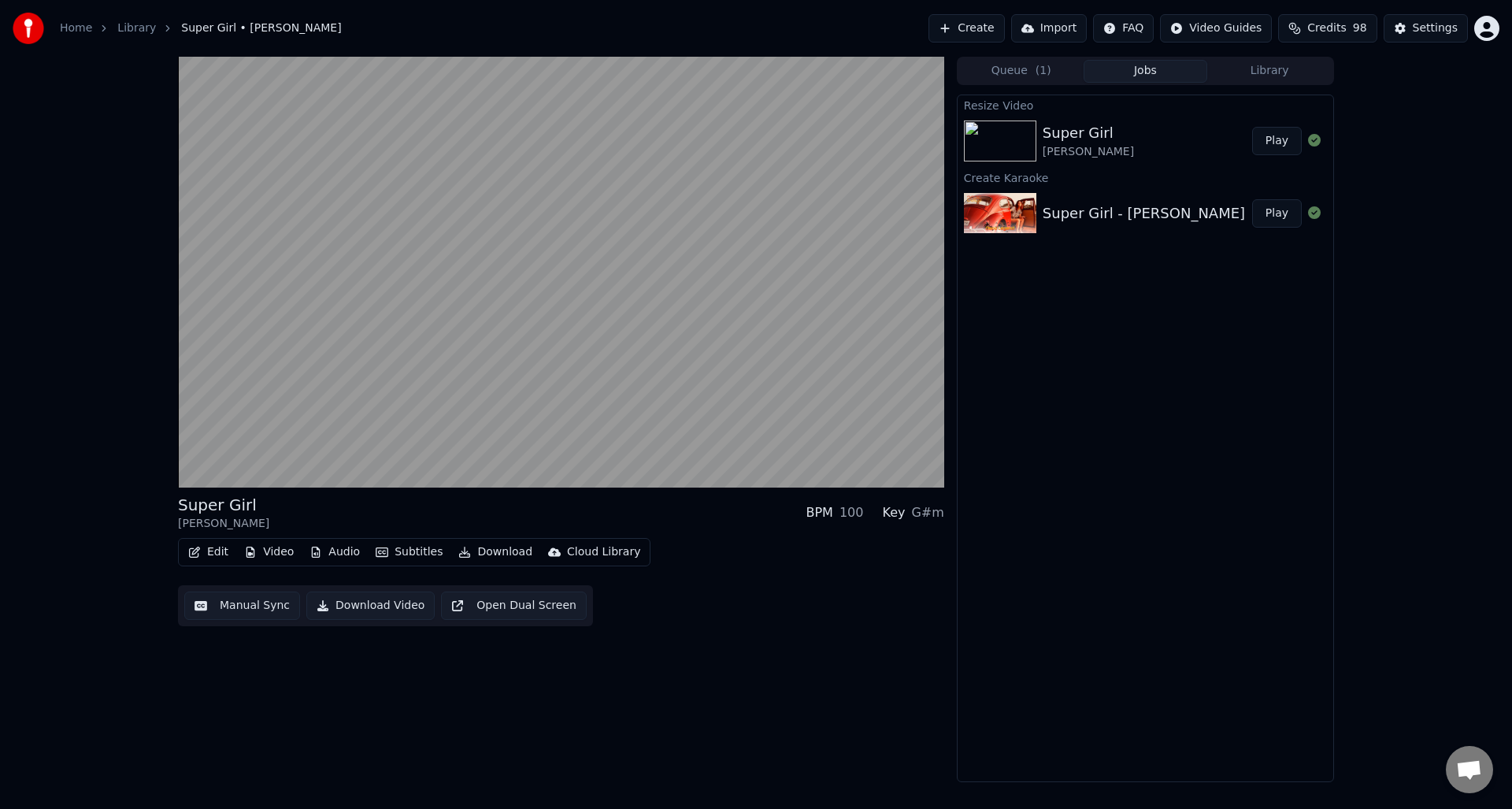
click at [272, 555] on button "Video" at bounding box center [268, 552] width 62 height 22
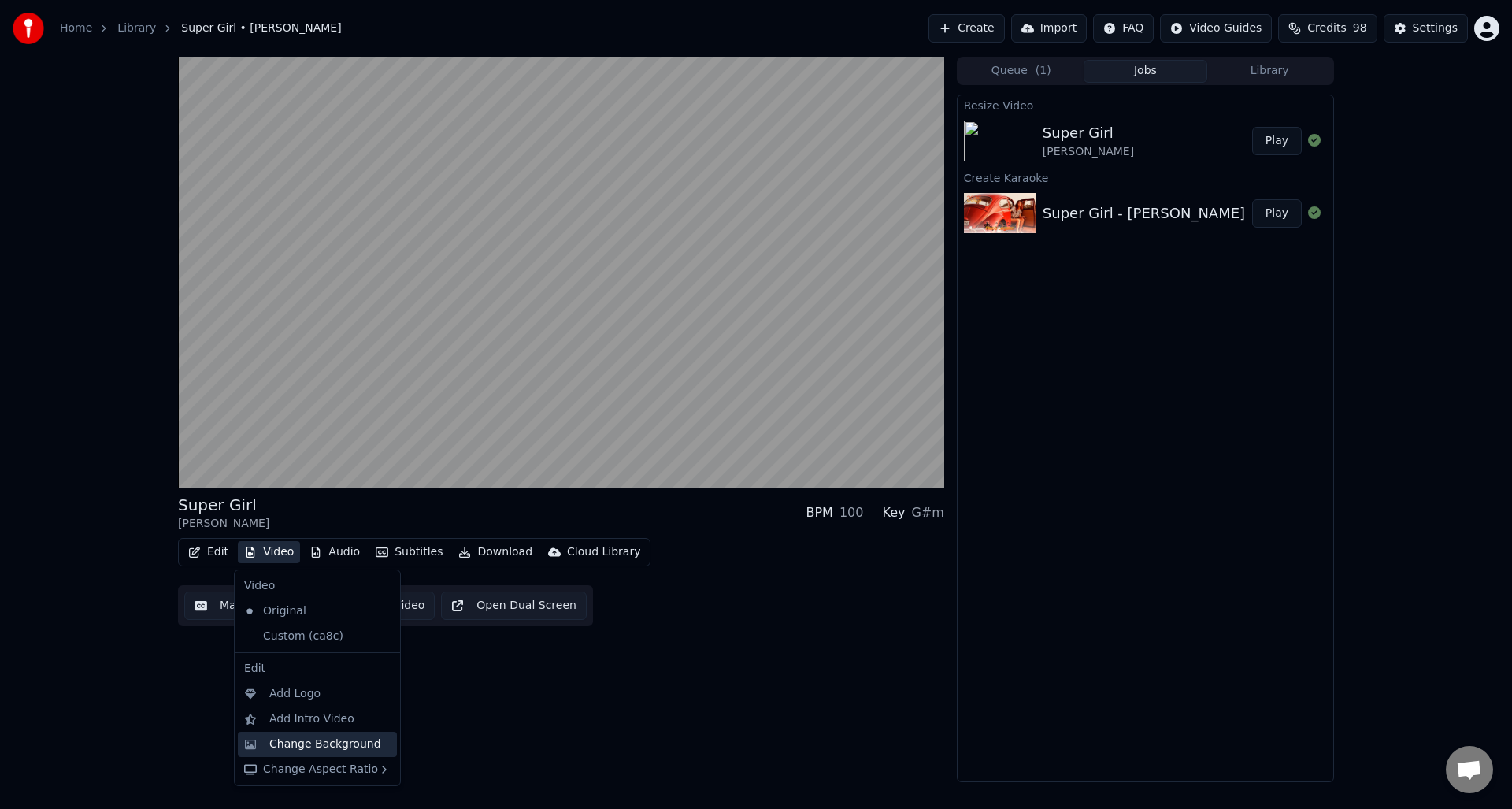
click at [296, 725] on div "Change Background" at bounding box center [325, 745] width 112 height 16
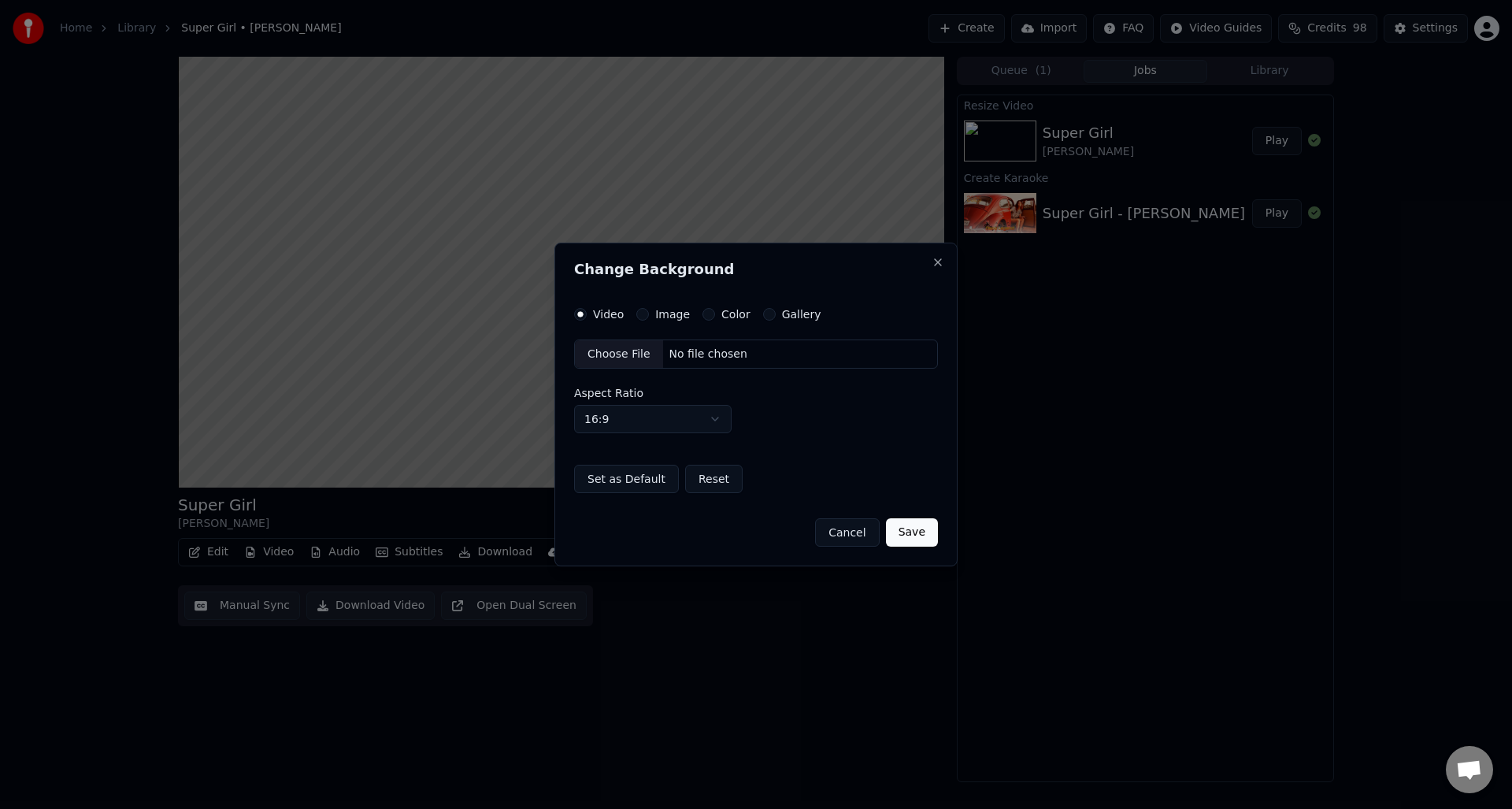
click at [789, 322] on div "Video Image Color Gallery Choose File No file chosen Aspect Ratio 16:9 **** ***…" at bounding box center [756, 400] width 364 height 186
click at [785, 317] on label "Gallery" at bounding box center [802, 314] width 39 height 11
click at [776, 317] on button "Gallery" at bounding box center [769, 314] width 13 height 13
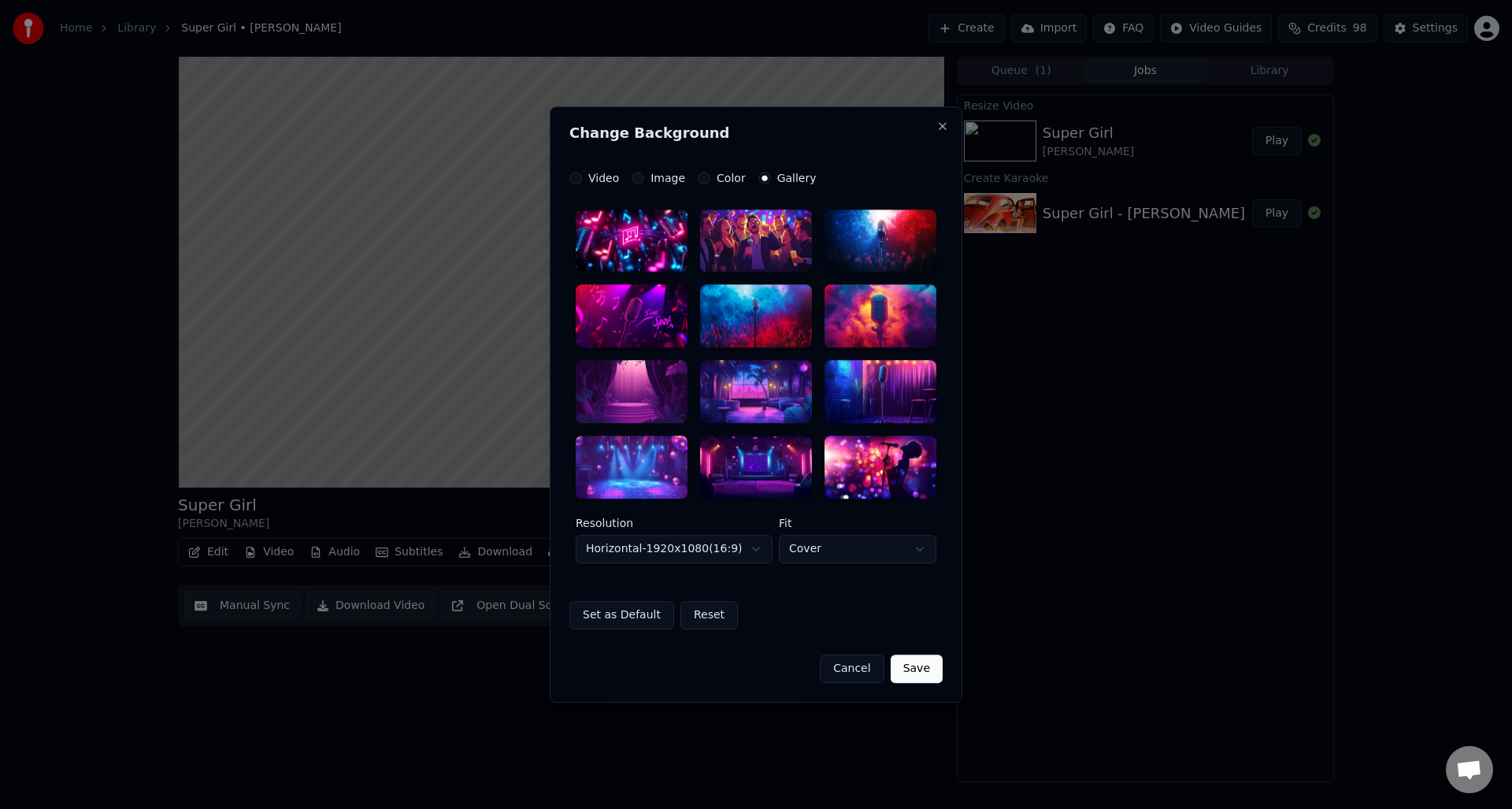
click at [604, 243] on div at bounding box center [632, 241] width 112 height 63
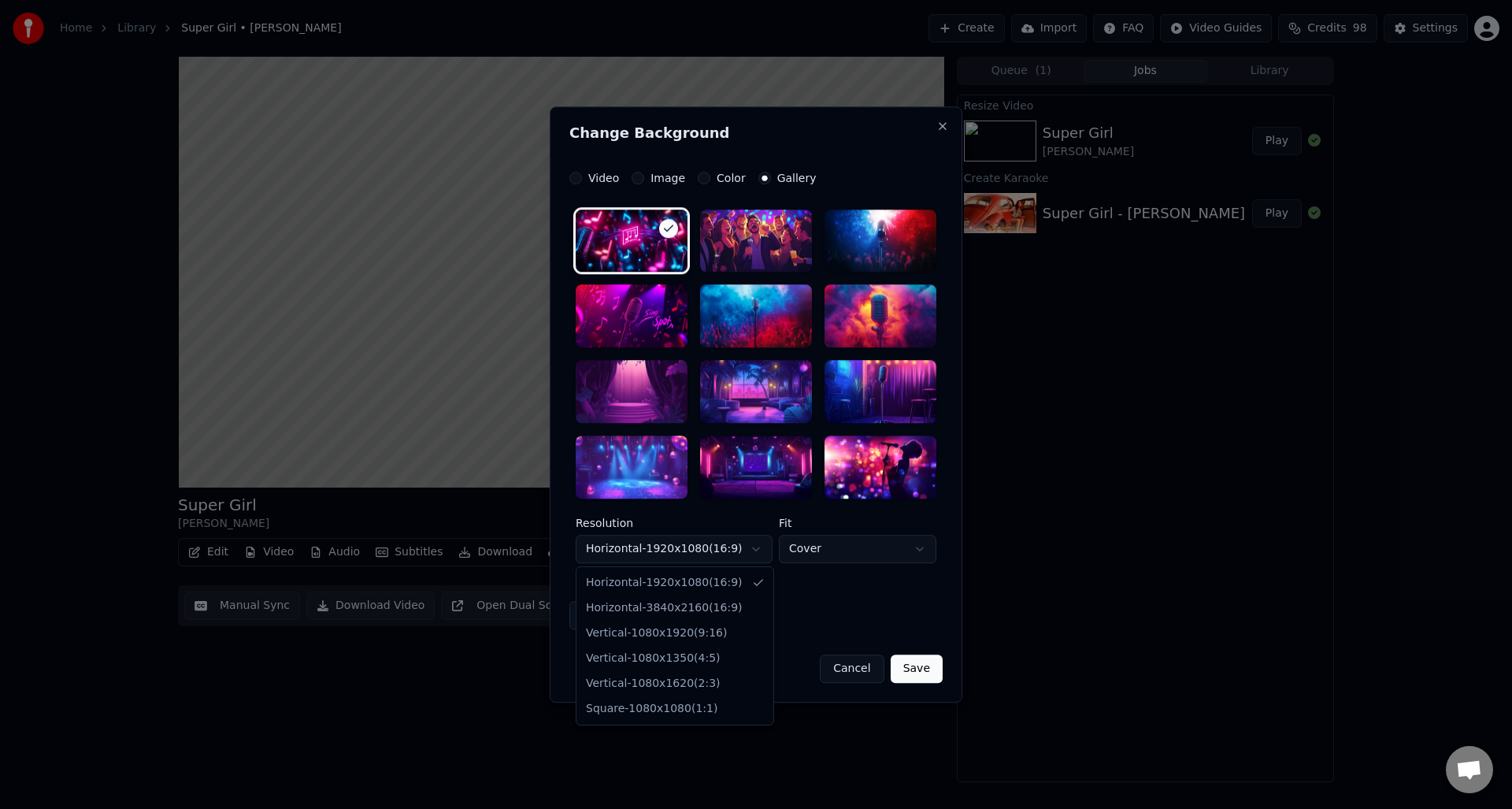
click at [667, 550] on body "**********" at bounding box center [756, 404] width 1512 height 809
click at [676, 546] on body "**********" at bounding box center [756, 404] width 1512 height 809
click at [729, 185] on div "**********" at bounding box center [756, 401] width 373 height 459
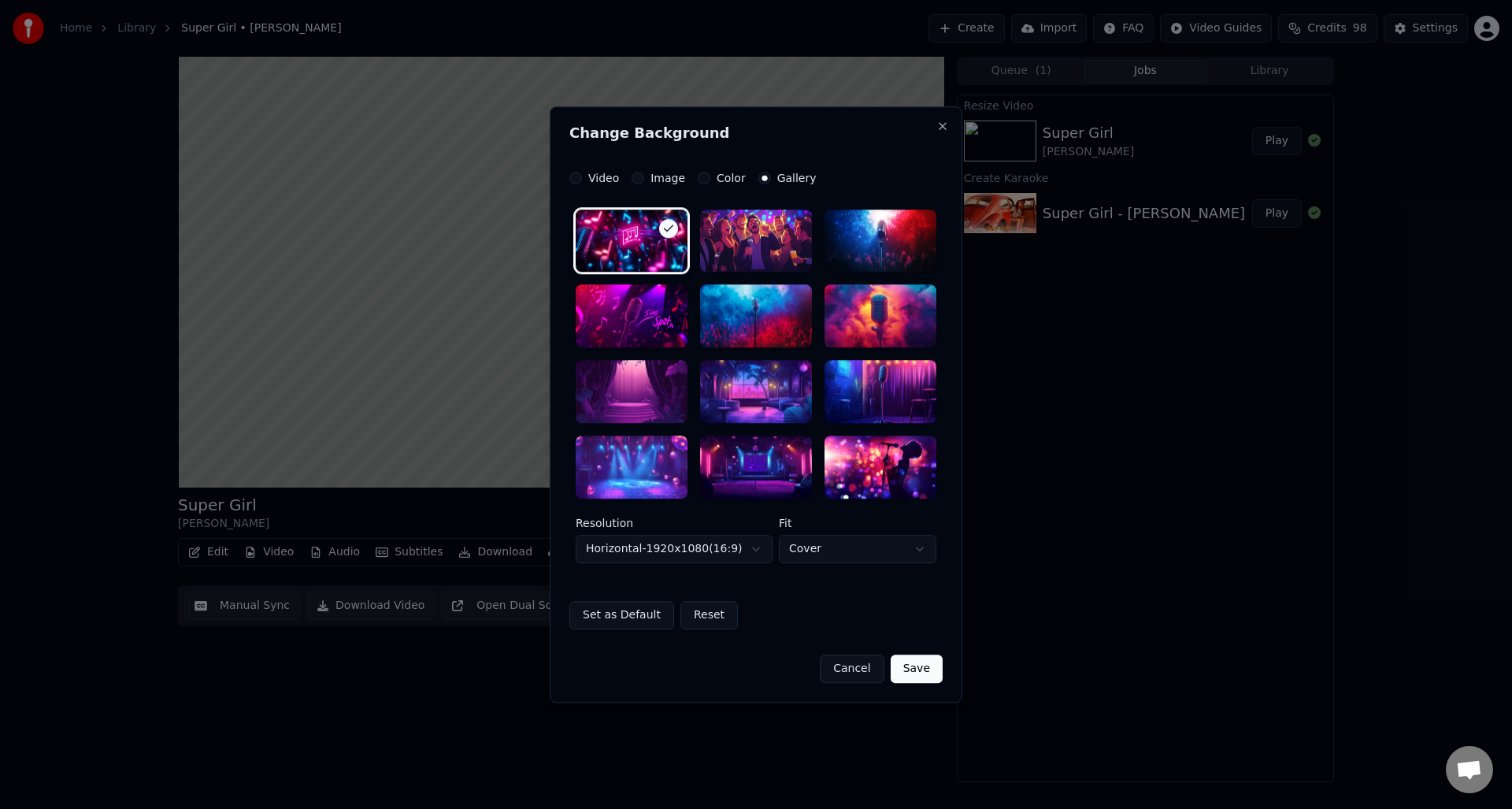
click at [729, 177] on label "Color" at bounding box center [732, 178] width 29 height 11
click at [710, 177] on button "Color" at bounding box center [703, 178] width 13 height 13
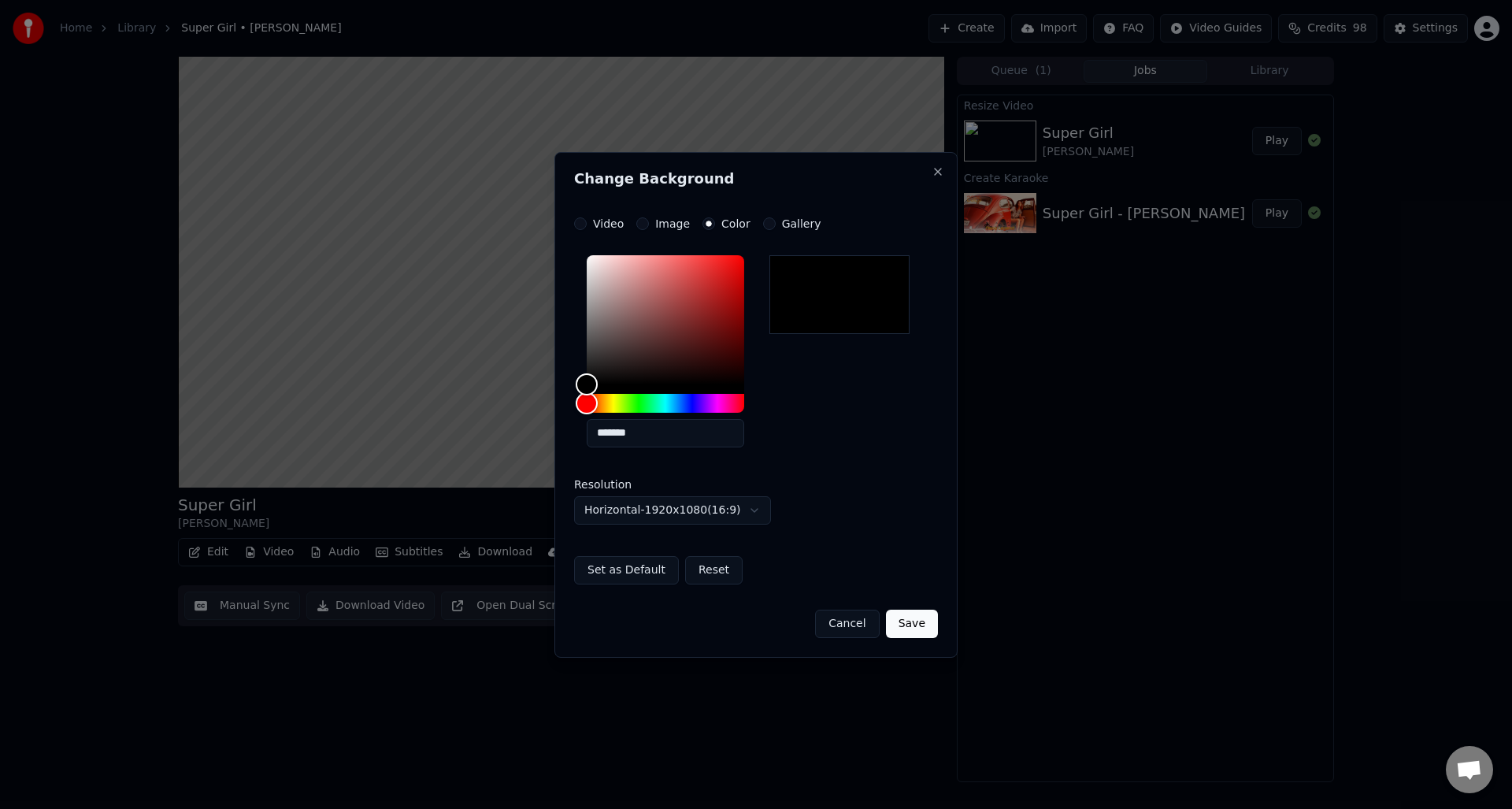
click at [801, 233] on div "**********" at bounding box center [756, 401] width 364 height 368
click at [802, 227] on label "Gallery" at bounding box center [802, 223] width 39 height 11
click at [776, 227] on button "Gallery" at bounding box center [769, 223] width 13 height 13
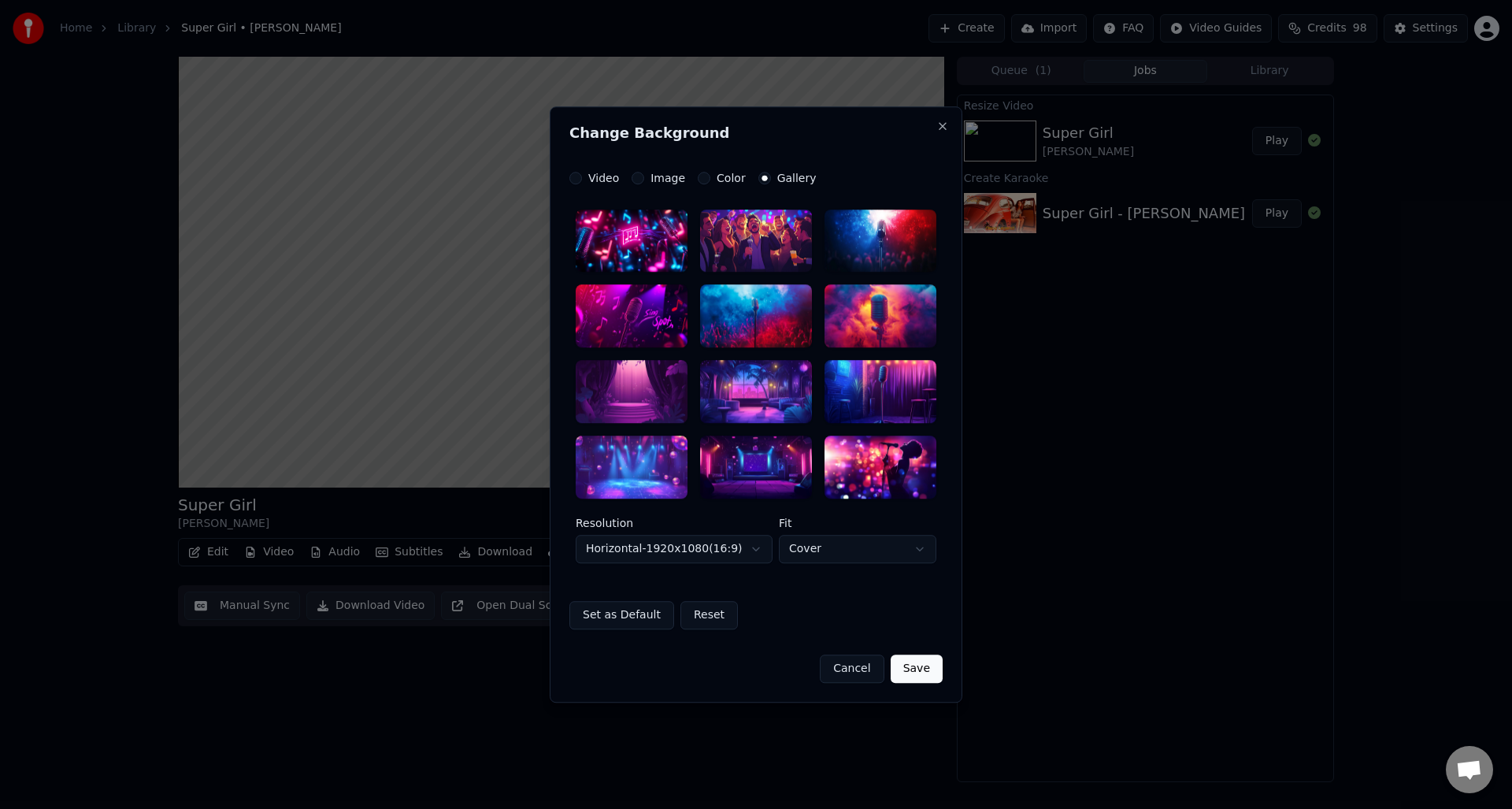
click at [836, 558] on body "**********" at bounding box center [756, 404] width 1512 height 809
click at [833, 551] on body "**********" at bounding box center [756, 404] width 1512 height 809
select select "*****"
click at [637, 479] on div at bounding box center [632, 467] width 112 height 63
click at [729, 481] on div at bounding box center [756, 467] width 112 height 63
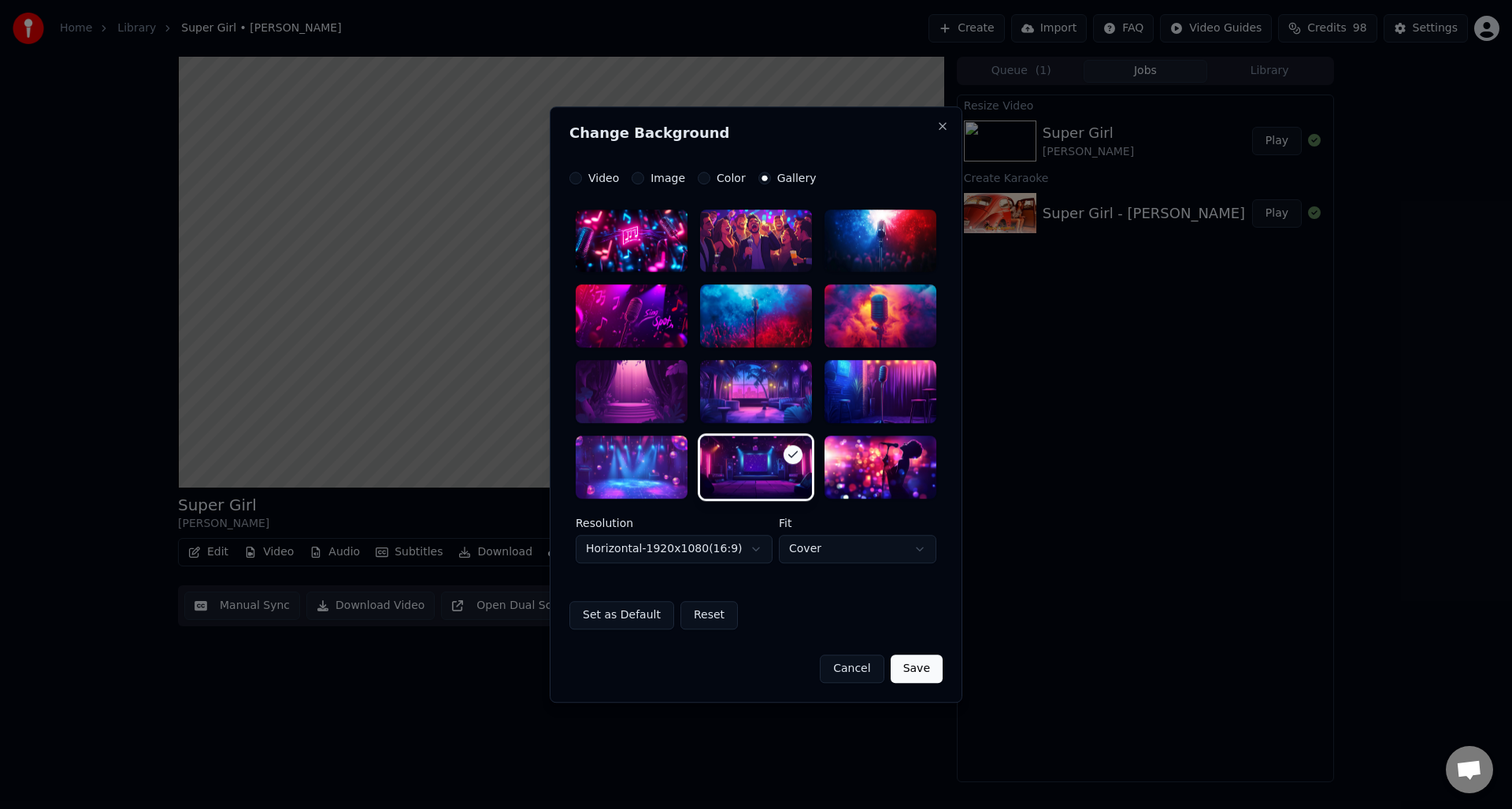
click at [868, 480] on div at bounding box center [880, 467] width 112 height 63
click at [921, 673] on button "Save" at bounding box center [917, 668] width 52 height 29
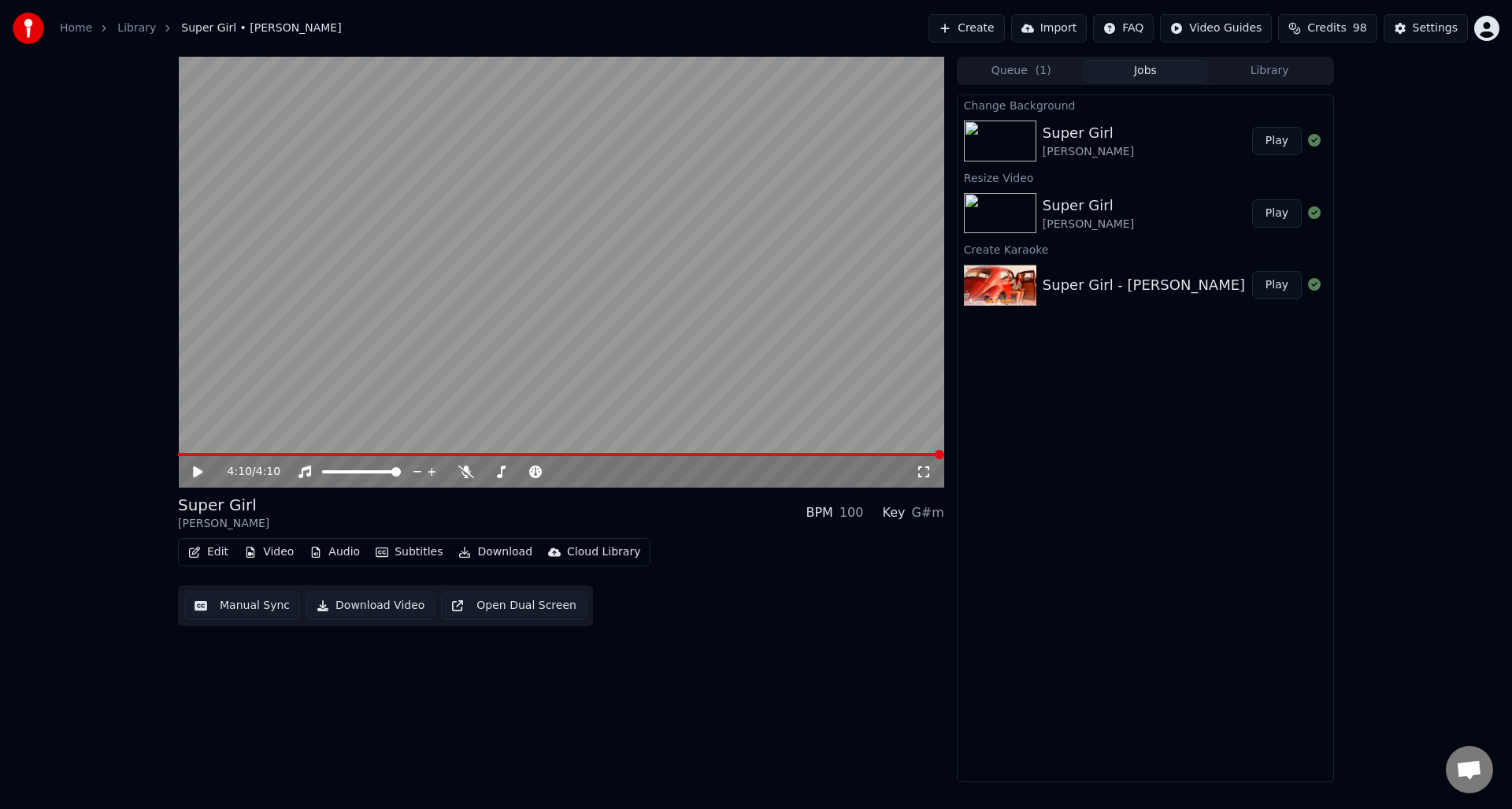
click at [1012, 144] on img at bounding box center [1000, 142] width 73 height 41
click at [1039, 74] on span "( 1 )" at bounding box center [1043, 71] width 16 height 16
click at [1148, 78] on button "Jobs" at bounding box center [1146, 71] width 125 height 23
click at [1269, 140] on button "Play" at bounding box center [1277, 141] width 50 height 29
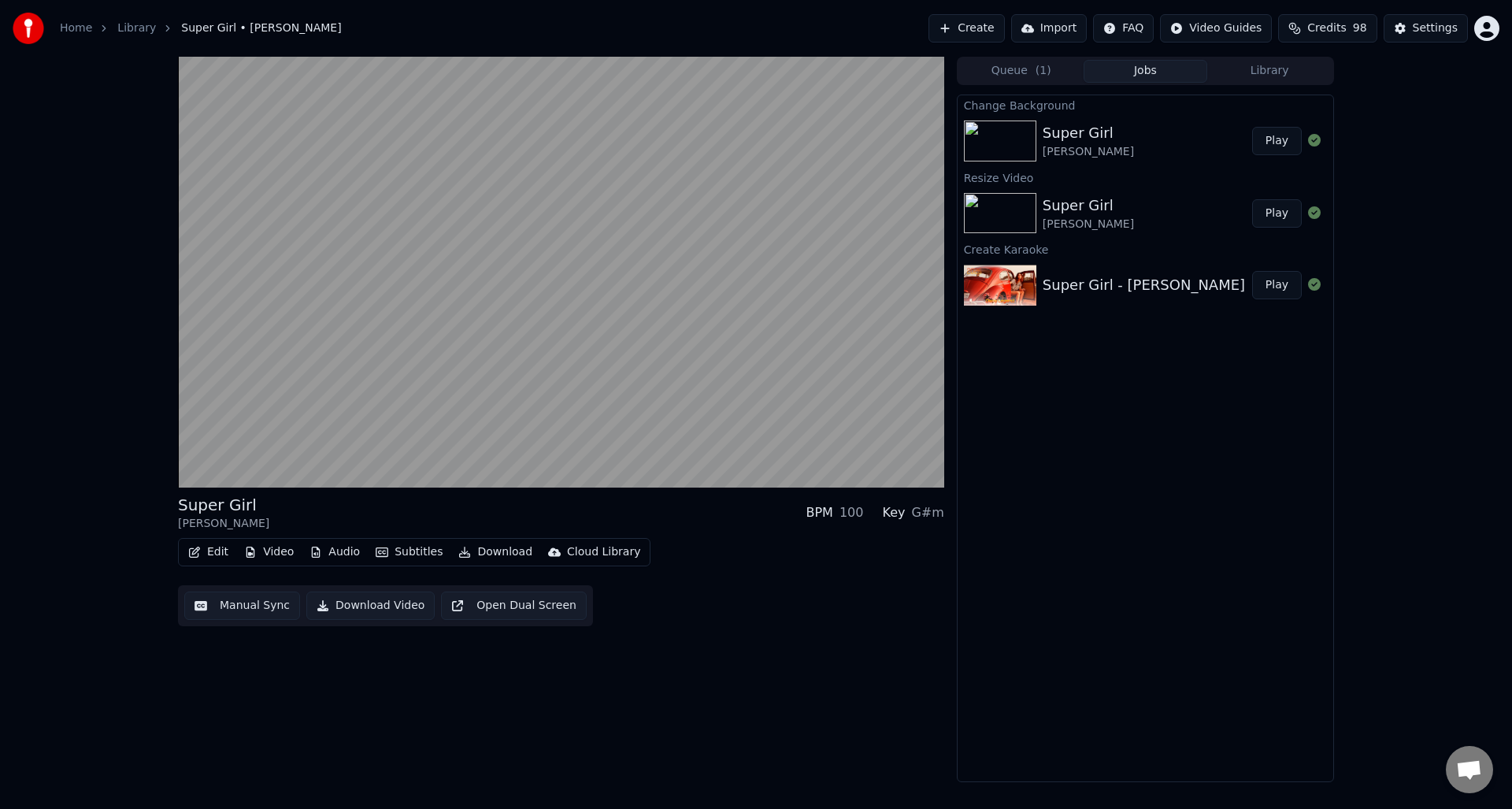
click at [334, 558] on button "Audio" at bounding box center [335, 552] width 63 height 22
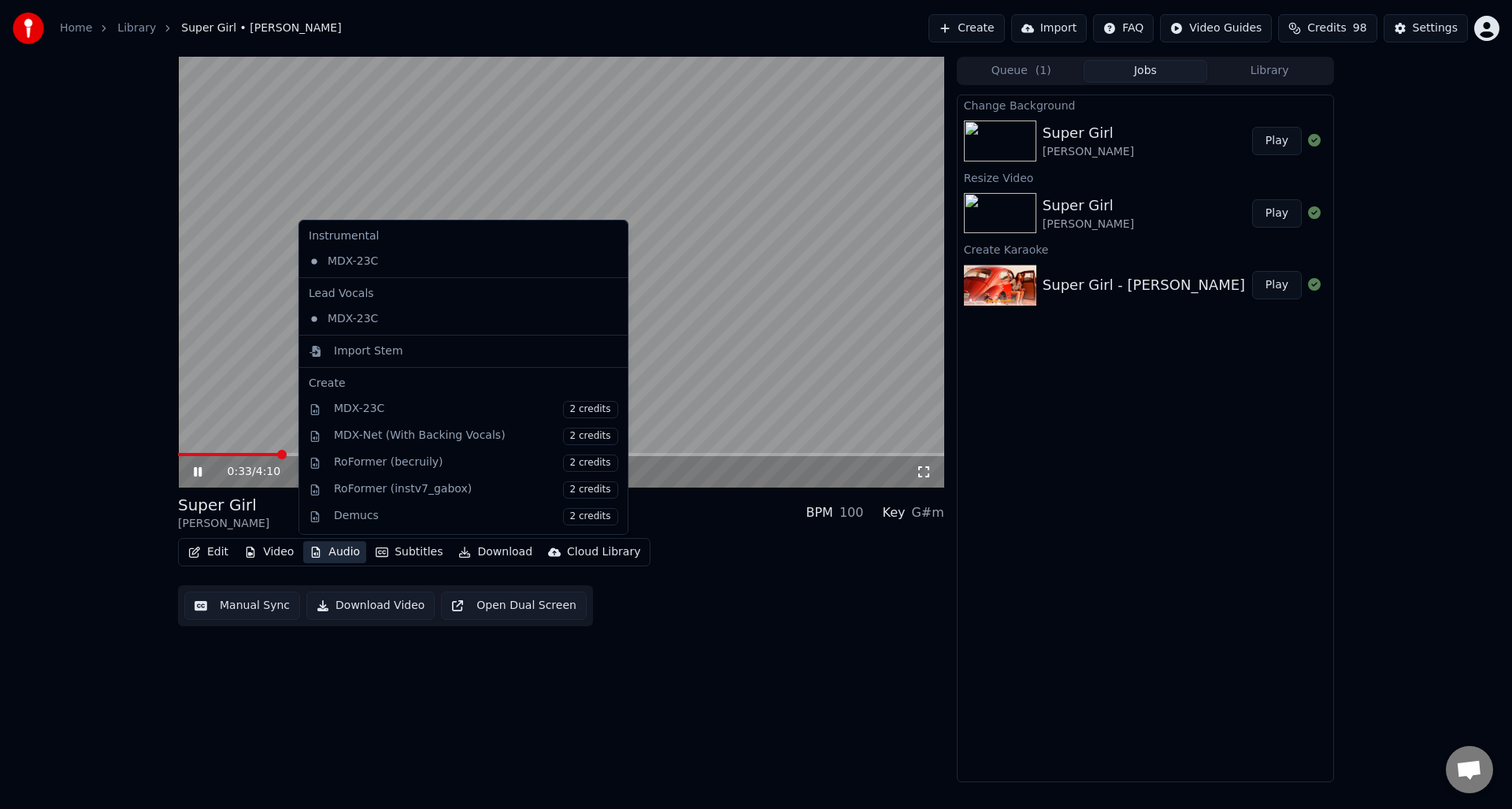
drag, startPoint x: 98, startPoint y: 454, endPoint x: 112, endPoint y: 455, distance: 14.0
click at [98, 454] on div "0:33 / 4:10 Super Girl Umar Keyn BPM 100 Key G#m Edit Video Audio Subtitles Dow…" at bounding box center [756, 420] width 1512 height 725
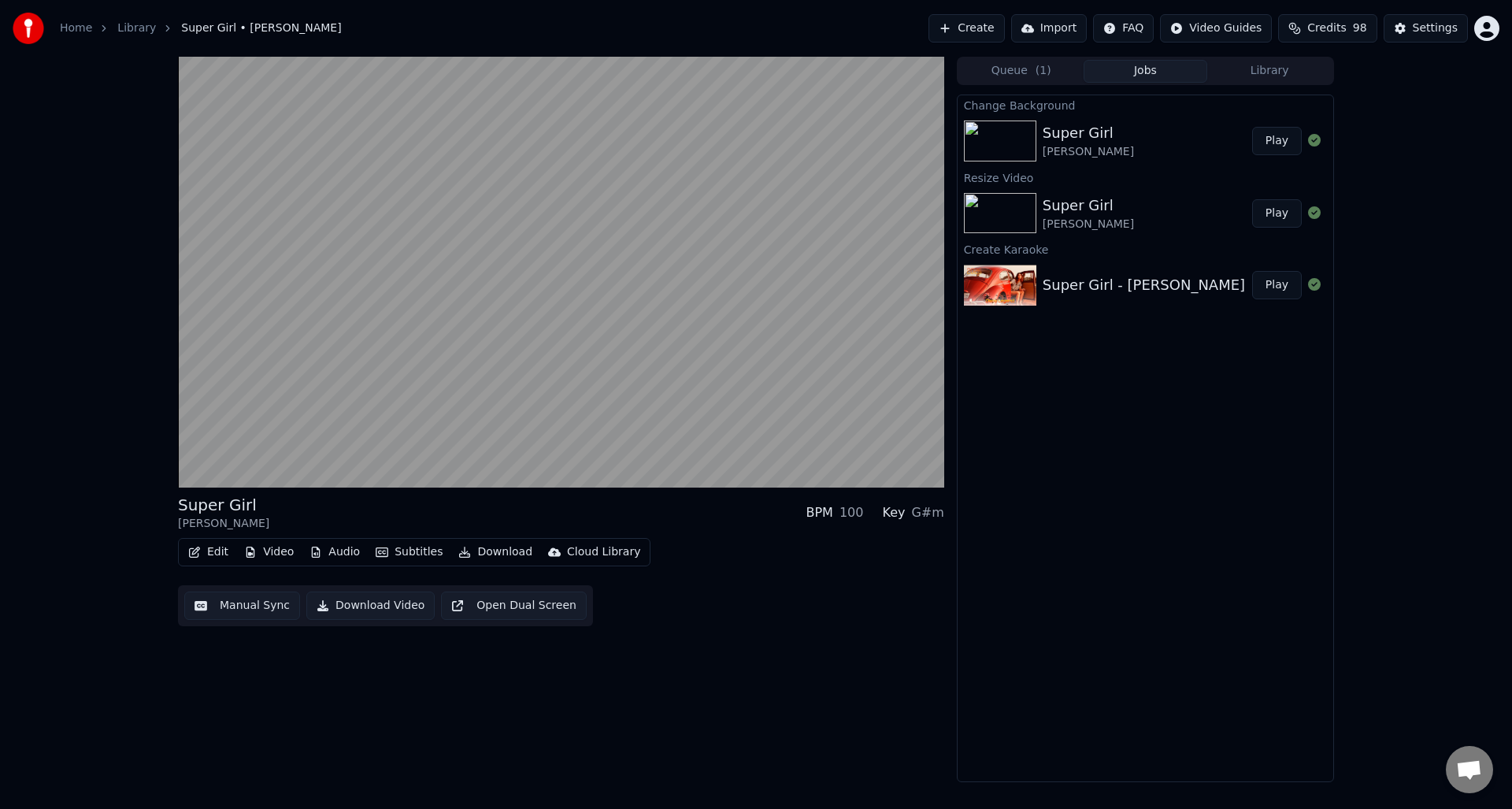
click at [569, 553] on div "Cloud Library" at bounding box center [603, 552] width 74 height 16
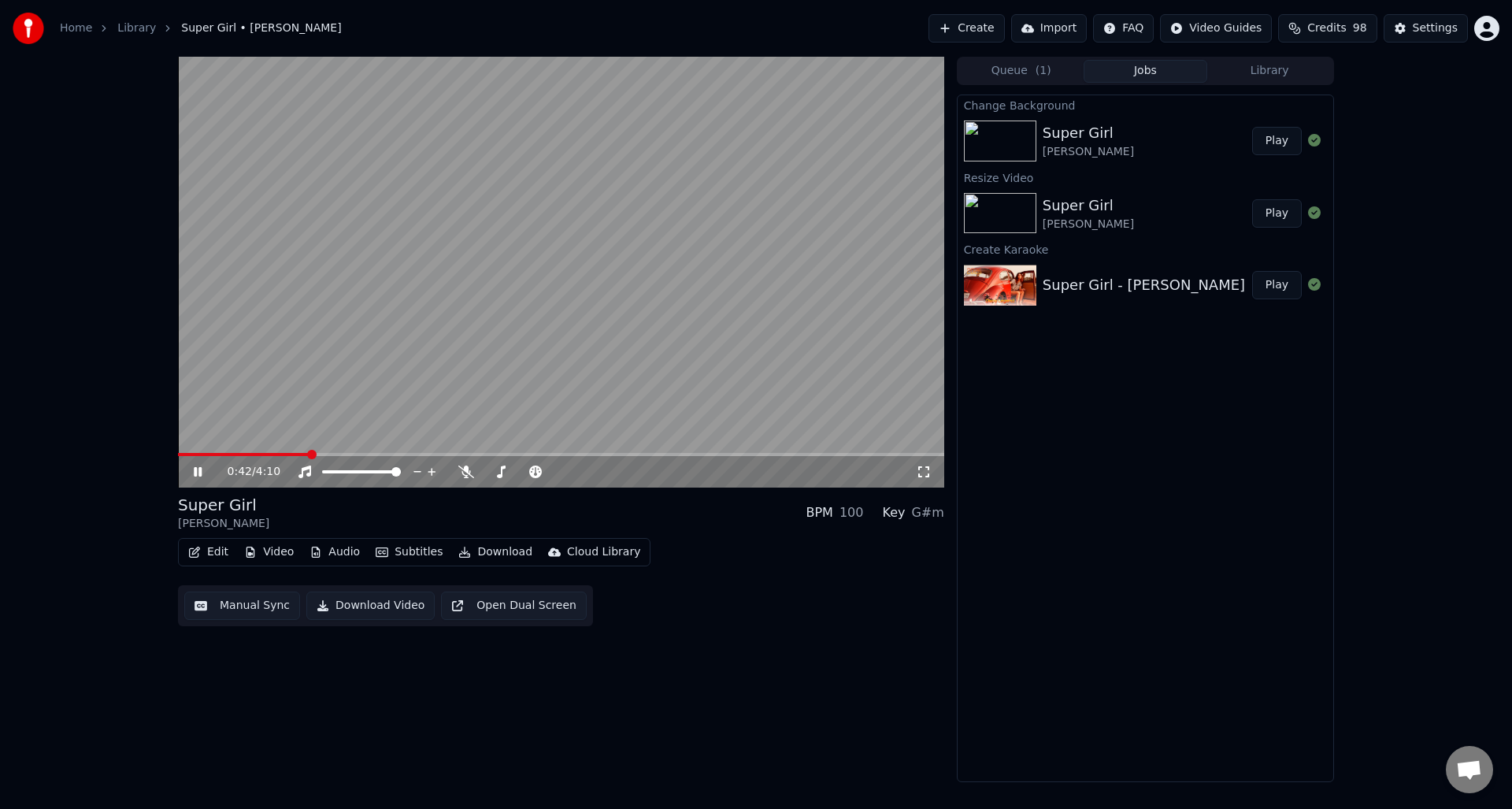
click at [96, 398] on div "0:42 / 4:10 Super Girl Umar Keyn BPM 100 Key G#m Edit Video Audio Subtitles Dow…" at bounding box center [756, 420] width 1512 height 725
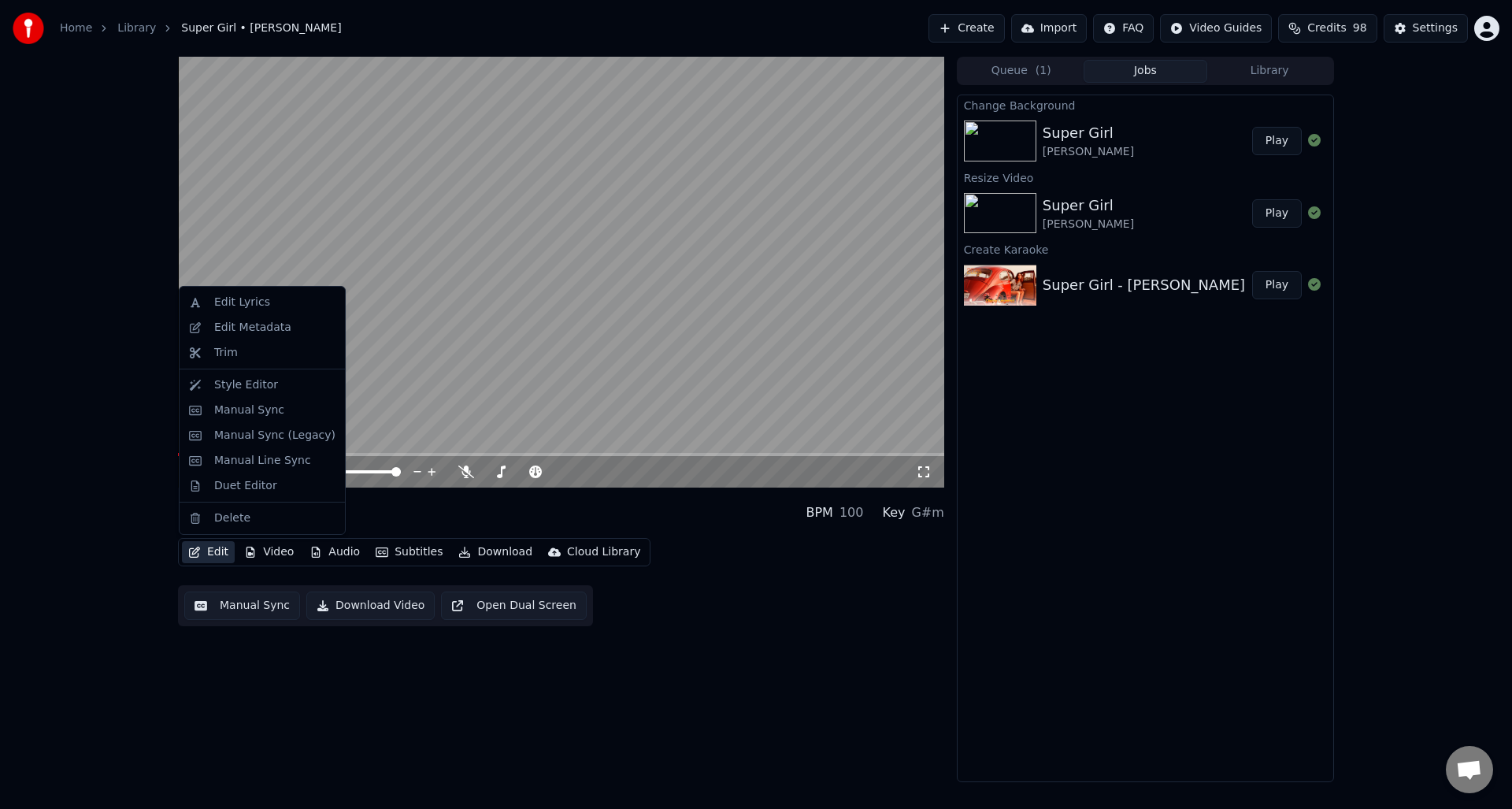
click at [215, 552] on button "Edit" at bounding box center [208, 552] width 53 height 22
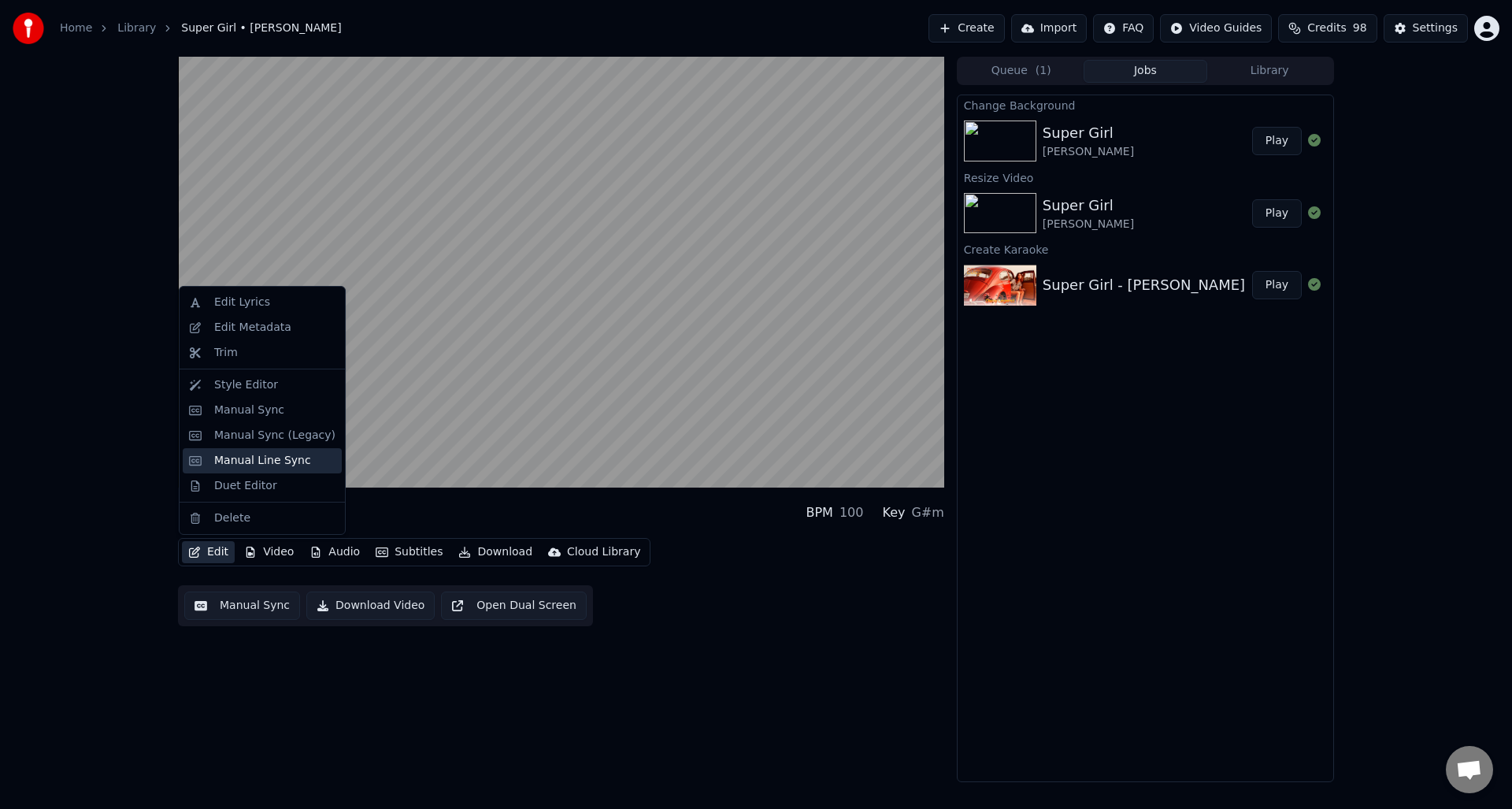
click at [241, 463] on div "Manual Line Sync" at bounding box center [262, 461] width 97 height 16
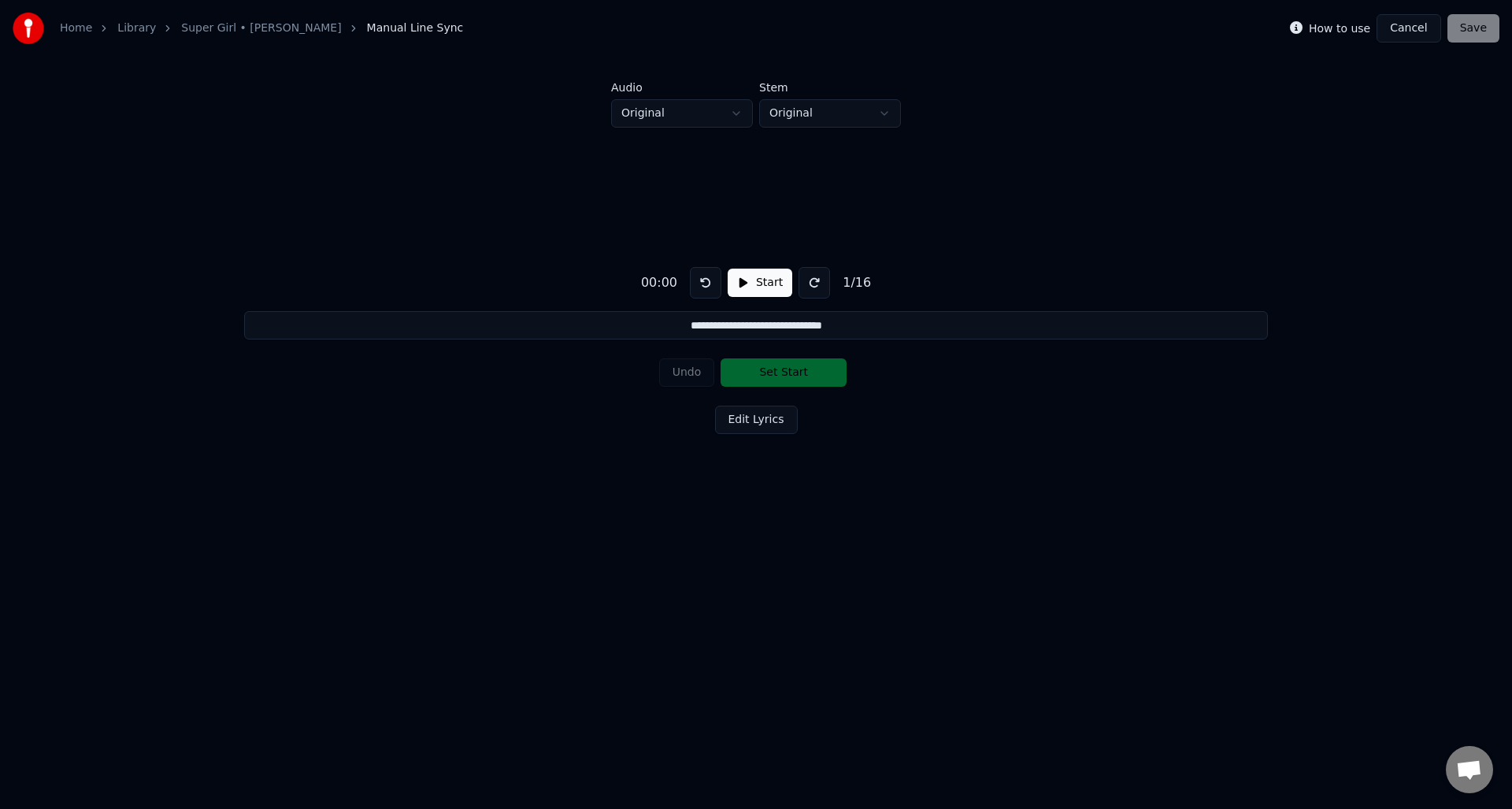
click at [746, 282] on button "Start" at bounding box center [760, 282] width 65 height 29
click at [847, 114] on html "**********" at bounding box center [756, 296] width 1512 height 593
click at [692, 331] on input "**********" at bounding box center [756, 325] width 1023 height 29
drag, startPoint x: 683, startPoint y: 326, endPoint x: 671, endPoint y: 325, distance: 12.0
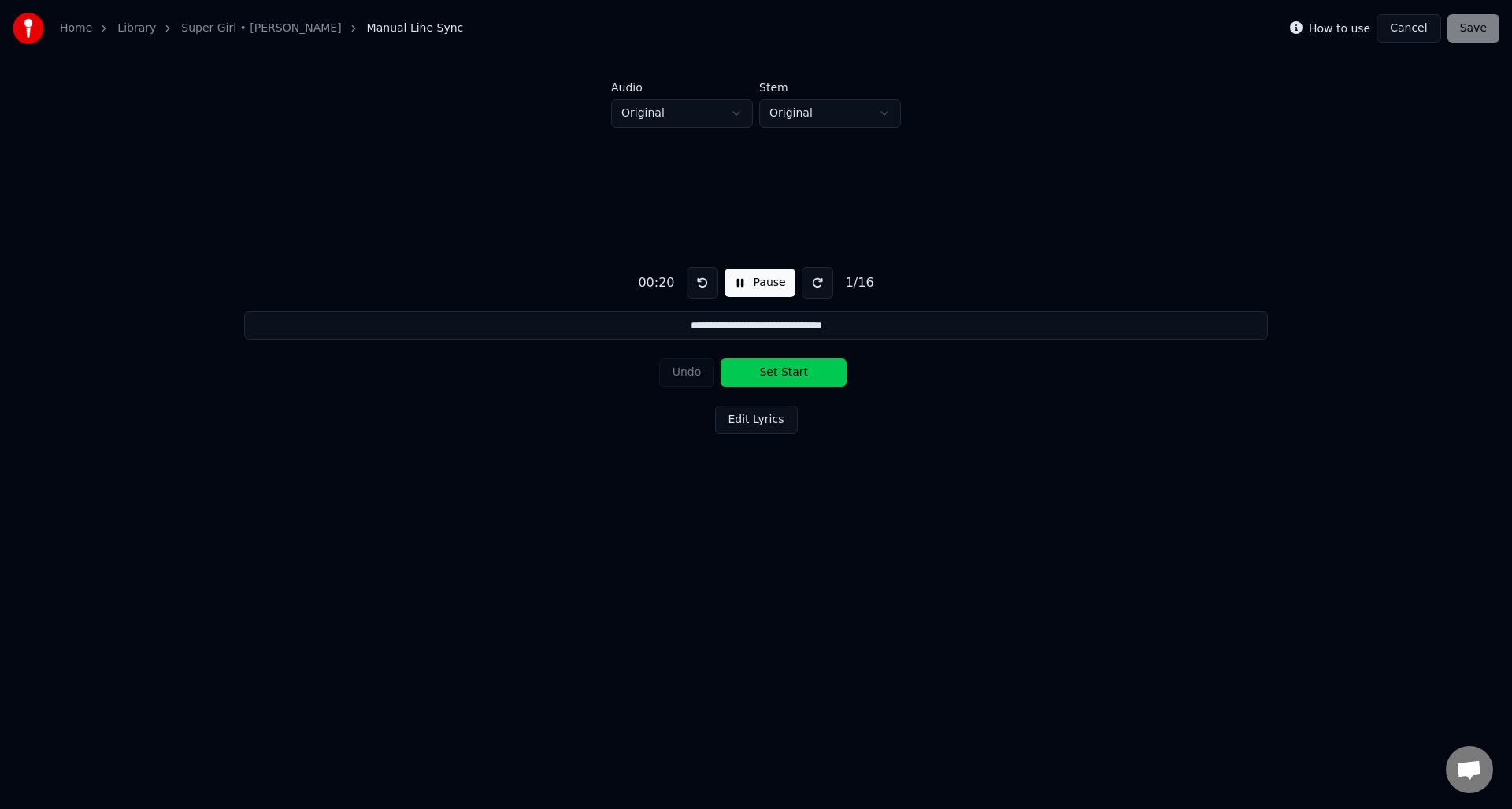
click at [679, 325] on input "**********" at bounding box center [756, 325] width 1023 height 29
click at [670, 325] on input "**********" at bounding box center [756, 325] width 1023 height 29
click at [218, 31] on link "Super Girl • Umar Keyn" at bounding box center [260, 29] width 160 height 16
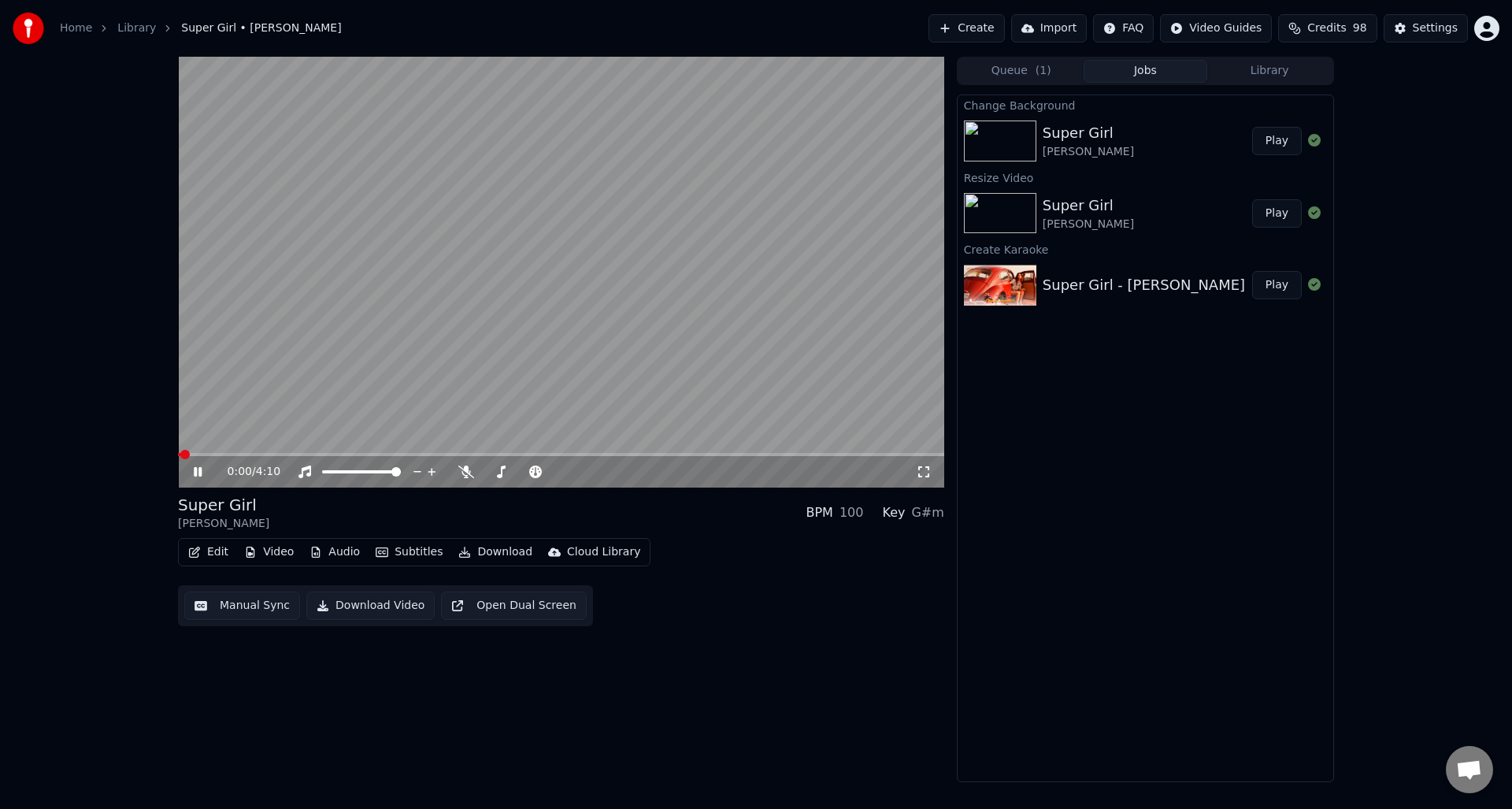
click at [211, 555] on button "Edit" at bounding box center [208, 552] width 53 height 22
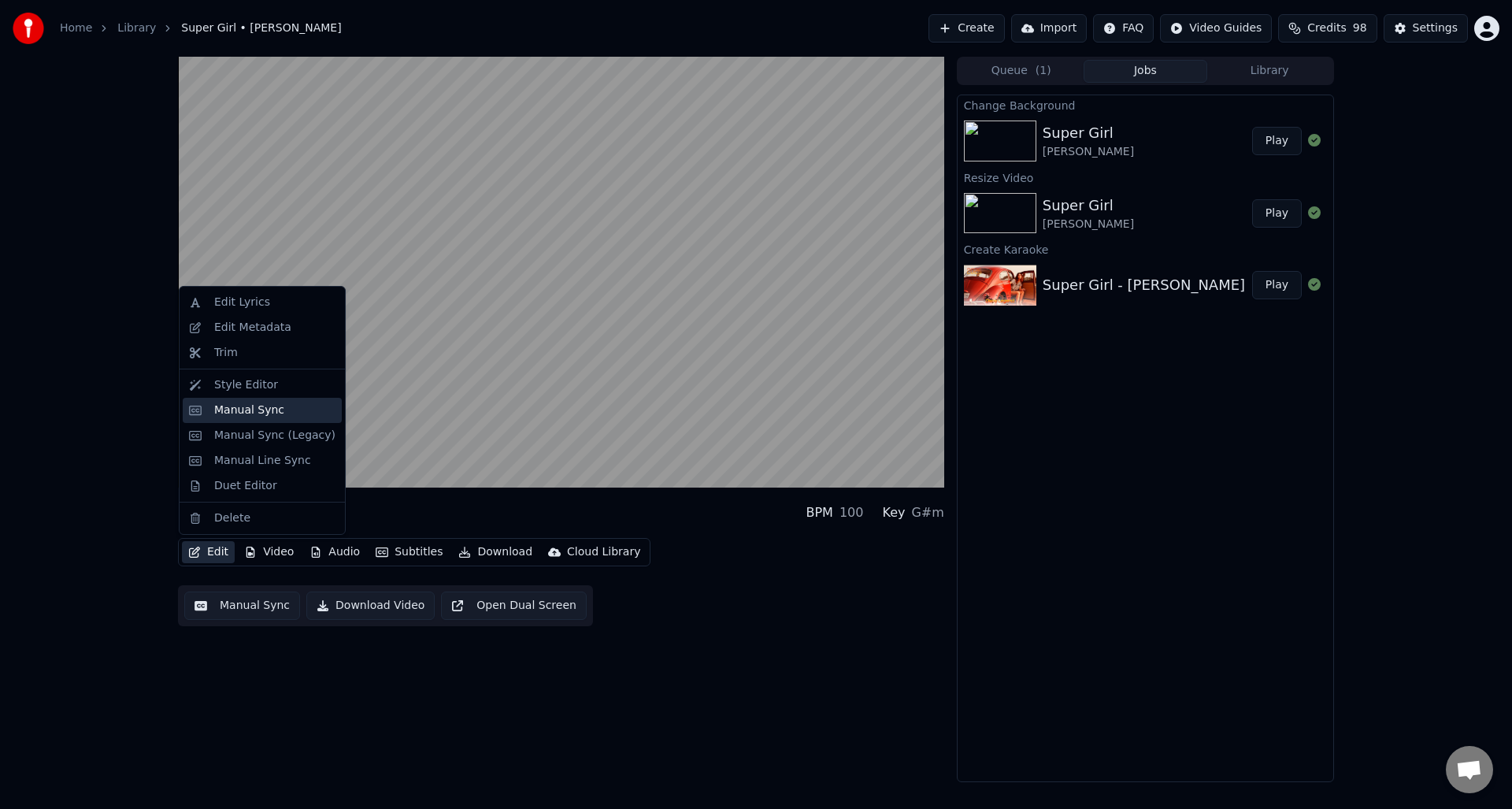
click at [235, 408] on div "Manual Sync" at bounding box center [249, 411] width 70 height 16
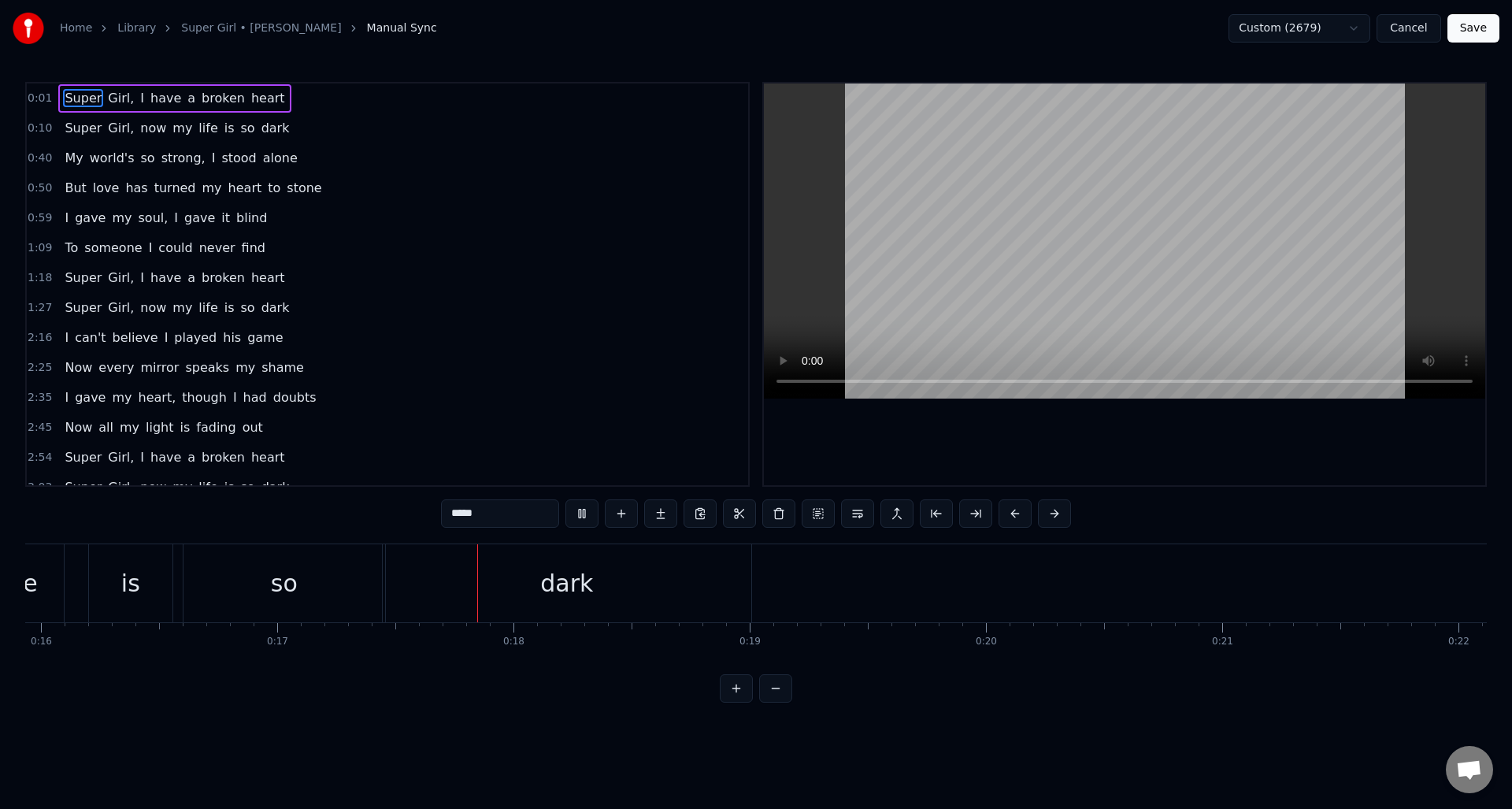
scroll to position [0, 3998]
click at [37, 129] on span "0:10" at bounding box center [39, 129] width 25 height 16
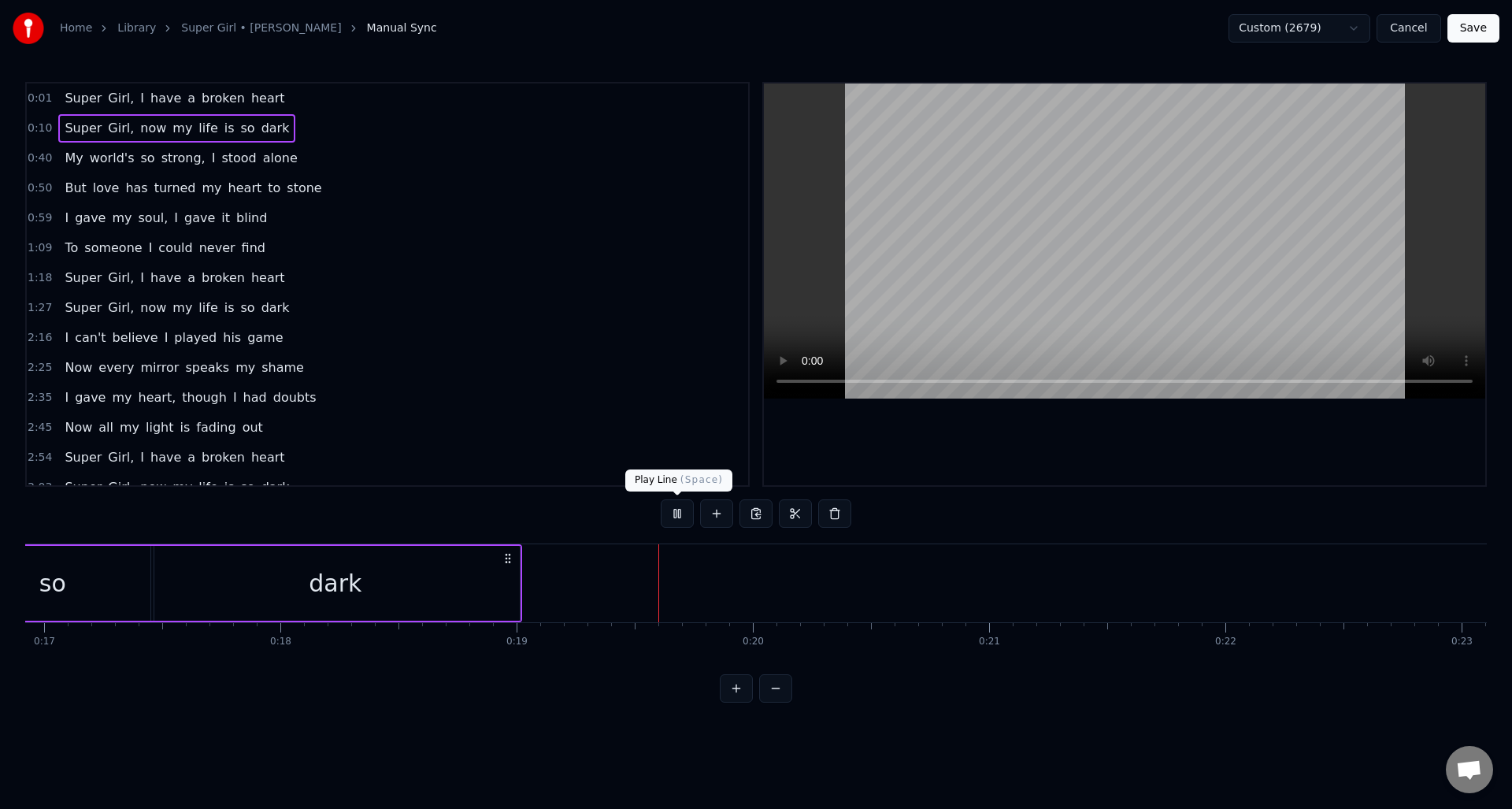
drag, startPoint x: 677, startPoint y: 509, endPoint x: 668, endPoint y: 505, distance: 9.8
click at [677, 510] on button at bounding box center [678, 513] width 33 height 29
click at [41, 123] on span "0:10" at bounding box center [39, 129] width 25 height 16
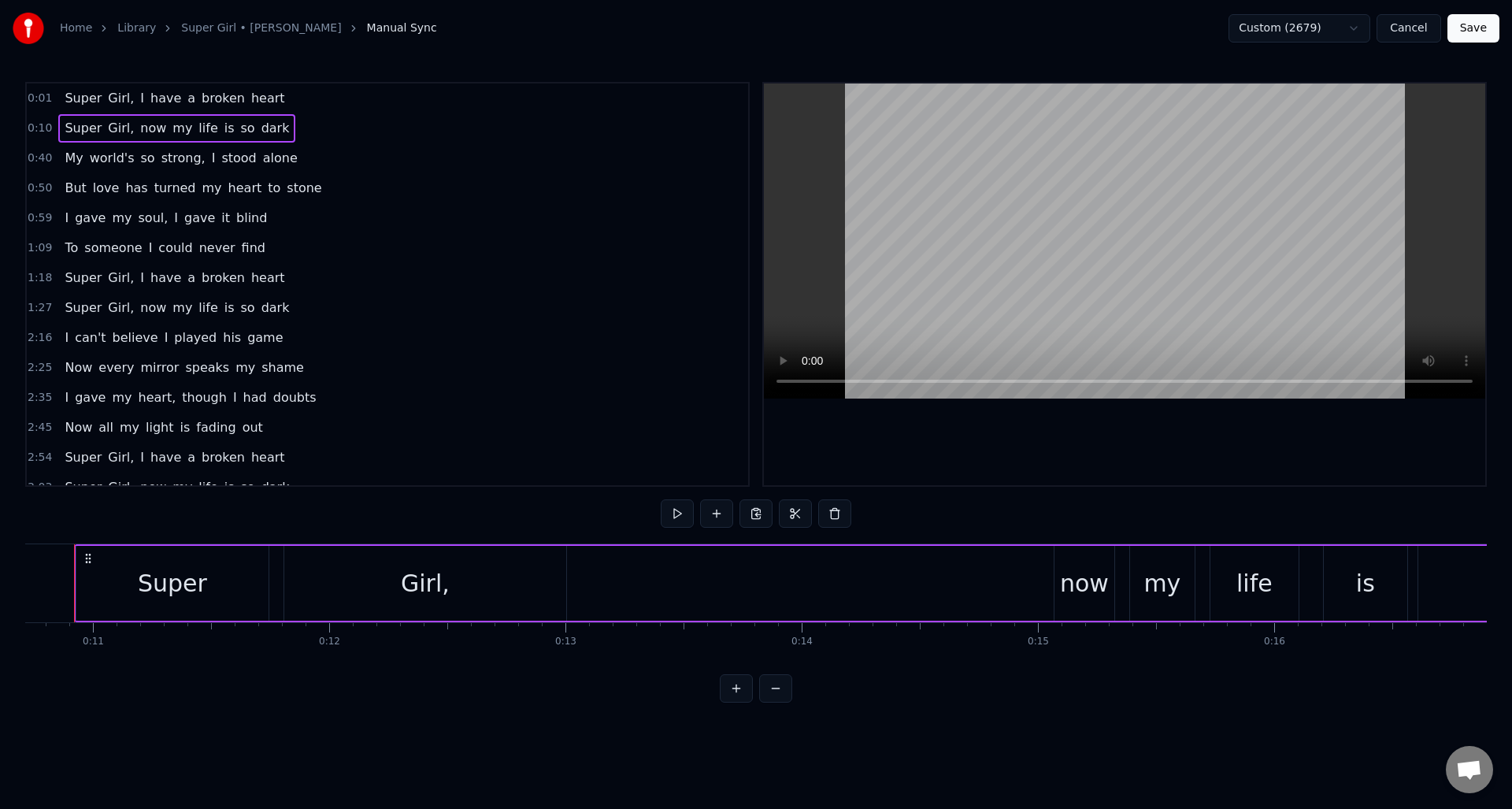
scroll to position [0, 2501]
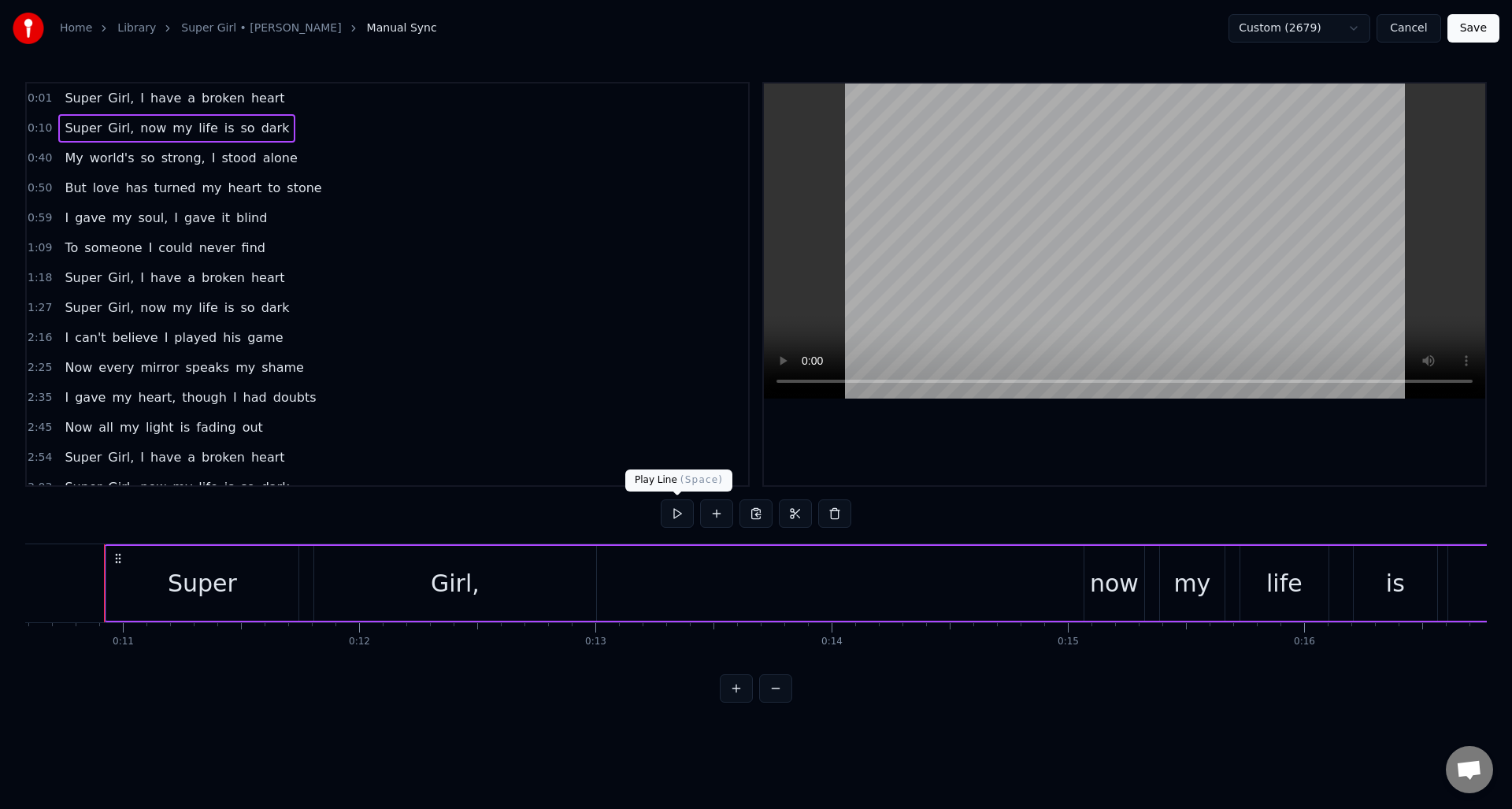
click at [684, 517] on button at bounding box center [678, 513] width 33 height 29
click at [685, 516] on button at bounding box center [678, 513] width 33 height 29
click at [35, 102] on span "0:01" at bounding box center [39, 98] width 25 height 16
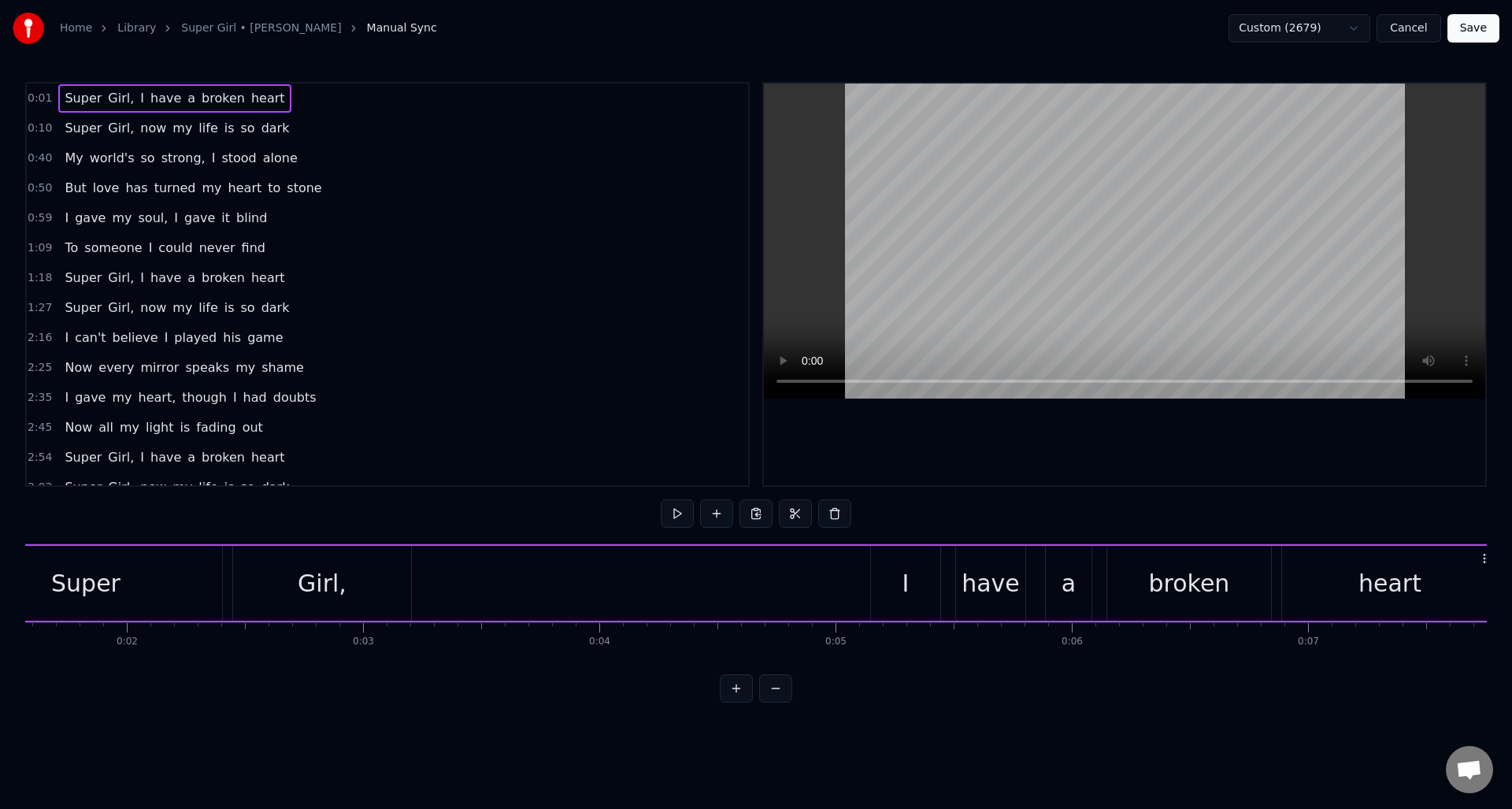
scroll to position [0, 214]
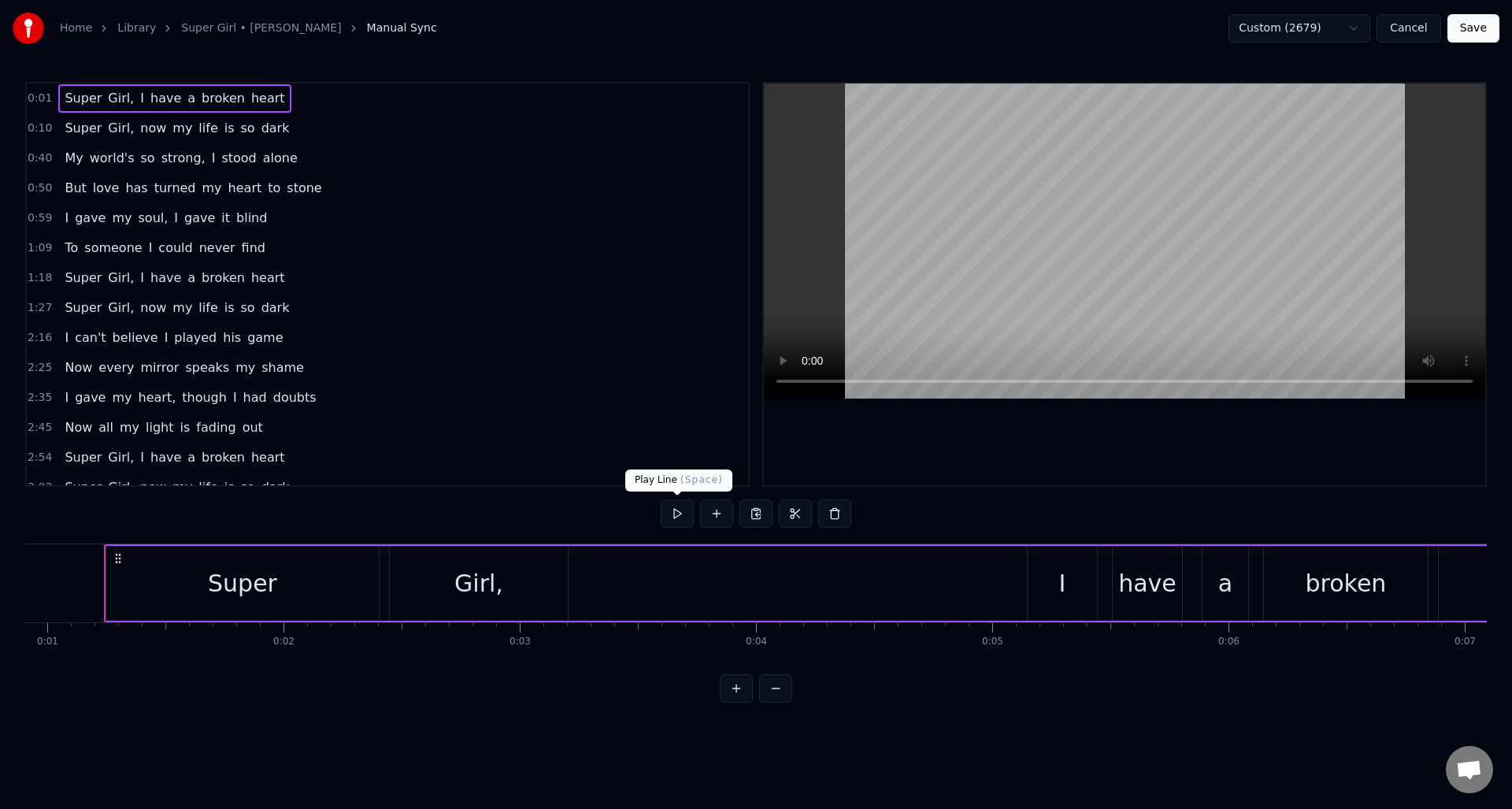
click at [677, 519] on button at bounding box center [678, 513] width 33 height 29
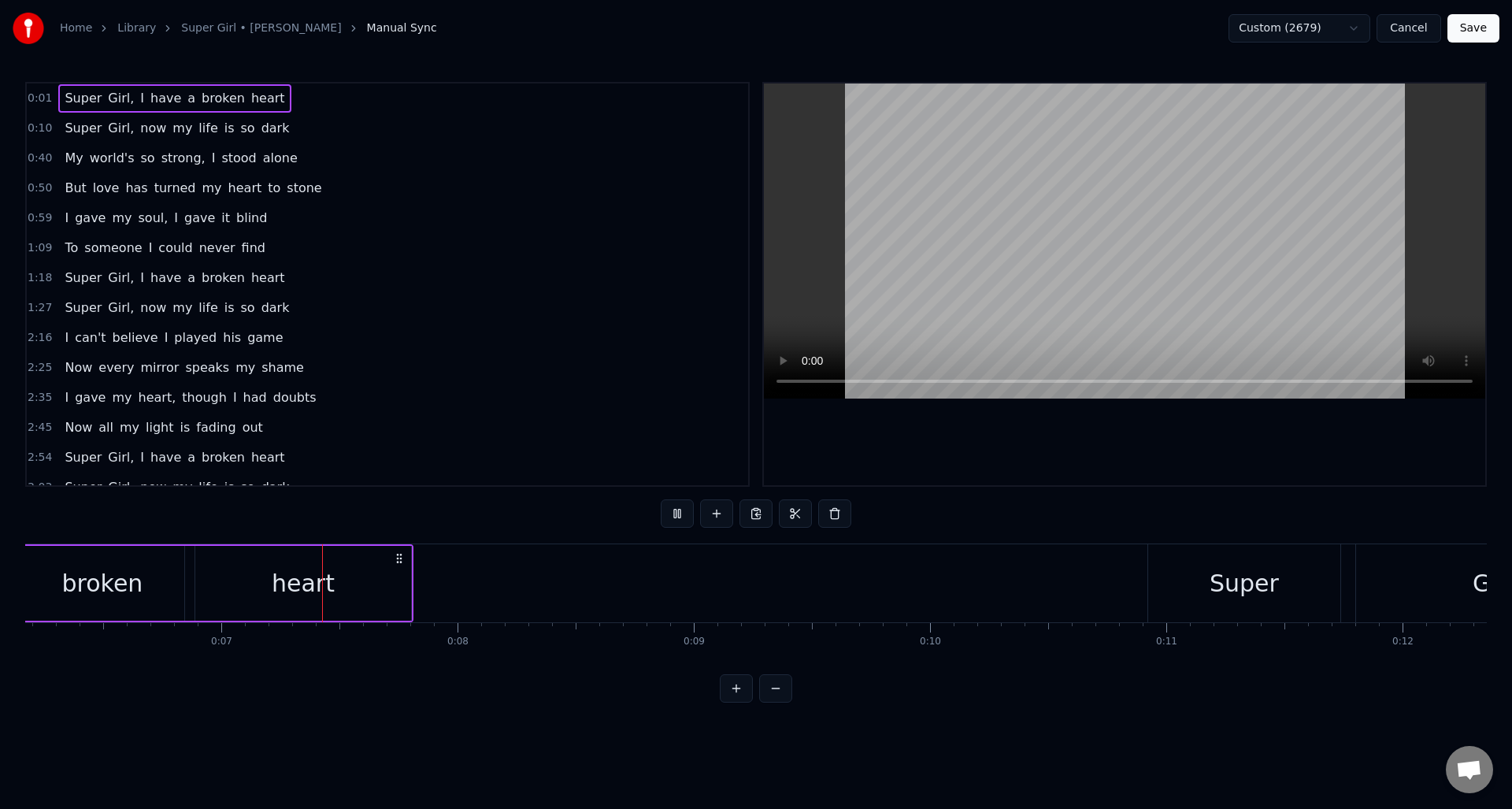
scroll to position [0, 1534]
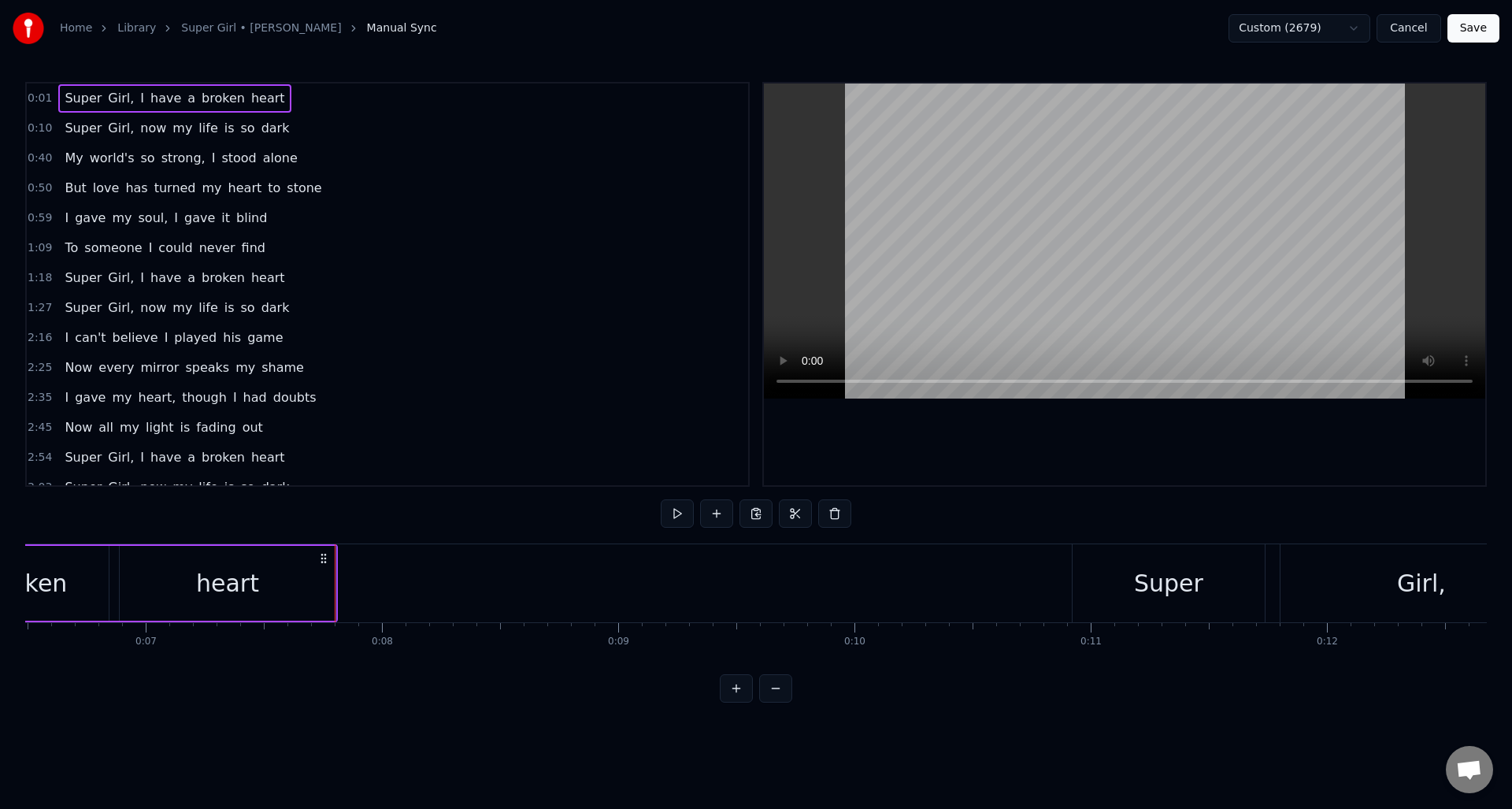
click at [41, 131] on span "0:10" at bounding box center [39, 129] width 25 height 16
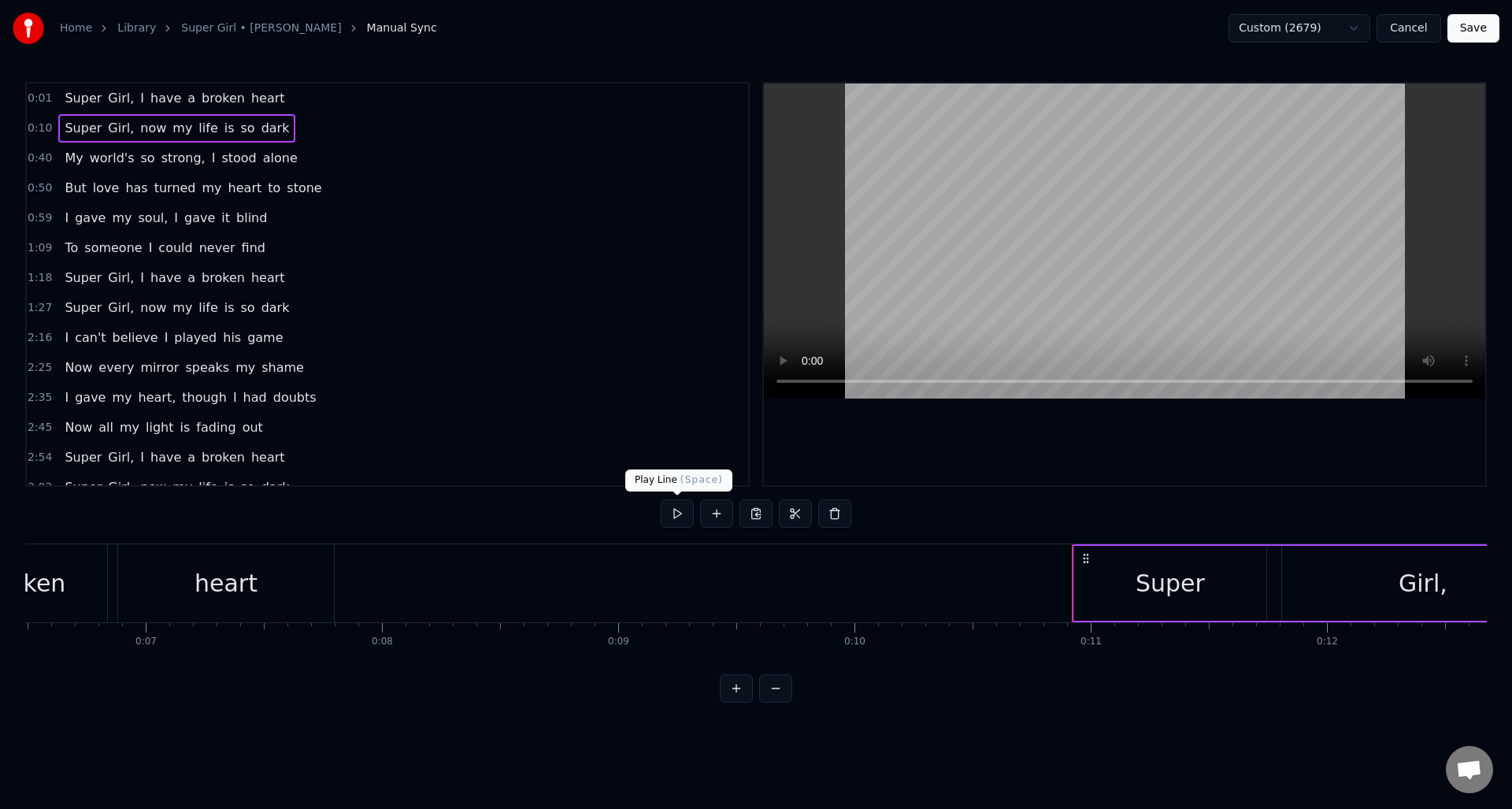
click at [673, 518] on button at bounding box center [678, 513] width 33 height 29
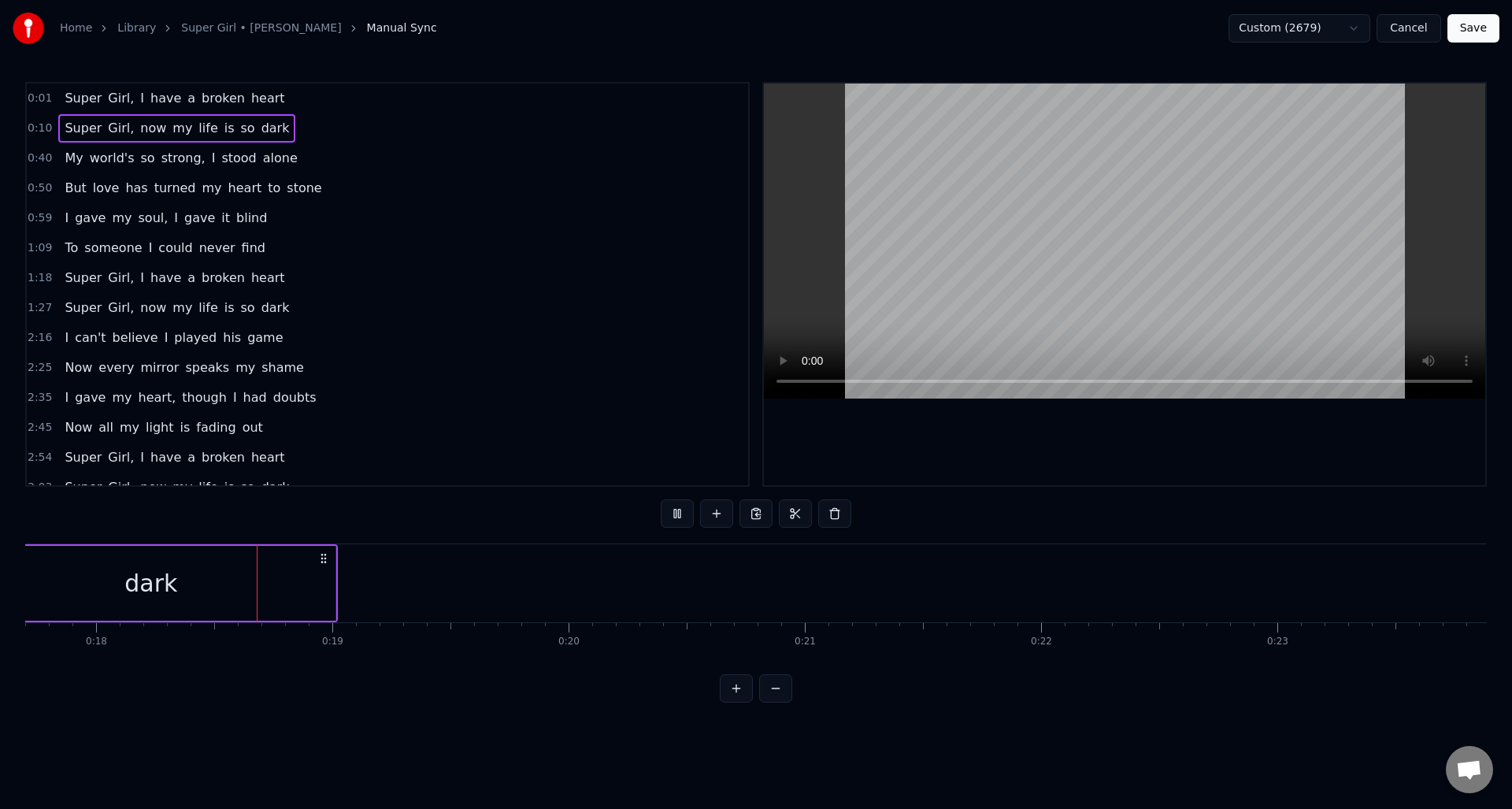
scroll to position [0, 4188]
click at [36, 157] on span "0:40" at bounding box center [39, 158] width 25 height 16
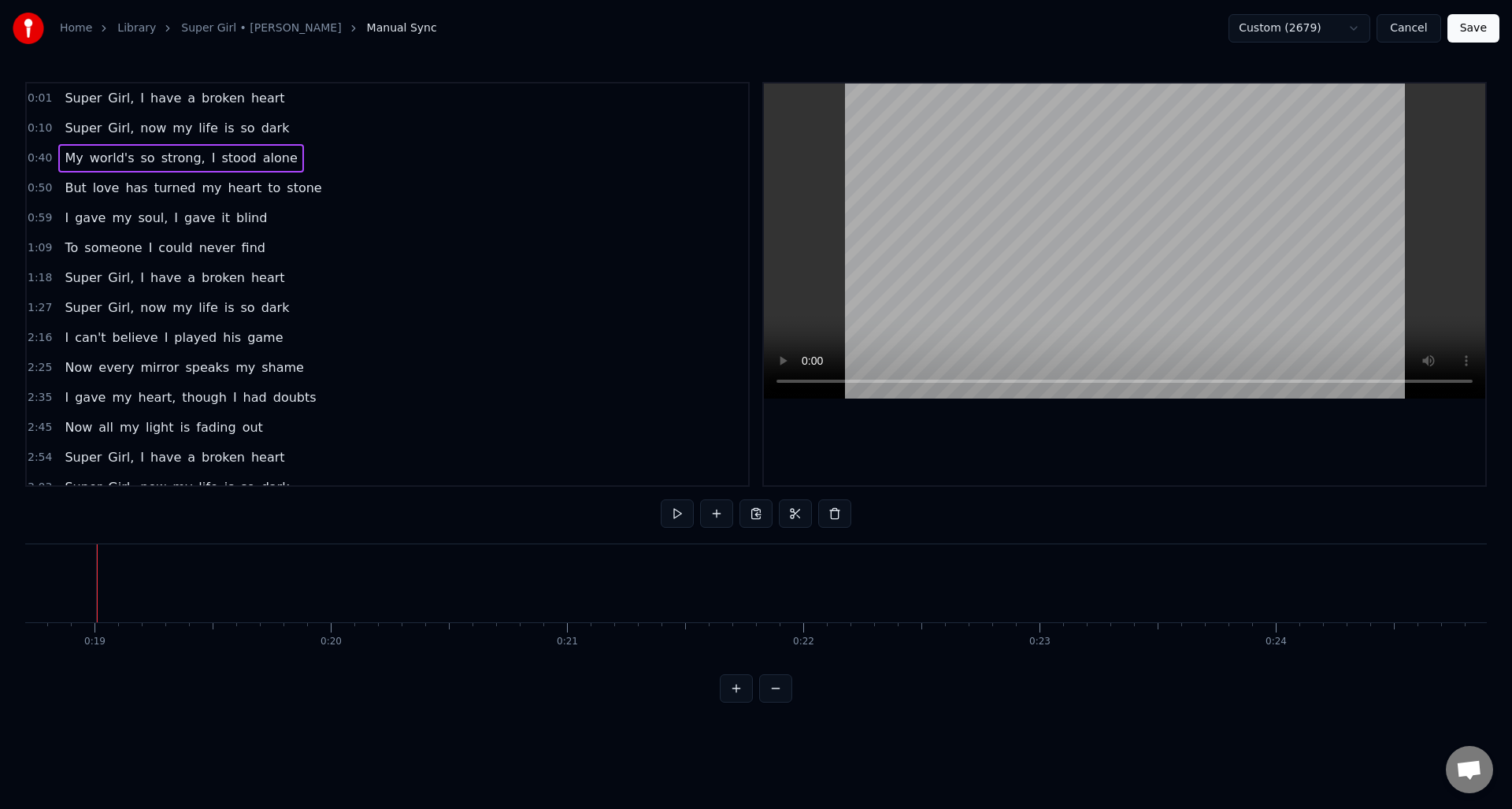
scroll to position [0, 4413]
click at [45, 164] on span "0:40" at bounding box center [39, 158] width 25 height 16
click at [681, 517] on button at bounding box center [678, 513] width 33 height 29
click at [48, 165] on span "0:40" at bounding box center [39, 158] width 25 height 16
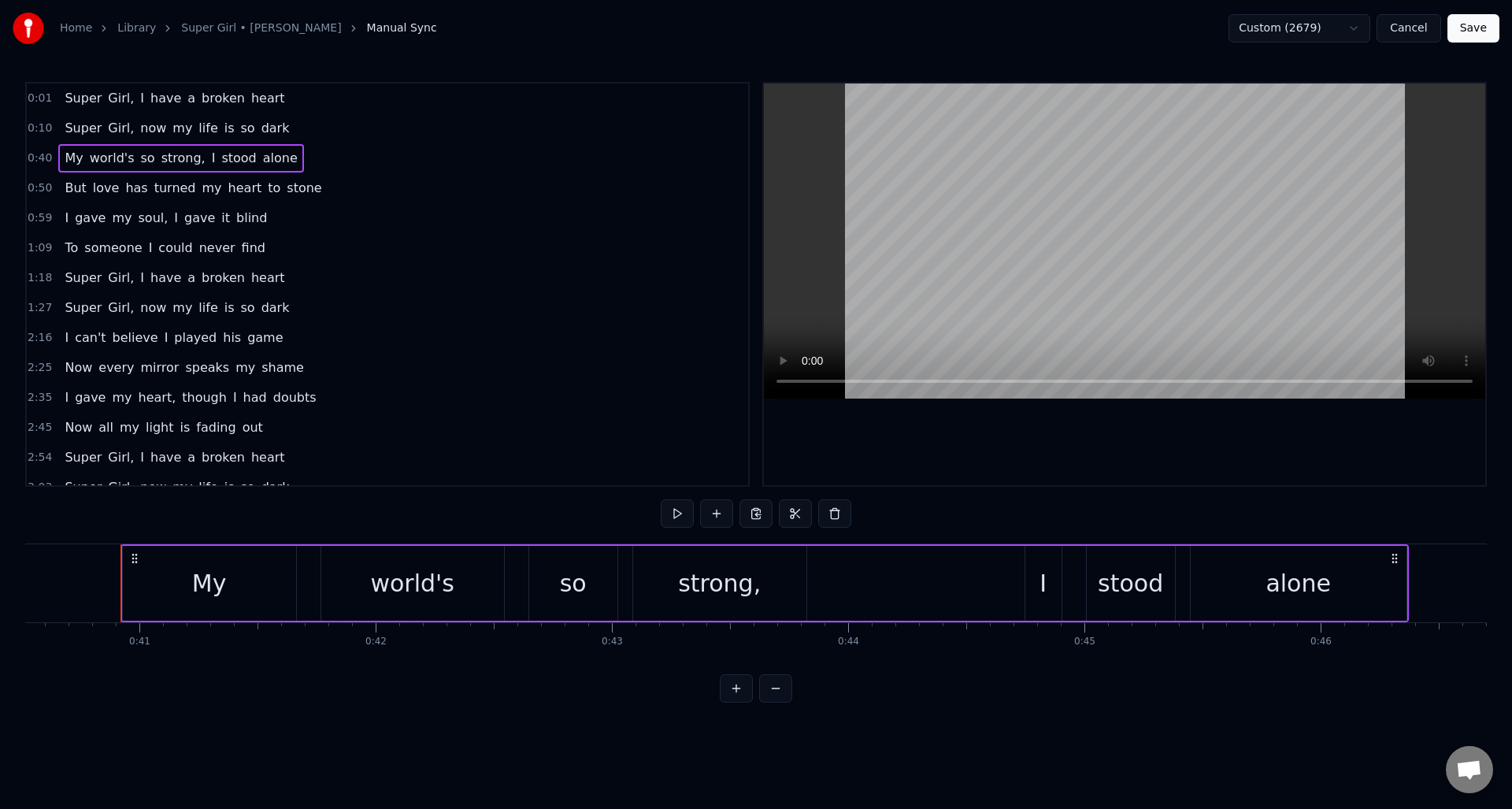
scroll to position [0, 9590]
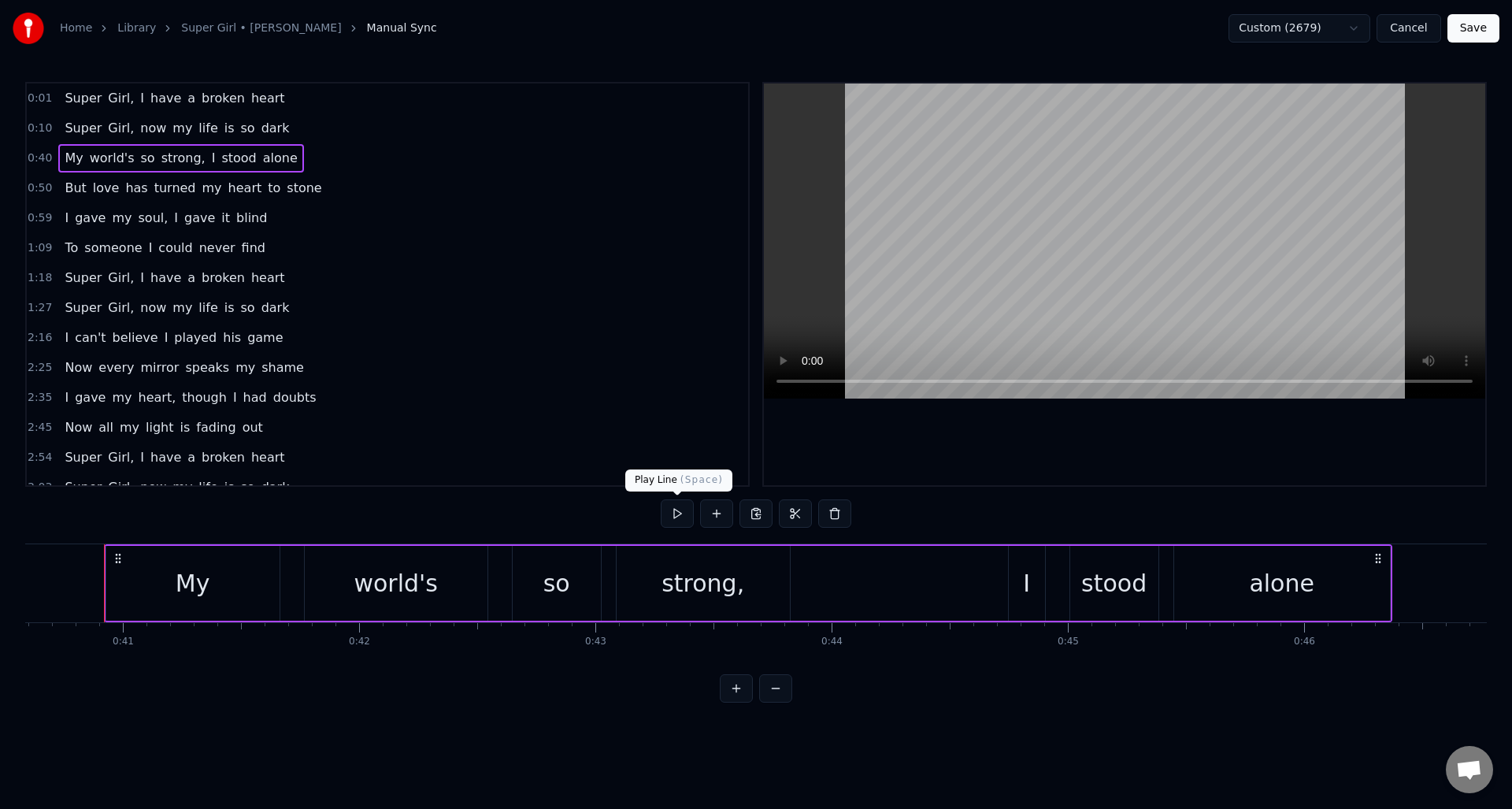
click at [678, 513] on button at bounding box center [678, 513] width 33 height 29
click at [38, 185] on span "0:50" at bounding box center [39, 189] width 25 height 16
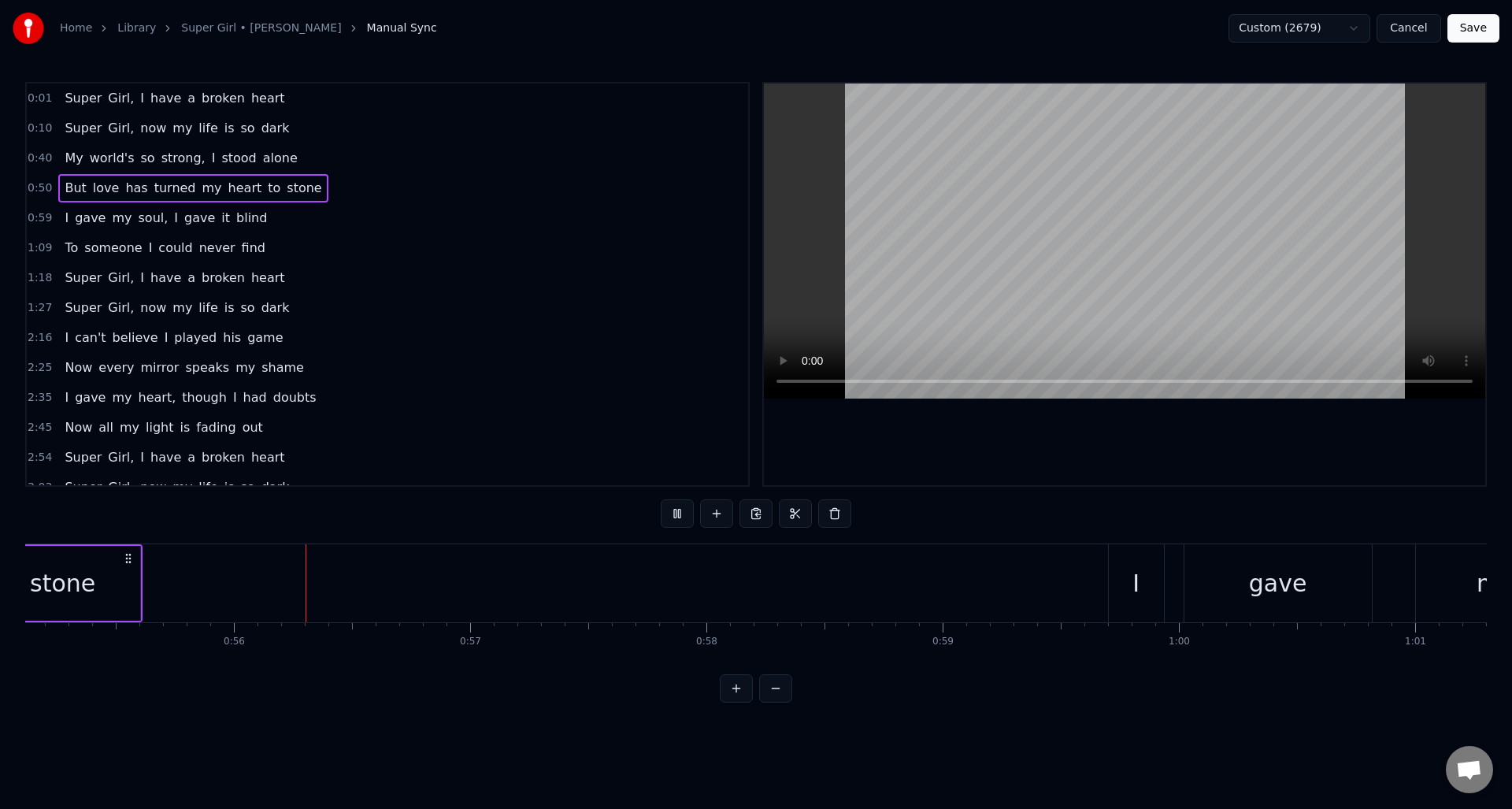
scroll to position [0, 13076]
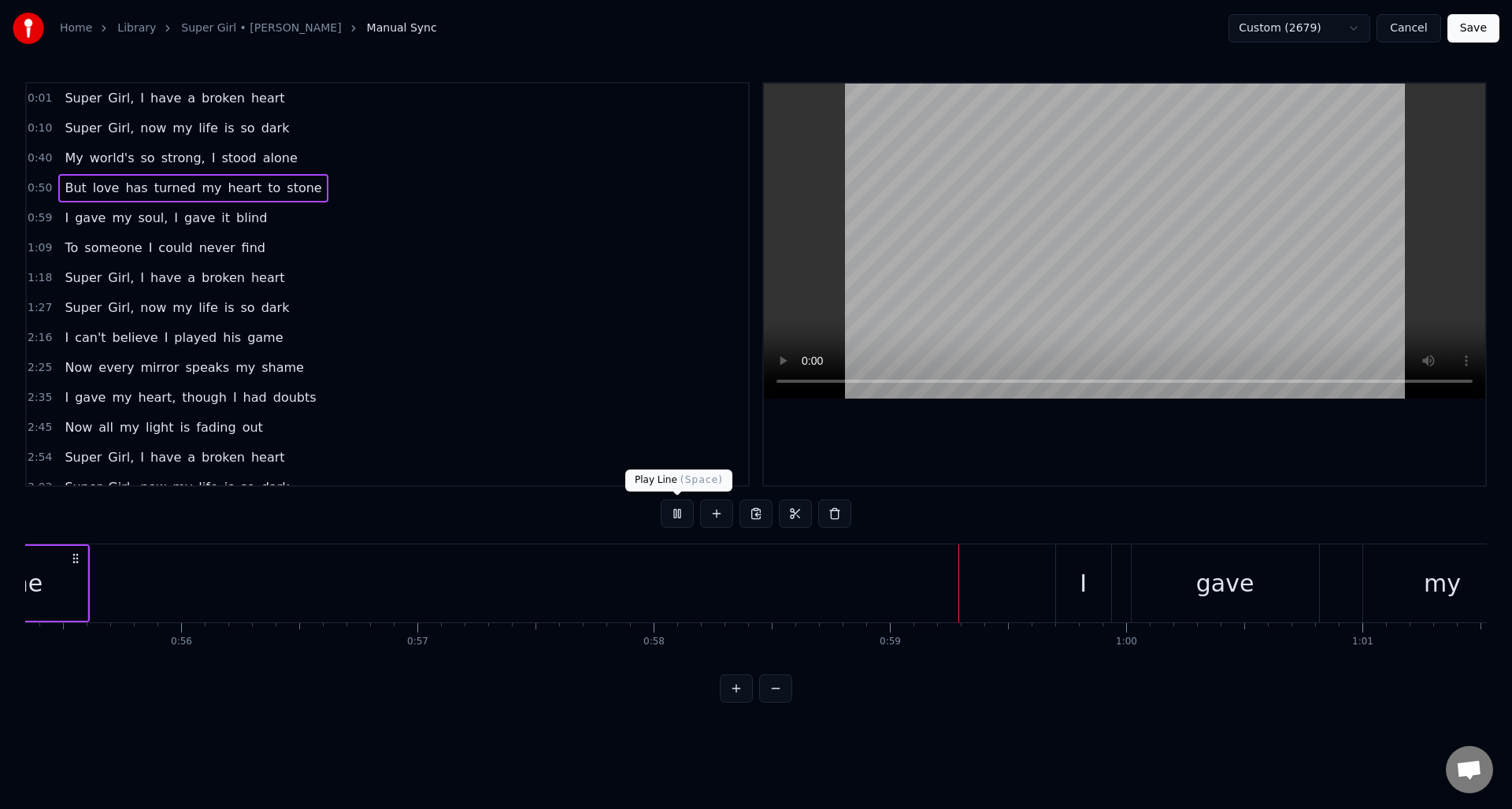
click at [674, 515] on button at bounding box center [678, 513] width 33 height 29
click at [38, 188] on span "0:50" at bounding box center [39, 189] width 25 height 16
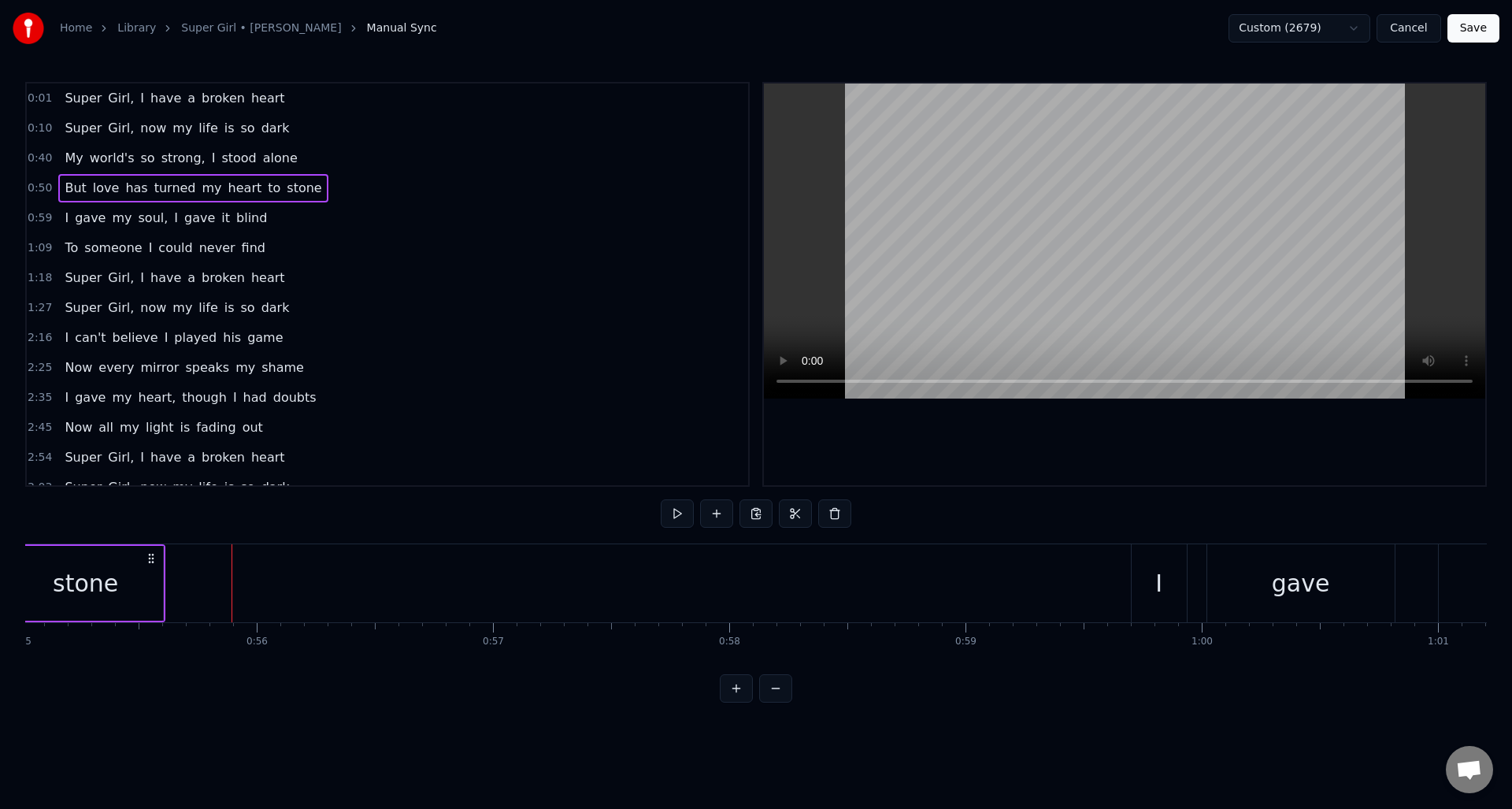
scroll to position [0, 13073]
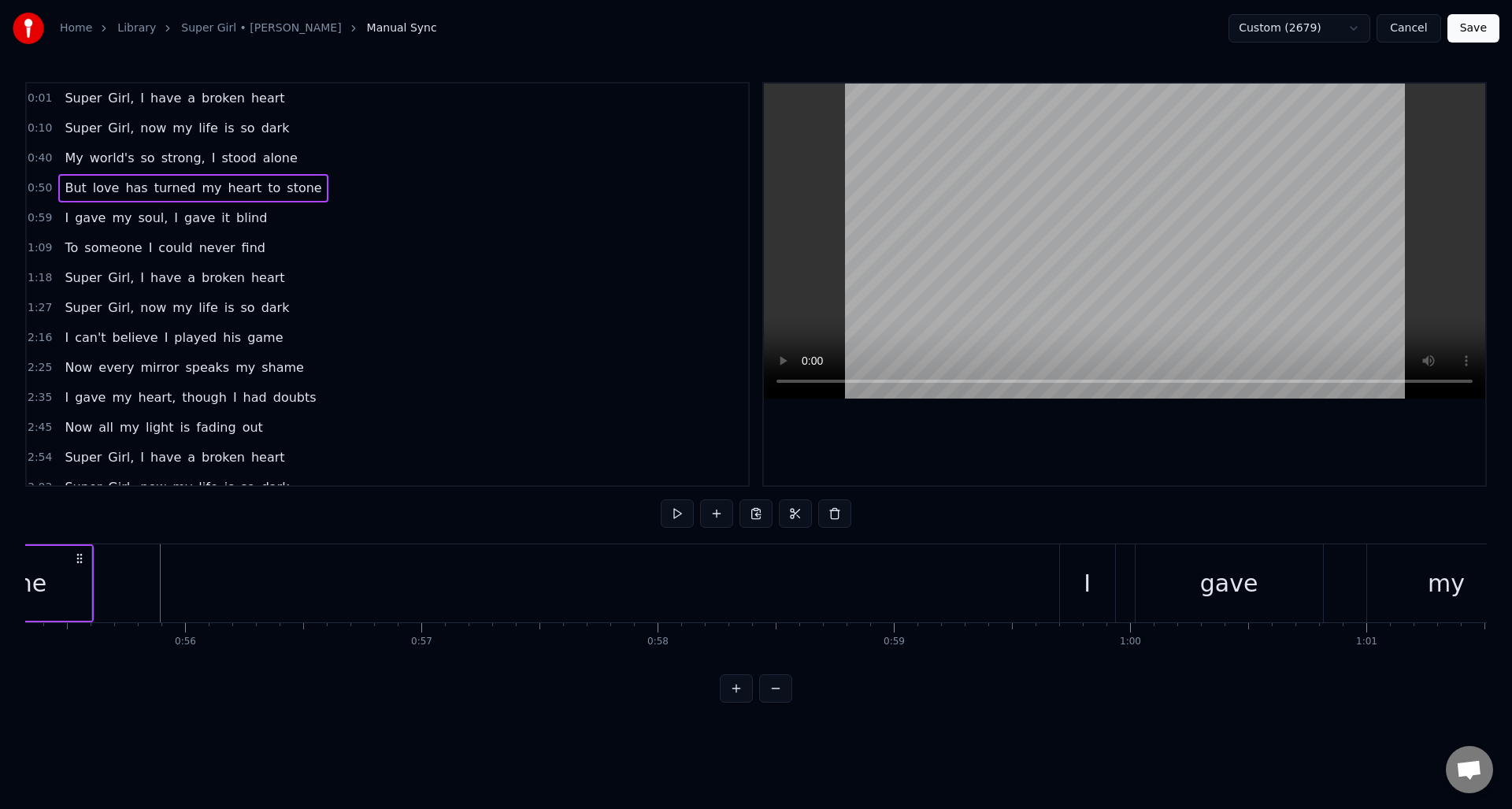
drag, startPoint x: 44, startPoint y: 189, endPoint x: 137, endPoint y: 247, distance: 109.6
click at [44, 189] on span "0:50" at bounding box center [39, 189] width 25 height 16
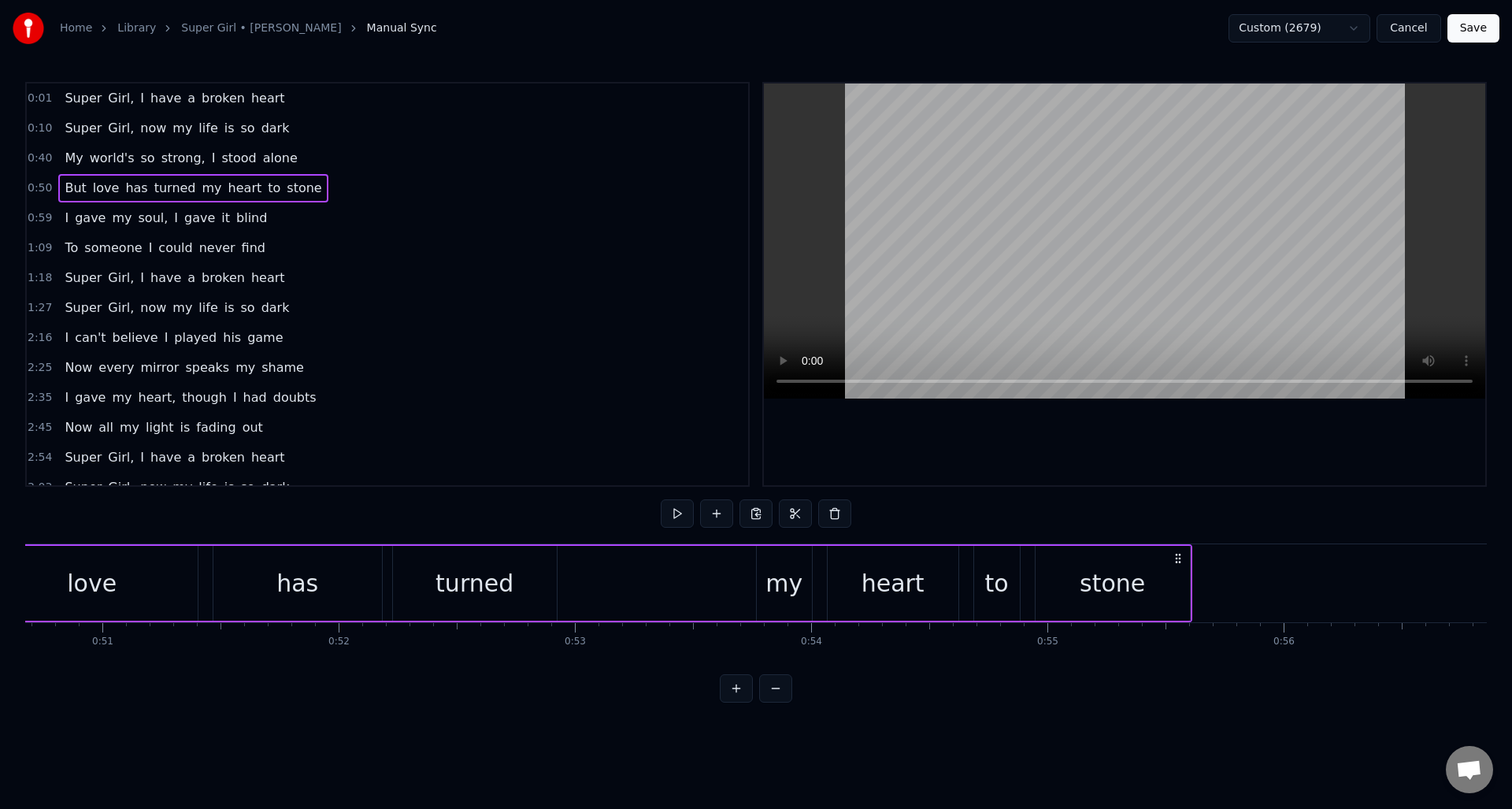
scroll to position [0, 11764]
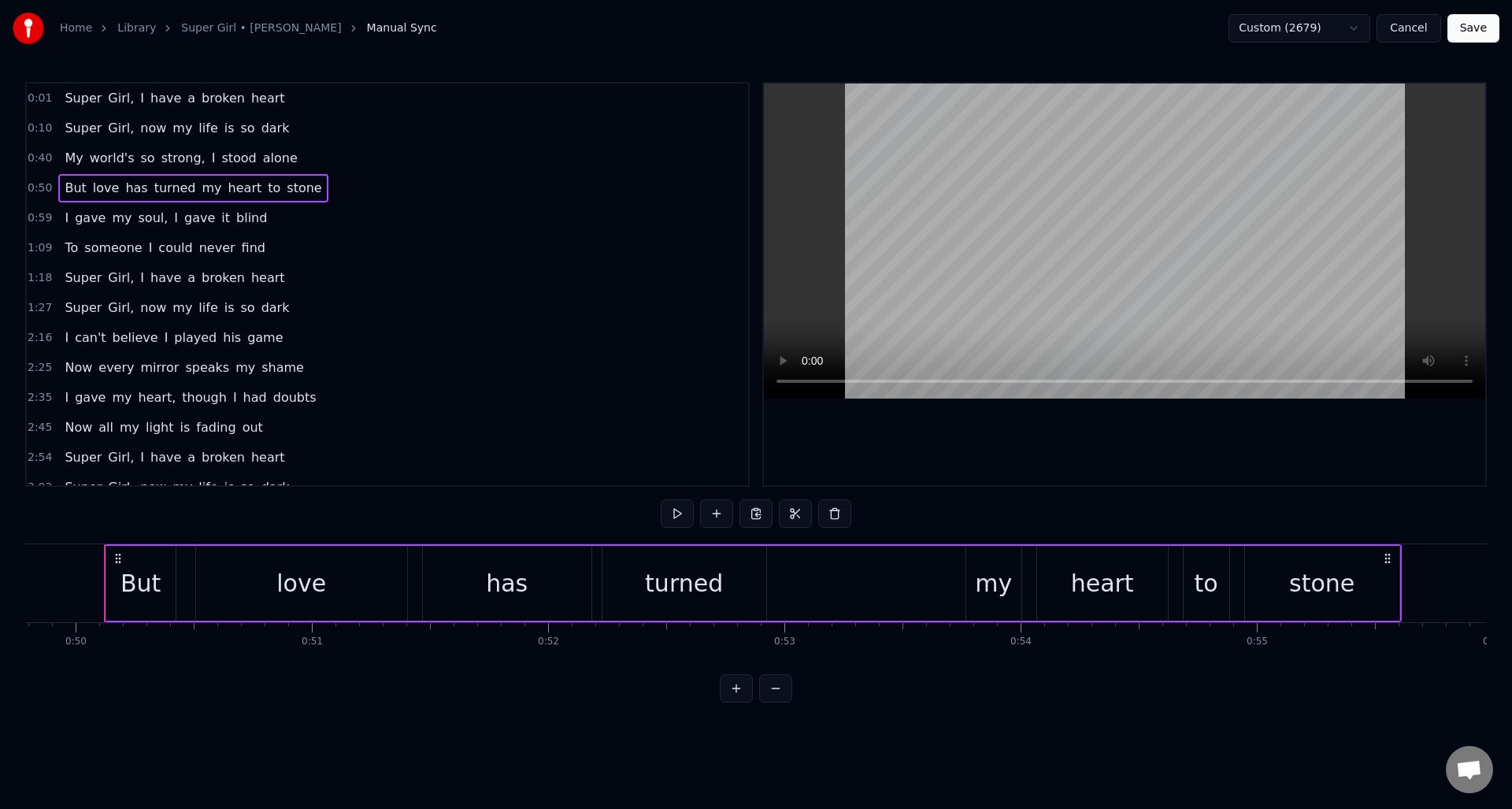
click at [121, 584] on div "But" at bounding box center [140, 584] width 70 height 75
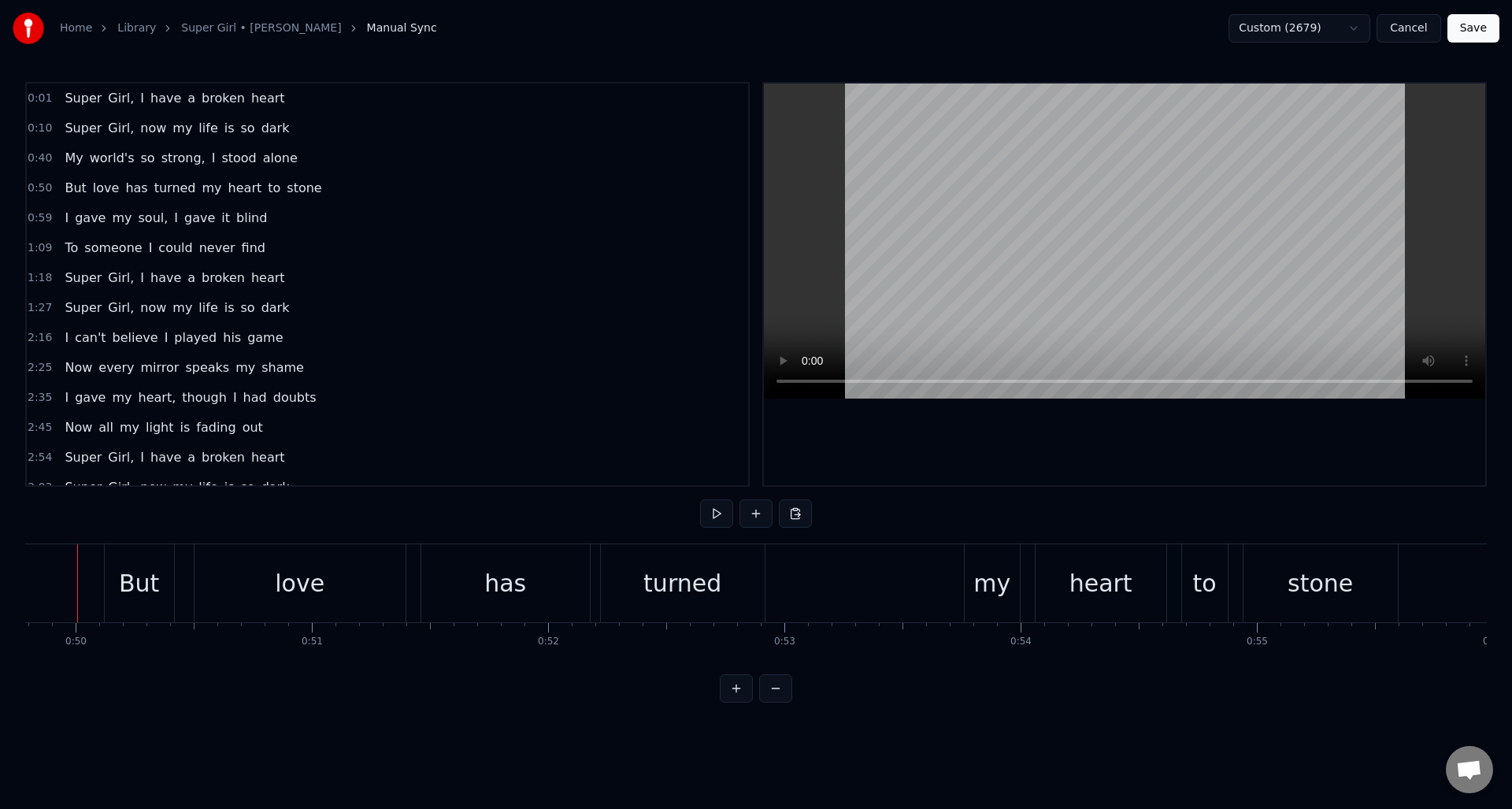
scroll to position [0, 11737]
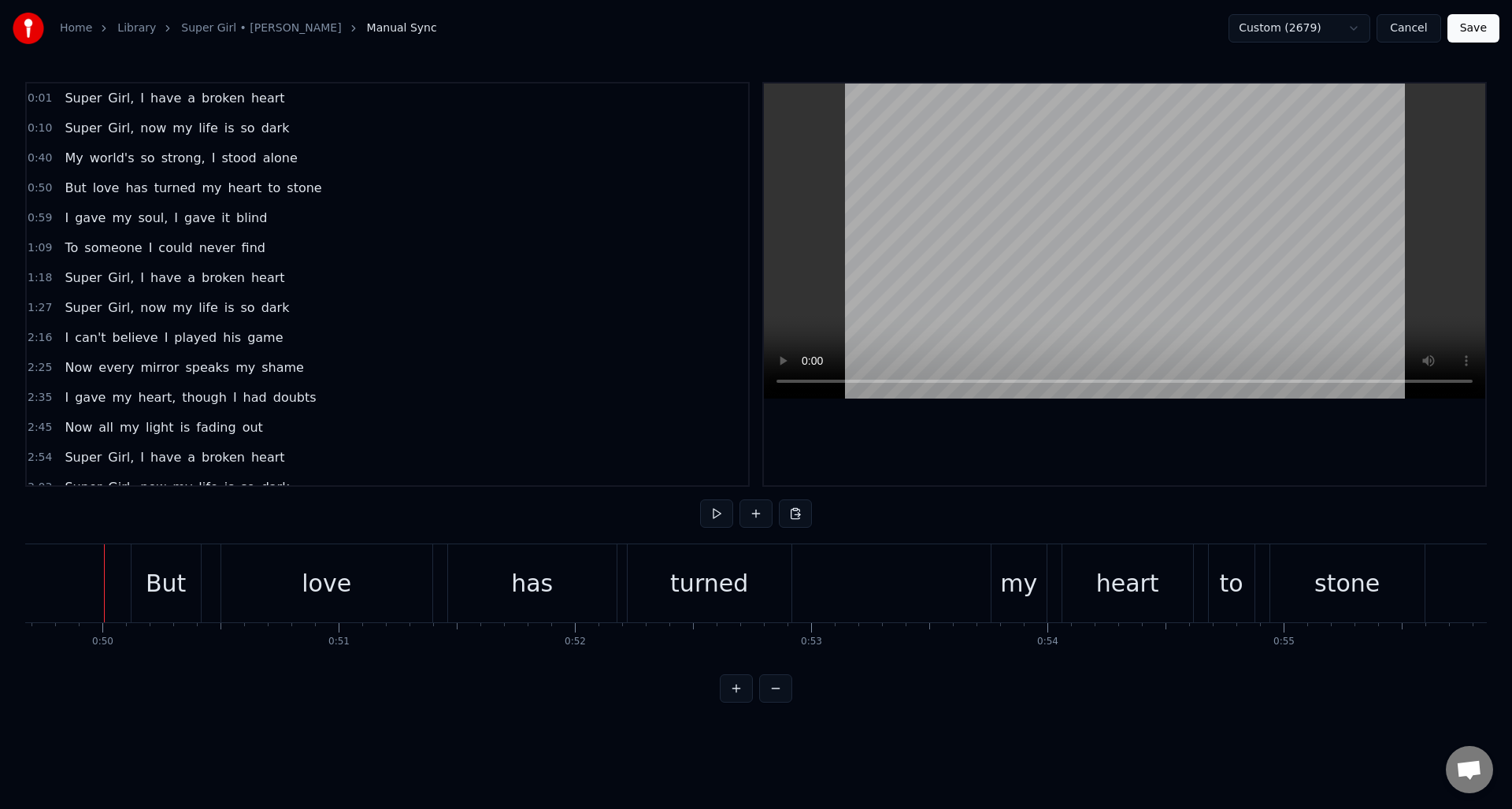
click at [40, 189] on span "0:50" at bounding box center [39, 189] width 25 height 16
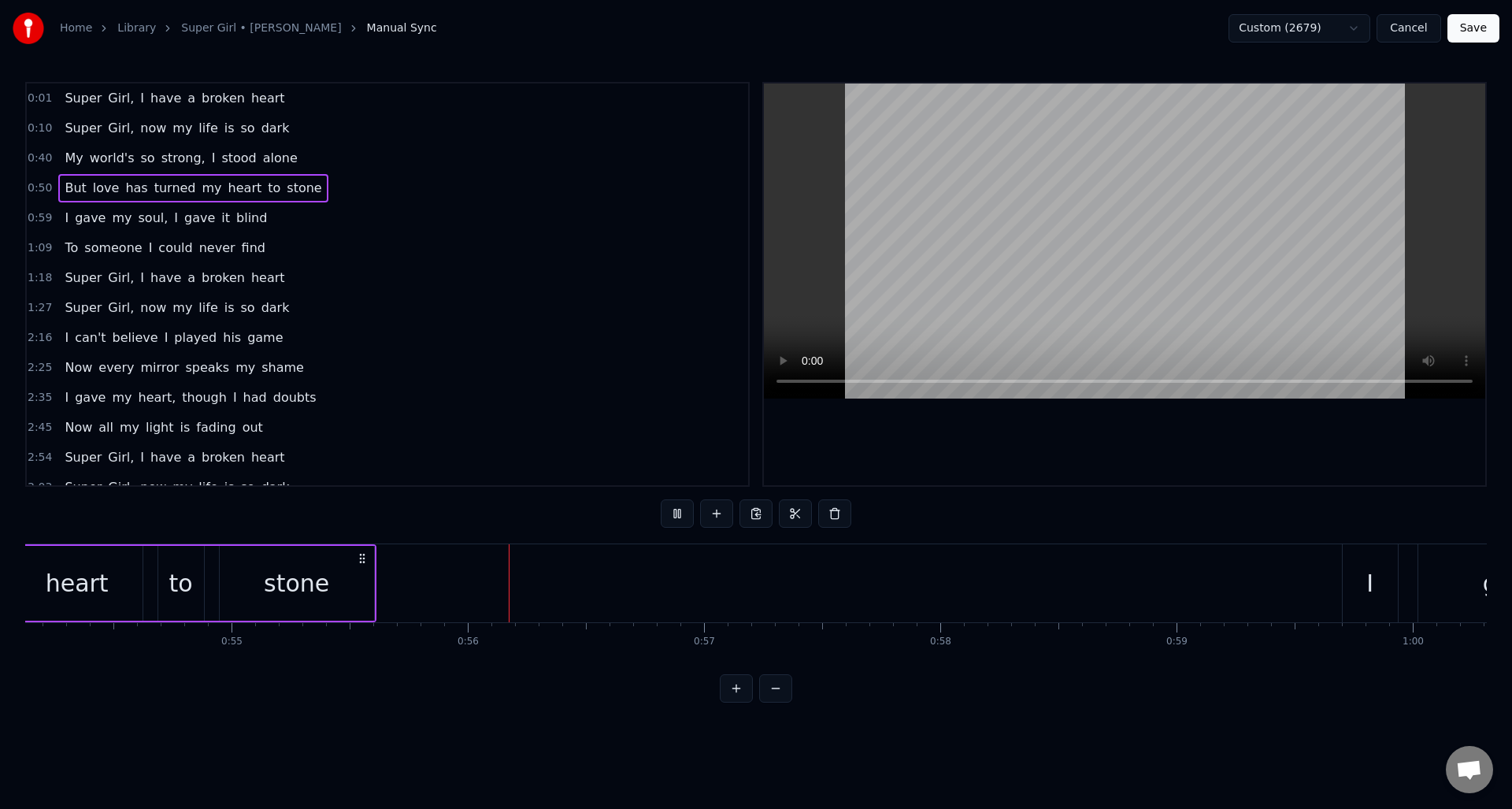
scroll to position [0, 13075]
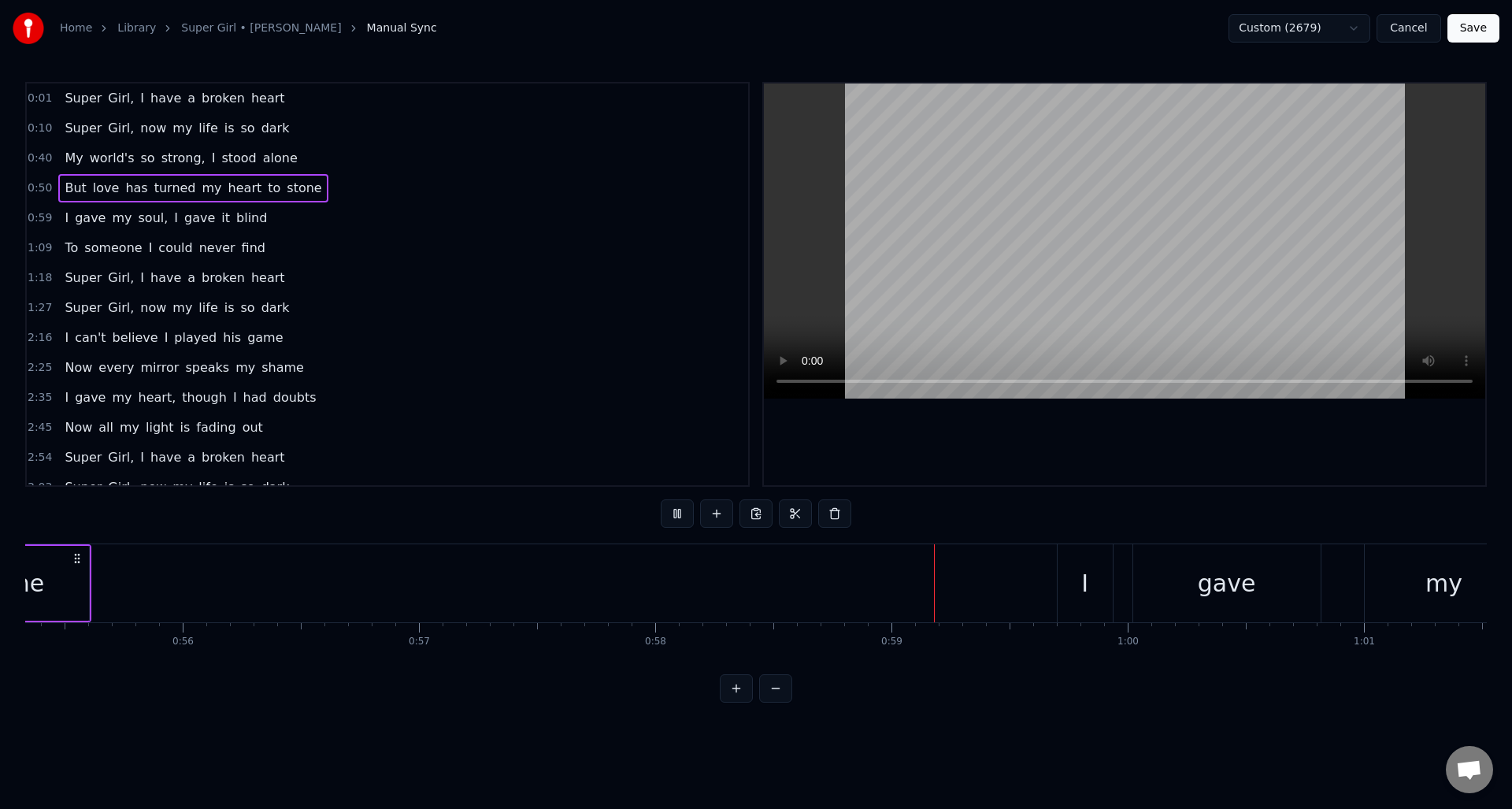
click at [37, 189] on span "0:50" at bounding box center [39, 189] width 25 height 16
drag, startPoint x: 37, startPoint y: 189, endPoint x: 116, endPoint y: 220, distance: 84.9
click at [37, 189] on span "0:50" at bounding box center [39, 189] width 25 height 16
click at [686, 515] on button at bounding box center [678, 513] width 33 height 29
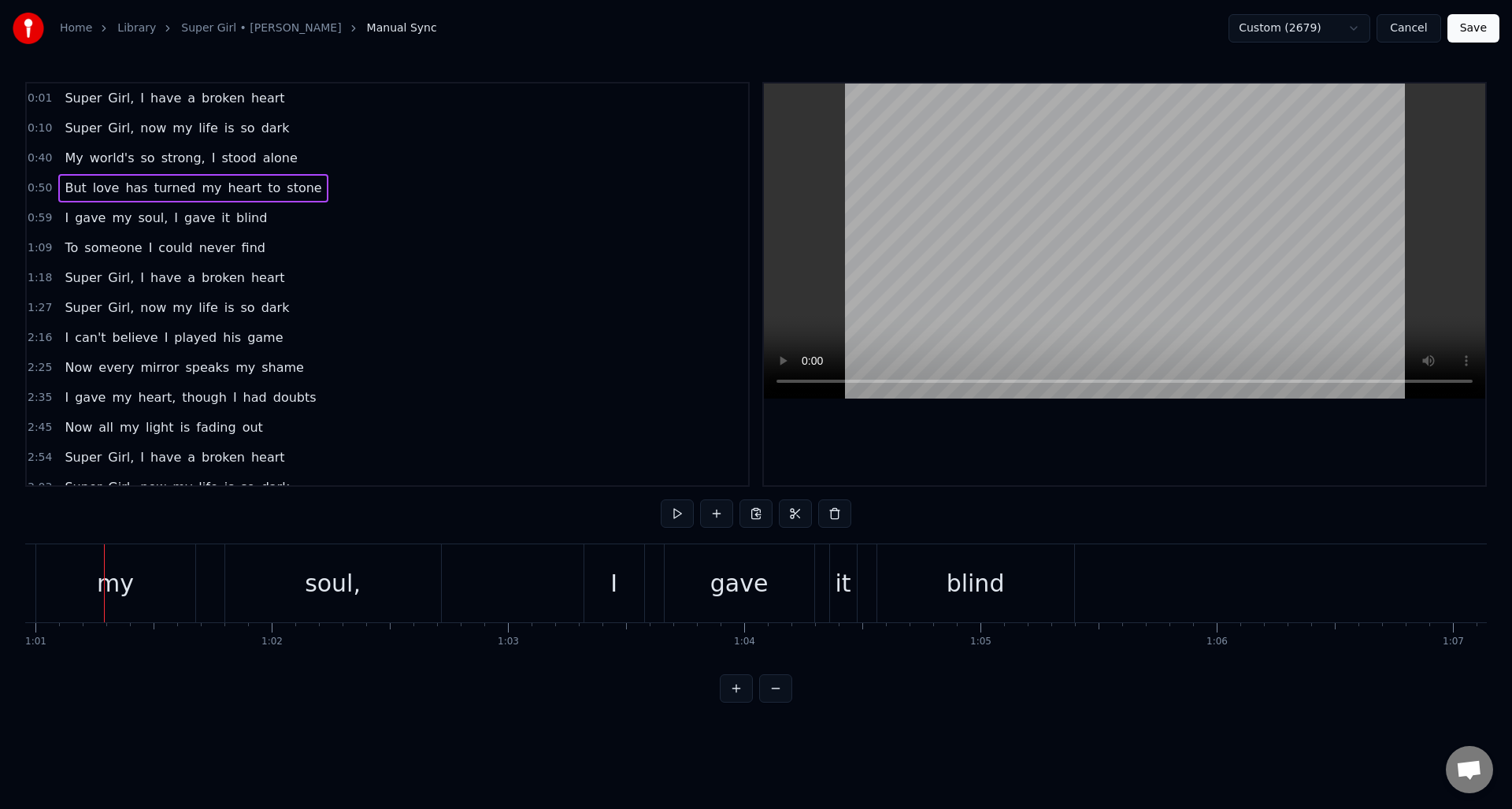
click at [42, 188] on span "0:50" at bounding box center [39, 189] width 25 height 16
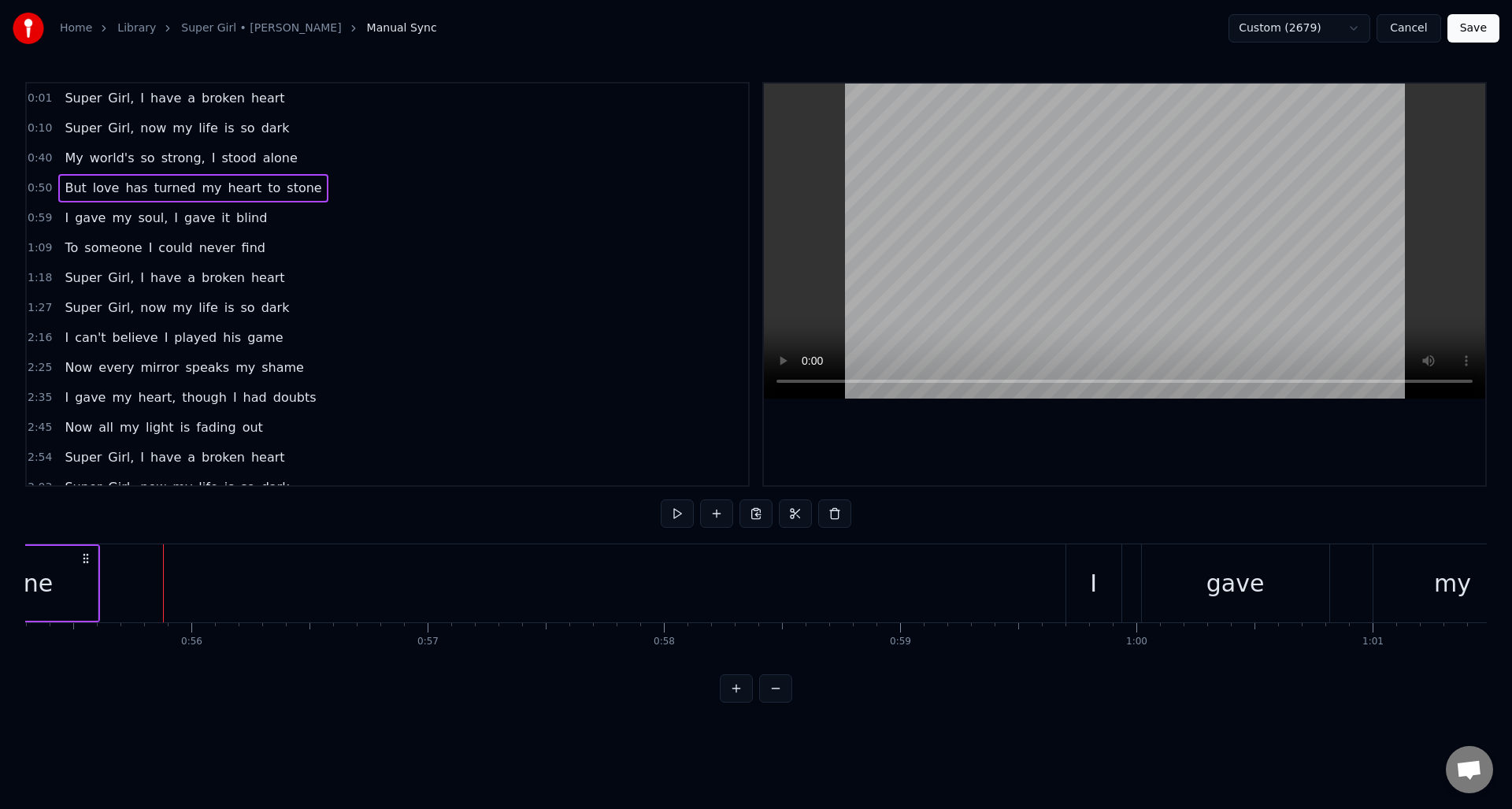
scroll to position [0, 13070]
click at [70, 182] on span "But" at bounding box center [75, 188] width 25 height 18
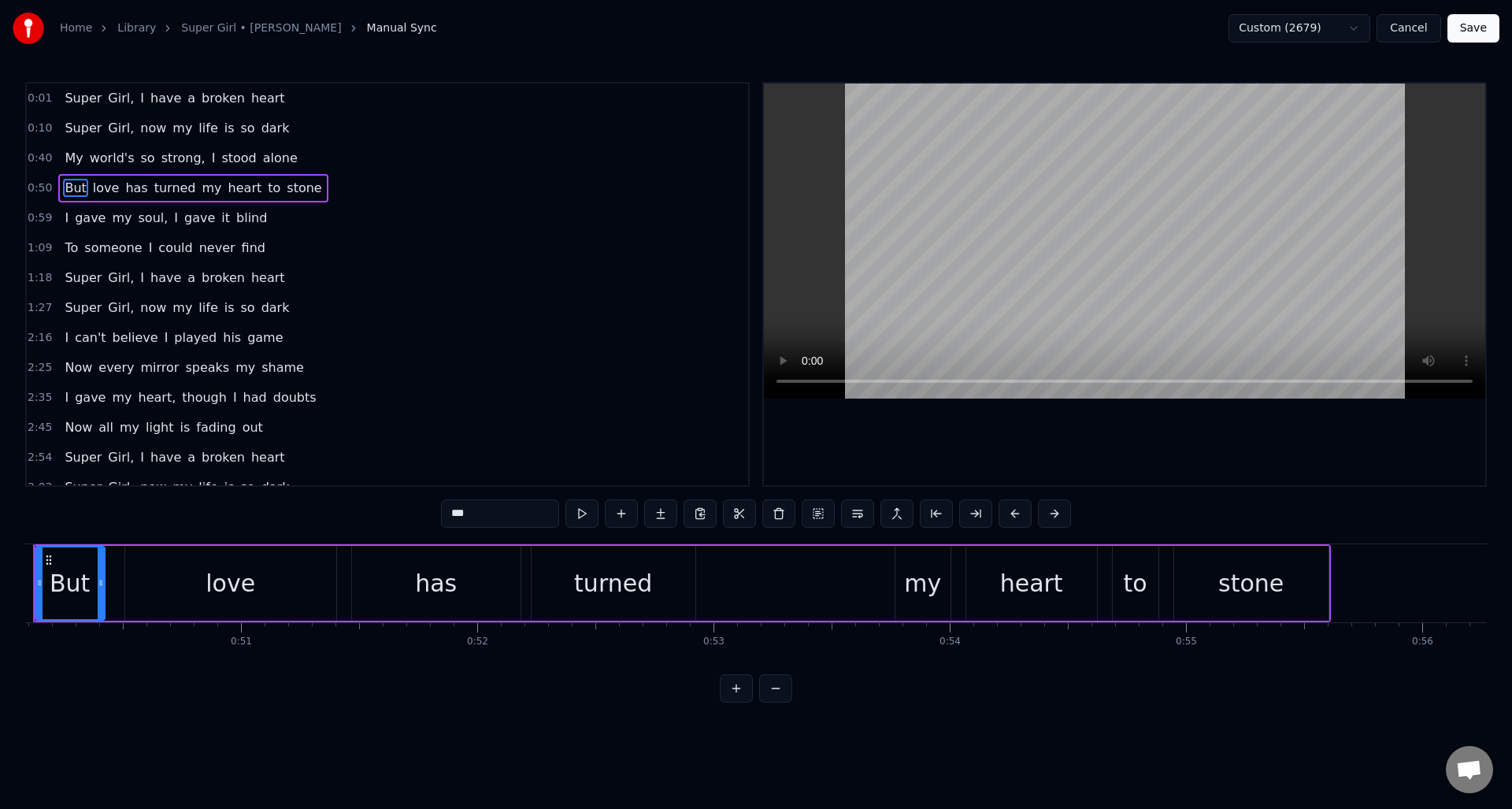
scroll to position [0, 11764]
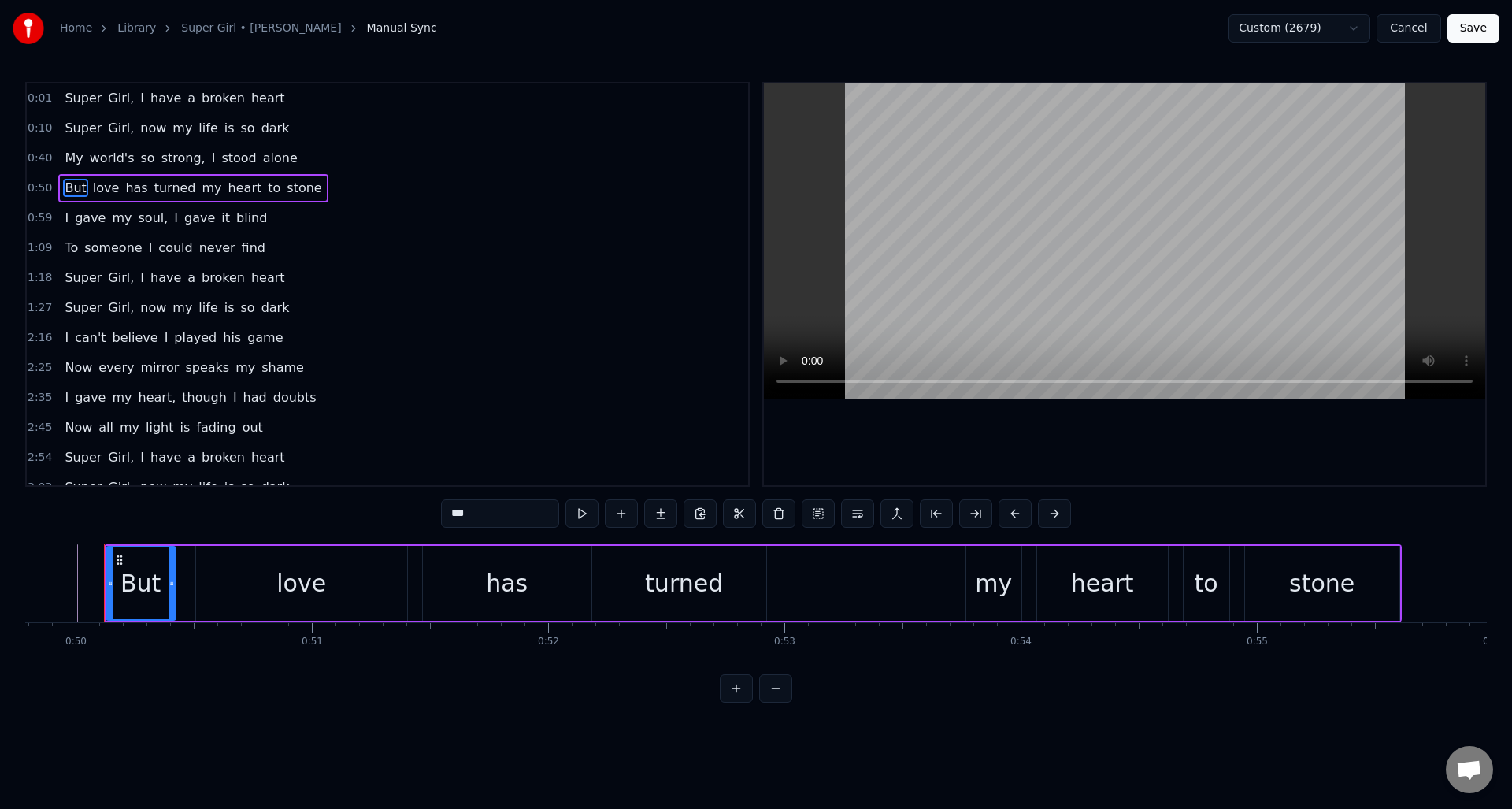
click at [92, 186] on span "love" at bounding box center [106, 188] width 29 height 18
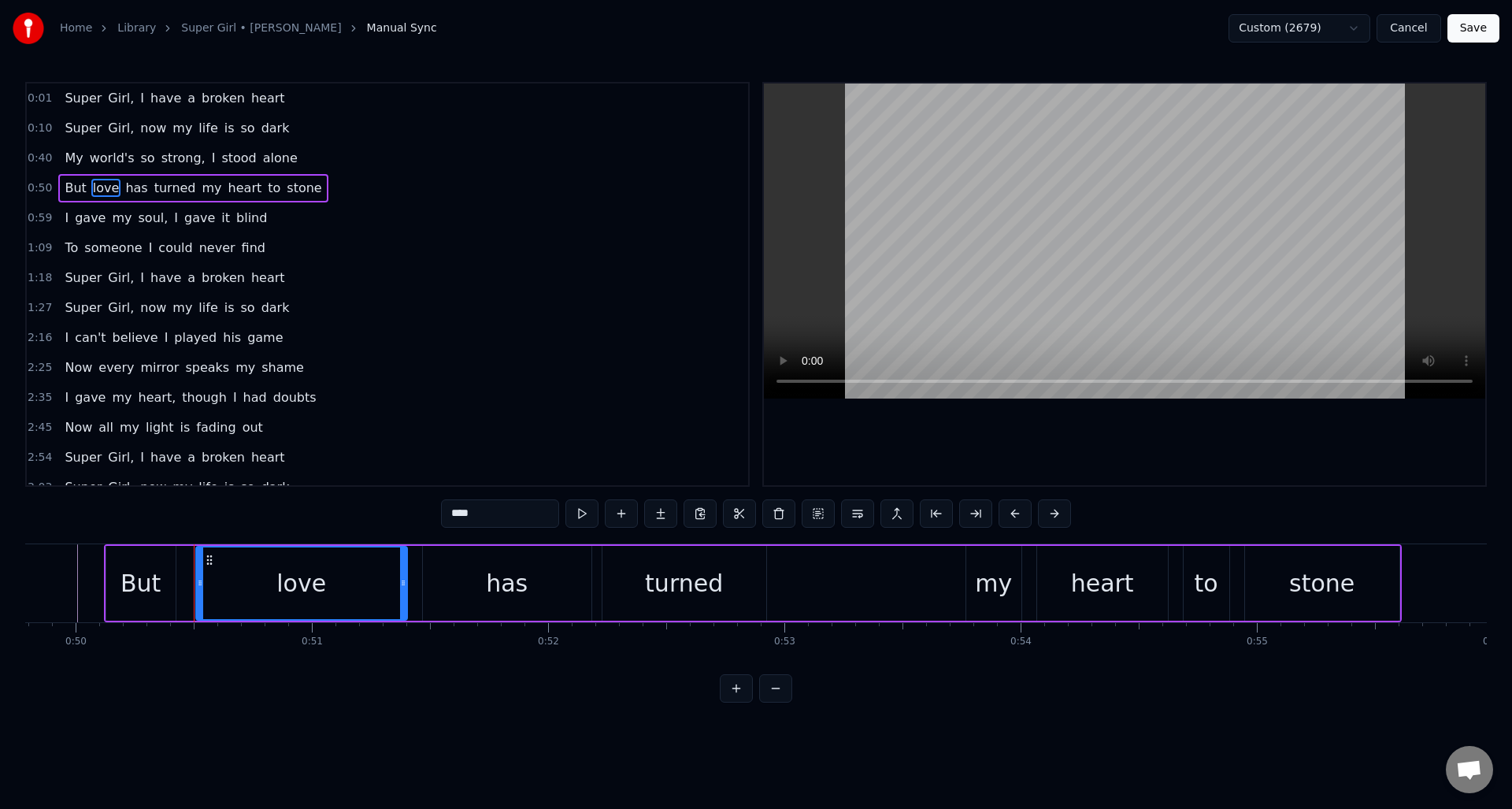
click at [130, 189] on span "has" at bounding box center [137, 188] width 26 height 18
type input "***"
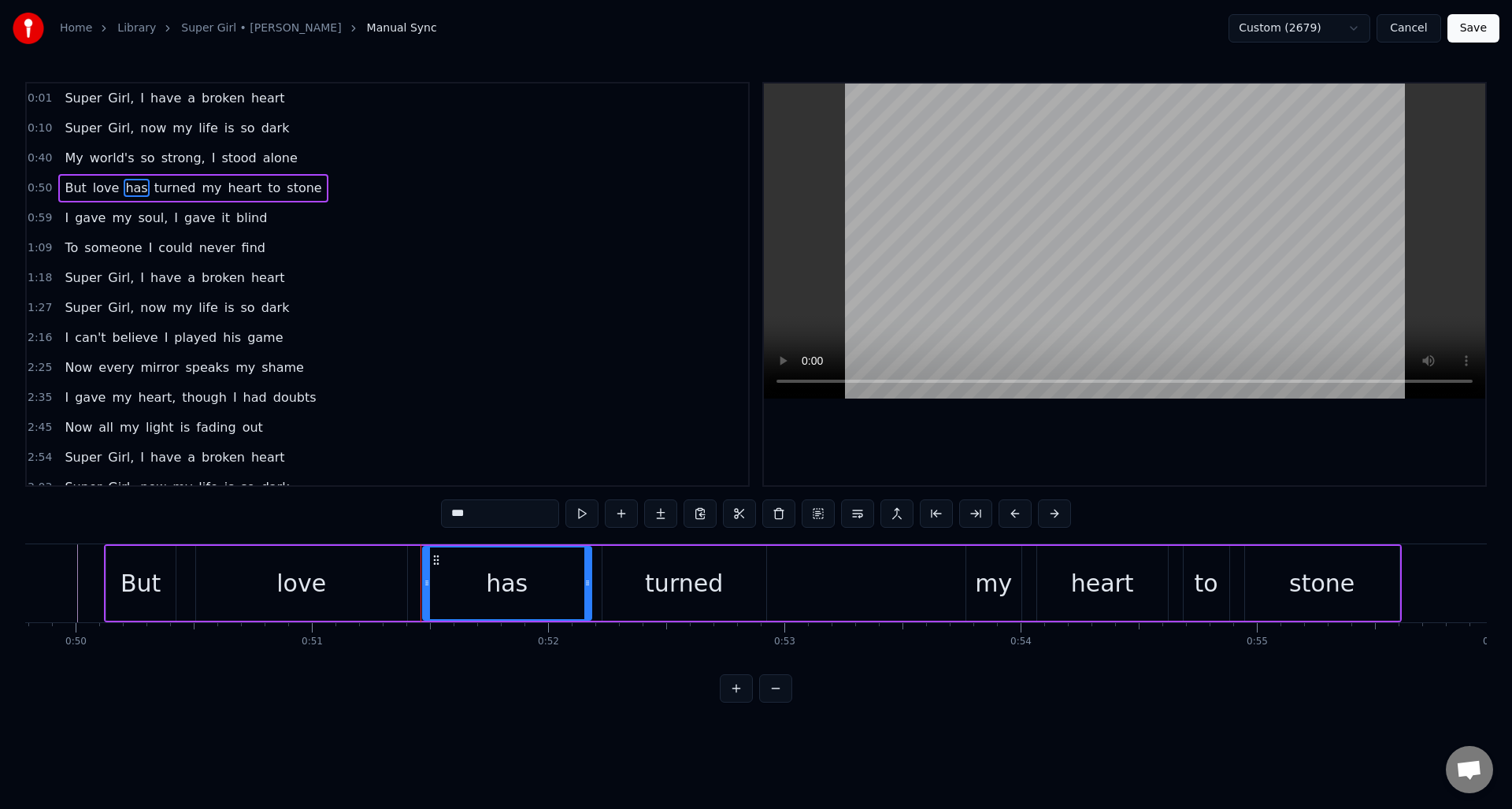
click at [245, 174] on div "But love has turned my heart to stone" at bounding box center [193, 188] width 269 height 29
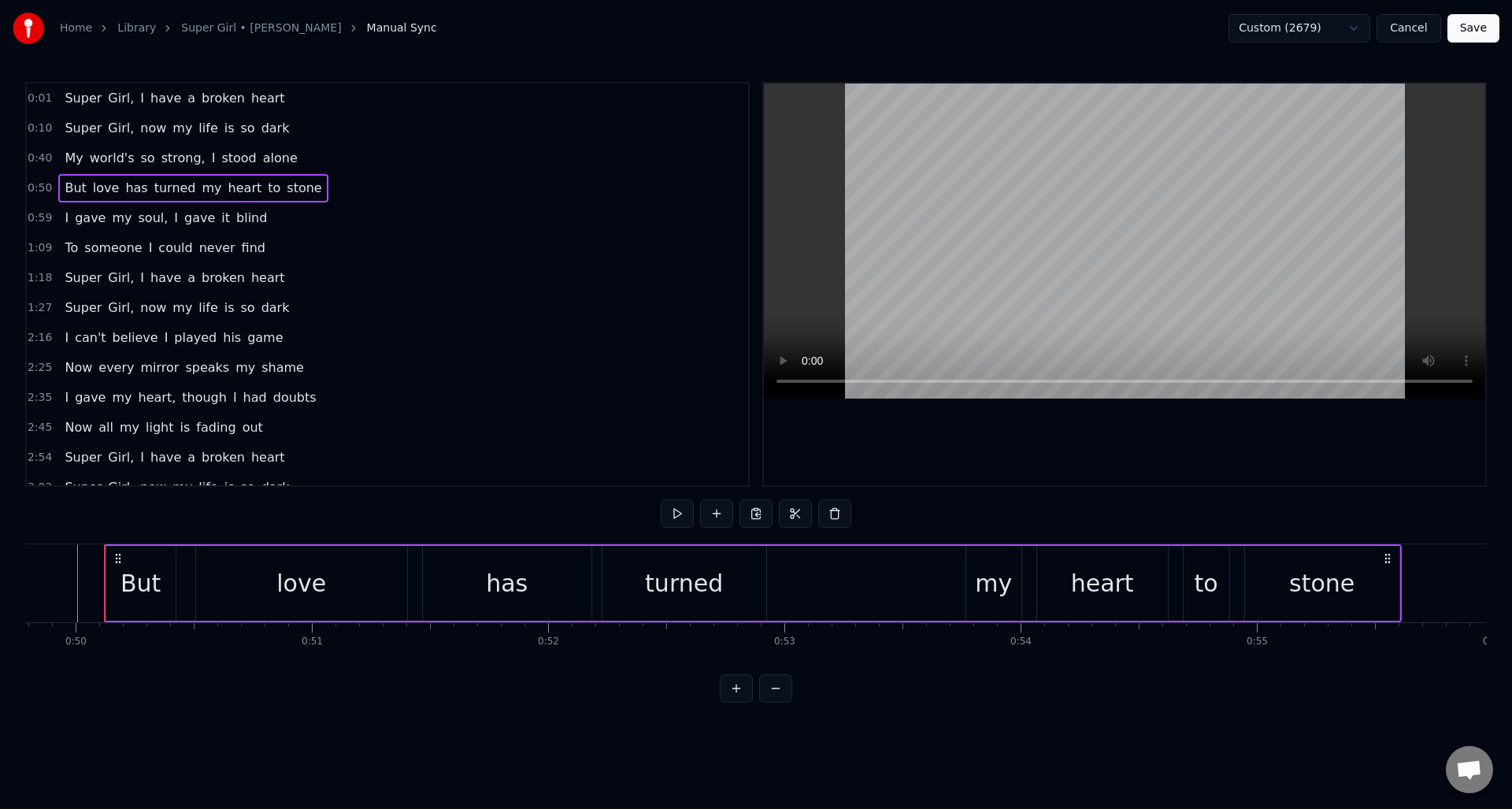
click at [266, 179] on span "to" at bounding box center [274, 188] width 16 height 19
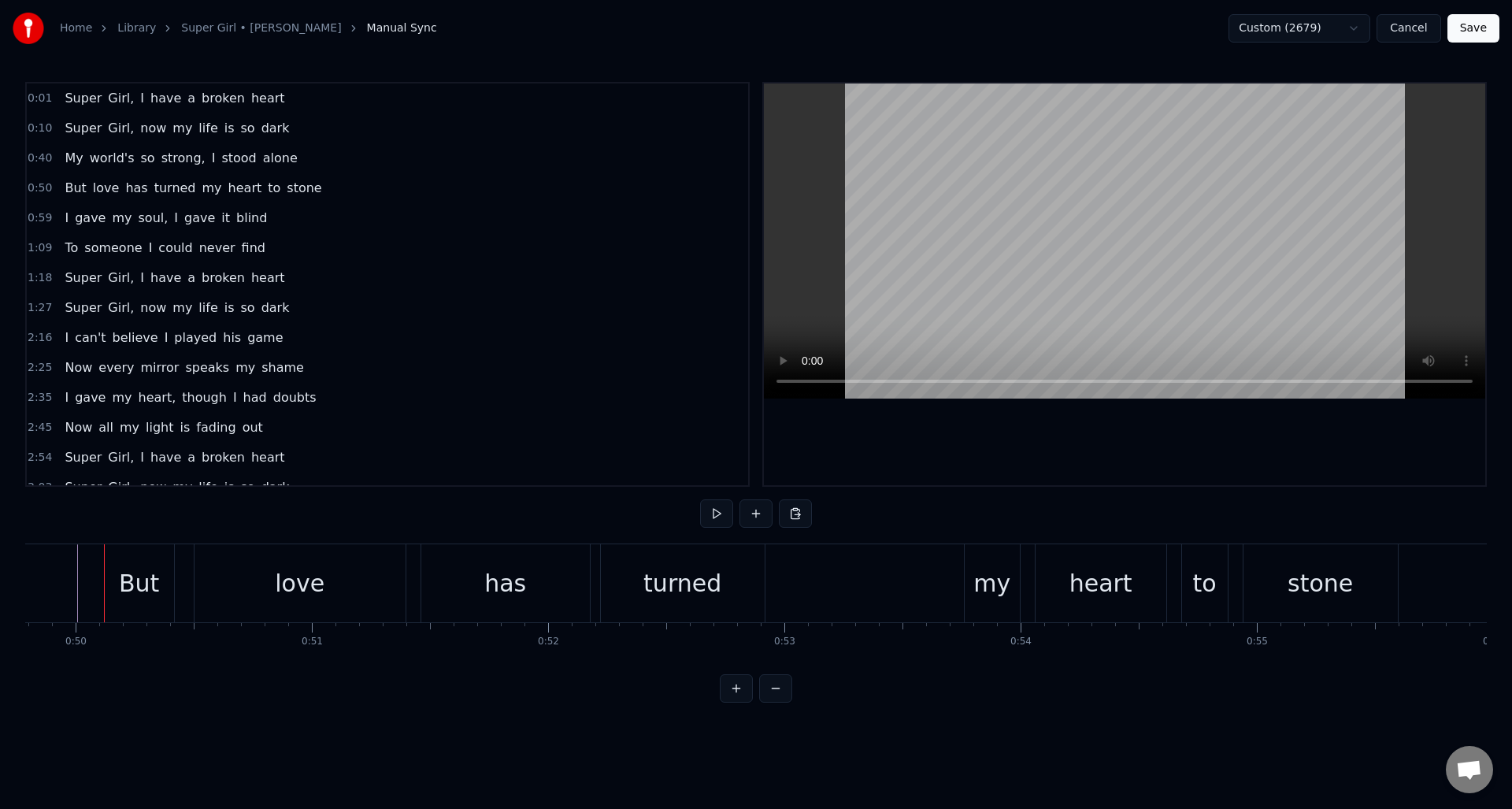
click at [266, 179] on span "to" at bounding box center [274, 188] width 16 height 19
click at [264, 185] on div "But love has turned my heart to stone" at bounding box center [193, 188] width 269 height 29
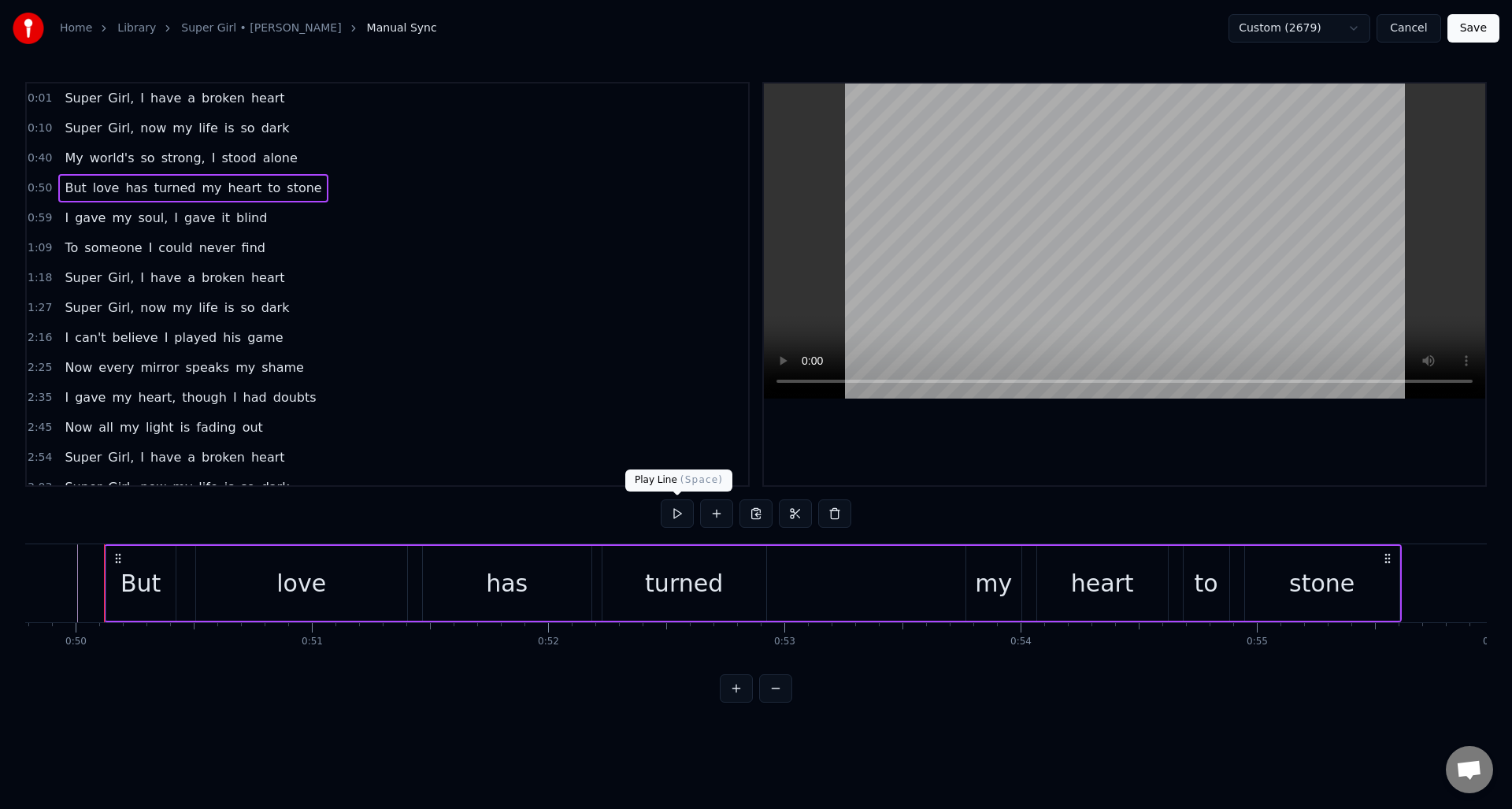
click at [669, 513] on button at bounding box center [678, 513] width 33 height 29
click at [102, 211] on div "I gave my soul, I gave it blind" at bounding box center [165, 218] width 215 height 29
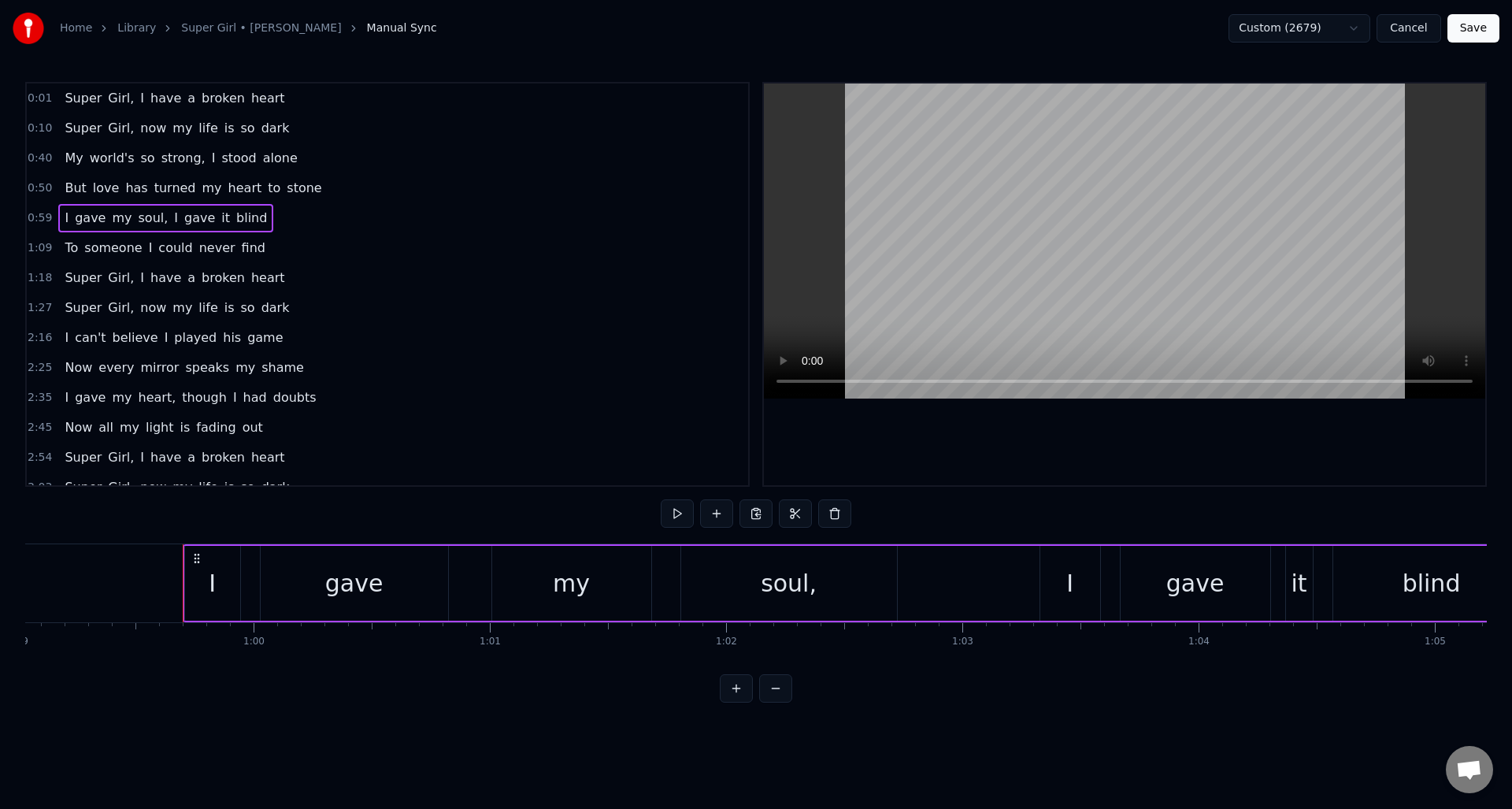
scroll to position [0, 14028]
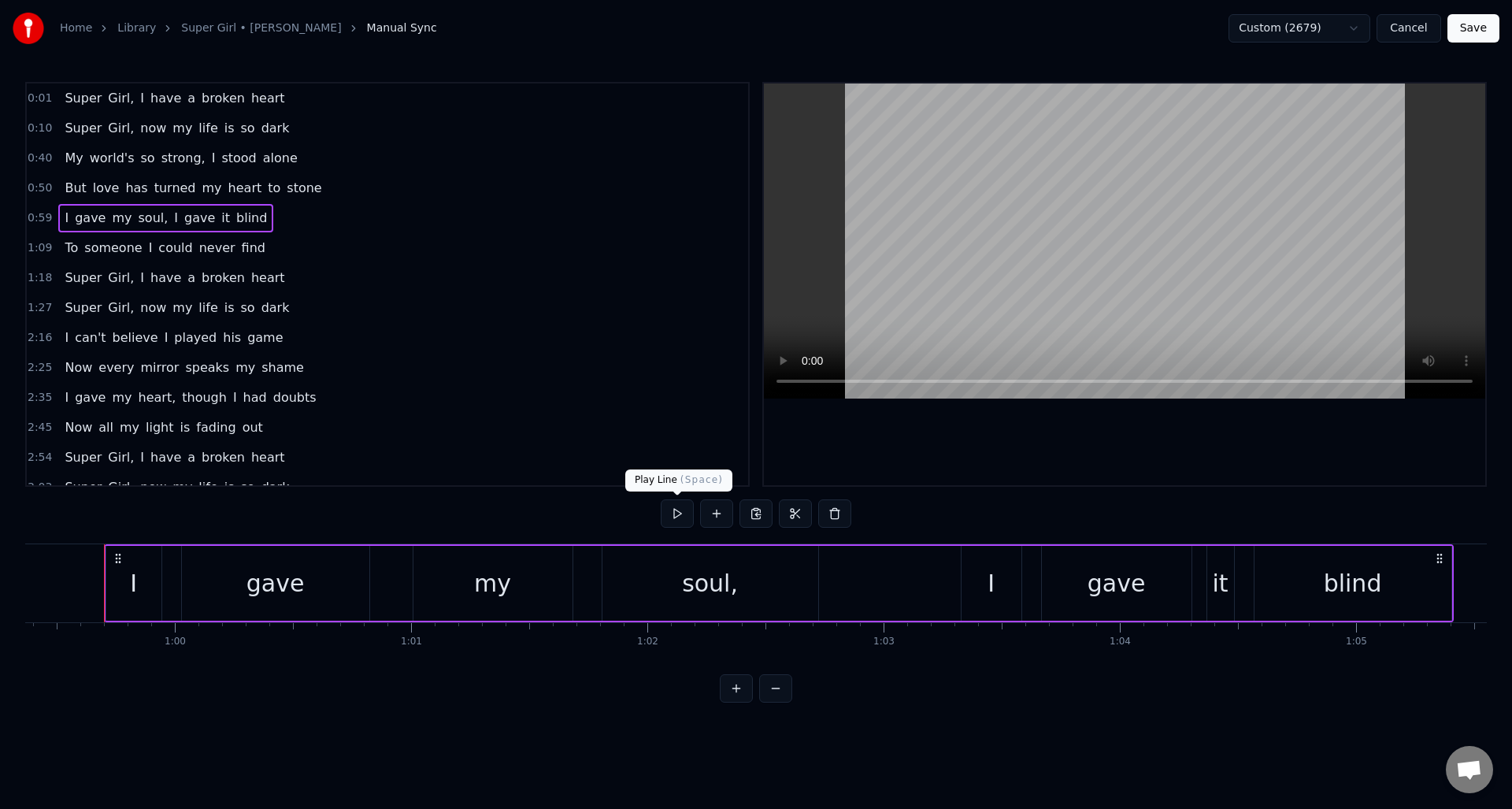
click at [678, 523] on button at bounding box center [678, 513] width 33 height 29
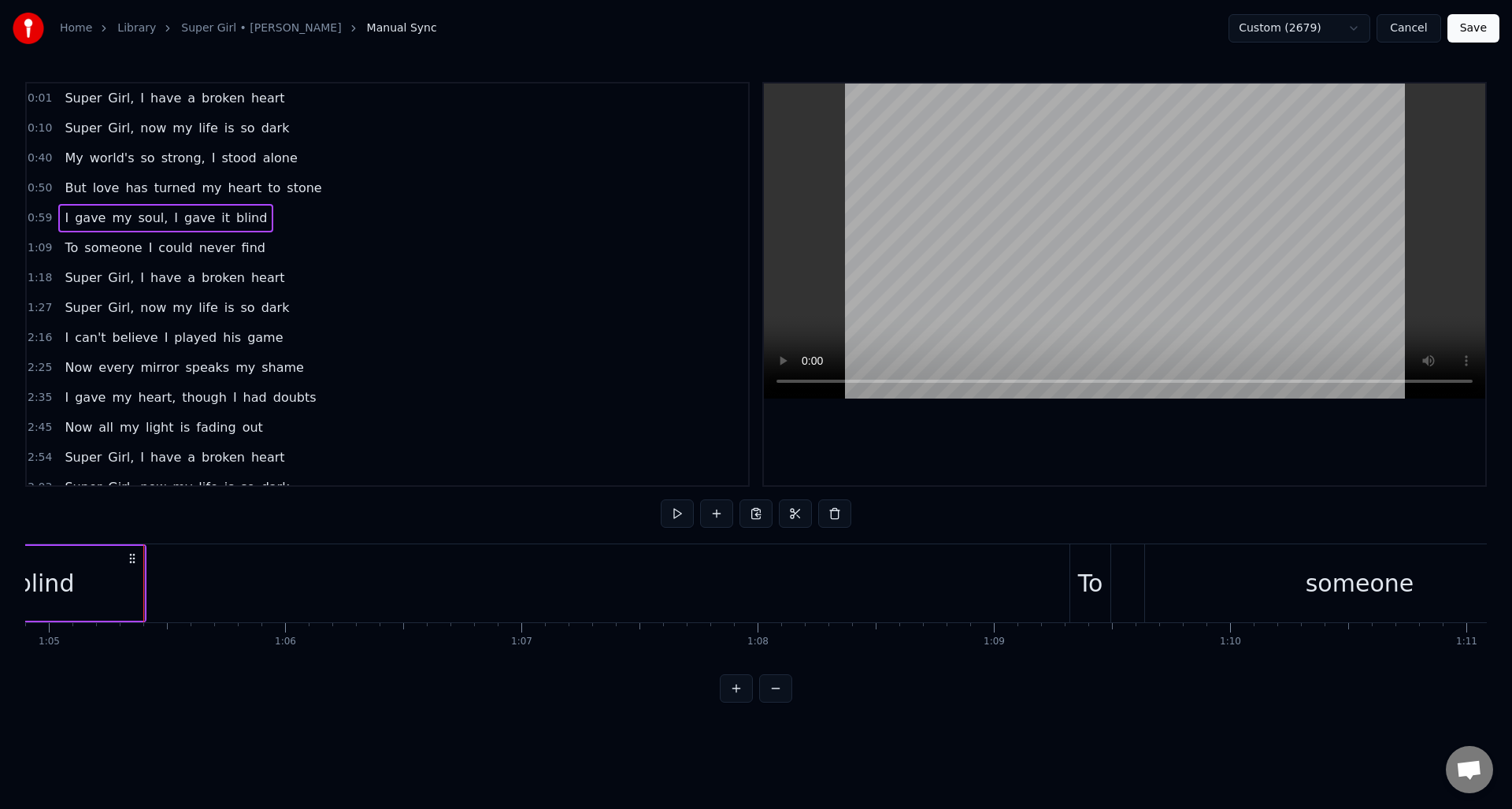
scroll to position [0, 15336]
click at [137, 240] on div "To someone I could never find" at bounding box center [164, 248] width 212 height 29
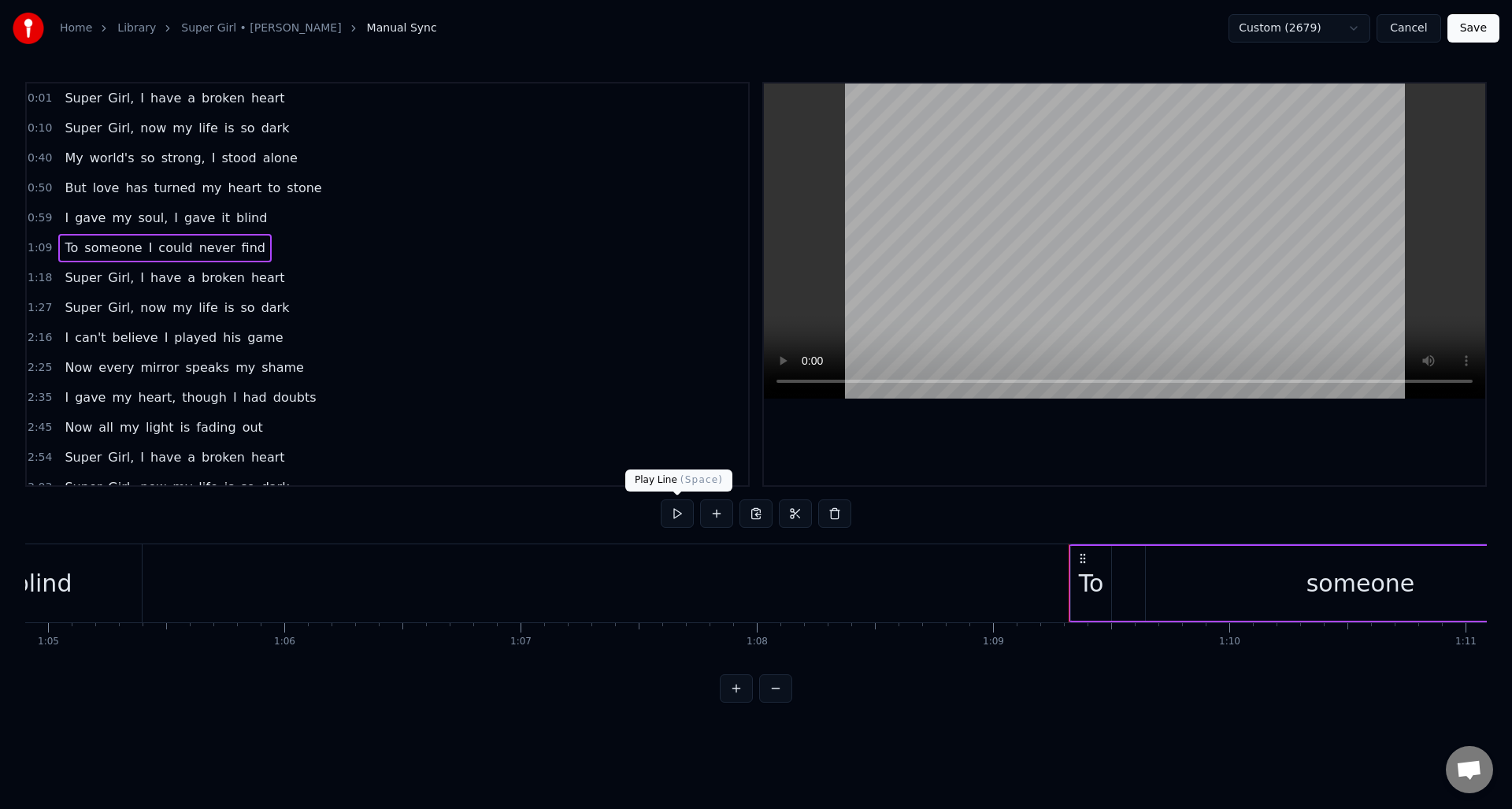
click at [675, 511] on button at bounding box center [678, 513] width 33 height 29
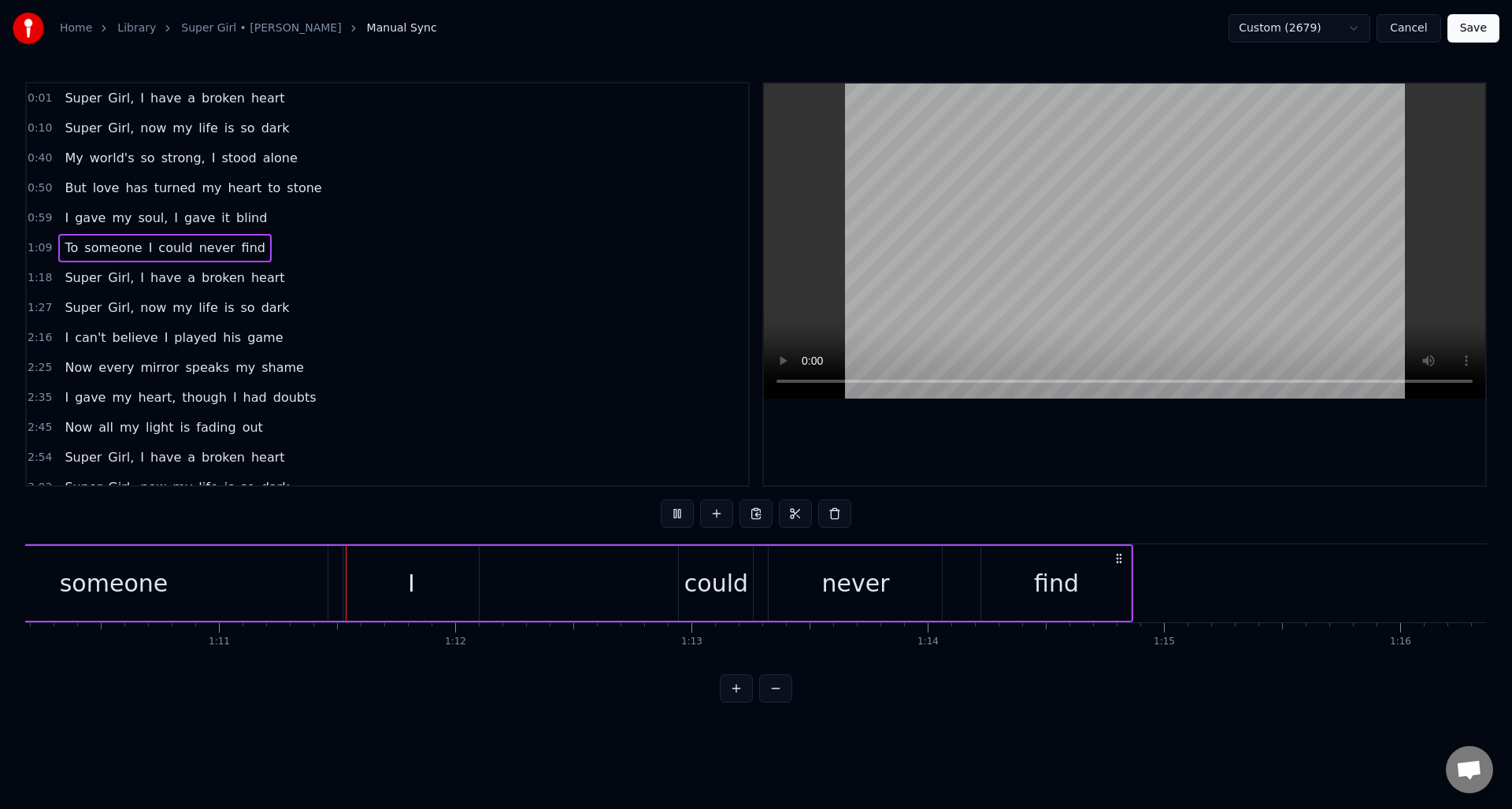
scroll to position [0, 16660]
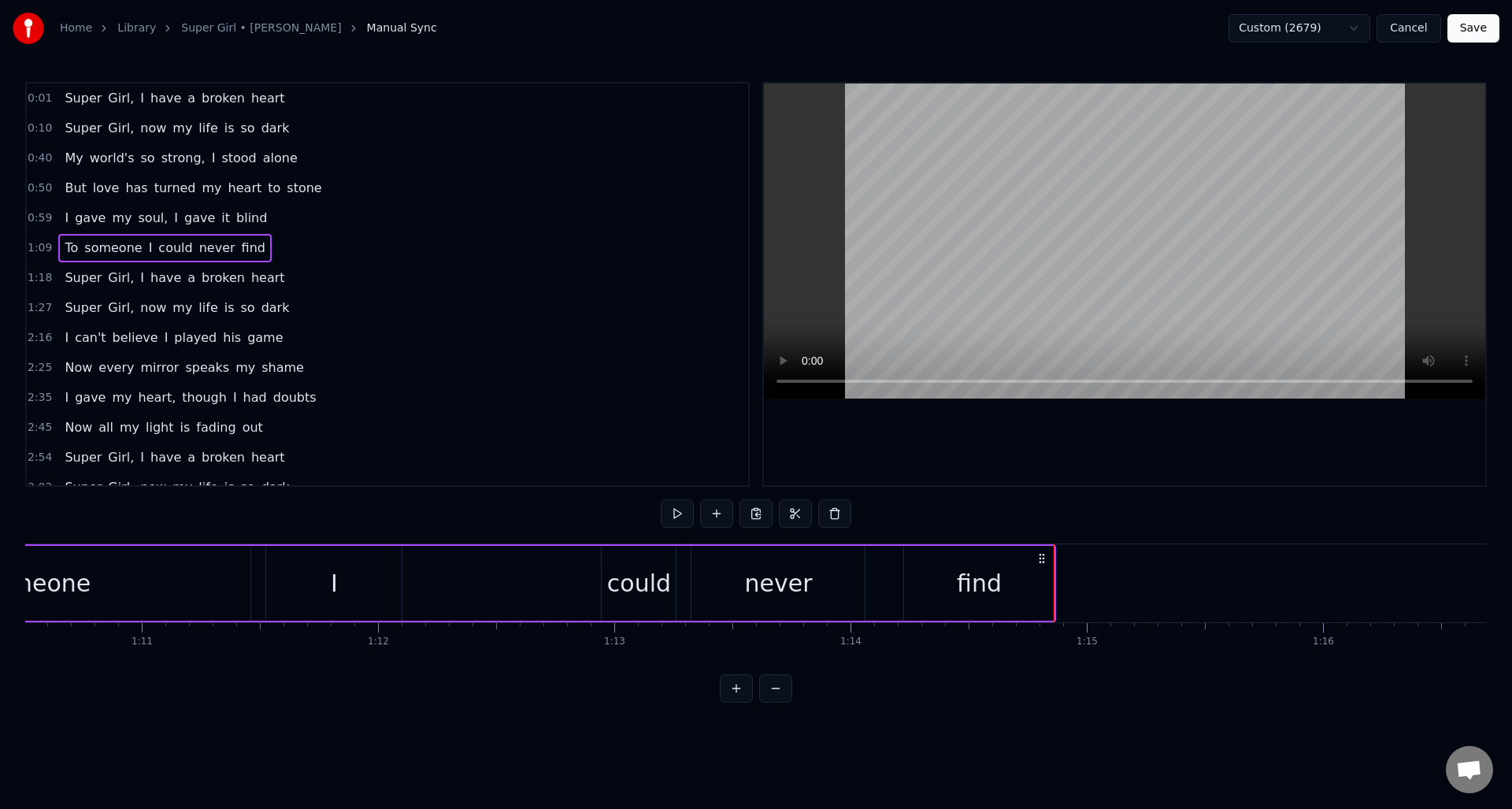
click at [167, 268] on span "have" at bounding box center [166, 277] width 33 height 19
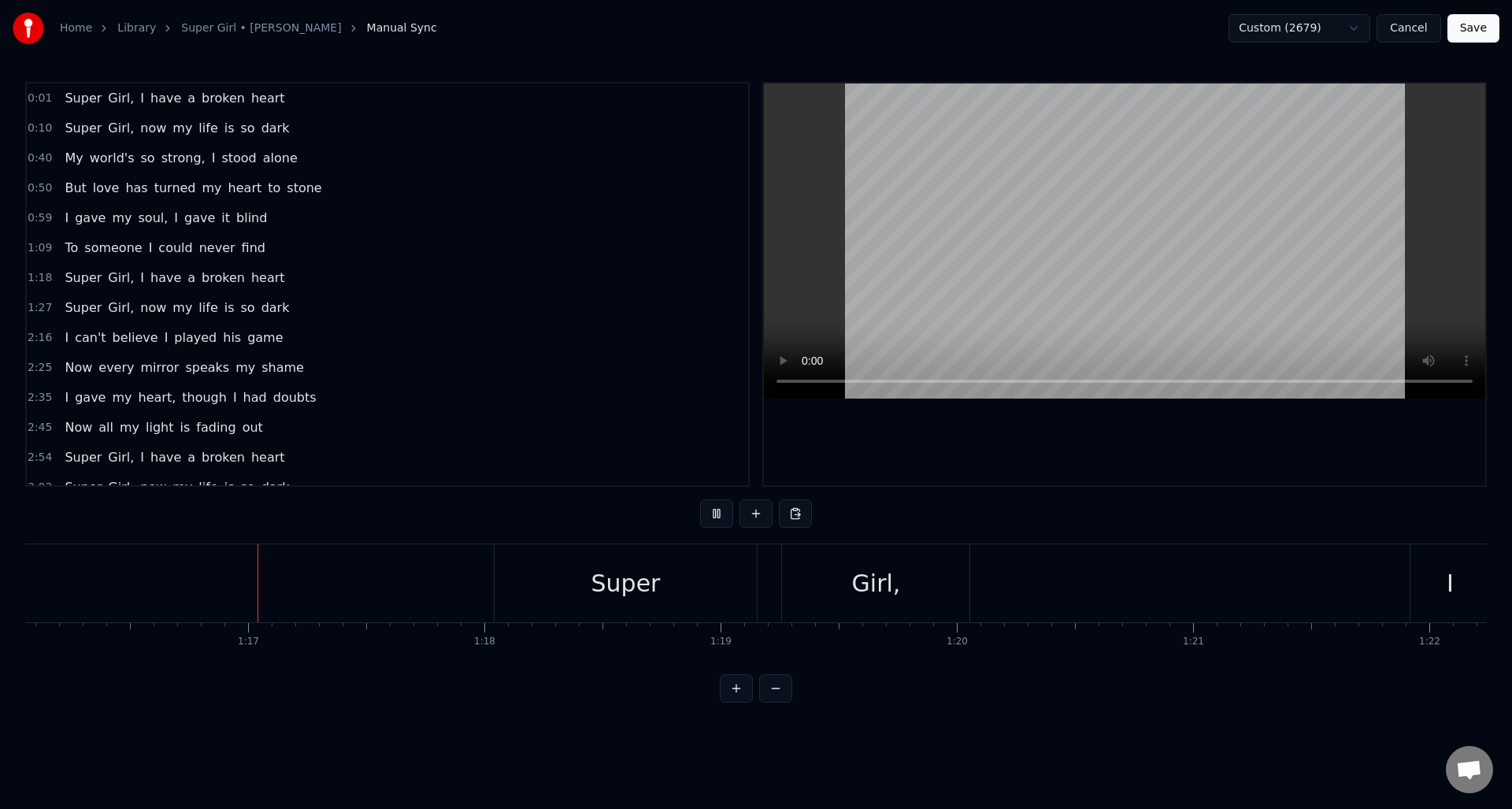
scroll to position [0, 17972]
click at [1322, 29] on button "Save" at bounding box center [1474, 28] width 52 height 29
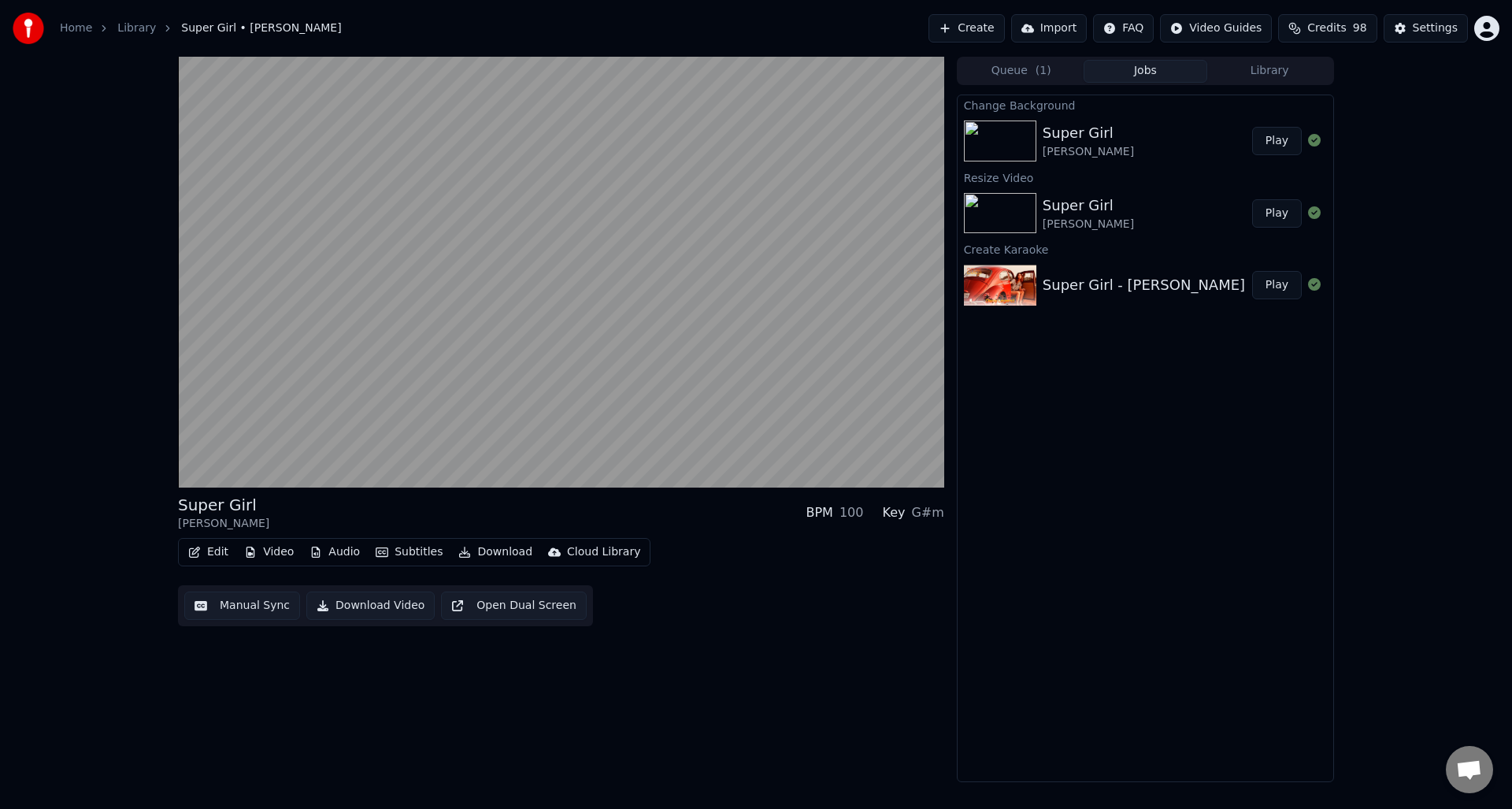
drag, startPoint x: 829, startPoint y: 608, endPoint x: 641, endPoint y: 580, distance: 190.1
click at [828, 608] on div "Edit Video Audio Subtitles Download Cloud Library Manual Sync Download Video Op…" at bounding box center [561, 583] width 766 height 88
click at [213, 553] on button "Edit" at bounding box center [208, 552] width 53 height 22
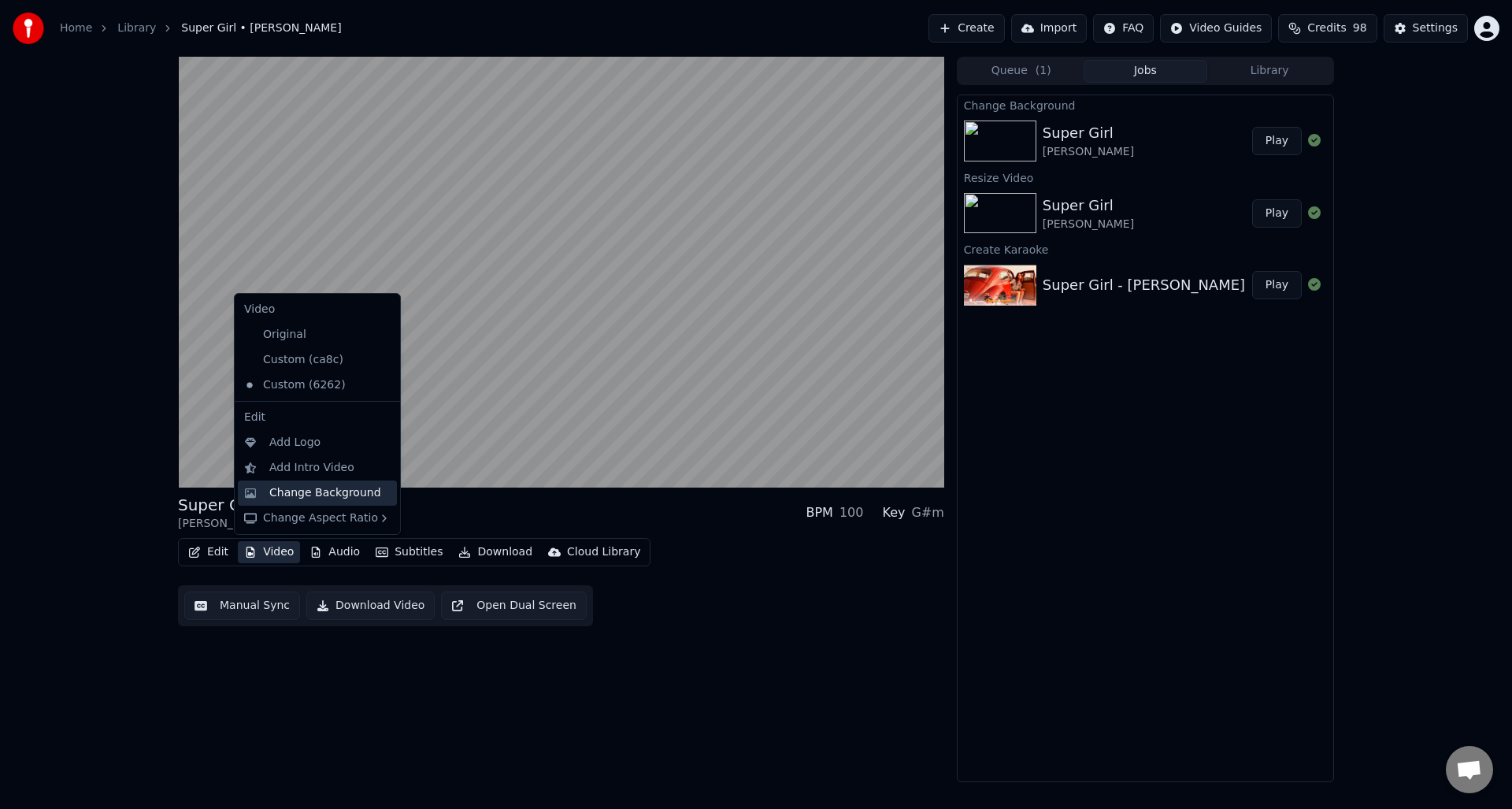
click at [285, 494] on div "Change Background" at bounding box center [325, 493] width 112 height 16
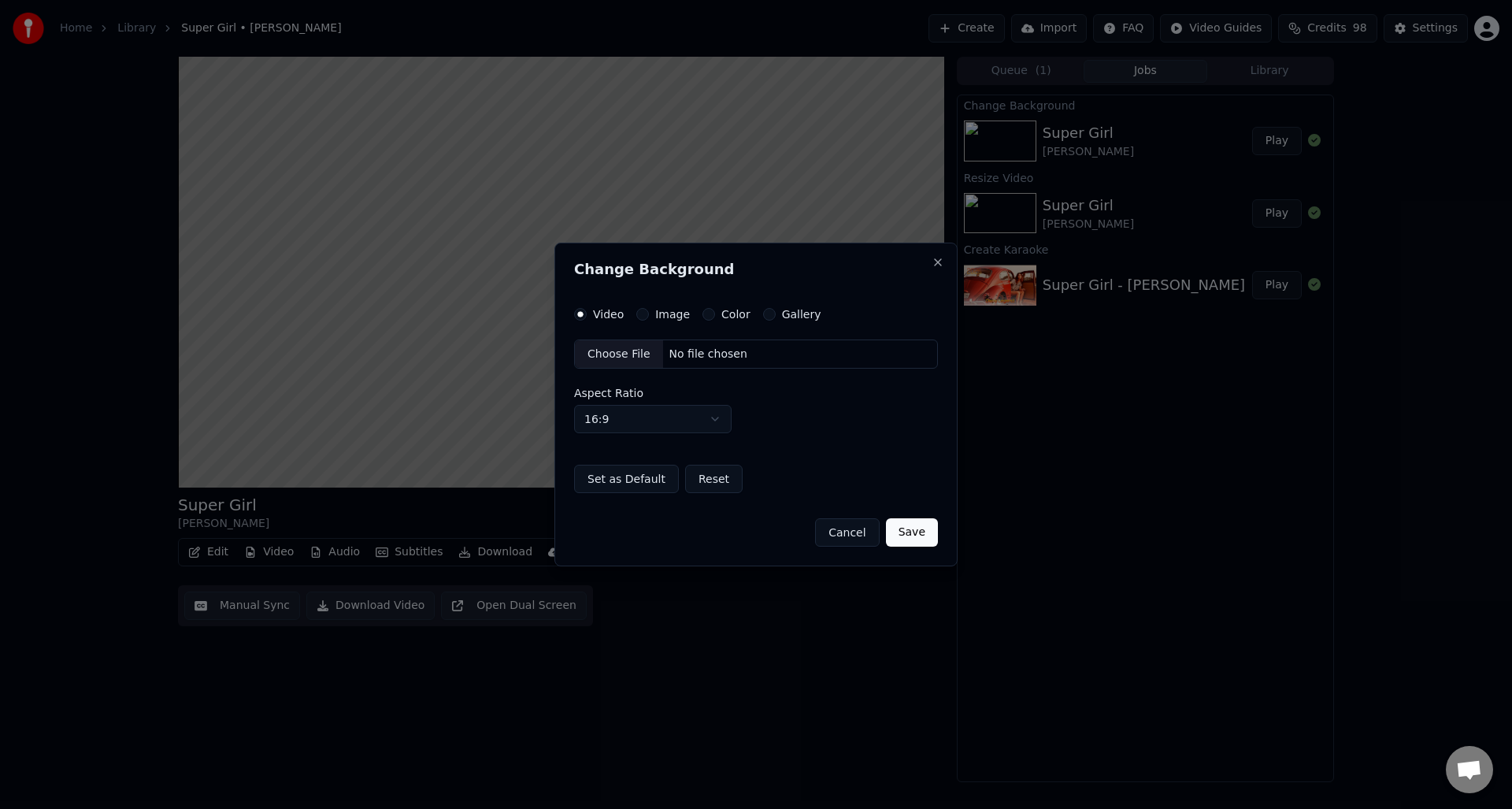
click at [807, 312] on label "Gallery" at bounding box center [802, 314] width 39 height 11
click at [776, 312] on button "Gallery" at bounding box center [769, 314] width 13 height 13
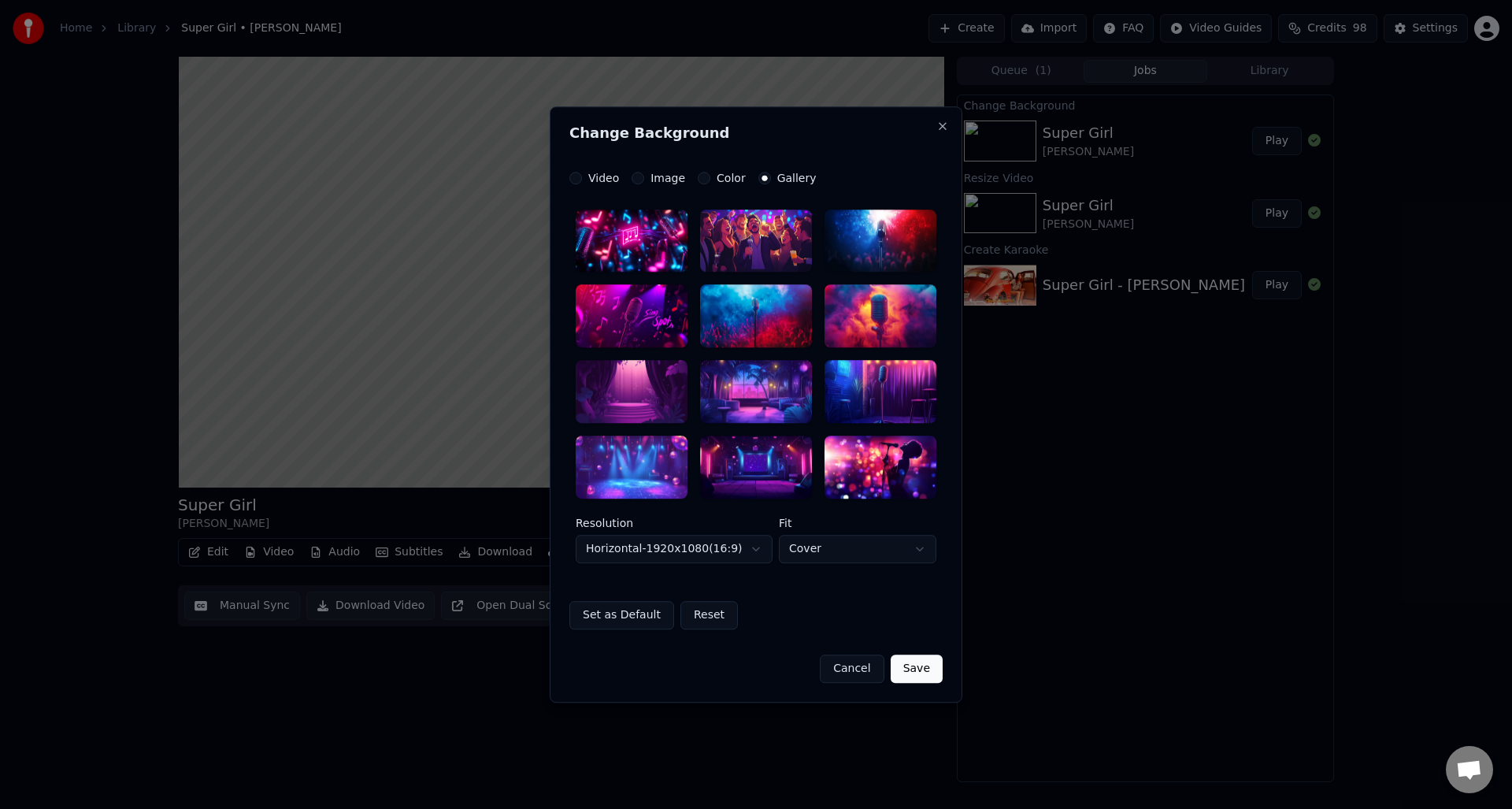
click at [801, 316] on div at bounding box center [756, 317] width 112 height 63
click at [797, 304] on icon at bounding box center [793, 304] width 13 height 13
click at [792, 310] on icon at bounding box center [793, 304] width 13 height 13
click at [809, 622] on div "Set as Default Reset" at bounding box center [756, 615] width 373 height 29
click at [808, 555] on body "**********" at bounding box center [756, 404] width 1512 height 809
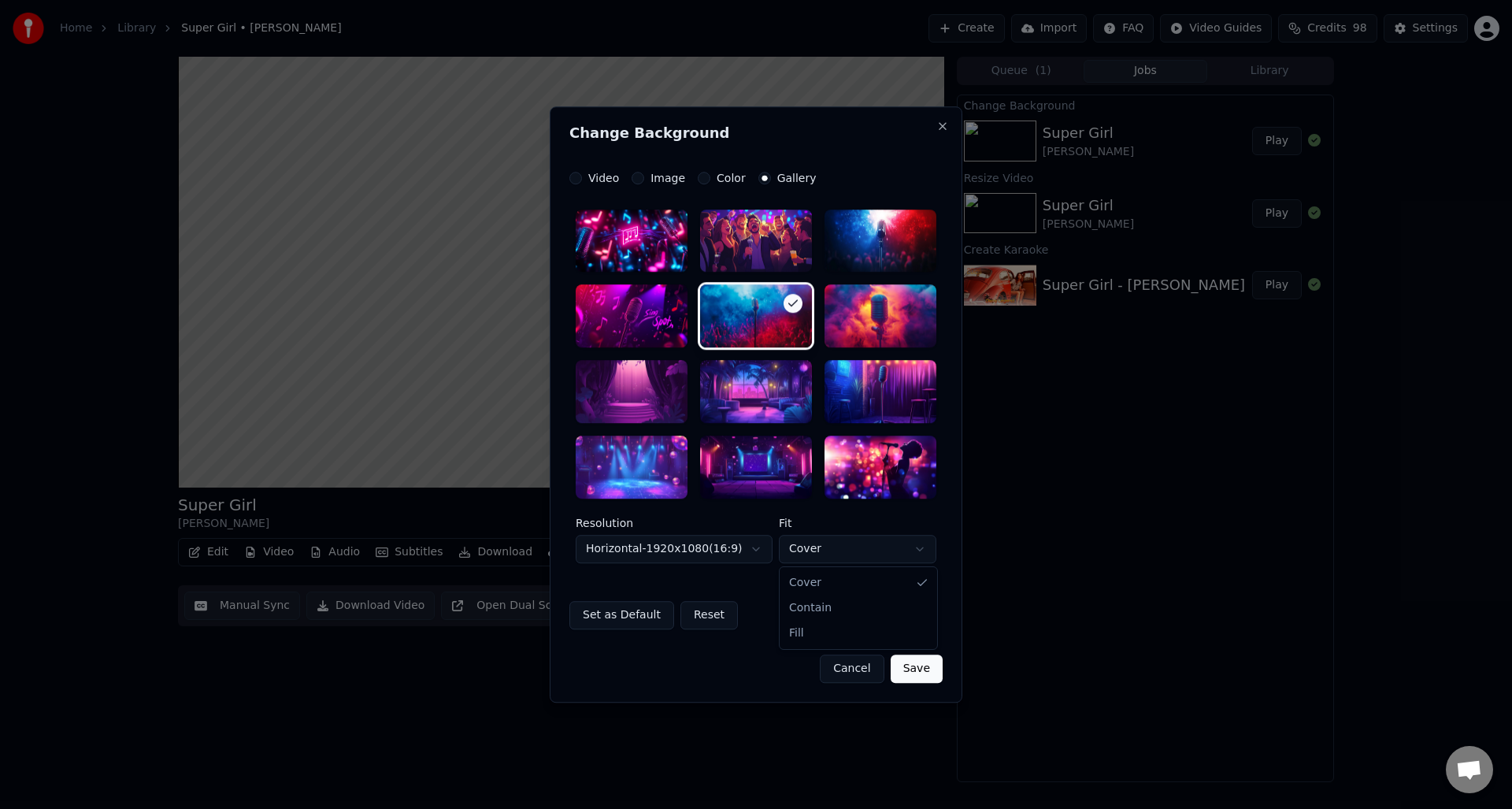
click at [808, 555] on body "**********" at bounding box center [756, 404] width 1512 height 809
click at [793, 310] on icon at bounding box center [793, 304] width 13 height 13
click at [665, 175] on label "Image" at bounding box center [667, 178] width 34 height 11
click at [644, 175] on button "Image" at bounding box center [638, 178] width 13 height 13
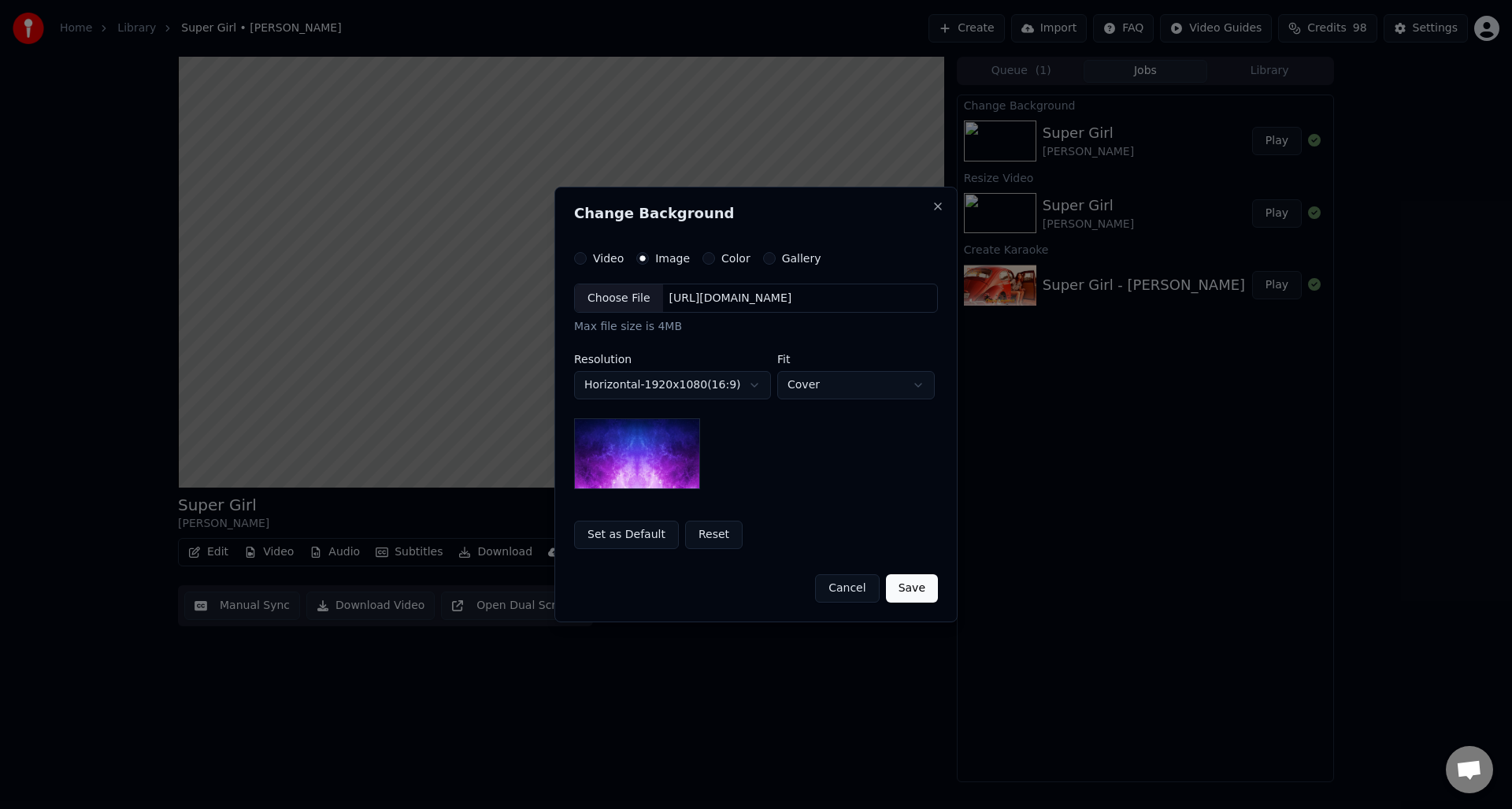
click at [637, 301] on div "Choose File" at bounding box center [619, 298] width 88 height 29
click at [663, 250] on div "**********" at bounding box center [756, 405] width 403 height 436
click at [665, 258] on label "Image" at bounding box center [672, 258] width 34 height 11
click at [649, 258] on button "Image" at bounding box center [643, 259] width 13 height 13
click at [636, 302] on div "Choose File" at bounding box center [619, 298] width 88 height 29
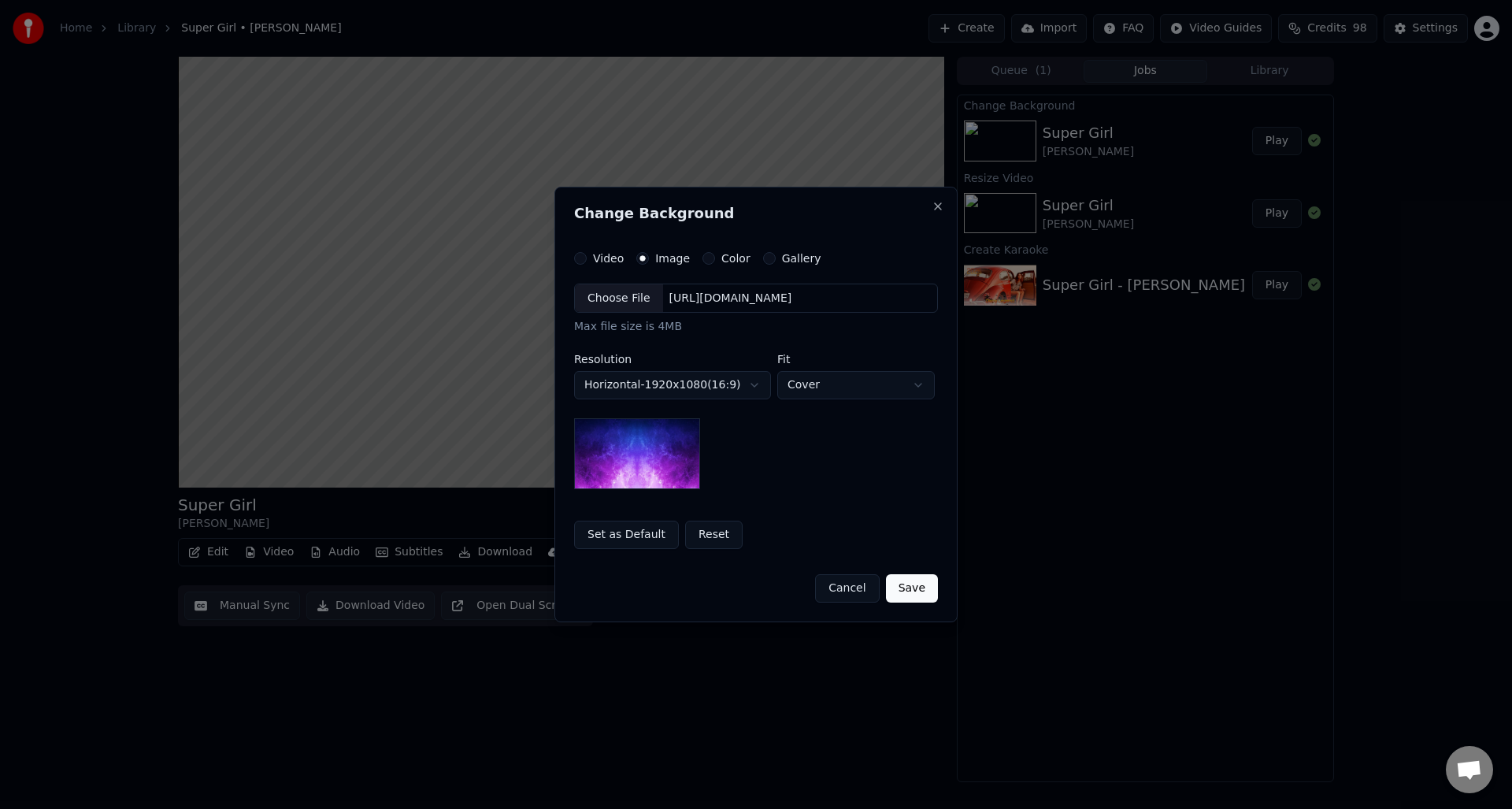
click at [622, 297] on div "Choose File" at bounding box center [619, 298] width 88 height 29
click at [693, 381] on body "**********" at bounding box center [756, 404] width 1512 height 809
click at [844, 390] on body "**********" at bounding box center [756, 404] width 1512 height 809
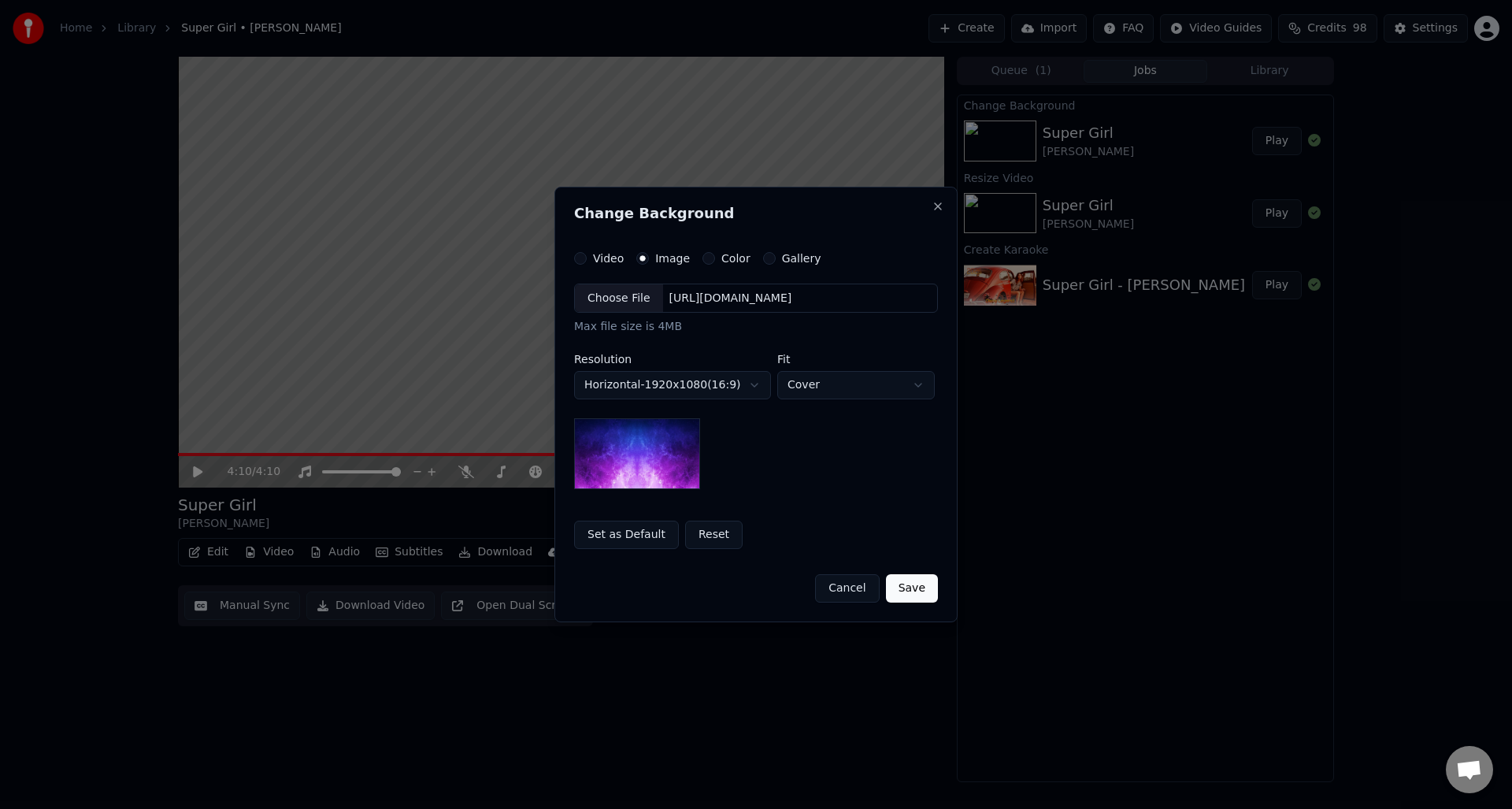
click at [610, 291] on div "Choose File" at bounding box center [619, 298] width 88 height 29
click at [828, 594] on button "Cancel" at bounding box center [847, 588] width 64 height 29
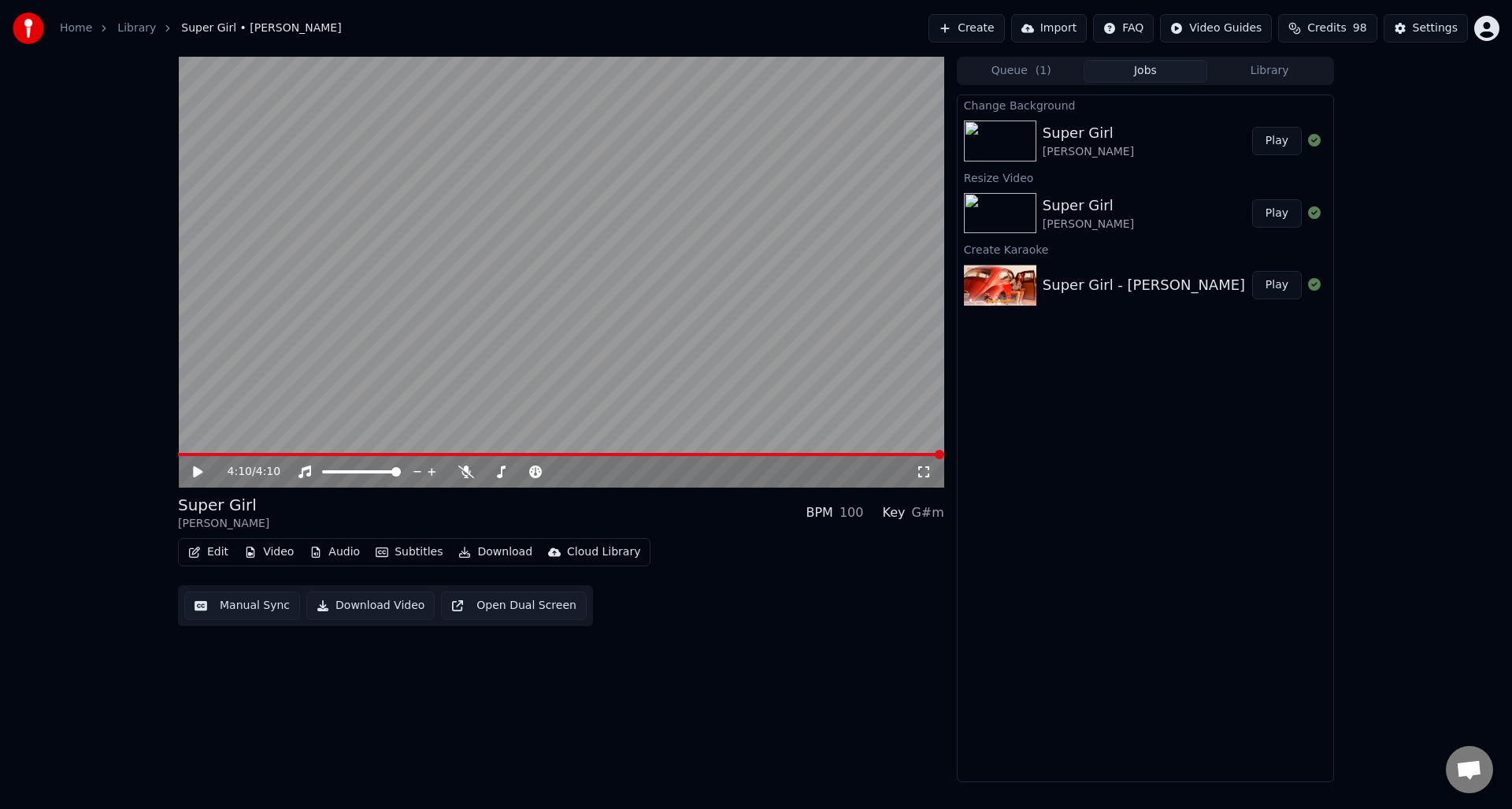
click at [1078, 573] on div "Change Background Super Girl Umar Keyn Play Resize Video Super Girl Umar Keyn P…" at bounding box center [1146, 438] width 377 height 688
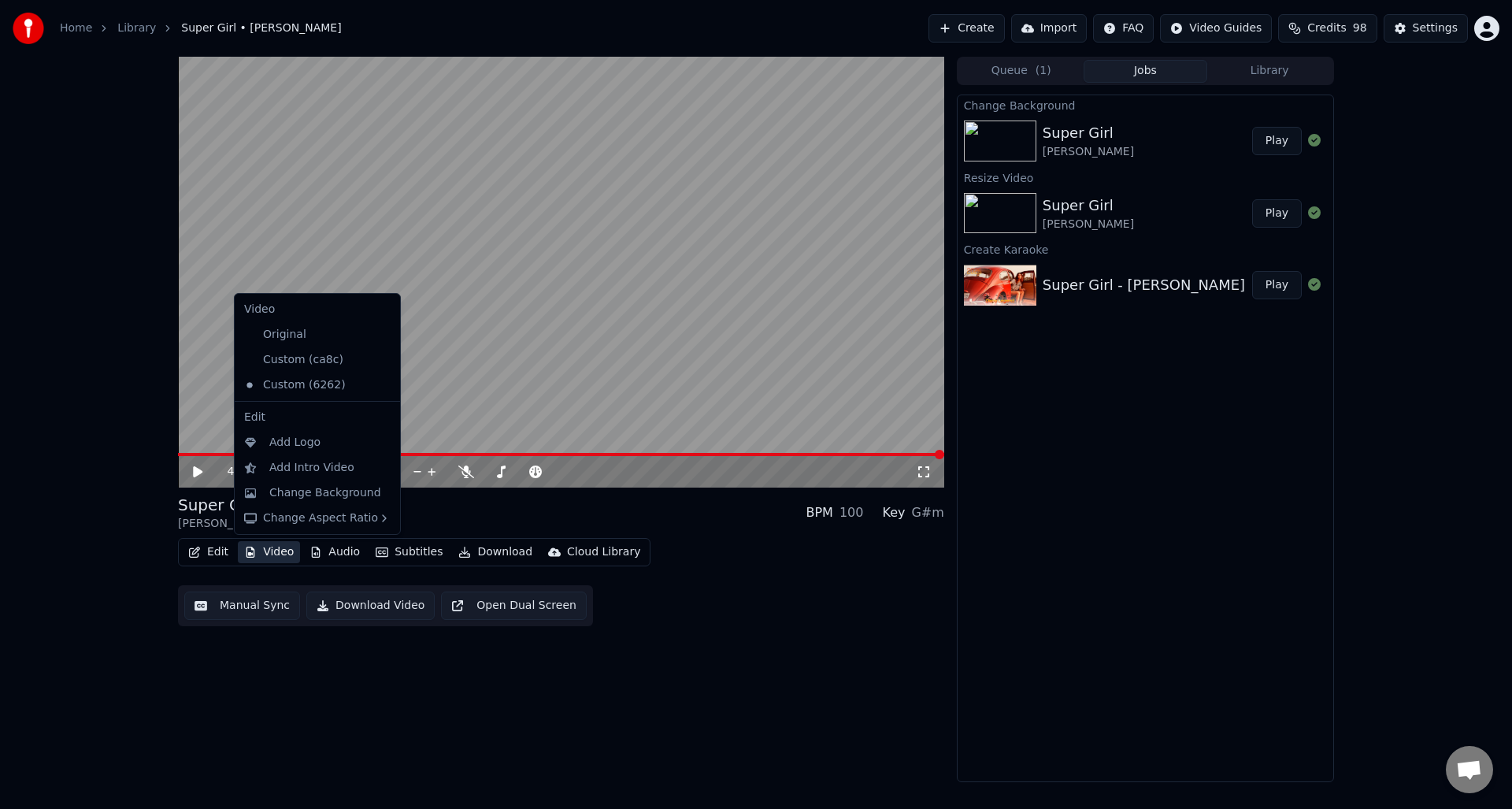
click at [269, 549] on button "Video" at bounding box center [268, 552] width 62 height 22
click at [276, 492] on div "Change Background" at bounding box center [325, 493] width 112 height 16
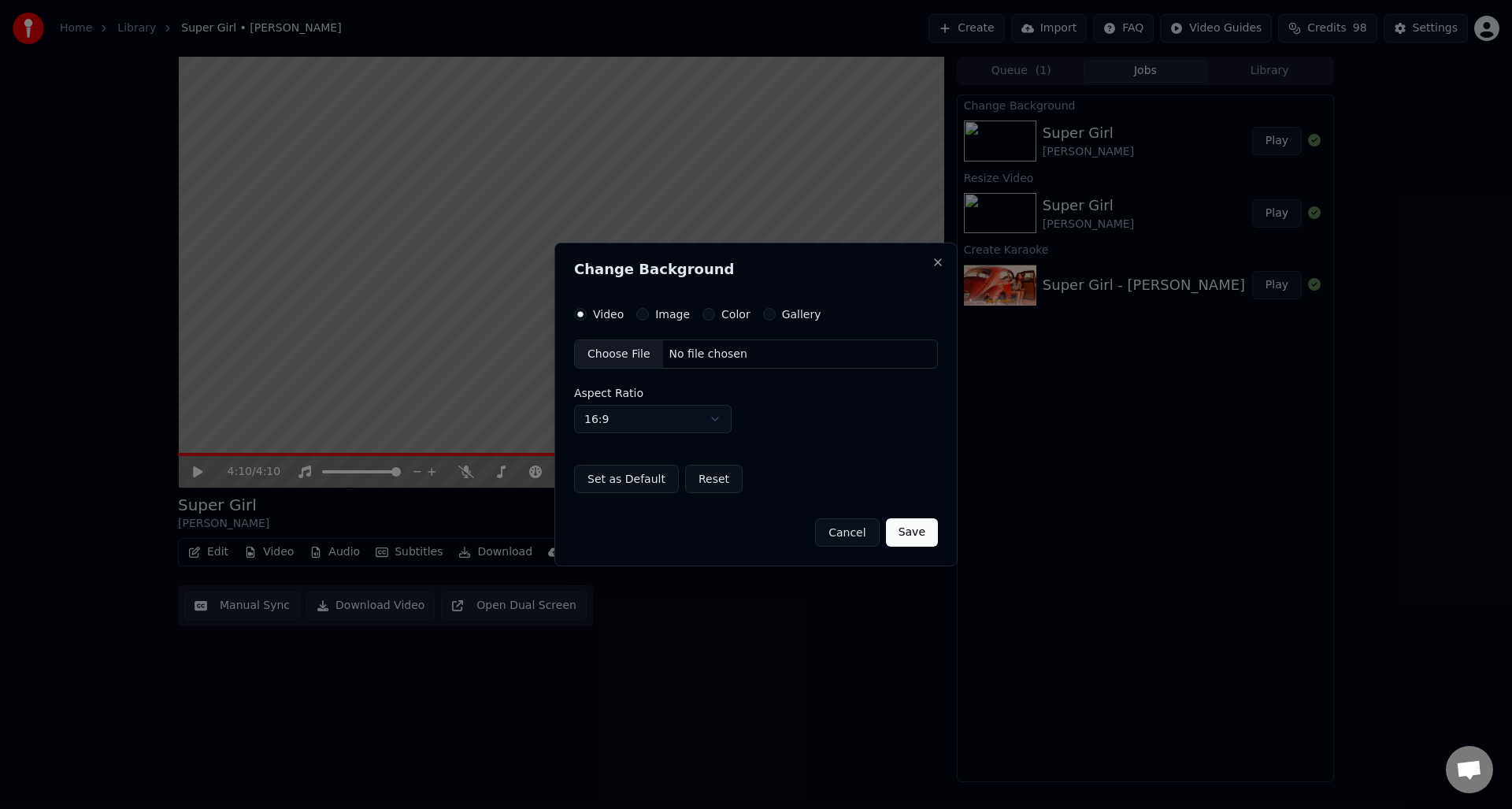
click at [650, 317] on div "Image" at bounding box center [663, 314] width 54 height 13
click at [659, 317] on label "Image" at bounding box center [672, 314] width 34 height 11
click at [649, 317] on button "Image" at bounding box center [643, 314] width 13 height 13
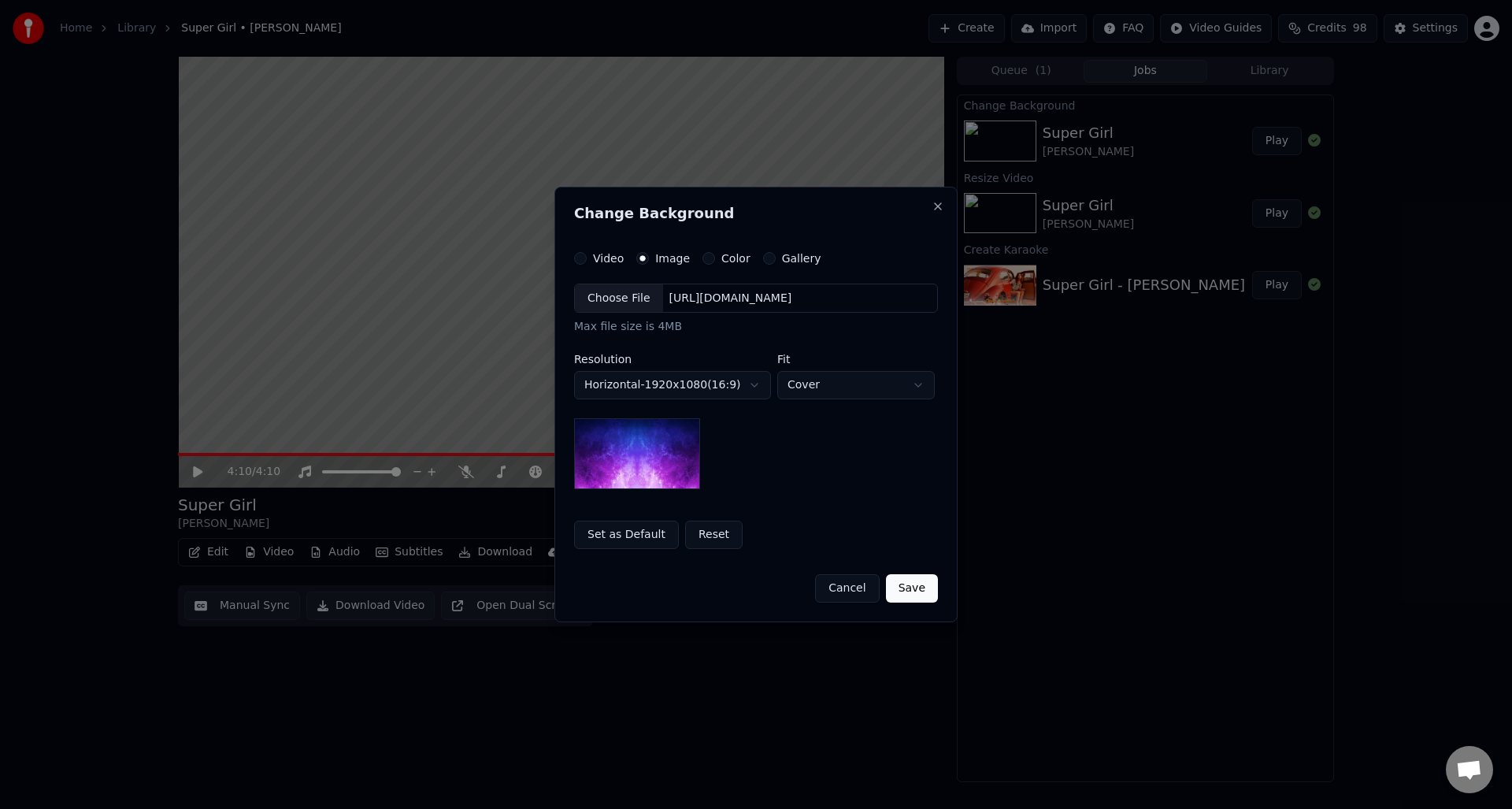
click at [614, 306] on div "Choose File" at bounding box center [619, 298] width 88 height 29
click at [905, 591] on button "Save" at bounding box center [912, 588] width 52 height 29
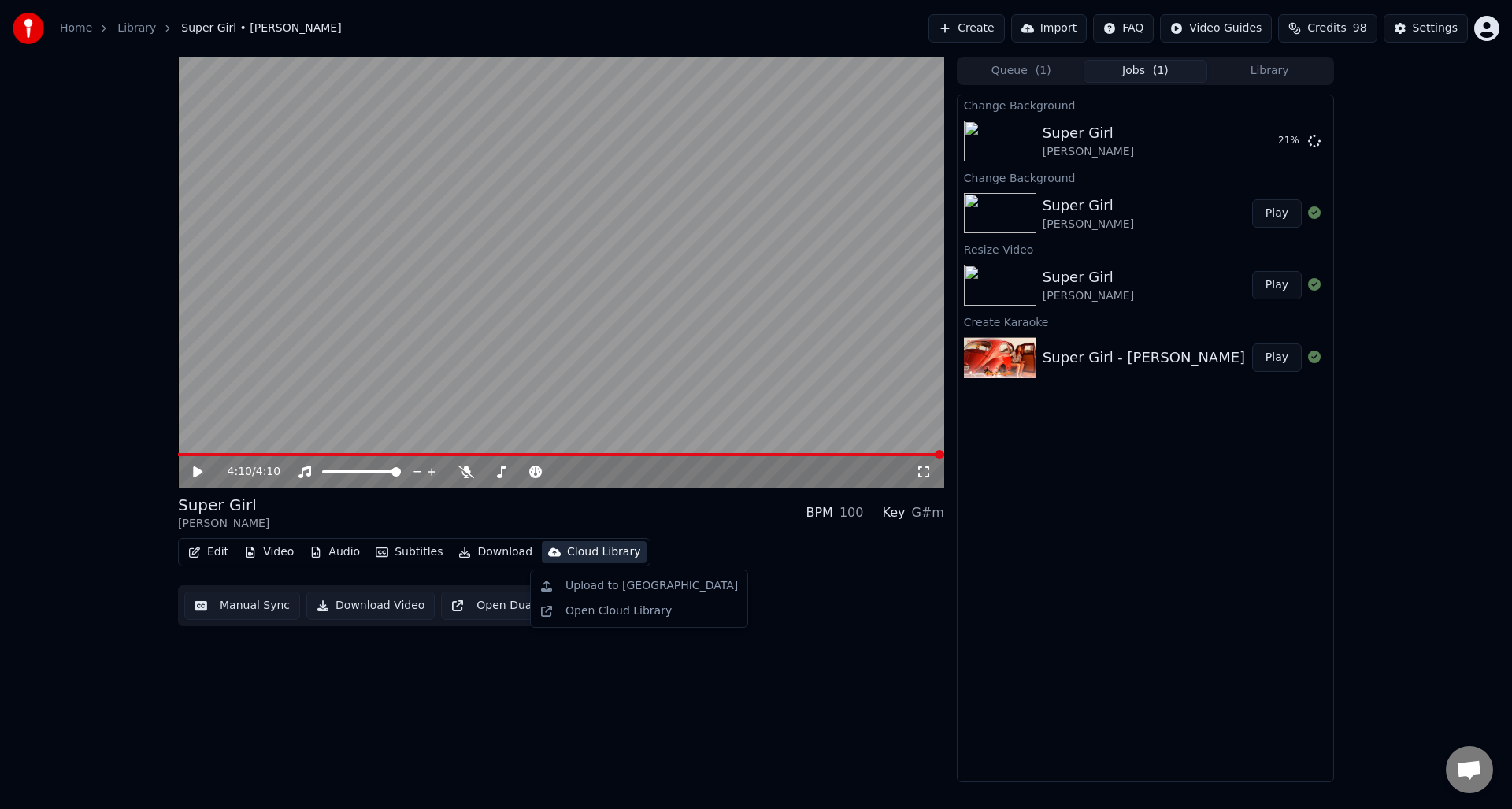
click at [601, 553] on div "Cloud Library" at bounding box center [603, 552] width 74 height 16
click at [738, 580] on div "Edit Video Audio Subtitles Download Cloud Library Manual Sync Download Video Op…" at bounding box center [561, 583] width 766 height 88
click at [1270, 72] on button "Library" at bounding box center [1269, 71] width 125 height 23
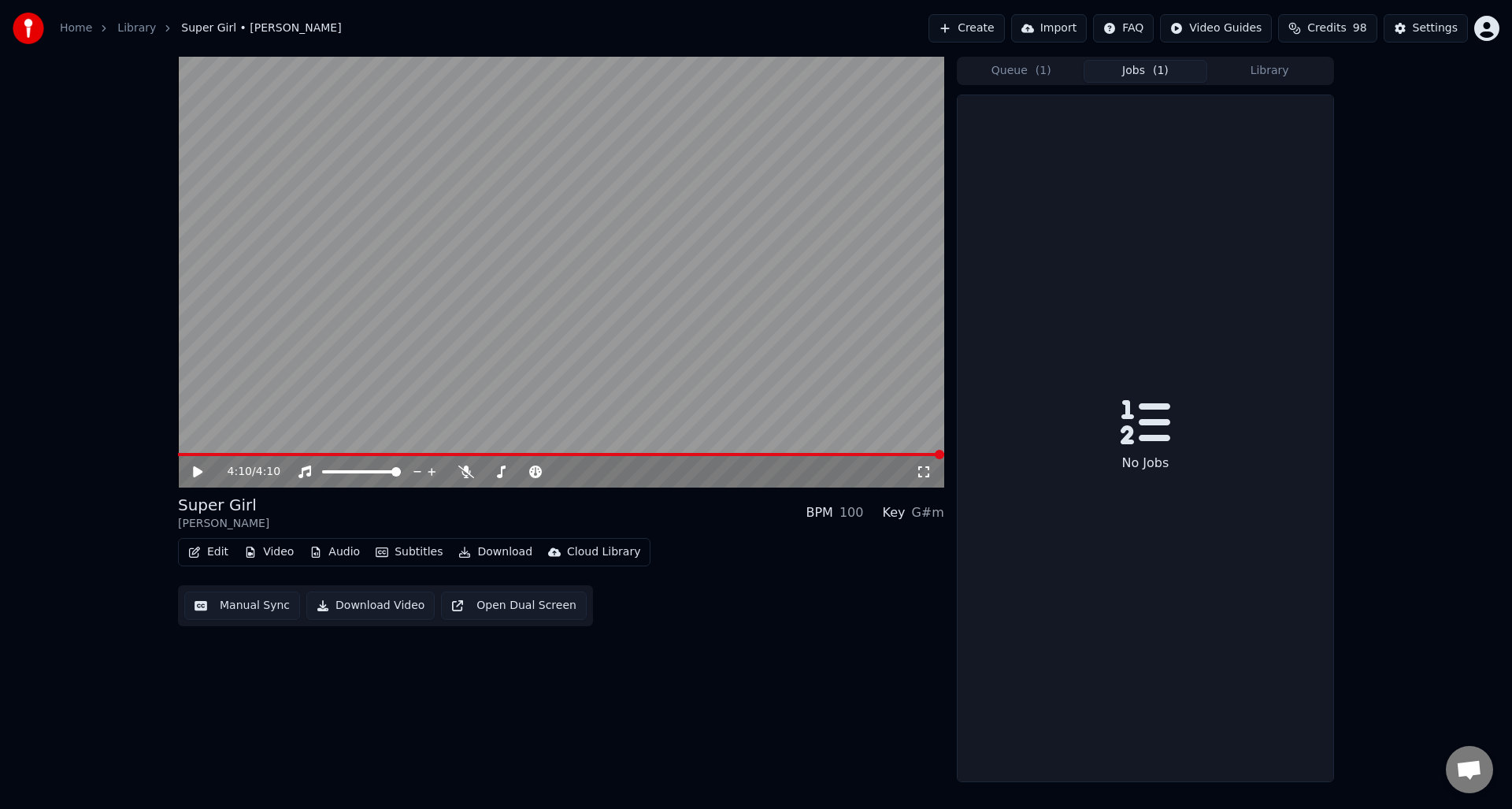
click at [1163, 74] on span "( 1 )" at bounding box center [1161, 71] width 16 height 16
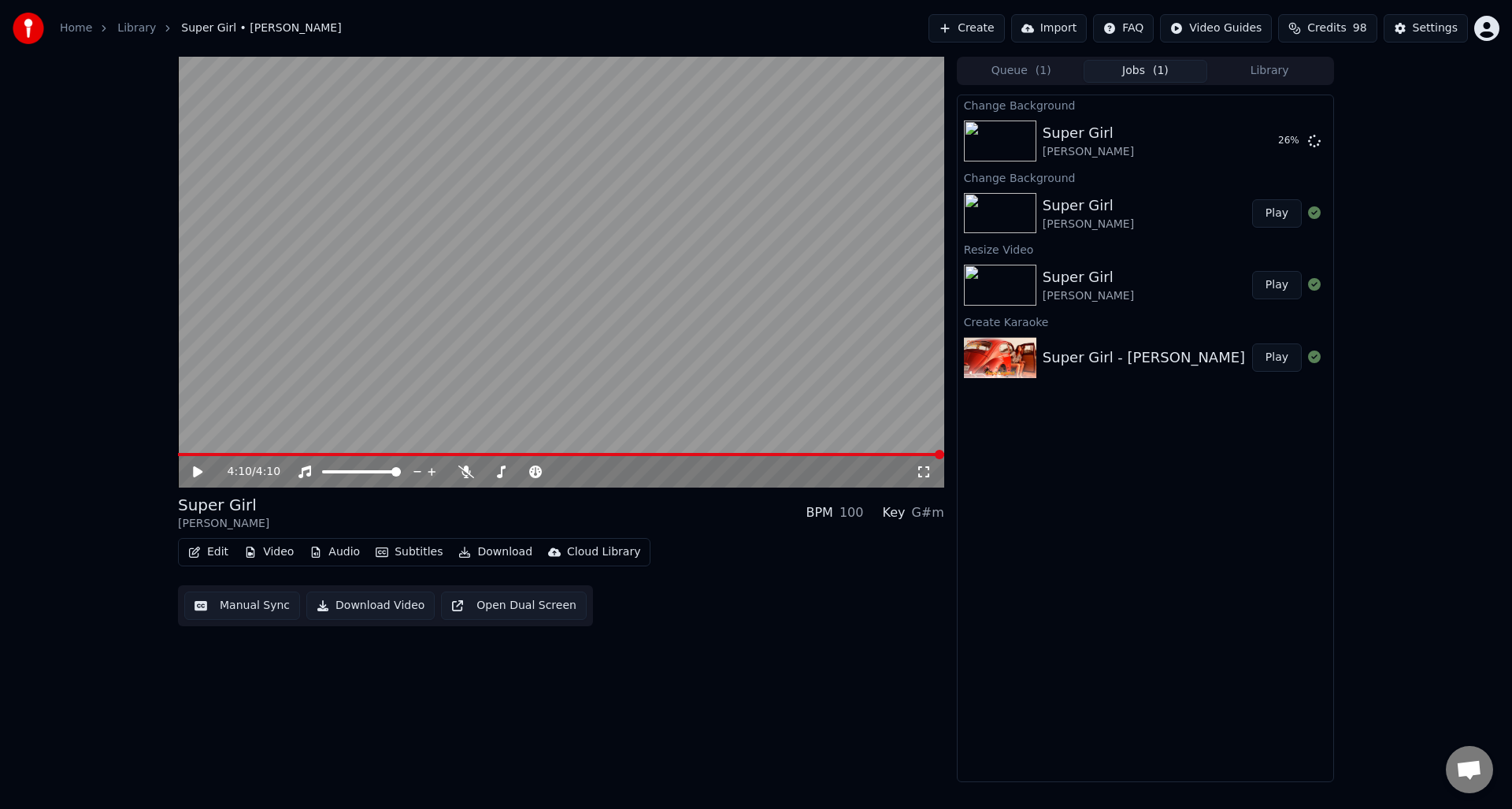
click at [1256, 67] on button "Library" at bounding box center [1269, 71] width 125 height 23
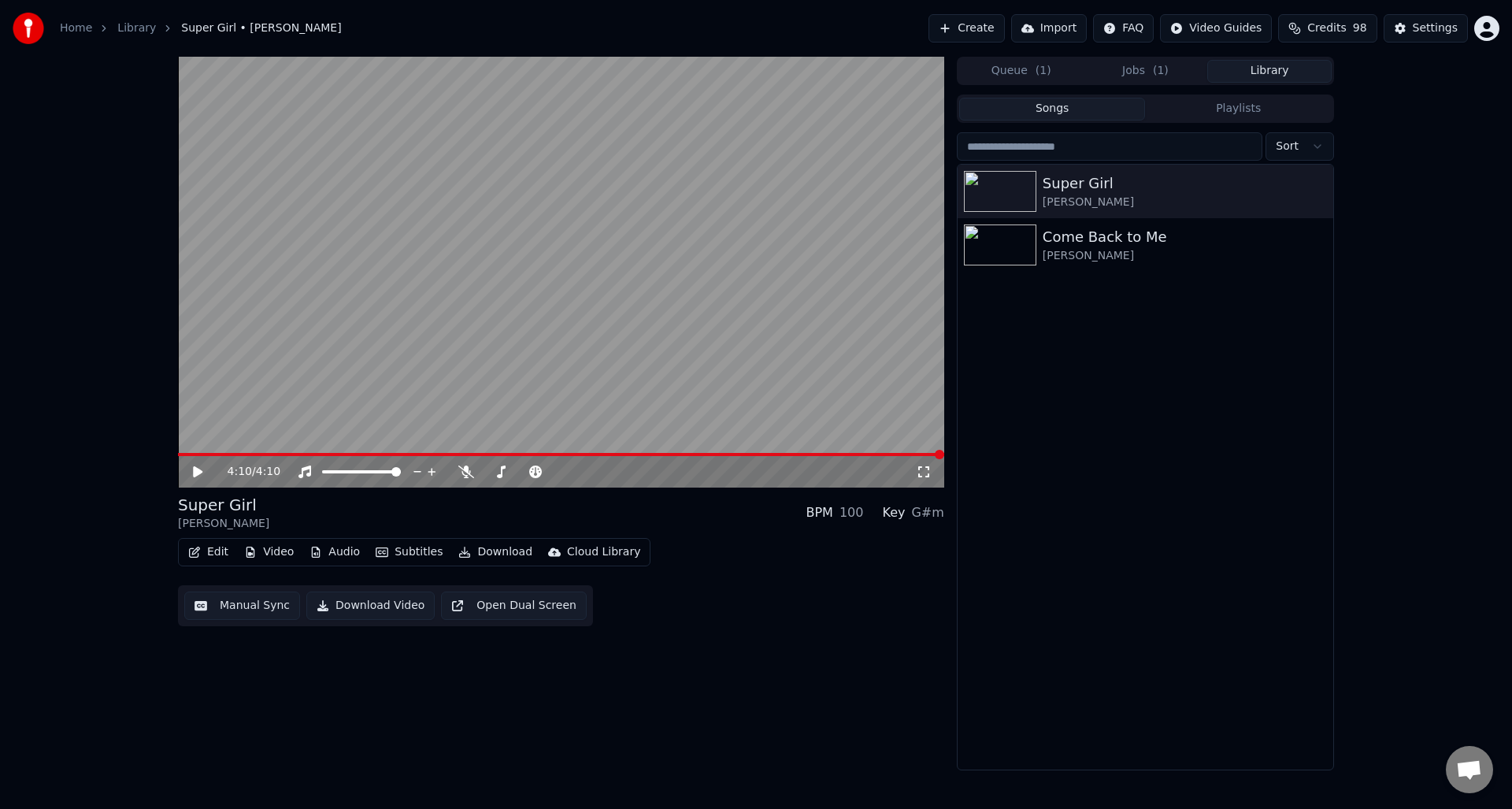
click at [1127, 72] on button "Jobs ( 1 )" at bounding box center [1146, 71] width 125 height 23
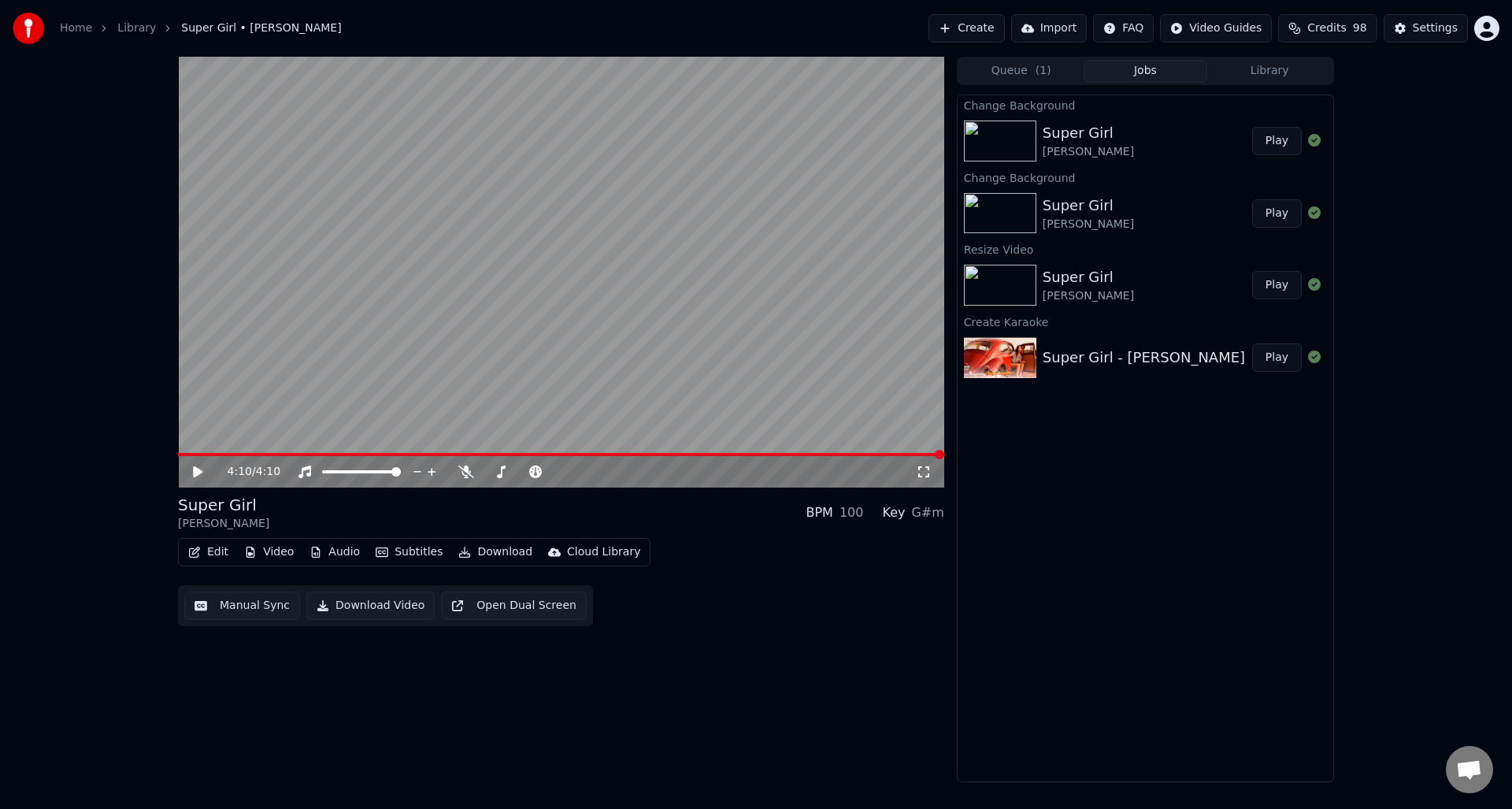
click at [1286, 142] on button "Play" at bounding box center [1277, 141] width 50 height 29
click at [860, 515] on div "100" at bounding box center [852, 512] width 25 height 19
click at [864, 517] on div "100" at bounding box center [852, 512] width 25 height 19
click at [912, 516] on div "Key G#m" at bounding box center [913, 512] width 62 height 19
drag, startPoint x: 928, startPoint y: 518, endPoint x: 957, endPoint y: 524, distance: 29.6
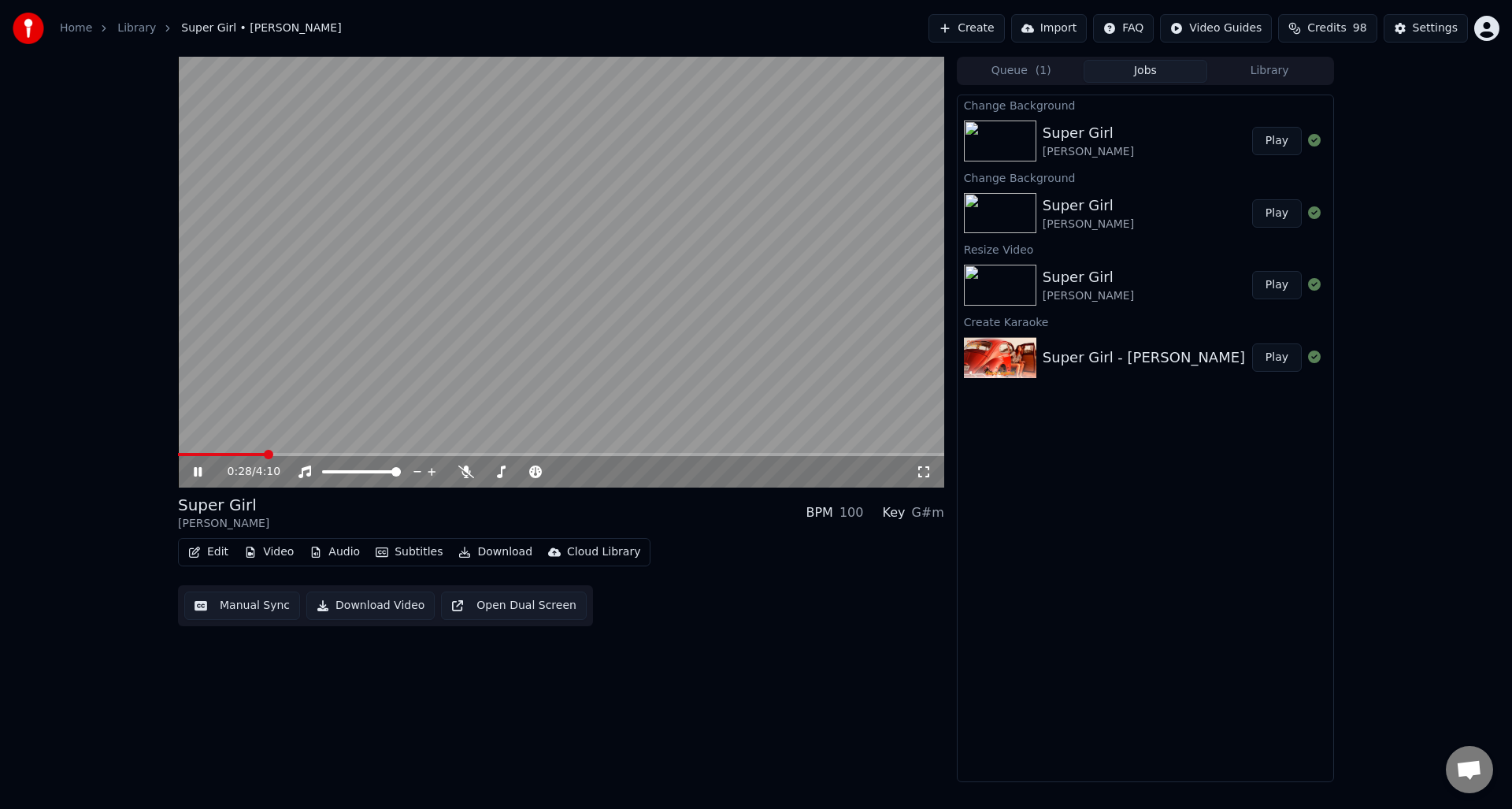
click at [928, 517] on div "G#m" at bounding box center [927, 512] width 32 height 19
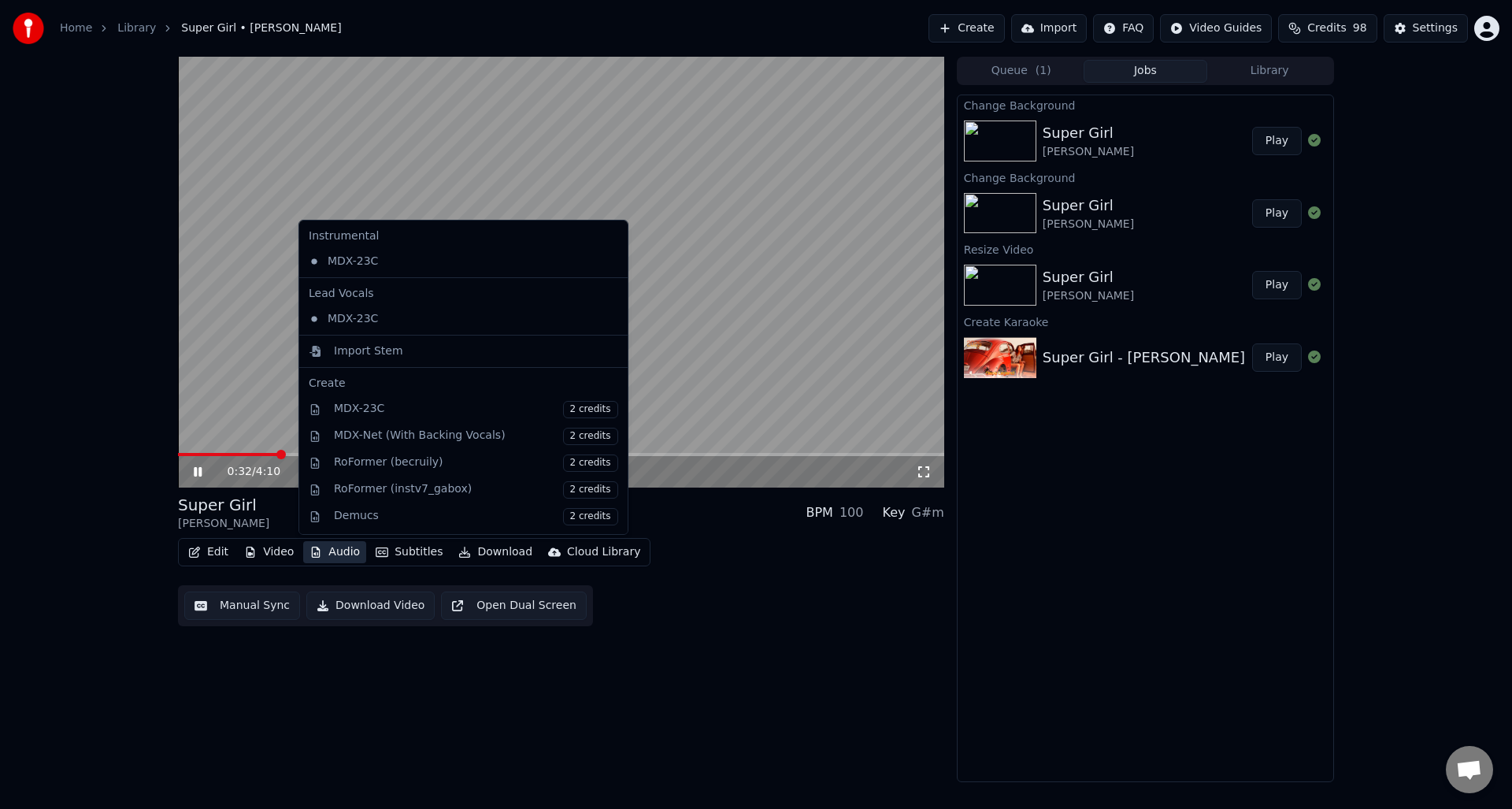
click at [326, 554] on button "Audio" at bounding box center [335, 552] width 63 height 22
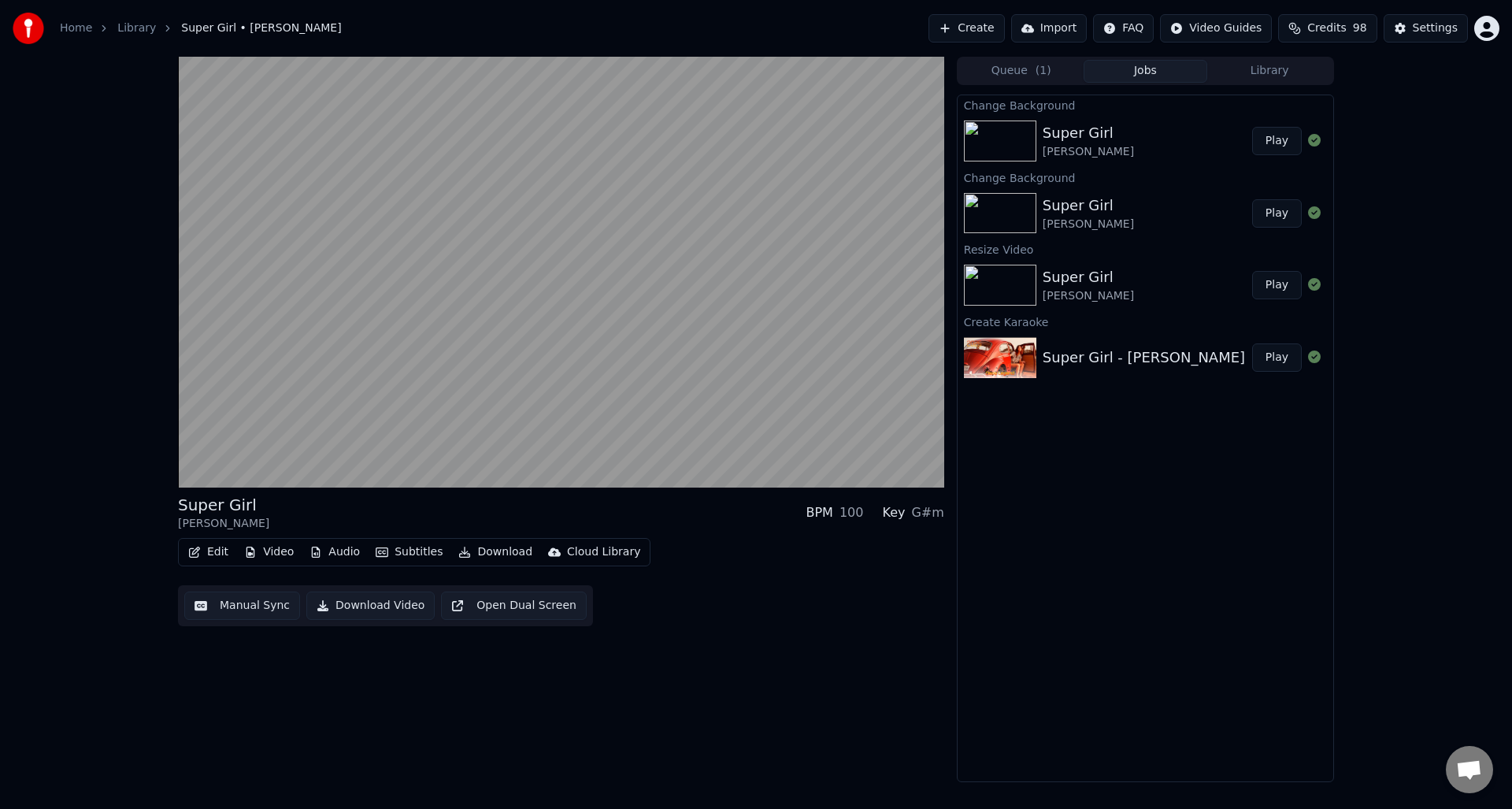
click at [436, 664] on div "Super Girl Umar Keyn BPM 100 Key G#m Edit Video Audio Subtitles Download Cloud …" at bounding box center [561, 420] width 766 height 725
click at [482, 611] on button "Open Dual Screen" at bounding box center [514, 606] width 145 height 29
click at [1289, 74] on button "Library" at bounding box center [1269, 71] width 125 height 23
click at [1148, 75] on button "Jobs" at bounding box center [1146, 71] width 125 height 23
click at [1034, 78] on button "Queue ( 1 )" at bounding box center [1021, 71] width 125 height 23
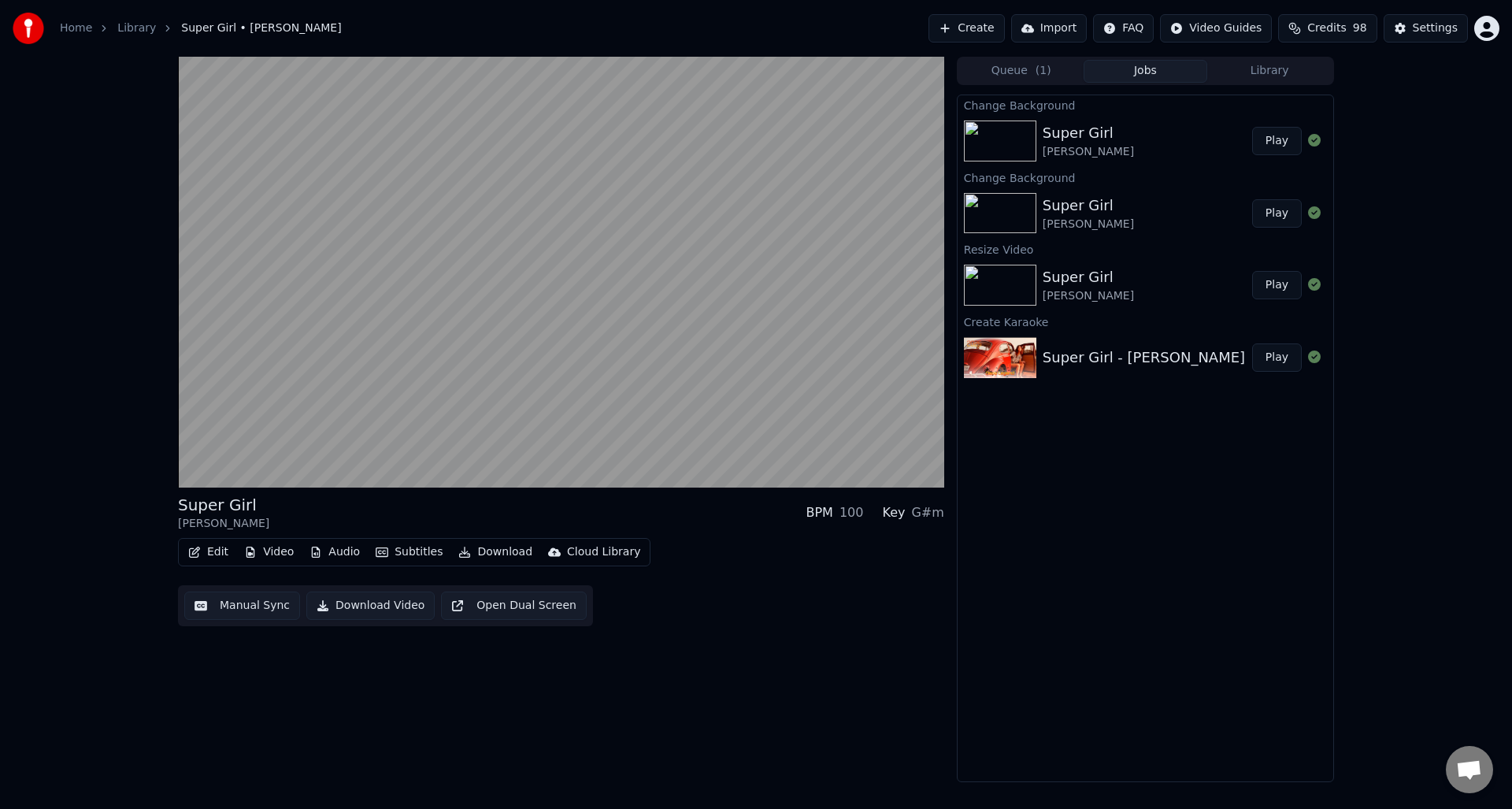
click at [1150, 75] on button "Jobs" at bounding box center [1146, 71] width 125 height 23
click at [1046, 71] on span "( 1 )" at bounding box center [1043, 71] width 16 height 16
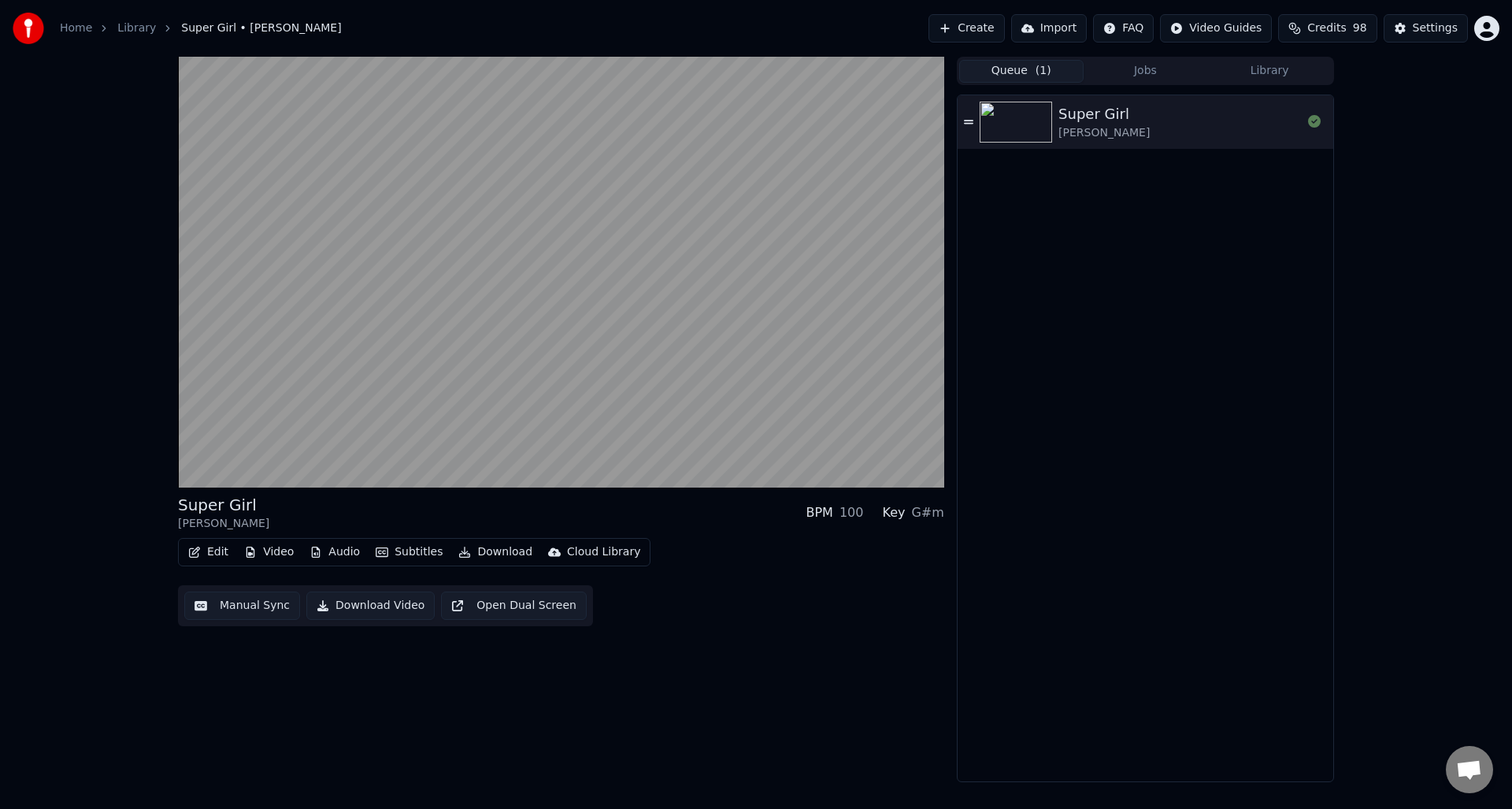
click at [971, 121] on icon at bounding box center [969, 122] width 10 height 4
click at [1153, 68] on button "Jobs" at bounding box center [1146, 71] width 125 height 23
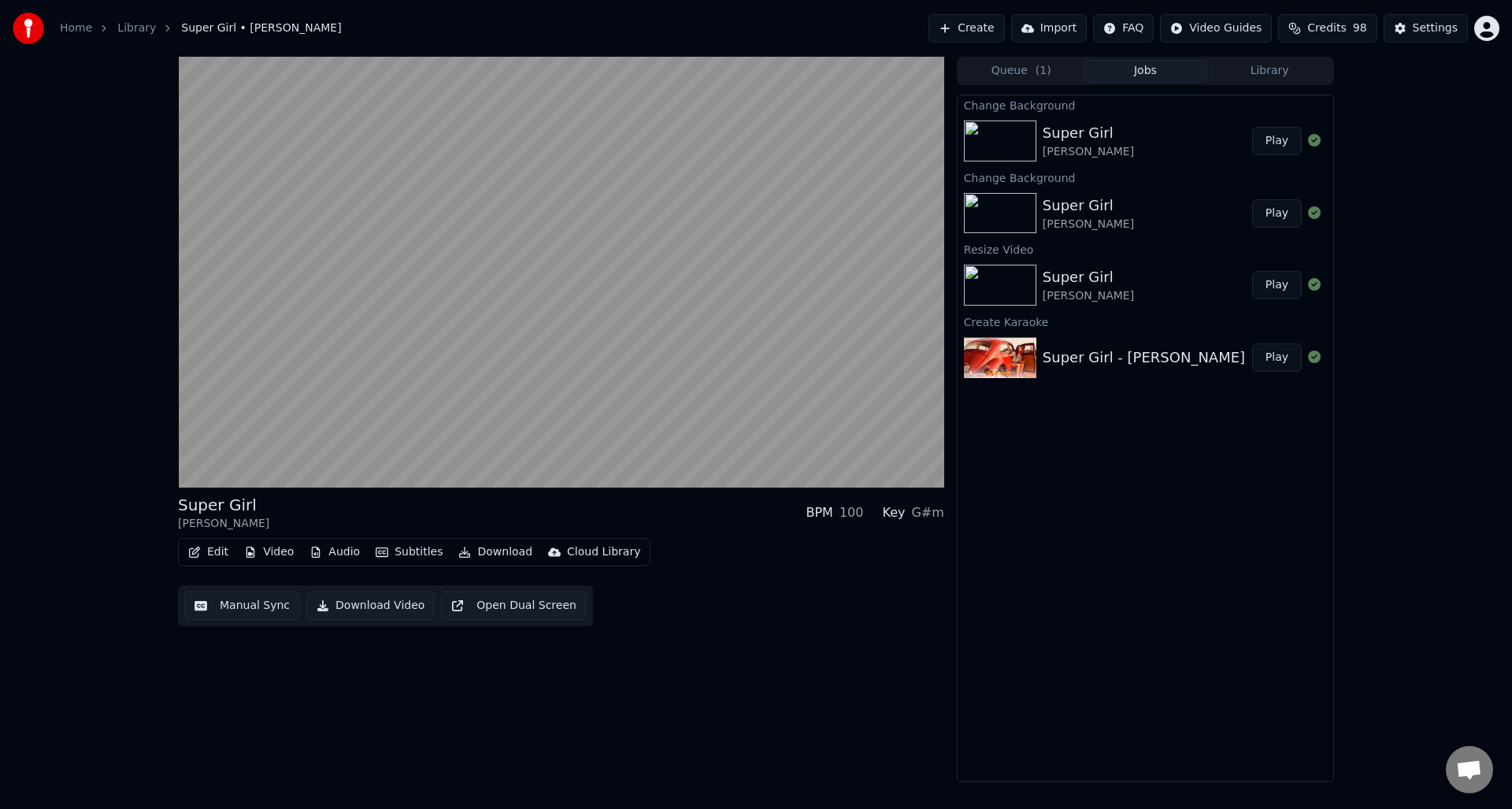
click at [1029, 69] on button "Queue ( 1 )" at bounding box center [1021, 71] width 125 height 23
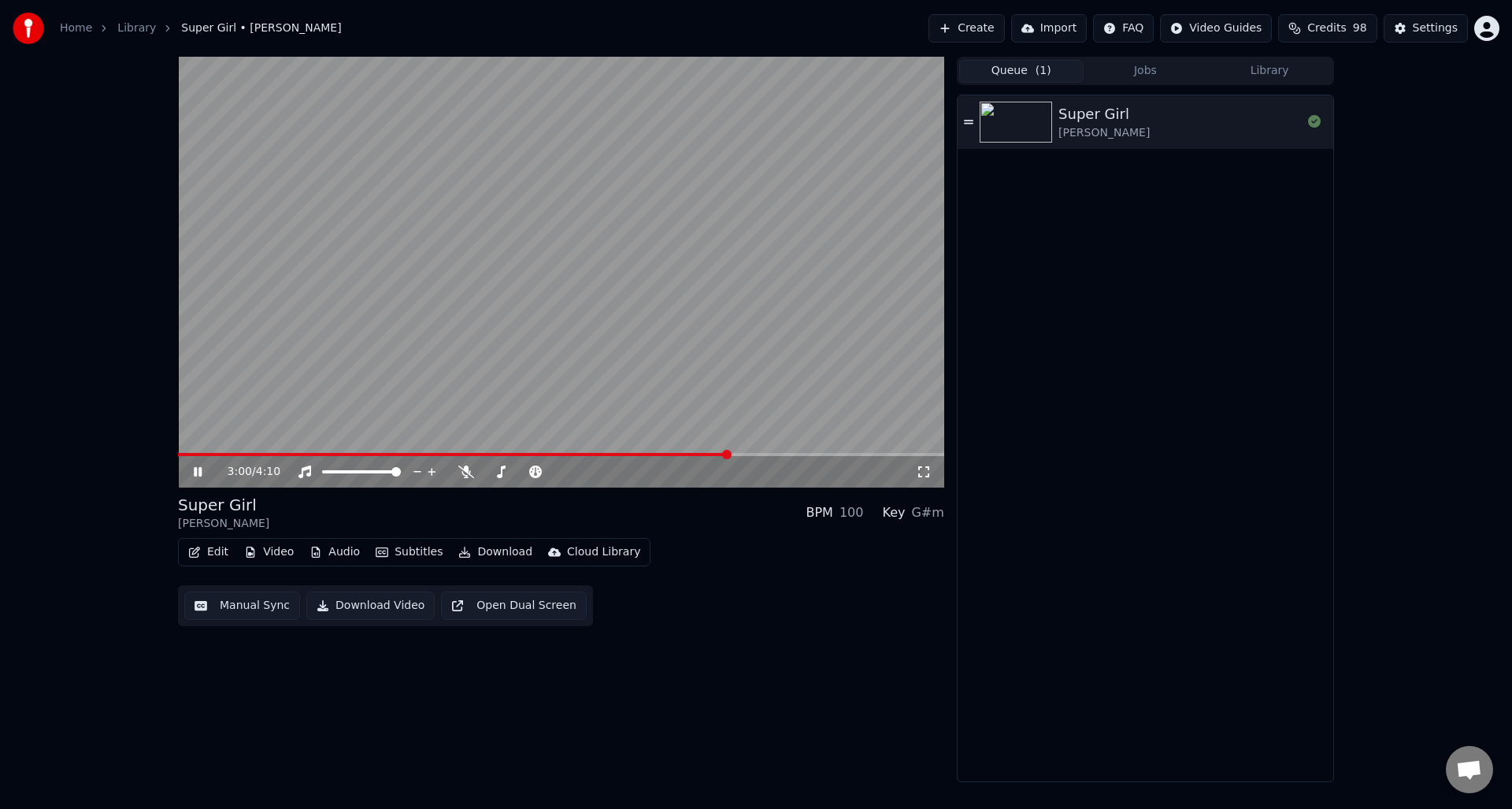
click at [283, 553] on button "Video" at bounding box center [268, 552] width 62 height 22
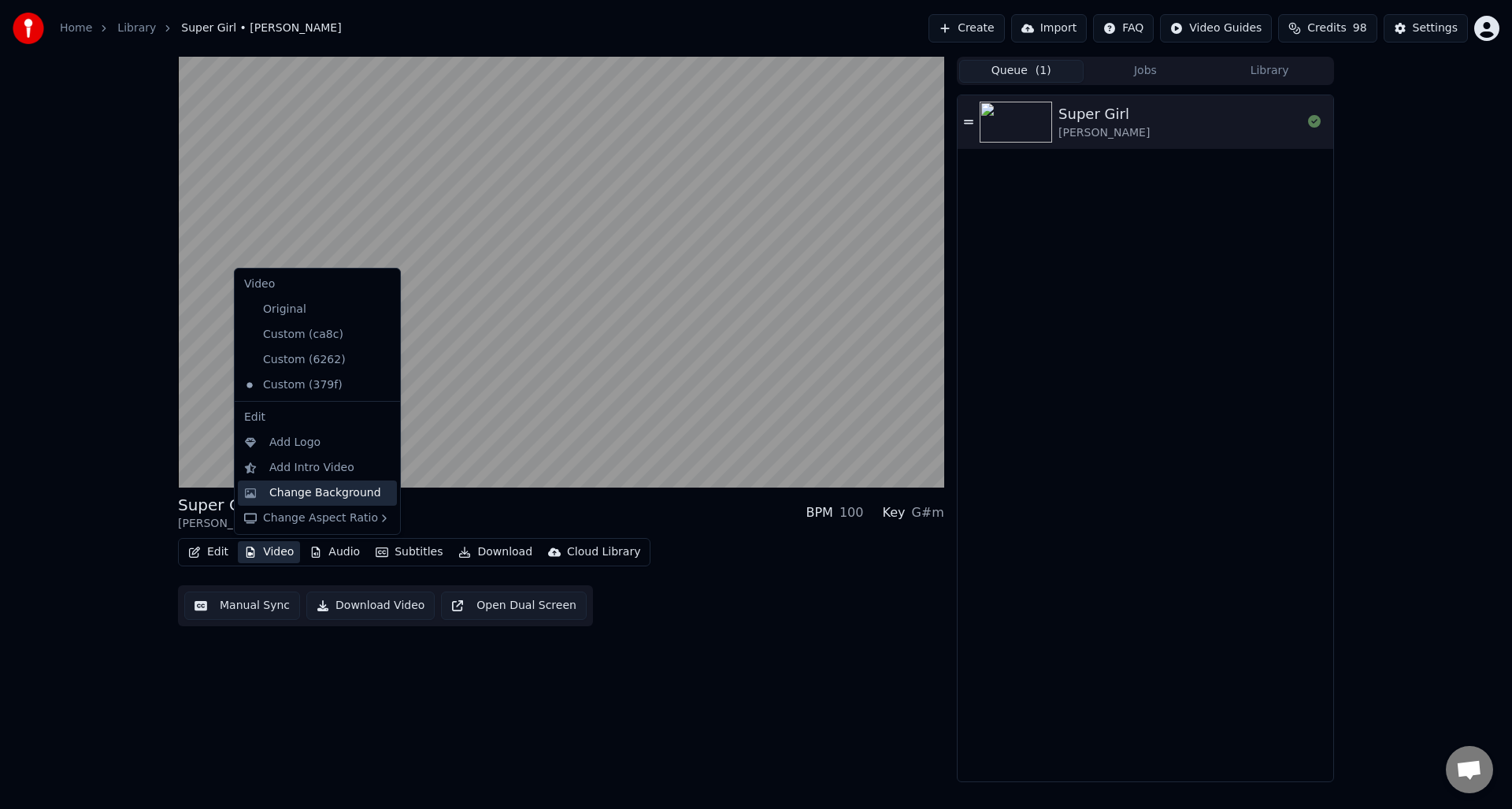
click at [297, 492] on div "Change Background" at bounding box center [325, 493] width 112 height 16
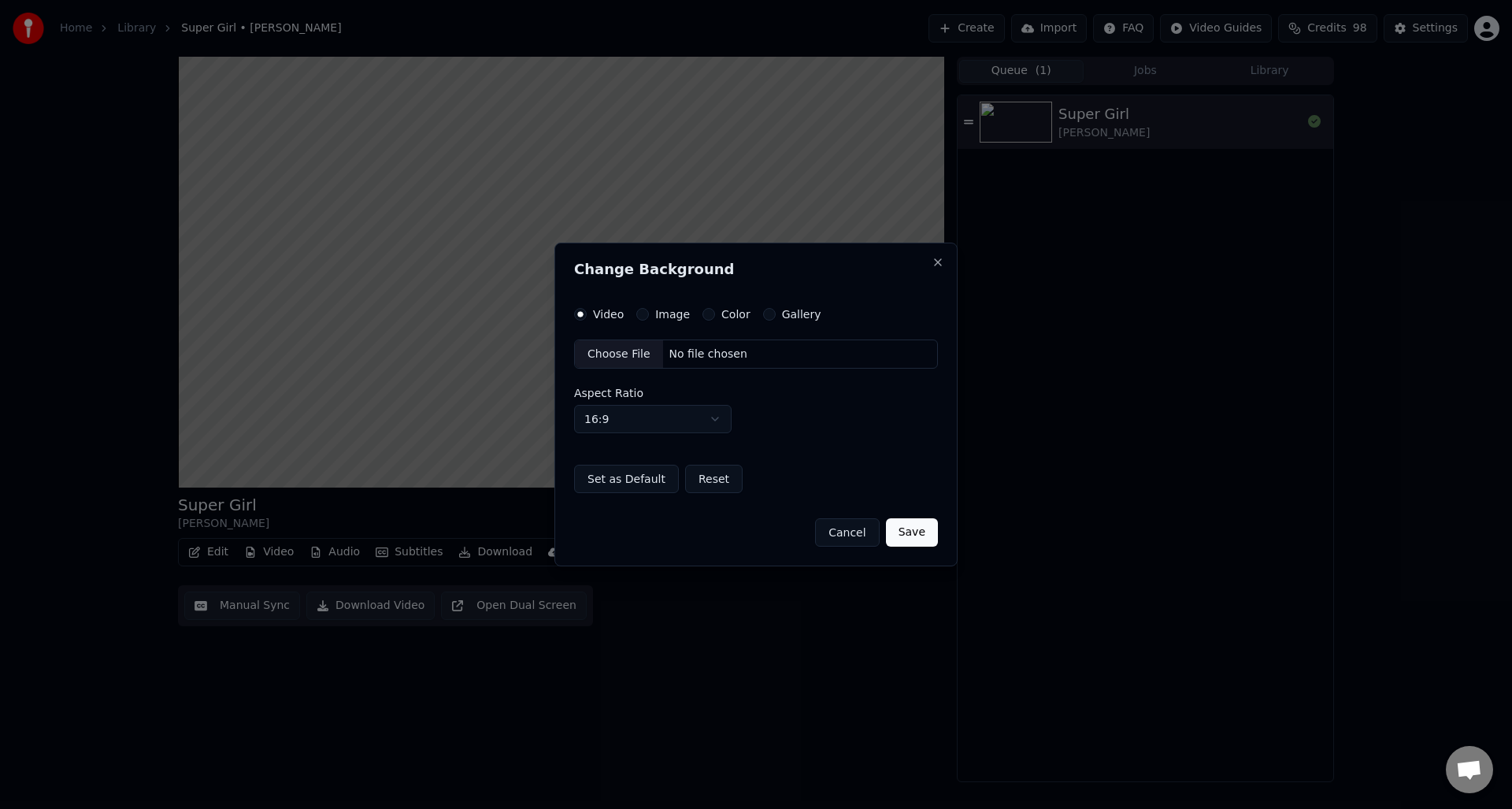
click at [673, 310] on label "Image" at bounding box center [672, 314] width 34 height 11
click at [649, 310] on button "Image" at bounding box center [643, 314] width 13 height 13
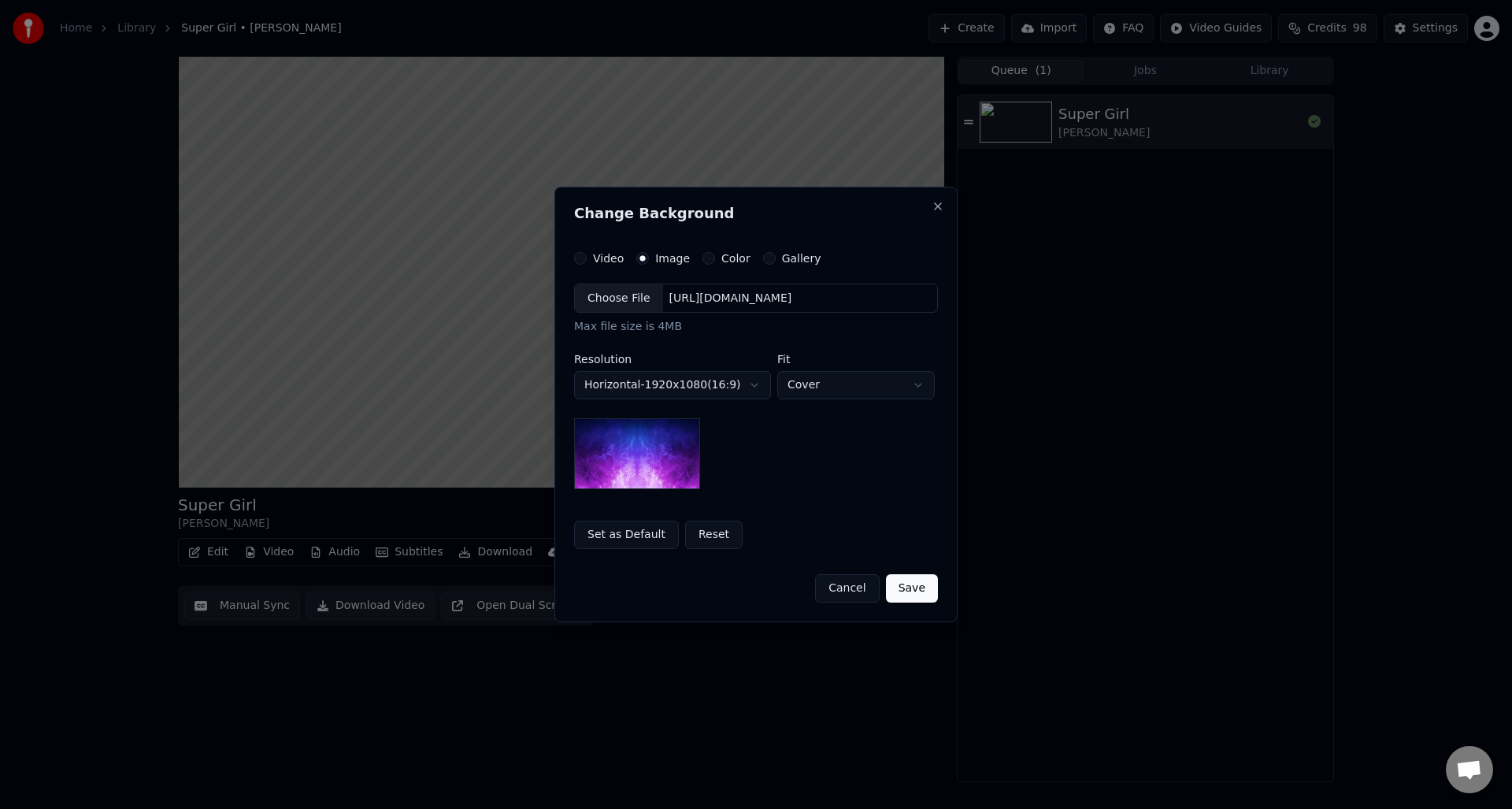
click at [668, 259] on label "Image" at bounding box center [672, 258] width 34 height 11
click at [649, 259] on button "Image" at bounding box center [643, 259] width 13 height 13
click at [616, 300] on div "Choose File" at bounding box center [619, 298] width 88 height 29
click at [904, 590] on button "Save" at bounding box center [912, 588] width 52 height 29
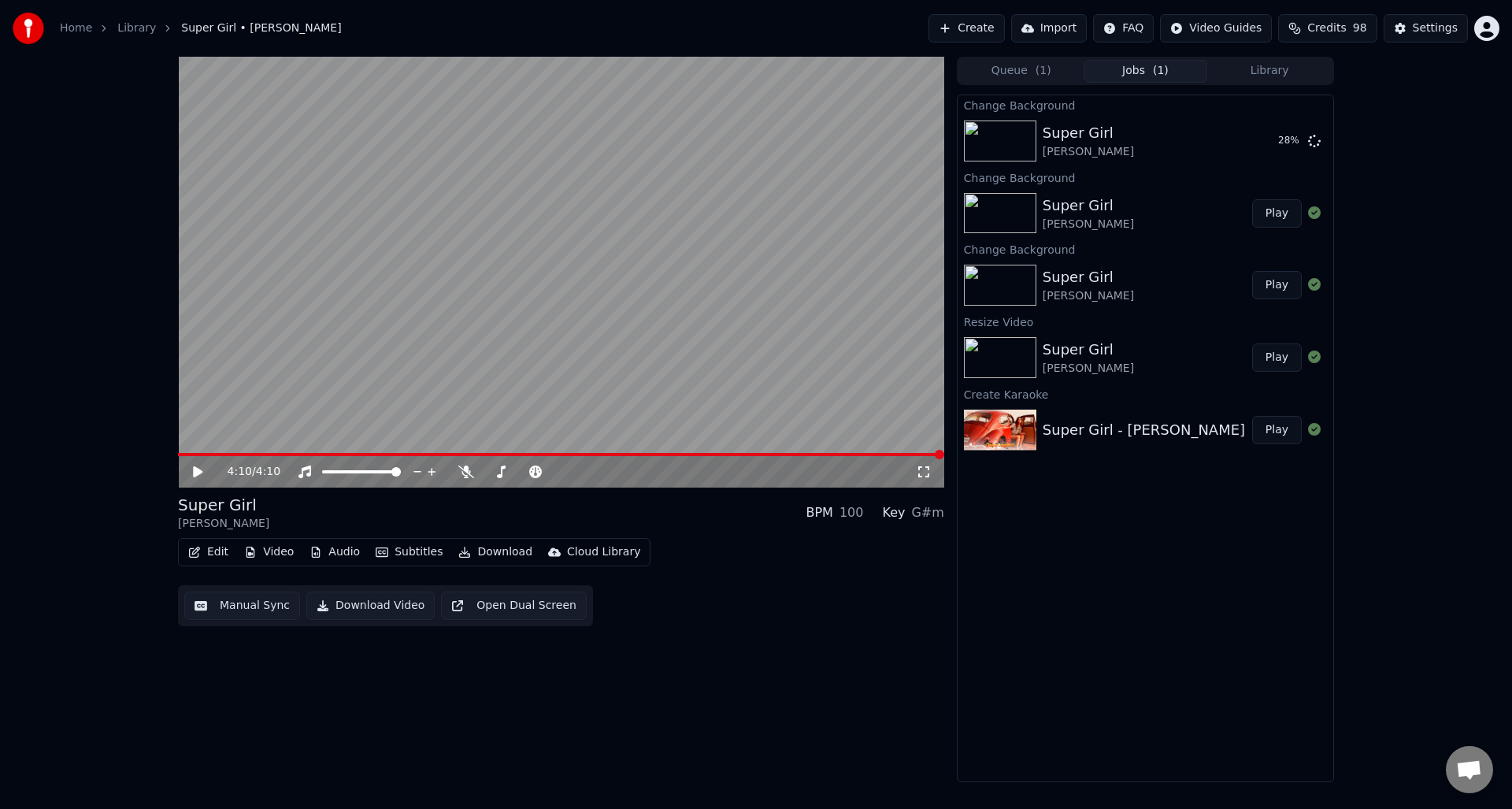
click at [397, 554] on button "Subtitles" at bounding box center [409, 552] width 80 height 22
click at [220, 557] on button "Edit" at bounding box center [208, 552] width 53 height 22
click at [218, 557] on button "Edit" at bounding box center [208, 552] width 53 height 22
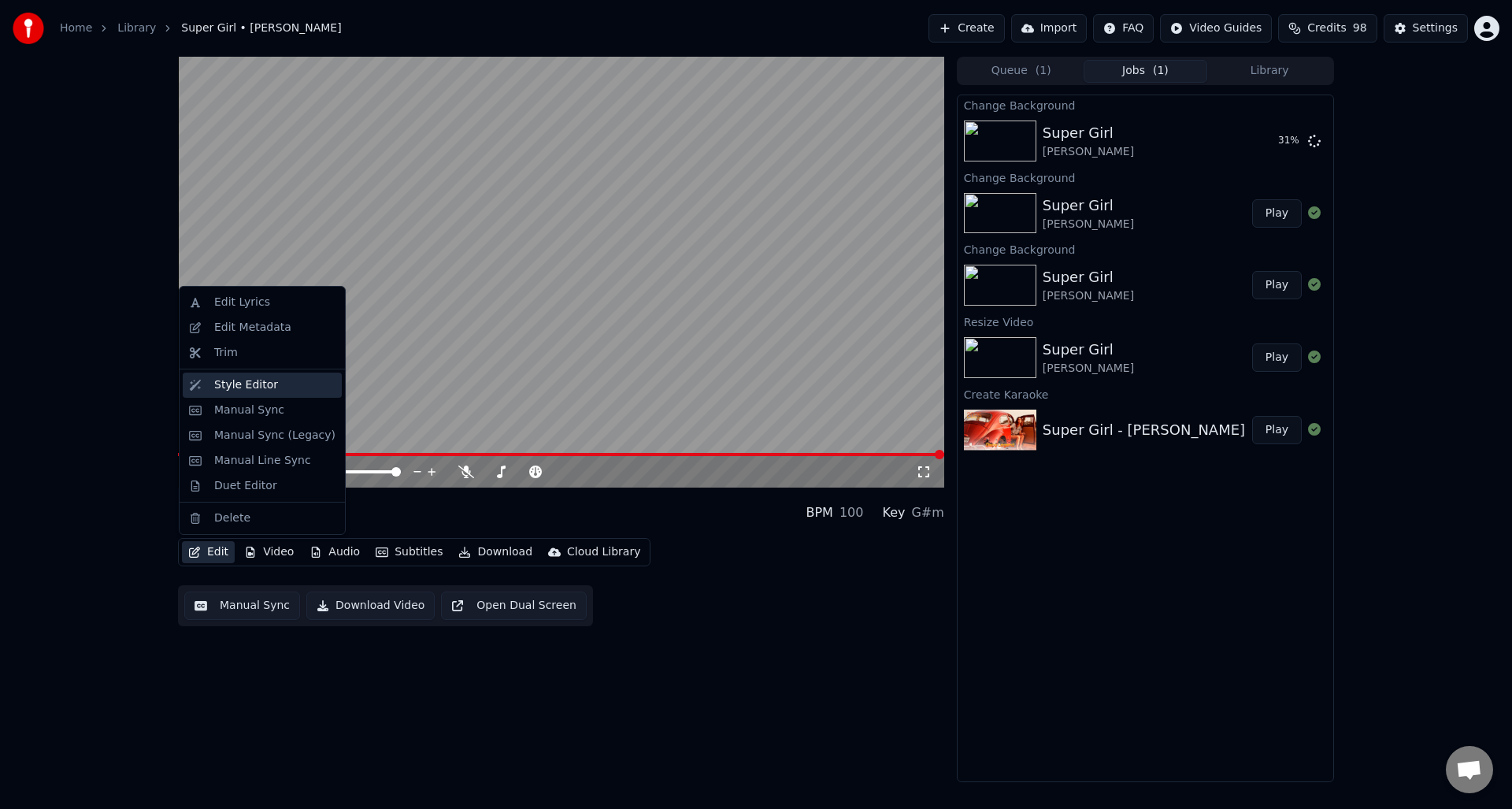
click at [284, 383] on div "Style Editor" at bounding box center [274, 385] width 121 height 16
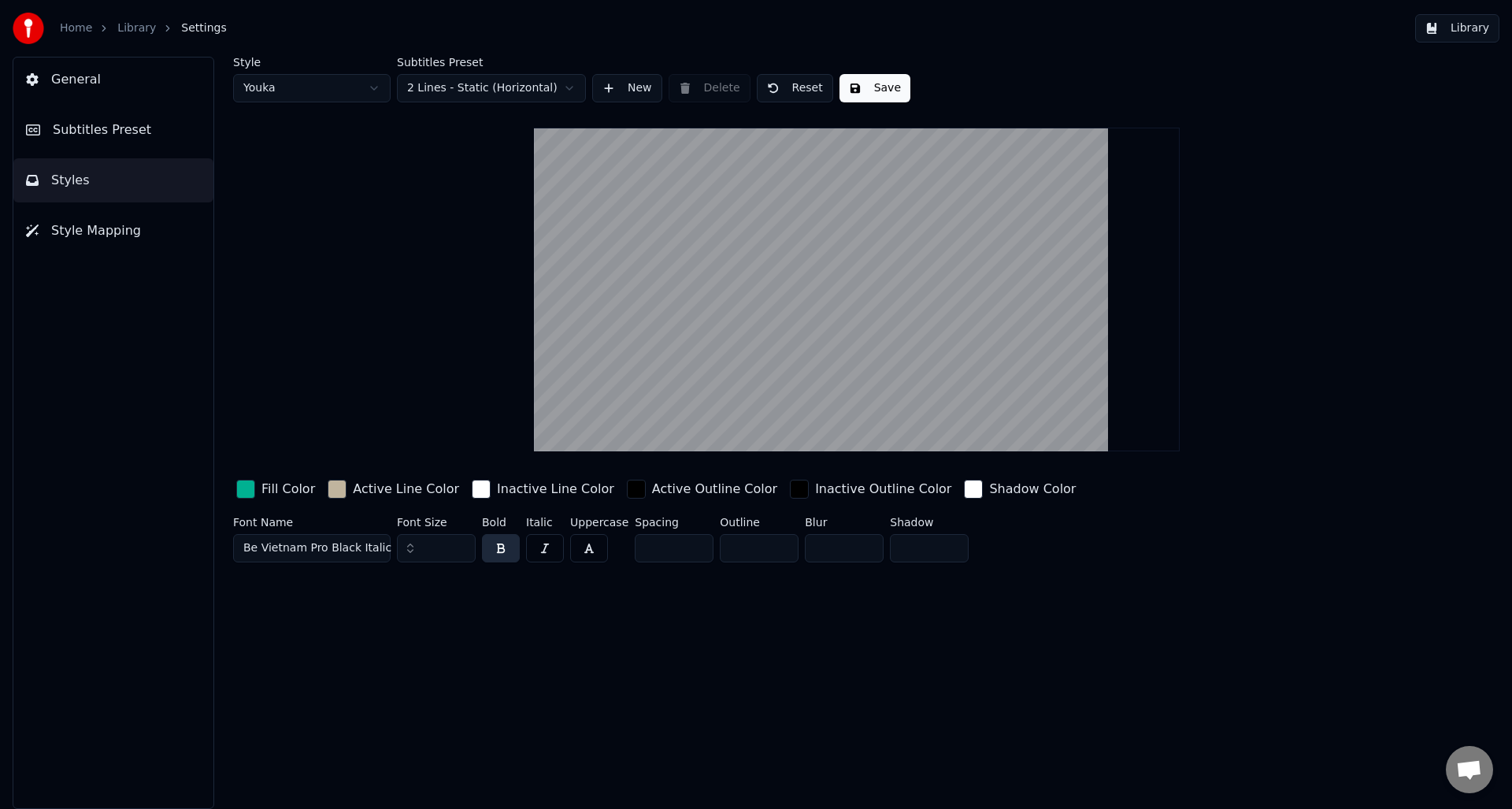
click at [338, 89] on html "Home Library Settings Library General Subtitles Preset Styles Style Mapping Sty…" at bounding box center [756, 404] width 1512 height 809
click at [76, 221] on span "Style Mapping" at bounding box center [95, 230] width 89 height 19
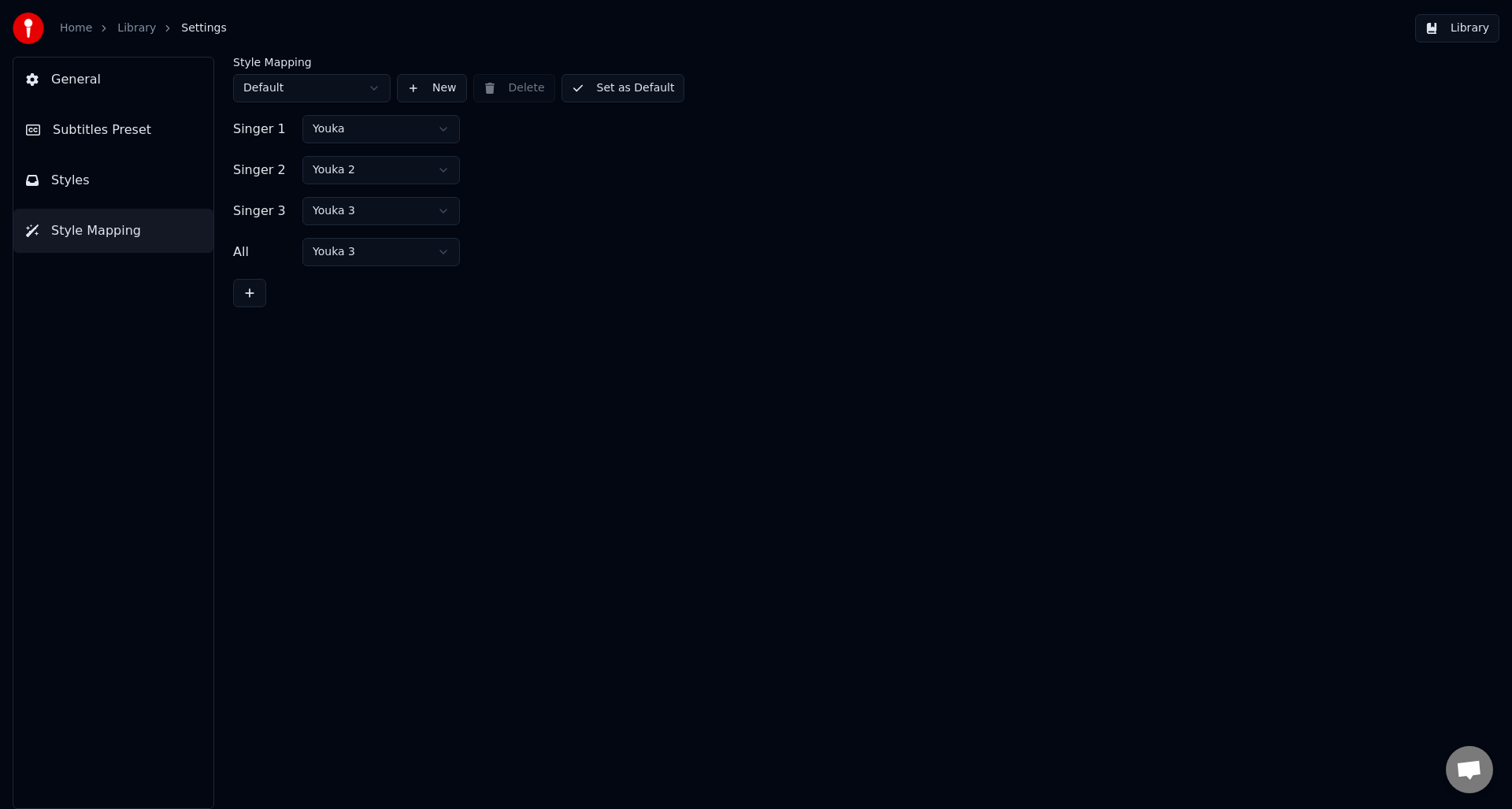
click at [336, 129] on html "Home Library Settings Library General Subtitles Preset Styles Style Mapping Sty…" at bounding box center [756, 404] width 1512 height 809
click at [68, 86] on span "General" at bounding box center [76, 79] width 50 height 19
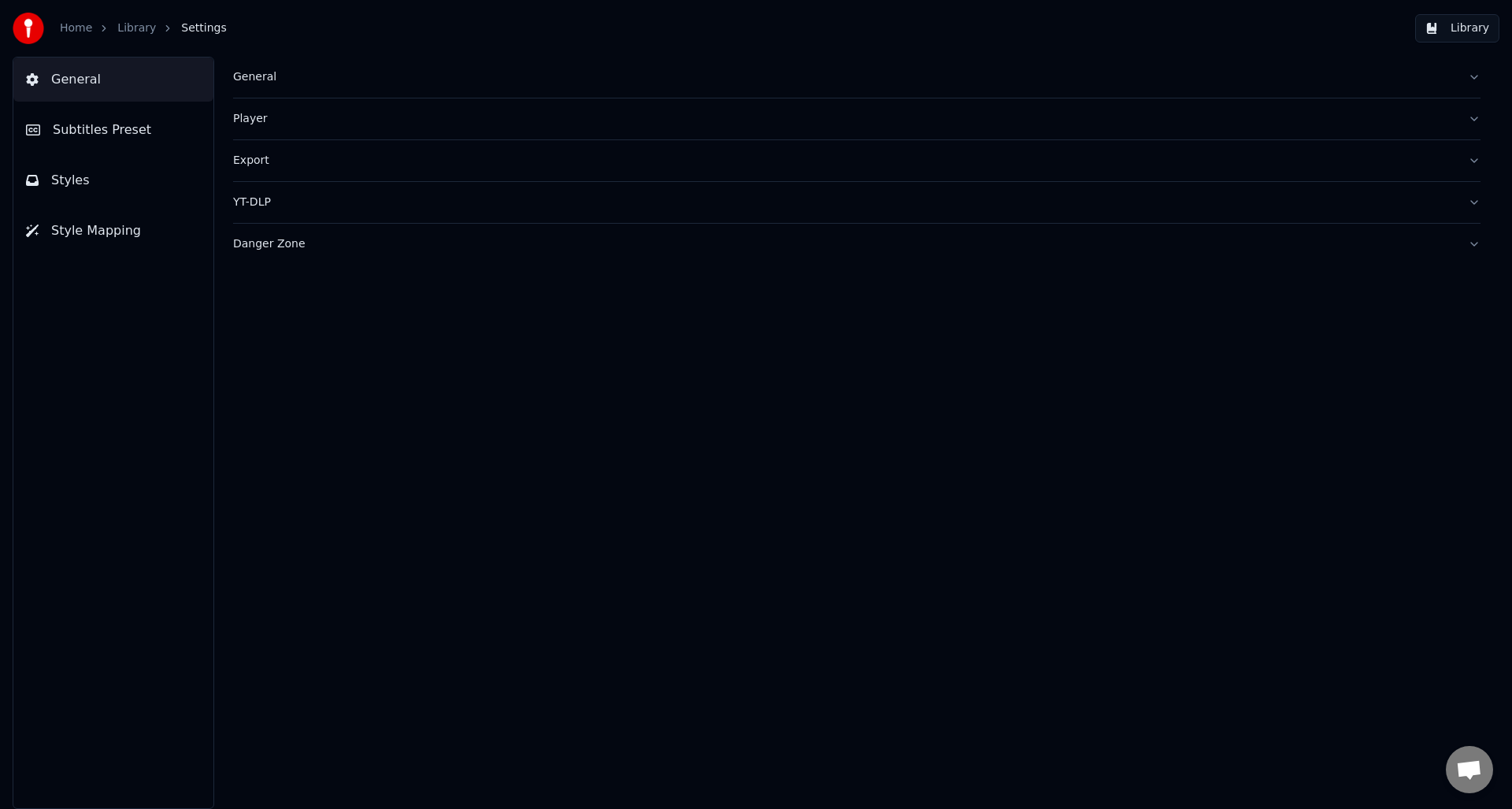
click at [261, 78] on div "General" at bounding box center [844, 78] width 1222 height 16
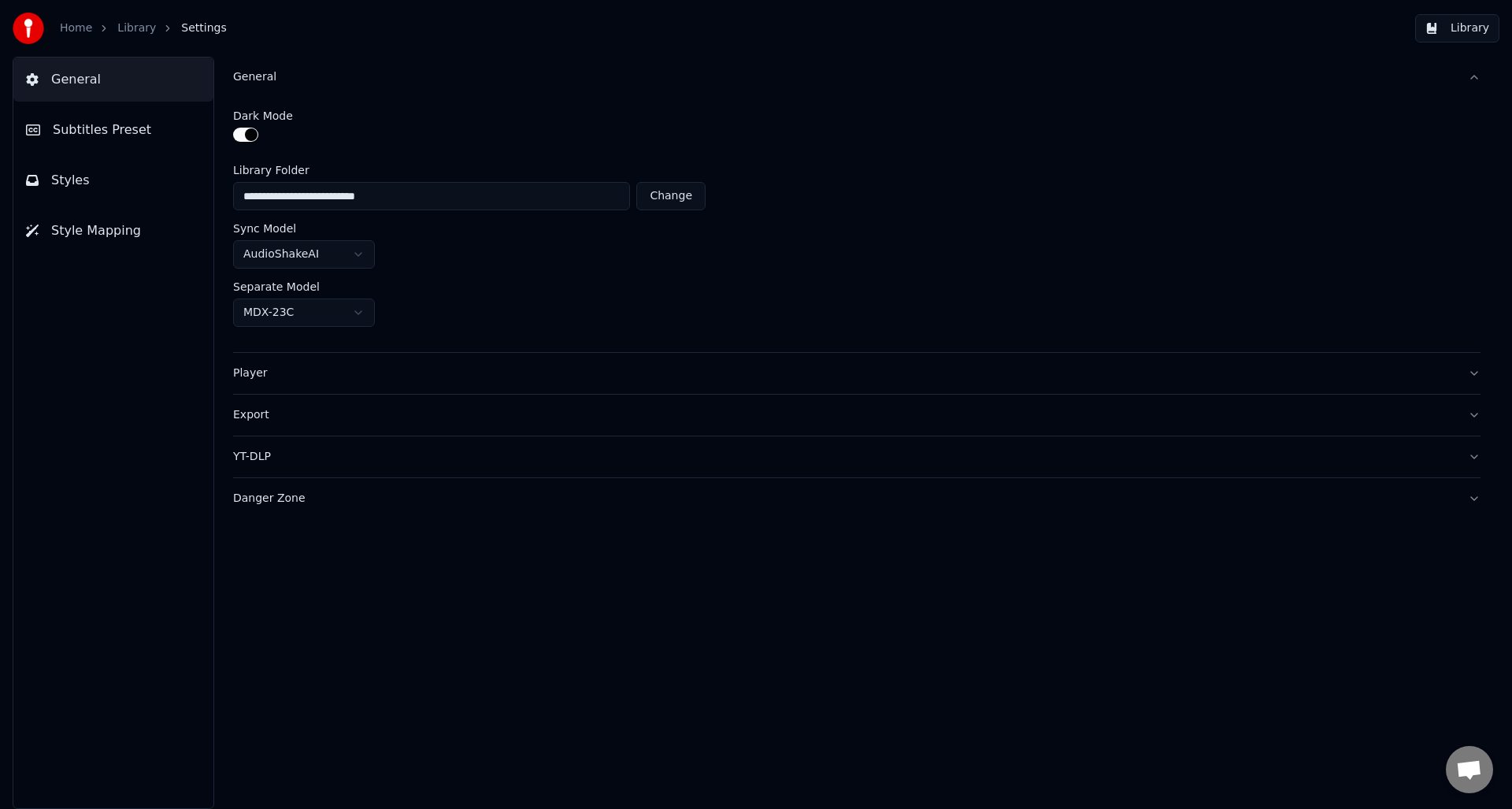
click at [324, 258] on html "**********" at bounding box center [756, 404] width 1512 height 809
click at [313, 257] on html "**********" at bounding box center [756, 404] width 1512 height 809
click at [450, 265] on div "MusicAI ( Word Level )" at bounding box center [857, 255] width 1248 height 29
click at [258, 376] on div "Player" at bounding box center [844, 374] width 1222 height 16
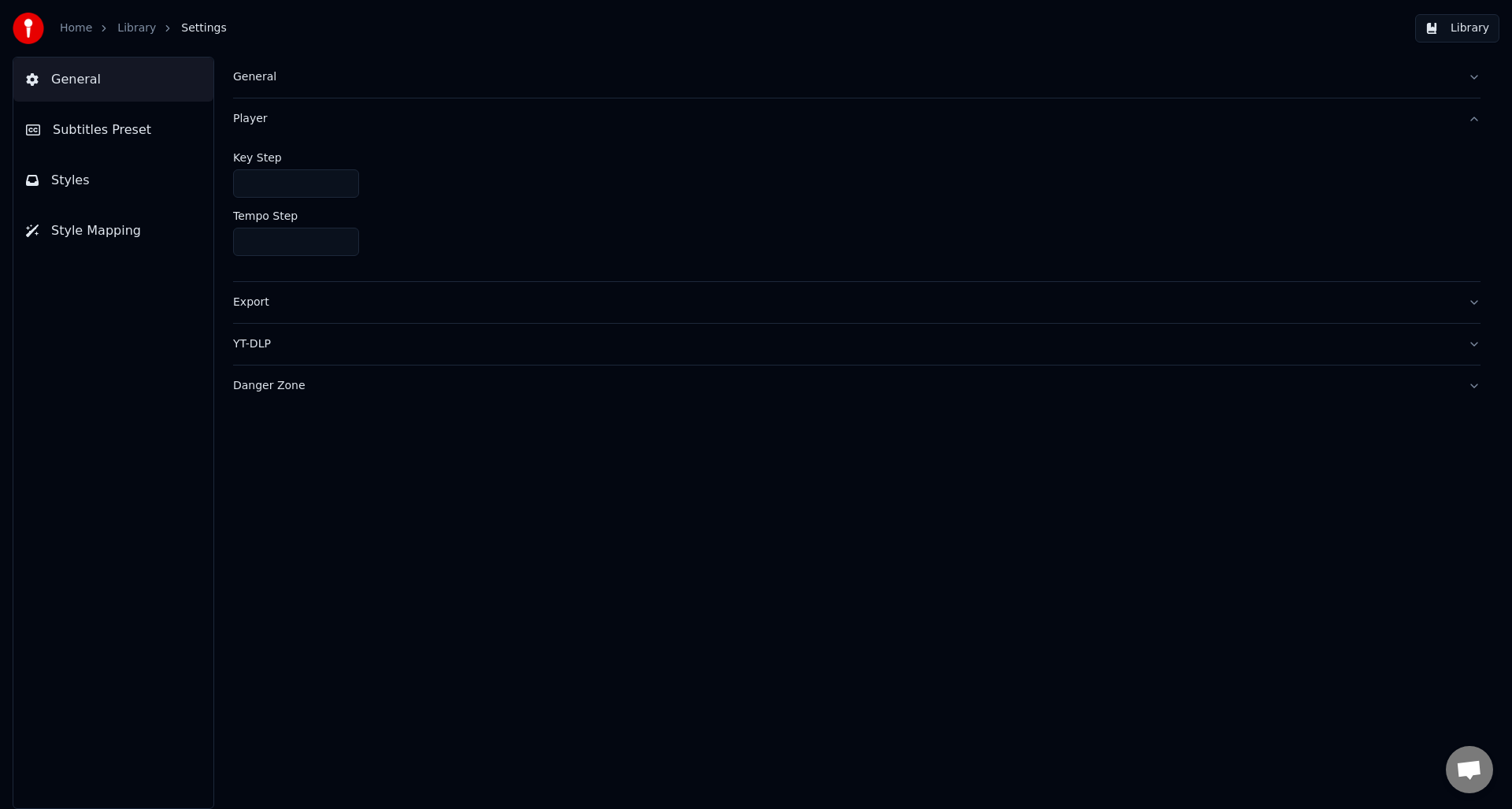
click at [255, 300] on div "Export" at bounding box center [844, 303] width 1222 height 16
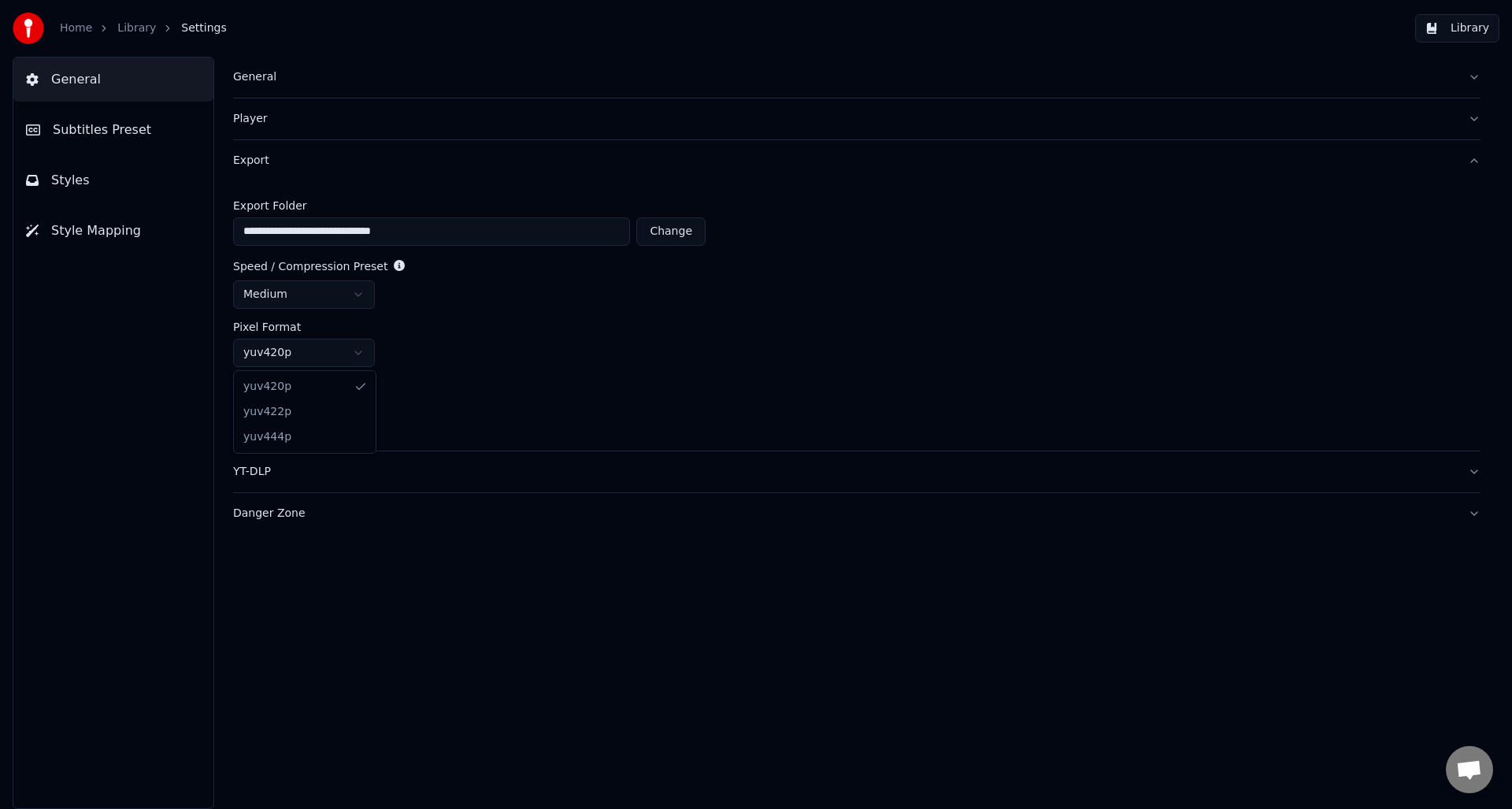
click at [365, 355] on html "**********" at bounding box center [756, 404] width 1512 height 809
click at [489, 348] on div "yuv420p" at bounding box center [857, 353] width 1248 height 29
click at [292, 478] on div "YT-DLP" at bounding box center [844, 472] width 1222 height 16
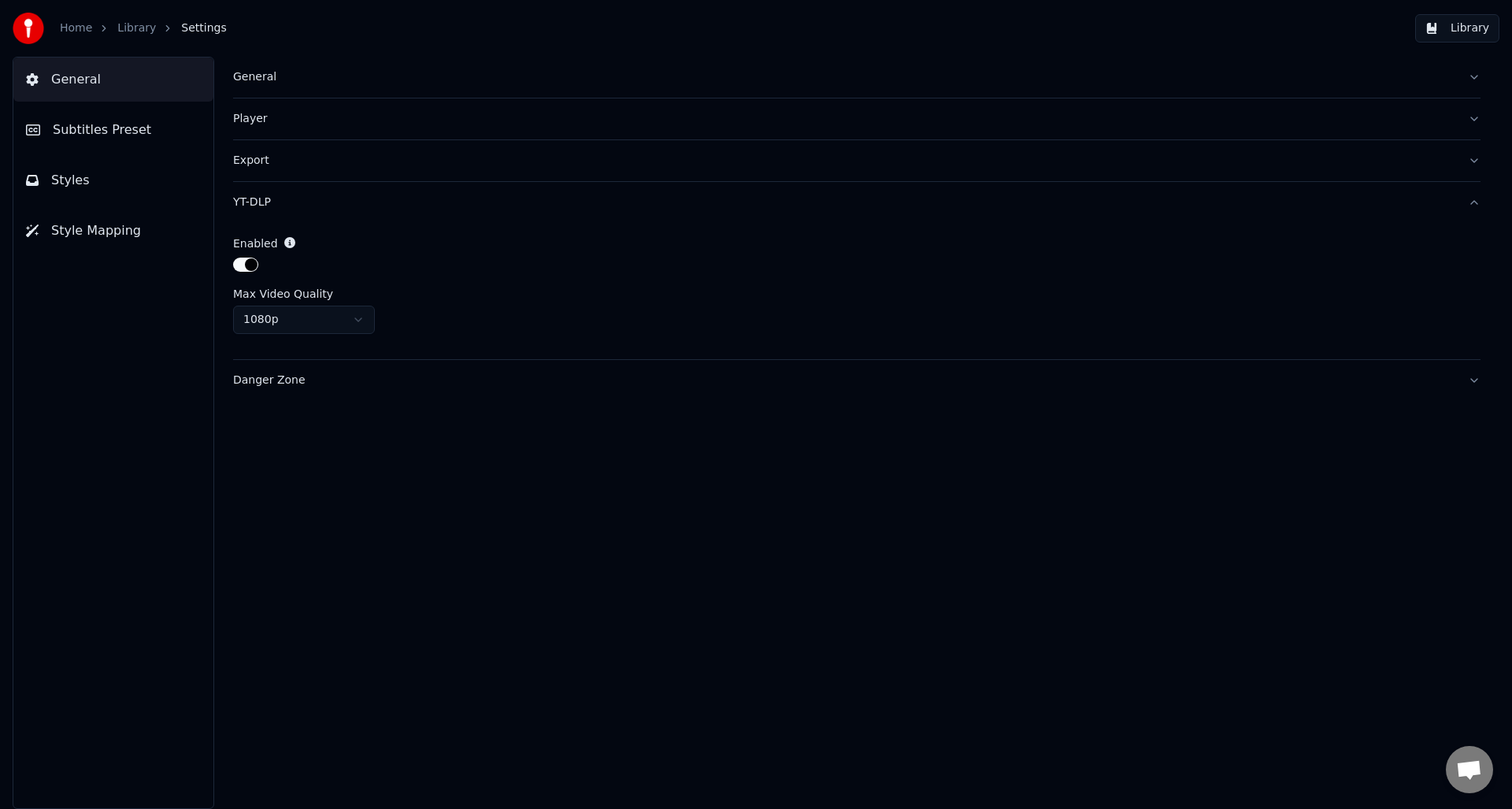
click at [268, 383] on div "Danger Zone" at bounding box center [844, 380] width 1222 height 16
click at [66, 85] on span "General" at bounding box center [76, 79] width 50 height 19
click at [78, 85] on span "General" at bounding box center [76, 79] width 50 height 19
click at [79, 130] on span "Subtitles Preset" at bounding box center [102, 130] width 98 height 19
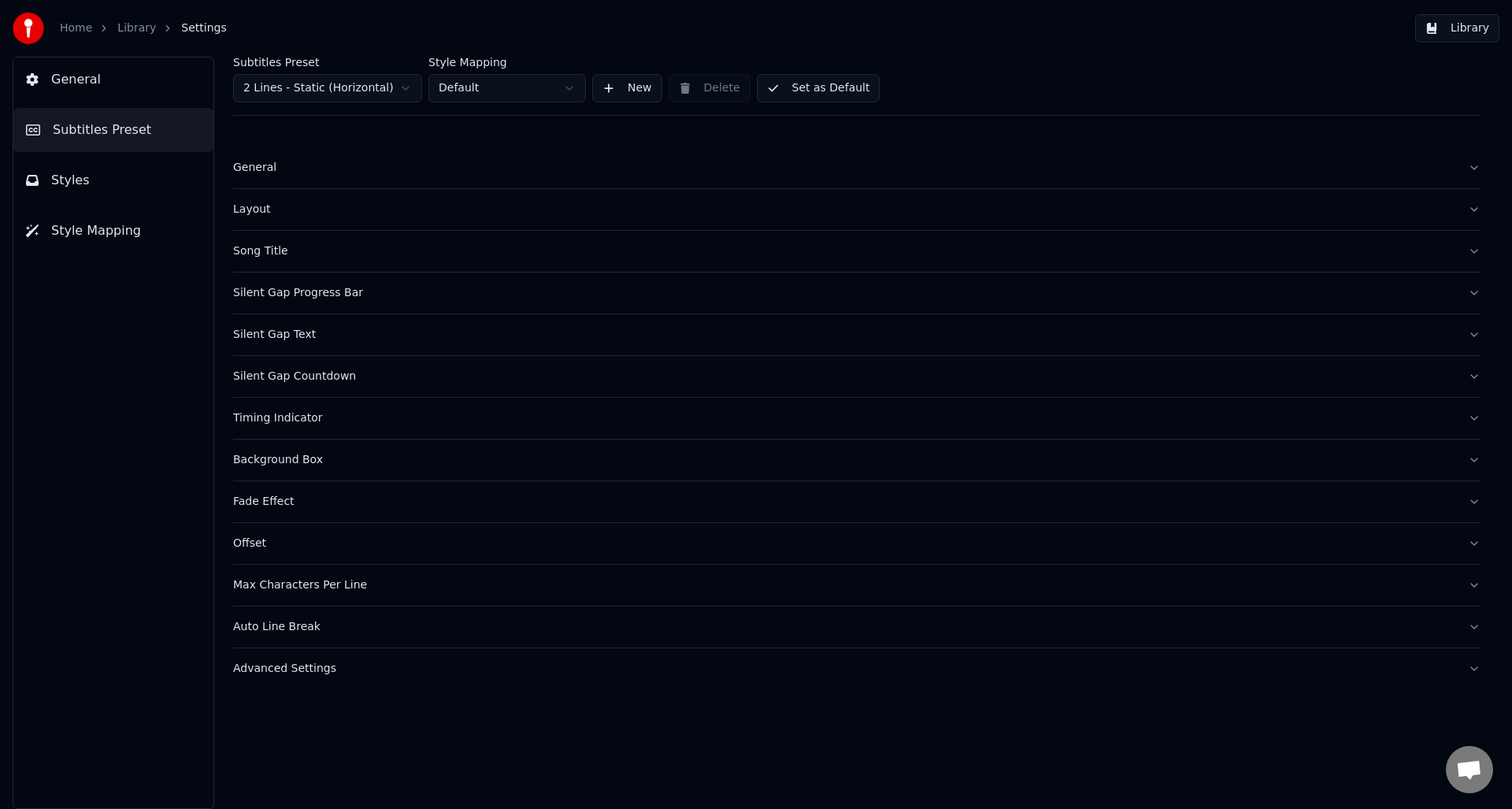
click at [258, 172] on div "General" at bounding box center [844, 168] width 1222 height 16
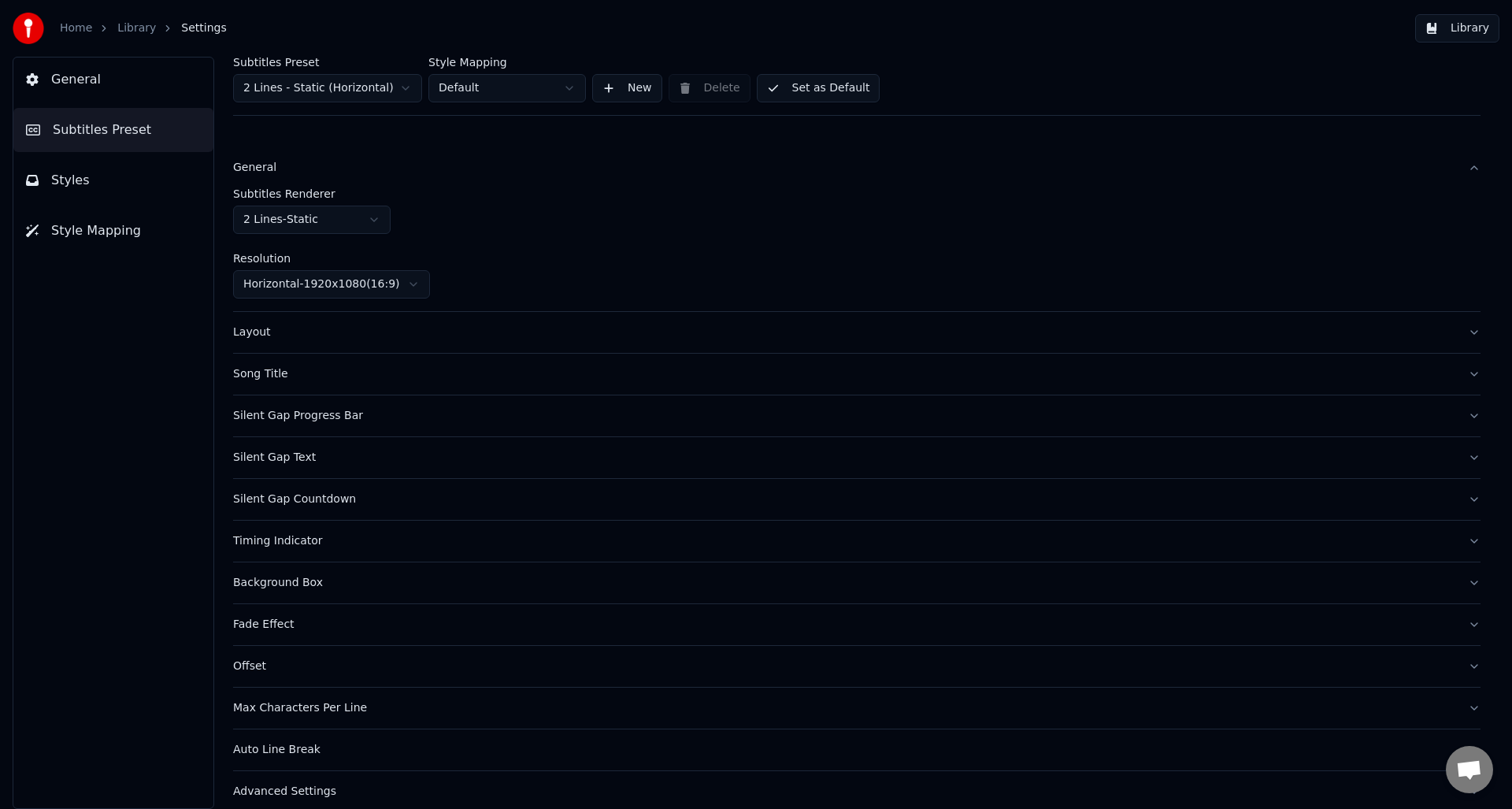
click at [249, 347] on button "Layout" at bounding box center [857, 332] width 1248 height 41
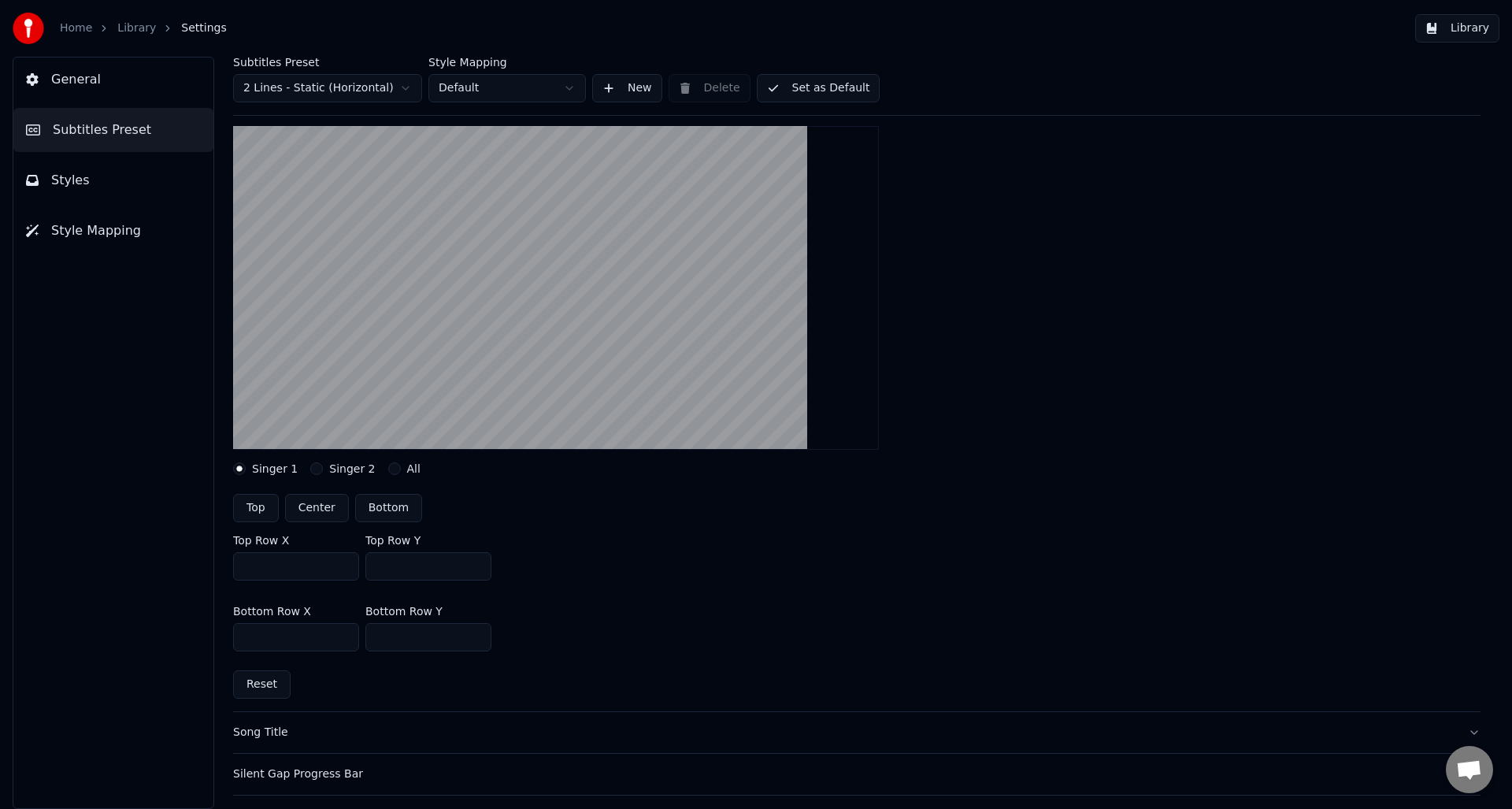
scroll to position [165, 0]
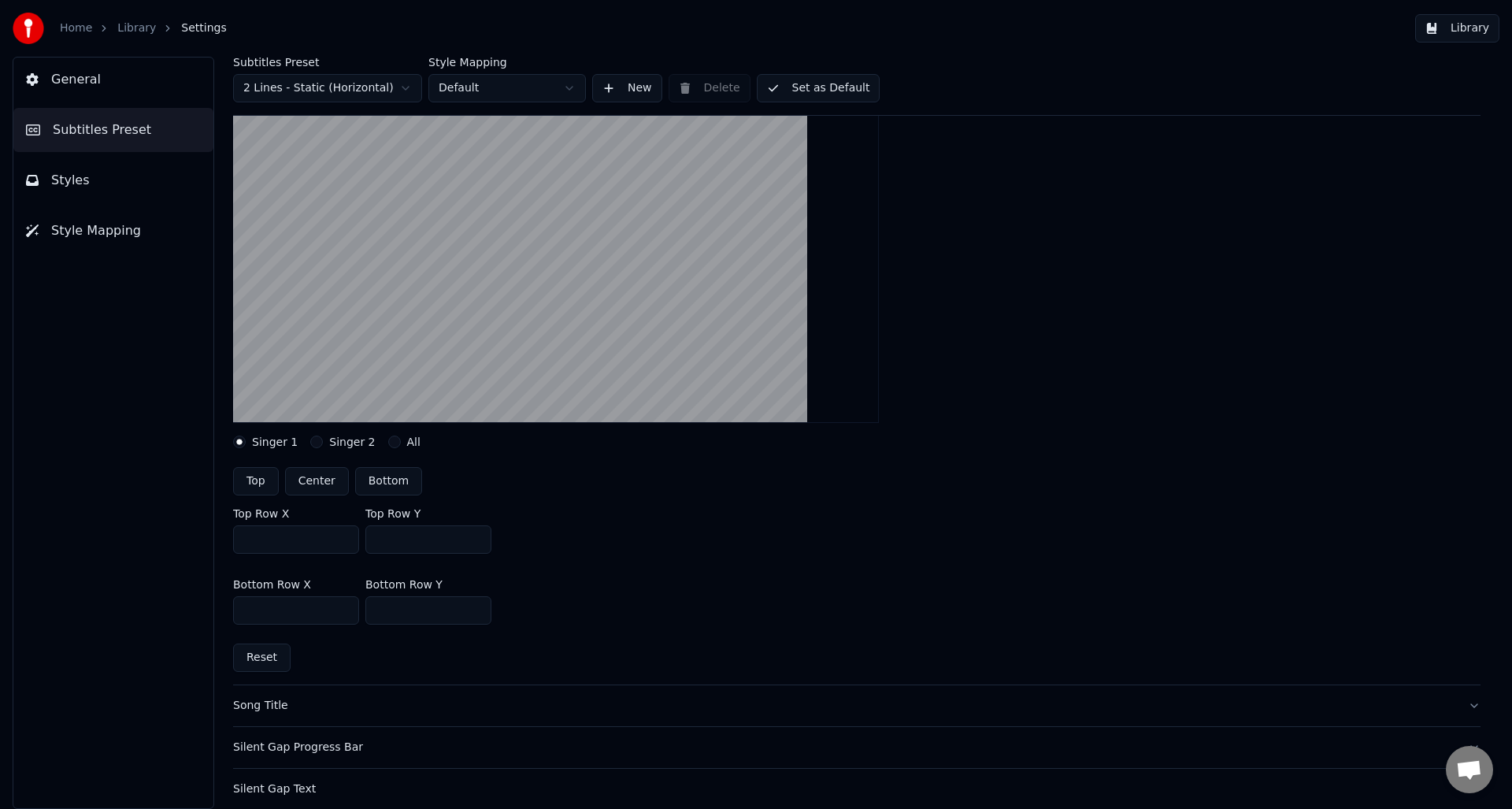
click at [125, 36] on div "Home Library Settings" at bounding box center [120, 29] width 214 height 31
click at [125, 33] on link "Library" at bounding box center [136, 29] width 38 height 16
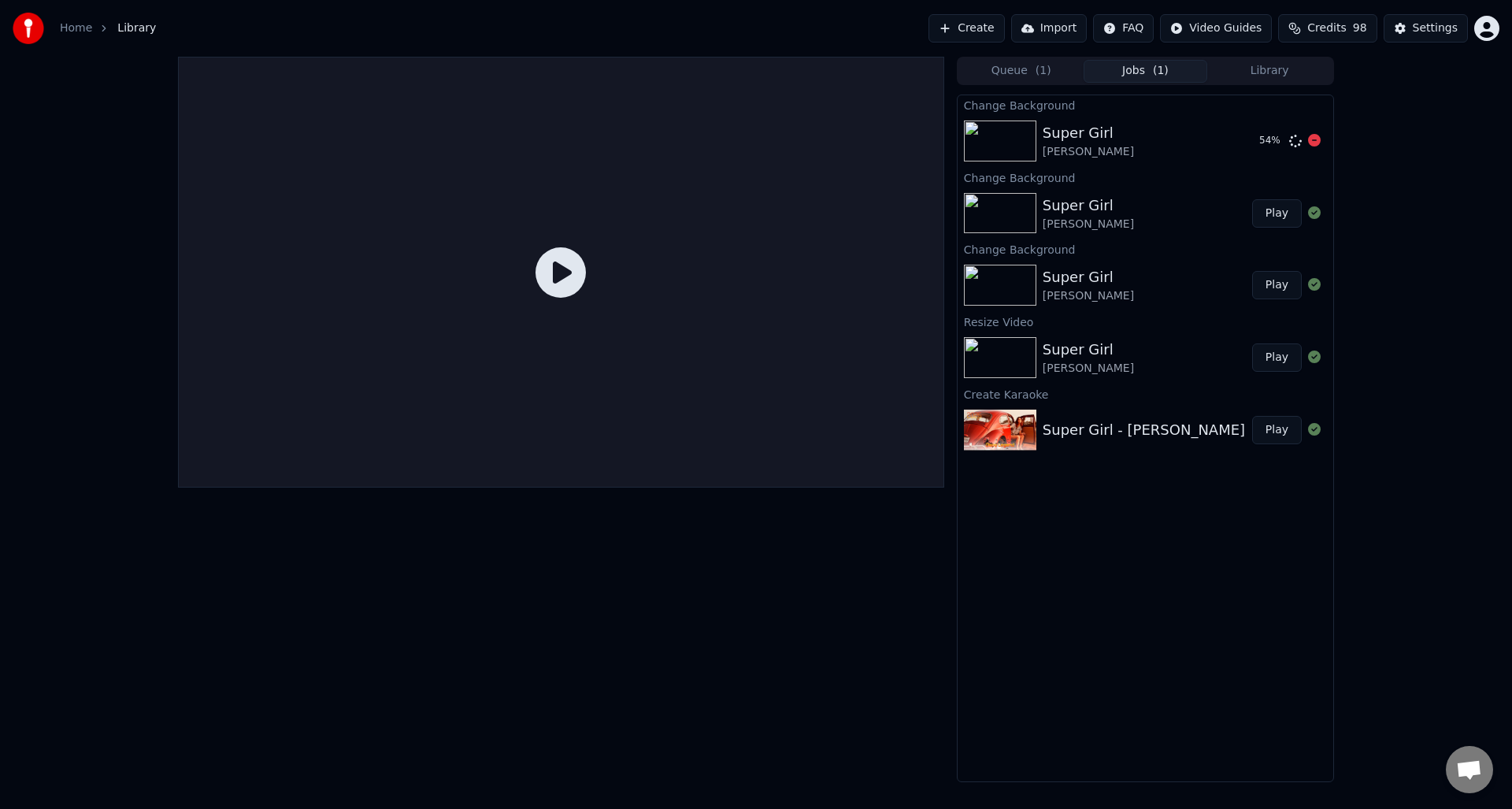
click at [1082, 129] on div "Super Girl" at bounding box center [1088, 133] width 91 height 22
click at [1273, 144] on button "Play" at bounding box center [1277, 141] width 50 height 29
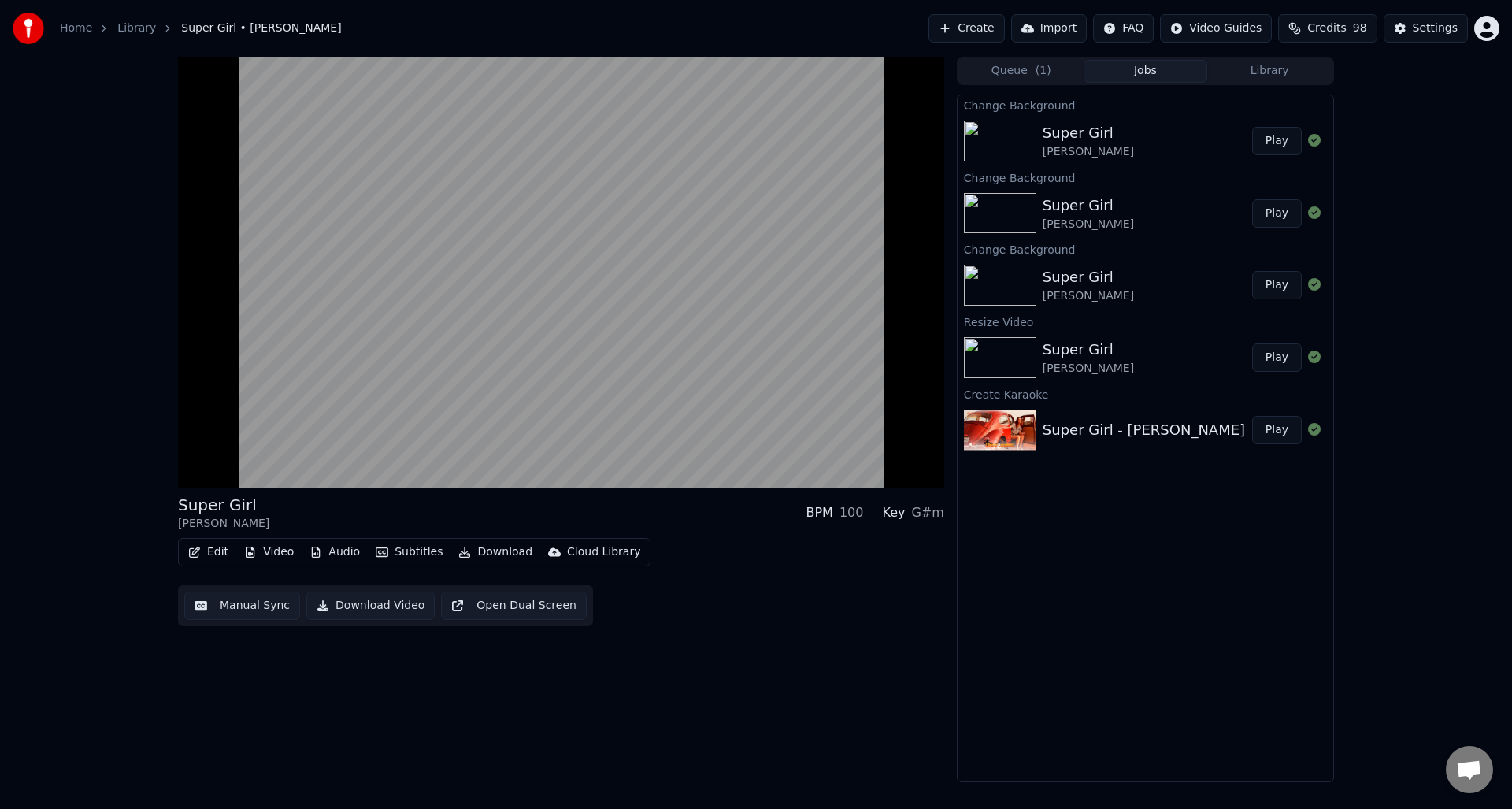
click at [1277, 142] on button "Play" at bounding box center [1277, 141] width 50 height 29
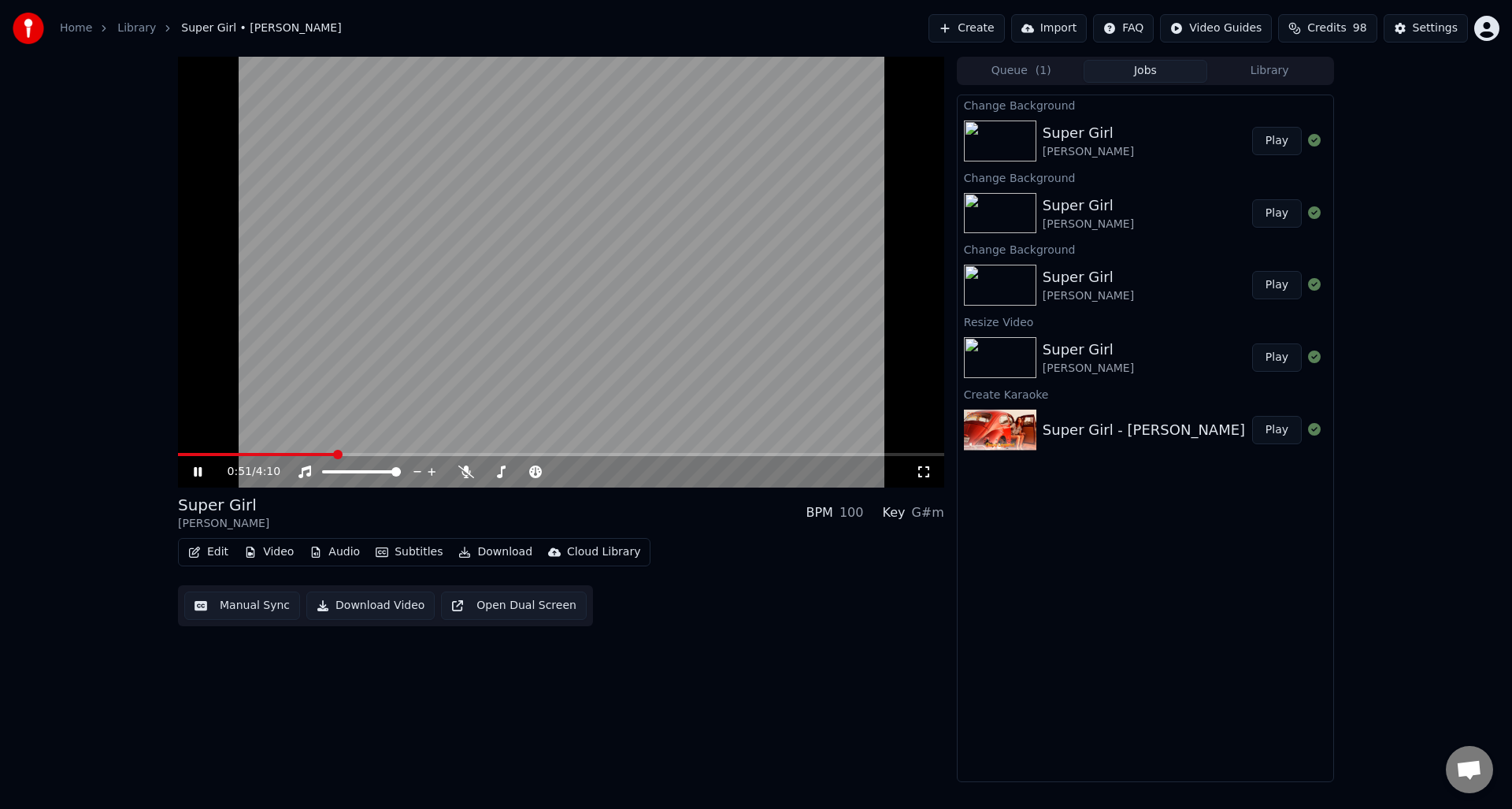
click at [506, 558] on button "Download" at bounding box center [495, 552] width 86 height 22
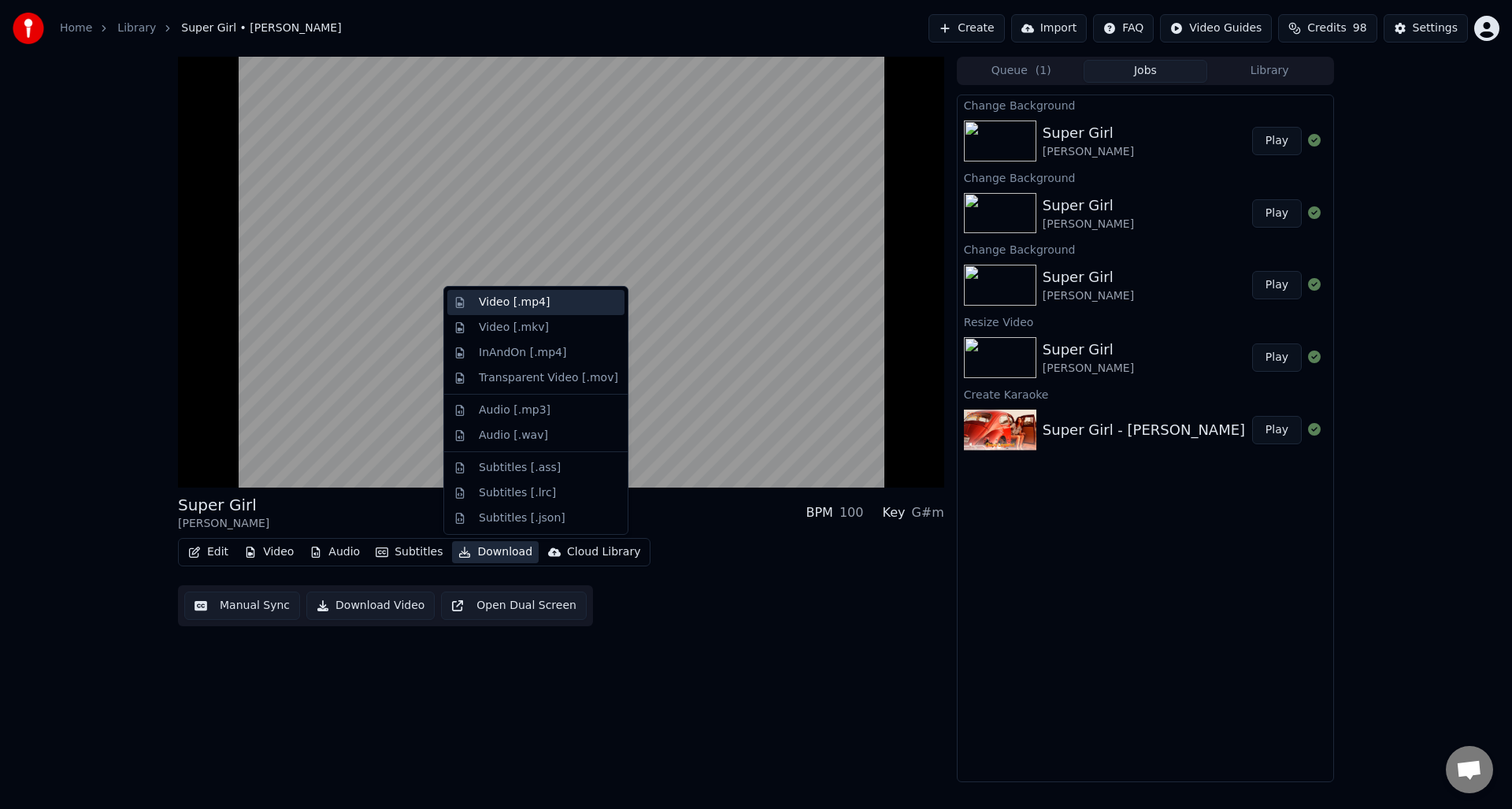
click at [498, 308] on div "Video [.mp4]" at bounding box center [514, 303] width 71 height 16
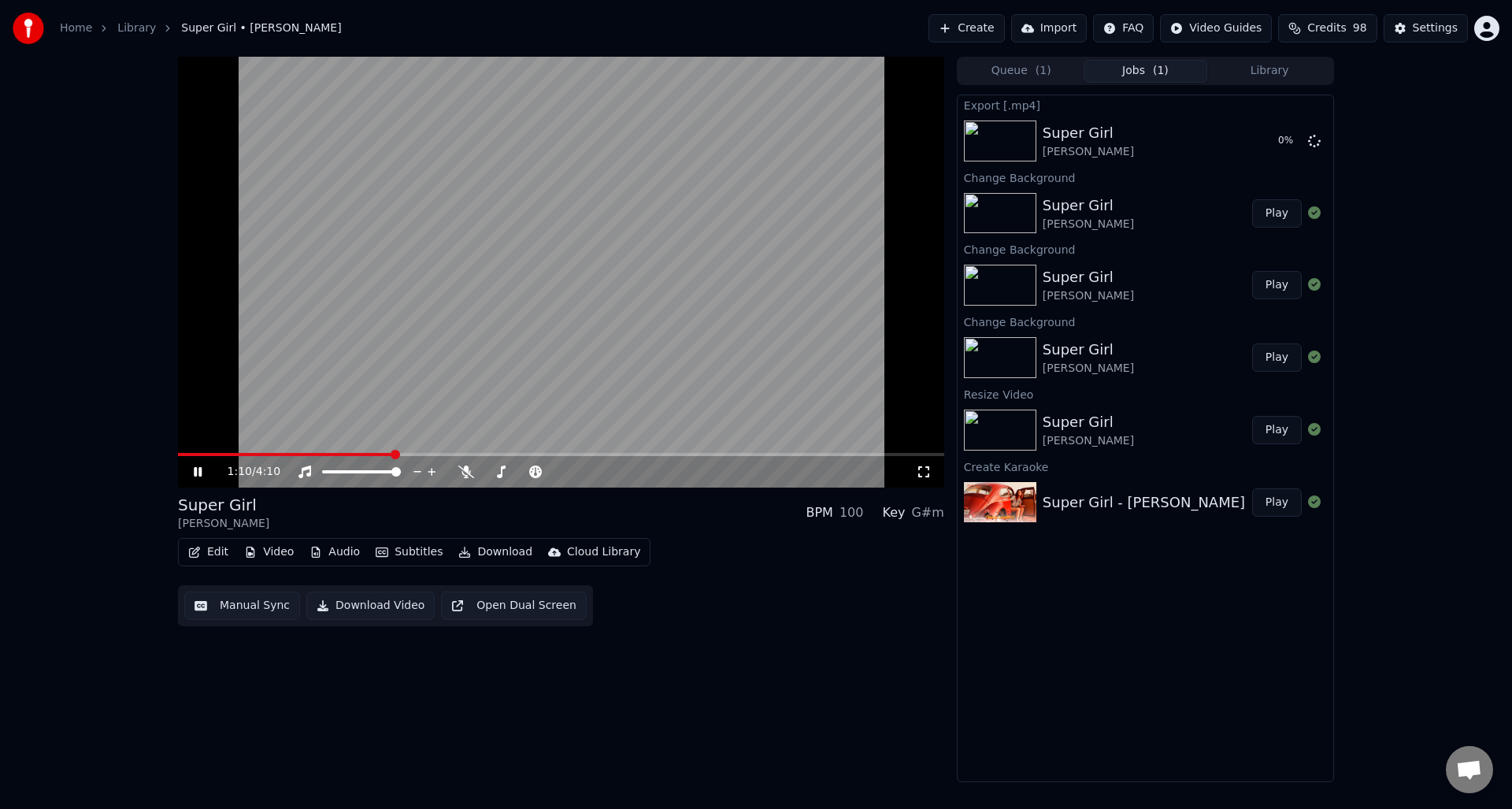
click at [451, 389] on video at bounding box center [561, 272] width 766 height 432
click at [977, 29] on button "Create" at bounding box center [967, 28] width 77 height 29
click at [955, 30] on button "Create" at bounding box center [967, 28] width 77 height 29
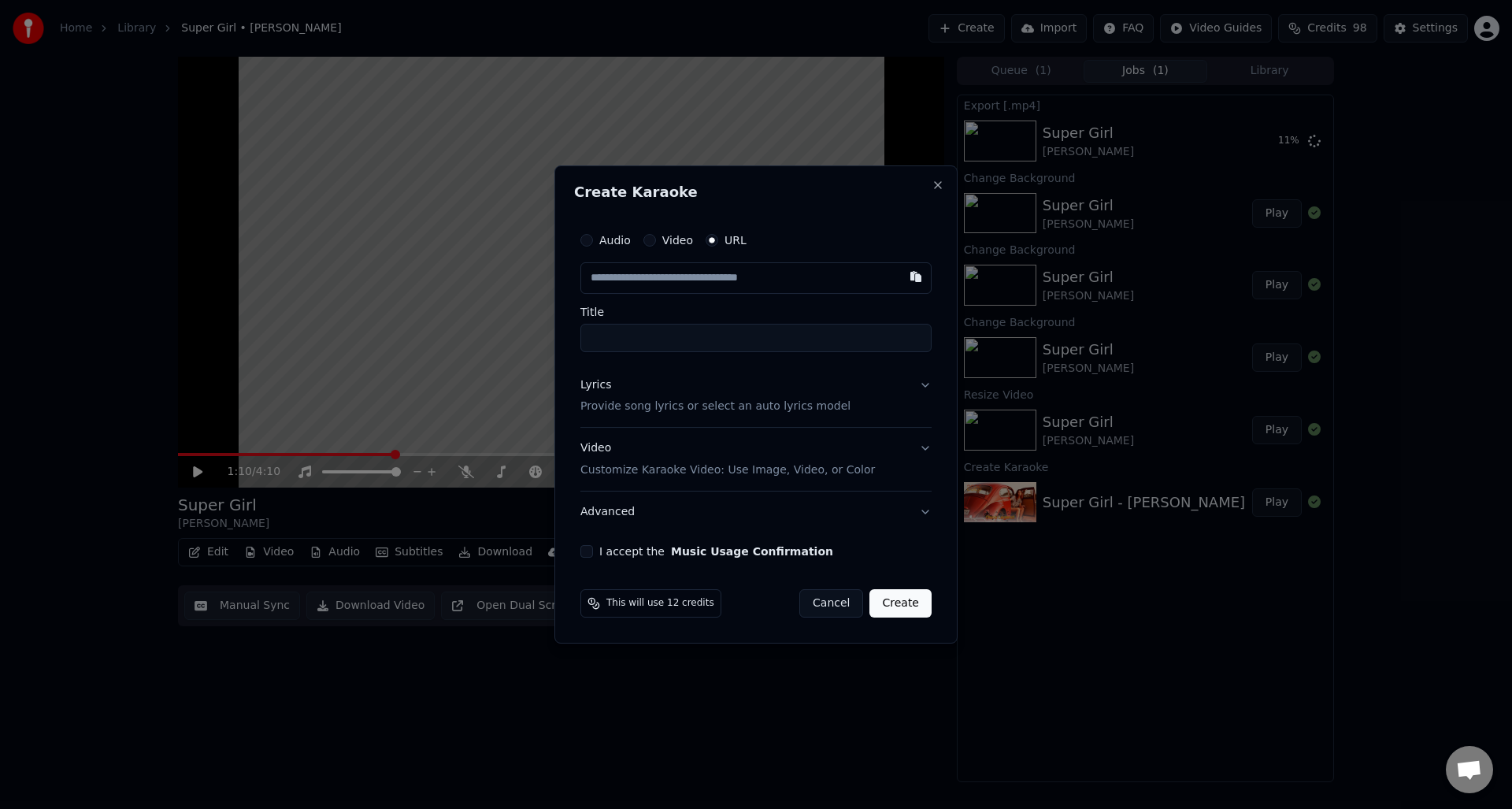
click at [642, 348] on input "Title" at bounding box center [756, 337] width 352 height 29
paste input "**********"
type input "**********"
click at [672, 372] on button "Lyrics Provide song lyrics or select an auto lyrics model" at bounding box center [756, 396] width 352 height 63
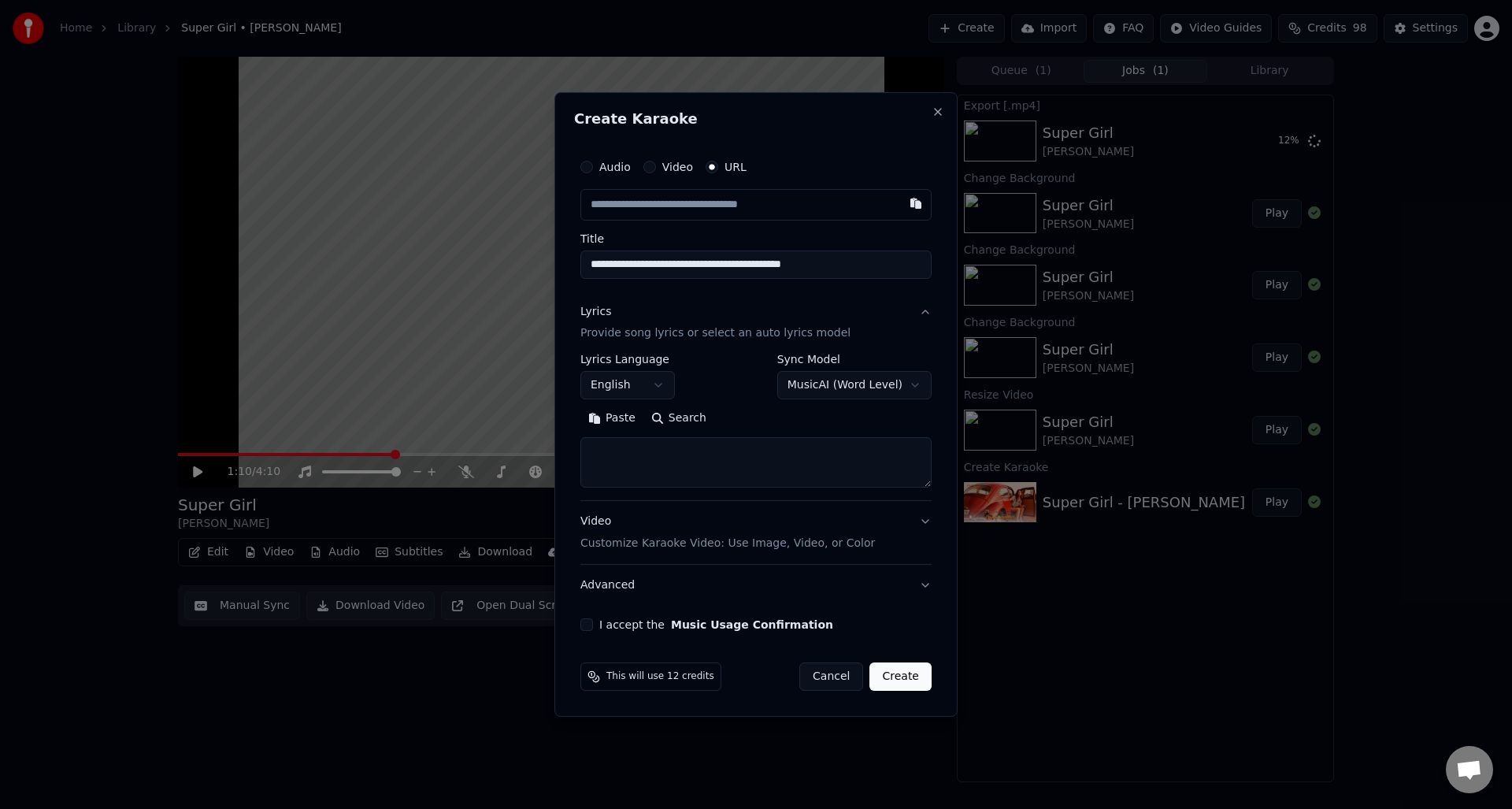
click at [659, 420] on button "Search" at bounding box center [679, 420] width 71 height 26
click at [822, 377] on button "MusicAI ( Word Level )" at bounding box center [854, 385] width 154 height 29
click at [690, 420] on button "Search" at bounding box center [679, 420] width 71 height 26
click at [676, 421] on button "Search" at bounding box center [679, 420] width 71 height 26
click at [865, 379] on body "**********" at bounding box center [756, 404] width 1512 height 809
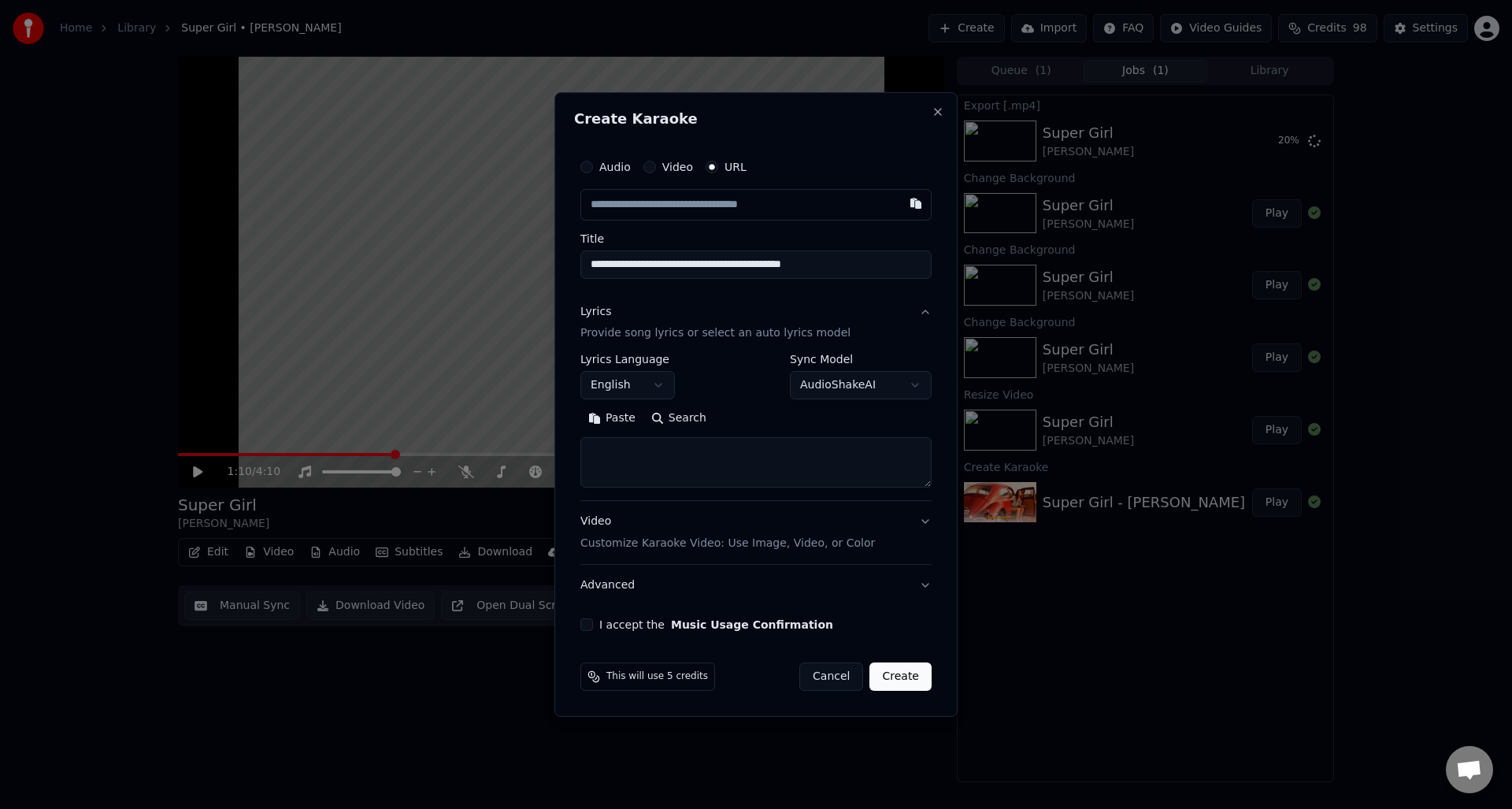
click at [681, 417] on button "Search" at bounding box center [679, 420] width 71 height 26
click at [855, 384] on button "AudioShakeAI" at bounding box center [861, 385] width 141 height 29
click at [693, 424] on button "Search" at bounding box center [679, 420] width 71 height 26
click at [659, 389] on button "English" at bounding box center [628, 385] width 94 height 29
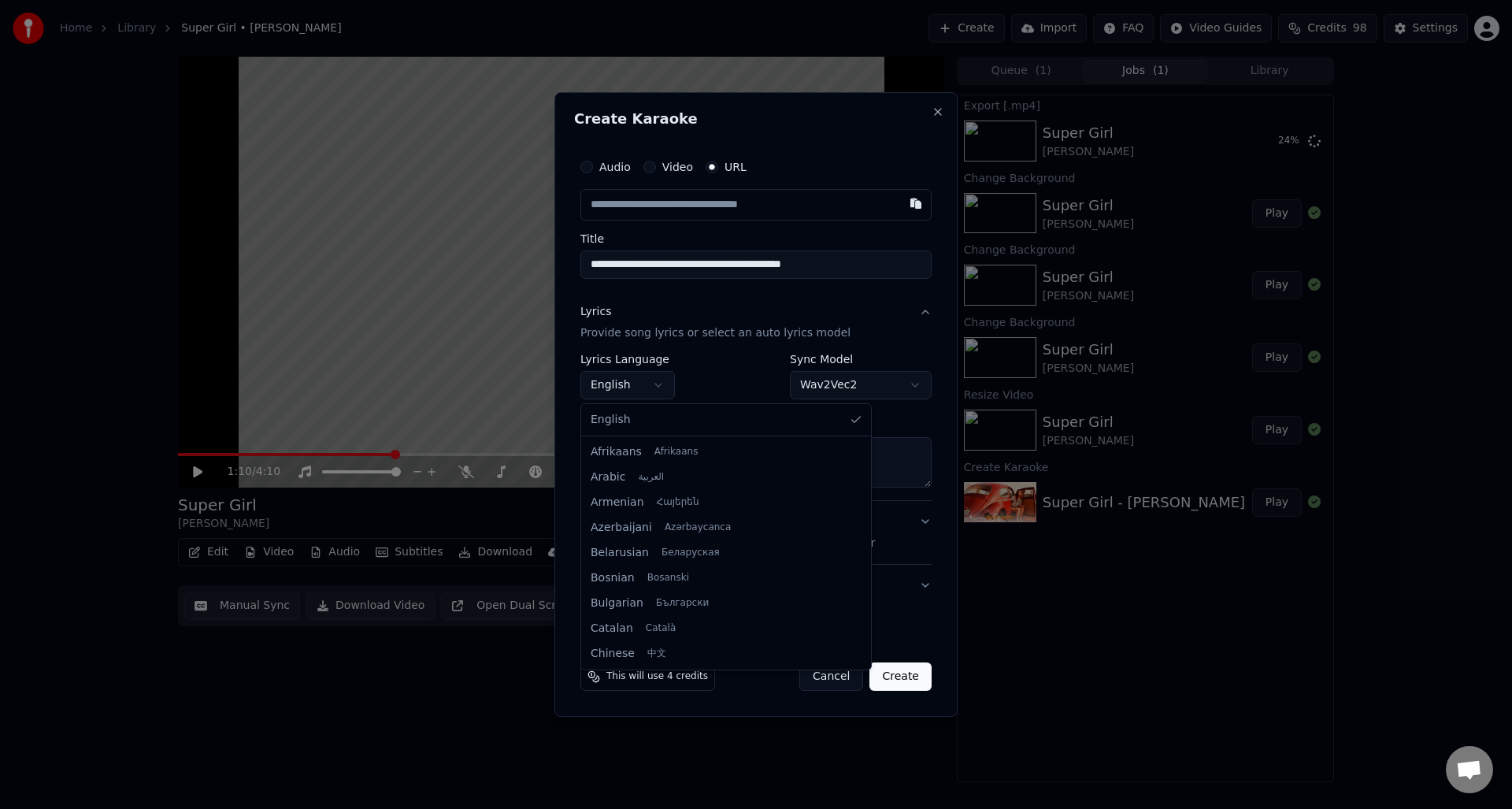
click at [659, 389] on div at bounding box center [756, 404] width 1512 height 809
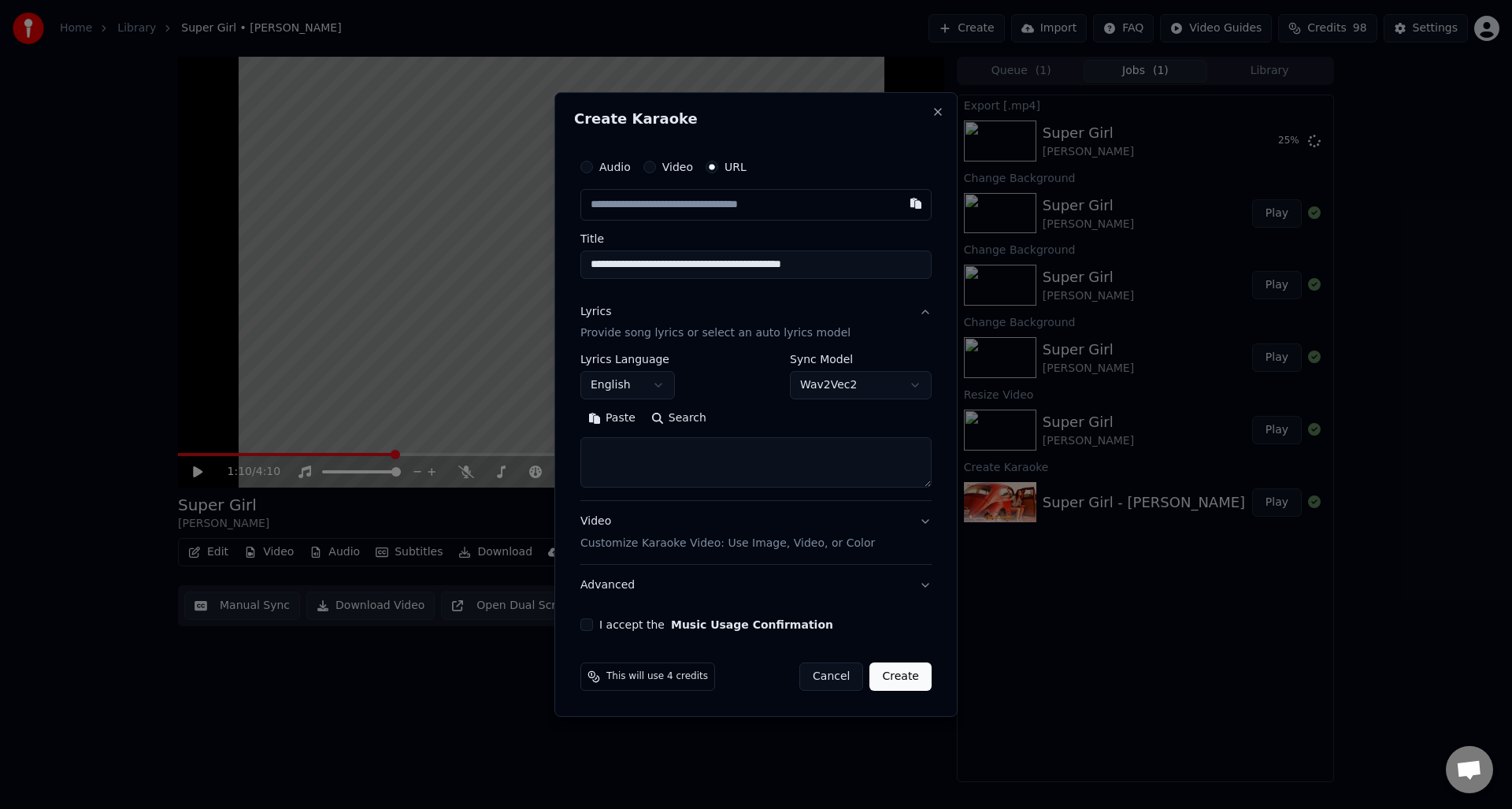
click at [838, 383] on body "**********" at bounding box center [756, 404] width 1512 height 809
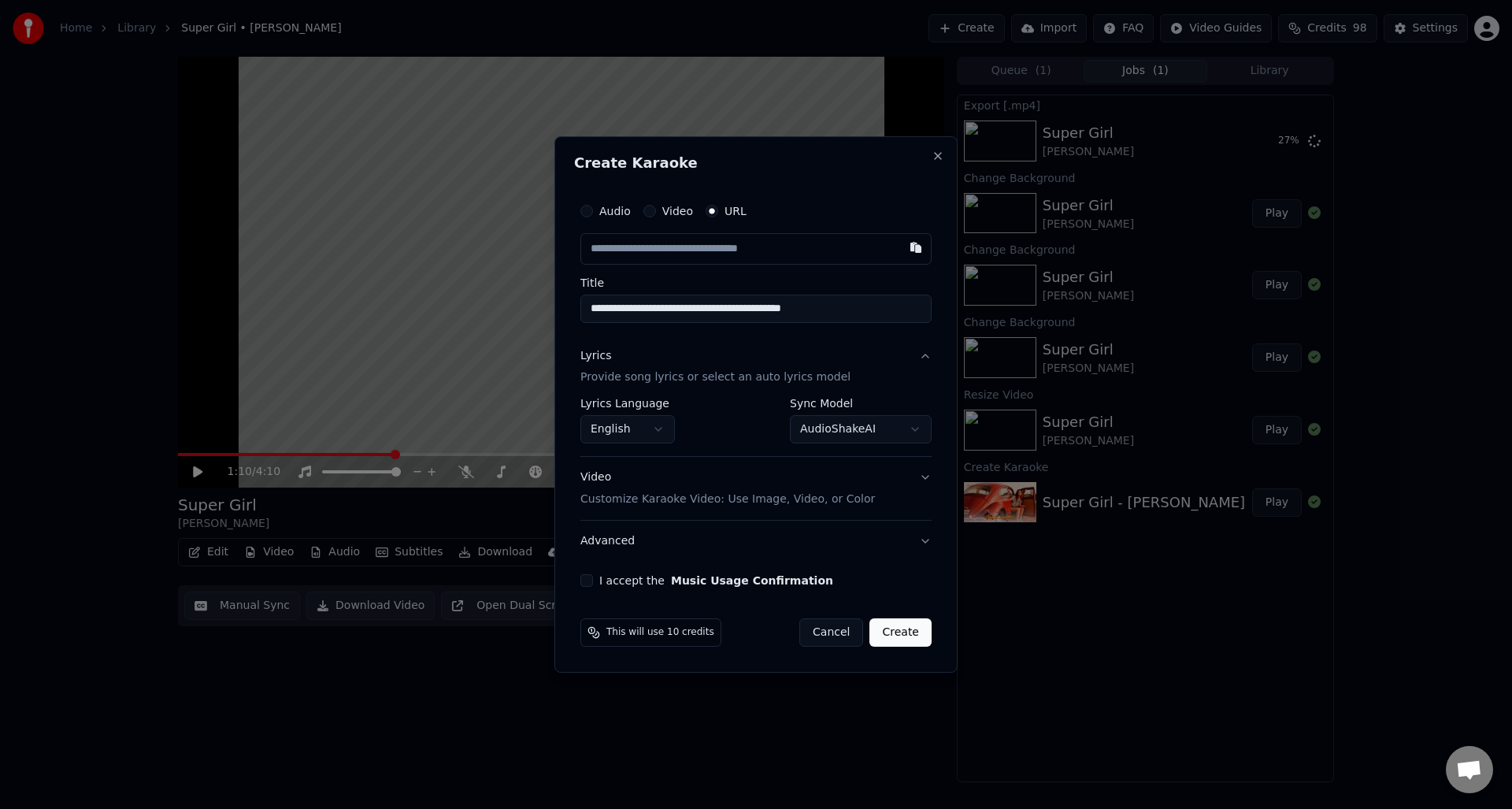
click at [824, 434] on button "AudioShakeAI" at bounding box center [861, 430] width 141 height 29
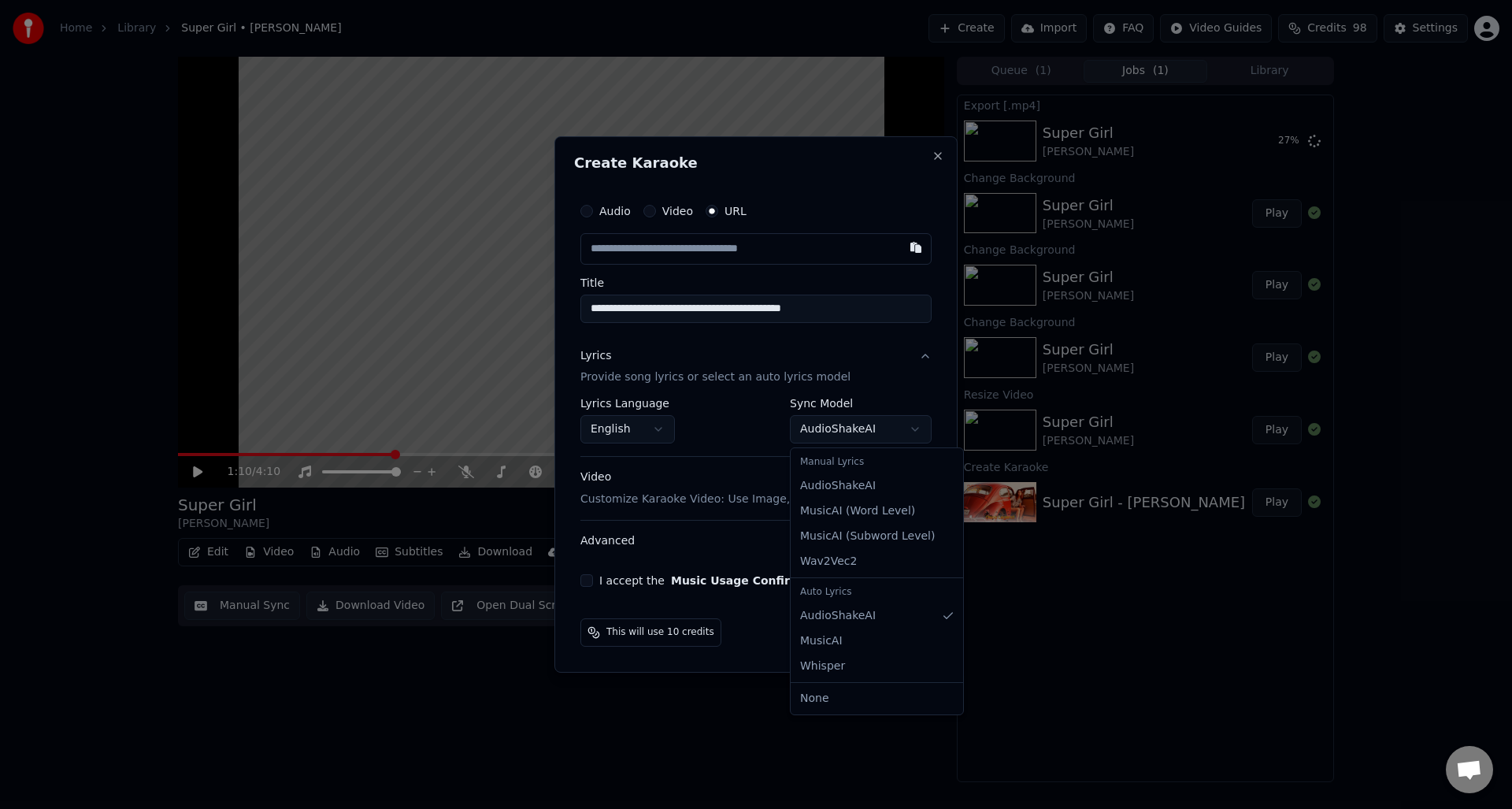
click at [824, 434] on body "**********" at bounding box center [756, 404] width 1512 height 809
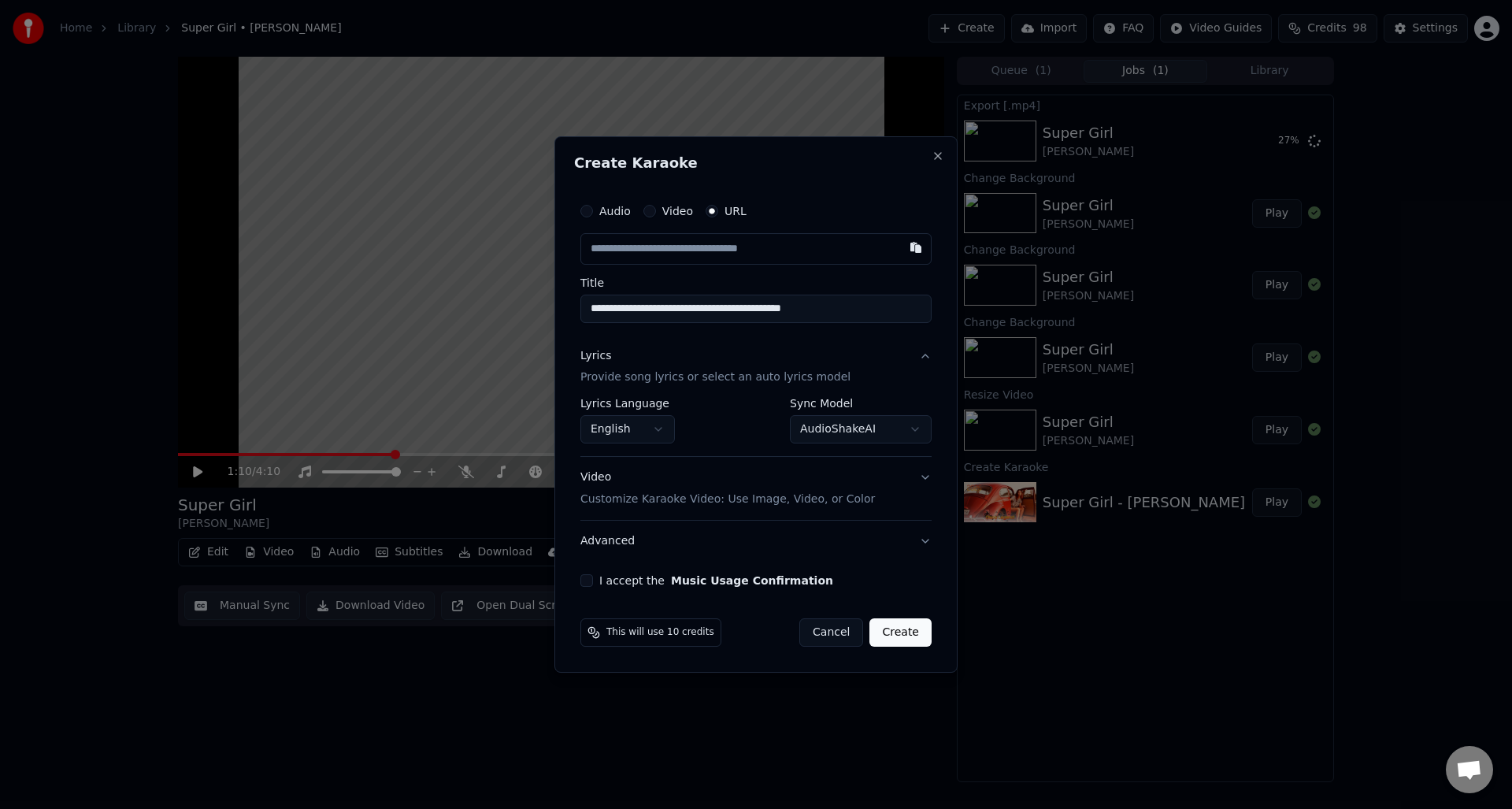
click at [666, 432] on button "English" at bounding box center [628, 430] width 94 height 29
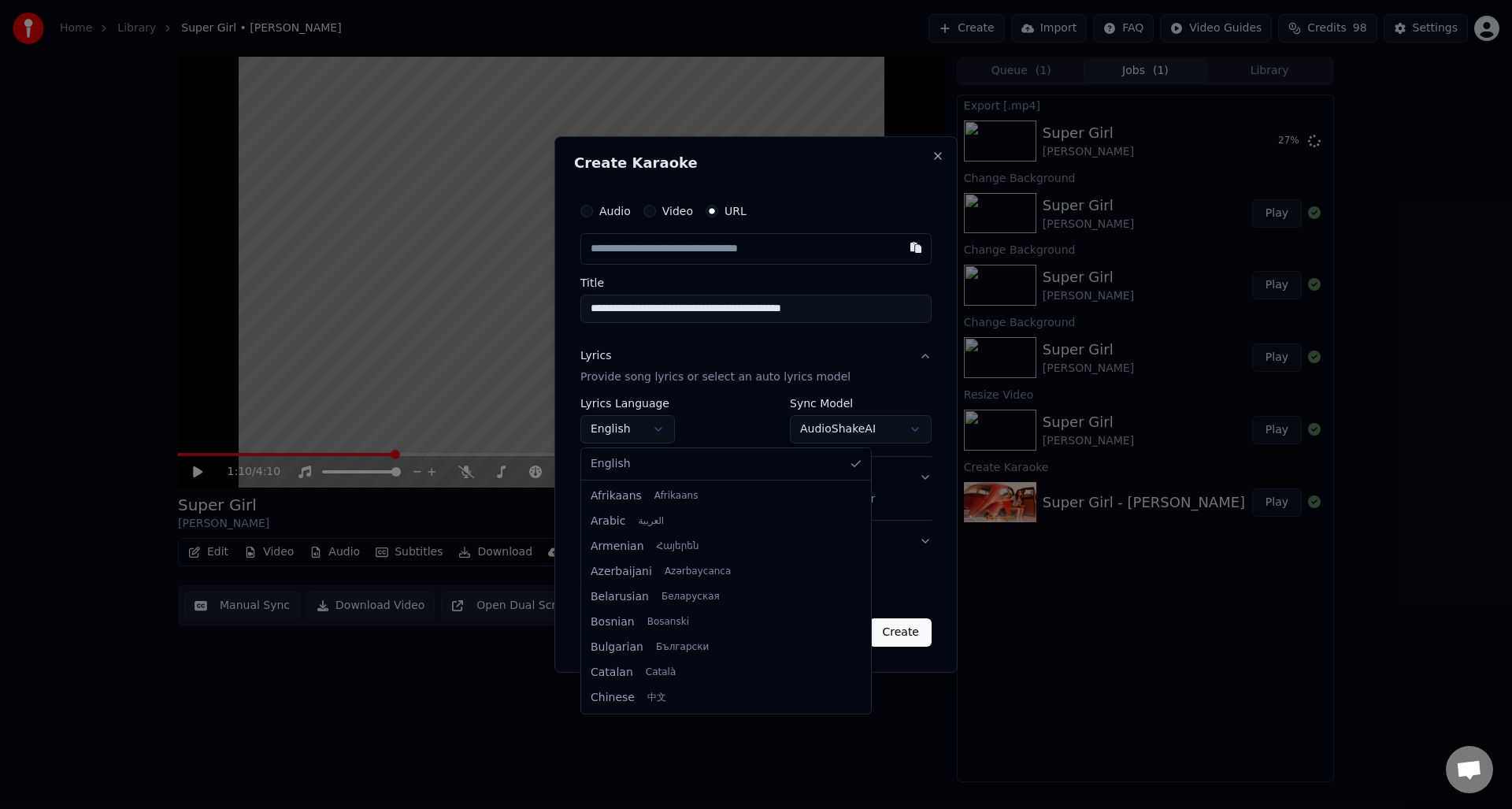
click at [665, 432] on div at bounding box center [756, 404] width 1512 height 809
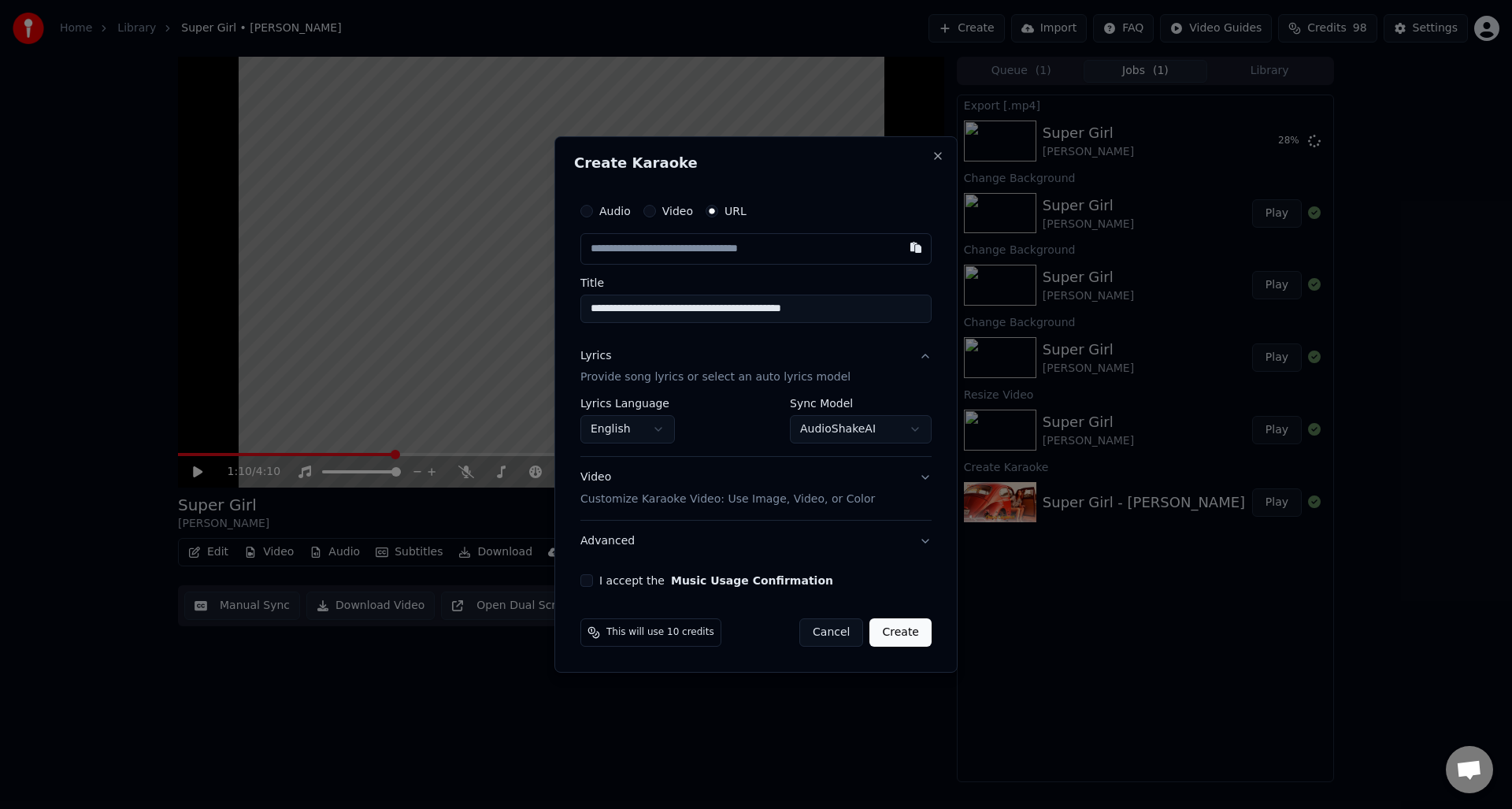
click at [835, 428] on button "AudioShakeAI" at bounding box center [861, 430] width 141 height 29
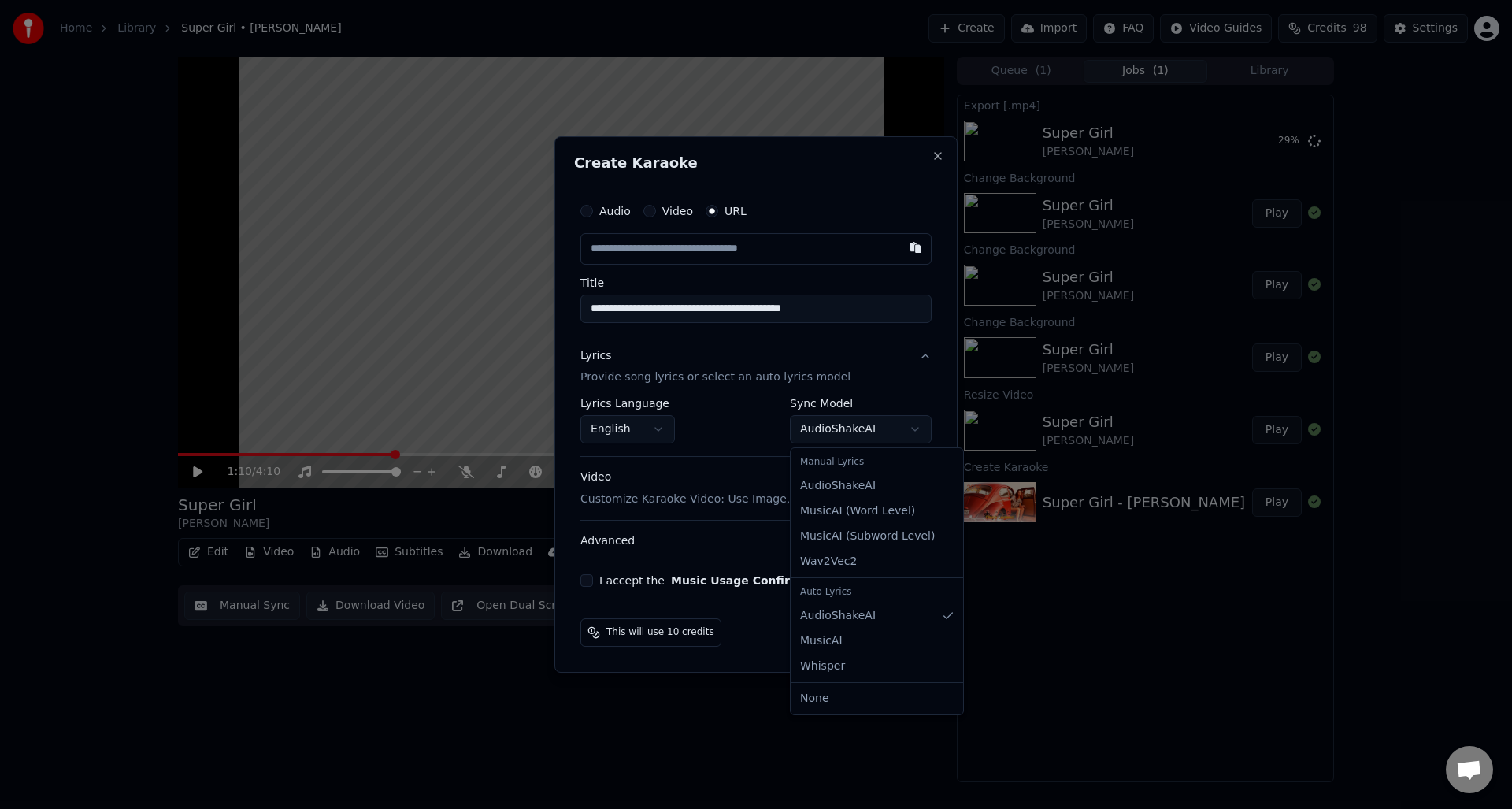
select select "**********"
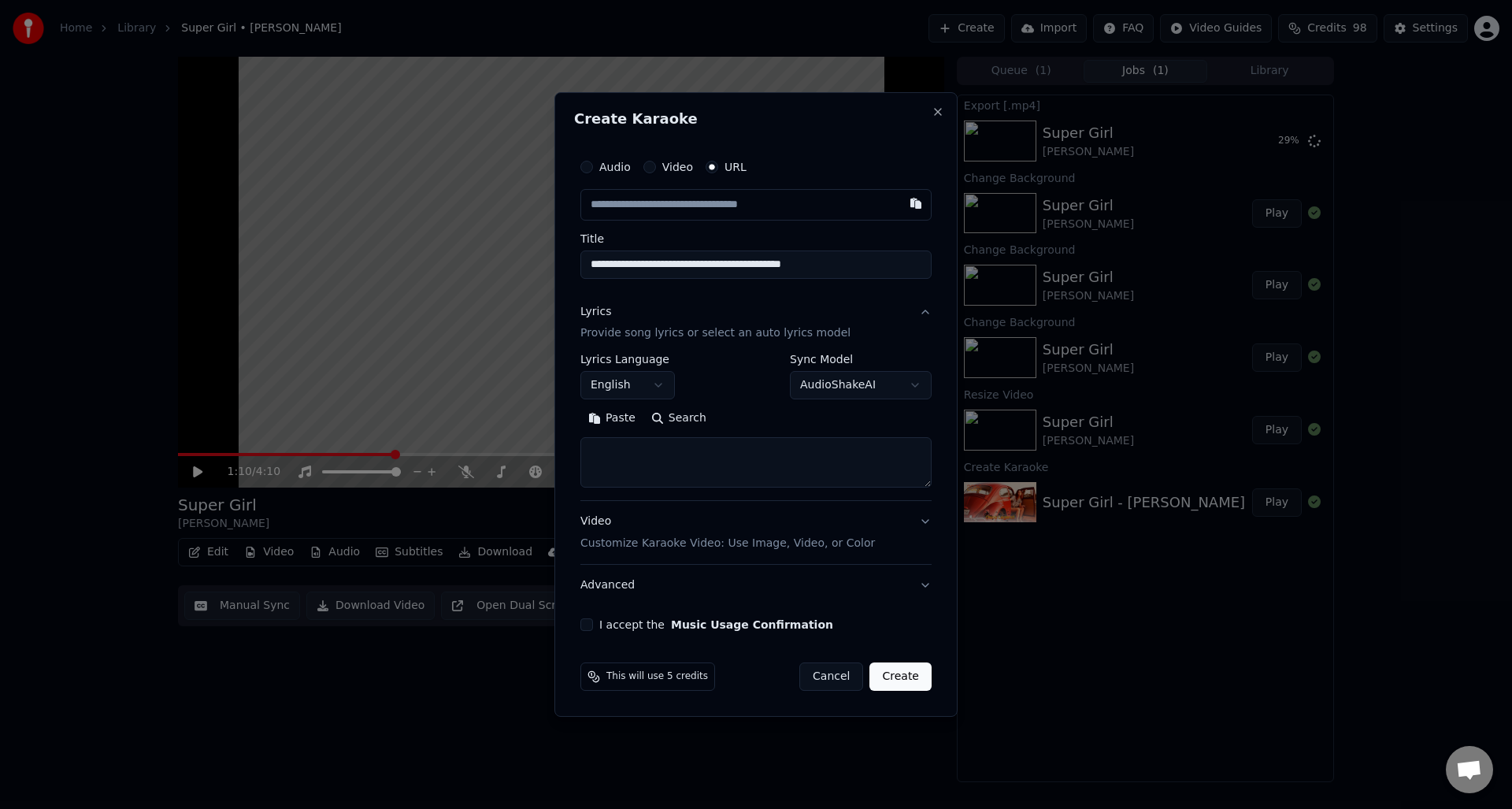
click at [674, 422] on button "Search" at bounding box center [679, 420] width 71 height 26
click at [832, 677] on button "Cancel" at bounding box center [831, 676] width 64 height 29
